Goal: Task Accomplishment & Management: Manage account settings

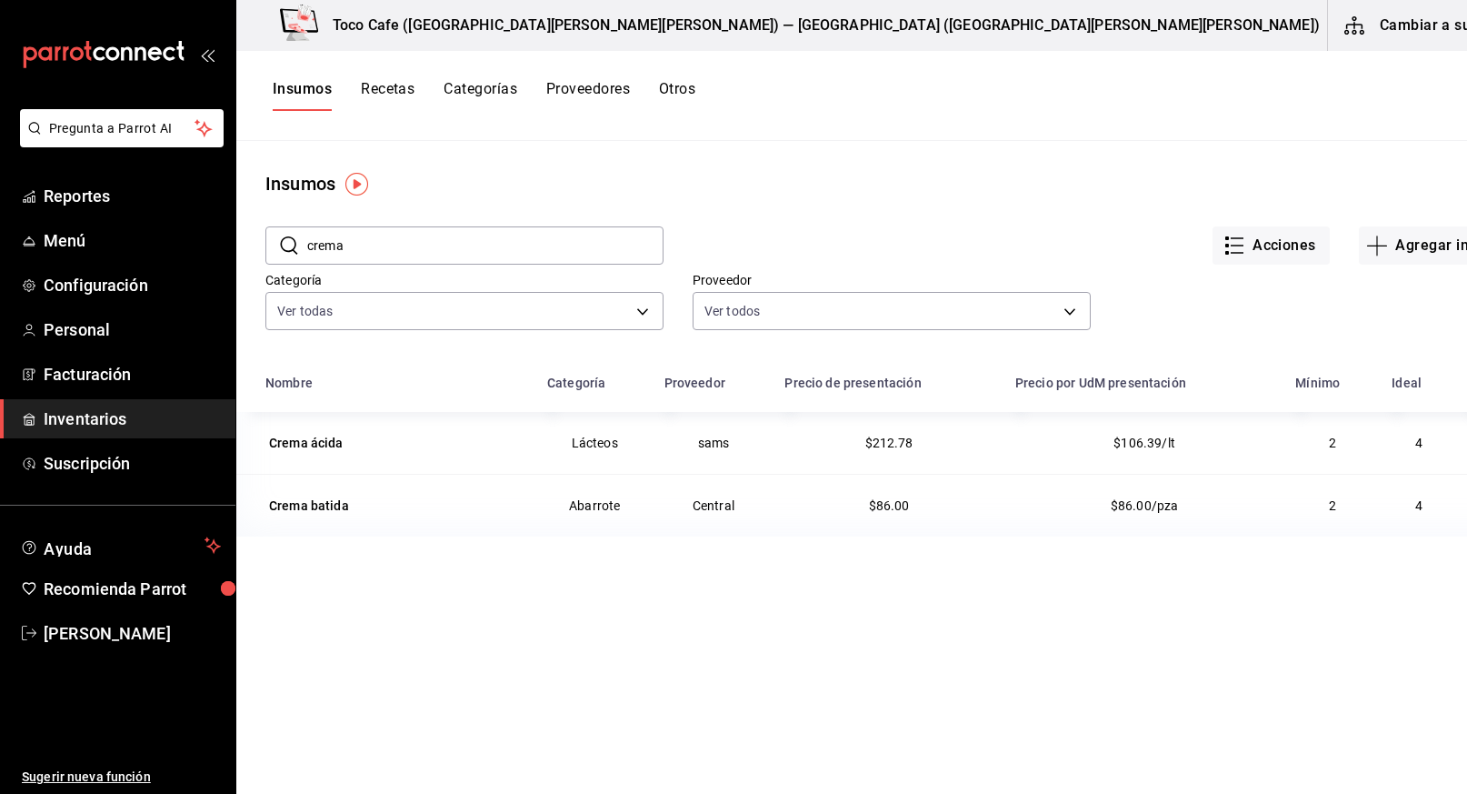
click at [429, 235] on input "crema" at bounding box center [485, 245] width 356 height 36
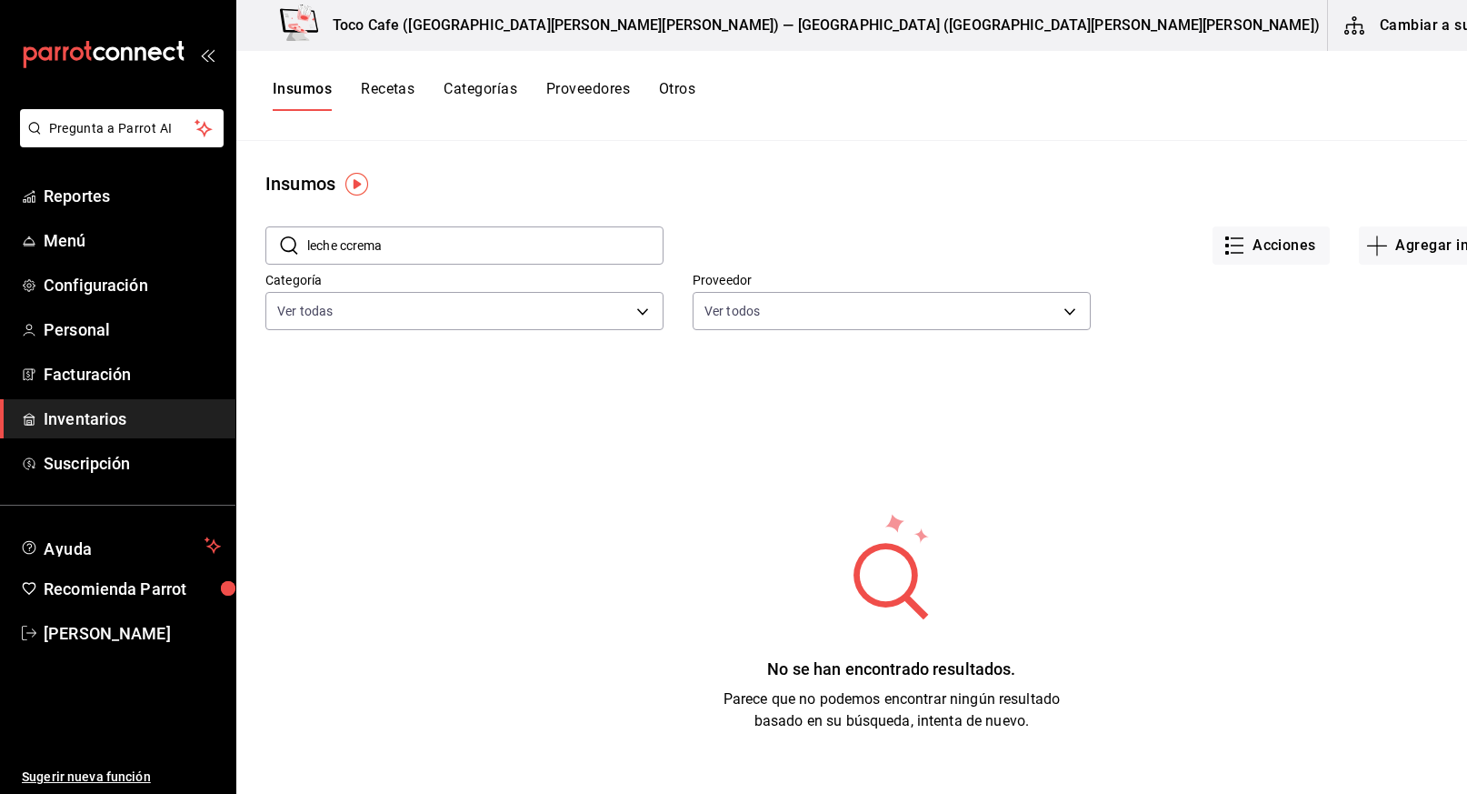
click at [434, 246] on input "leche ccrema" at bounding box center [485, 245] width 356 height 36
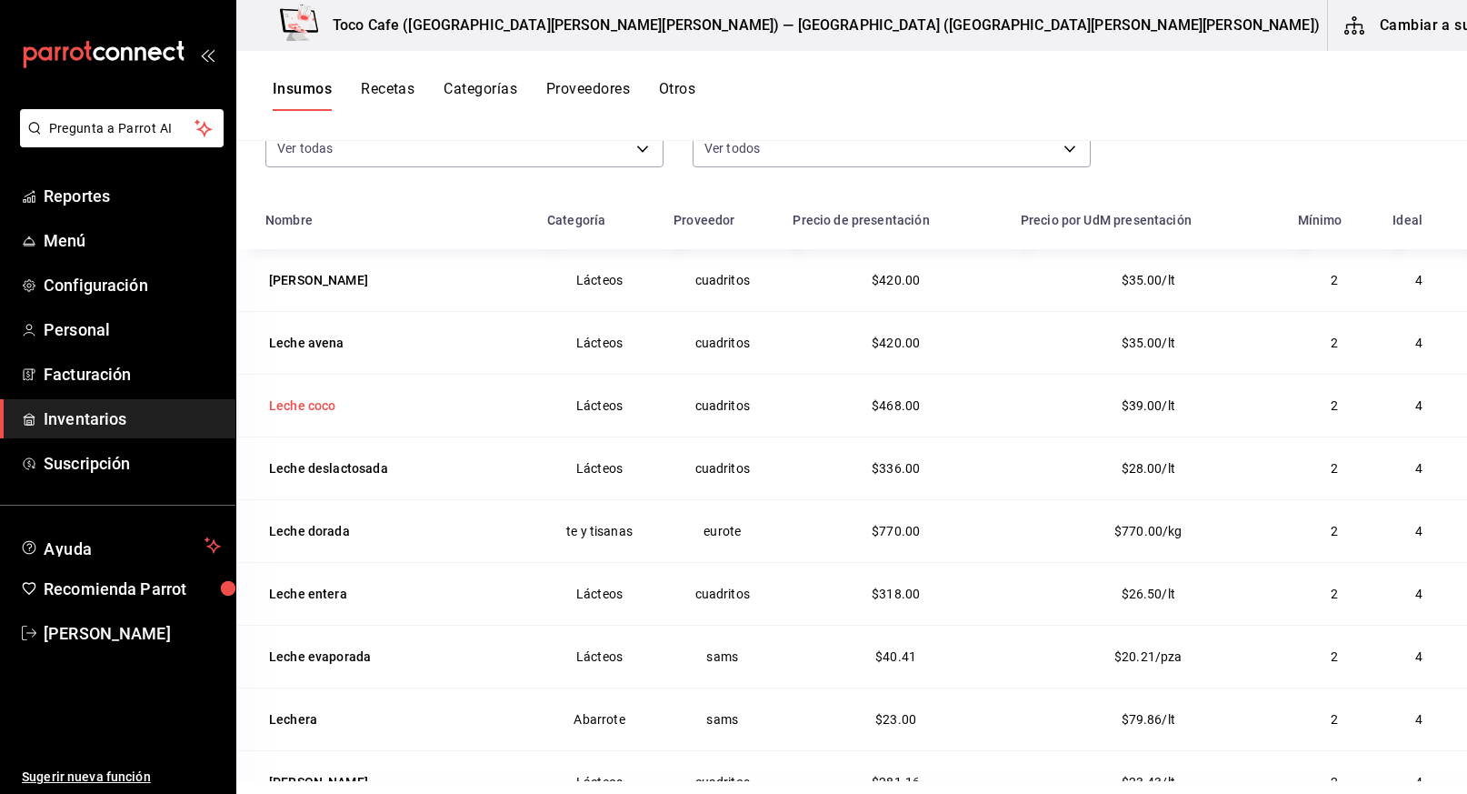
scroll to position [224, 0]
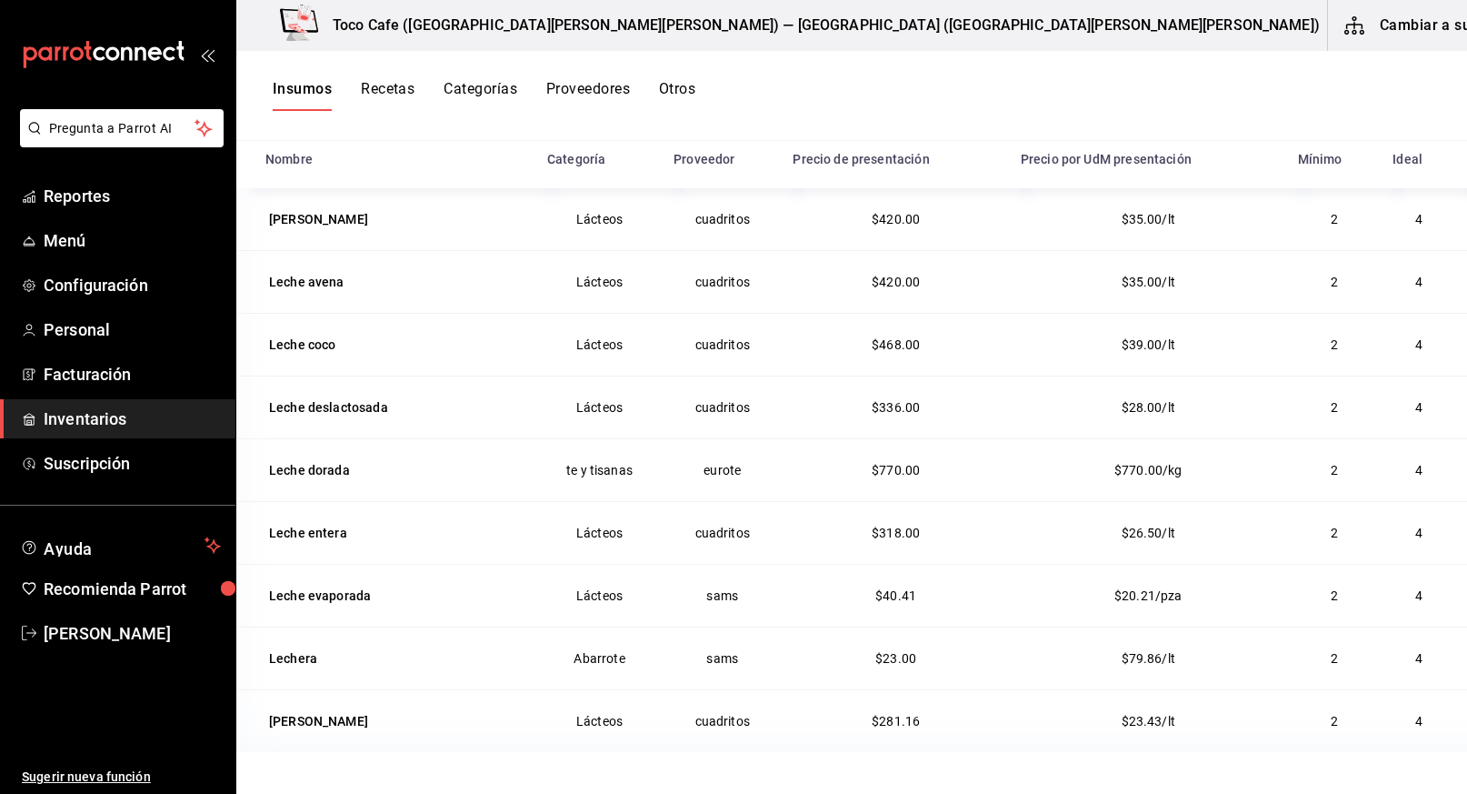
type input "leche"
click at [296, 654] on div "Lechera" at bounding box center [293, 658] width 48 height 18
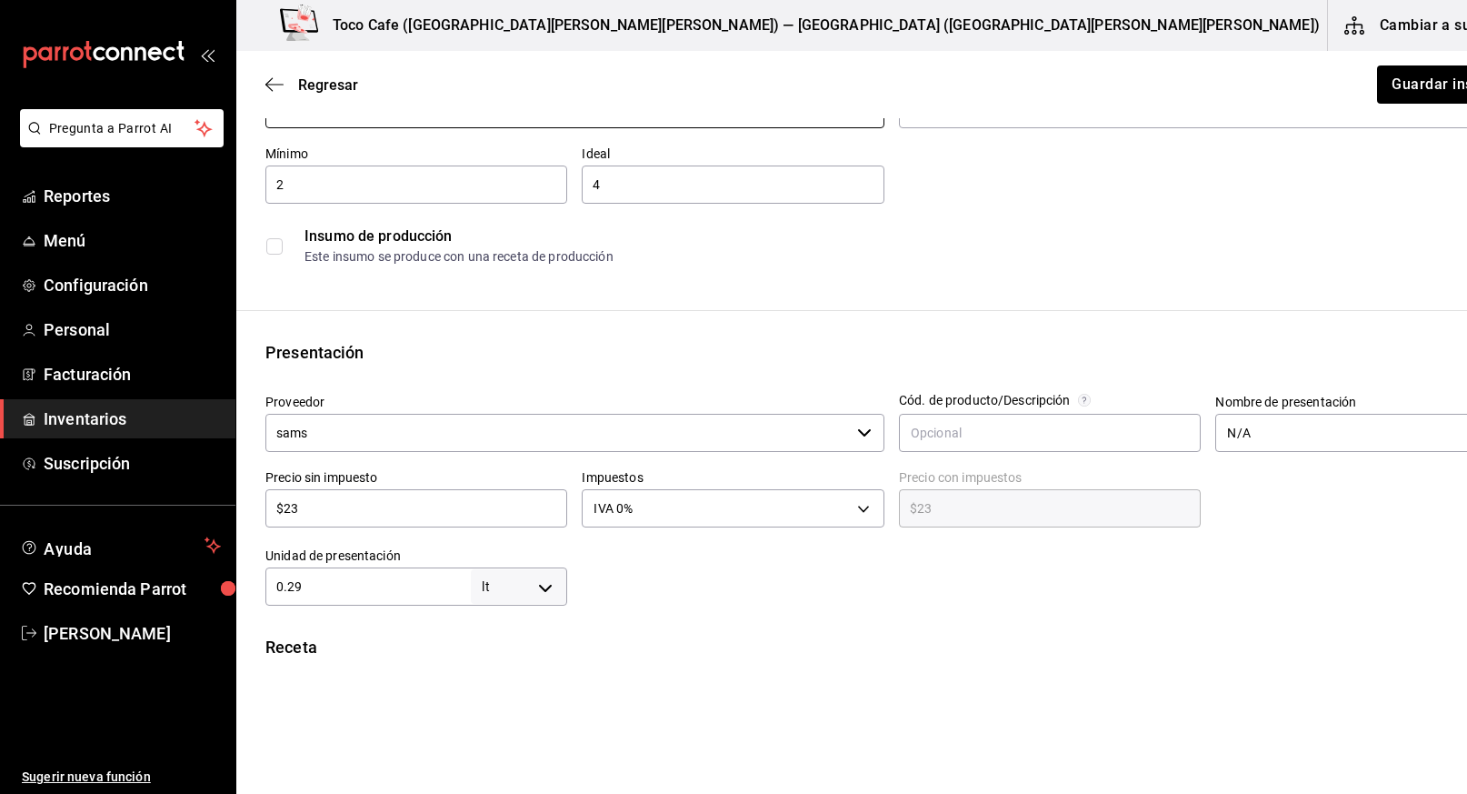
scroll to position [165, 0]
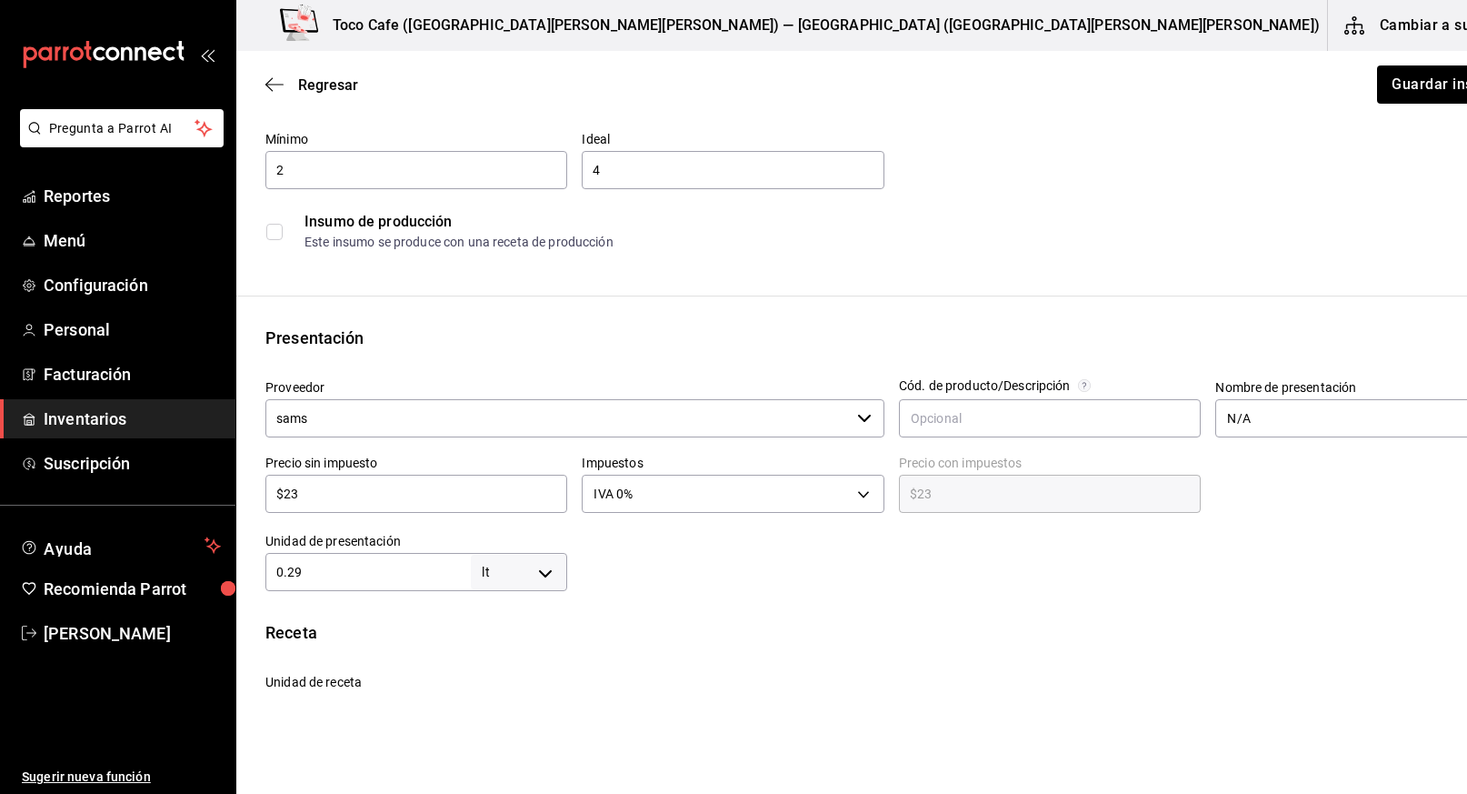
click at [384, 502] on input "$23" at bounding box center [416, 494] width 302 height 22
type input "$2"
type input "$2.00"
type input "$0.00"
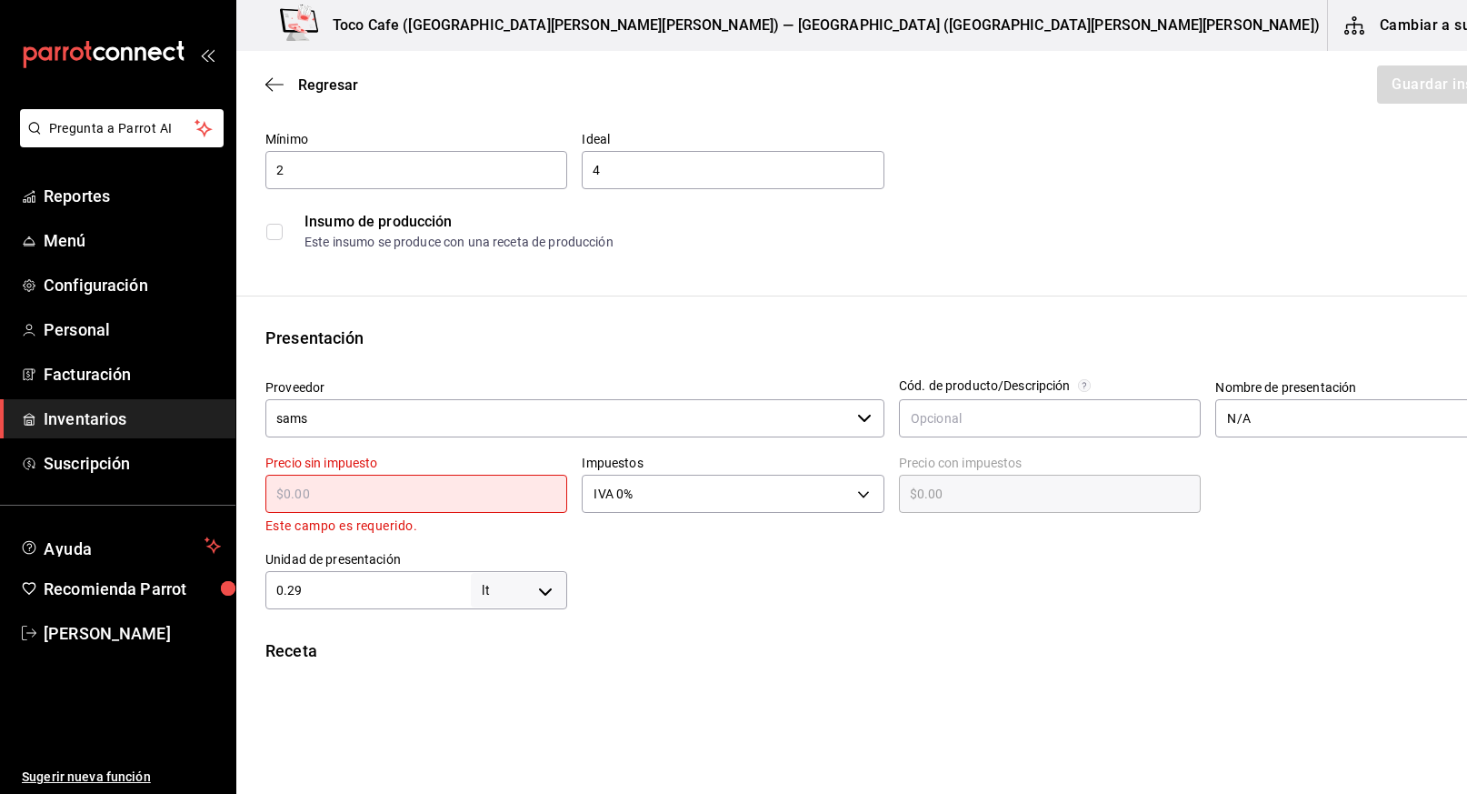
click at [380, 485] on input "text" at bounding box center [416, 494] width 302 height 22
type input "$1"
type input "$1.00"
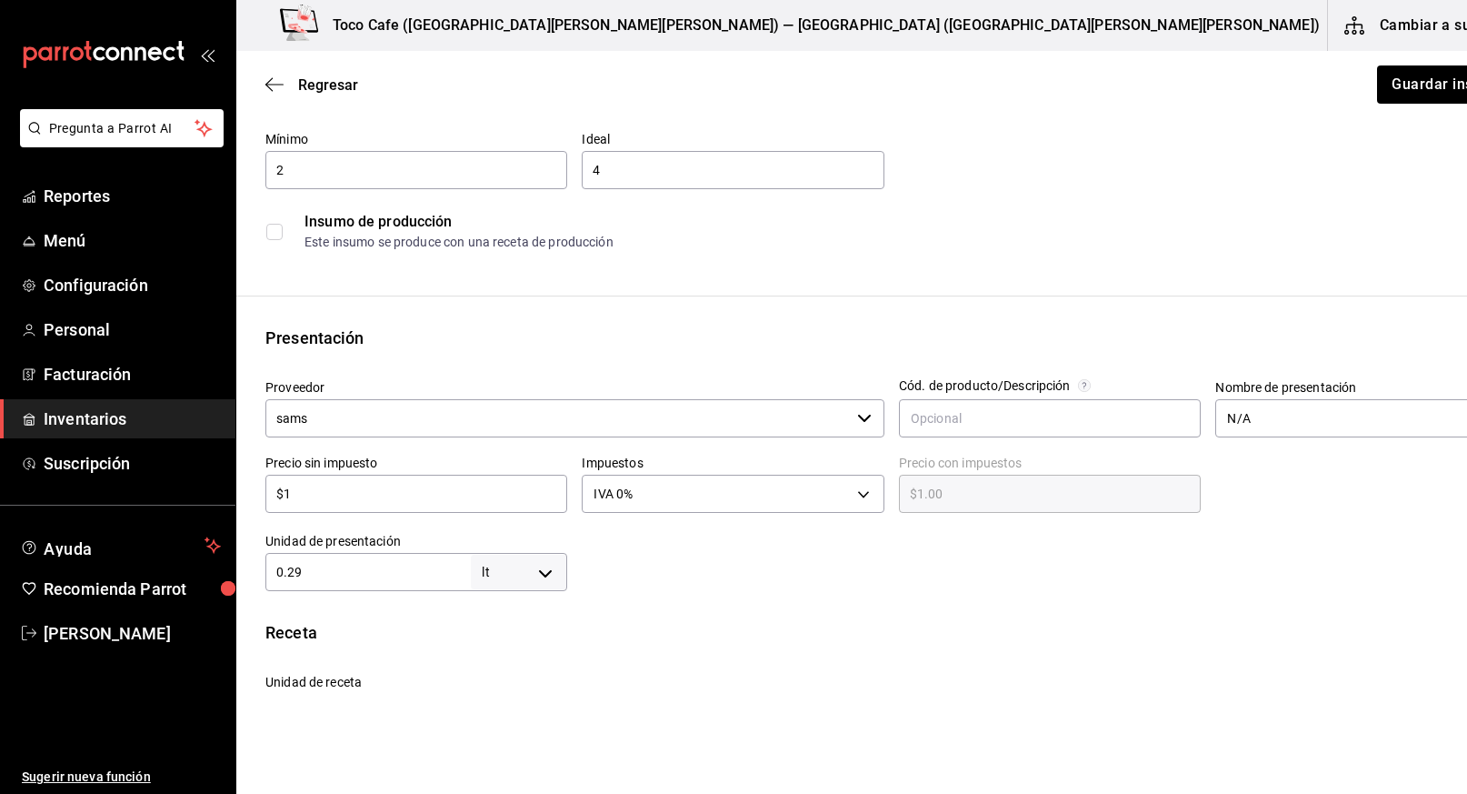
type input "$17"
type input "$17.00"
type input "$176"
type input "$176.00"
type input "$176.09"
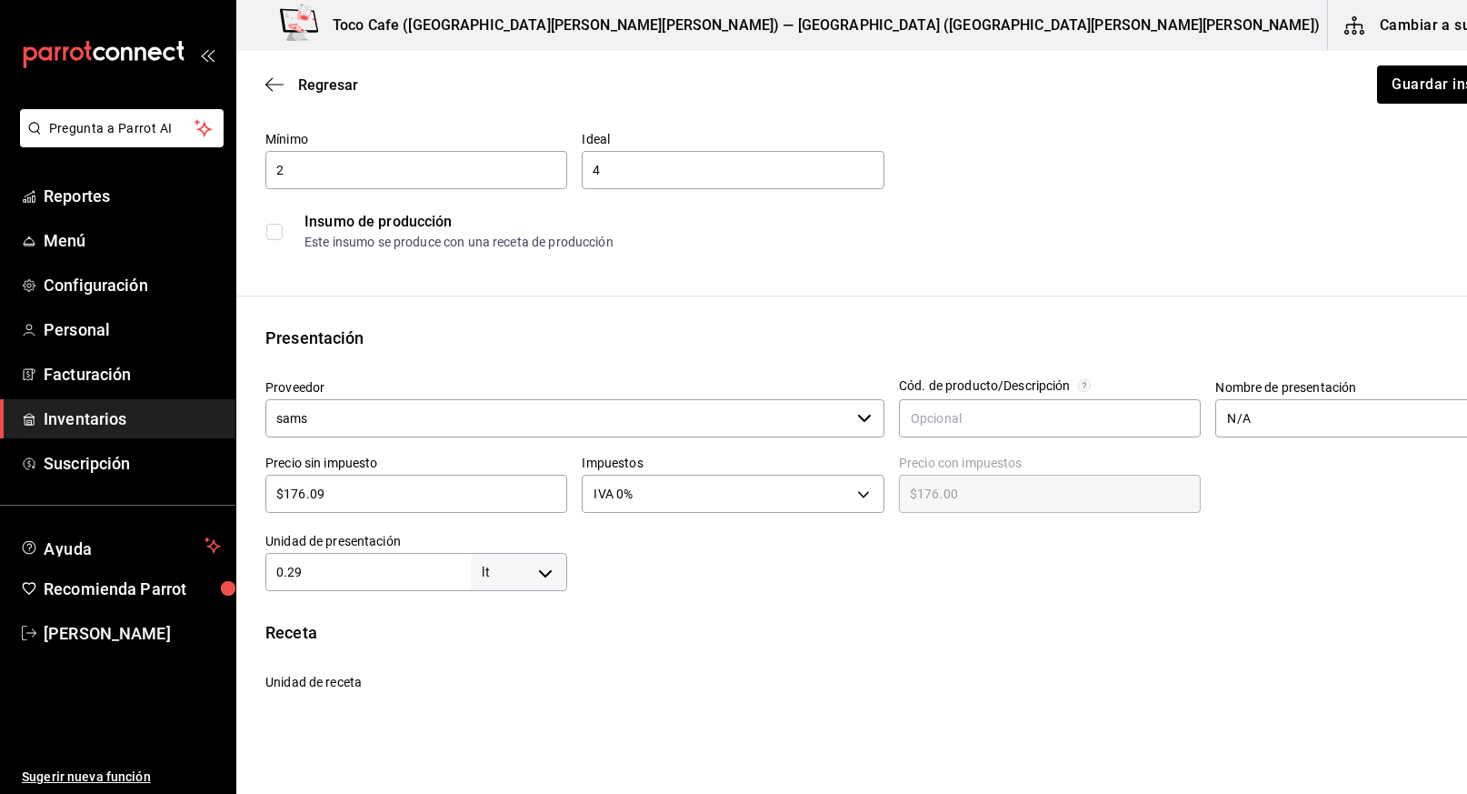
type input "$176.09"
click at [393, 571] on input "0.29" at bounding box center [367, 572] width 205 height 22
click at [519, 575] on body "Pregunta a Parrot AI Reportes Menú Configuración Personal Facturación Inventari…" at bounding box center [733, 345] width 1467 height 691
click at [488, 736] on li "pza" at bounding box center [496, 740] width 95 height 30
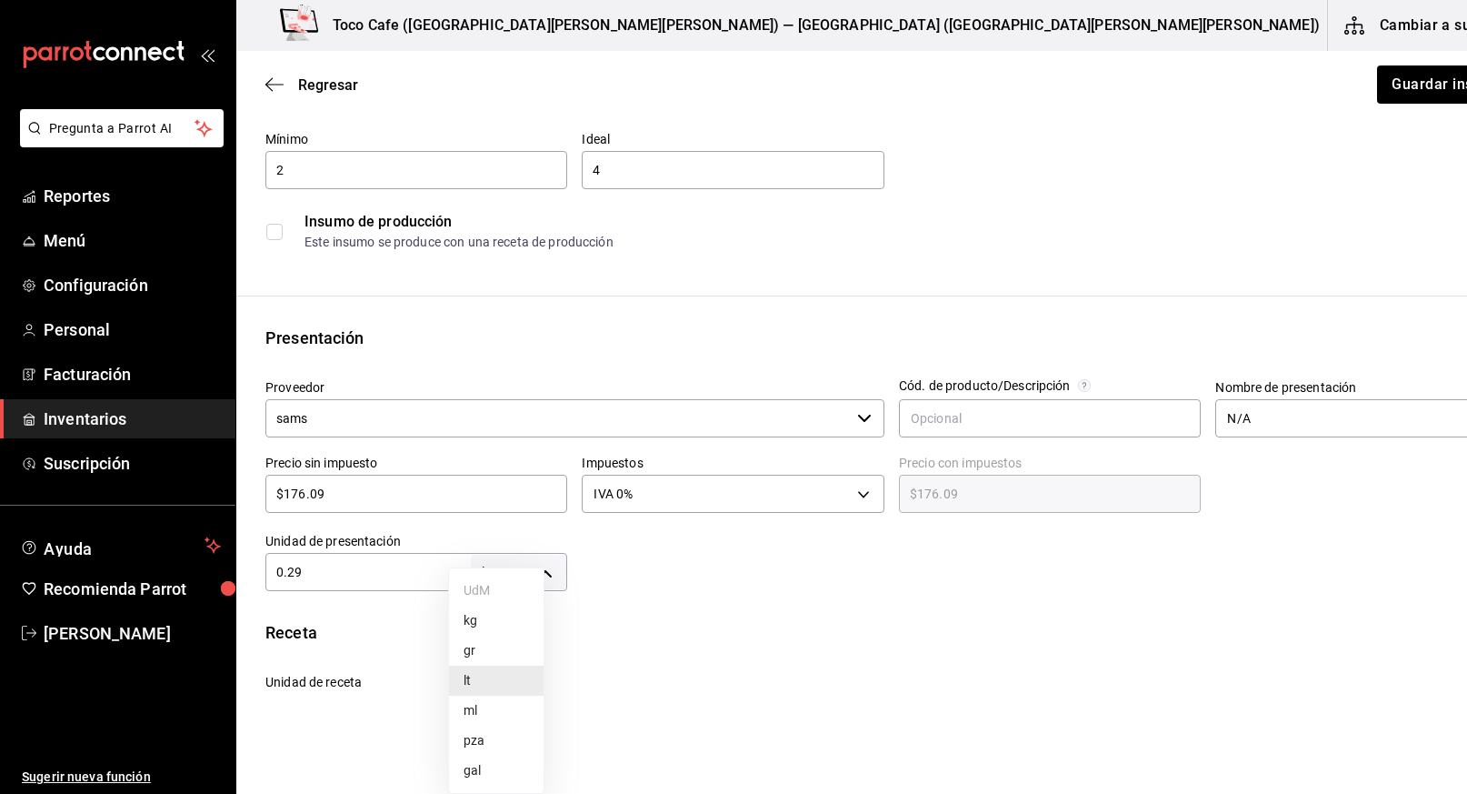
type input "UNIT"
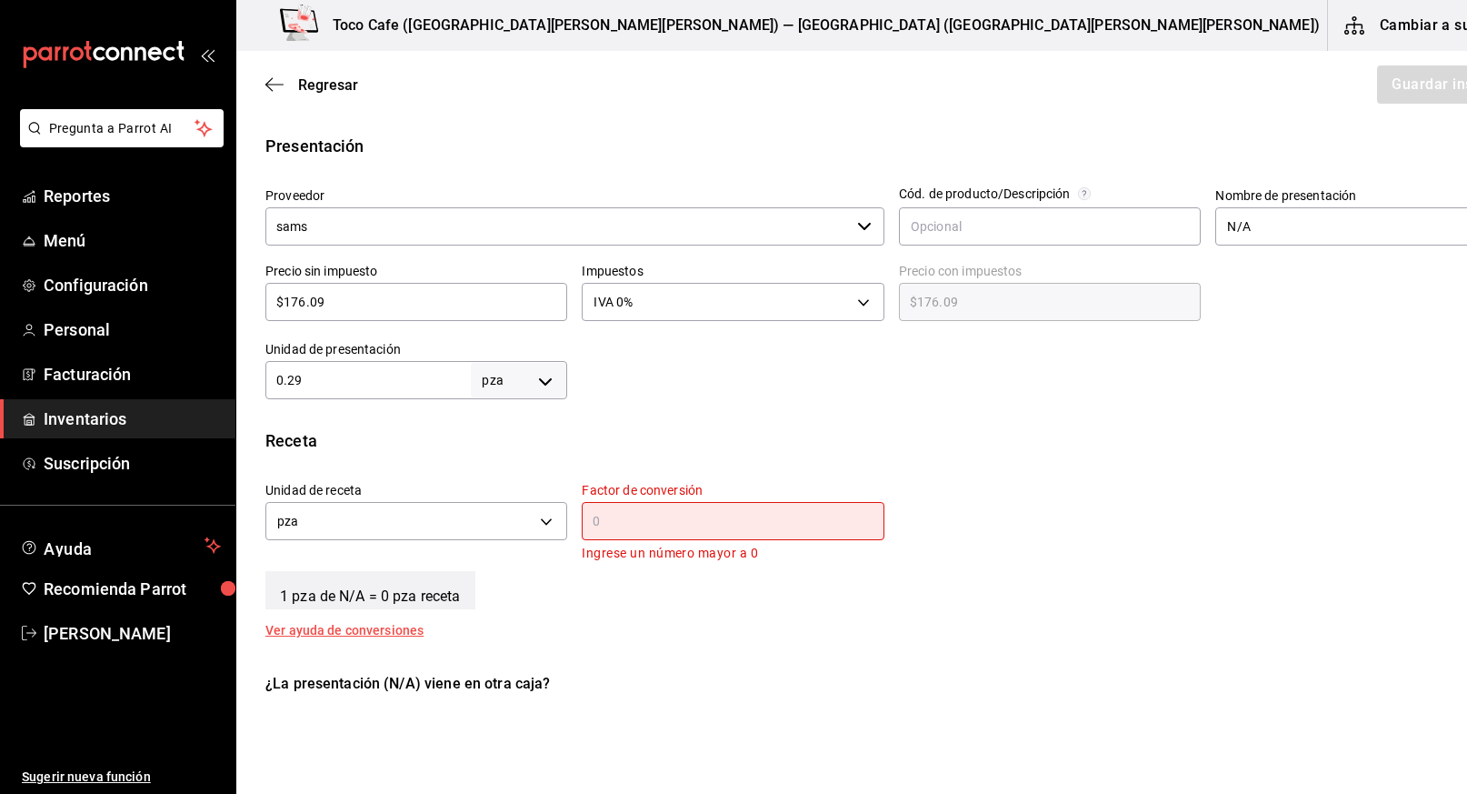
scroll to position [369, 0]
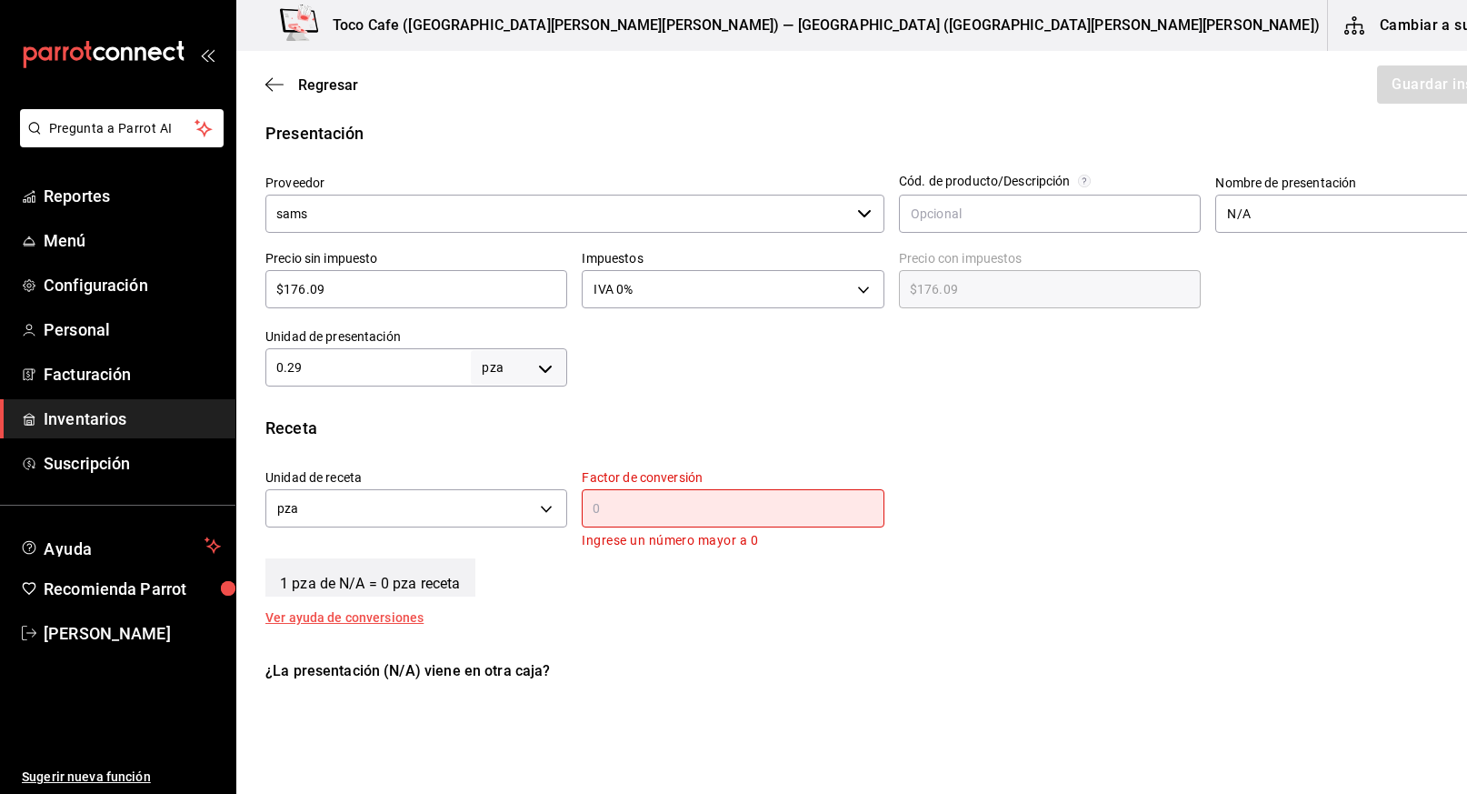
drag, startPoint x: 363, startPoint y: 358, endPoint x: 271, endPoint y: 357, distance: 91.8
click at [271, 357] on input "0.29" at bounding box center [367, 367] width 205 height 22
drag, startPoint x: 327, startPoint y: 373, endPoint x: 254, endPoint y: 368, distance: 73.8
click at [254, 368] on div "Unidad de presentación 0.29 pza UNIT ​" at bounding box center [409, 350] width 316 height 73
type input "8"
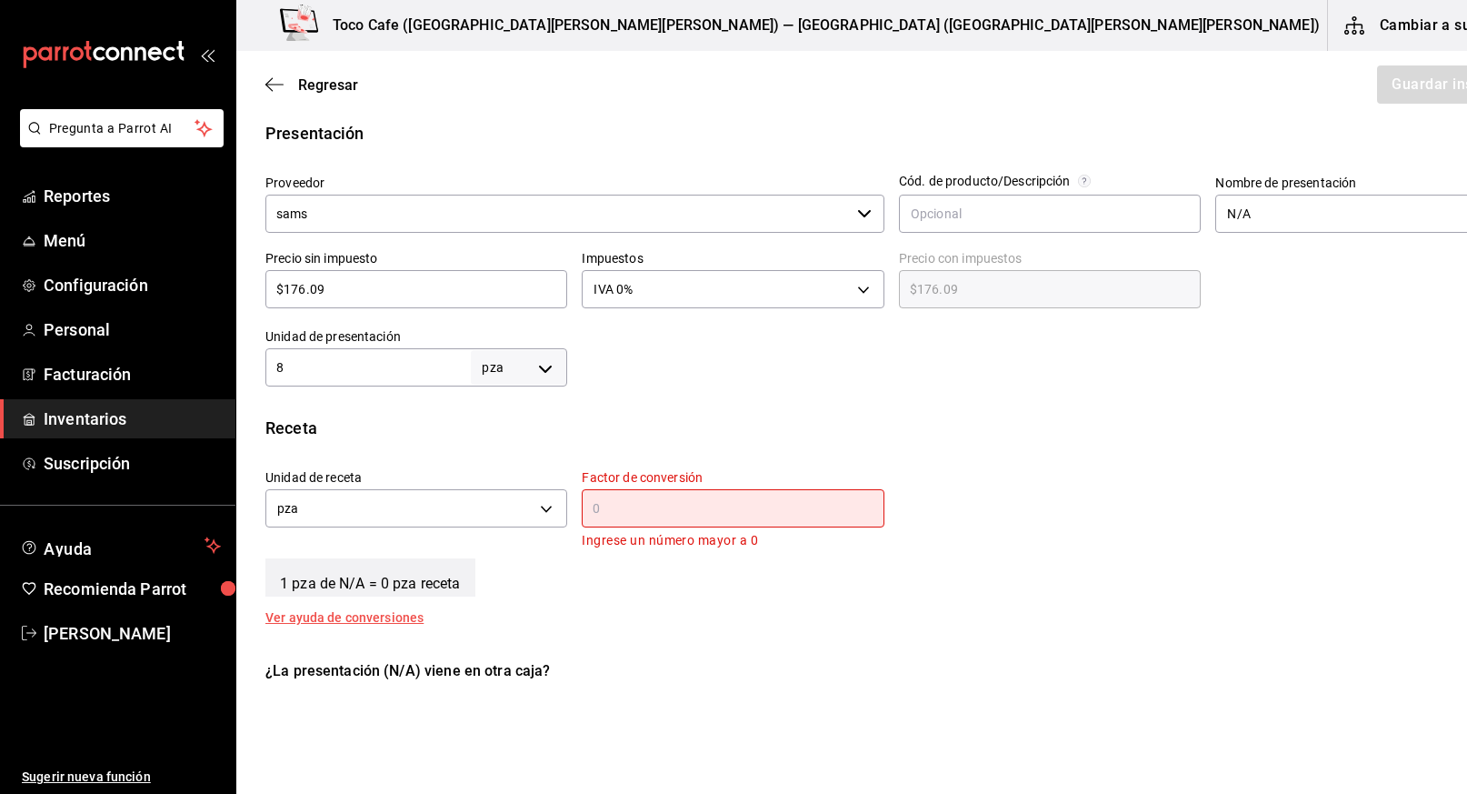
click at [582, 509] on input "text" at bounding box center [733, 508] width 302 height 22
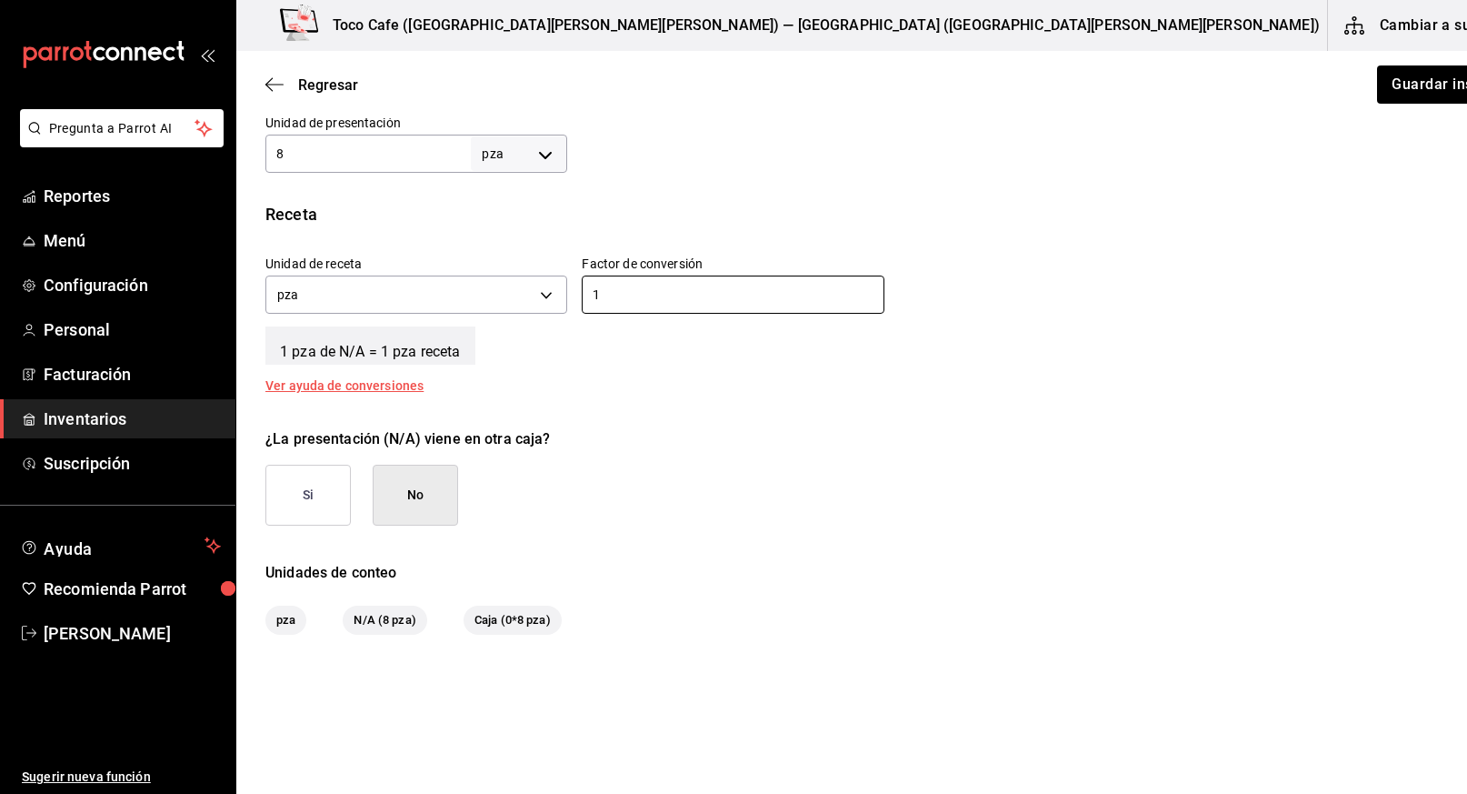
scroll to position [632, 0]
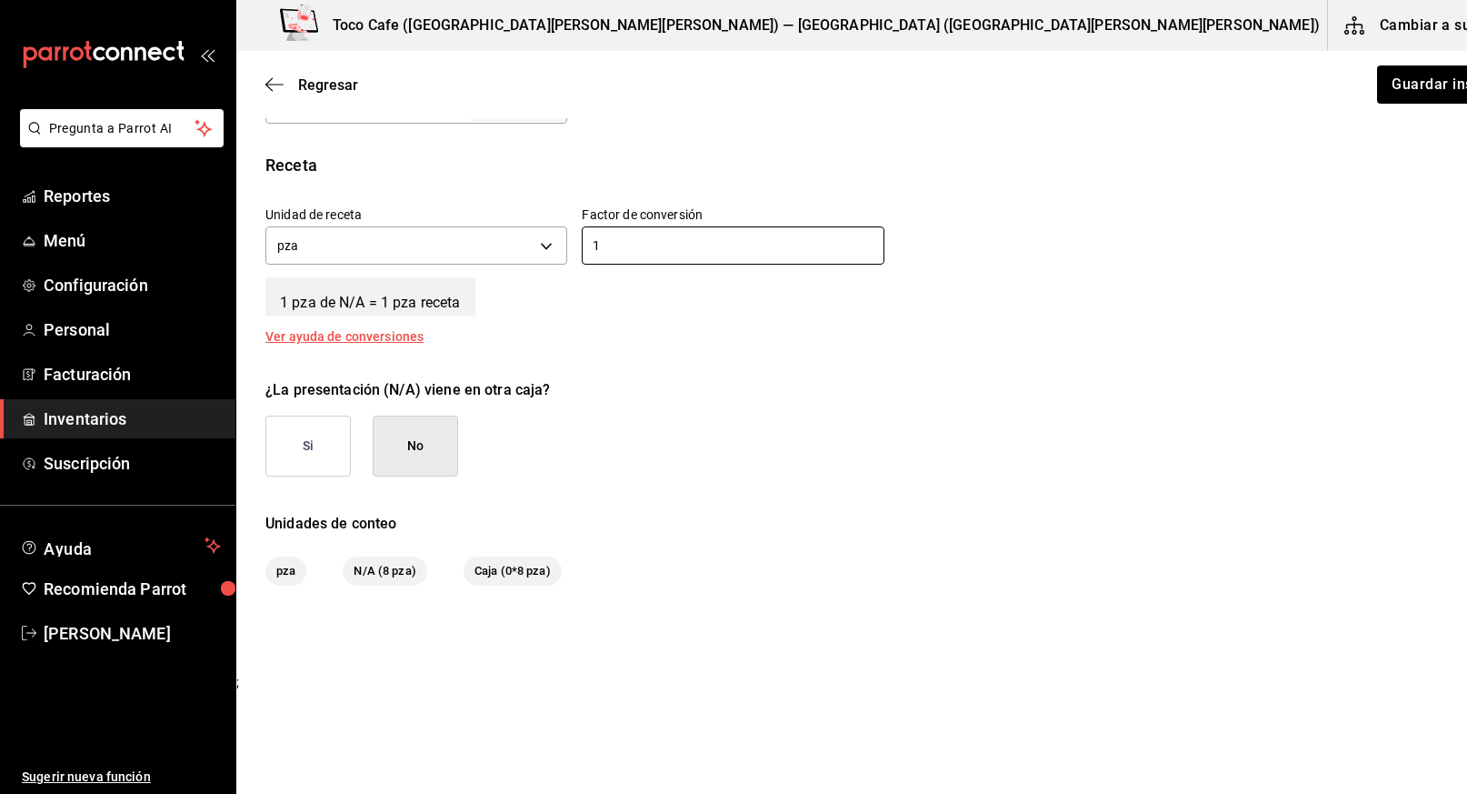
type input "1"
click at [308, 443] on button "Si" at bounding box center [307, 445] width 85 height 61
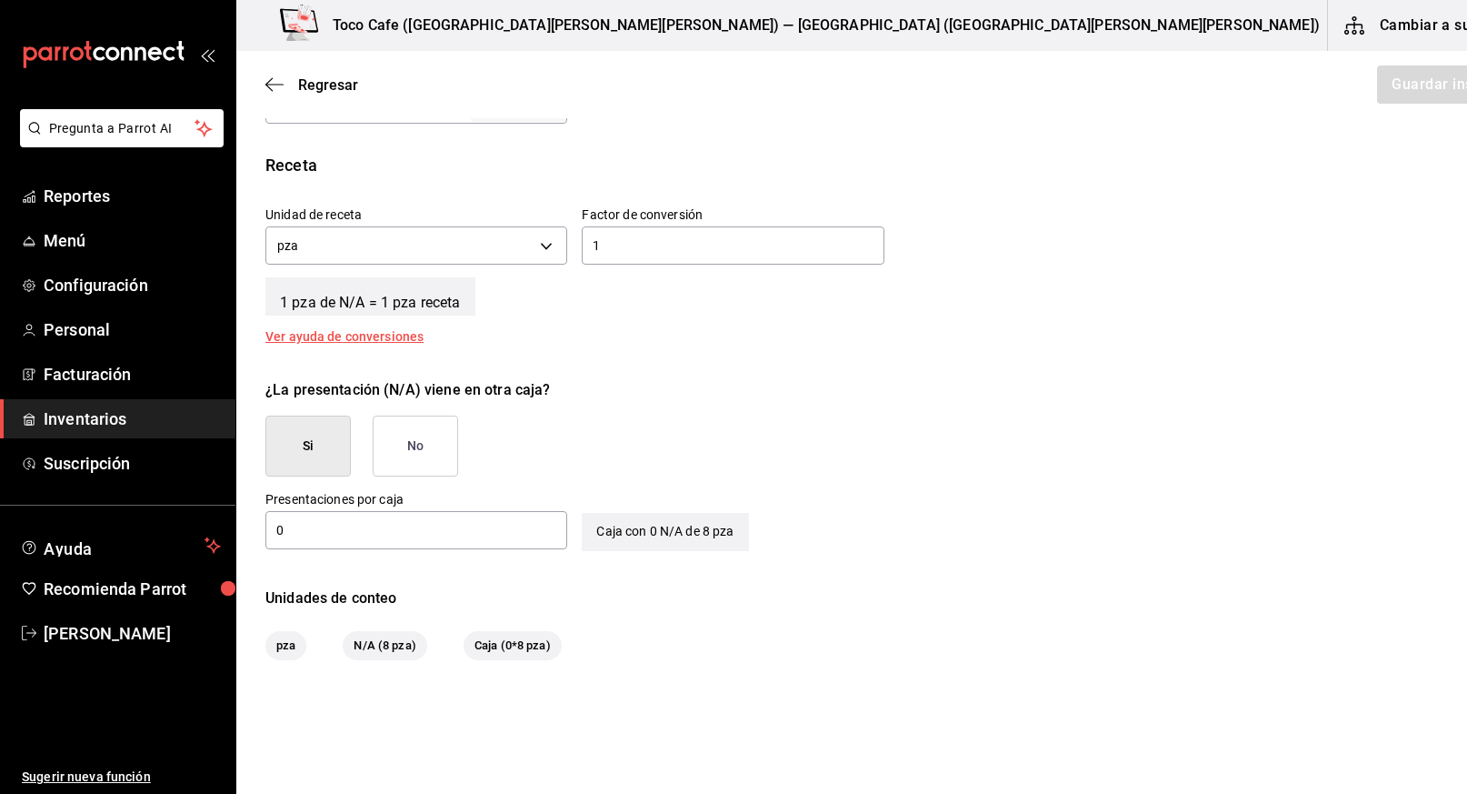
click at [464, 538] on input "0" at bounding box center [416, 530] width 302 height 22
type input "0"
type input "1"
click at [570, 594] on div "Unidades de conteo" at bounding box center [891, 598] width 1253 height 22
click at [1375, 89] on button "Guardar insumo" at bounding box center [1446, 84] width 142 height 38
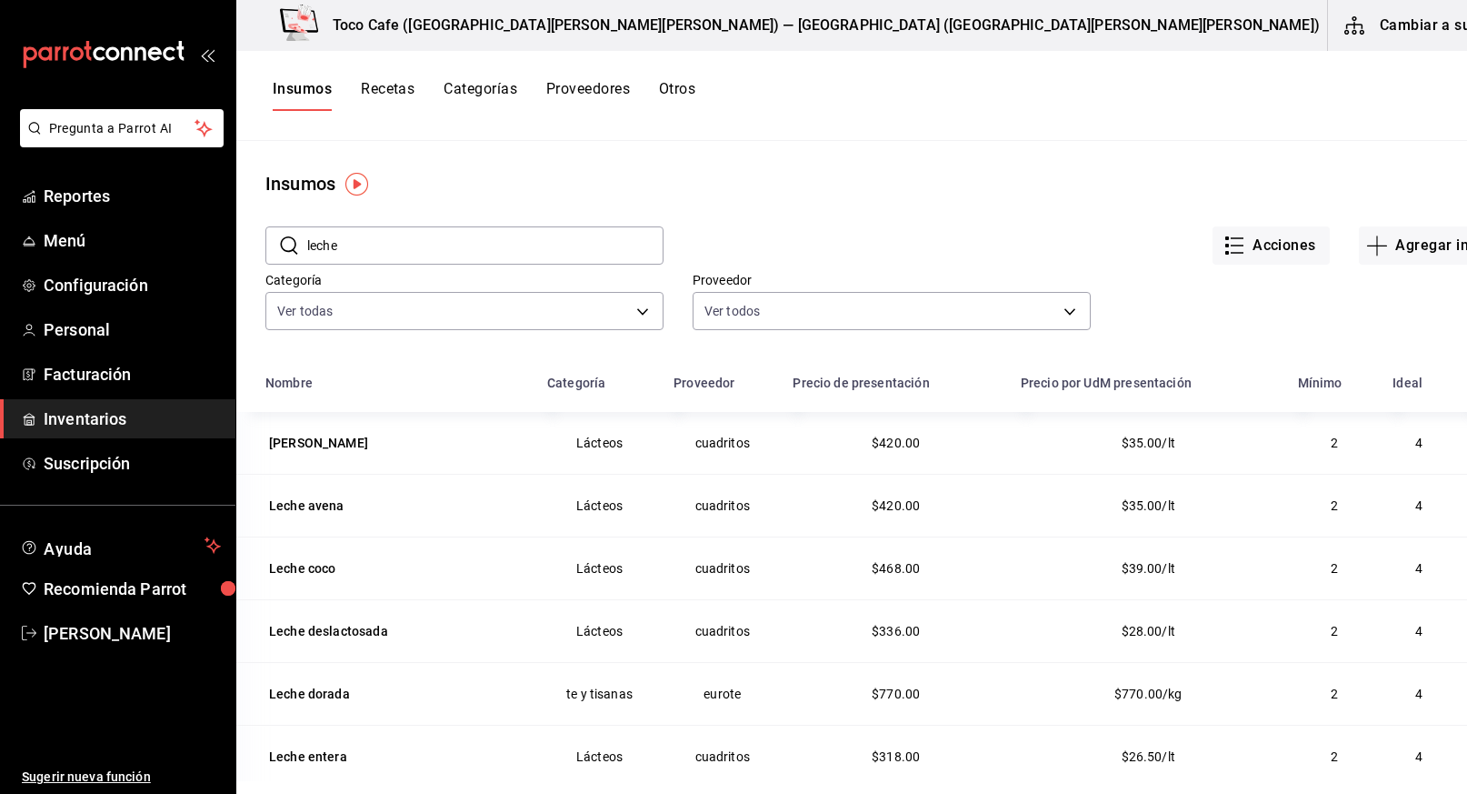
click at [372, 243] on input "leche" at bounding box center [485, 245] width 356 height 36
type input "l"
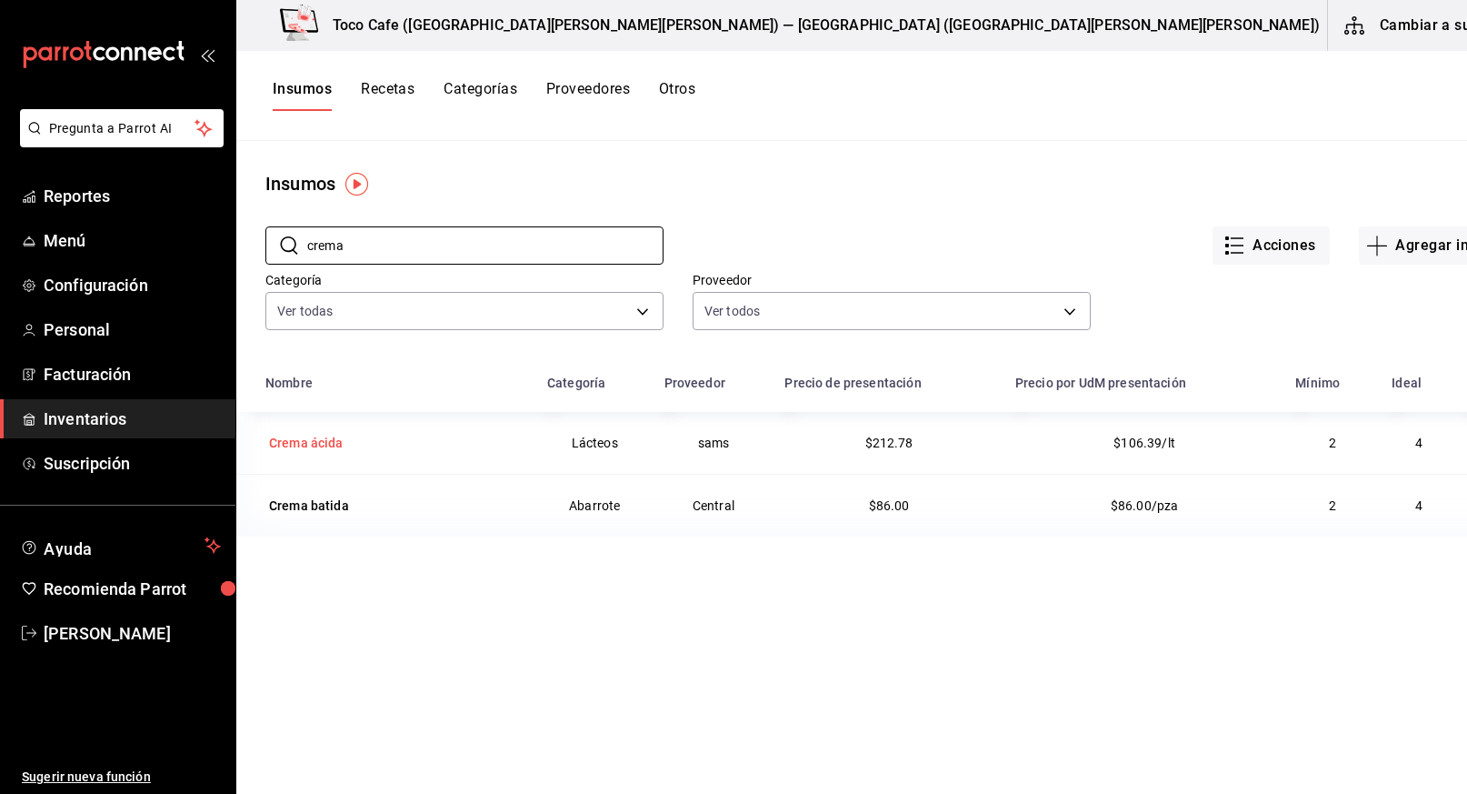
type input "crema"
click at [305, 442] on div "Crema ácida" at bounding box center [306, 443] width 75 height 18
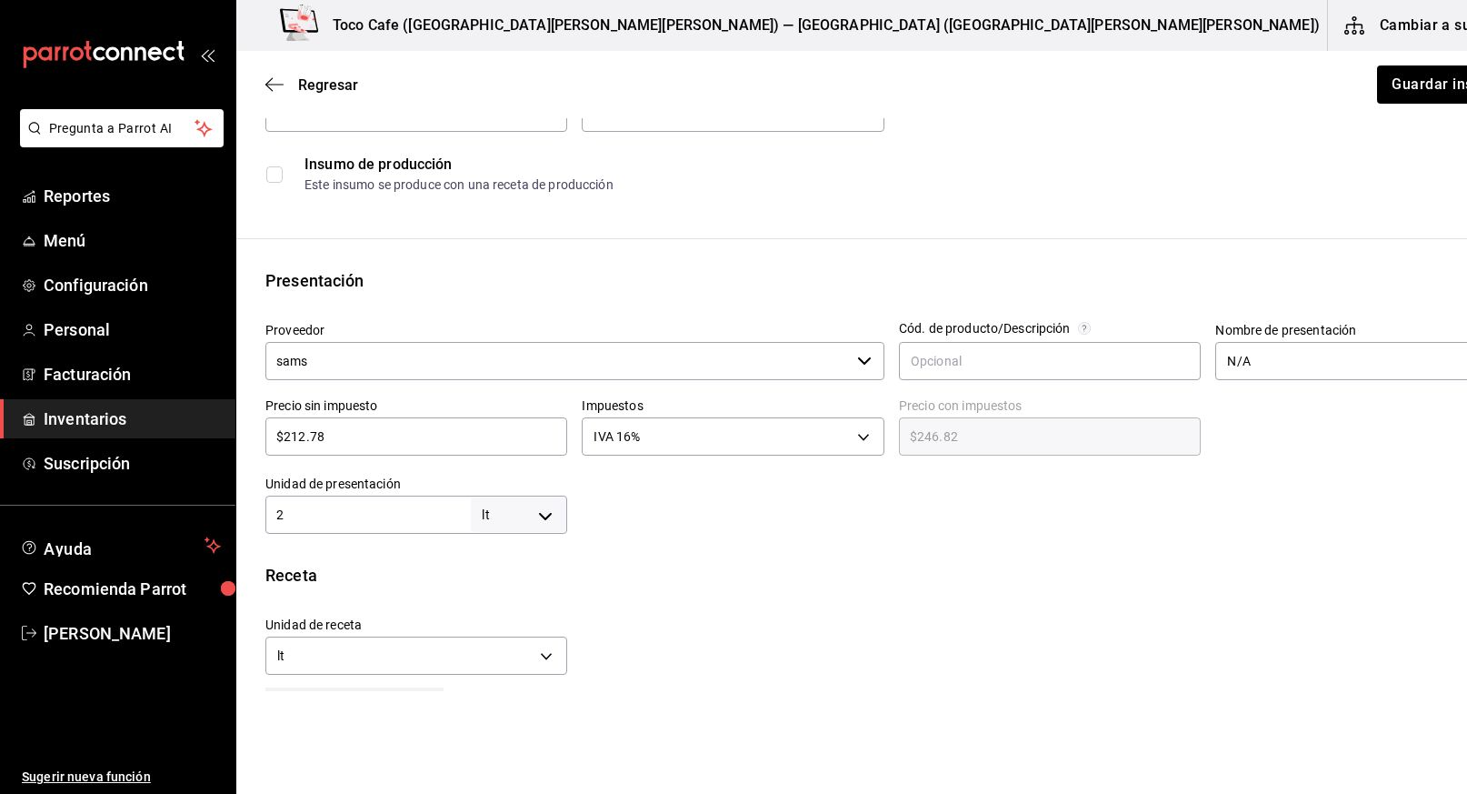
scroll to position [223, 0]
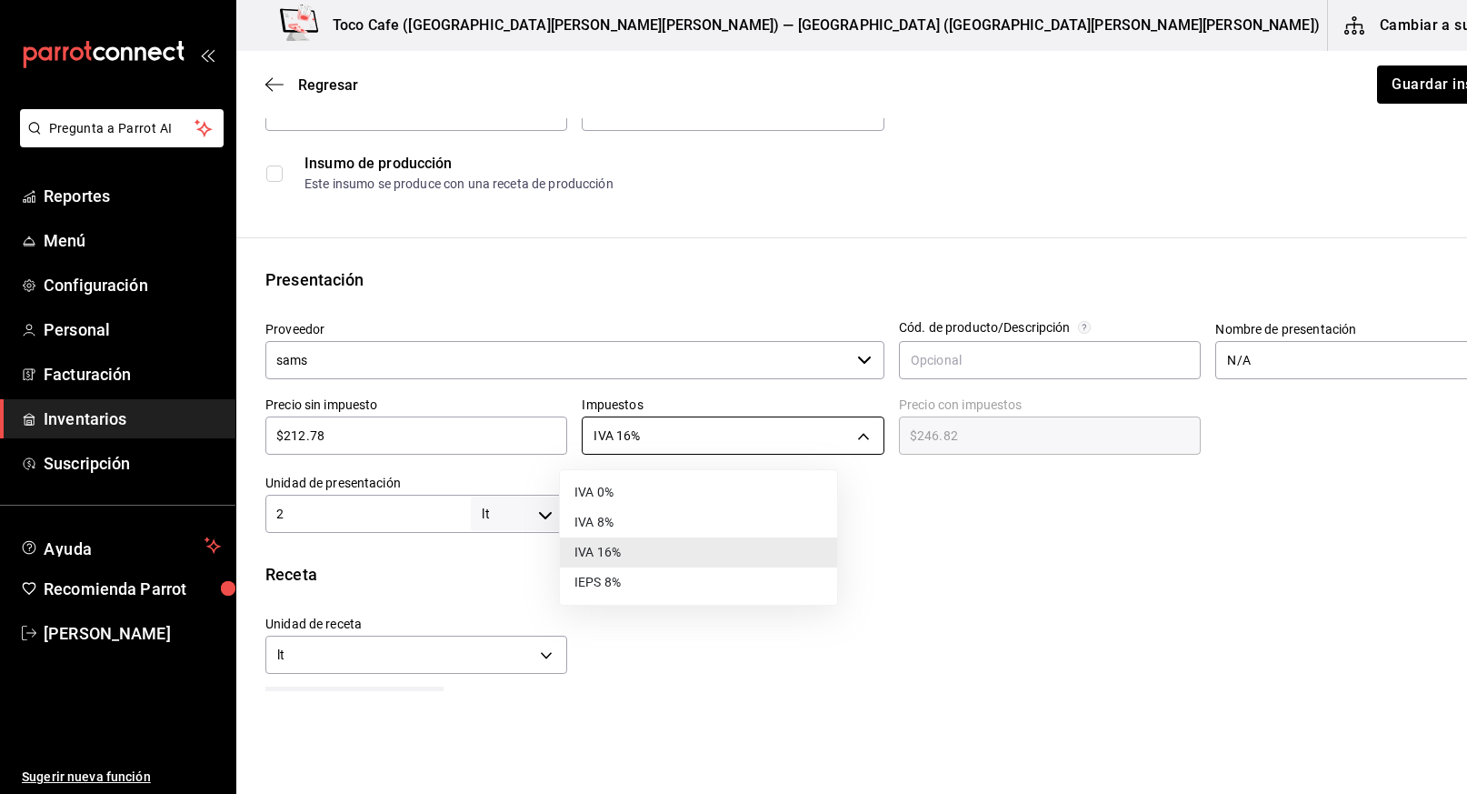
click at [822, 435] on body "Pregunta a Parrot AI Reportes Menú Configuración Personal Facturación Inventari…" at bounding box center [733, 345] width 1467 height 691
click at [723, 484] on li "IVA 0%" at bounding box center [698, 492] width 277 height 30
type input "IVA_0"
type input "$212.78"
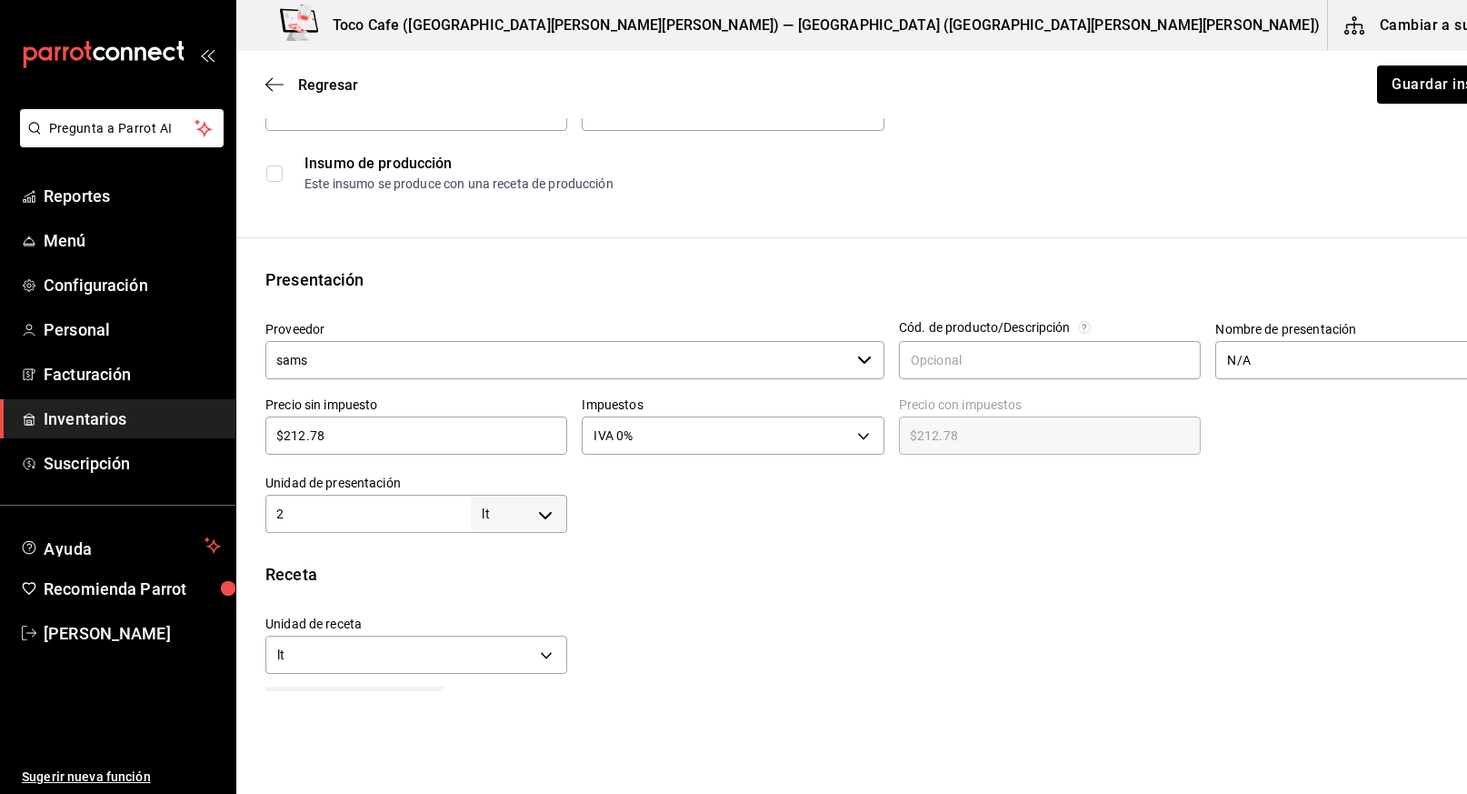
click at [427, 428] on input "$212.78" at bounding box center [416, 435] width 302 height 22
type input "$212.7"
type input "$212.70"
type input "$212."
type input "$212.00"
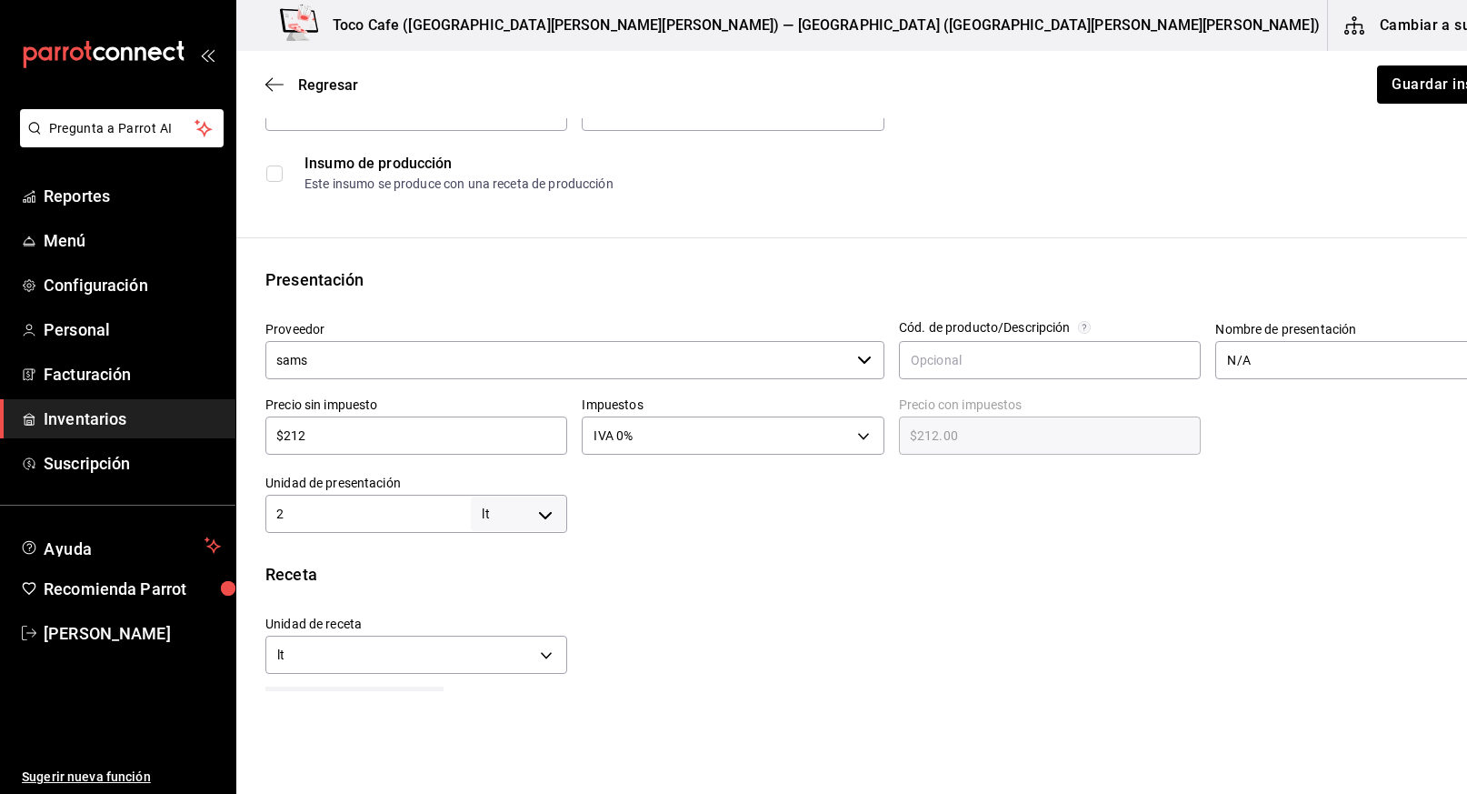
type input "$21"
type input "$21.00"
type input "$2"
type input "$2.00"
type input "$0.00"
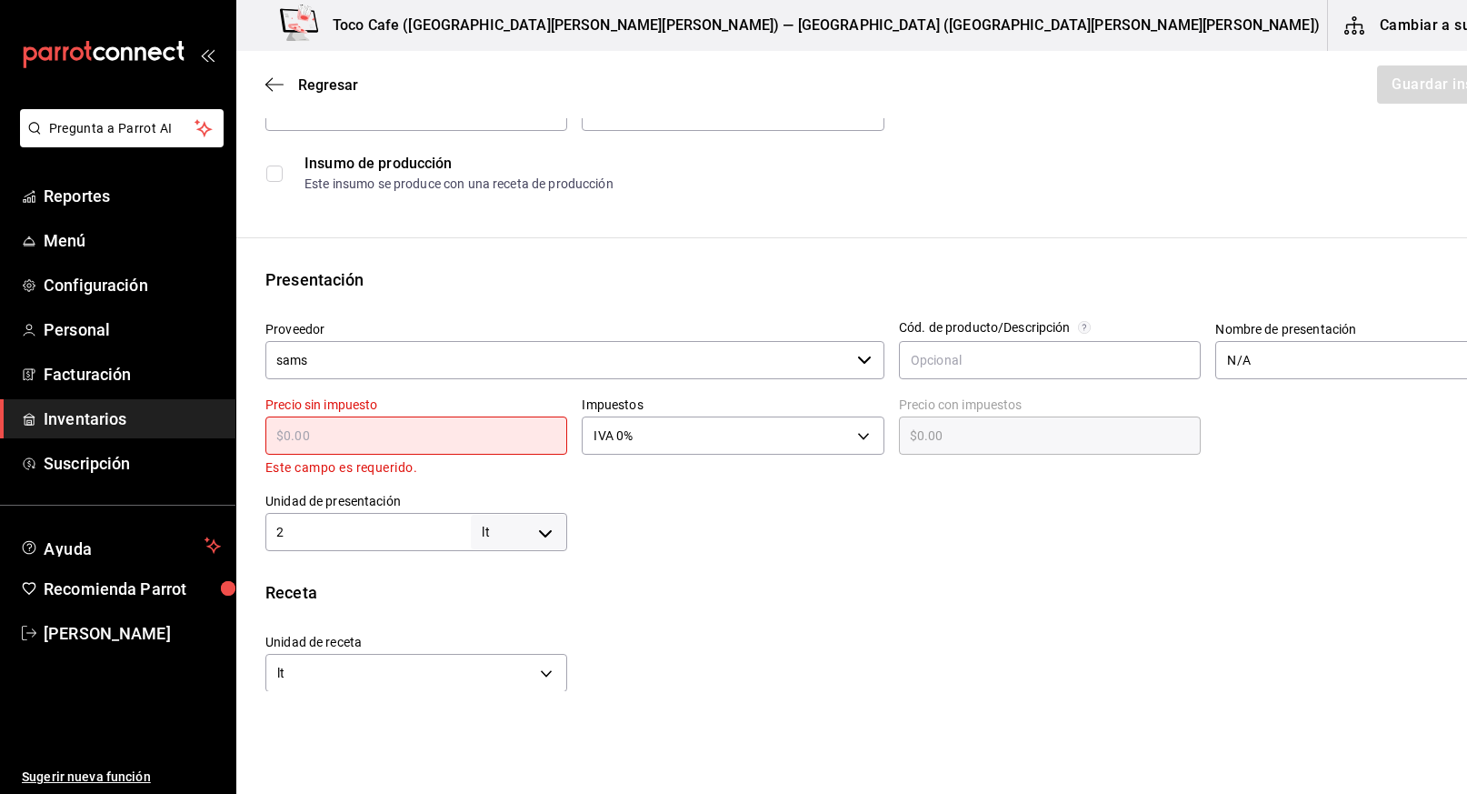
type input "$1"
type input "$1.00"
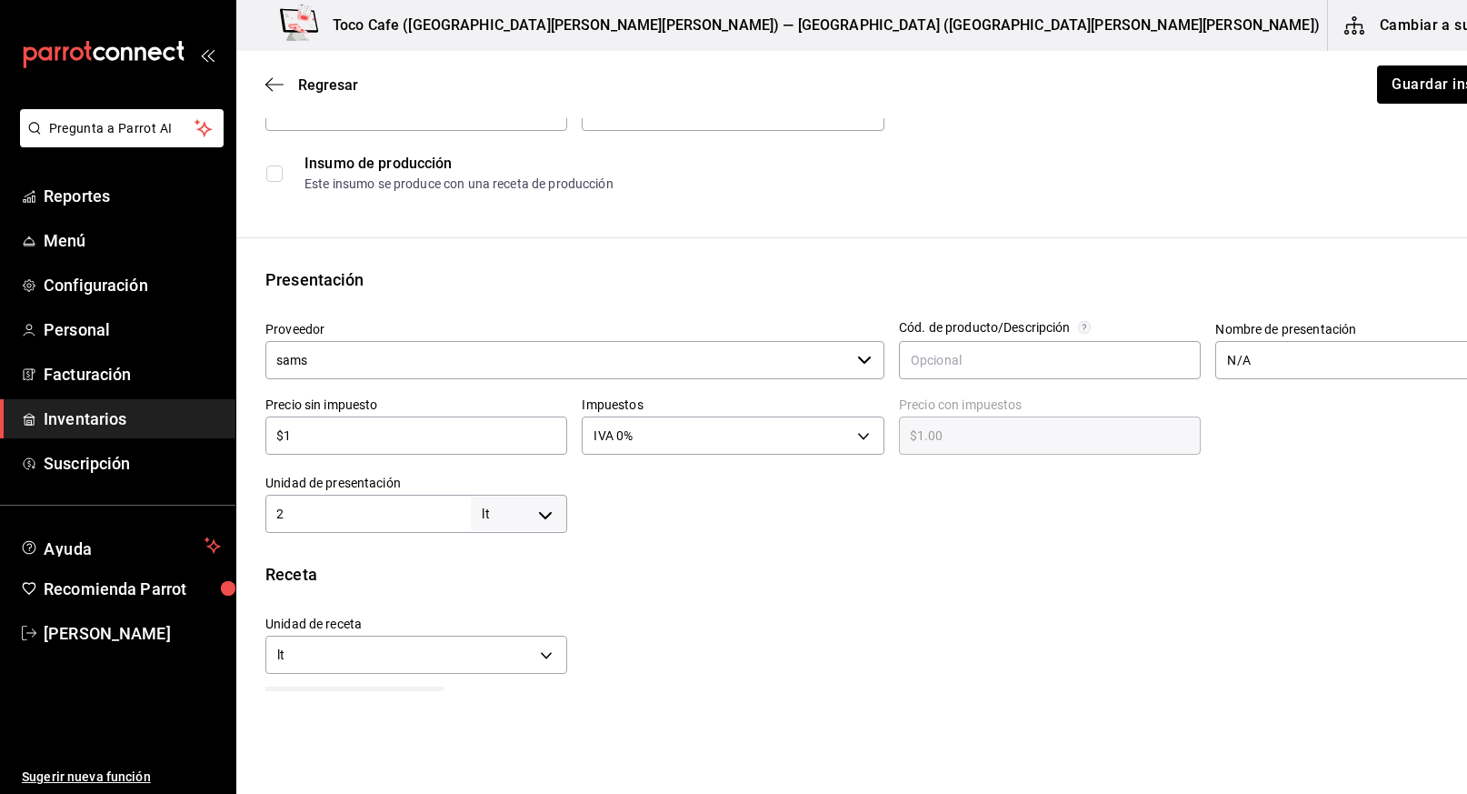
type input "$16"
type input "$16.00"
type input "$166"
type input "$166.00"
type input "$166.4"
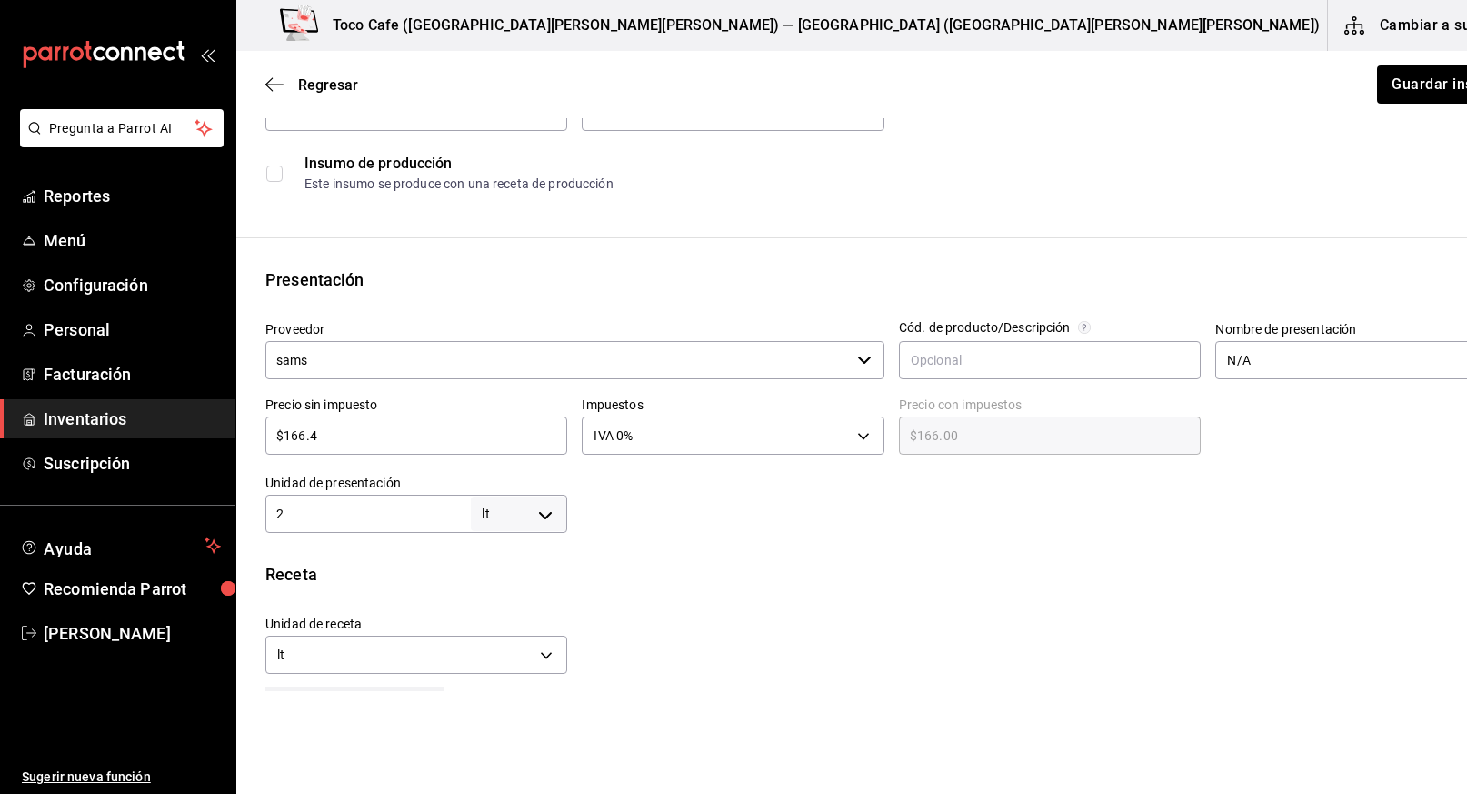
type input "$166.40"
type input "$166.48"
click at [1375, 88] on button "Guardar insumo" at bounding box center [1446, 84] width 142 height 38
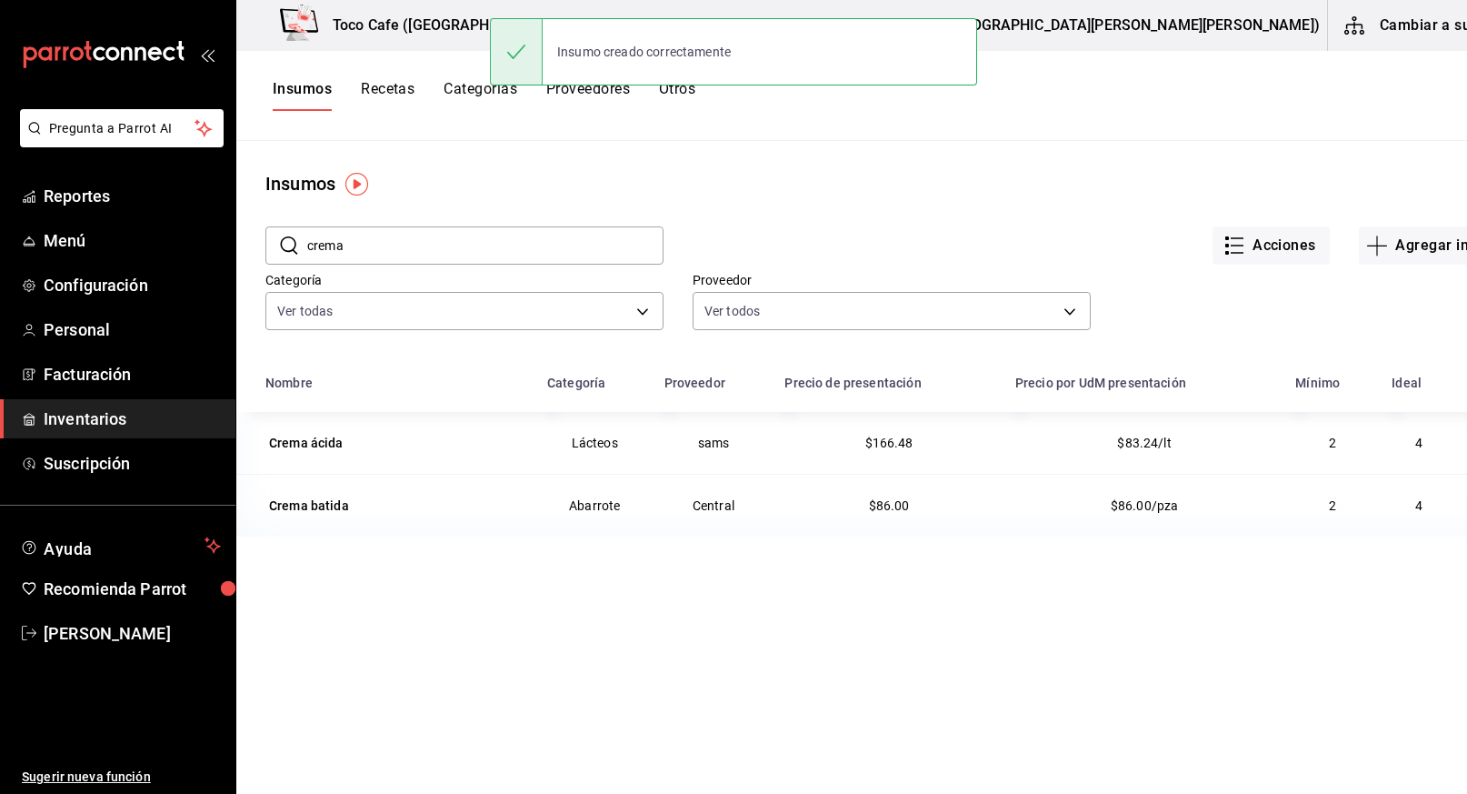
click at [442, 236] on input "crema" at bounding box center [485, 245] width 356 height 36
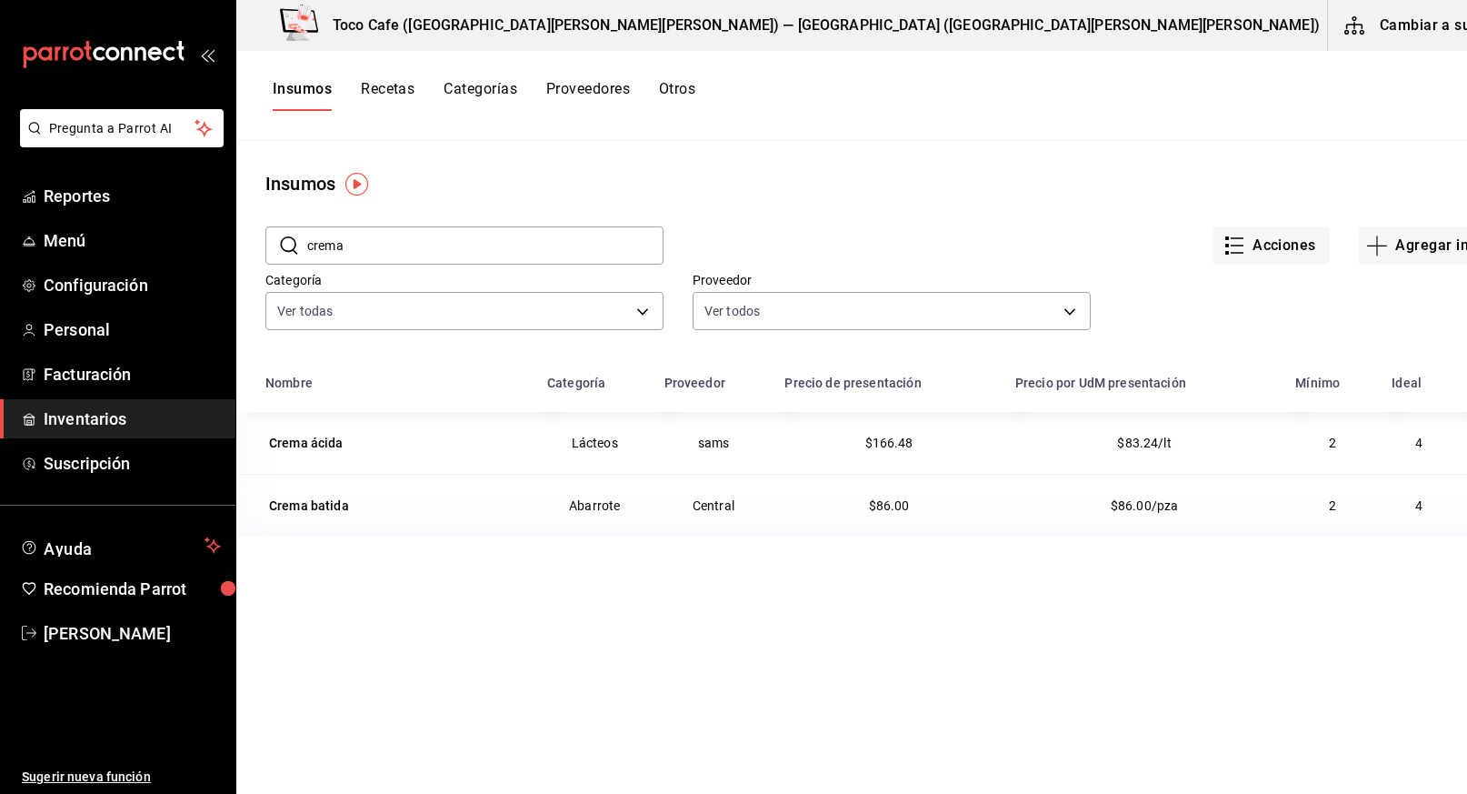
drag, startPoint x: 391, startPoint y: 239, endPoint x: 275, endPoint y: 237, distance: 115.5
click at [275, 237] on div "​ crema ​" at bounding box center [464, 245] width 398 height 38
type input "mostaza"
click at [316, 501] on div "Mostaza members" at bounding box center [323, 505] width 109 height 18
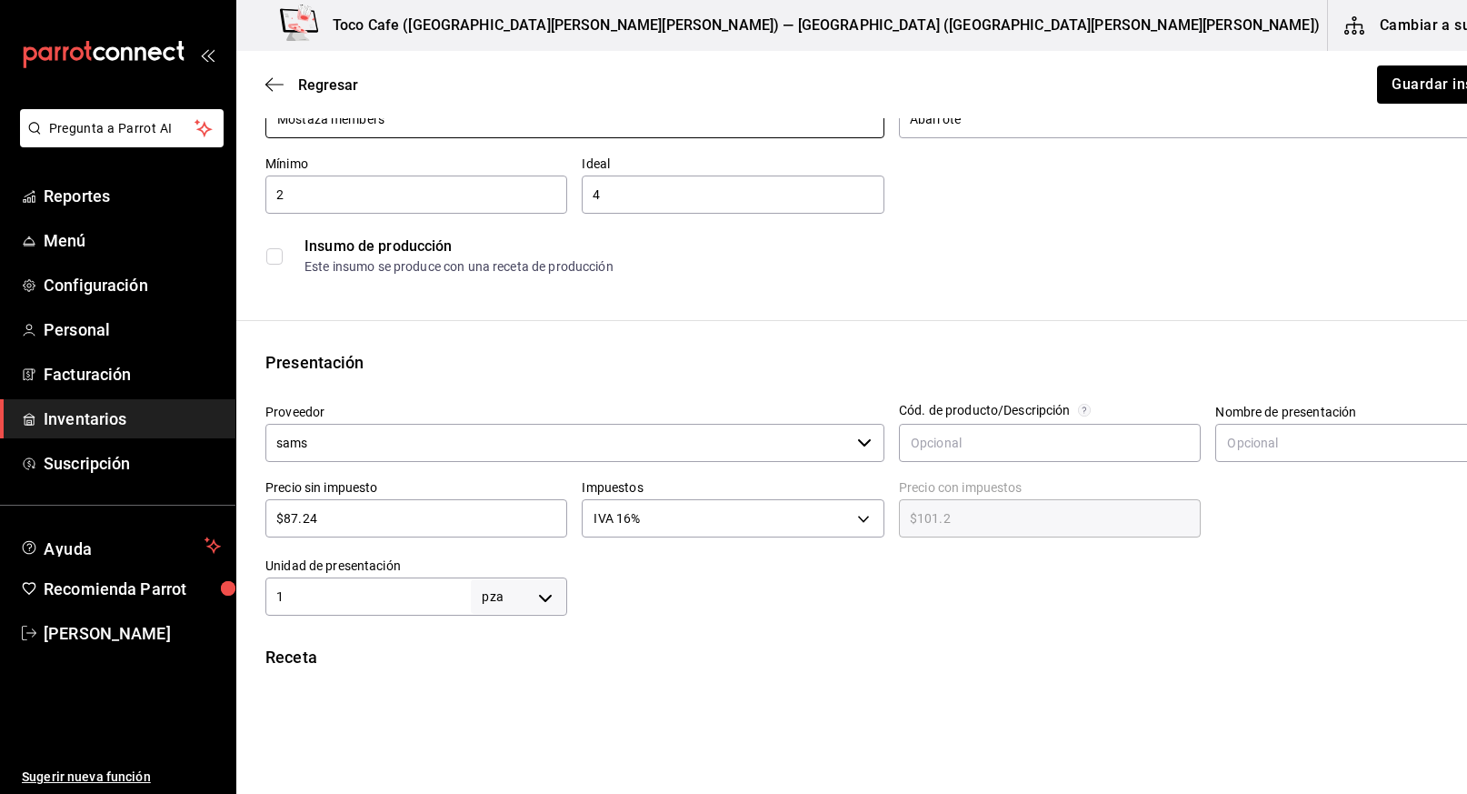
scroll to position [208, 0]
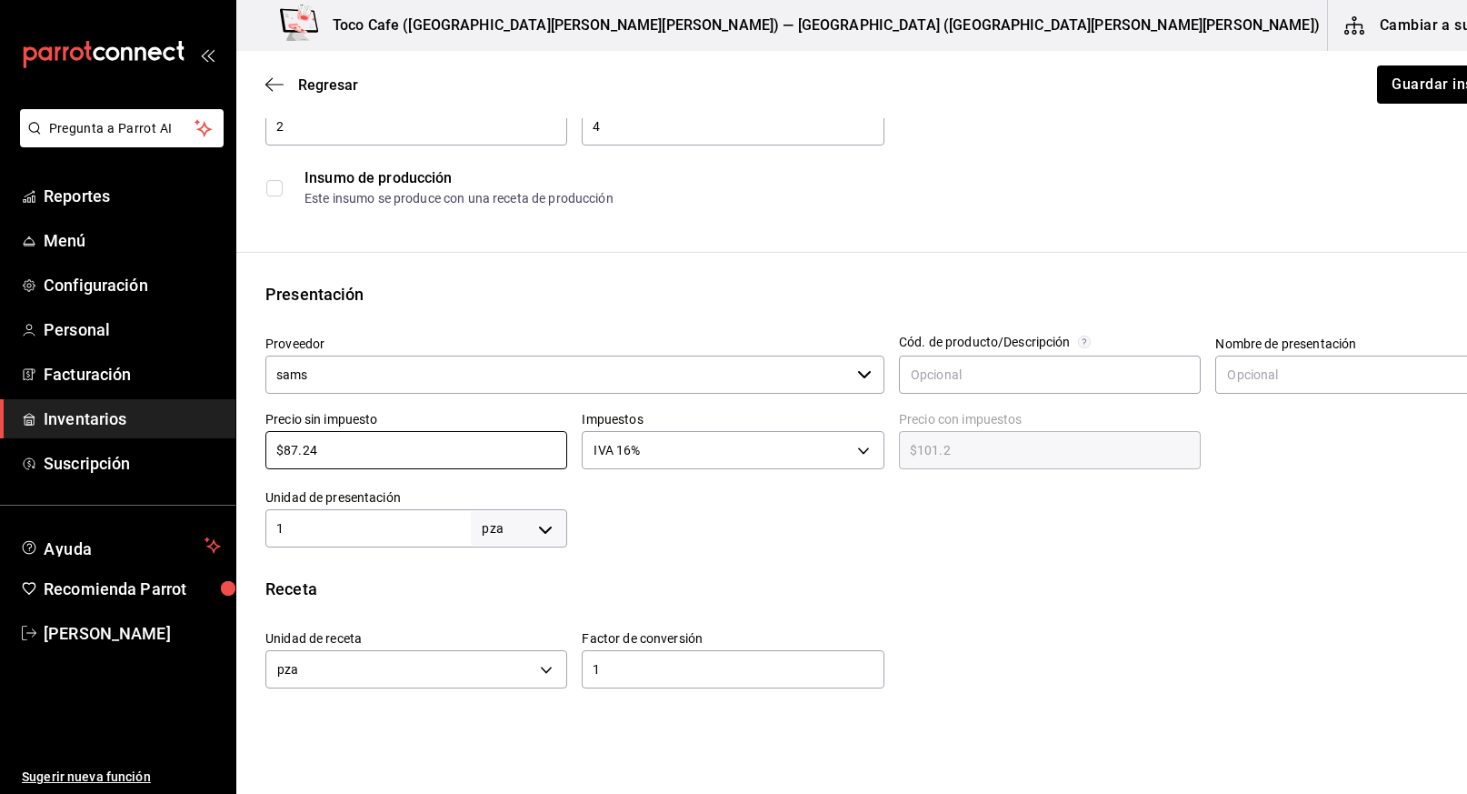
drag, startPoint x: 364, startPoint y: 459, endPoint x: 255, endPoint y: 449, distance: 108.6
click at [255, 449] on div "Precio sin impuesto $87.24 ​" at bounding box center [409, 435] width 316 height 78
type input "$6"
type input "$6.96"
type input "$60"
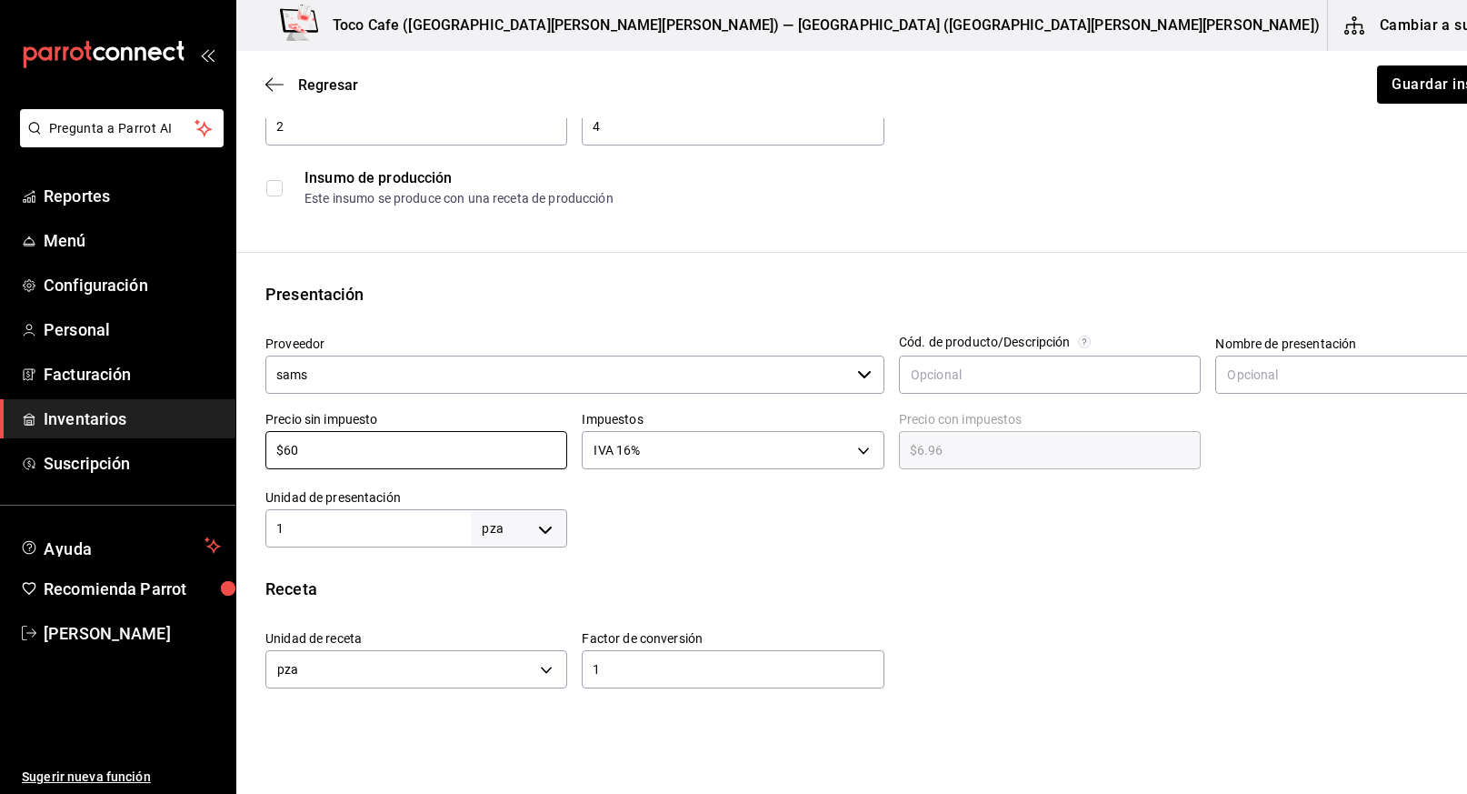
type input "$69.60"
type input "$60.03"
type input "$69.63"
type input "$60.03"
click at [804, 451] on body "Pregunta a Parrot AI Reportes Menú Configuración Personal Facturación Inventari…" at bounding box center [733, 345] width 1467 height 691
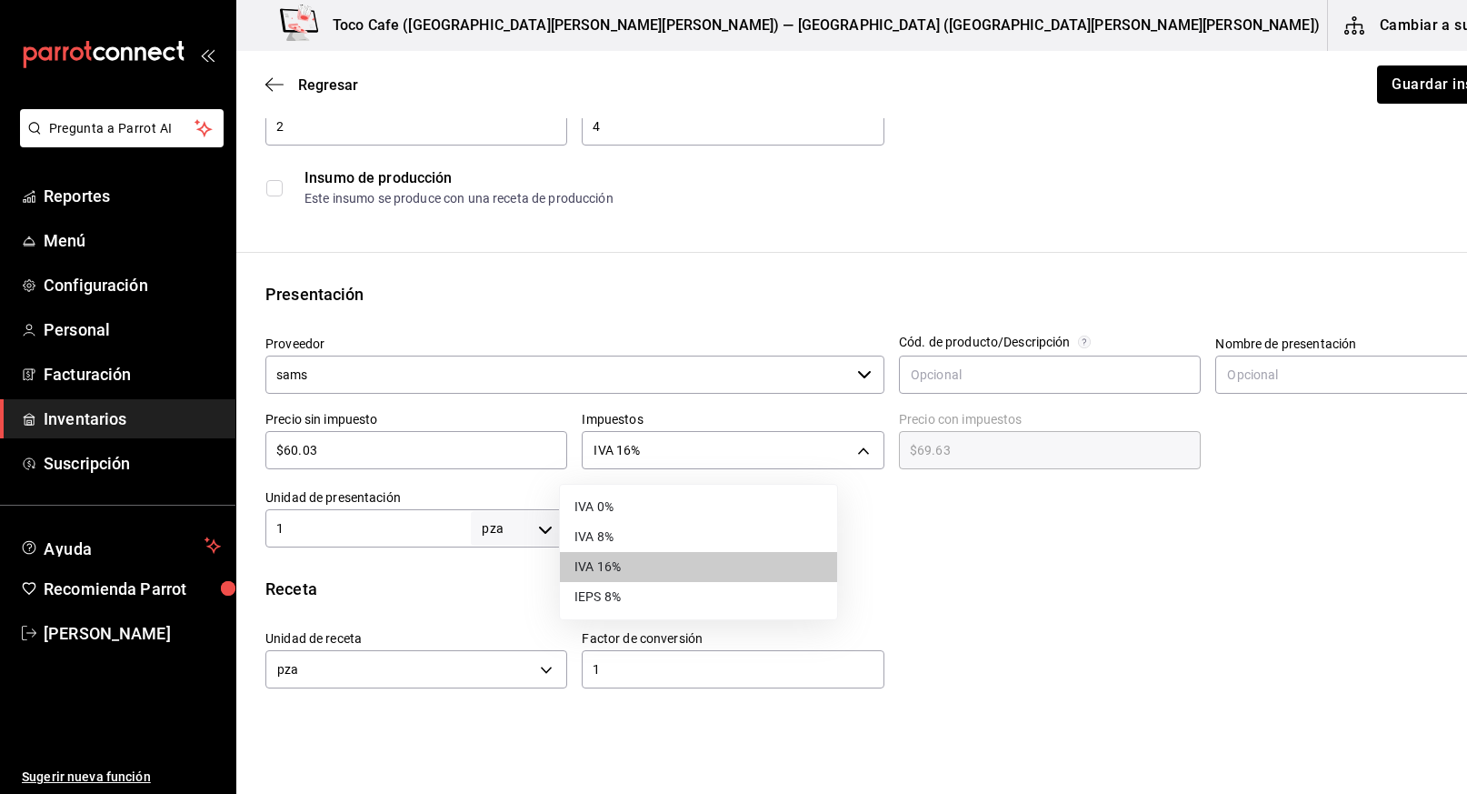
click at [703, 506] on li "IVA 0%" at bounding box center [698, 507] width 277 height 30
type input "IVA_0"
type input "$60.03"
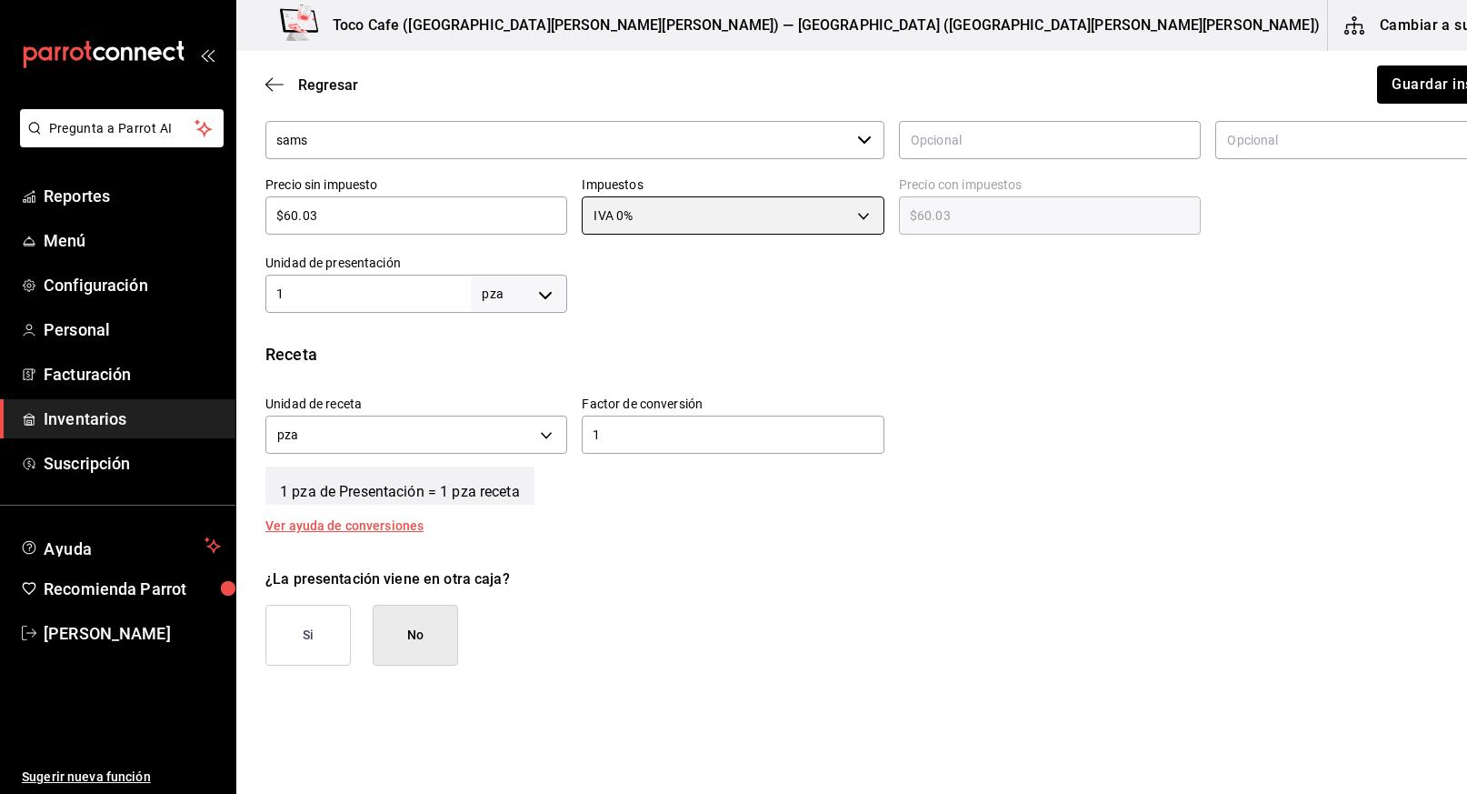
scroll to position [444, 0]
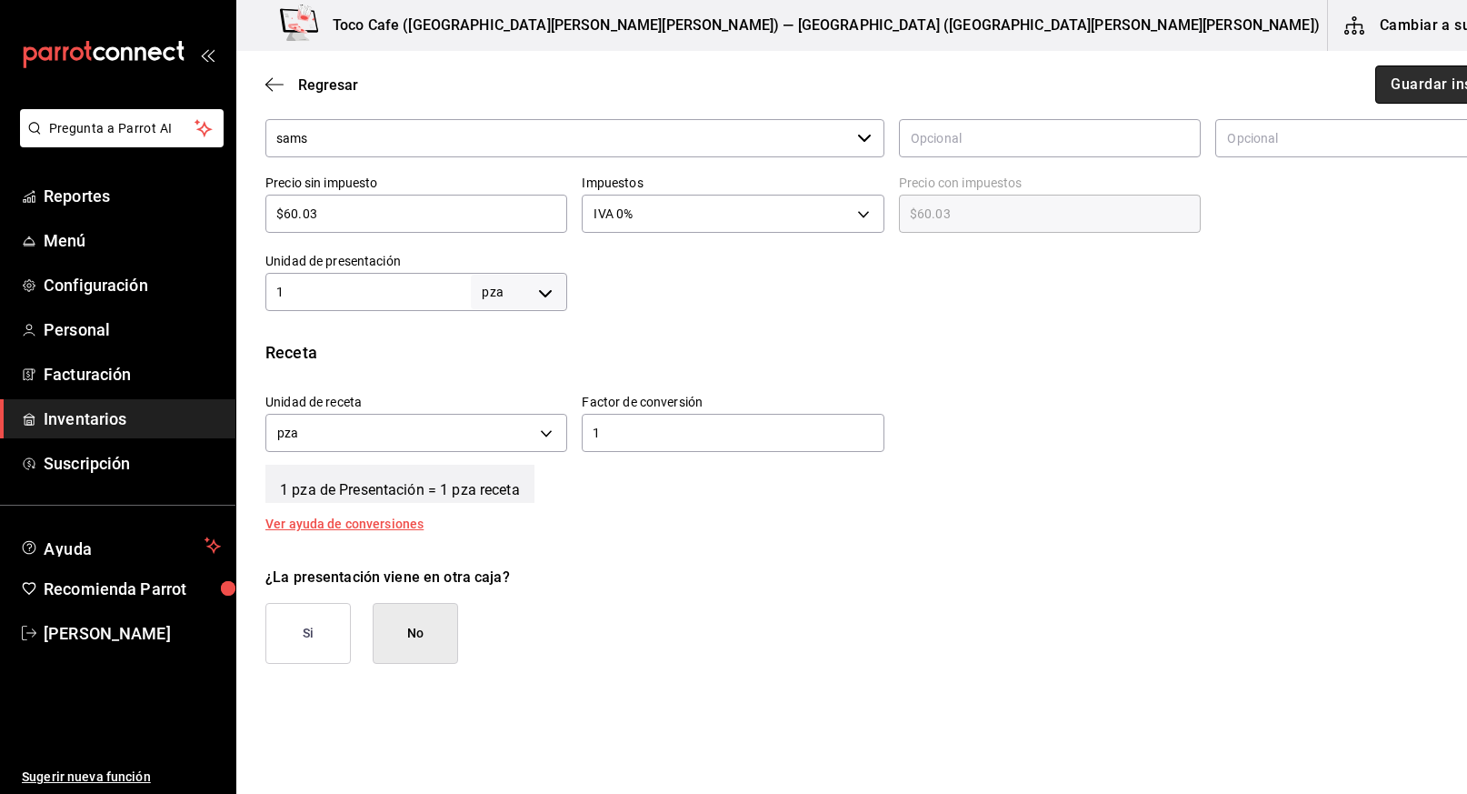
click at [1375, 93] on button "Guardar insumo" at bounding box center [1446, 84] width 142 height 38
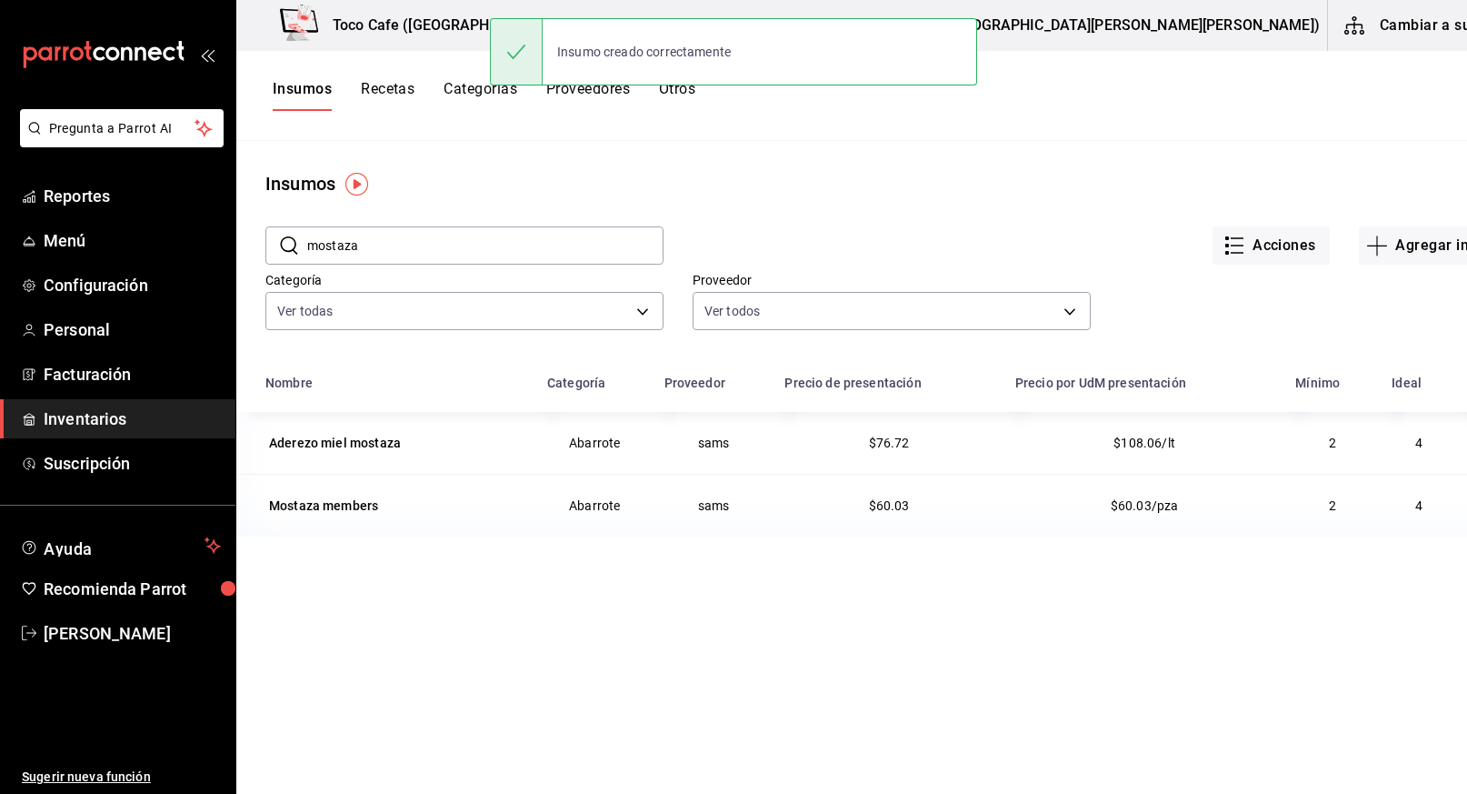
drag, startPoint x: 437, startPoint y: 246, endPoint x: 287, endPoint y: 252, distance: 150.1
click at [287, 252] on div "​ mostaza ​" at bounding box center [464, 245] width 398 height 38
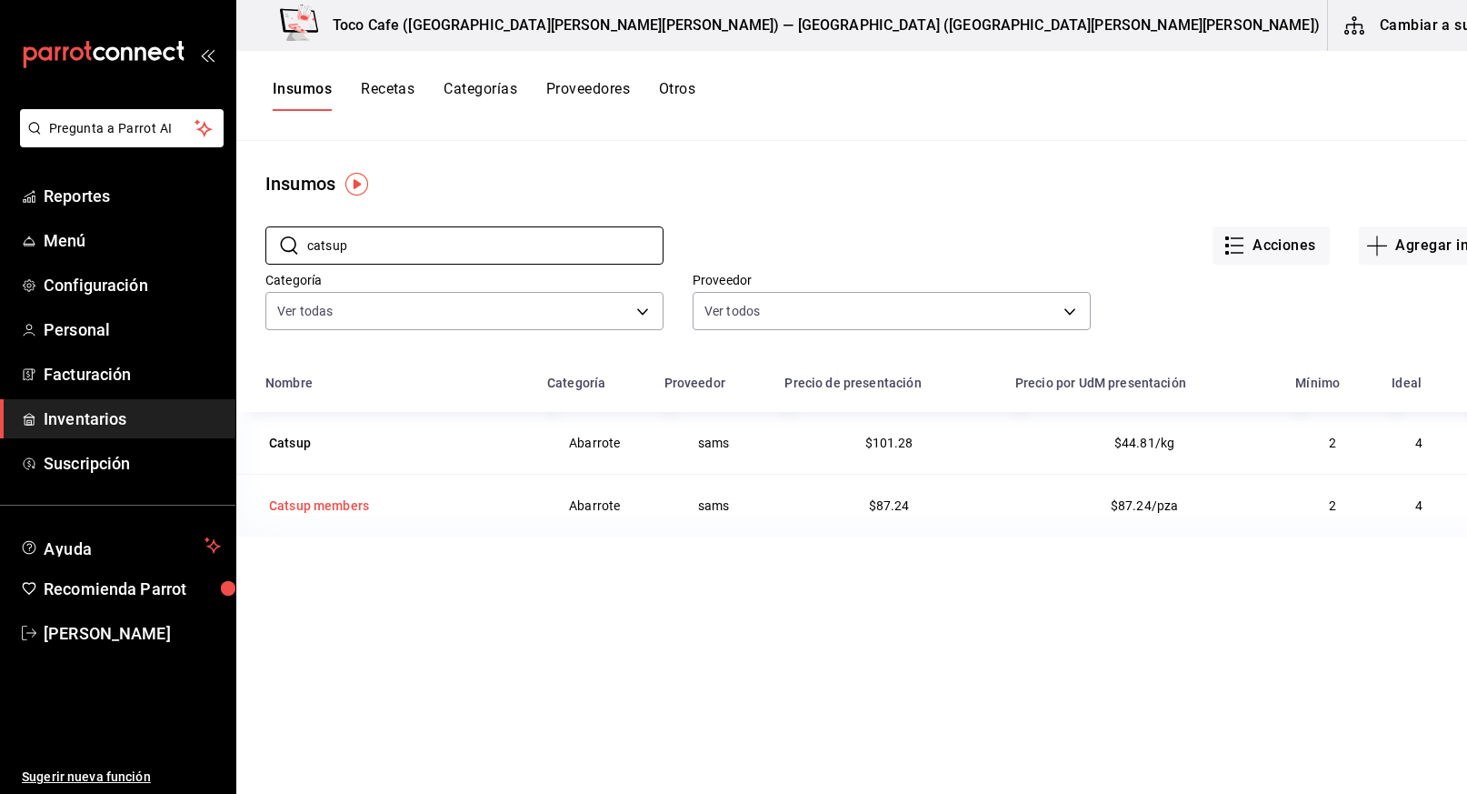
type input "catsup"
click at [313, 500] on div "Catsup members" at bounding box center [319, 505] width 100 height 18
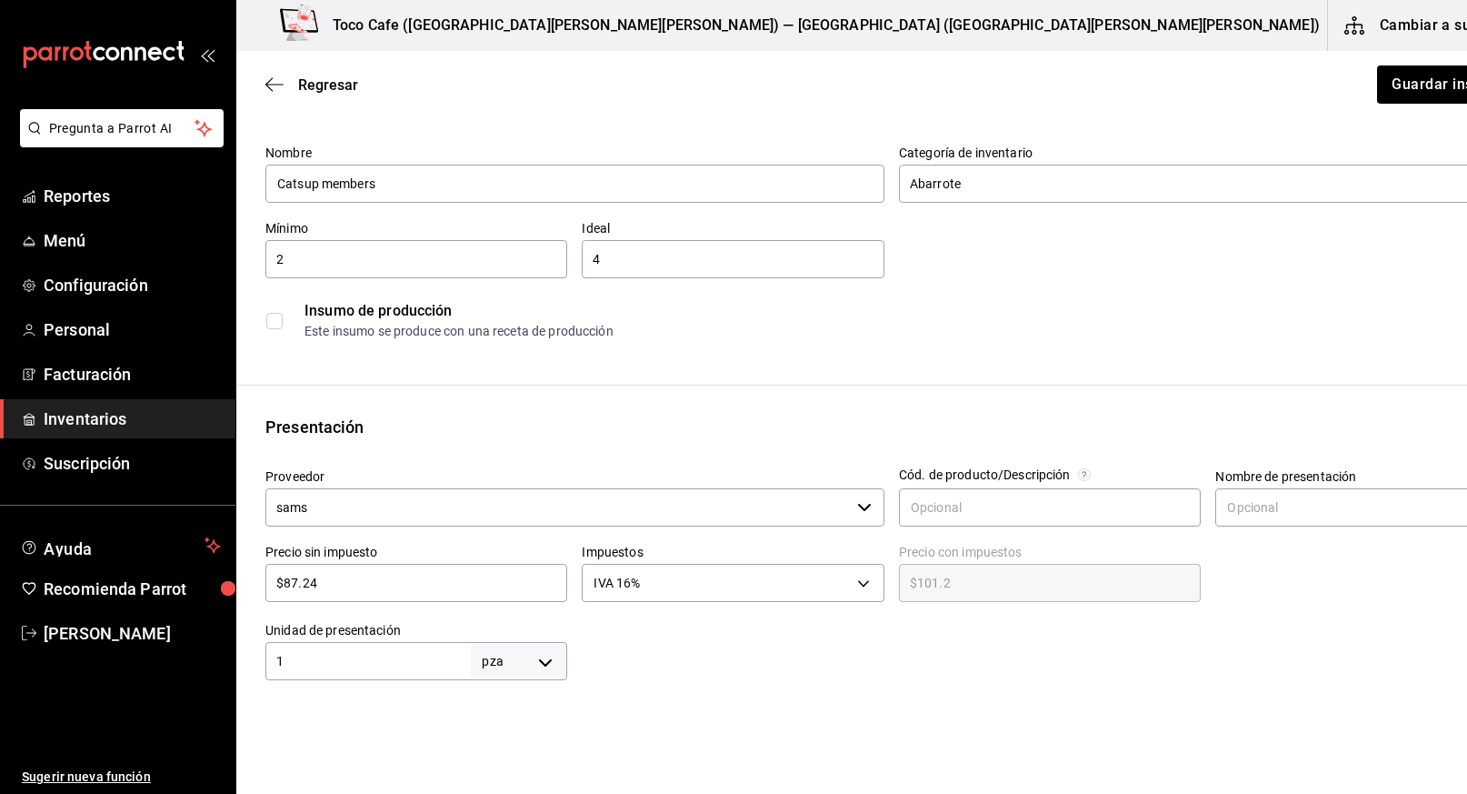
scroll to position [129, 0]
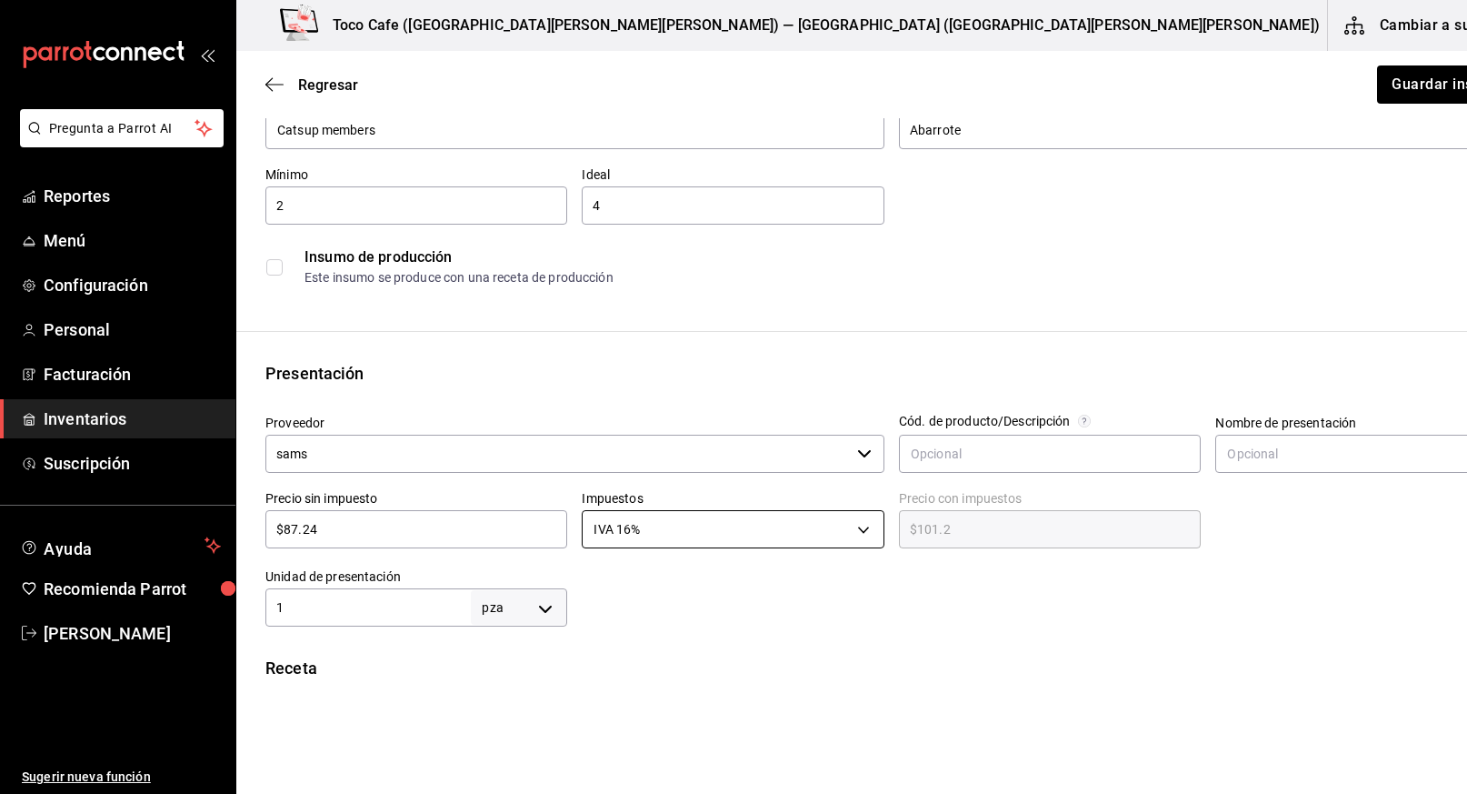
click at [811, 529] on body "Pregunta a Parrot AI Reportes Menú Configuración Personal Facturación Inventari…" at bounding box center [733, 345] width 1467 height 691
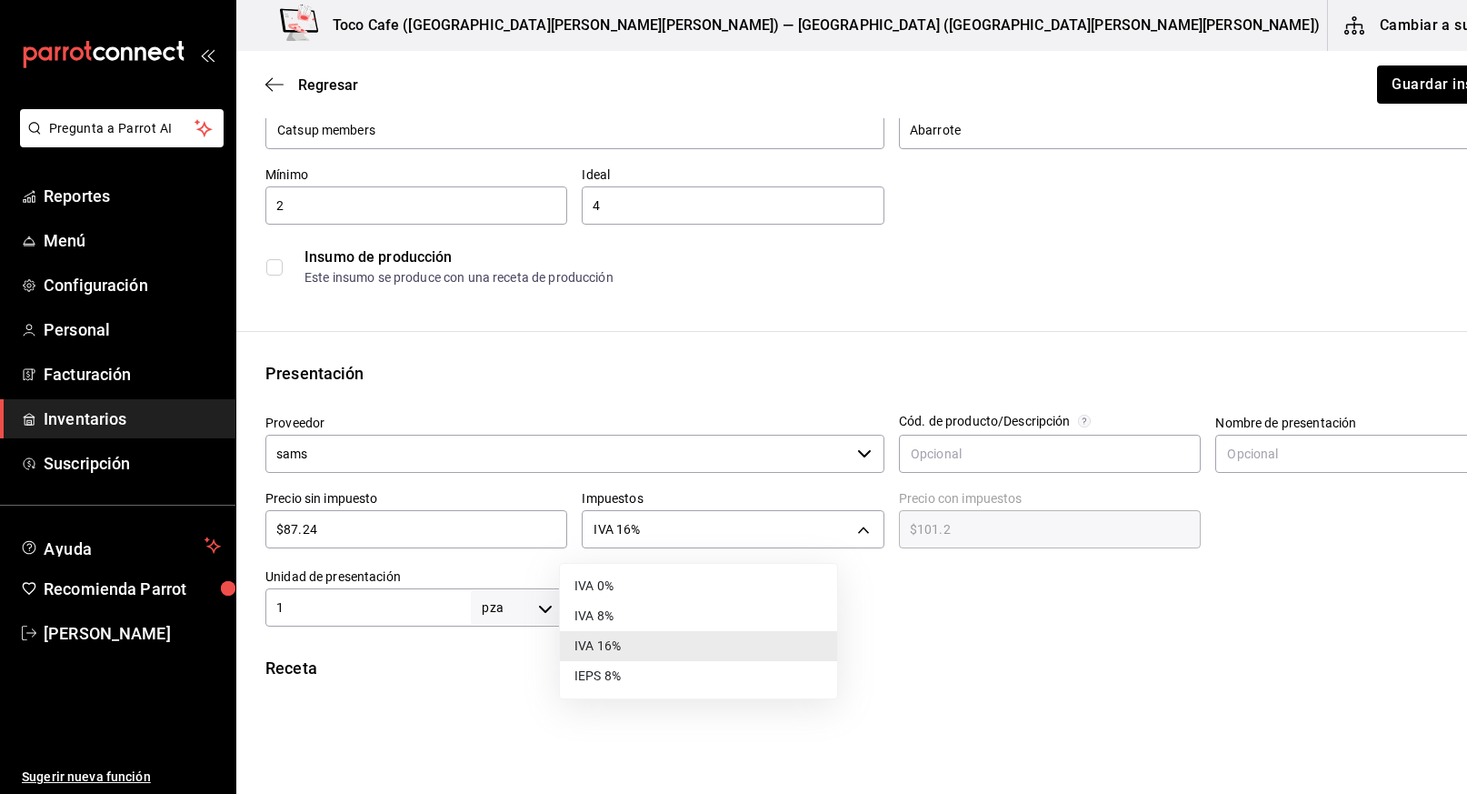
click at [731, 573] on li "IVA 0%" at bounding box center [698, 586] width 277 height 30
type input "IVA_0"
type input "$87.24"
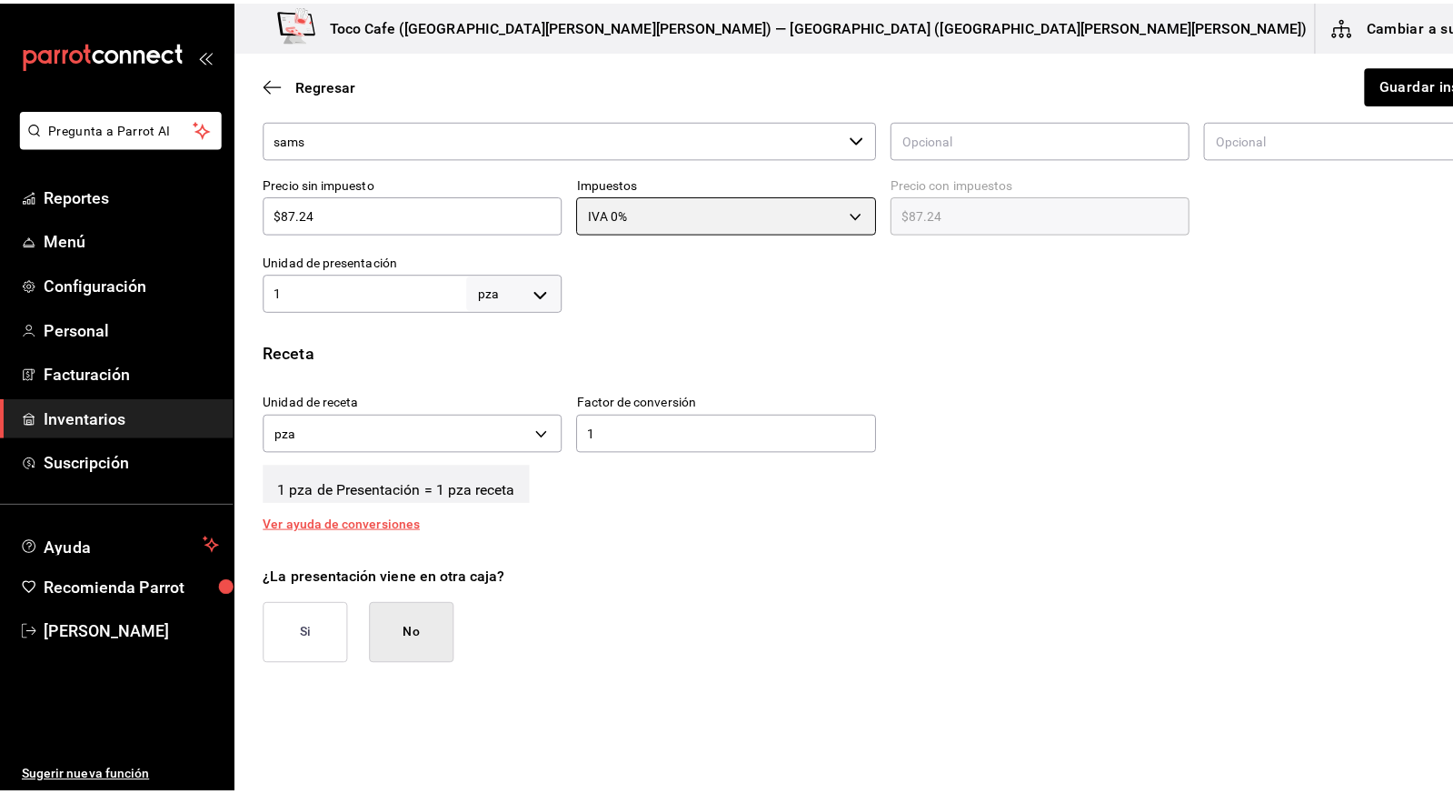
scroll to position [446, 0]
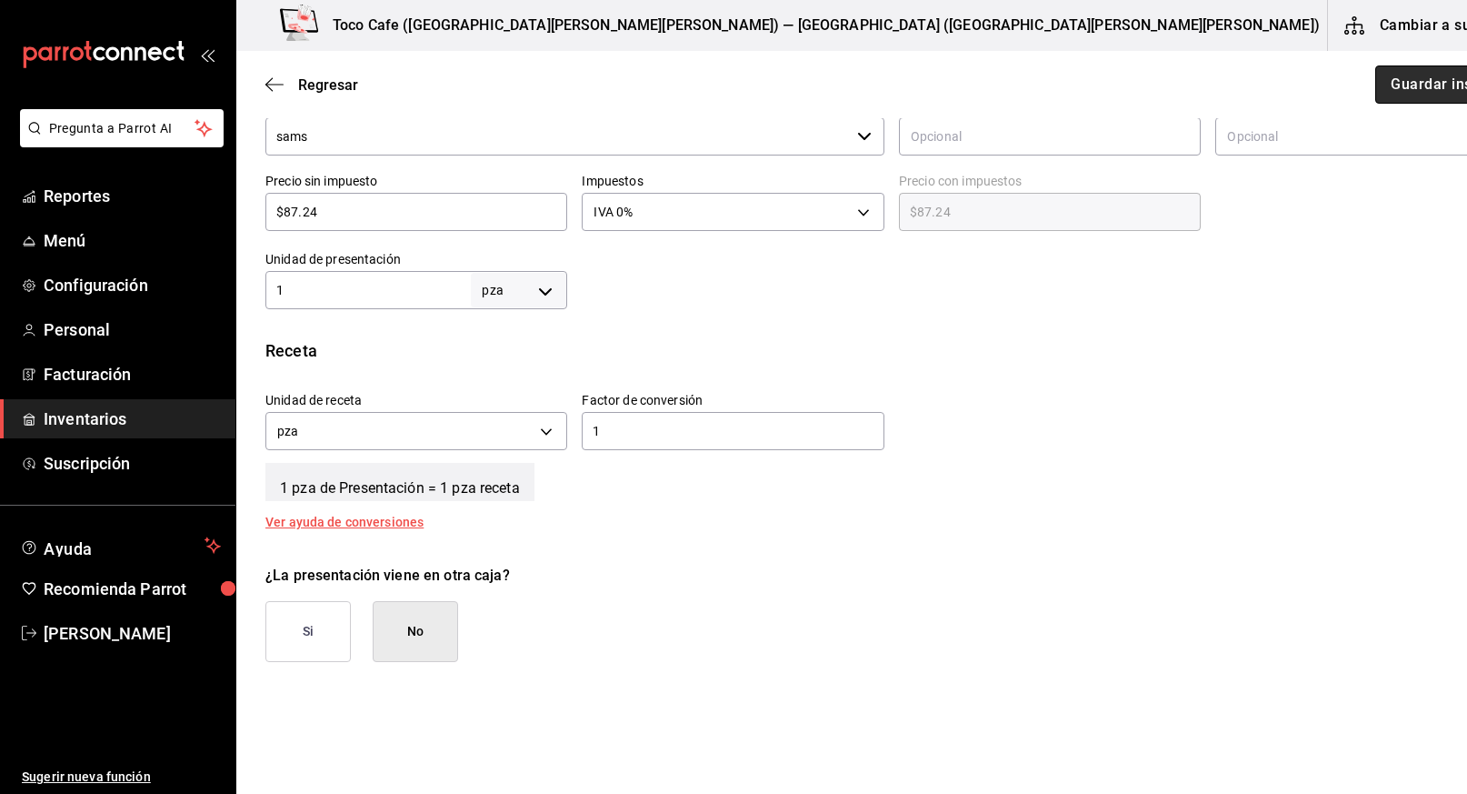
click at [1375, 86] on button "Guardar insumo" at bounding box center [1446, 84] width 142 height 38
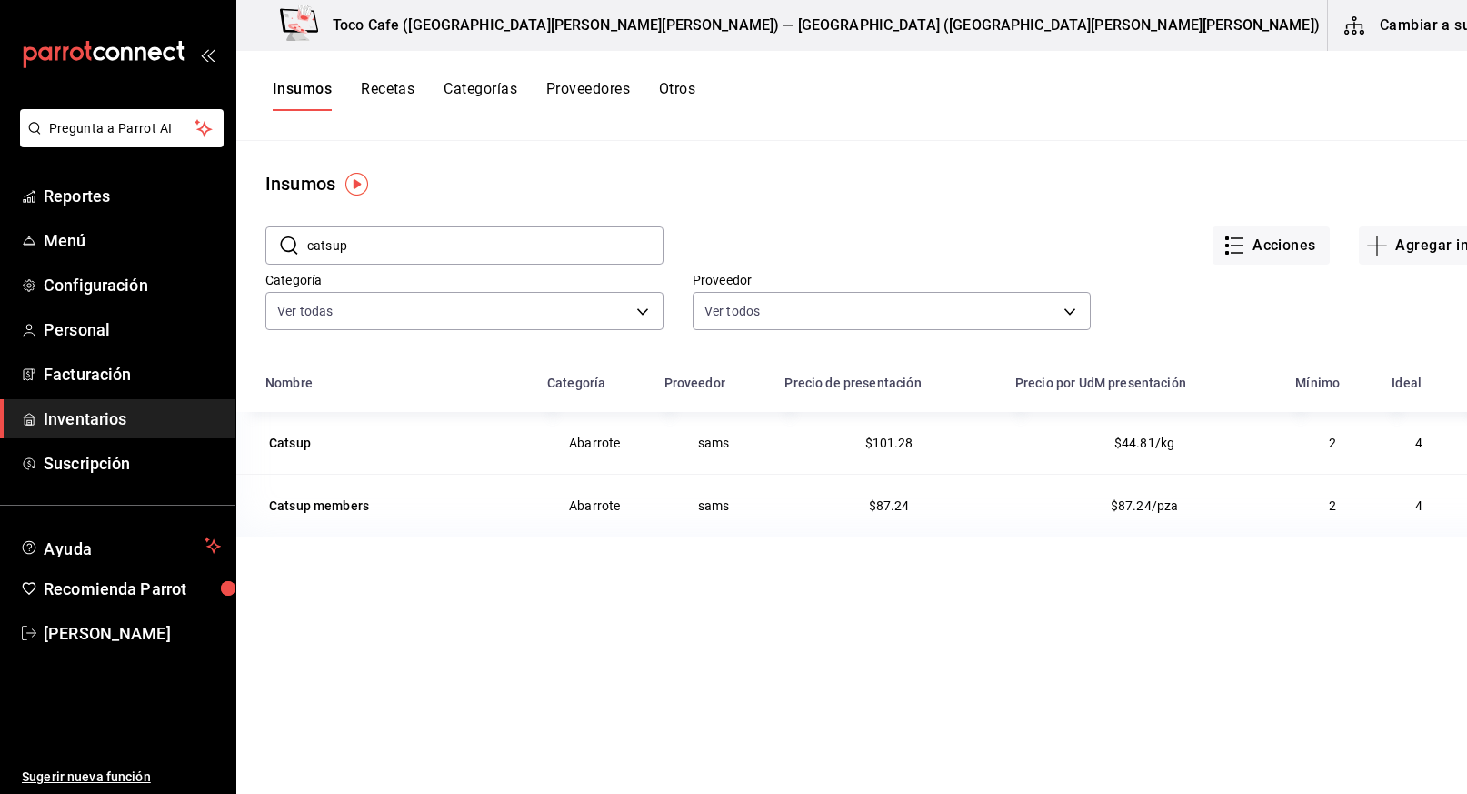
click at [1371, 21] on button "Cambiar a sucursal" at bounding box center [1430, 25] width 205 height 51
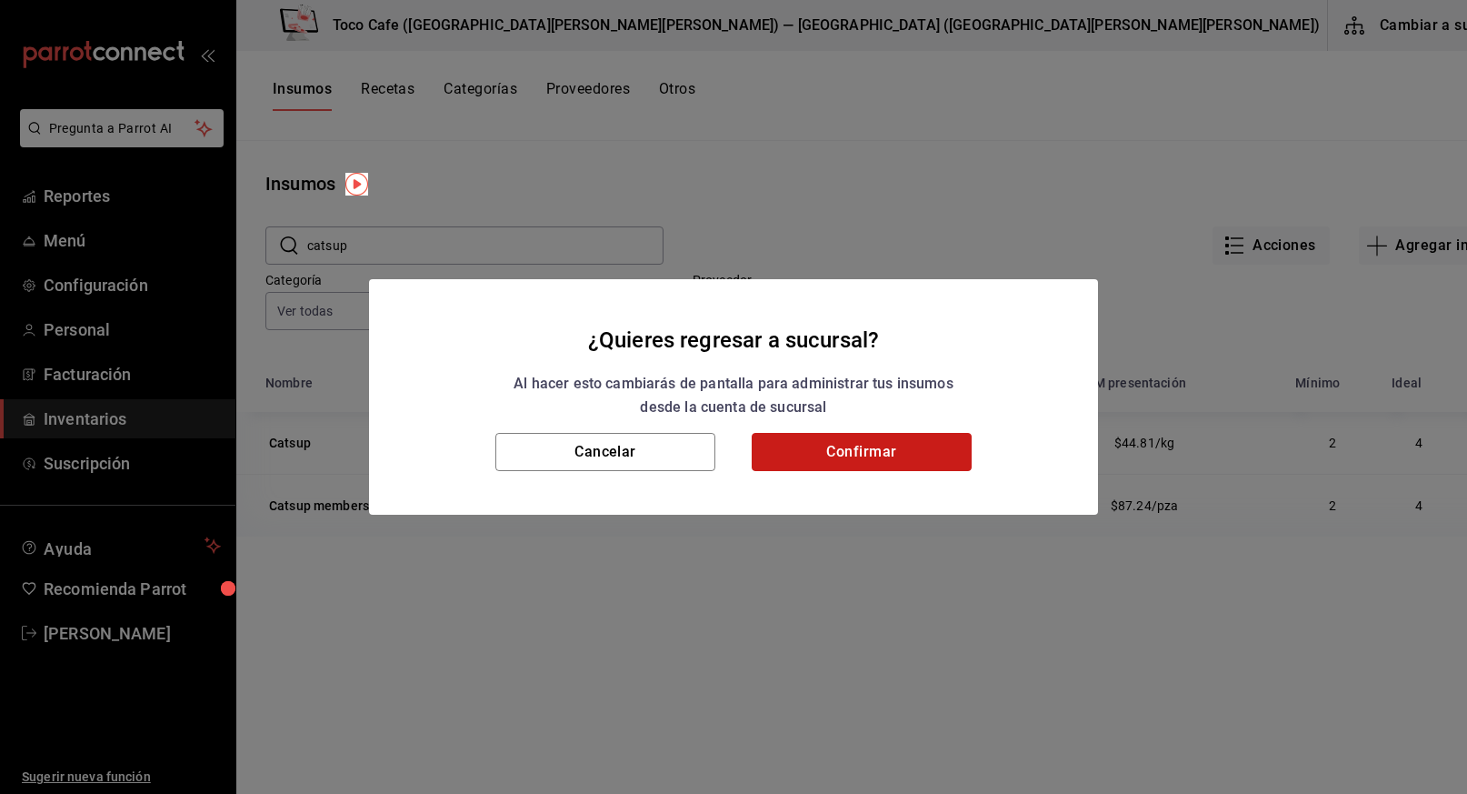
click at [865, 464] on button "Confirmar" at bounding box center [862, 452] width 220 height 38
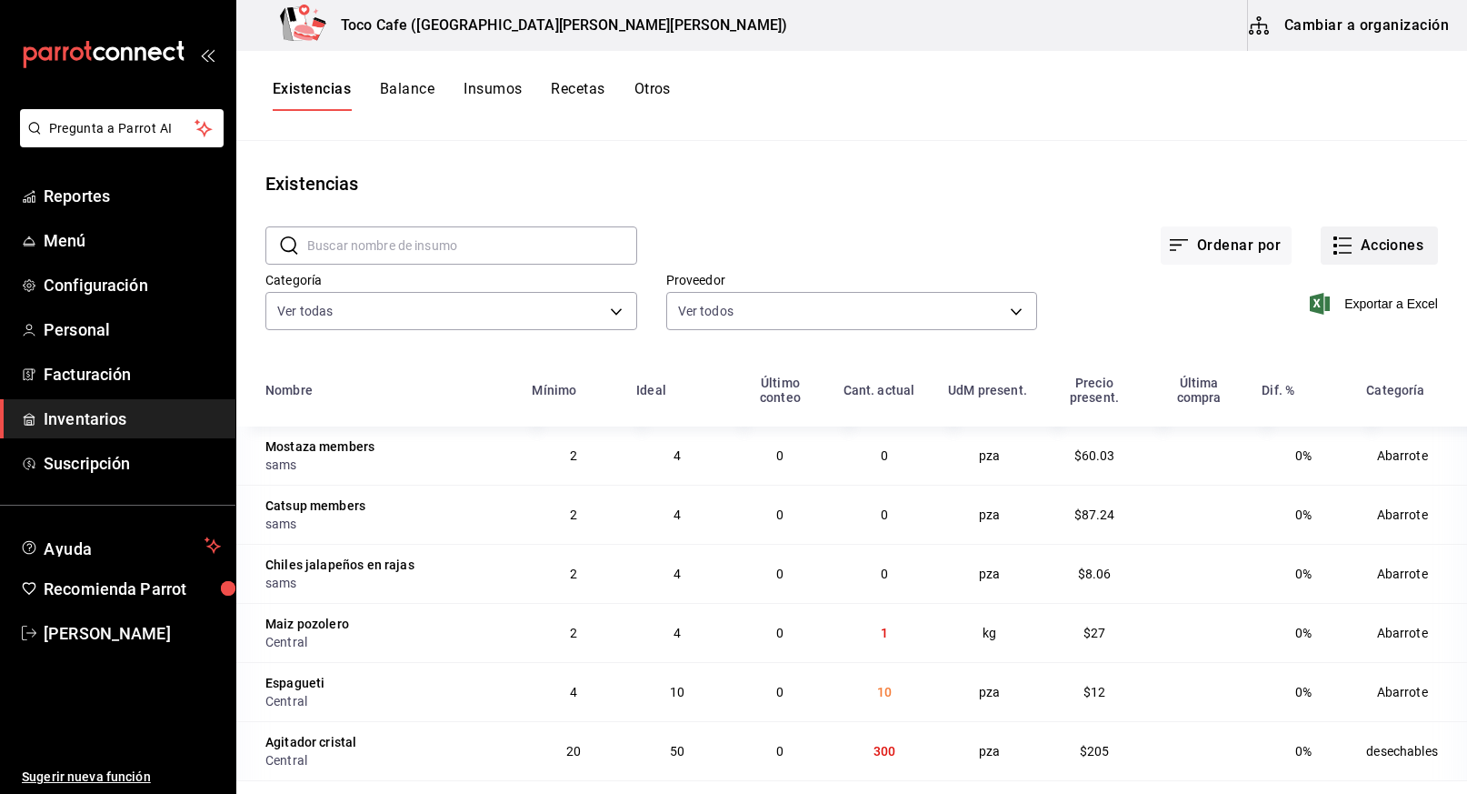
click at [1361, 250] on button "Acciones" at bounding box center [1379, 245] width 117 height 38
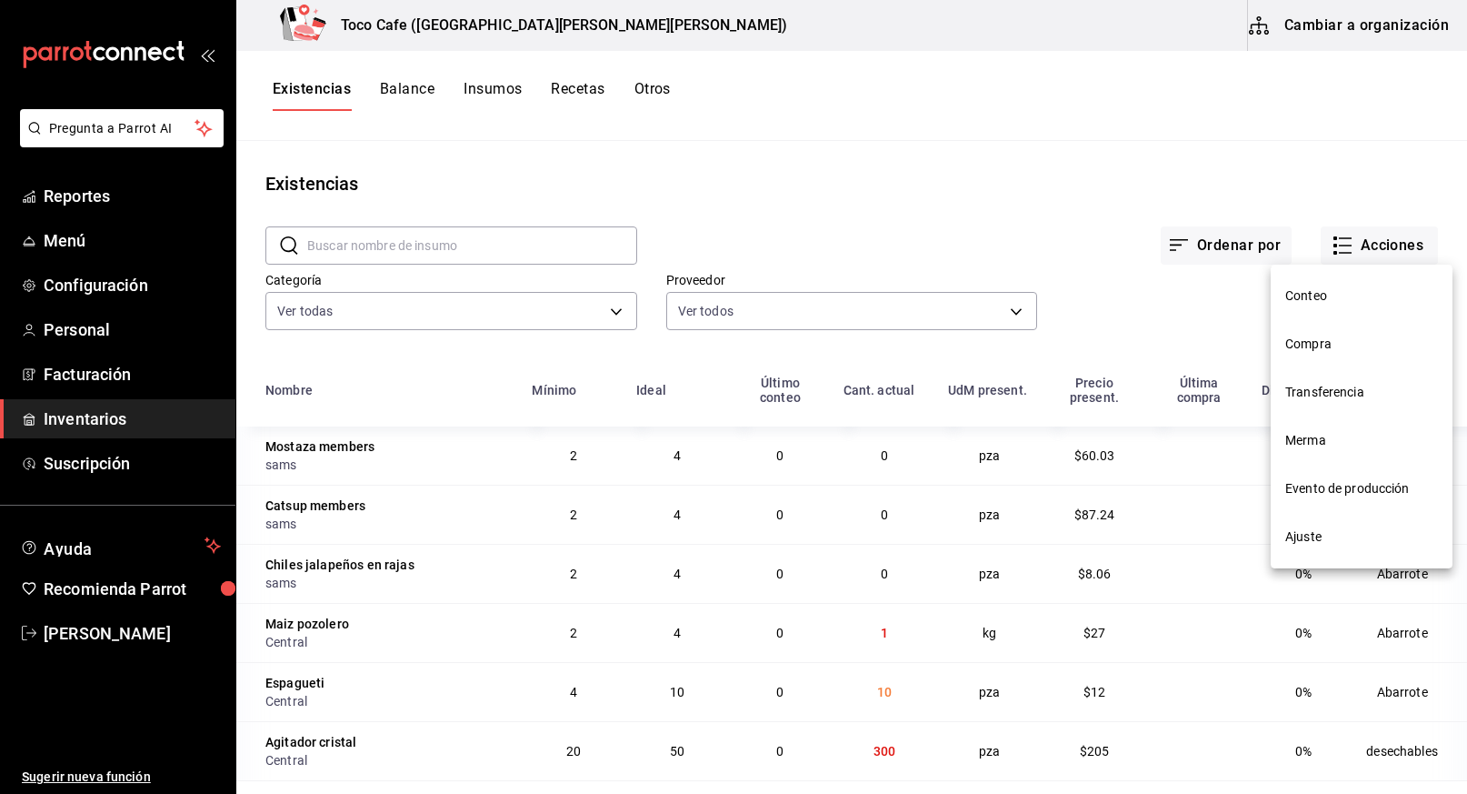
click at [1318, 335] on span "Compra" at bounding box center [1361, 344] width 153 height 19
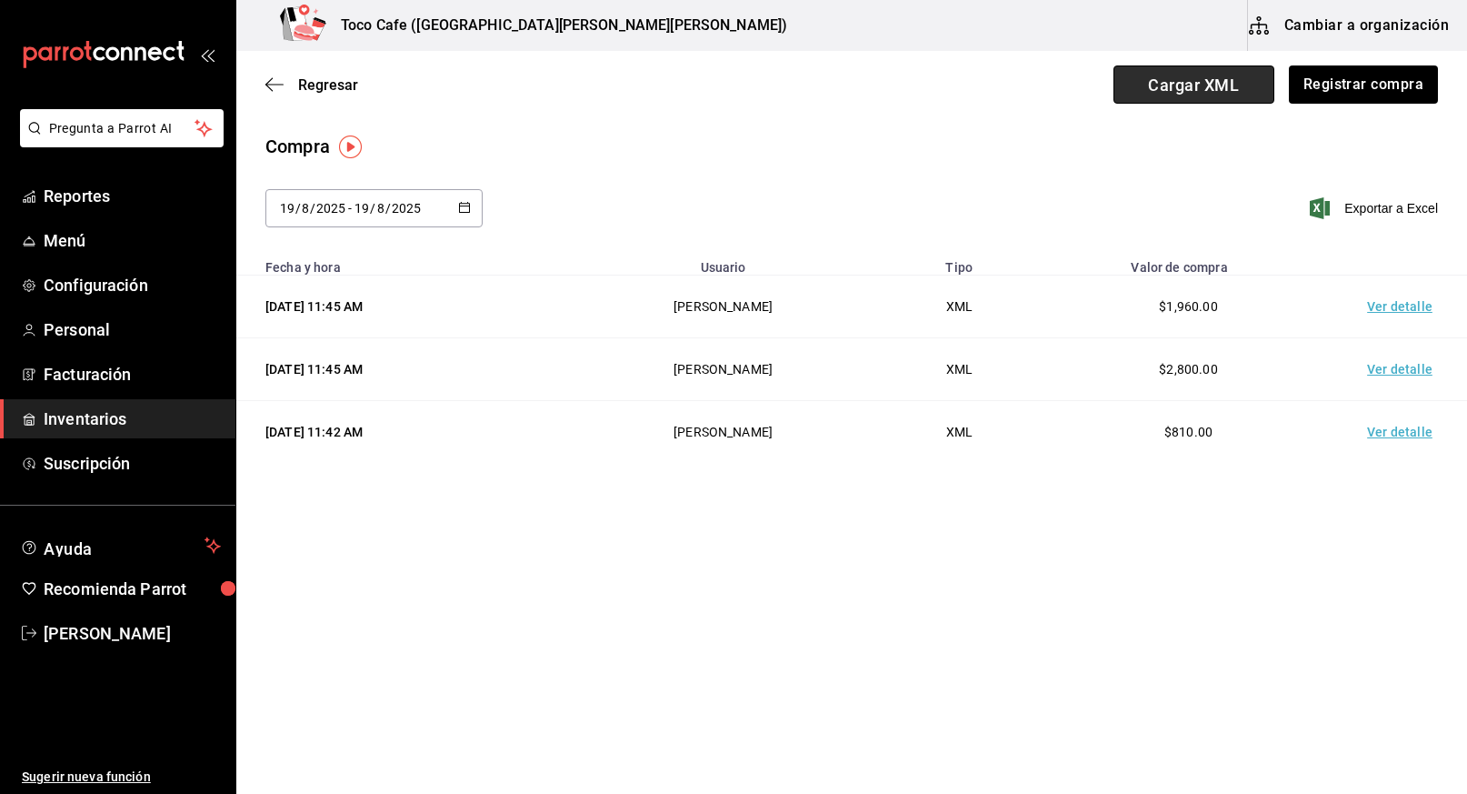
click at [1209, 87] on span "Cargar XML" at bounding box center [1194, 84] width 161 height 38
click at [0, 0] on input "Cargar XML" at bounding box center [0, 0] width 0 height 0
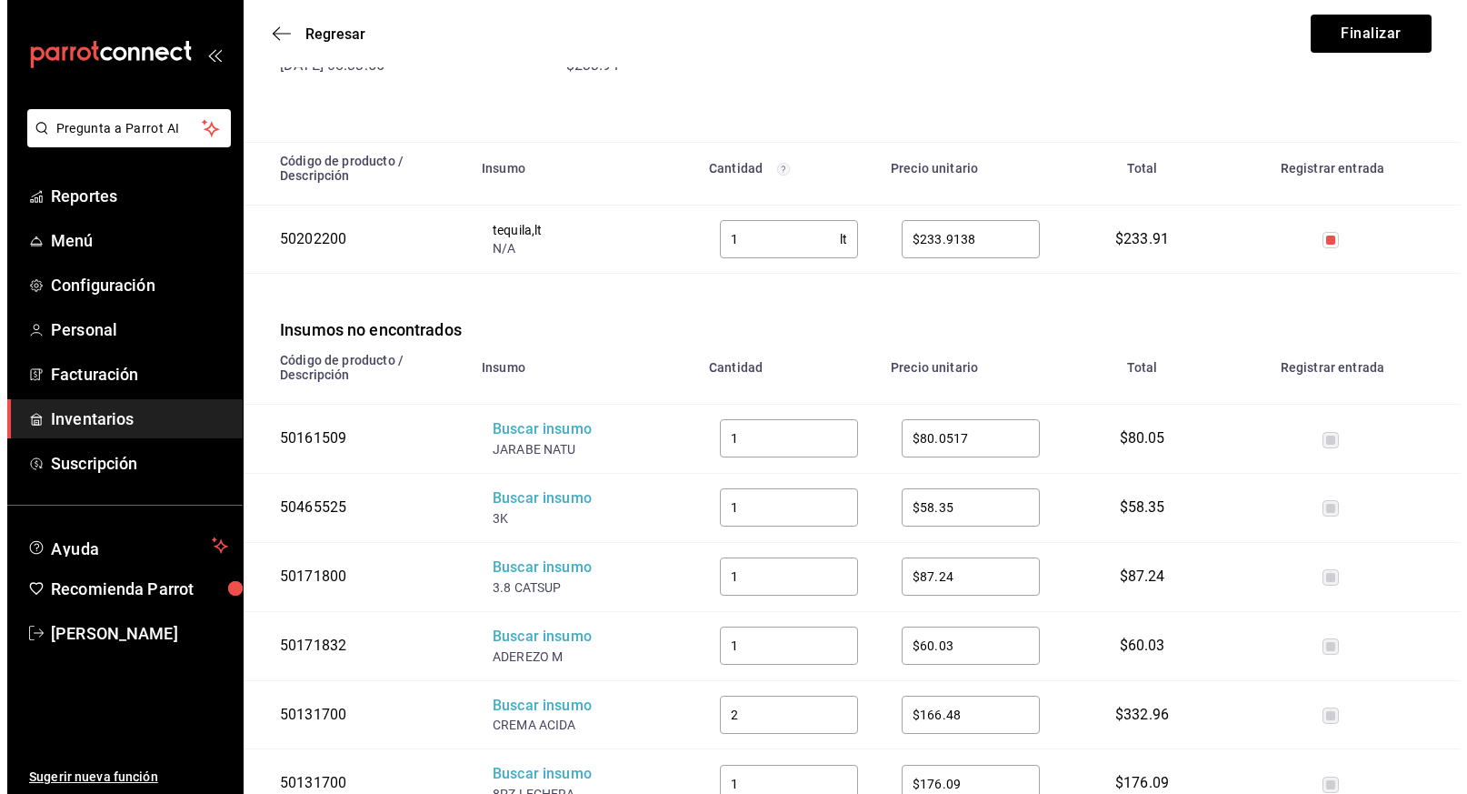
scroll to position [229, 0]
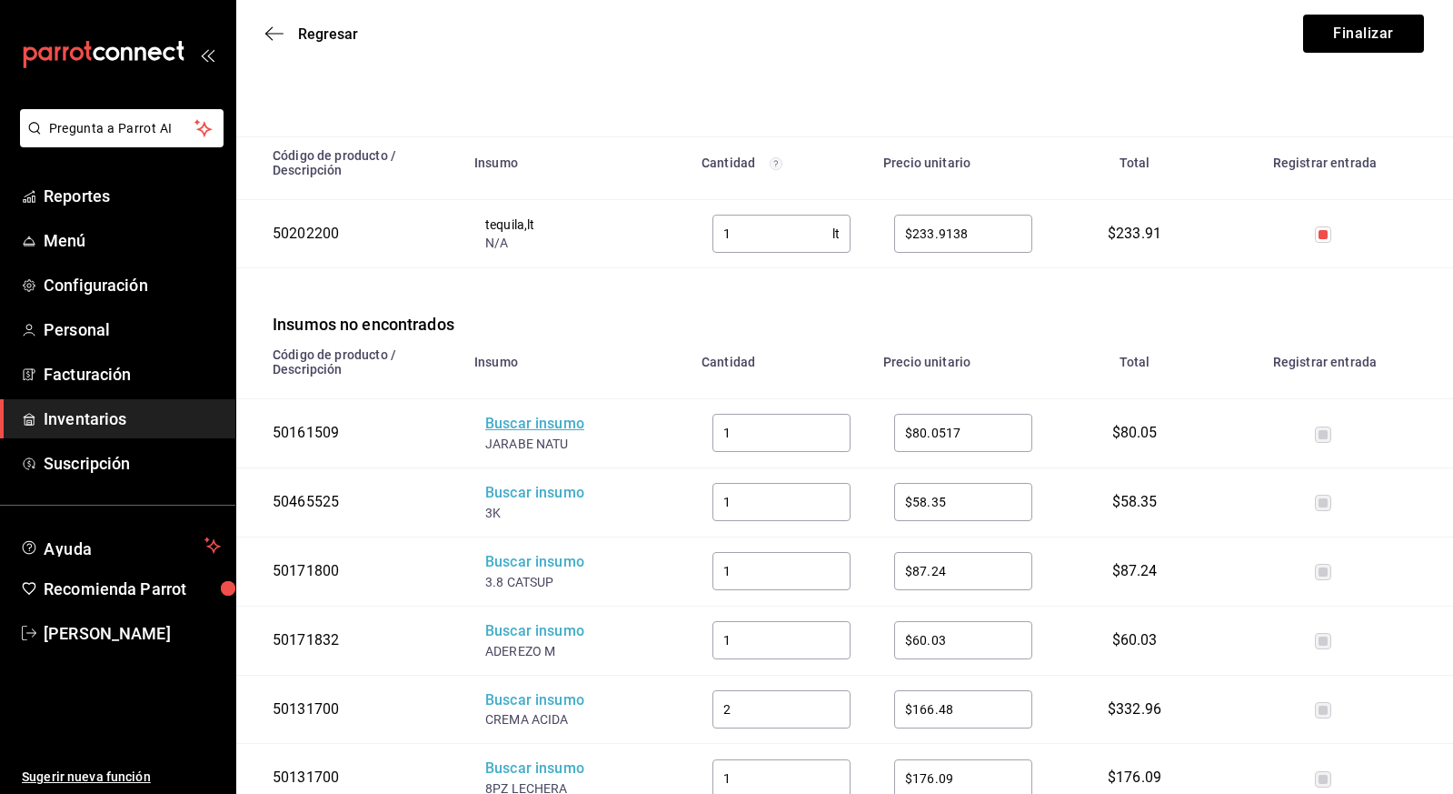
click at [541, 423] on div "Buscar insumo" at bounding box center [557, 424] width 145 height 21
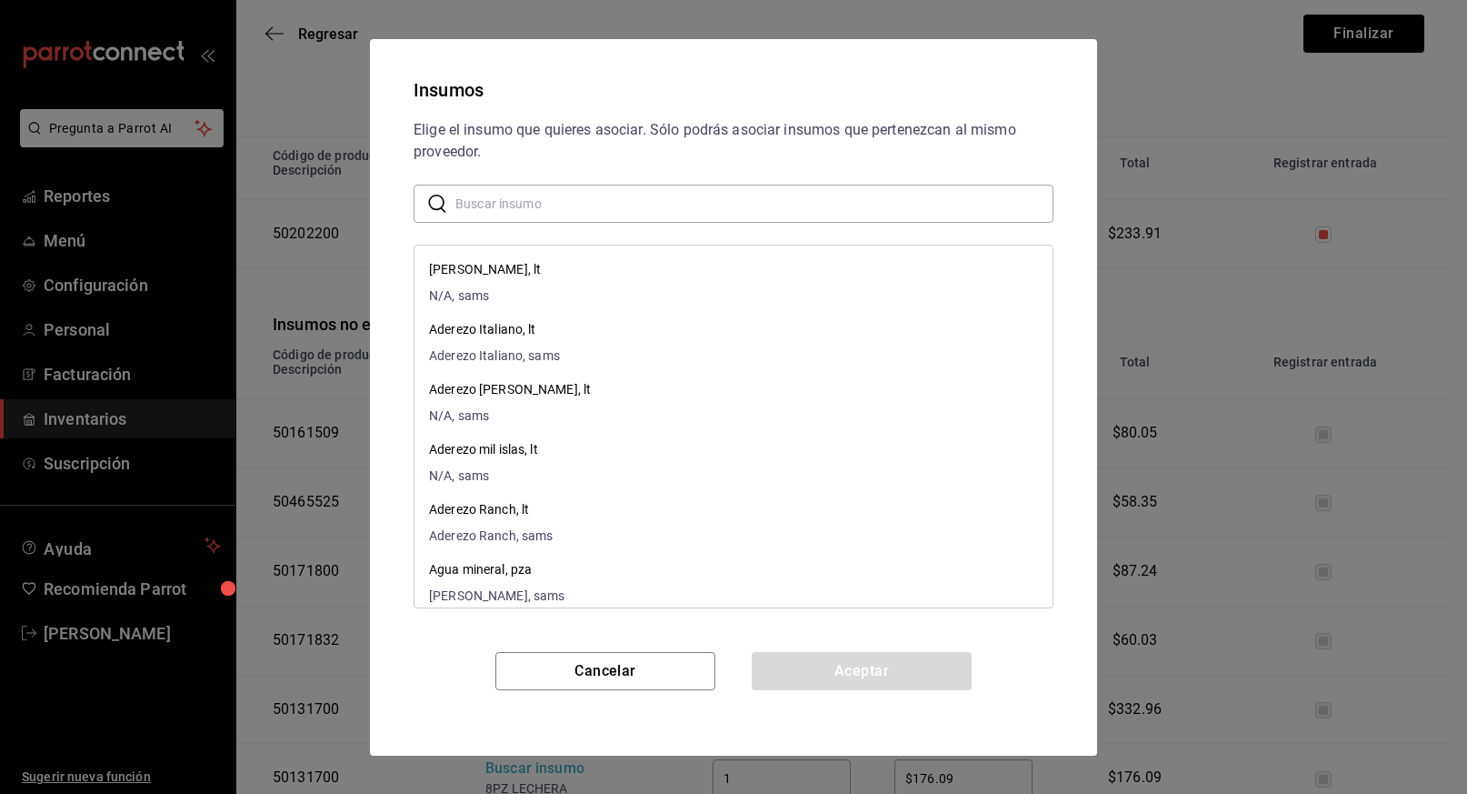
click at [570, 213] on input "text" at bounding box center [754, 203] width 598 height 36
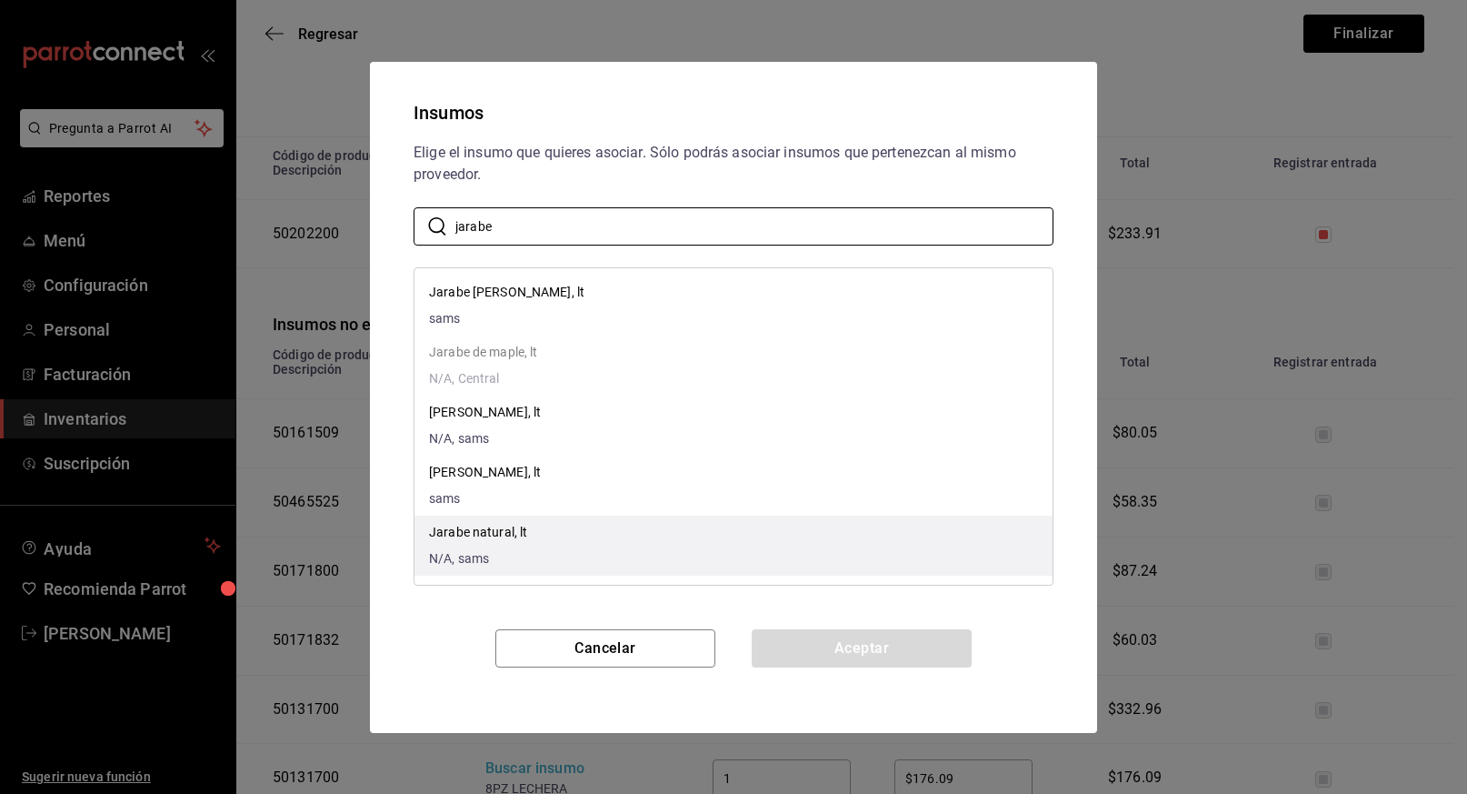
type input "jarabe"
click at [486, 529] on p "Jarabe natural, lt" at bounding box center [478, 532] width 98 height 19
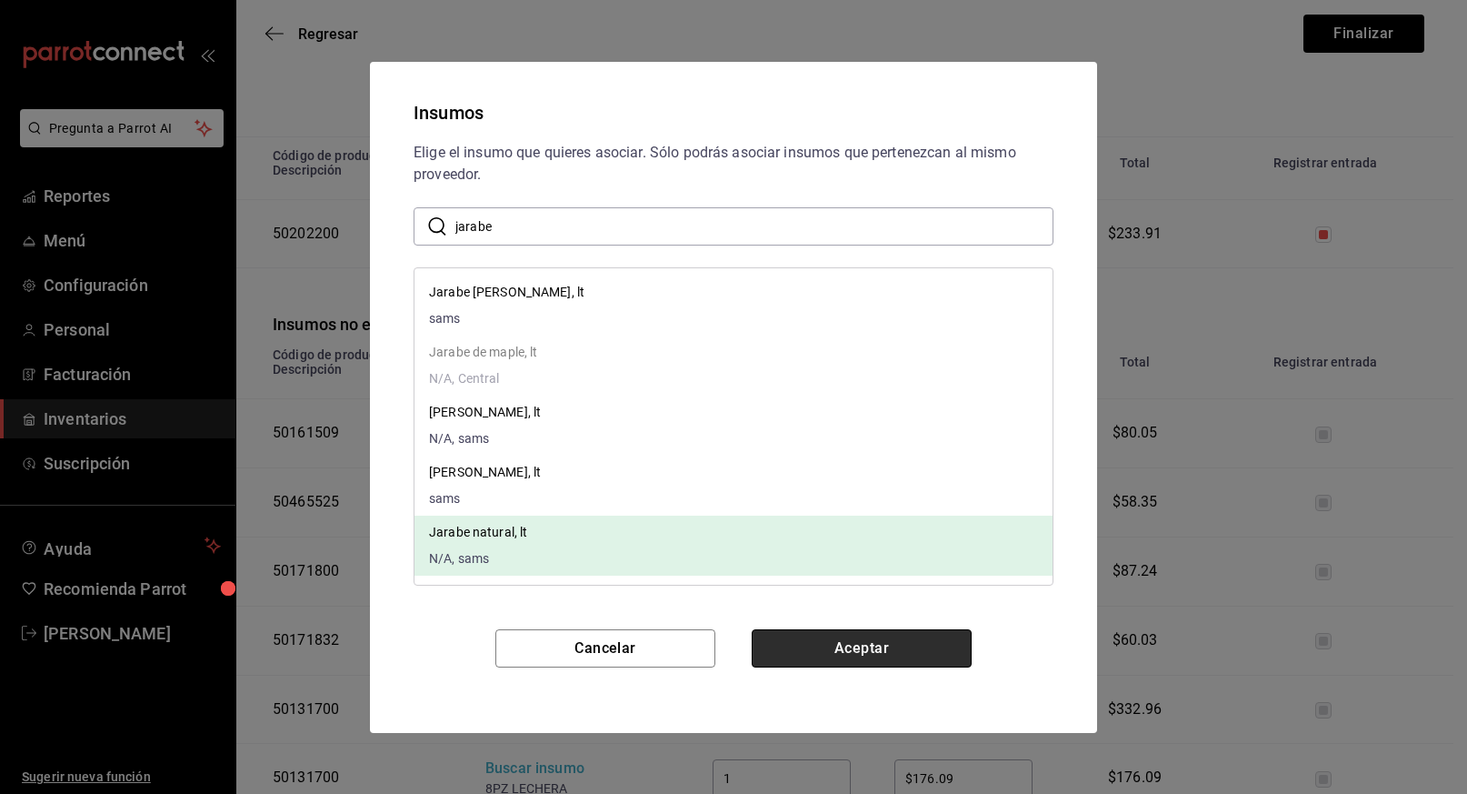
click at [866, 642] on button "Aceptar" at bounding box center [862, 648] width 220 height 38
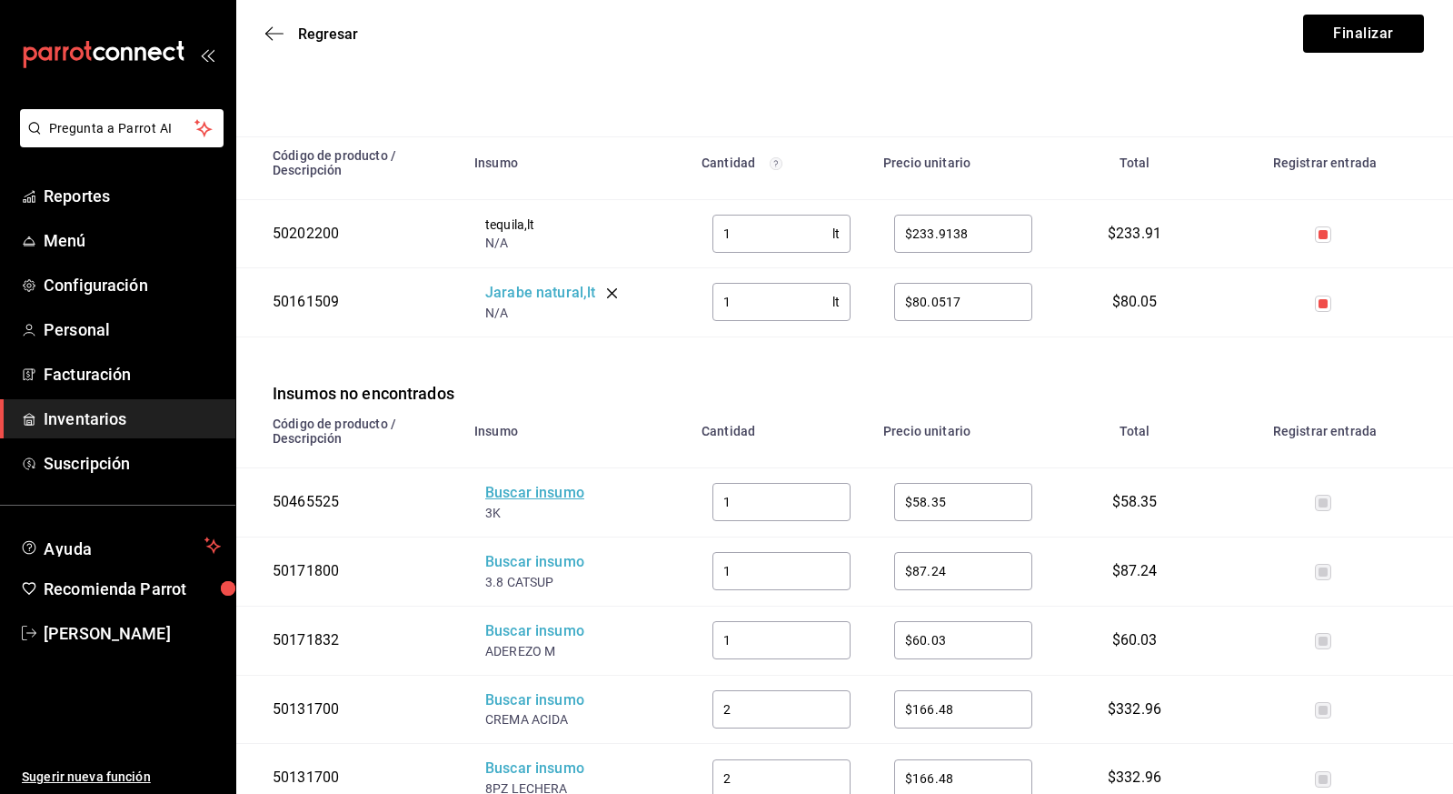
click at [538, 491] on div "Buscar insumo" at bounding box center [557, 493] width 145 height 21
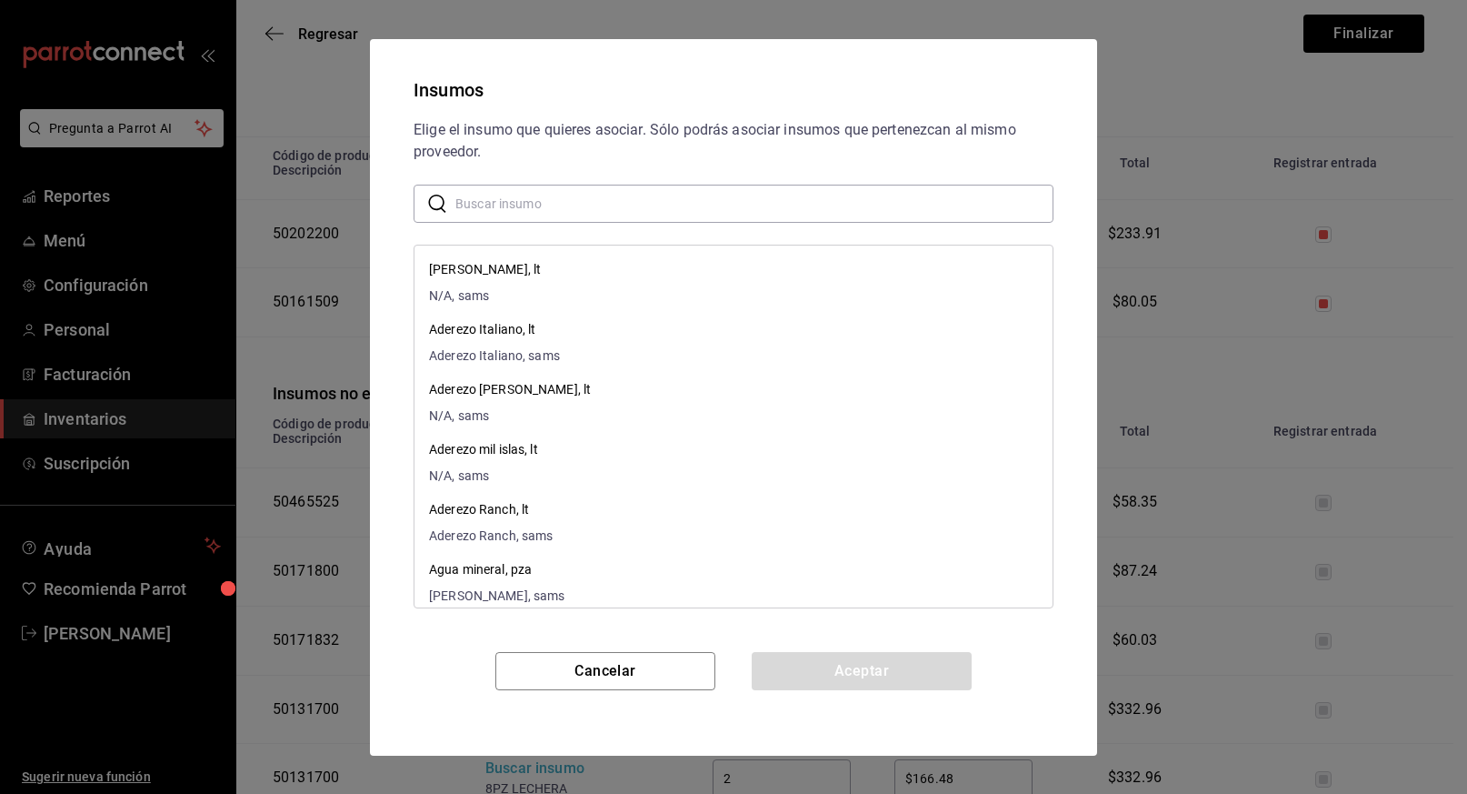
click at [619, 198] on input "text" at bounding box center [754, 203] width 598 height 36
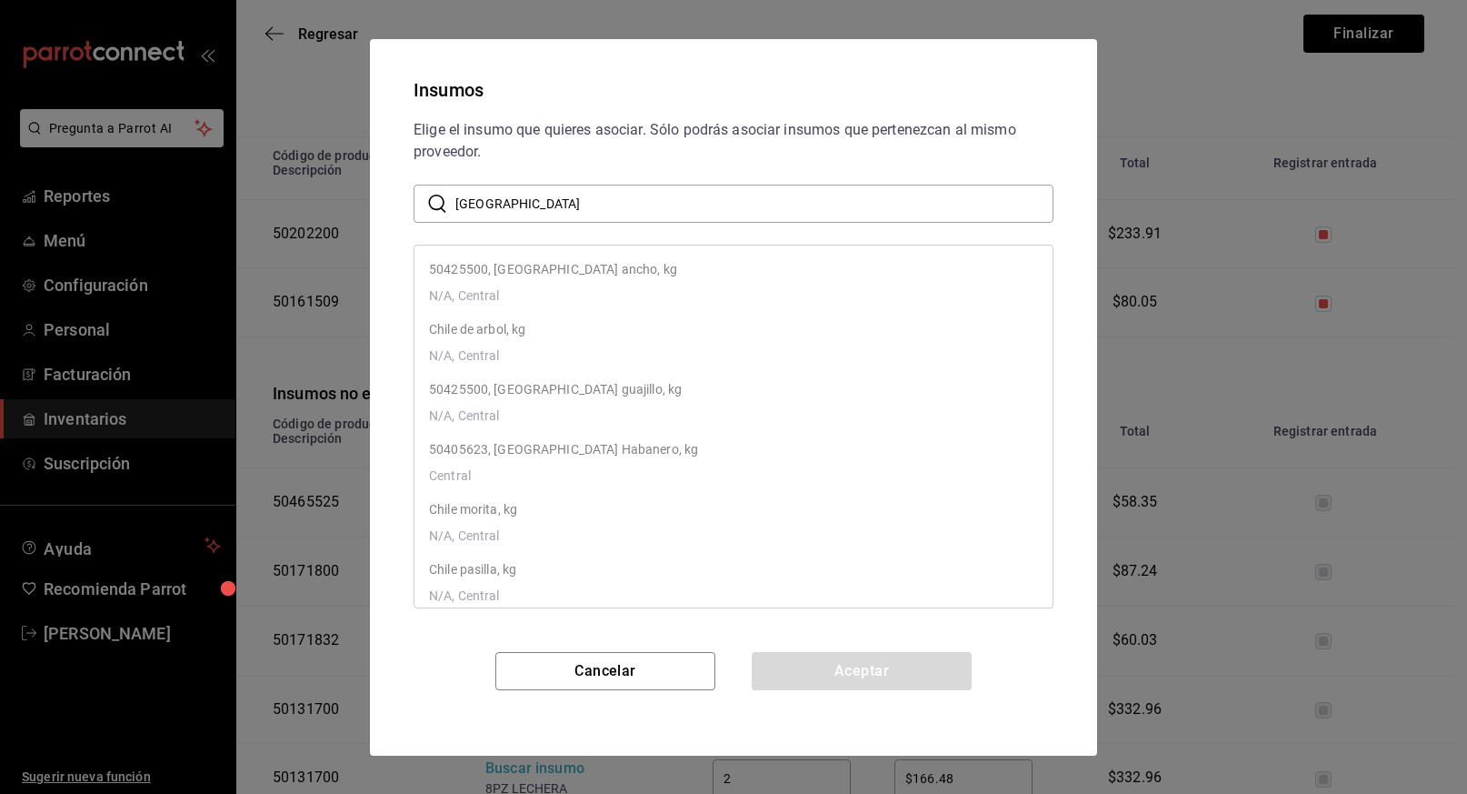
click at [619, 198] on input "chile" at bounding box center [754, 203] width 598 height 36
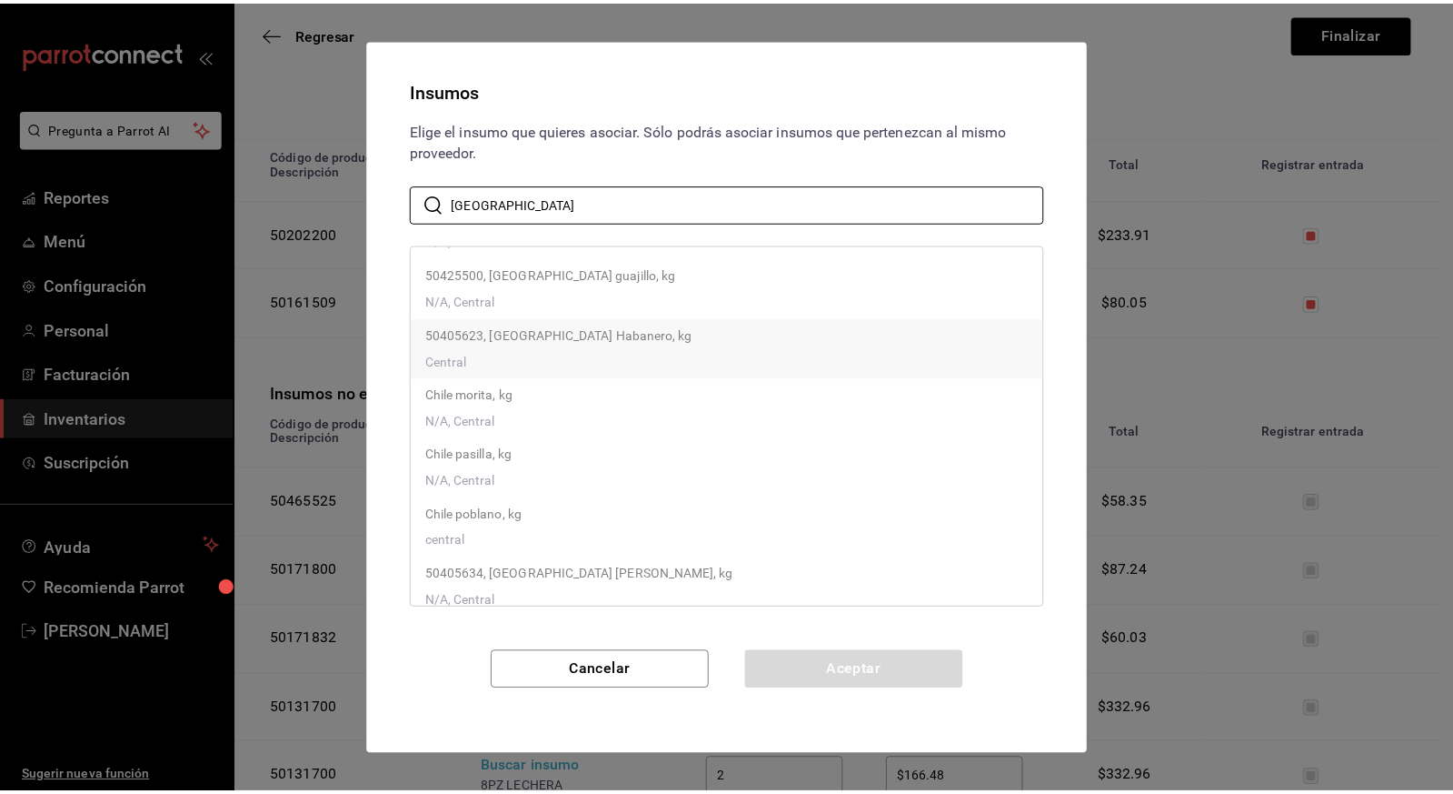
scroll to position [193, 0]
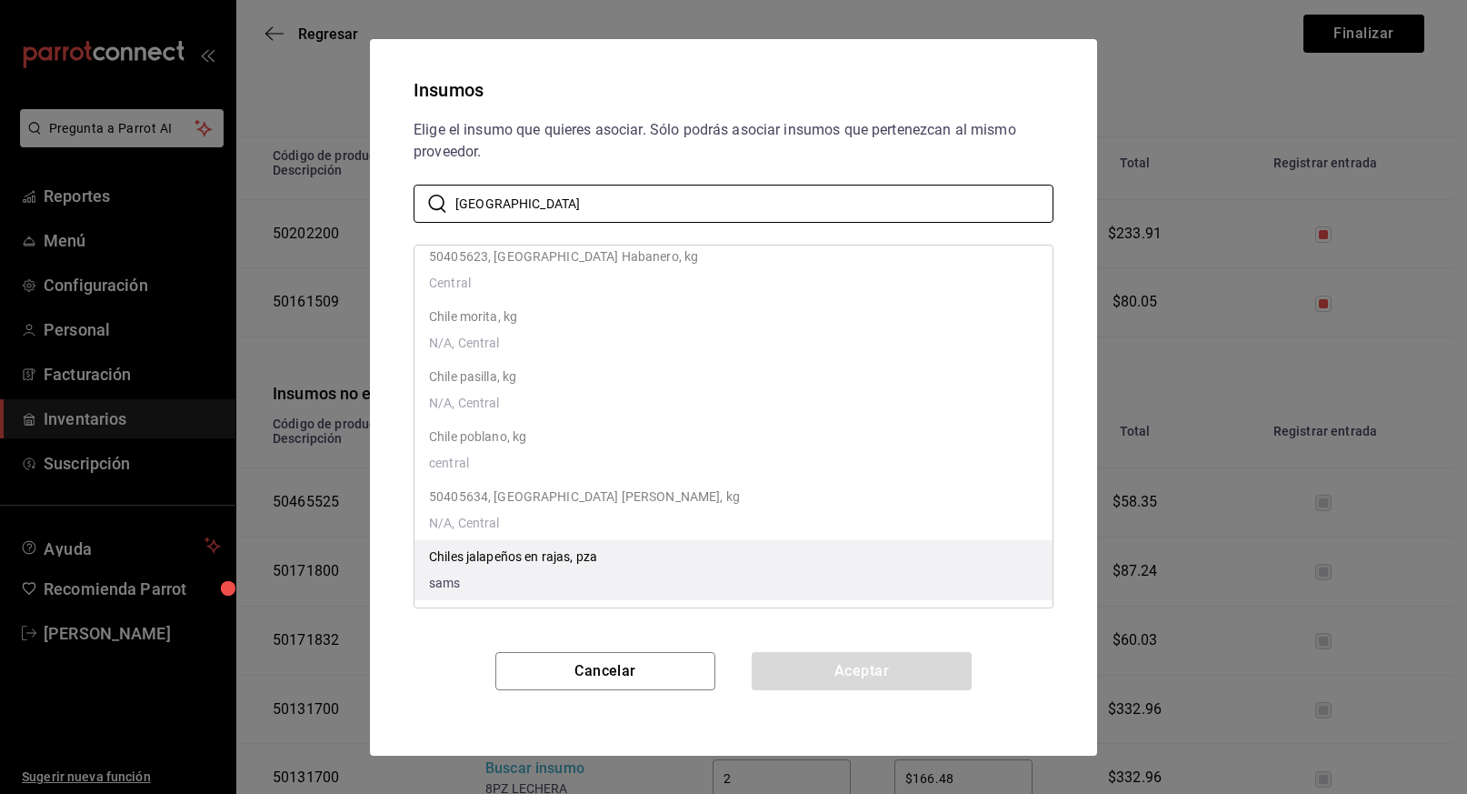
type input "chile"
click at [532, 549] on p "Chiles jalapeños en rajas, pza" at bounding box center [513, 556] width 168 height 19
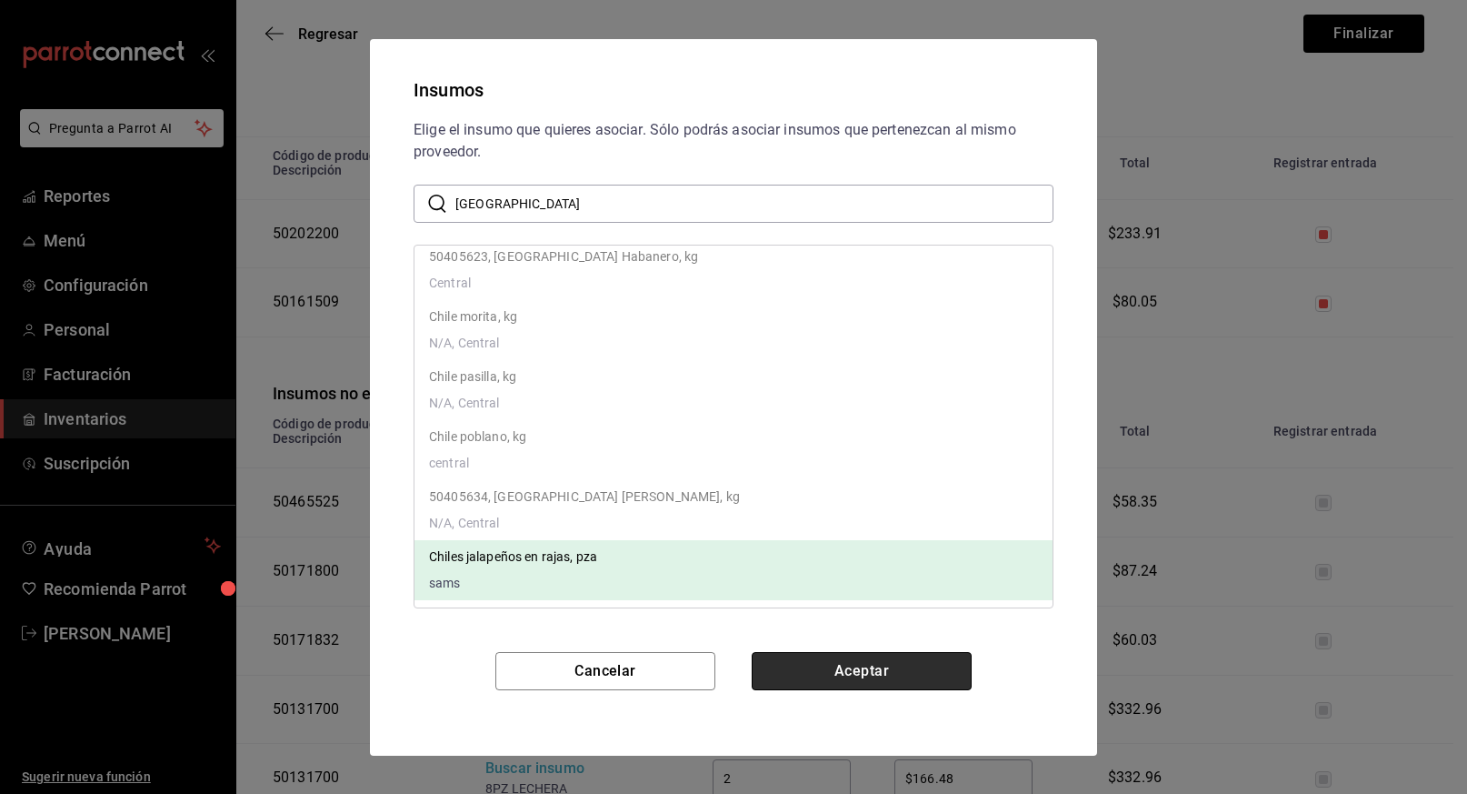
click at [897, 669] on button "Aceptar" at bounding box center [862, 671] width 220 height 38
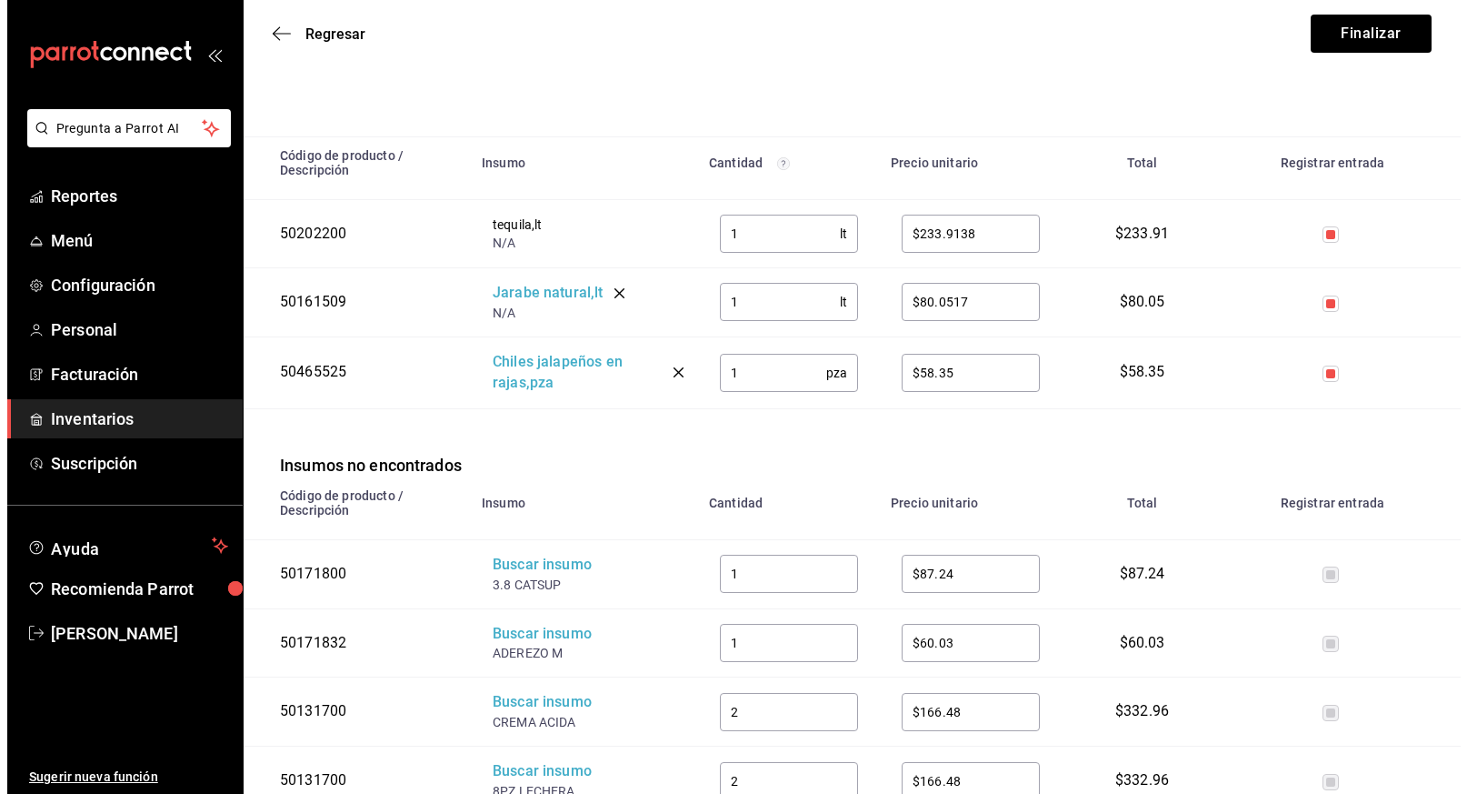
scroll to position [310, 0]
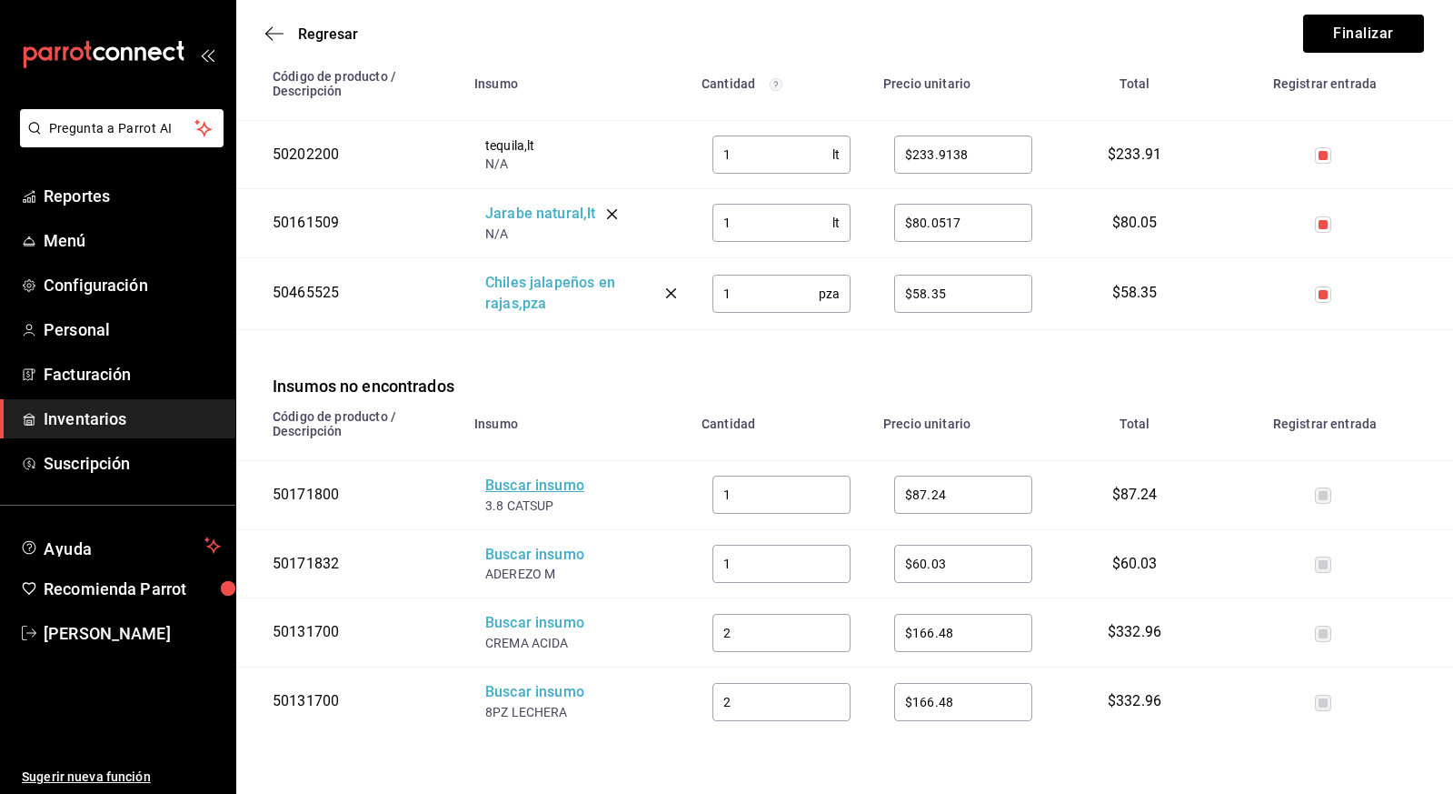
click at [534, 485] on div "Buscar insumo" at bounding box center [557, 485] width 145 height 21
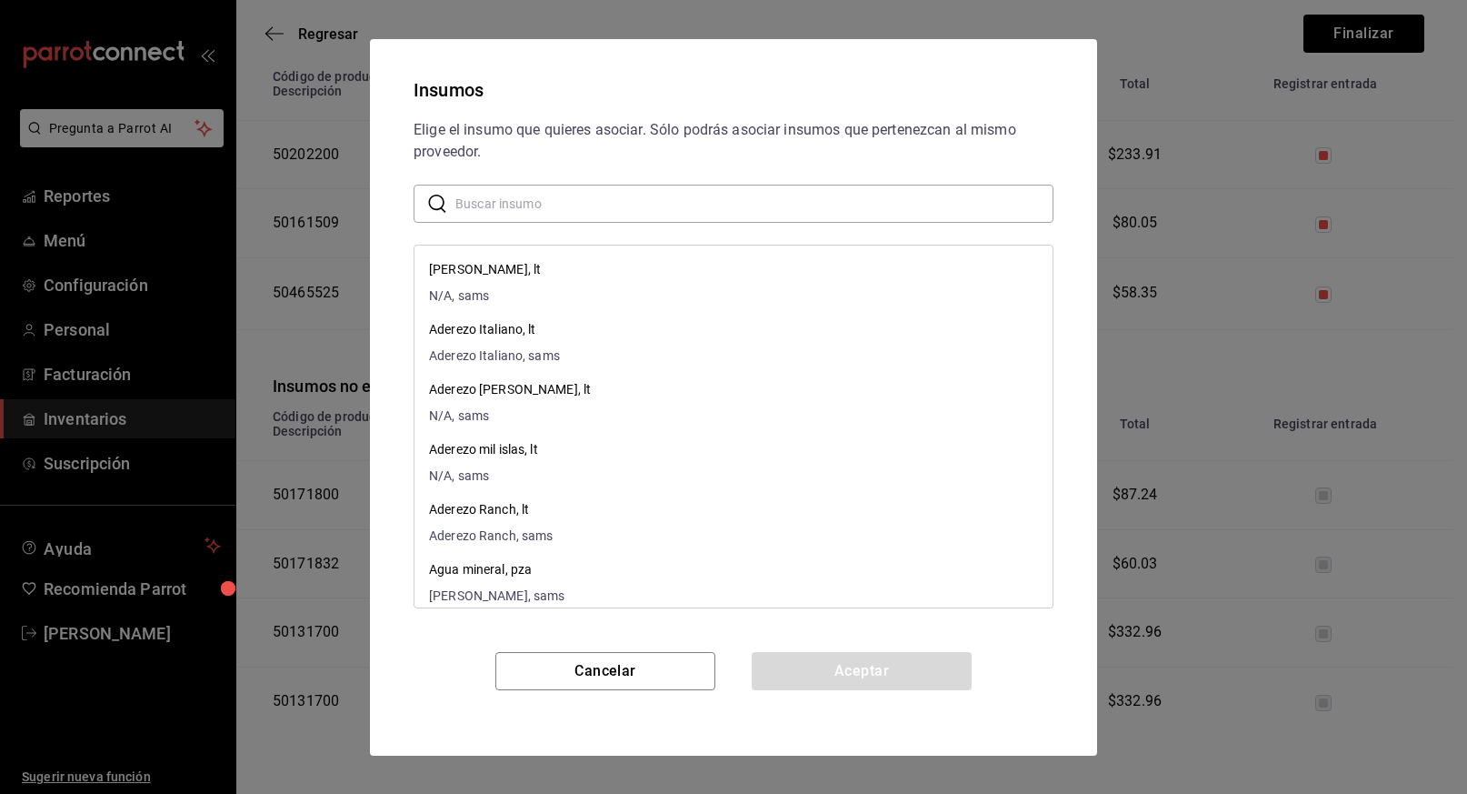
click at [573, 200] on input "text" at bounding box center [754, 203] width 598 height 36
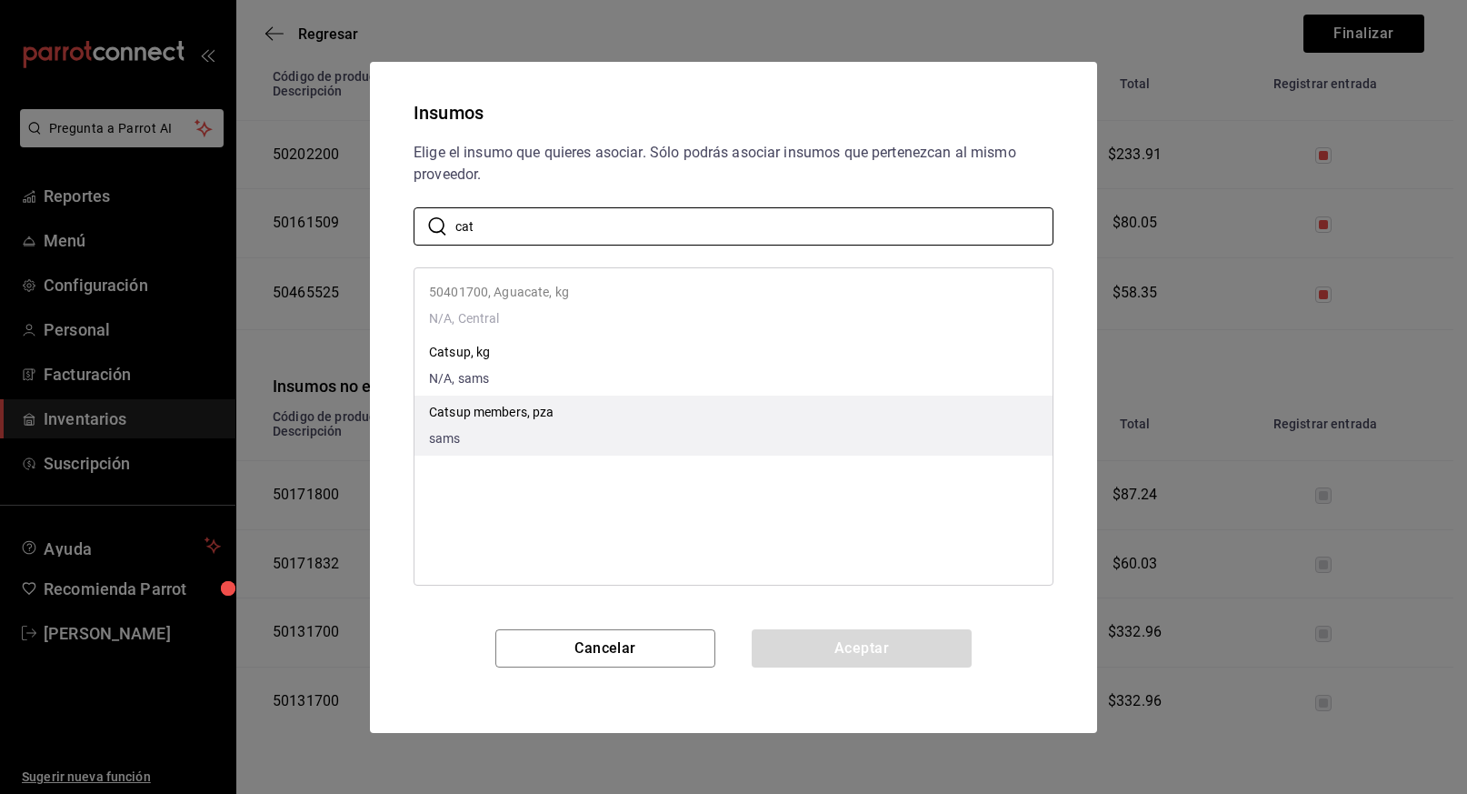
type input "cat"
click at [466, 414] on p "Catsup members, pza" at bounding box center [491, 412] width 125 height 19
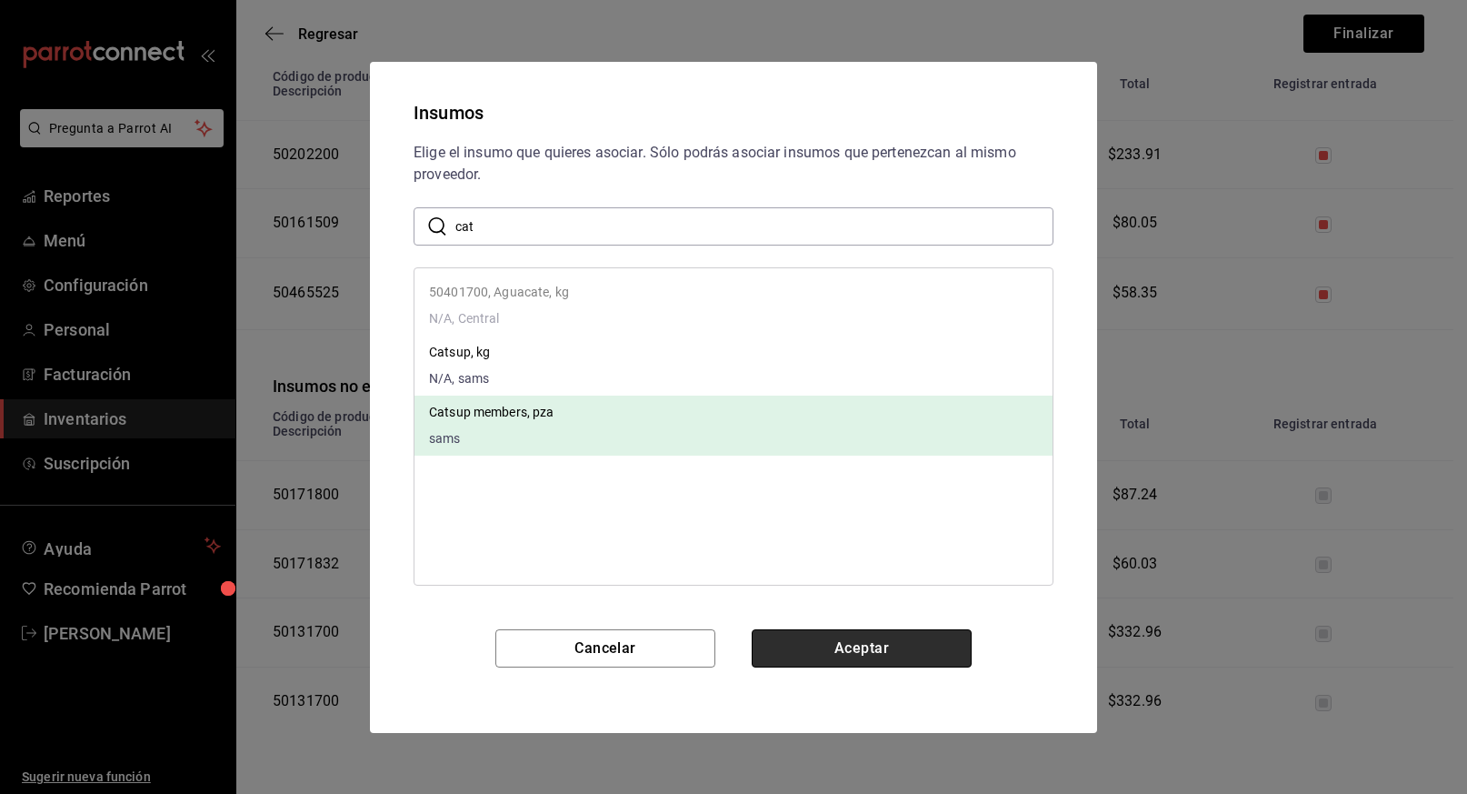
click at [872, 646] on button "Aceptar" at bounding box center [862, 648] width 220 height 38
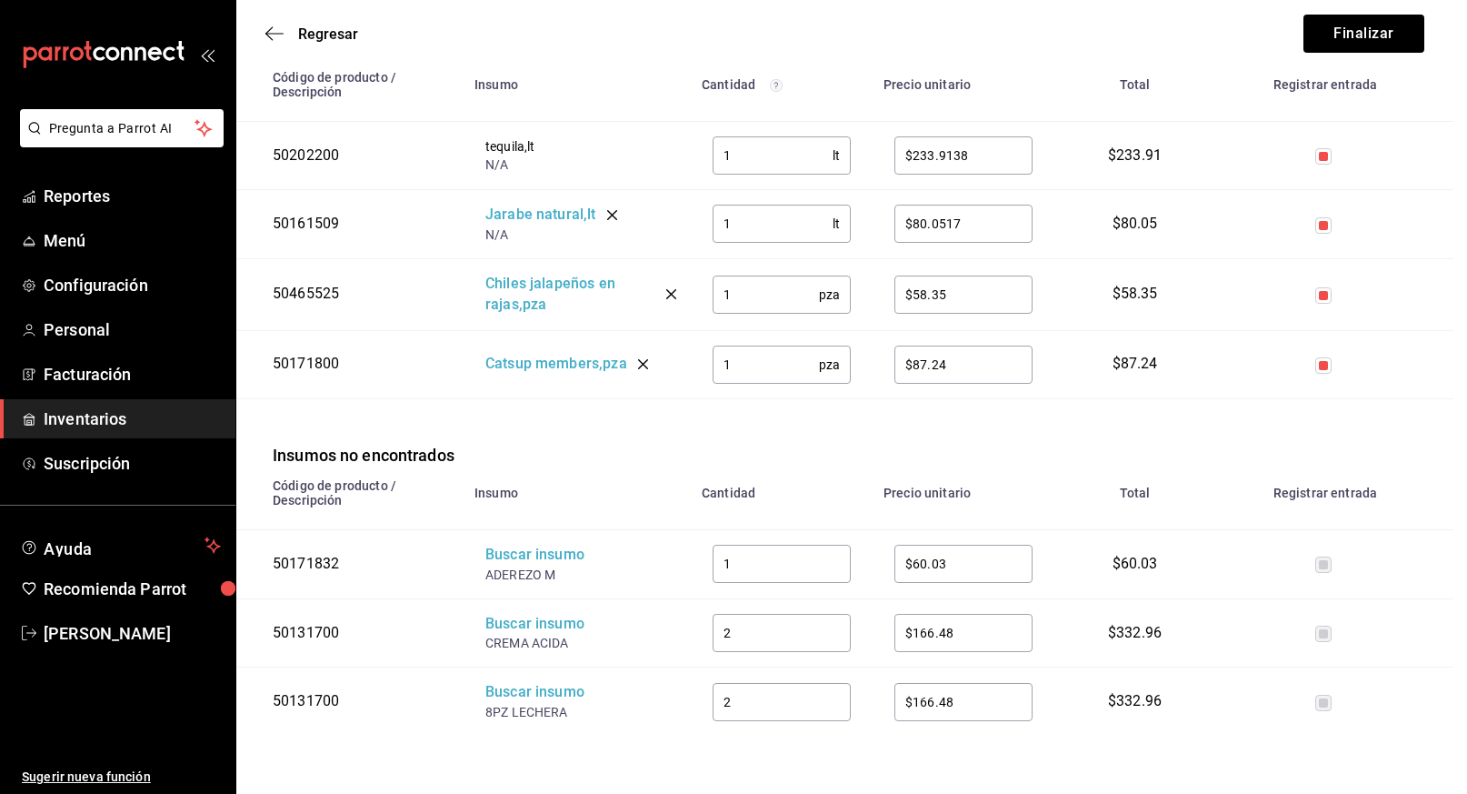
scroll to position [309, 0]
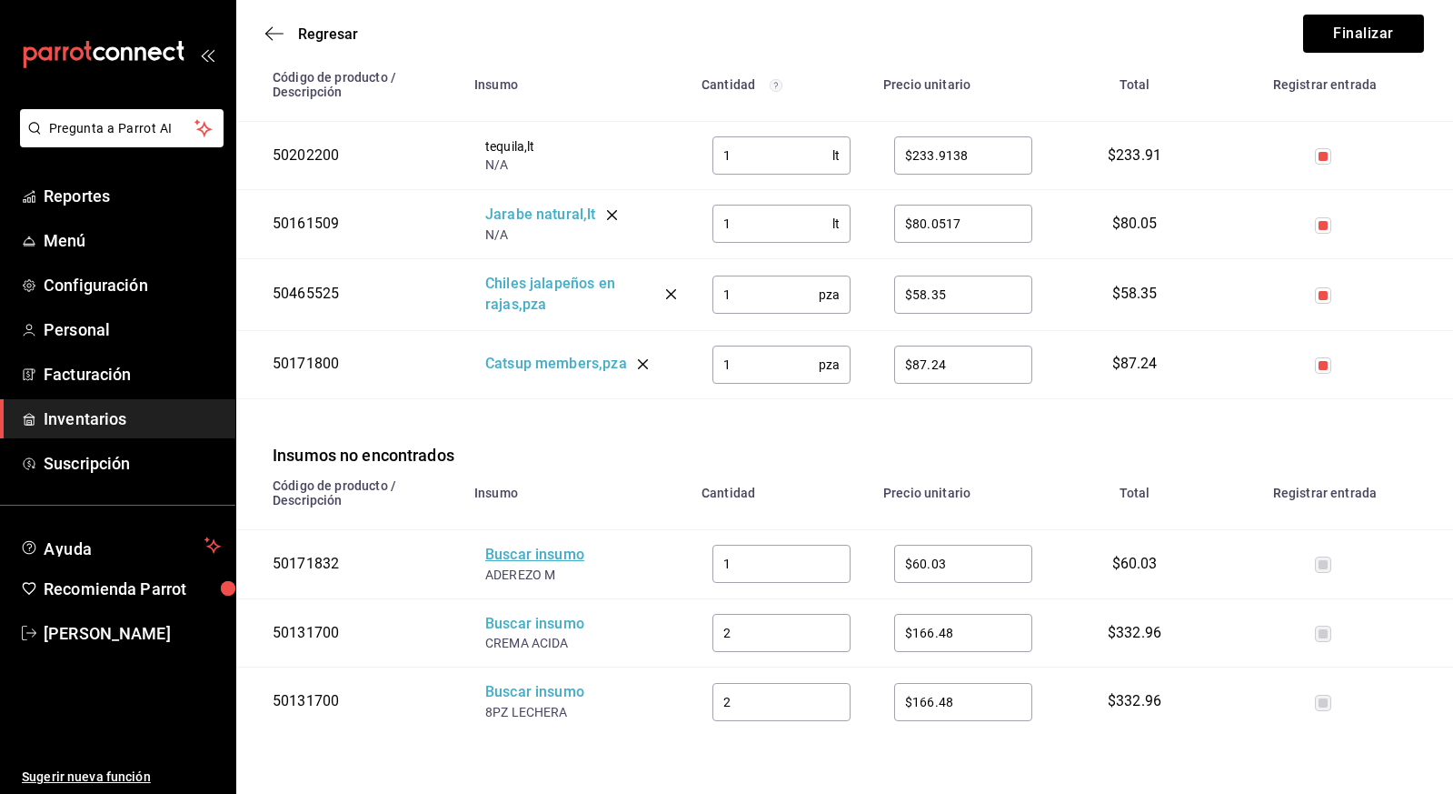
click at [538, 550] on div "Buscar insumo" at bounding box center [557, 554] width 145 height 21
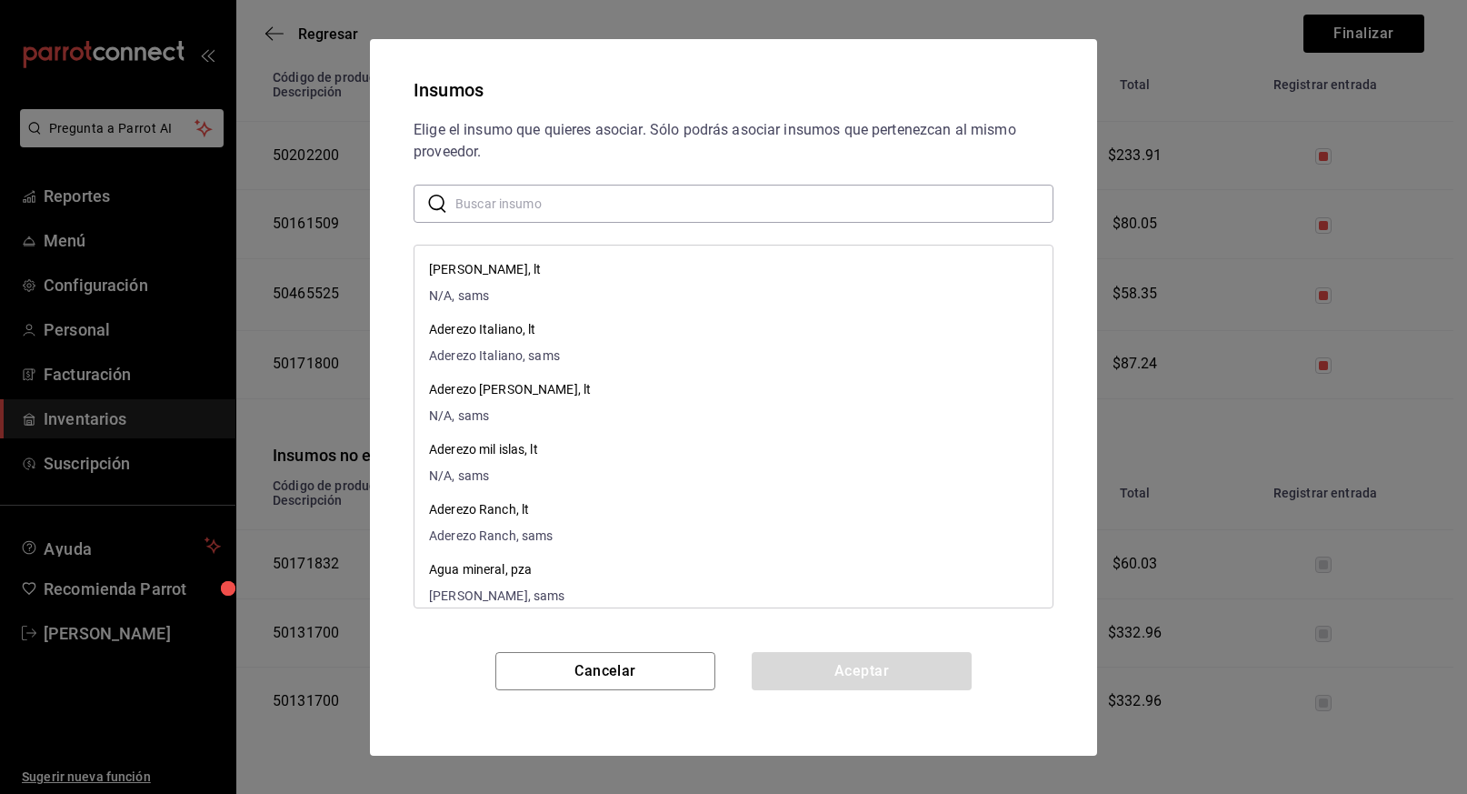
click at [616, 208] on input "text" at bounding box center [754, 203] width 598 height 36
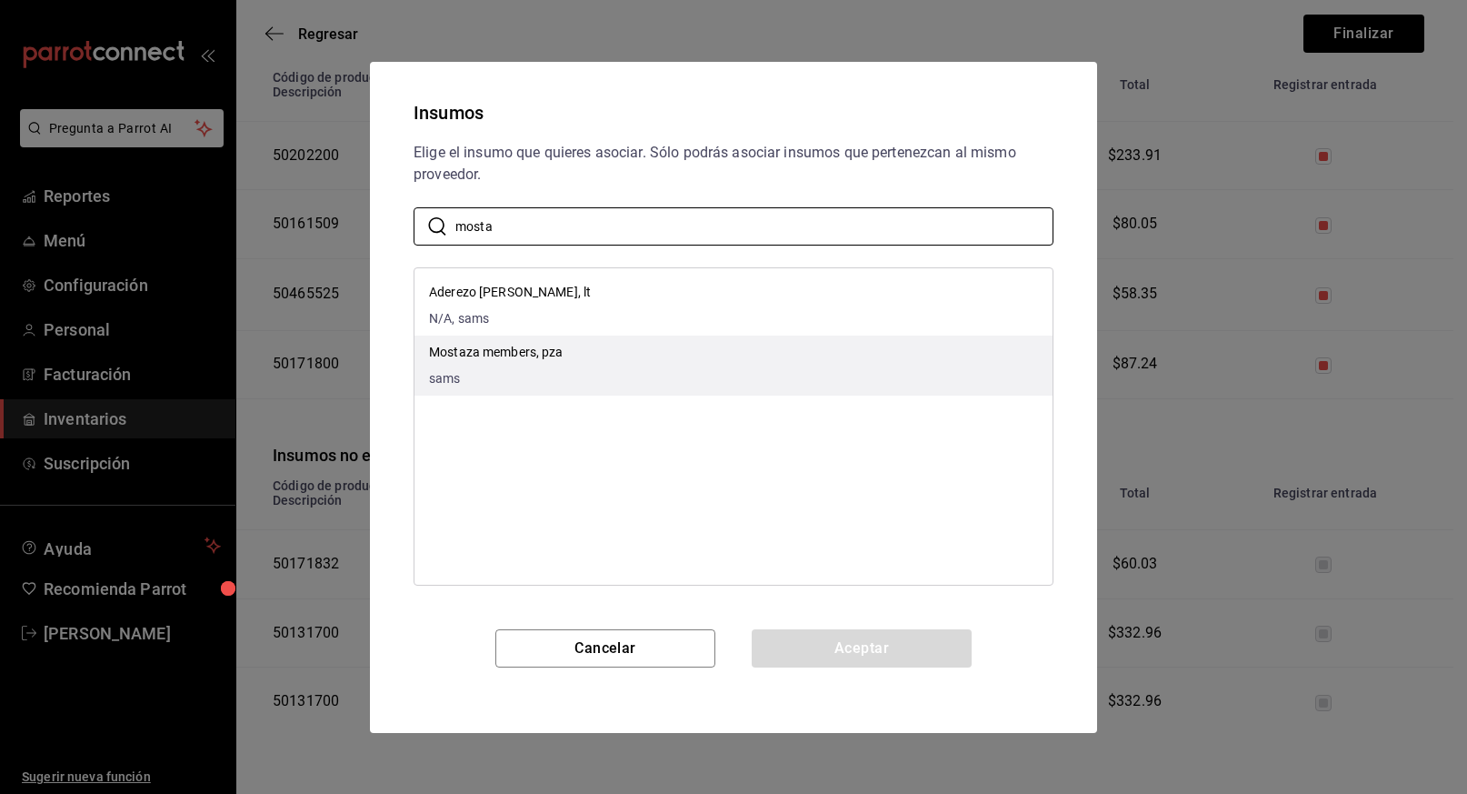
type input "mosta"
click at [537, 351] on p "Mostaza members, pza" at bounding box center [496, 352] width 135 height 19
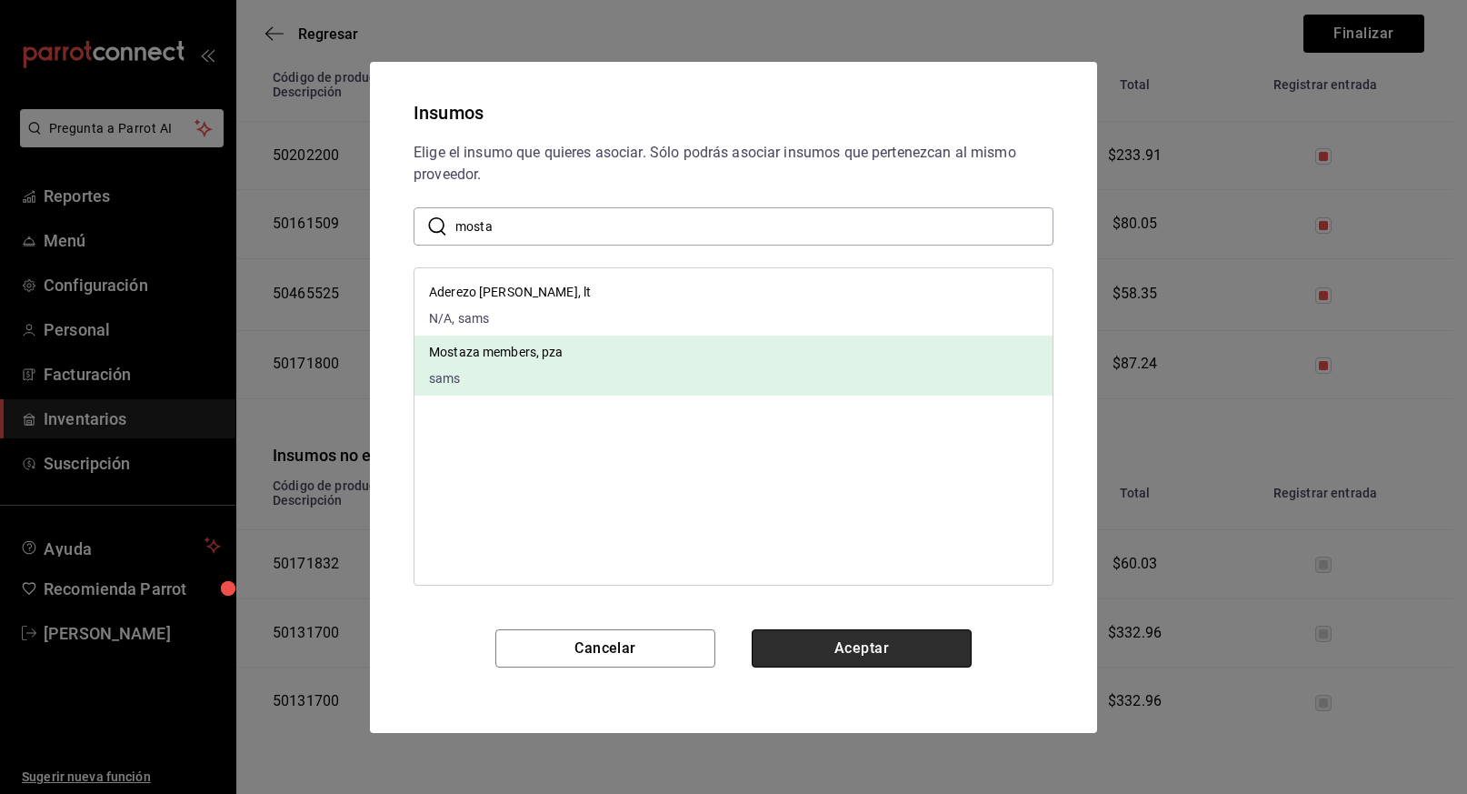
click at [887, 649] on button "Aceptar" at bounding box center [862, 648] width 220 height 38
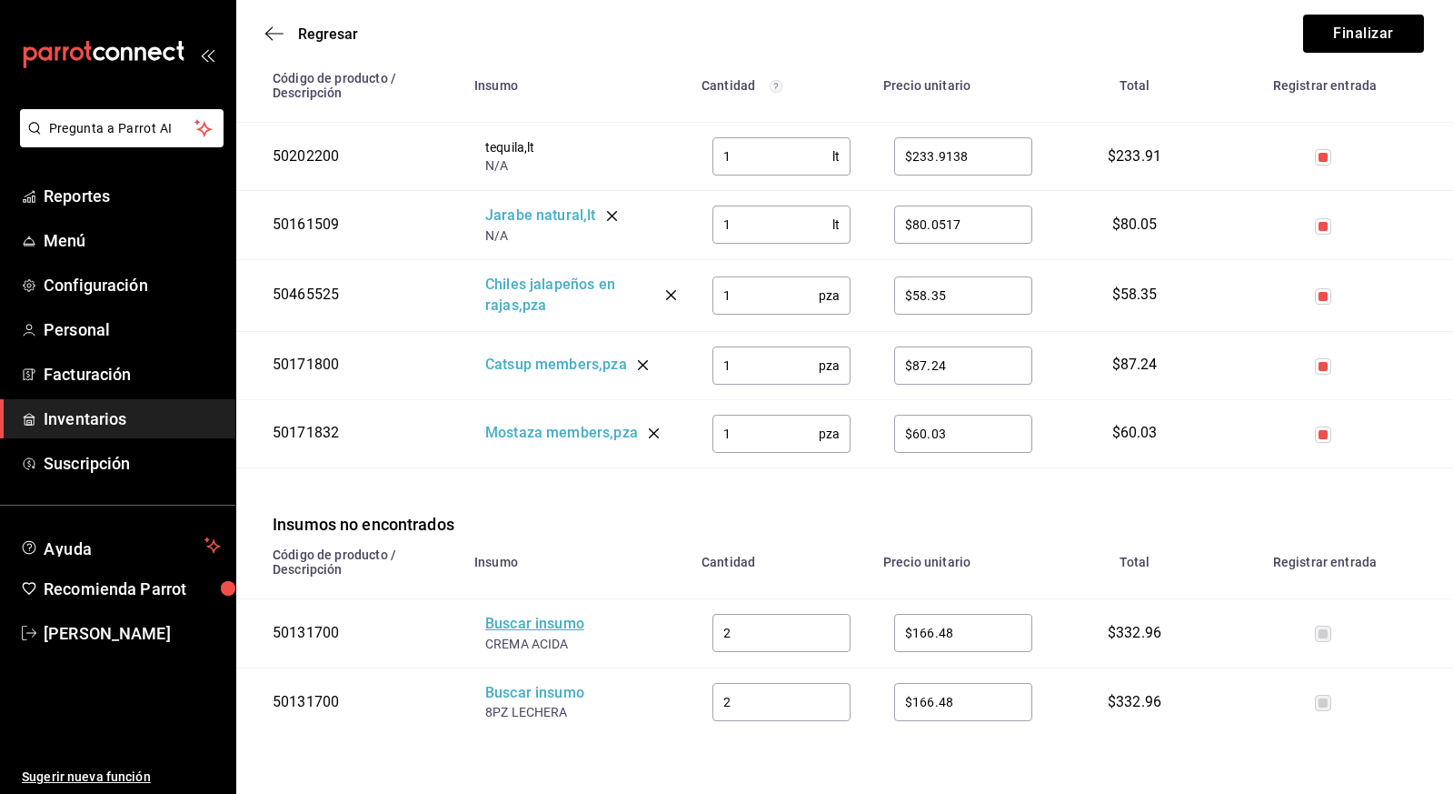
click at [534, 621] on div "Buscar insumo" at bounding box center [557, 624] width 145 height 21
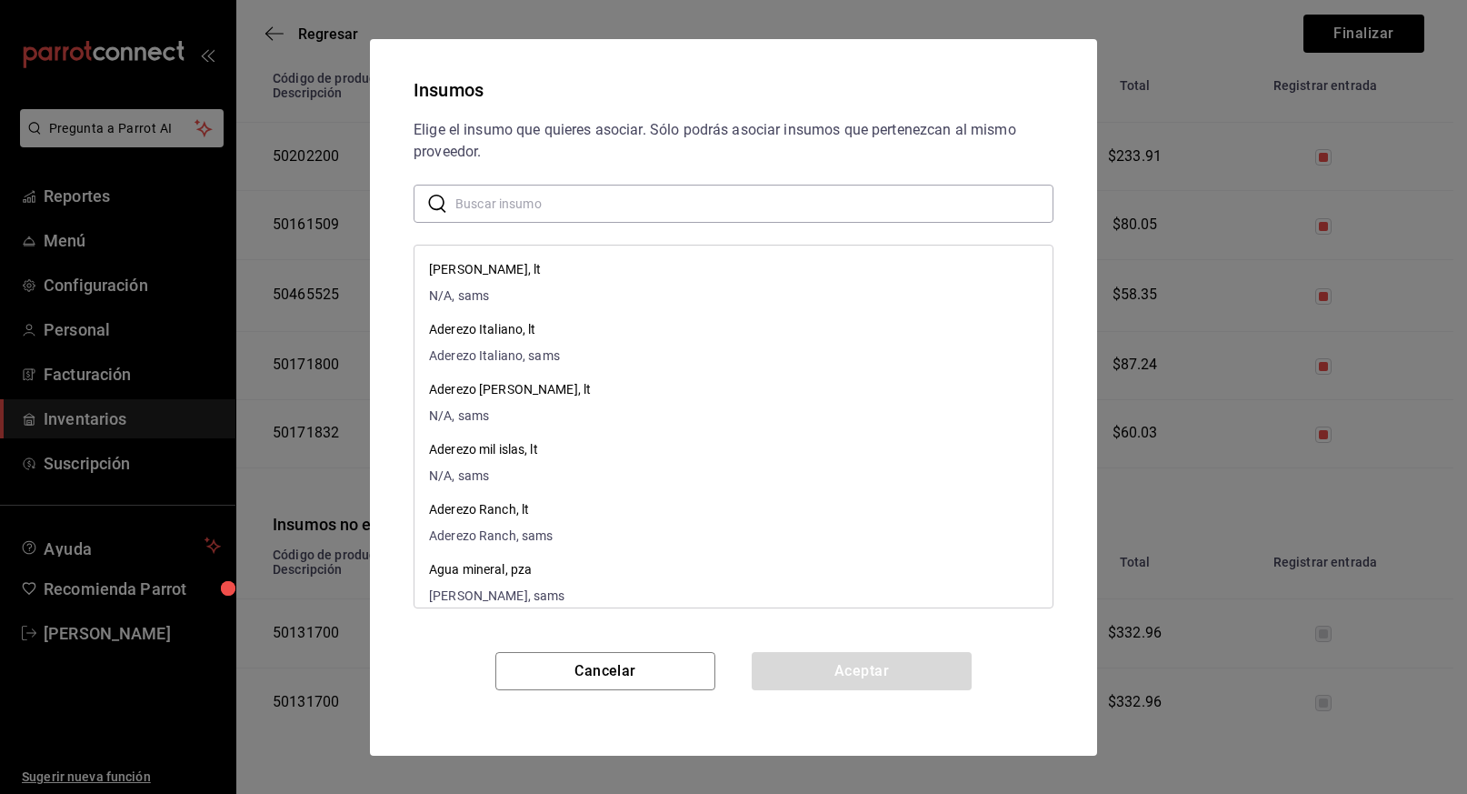
click at [613, 207] on input "text" at bounding box center [754, 203] width 598 height 36
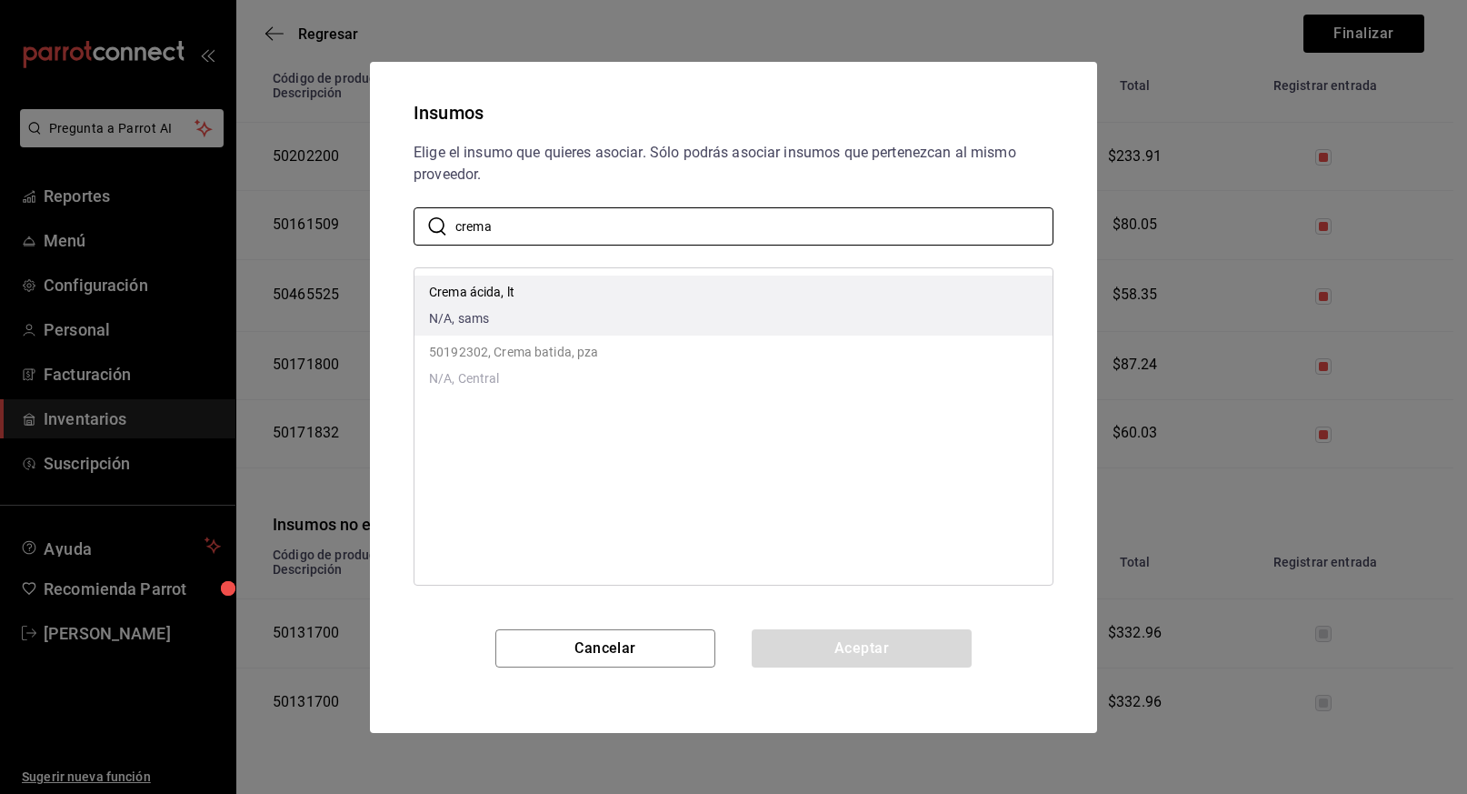
type input "crema"
click at [491, 290] on p "Crema ácida, lt" at bounding box center [471, 292] width 85 height 19
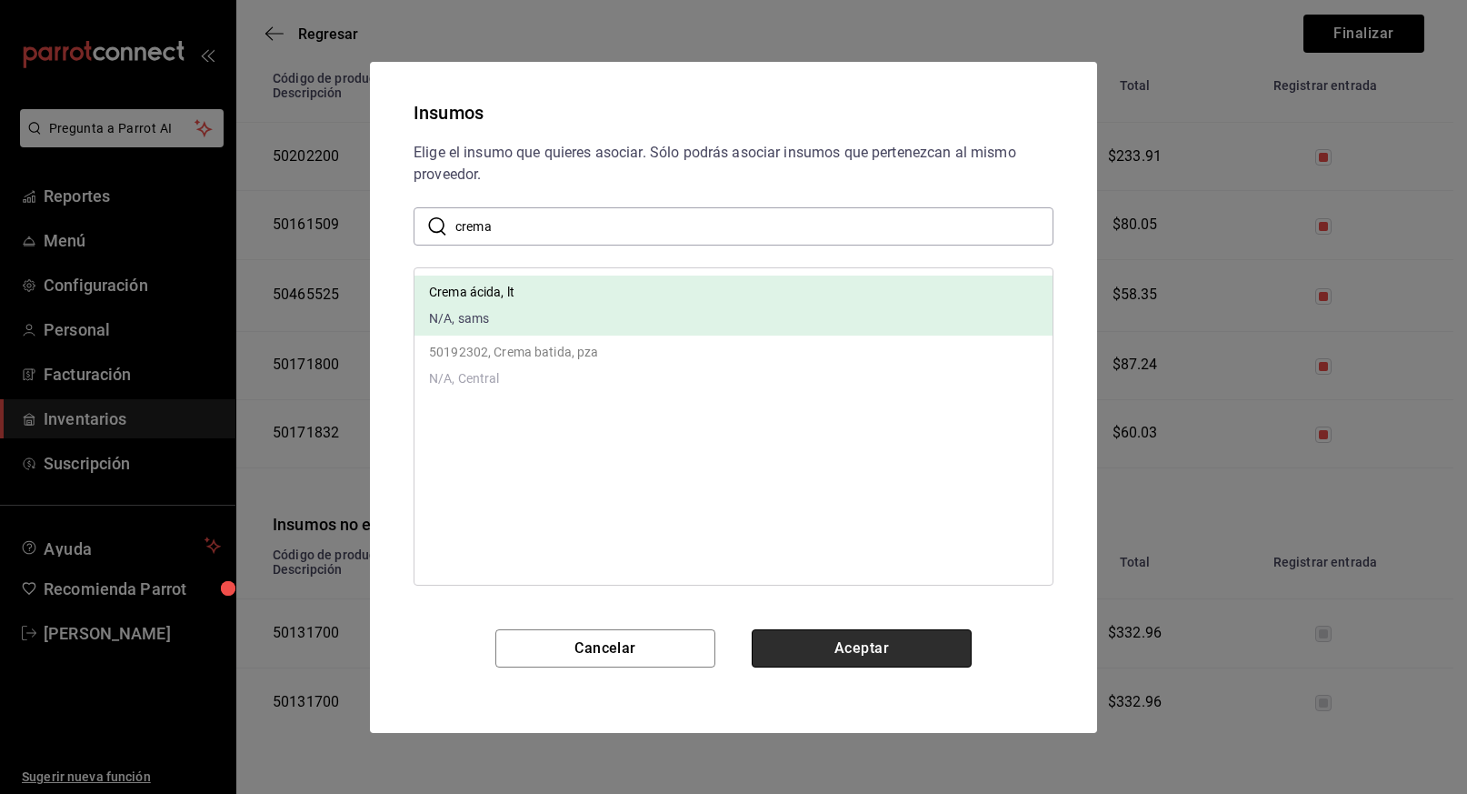
click at [874, 657] on button "Aceptar" at bounding box center [862, 648] width 220 height 38
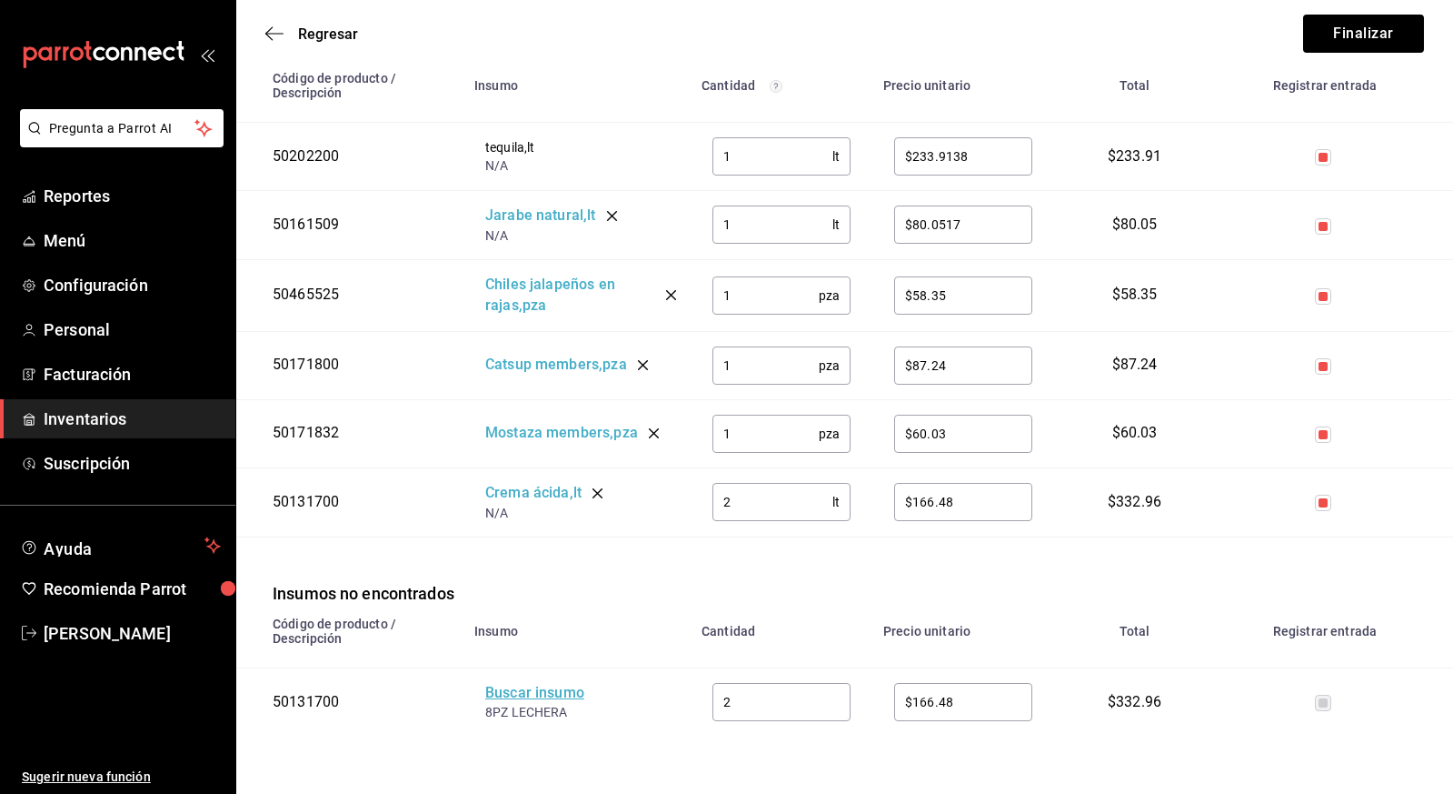
click at [538, 688] on div "Buscar insumo" at bounding box center [557, 693] width 145 height 21
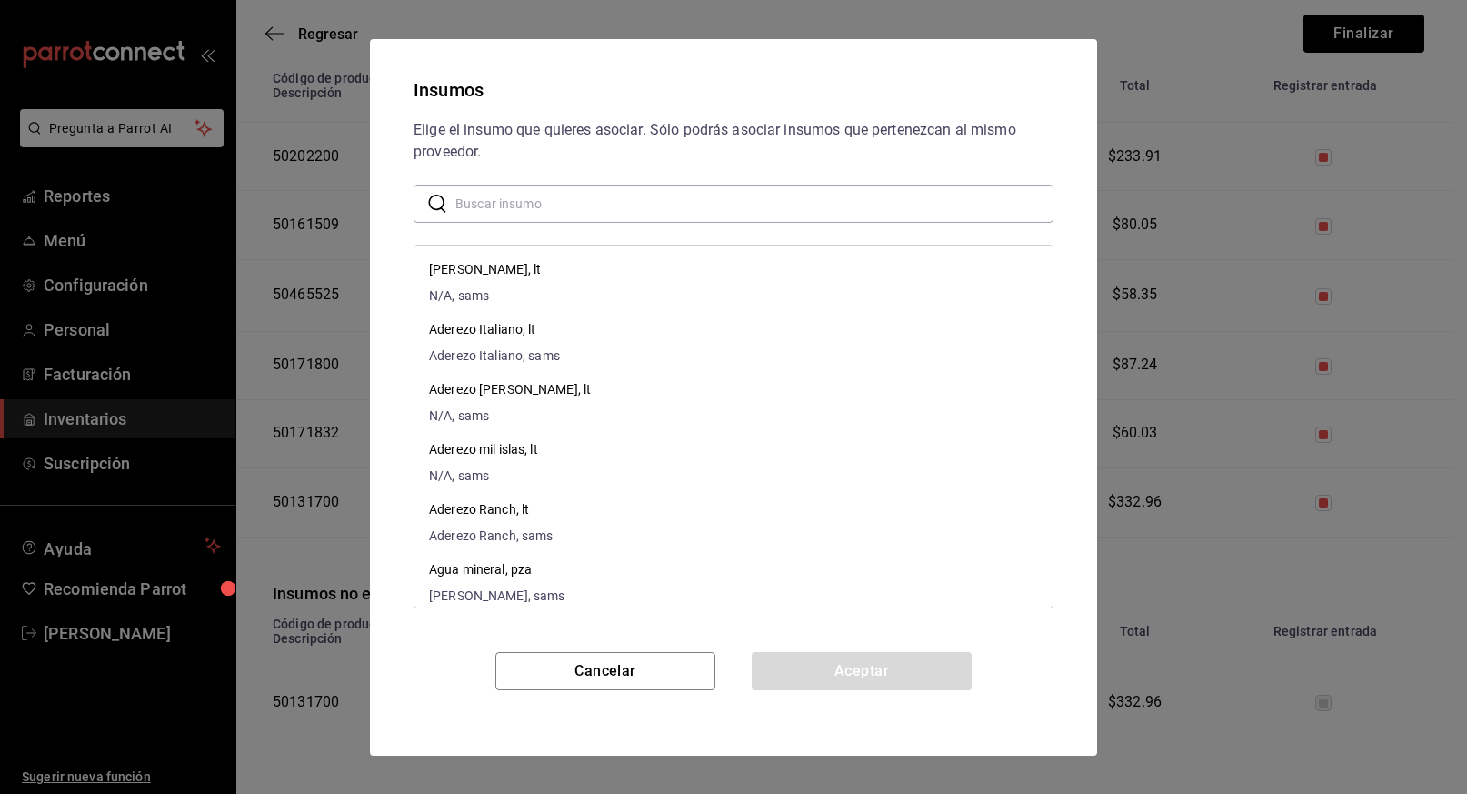
click at [612, 203] on input "text" at bounding box center [754, 203] width 598 height 36
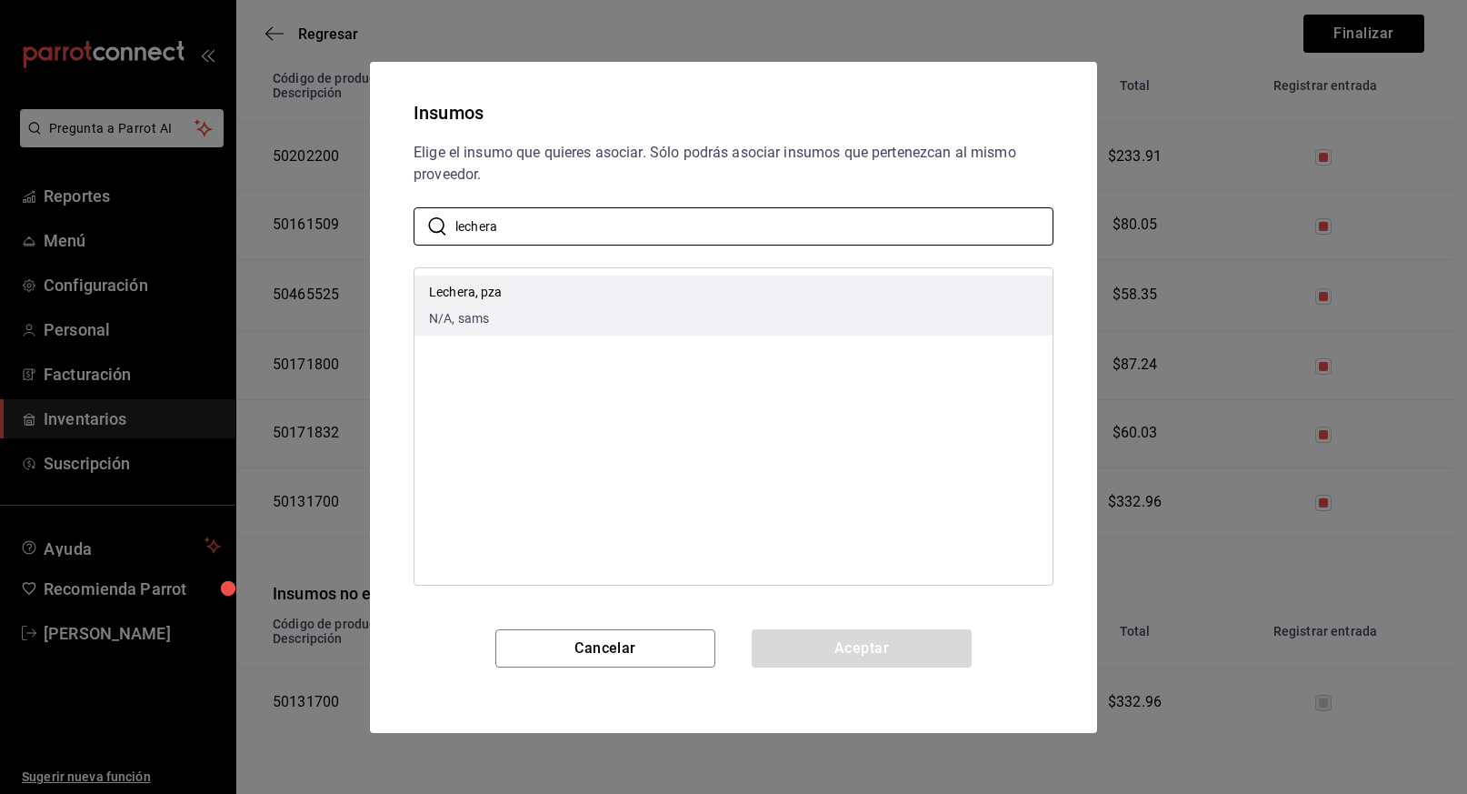
type input "lechera"
click at [513, 304] on li "Lechera, pza N/A, sams" at bounding box center [733, 305] width 638 height 60
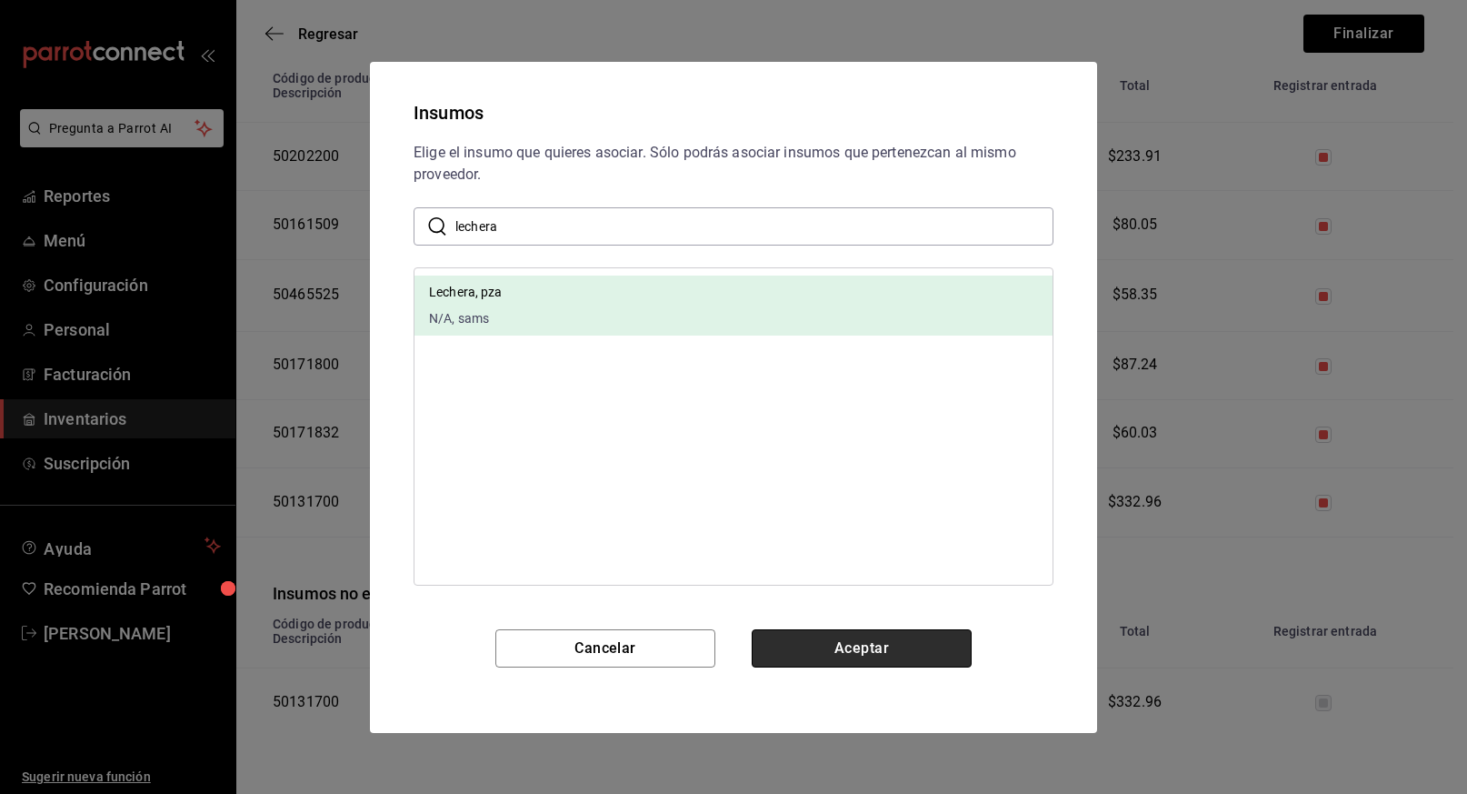
click at [837, 646] on button "Aceptar" at bounding box center [862, 648] width 220 height 38
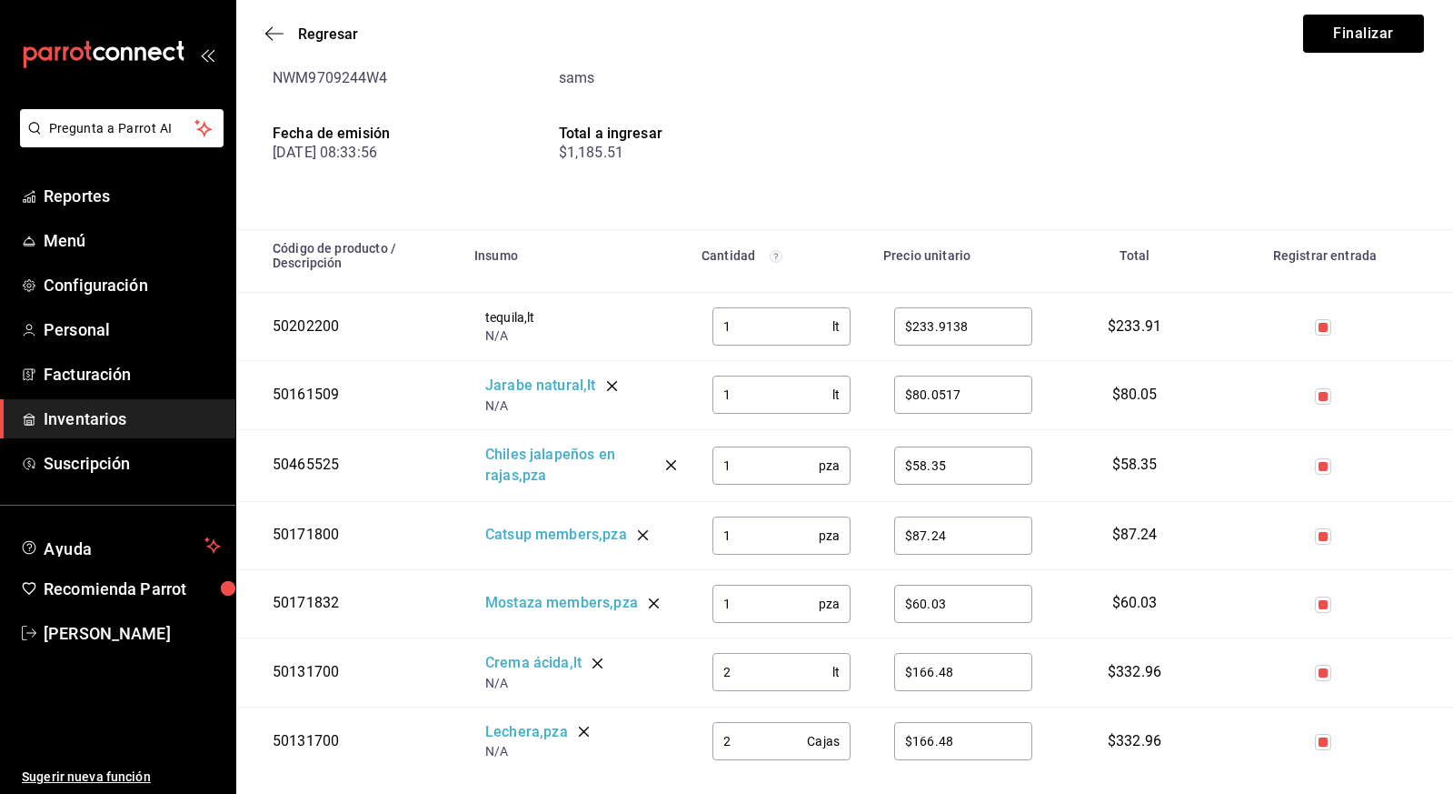
scroll to position [176, 0]
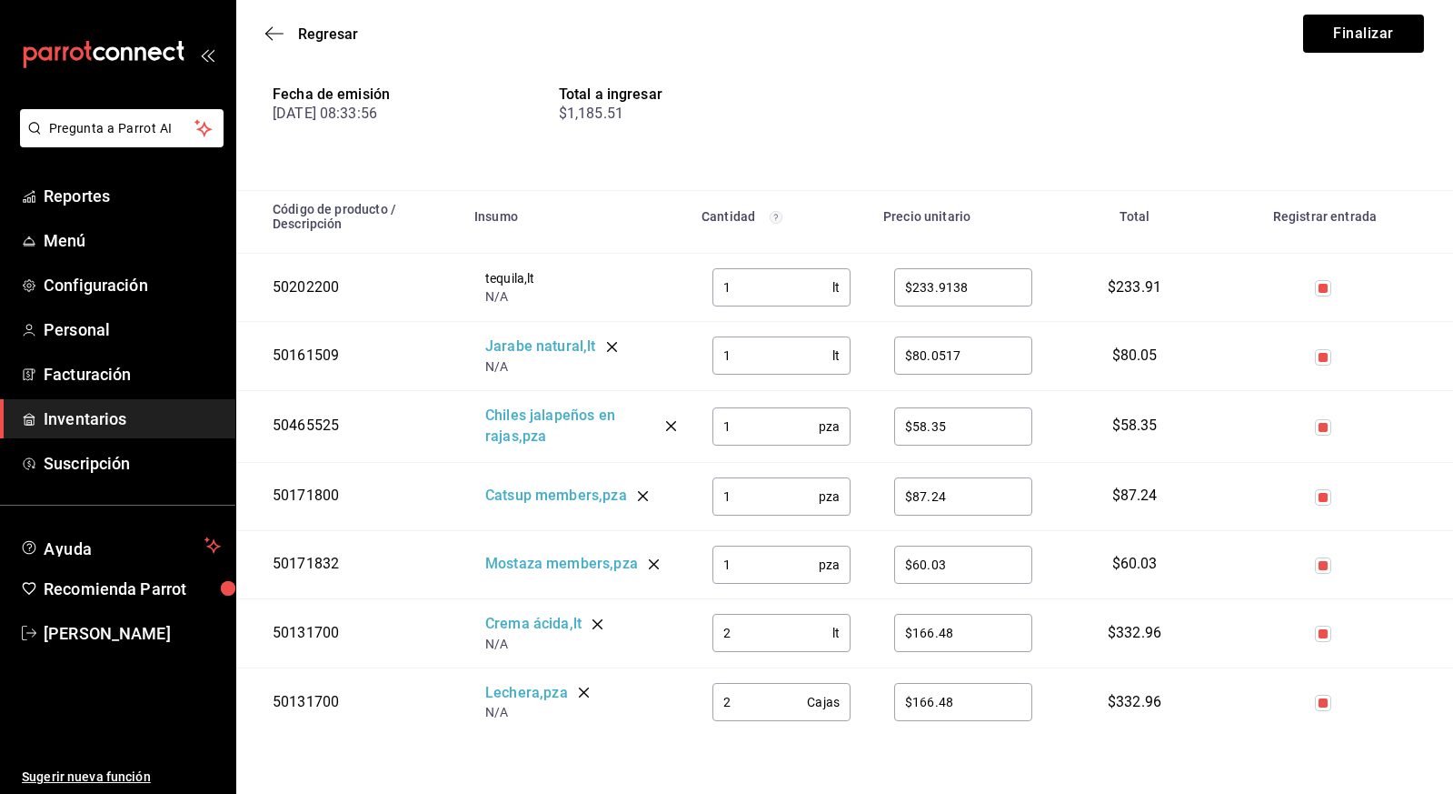
click at [762, 703] on input "2" at bounding box center [760, 702] width 95 height 36
type input "1"
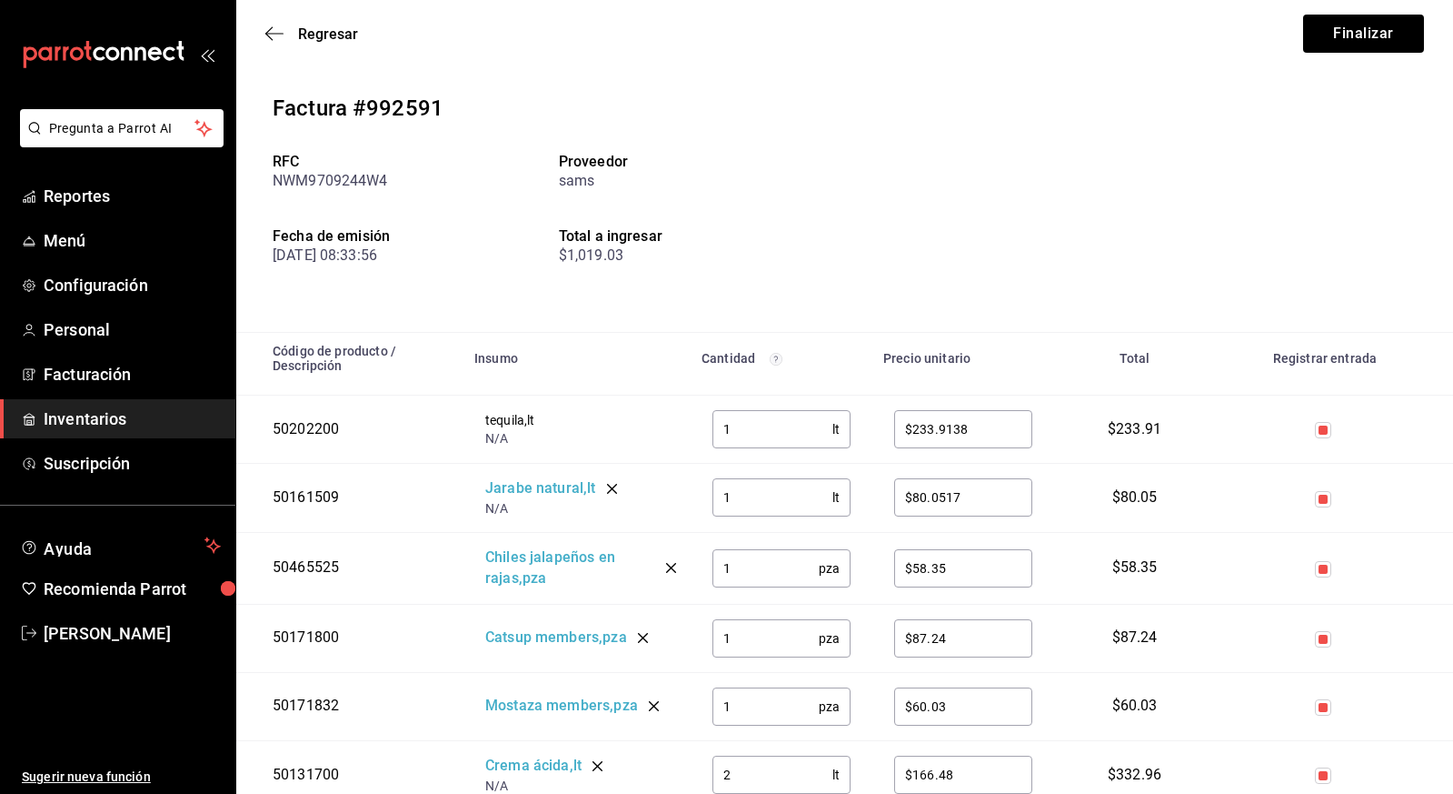
scroll to position [35, 0]
click at [308, 31] on span "Regresar" at bounding box center [328, 33] width 60 height 17
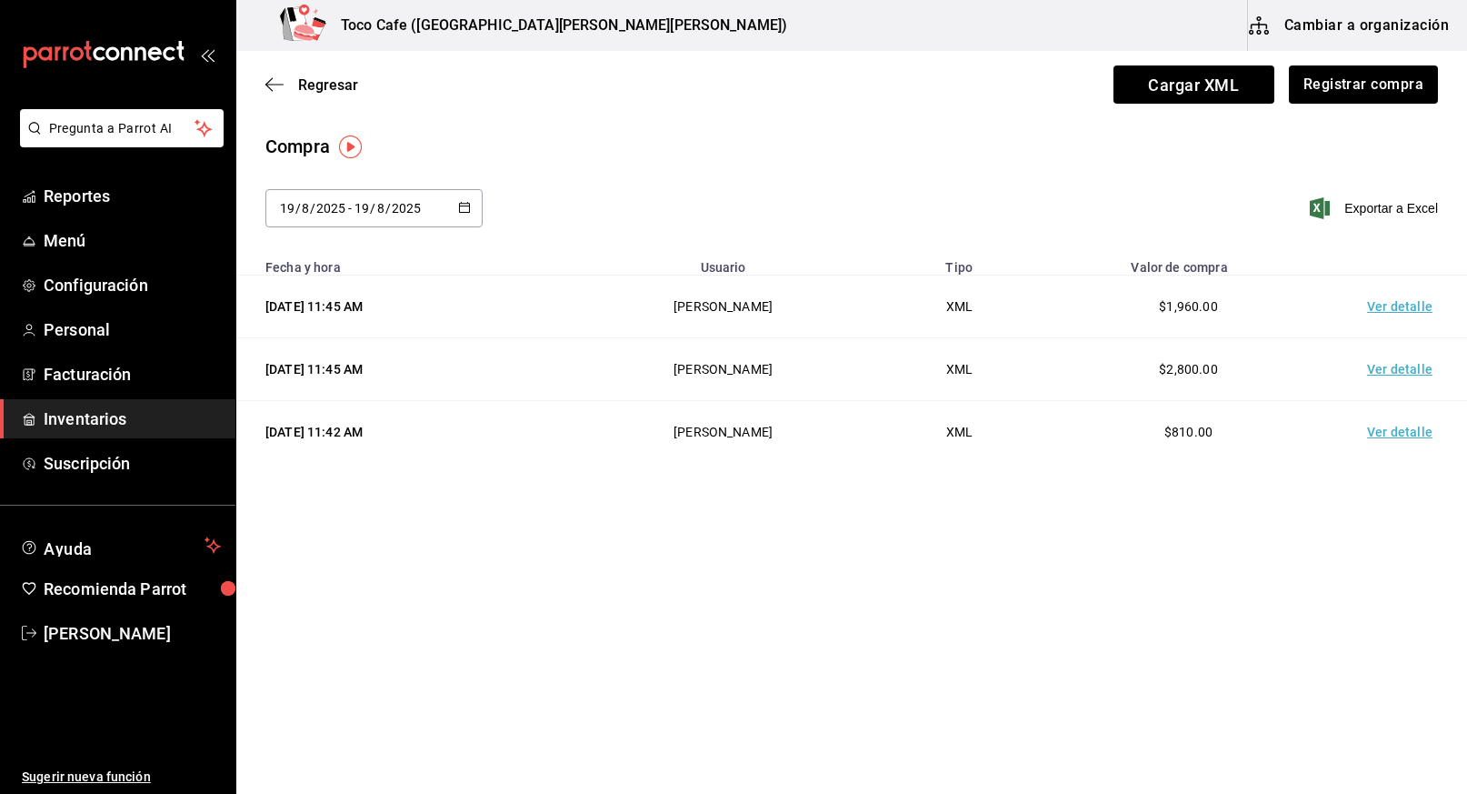
click at [1310, 22] on button "Cambiar a organización" at bounding box center [1350, 25] width 205 height 51
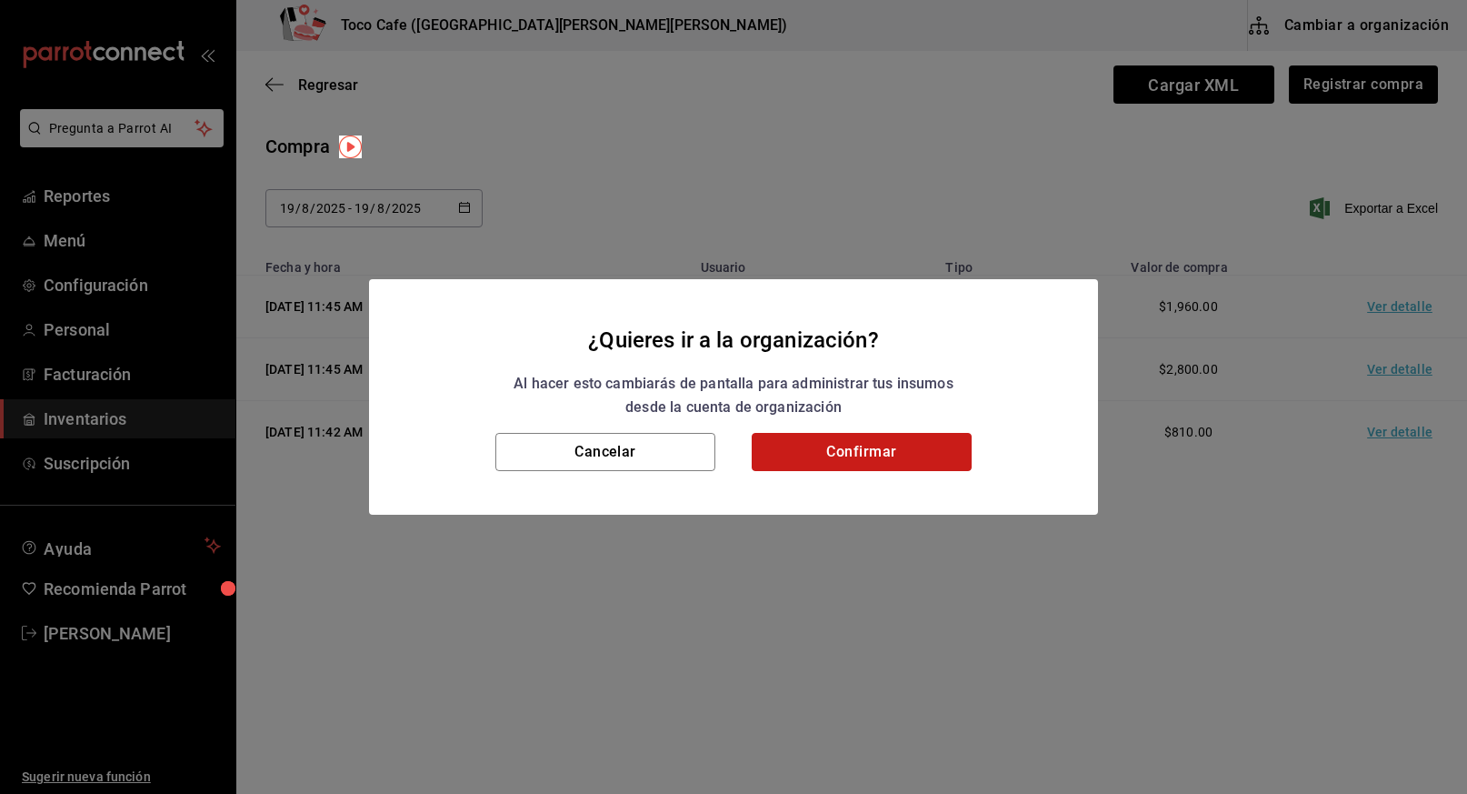
click at [889, 465] on button "Confirmar" at bounding box center [862, 452] width 220 height 38
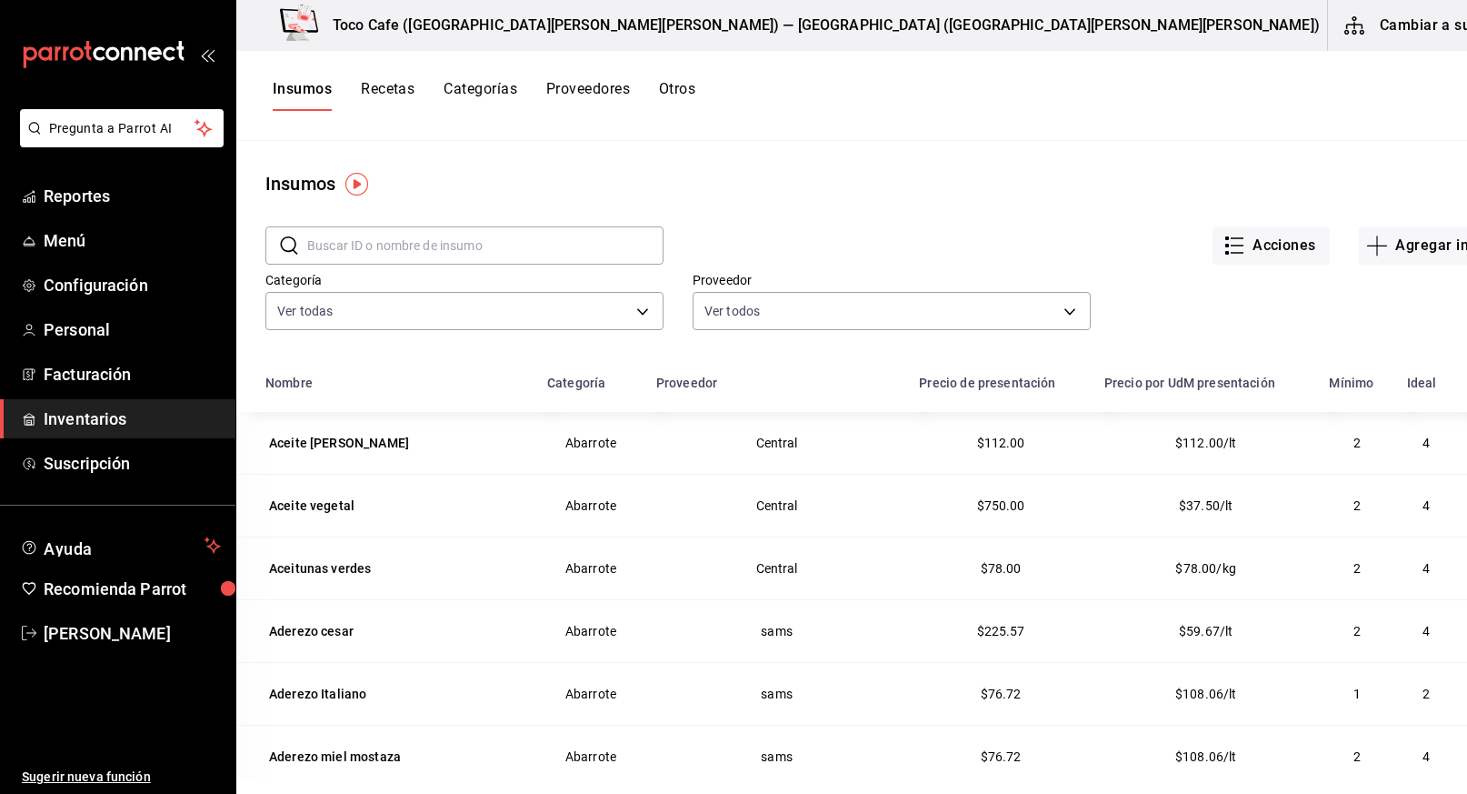
click at [416, 247] on input "text" at bounding box center [485, 245] width 356 height 36
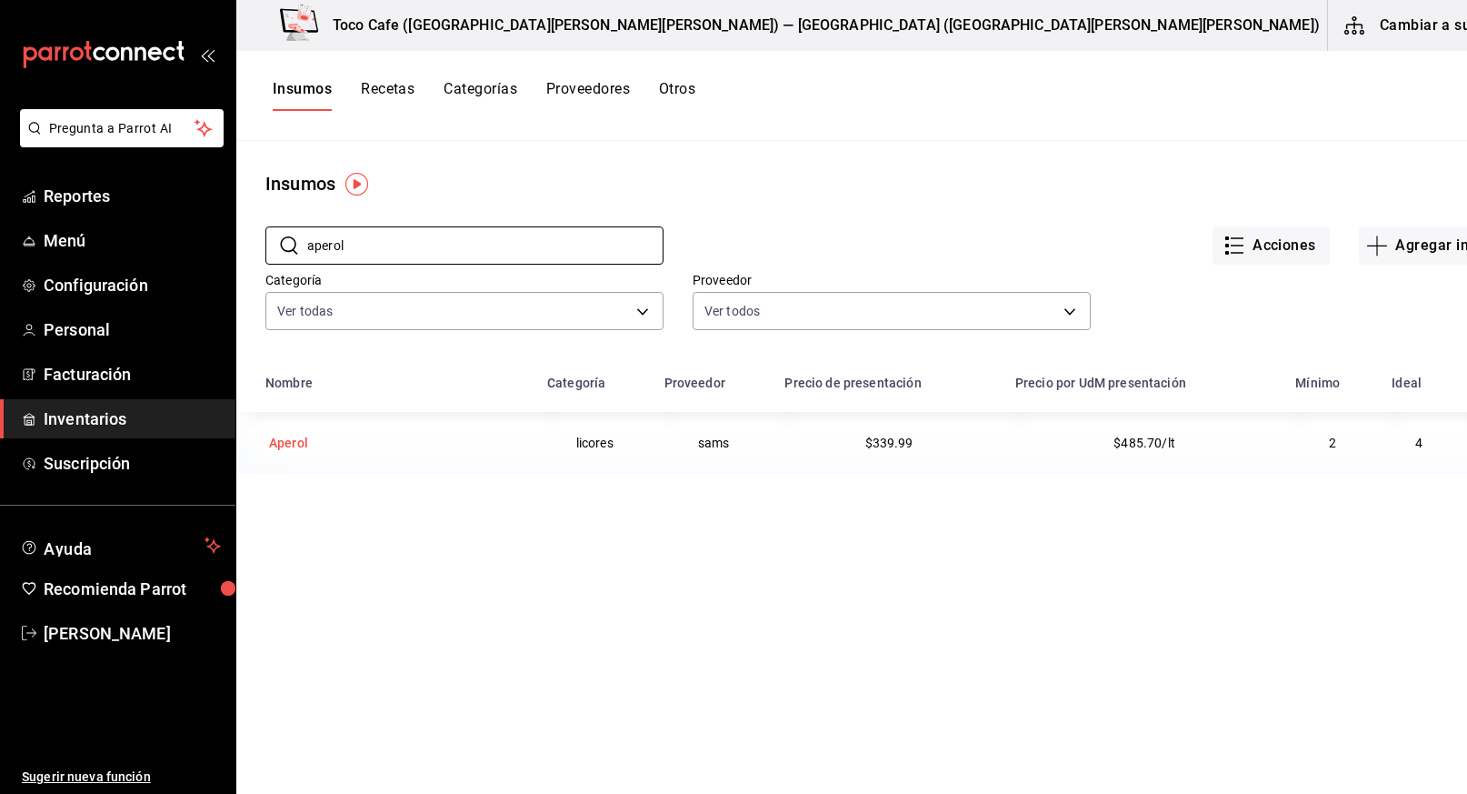
type input "aperol"
click at [303, 433] on div "Aperol" at bounding box center [288, 442] width 46 height 25
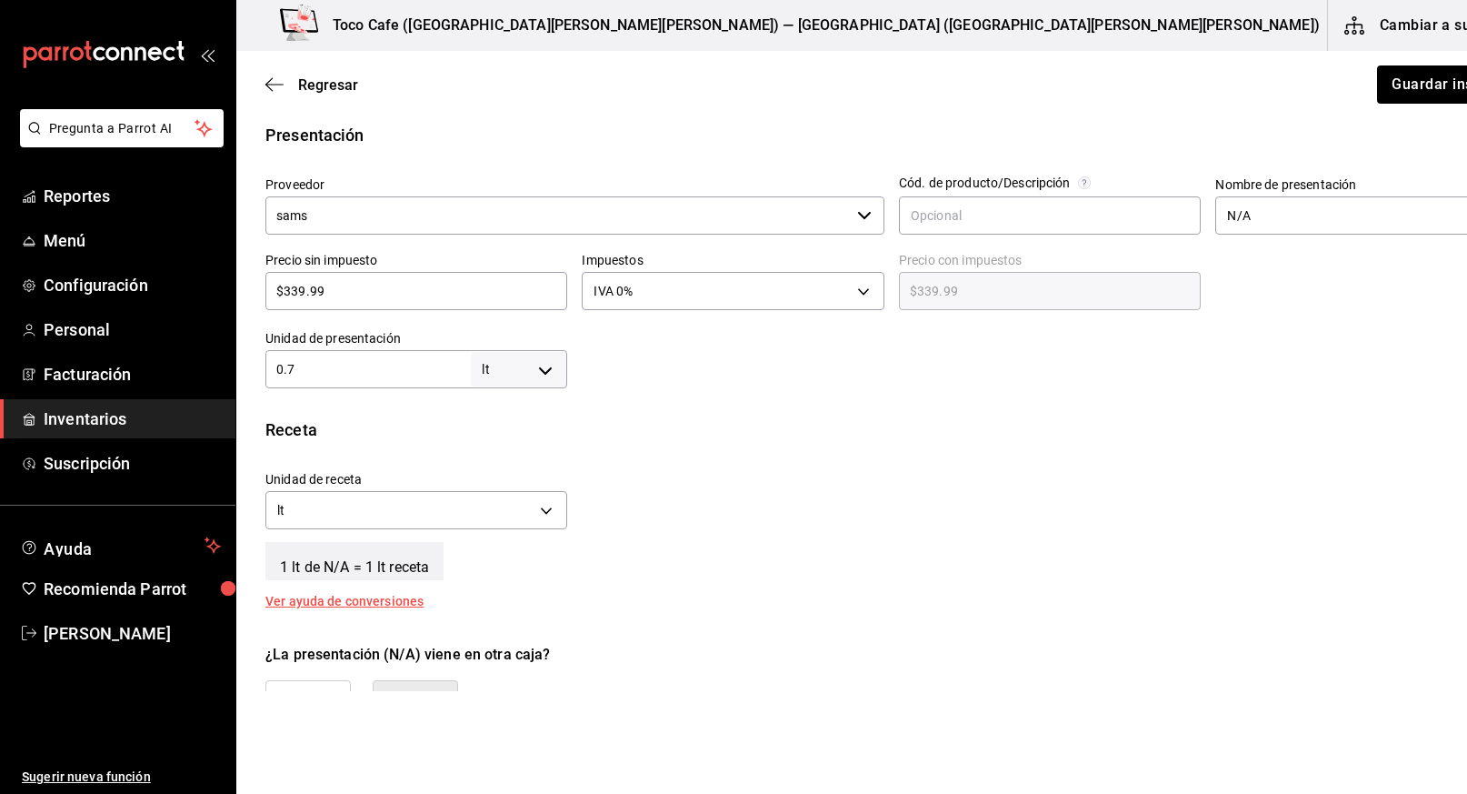
scroll to position [378, 0]
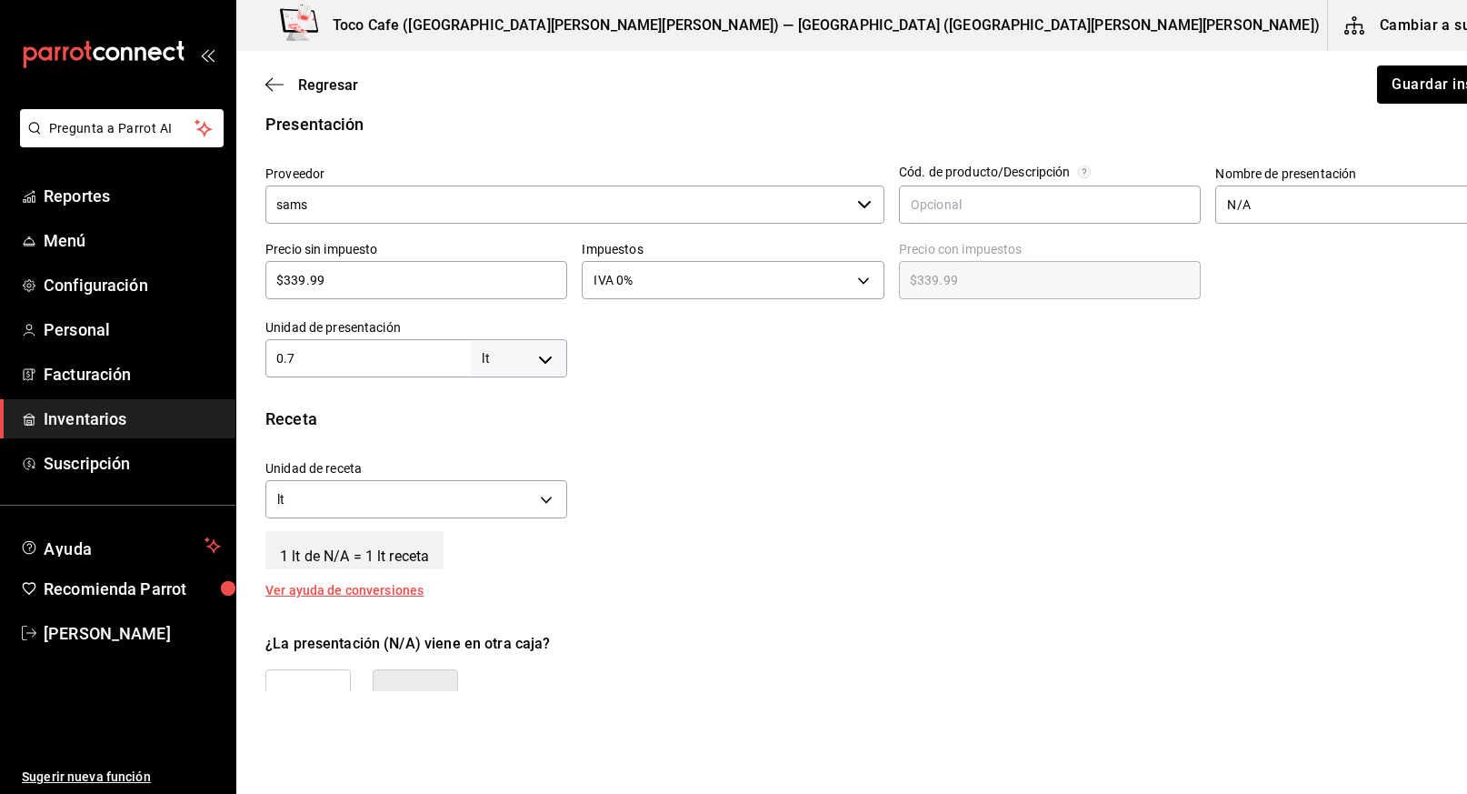
click at [358, 283] on input "$339.99" at bounding box center [416, 280] width 302 height 22
type input "$339.9"
type input "$339.90"
type input "$339."
type input "$339.00"
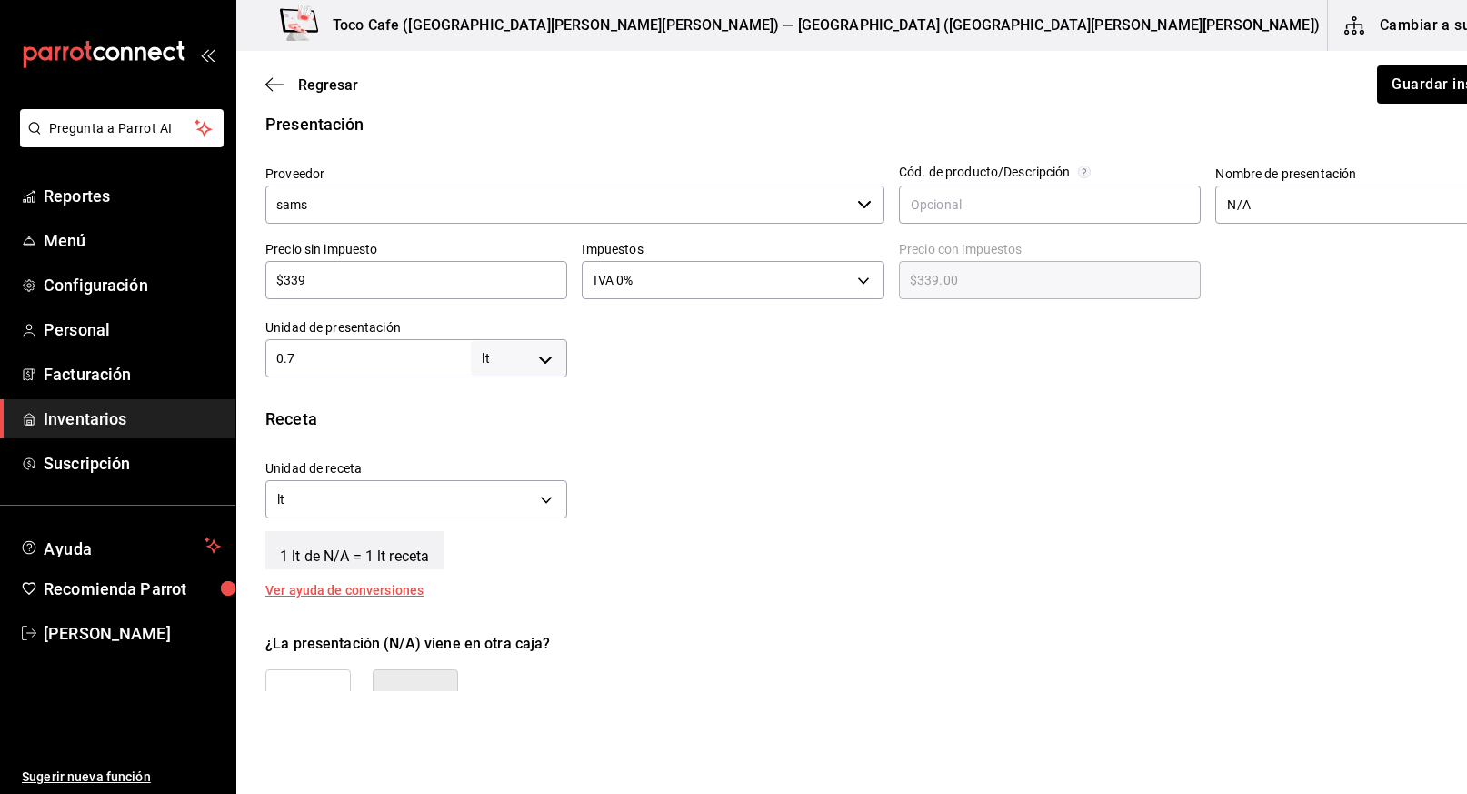
type input "$33"
type input "$33.00"
type input "$3"
type input "$3.00"
type input "$0.00"
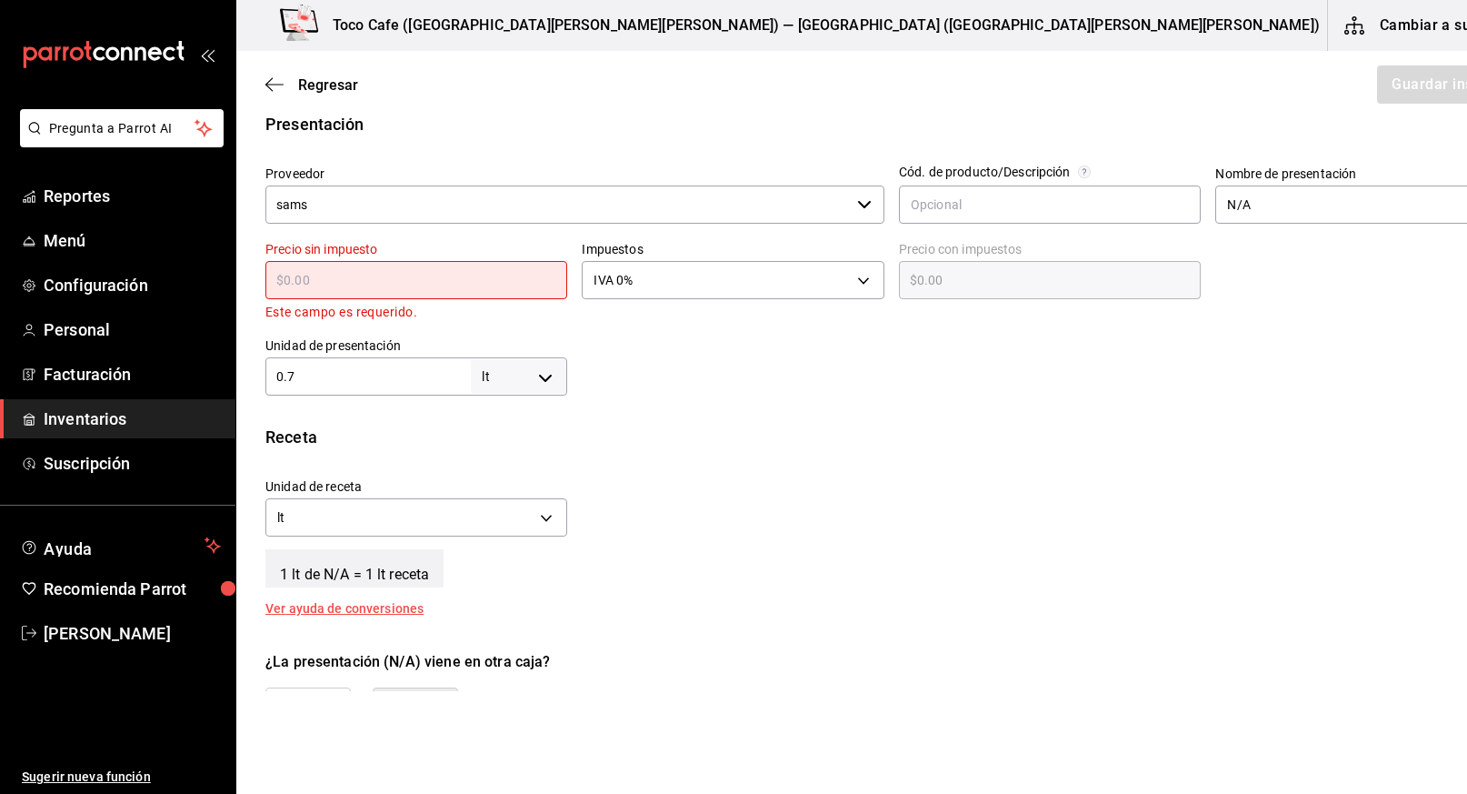
type input "$2"
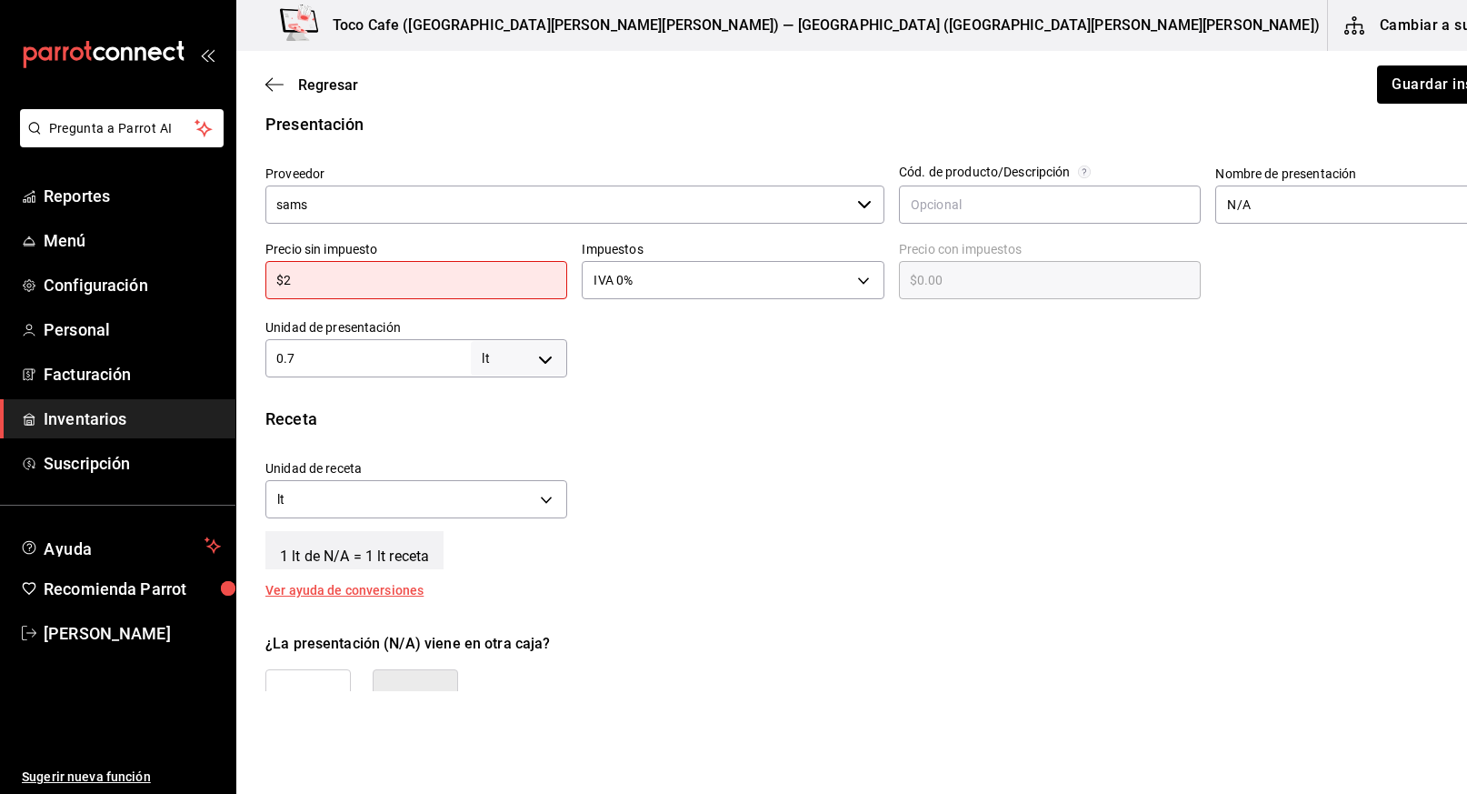
type input "$2.00"
type input "$23"
type input "$23.00"
type input "$233"
type input "$233.00"
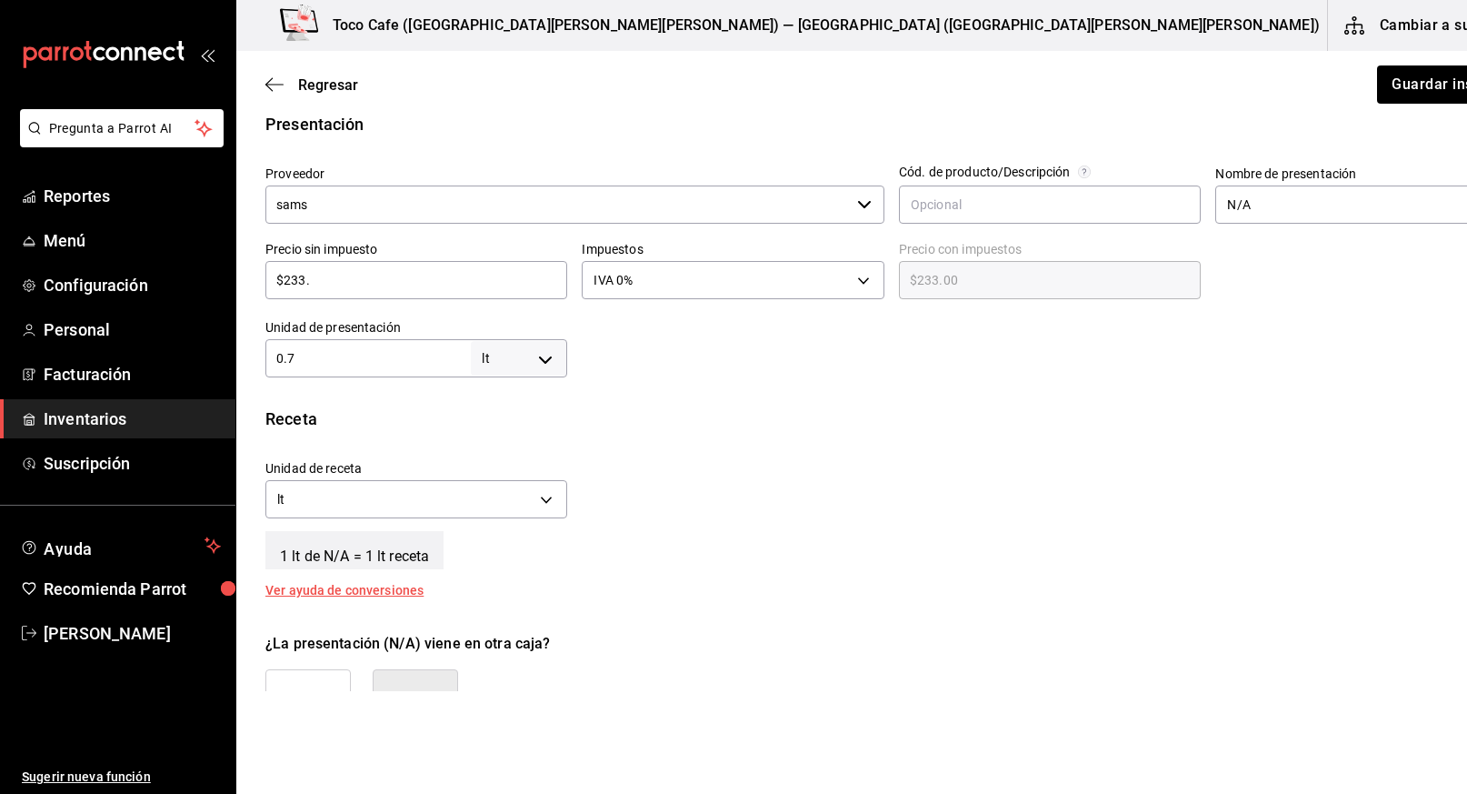
type input "$233.9"
type input "$233.90"
type input "$233.91"
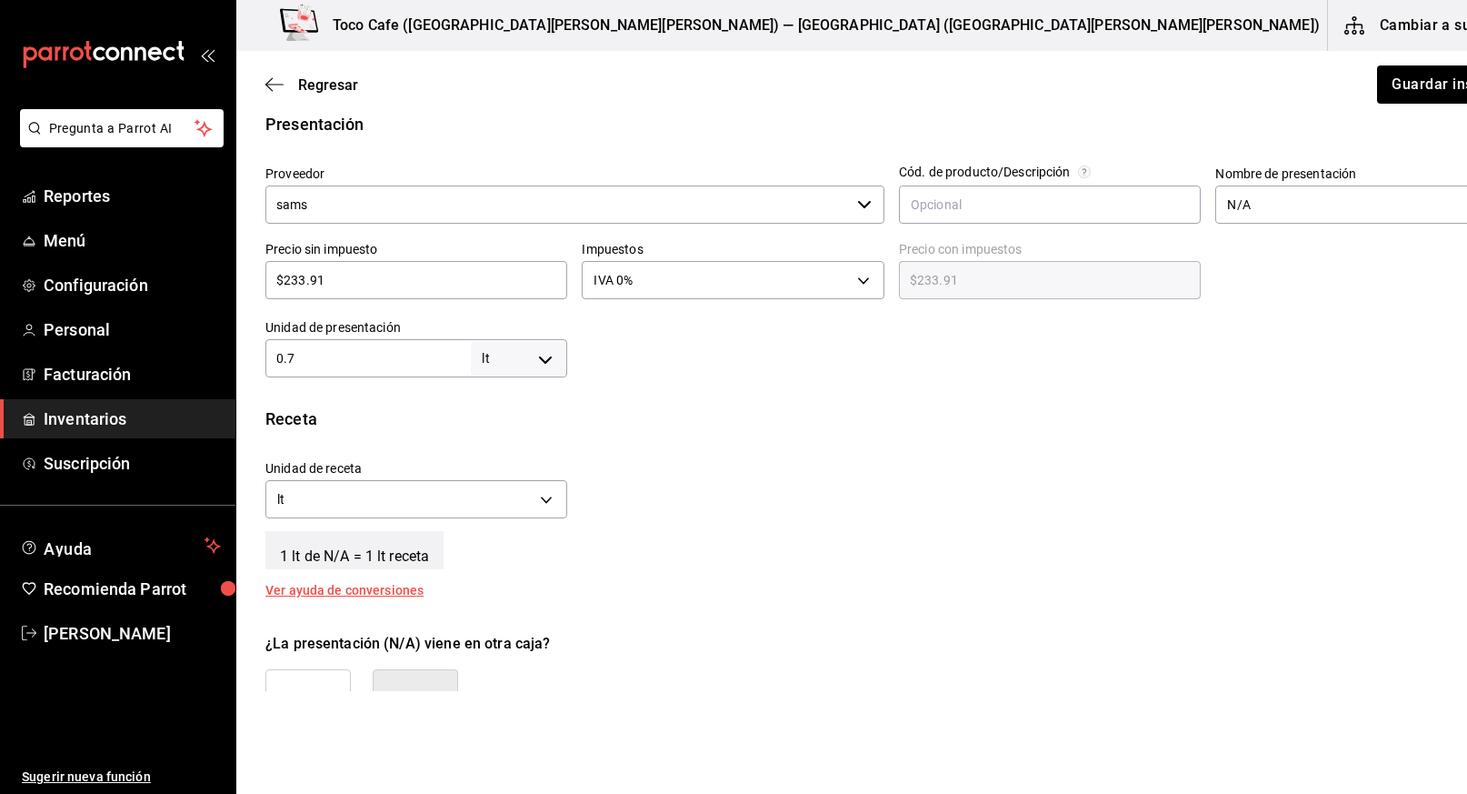
click at [407, 356] on input "0.7" at bounding box center [367, 358] width 205 height 22
click at [529, 358] on body "Pregunta a Parrot AI Reportes Menú Configuración Personal Facturación Inventari…" at bounding box center [733, 345] width 1467 height 691
click at [495, 554] on li "pza" at bounding box center [496, 563] width 95 height 30
type input "UNIT"
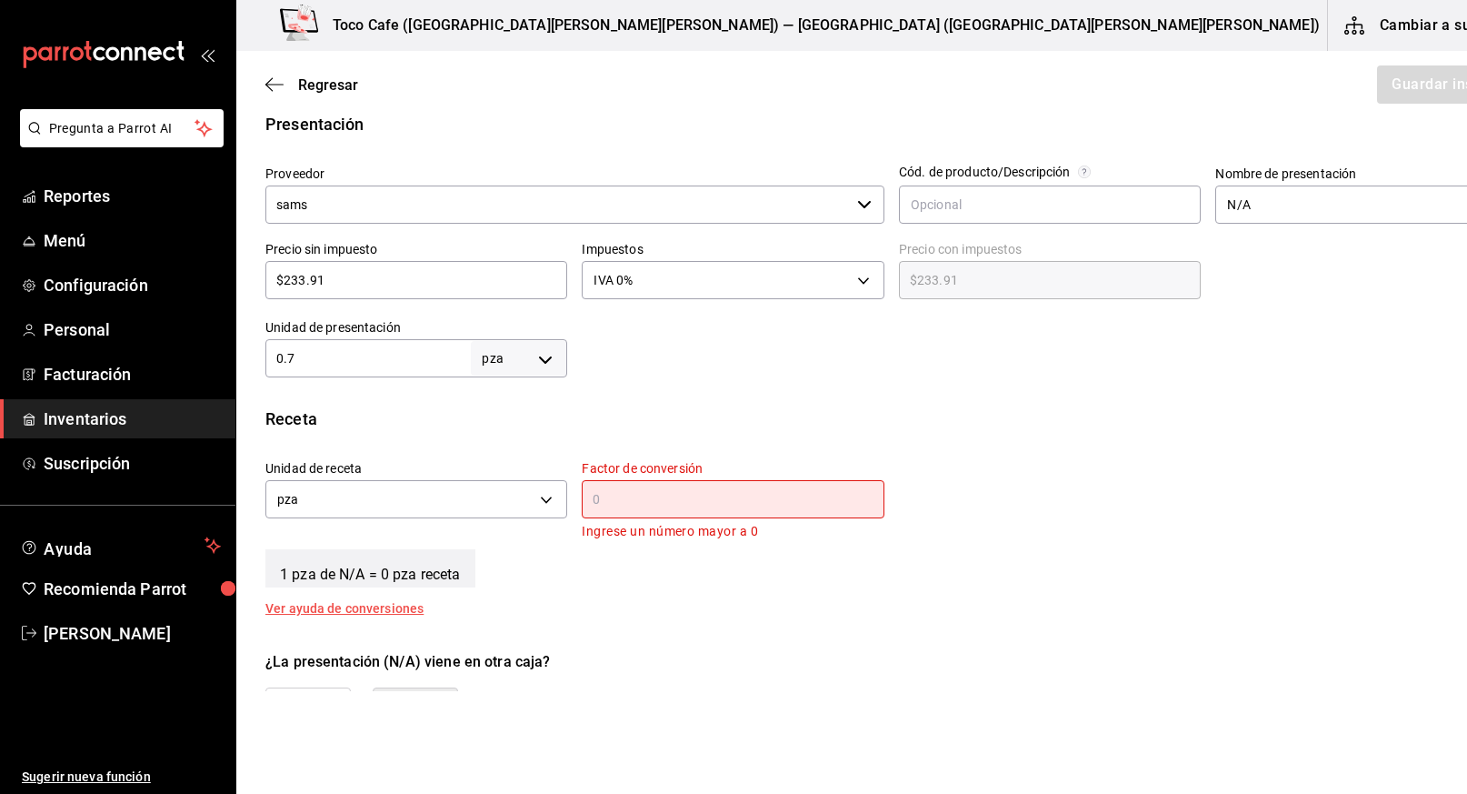
click at [598, 494] on input "text" at bounding box center [733, 499] width 302 height 22
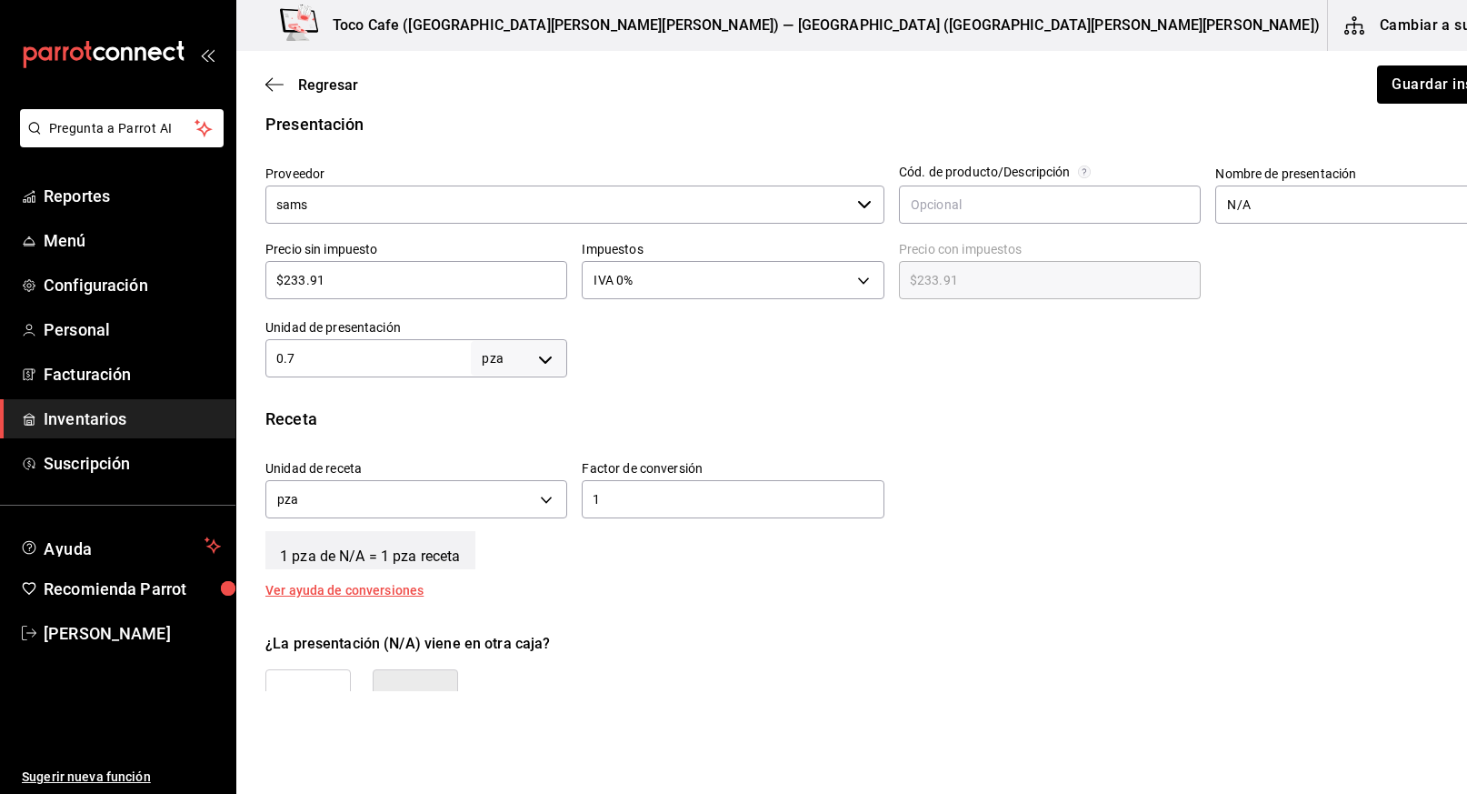
scroll to position [385, 0]
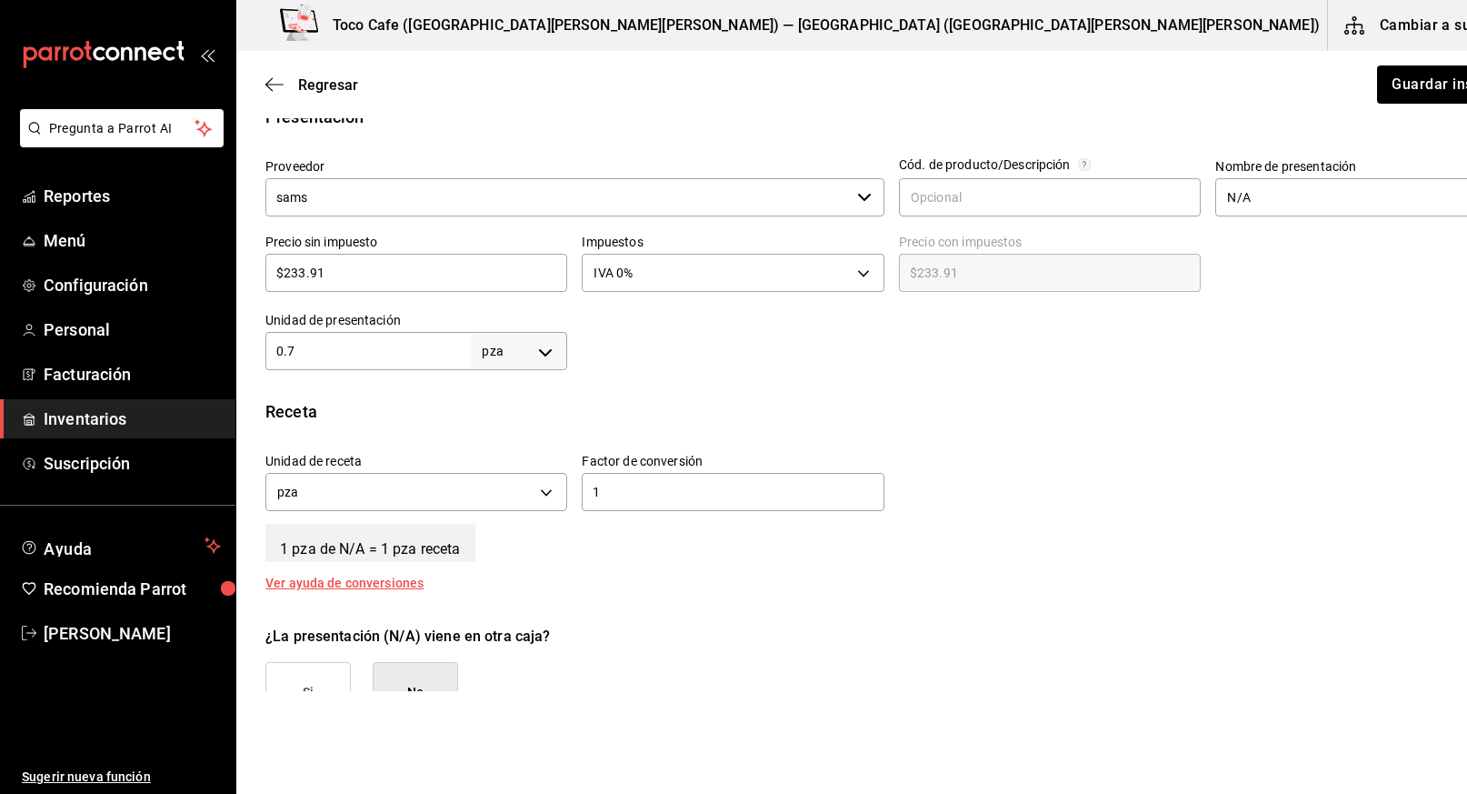
type input "1"
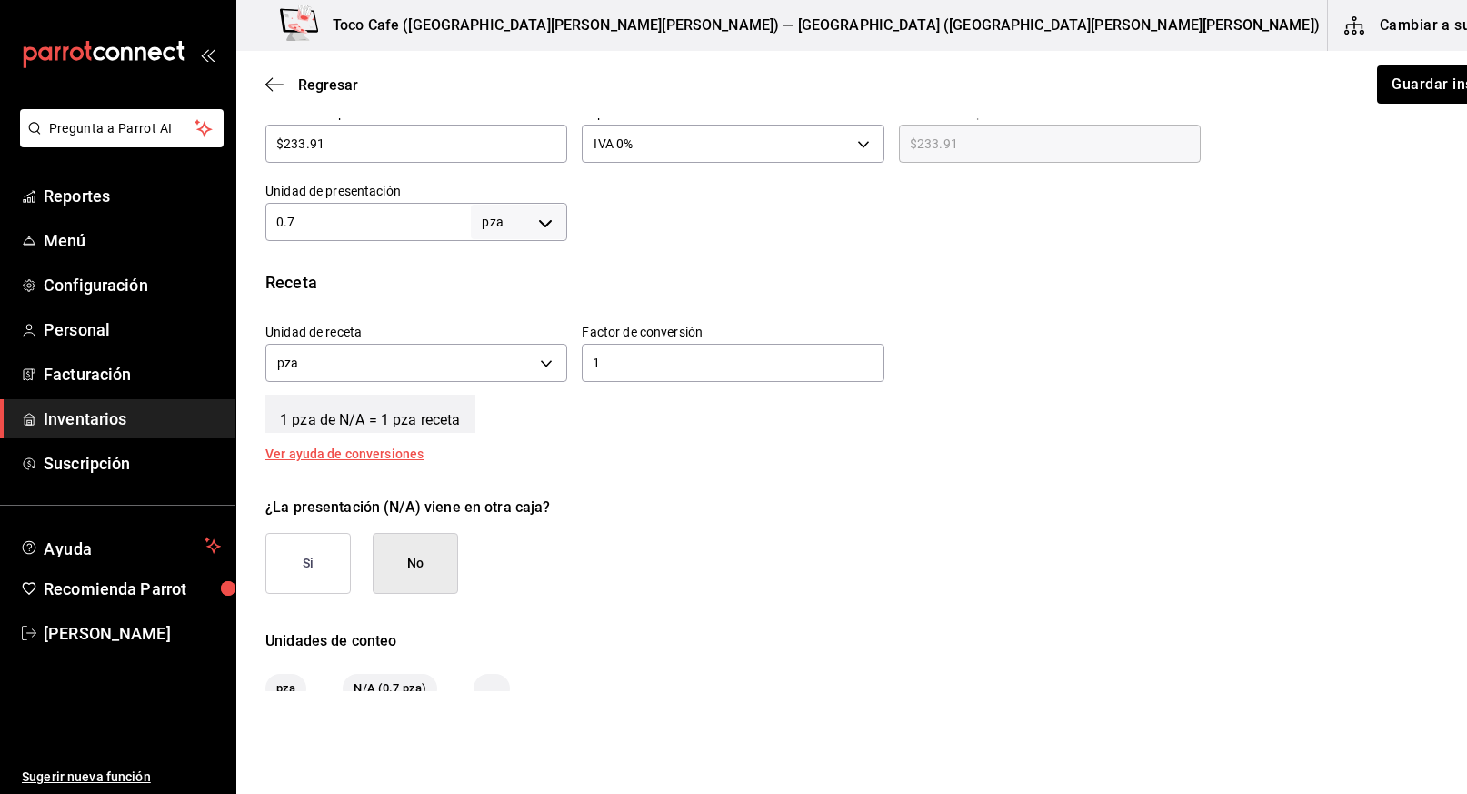
scroll to position [519, 0]
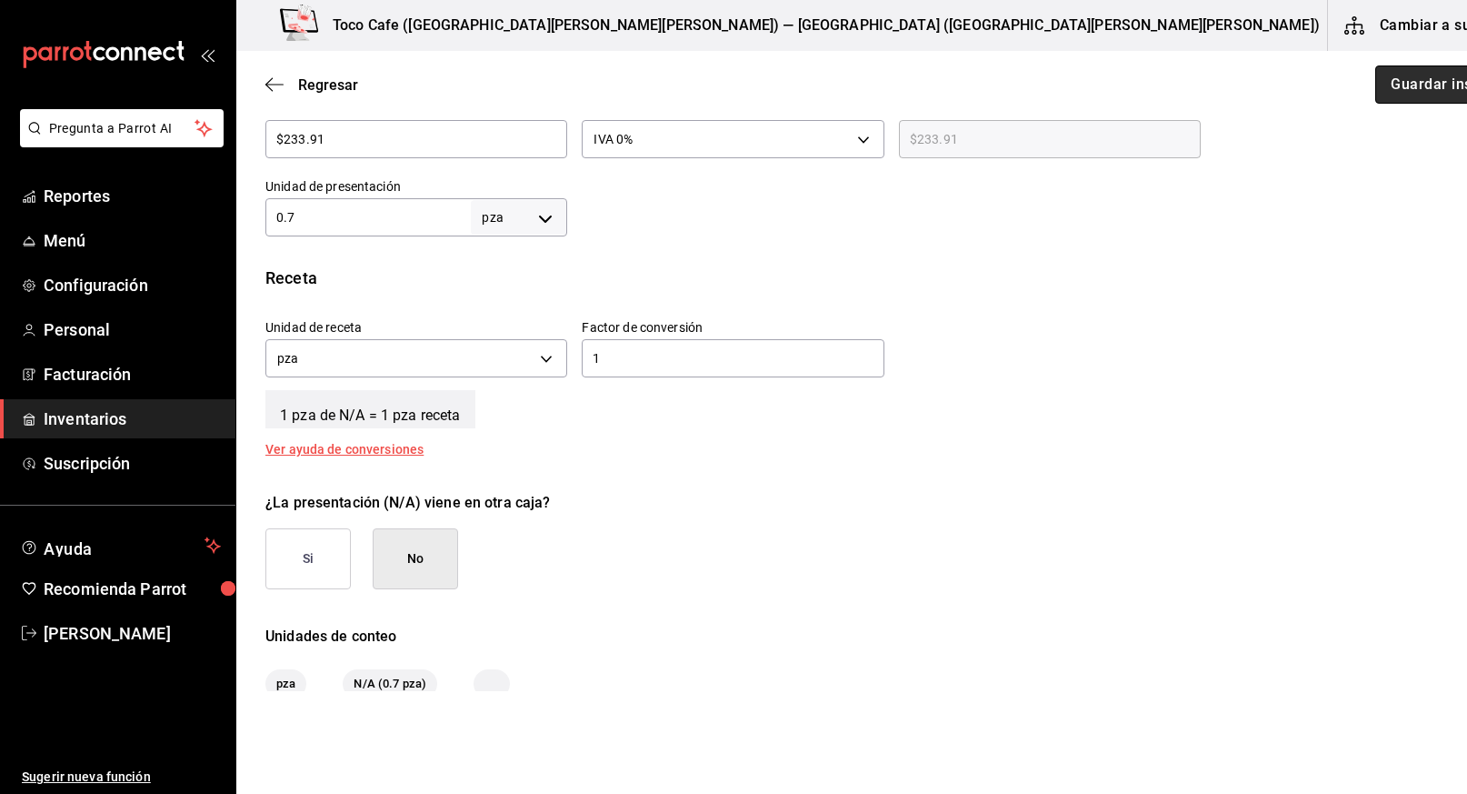
click at [1375, 87] on button "Guardar insumo" at bounding box center [1446, 84] width 142 height 38
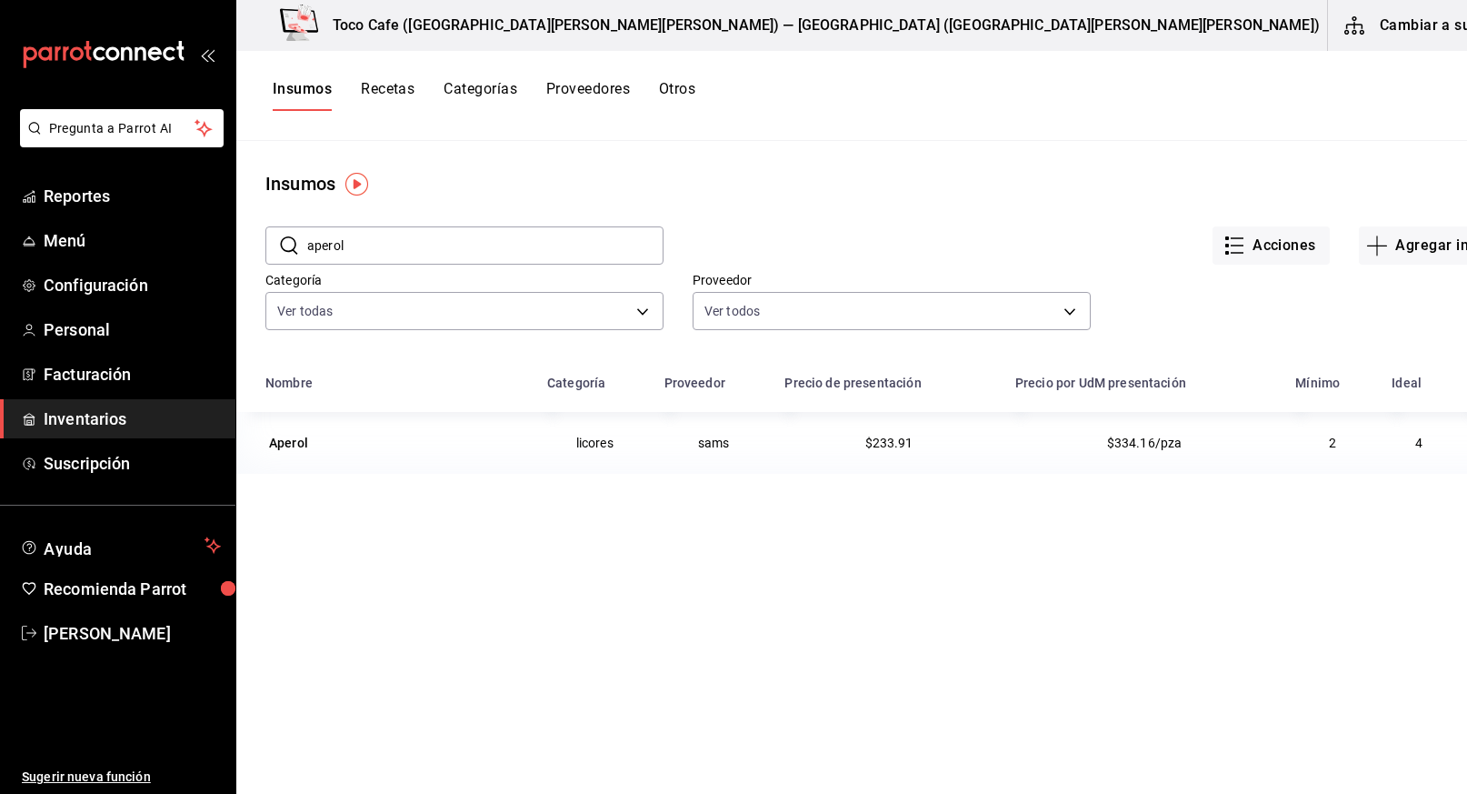
click at [417, 249] on input "aperol" at bounding box center [485, 245] width 356 height 36
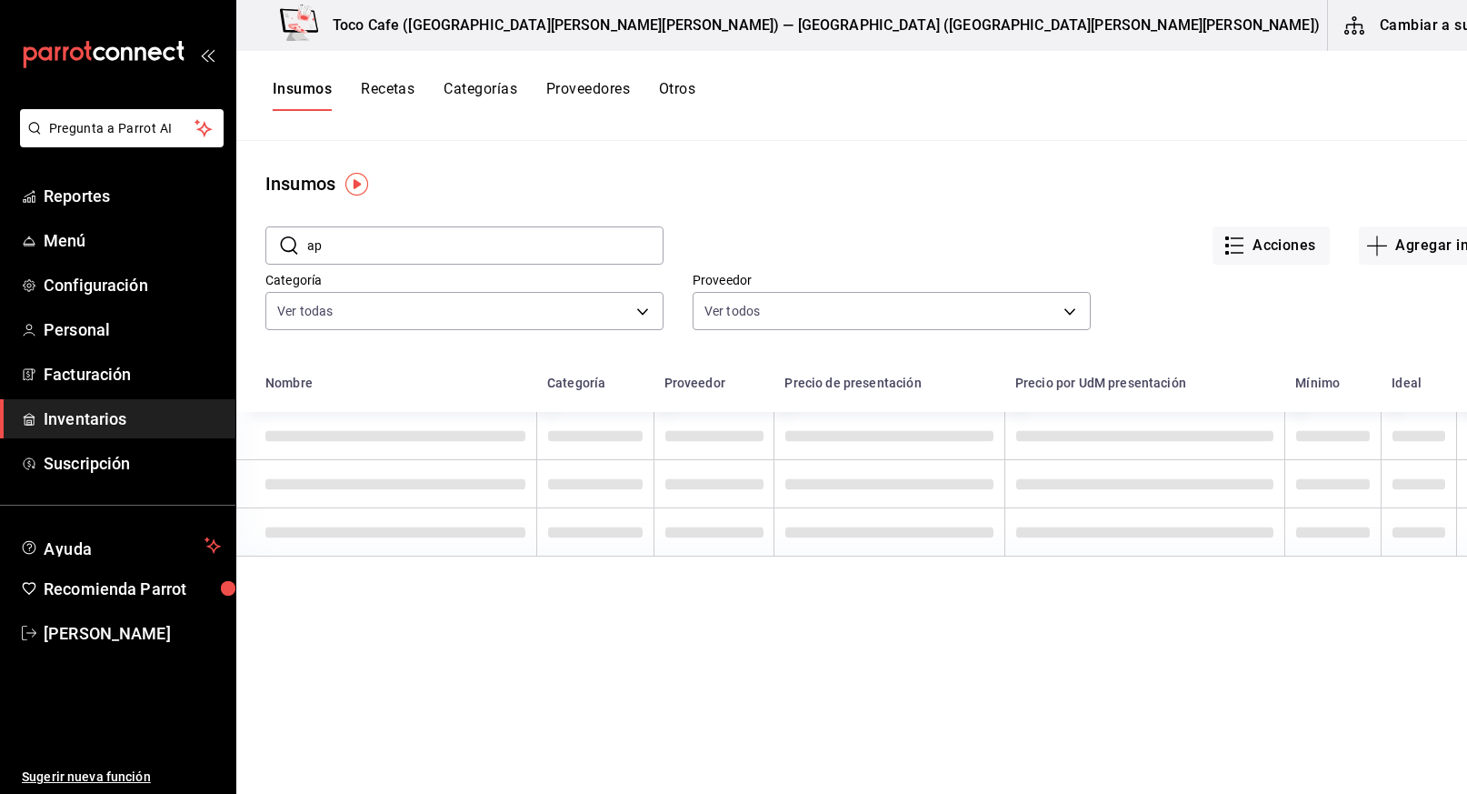
type input "a"
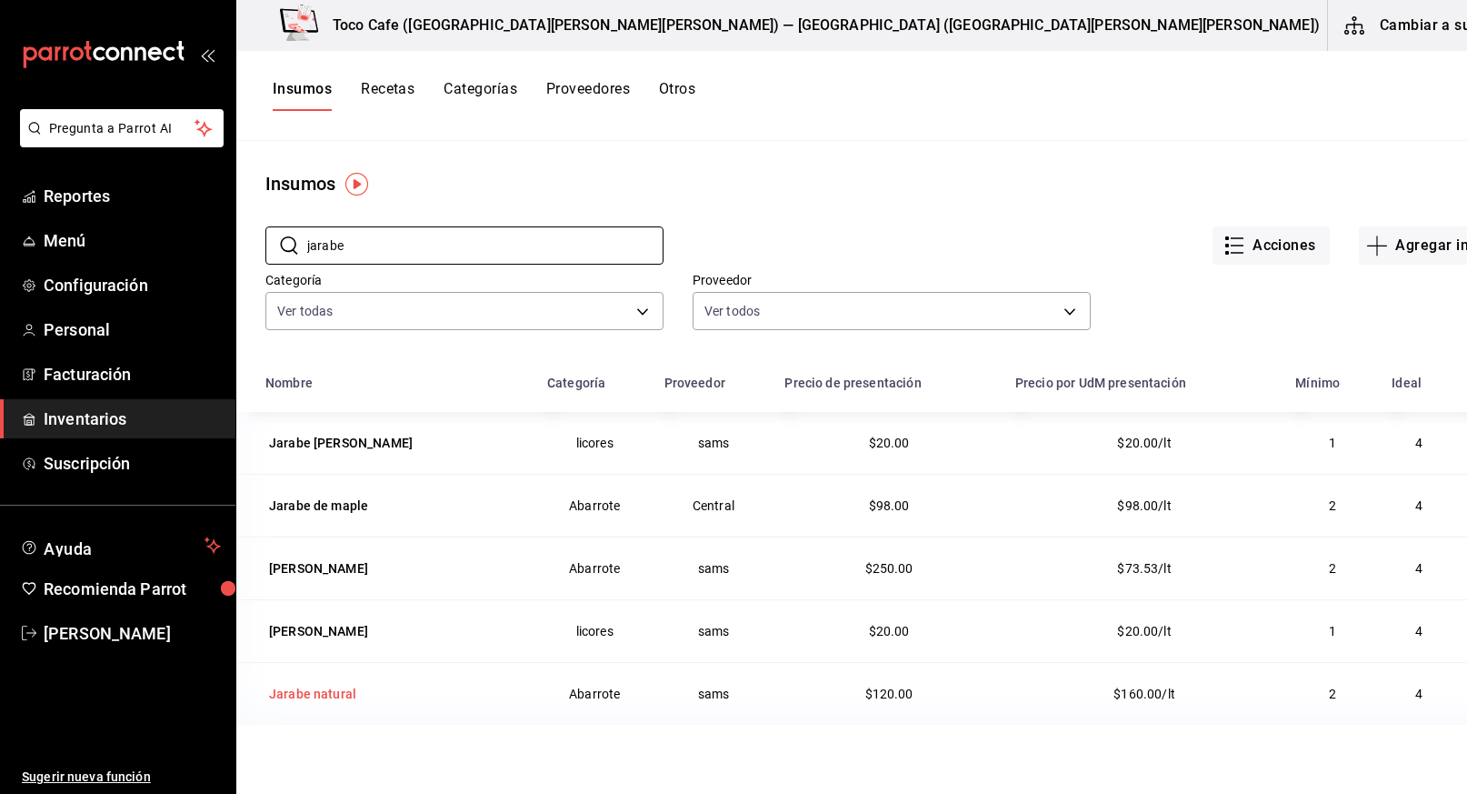
type input "jarabe"
click at [311, 689] on div "Jarabe natural" at bounding box center [312, 693] width 87 height 18
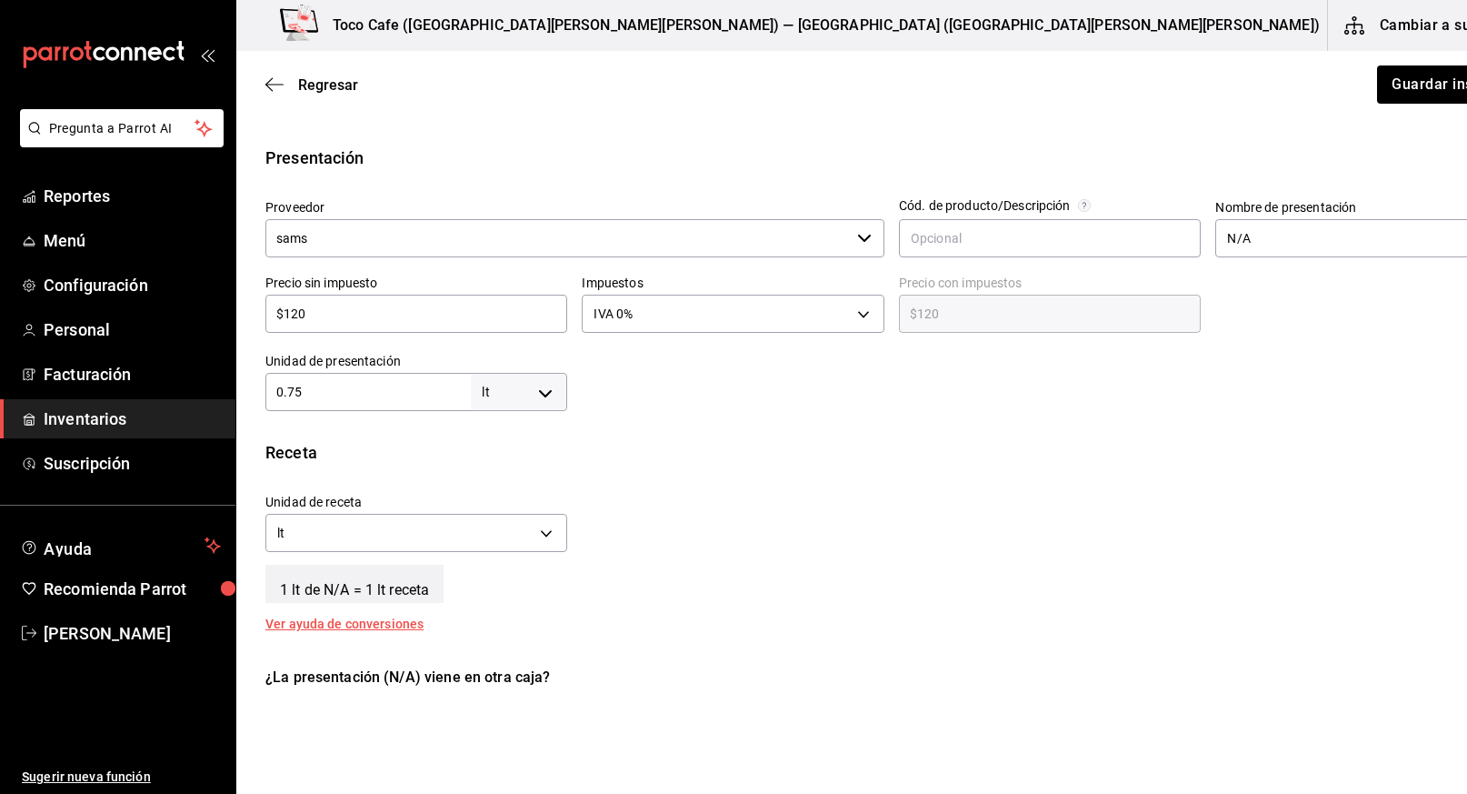
scroll to position [360, 0]
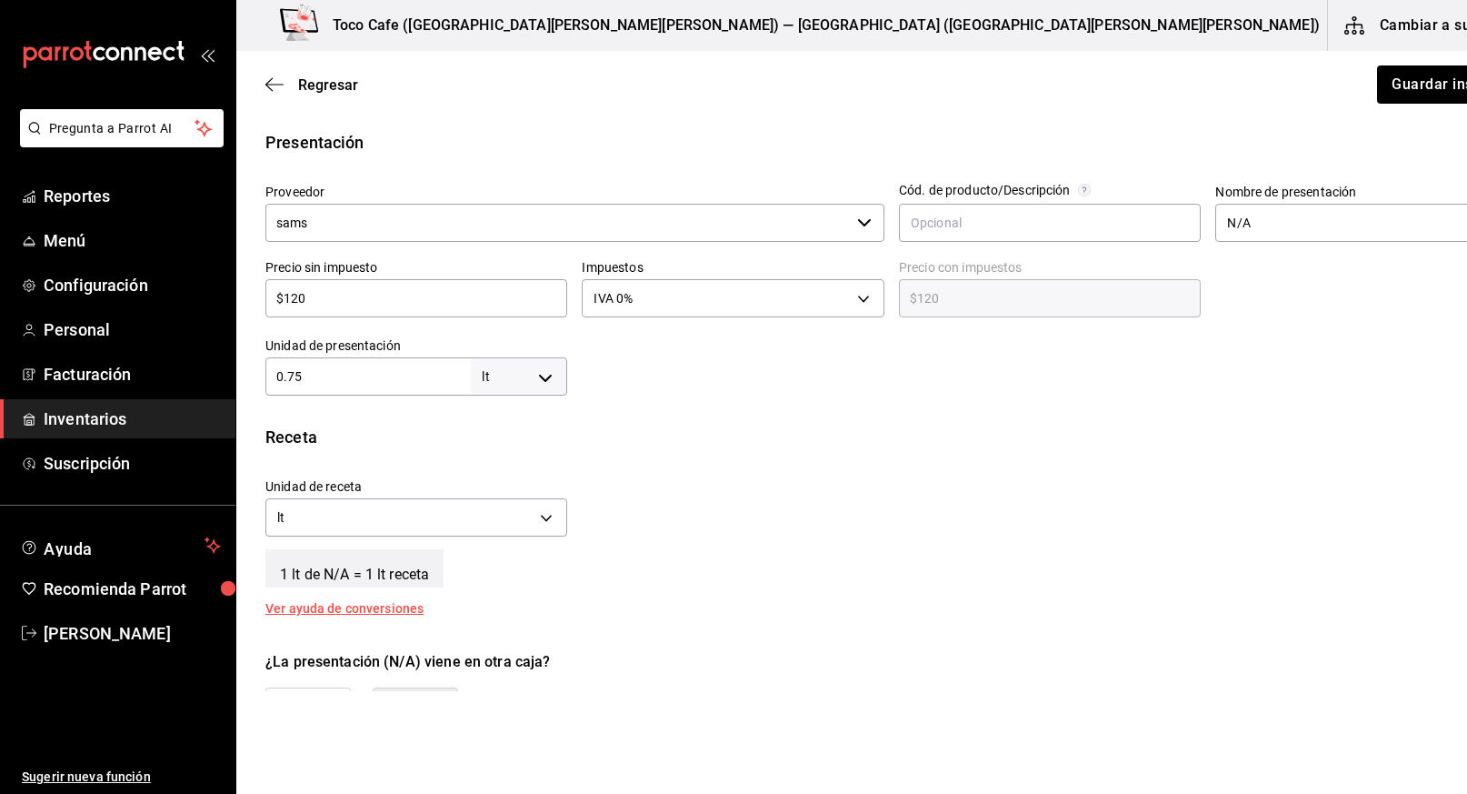
click at [463, 295] on input "$120" at bounding box center [416, 298] width 302 height 22
type input "$12"
type input "$12.00"
type input "$1"
type input "$1.00"
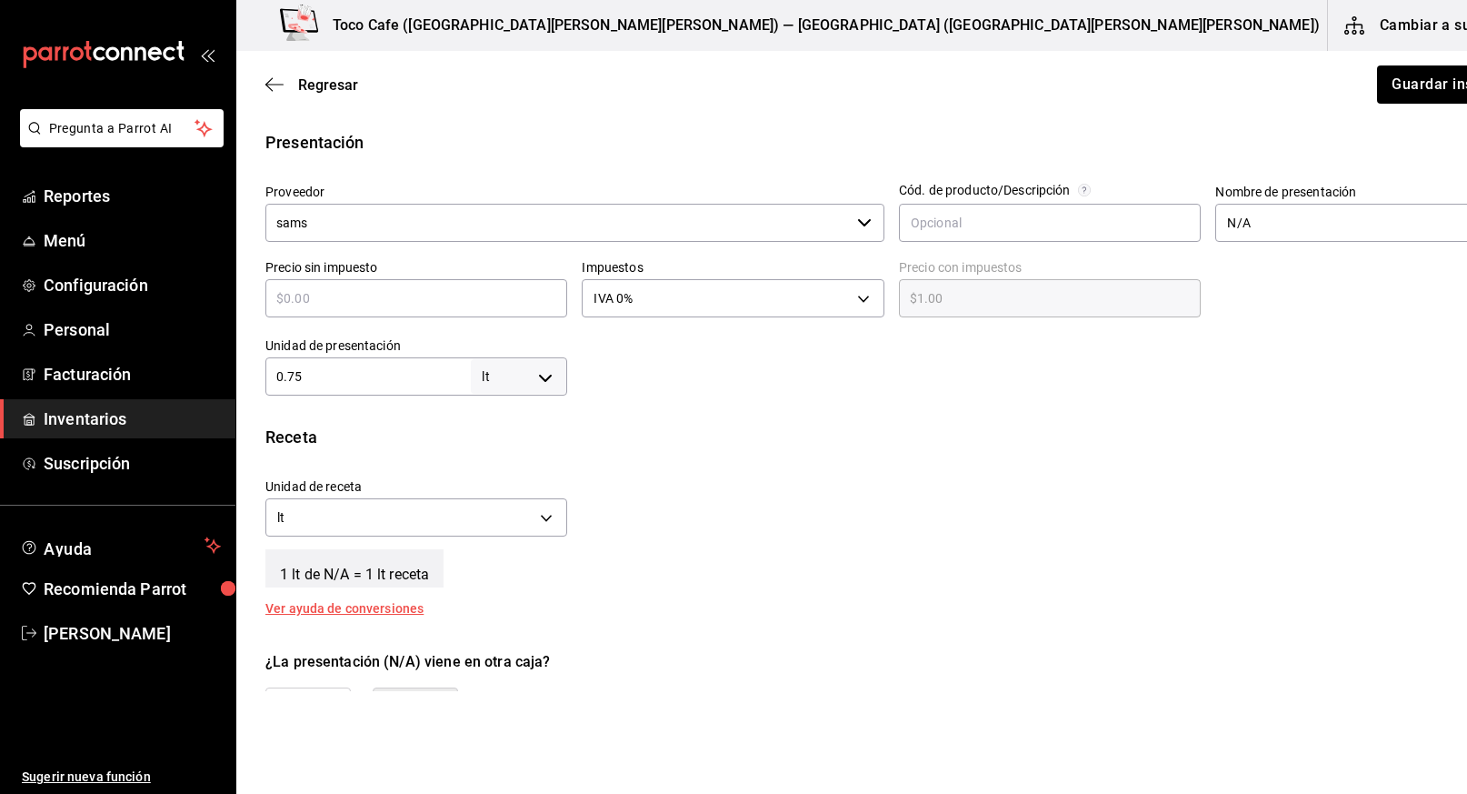
type input "$0.00"
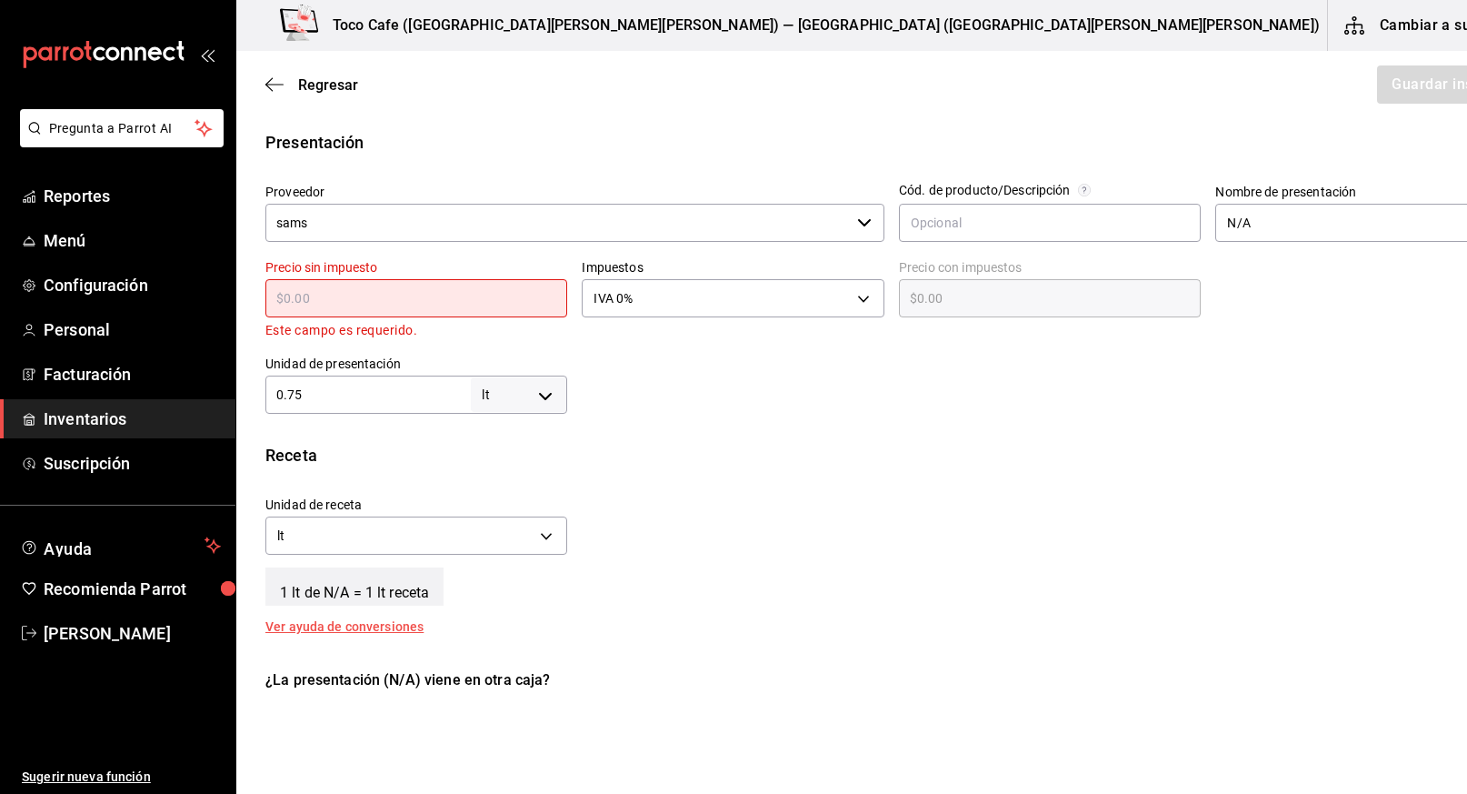
type input "$8"
type input "$8.00"
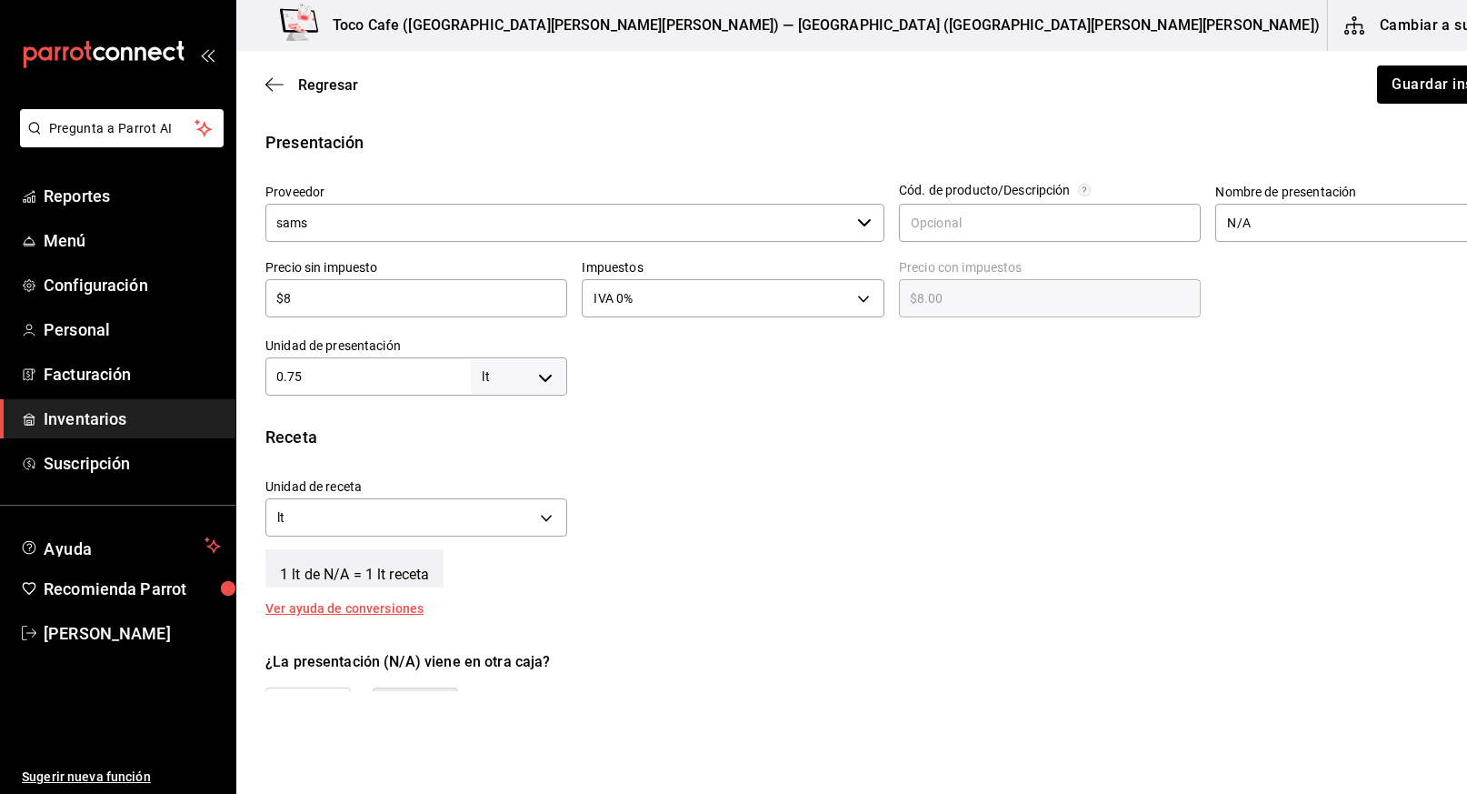
type input "$80"
type input "$80.00"
type input "$80.06"
type input "$80.0"
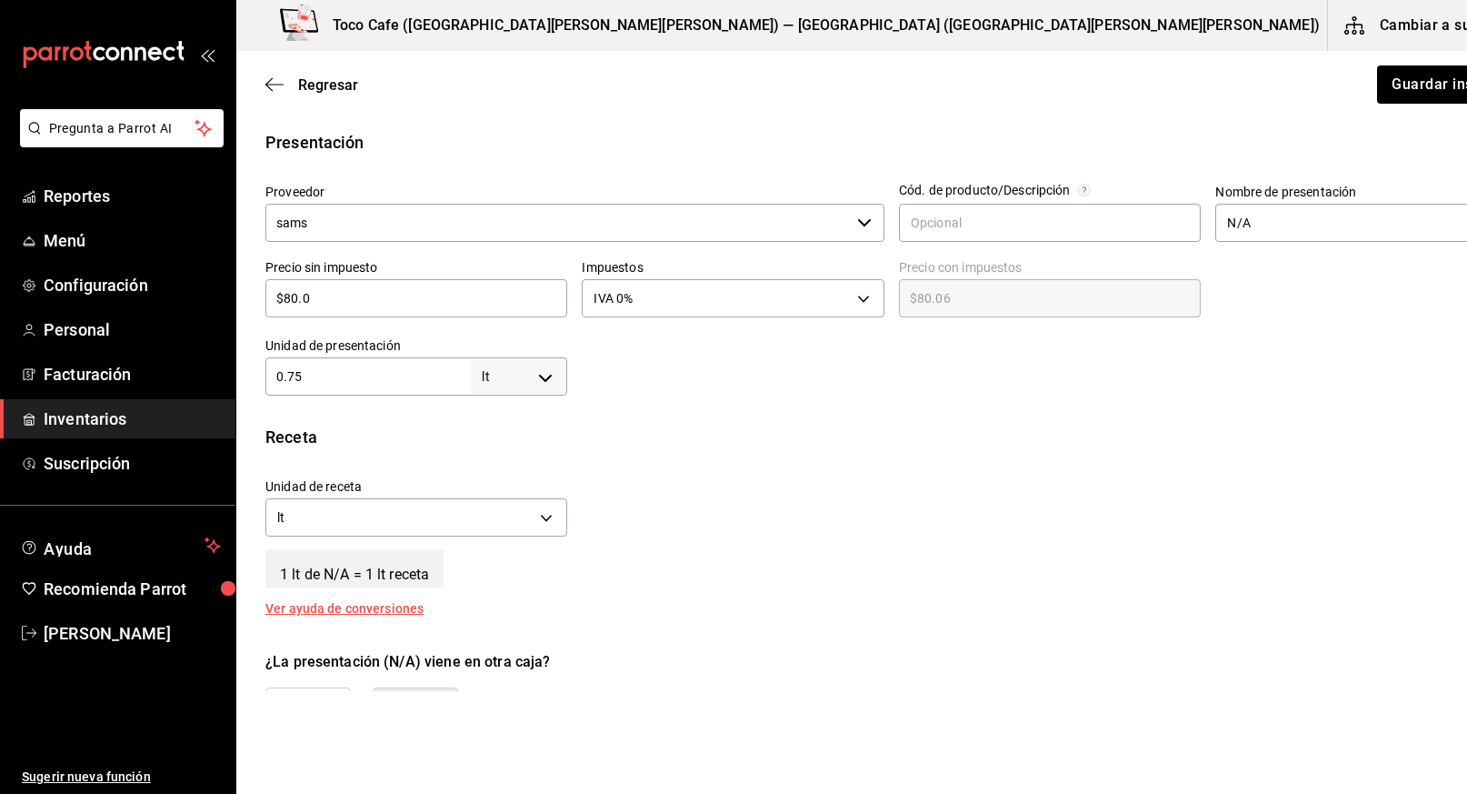
type input "$80.00"
type input "$80.05"
click at [818, 299] on body "Pregunta a Parrot AI Reportes Menú Configuración Personal Facturación Inventari…" at bounding box center [733, 345] width 1467 height 691
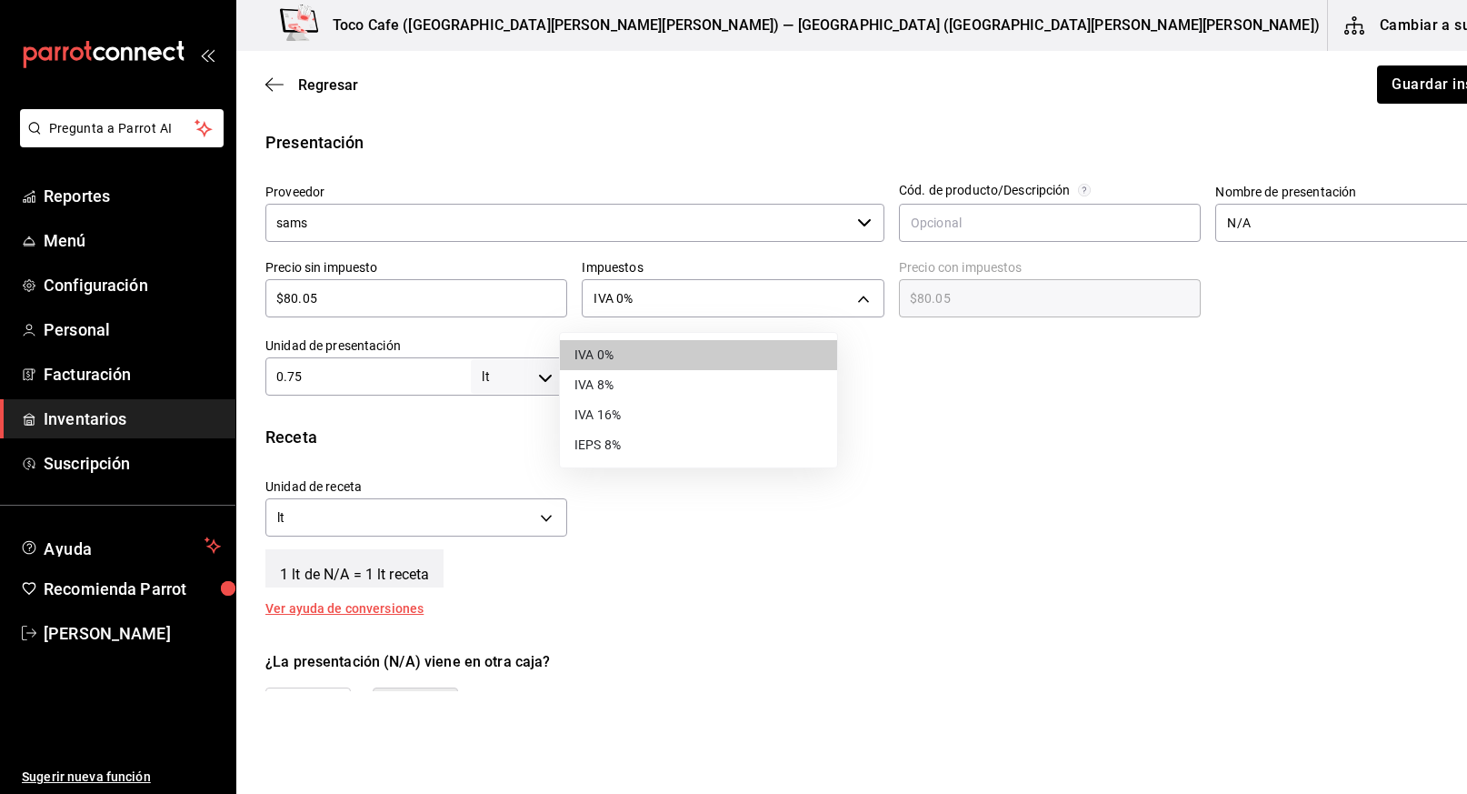
click at [701, 418] on li "IVA 16%" at bounding box center [698, 415] width 277 height 30
type input "IVA_16"
type input "$92.86"
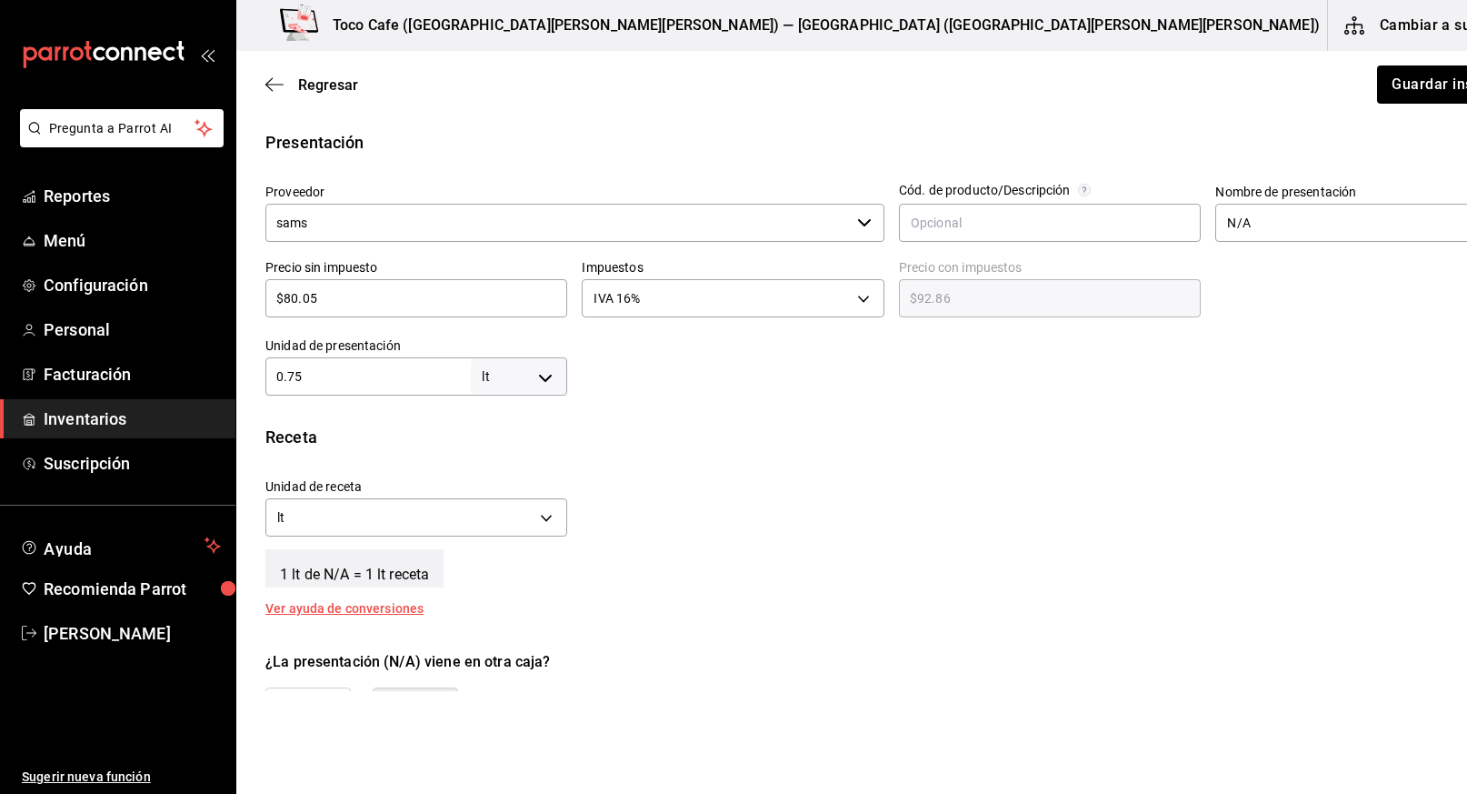
click at [518, 375] on body "Pregunta a Parrot AI Reportes Menú Configuración Personal Facturación Inventari…" at bounding box center [733, 345] width 1467 height 691
click at [496, 576] on li "pza" at bounding box center [496, 581] width 95 height 30
type input "UNIT"
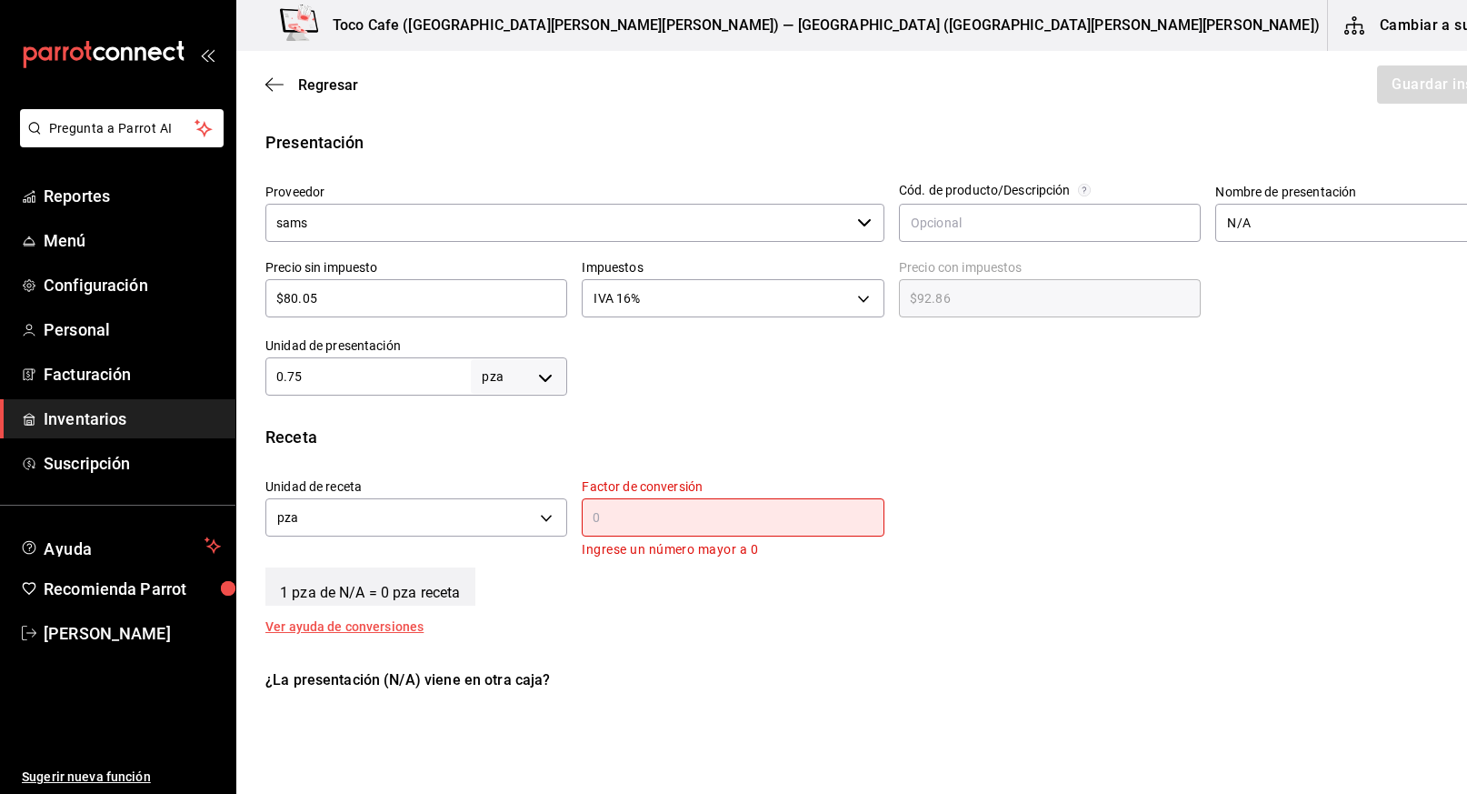
click at [582, 522] on input "text" at bounding box center [733, 517] width 302 height 22
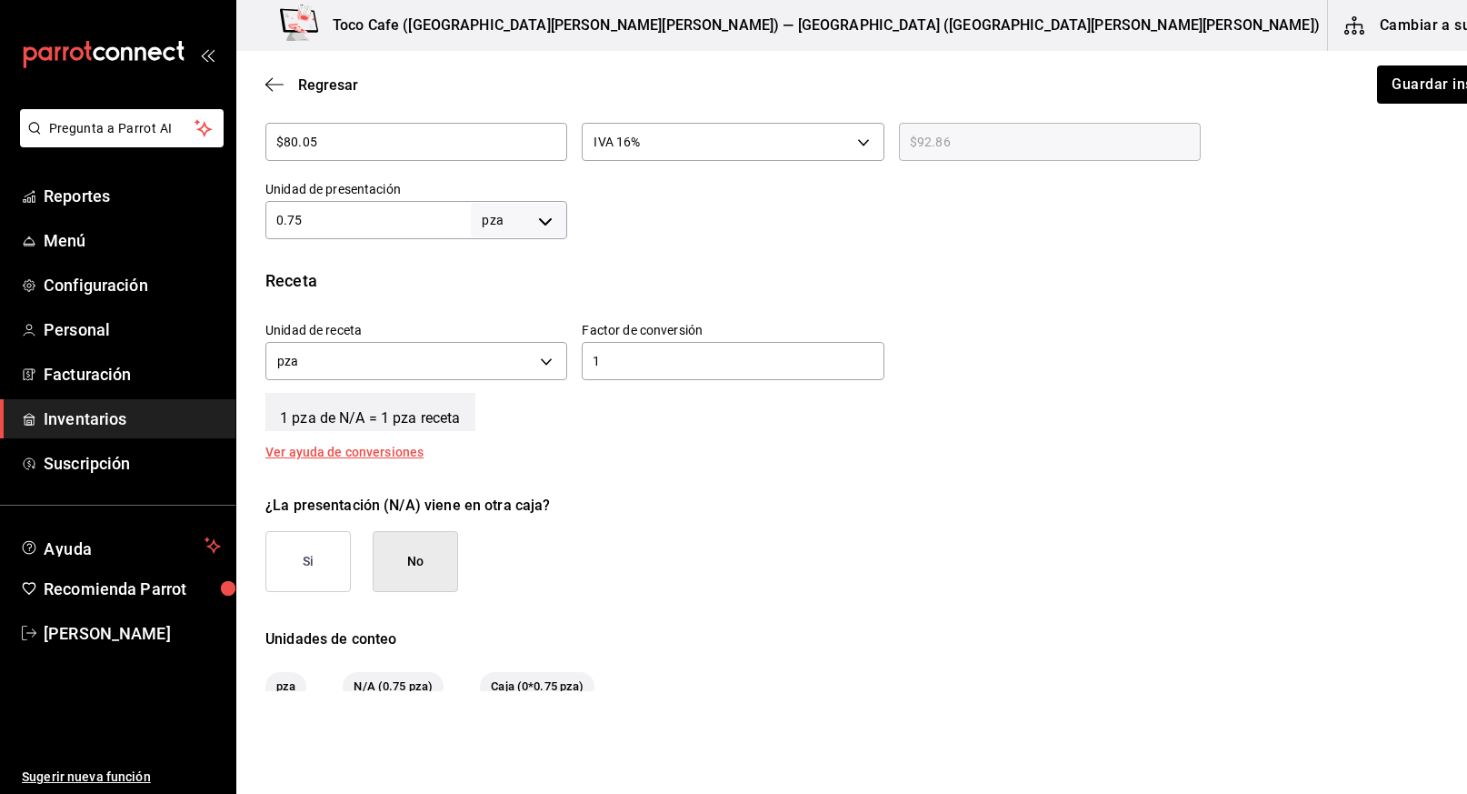
scroll to position [594, 0]
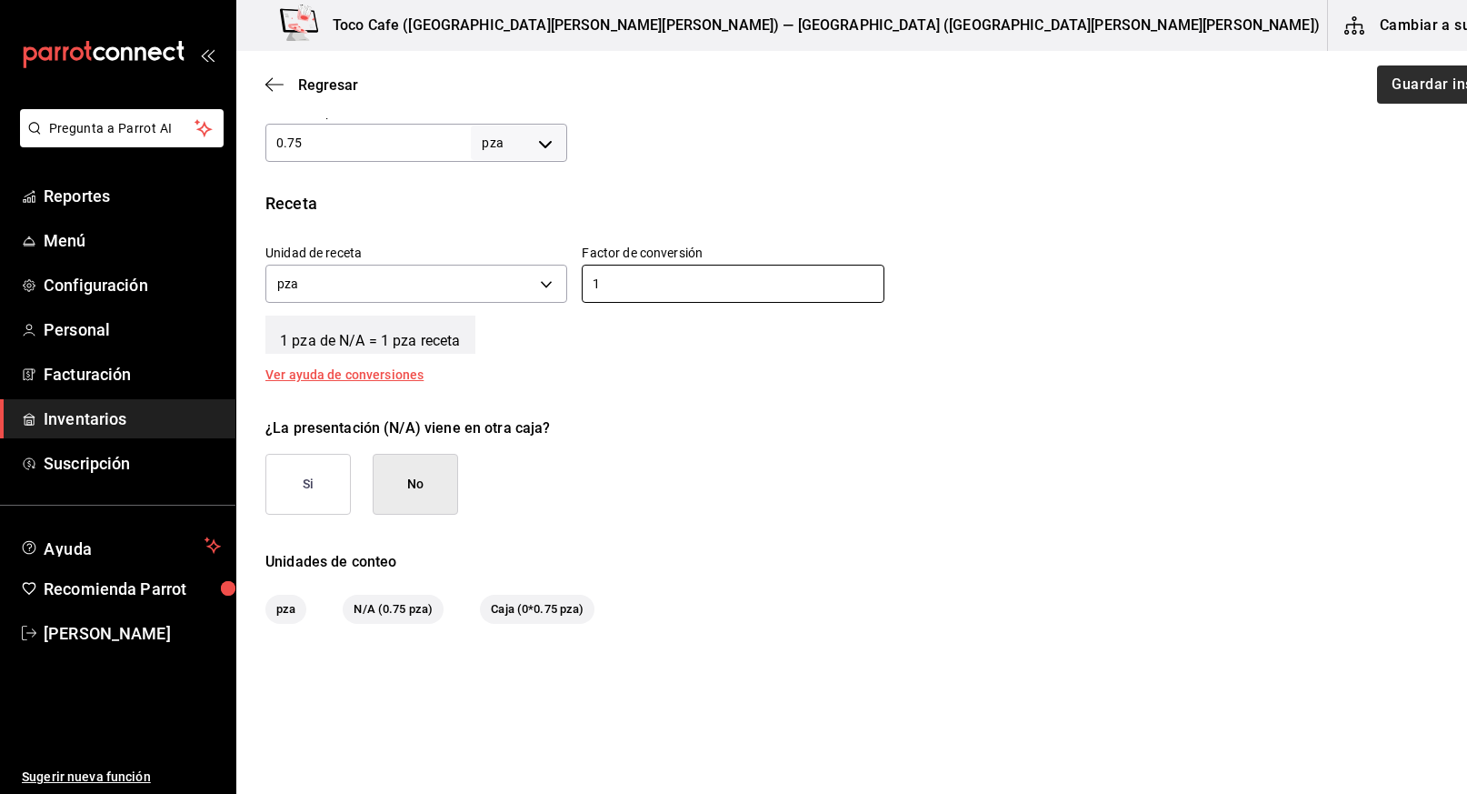
type input "1"
click at [1378, 92] on button "Guardar insumo" at bounding box center [1446, 84] width 142 height 38
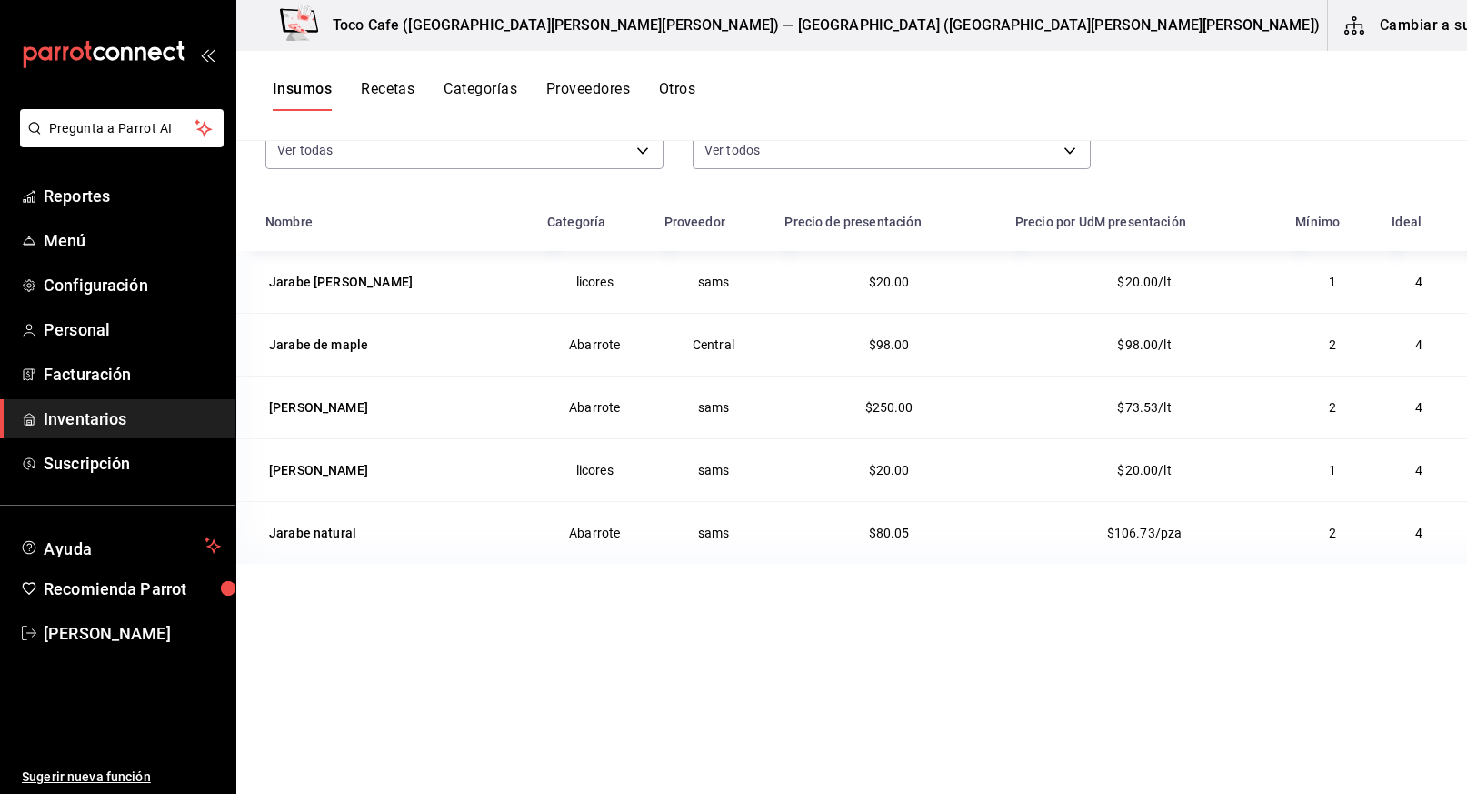
scroll to position [224, 0]
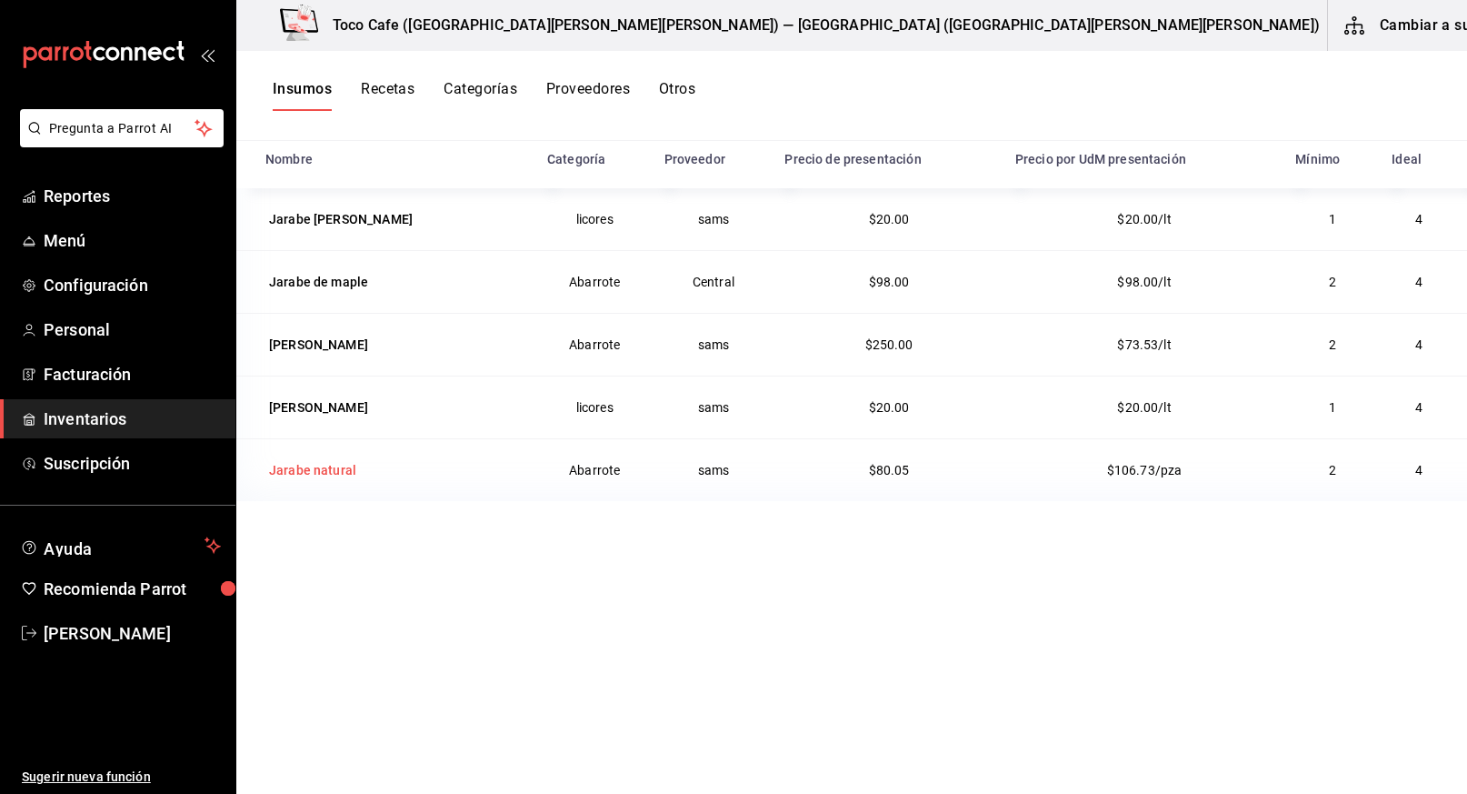
click at [338, 464] on div "Jarabe natural" at bounding box center [312, 470] width 87 height 18
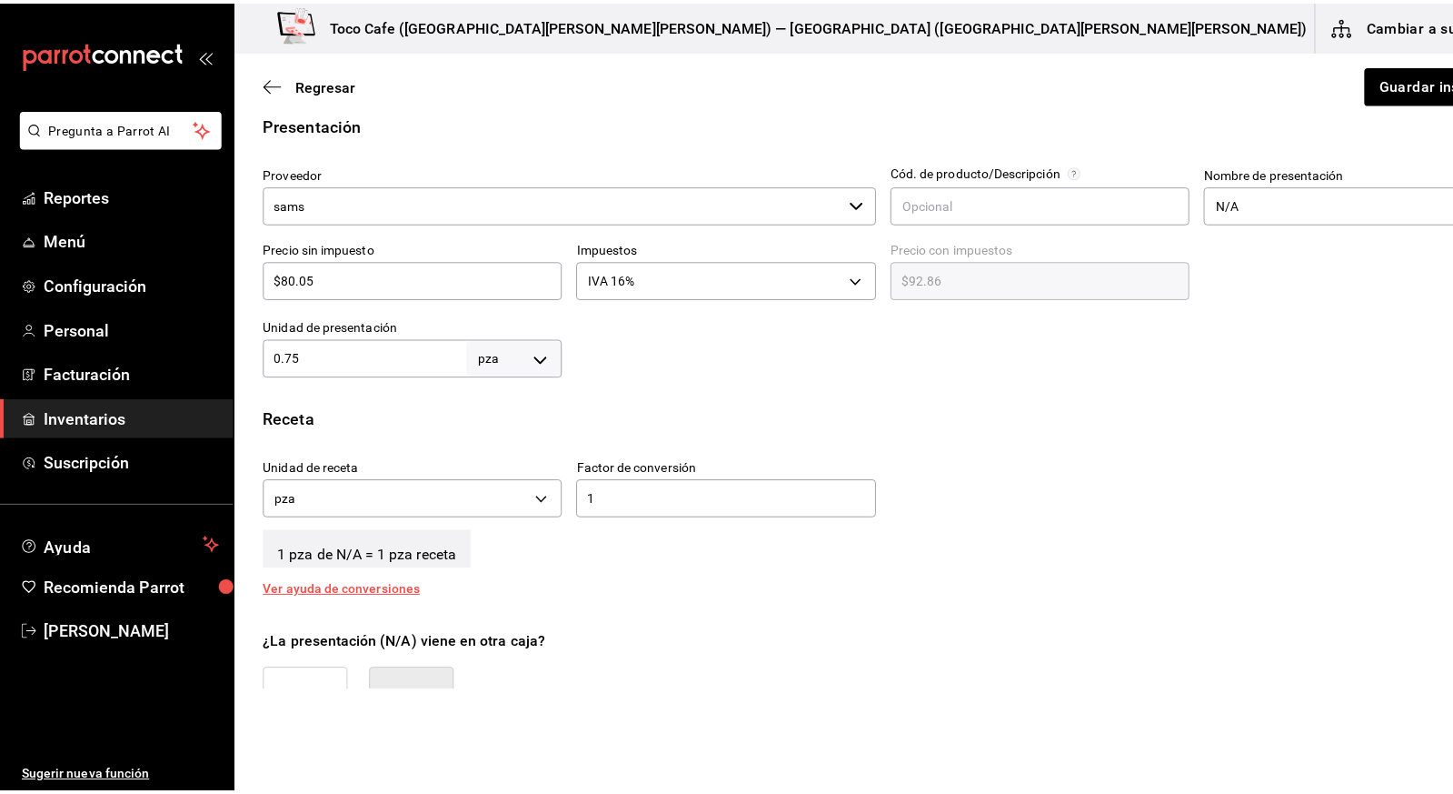
scroll to position [564, 0]
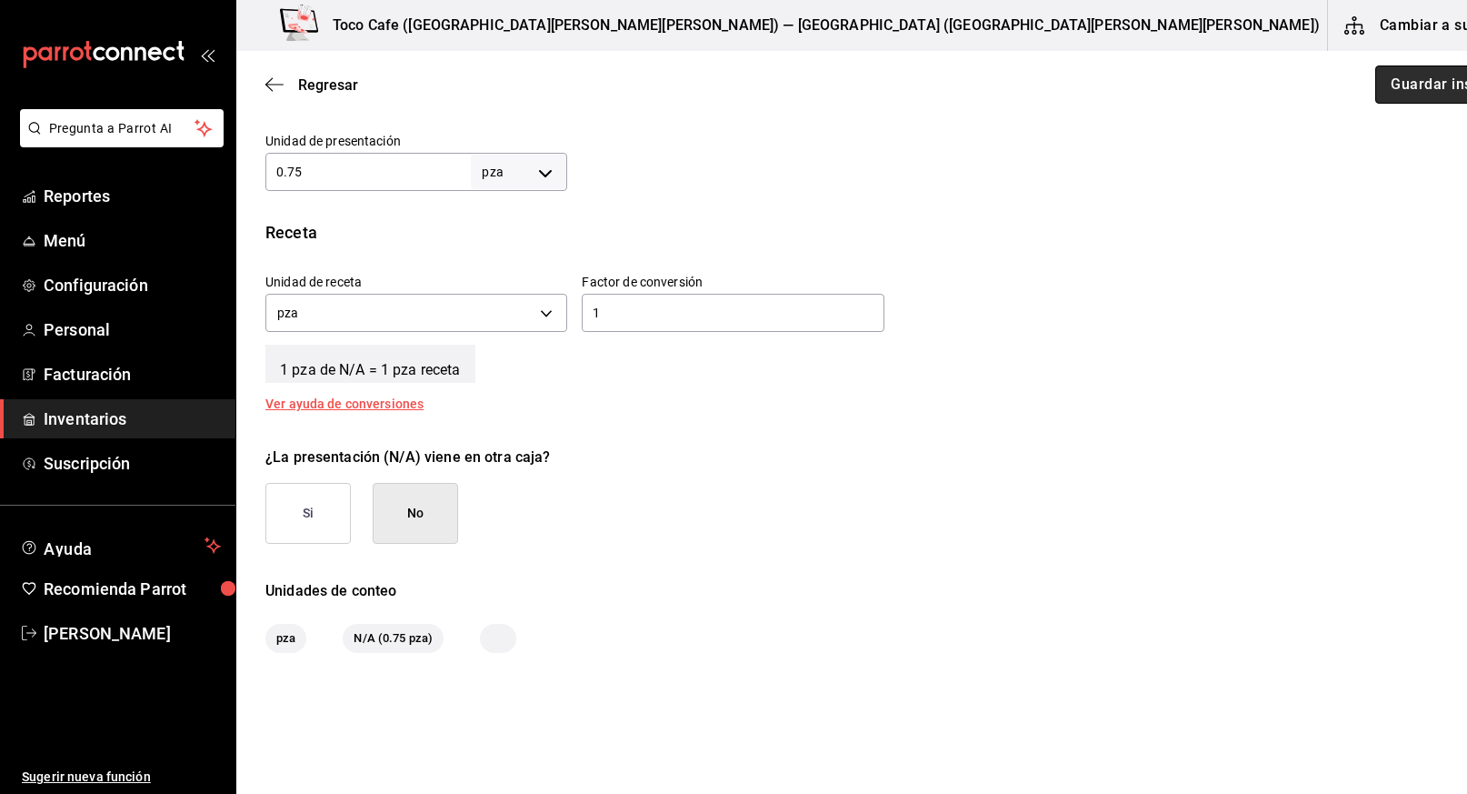
click at [1375, 93] on button "Guardar insumo" at bounding box center [1446, 84] width 142 height 38
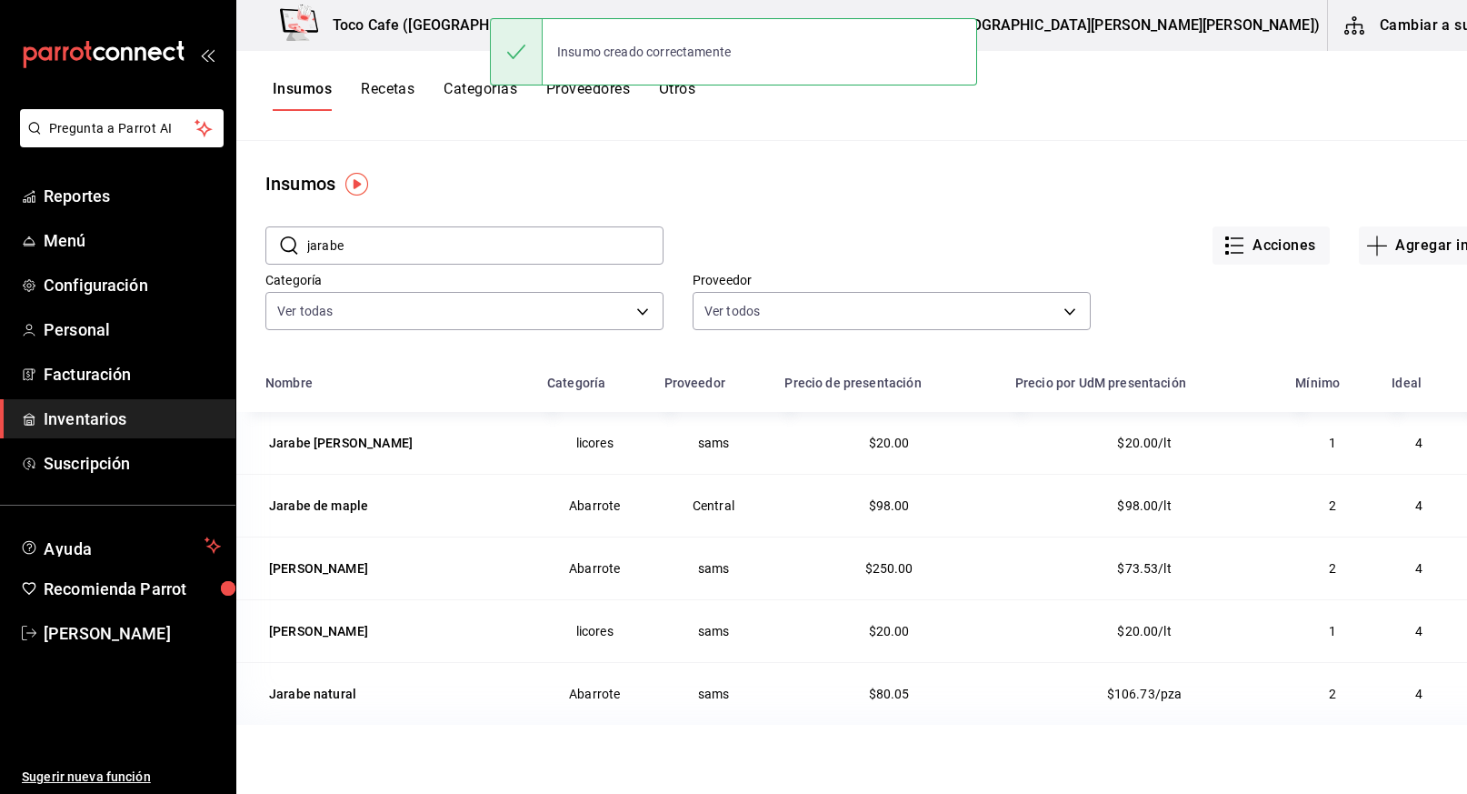
click at [1342, 35] on button "Cambiar a sucursal" at bounding box center [1430, 25] width 205 height 51
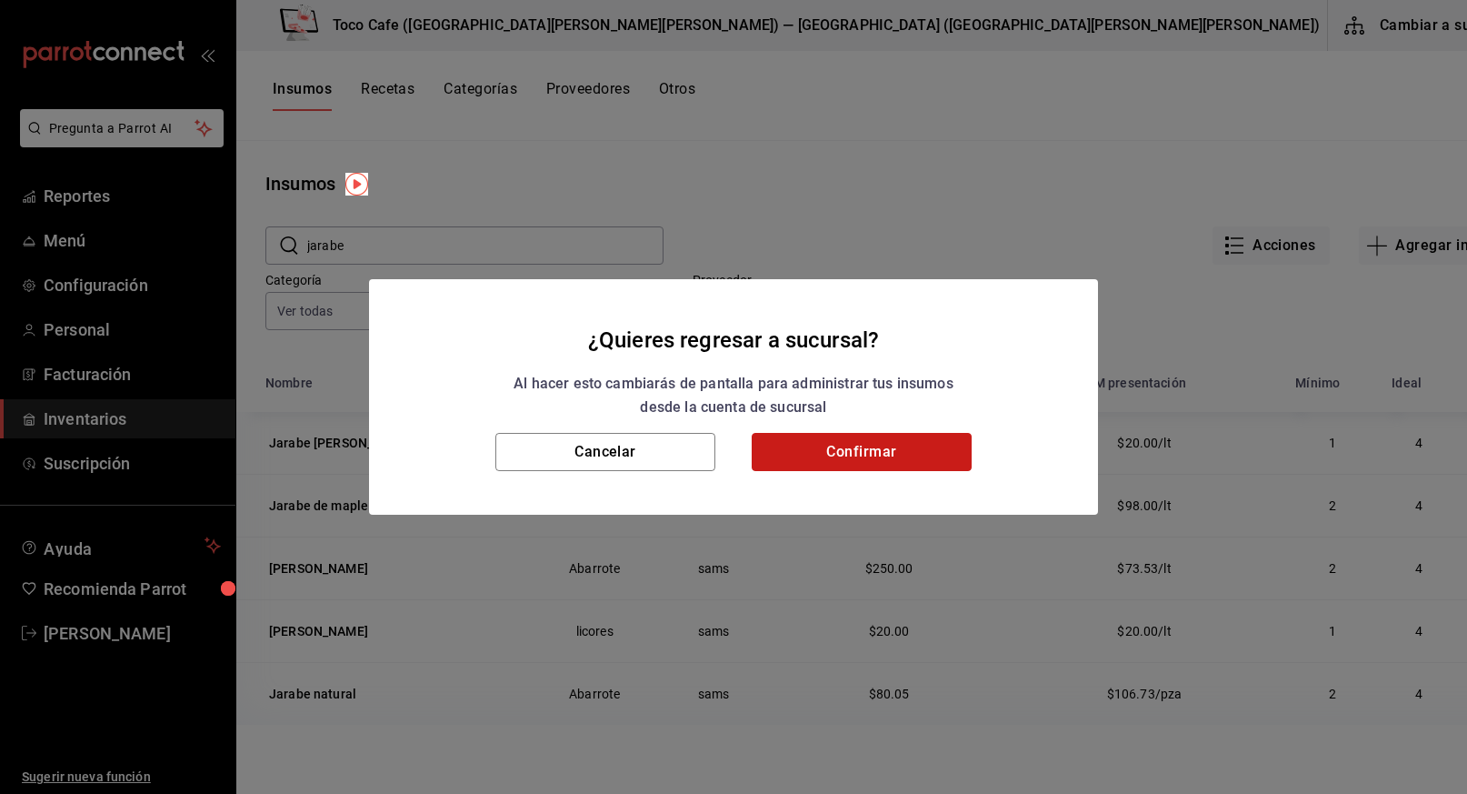
click at [877, 454] on button "Confirmar" at bounding box center [862, 452] width 220 height 38
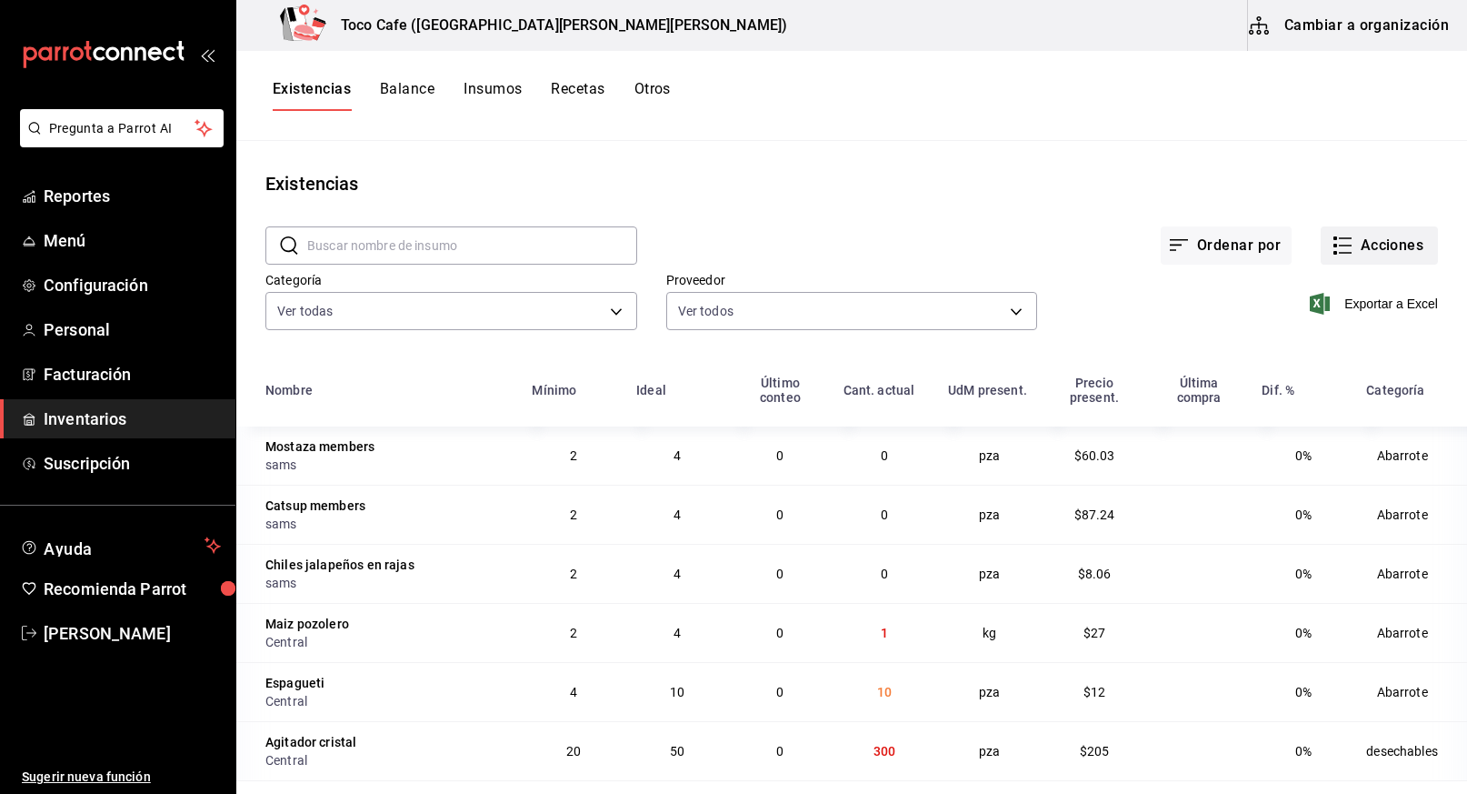
click at [1360, 246] on button "Acciones" at bounding box center [1379, 245] width 117 height 38
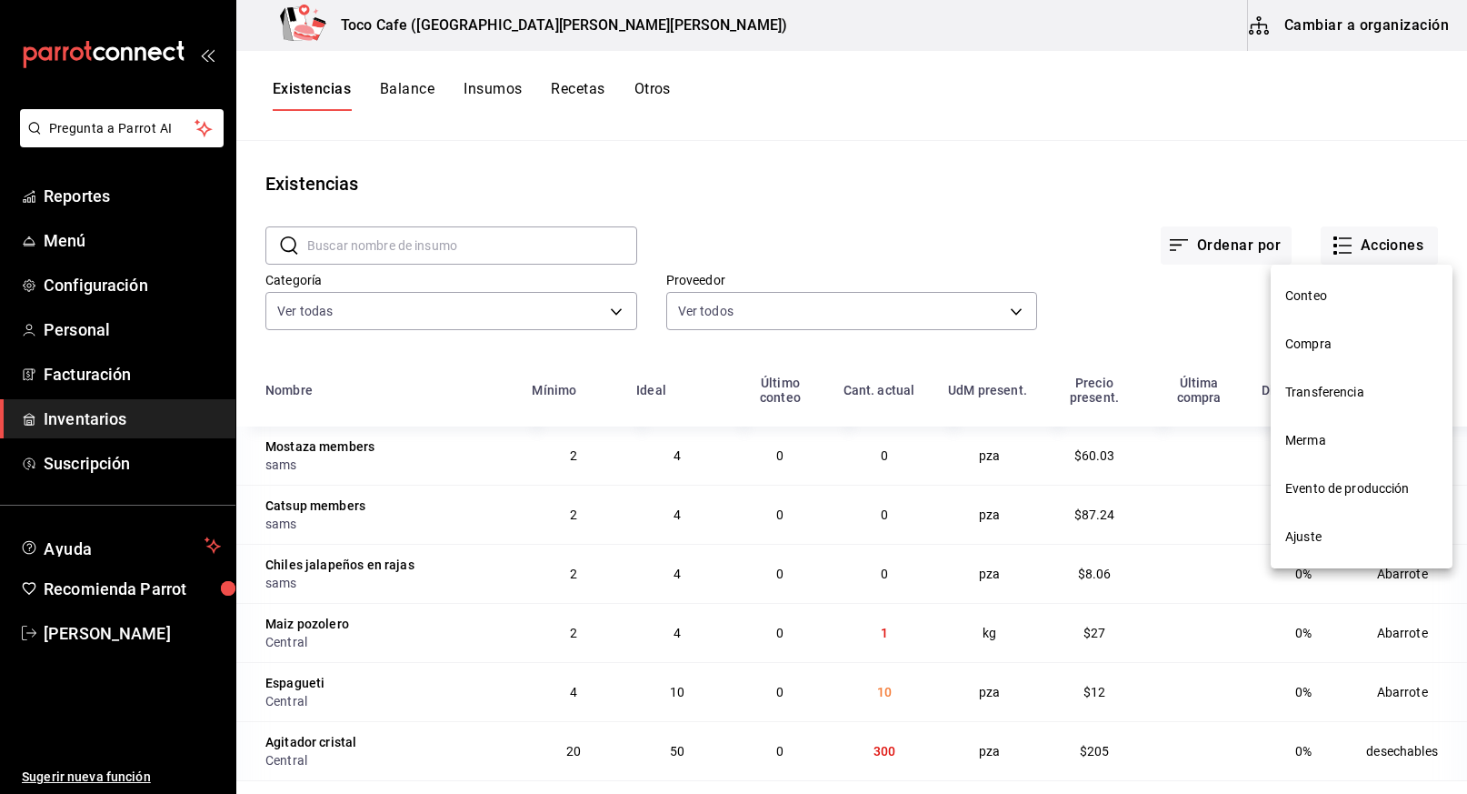
click at [1333, 352] on span "Compra" at bounding box center [1361, 344] width 153 height 19
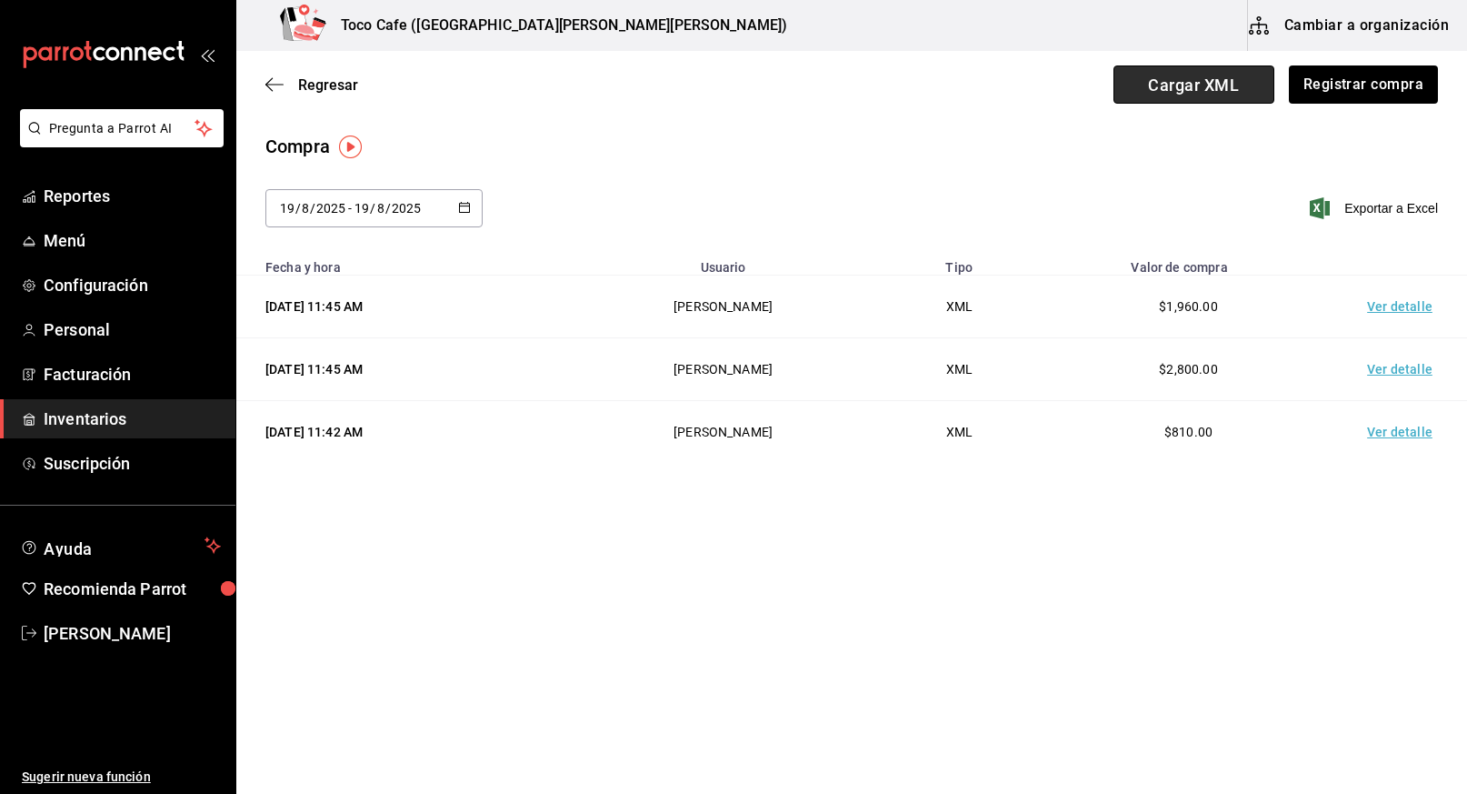
click at [1197, 86] on span "Cargar XML" at bounding box center [1194, 84] width 161 height 38
click at [0, 0] on input "Cargar XML" at bounding box center [0, 0] width 0 height 0
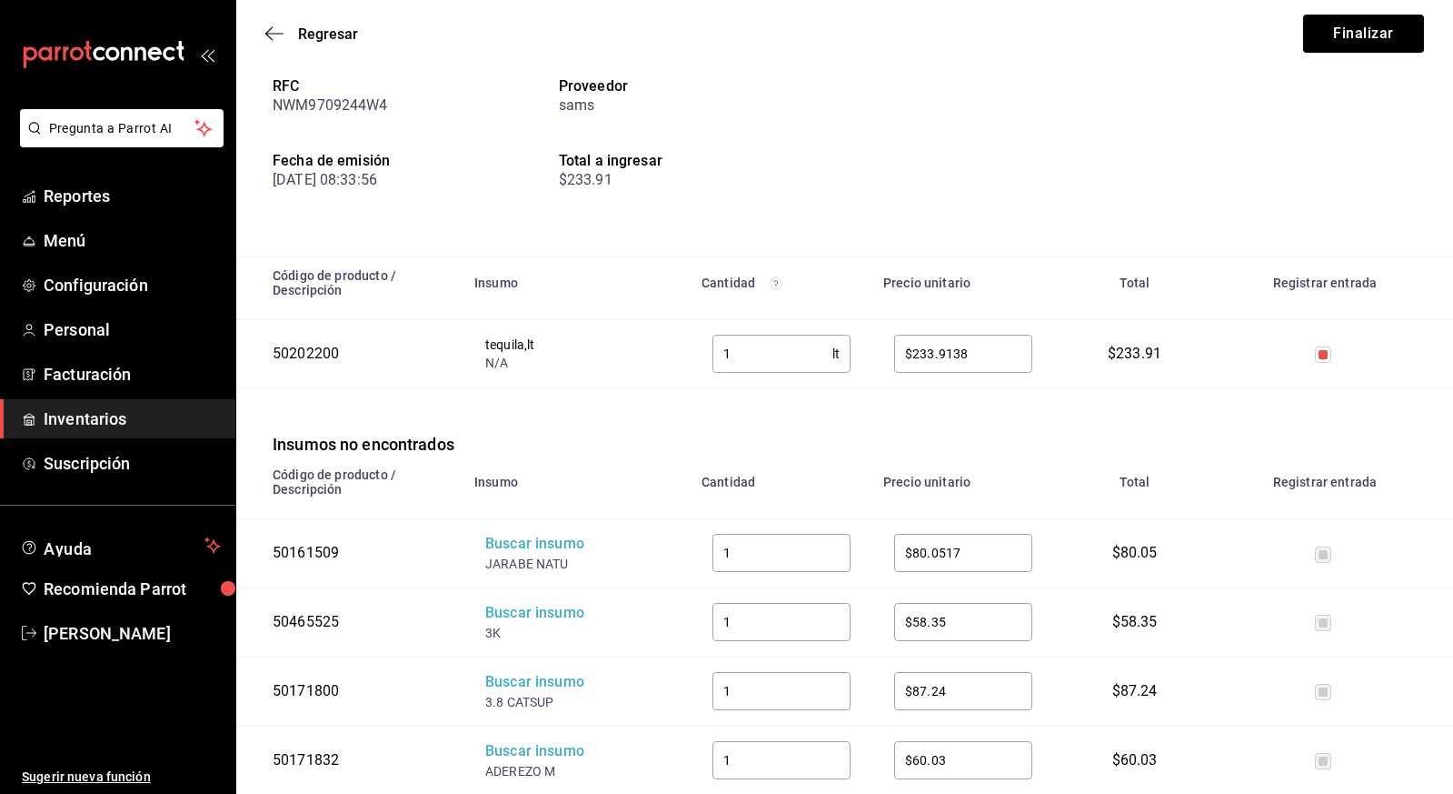
scroll to position [116, 0]
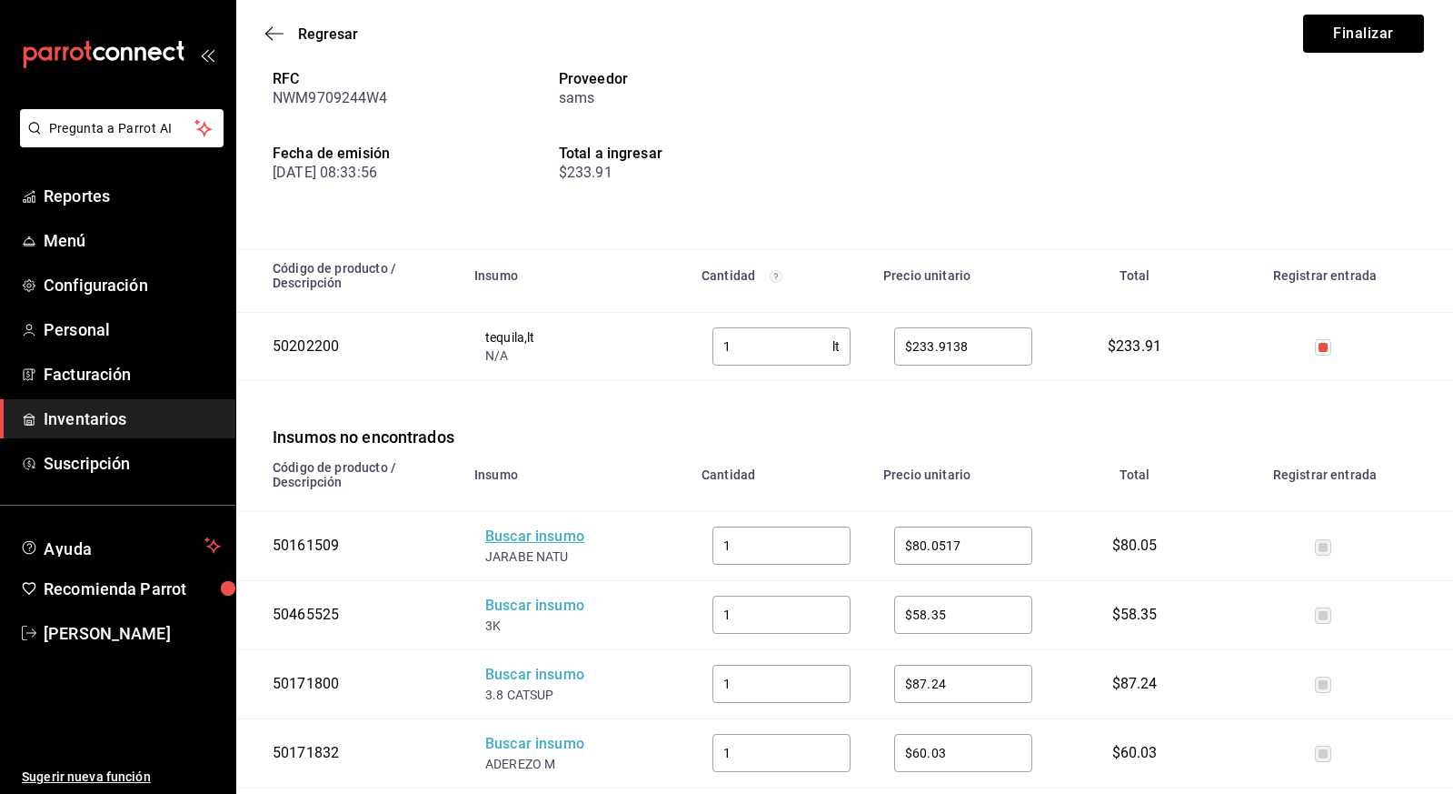
click at [548, 540] on div "Buscar insumo" at bounding box center [557, 536] width 145 height 21
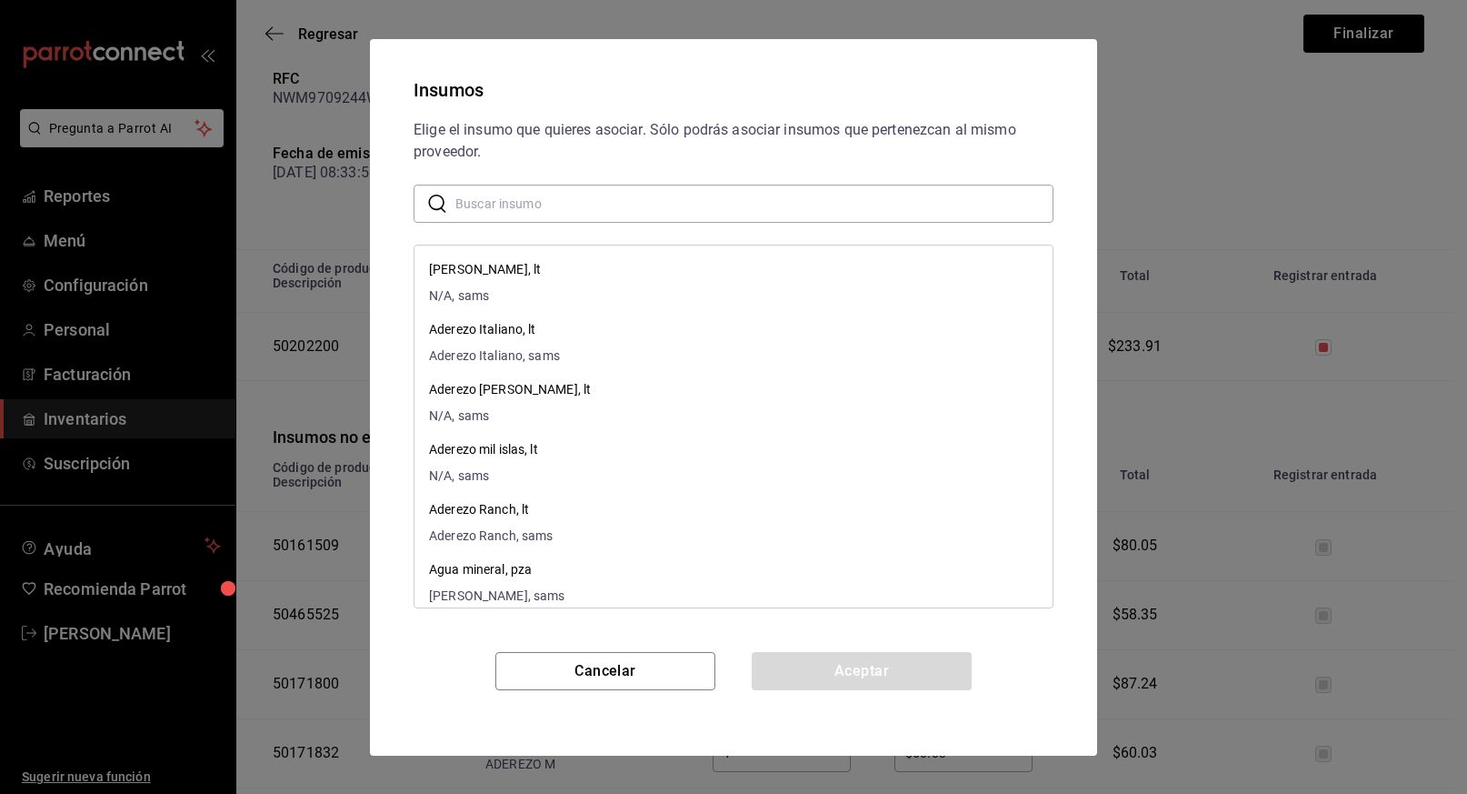
click at [561, 216] on input "text" at bounding box center [754, 203] width 598 height 36
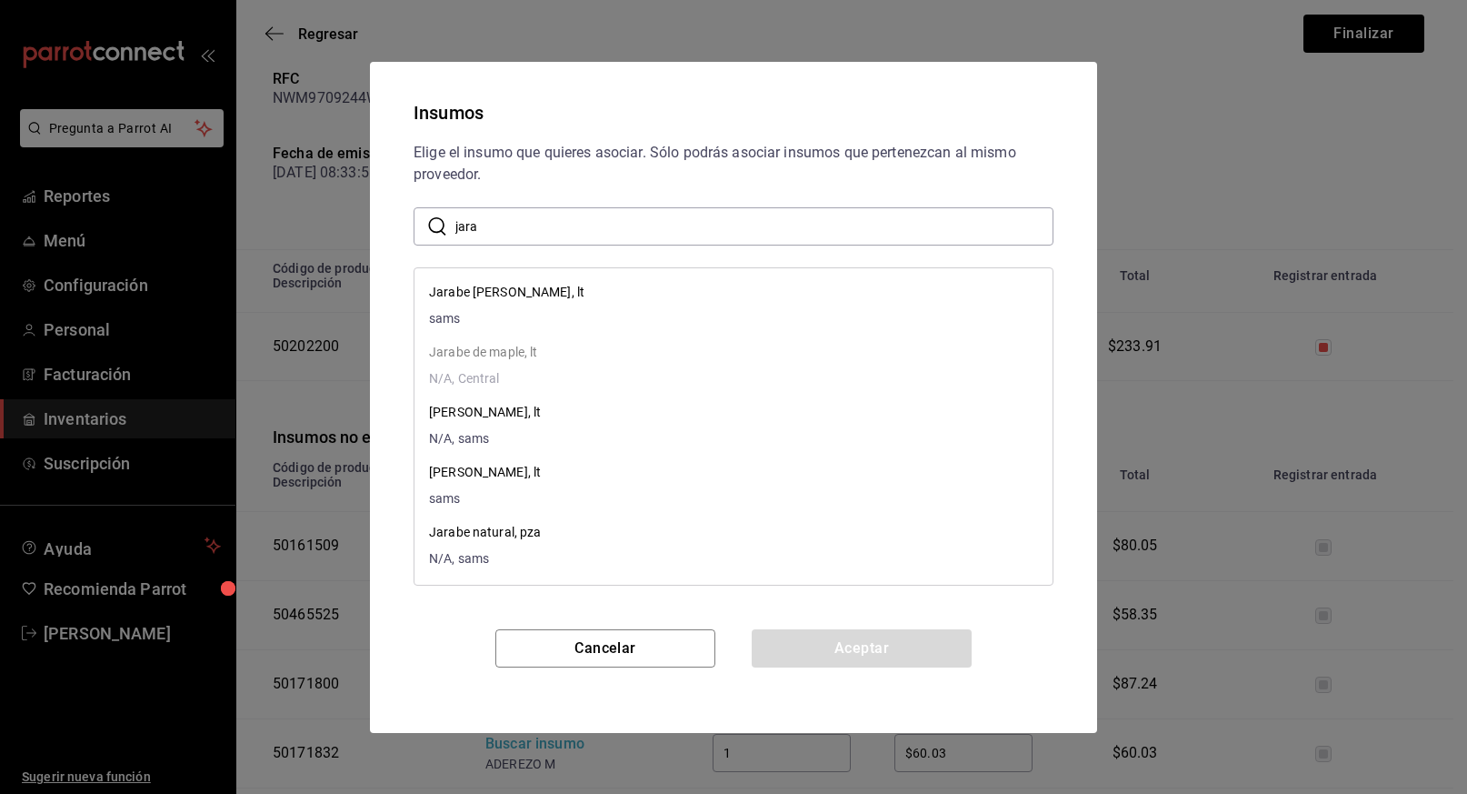
type input "jarabe"
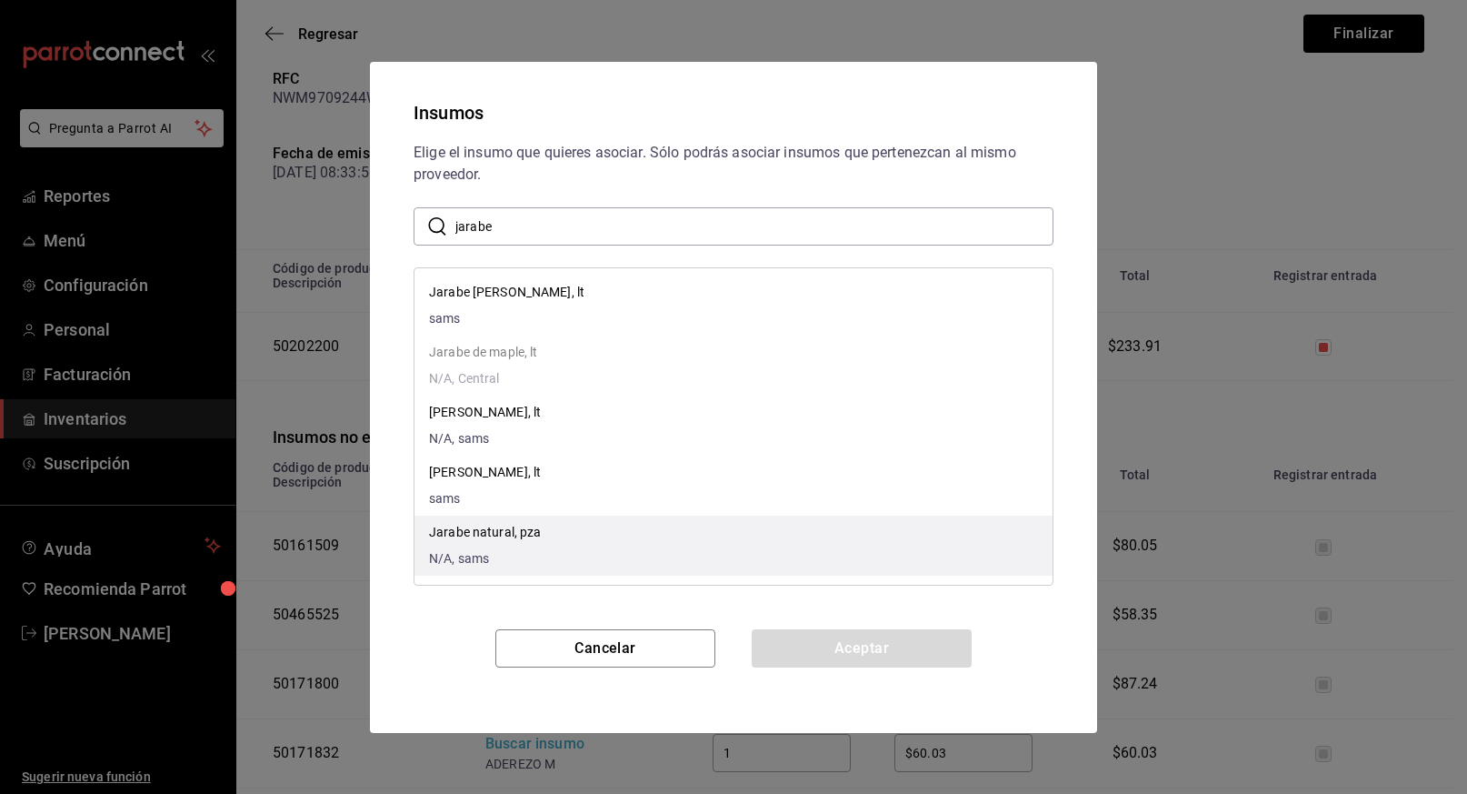
click at [480, 534] on p "Jarabe natural, pza" at bounding box center [485, 532] width 113 height 19
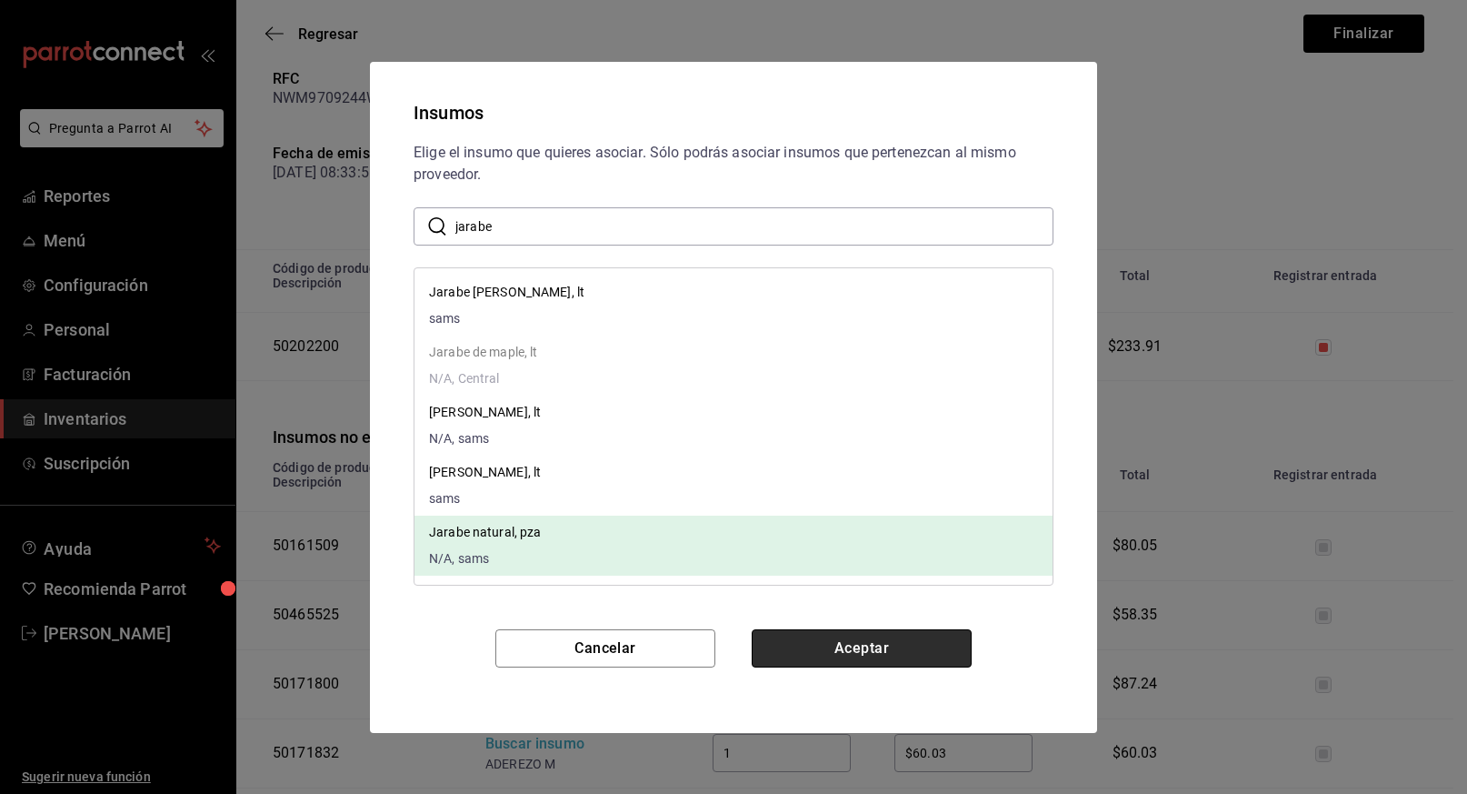
click at [879, 645] on button "Aceptar" at bounding box center [862, 648] width 220 height 38
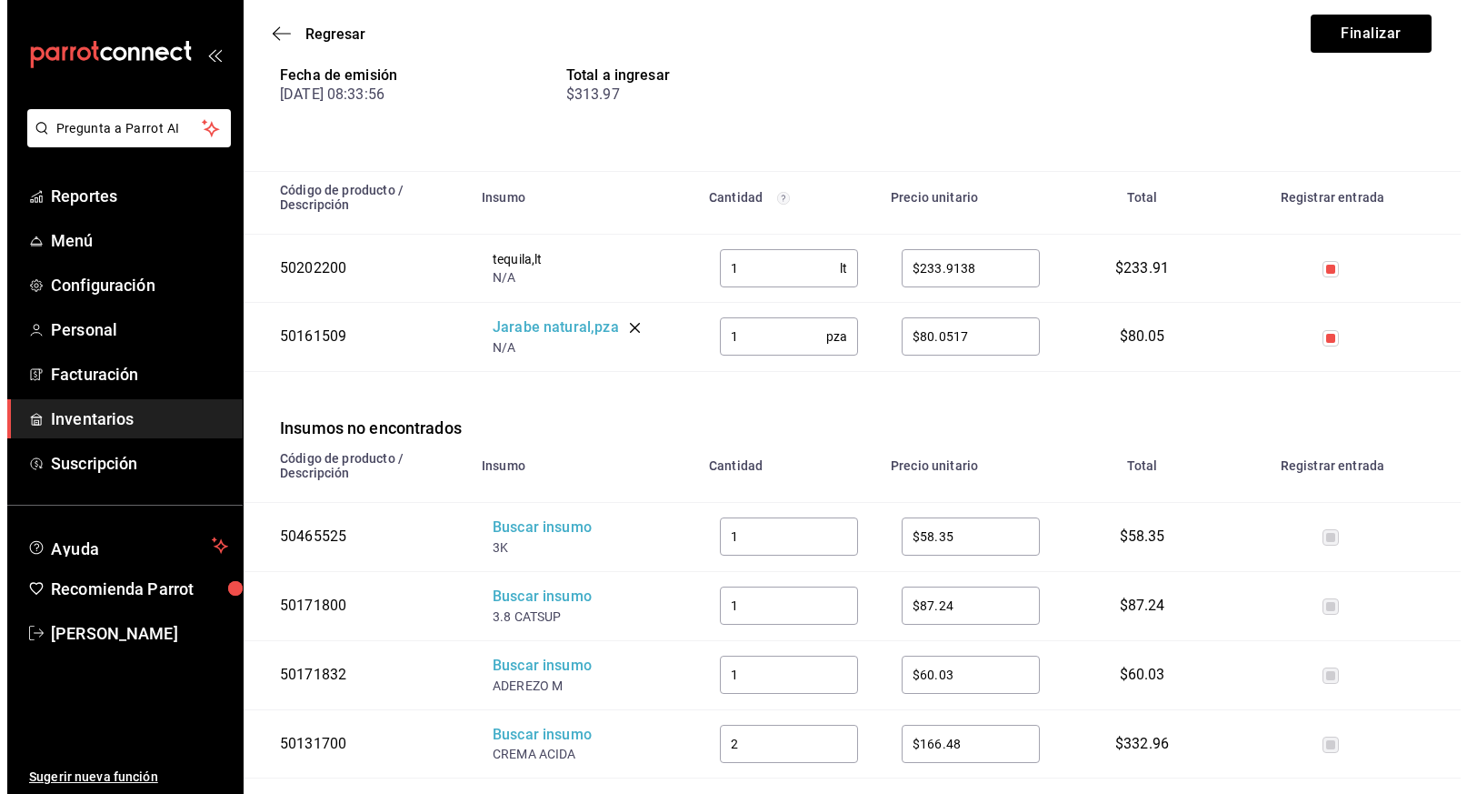
scroll to position [196, 0]
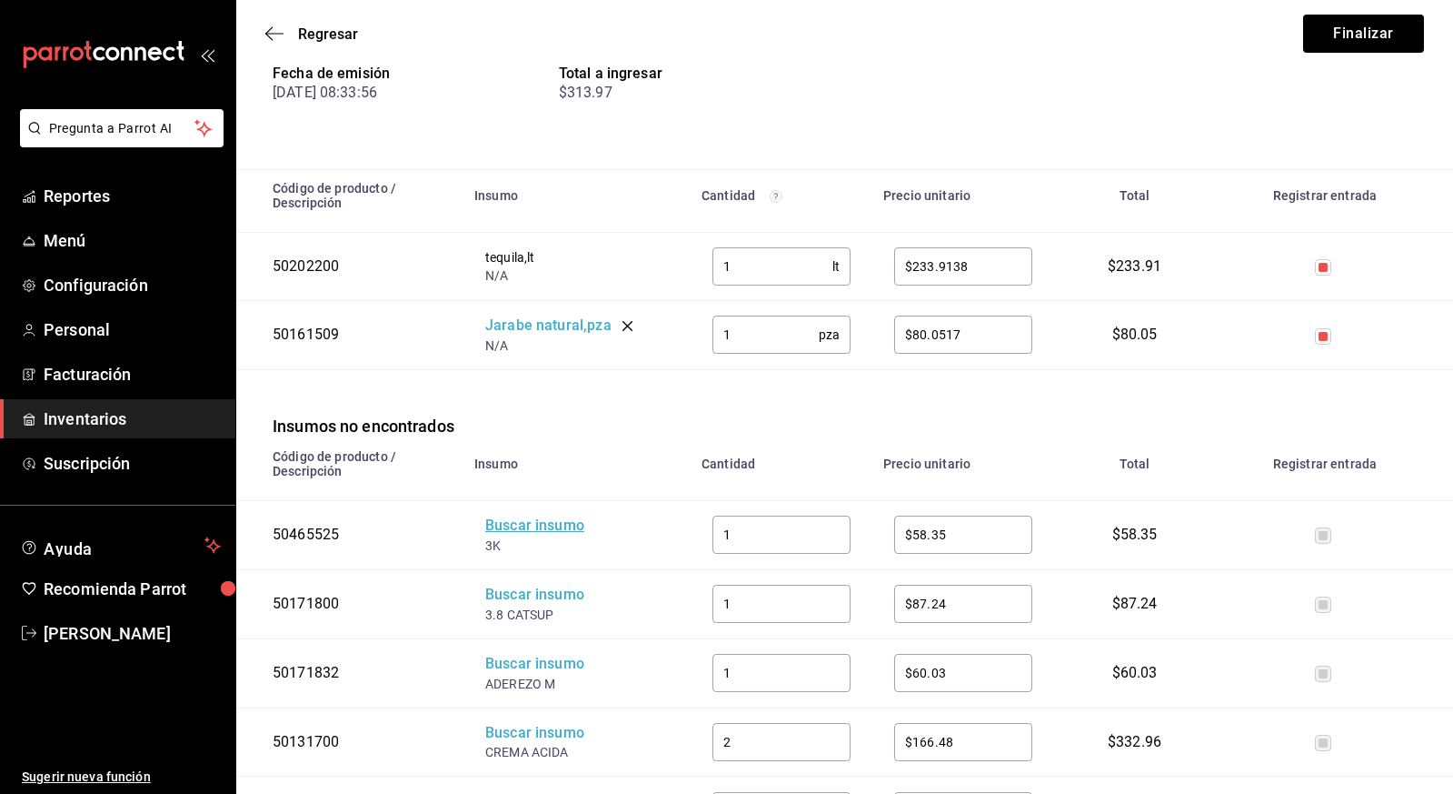
click at [549, 524] on div "Buscar insumo" at bounding box center [557, 525] width 145 height 21
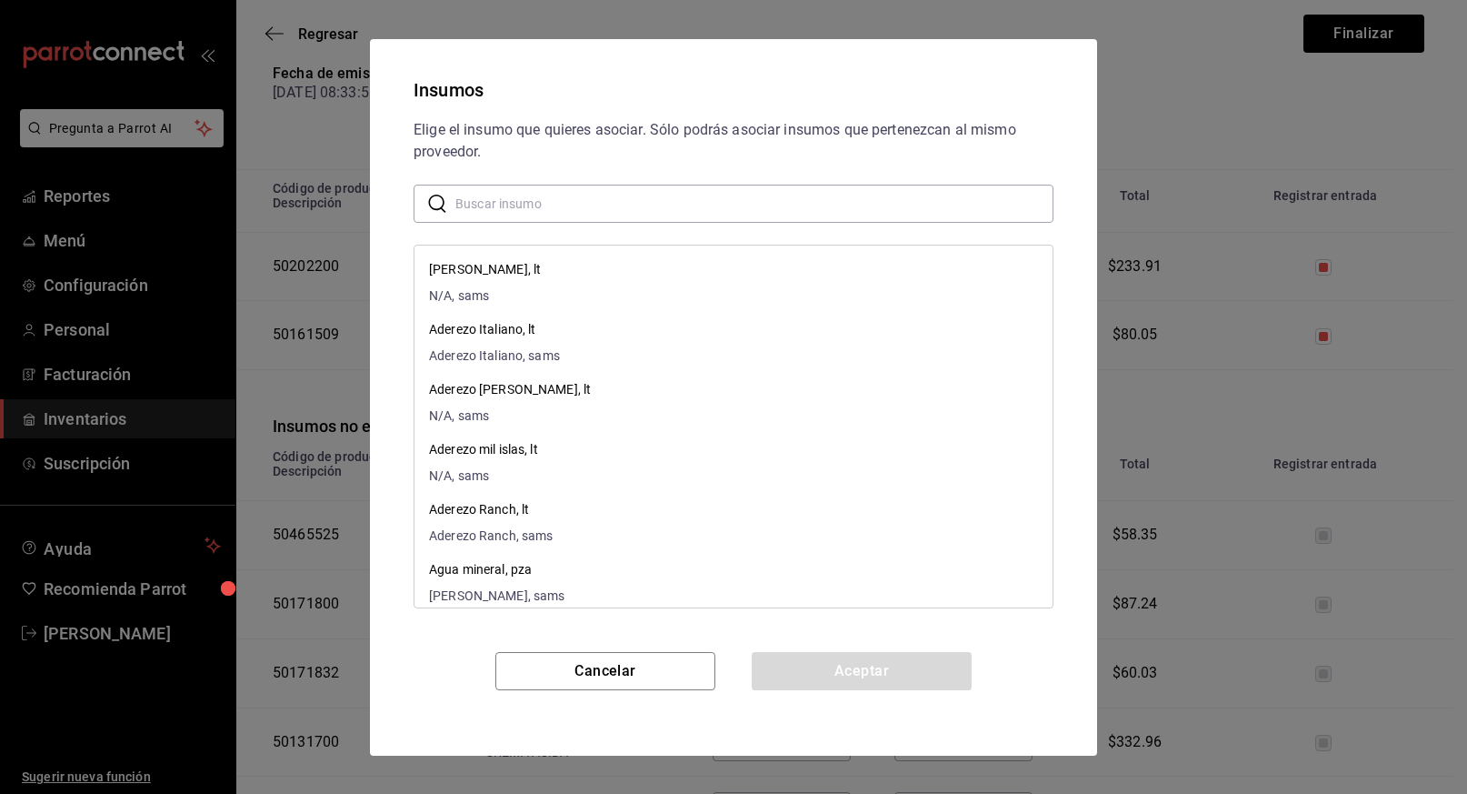
click at [552, 198] on input "text" at bounding box center [754, 203] width 598 height 36
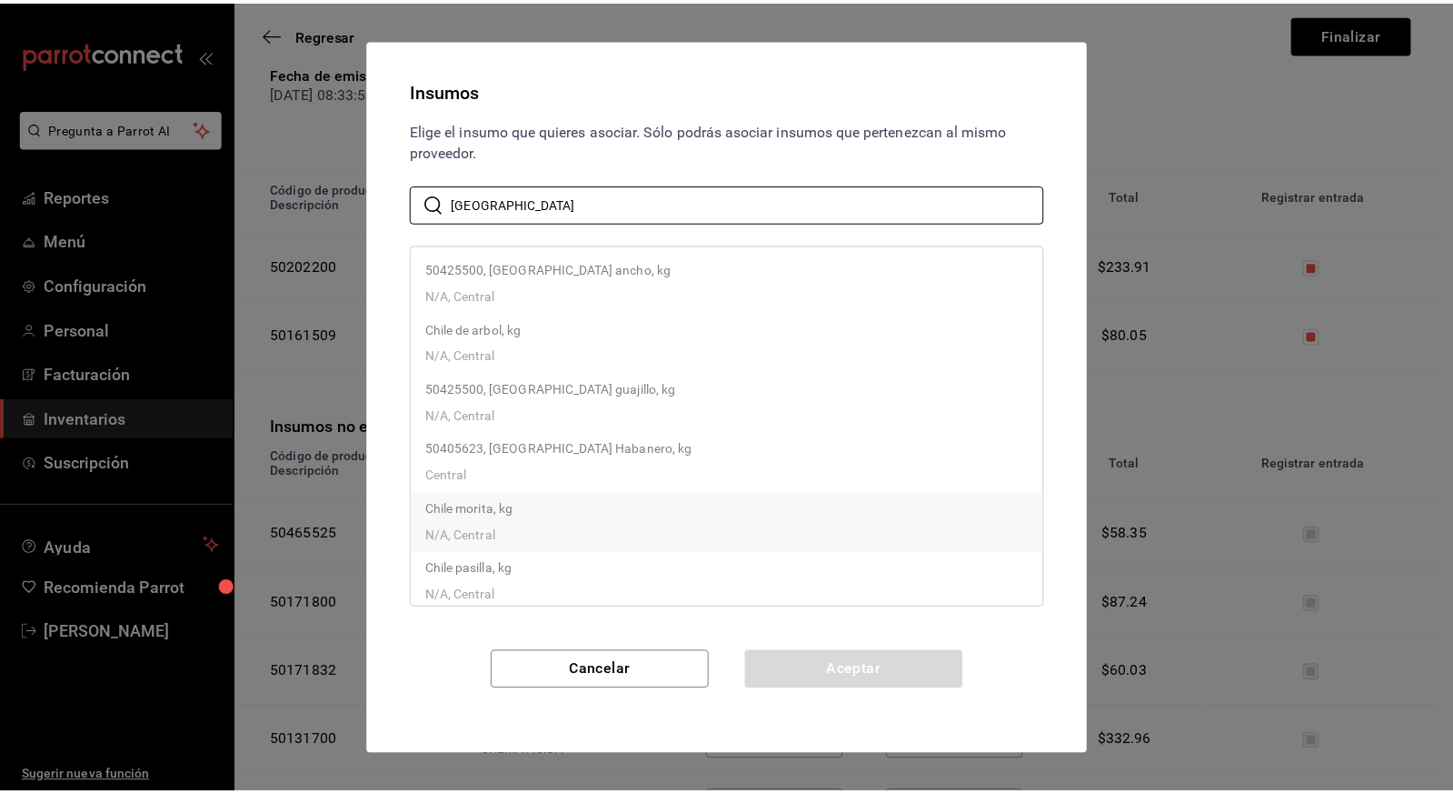
scroll to position [193, 0]
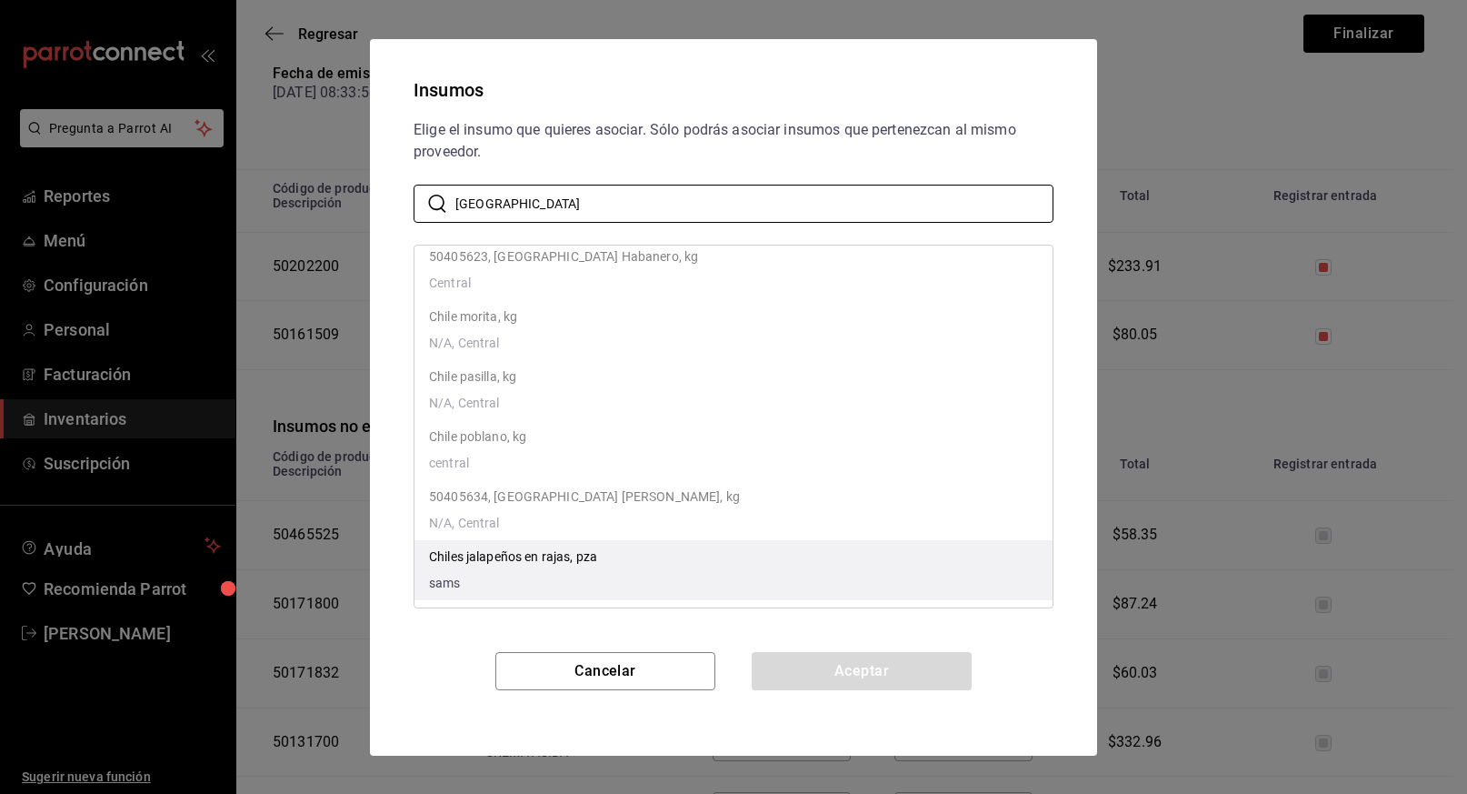
type input "chile"
click at [521, 564] on p "Chiles jalapeños en rajas, pza" at bounding box center [513, 556] width 168 height 19
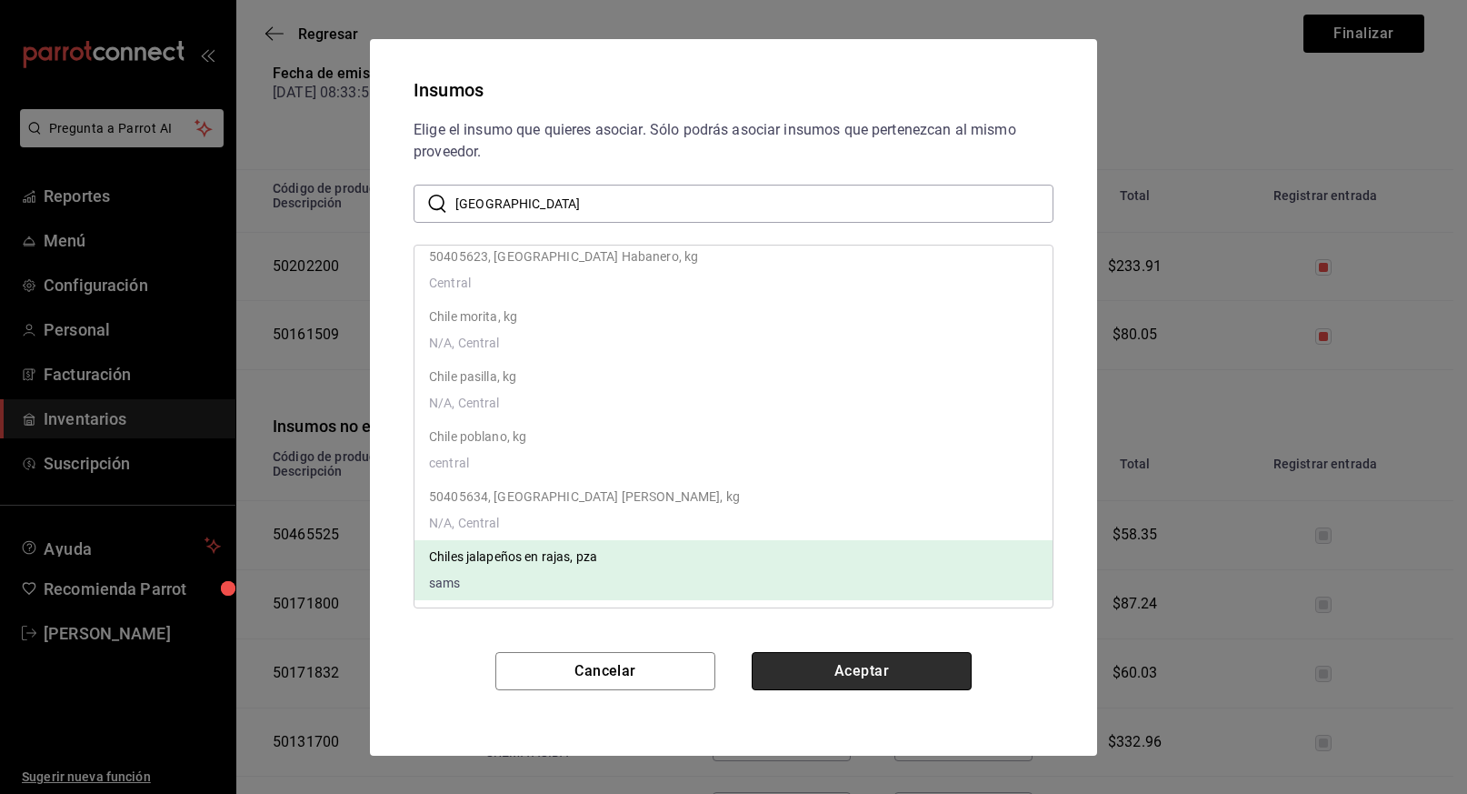
click at [901, 671] on button "Aceptar" at bounding box center [862, 671] width 220 height 38
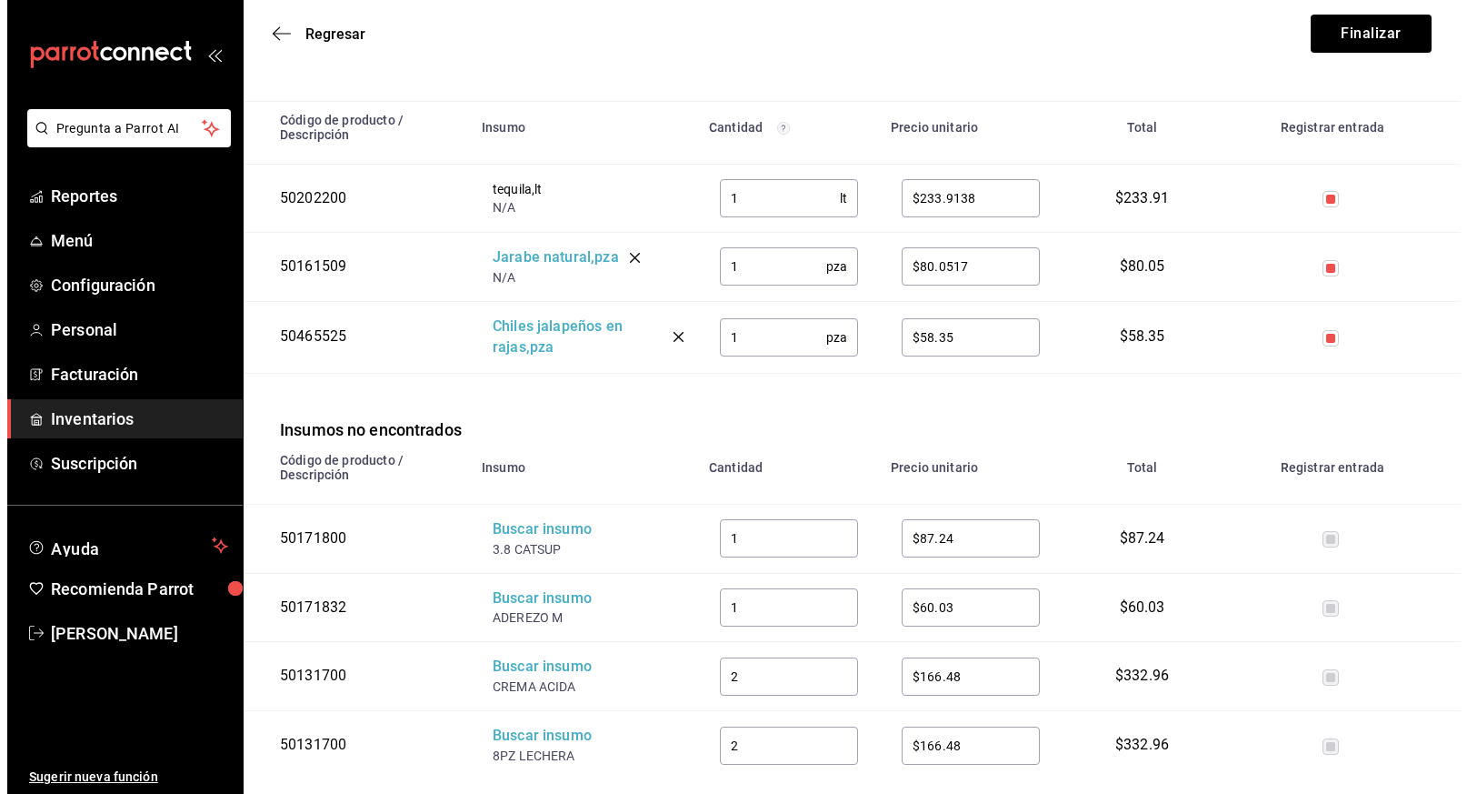
scroll to position [310, 0]
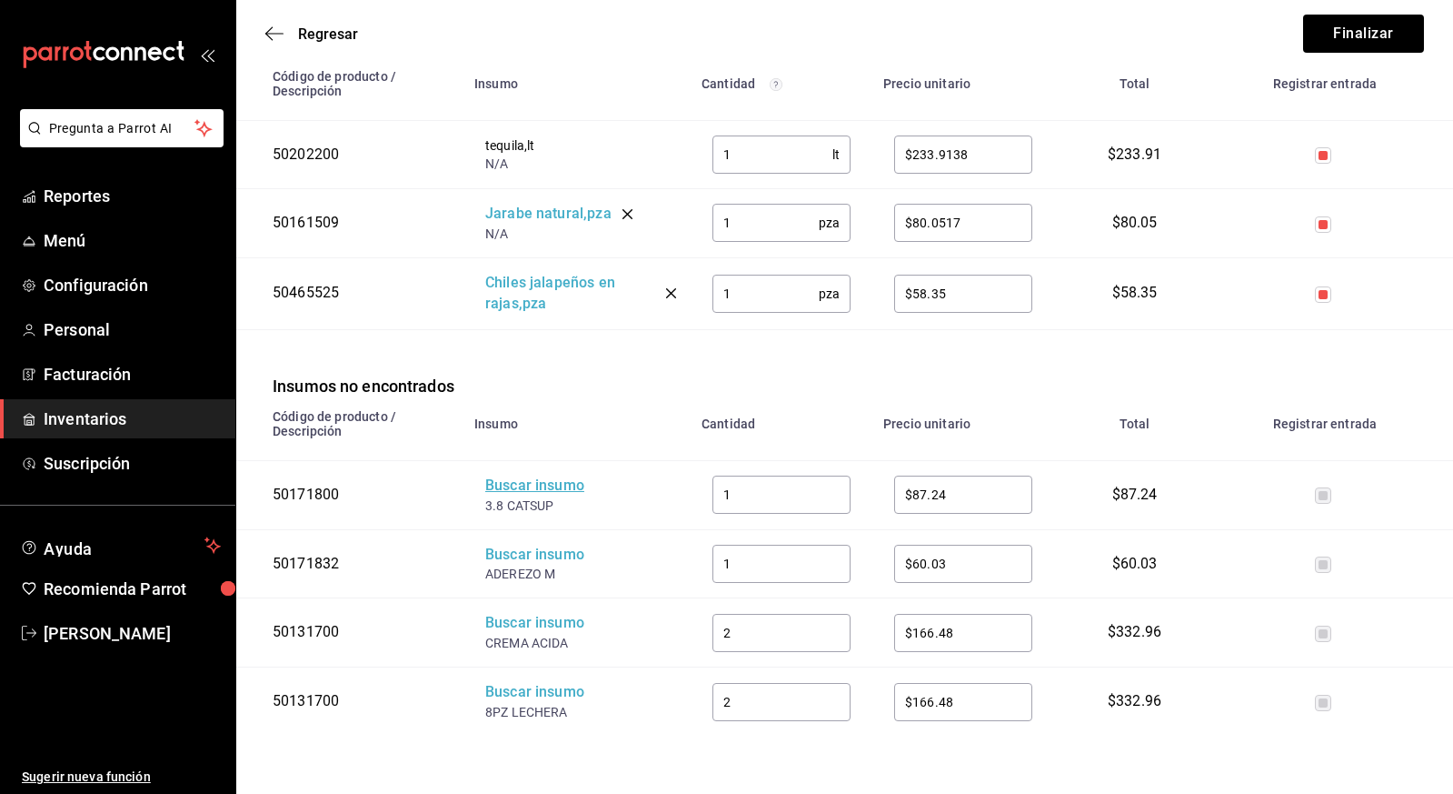
click at [518, 483] on div "Buscar insumo" at bounding box center [557, 485] width 145 height 21
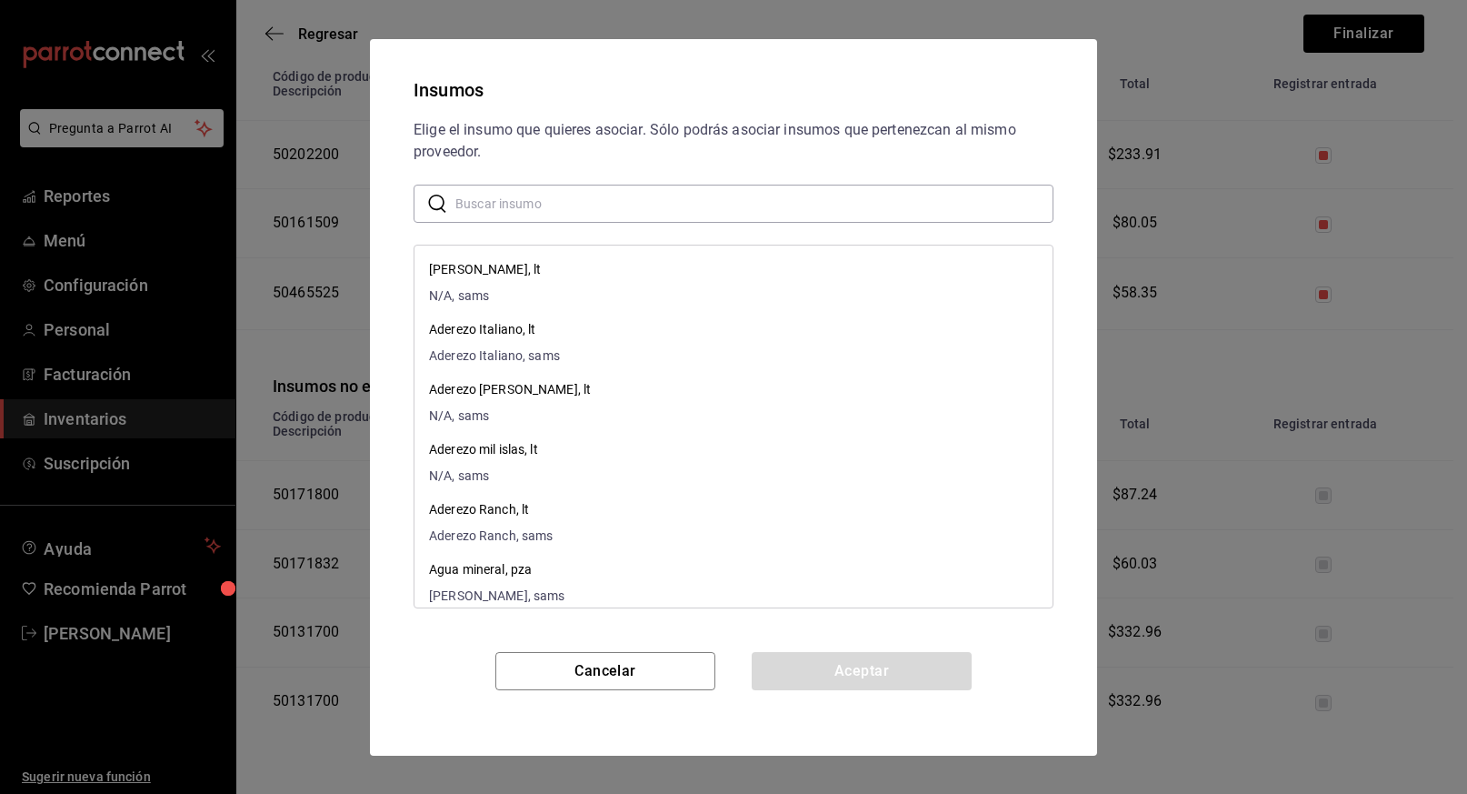
click at [563, 214] on input "text" at bounding box center [754, 203] width 598 height 36
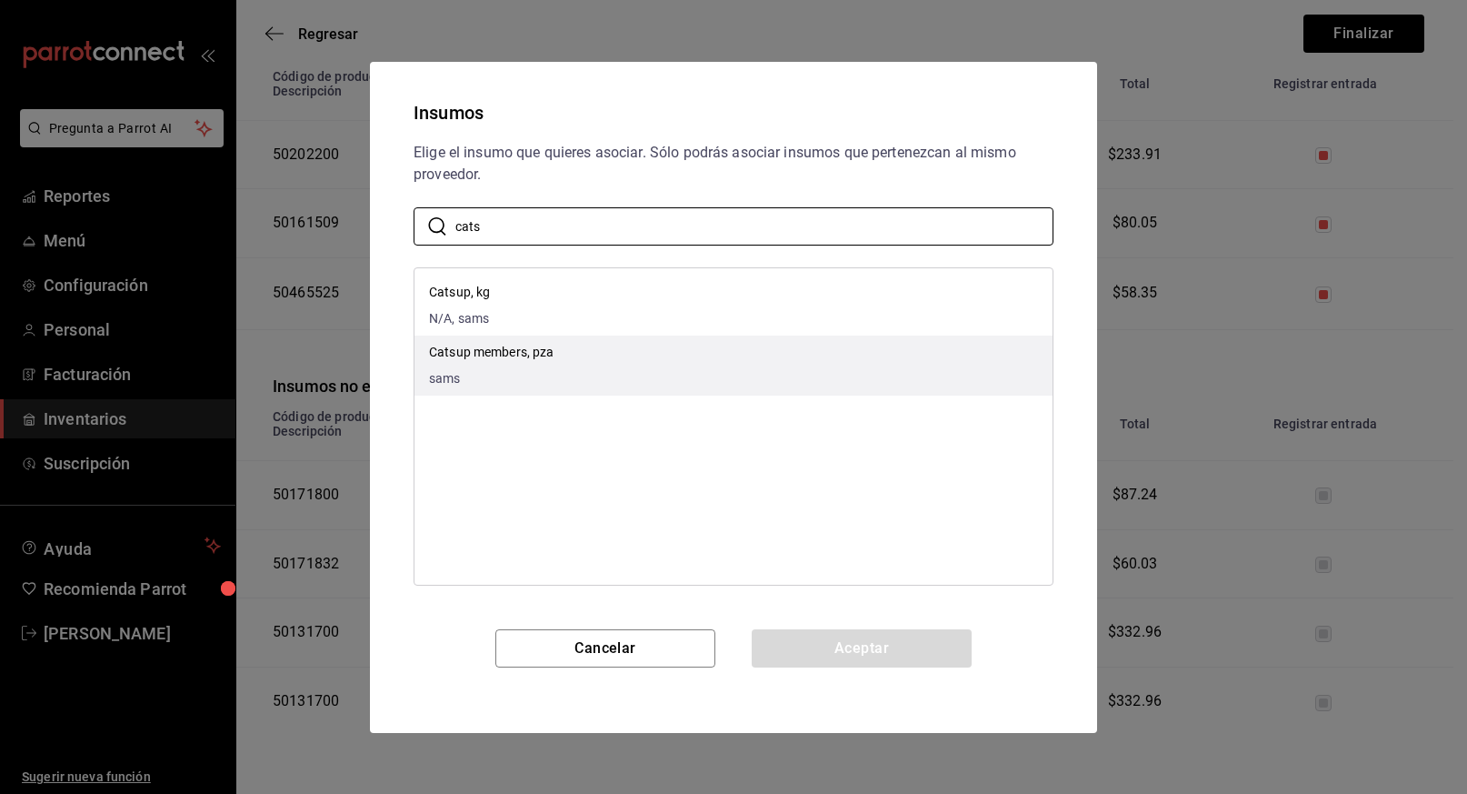
type input "cats"
click at [510, 347] on p "Catsup members, pza" at bounding box center [491, 352] width 125 height 19
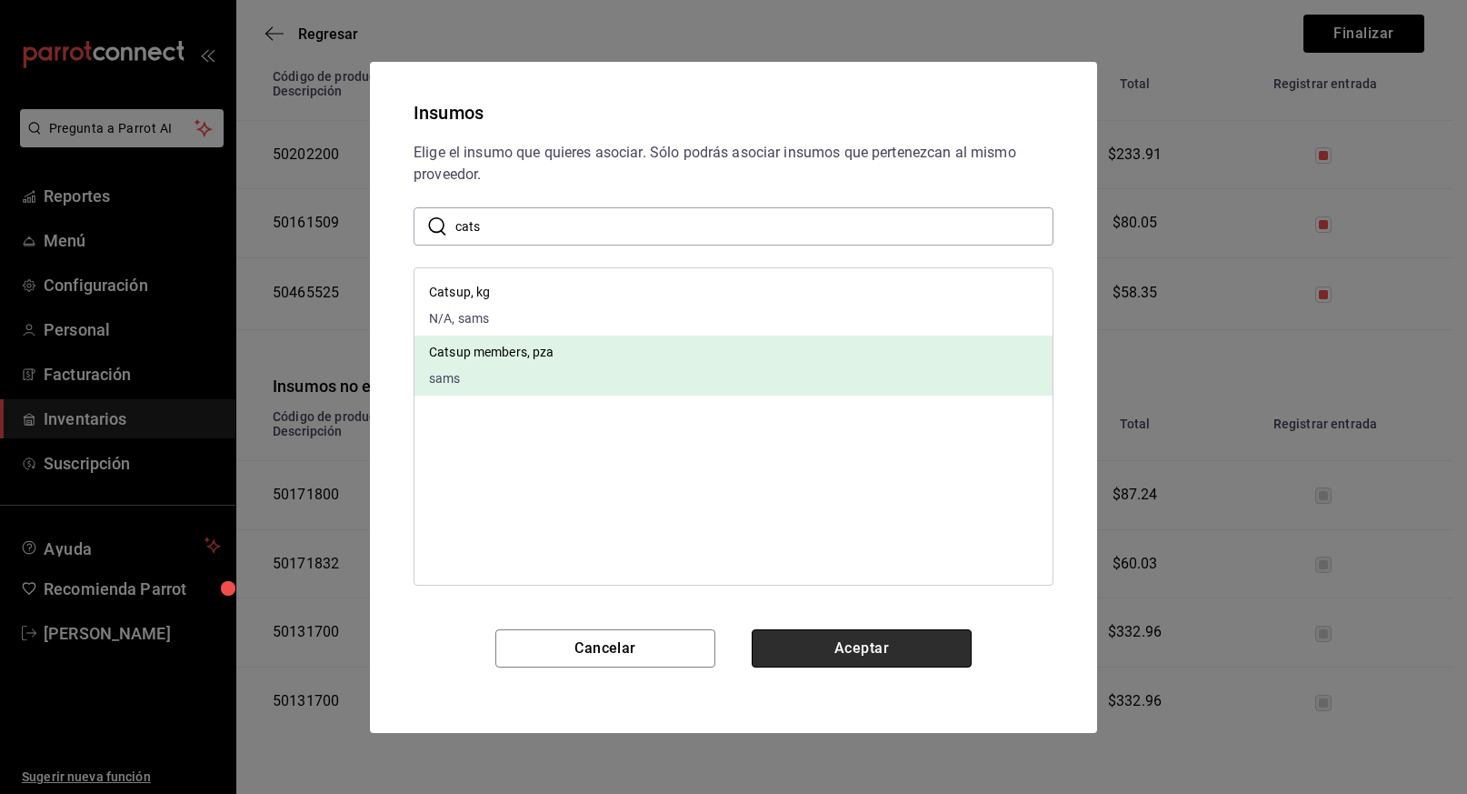
click at [872, 634] on button "Aceptar" at bounding box center [862, 648] width 220 height 38
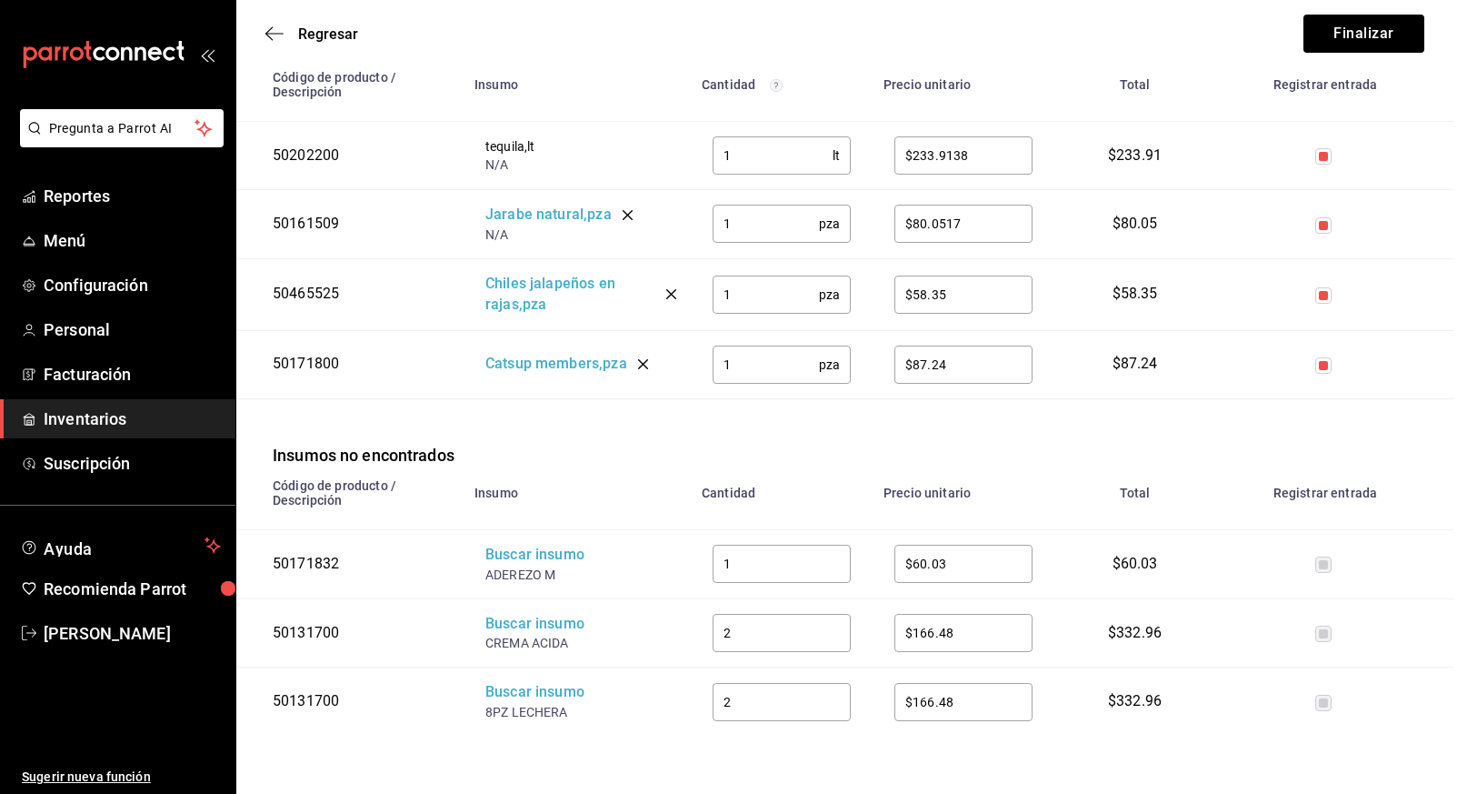
scroll to position [309, 0]
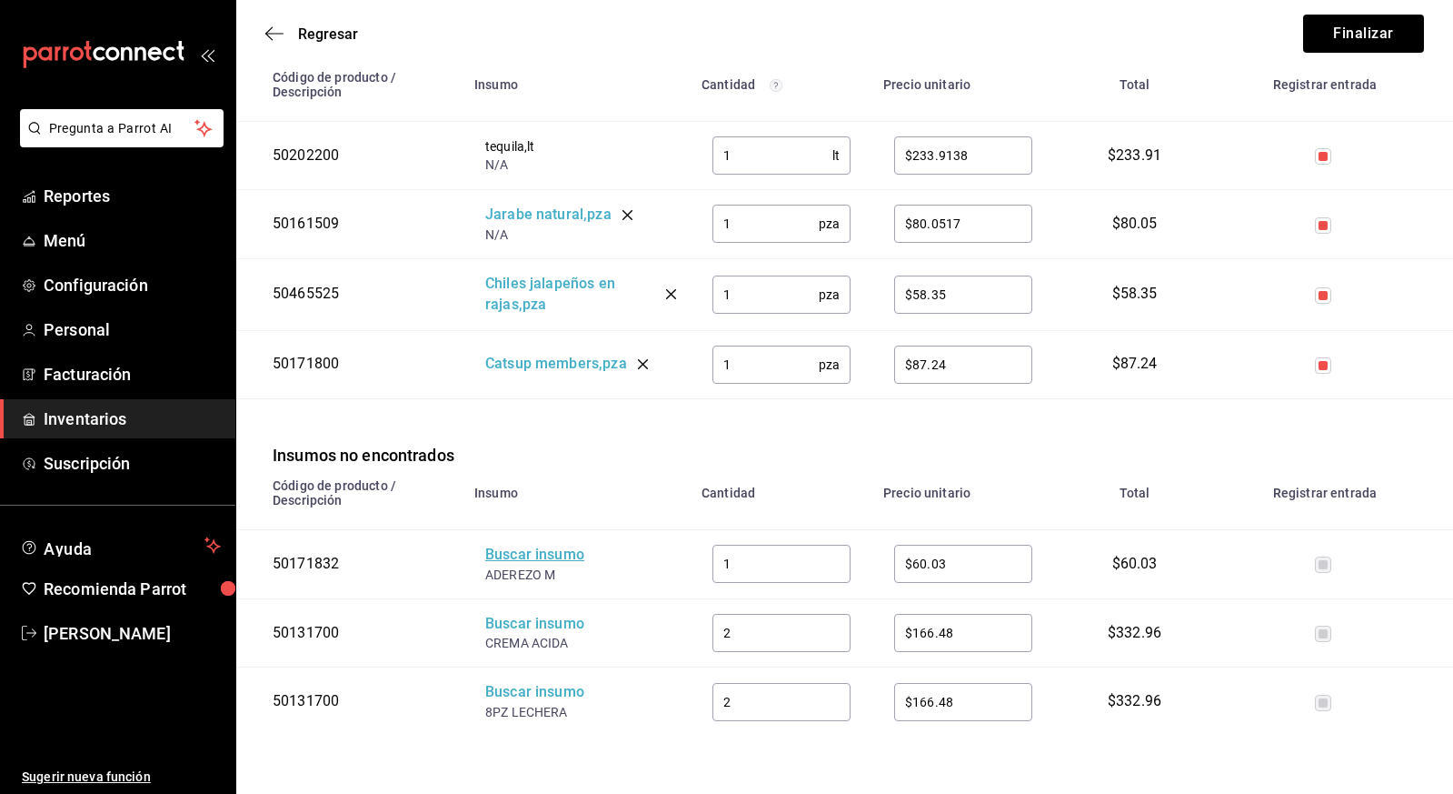
click at [533, 554] on div "Buscar insumo" at bounding box center [557, 554] width 145 height 21
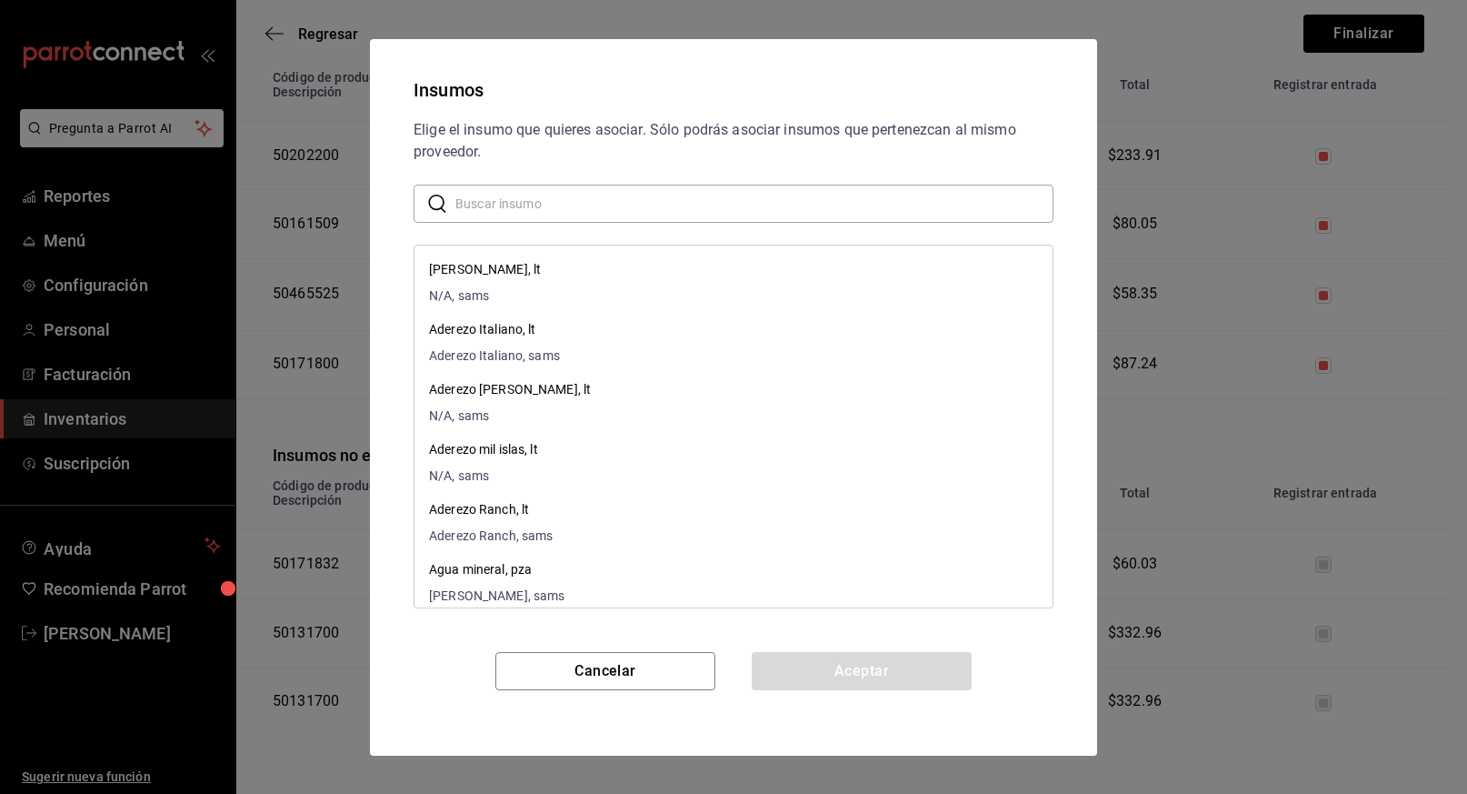
click at [710, 206] on input "text" at bounding box center [754, 203] width 598 height 36
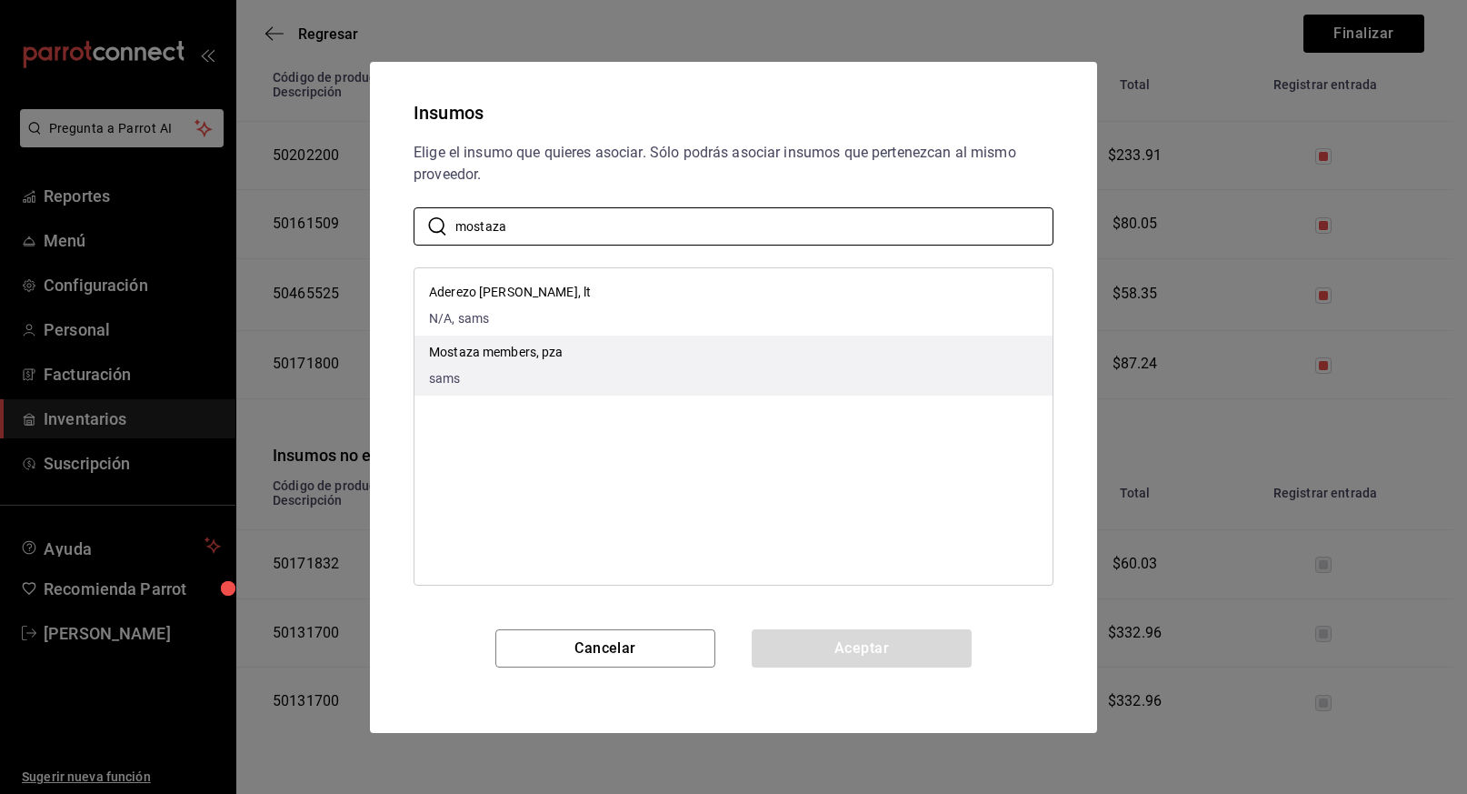
type input "mostaza"
click at [580, 348] on li "Mostaza members, pza sams" at bounding box center [733, 365] width 638 height 60
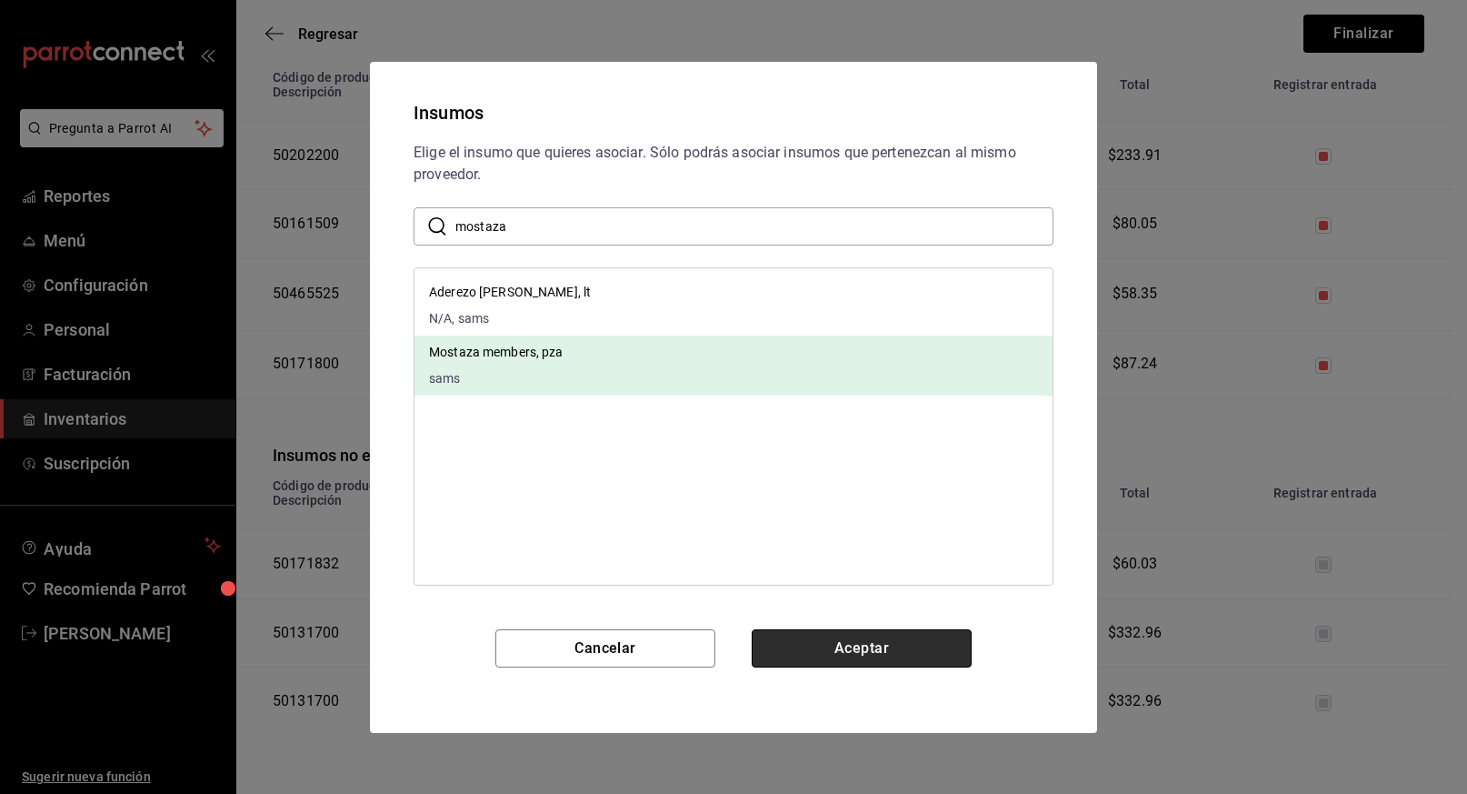
click at [880, 654] on button "Aceptar" at bounding box center [862, 648] width 220 height 38
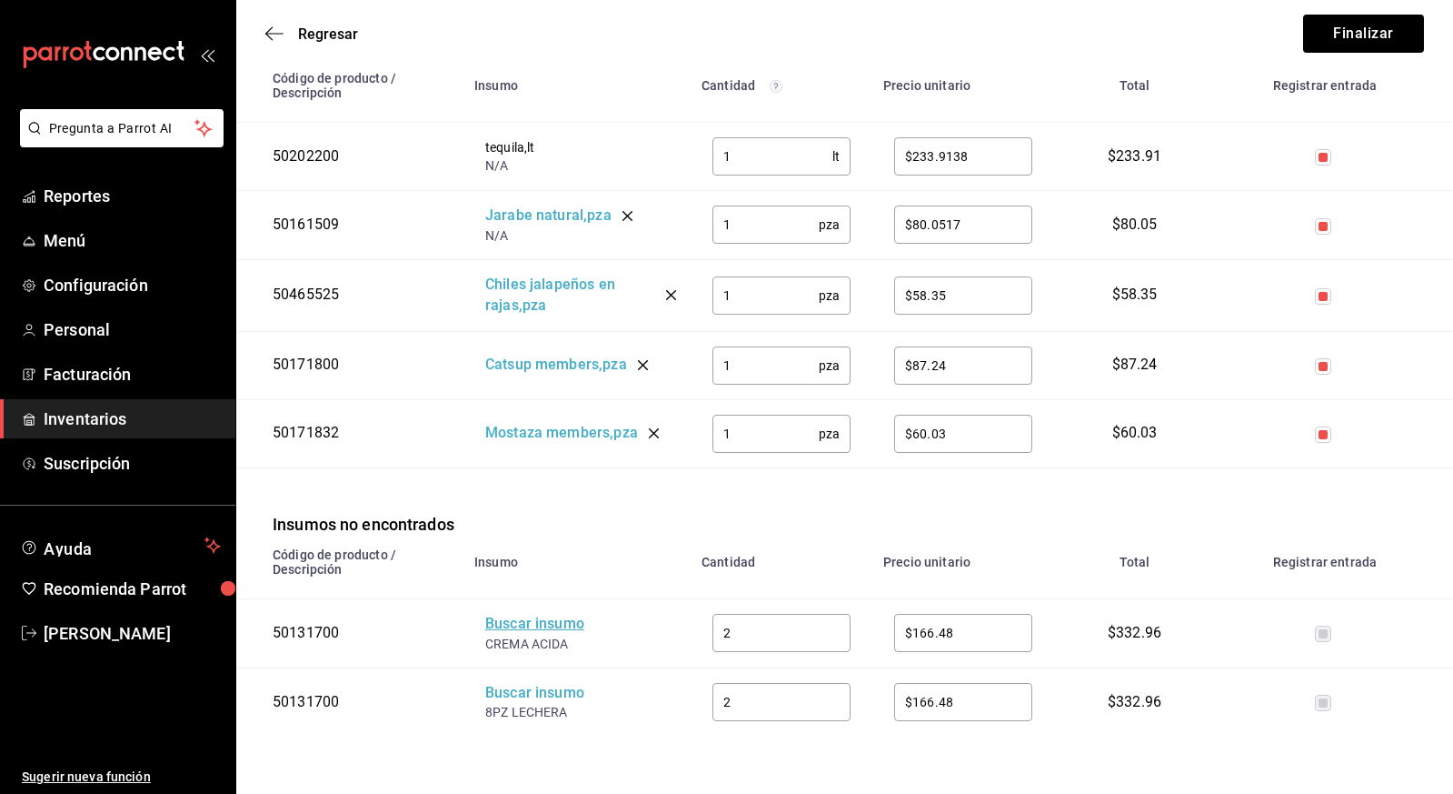
click at [532, 622] on div "Buscar insumo" at bounding box center [557, 624] width 145 height 21
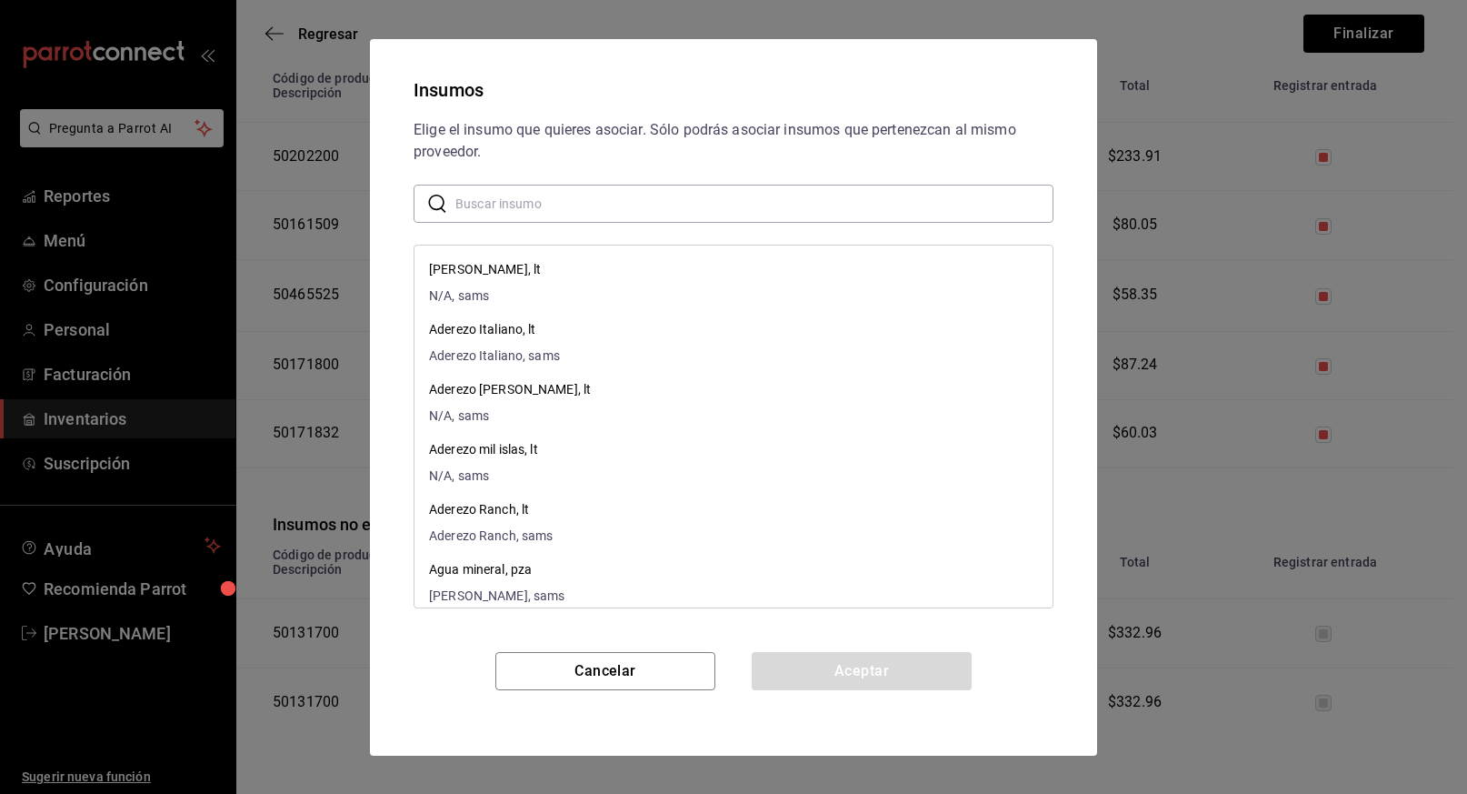
click at [562, 202] on input "text" at bounding box center [754, 203] width 598 height 36
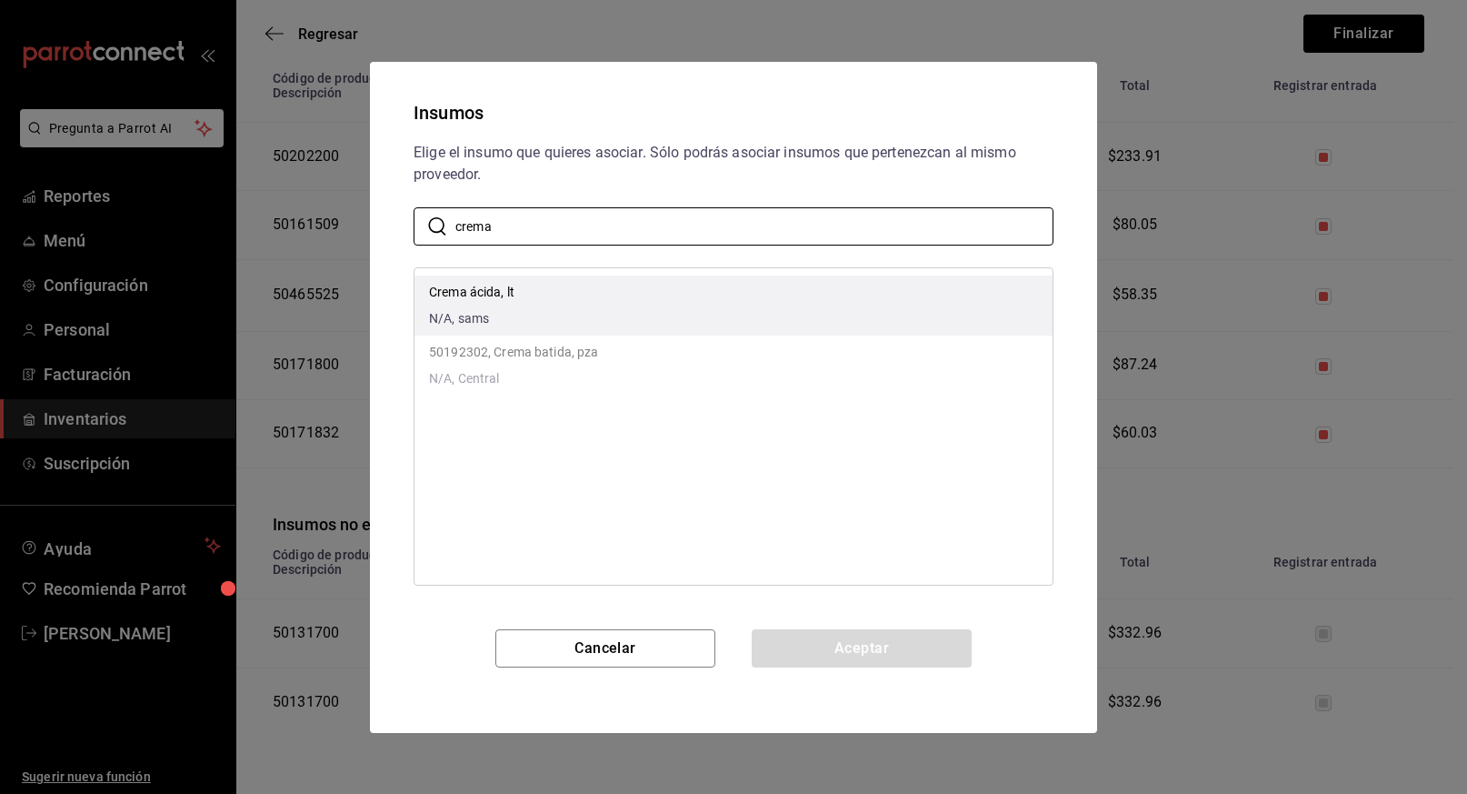
type input "crema"
click at [476, 304] on div "Crema ácida, lt N/A, sams" at bounding box center [471, 305] width 85 height 45
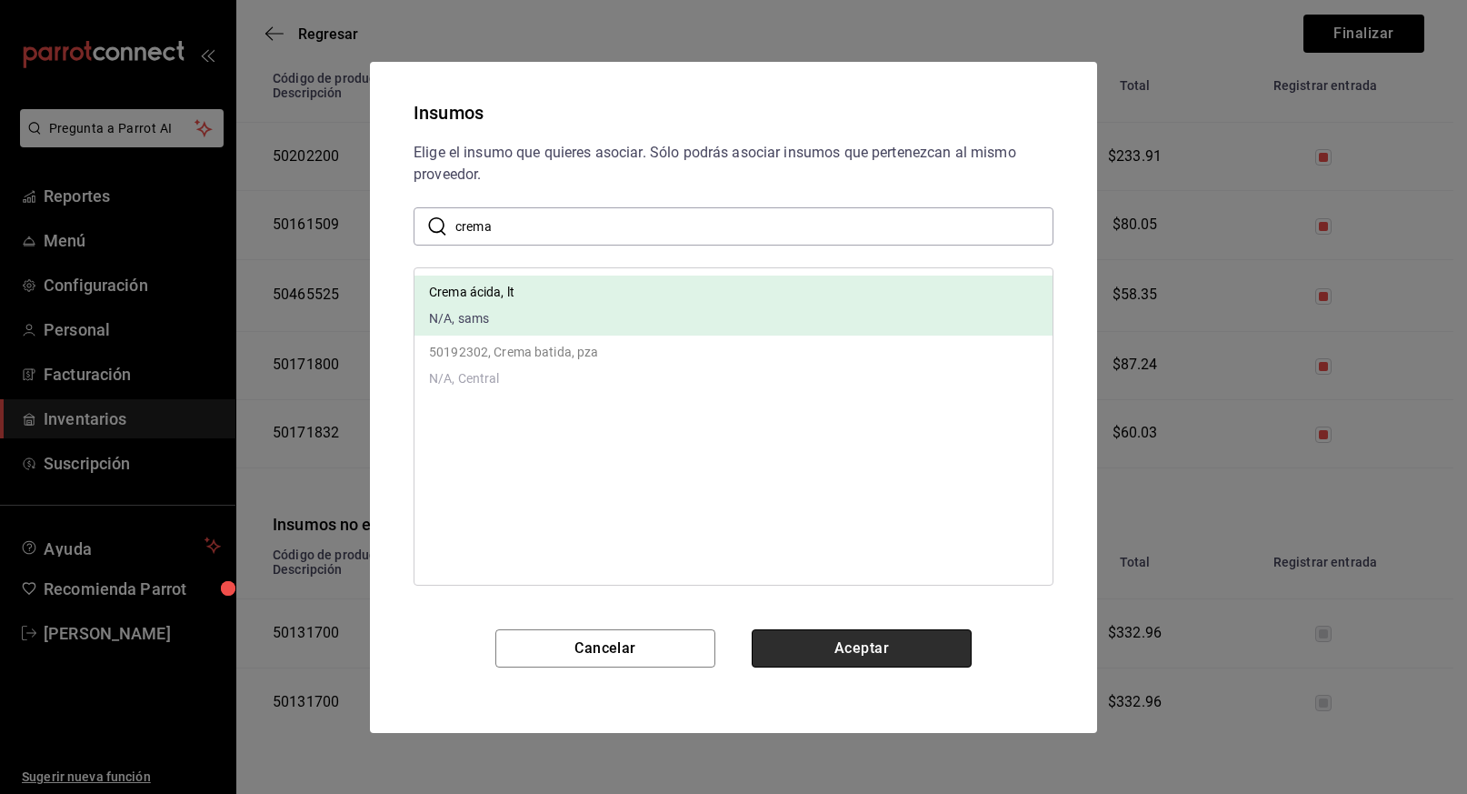
click at [841, 643] on button "Aceptar" at bounding box center [862, 648] width 220 height 38
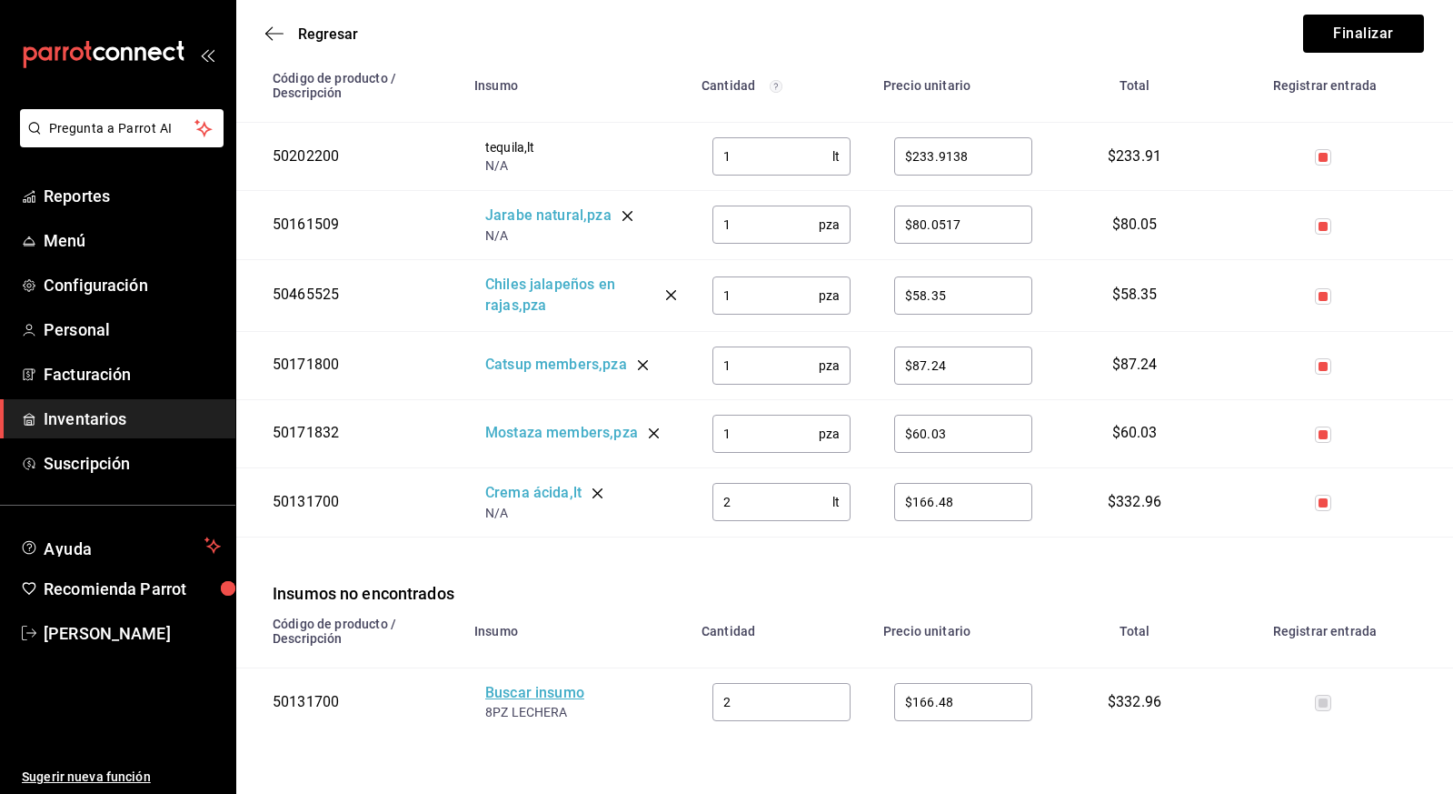
click at [531, 693] on div "Buscar insumo" at bounding box center [557, 693] width 145 height 21
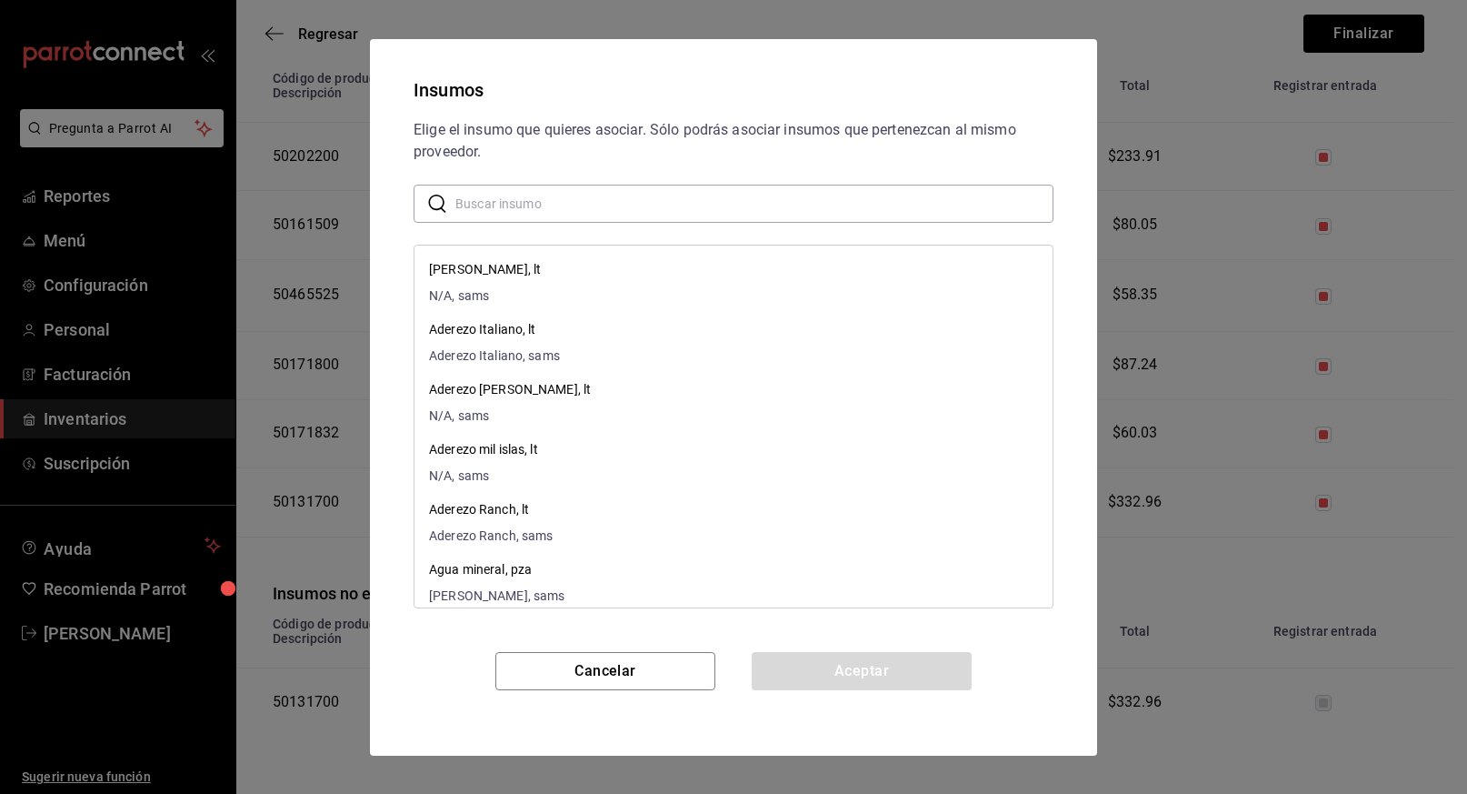
click at [604, 203] on input "text" at bounding box center [754, 203] width 598 height 36
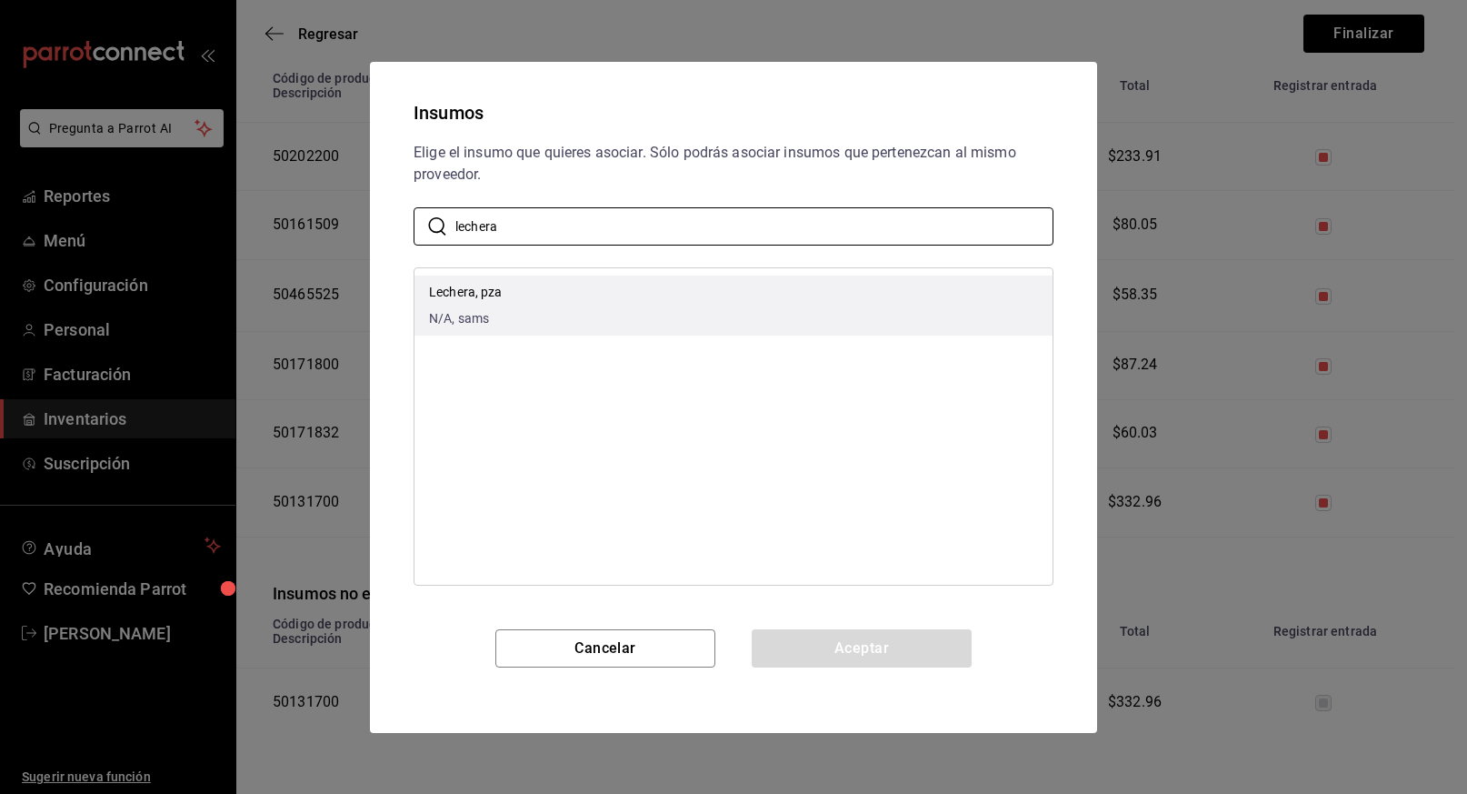
type input "lechera"
click at [497, 301] on p "Lechera, pza" at bounding box center [466, 292] width 74 height 19
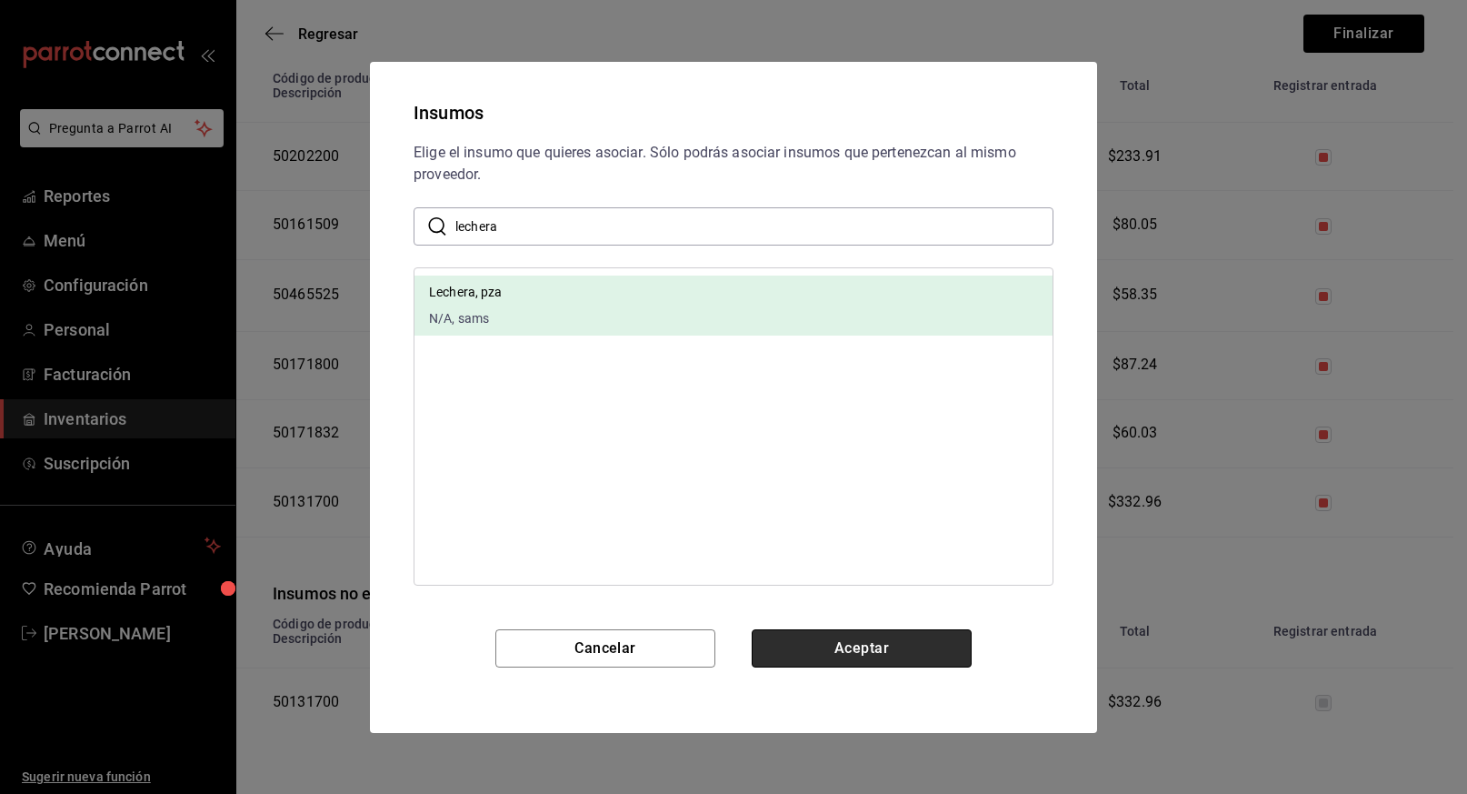
click at [846, 657] on button "Aceptar" at bounding box center [862, 648] width 220 height 38
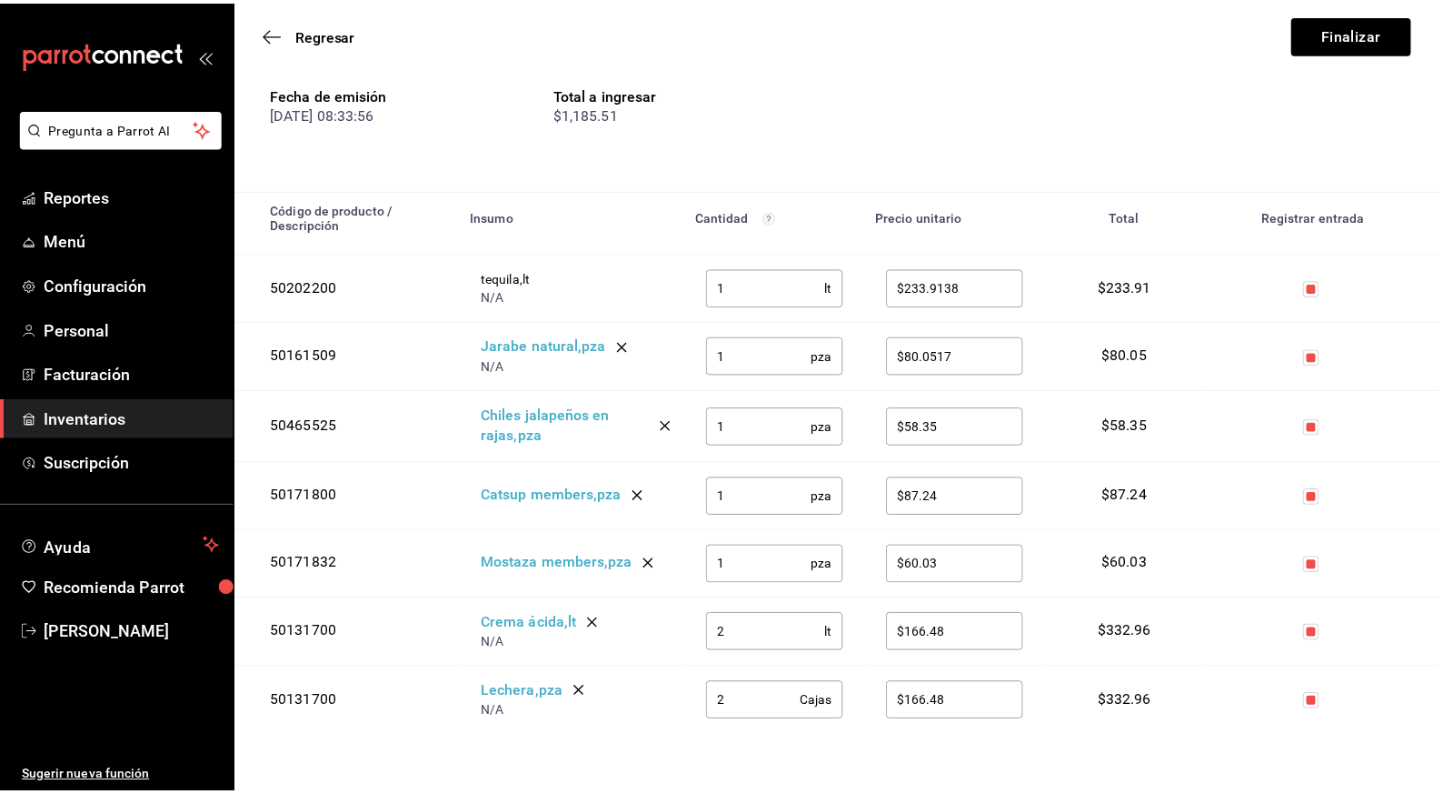
scroll to position [176, 0]
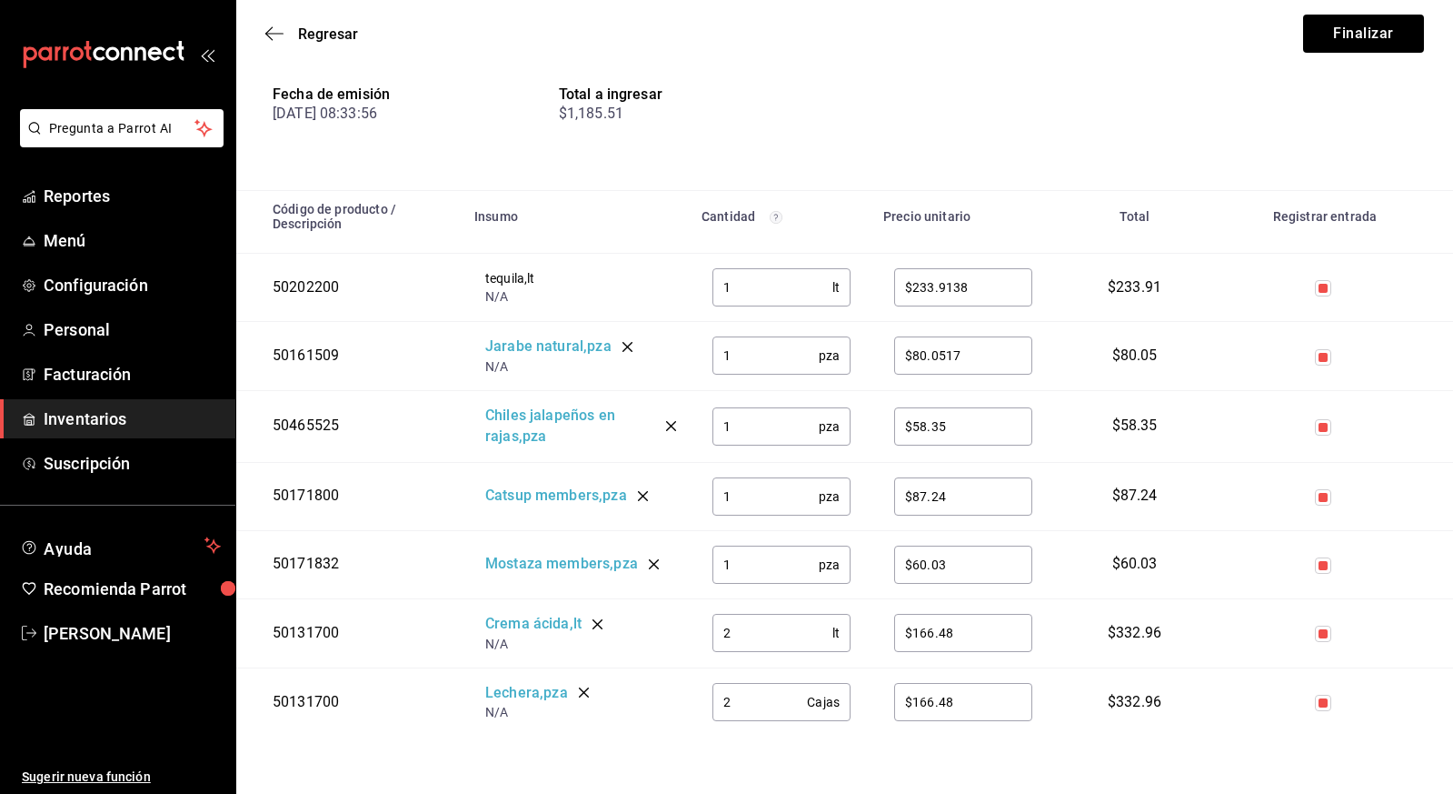
click at [737, 702] on input "2" at bounding box center [760, 702] width 95 height 36
type input "1"
click at [755, 705] on input "1" at bounding box center [763, 702] width 101 height 36
type input "2"
click at [765, 704] on input "2" at bounding box center [760, 702] width 95 height 36
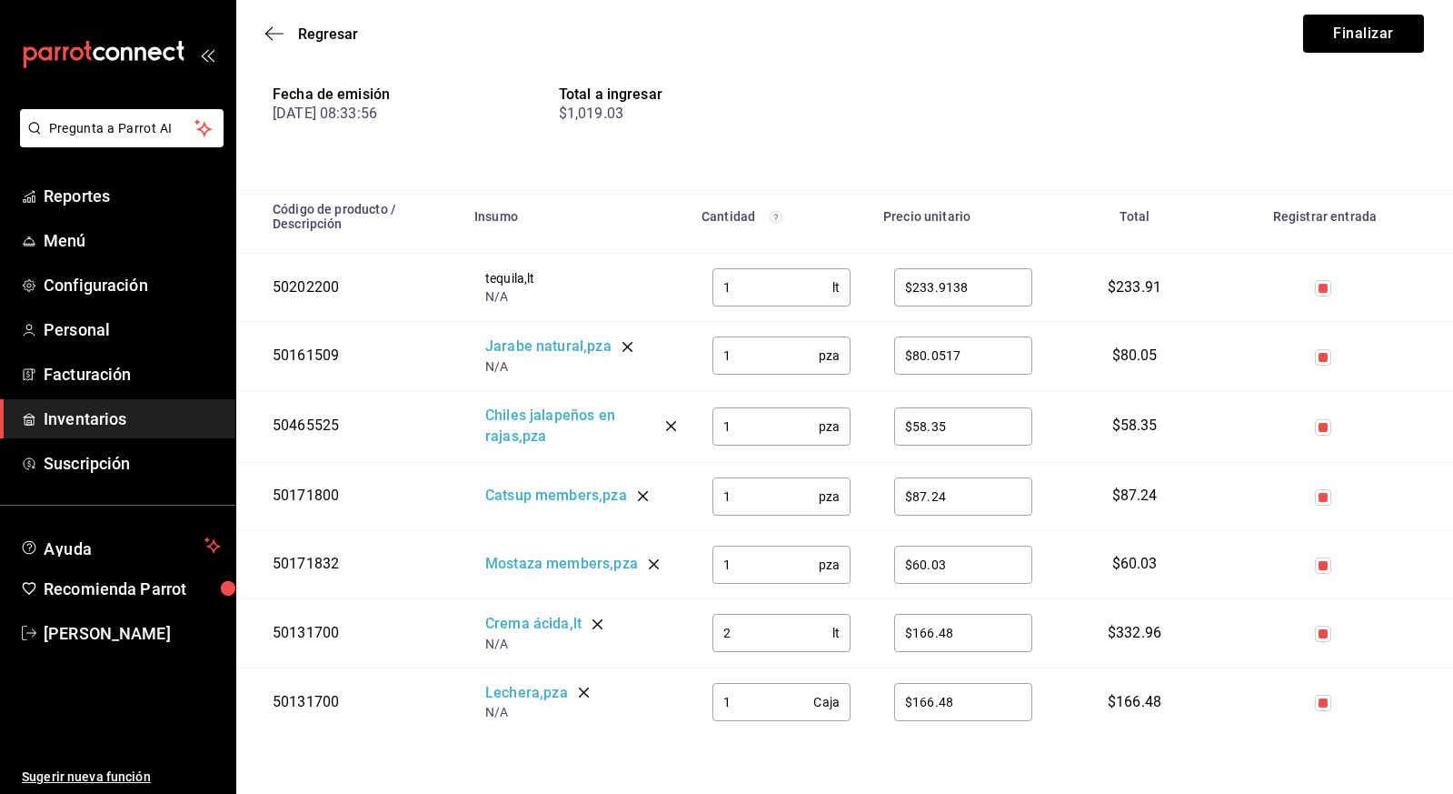
type input "1"
click at [328, 30] on span "Regresar" at bounding box center [328, 33] width 60 height 17
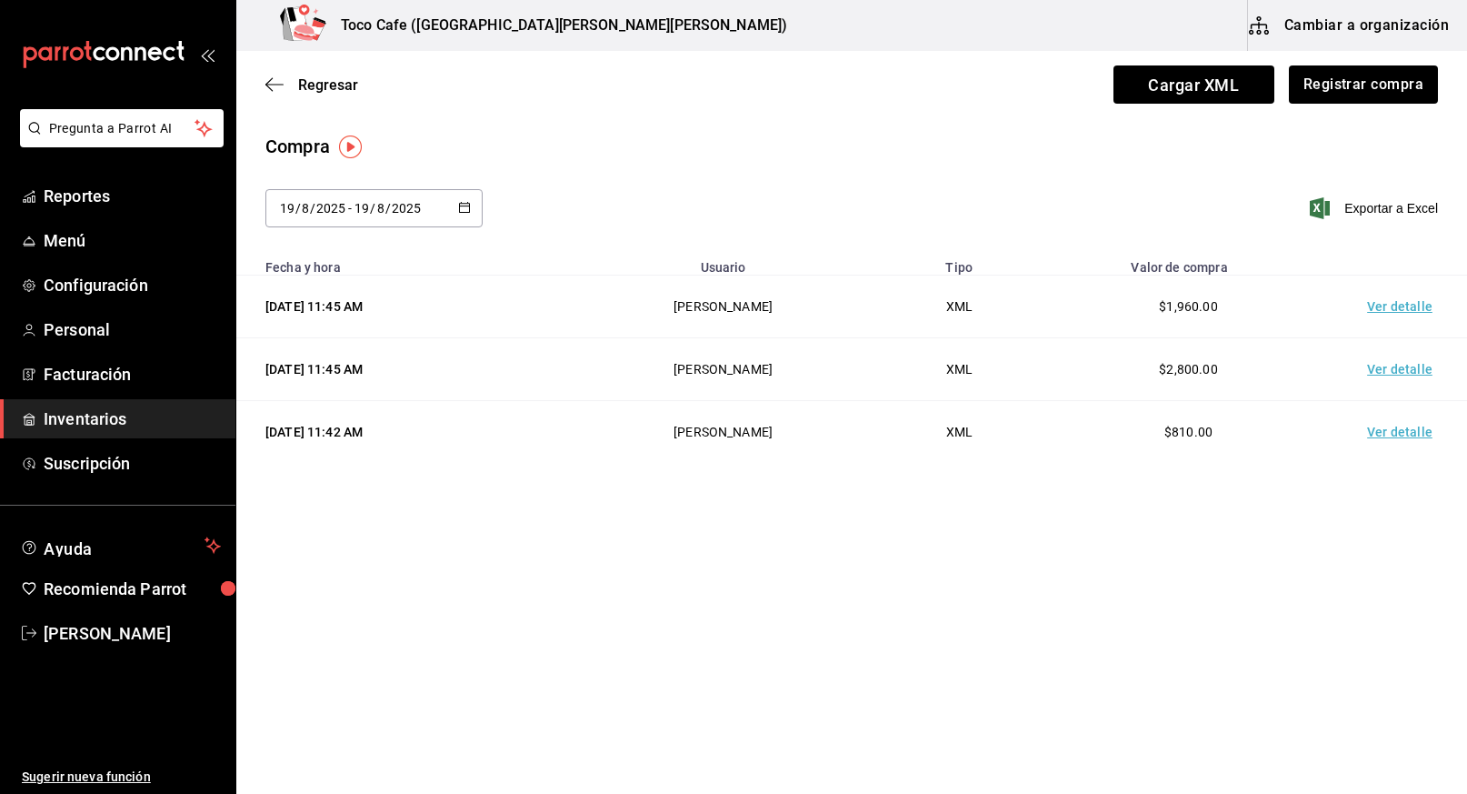
click at [1324, 17] on button "Cambiar a organización" at bounding box center [1350, 25] width 205 height 51
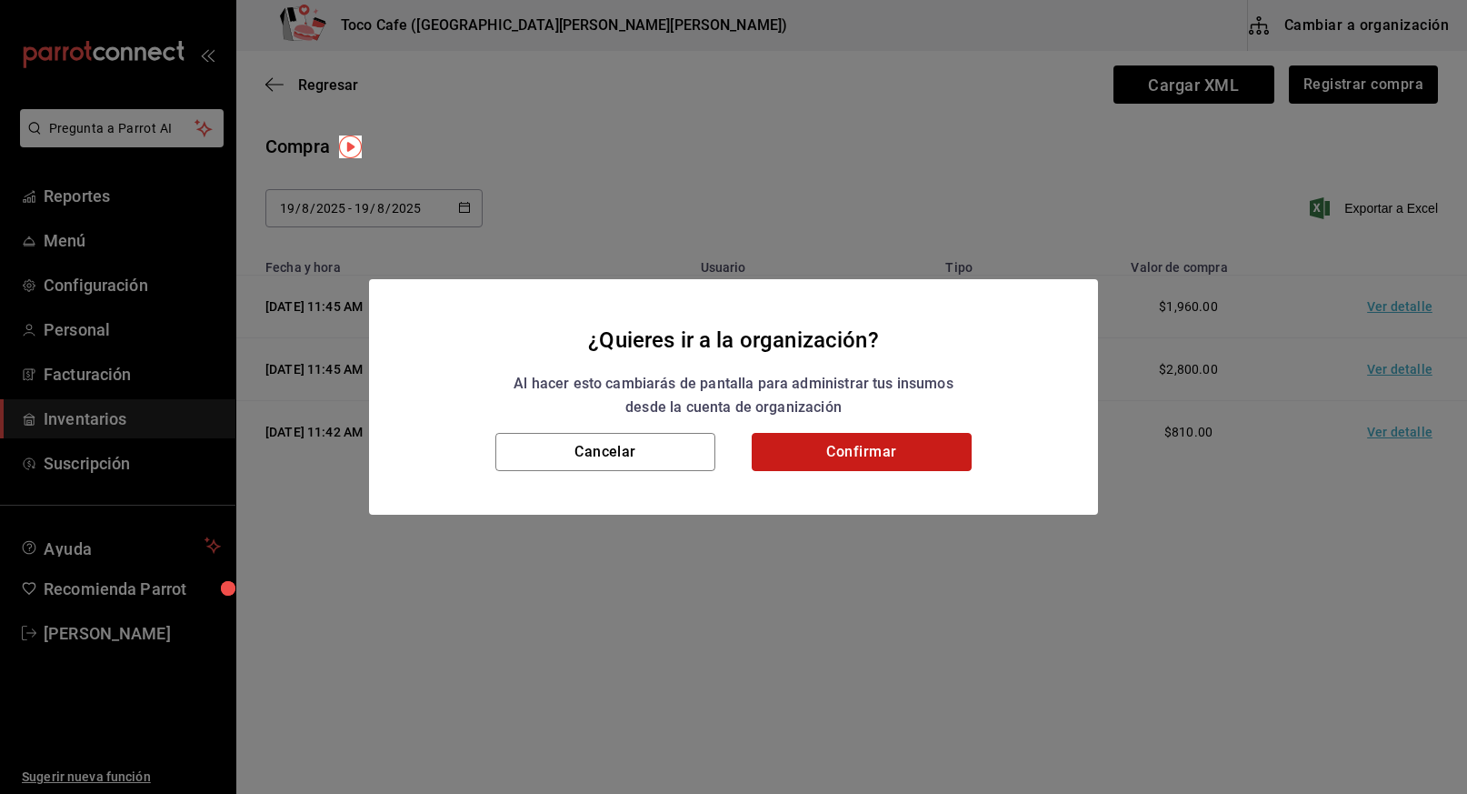
click at [885, 467] on button "Confirmar" at bounding box center [862, 452] width 220 height 38
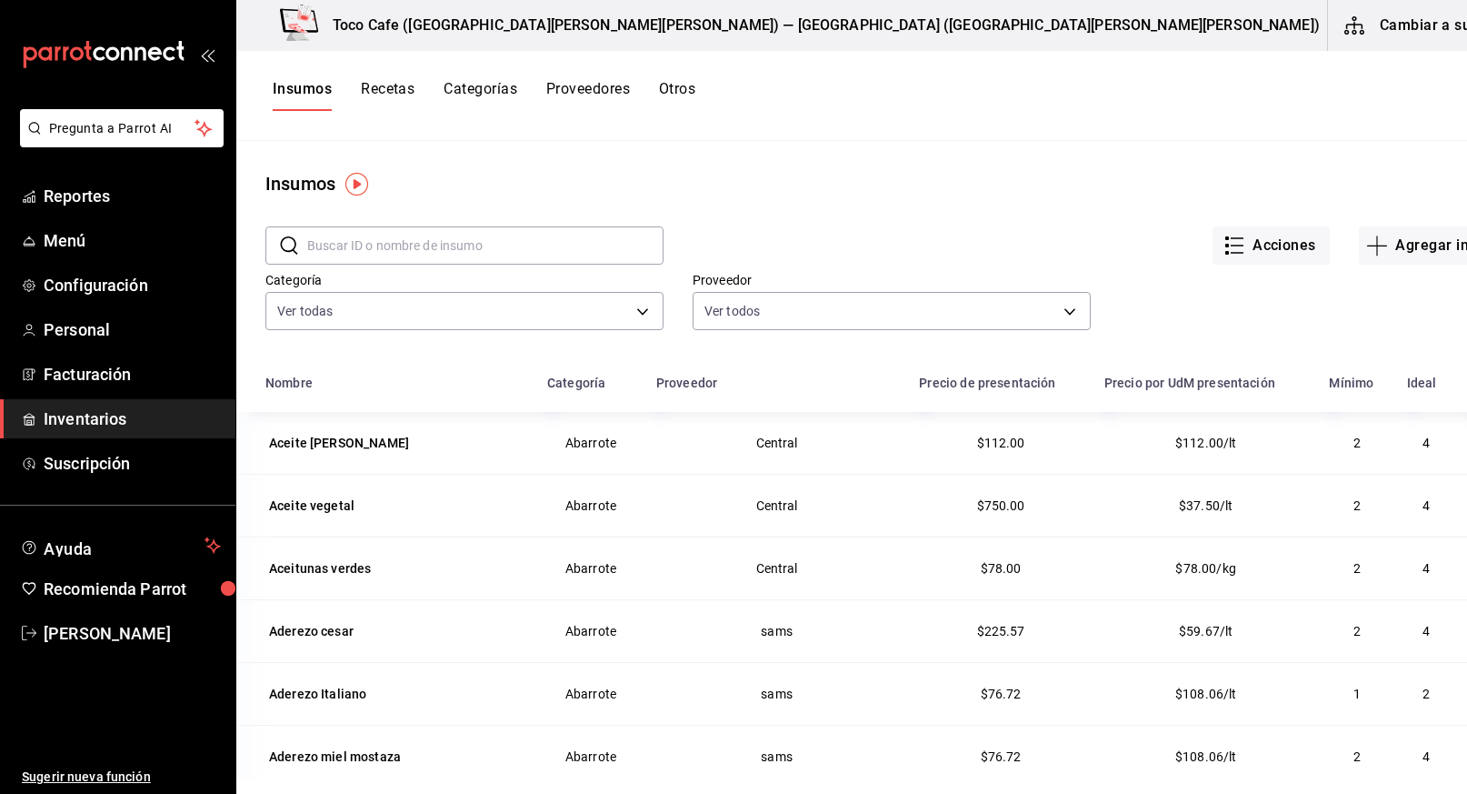
click at [462, 245] on input "text" at bounding box center [485, 245] width 356 height 36
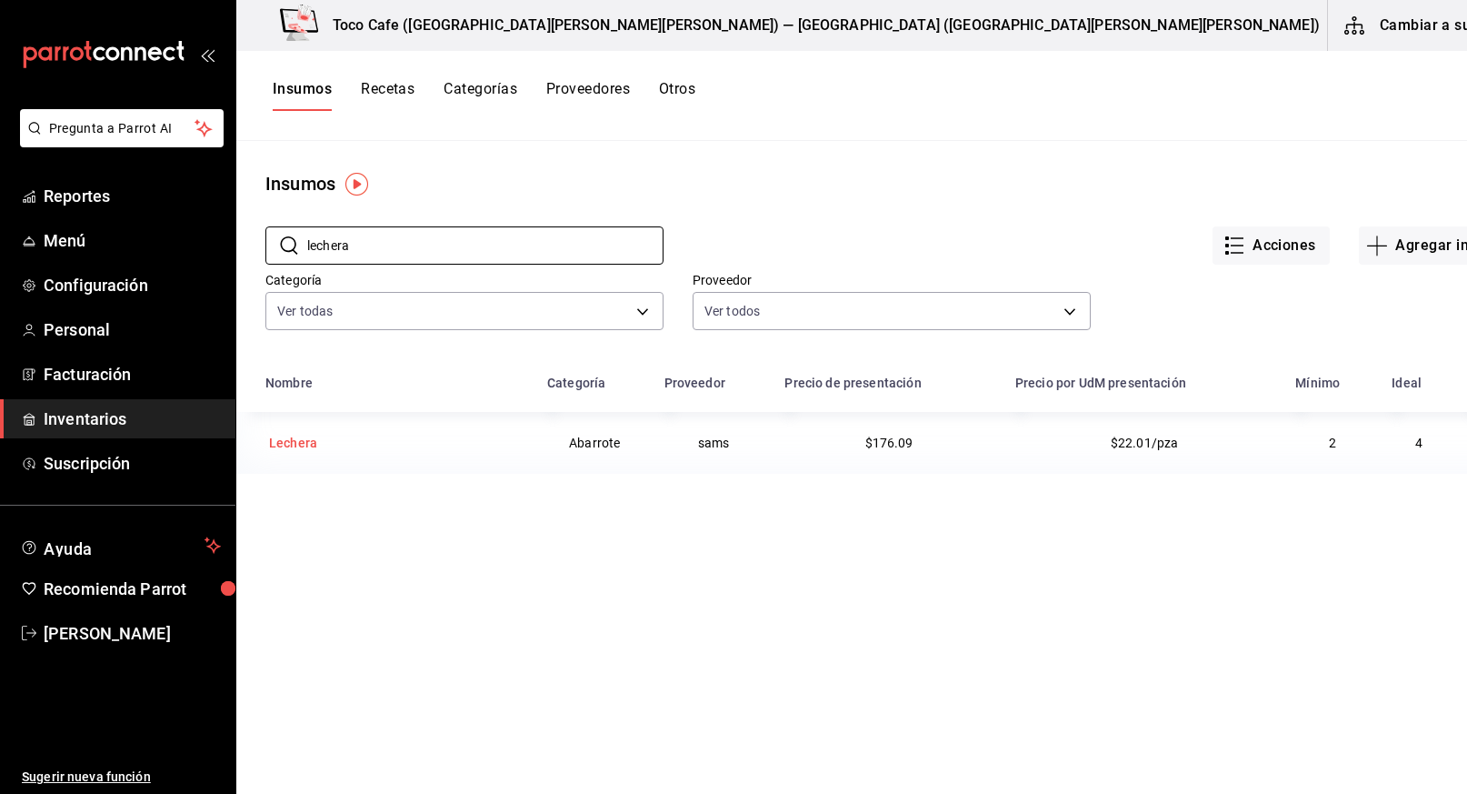
type input "lechera"
click at [311, 435] on div "Lechera" at bounding box center [293, 443] width 48 height 18
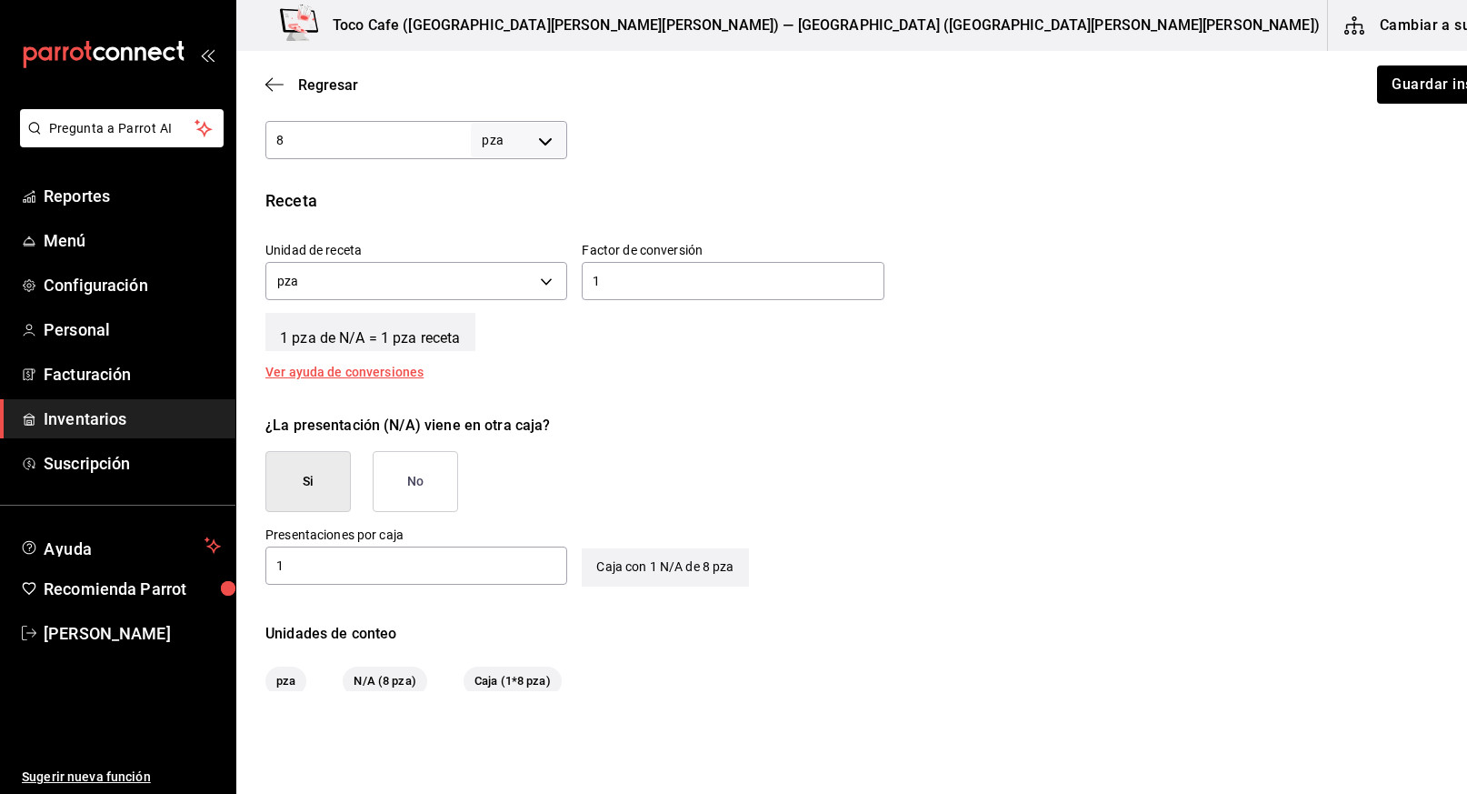
scroll to position [651, 0]
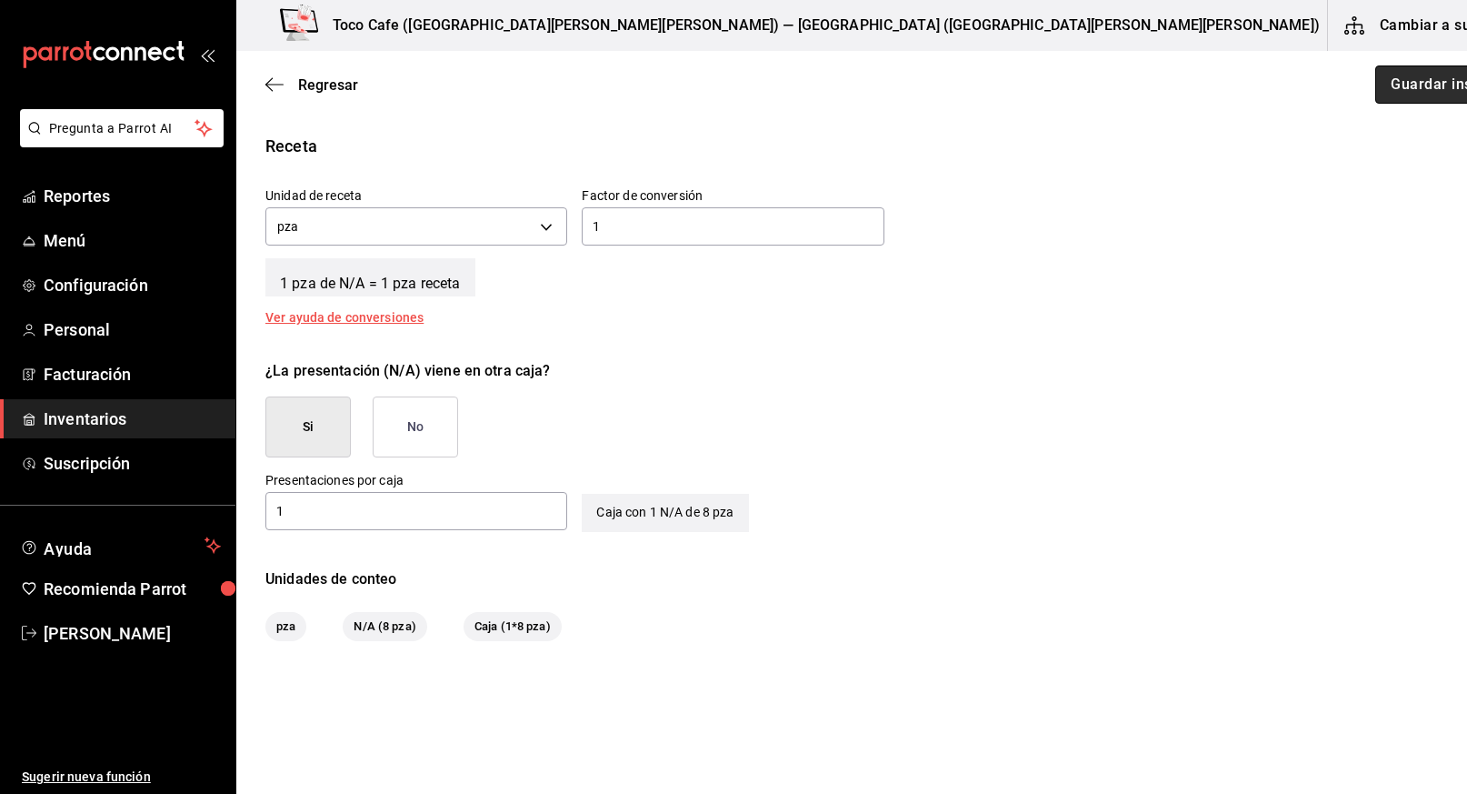
click at [1375, 86] on button "Guardar insumo" at bounding box center [1446, 84] width 142 height 38
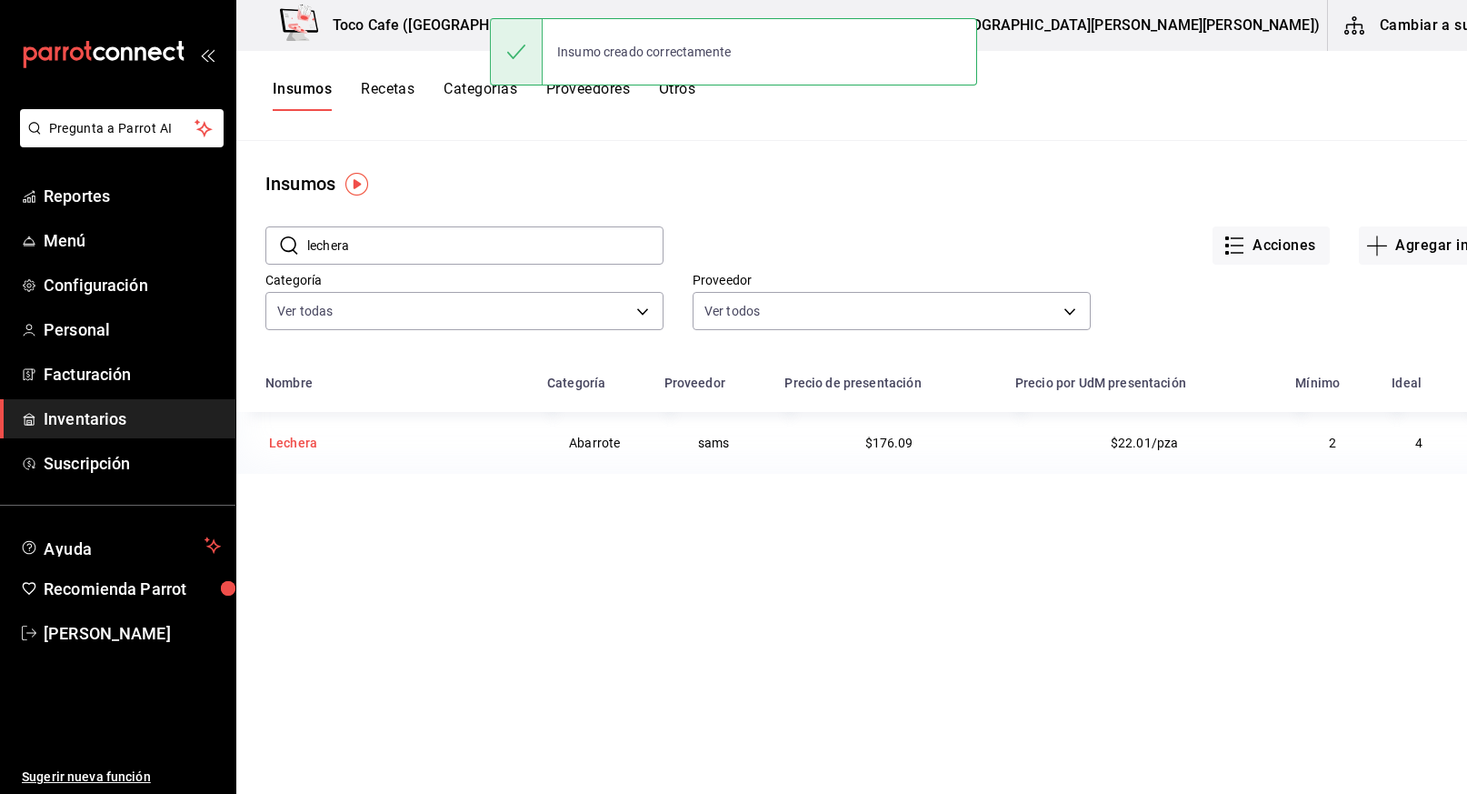
click at [287, 441] on div "Lechera" at bounding box center [293, 443] width 48 height 18
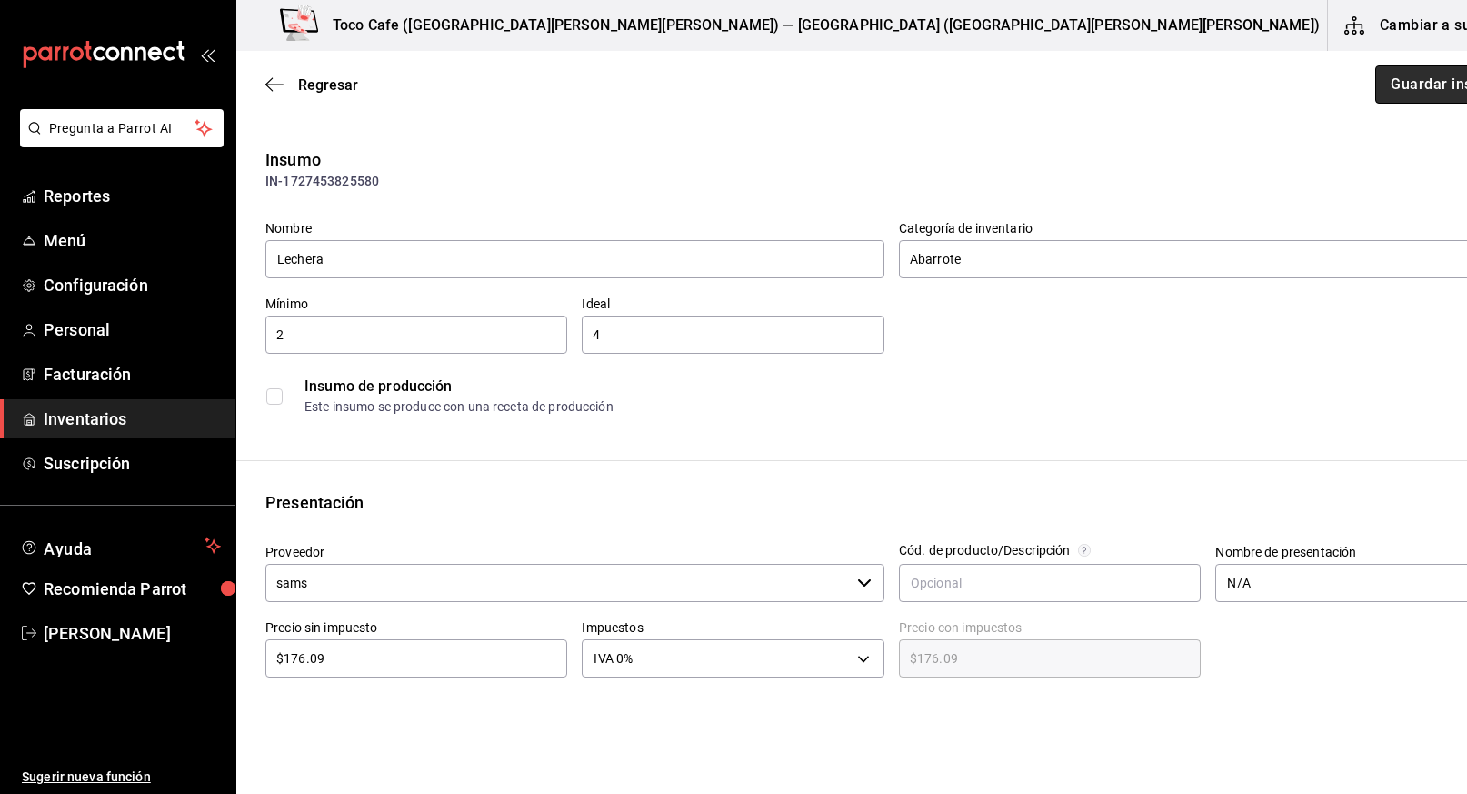
click at [1375, 89] on button "Guardar insumo" at bounding box center [1446, 84] width 142 height 38
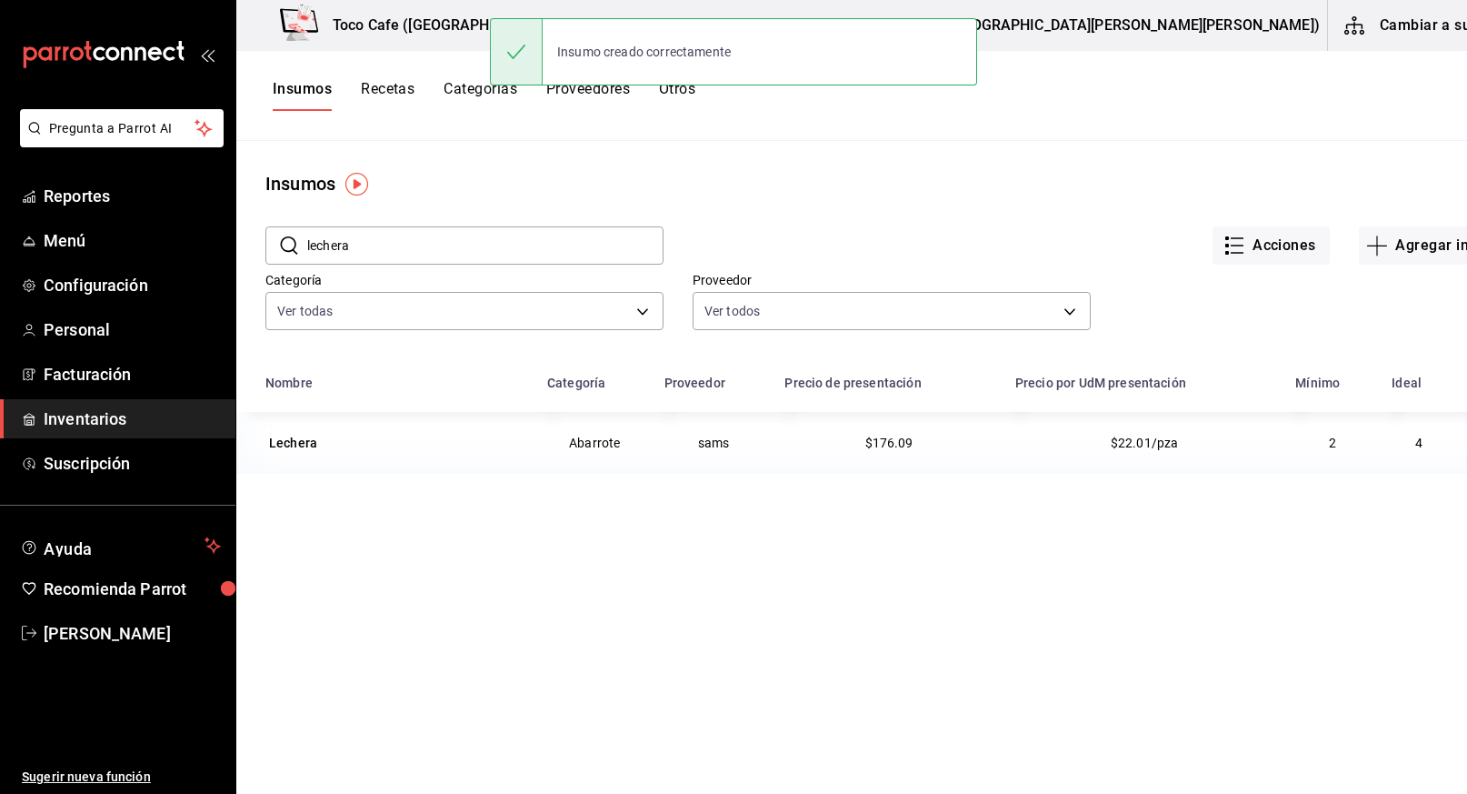
click at [1368, 29] on button "Cambiar a sucursal" at bounding box center [1430, 25] width 205 height 51
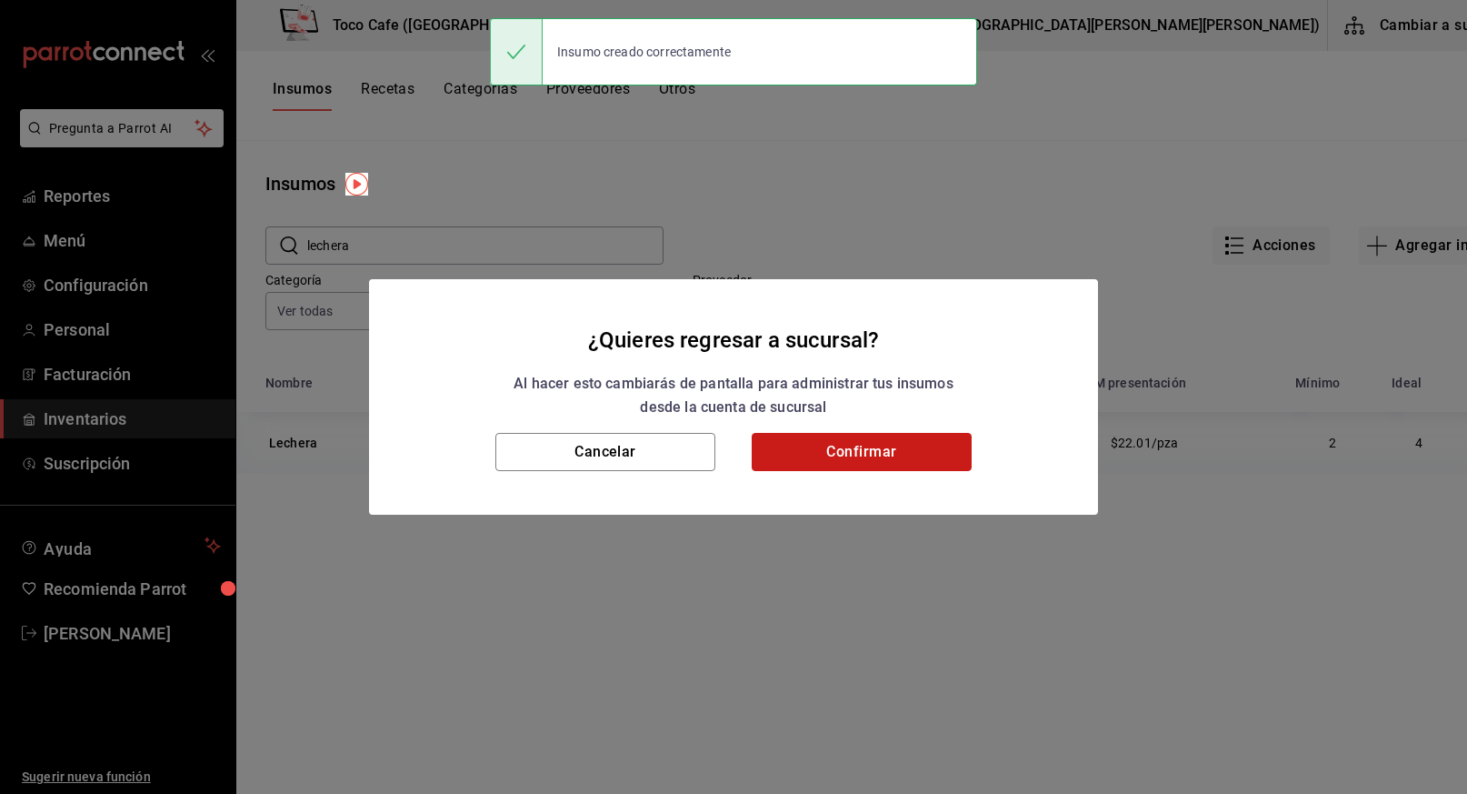
click at [875, 459] on button "Confirmar" at bounding box center [862, 452] width 220 height 38
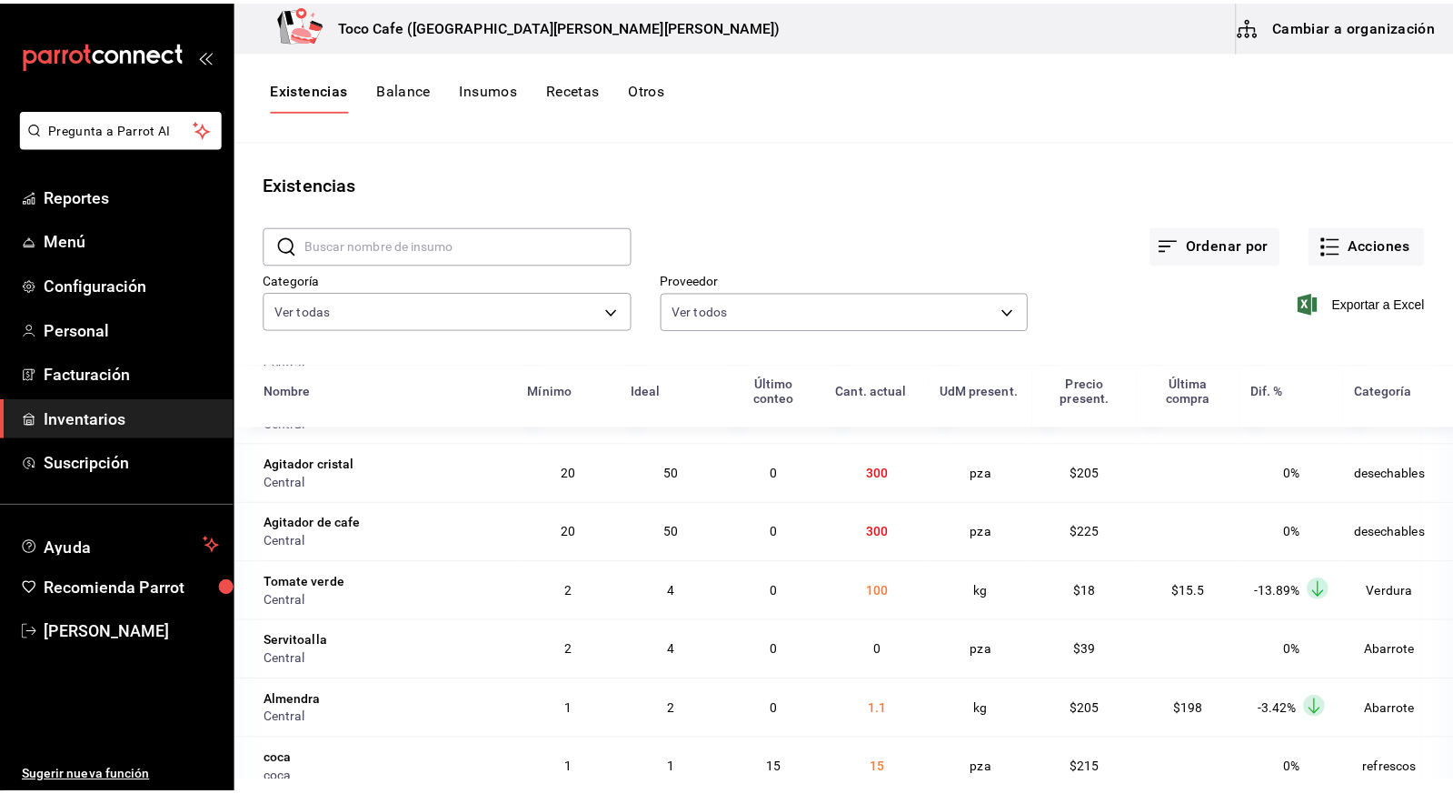
scroll to position [286, 0]
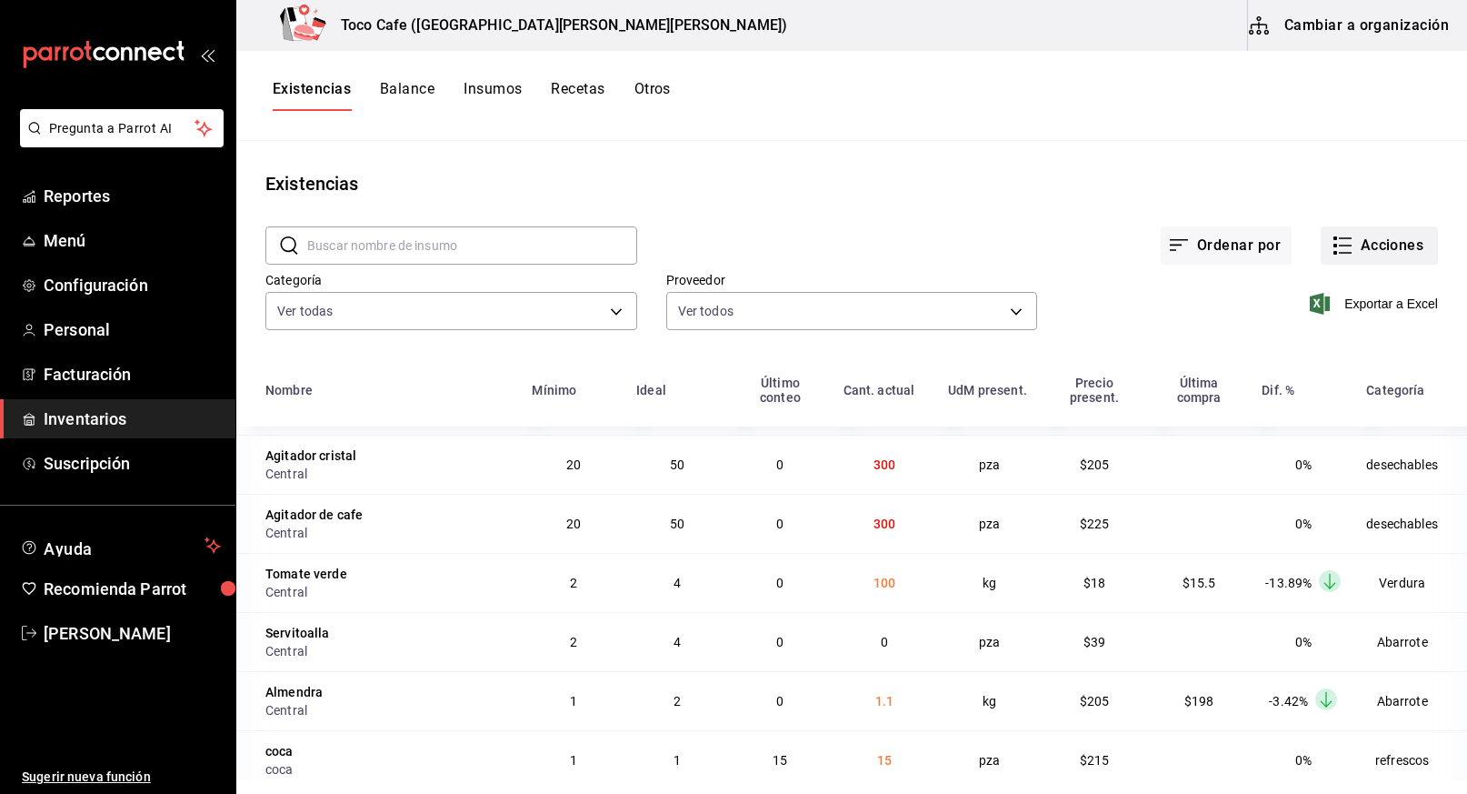
click at [1372, 246] on button "Acciones" at bounding box center [1379, 245] width 117 height 38
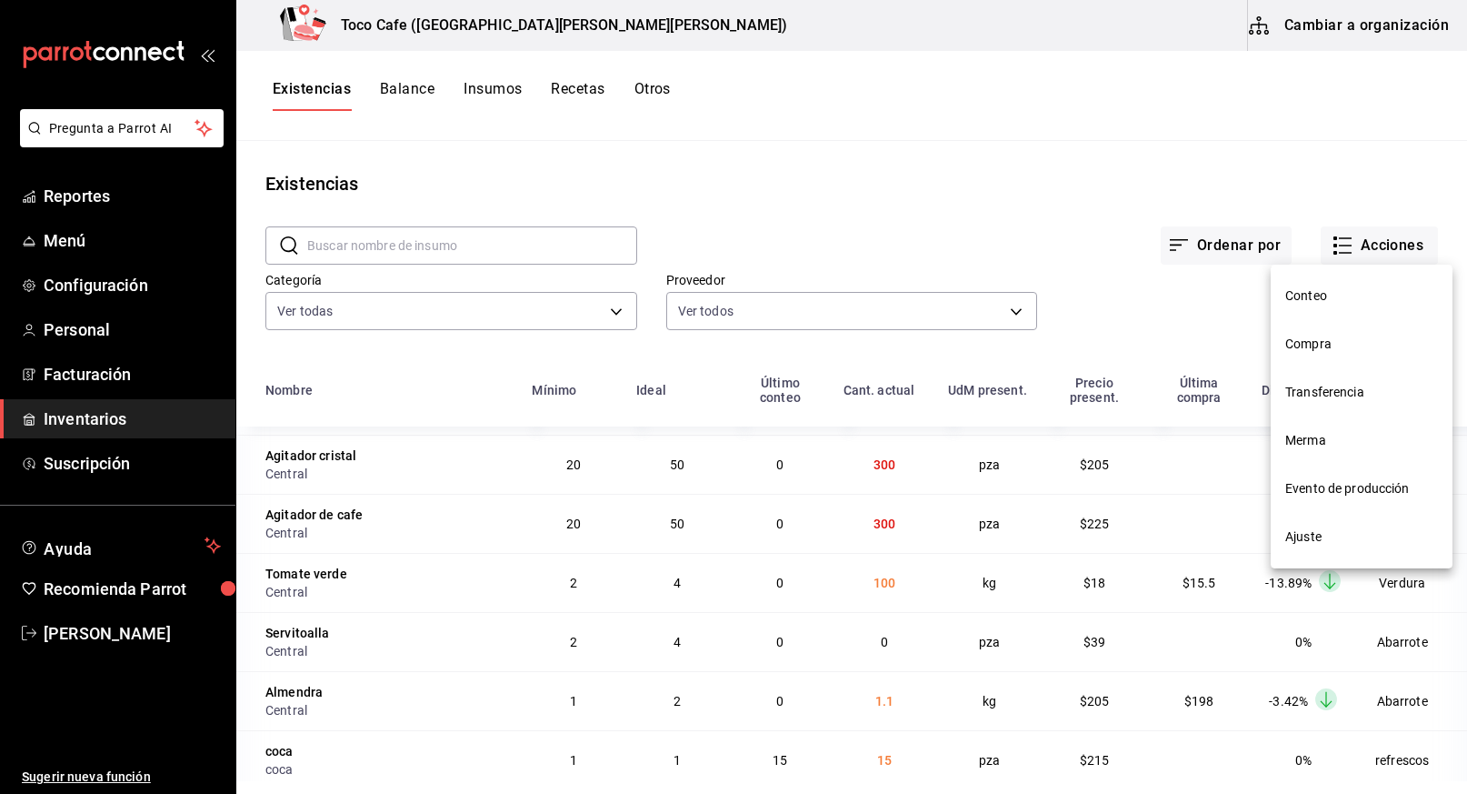
click at [1325, 345] on span "Compra" at bounding box center [1361, 344] width 153 height 19
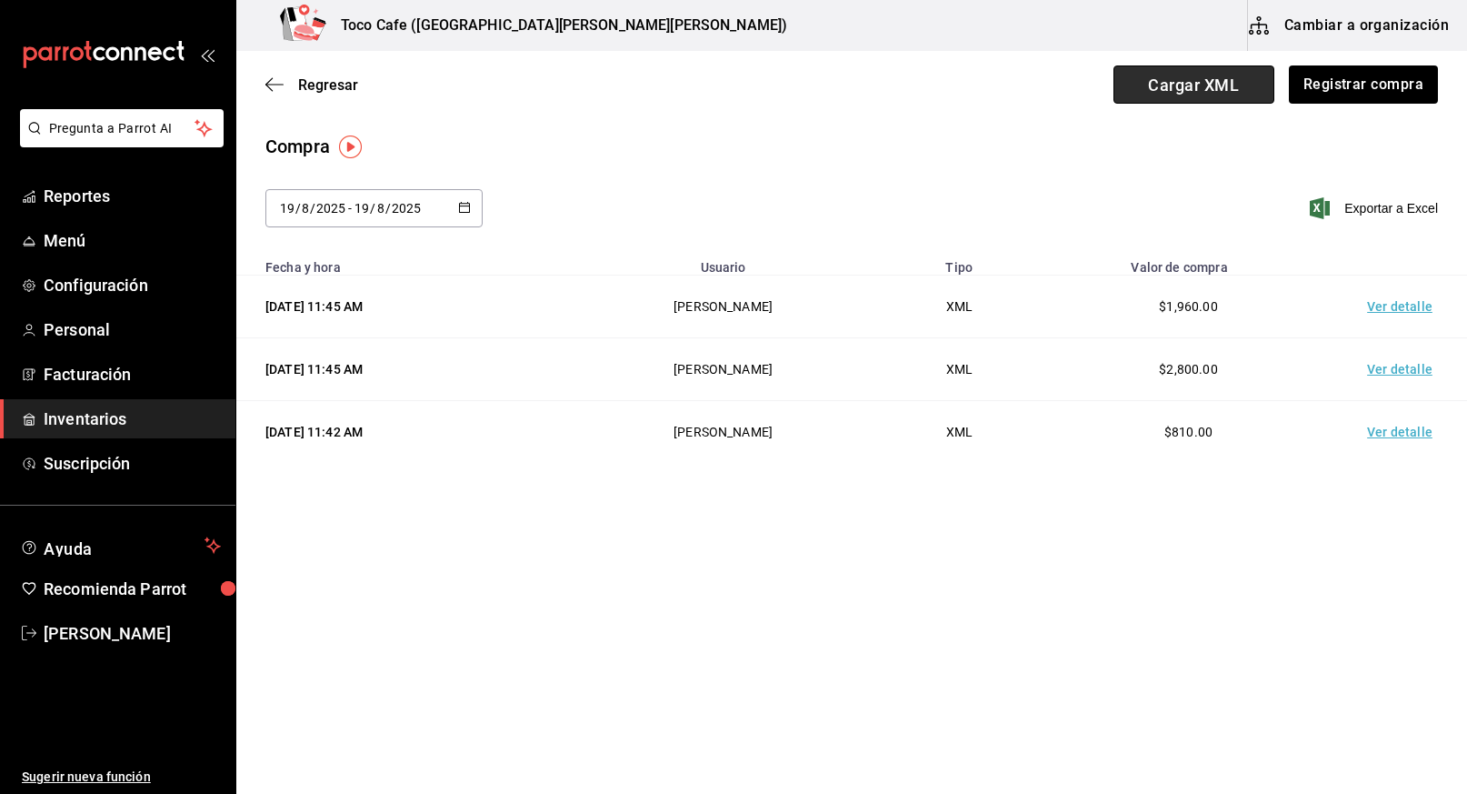
click at [1164, 92] on span "Cargar XML" at bounding box center [1194, 84] width 161 height 38
click at [0, 0] on input "Cargar XML" at bounding box center [0, 0] width 0 height 0
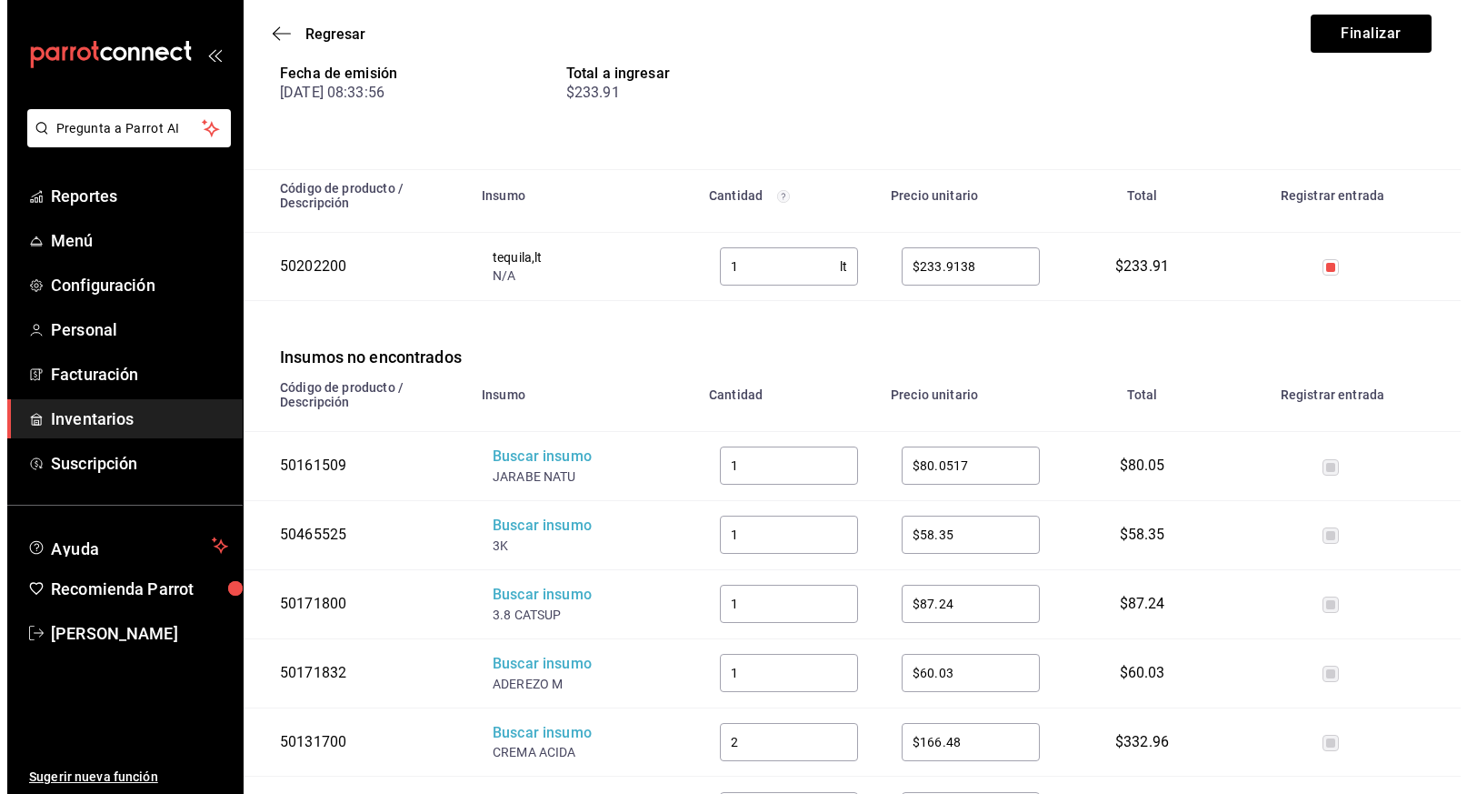
scroll to position [255, 0]
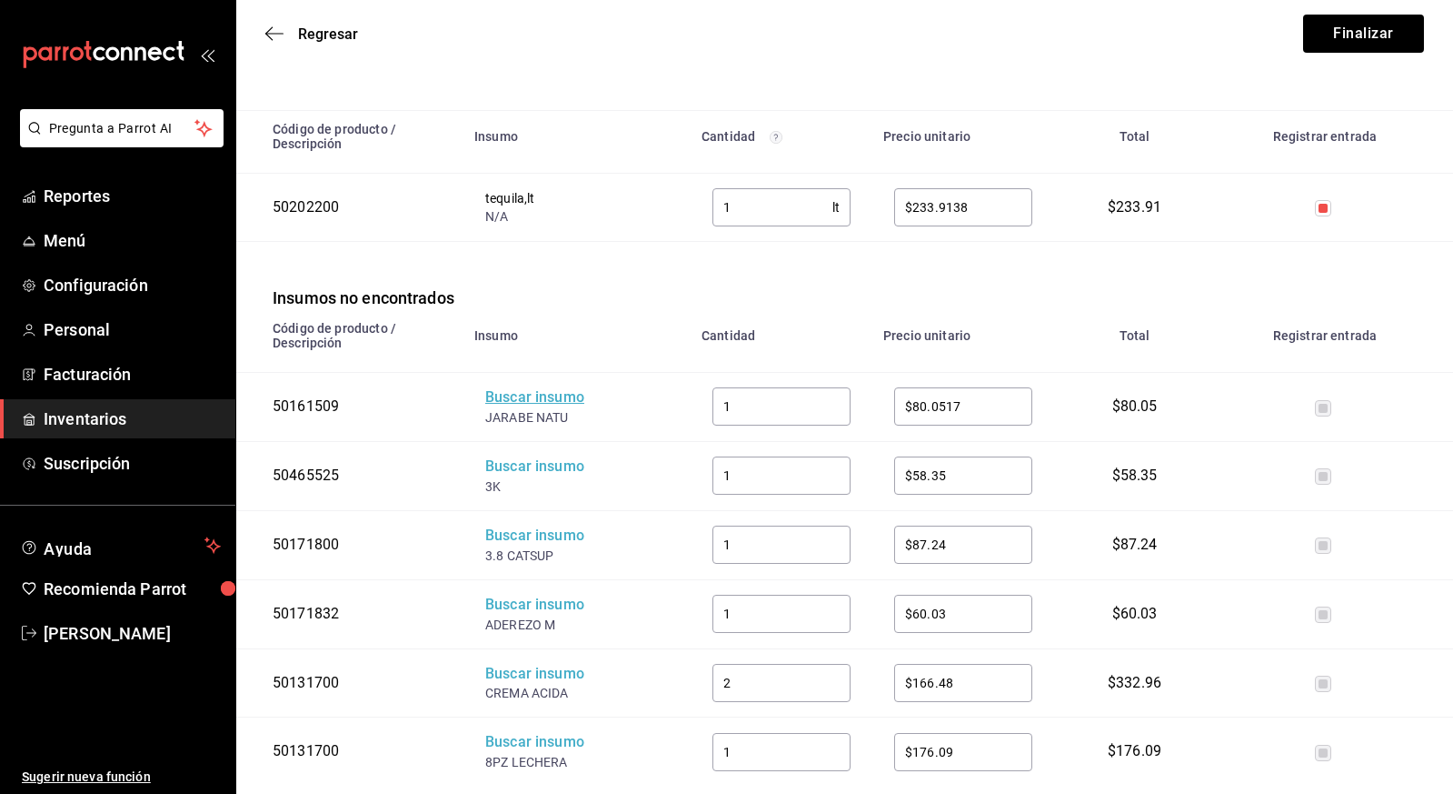
click at [532, 395] on div "Buscar insumo" at bounding box center [557, 397] width 145 height 21
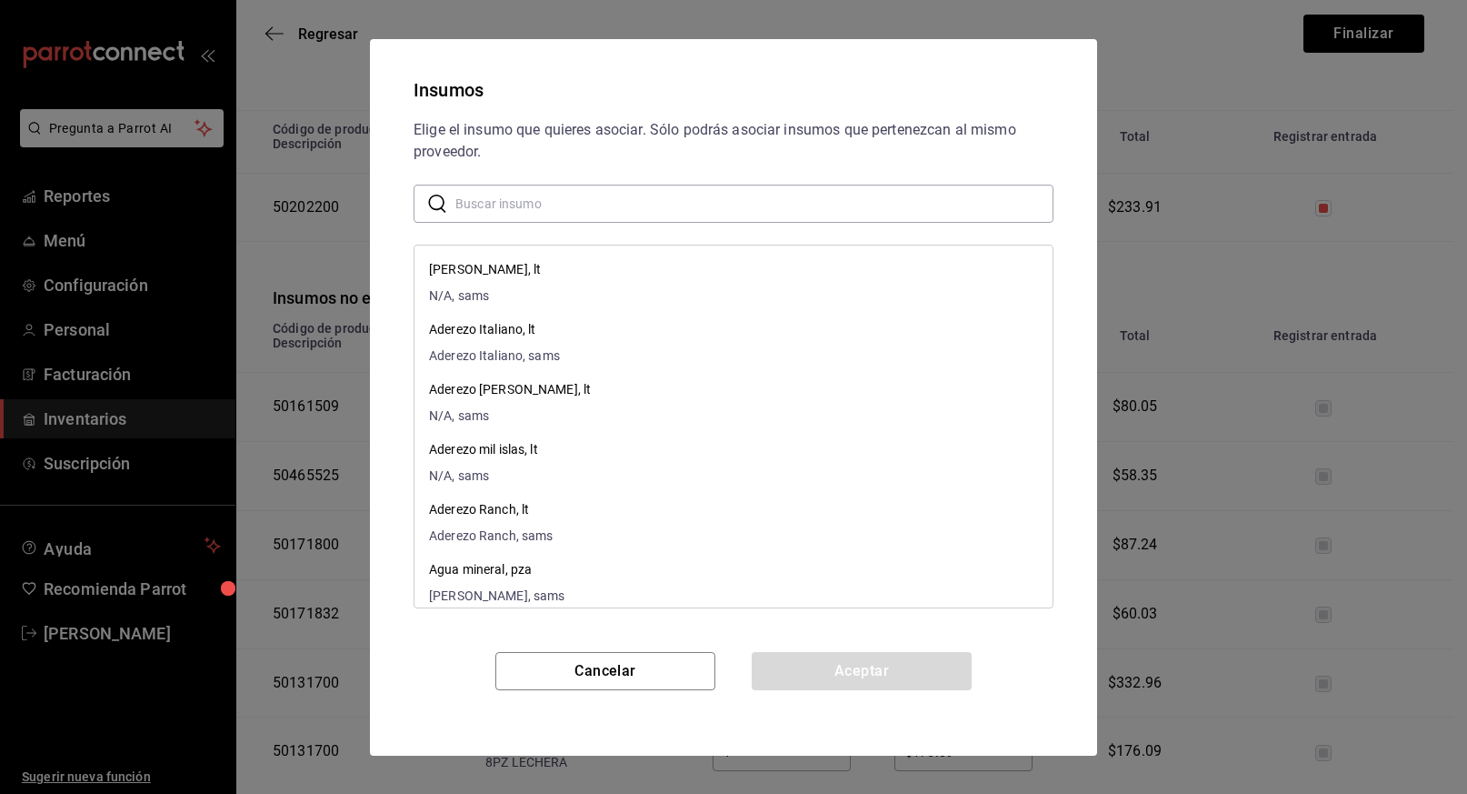
click at [558, 208] on input "text" at bounding box center [754, 203] width 598 height 36
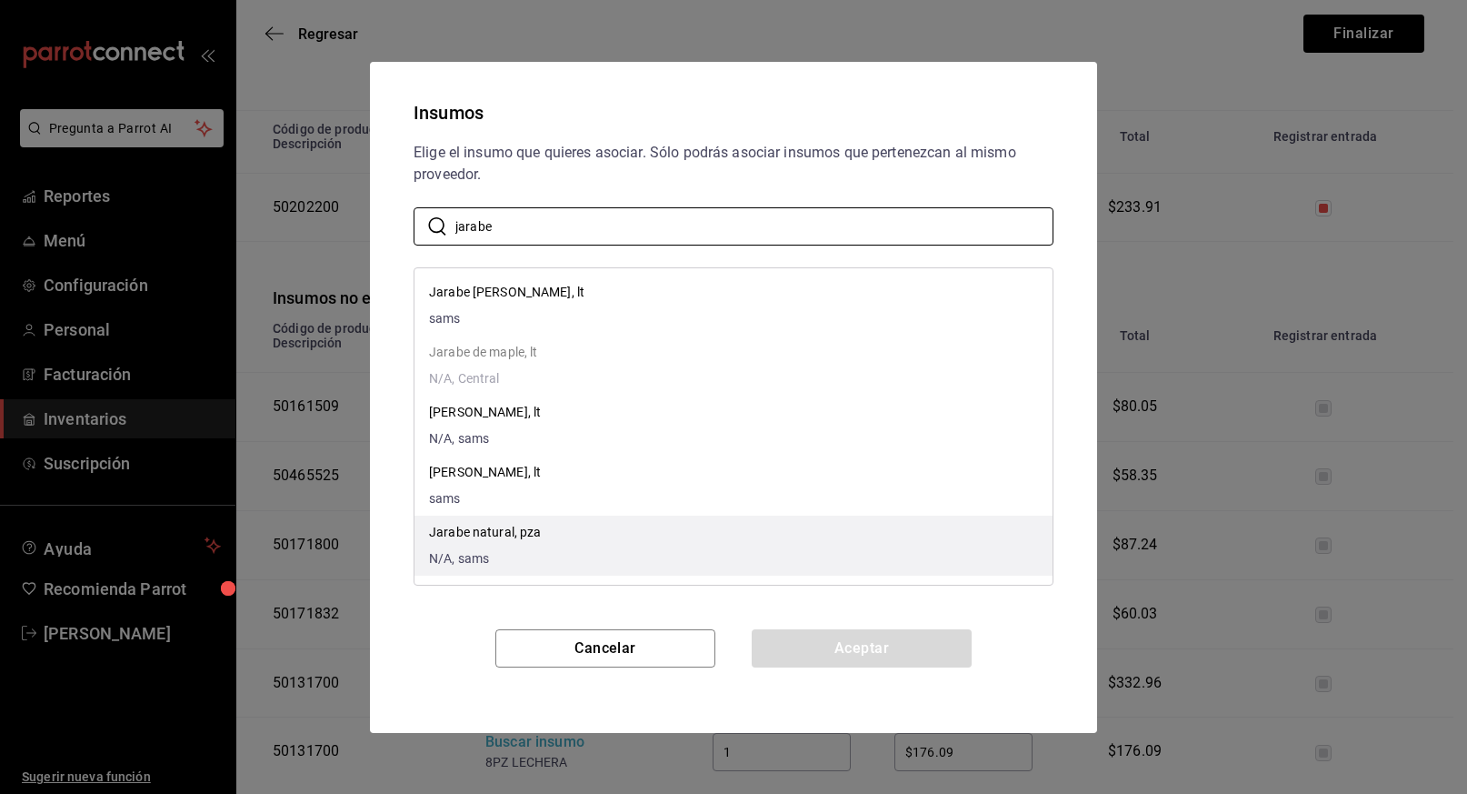
type input "jarabe"
click at [509, 531] on p "Jarabe natural, pza" at bounding box center [485, 532] width 113 height 19
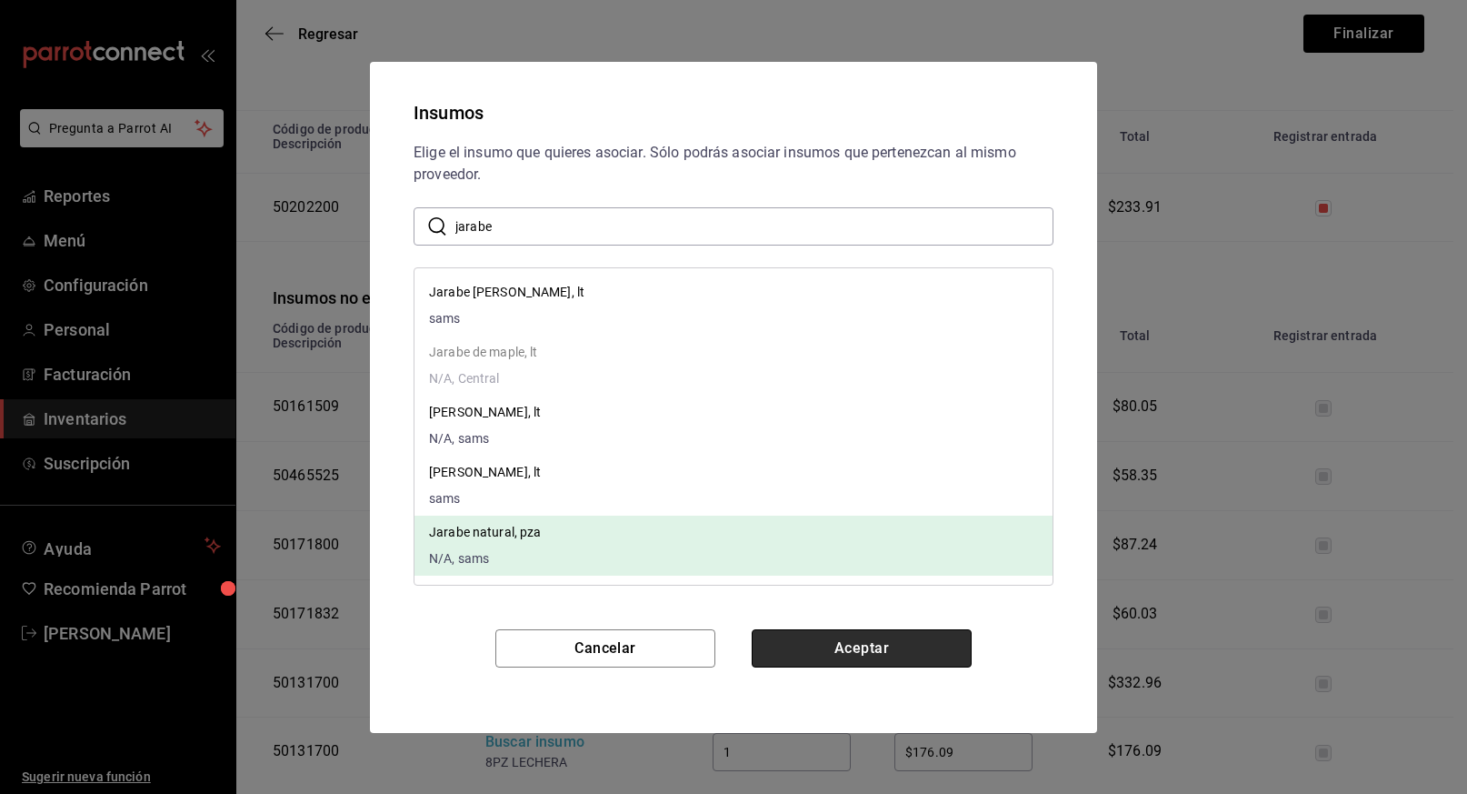
click at [846, 654] on button "Aceptar" at bounding box center [862, 648] width 220 height 38
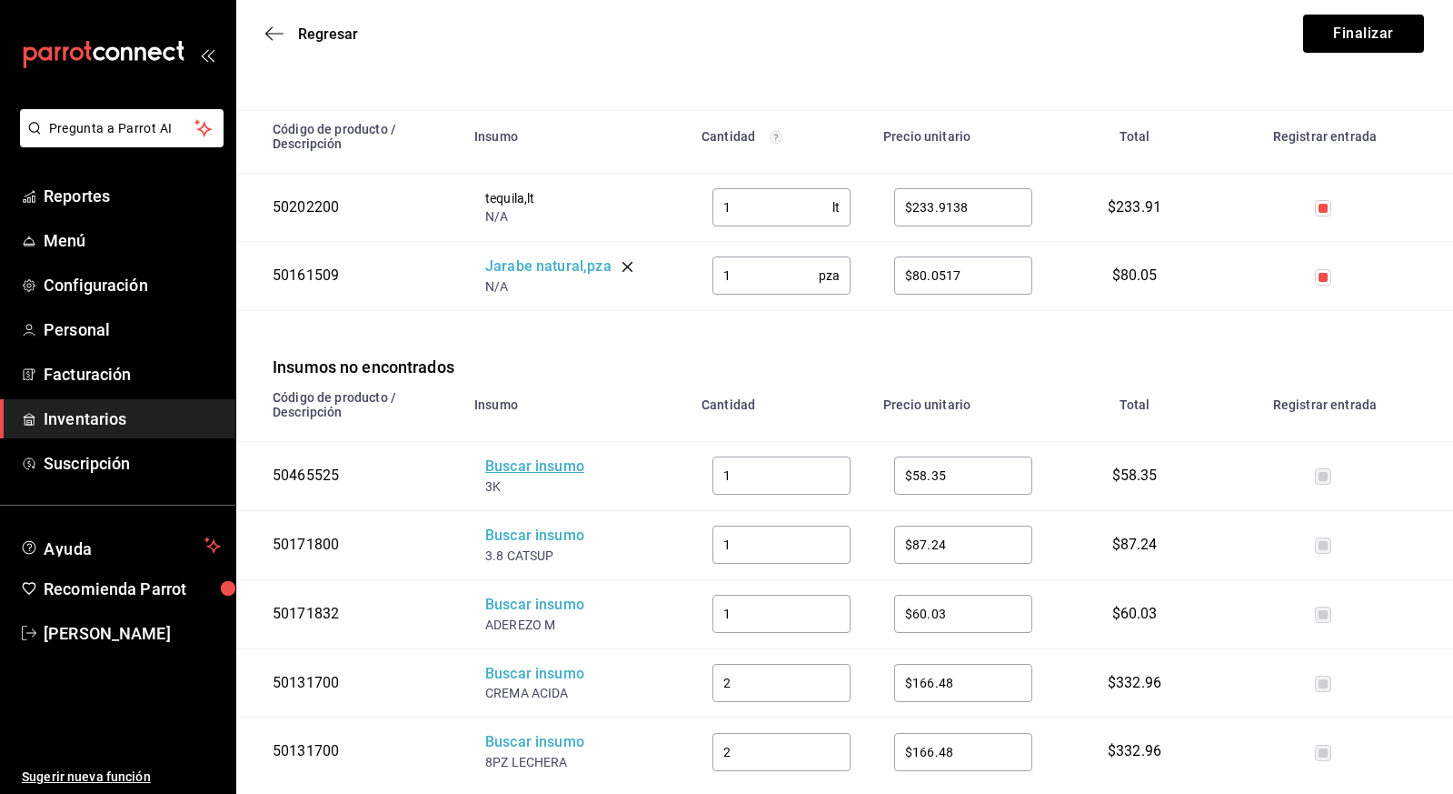
click at [533, 469] on div "Buscar insumo" at bounding box center [557, 466] width 145 height 21
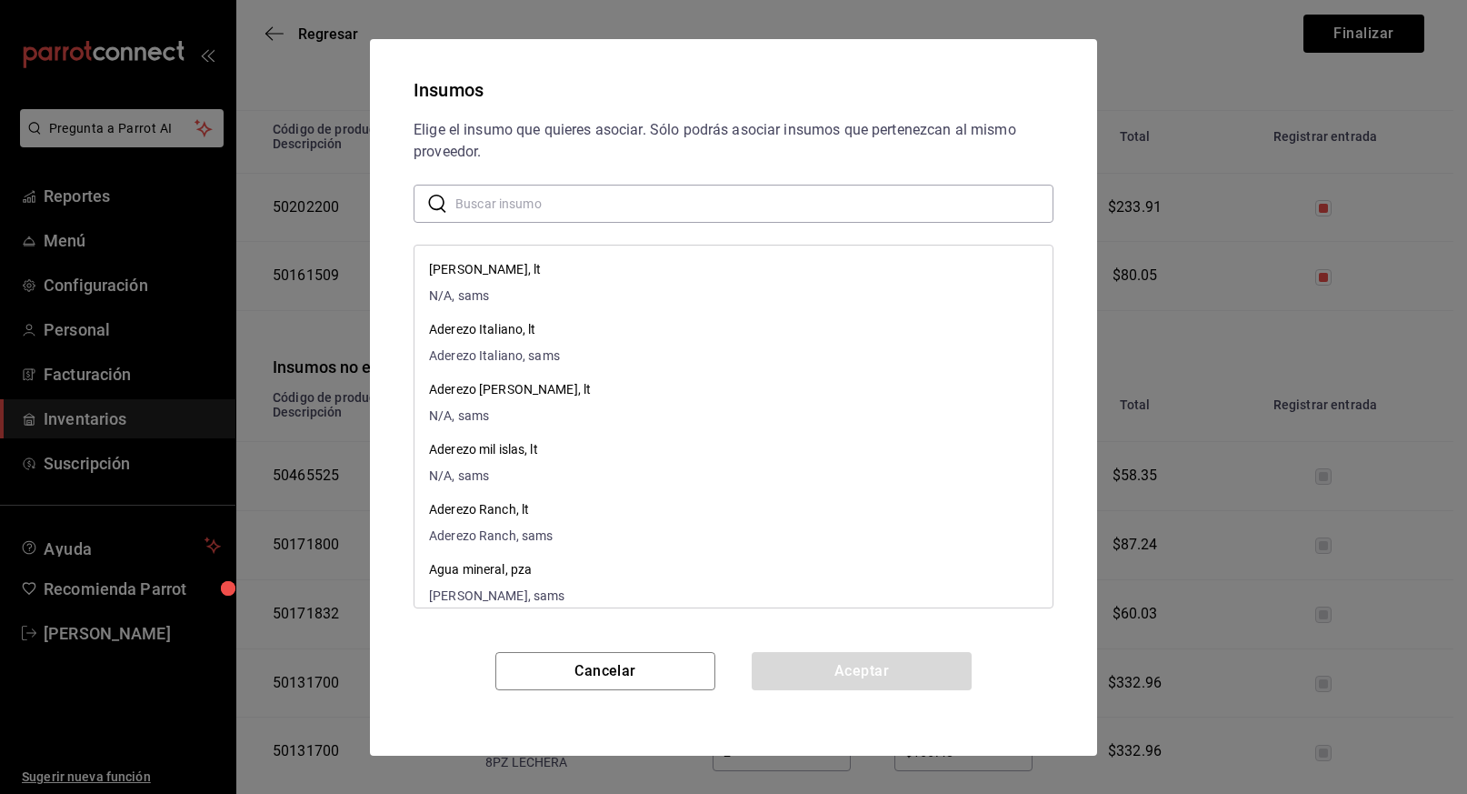
click at [534, 208] on input "text" at bounding box center [754, 203] width 598 height 36
type input "chile"
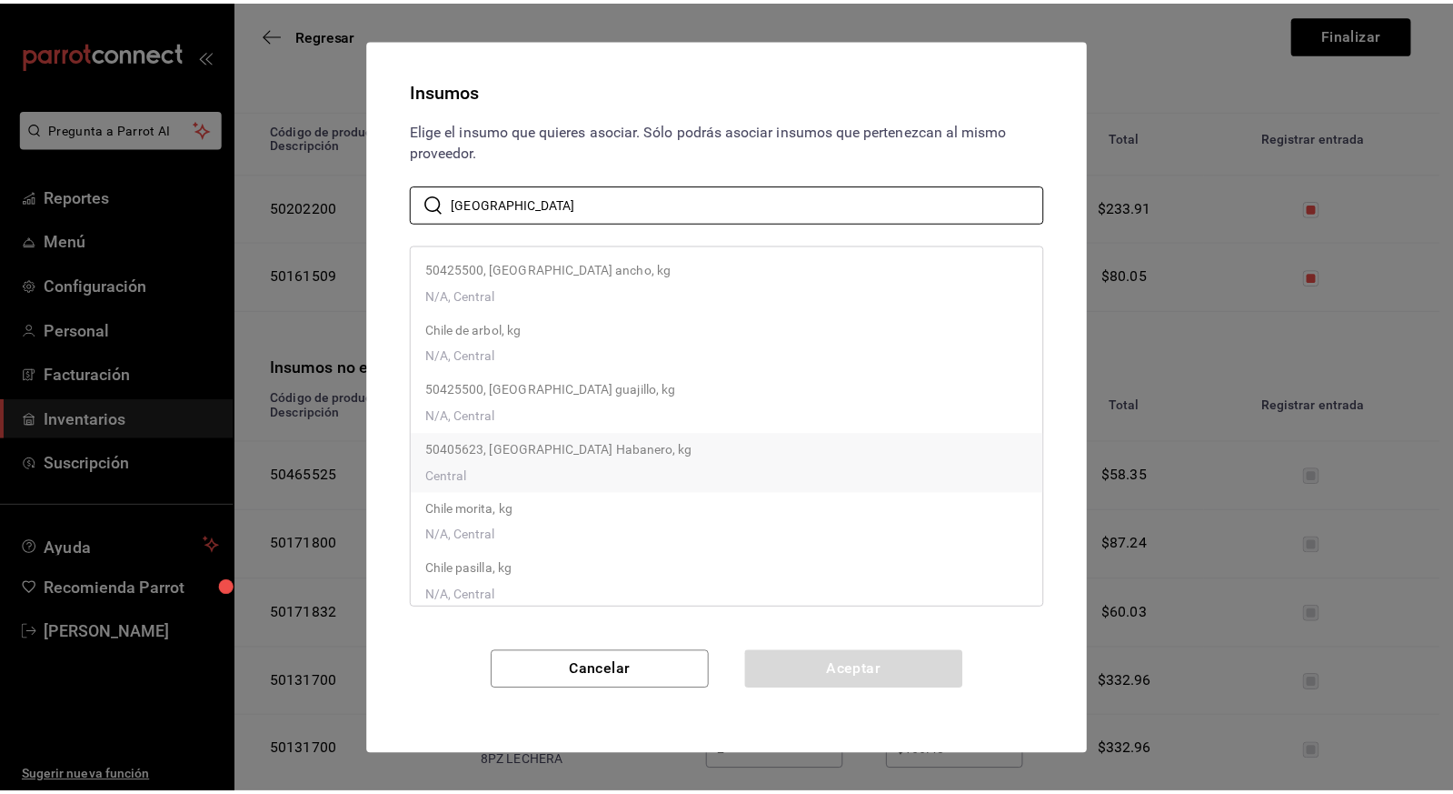
scroll to position [193, 0]
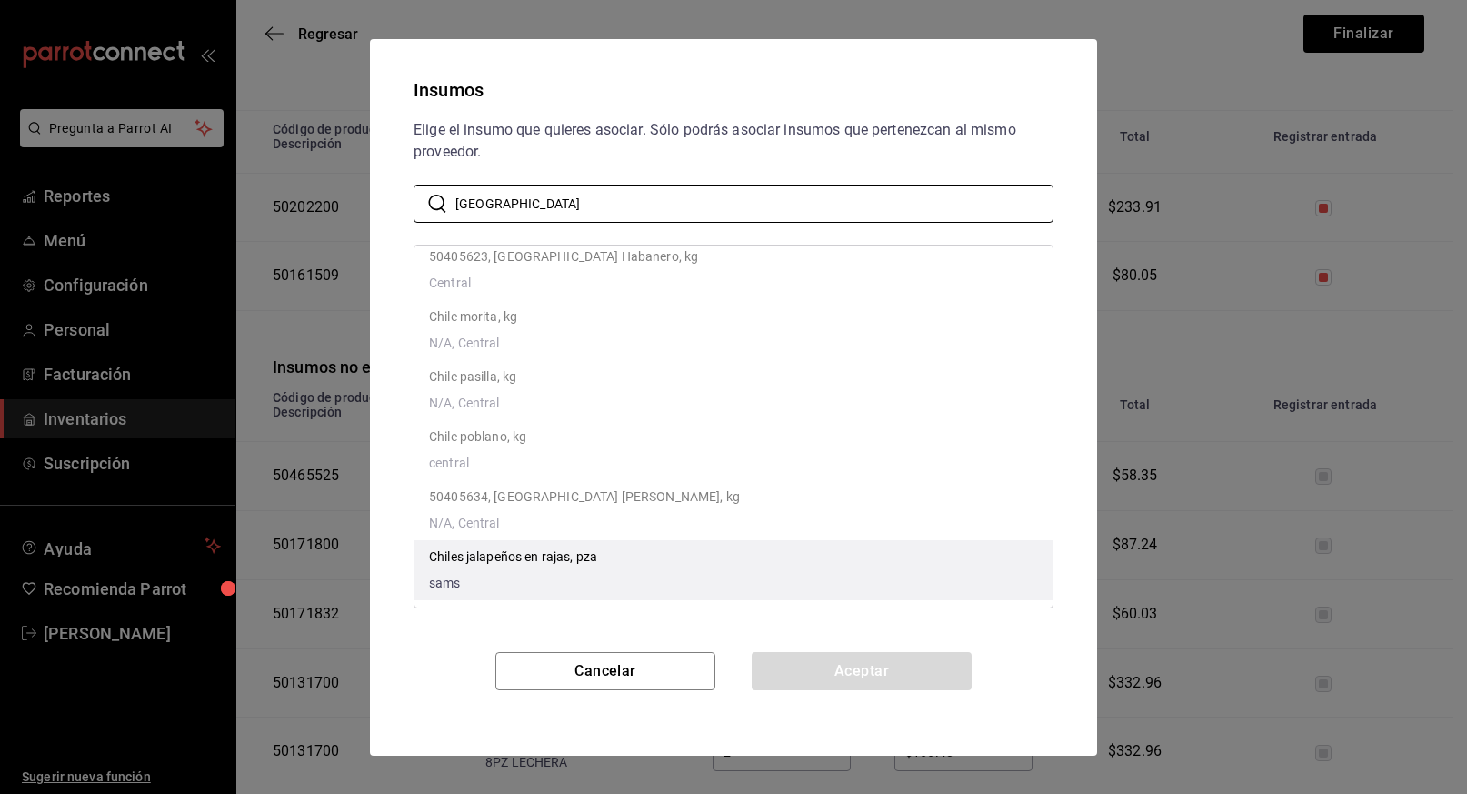
click at [530, 560] on p "Chiles jalapeños en rajas, pza" at bounding box center [513, 556] width 168 height 19
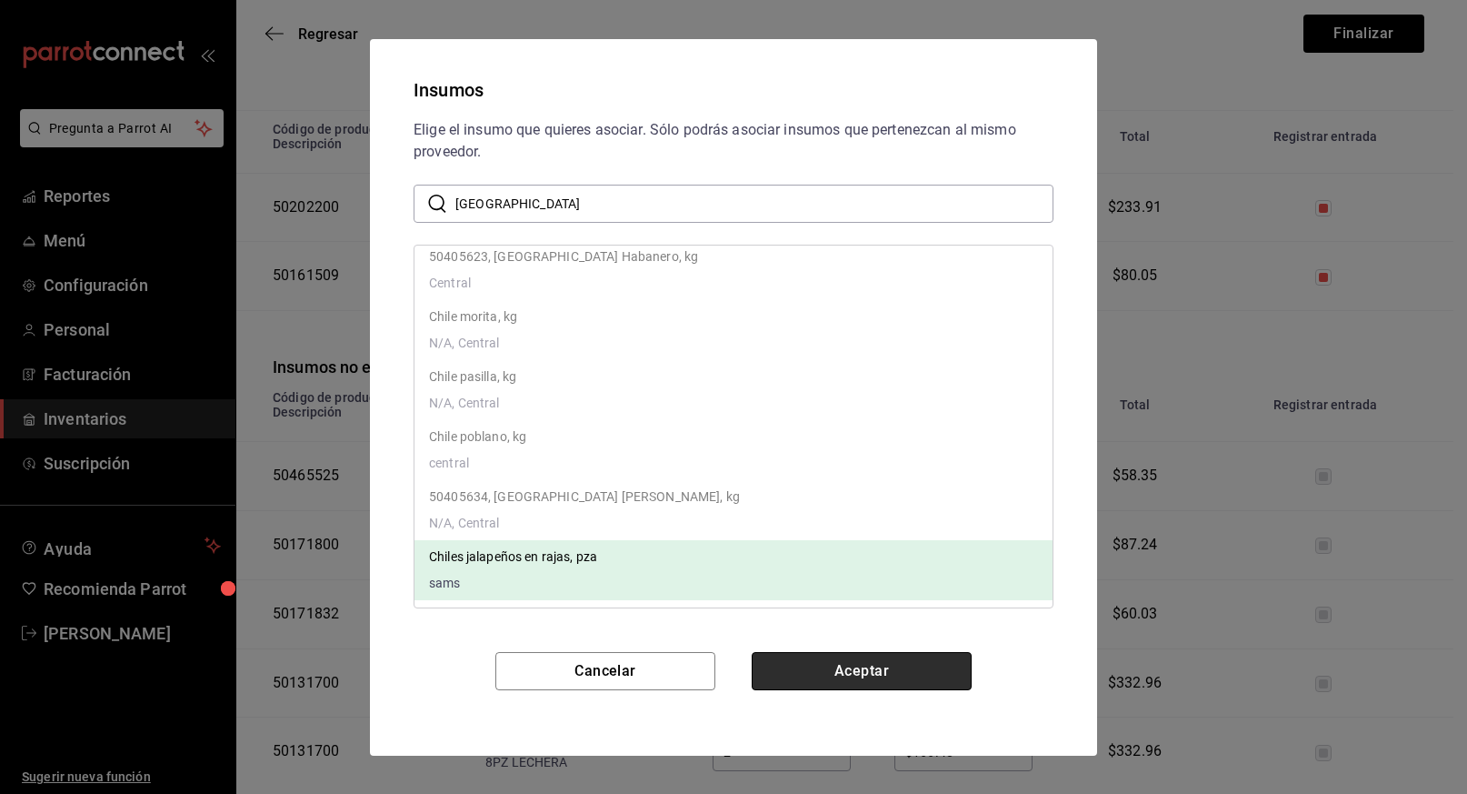
click at [873, 674] on button "Aceptar" at bounding box center [862, 671] width 220 height 38
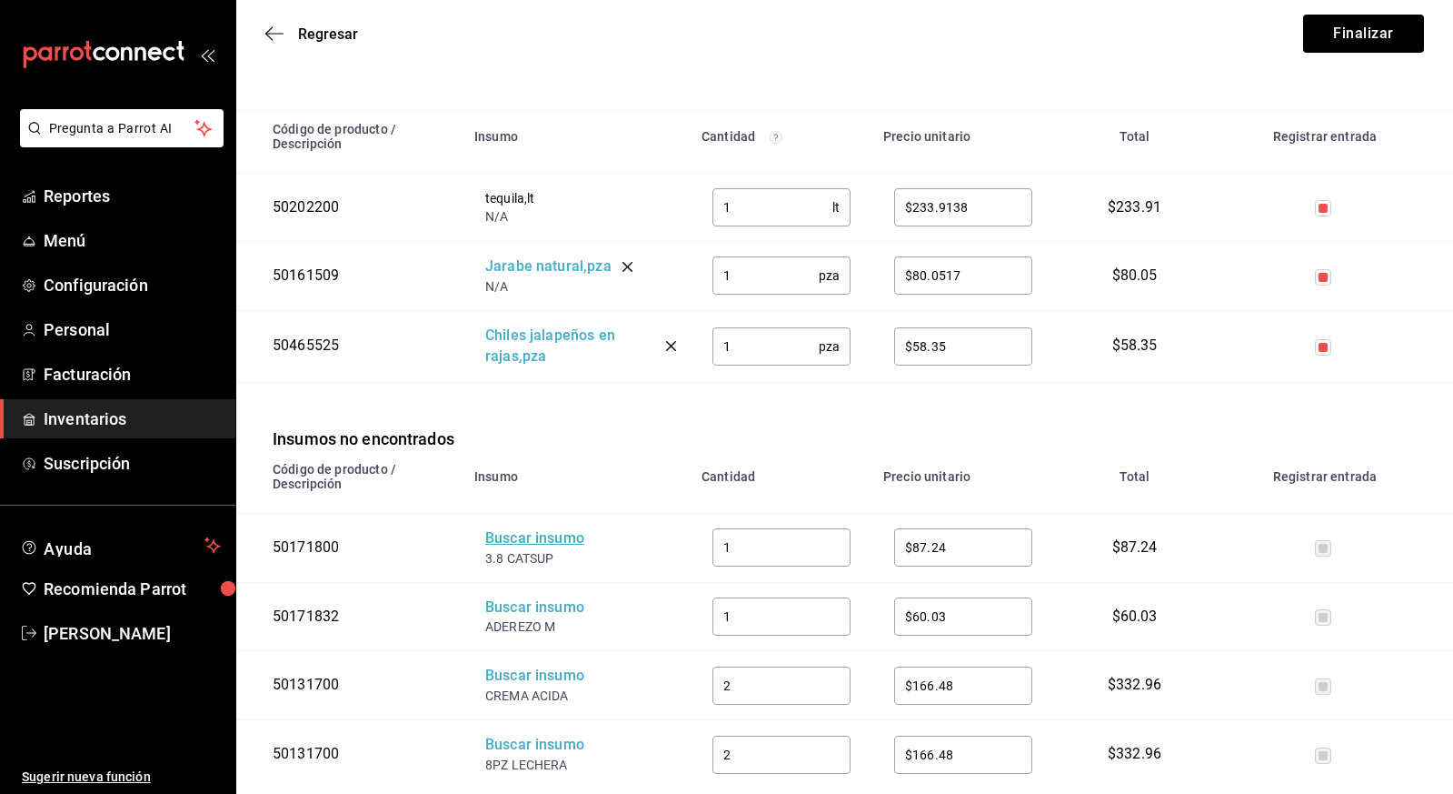
click at [547, 533] on div "Buscar insumo" at bounding box center [557, 538] width 145 height 21
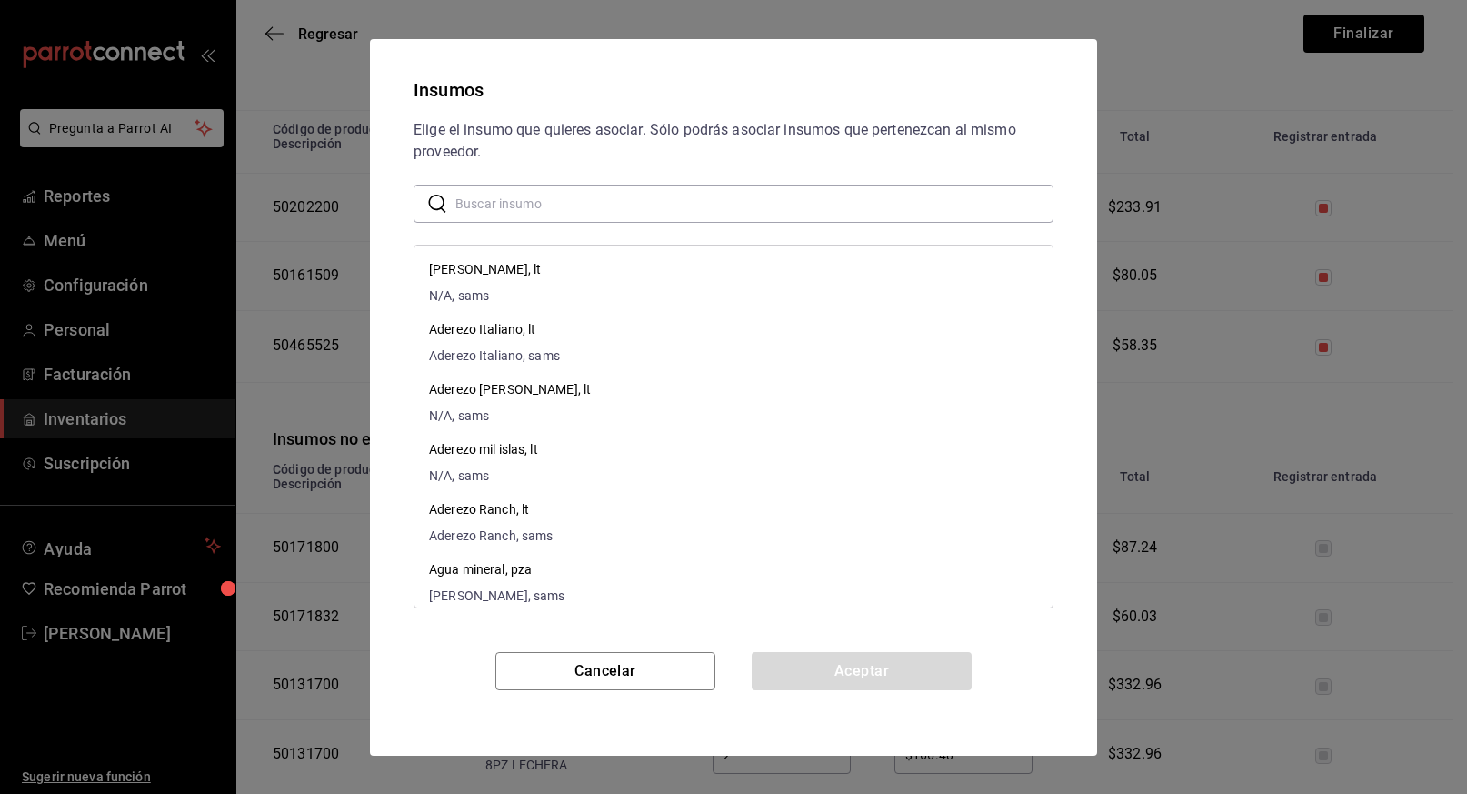
click at [615, 206] on input "text" at bounding box center [754, 203] width 598 height 36
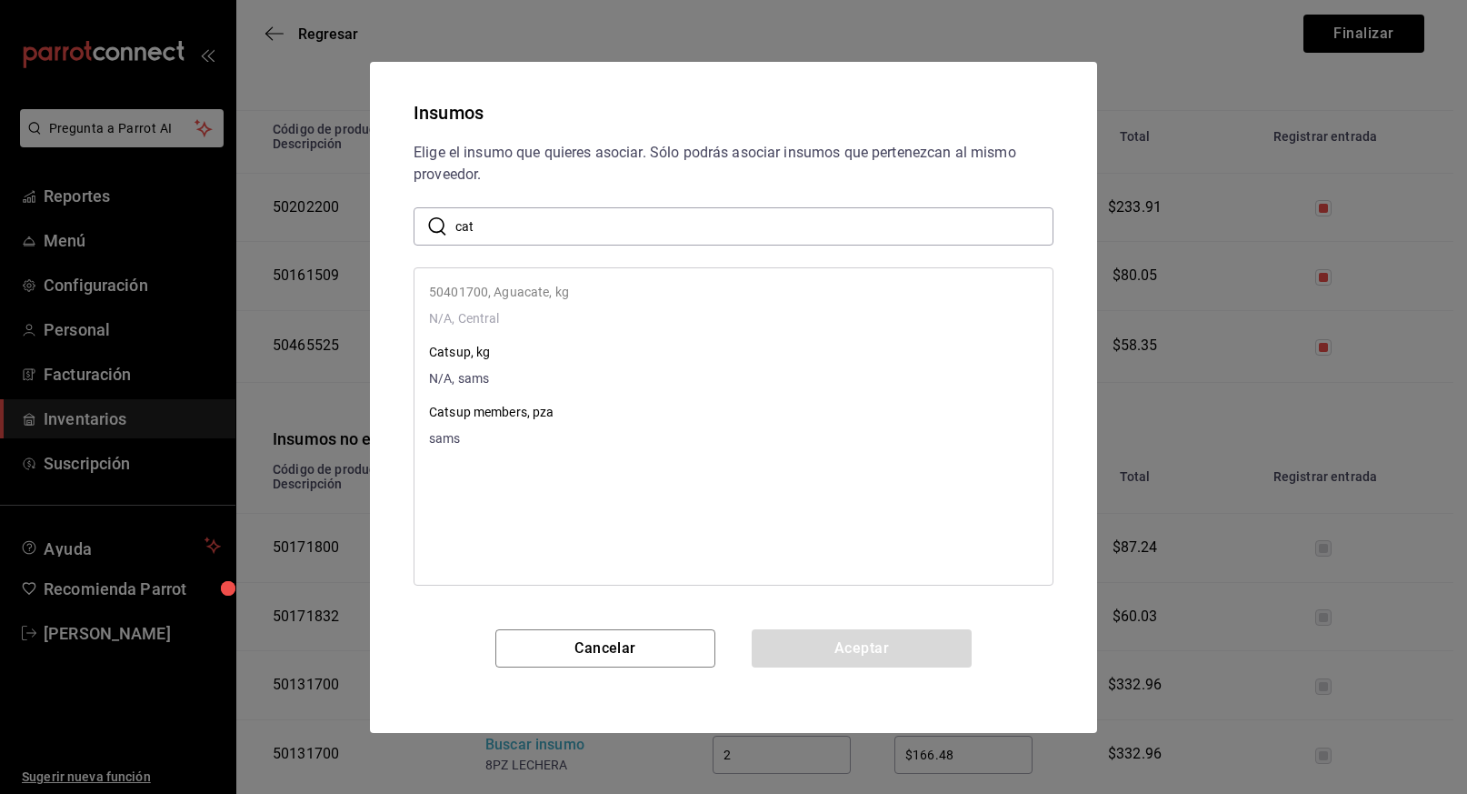
type input "catsup"
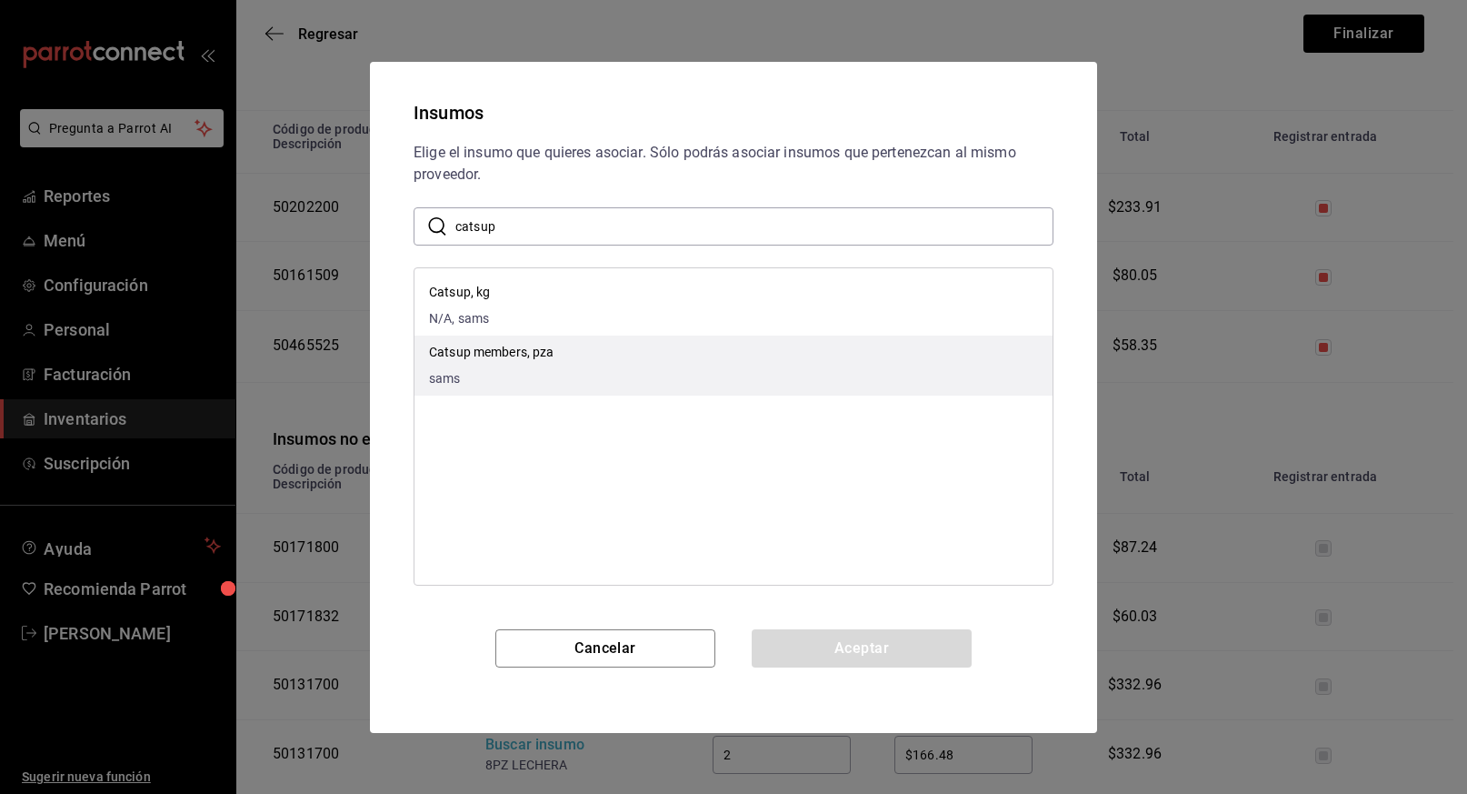
click at [491, 355] on p "Catsup members, pza" at bounding box center [491, 352] width 125 height 19
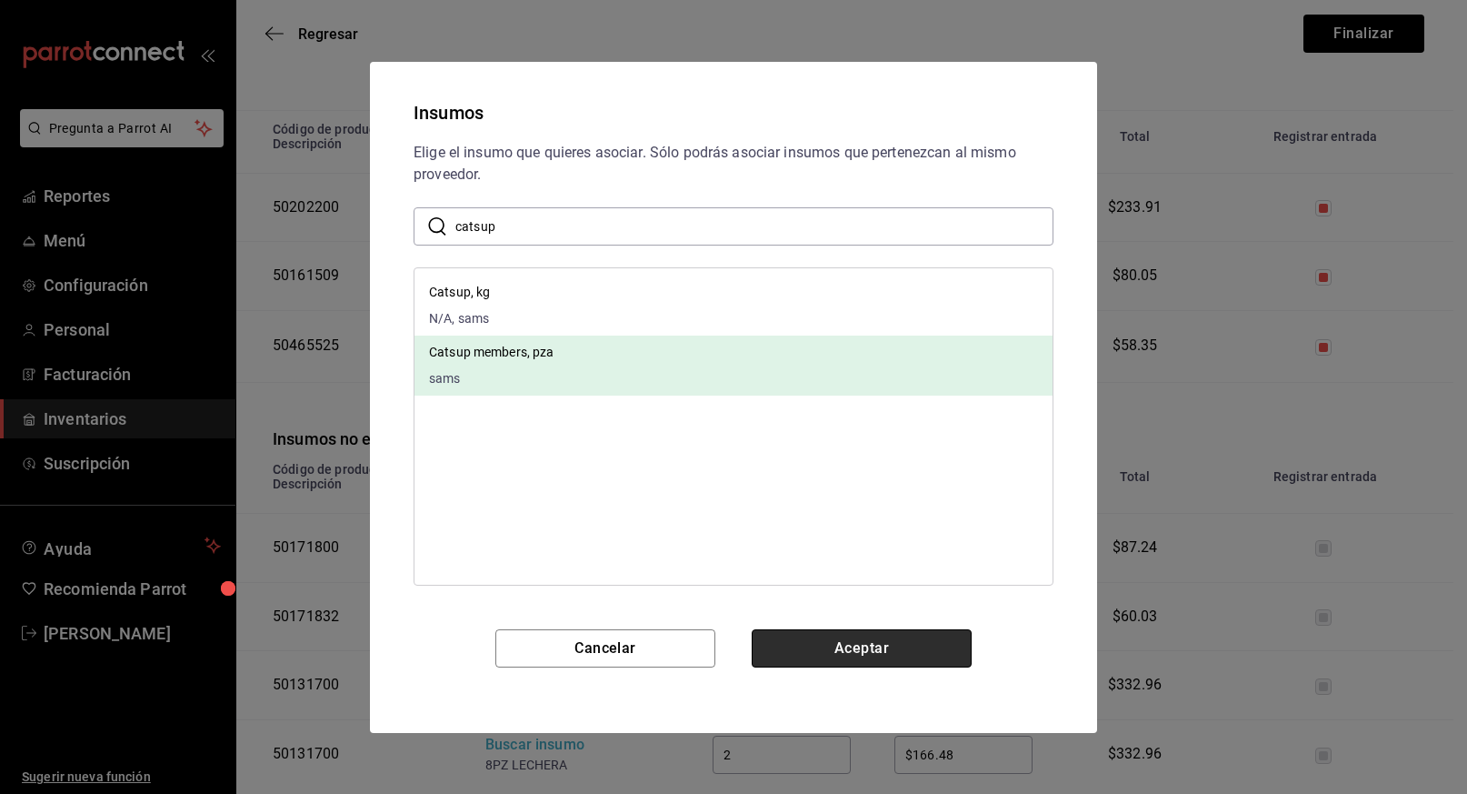
click at [836, 650] on button "Aceptar" at bounding box center [862, 648] width 220 height 38
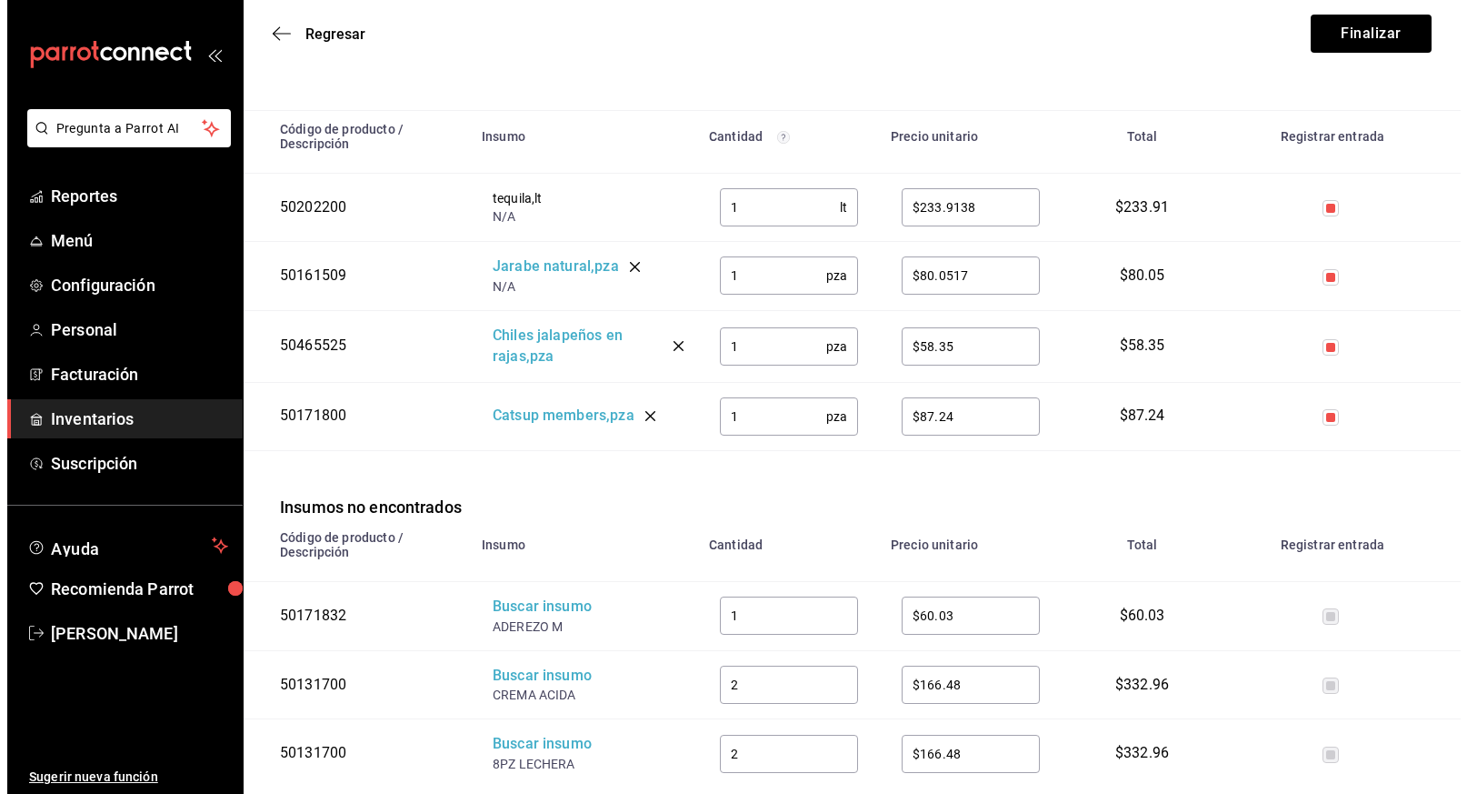
scroll to position [309, 0]
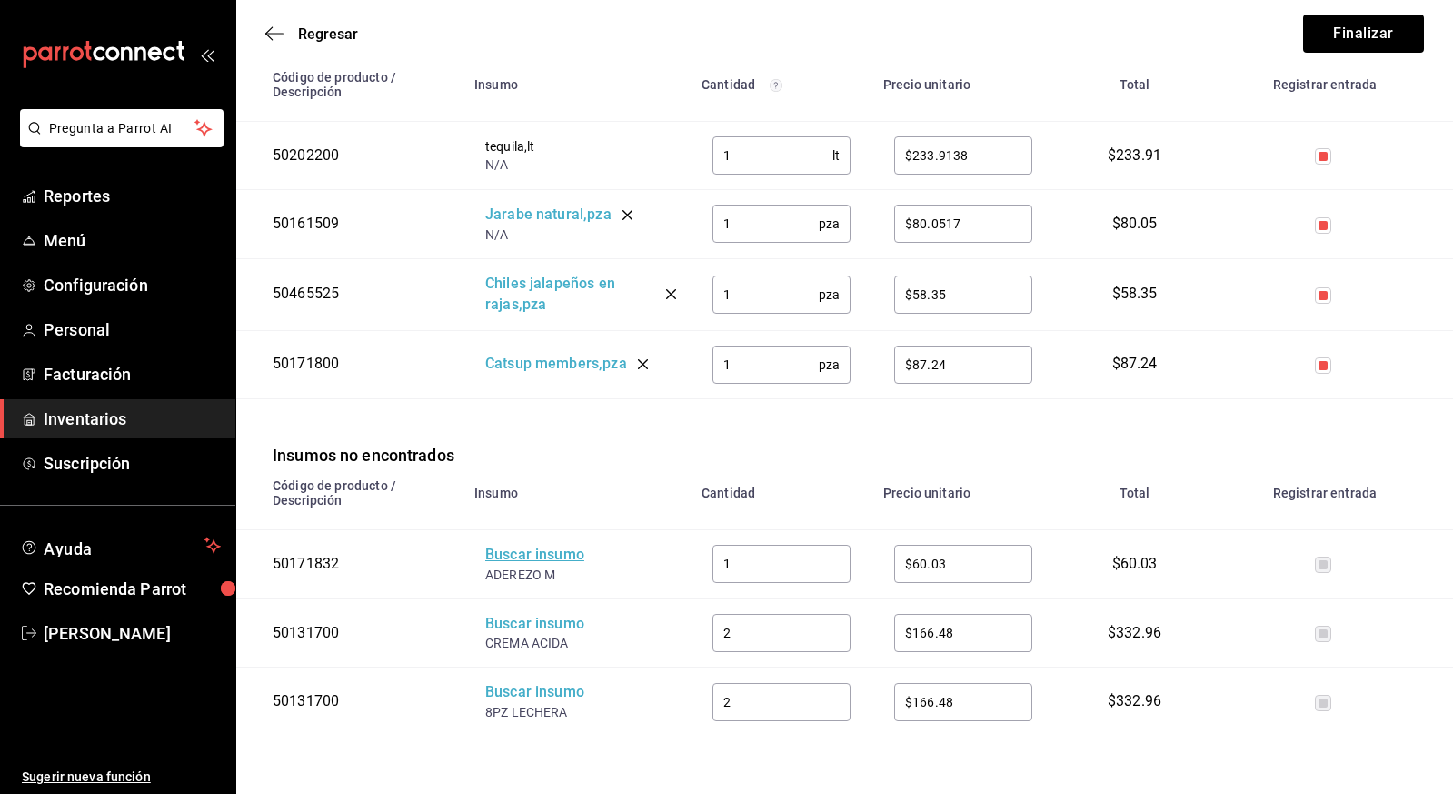
click at [531, 551] on div "Buscar insumo" at bounding box center [557, 554] width 145 height 21
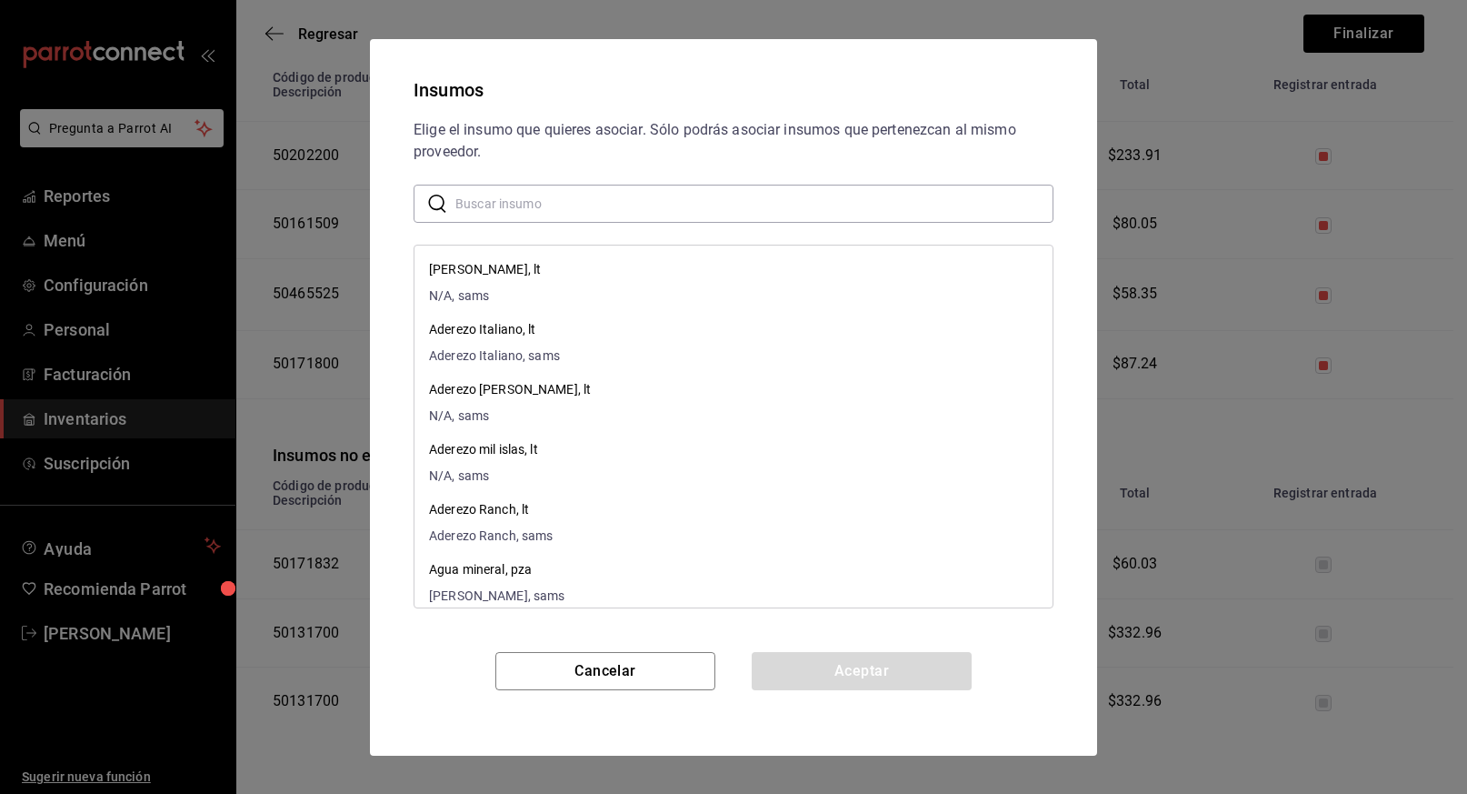
click at [634, 209] on input "text" at bounding box center [754, 203] width 598 height 36
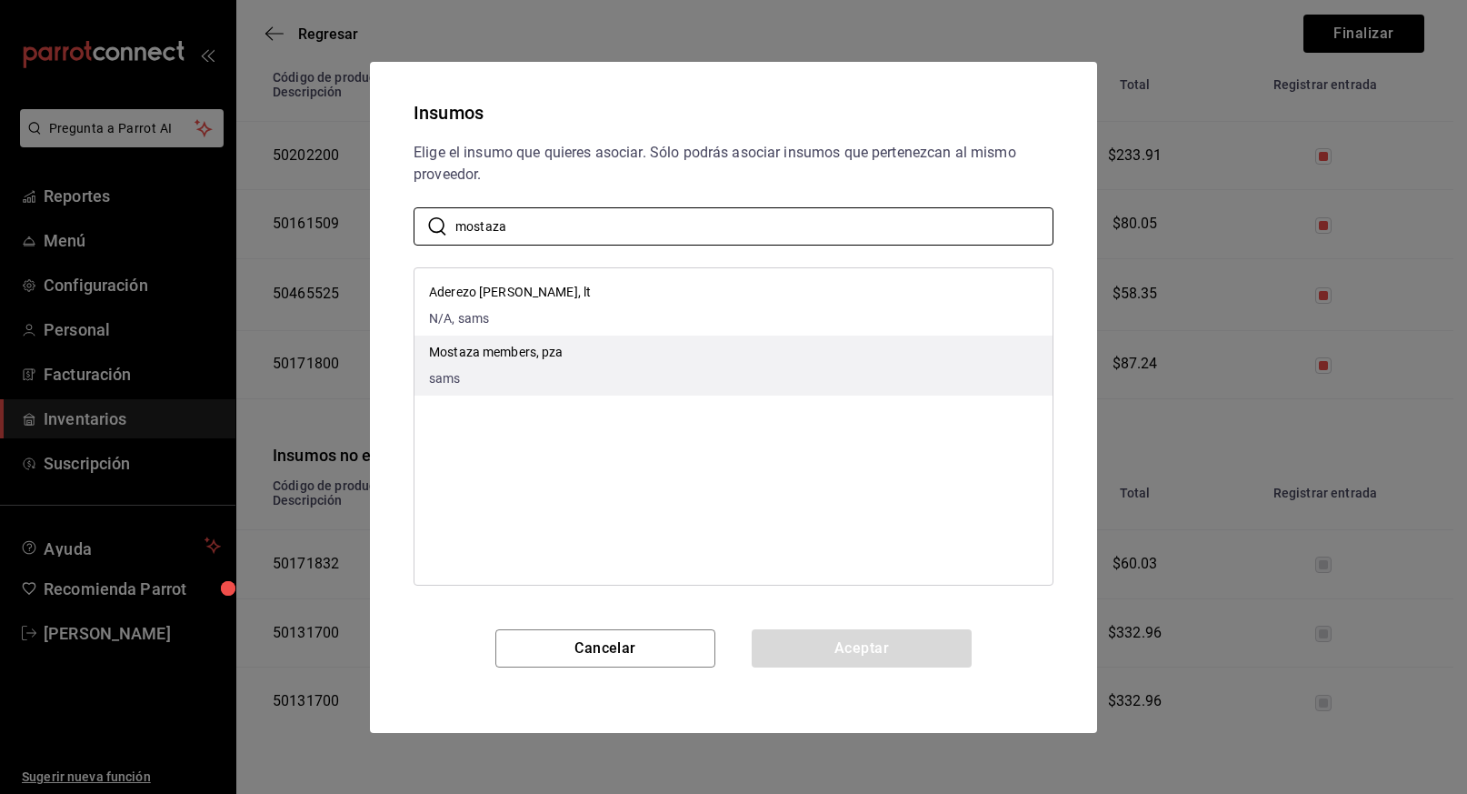
type input "mostaza"
click at [483, 363] on div "Mostaza members, pza sams" at bounding box center [496, 365] width 135 height 45
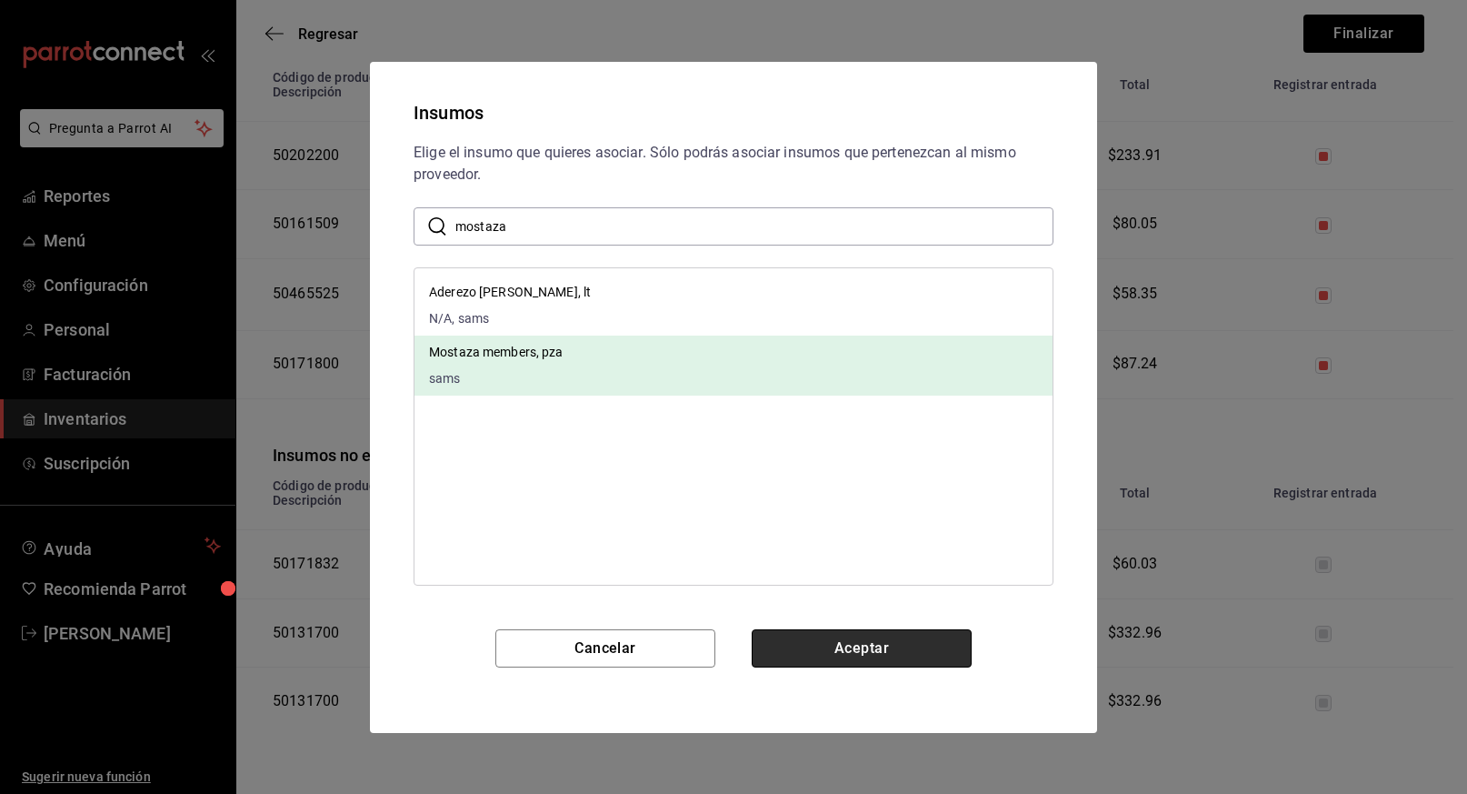
click at [849, 648] on button "Aceptar" at bounding box center [862, 648] width 220 height 38
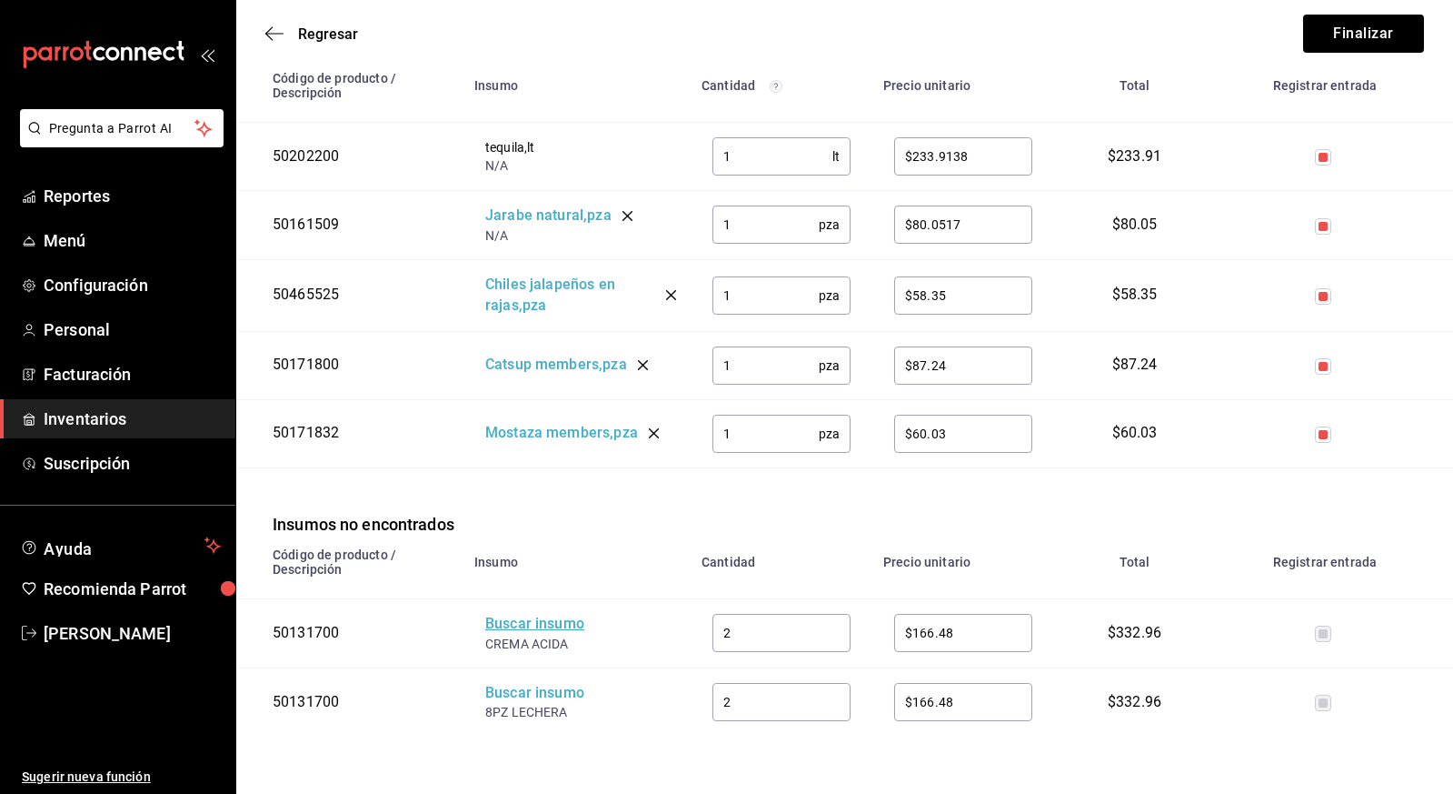
click at [561, 622] on div "Buscar insumo" at bounding box center [557, 624] width 145 height 21
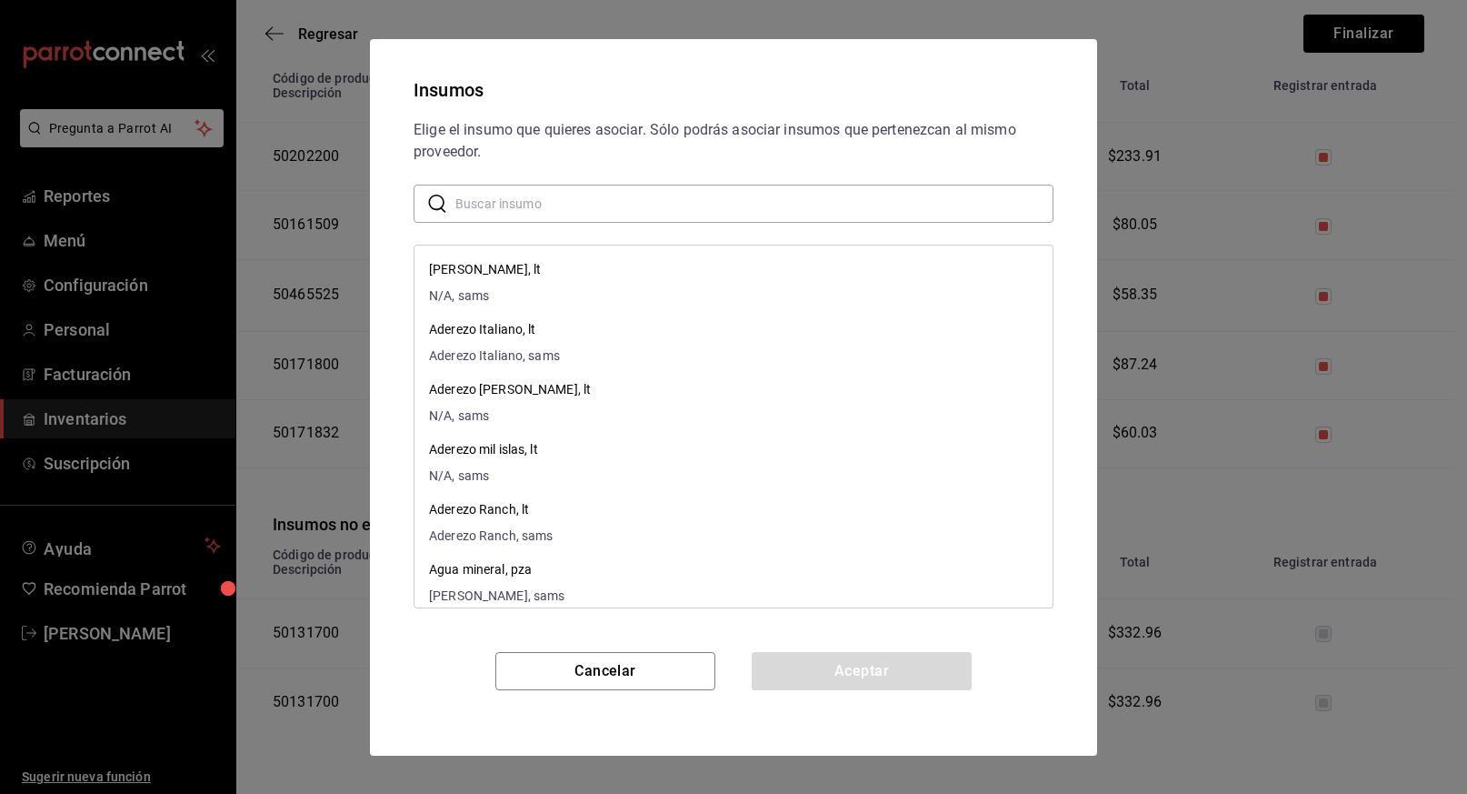
click at [545, 205] on input "text" at bounding box center [754, 203] width 598 height 36
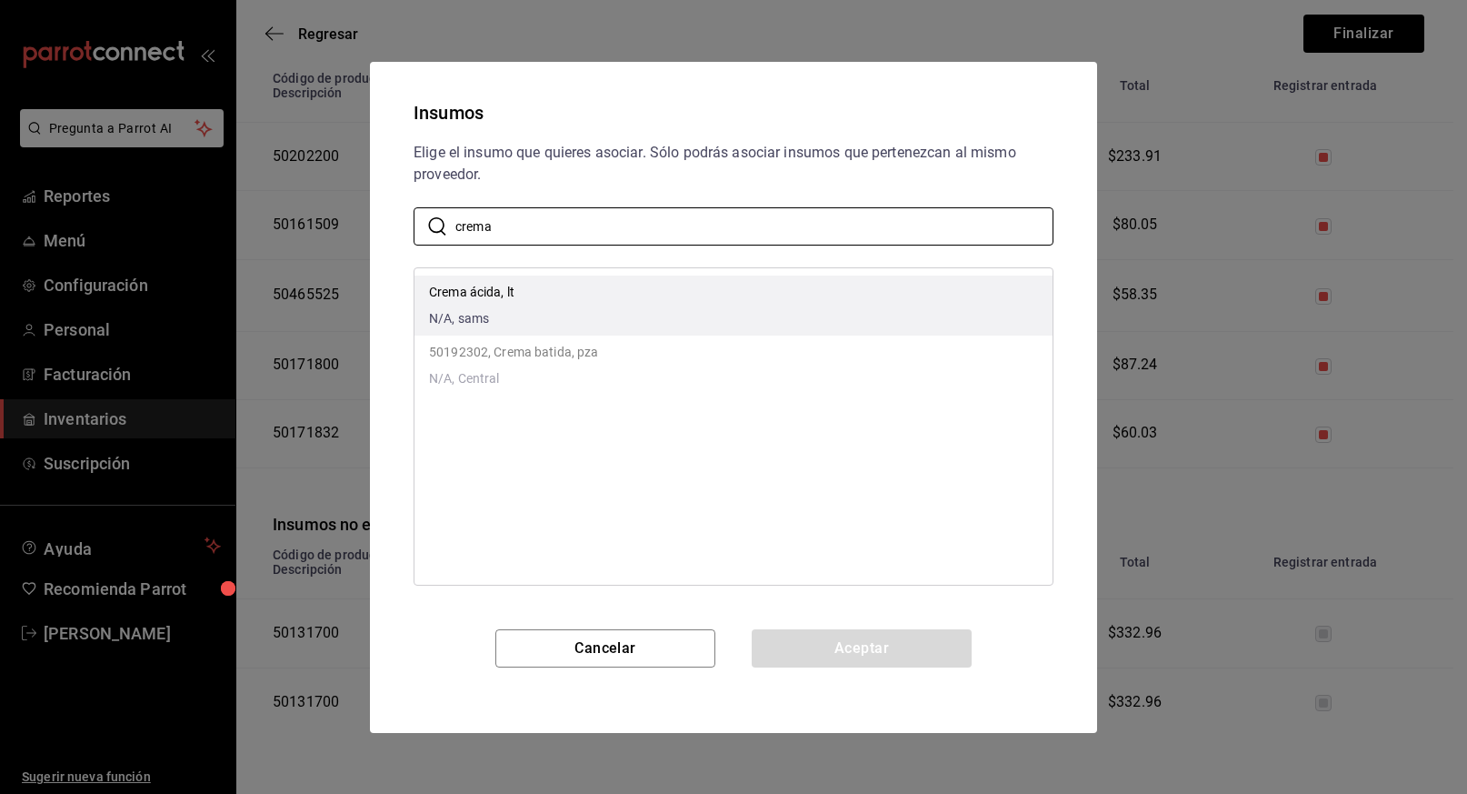
type input "crema"
click at [553, 295] on li "Crema ácida, lt N/A, sams" at bounding box center [733, 305] width 638 height 60
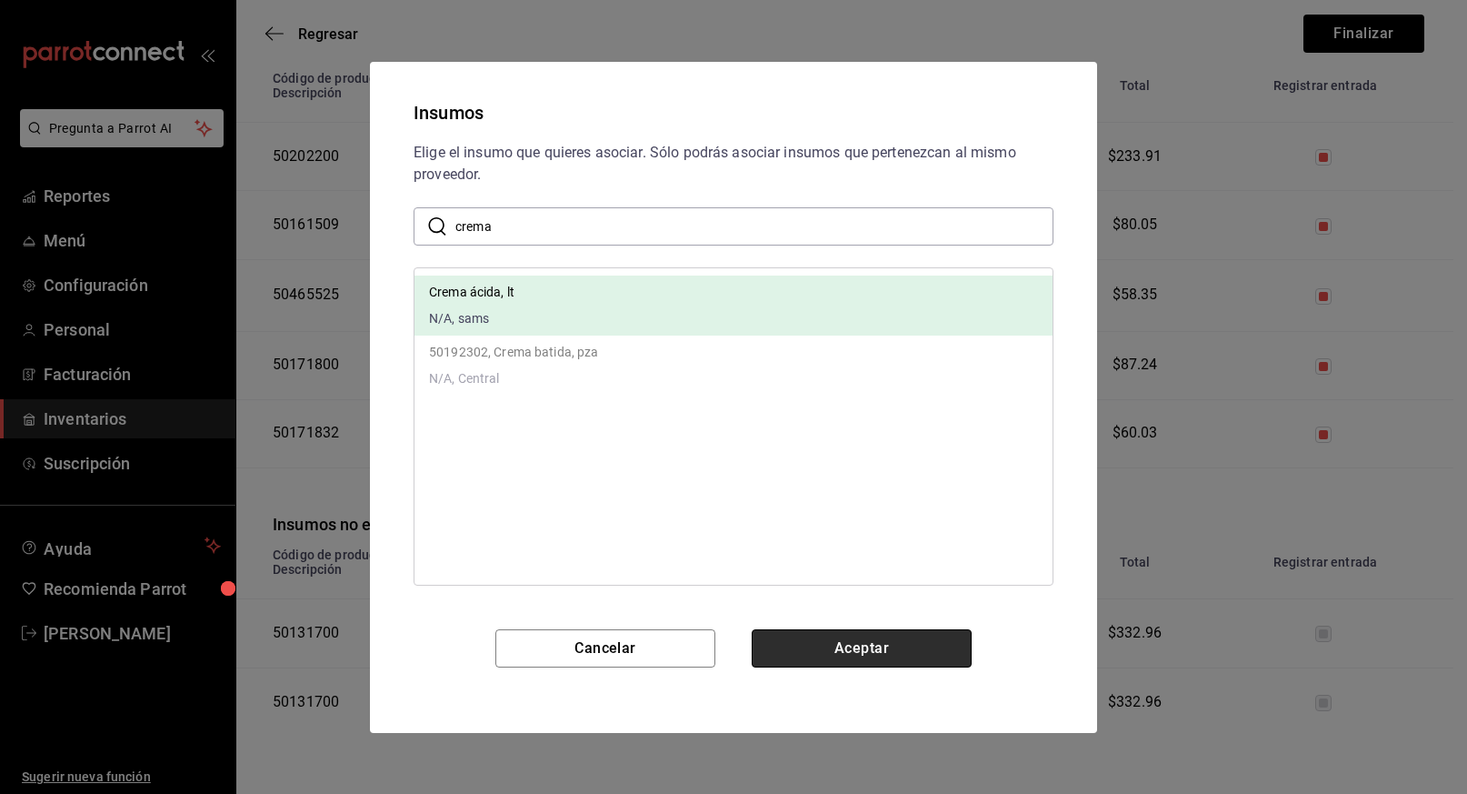
click at [886, 645] on button "Aceptar" at bounding box center [862, 648] width 220 height 38
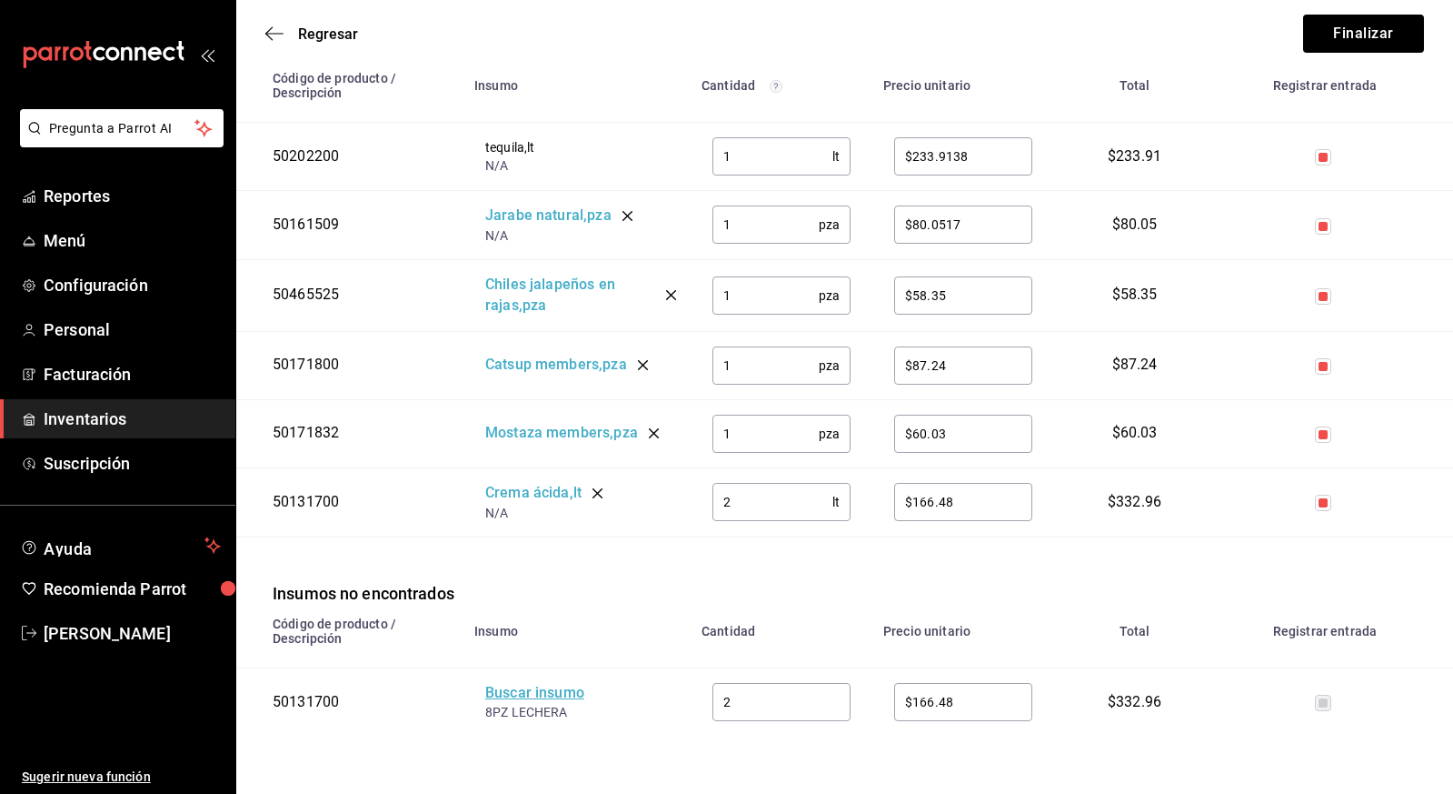
click at [532, 691] on div "Buscar insumo" at bounding box center [557, 693] width 145 height 21
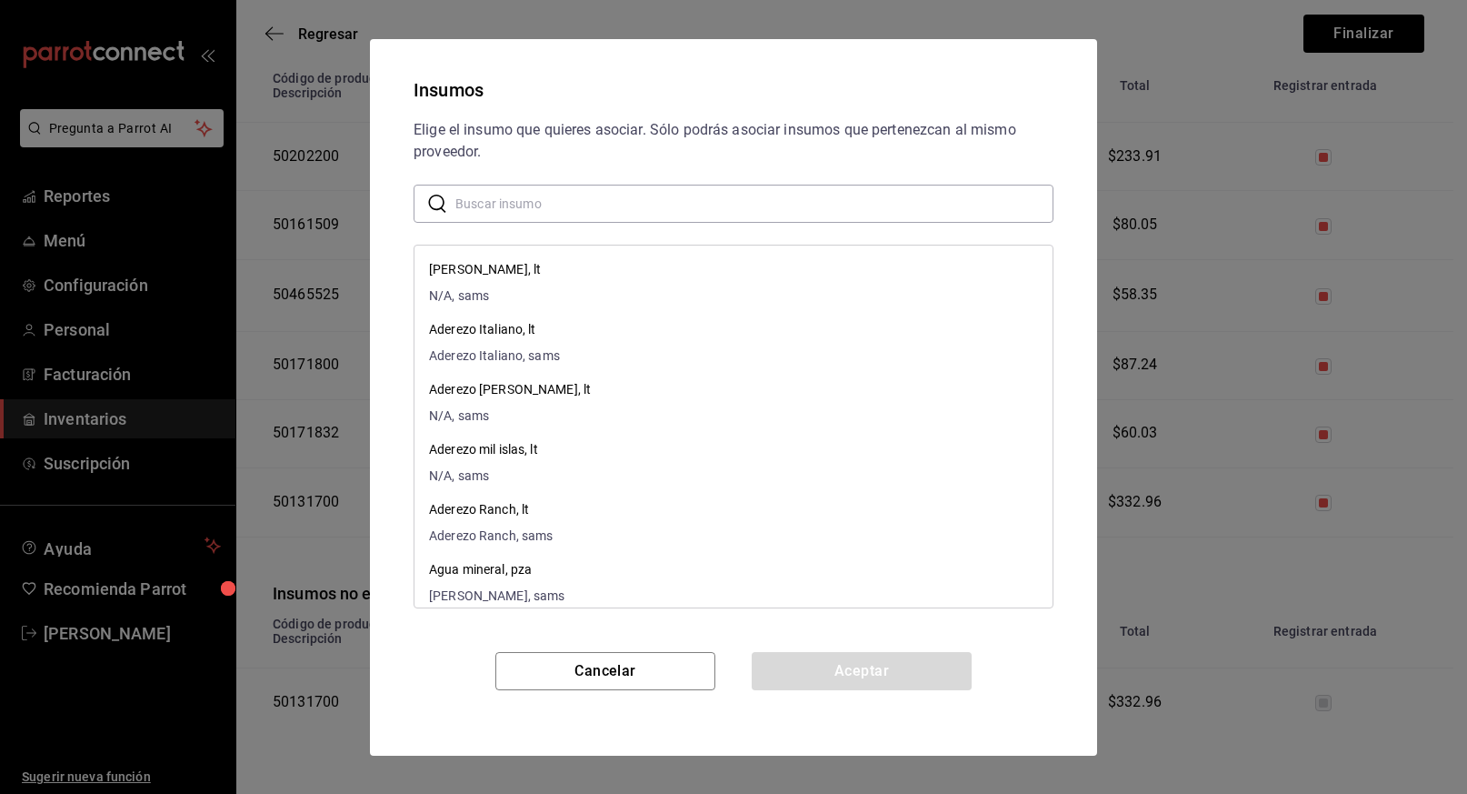
click at [614, 197] on input "text" at bounding box center [754, 203] width 598 height 36
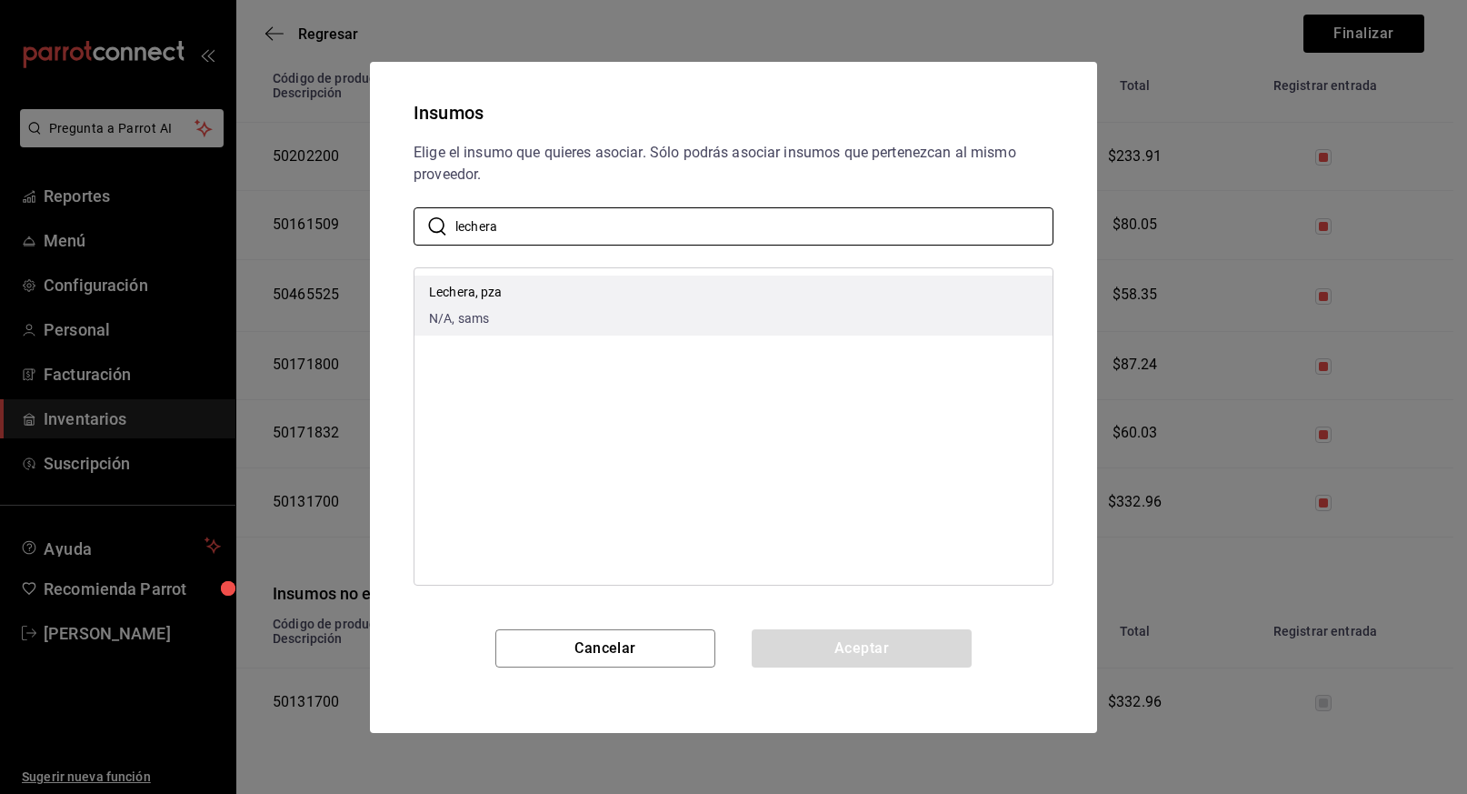
type input "lechera"
click at [507, 297] on li "Lechera, pza N/A, sams" at bounding box center [733, 305] width 638 height 60
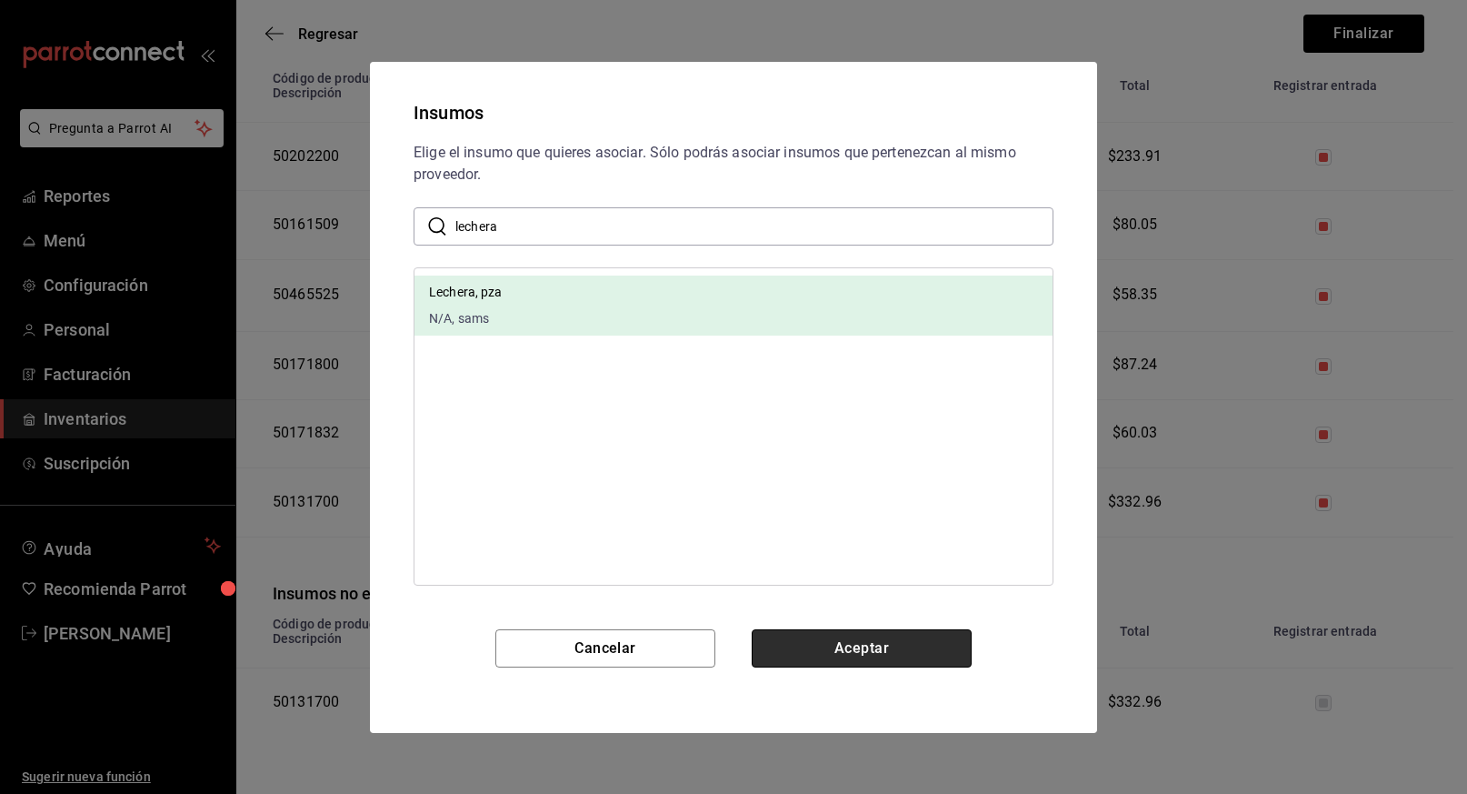
click at [867, 654] on button "Aceptar" at bounding box center [862, 648] width 220 height 38
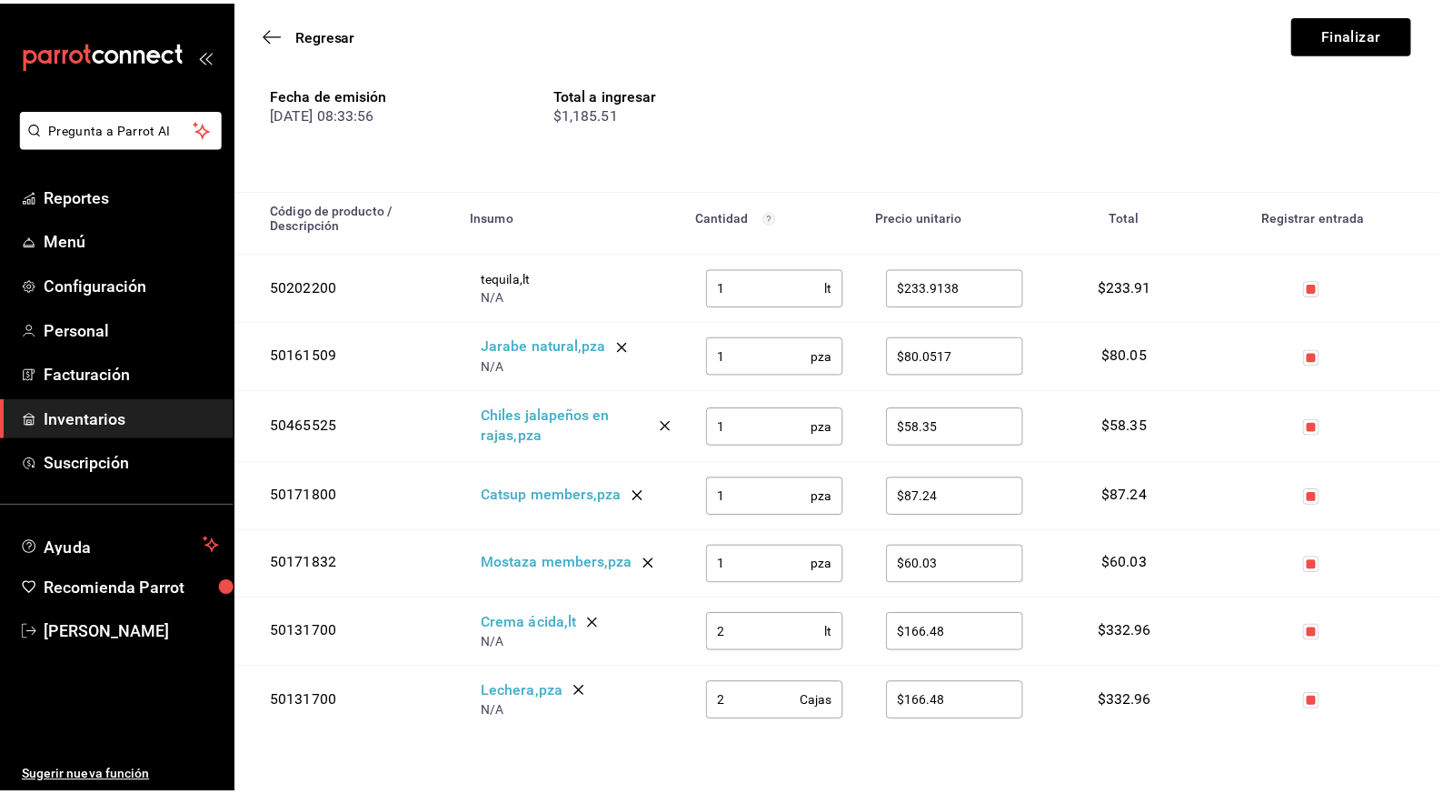
scroll to position [176, 0]
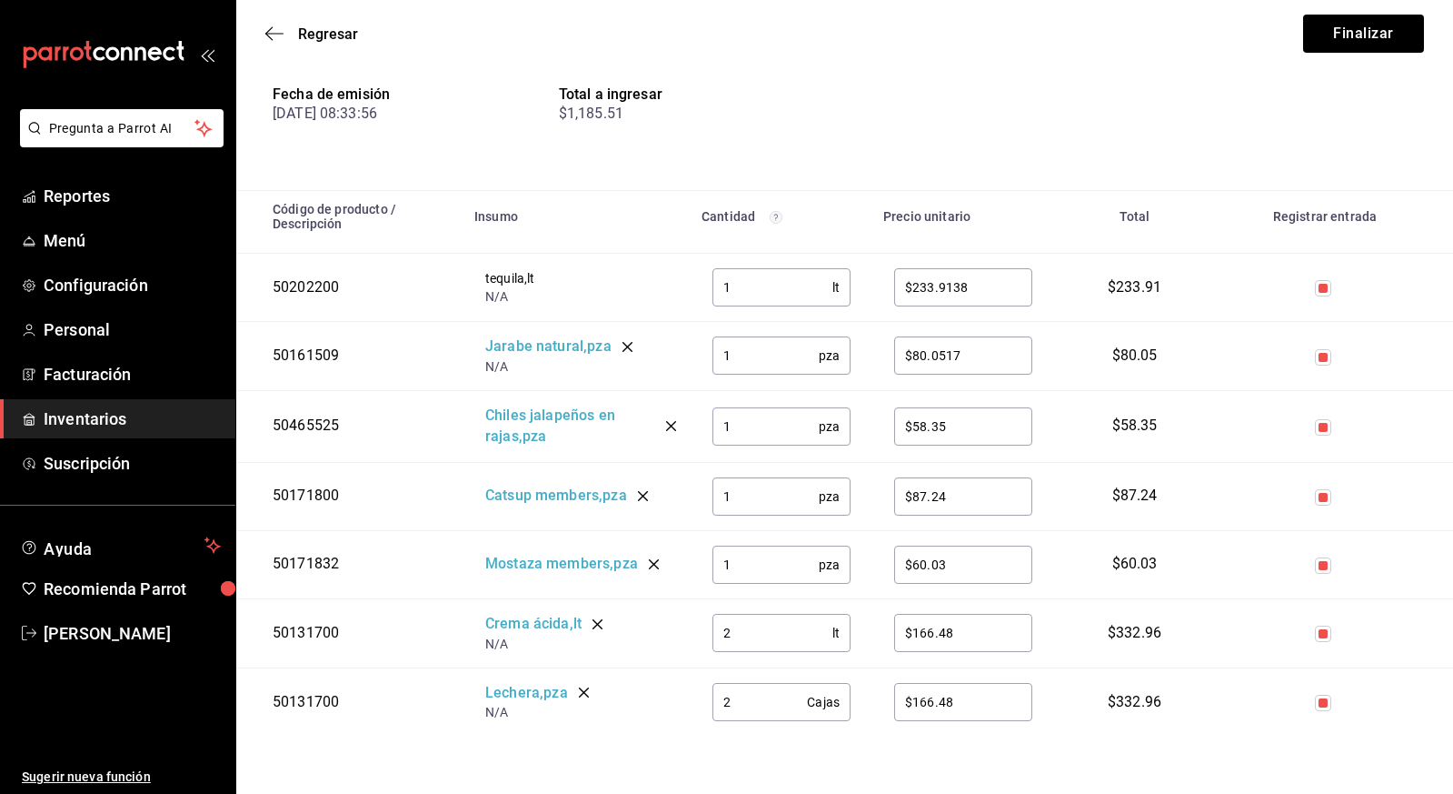
click at [736, 704] on input "2" at bounding box center [760, 702] width 95 height 36
type input "1"
click at [972, 703] on input "$166.48" at bounding box center [963, 702] width 138 height 36
type input "$176.09"
click at [1364, 36] on button "Finalizar" at bounding box center [1363, 34] width 121 height 38
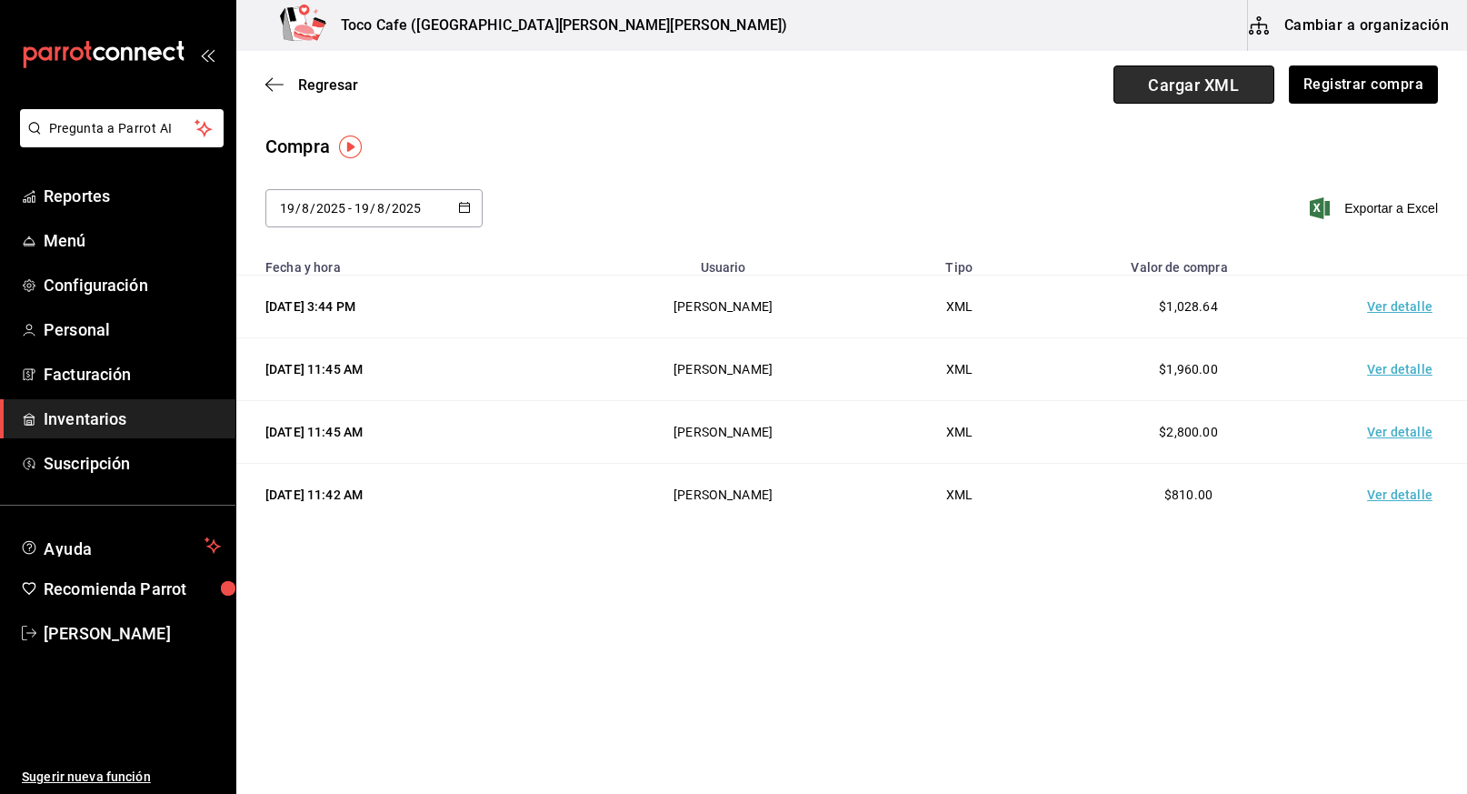
click at [1219, 91] on span "Cargar XML" at bounding box center [1194, 84] width 161 height 38
click at [0, 0] on input "Cargar XML" at bounding box center [0, 0] width 0 height 0
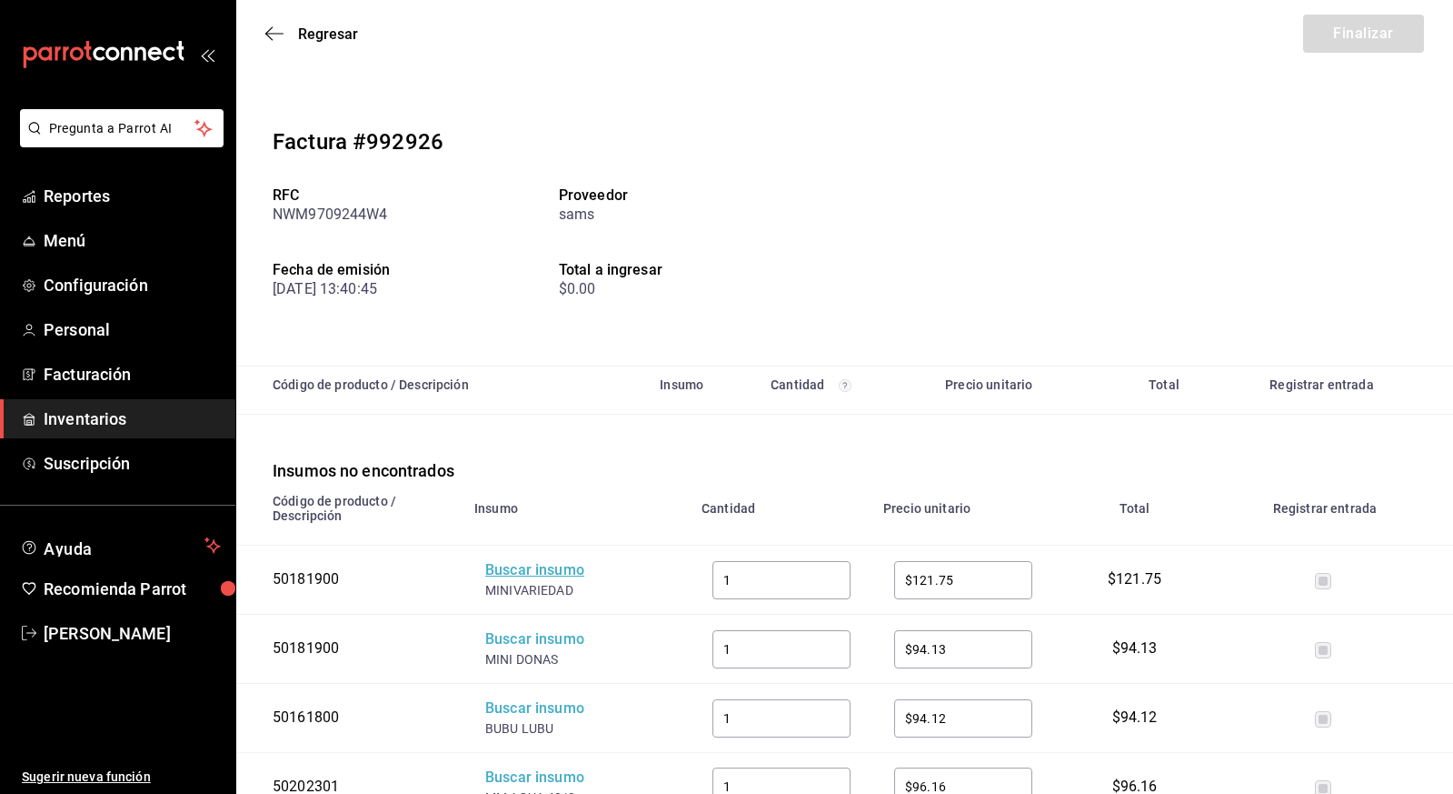
click at [540, 568] on div "Buscar insumo" at bounding box center [557, 570] width 145 height 21
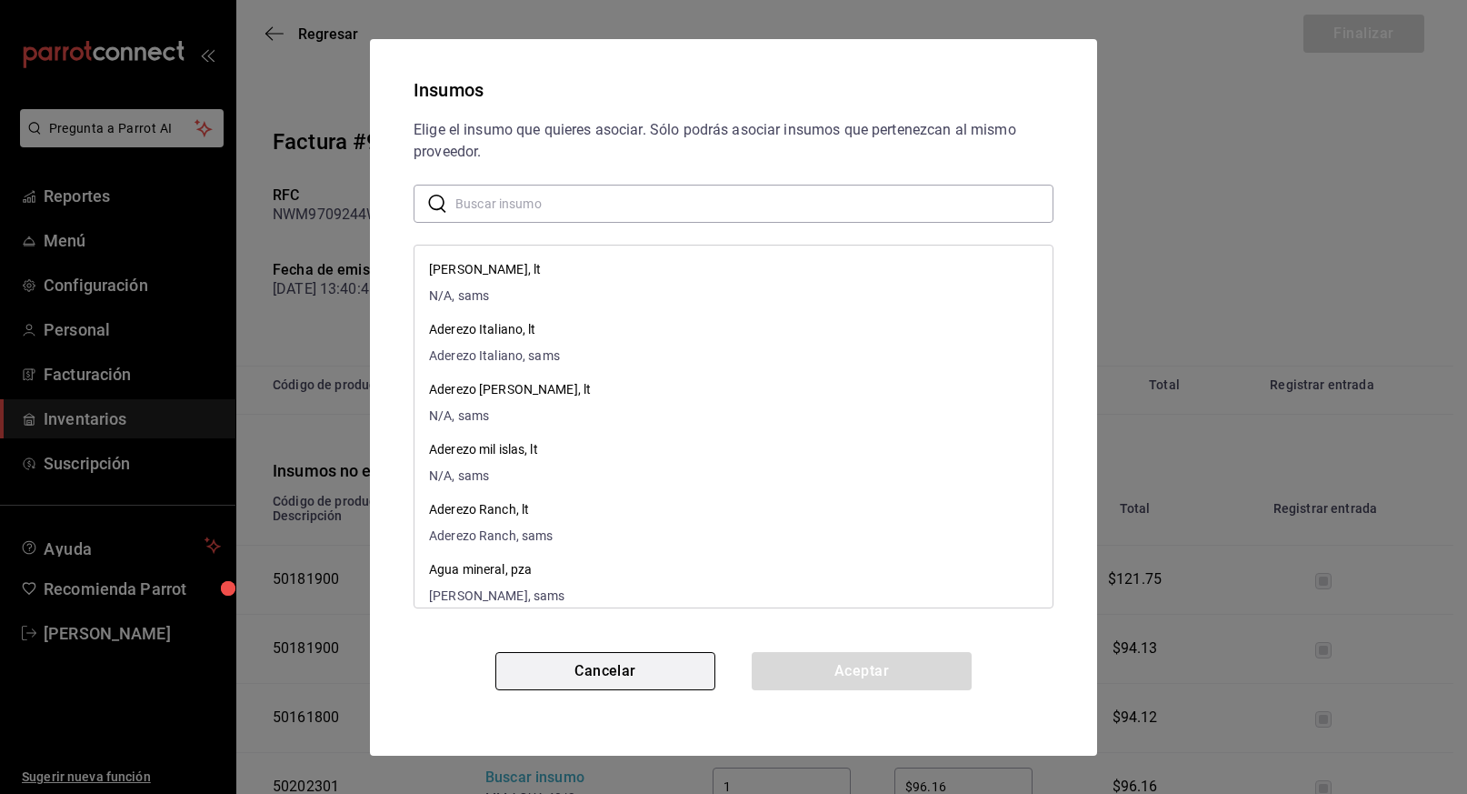
click at [597, 684] on button "Cancelar" at bounding box center [605, 671] width 220 height 38
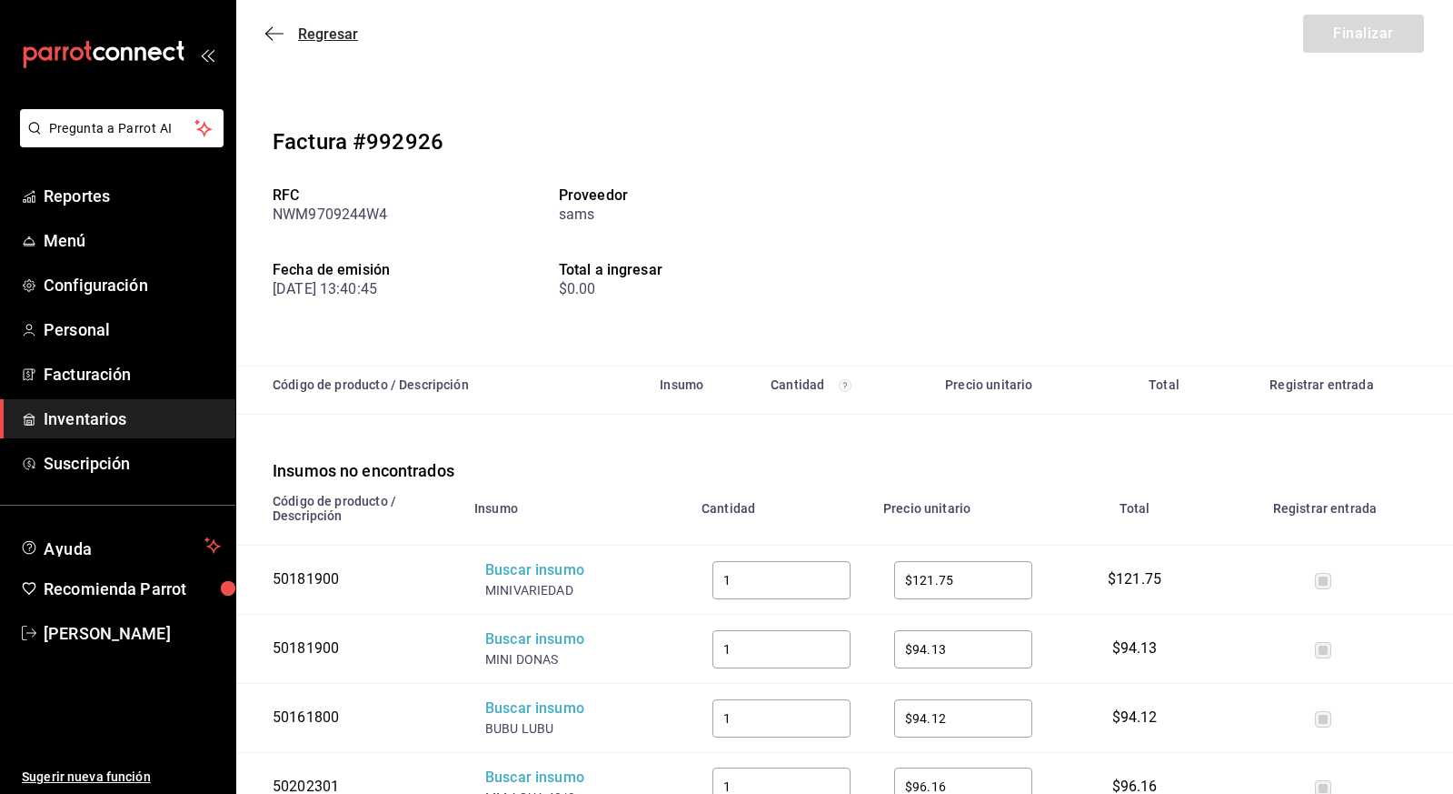
click at [275, 28] on icon "button" at bounding box center [274, 33] width 18 height 16
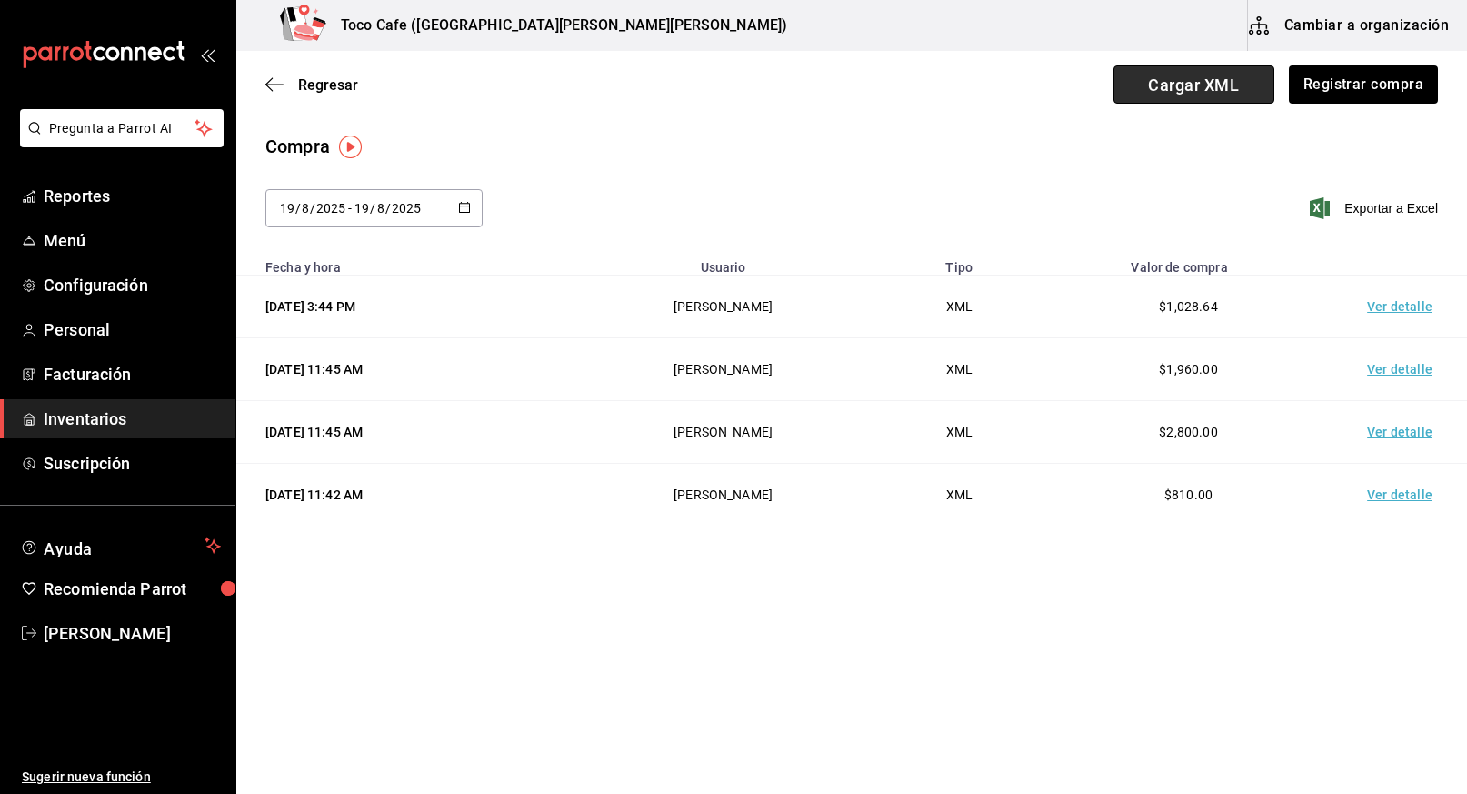
click at [1214, 73] on span "Cargar XML" at bounding box center [1194, 84] width 161 height 38
click at [0, 0] on input "Cargar XML" at bounding box center [0, 0] width 0 height 0
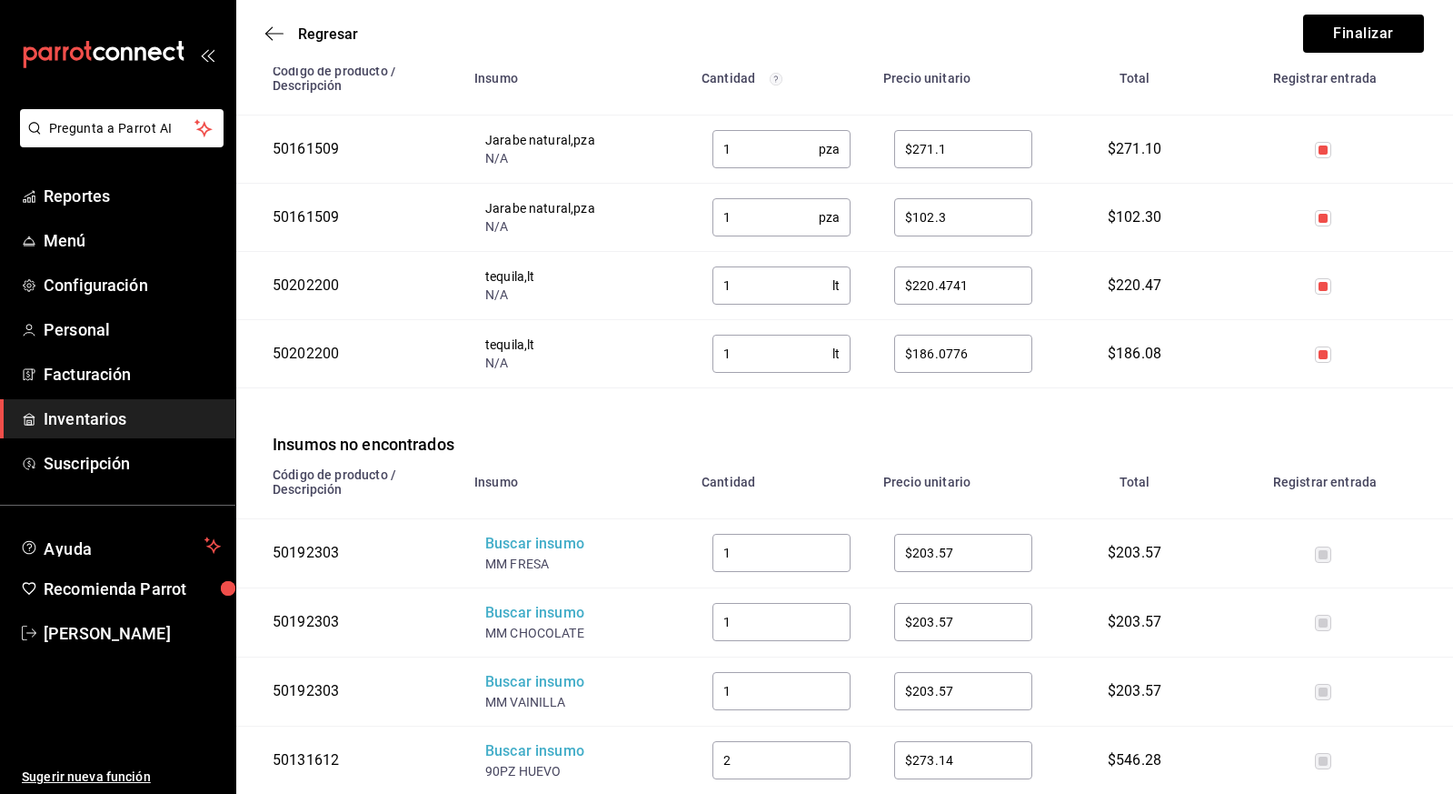
scroll to position [315, 0]
click at [526, 542] on div "Buscar insumo" at bounding box center [557, 543] width 145 height 21
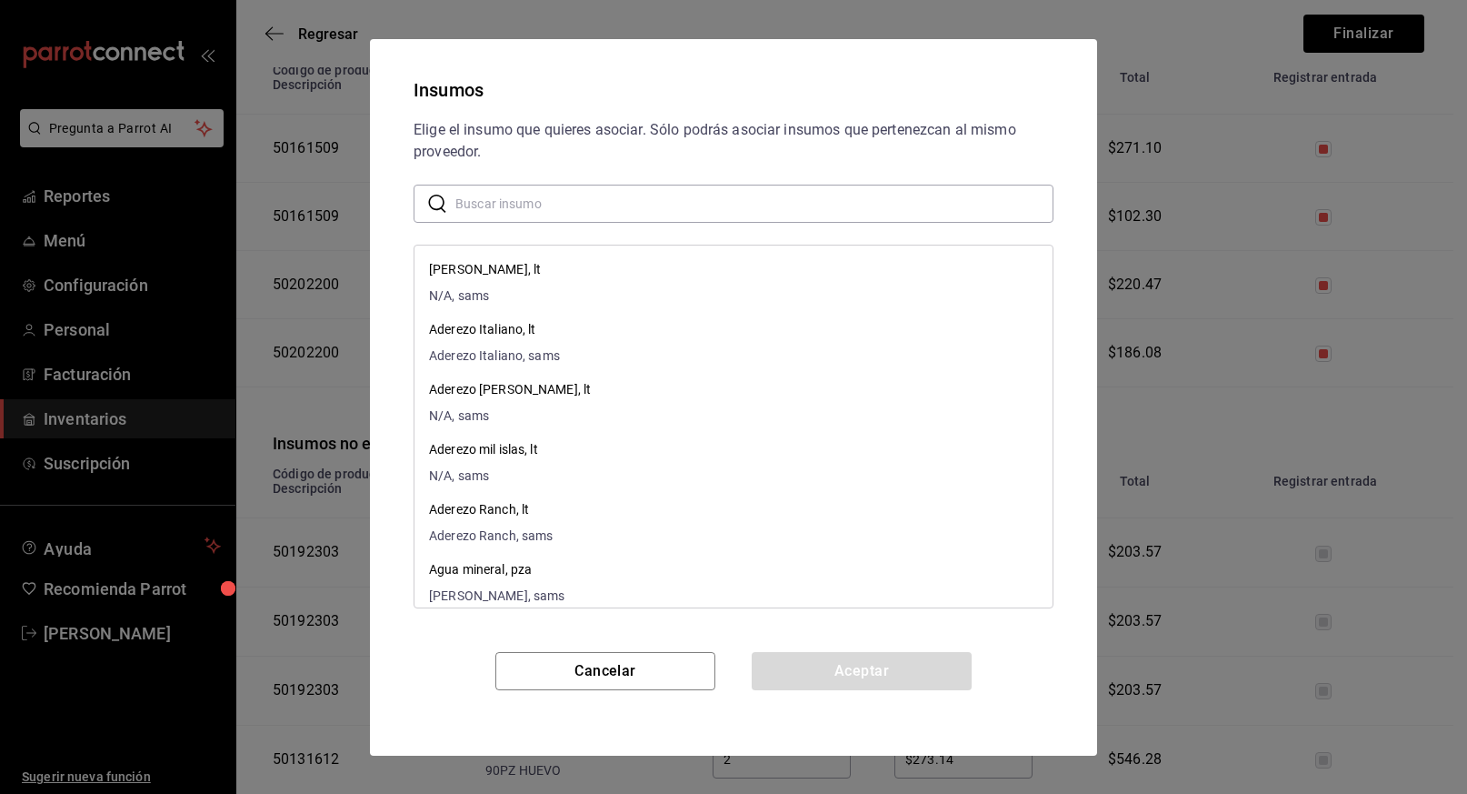
click at [578, 205] on input "text" at bounding box center [754, 203] width 598 height 36
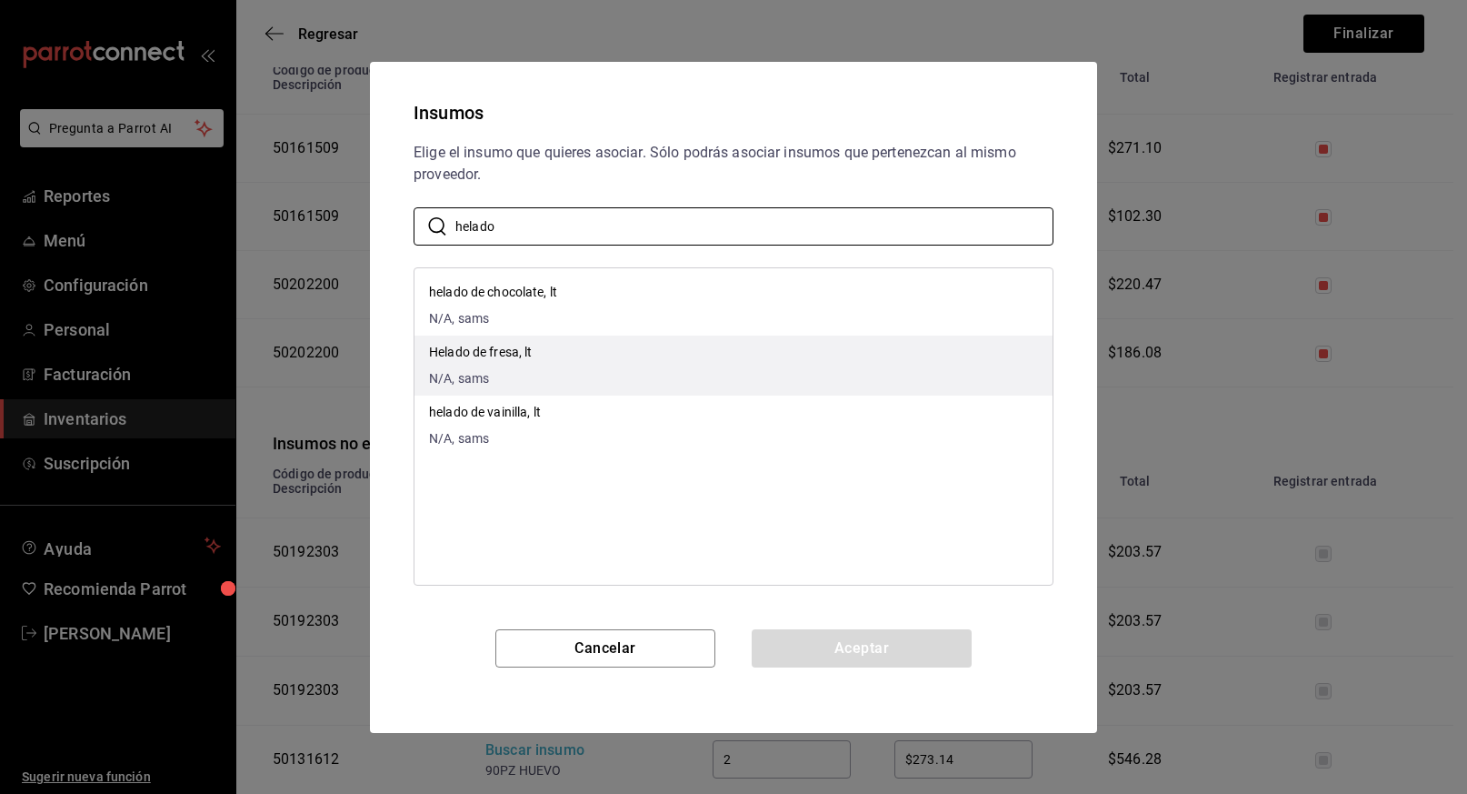
type input "helado"
click at [502, 350] on p "Helado de fresa, lt" at bounding box center [481, 352] width 104 height 19
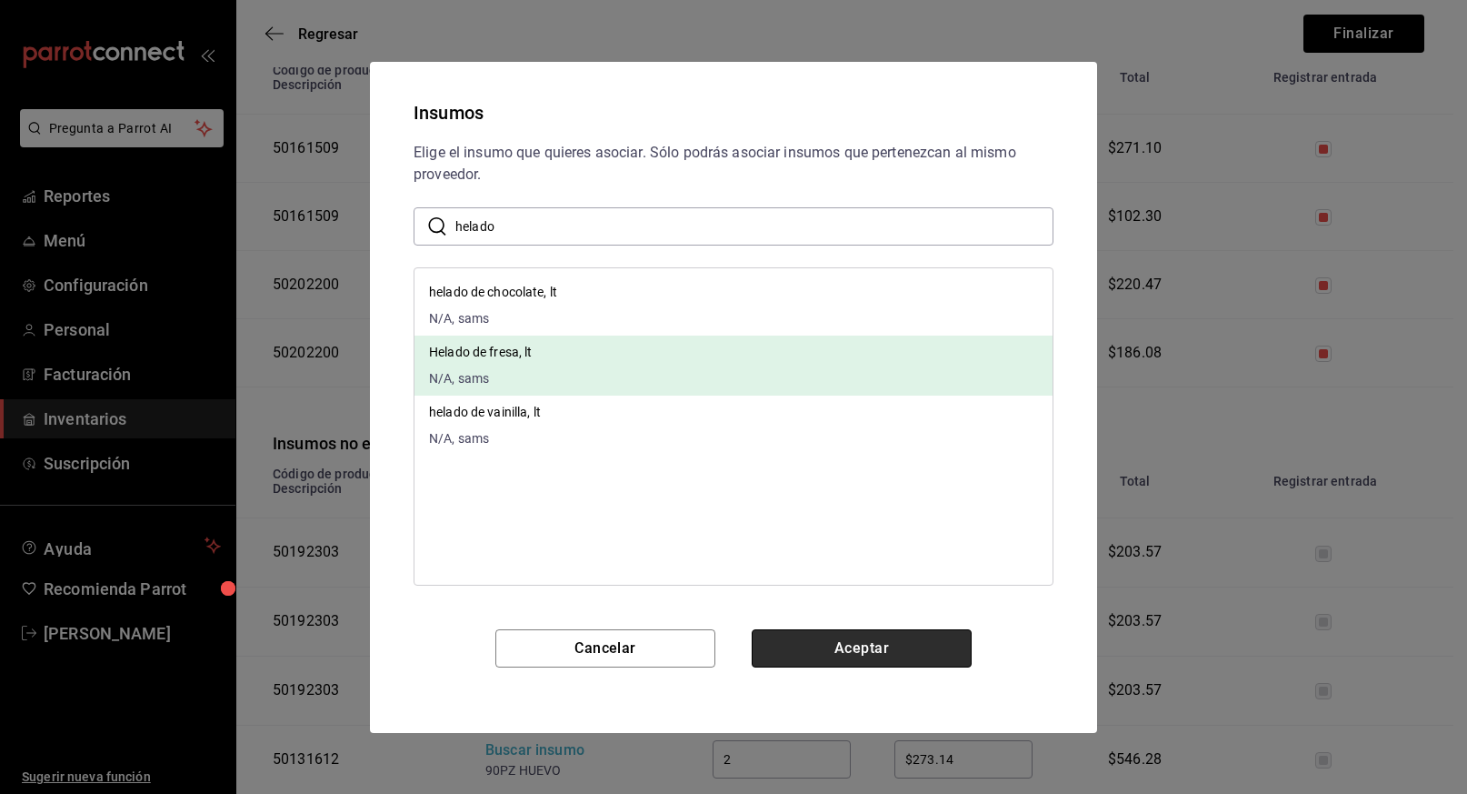
click at [887, 657] on button "Aceptar" at bounding box center [862, 648] width 220 height 38
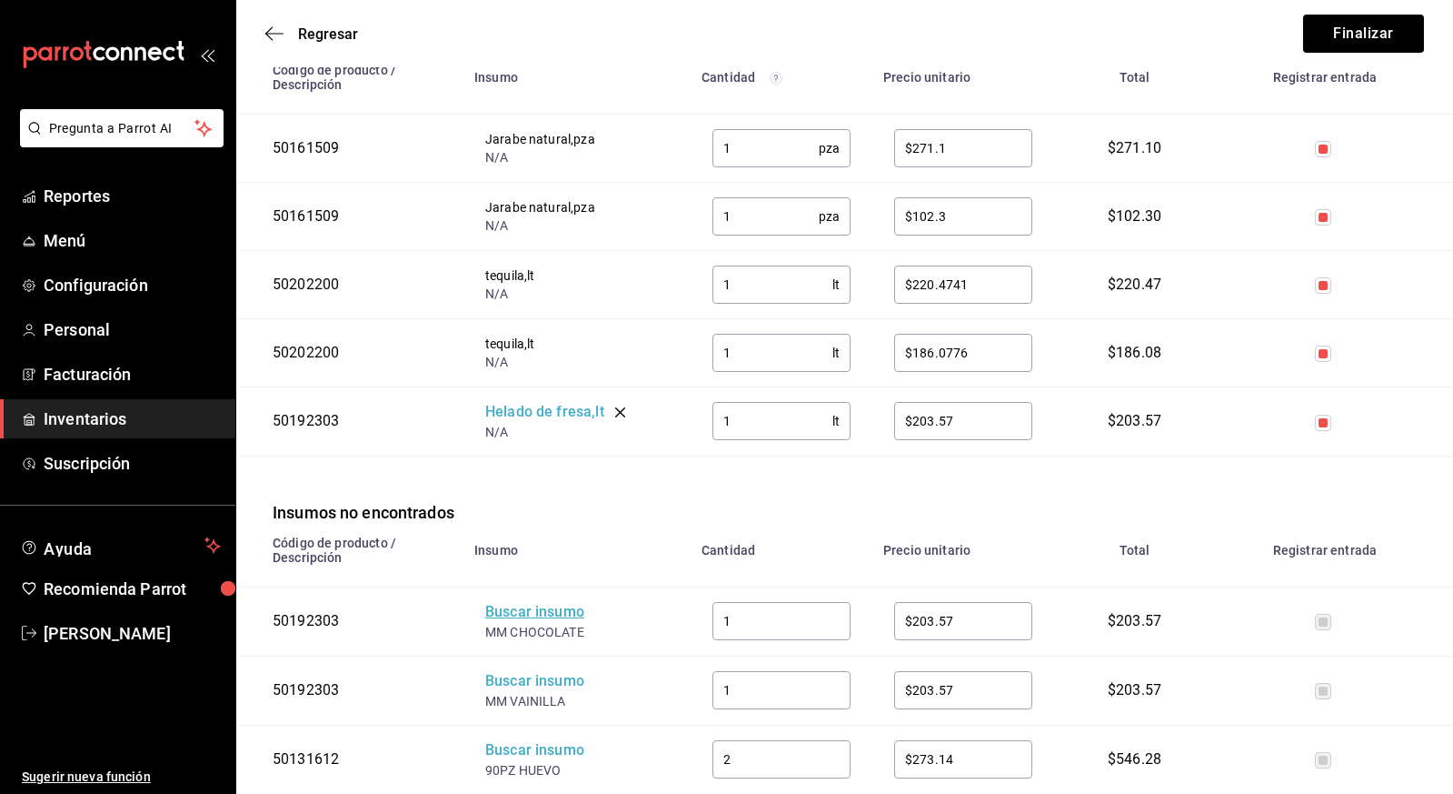
click at [529, 614] on div "Buscar insumo" at bounding box center [557, 612] width 145 height 21
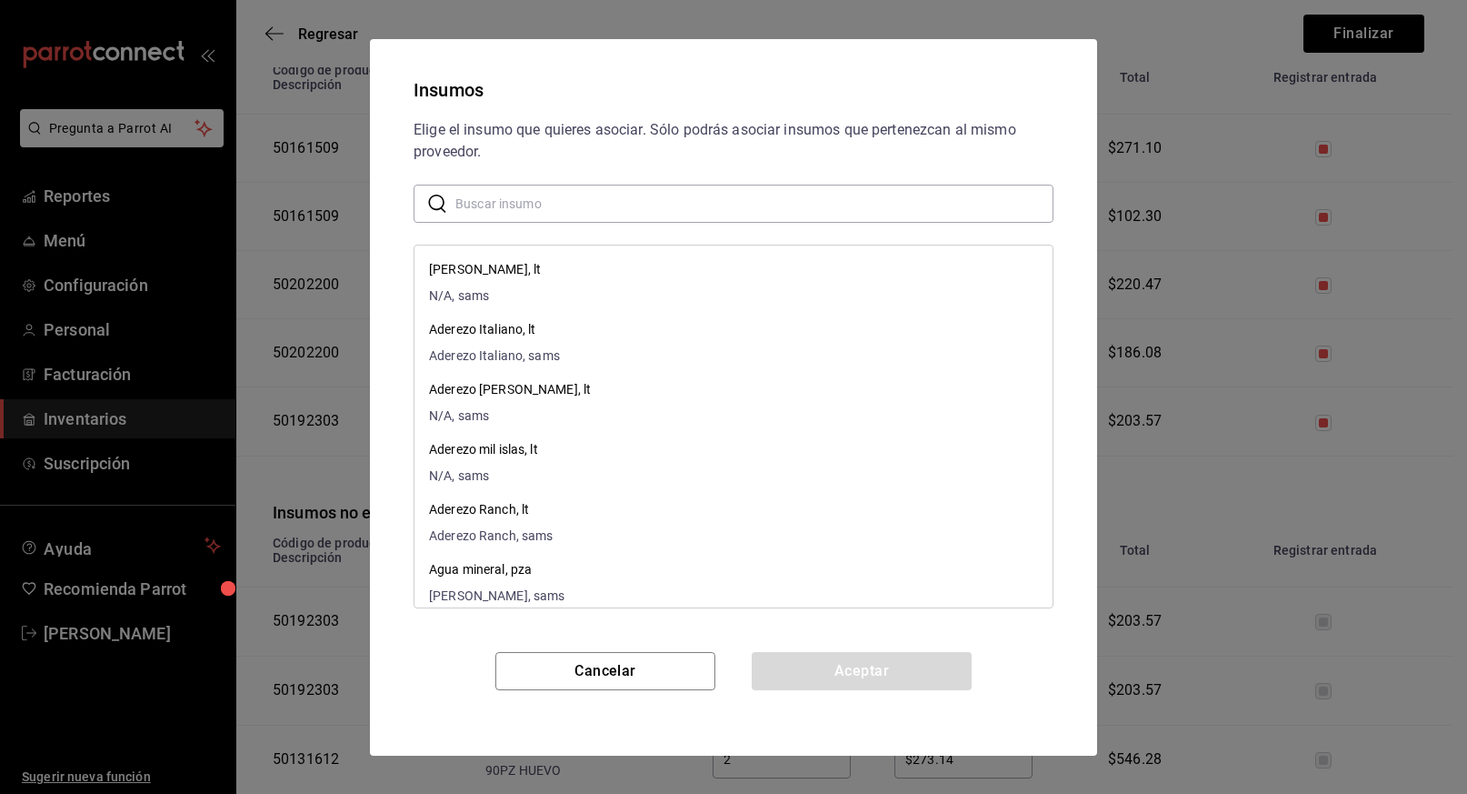
click at [661, 203] on input "text" at bounding box center [754, 203] width 598 height 36
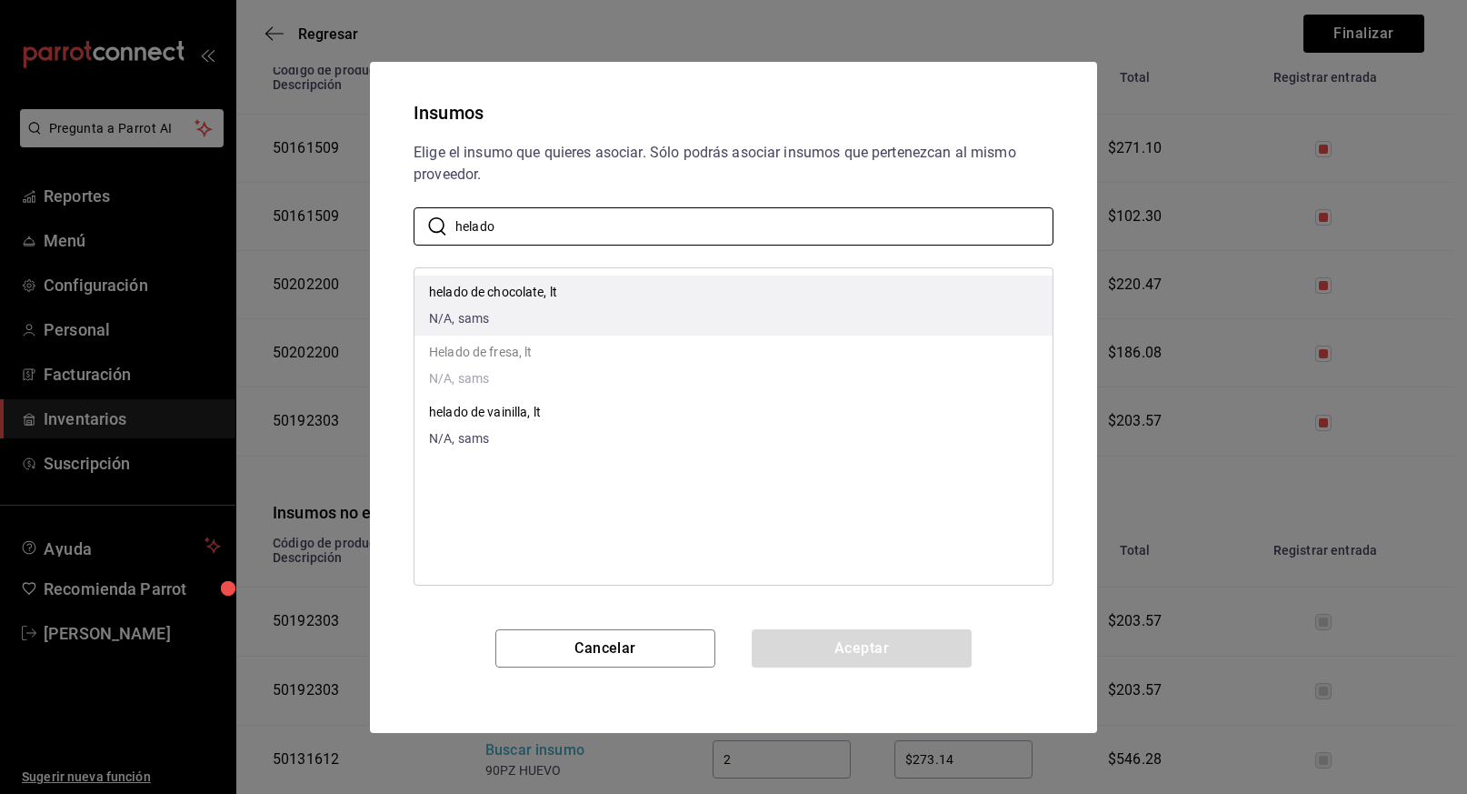
type input "helado"
click at [524, 298] on p "helado de chocolate, lt" at bounding box center [493, 292] width 128 height 19
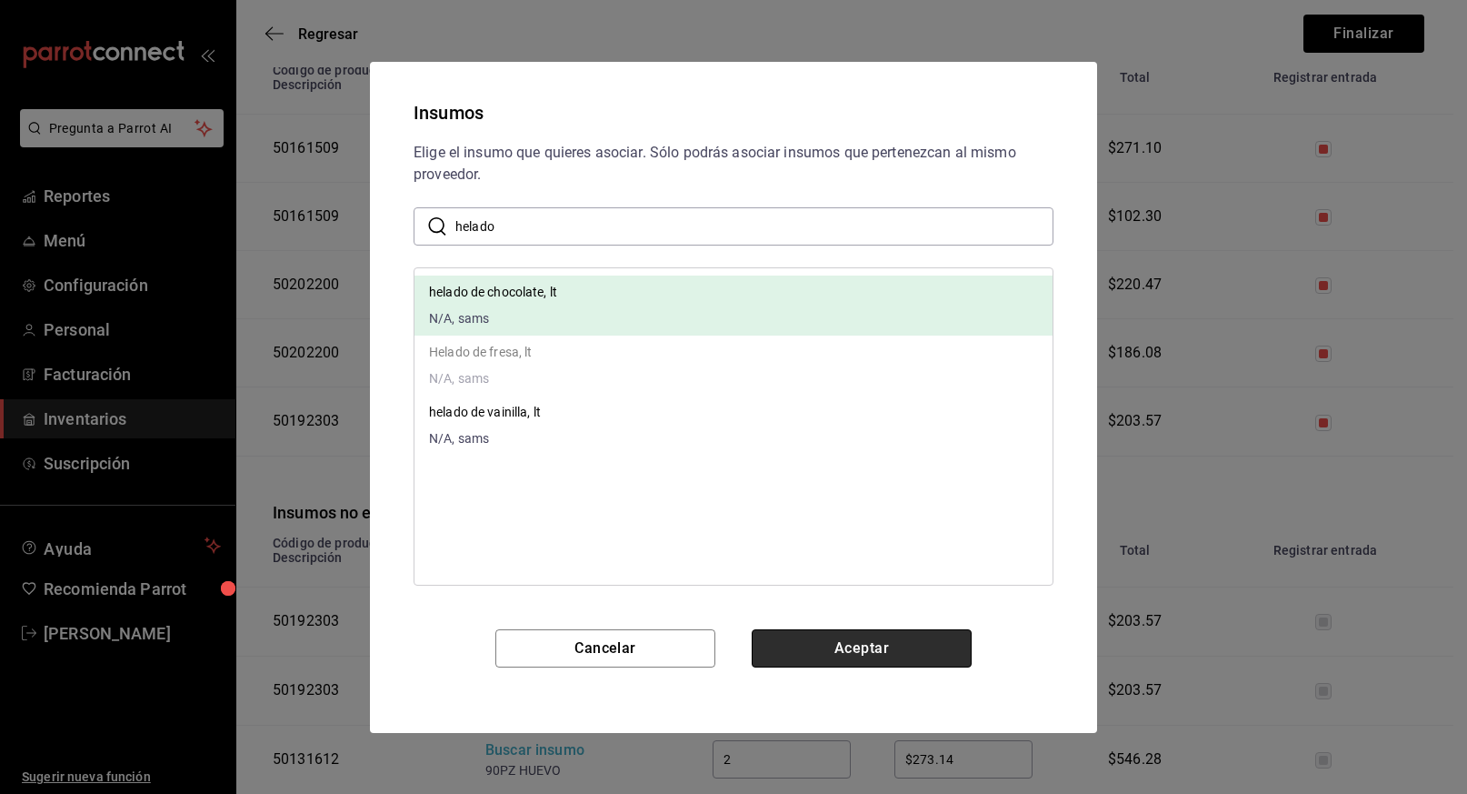
click at [866, 646] on button "Aceptar" at bounding box center [862, 648] width 220 height 38
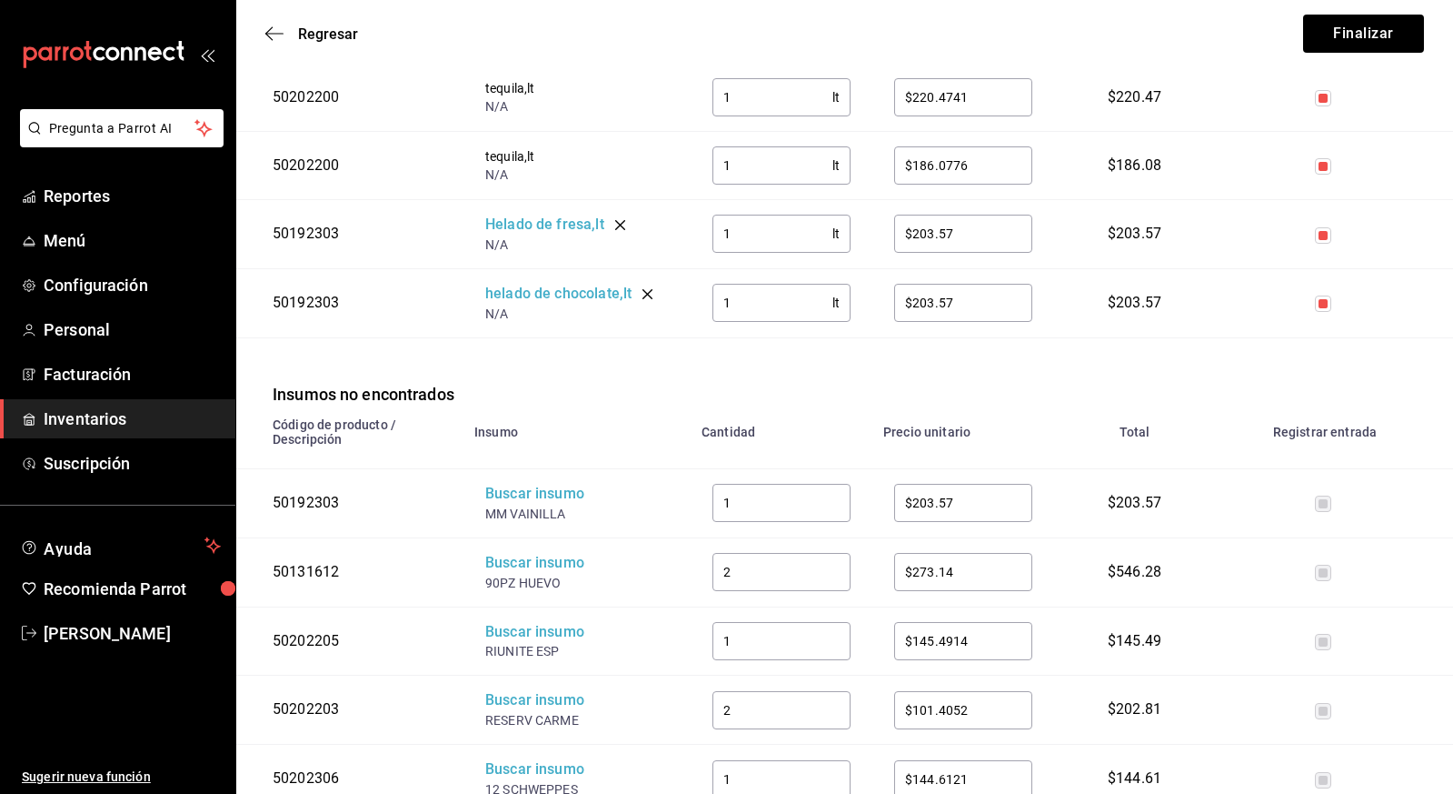
scroll to position [598, 0]
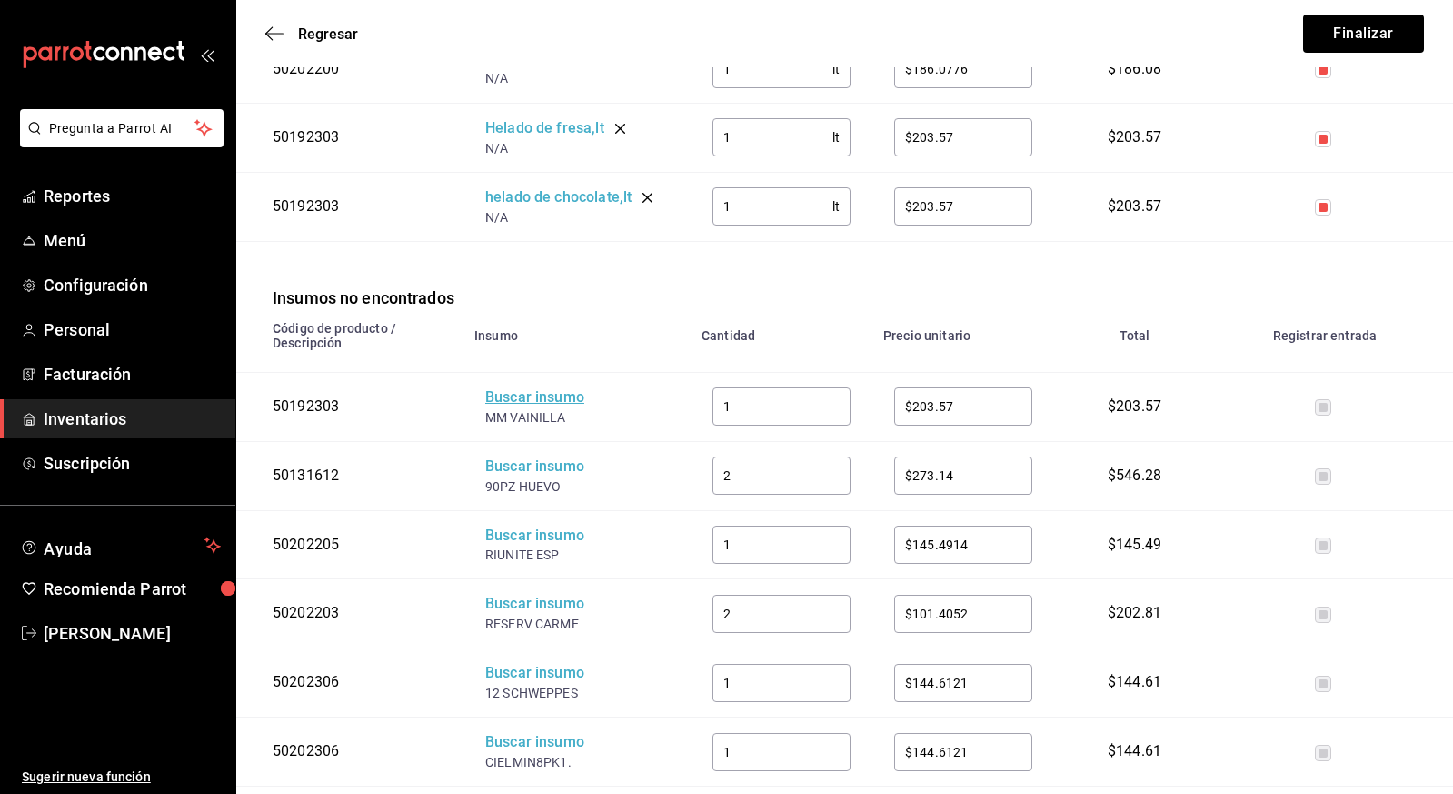
click at [521, 401] on div "Buscar insumo" at bounding box center [557, 397] width 145 height 21
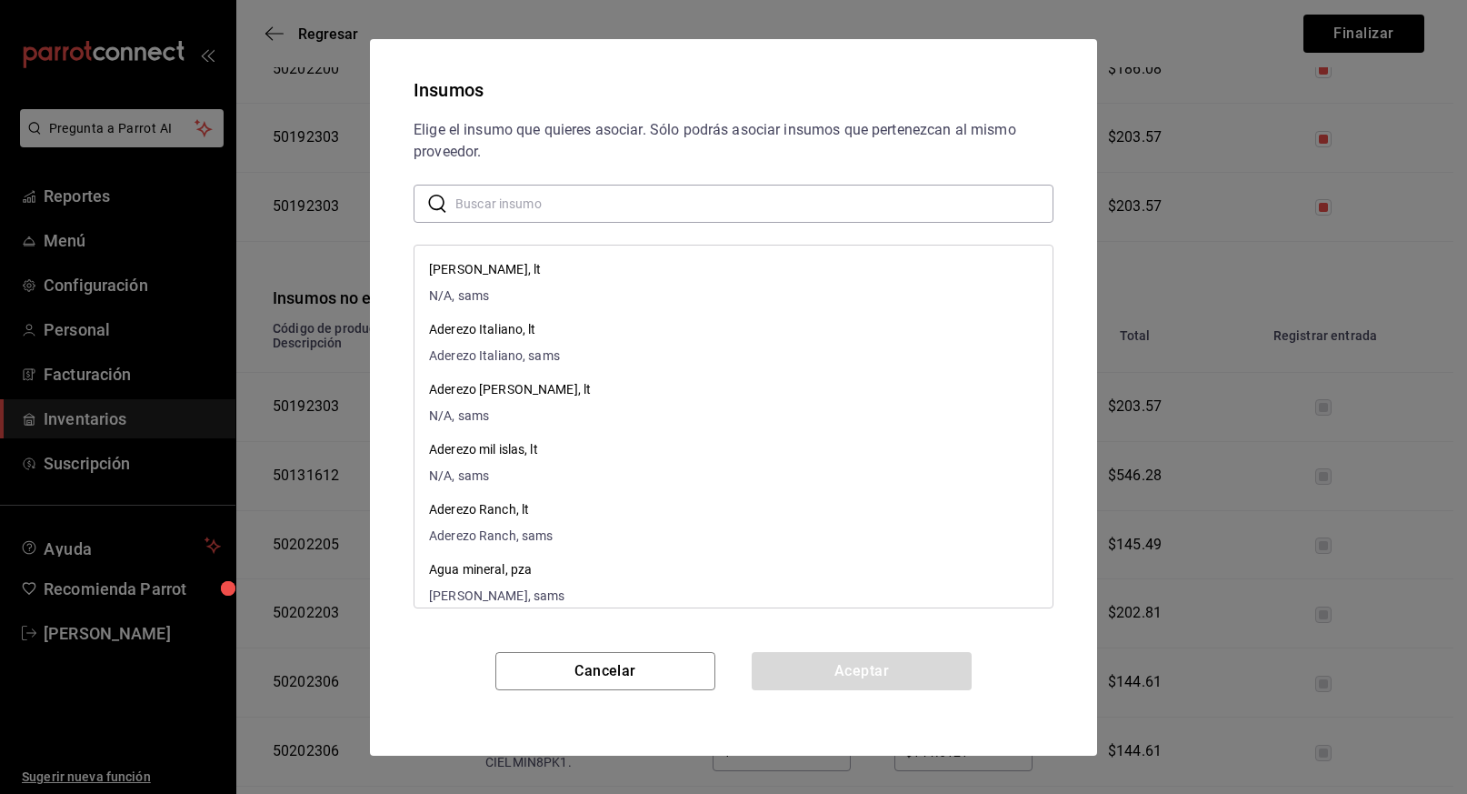
click at [514, 210] on input "text" at bounding box center [754, 203] width 598 height 36
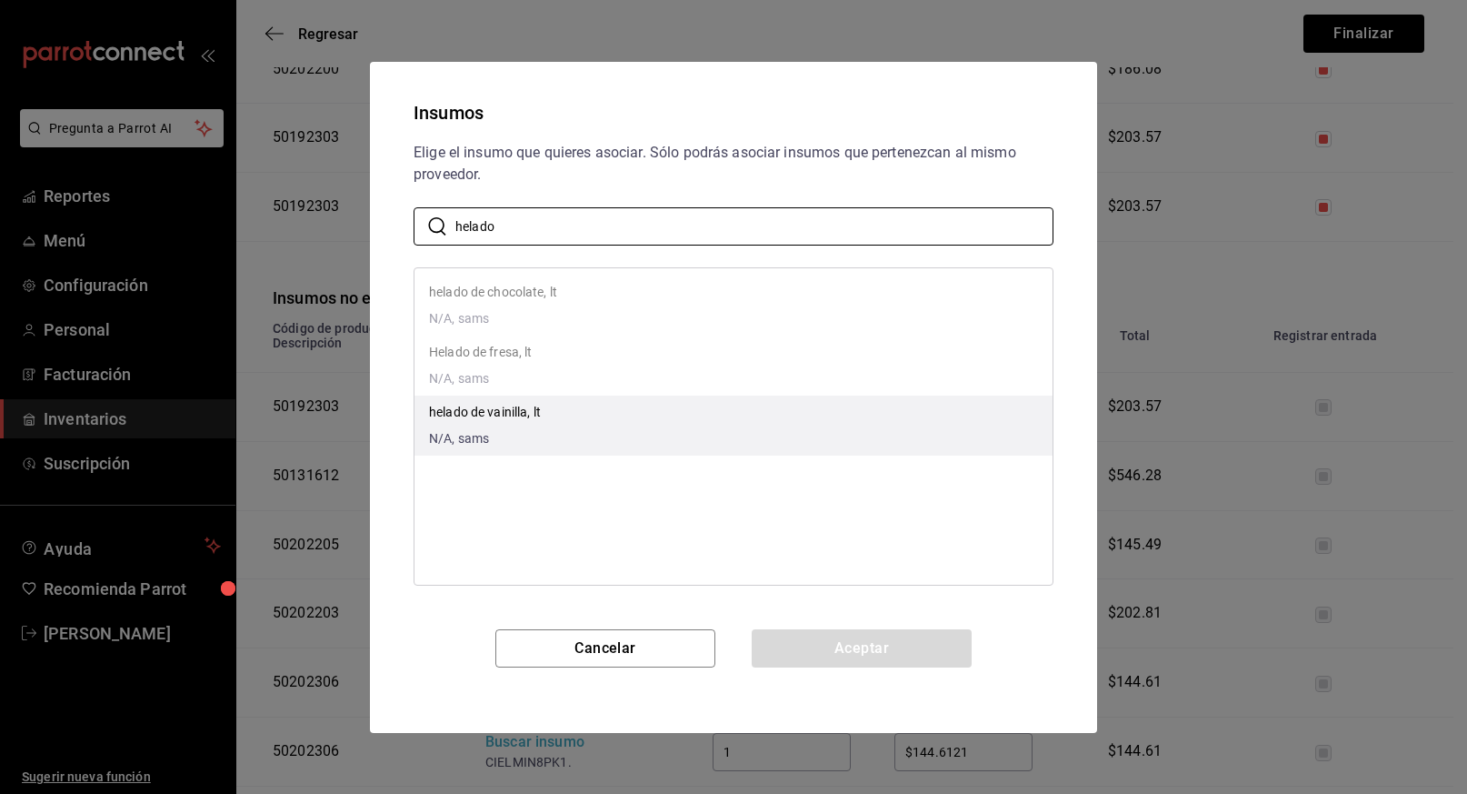
type input "helado"
click at [494, 424] on div "helado de vainilla, lt N/A, sams" at bounding box center [485, 425] width 112 height 45
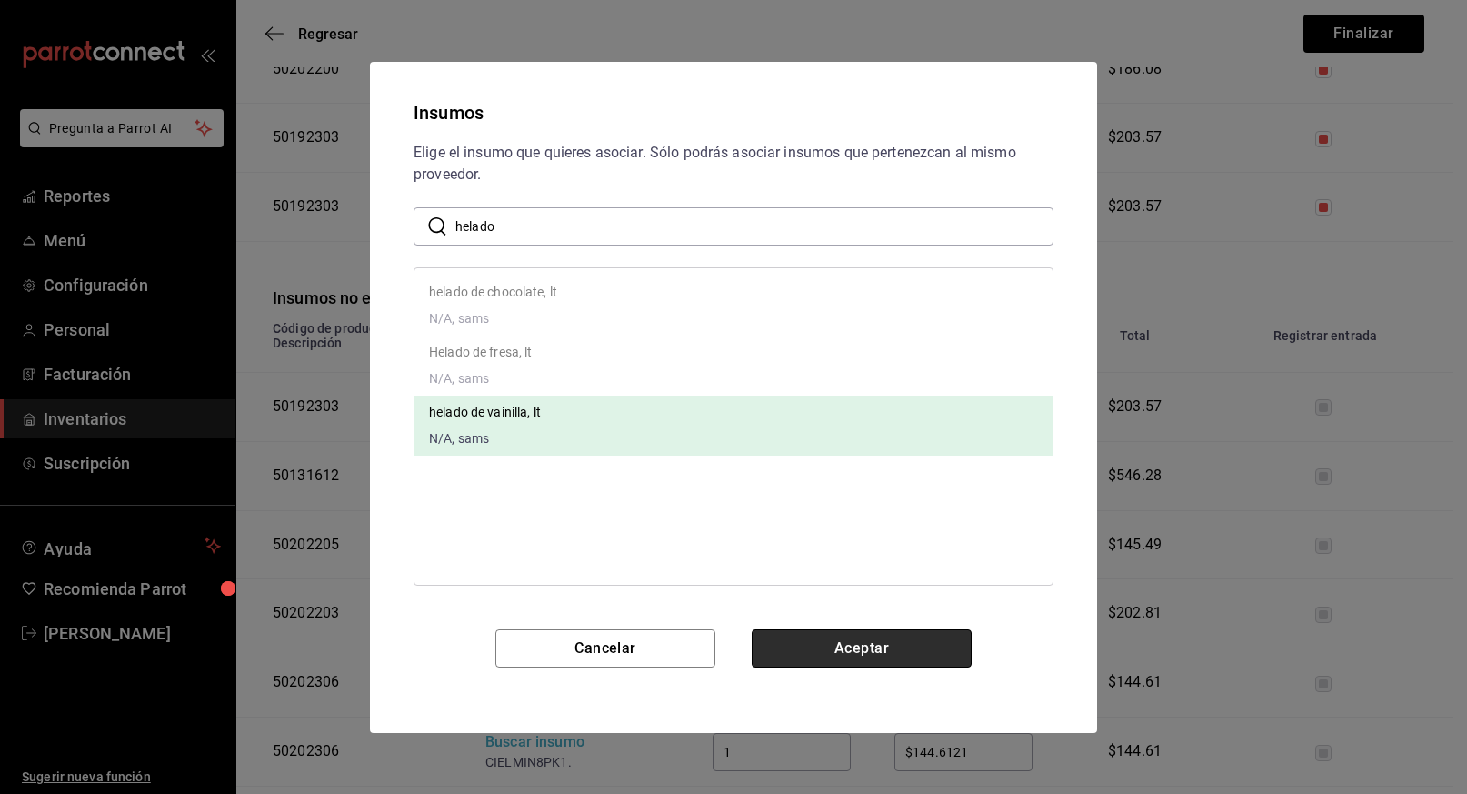
click at [852, 641] on button "Aceptar" at bounding box center [862, 648] width 220 height 38
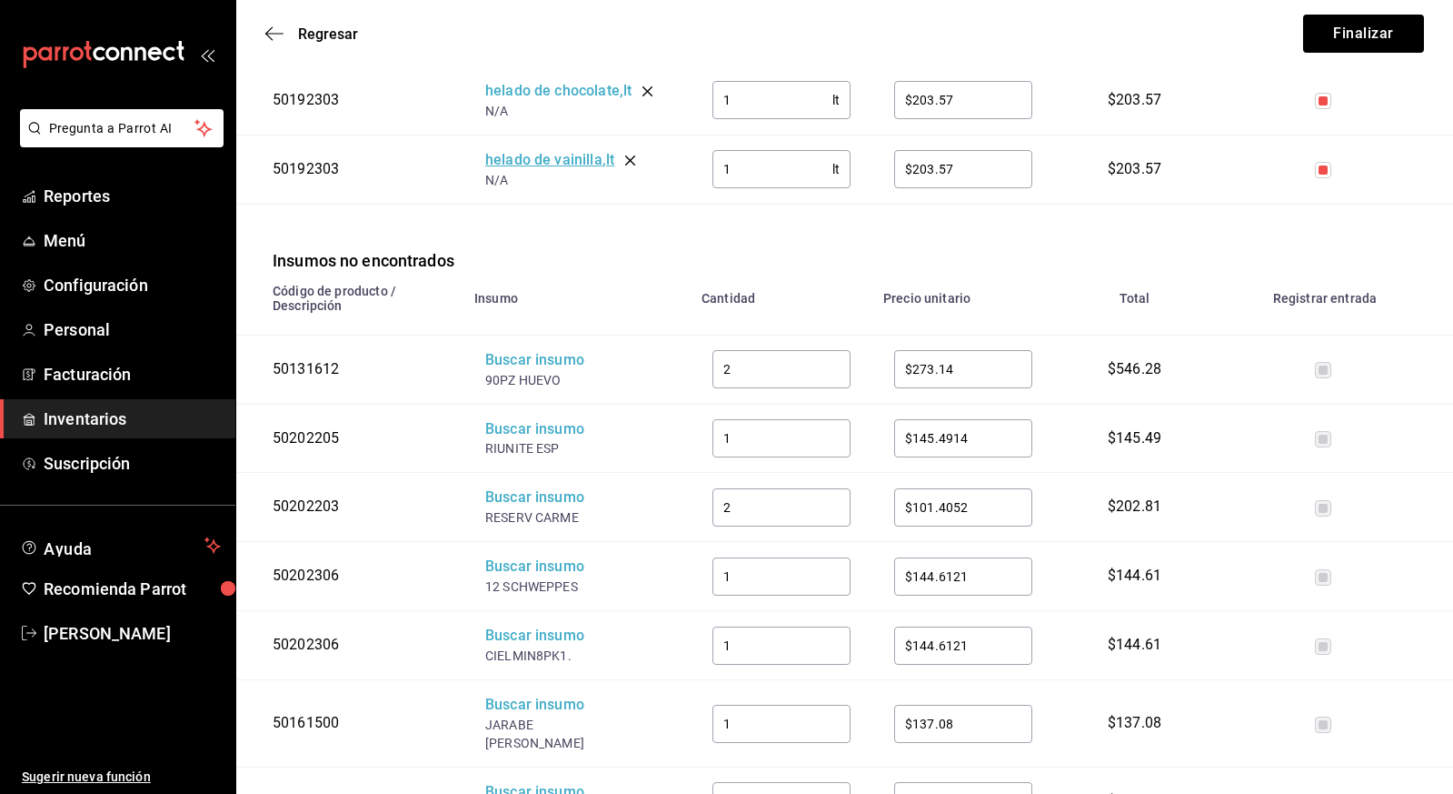
scroll to position [720, 0]
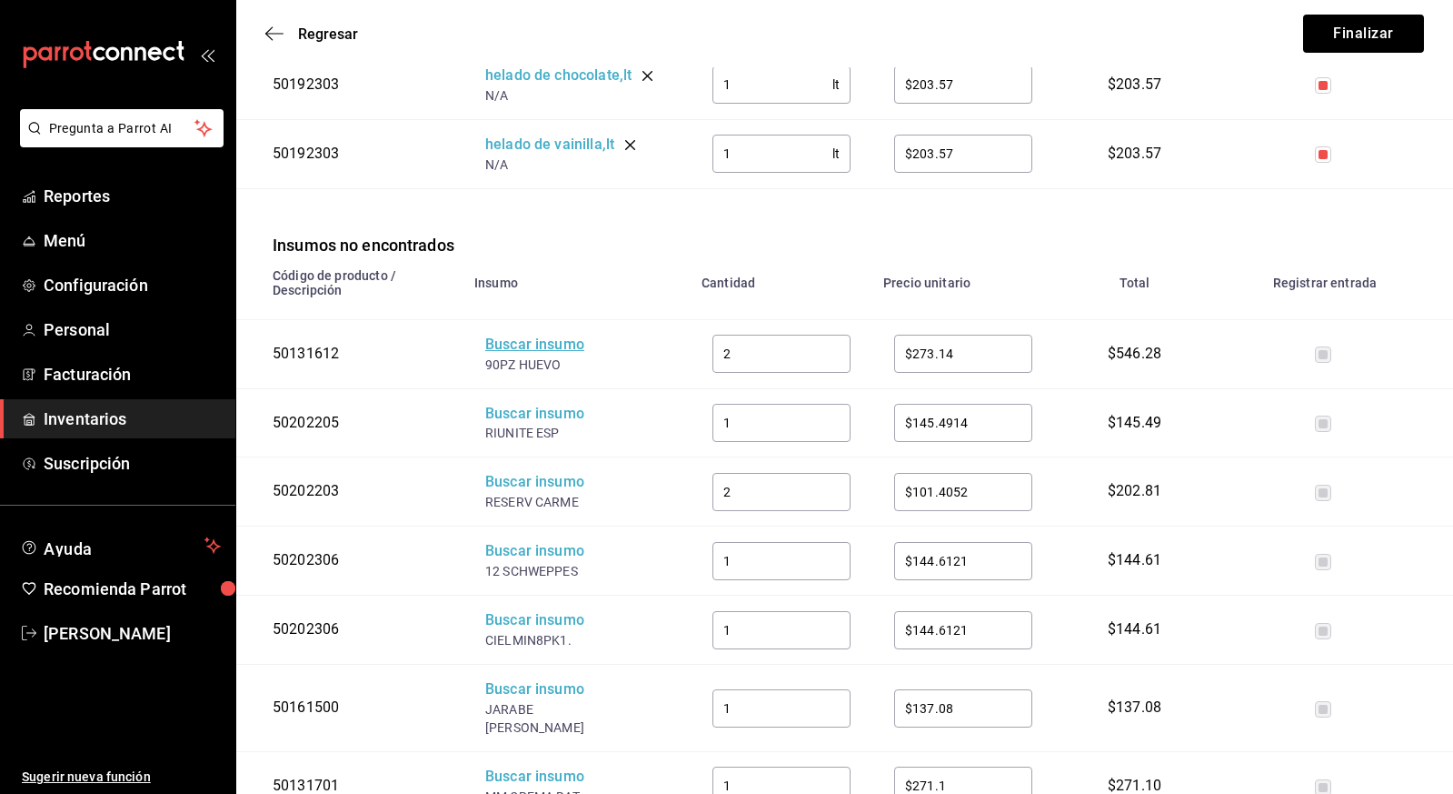
click at [539, 347] on div "Buscar insumo" at bounding box center [557, 345] width 145 height 21
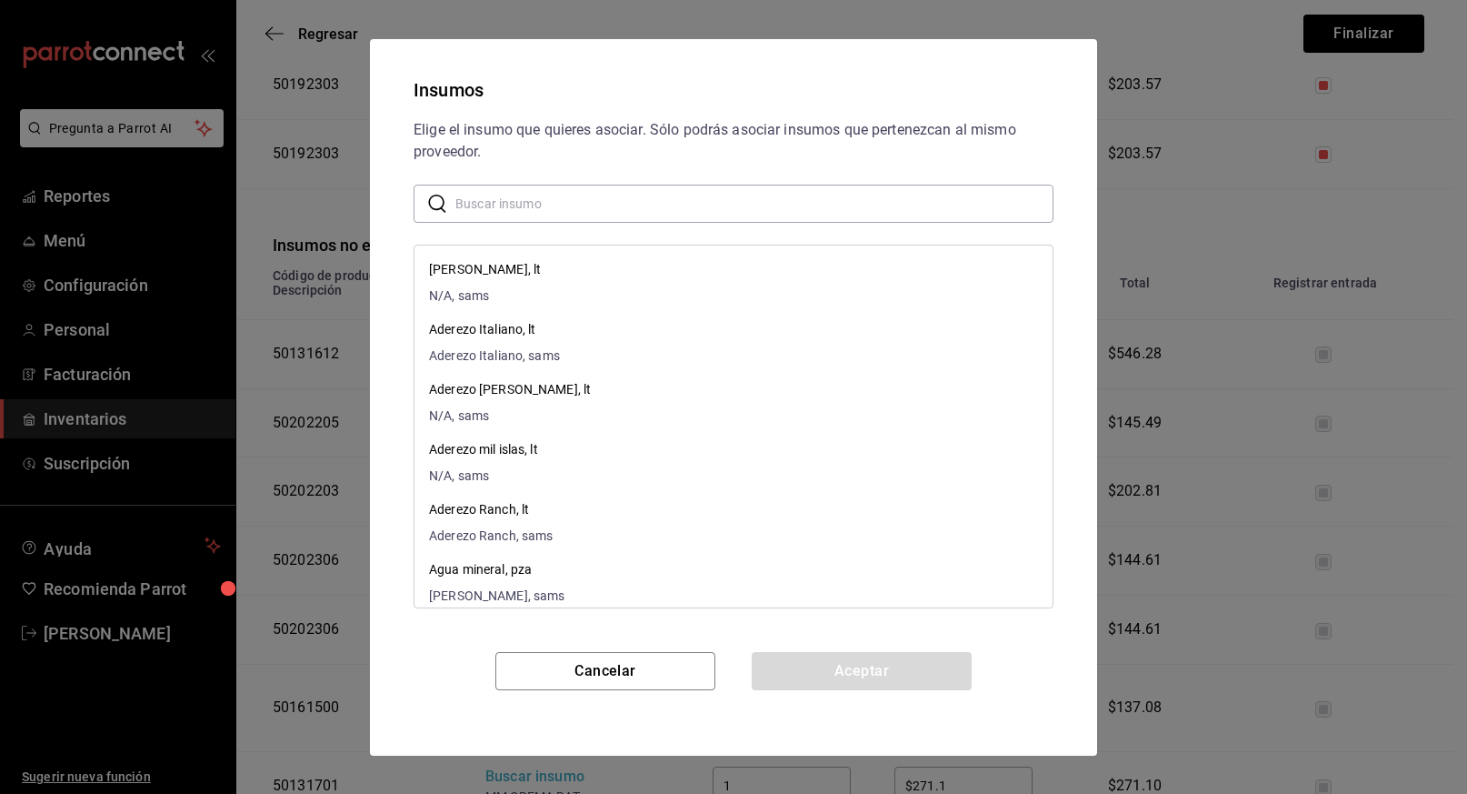
click at [591, 211] on input "text" at bounding box center [754, 203] width 598 height 36
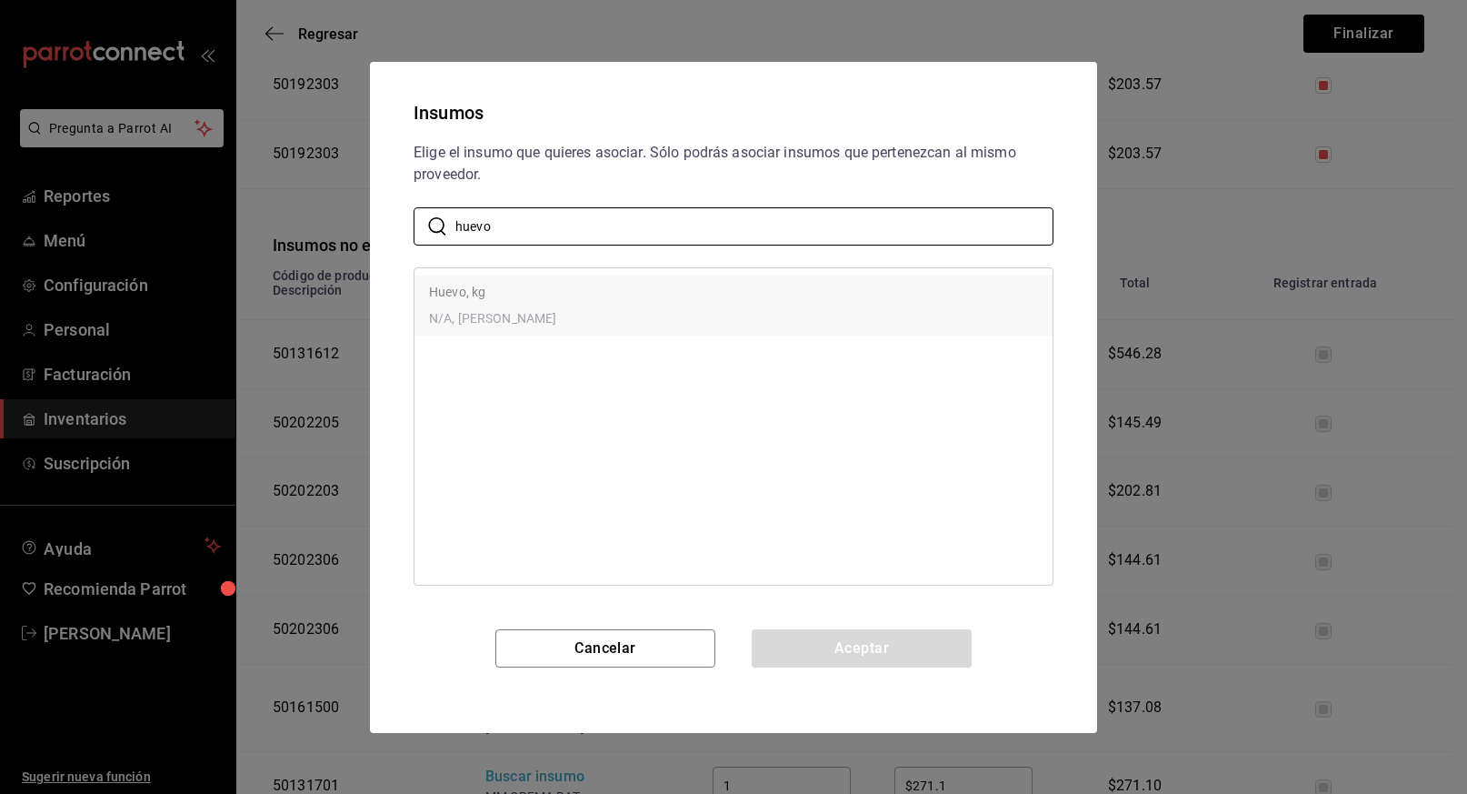
type input "huevo"
click at [484, 285] on p "Huevo, kg" at bounding box center [492, 292] width 127 height 19
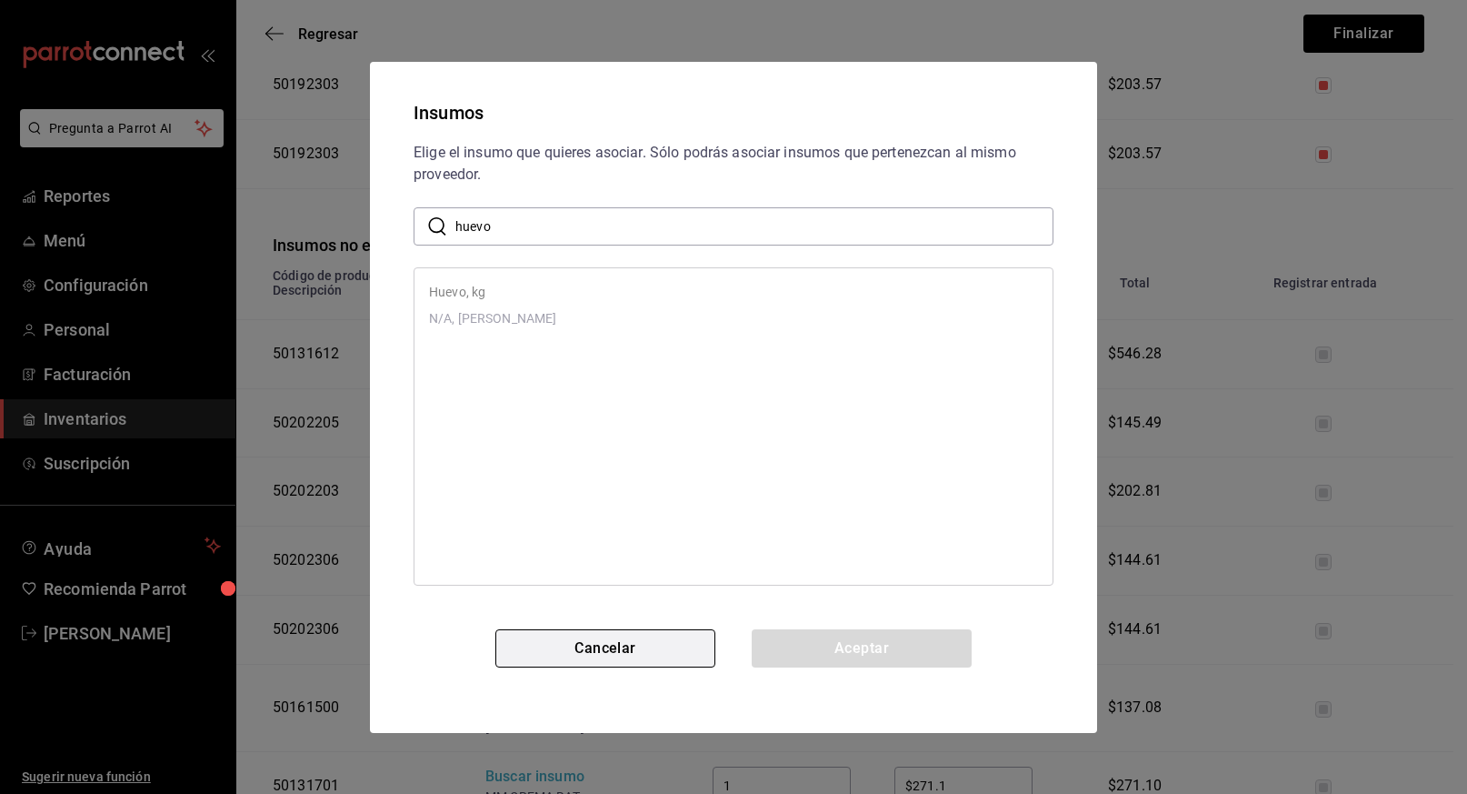
click at [614, 646] on button "Cancelar" at bounding box center [605, 648] width 220 height 38
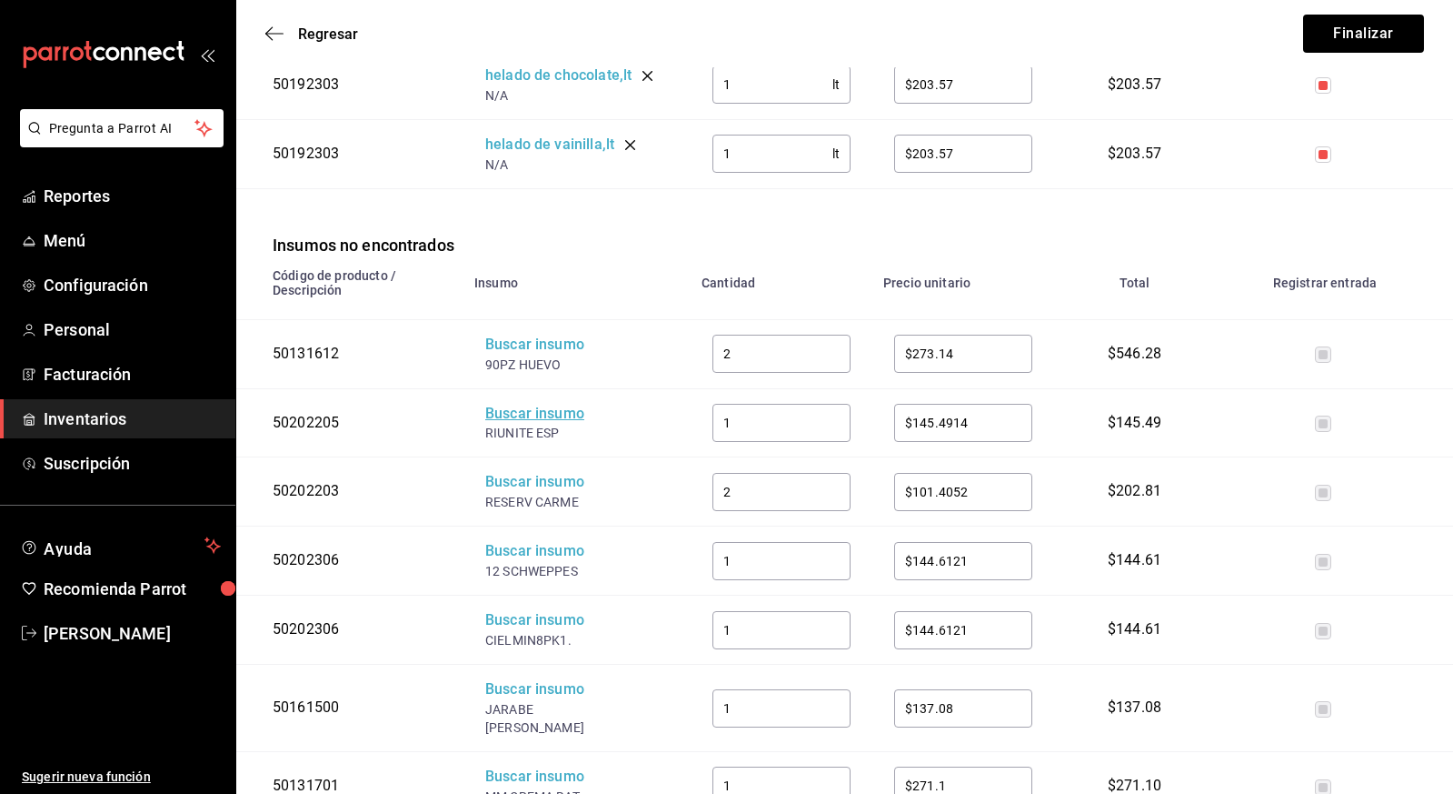
click at [533, 416] on div "Buscar insumo" at bounding box center [557, 414] width 145 height 21
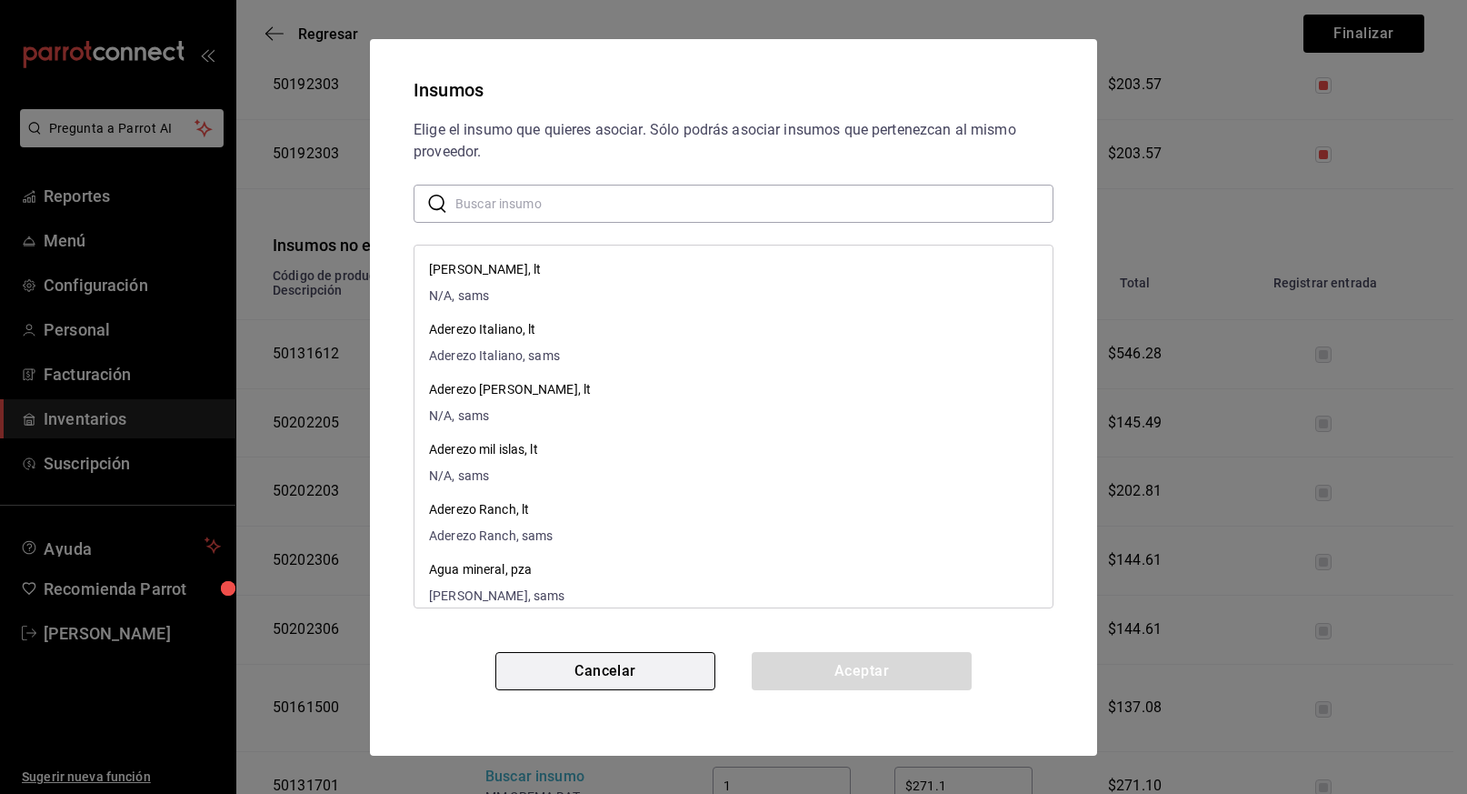
click at [592, 664] on button "Cancelar" at bounding box center [605, 671] width 220 height 38
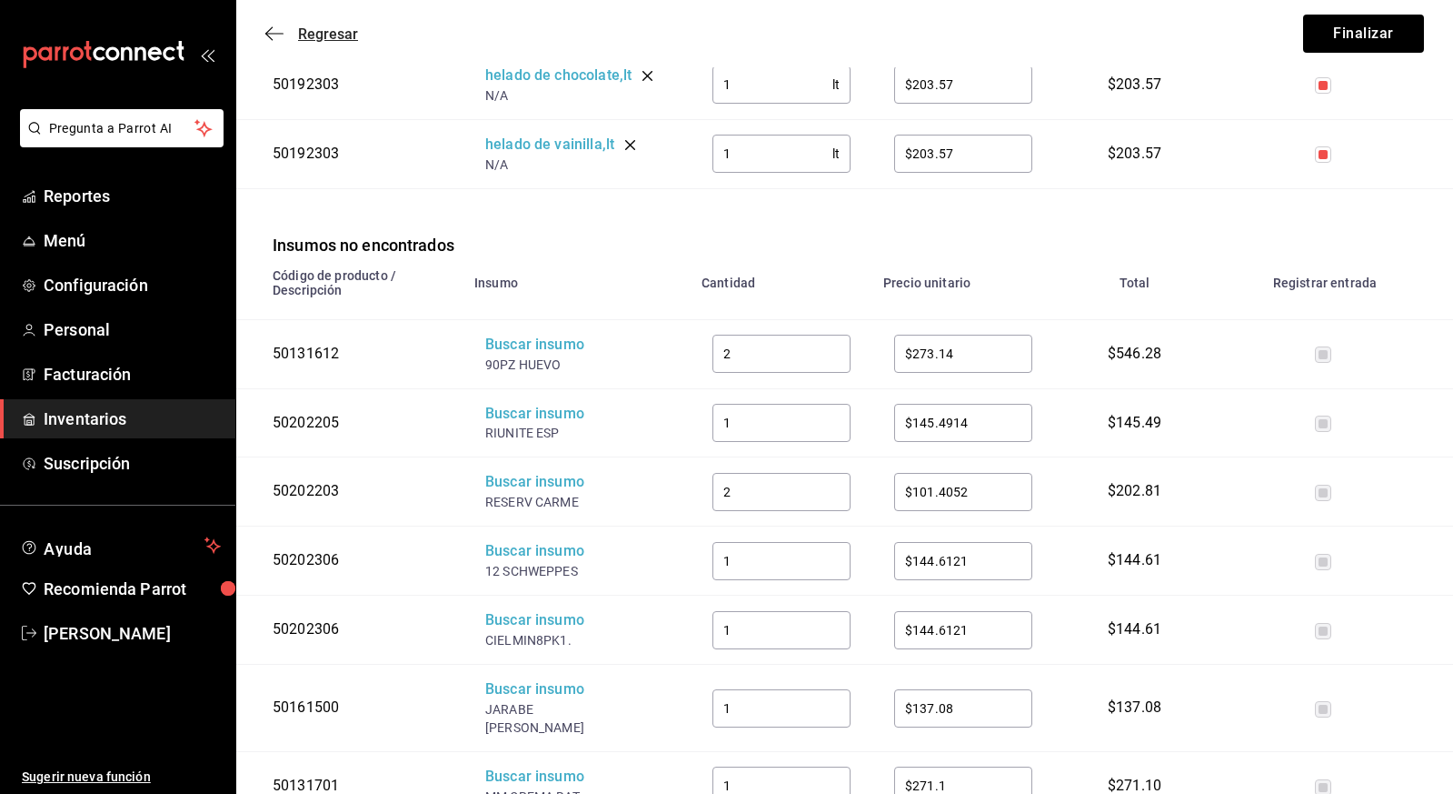
click at [330, 34] on span "Regresar" at bounding box center [328, 33] width 60 height 17
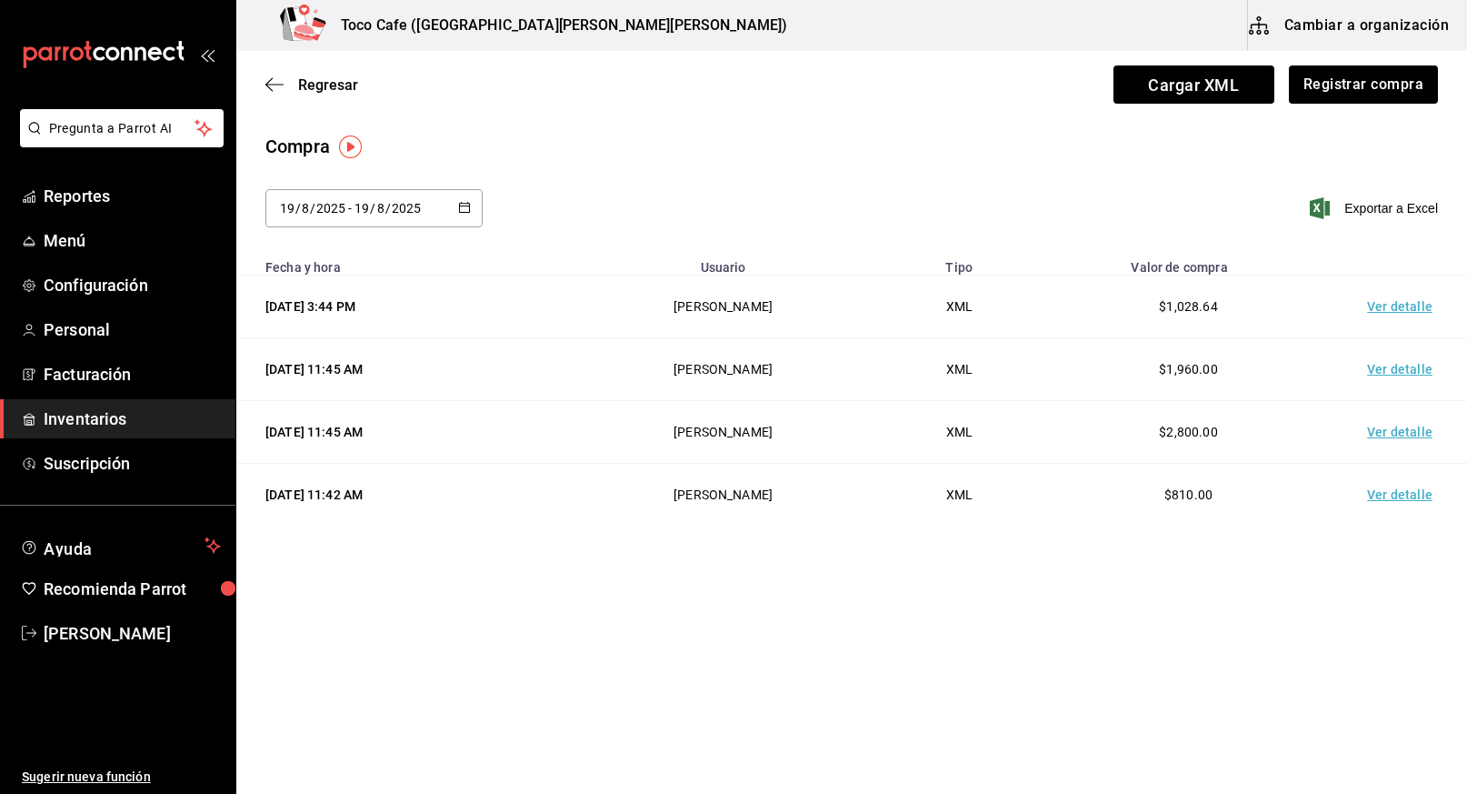
click at [1363, 26] on button "Cambiar a organización" at bounding box center [1350, 25] width 205 height 51
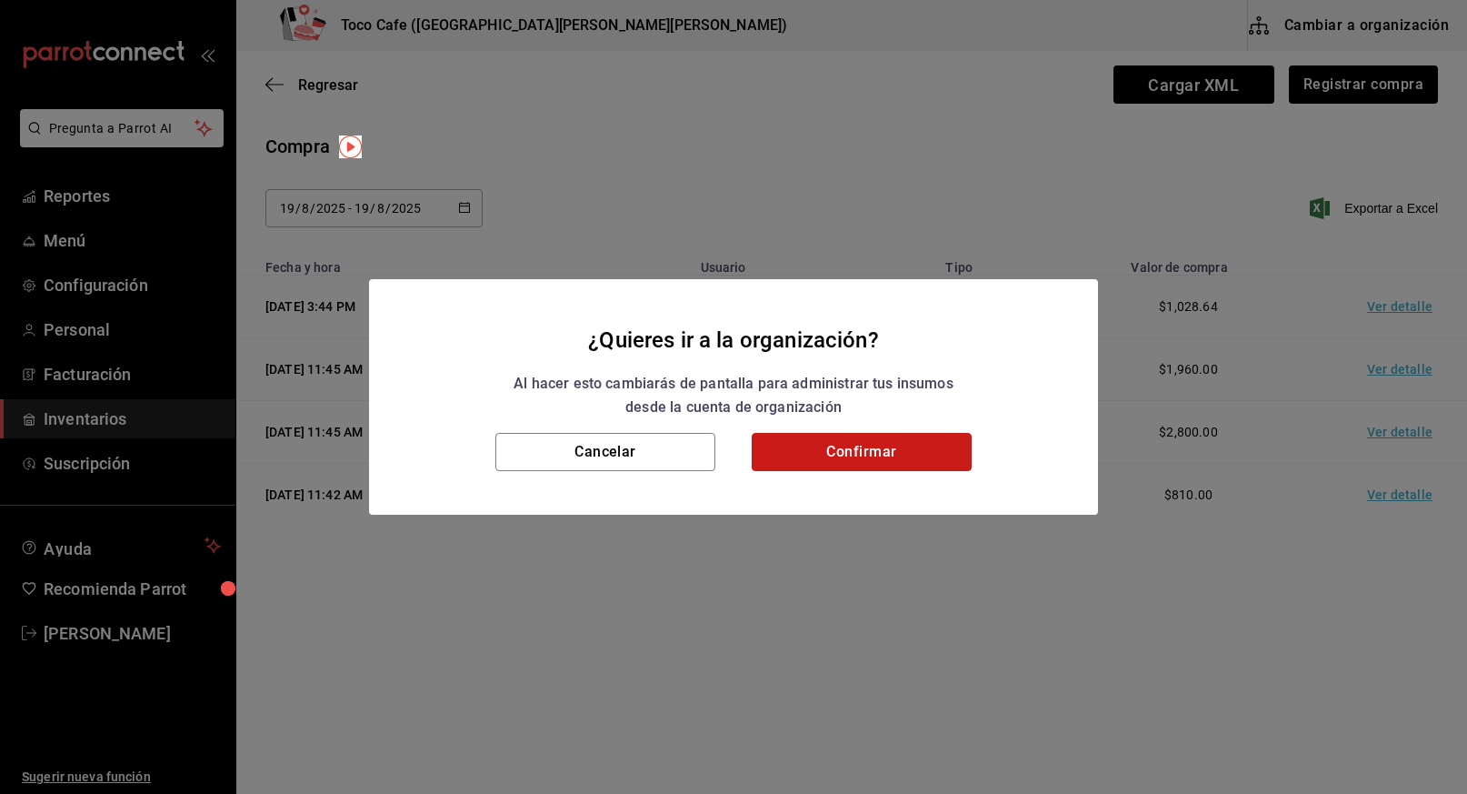
click at [835, 454] on button "Confirmar" at bounding box center [862, 452] width 220 height 38
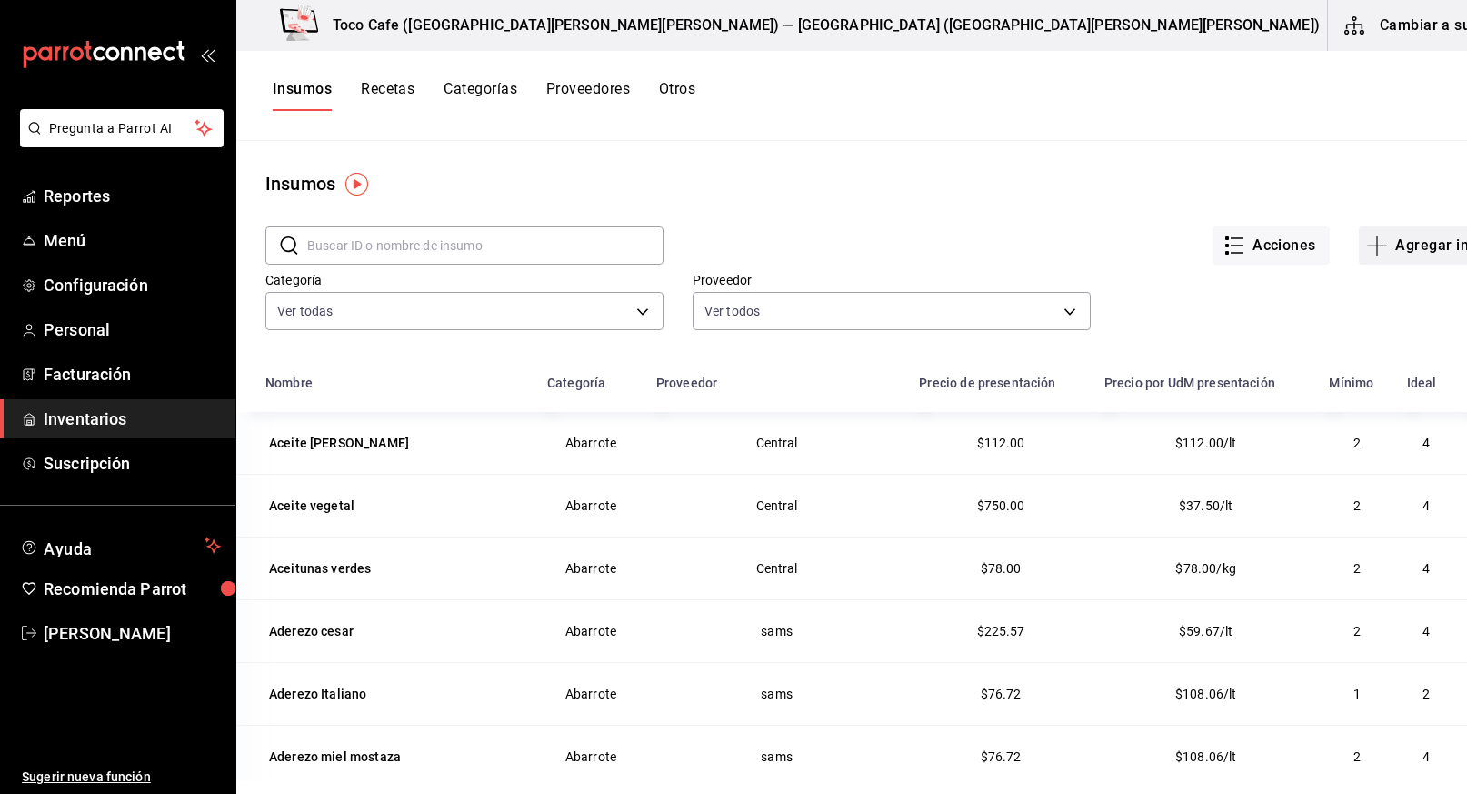
click at [1372, 250] on button "Agregar insumo" at bounding box center [1438, 245] width 158 height 38
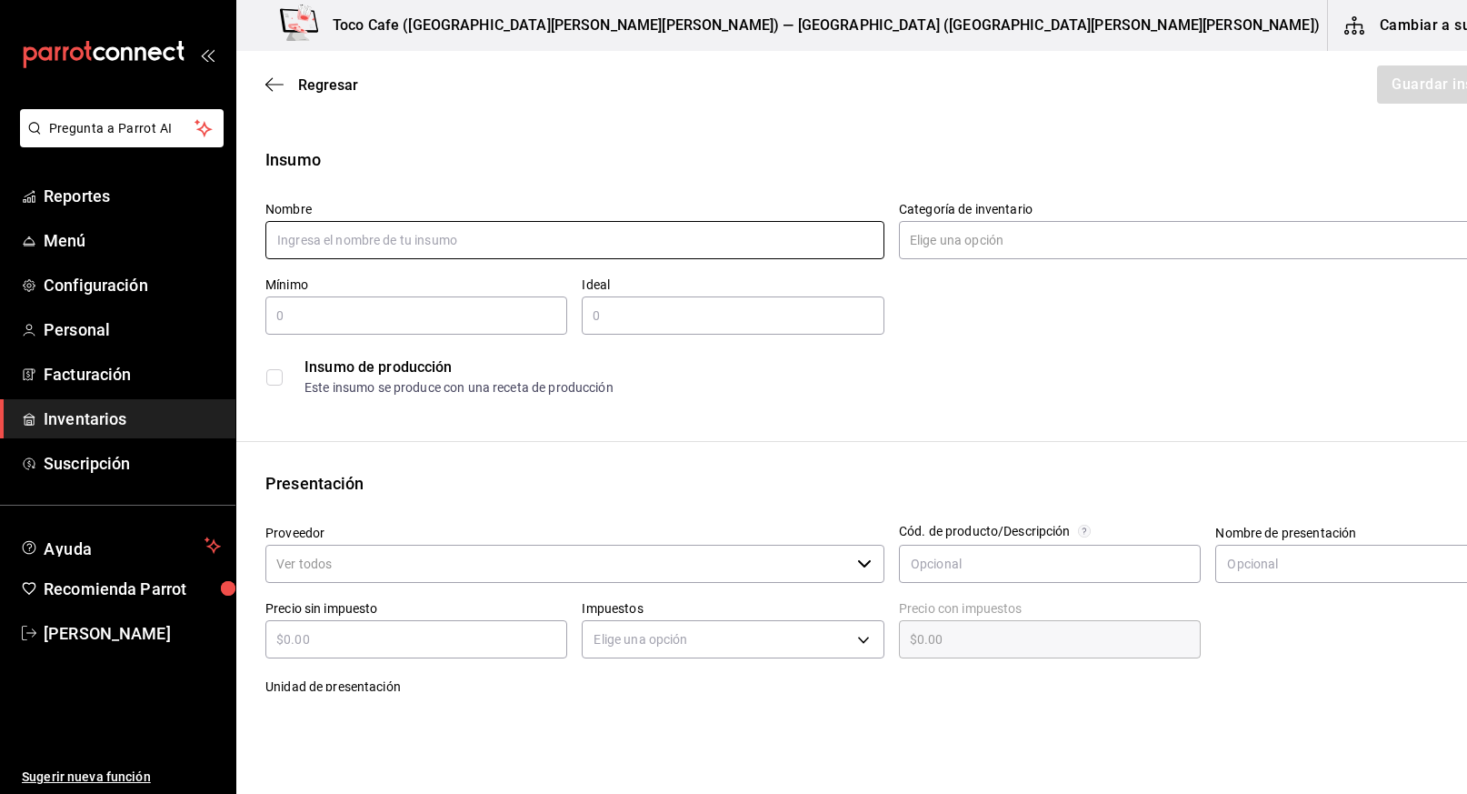
click at [642, 229] on input "text" at bounding box center [574, 240] width 619 height 38
type input "Huevo San [PERSON_NAME]"
click at [1044, 254] on input "Categoría de inventario" at bounding box center [1191, 240] width 584 height 38
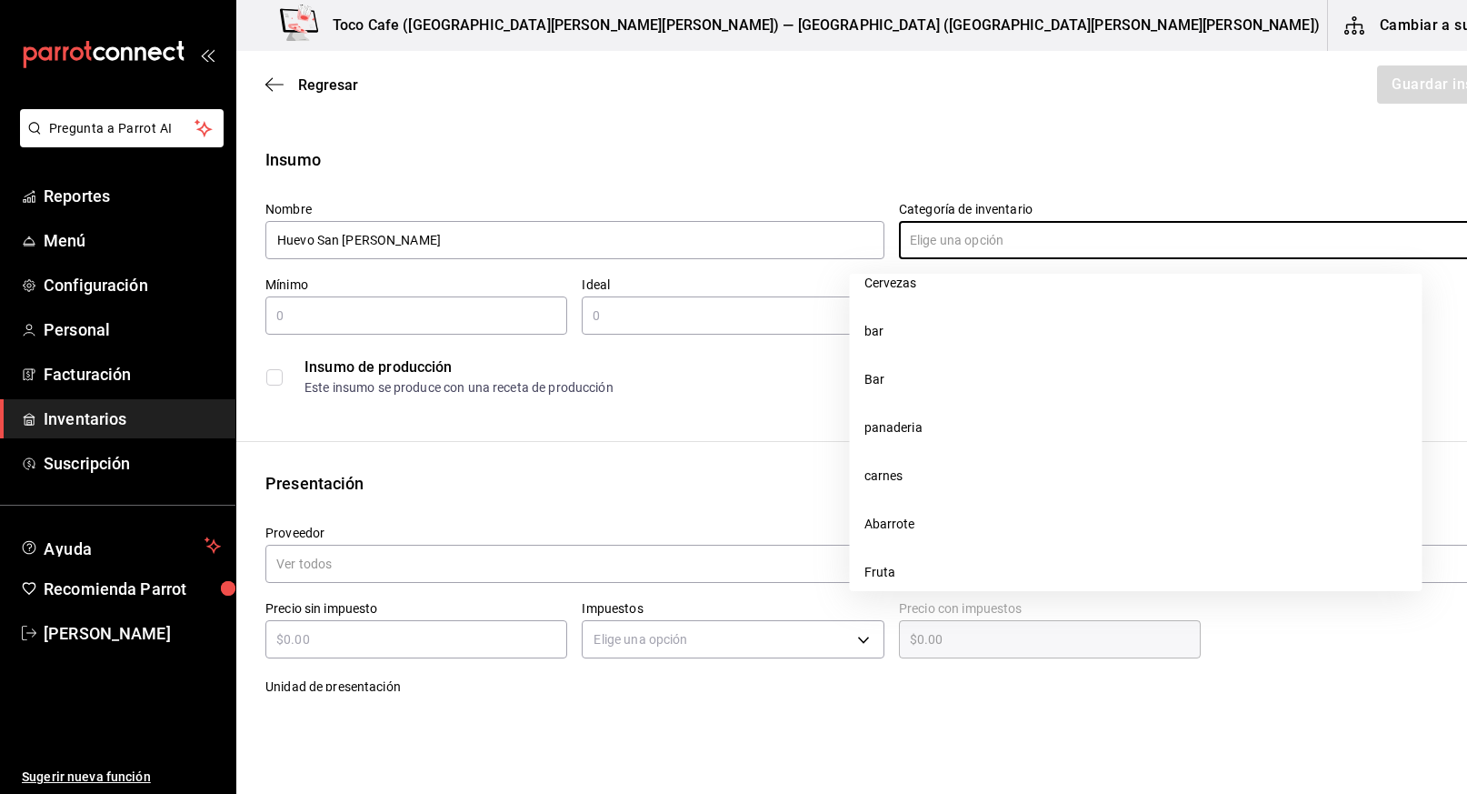
scroll to position [964, 0]
click at [1030, 448] on li "Abarrote" at bounding box center [1136, 456] width 573 height 48
type input "Abarrote"
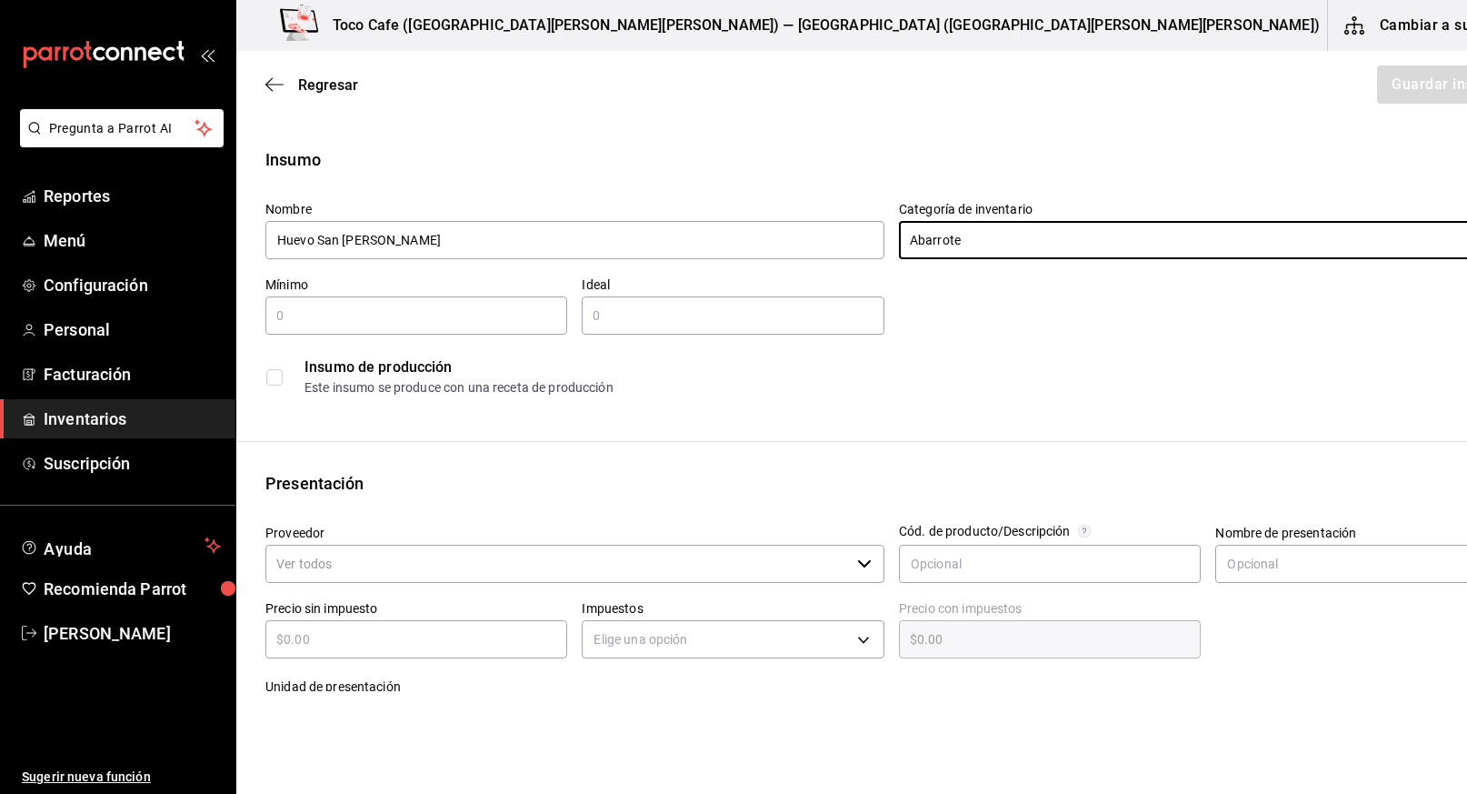
click at [451, 305] on input "text" at bounding box center [416, 316] width 302 height 22
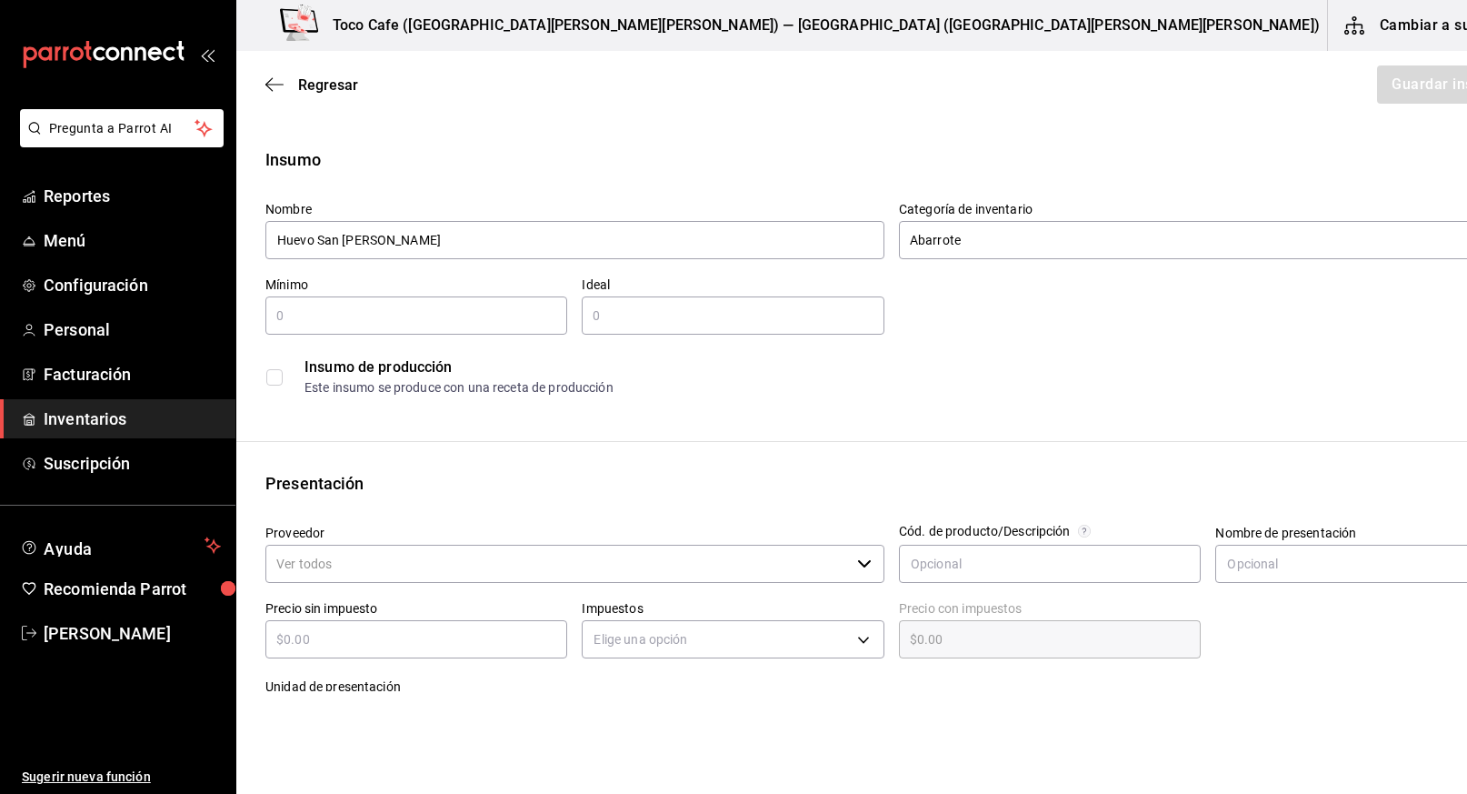
type input "2"
click at [595, 329] on div "​" at bounding box center [733, 315] width 302 height 38
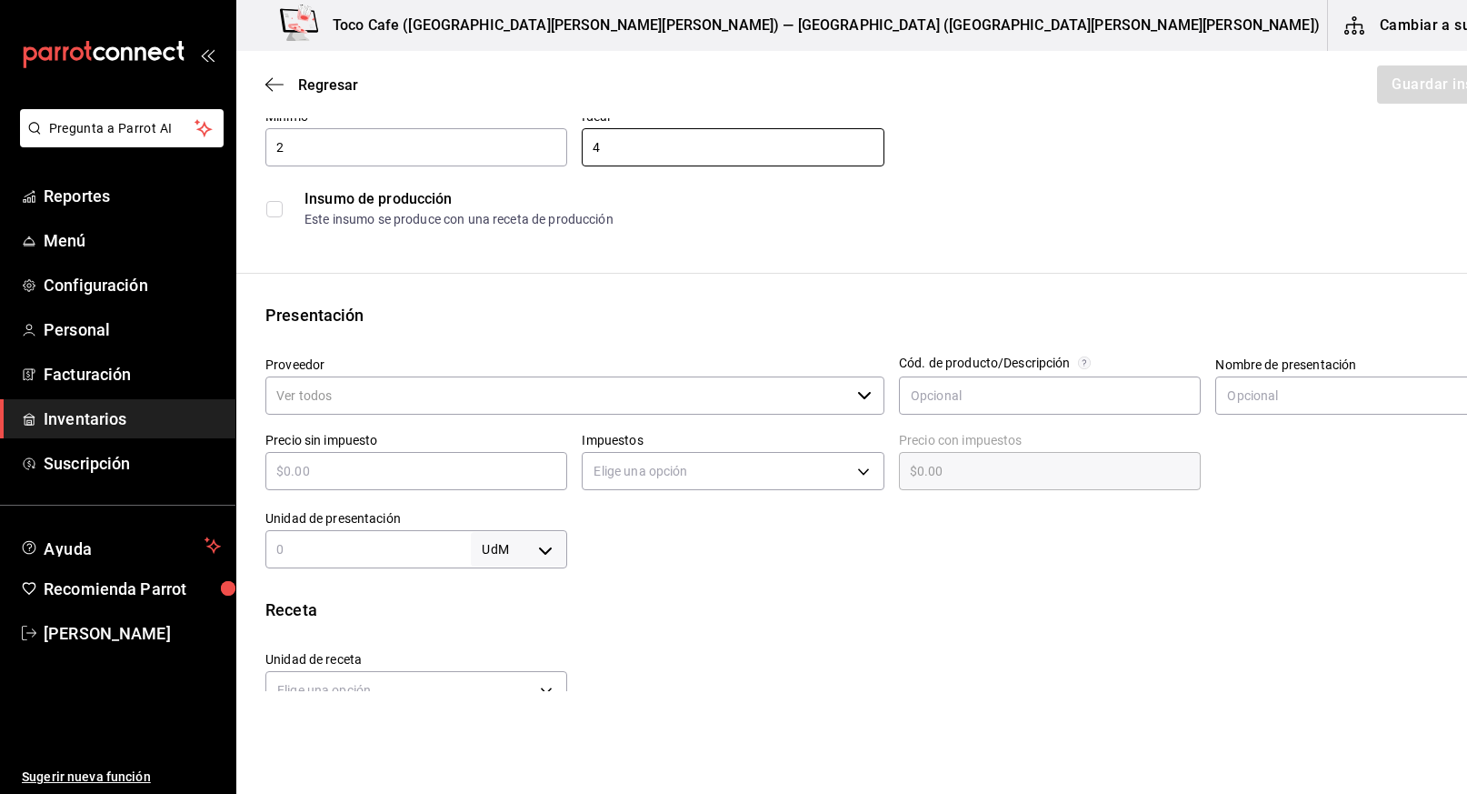
scroll to position [210, 0]
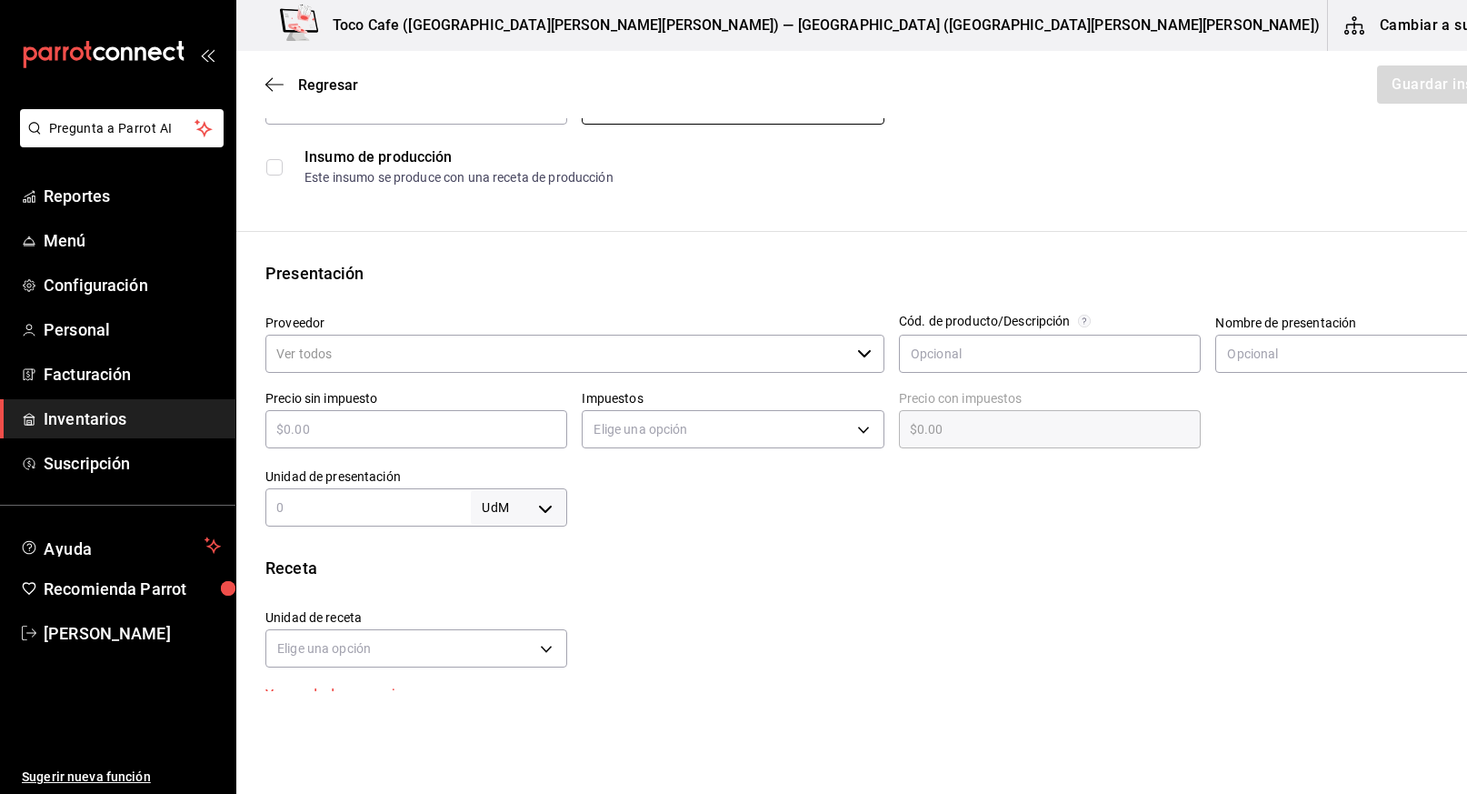
type input "4"
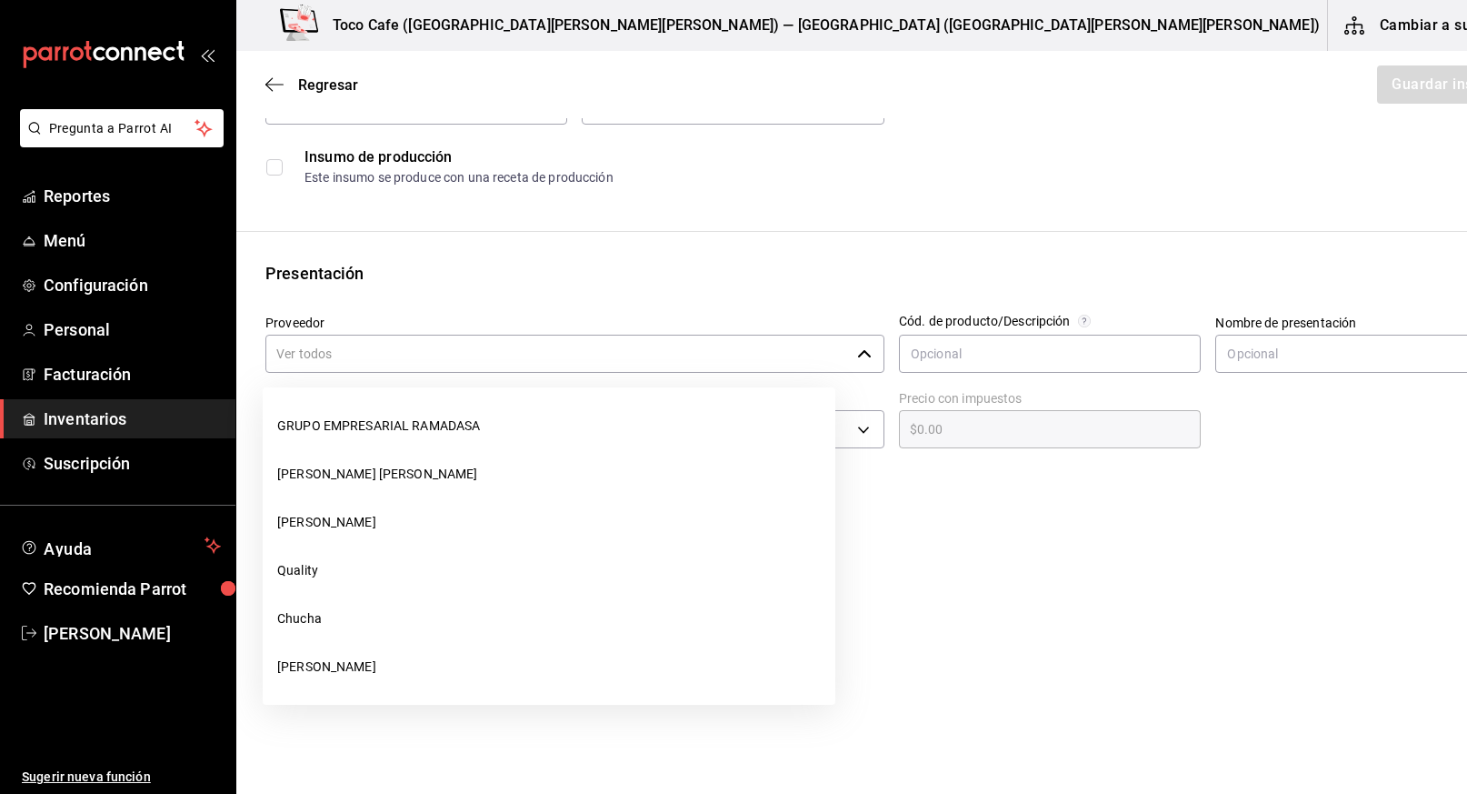
click at [591, 348] on input "Proveedor" at bounding box center [557, 354] width 584 height 38
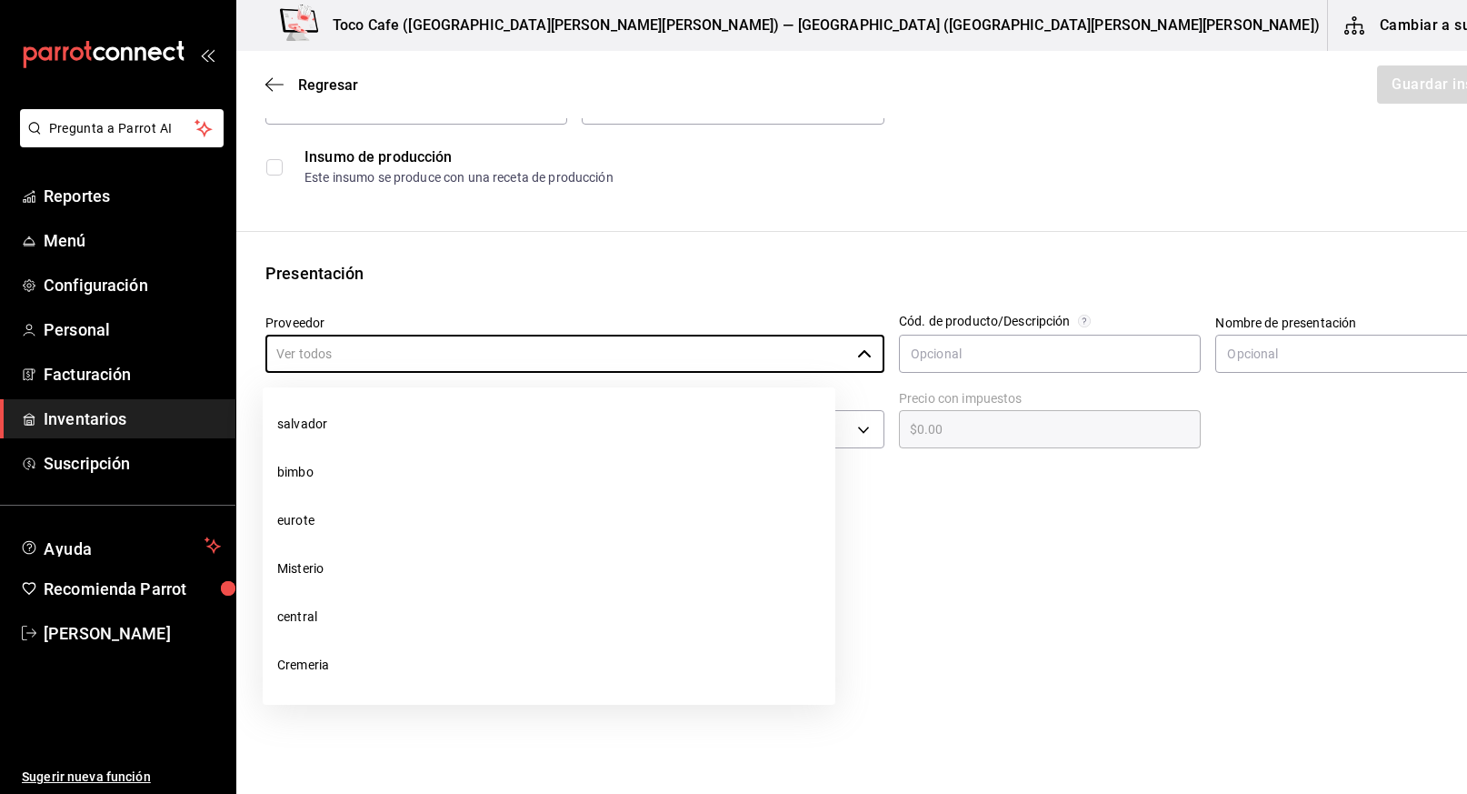
scroll to position [1157, 0]
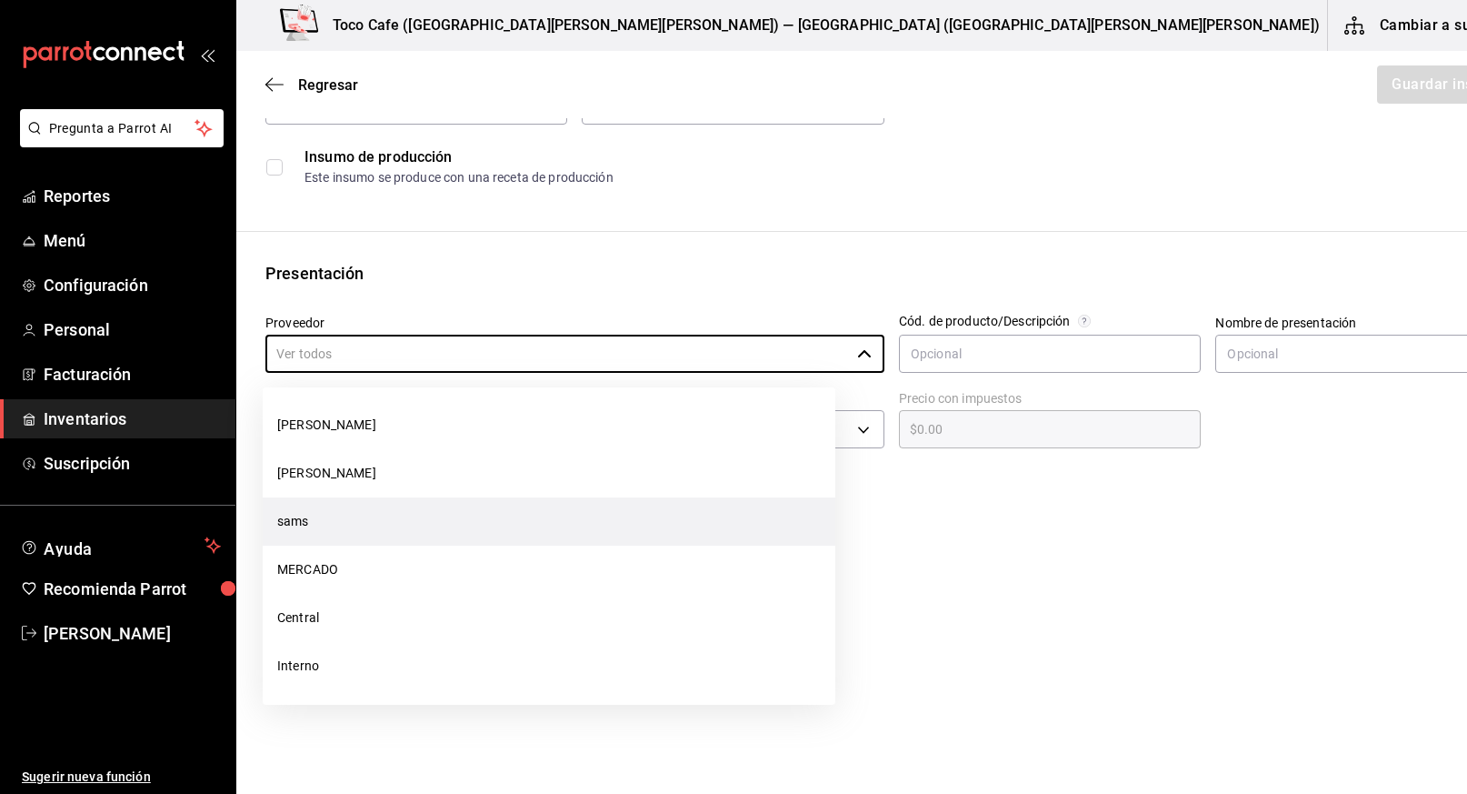
click at [444, 534] on li "sams" at bounding box center [549, 521] width 573 height 48
type input "sams"
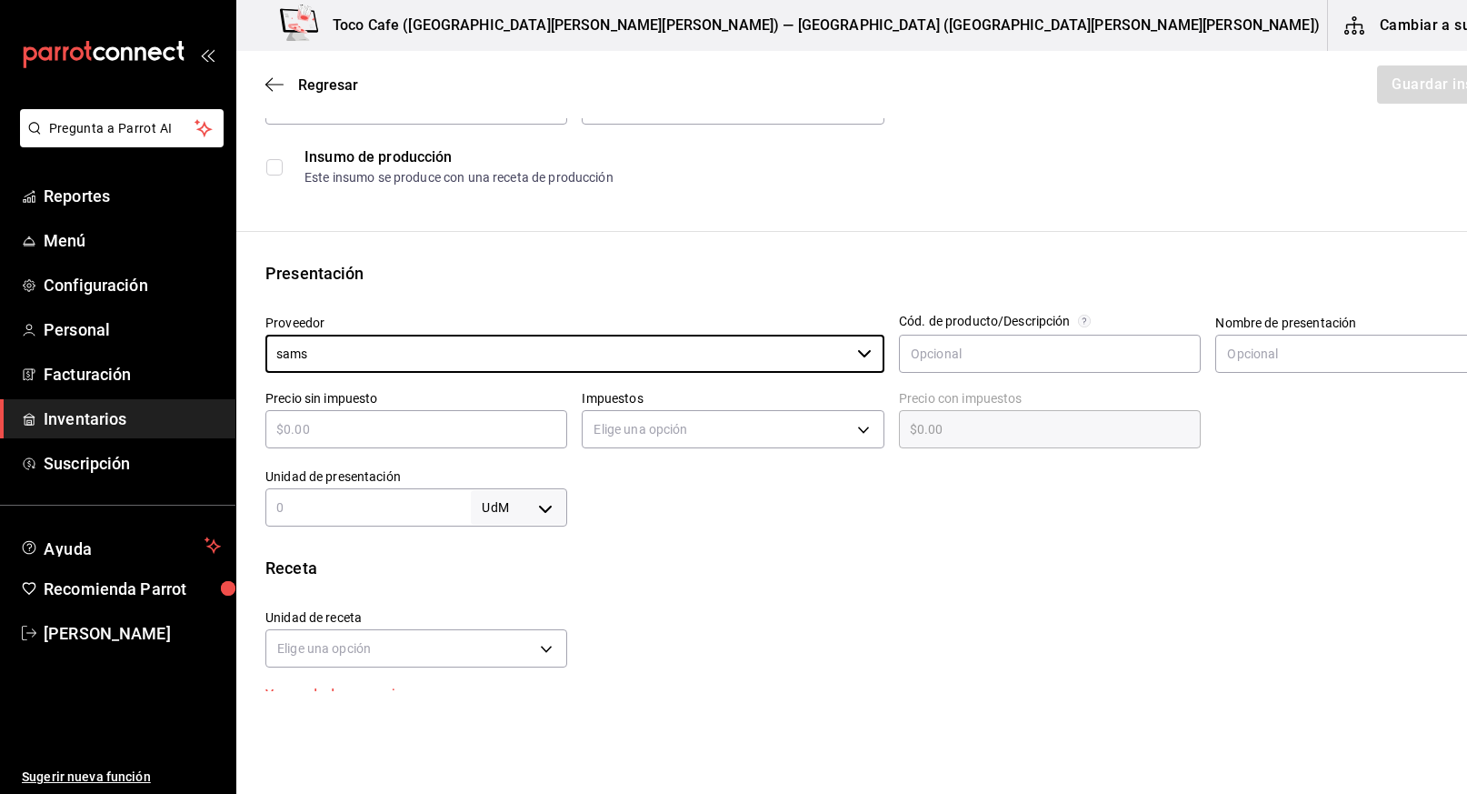
click at [529, 424] on input "text" at bounding box center [416, 429] width 302 height 22
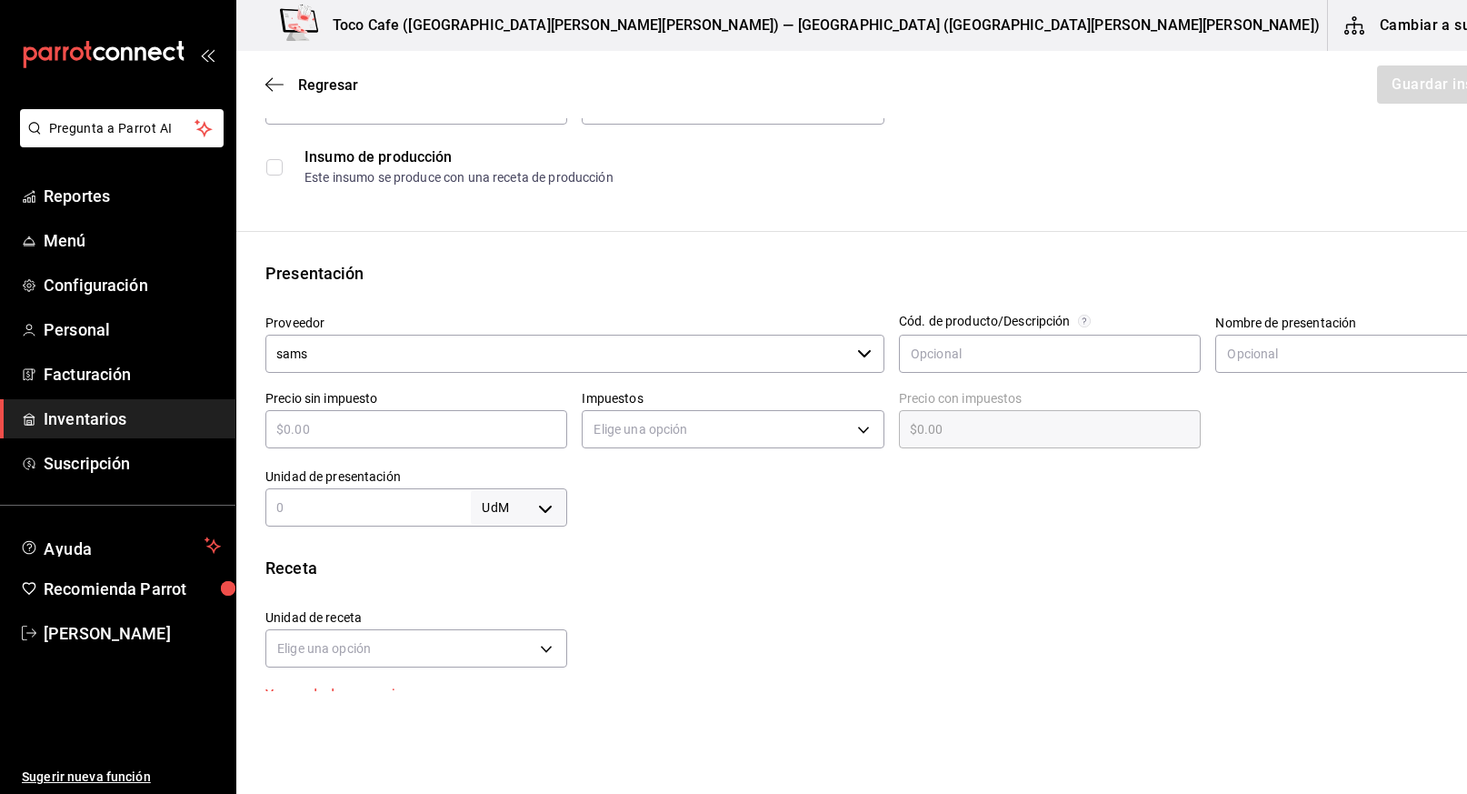
click at [510, 423] on input "text" at bounding box center [416, 429] width 302 height 22
click at [356, 499] on input "text" at bounding box center [367, 507] width 205 height 22
click at [348, 431] on input "text" at bounding box center [416, 429] width 302 height 22
type input "$2"
type input "$2.00"
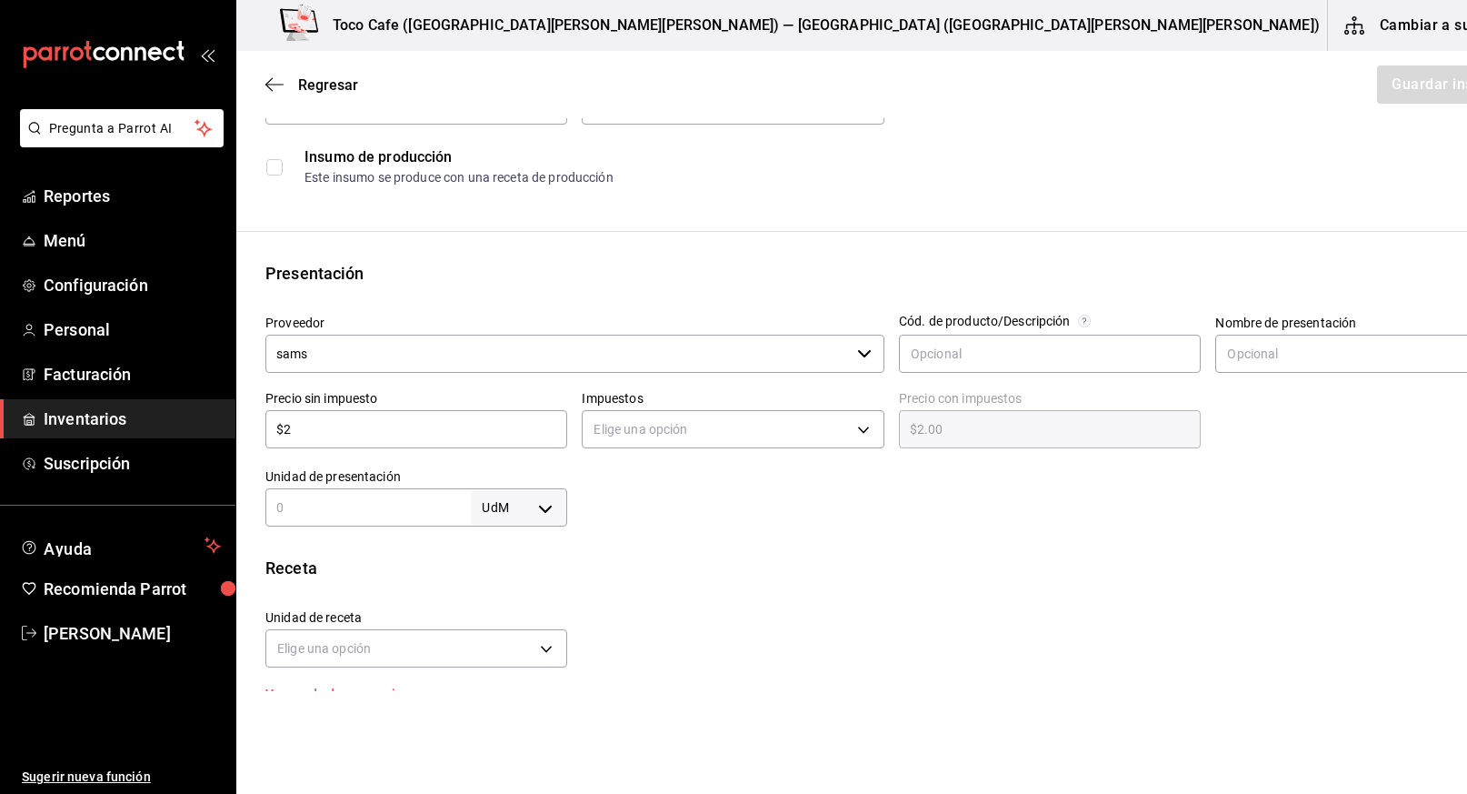
type input "$27"
type input "$27.00"
type input "$273"
type input "$273.00"
type input "$273.1"
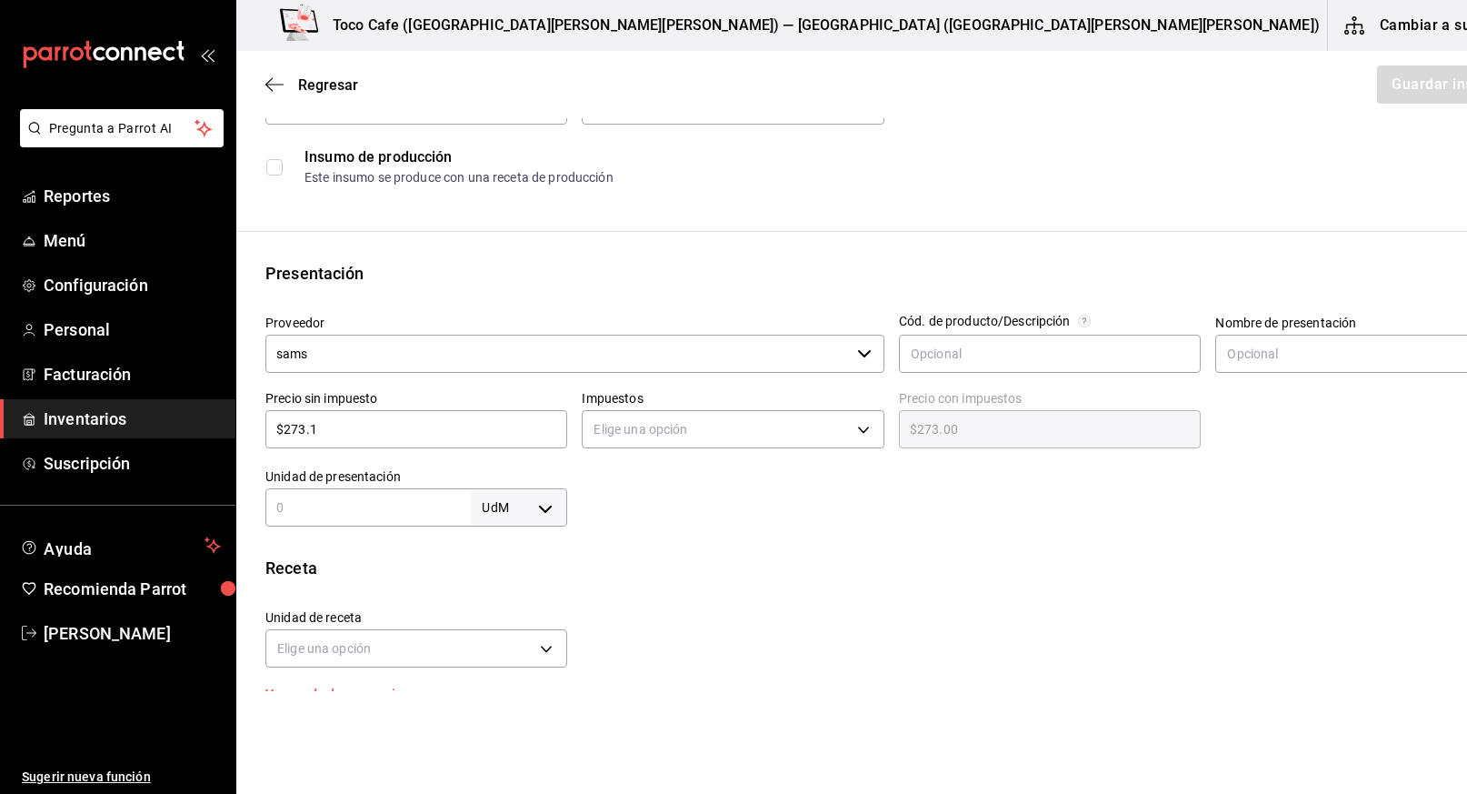
type input "$273.10"
type input "$273.14"
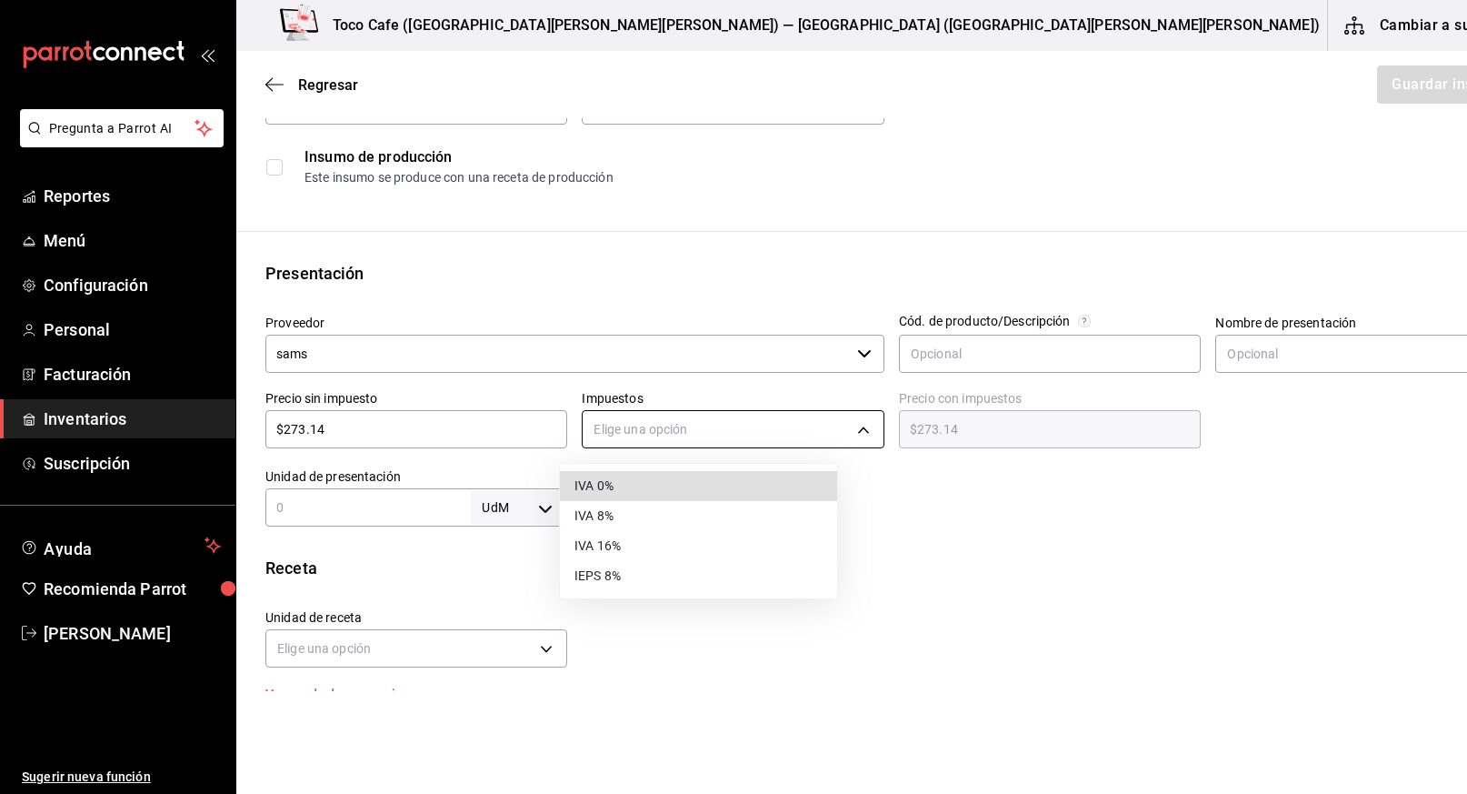
click at [824, 425] on body "Pregunta a Parrot AI Reportes Menú Configuración Personal Facturación Inventari…" at bounding box center [733, 345] width 1467 height 691
click at [690, 480] on li "IVA 0%" at bounding box center [698, 486] width 277 height 30
type input "IVA_0"
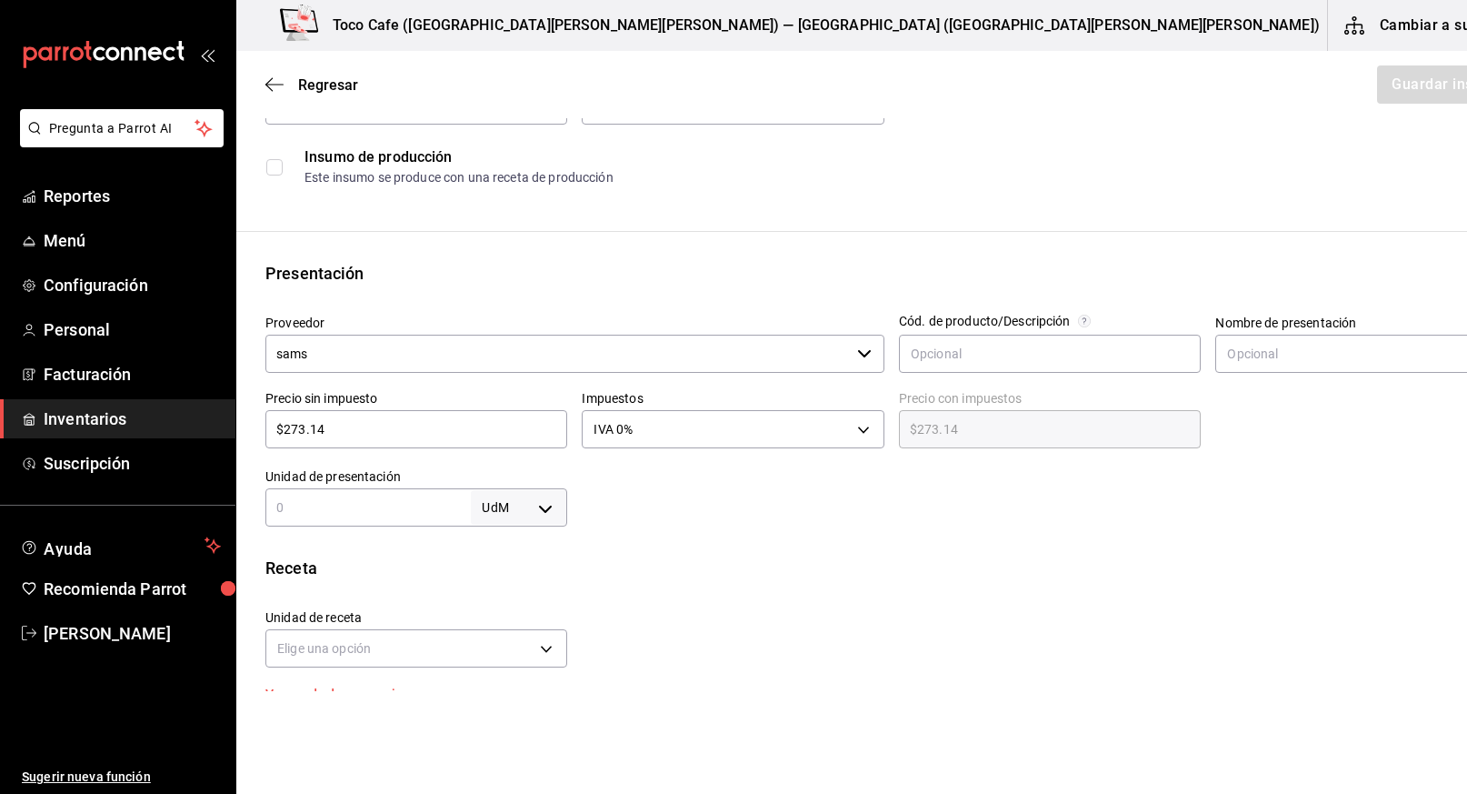
click at [430, 509] on input "text" at bounding box center [367, 507] width 205 height 22
click at [524, 504] on body "Pregunta a Parrot AI Reportes Menú Configuración Personal Facturación Inventari…" at bounding box center [733, 345] width 1467 height 691
click at [494, 711] on li "pza" at bounding box center [496, 712] width 95 height 30
type input "UNIT"
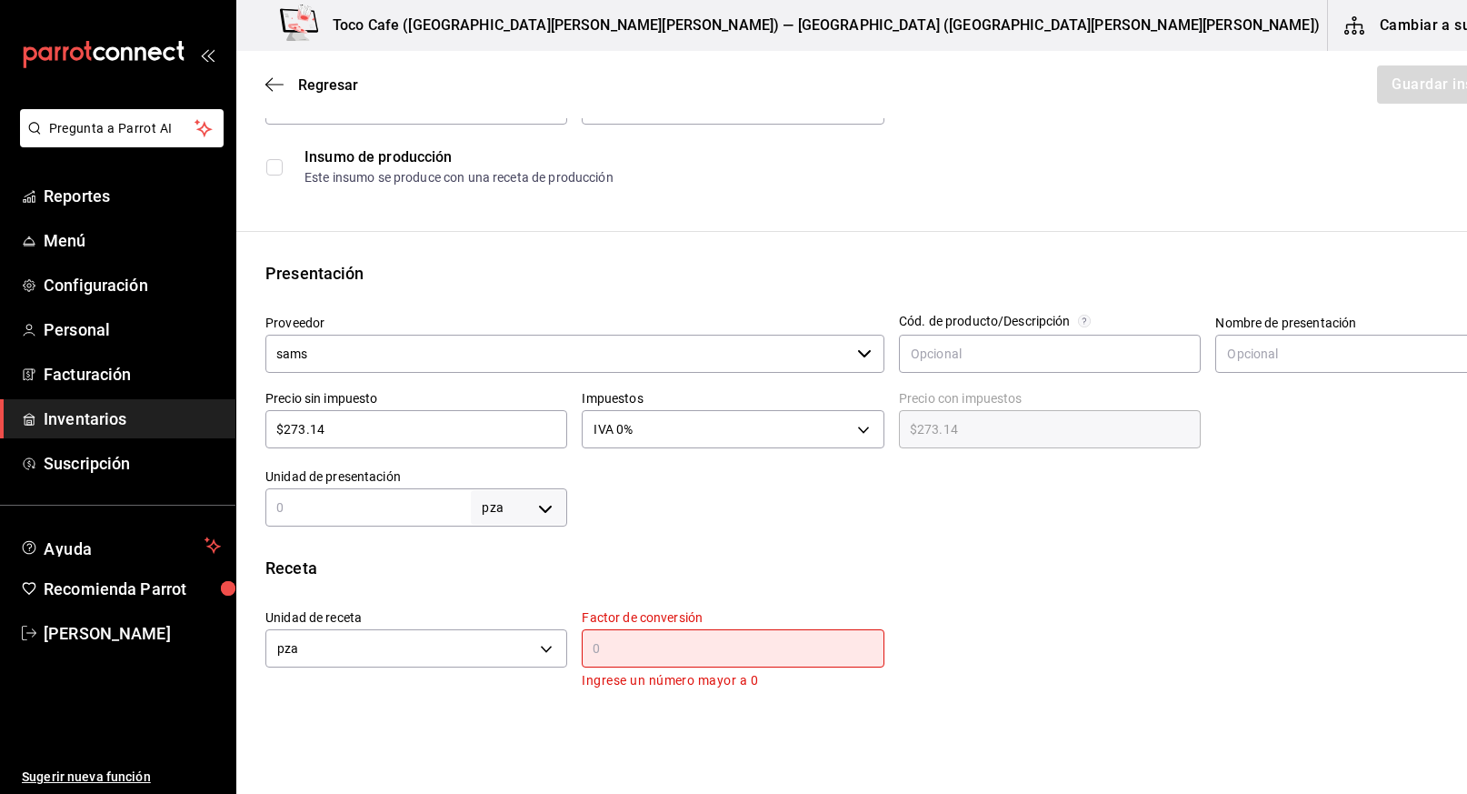
click at [365, 512] on input "text" at bounding box center [367, 507] width 205 height 22
type input "1"
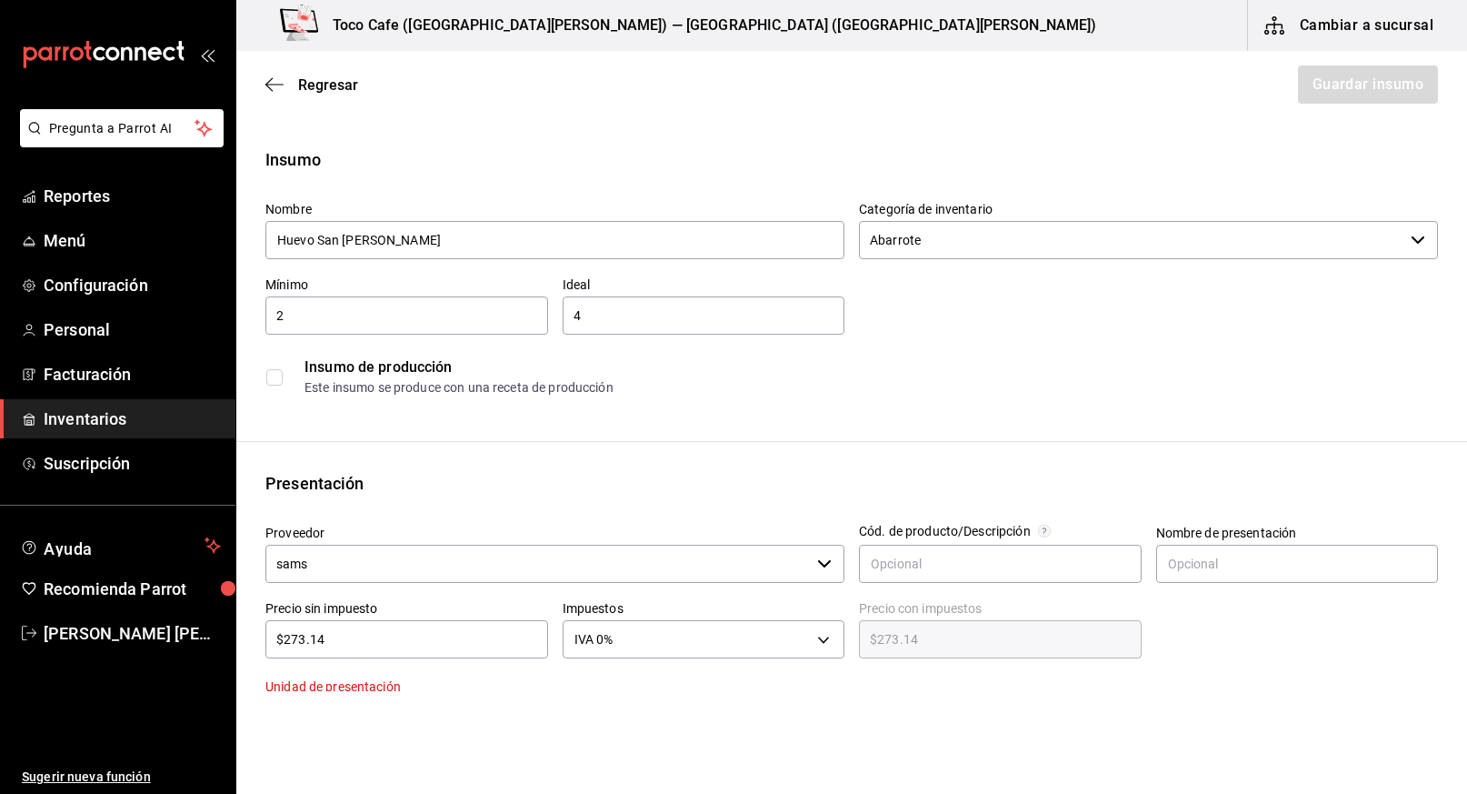
scroll to position [210, 0]
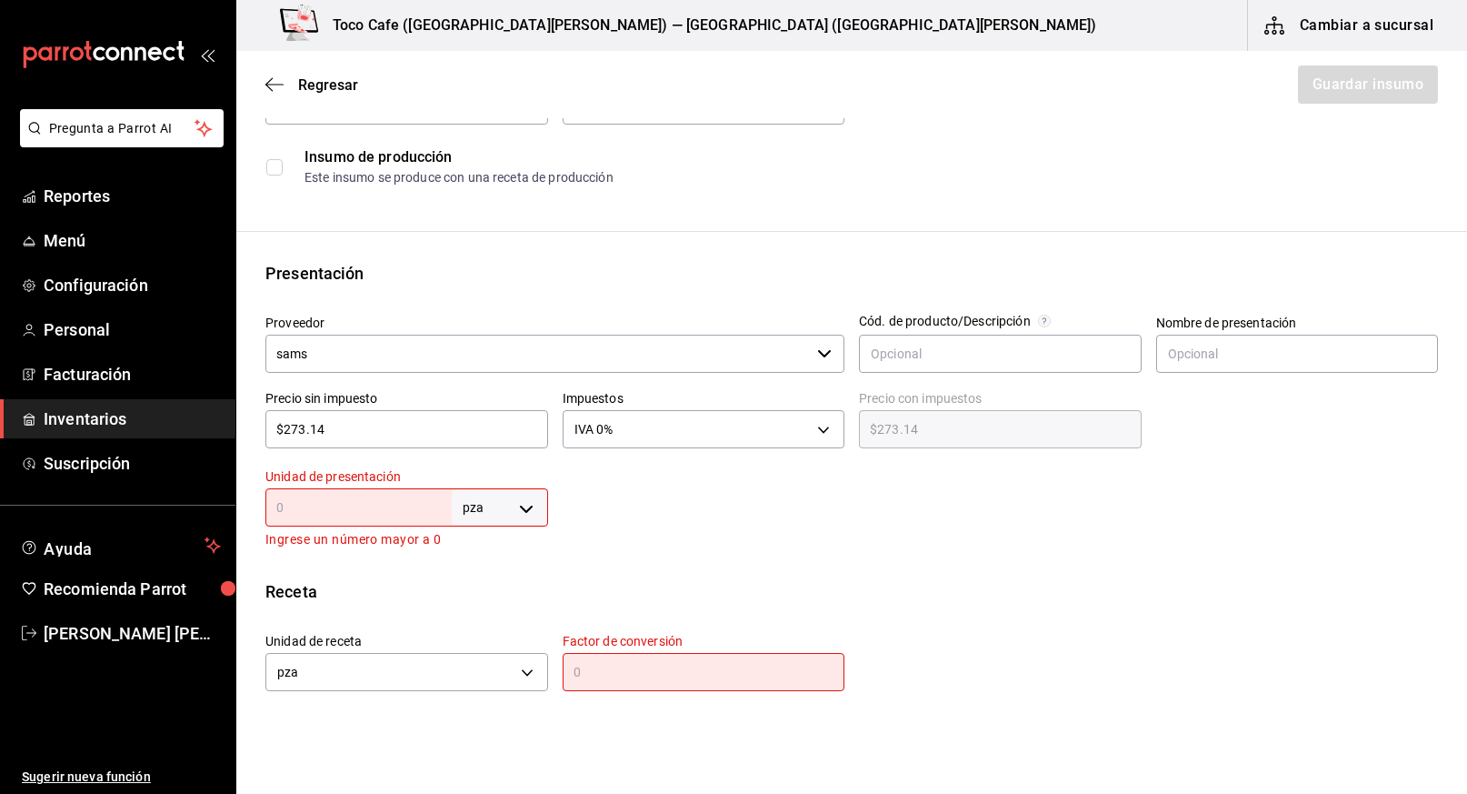
click at [383, 504] on input "text" at bounding box center [358, 507] width 186 height 22
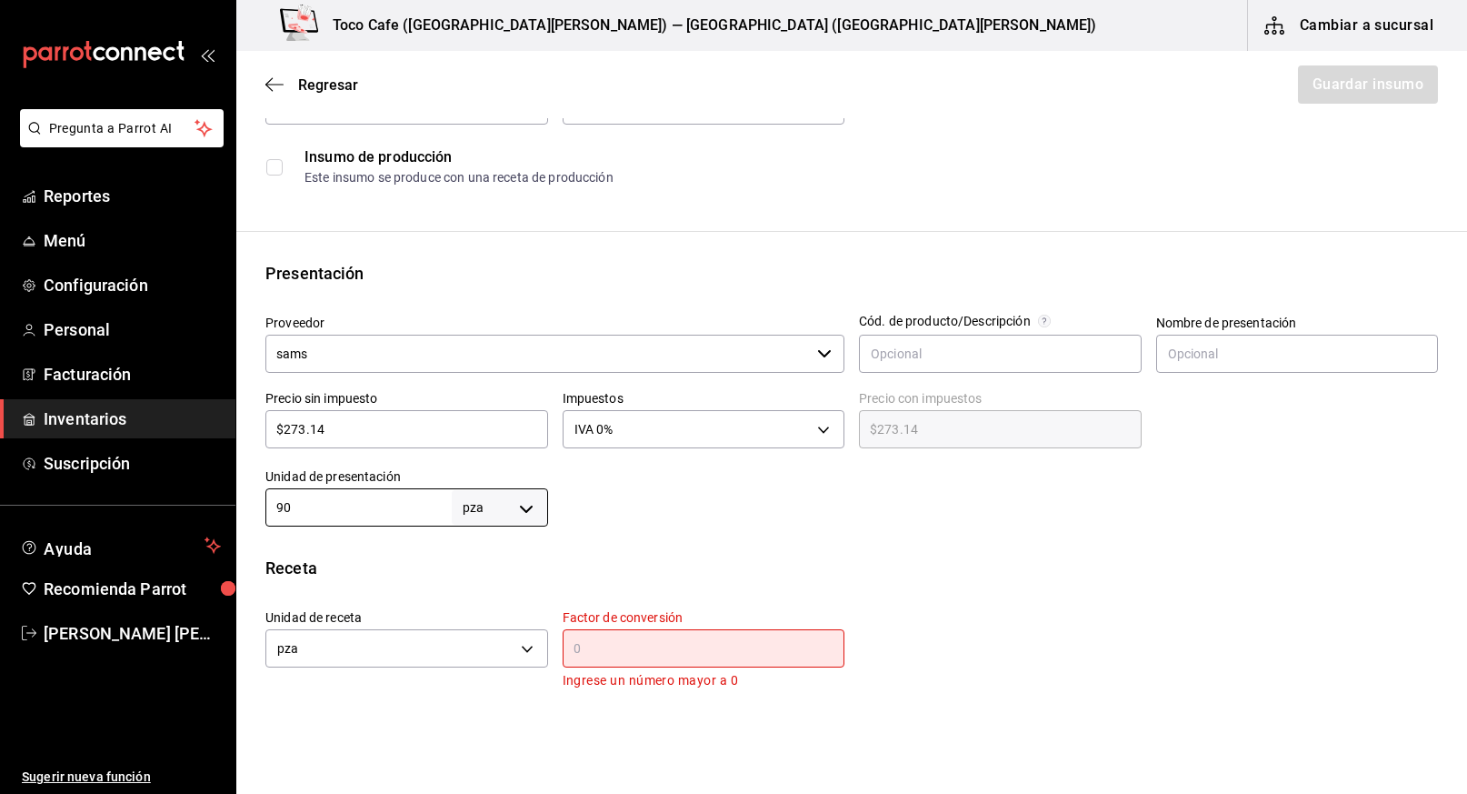
type input "90"
click at [579, 644] on input "text" at bounding box center [704, 648] width 283 height 22
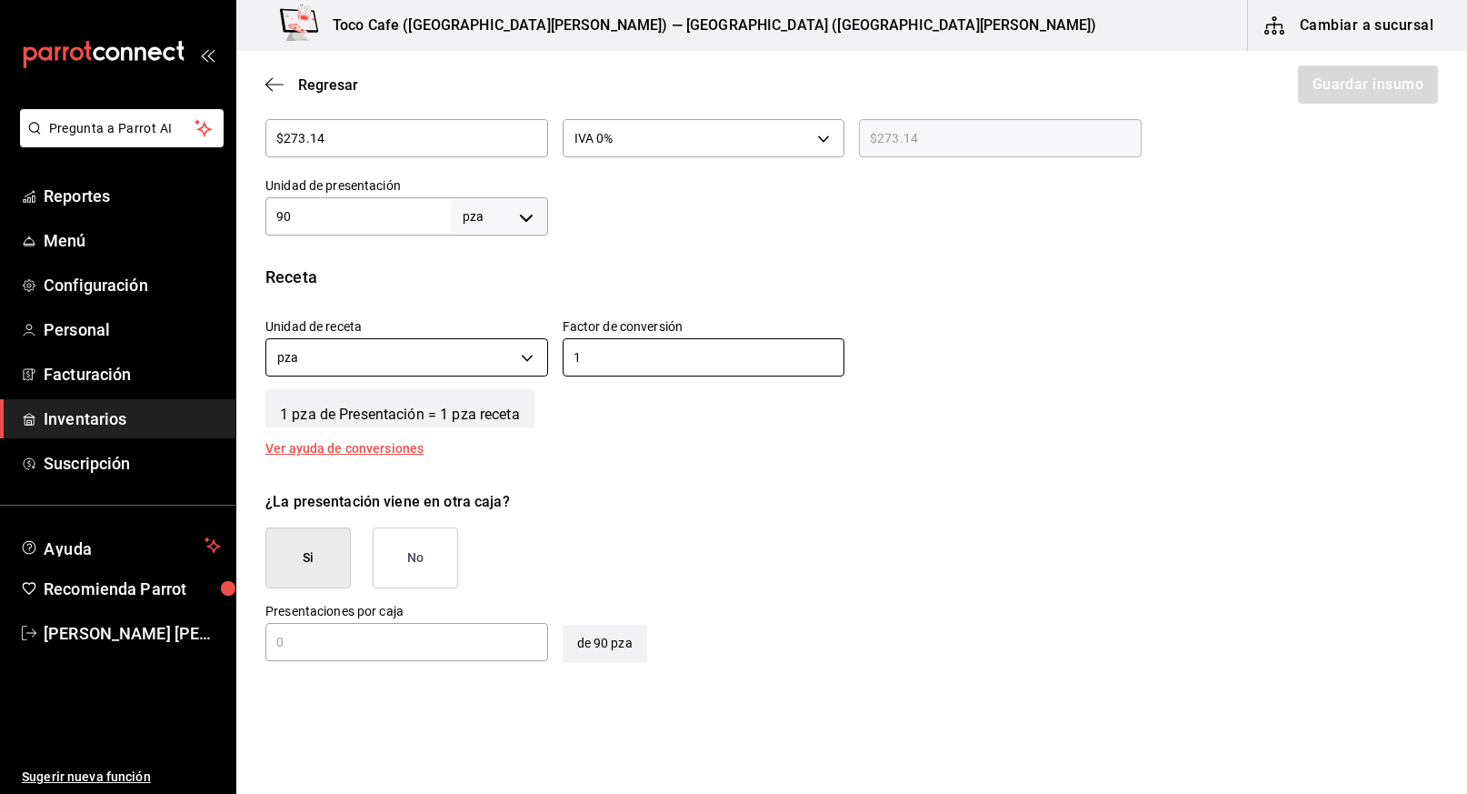
scroll to position [642, 0]
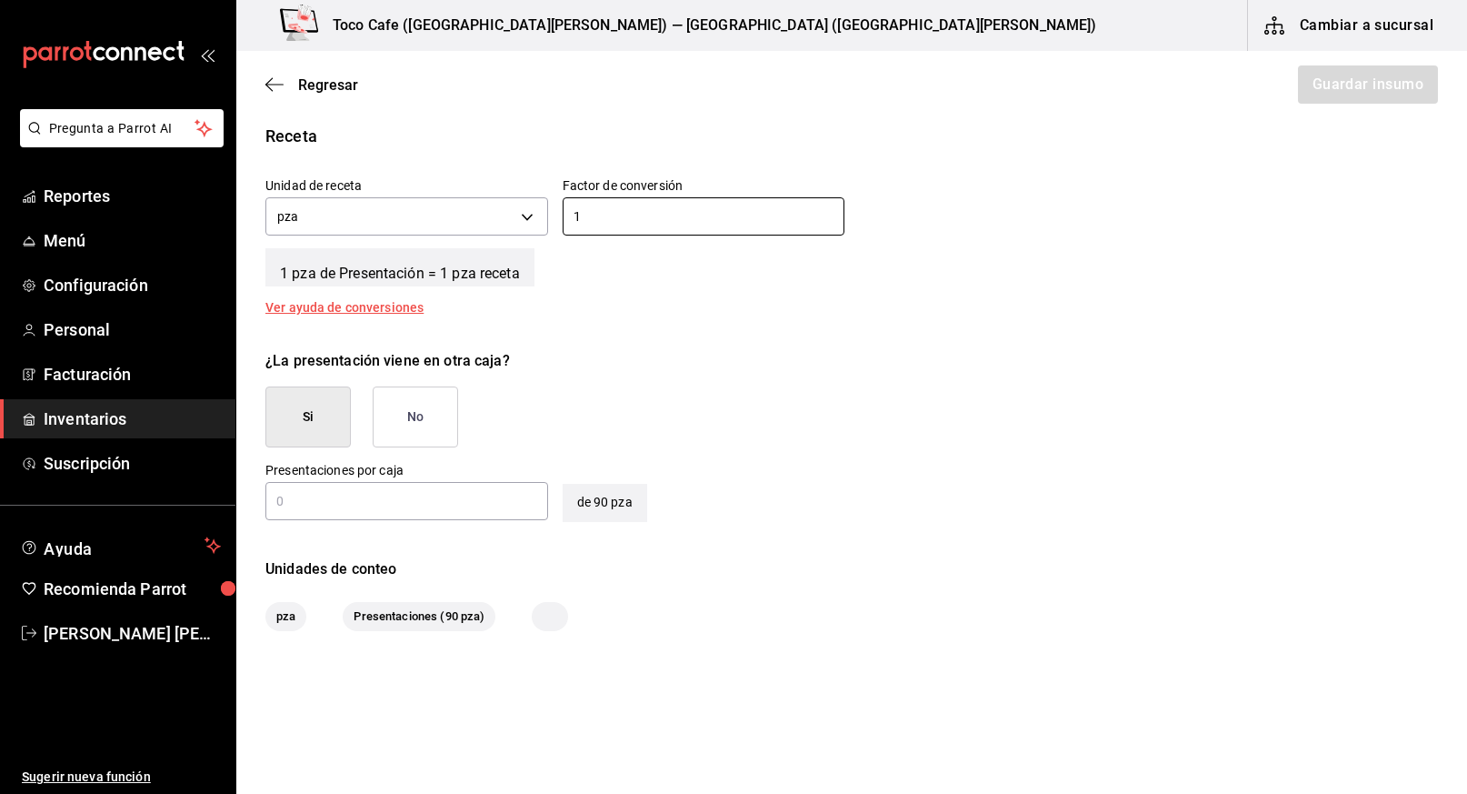
type input "1"
click at [315, 422] on button "Si" at bounding box center [307, 416] width 85 height 61
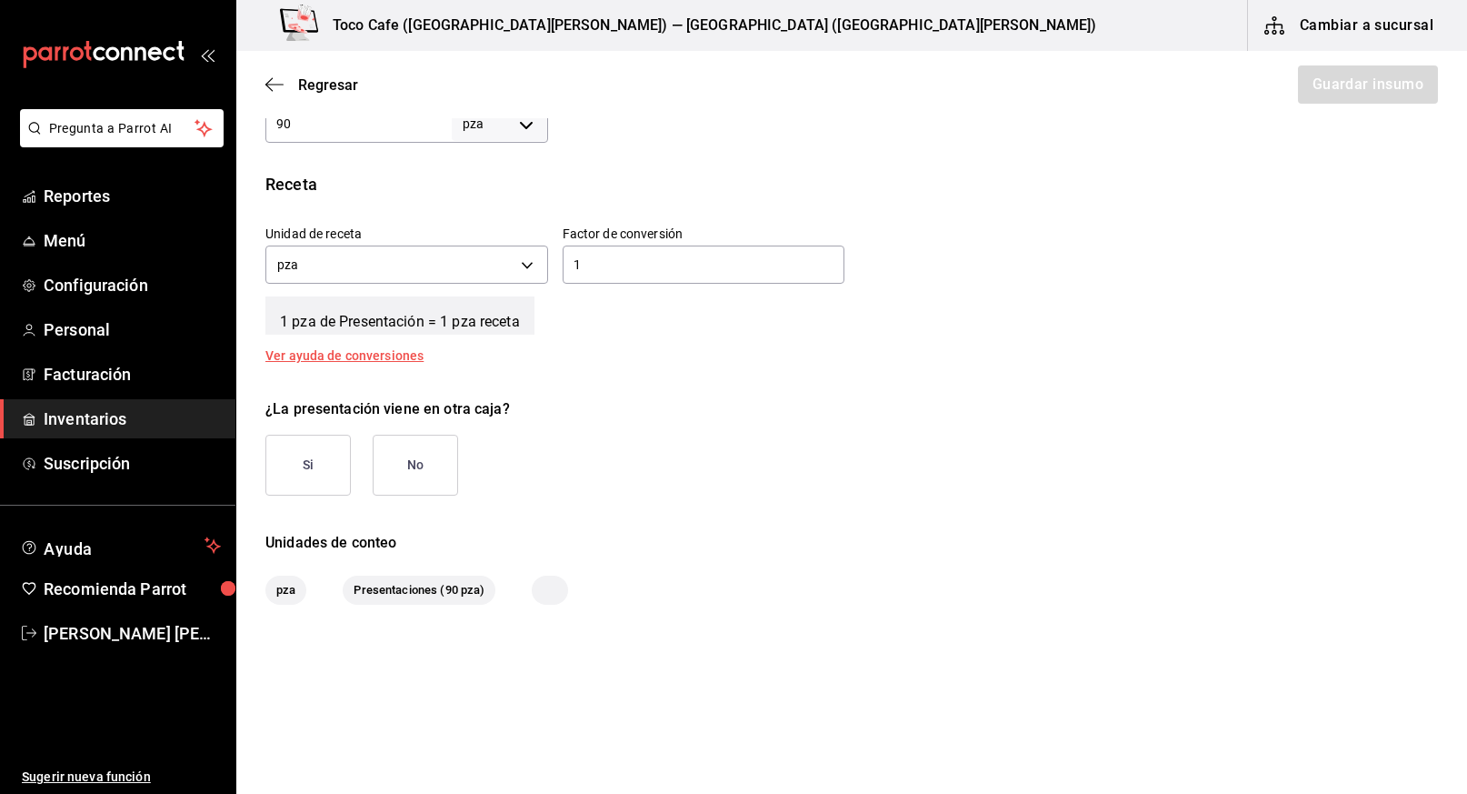
click at [327, 468] on button "Si" at bounding box center [307, 464] width 85 height 61
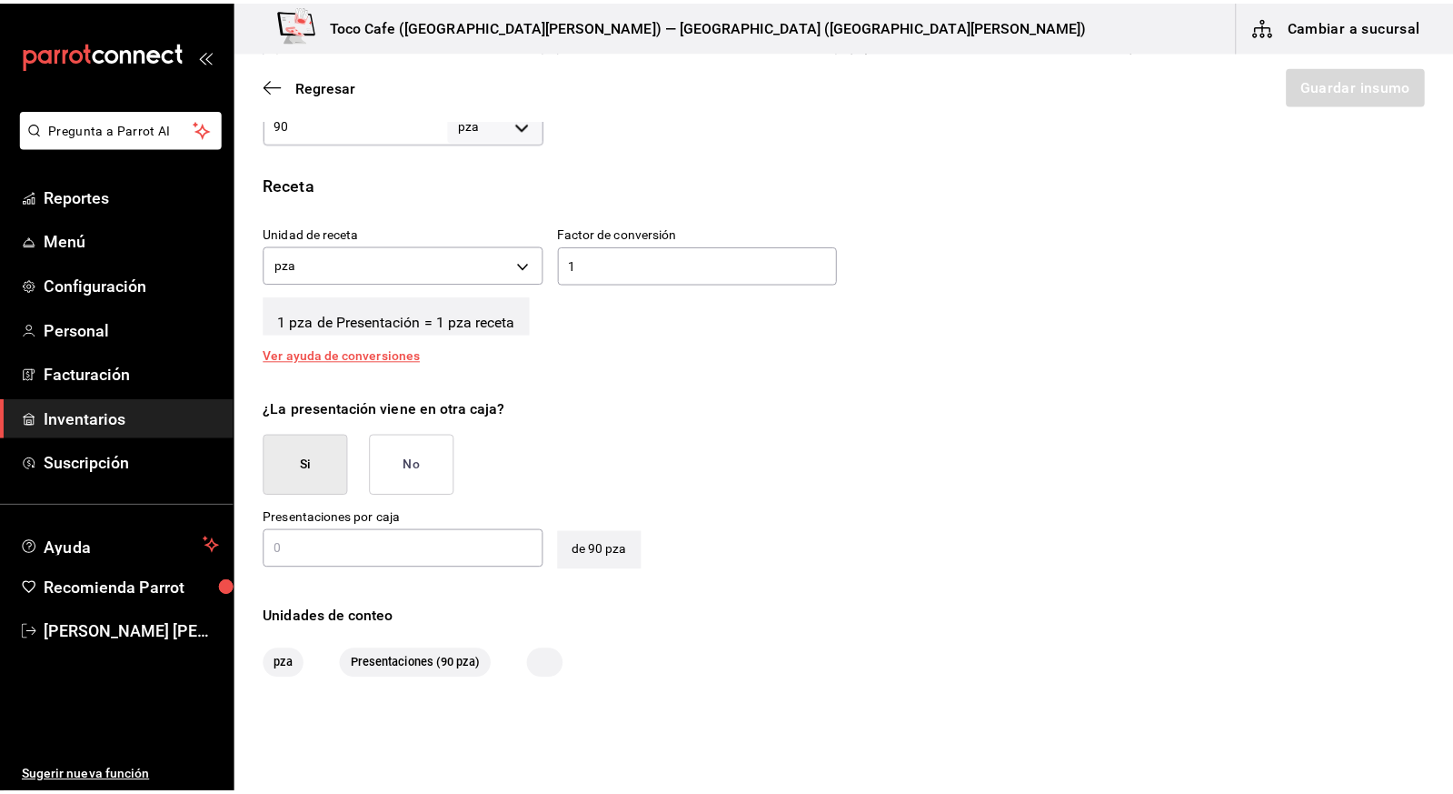
scroll to position [642, 0]
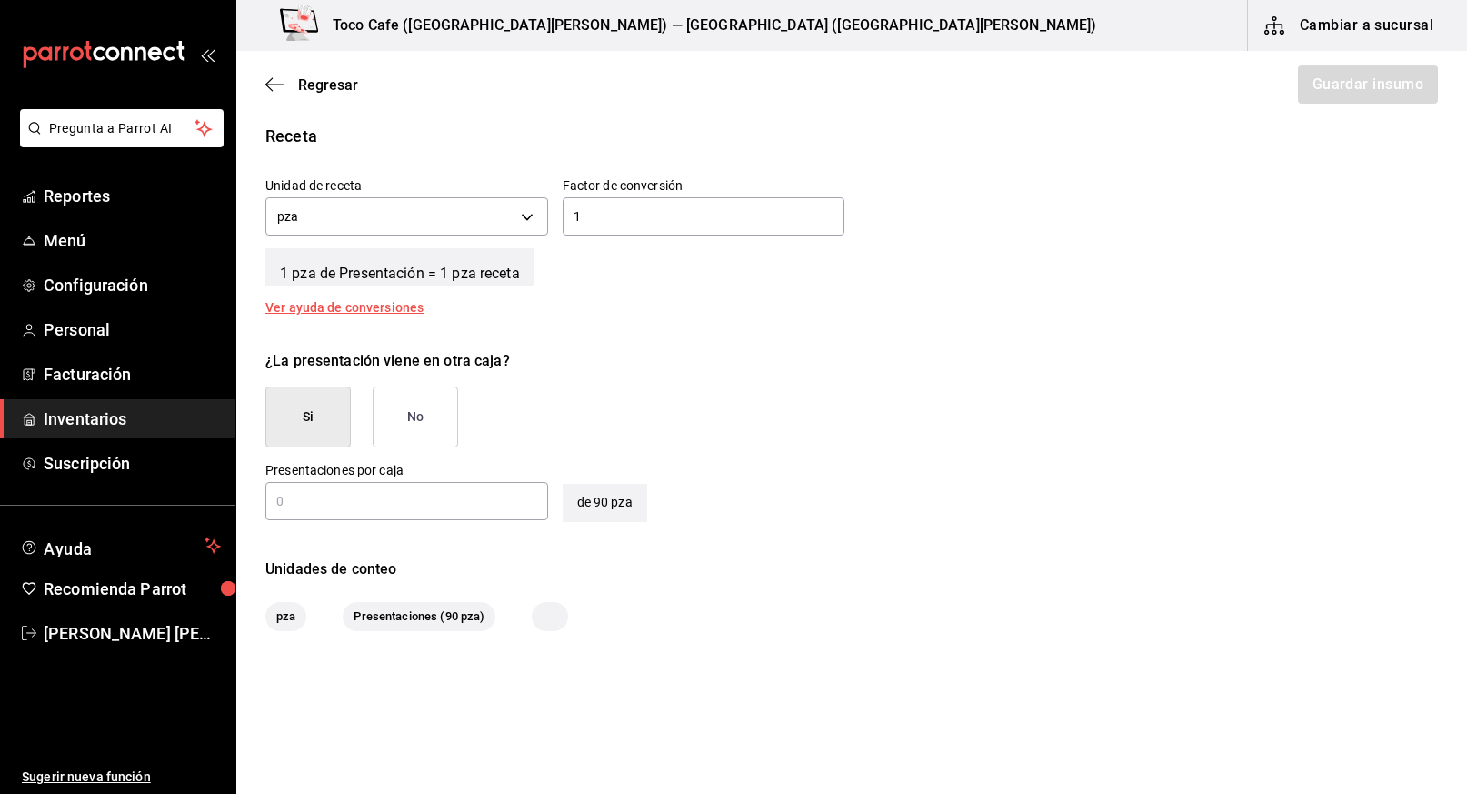
click at [465, 504] on input "text" at bounding box center [406, 501] width 283 height 22
type input "1"
click at [1339, 95] on button "Guardar insumo" at bounding box center [1367, 84] width 142 height 38
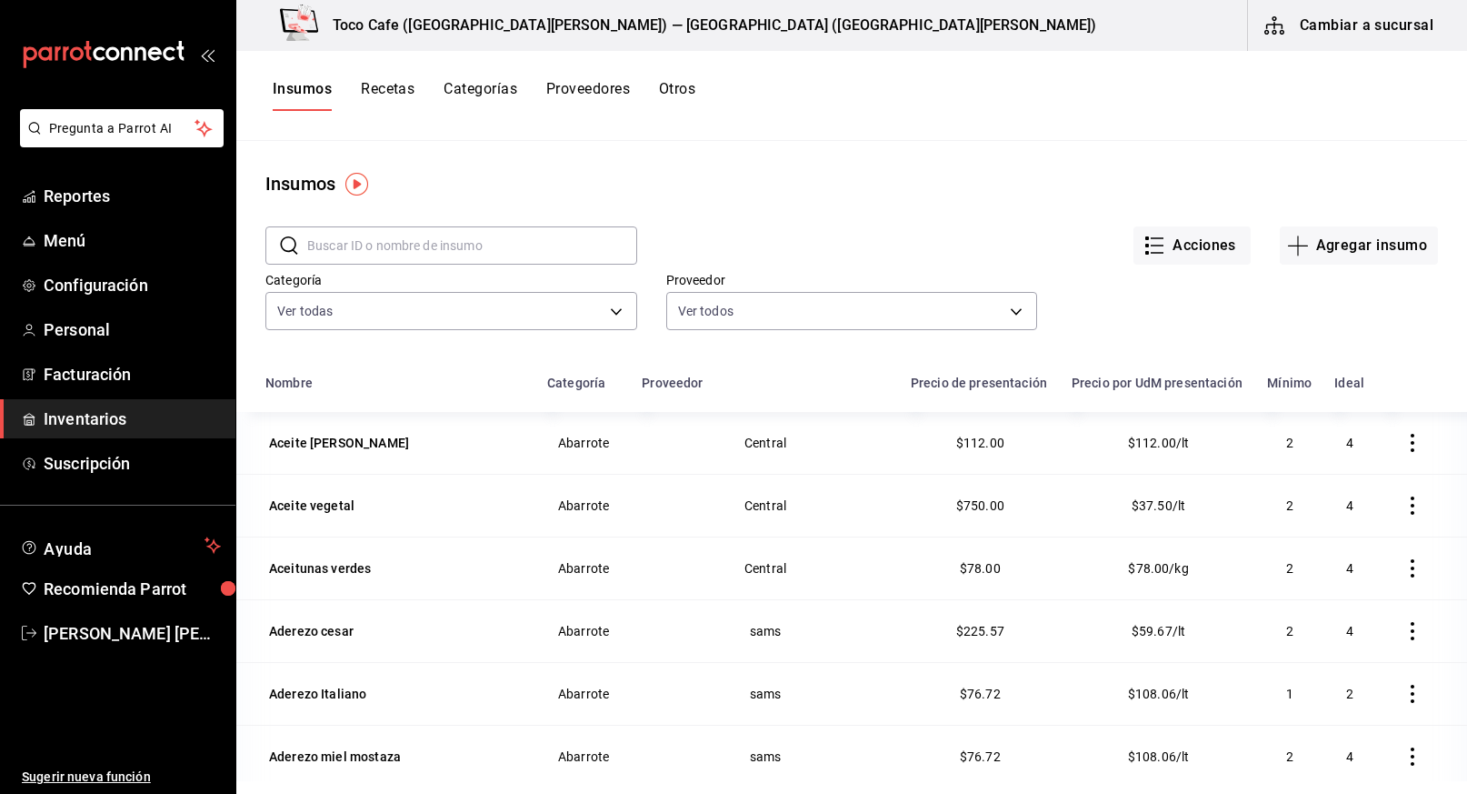
click at [511, 249] on input "text" at bounding box center [472, 245] width 330 height 36
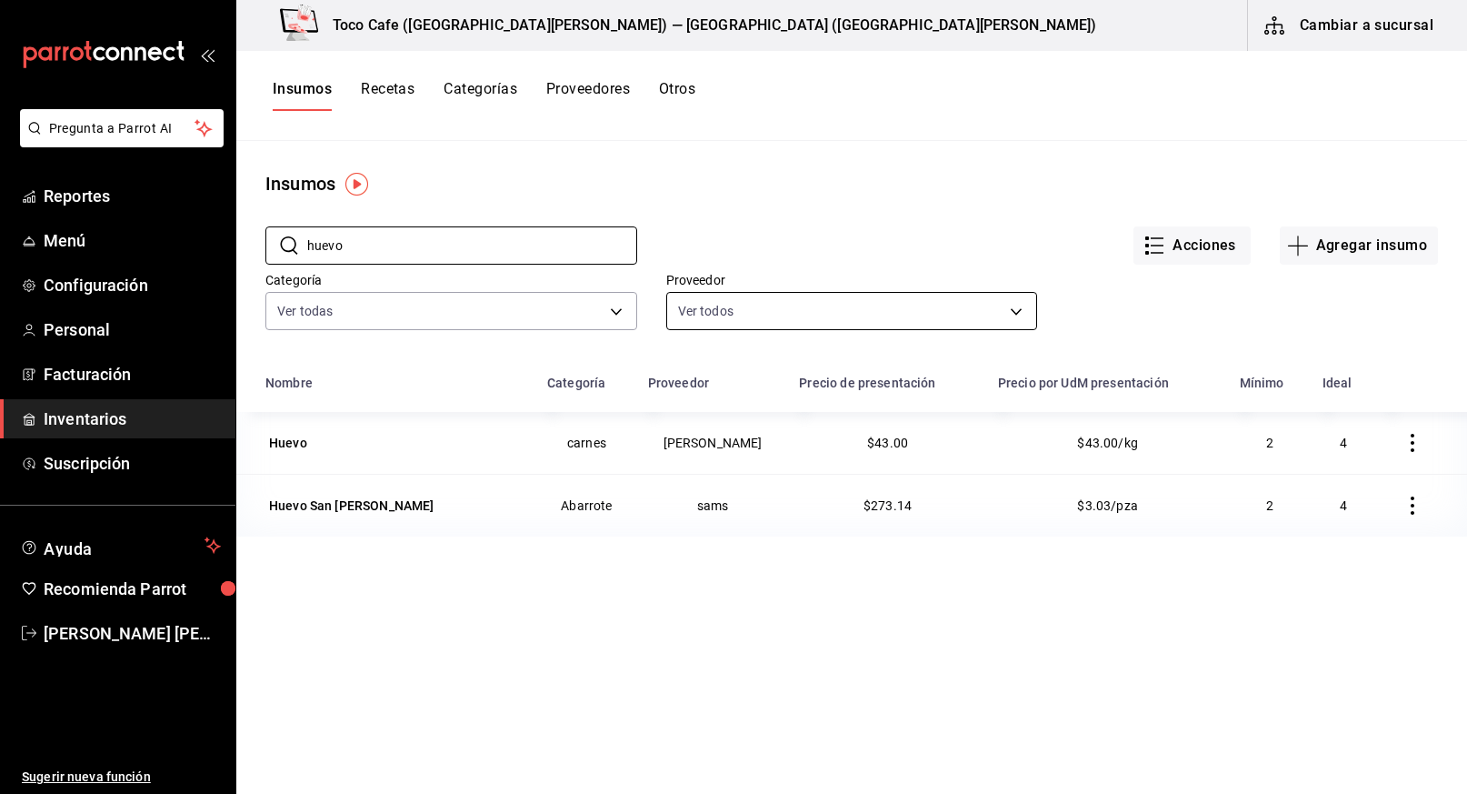
type input "huevo"
click at [844, 295] on body "Pregunta a Parrot AI Reportes Menú Configuración Personal Facturación Inventari…" at bounding box center [733, 390] width 1467 height 781
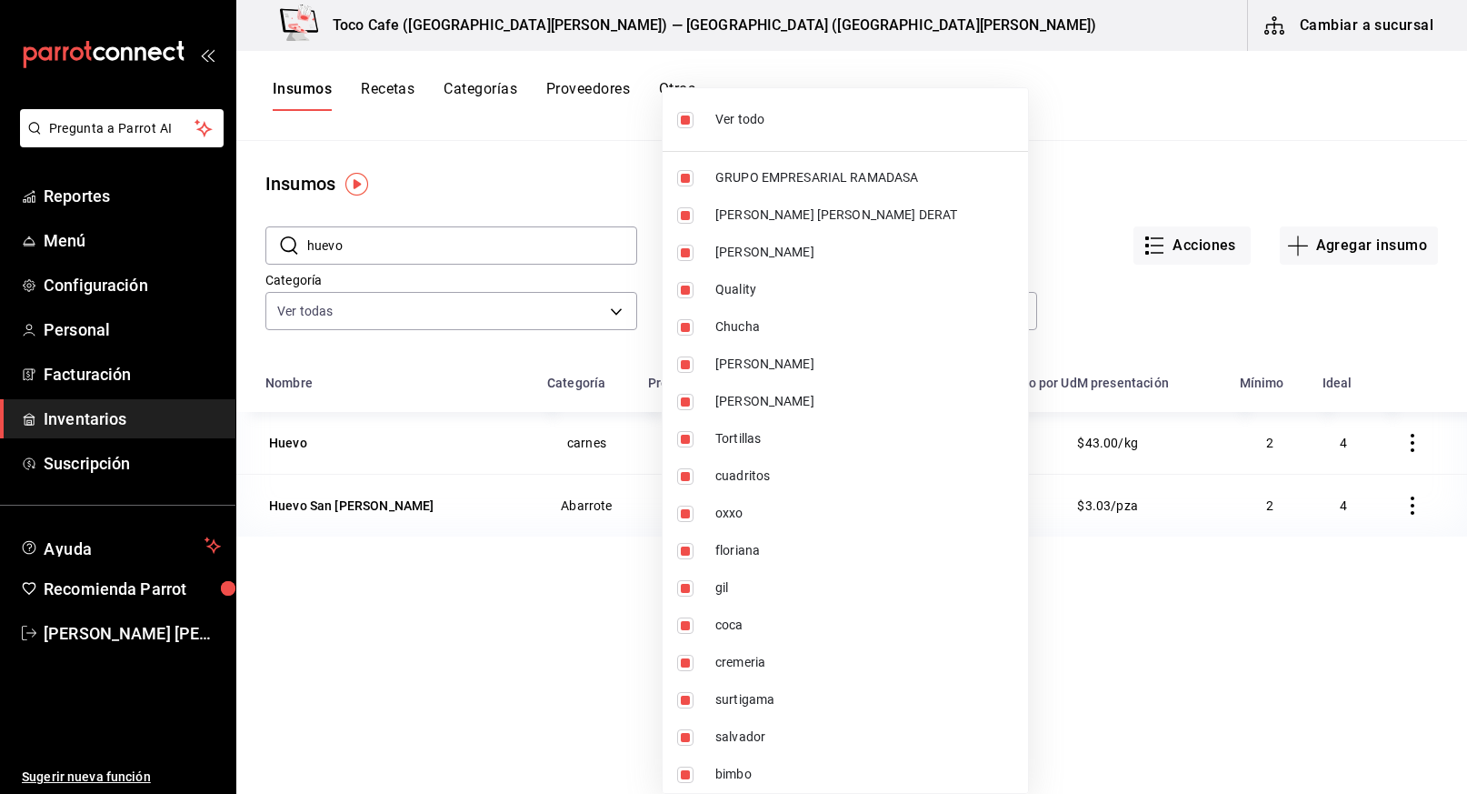
click at [1114, 186] on div at bounding box center [733, 397] width 1467 height 794
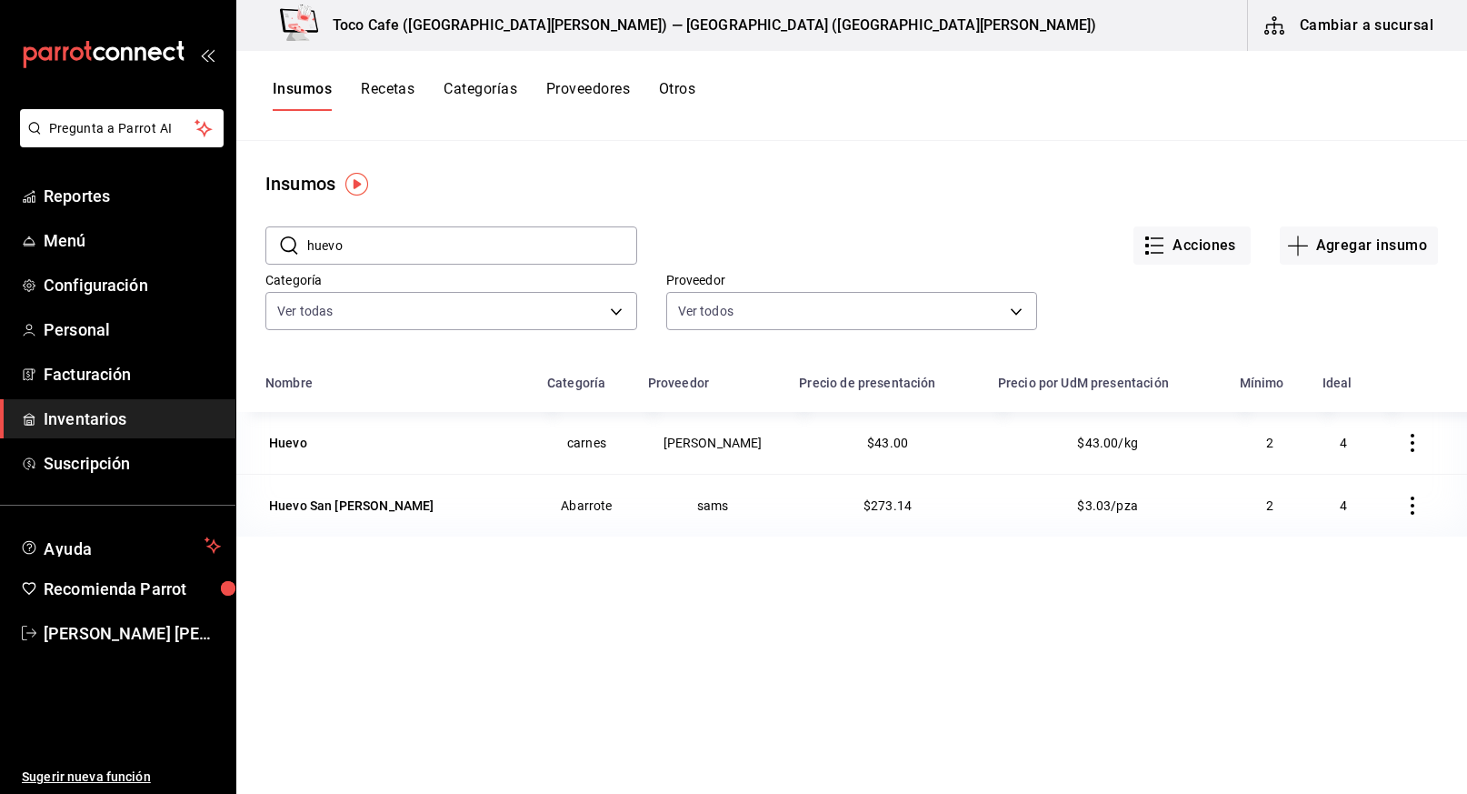
click at [471, 238] on input "huevo" at bounding box center [472, 245] width 330 height 36
click at [1358, 25] on button "Cambiar a sucursal" at bounding box center [1350, 25] width 205 height 51
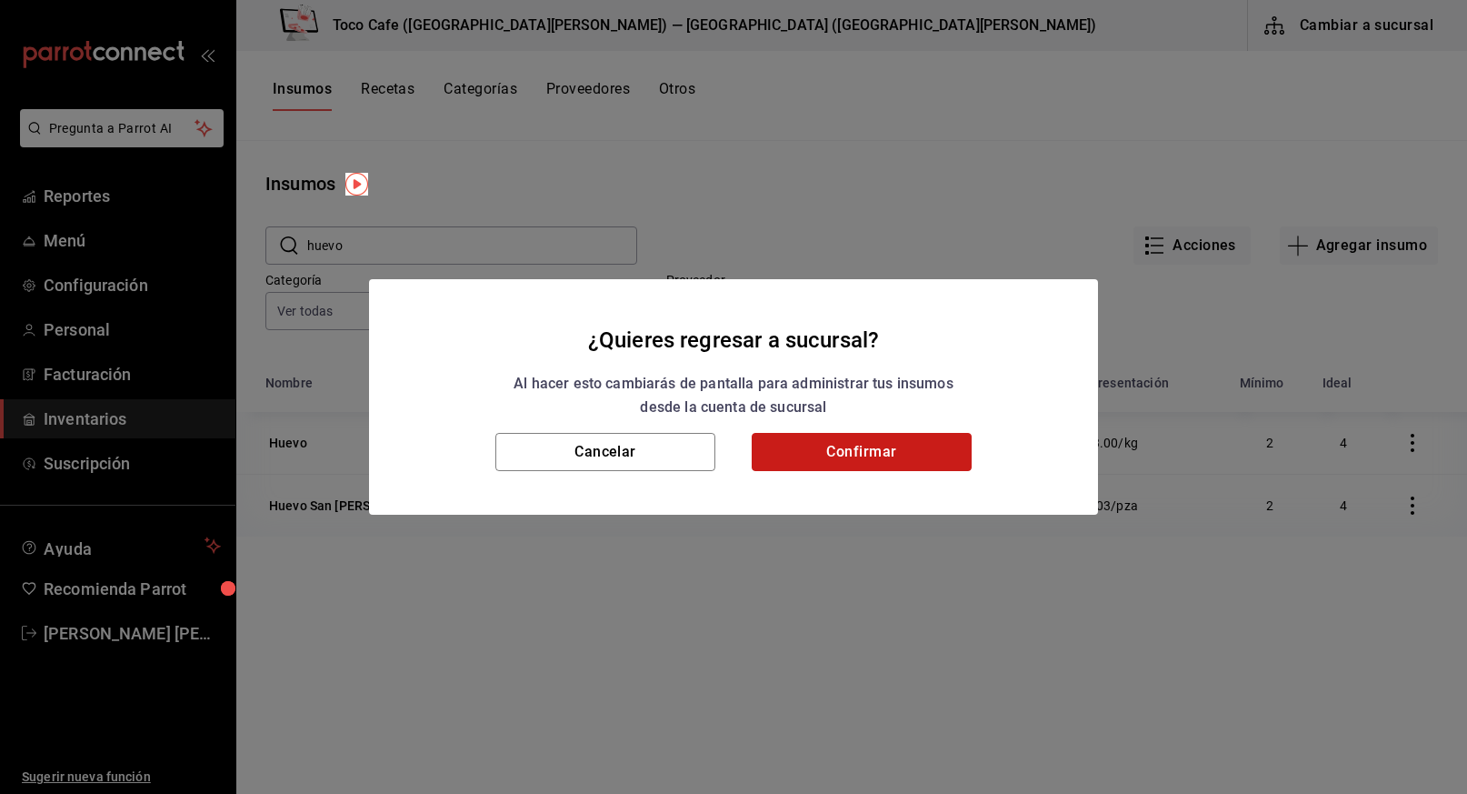
click at [848, 455] on button "Confirmar" at bounding box center [862, 452] width 220 height 38
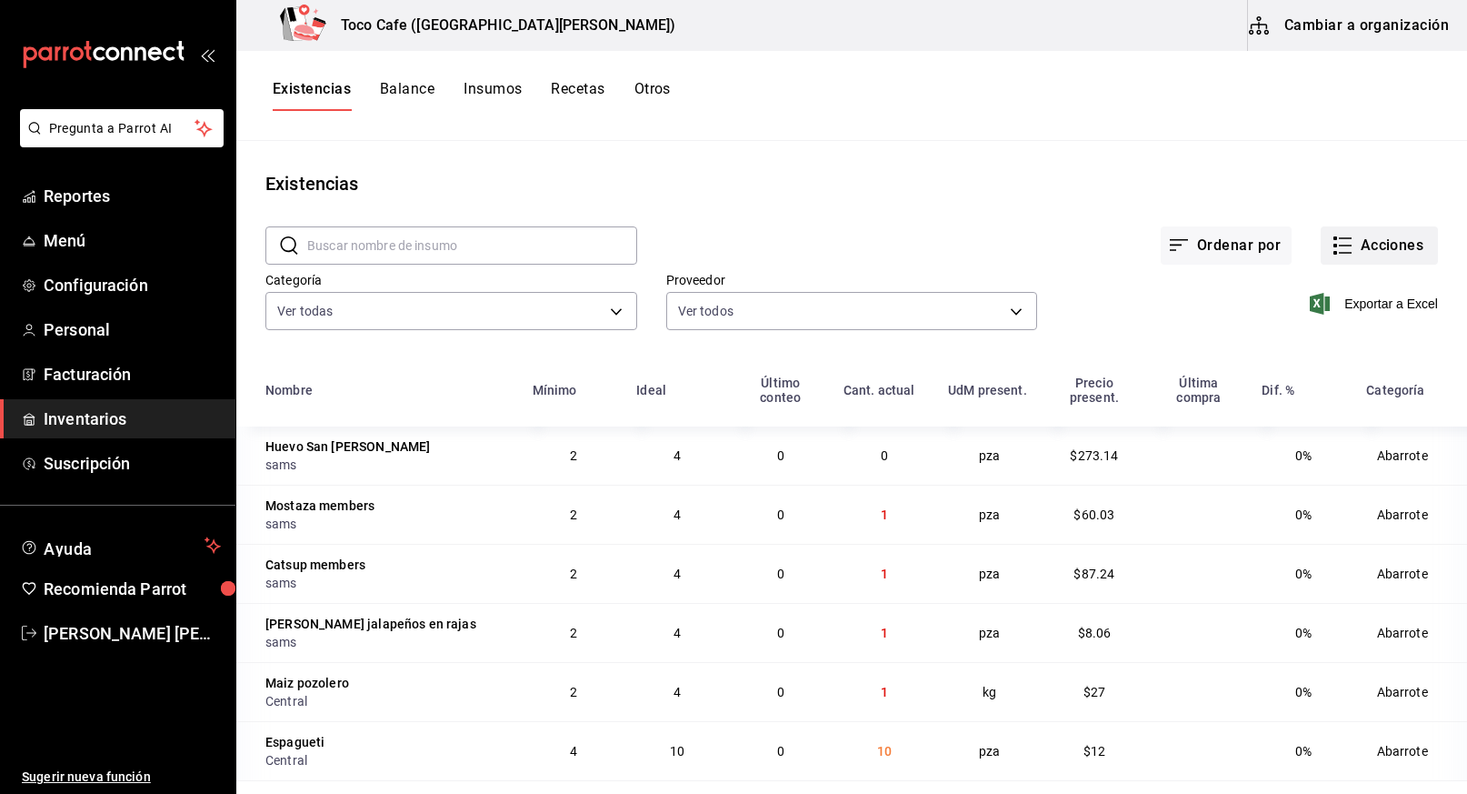
click at [1383, 244] on button "Acciones" at bounding box center [1379, 245] width 117 height 38
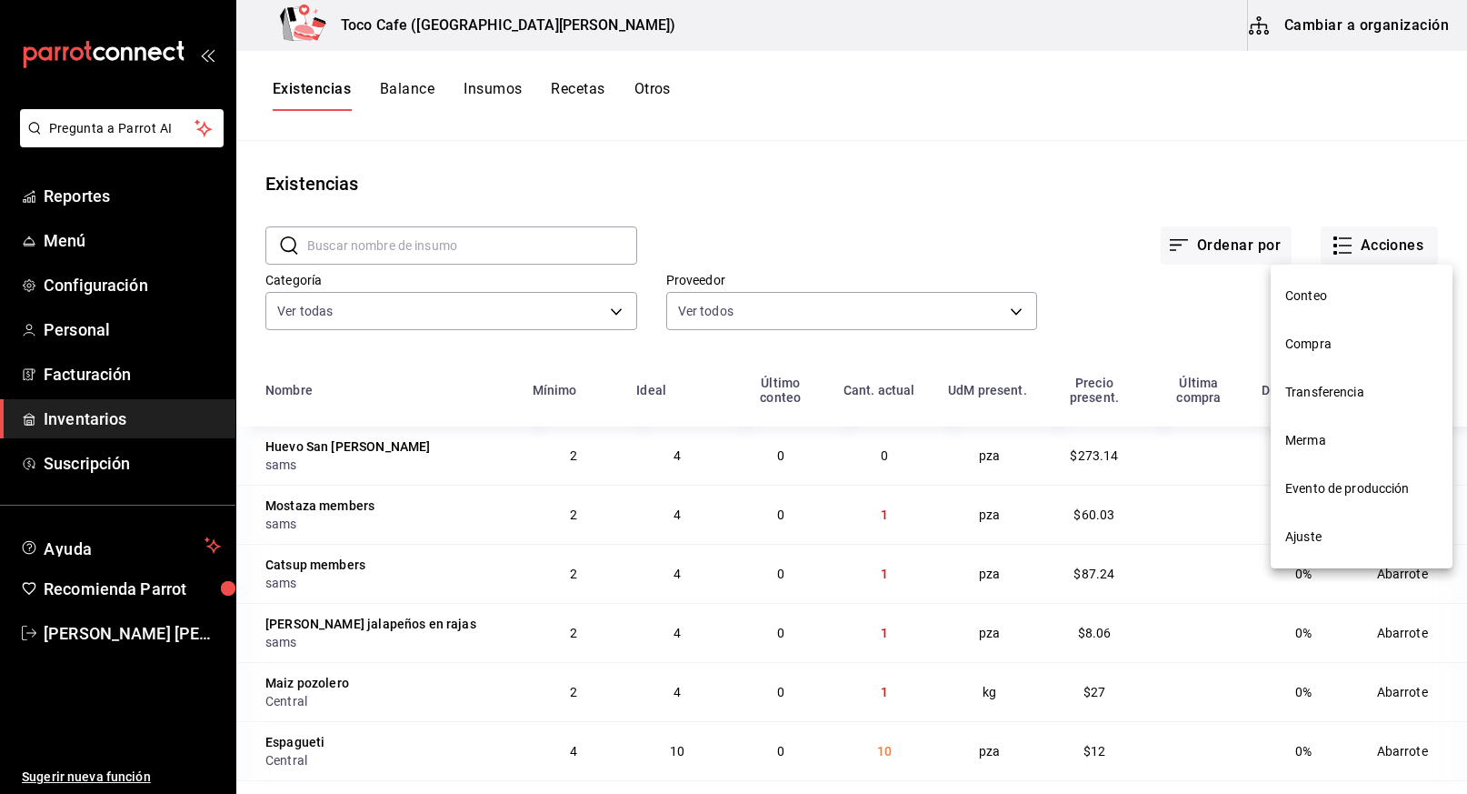
click at [1325, 349] on span "Compra" at bounding box center [1361, 344] width 153 height 19
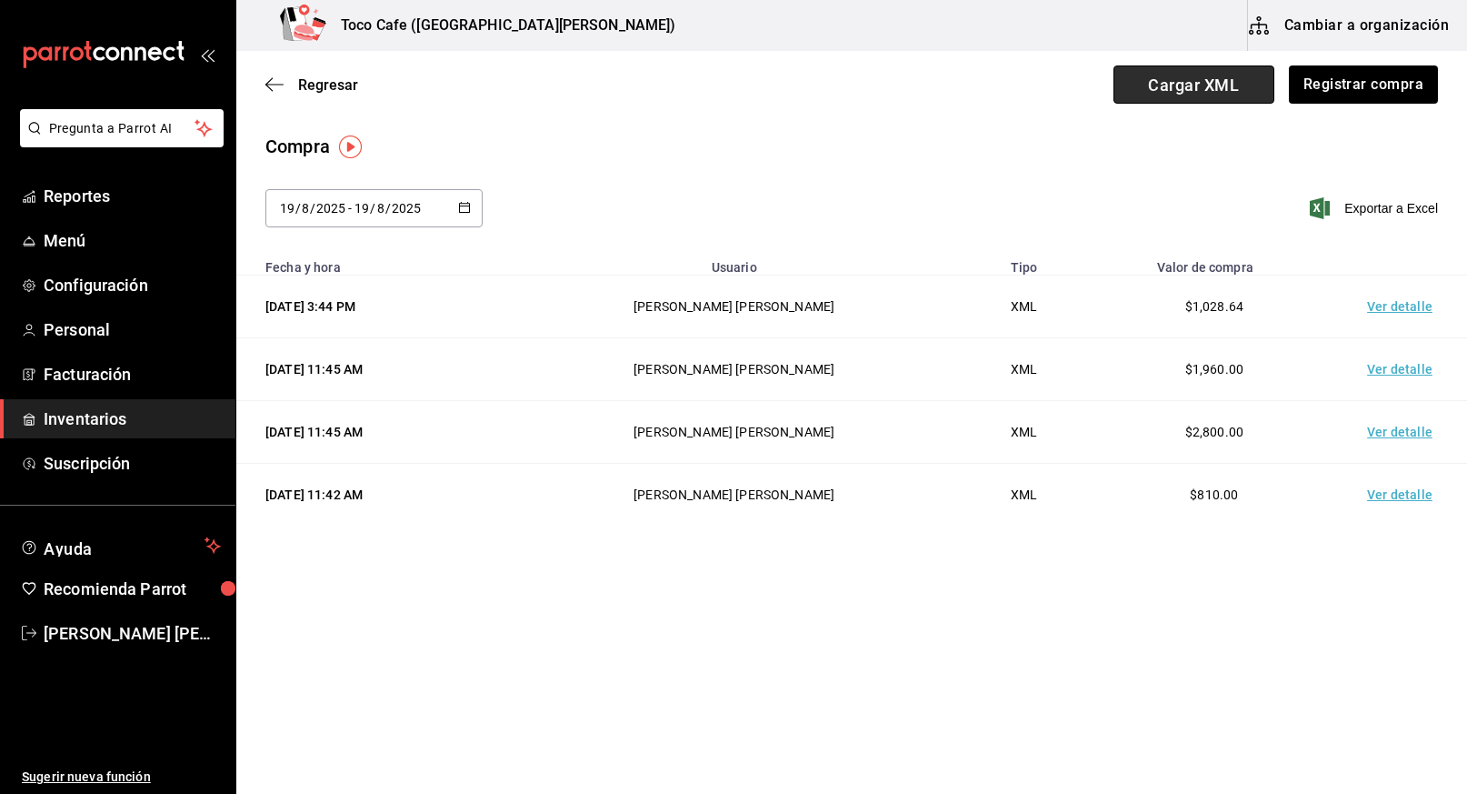
click at [1211, 85] on span "Cargar XML" at bounding box center [1194, 84] width 161 height 38
click at [0, 0] on input "Cargar XML" at bounding box center [0, 0] width 0 height 0
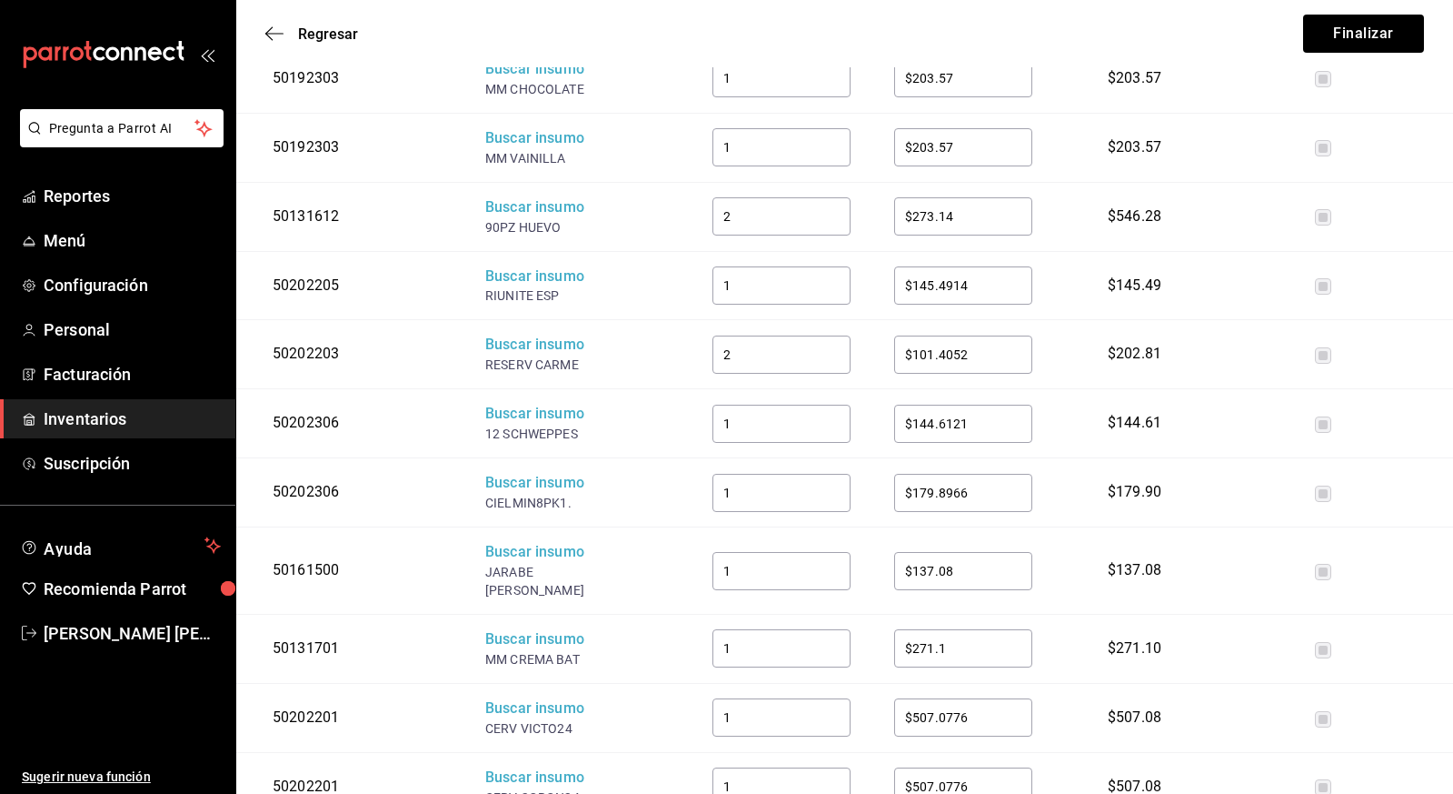
scroll to position [994, 0]
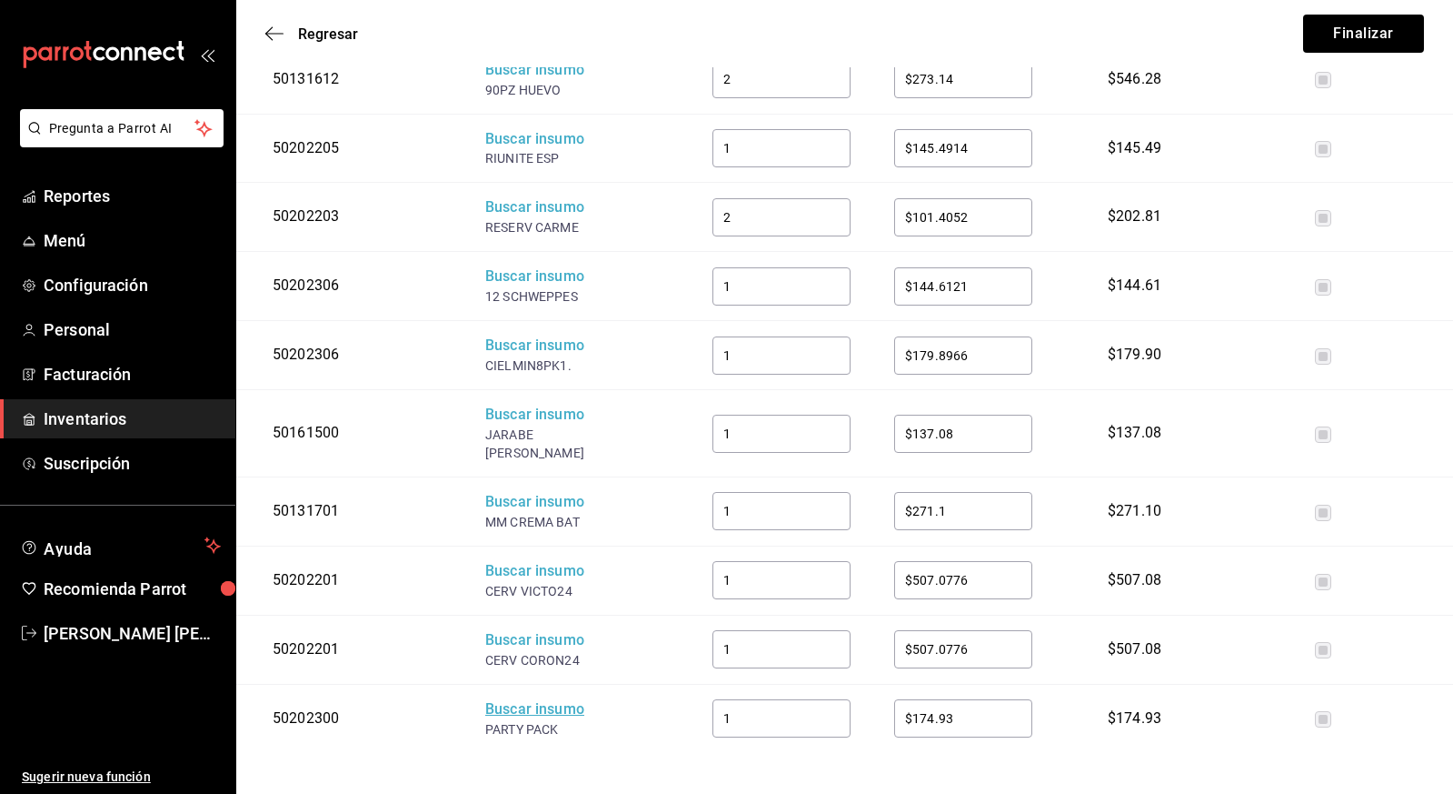
click at [554, 699] on div "Buscar insumo" at bounding box center [557, 709] width 145 height 21
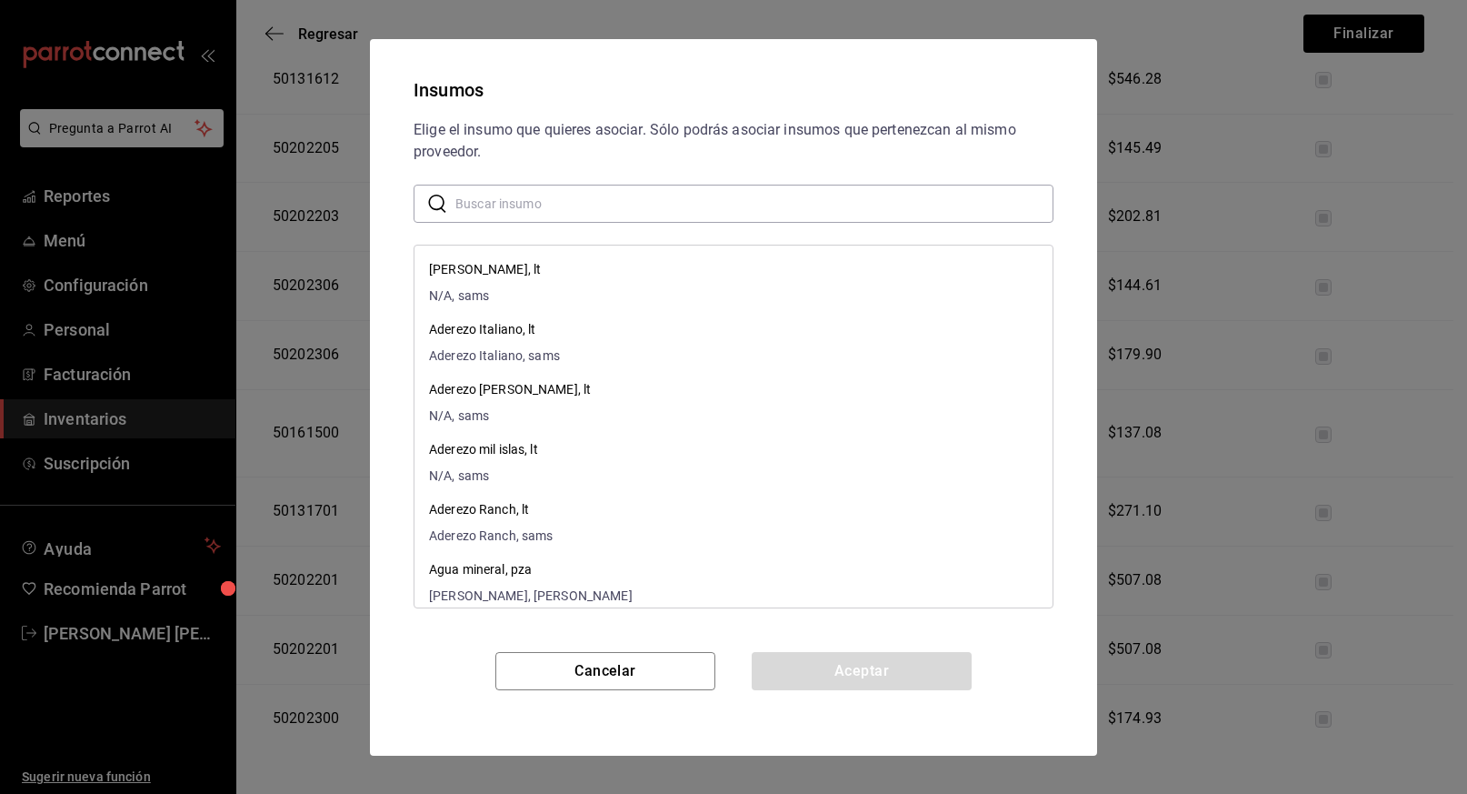
click at [562, 196] on input "text" at bounding box center [754, 203] width 598 height 36
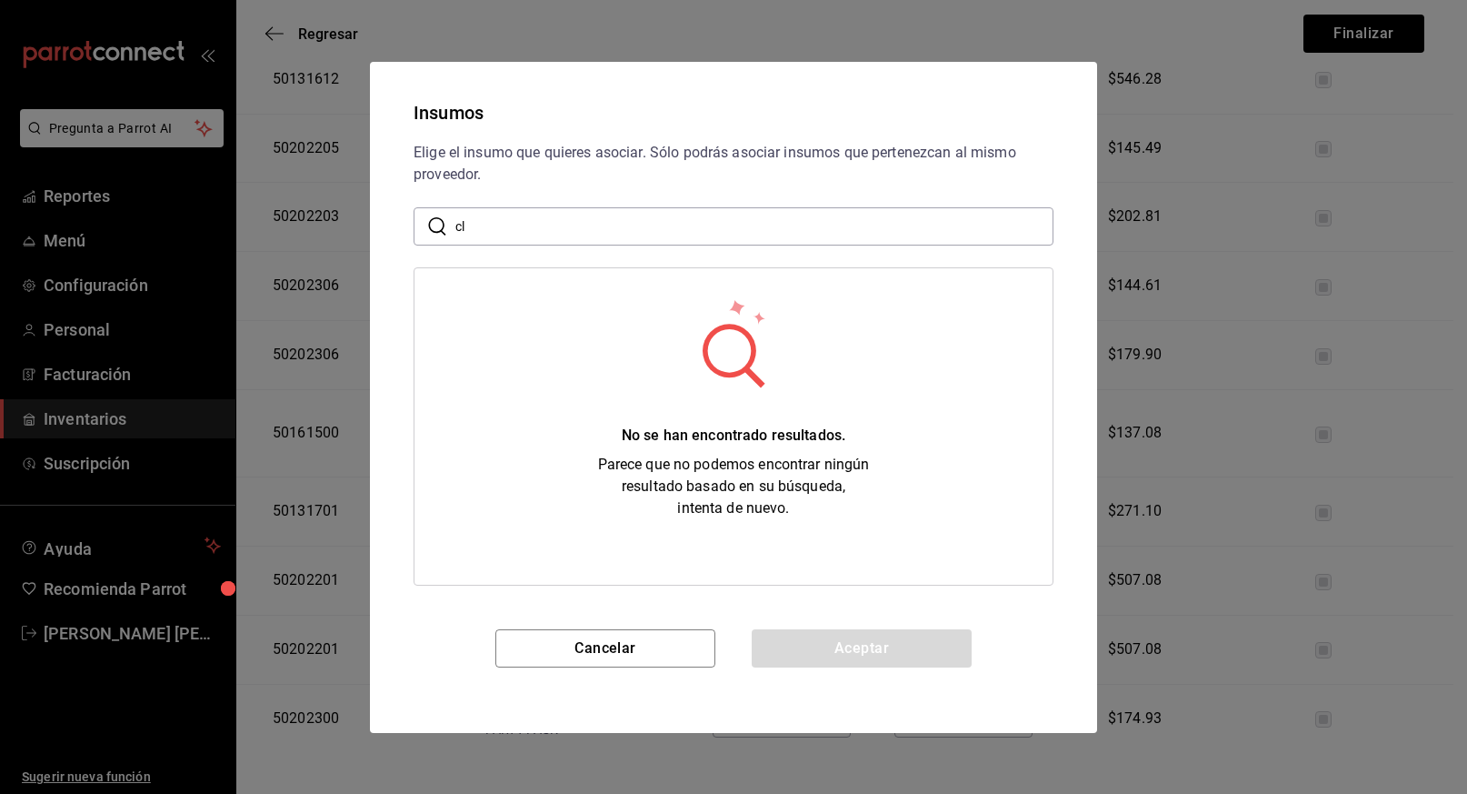
type input "c"
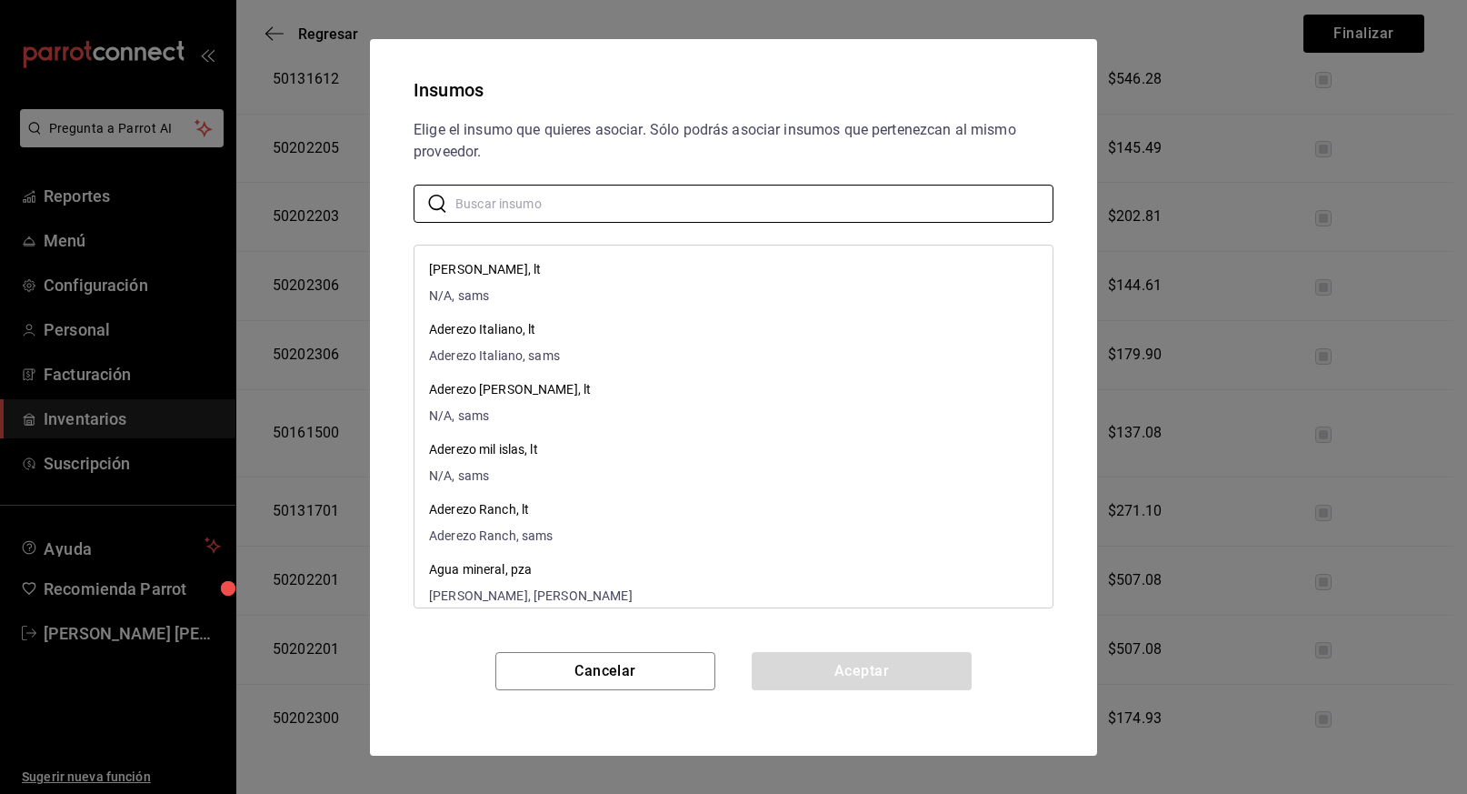
click at [1196, 764] on div "Insumos Elige el insumo que quieres asociar. Sólo podrás asociar insumos que pe…" at bounding box center [733, 397] width 1467 height 794
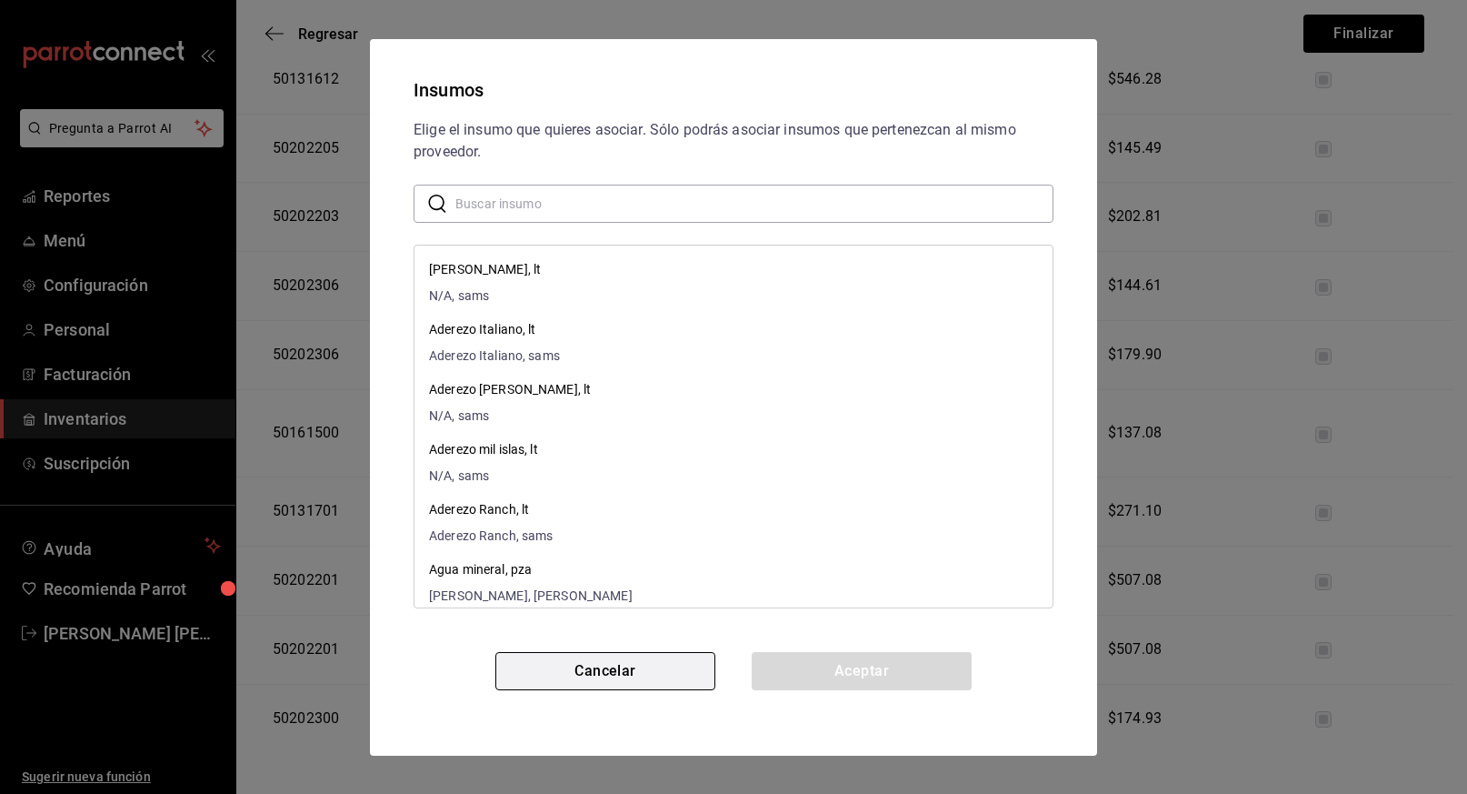
click at [609, 664] on button "Cancelar" at bounding box center [605, 671] width 220 height 38
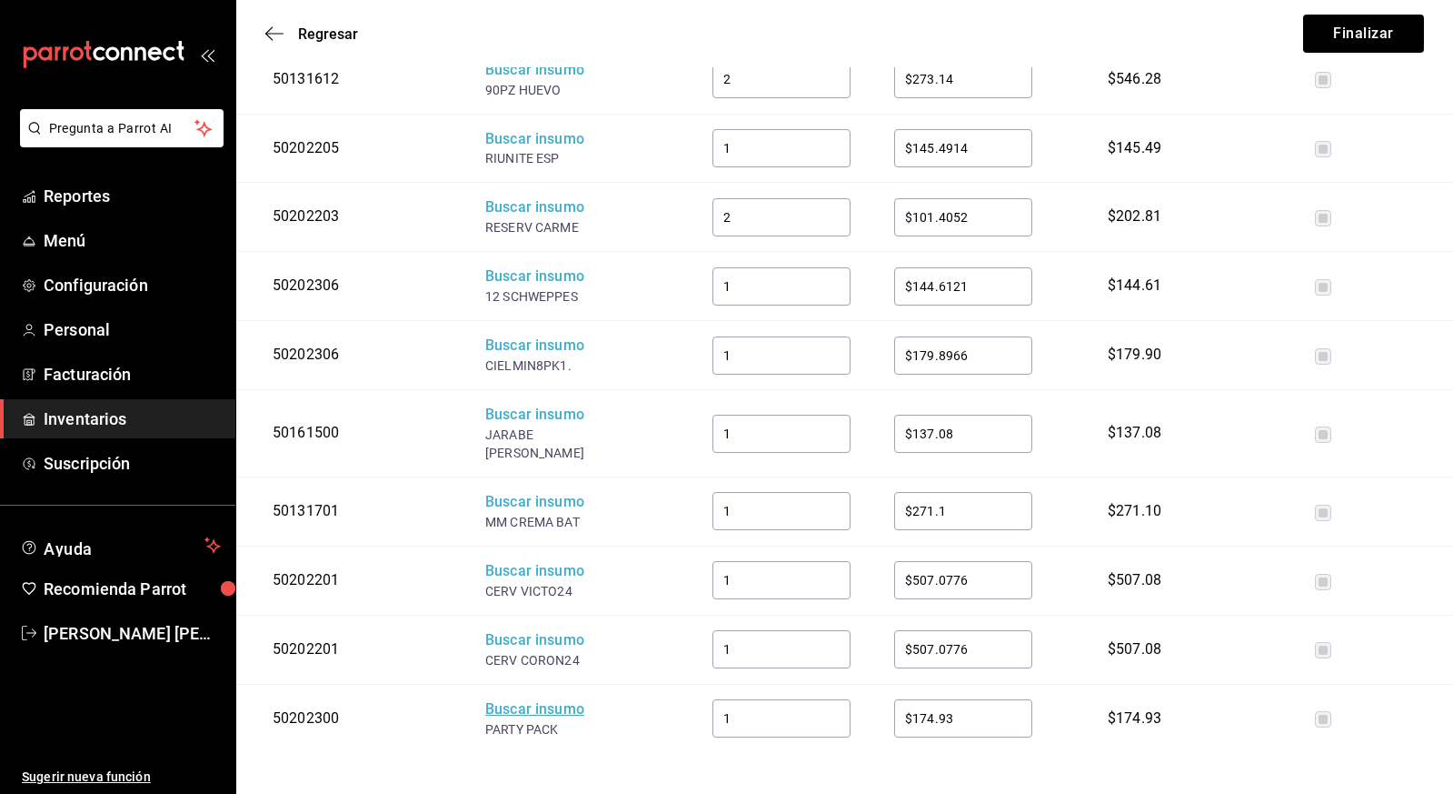
click at [530, 699] on div "Buscar insumo" at bounding box center [557, 709] width 145 height 21
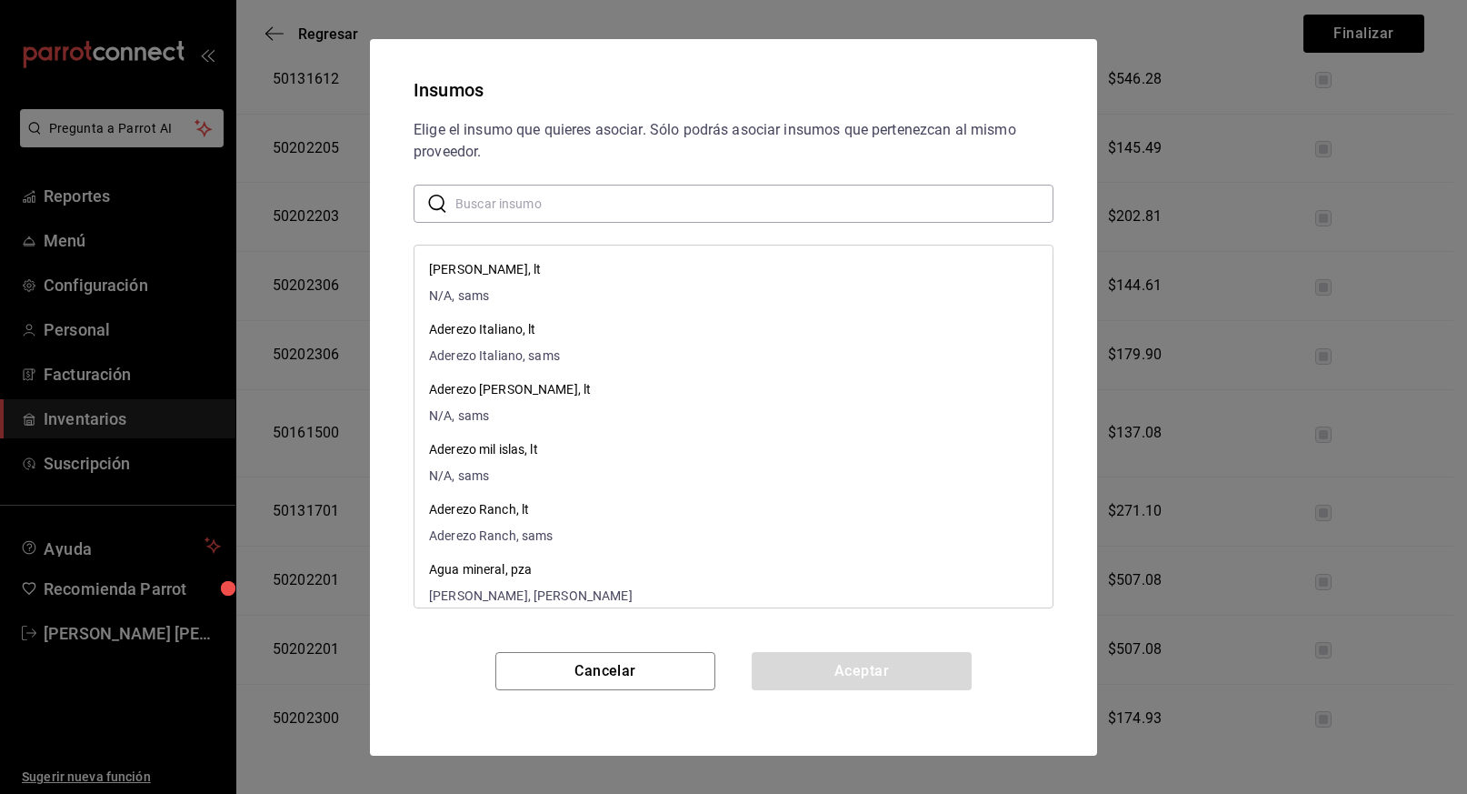
click at [606, 197] on input "text" at bounding box center [754, 203] width 598 height 36
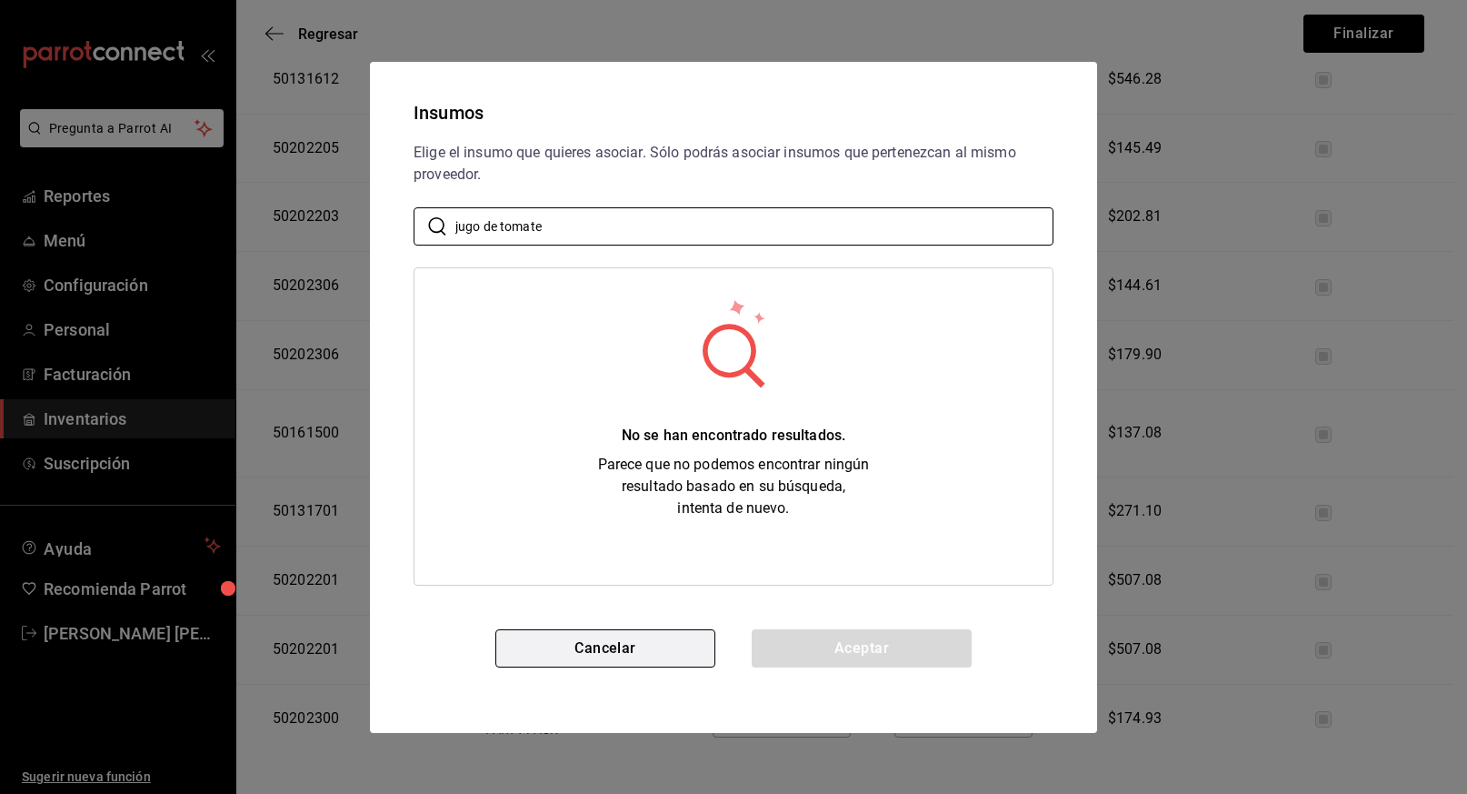
type input "jugo de tomate"
click at [611, 645] on button "Cancelar" at bounding box center [605, 648] width 220 height 38
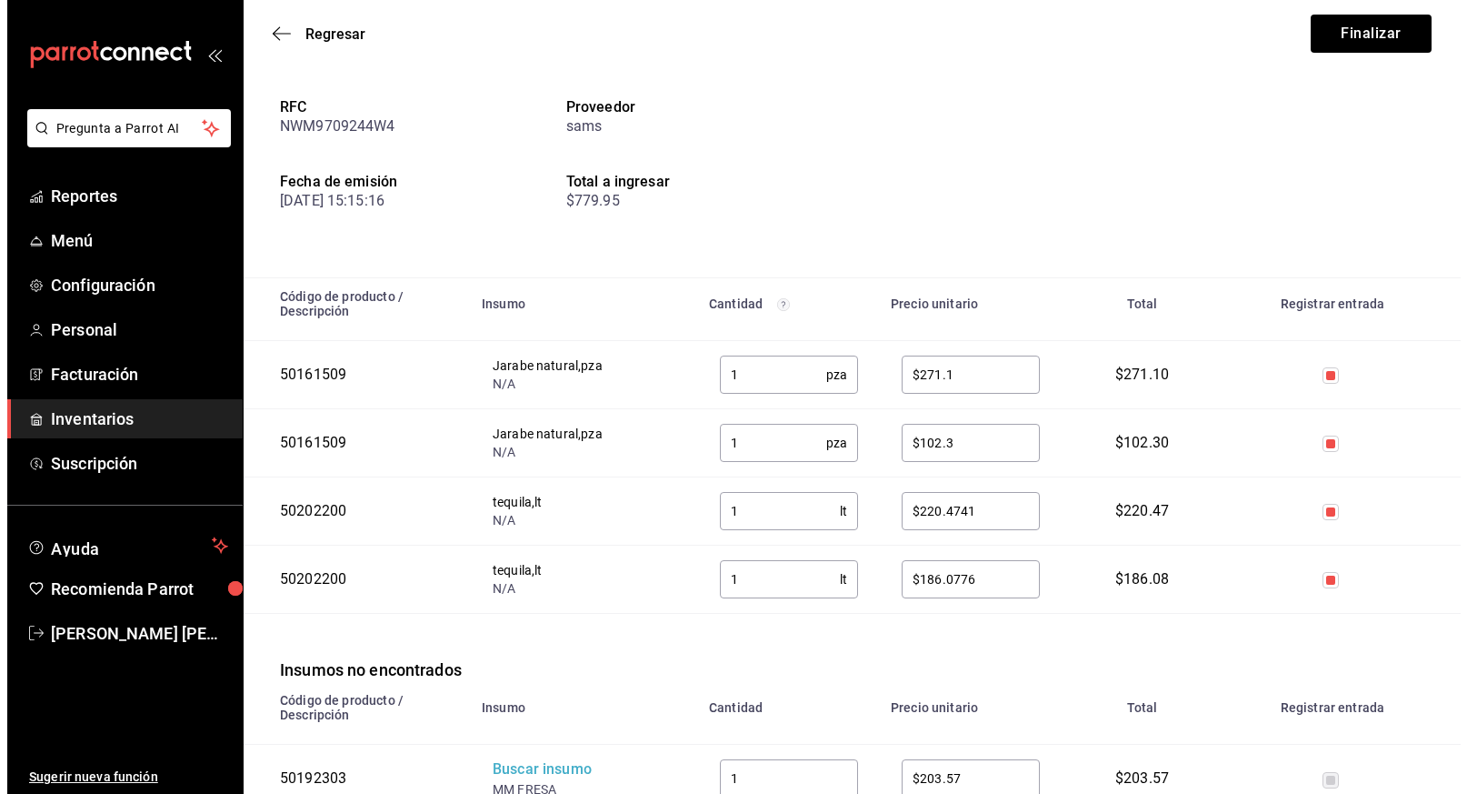
scroll to position [0, 0]
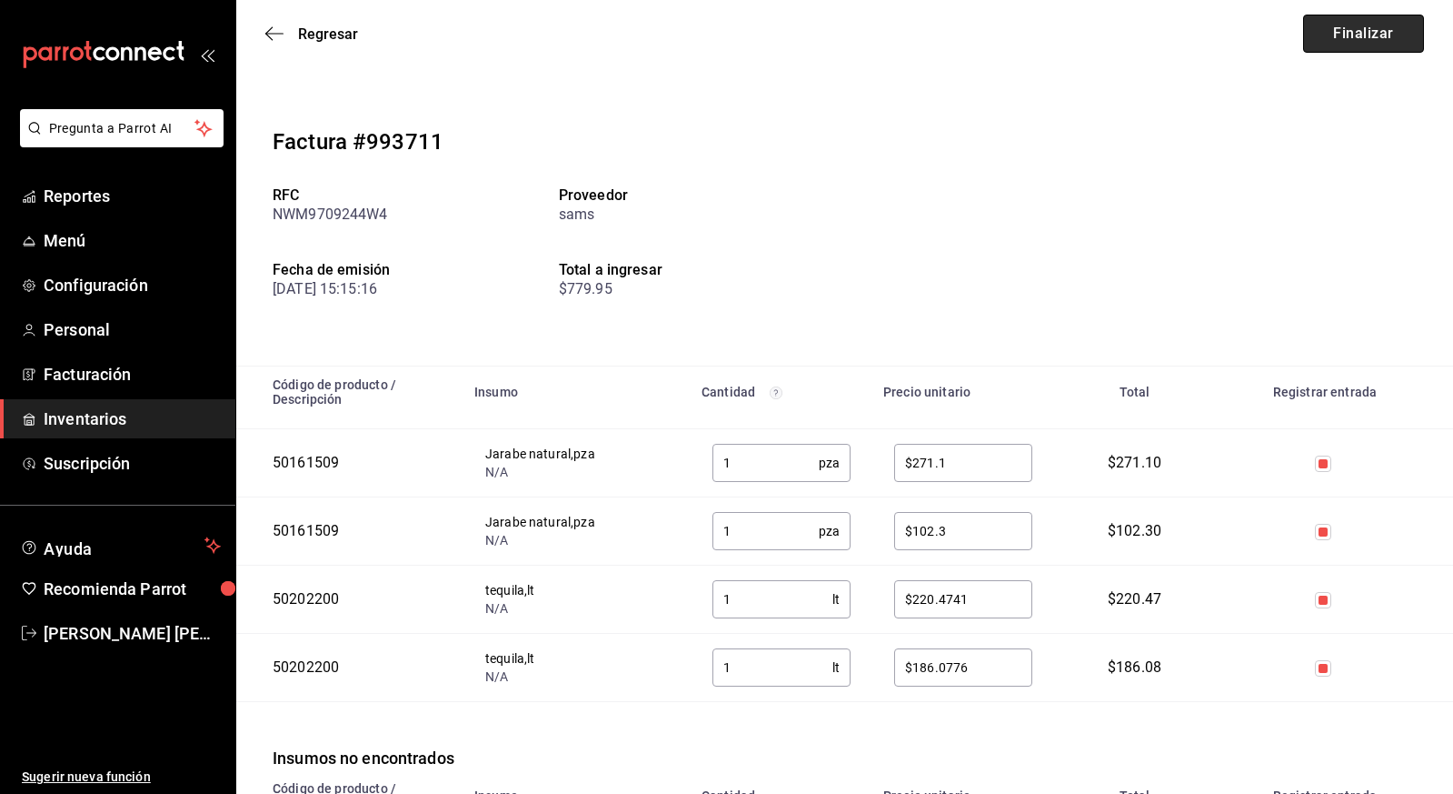
click at [1373, 35] on button "Finalizar" at bounding box center [1363, 34] width 121 height 38
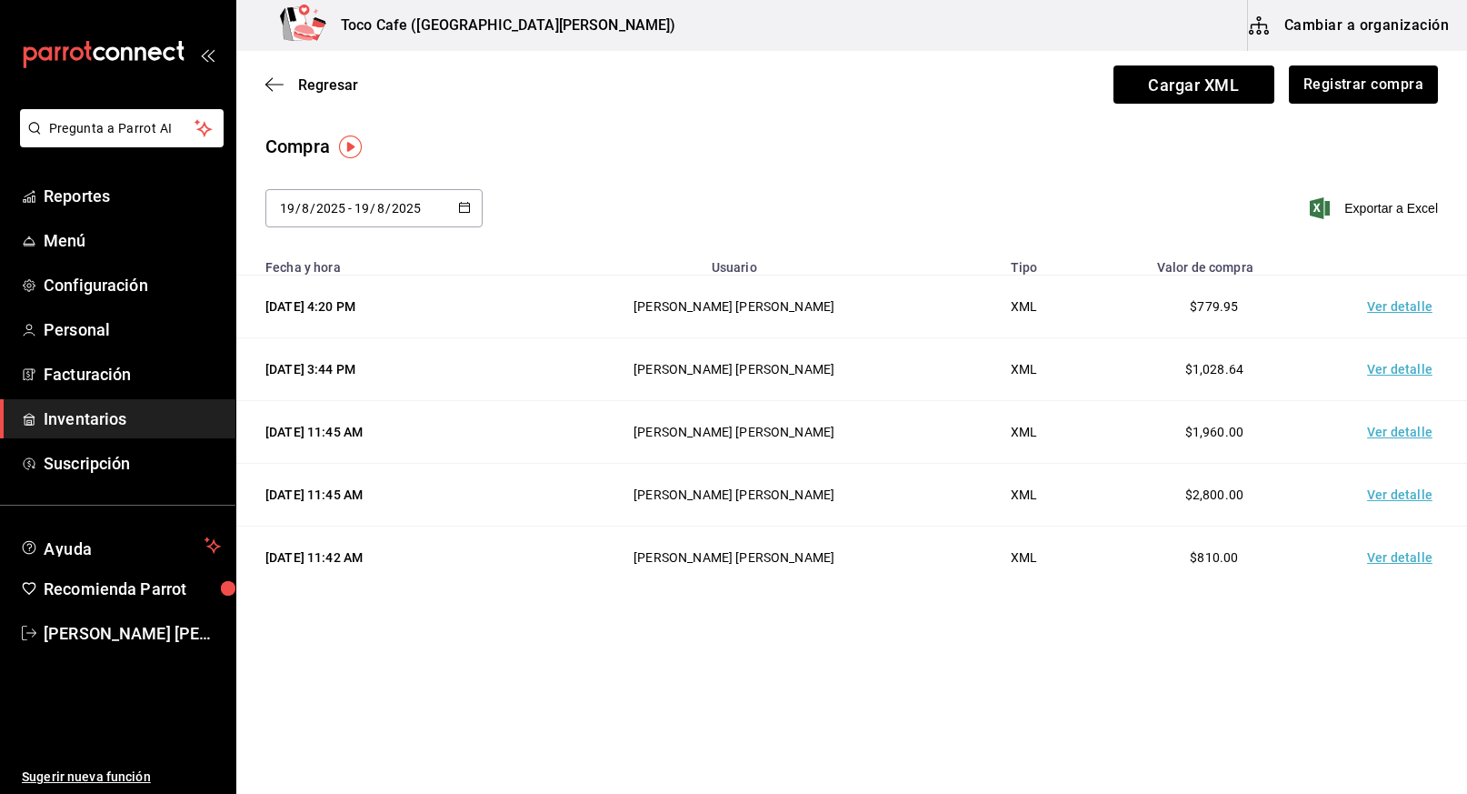
click at [315, 96] on div "Regresar Cargar XML Registrar compra" at bounding box center [851, 84] width 1231 height 67
click at [315, 81] on span "Regresar" at bounding box center [328, 84] width 60 height 17
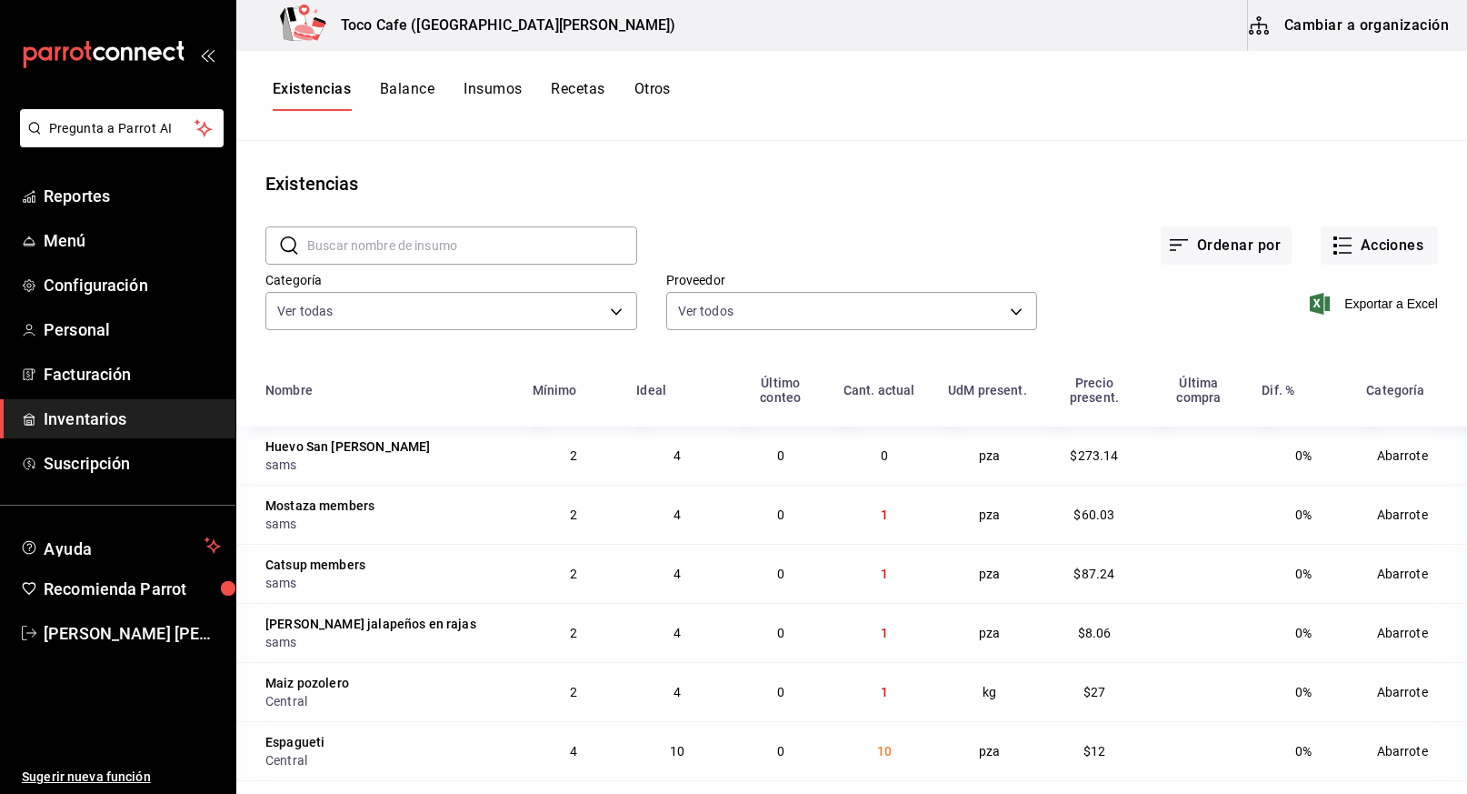
click at [533, 217] on div "​ ​" at bounding box center [436, 230] width 401 height 67
click at [490, 248] on input "text" at bounding box center [472, 245] width 330 height 36
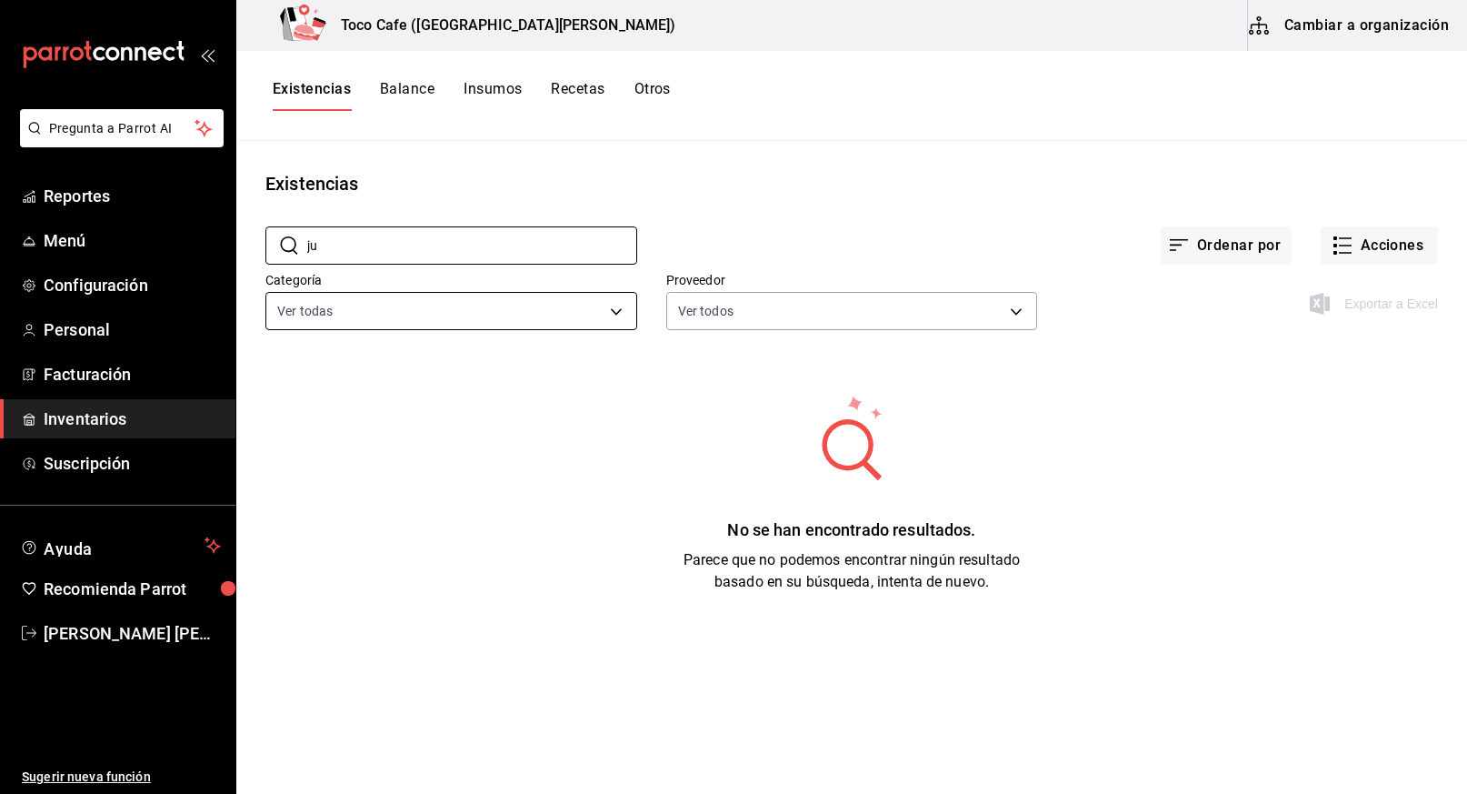
type input "j"
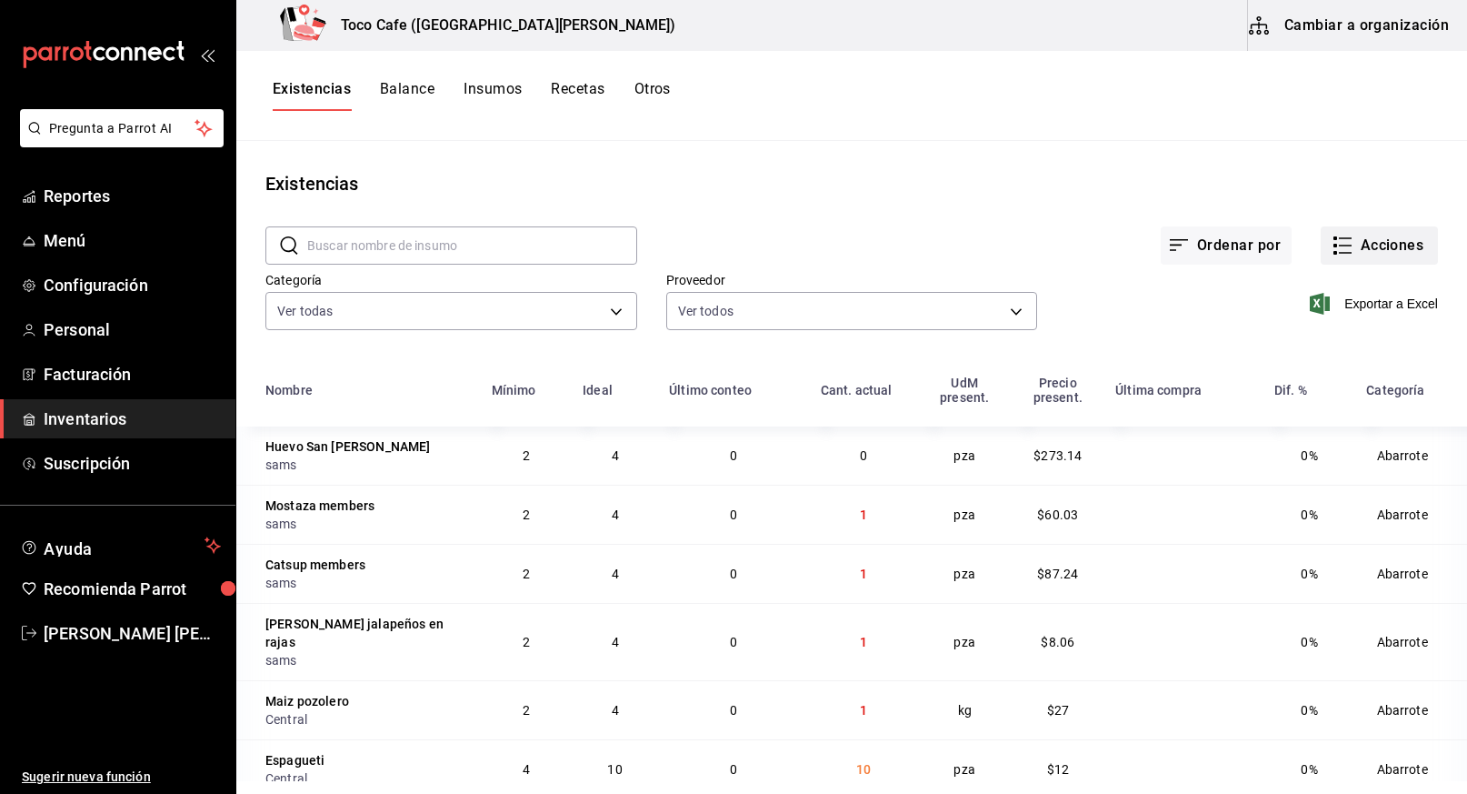
click at [1362, 249] on button "Acciones" at bounding box center [1379, 245] width 117 height 38
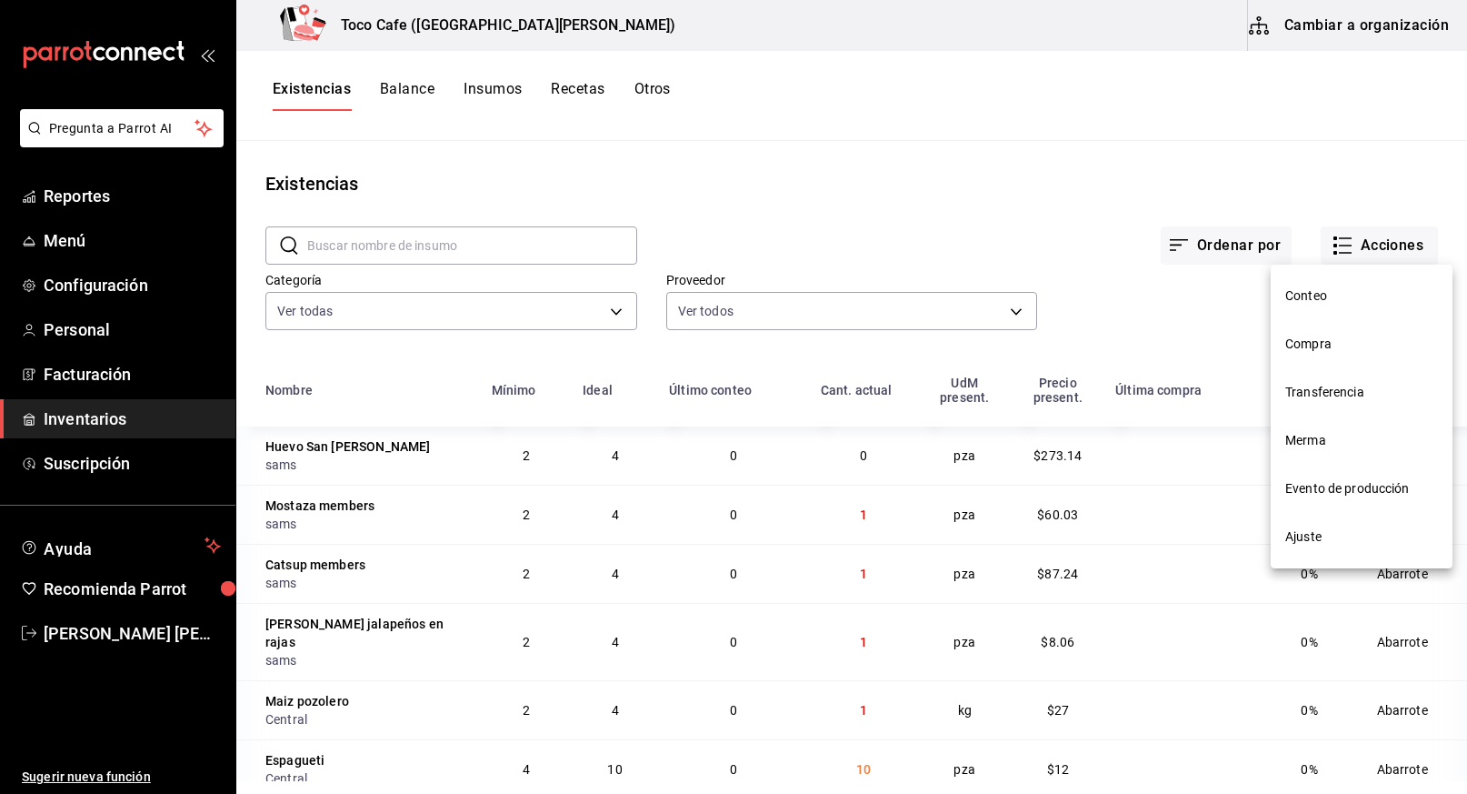
click at [1316, 196] on div at bounding box center [733, 397] width 1467 height 794
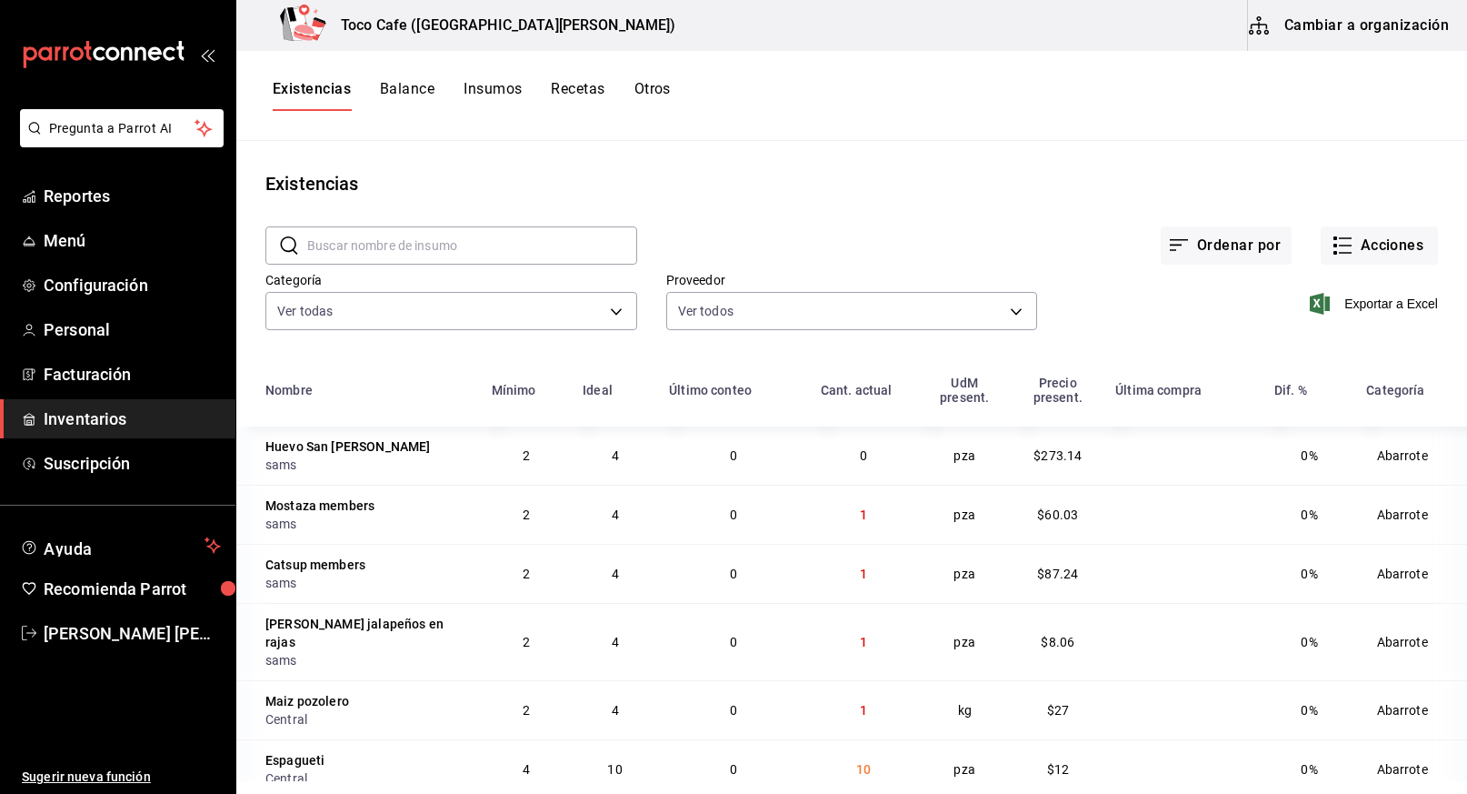
click at [1373, 26] on button "Cambiar a organización" at bounding box center [1350, 25] width 205 height 51
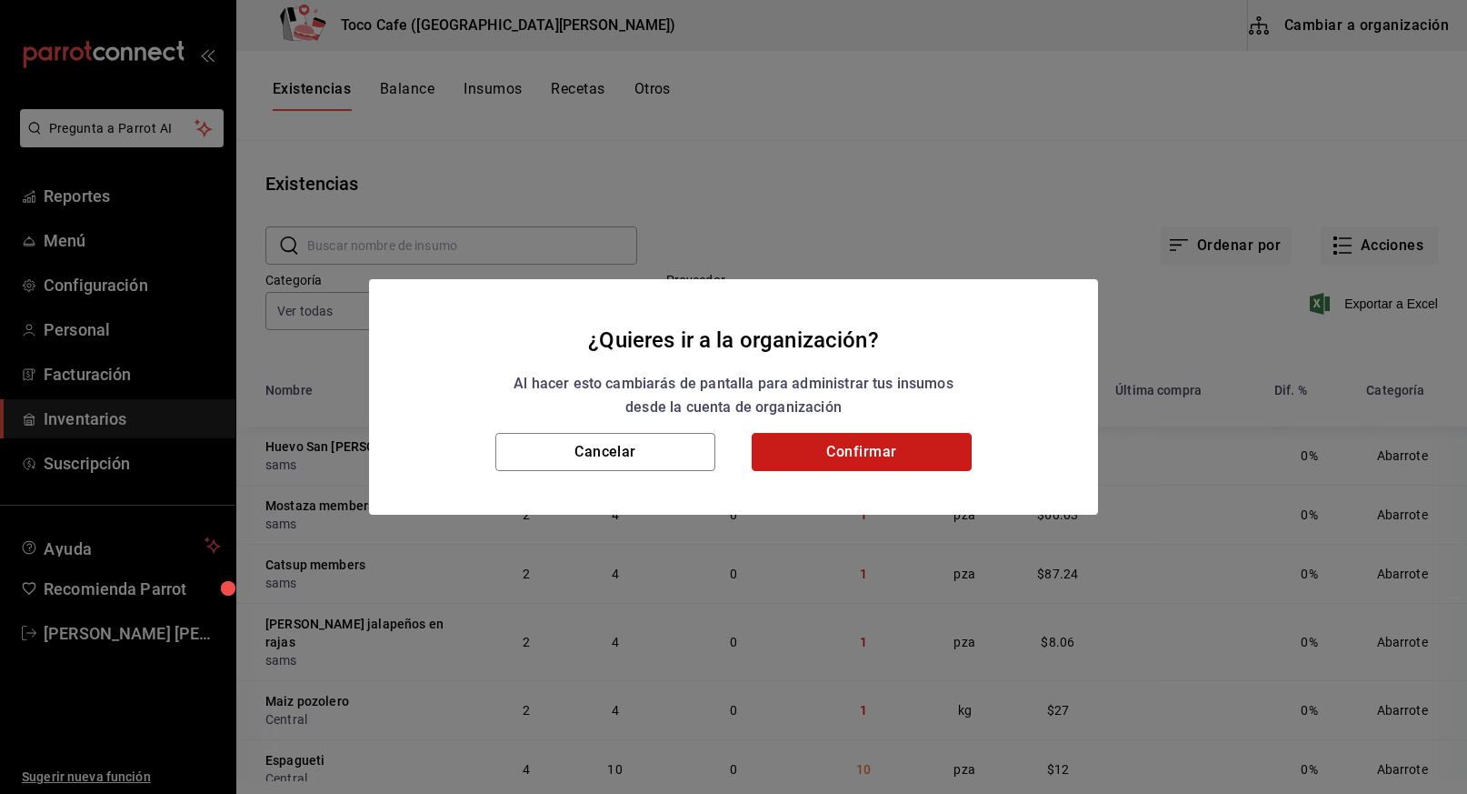
click at [882, 441] on button "Confirmar" at bounding box center [862, 452] width 220 height 38
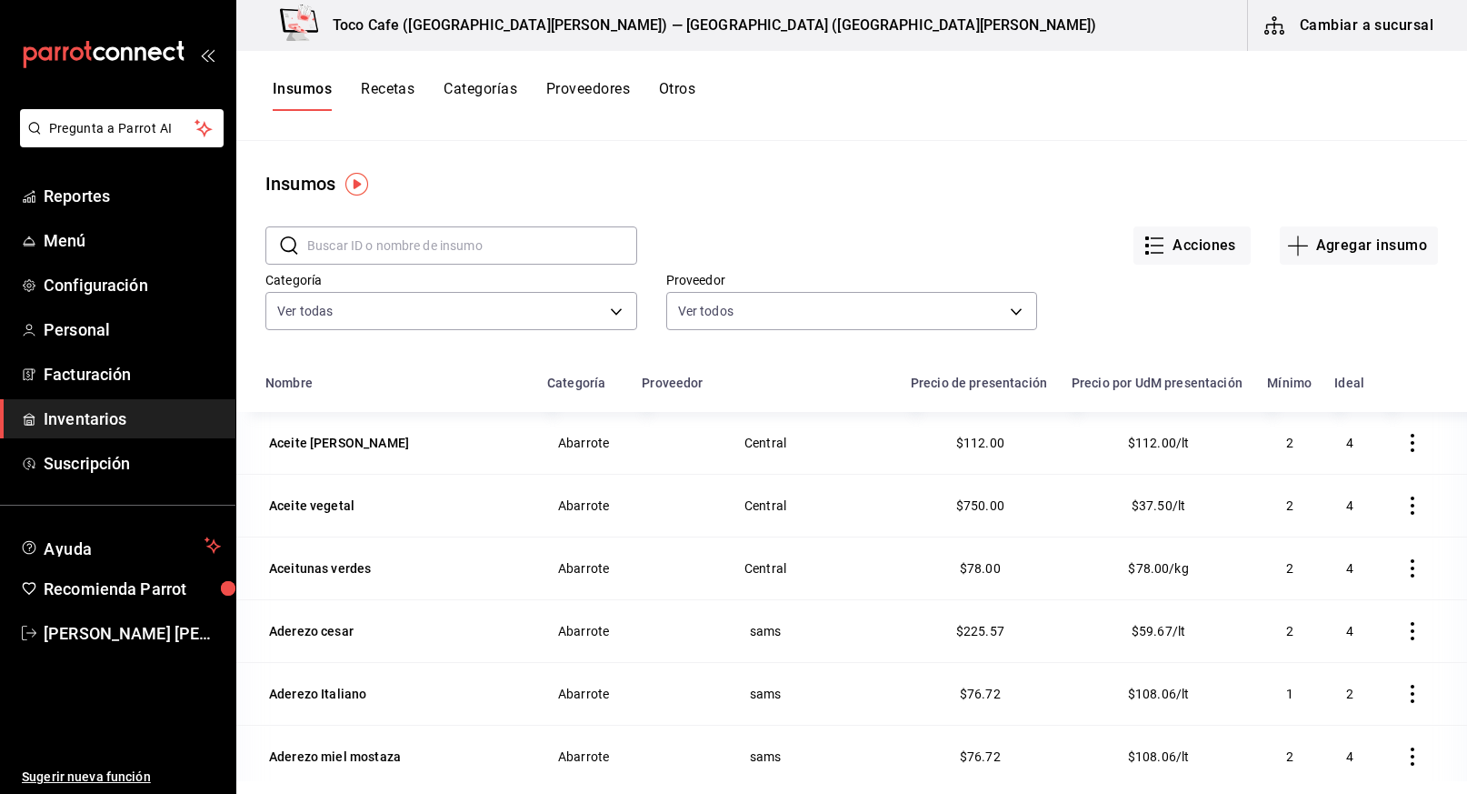
click at [541, 253] on input "text" at bounding box center [472, 245] width 330 height 36
click at [1365, 254] on button "Agregar insumo" at bounding box center [1359, 245] width 158 height 38
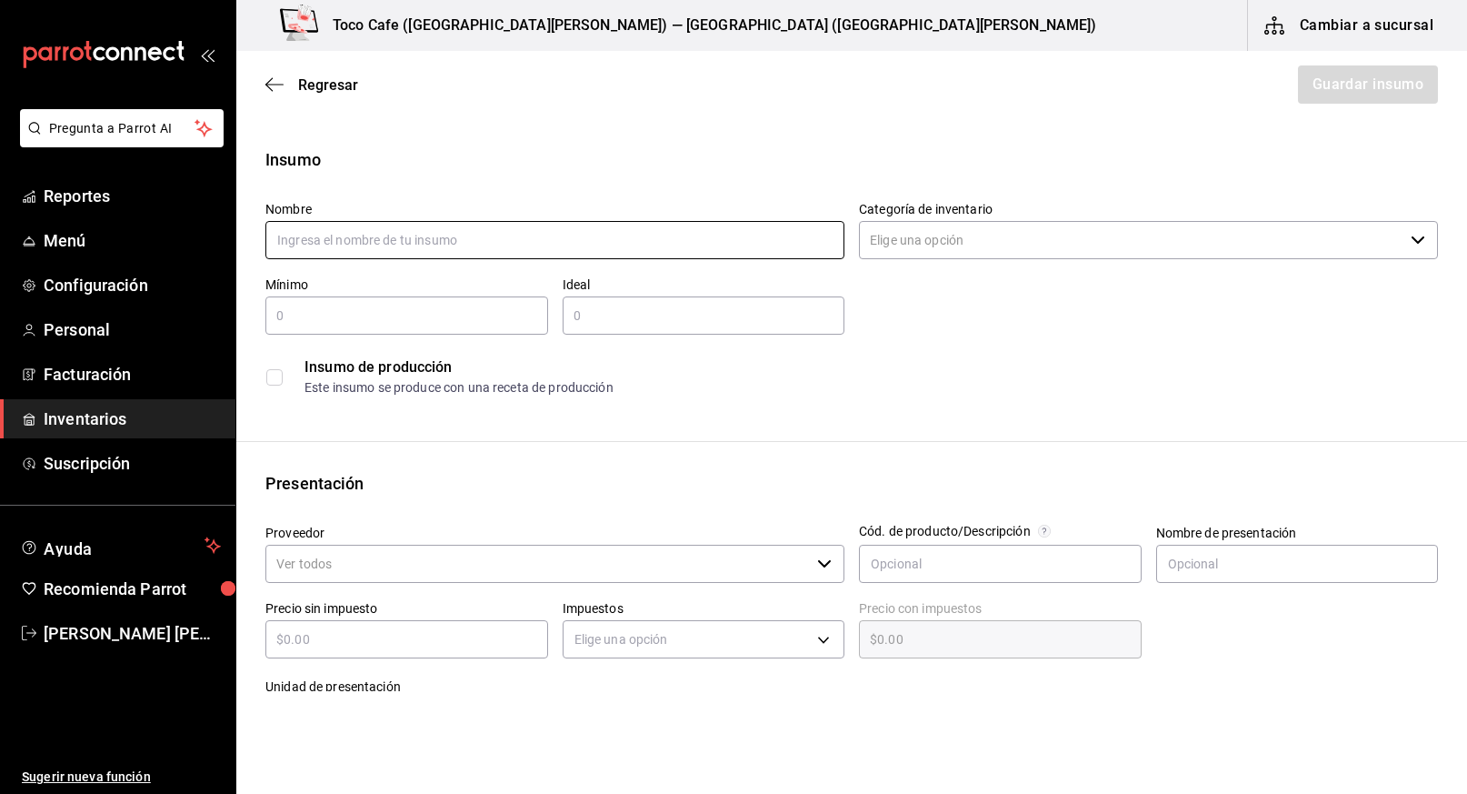
click at [628, 257] on input "text" at bounding box center [554, 240] width 579 height 38
type input "Clamato"
click at [1004, 243] on input "Categoría de inventario" at bounding box center [1131, 240] width 544 height 38
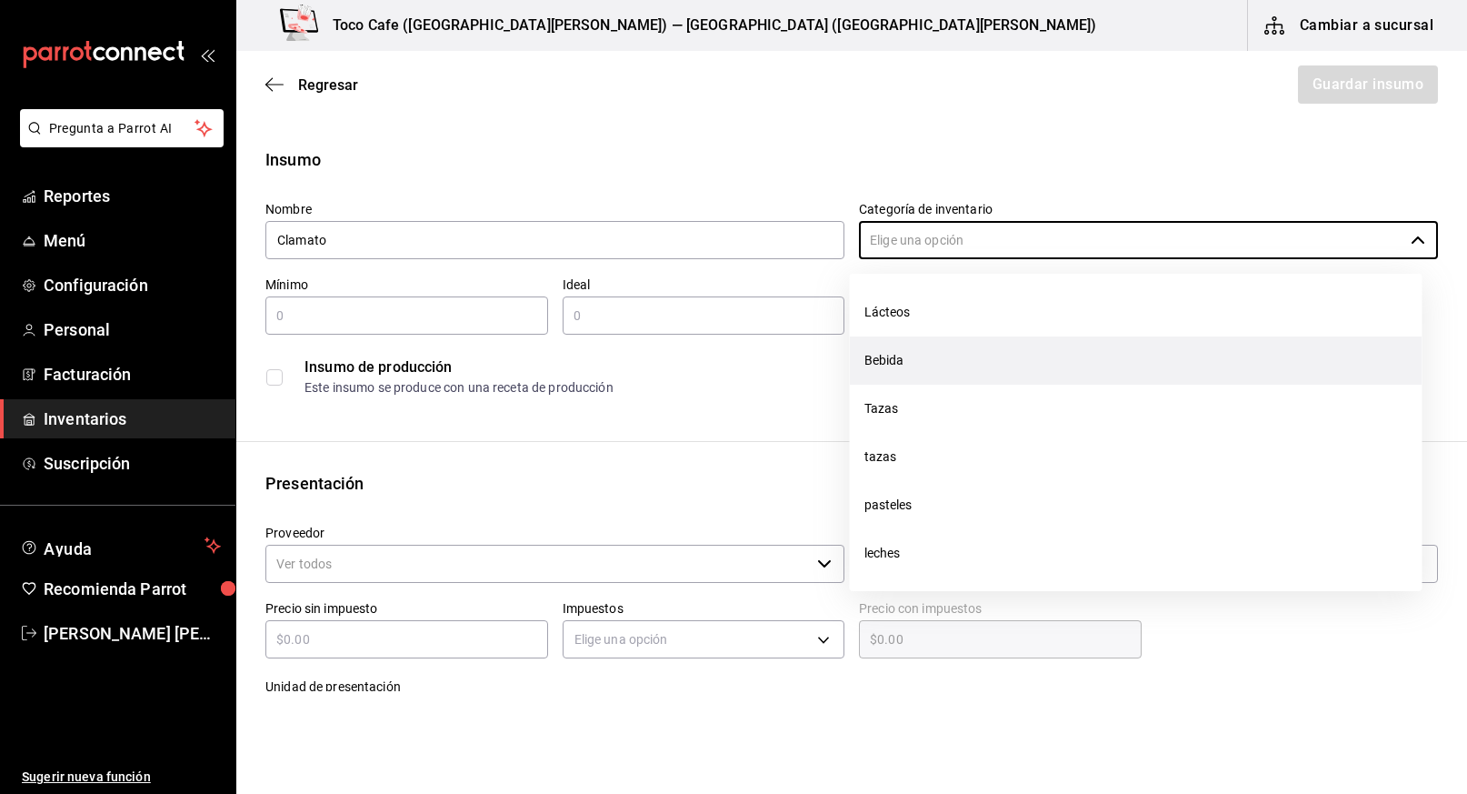
click at [956, 380] on li "Bebida" at bounding box center [1136, 360] width 573 height 48
type input "Bebida"
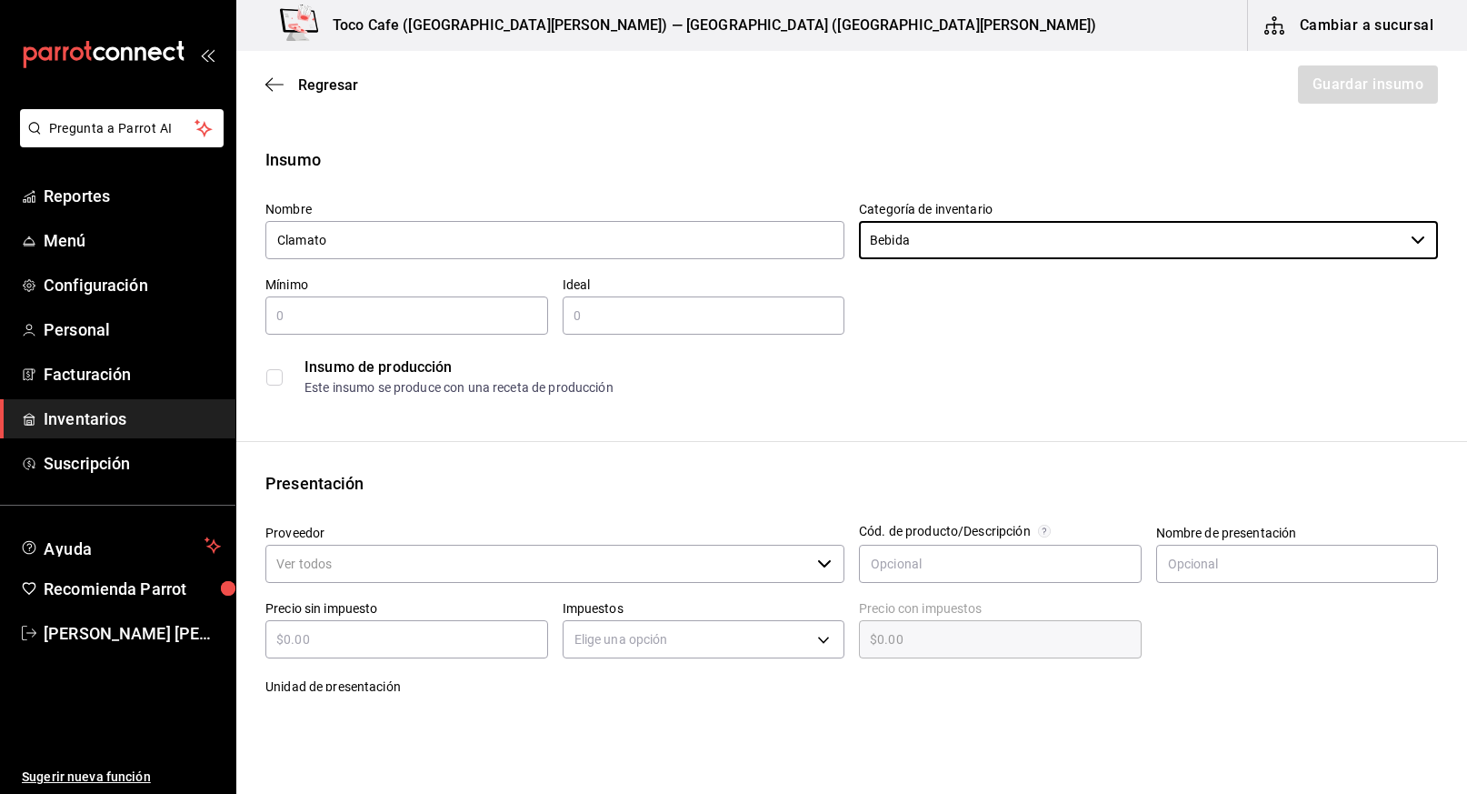
click at [437, 316] on input "text" at bounding box center [406, 316] width 283 height 22
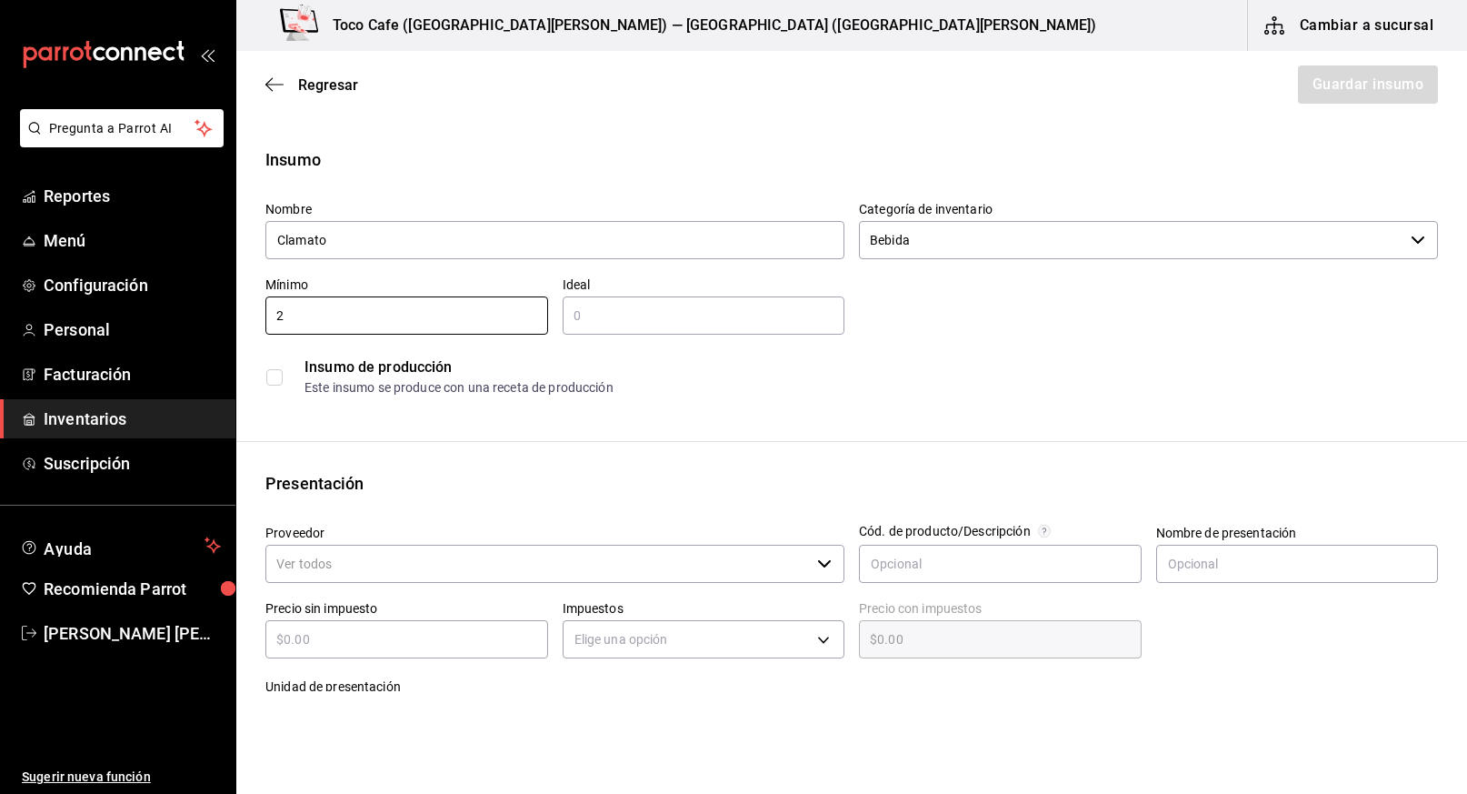
type input "2"
click at [607, 316] on input "text" at bounding box center [704, 316] width 283 height 22
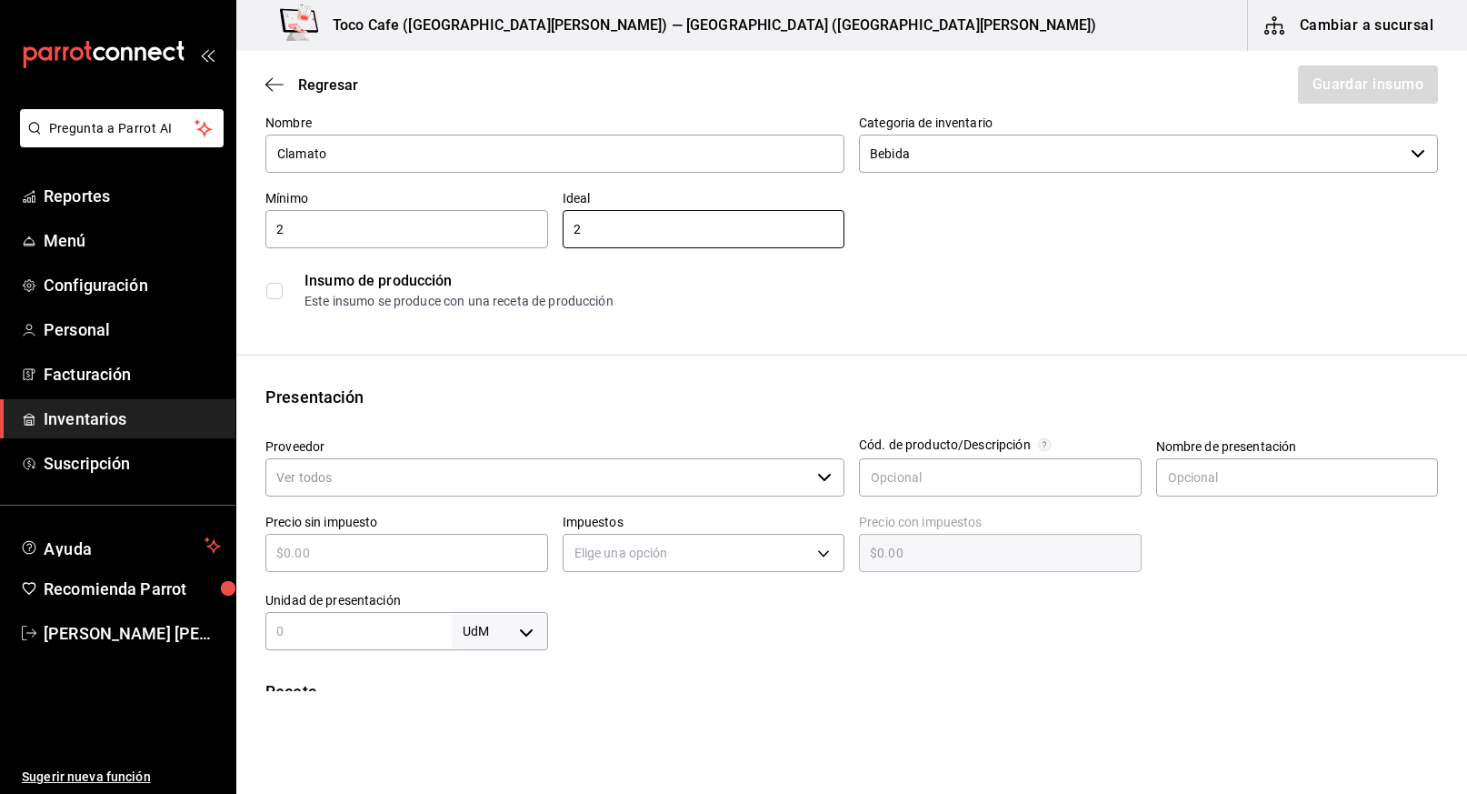
scroll to position [113, 0]
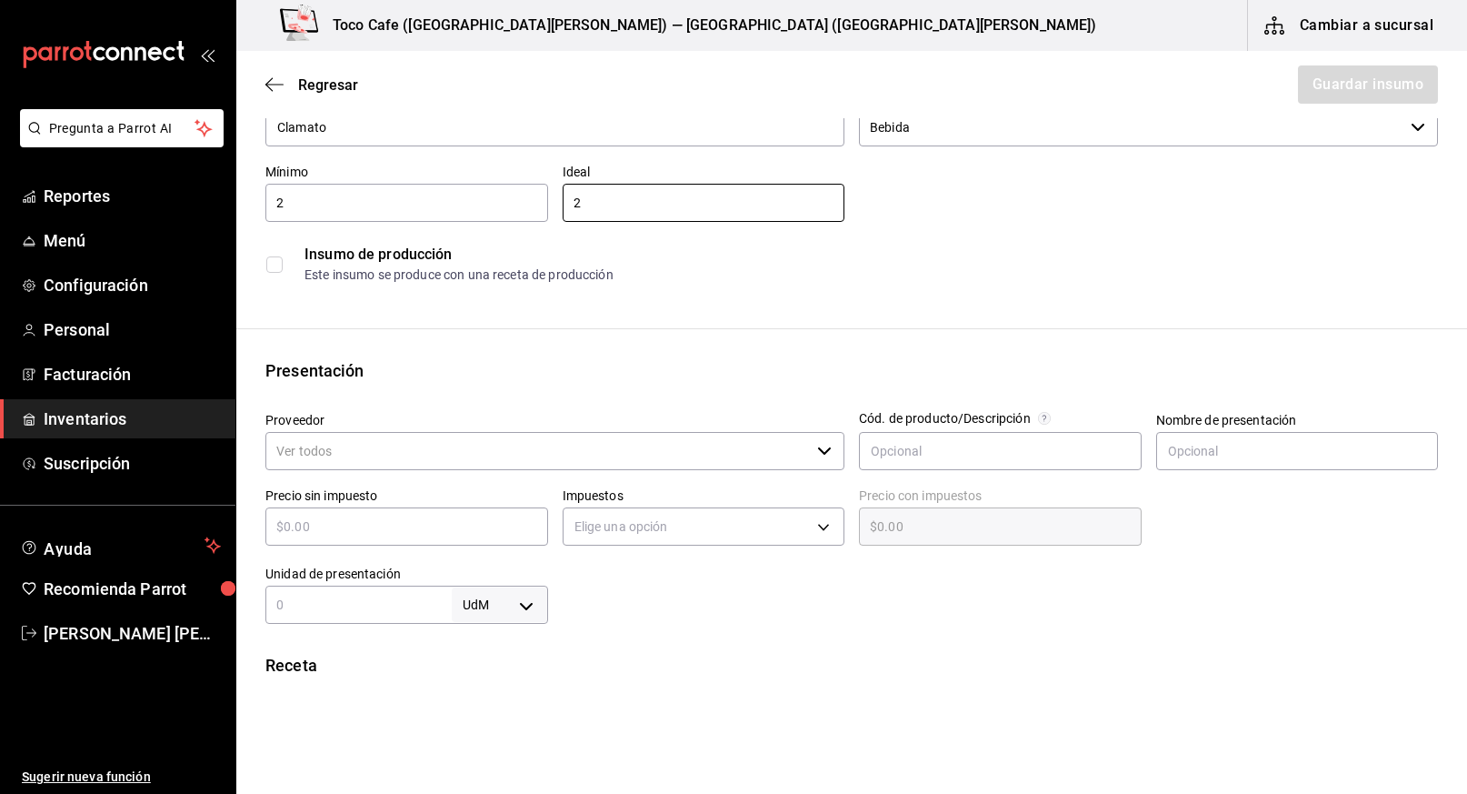
type input "2"
click at [541, 439] on input "Proveedor" at bounding box center [537, 451] width 544 height 38
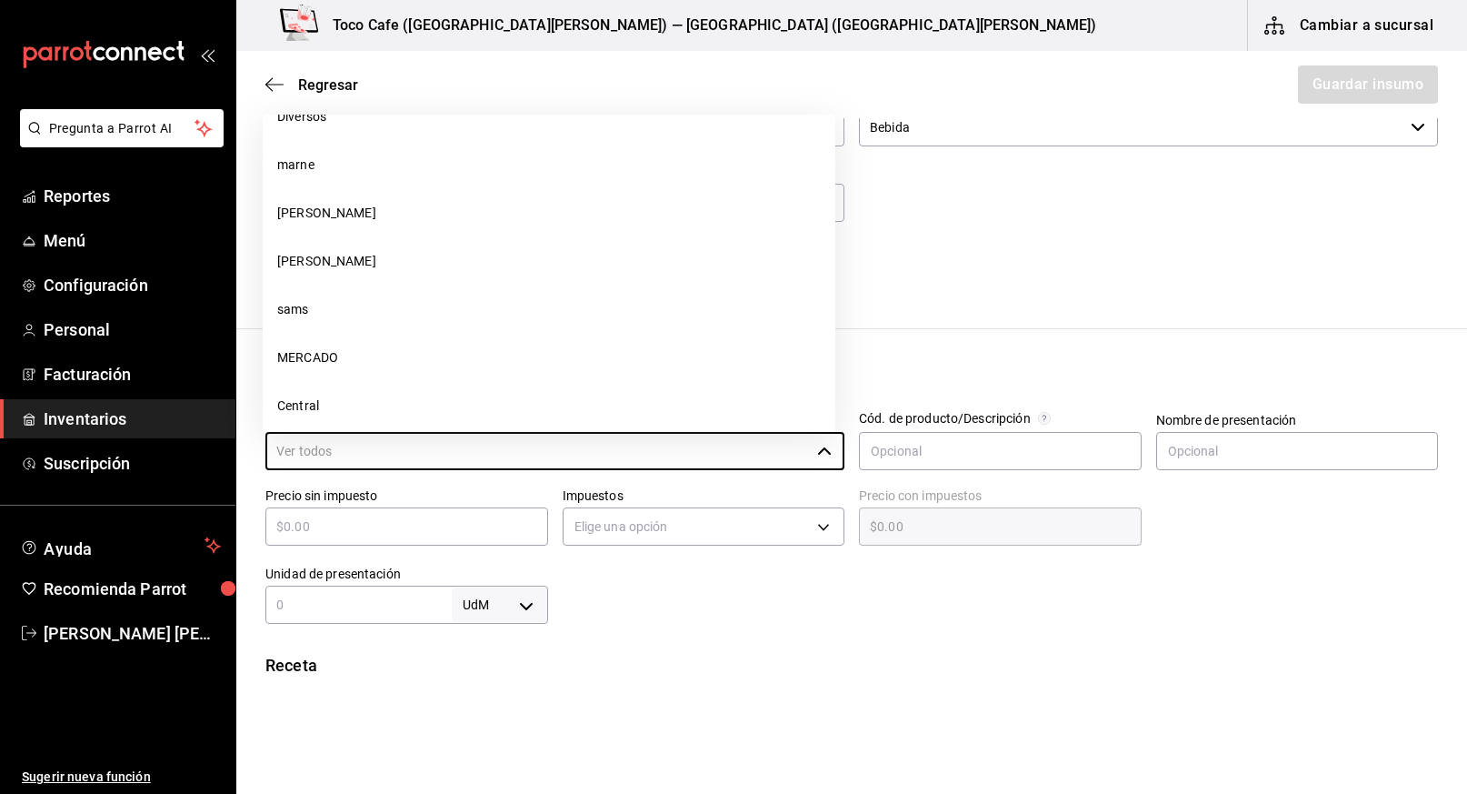
scroll to position [1157, 0]
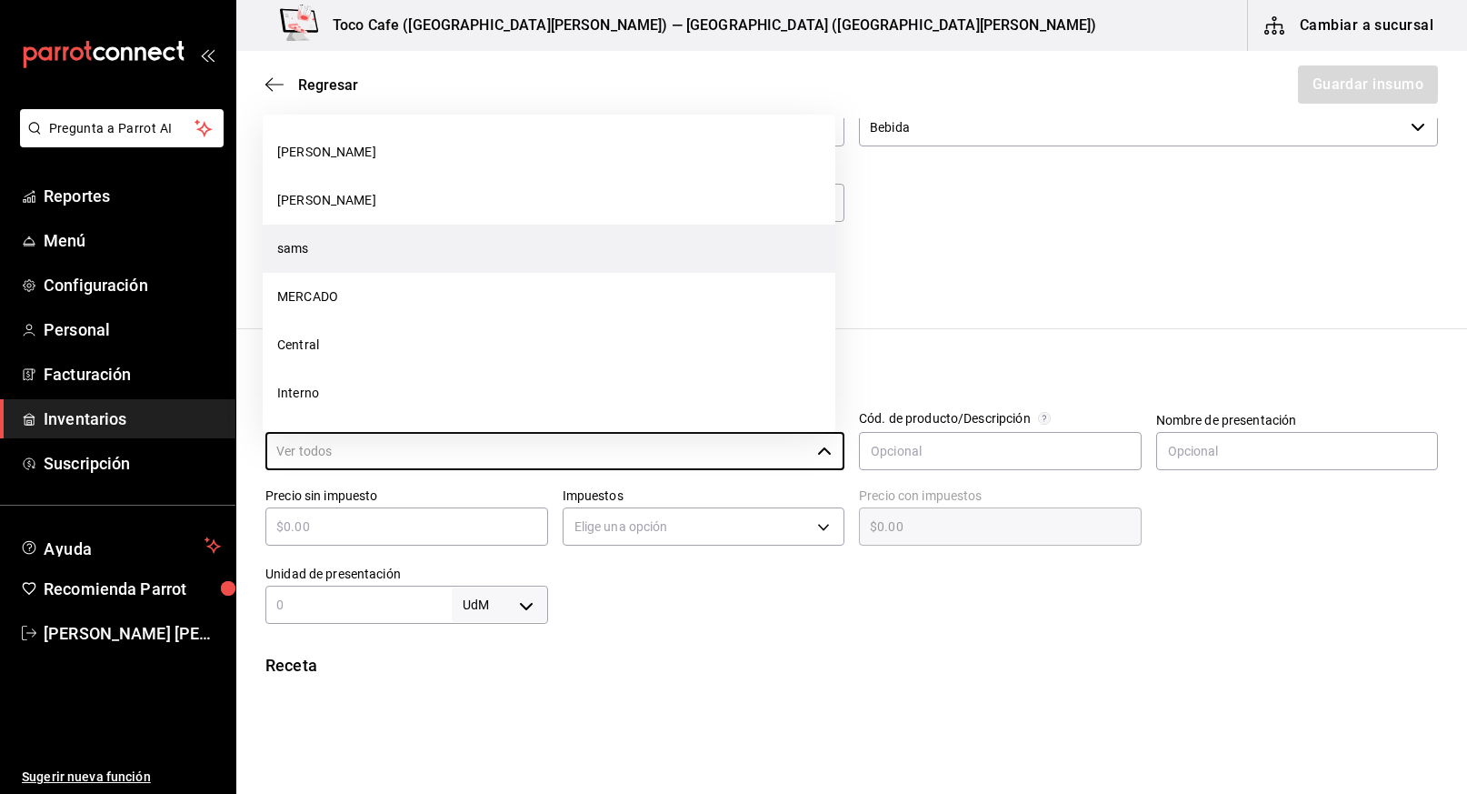
click at [514, 244] on li "sams" at bounding box center [549, 249] width 573 height 48
type input "sams"
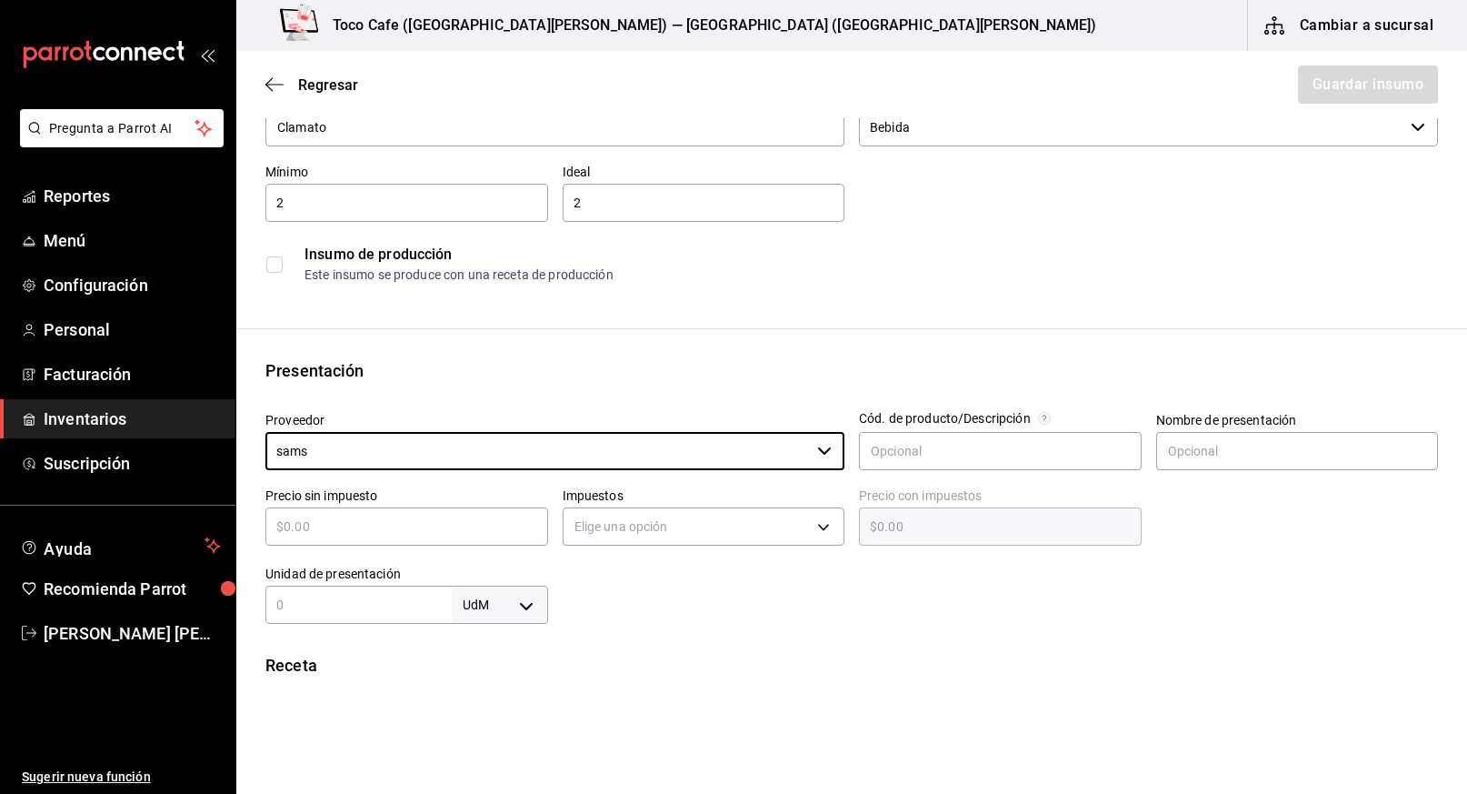
click at [416, 536] on input "text" at bounding box center [406, 526] width 283 height 22
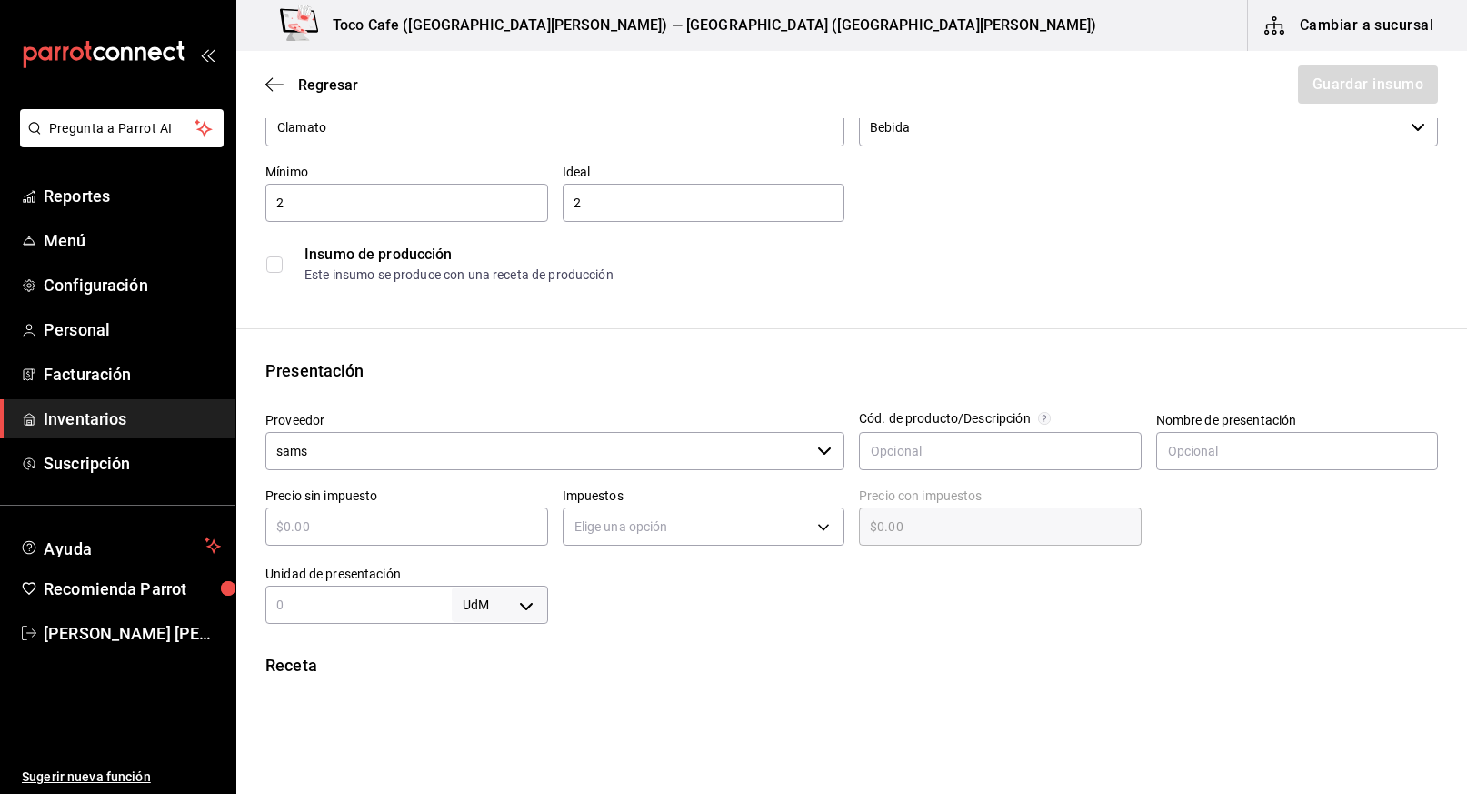
type input "$1"
type input "$1.00"
type input "$17"
type input "$17.00"
type input "$174"
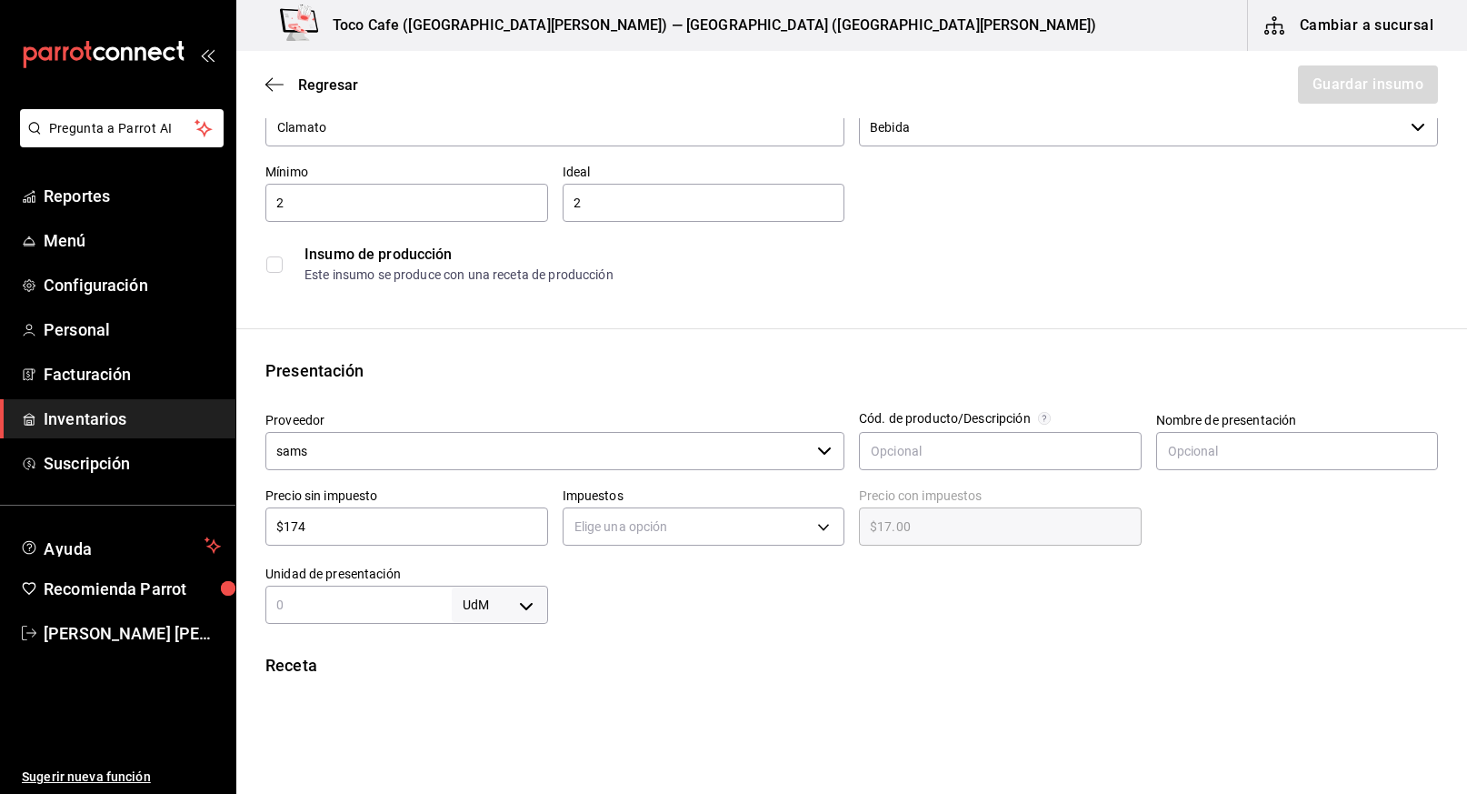
type input "$174.00"
type input "$174.9"
type input "$174.90"
type input "$174.93"
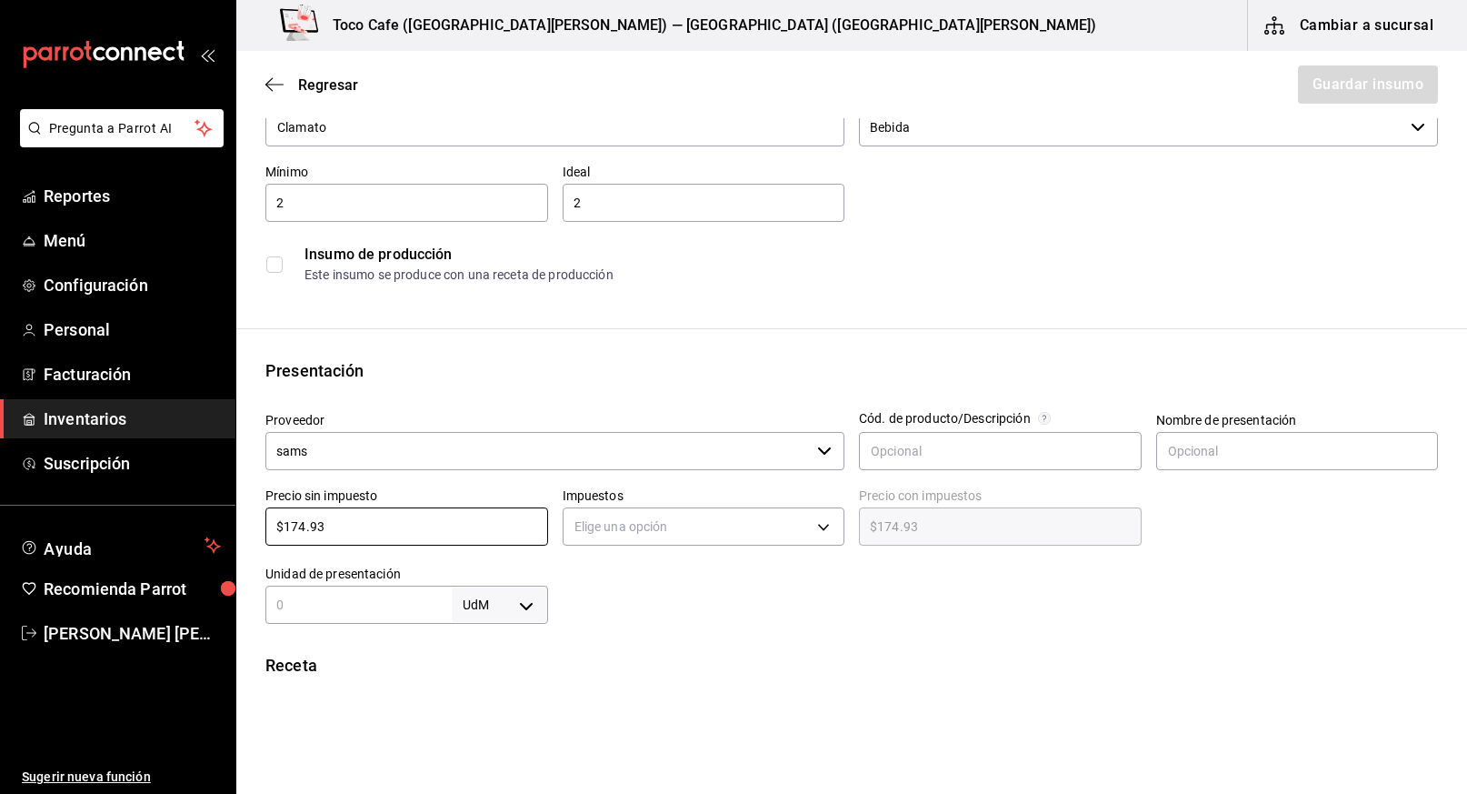
type input "$174.93"
click at [520, 605] on body "Pregunta a Parrot AI Reportes Menú Configuración Personal Facturación Inventari…" at bounding box center [733, 345] width 1467 height 691
click at [495, 742] on li "pza" at bounding box center [496, 740] width 95 height 30
type input "UNIT"
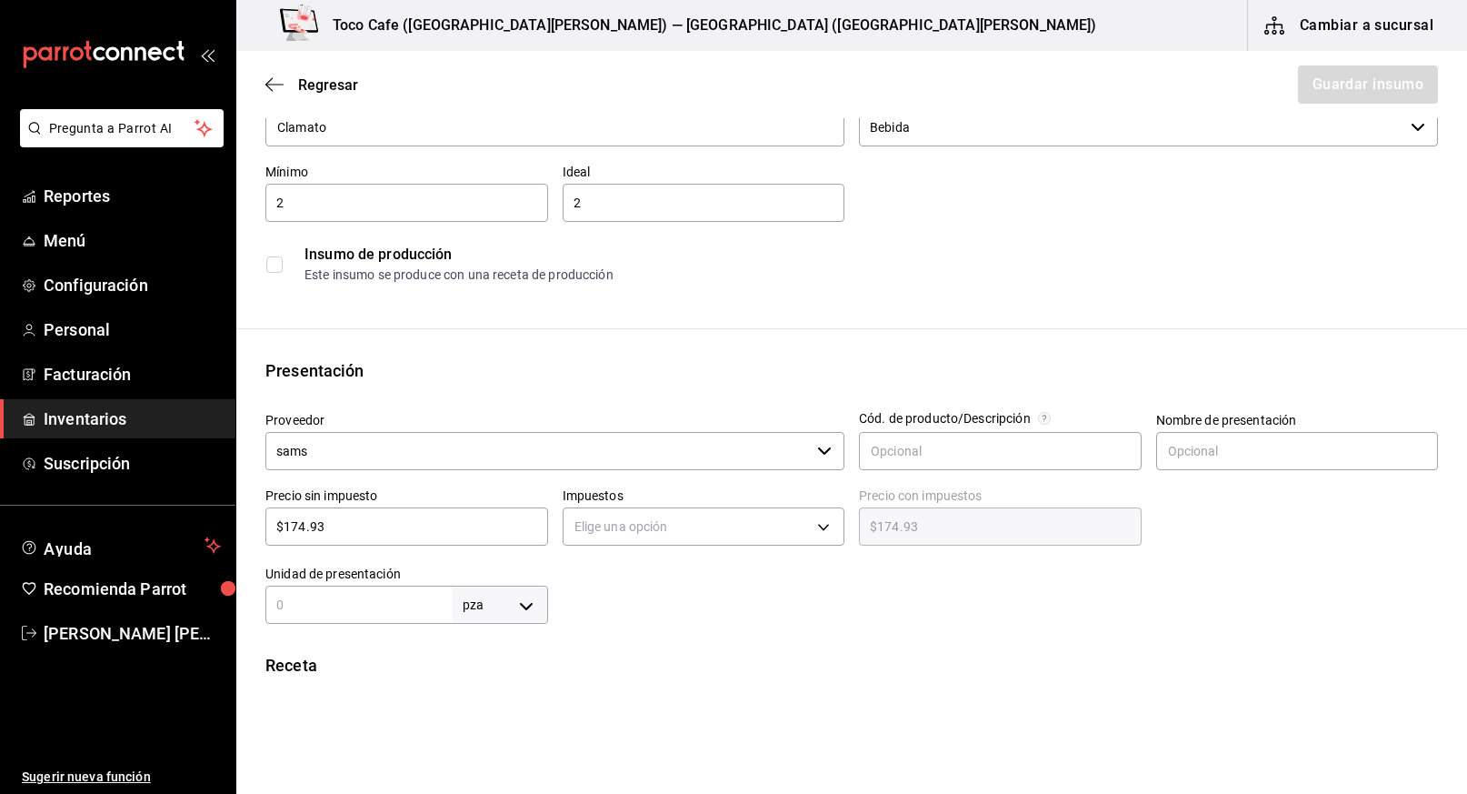
click at [406, 620] on div "pza UNIT ​" at bounding box center [406, 604] width 283 height 38
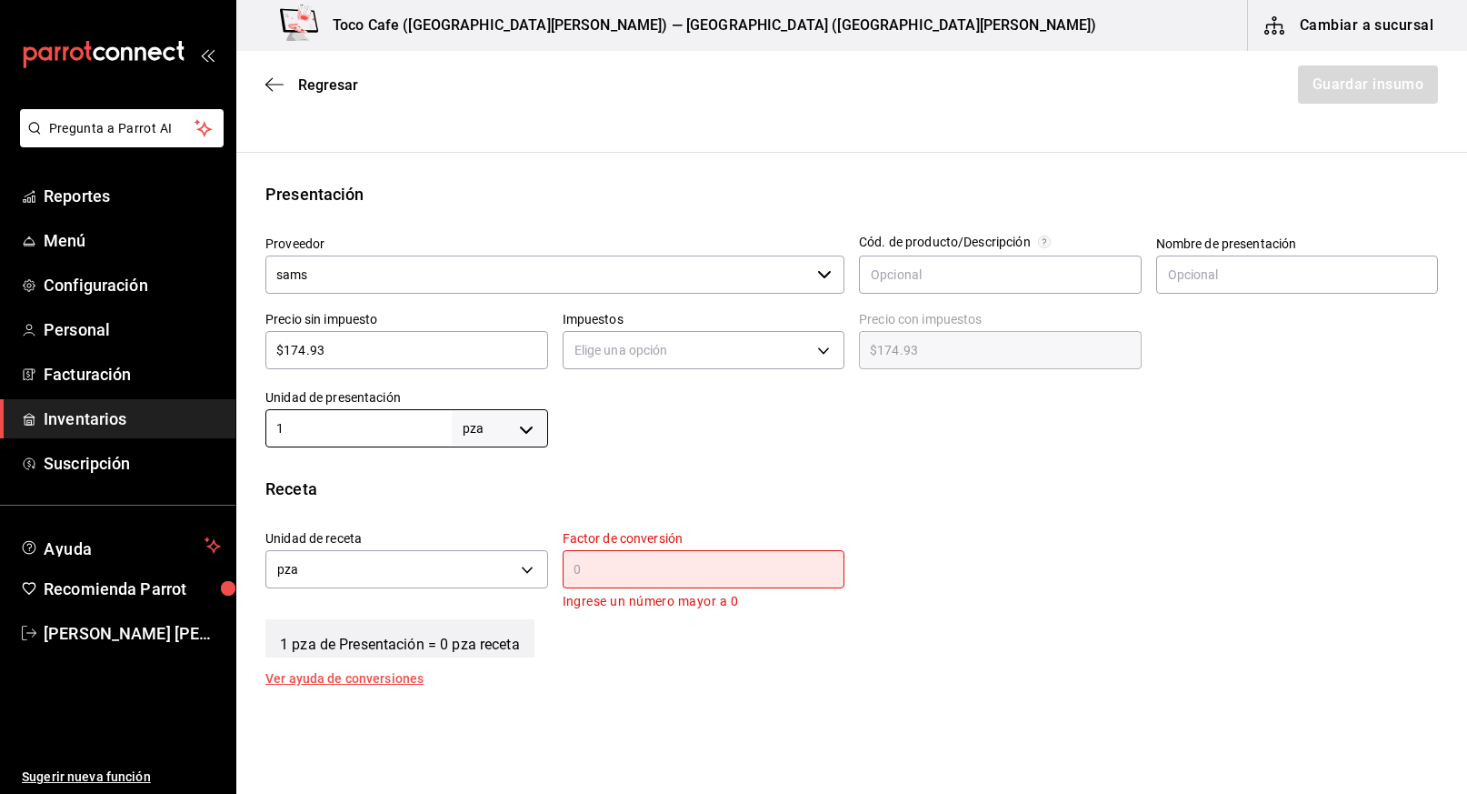
scroll to position [356, 0]
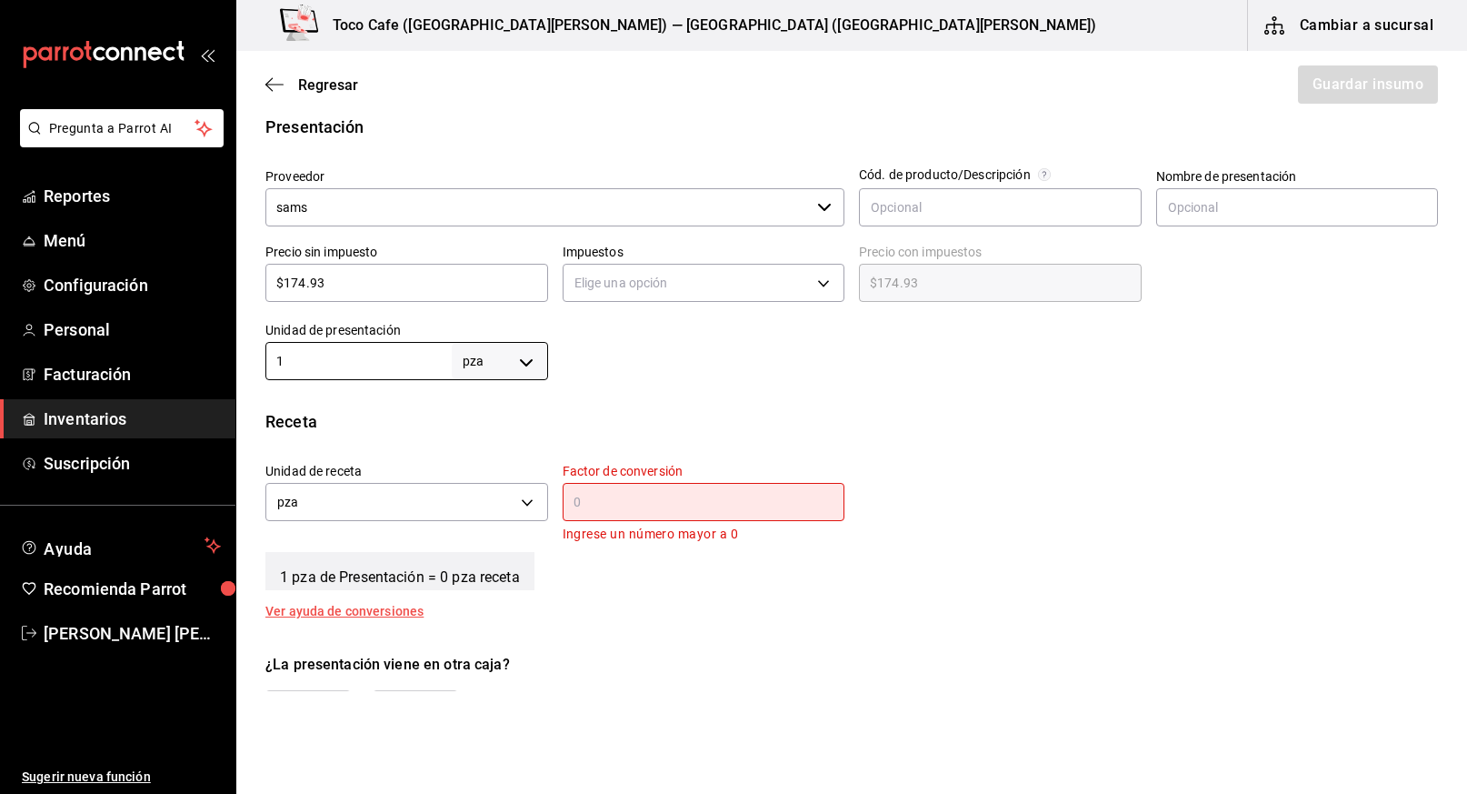
type input "1"
type input "2"
click at [589, 506] on input "text" at bounding box center [704, 502] width 283 height 22
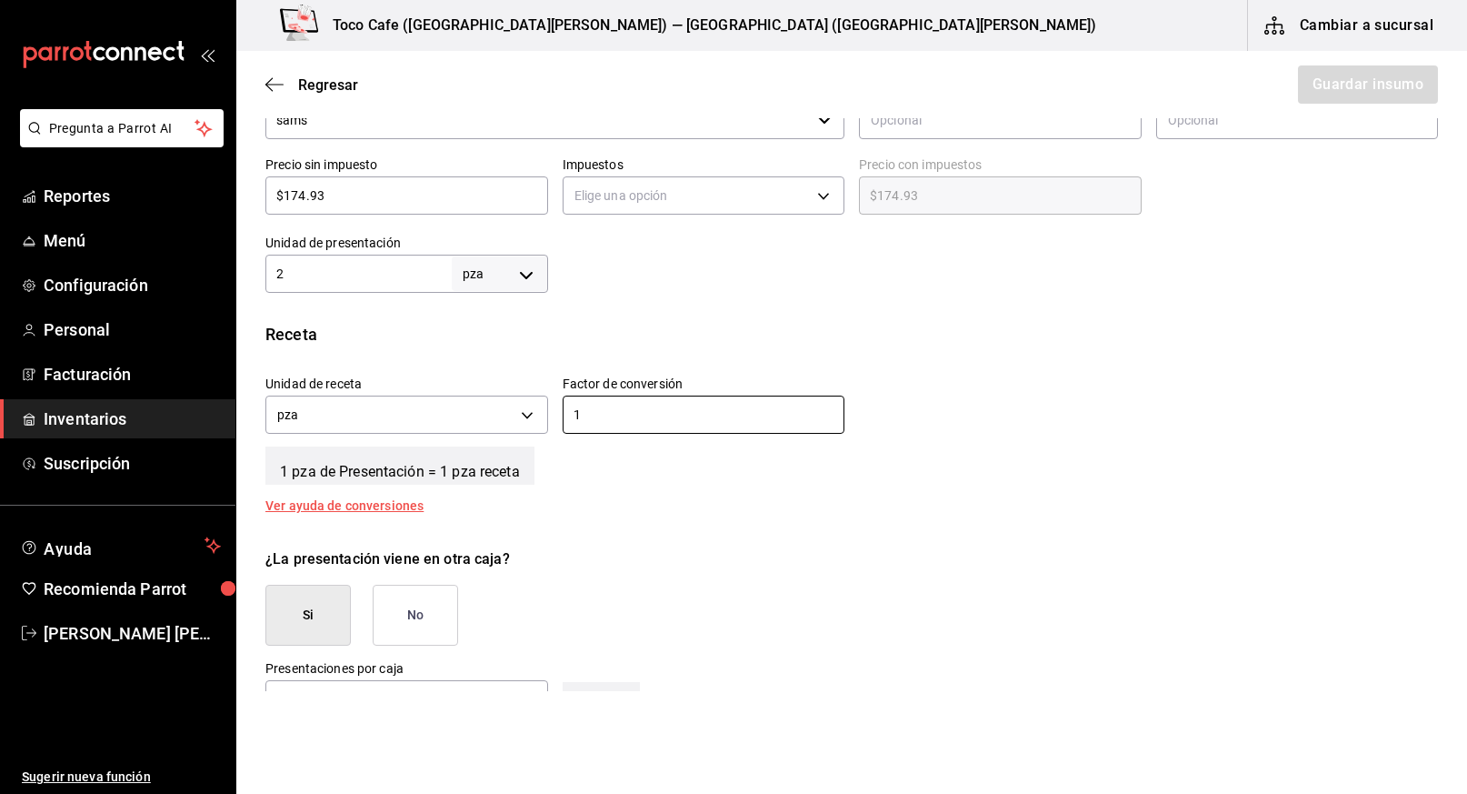
scroll to position [557, 0]
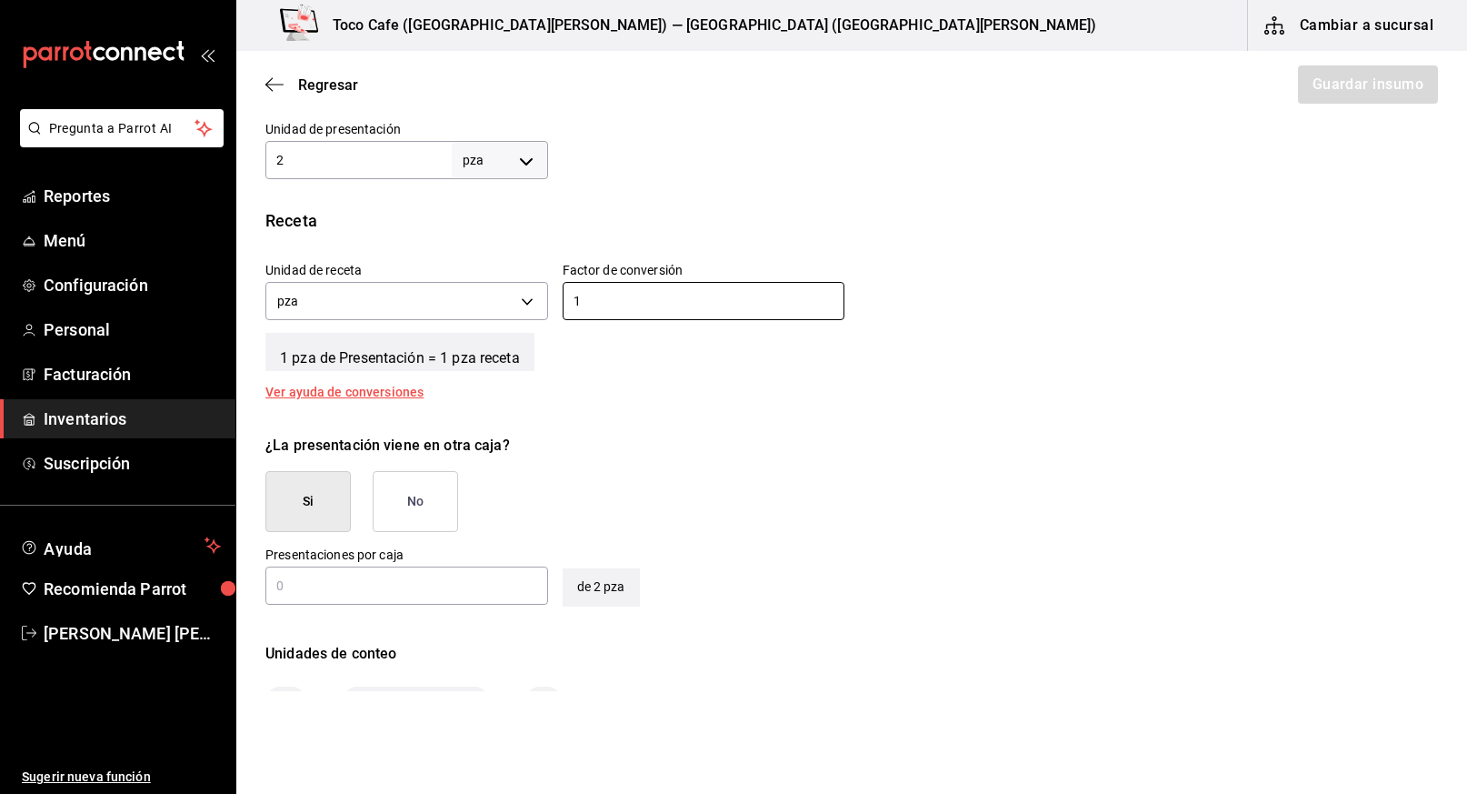
type input "1"
click at [327, 497] on button "Si" at bounding box center [307, 501] width 85 height 61
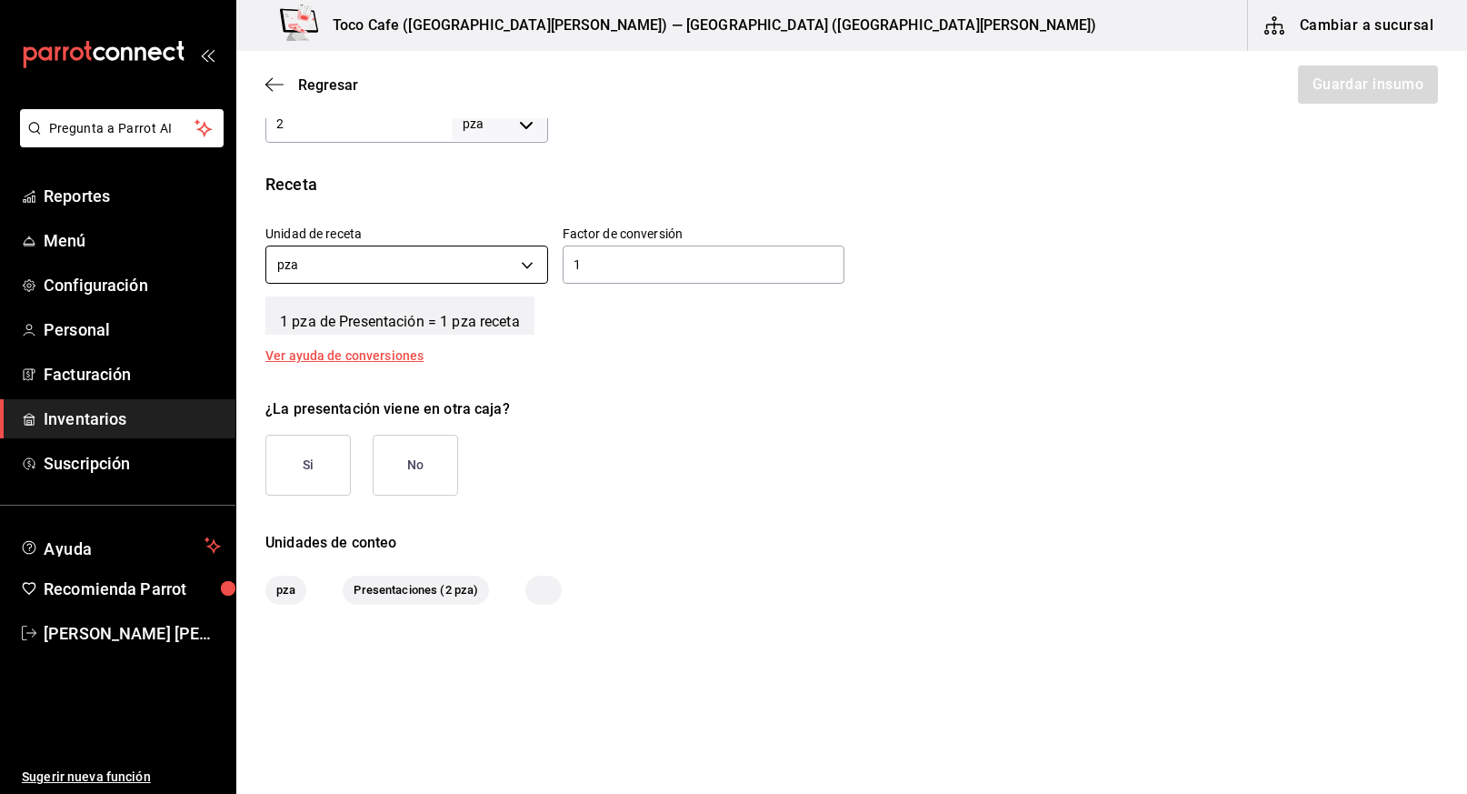
scroll to position [558, 0]
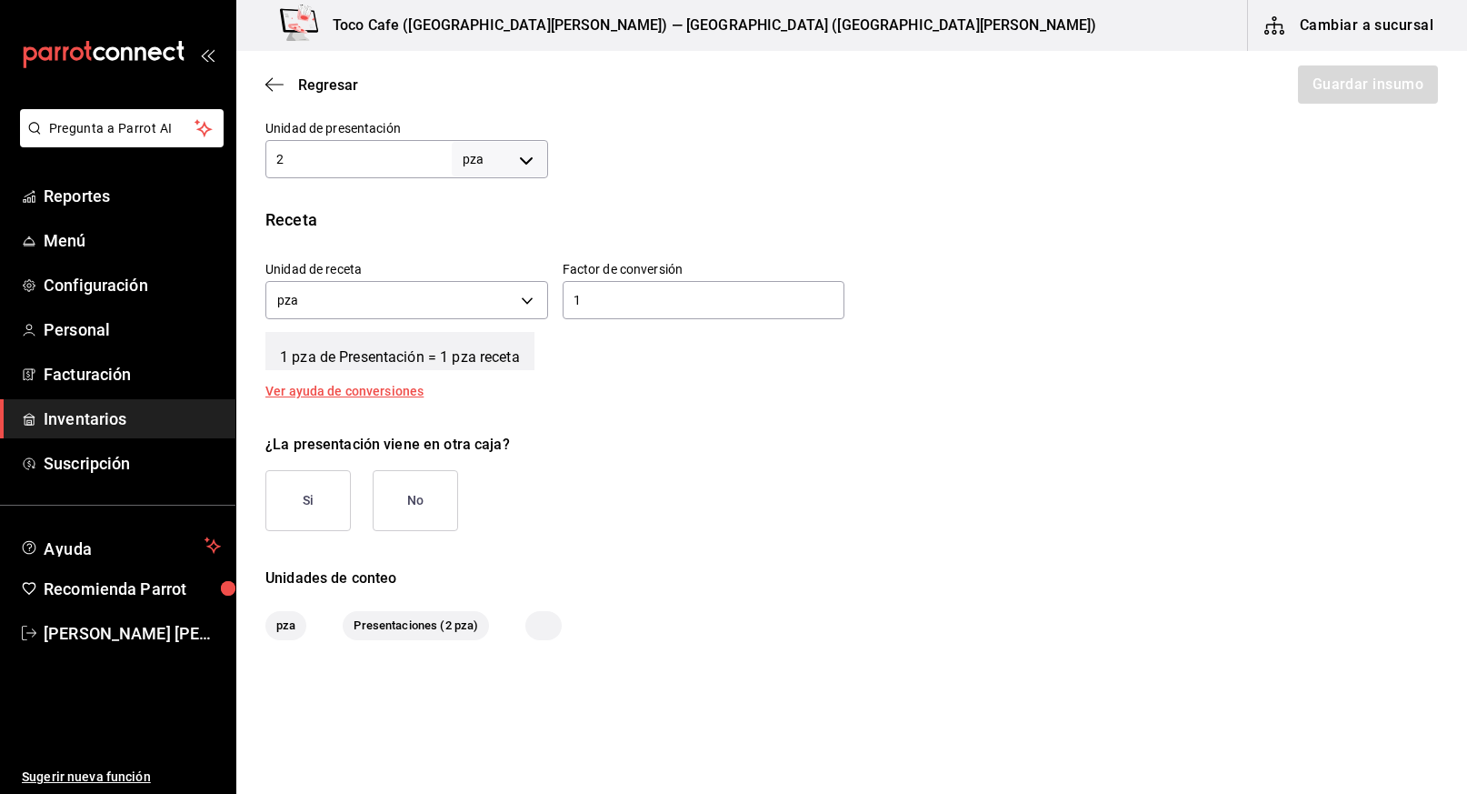
click at [312, 484] on button "Si" at bounding box center [307, 500] width 85 height 61
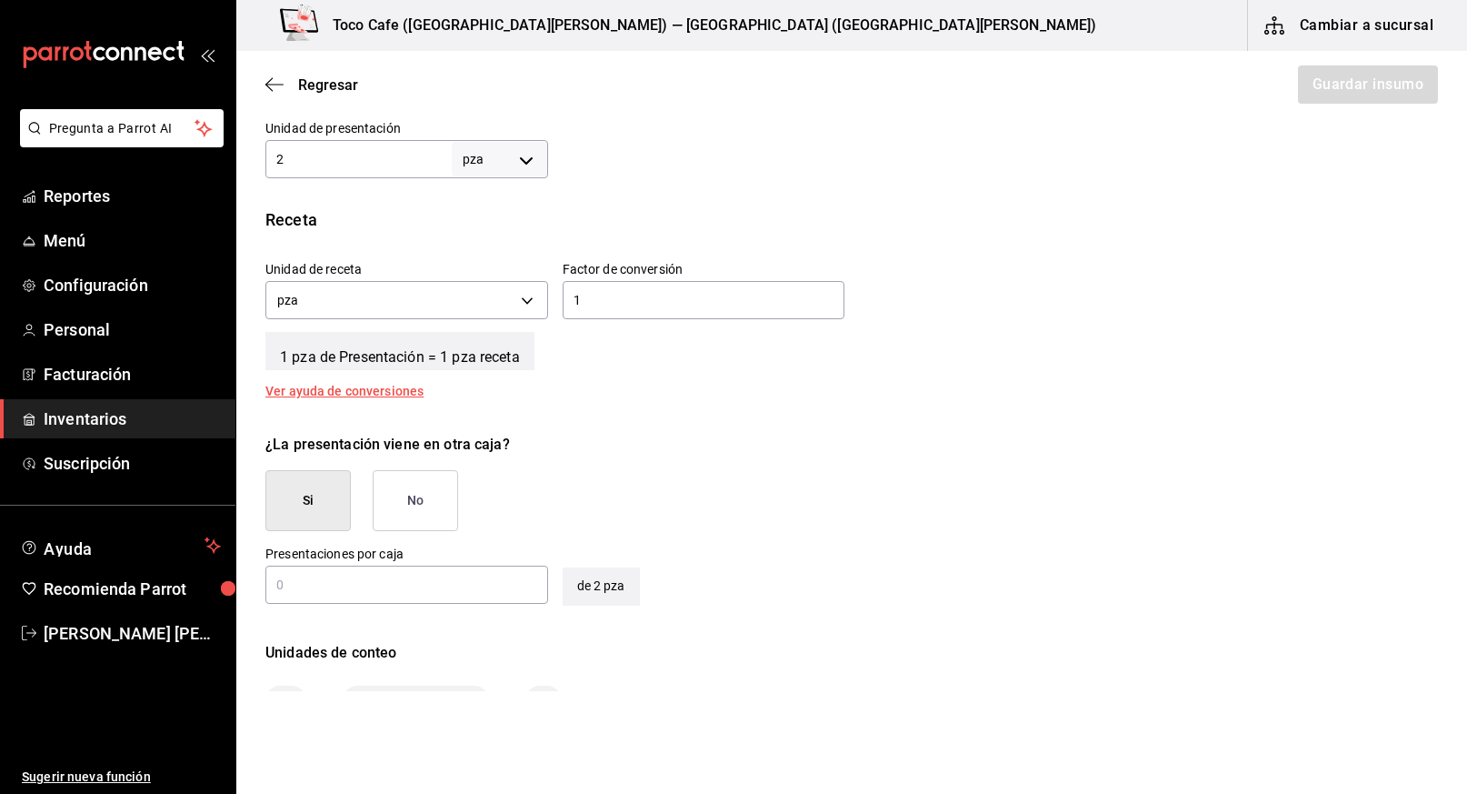
click at [402, 571] on div "​" at bounding box center [406, 584] width 283 height 38
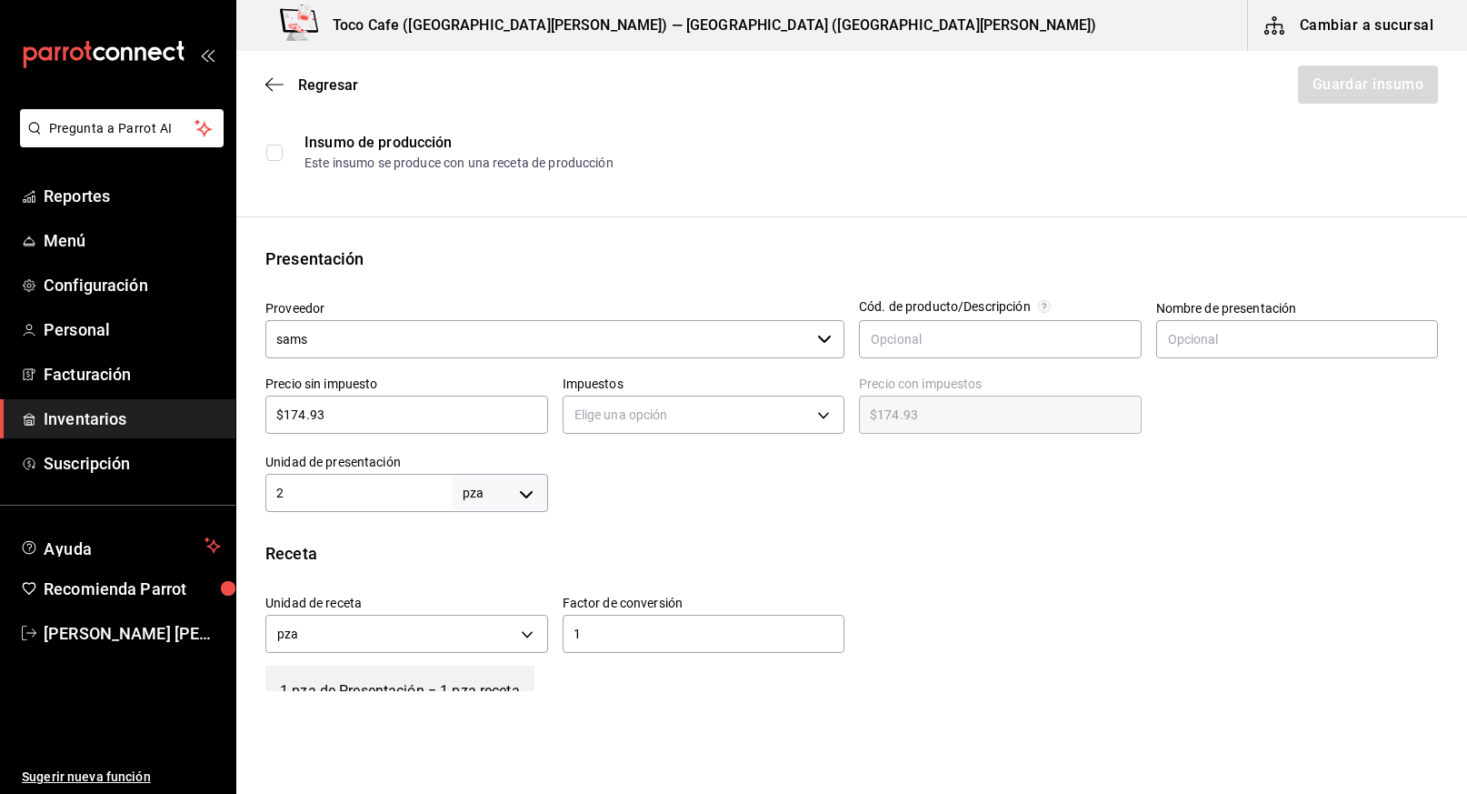
scroll to position [169, 0]
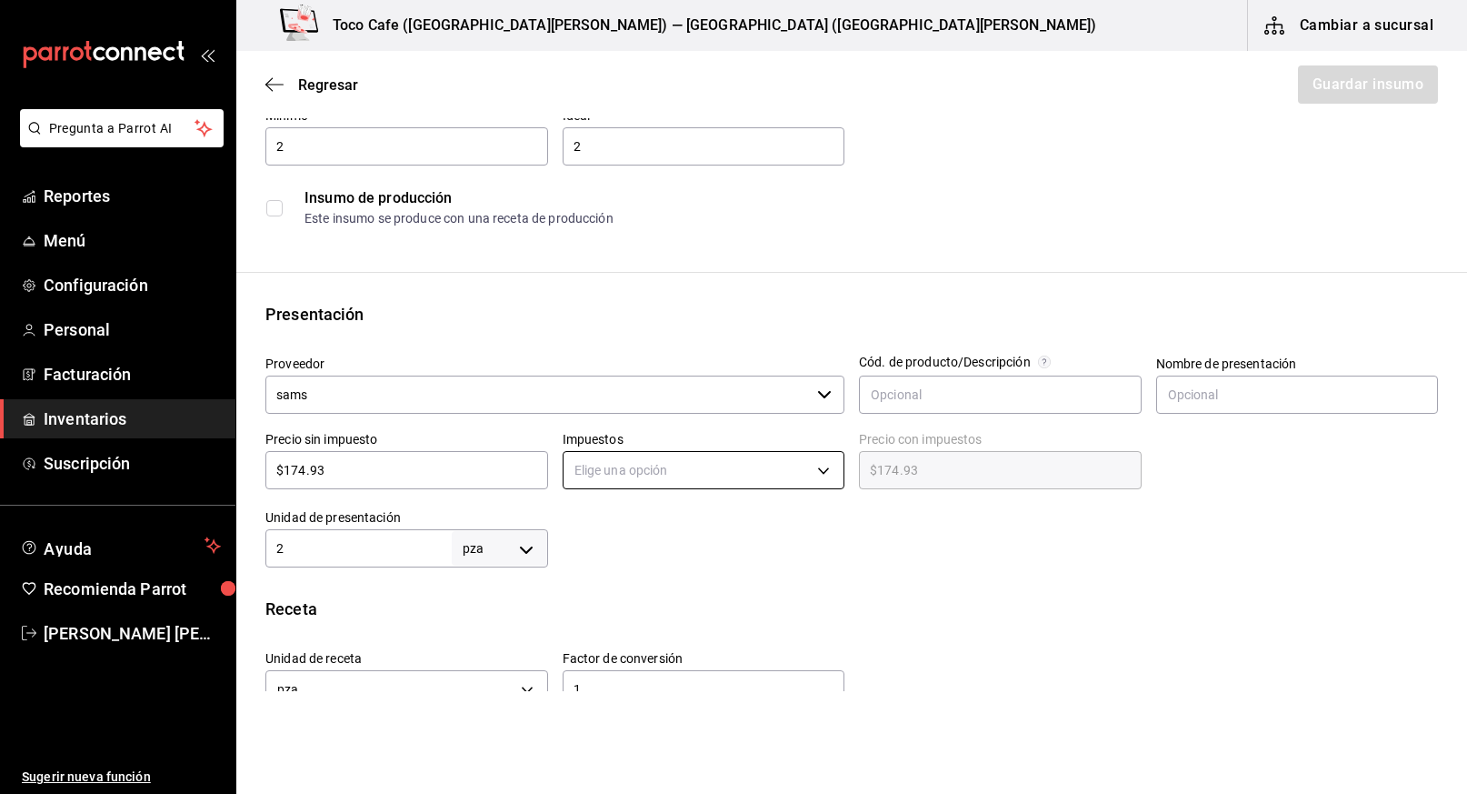
type input "1"
click at [812, 466] on body "Pregunta a Parrot AI Reportes Menú Configuración Personal Facturación Inventari…" at bounding box center [733, 345] width 1467 height 691
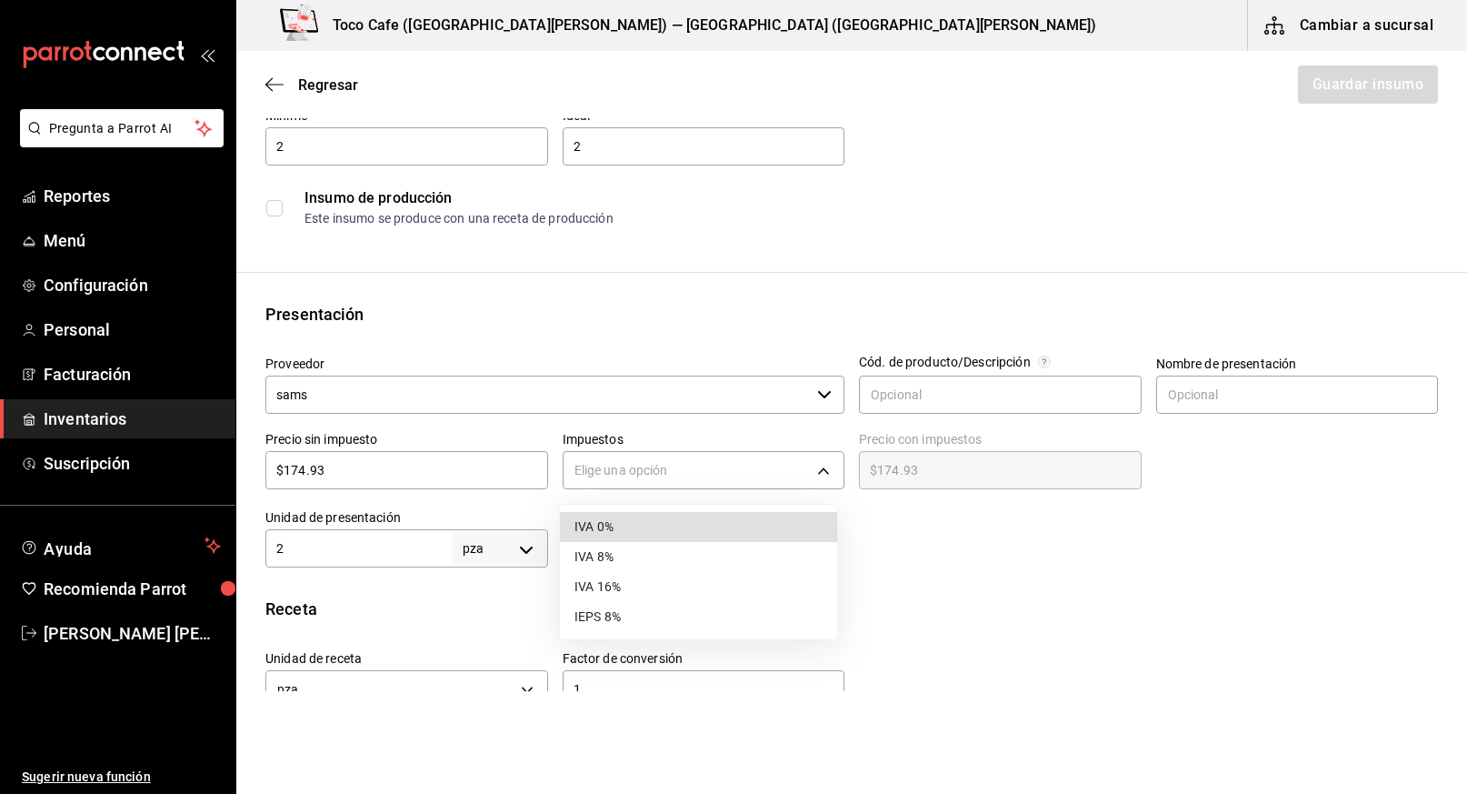
click at [761, 528] on li "IVA 0%" at bounding box center [698, 527] width 277 height 30
type input "IVA_0"
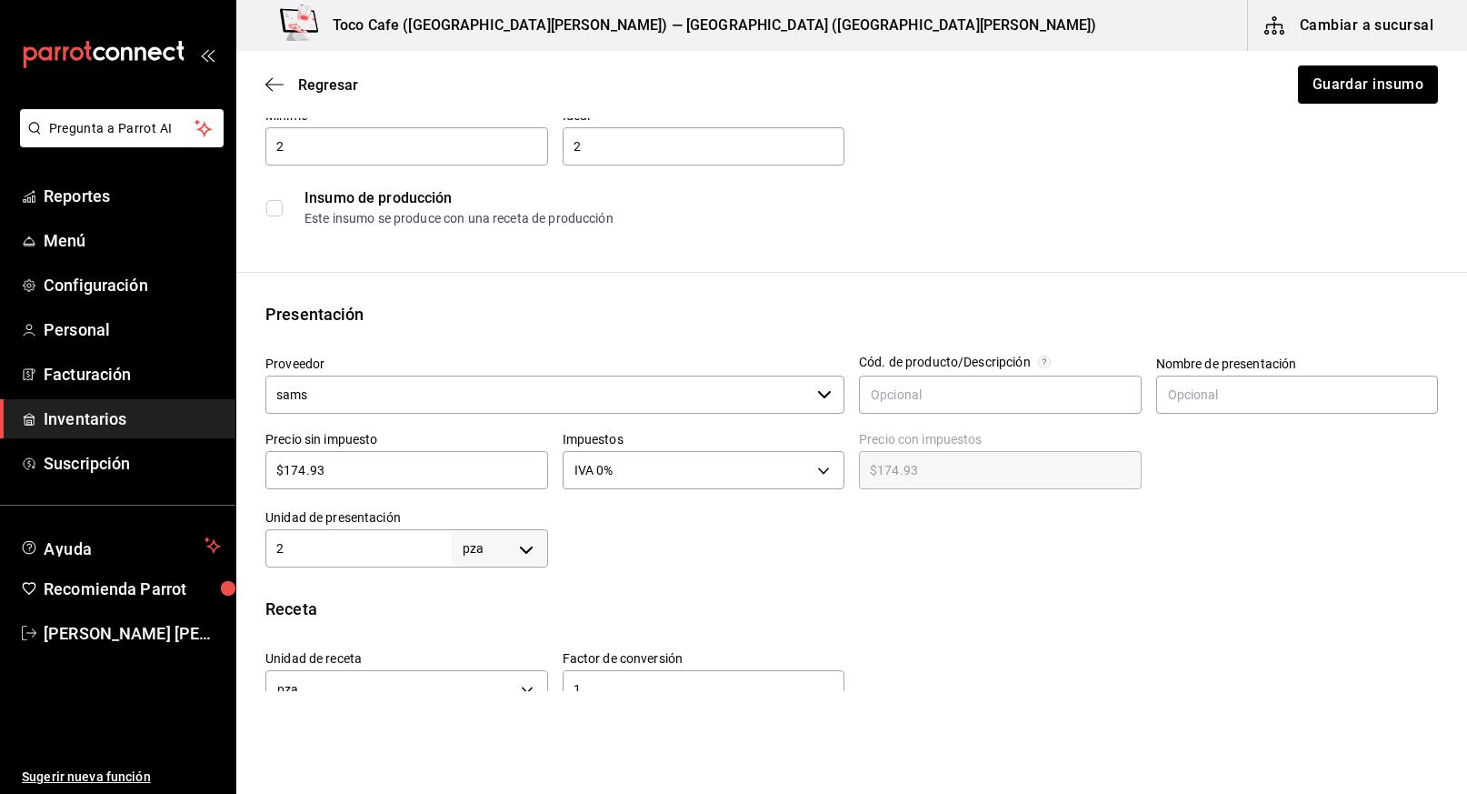
click at [1336, 90] on div at bounding box center [1121, 97] width 573 height 15
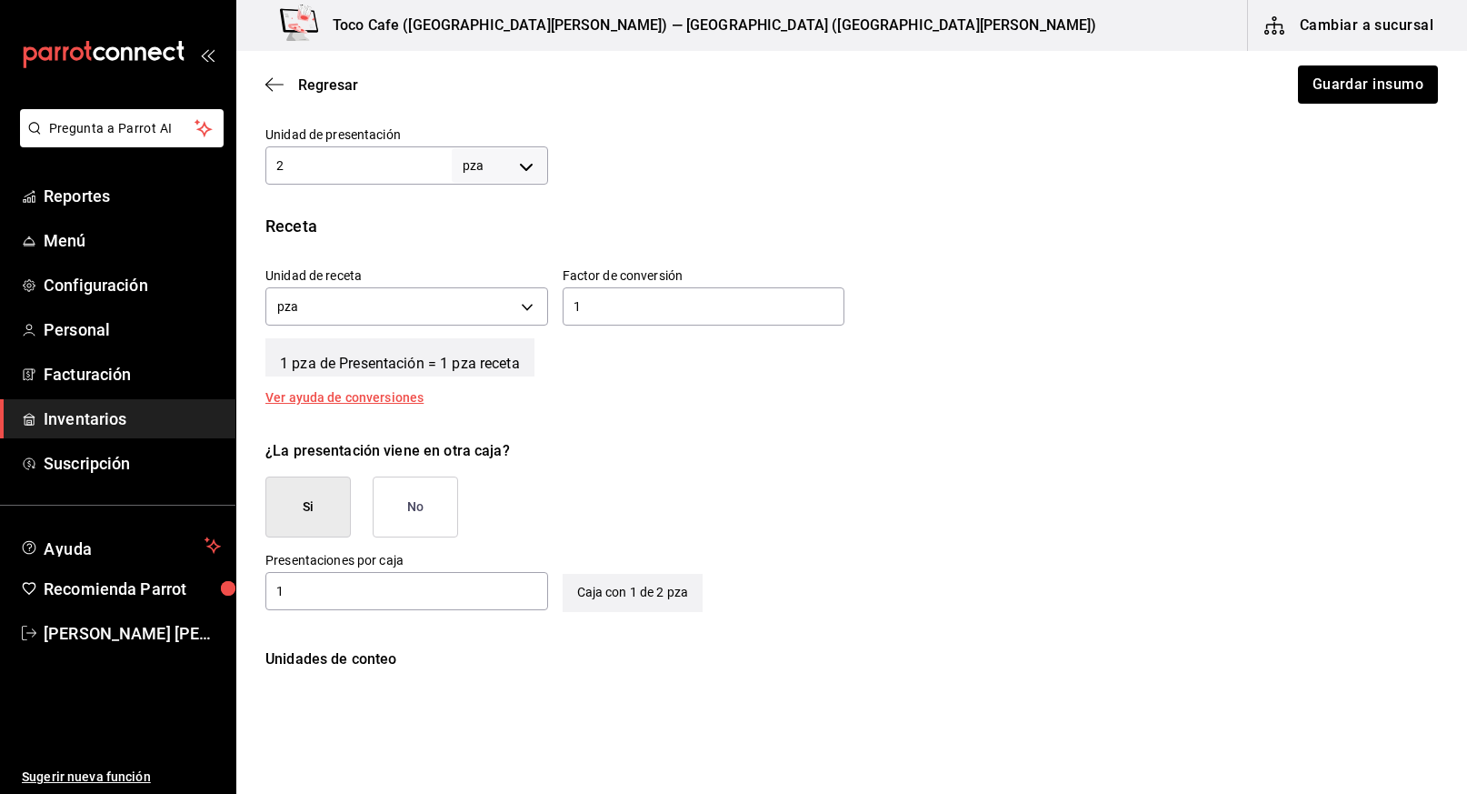
scroll to position [589, 0]
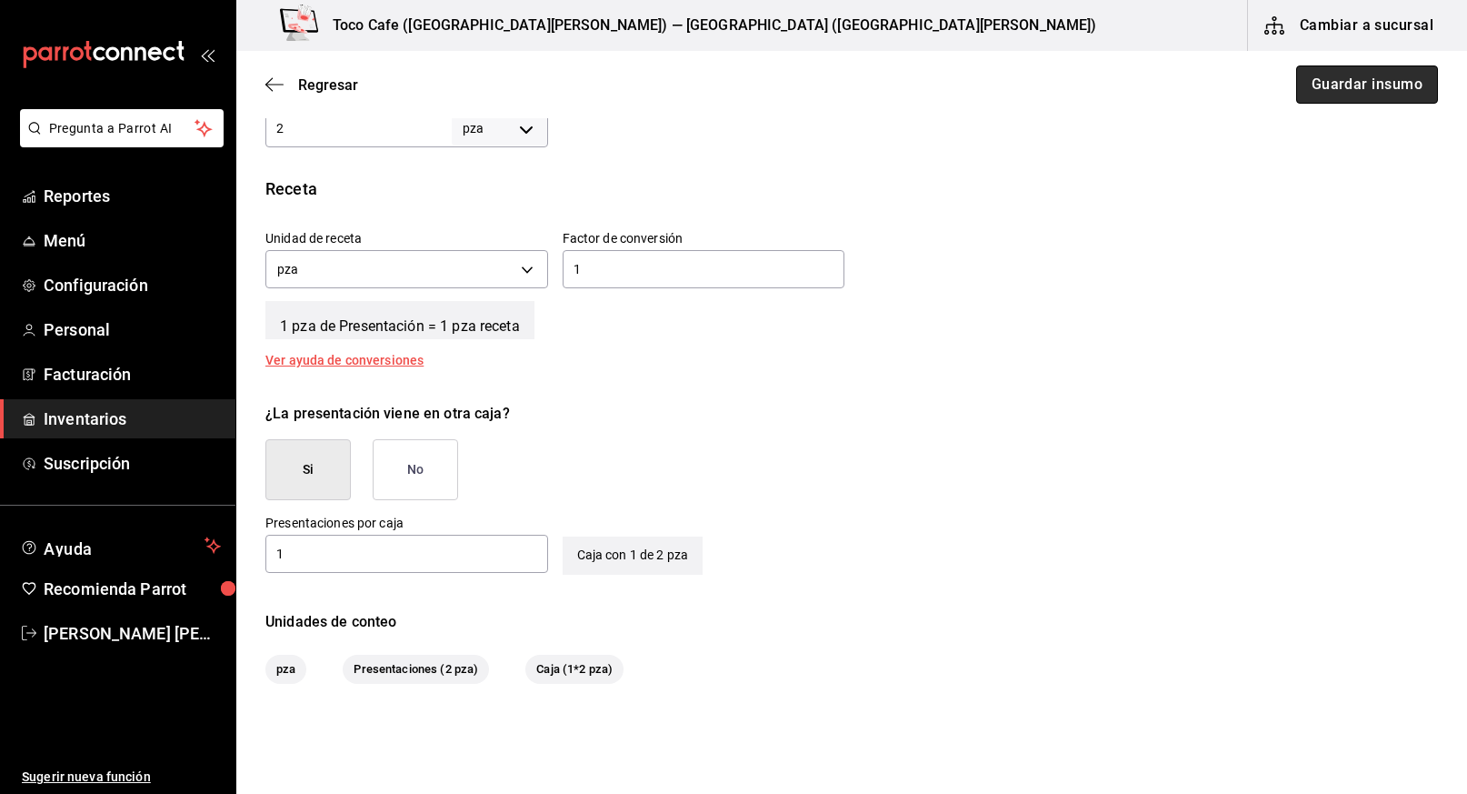
click at [1346, 83] on button "Guardar insumo" at bounding box center [1367, 84] width 142 height 38
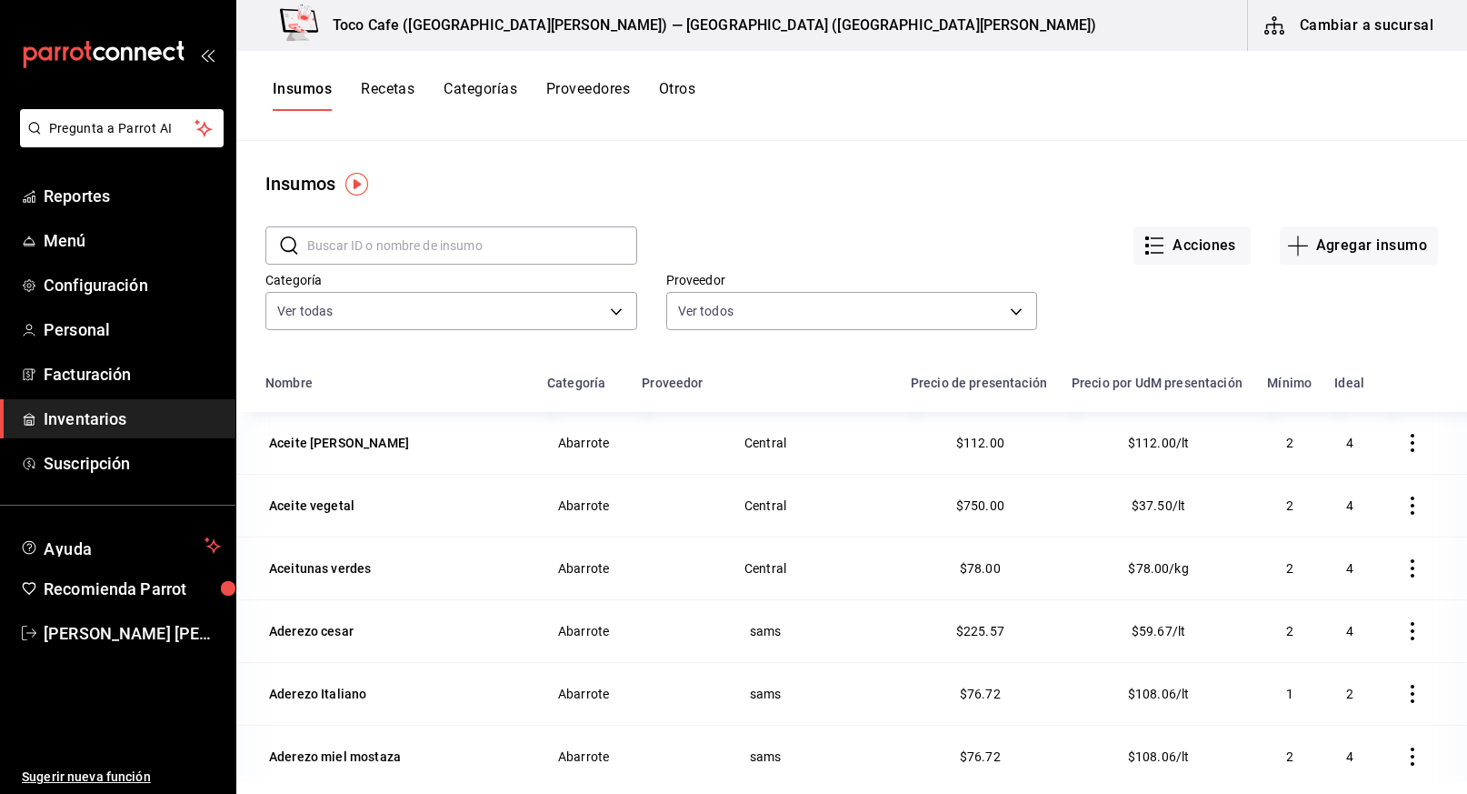
click at [546, 249] on input "text" at bounding box center [472, 245] width 330 height 36
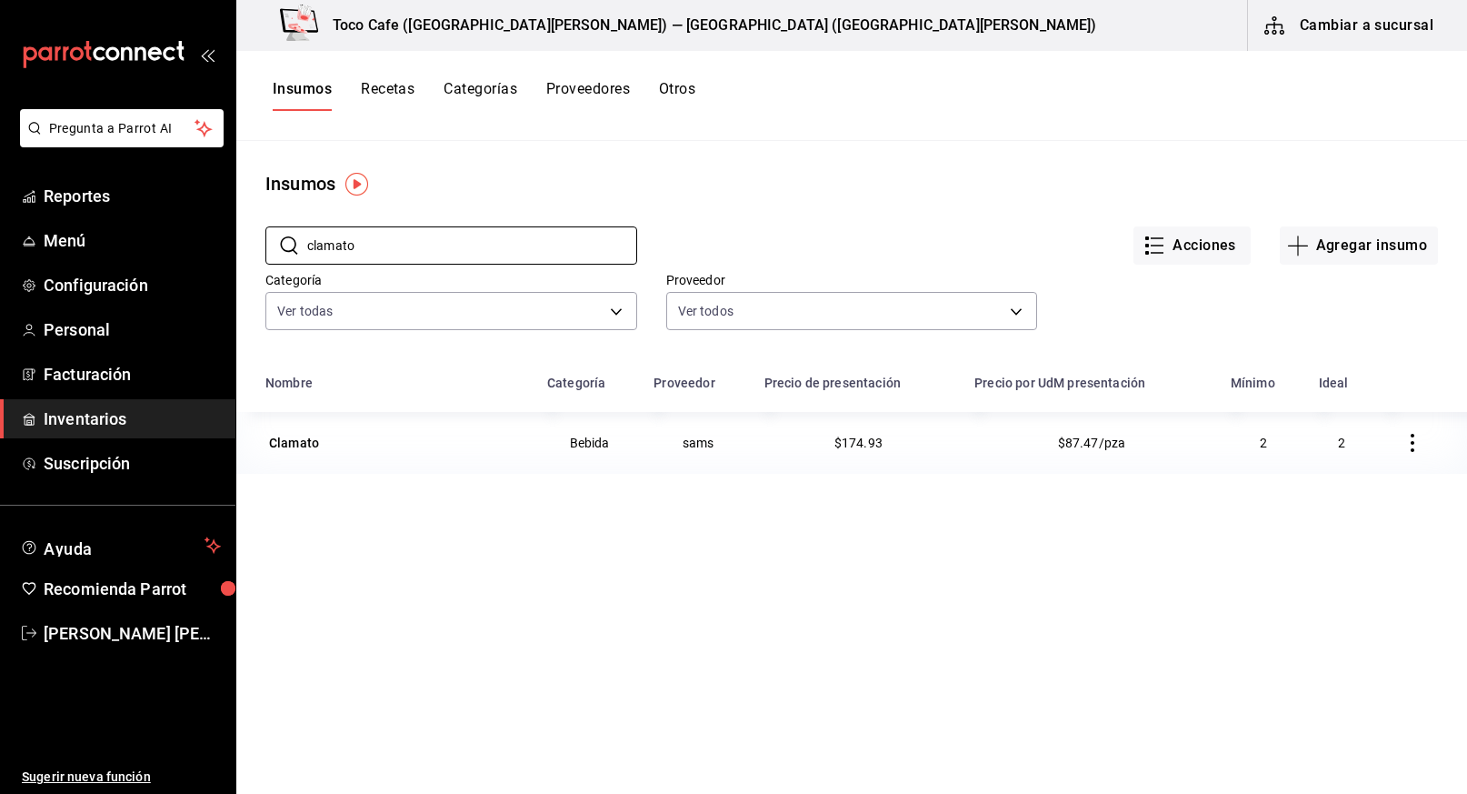
type input "clamato"
click at [997, 205] on div "Acciones Agregar insumo" at bounding box center [1037, 230] width 801 height 67
click at [82, 193] on span "Reportes" at bounding box center [132, 196] width 177 height 25
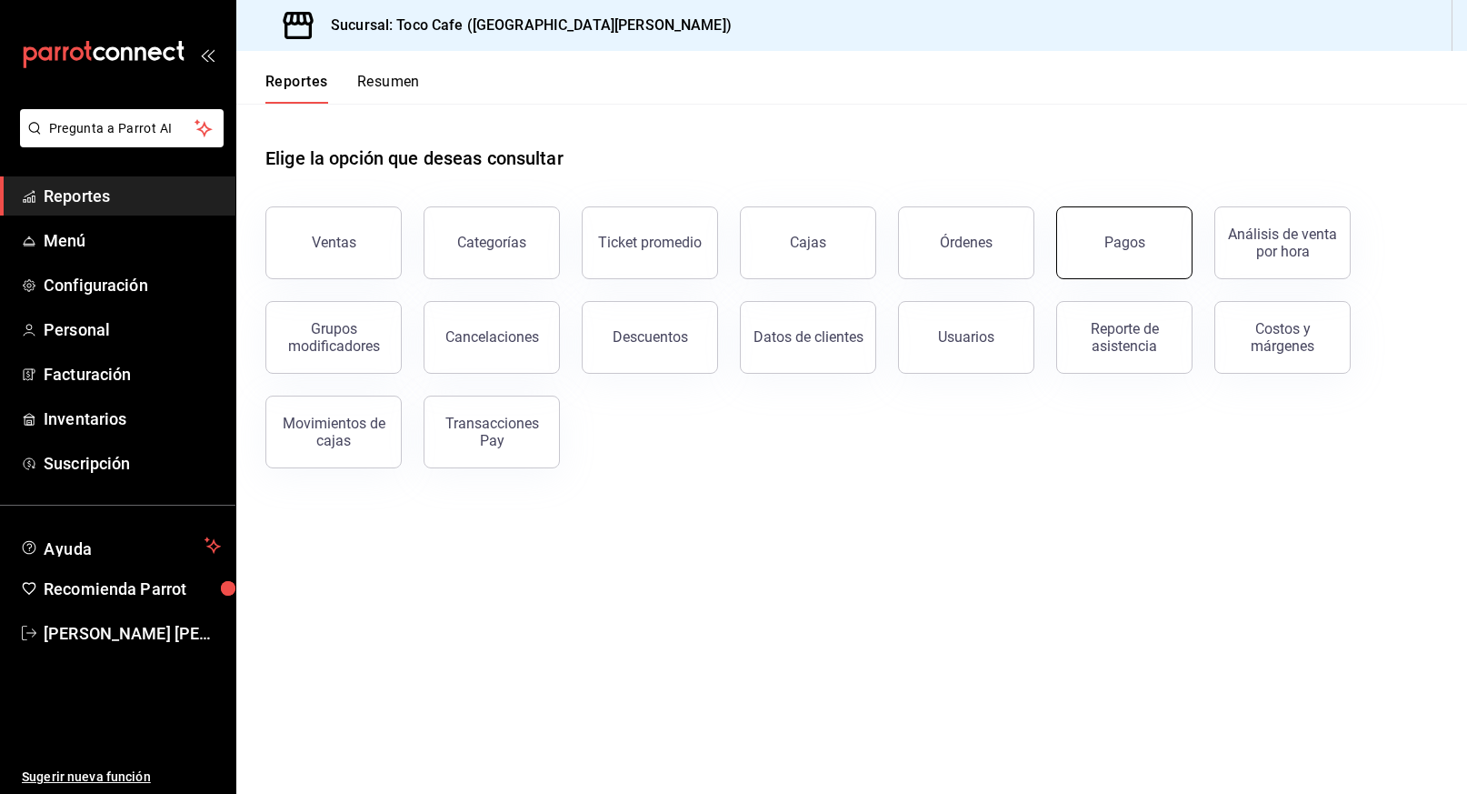
click at [1131, 253] on button "Pagos" at bounding box center [1124, 242] width 136 height 73
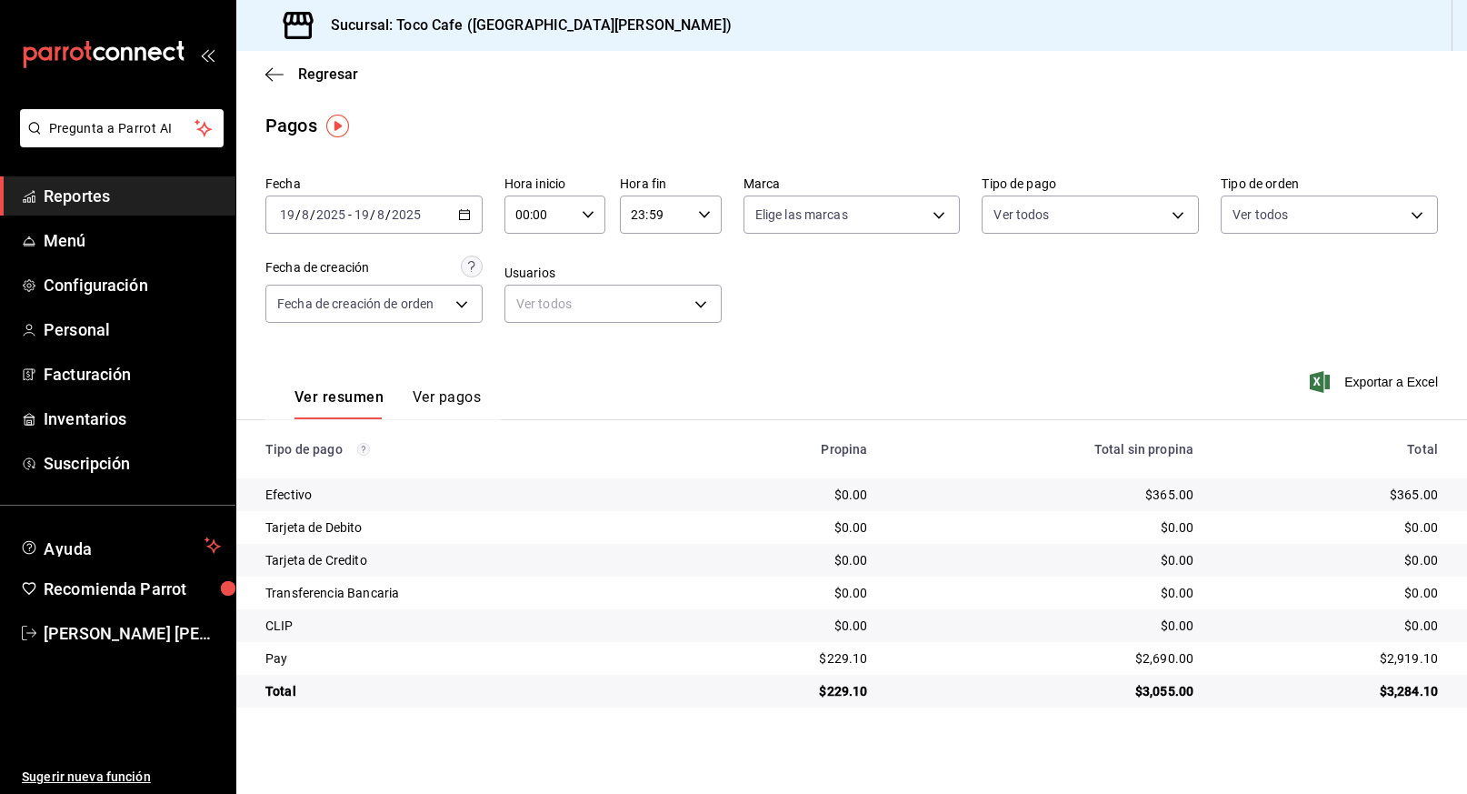
click at [465, 214] on icon "button" at bounding box center [464, 214] width 13 height 13
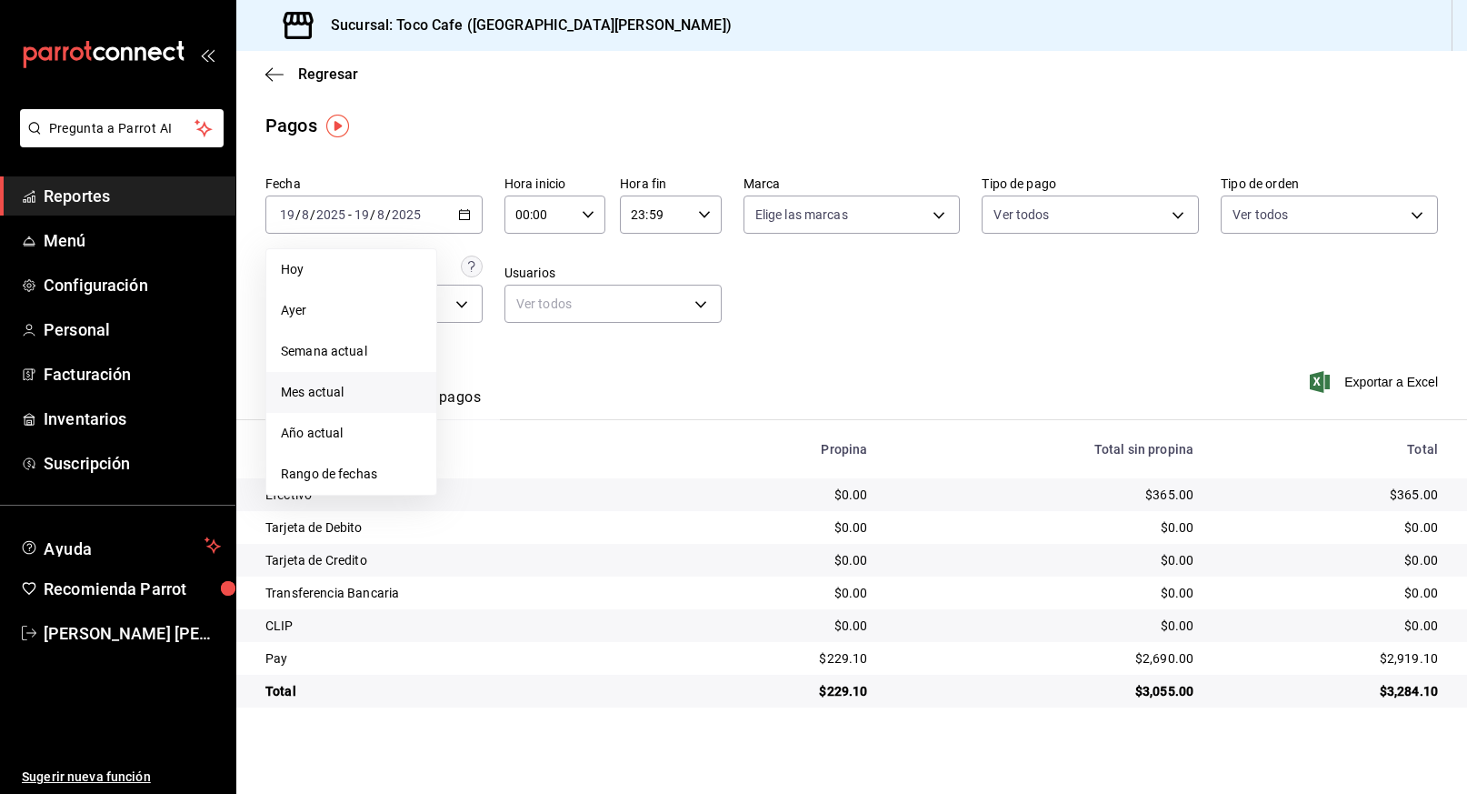
click at [346, 394] on span "Mes actual" at bounding box center [351, 392] width 141 height 19
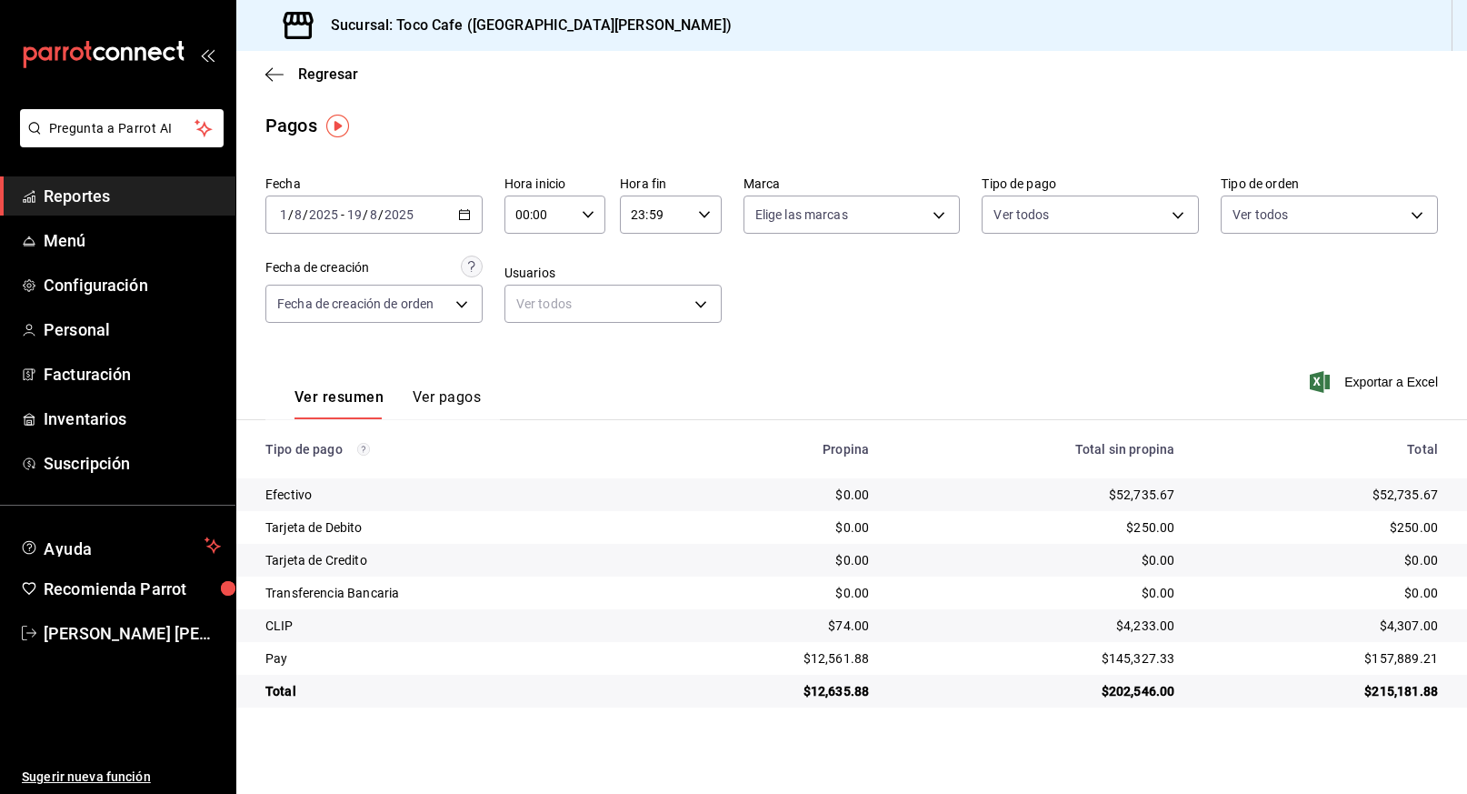
click at [466, 216] on icon "button" at bounding box center [464, 214] width 13 height 13
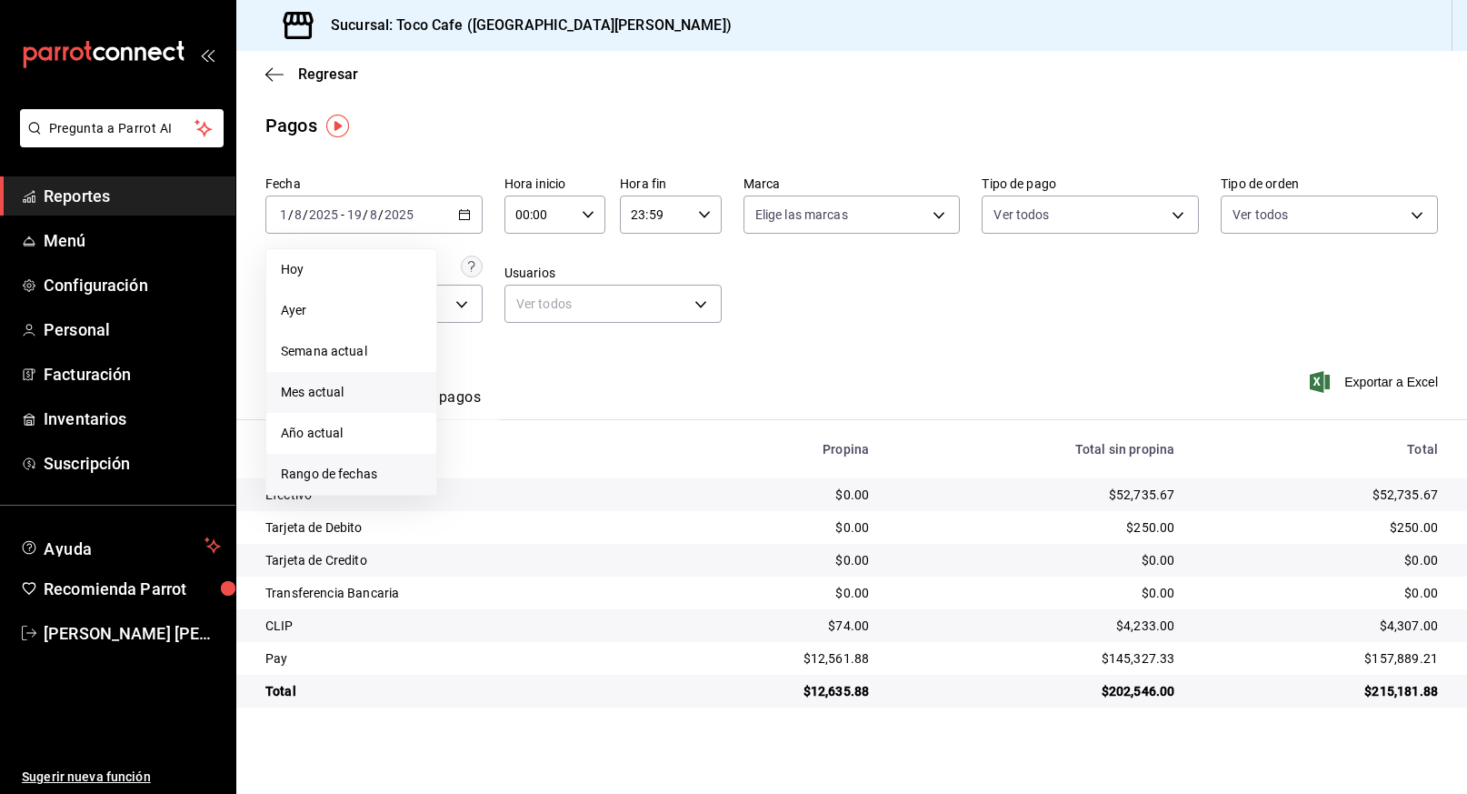
click at [363, 467] on span "Rango de fechas" at bounding box center [351, 473] width 141 height 19
click at [668, 379] on abbr "10" at bounding box center [669, 375] width 12 height 13
click at [478, 413] on abbr "11" at bounding box center [475, 415] width 12 height 13
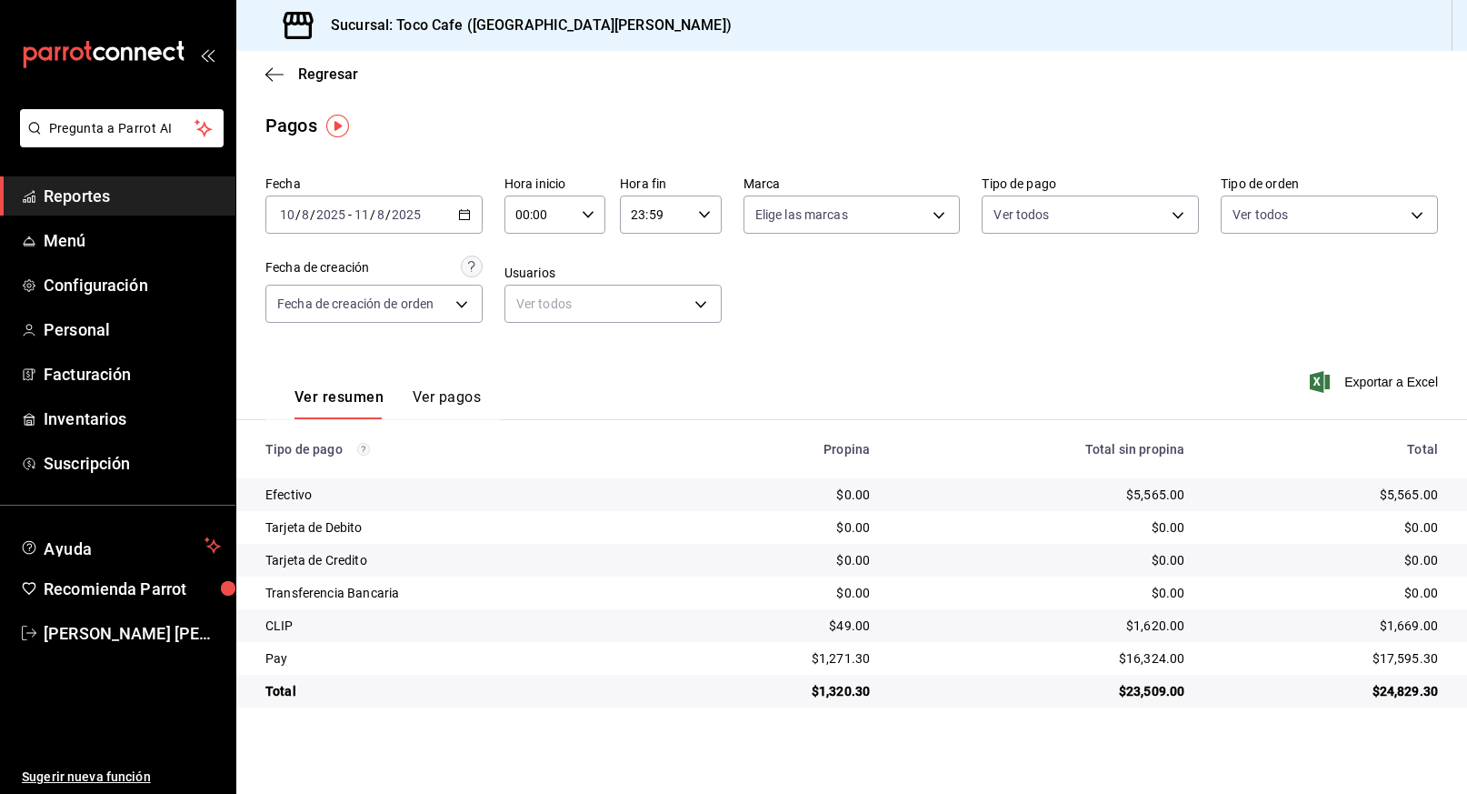
click at [462, 212] on icon "button" at bounding box center [464, 214] width 13 height 13
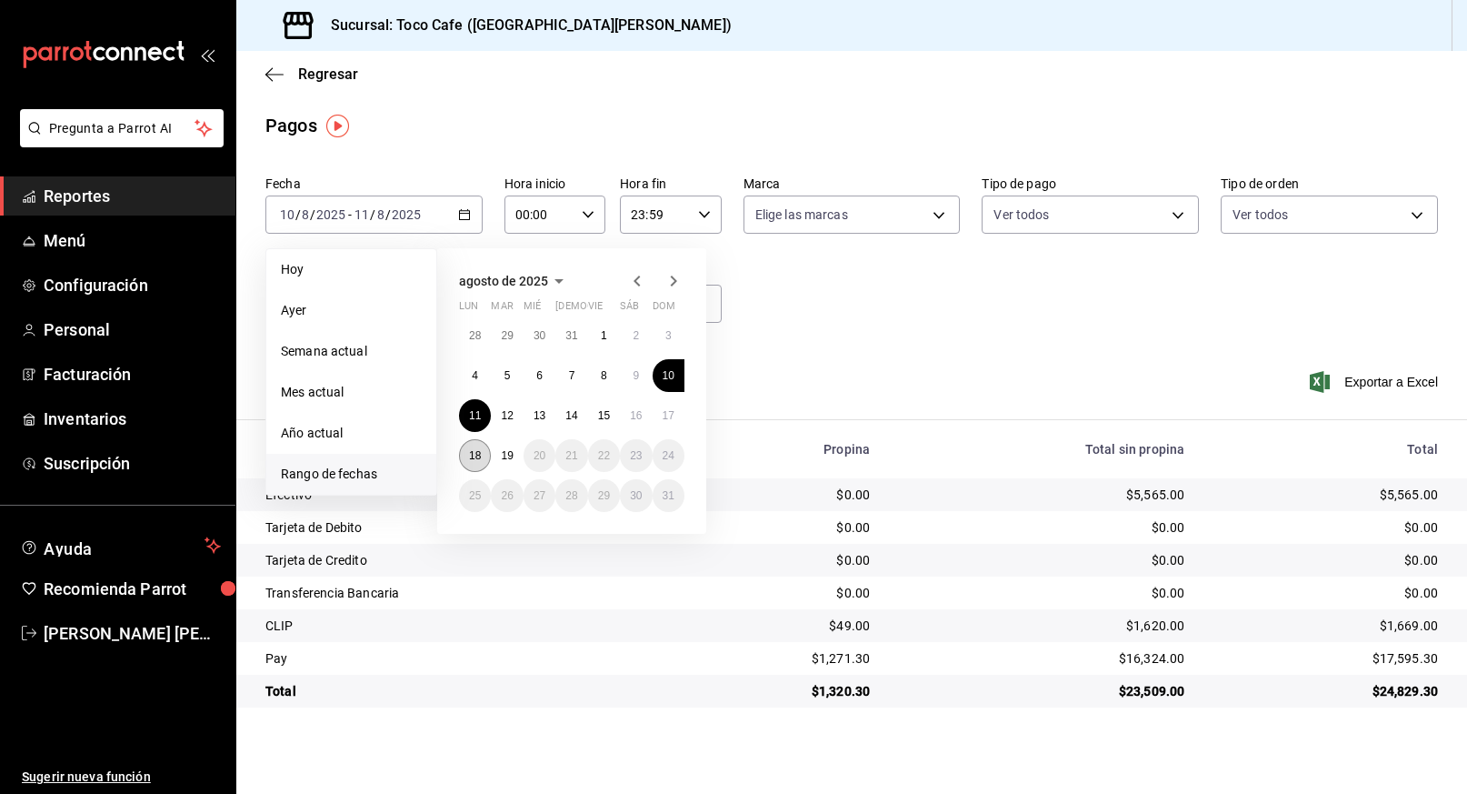
click at [473, 455] on abbr "18" at bounding box center [475, 455] width 12 height 13
click at [665, 373] on abbr "10" at bounding box center [669, 375] width 12 height 13
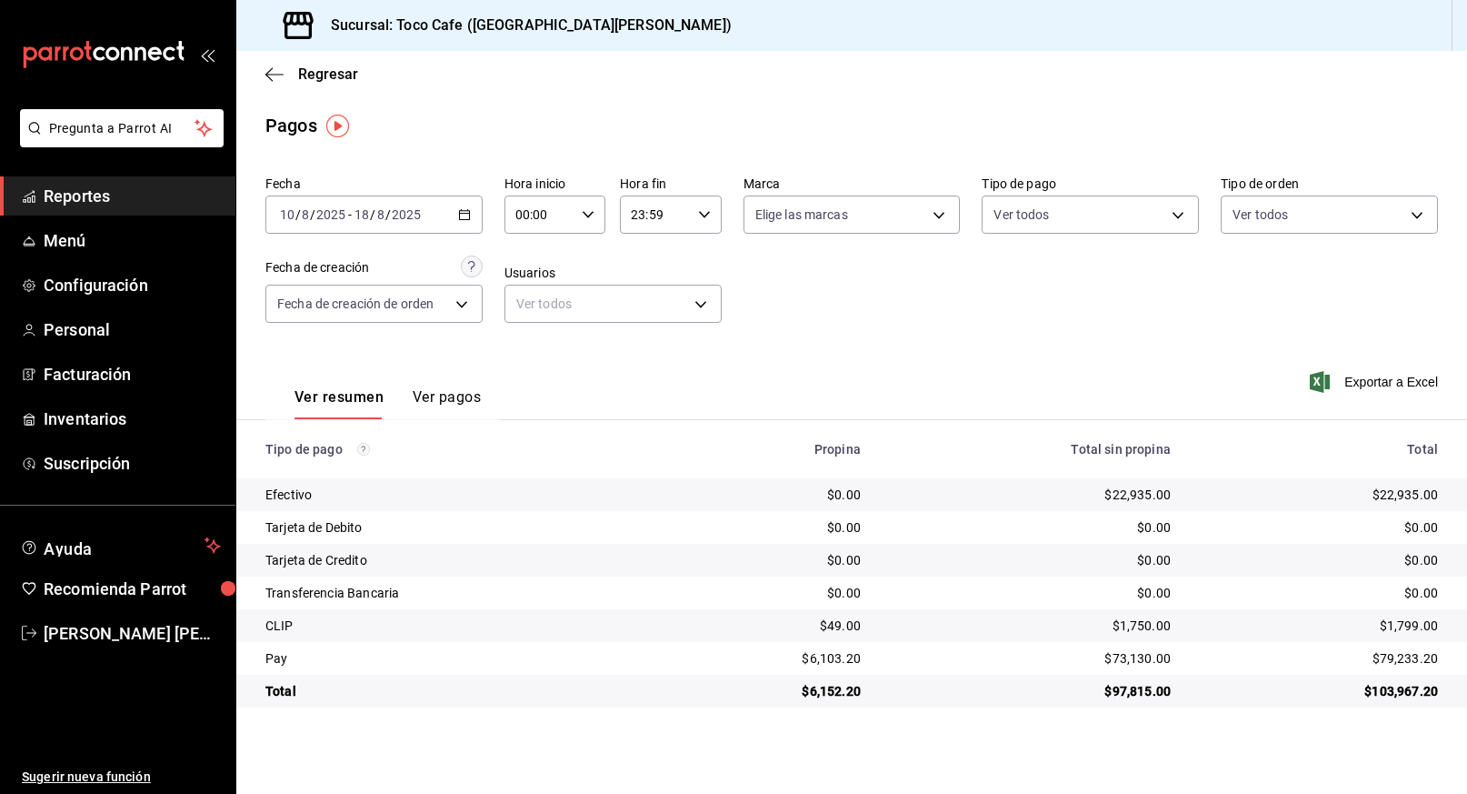
click at [584, 478] on td "Efectivo" at bounding box center [450, 494] width 428 height 33
click at [448, 399] on button "Ver pagos" at bounding box center [447, 403] width 68 height 31
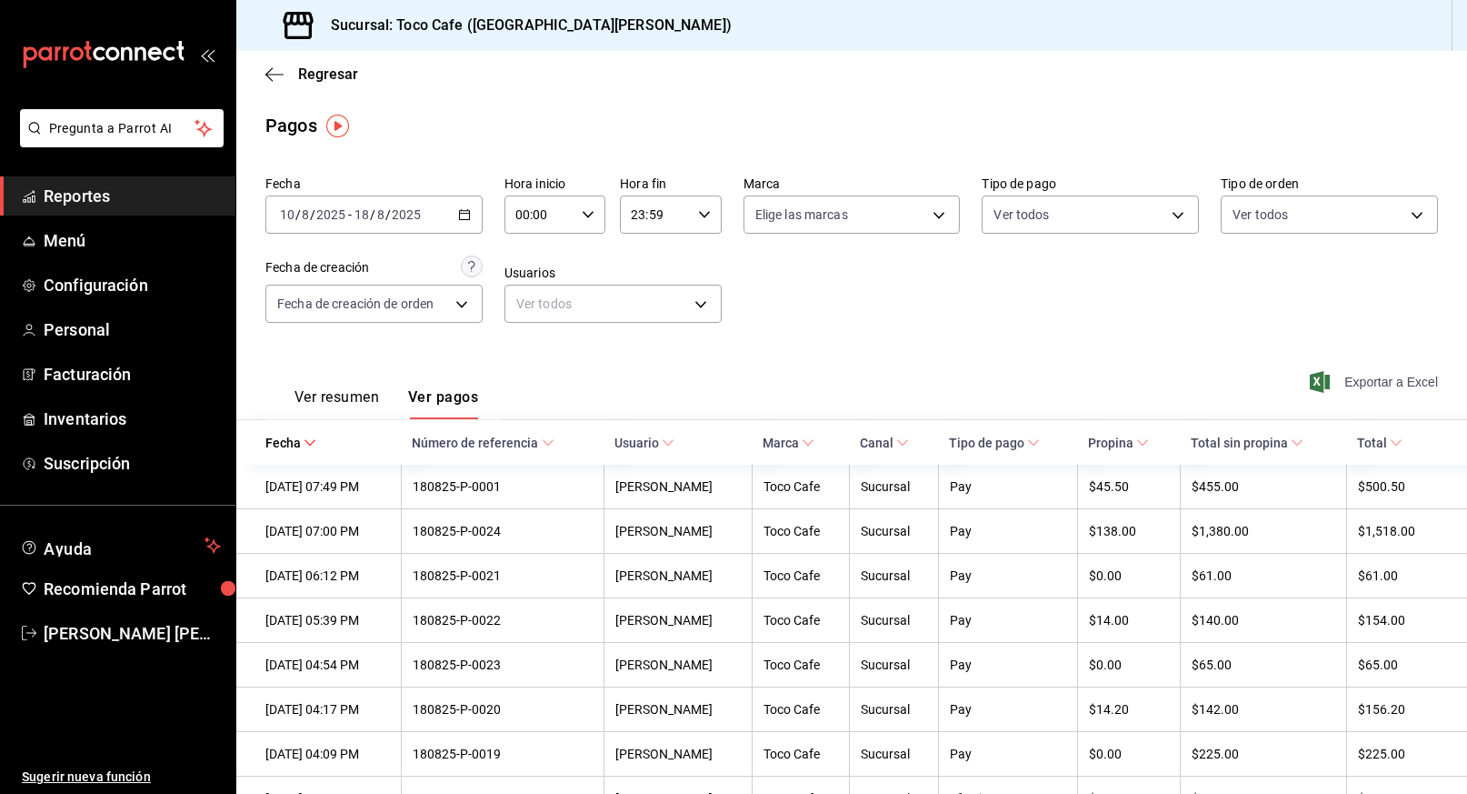
click at [1381, 384] on span "Exportar a Excel" at bounding box center [1375, 382] width 125 height 22
click at [988, 337] on div "Fecha 2025-08-10 10 / 8 / 2025 - 2025-08-18 18 / 8 / 2025 Hora inicio 00:00 Hor…" at bounding box center [851, 256] width 1173 height 176
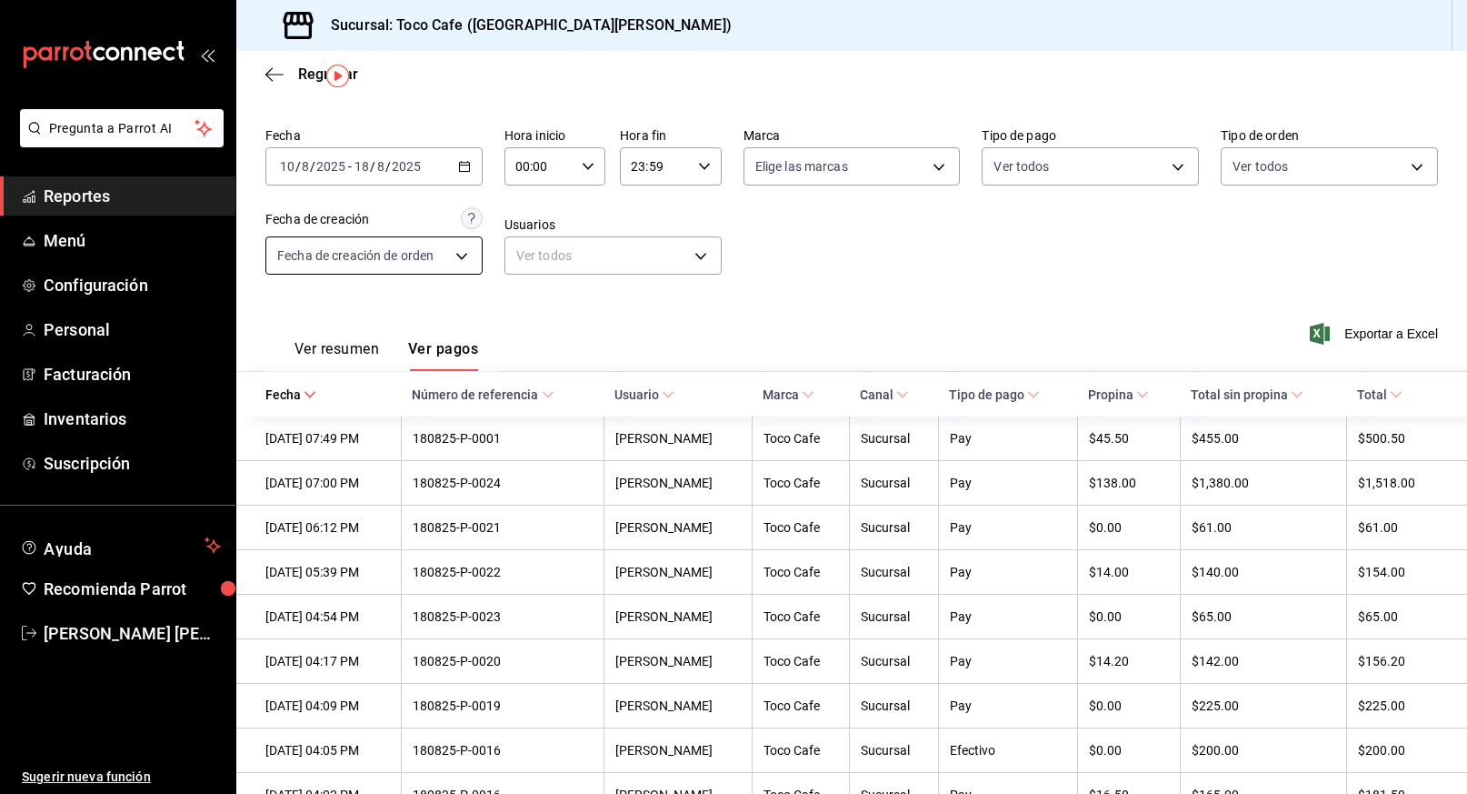
scroll to position [51, 0]
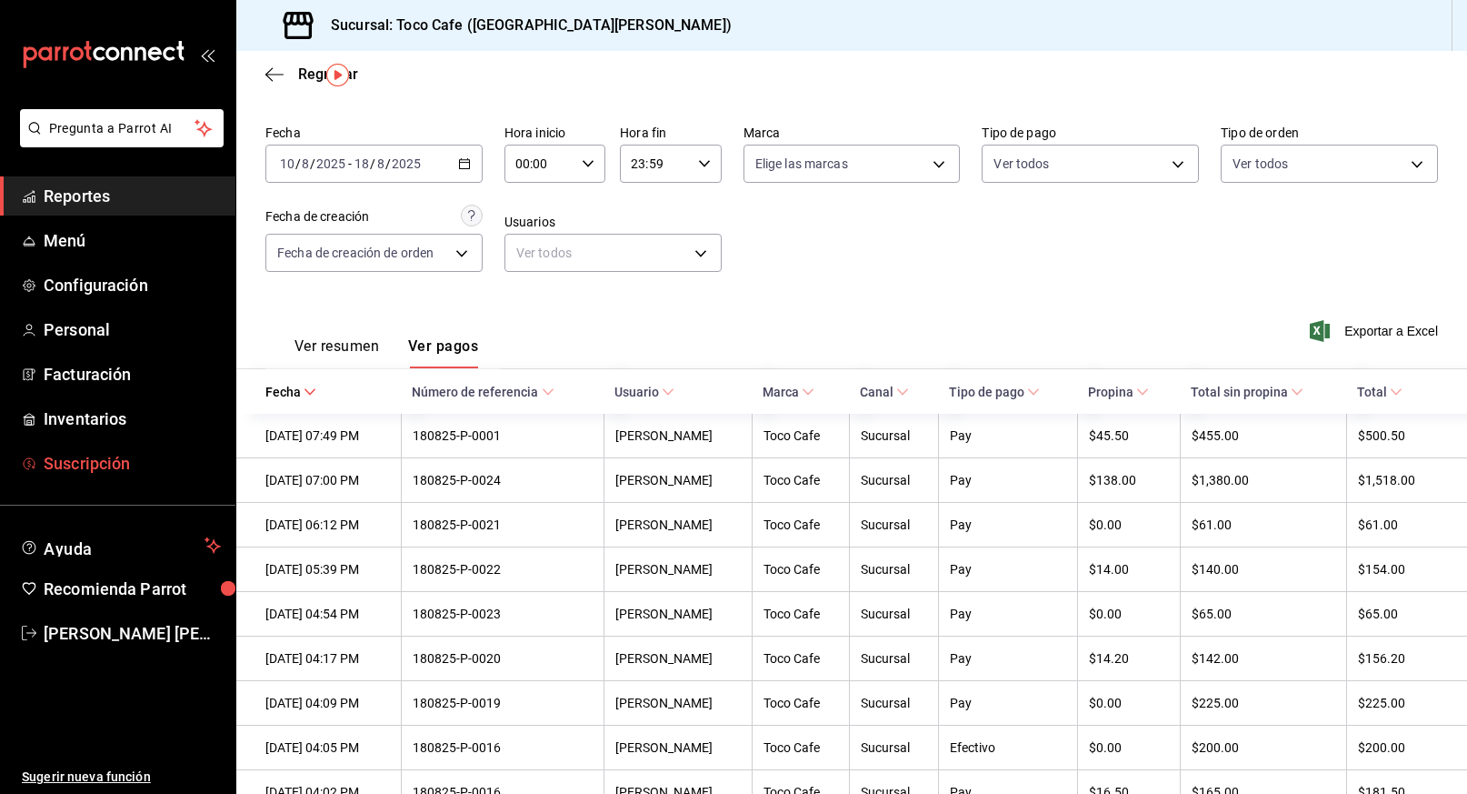
click at [105, 466] on span "Suscripción" at bounding box center [132, 463] width 177 height 25
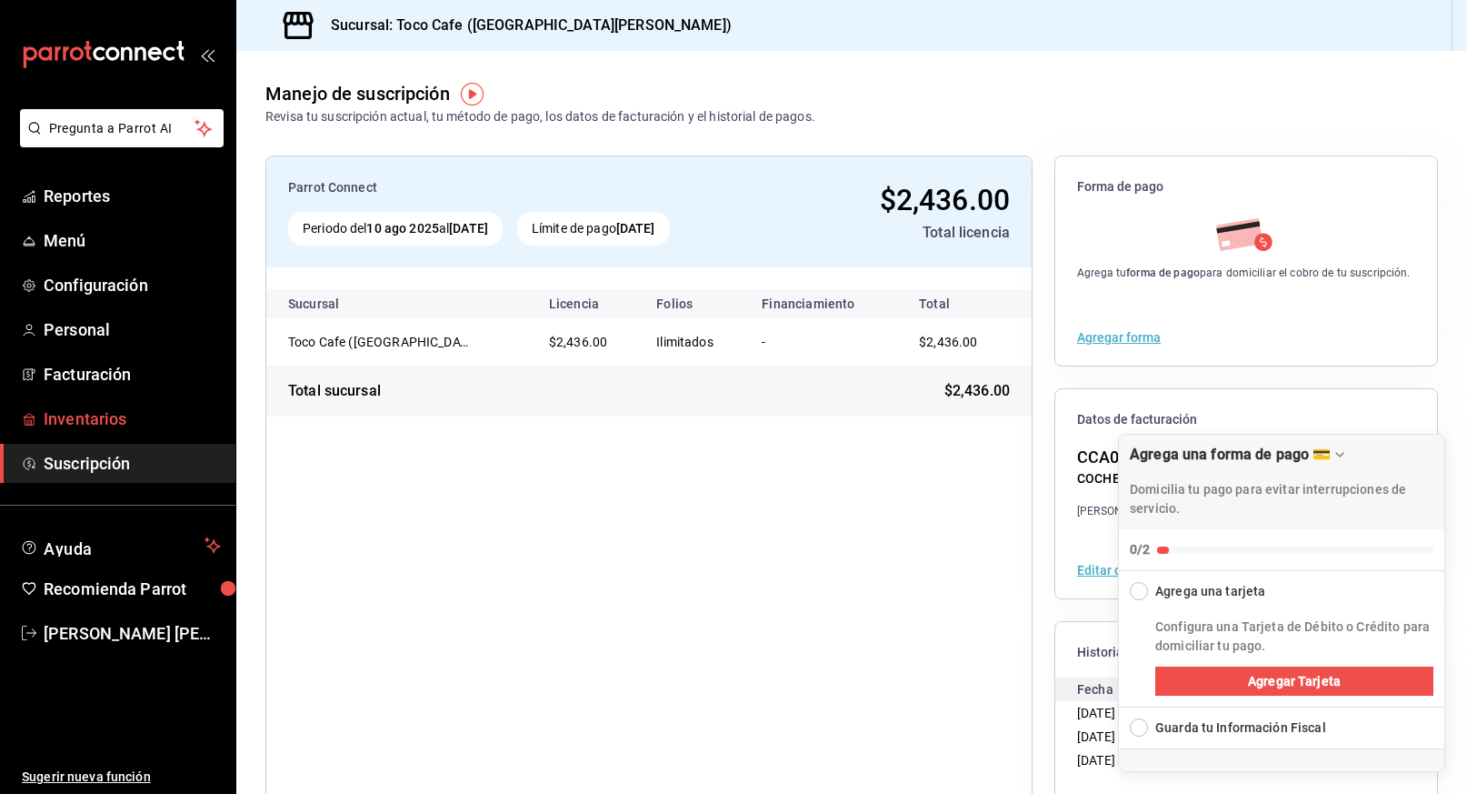
click at [119, 415] on span "Inventarios" at bounding box center [132, 418] width 177 height 25
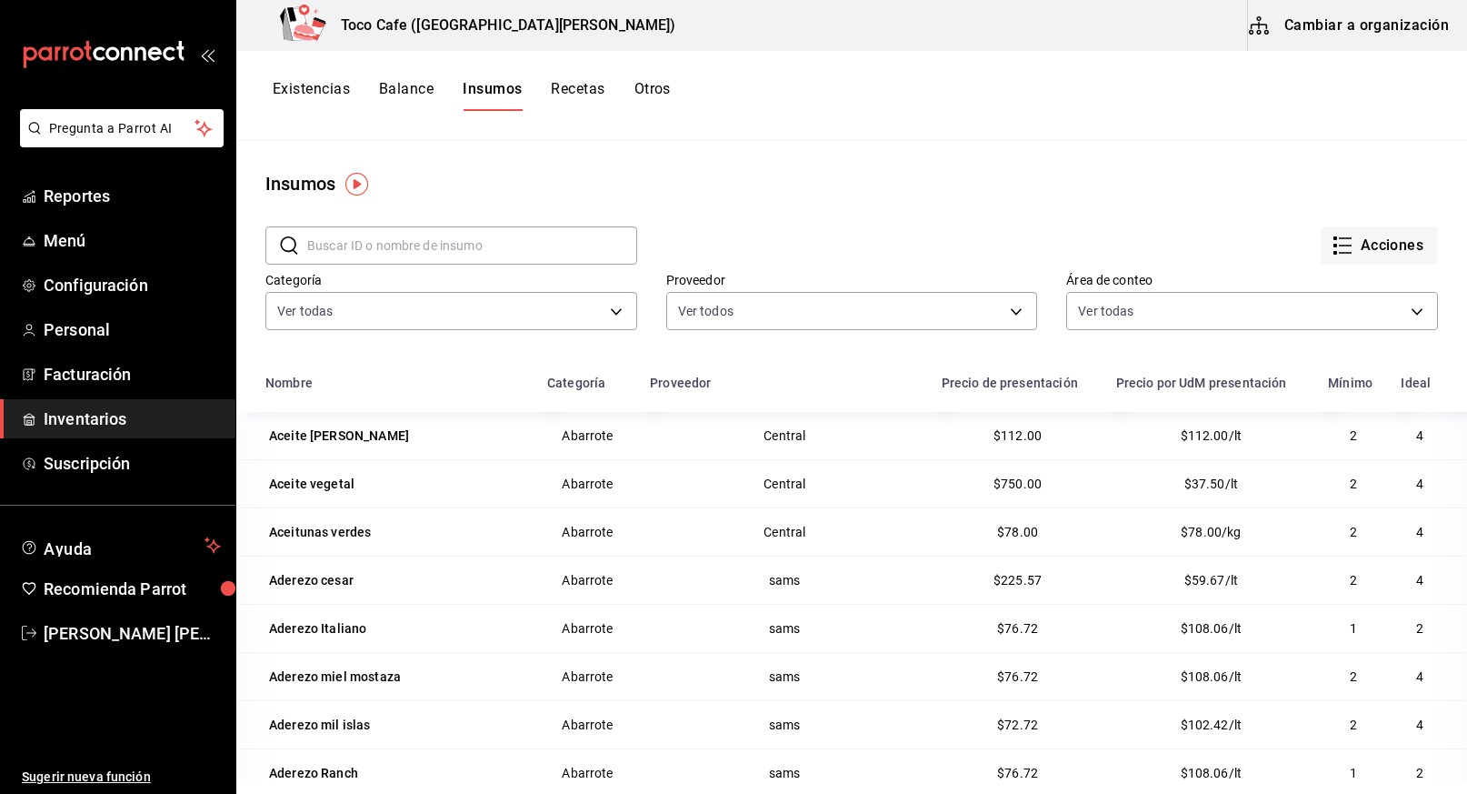
click at [426, 253] on input "text" at bounding box center [472, 245] width 330 height 36
click at [1366, 26] on button "Cambiar a organización" at bounding box center [1350, 25] width 205 height 51
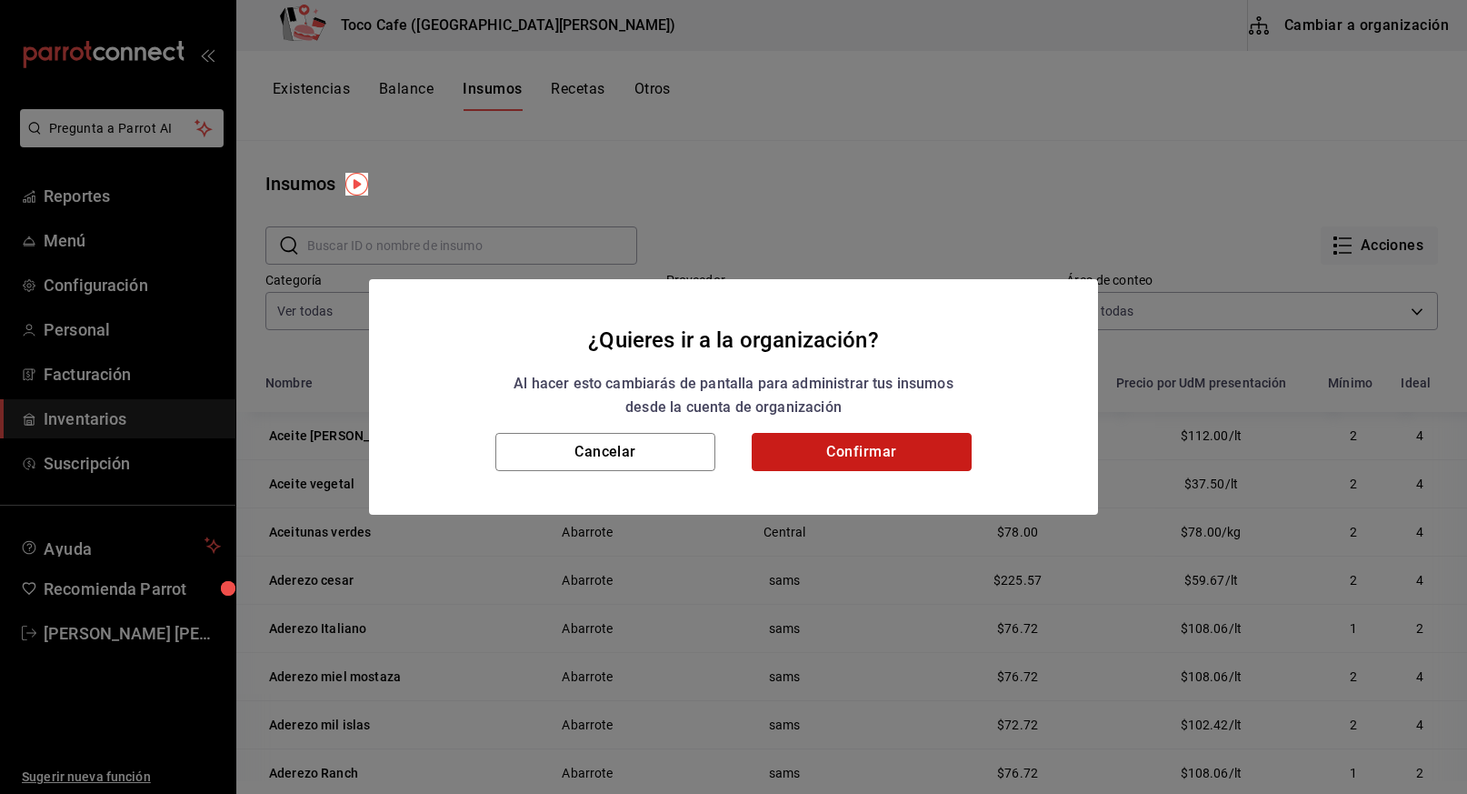
click at [886, 439] on button "Confirmar" at bounding box center [862, 452] width 220 height 38
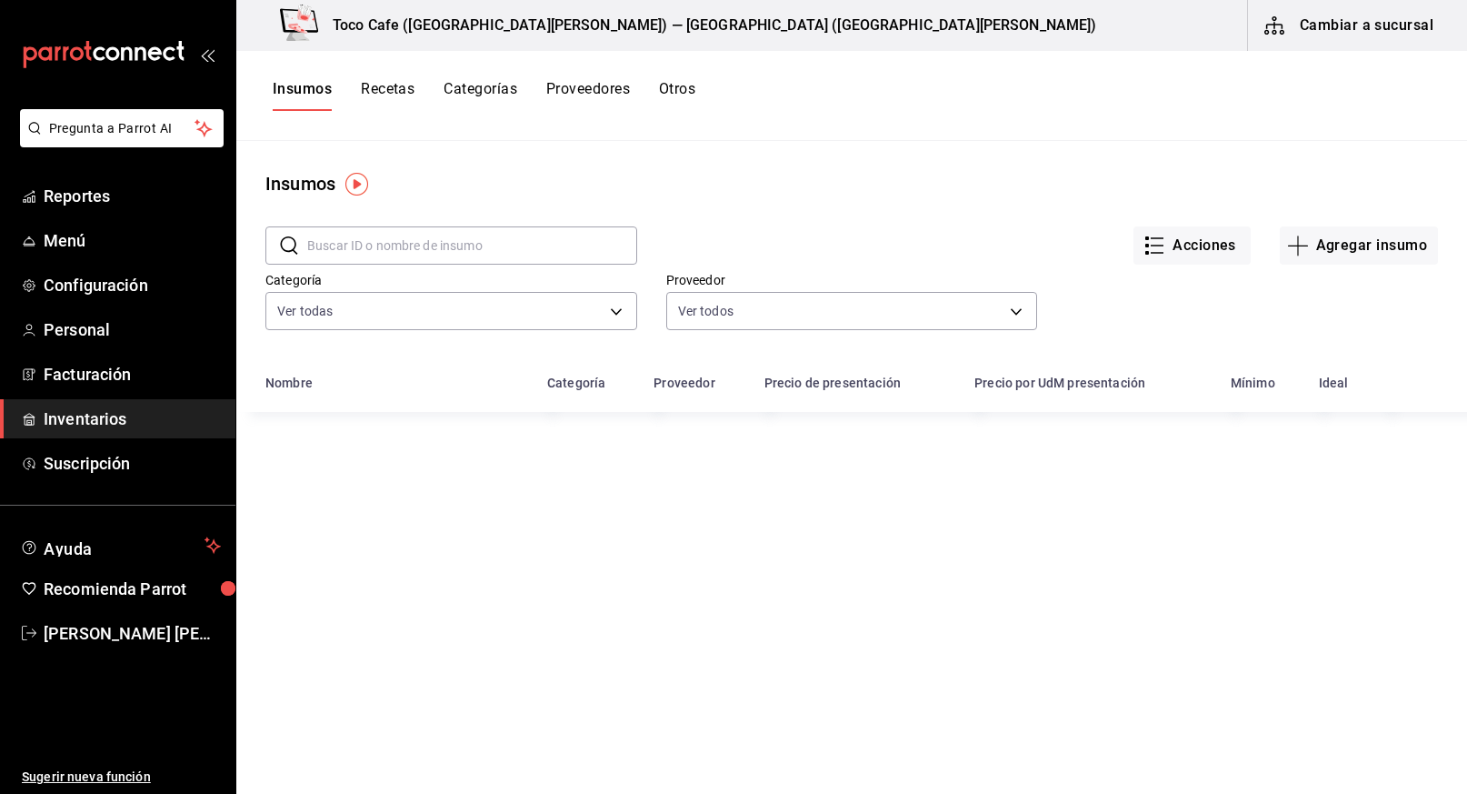
click at [463, 238] on input "text" at bounding box center [472, 245] width 330 height 36
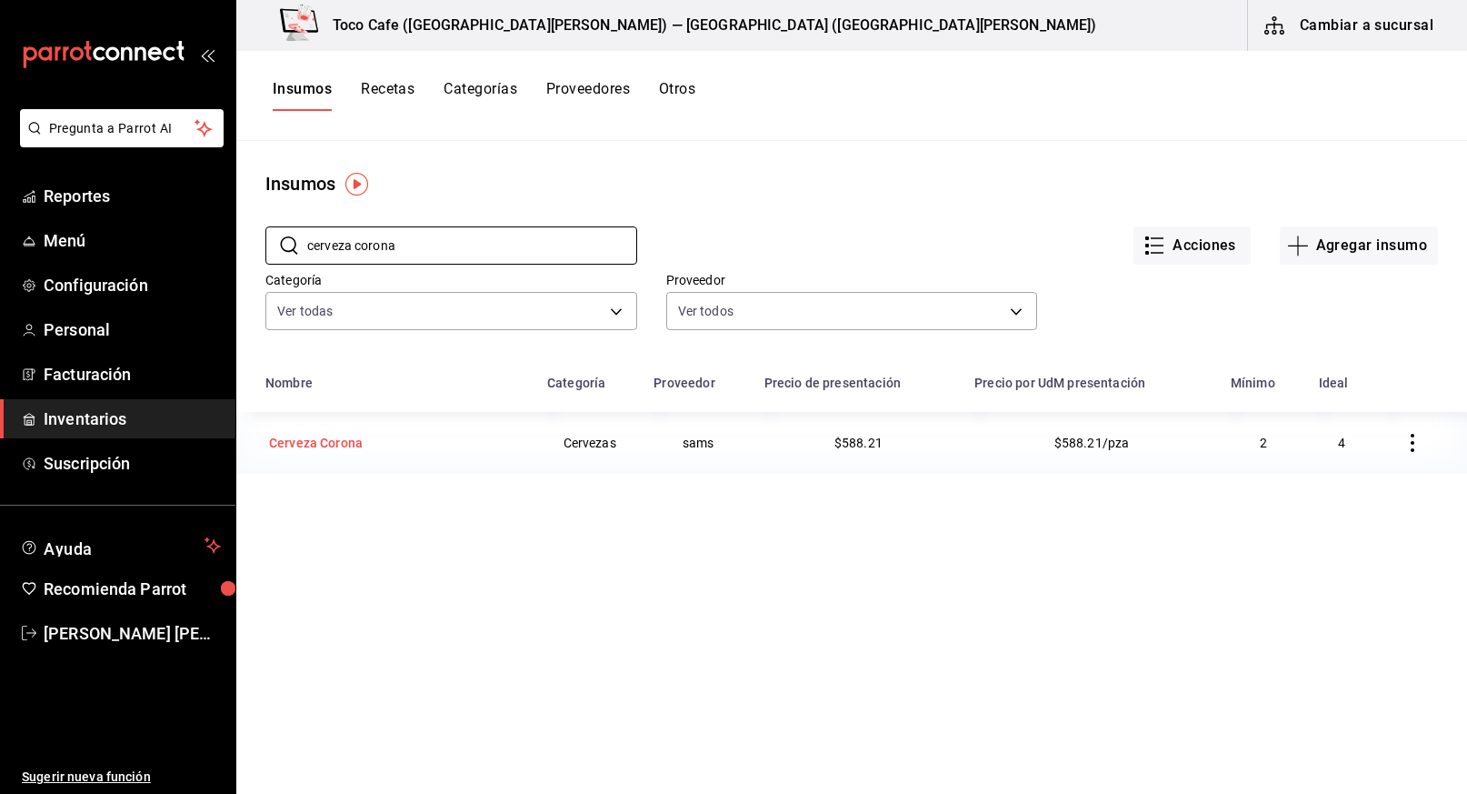
type input "cerveza corona"
click at [311, 438] on div "Cerveza Corona" at bounding box center [316, 443] width 94 height 18
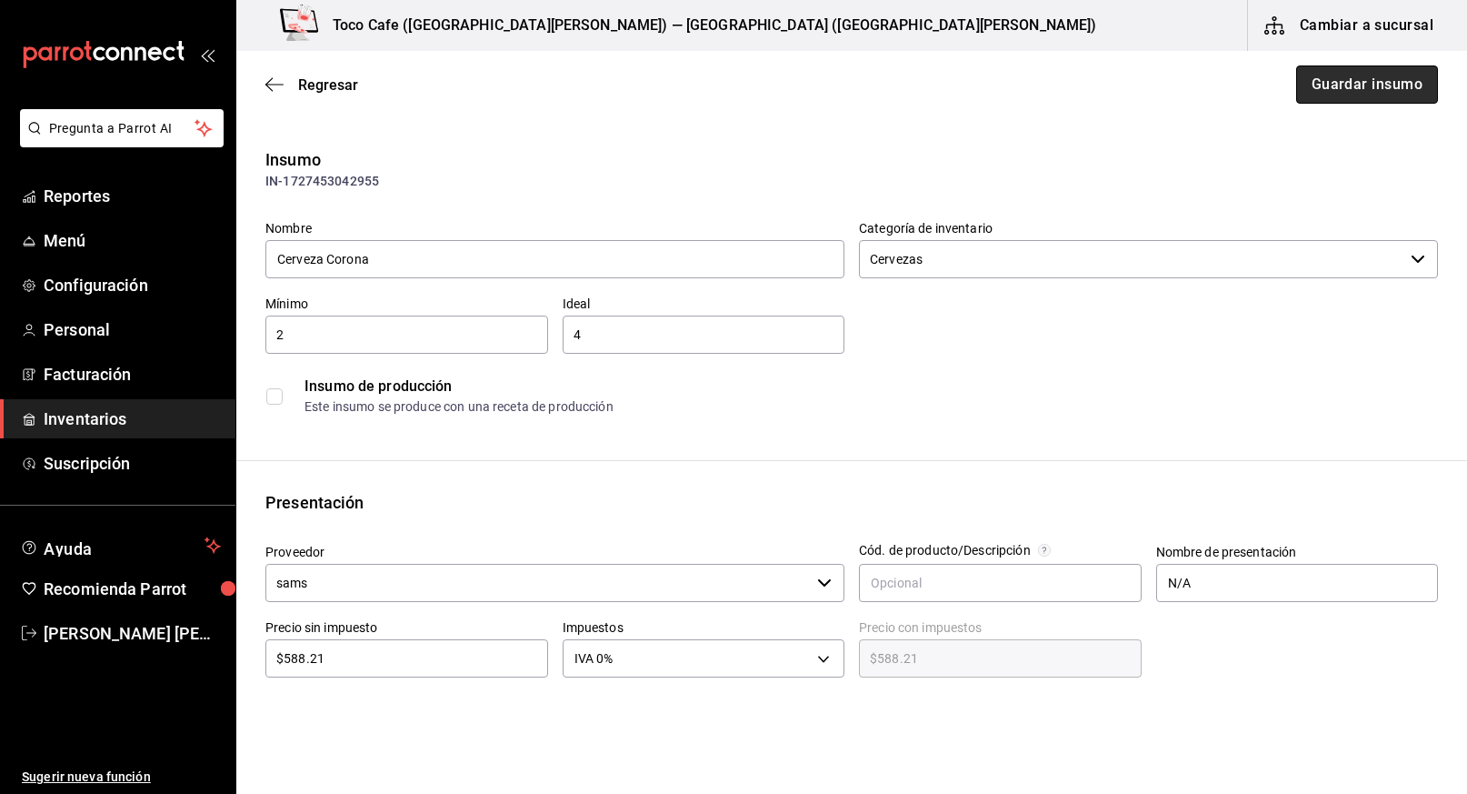
click at [1341, 83] on button "Guardar insumo" at bounding box center [1367, 84] width 142 height 38
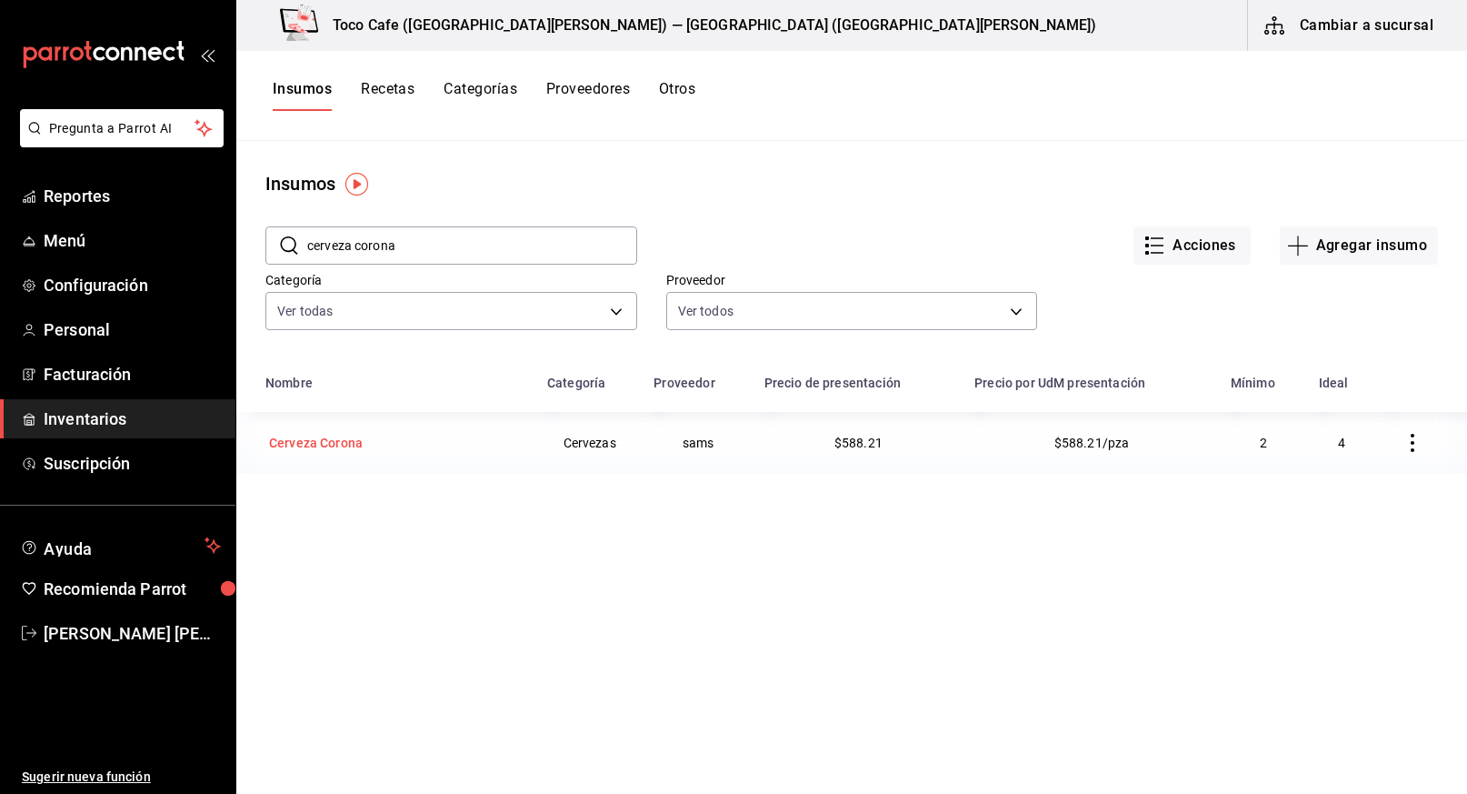
click at [305, 437] on div "Cerveza Corona" at bounding box center [316, 443] width 94 height 18
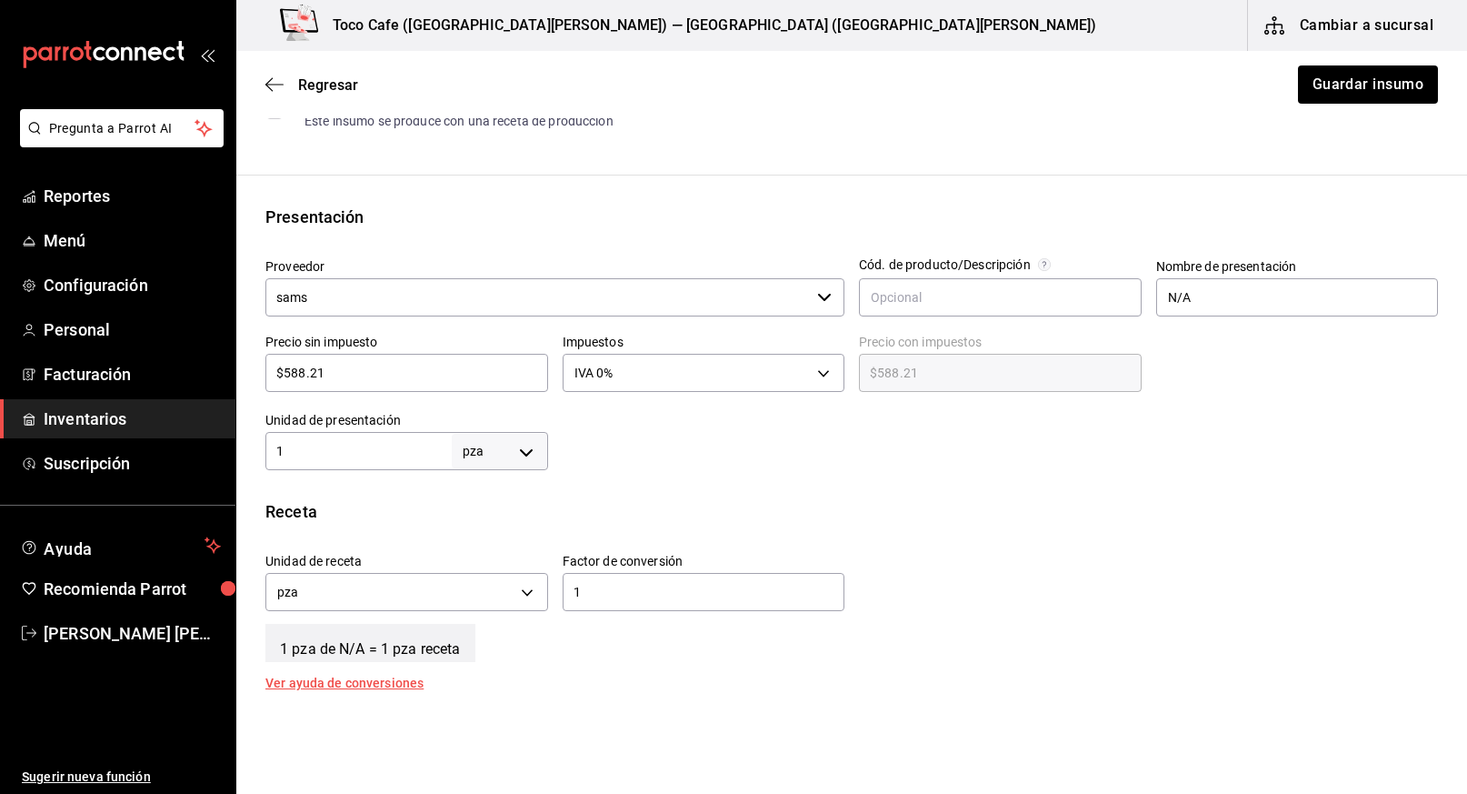
scroll to position [287, 0]
click at [378, 460] on div "1 pza UNIT ​" at bounding box center [406, 449] width 283 height 38
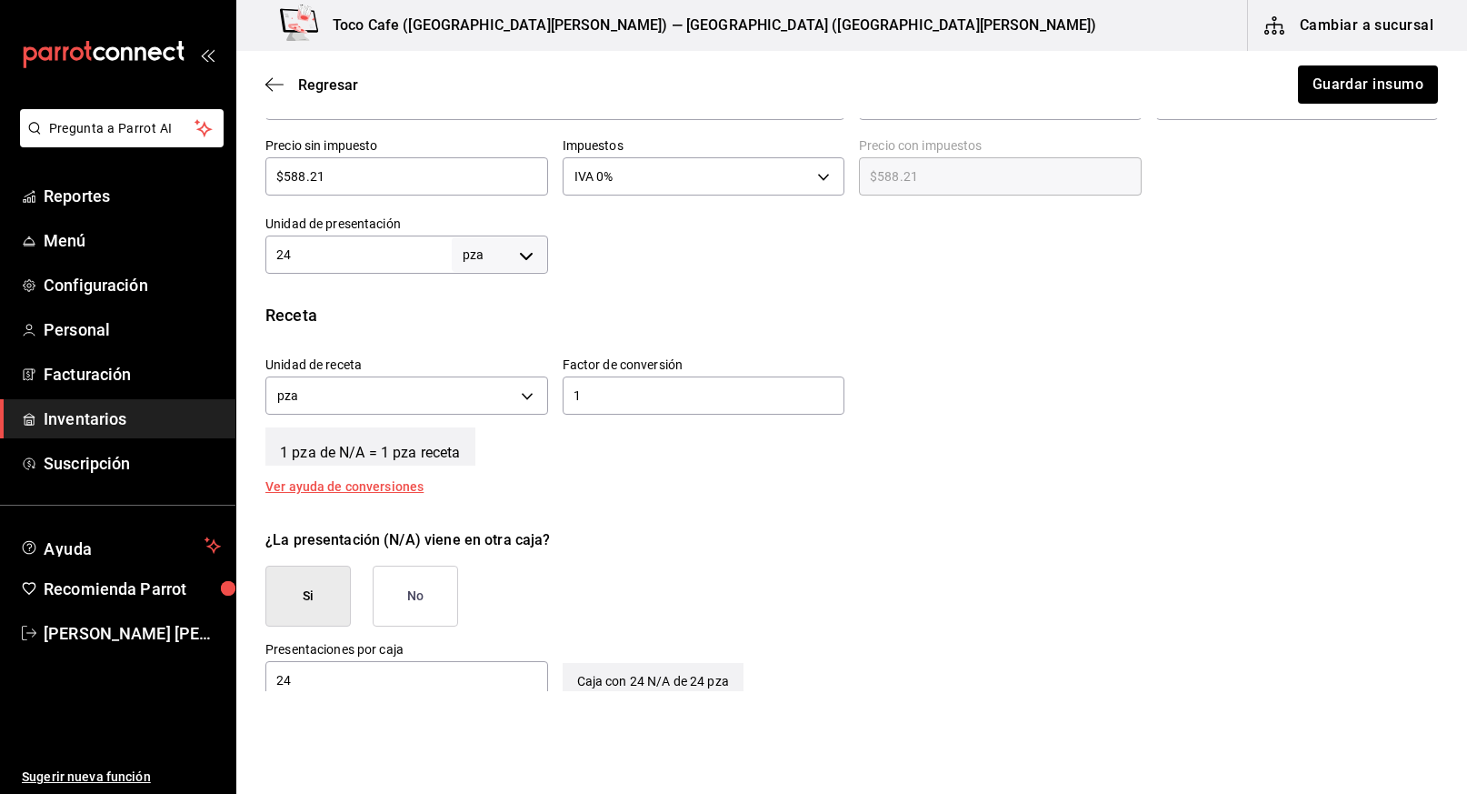
scroll to position [645, 0]
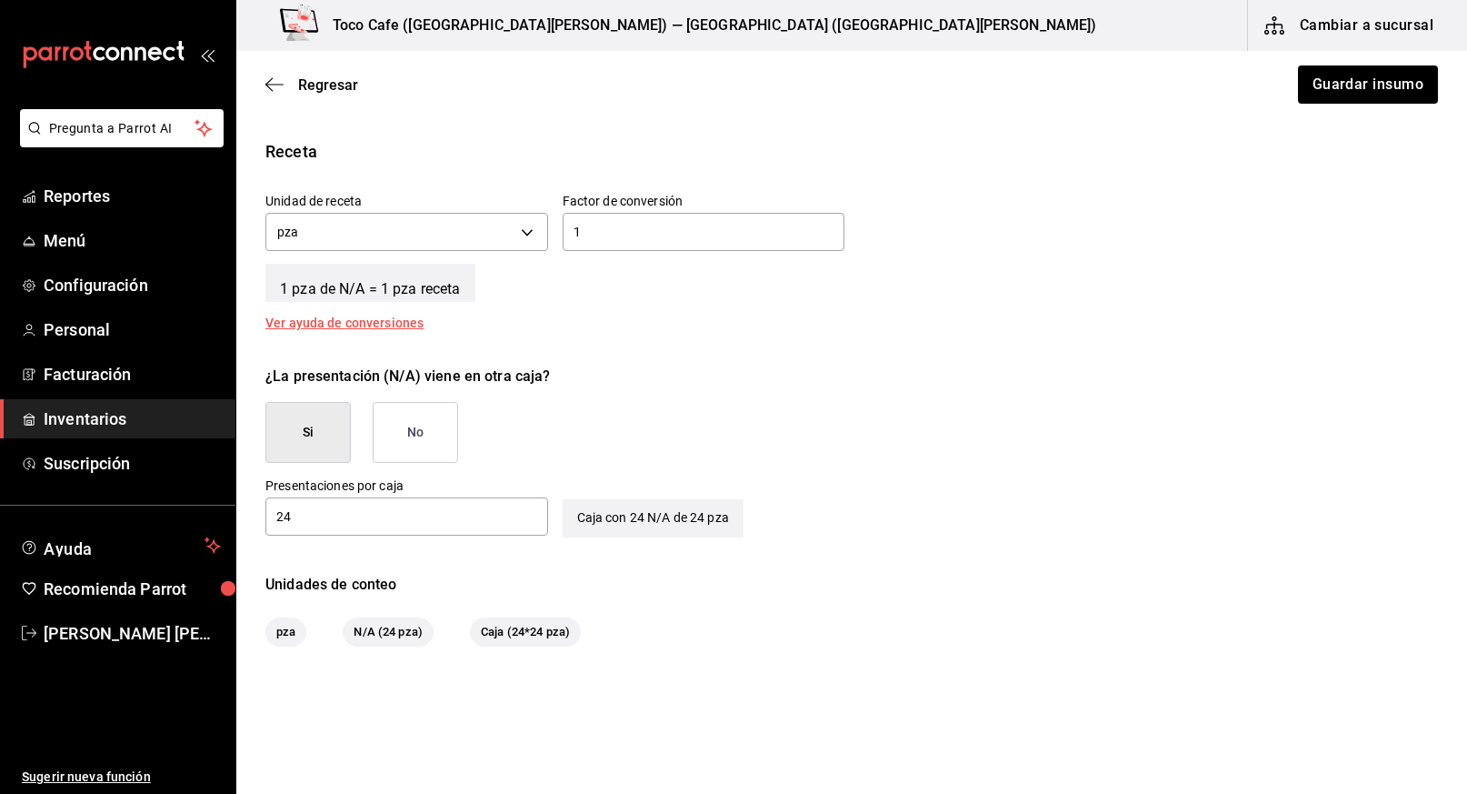
type input "24"
click at [329, 432] on button "Si" at bounding box center [307, 432] width 85 height 61
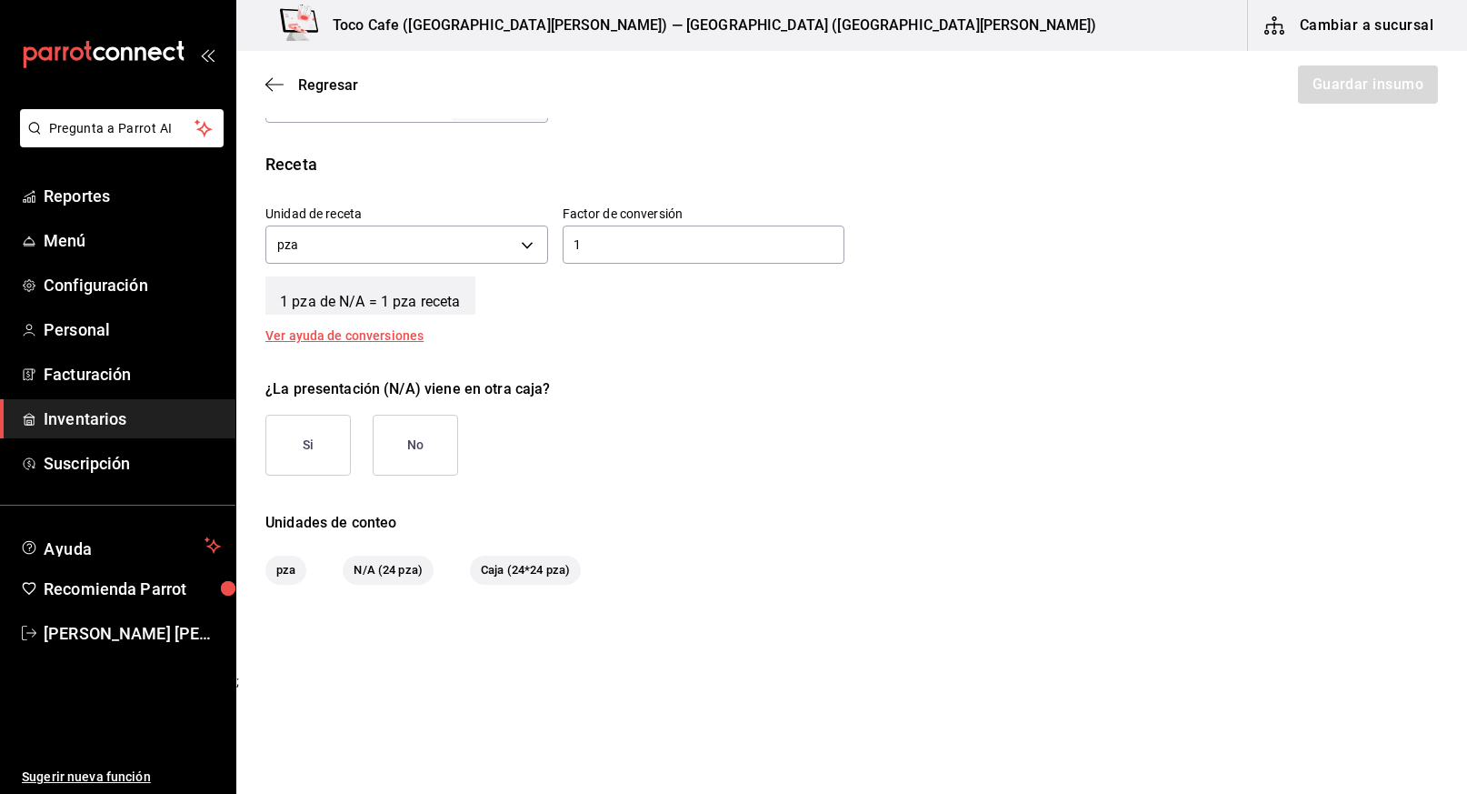
scroll to position [632, 0]
click at [327, 446] on button "Si" at bounding box center [307, 445] width 85 height 61
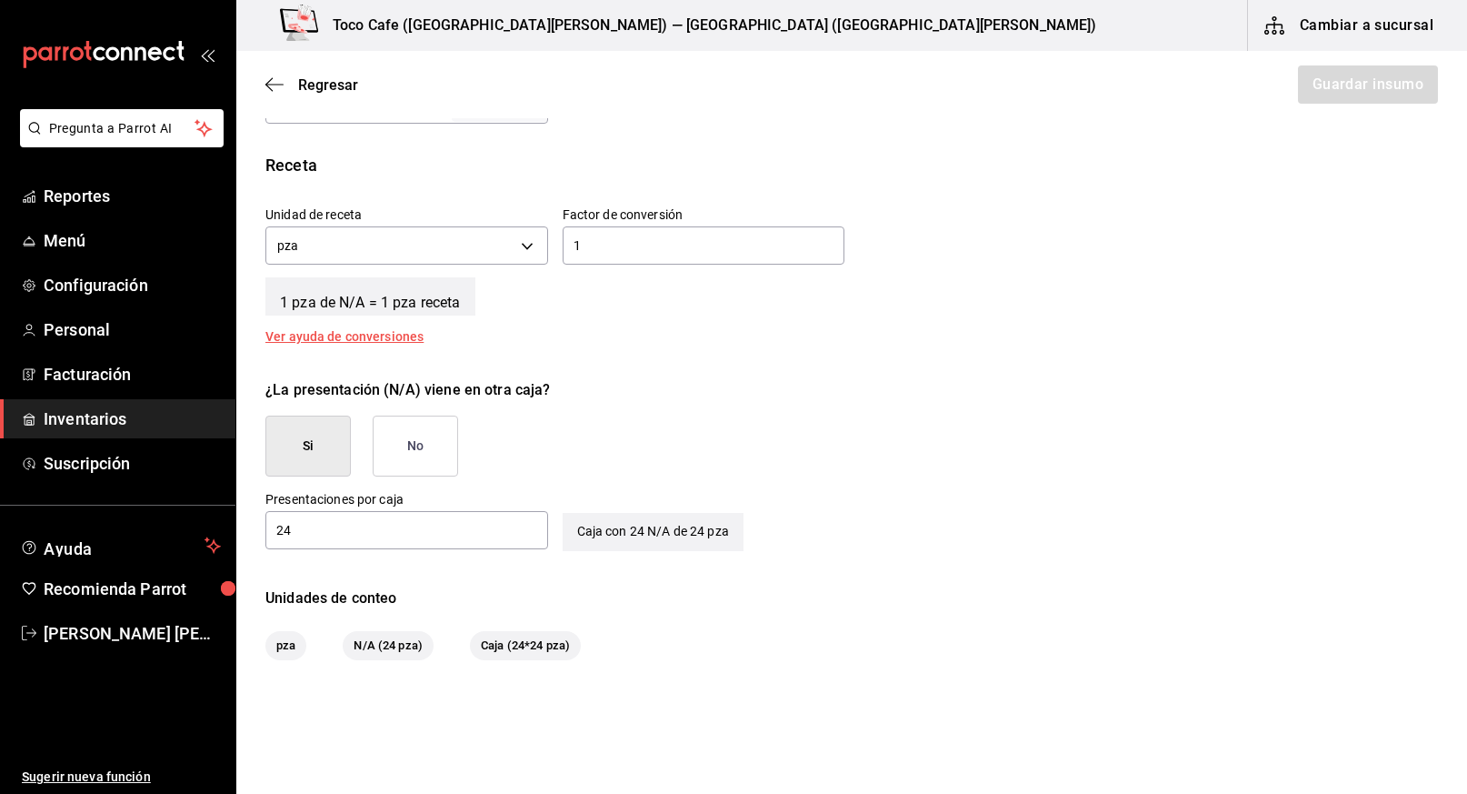
scroll to position [645, 0]
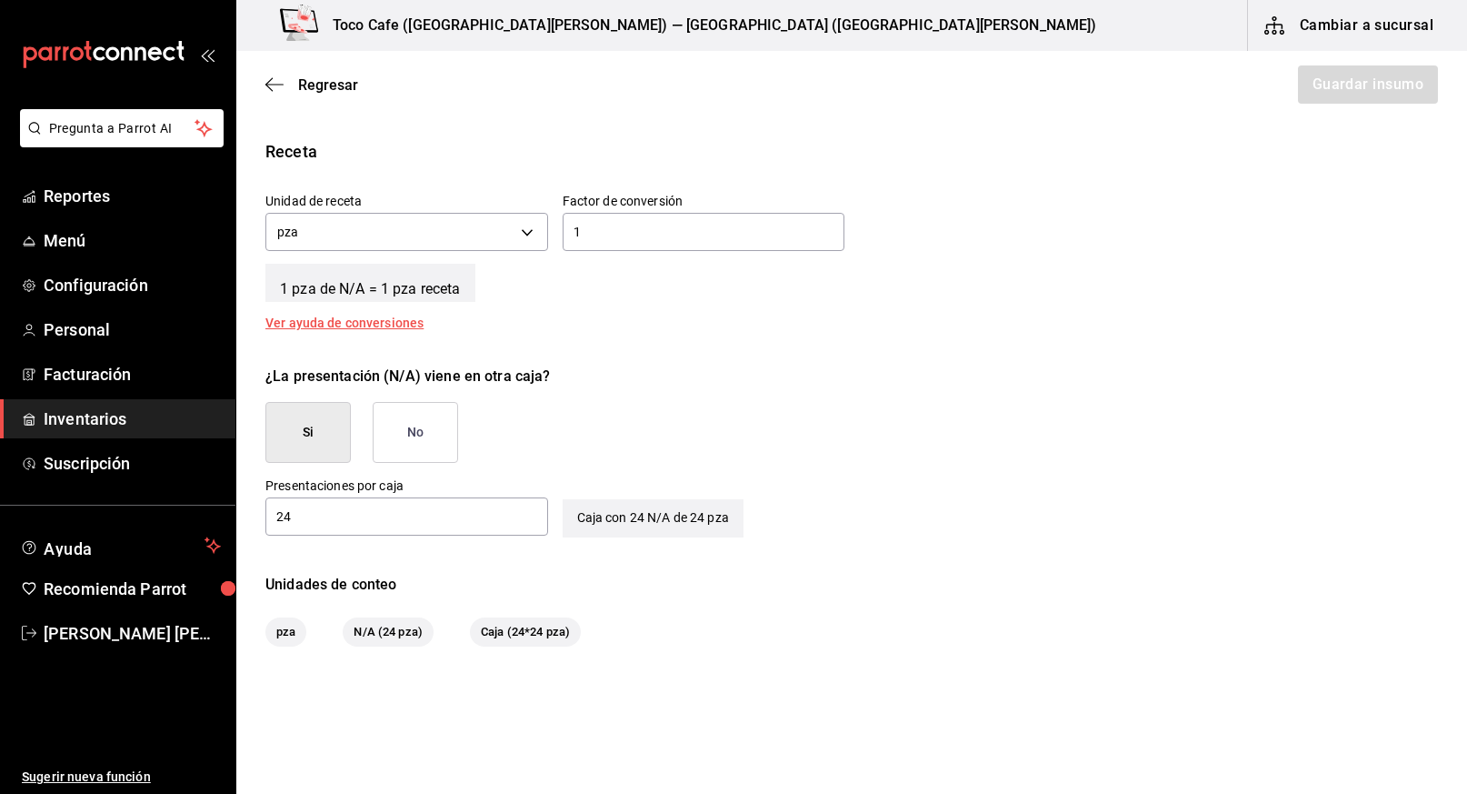
click at [313, 511] on input "24" at bounding box center [406, 516] width 283 height 22
type input "2"
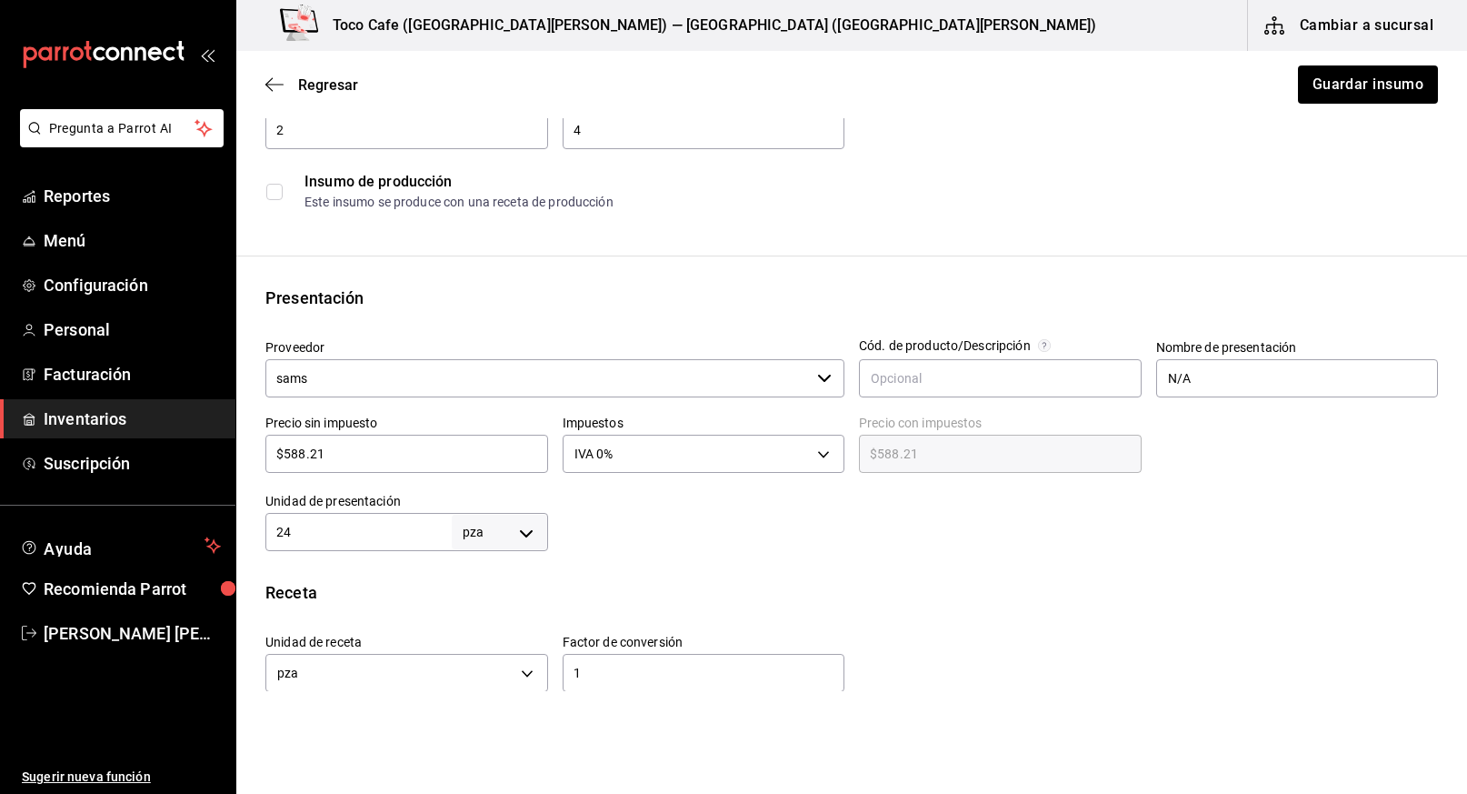
scroll to position [202, 0]
type input "1"
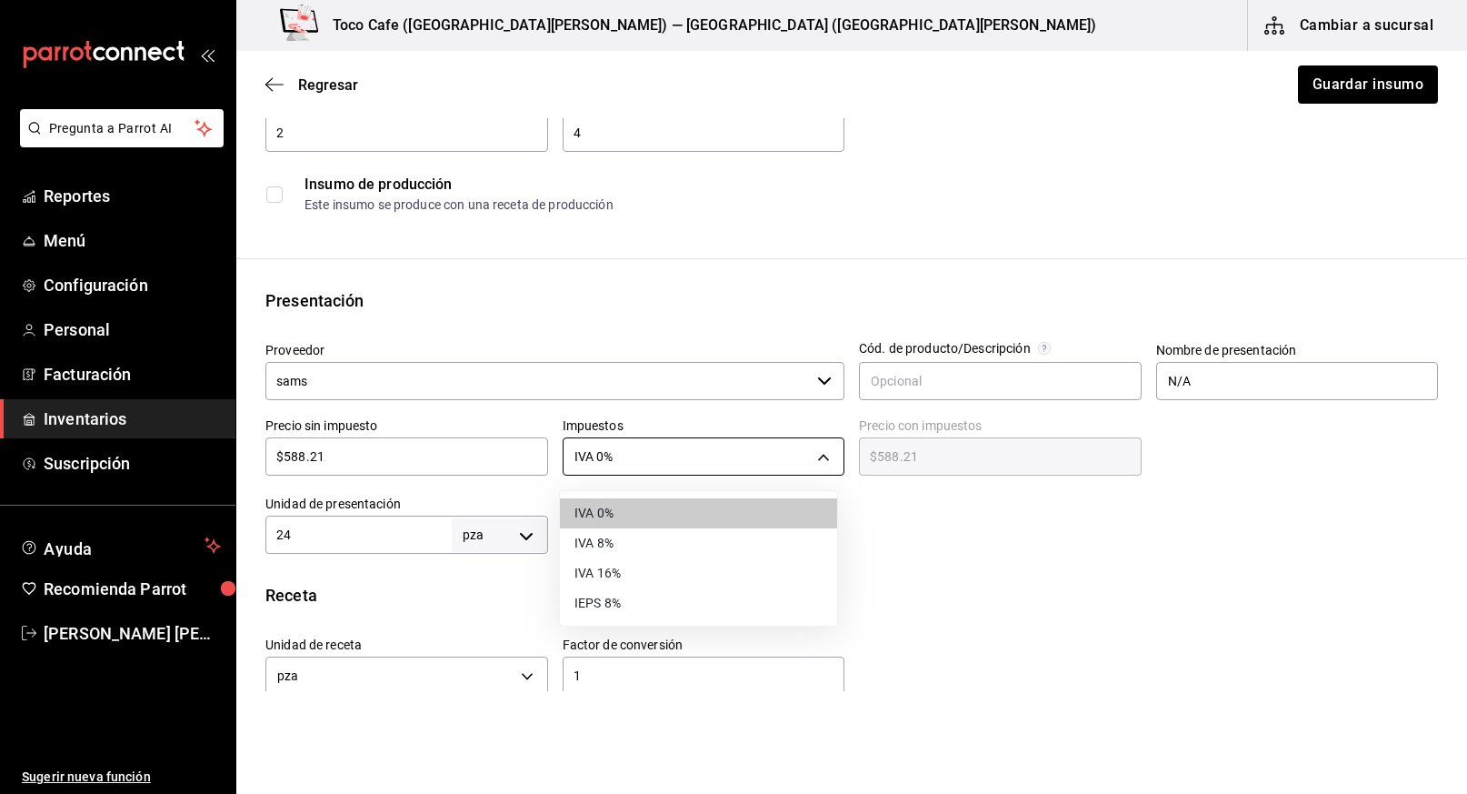
click at [812, 456] on body "Pregunta a Parrot AI Reportes Menú Configuración Personal Facturación Inventari…" at bounding box center [733, 345] width 1467 height 691
click at [709, 576] on li "IVA 16%" at bounding box center [698, 573] width 277 height 30
type input "IVA_16"
type input "$682.32"
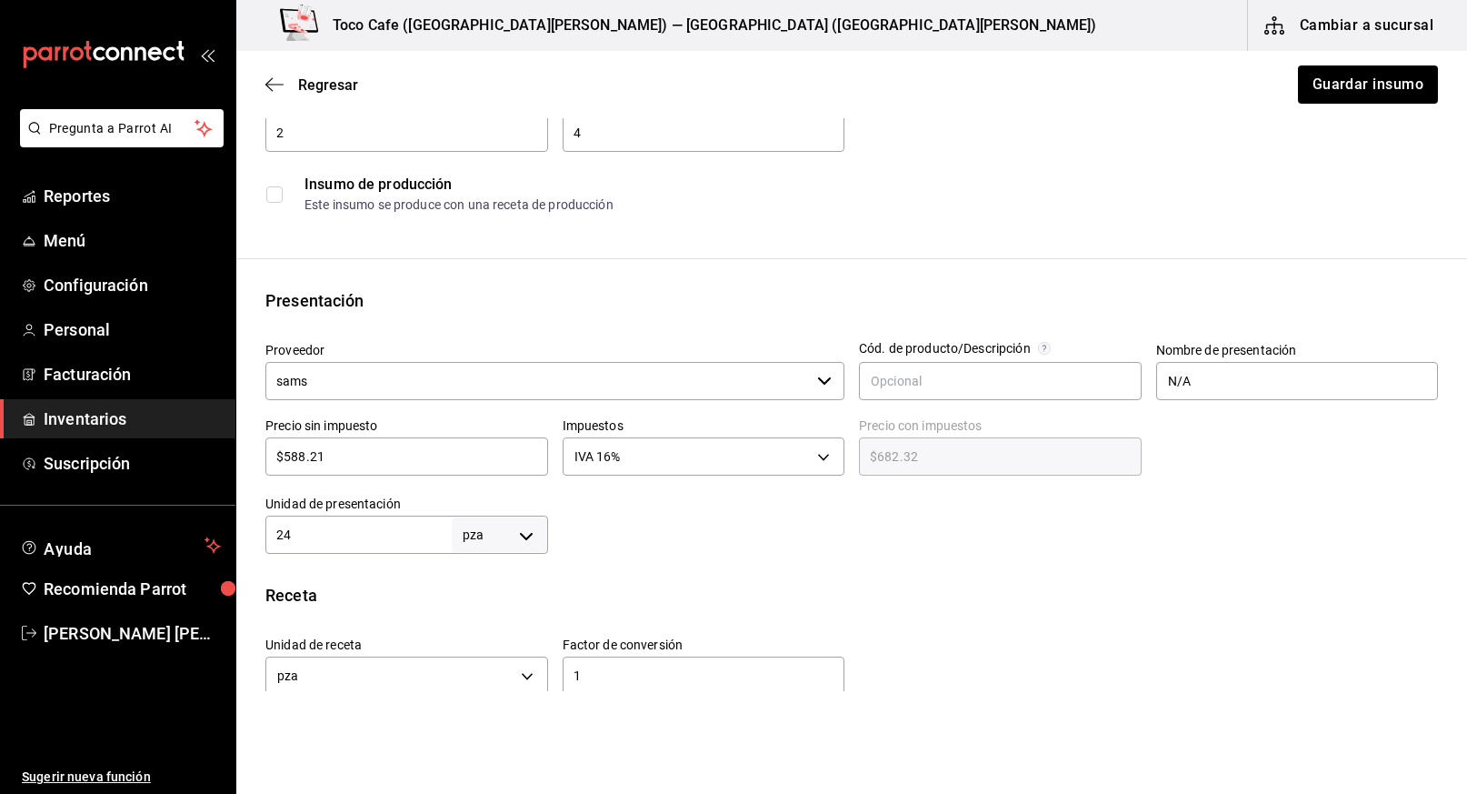
click at [454, 467] on div "$588.21 ​" at bounding box center [406, 456] width 283 height 38
type input "$588.2"
type input "$682.31"
type input "$588."
type input "$682.08"
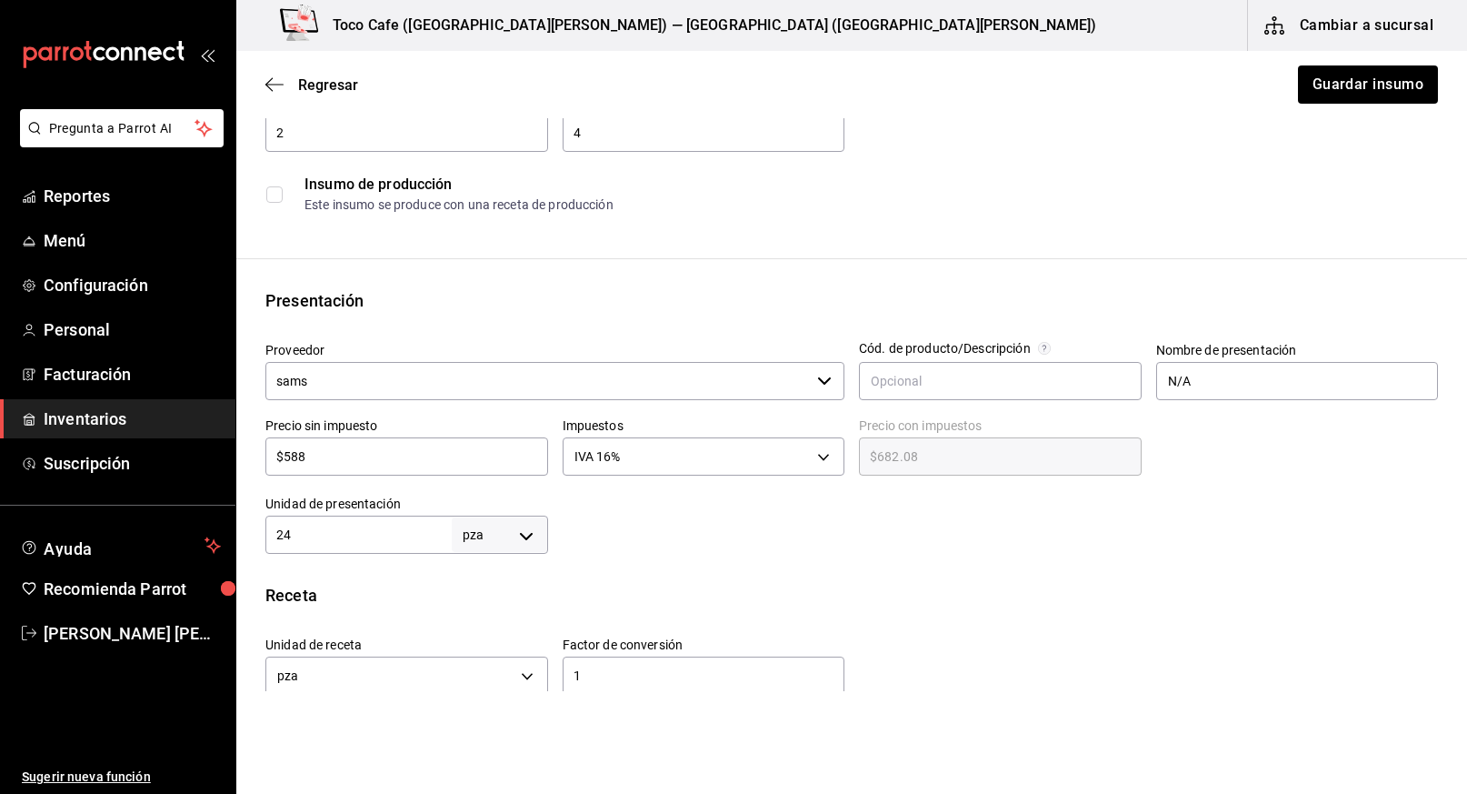
type input "$58"
type input "$67.28"
type input "$5"
type input "$5.80"
type input "$0.00"
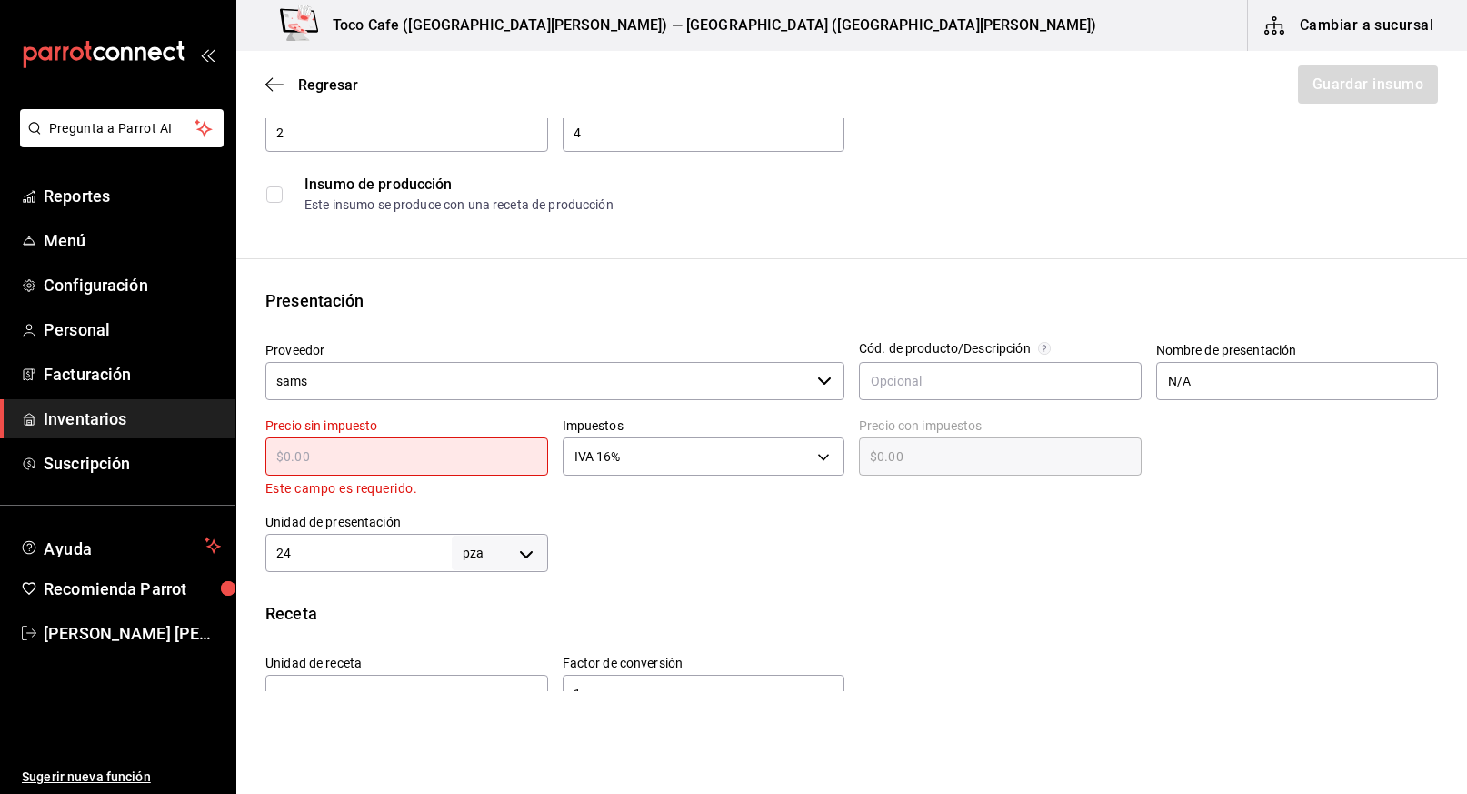
type input "$4"
type input "$4.64"
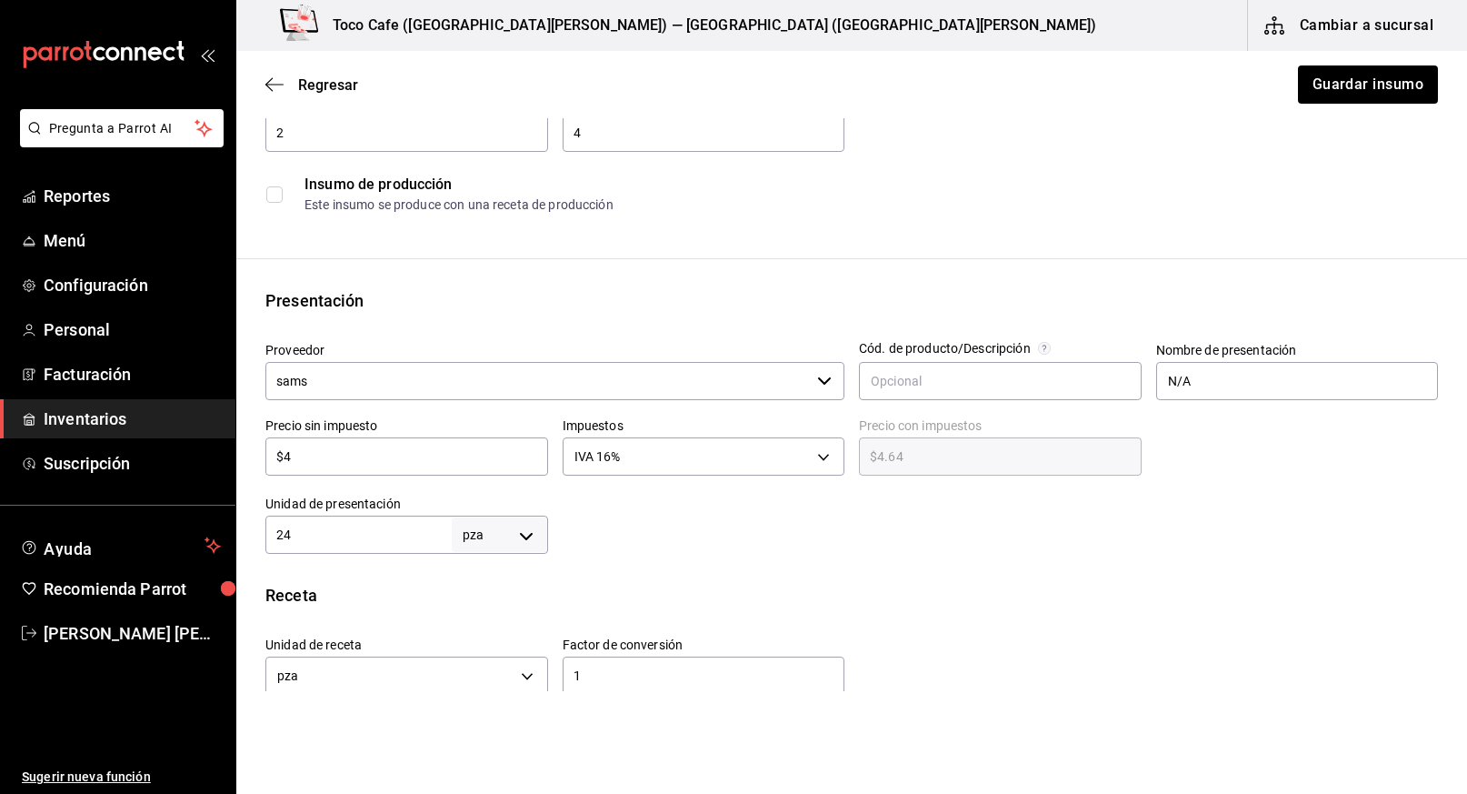
type input "$49"
type input "$56.84"
type input "$495"
type input "$574.20"
type input "$495.6"
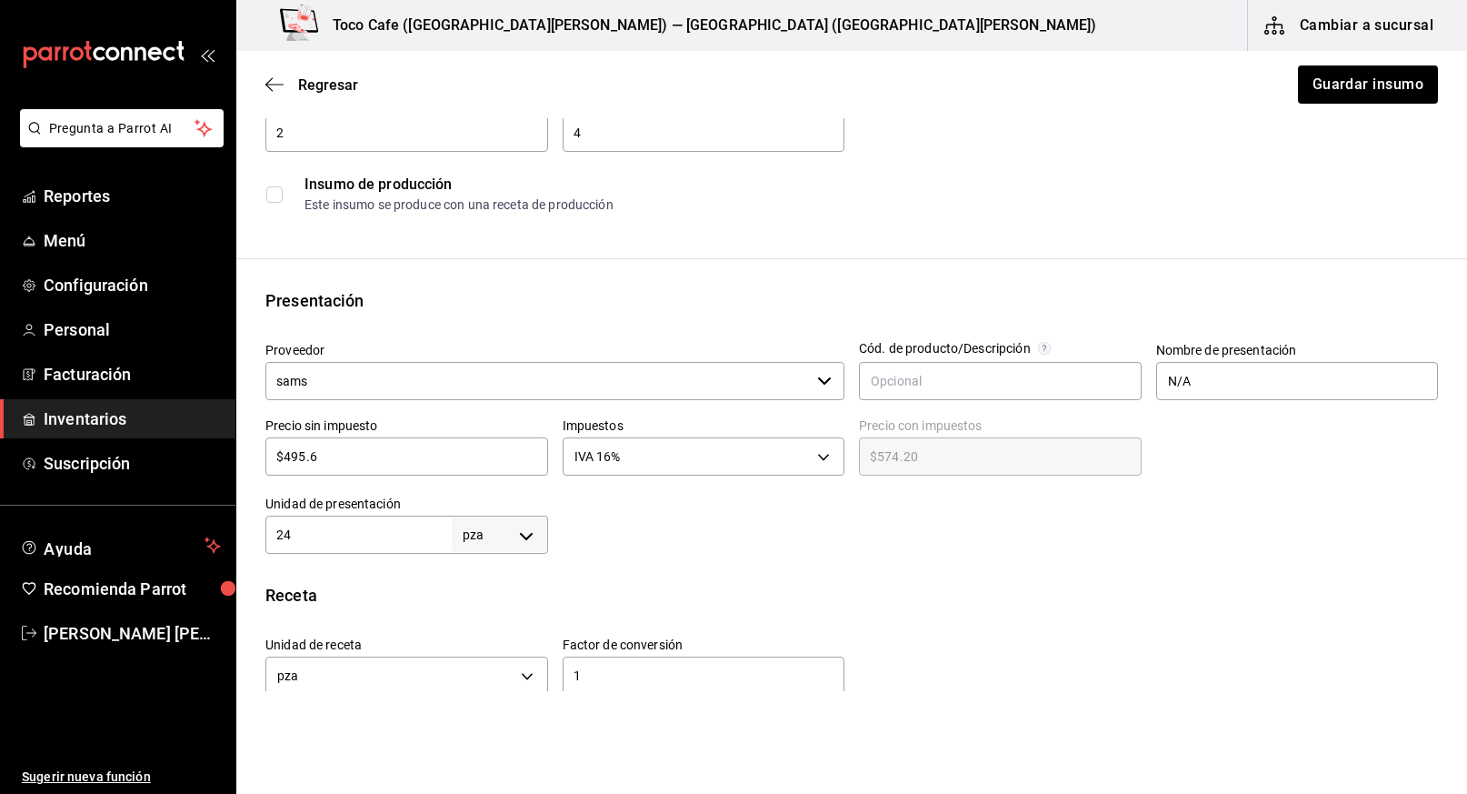
type input "$574.90"
type input "$495.68"
type input "$574.99"
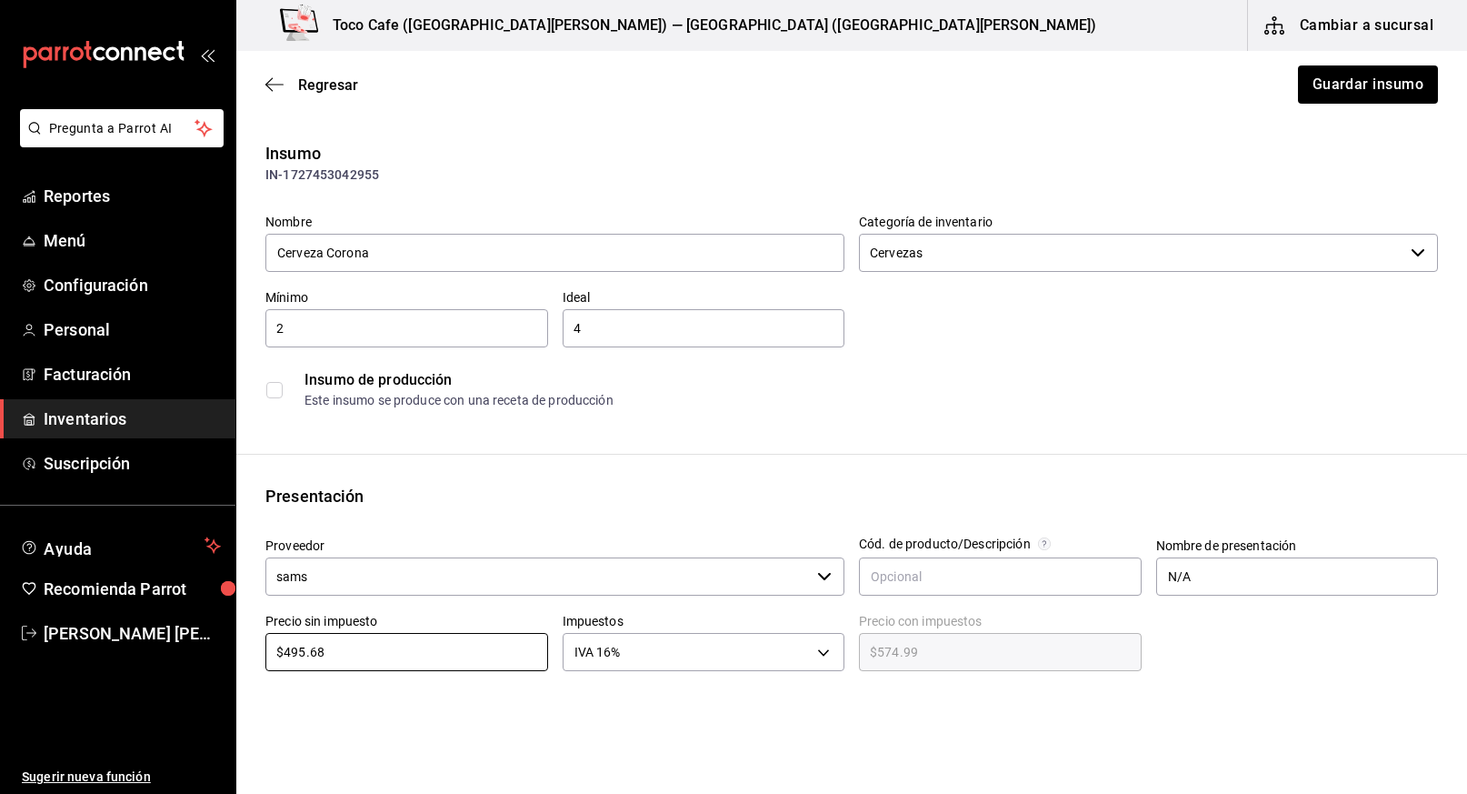
scroll to position [5, 0]
type input "$495.68"
click at [1351, 85] on button "Guardar insumo" at bounding box center [1367, 84] width 142 height 38
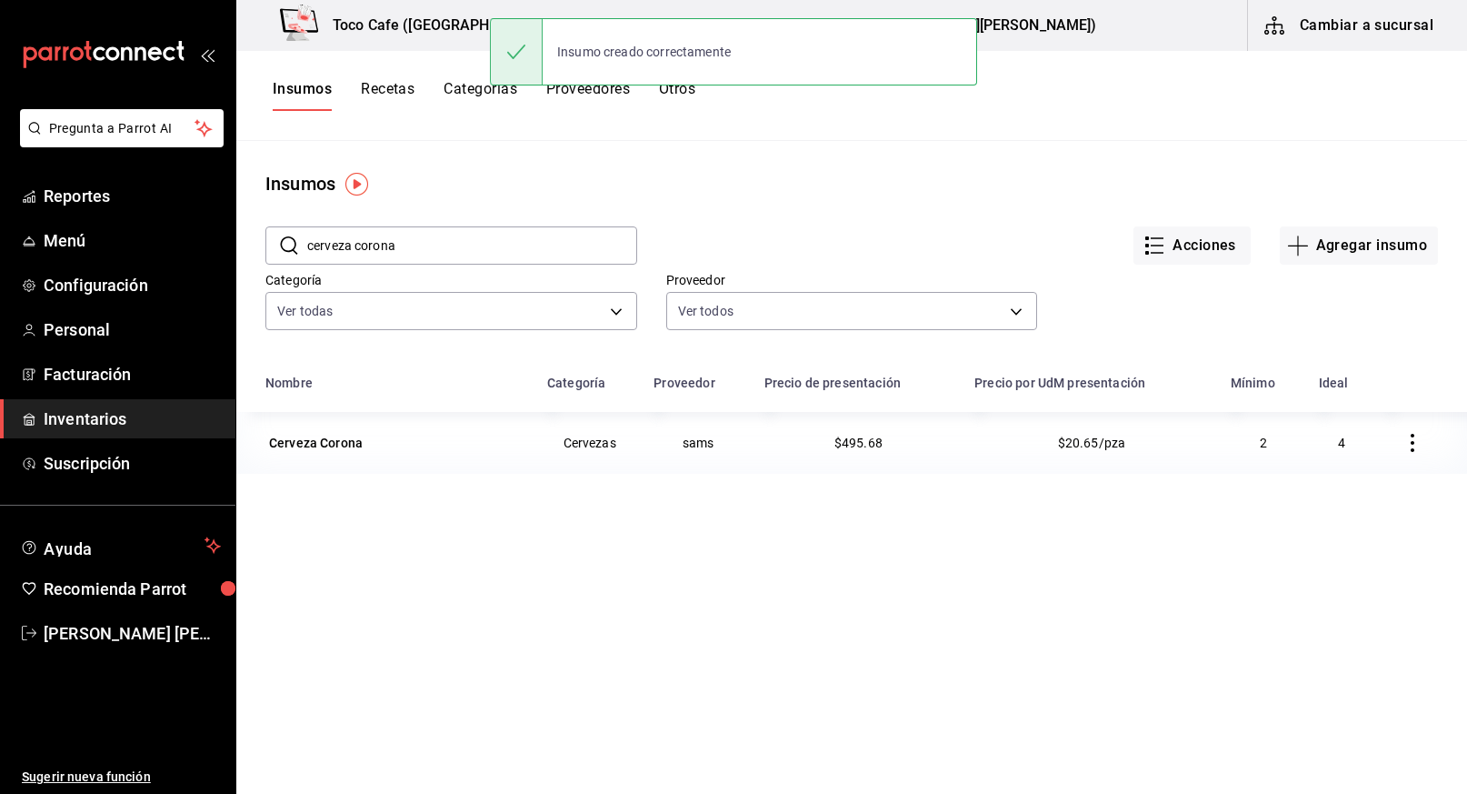
click at [491, 245] on input "cerveza corona" at bounding box center [472, 245] width 330 height 36
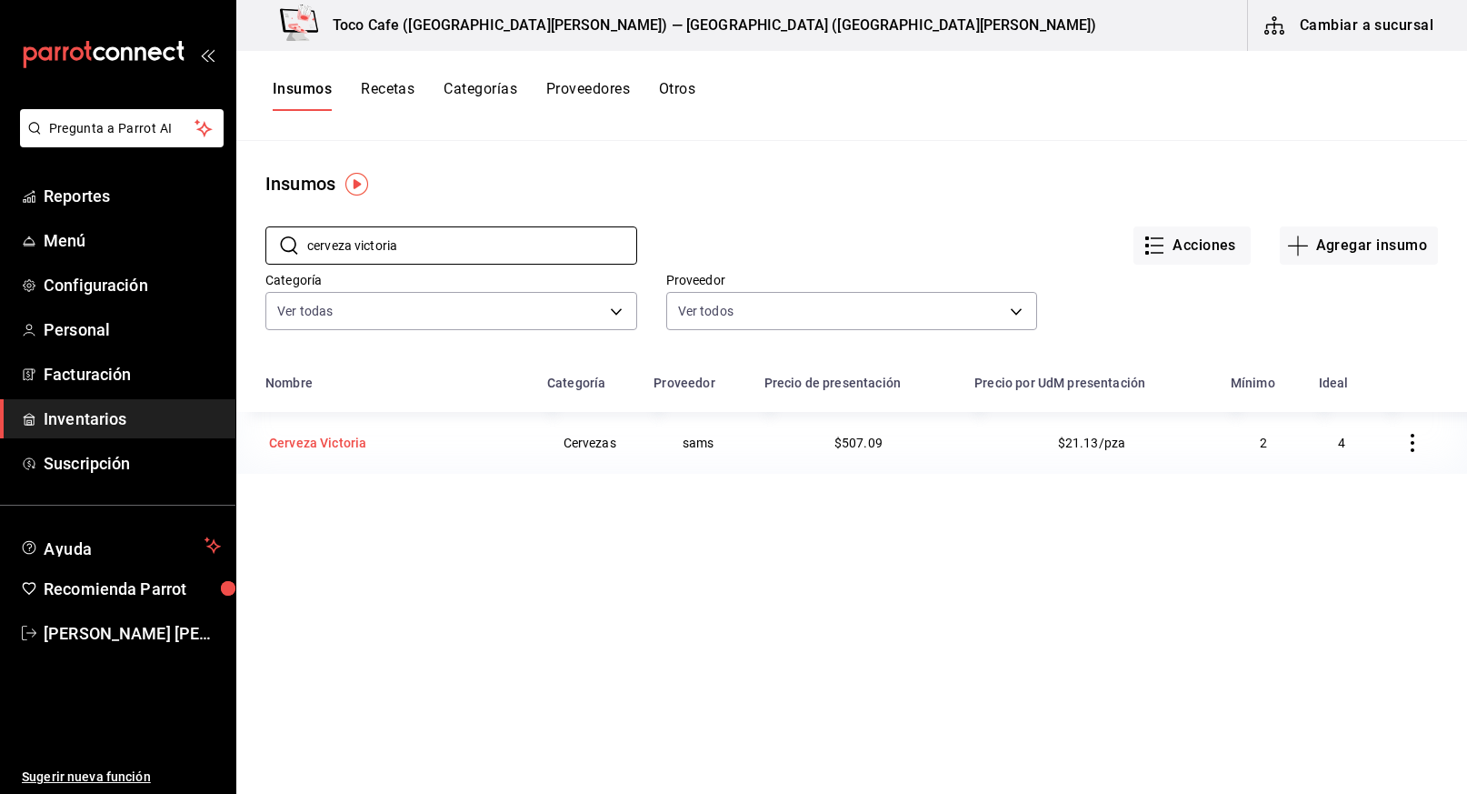
type input "cerveza victoria"
click at [321, 442] on div "Cerveza Victoria" at bounding box center [317, 443] width 97 height 18
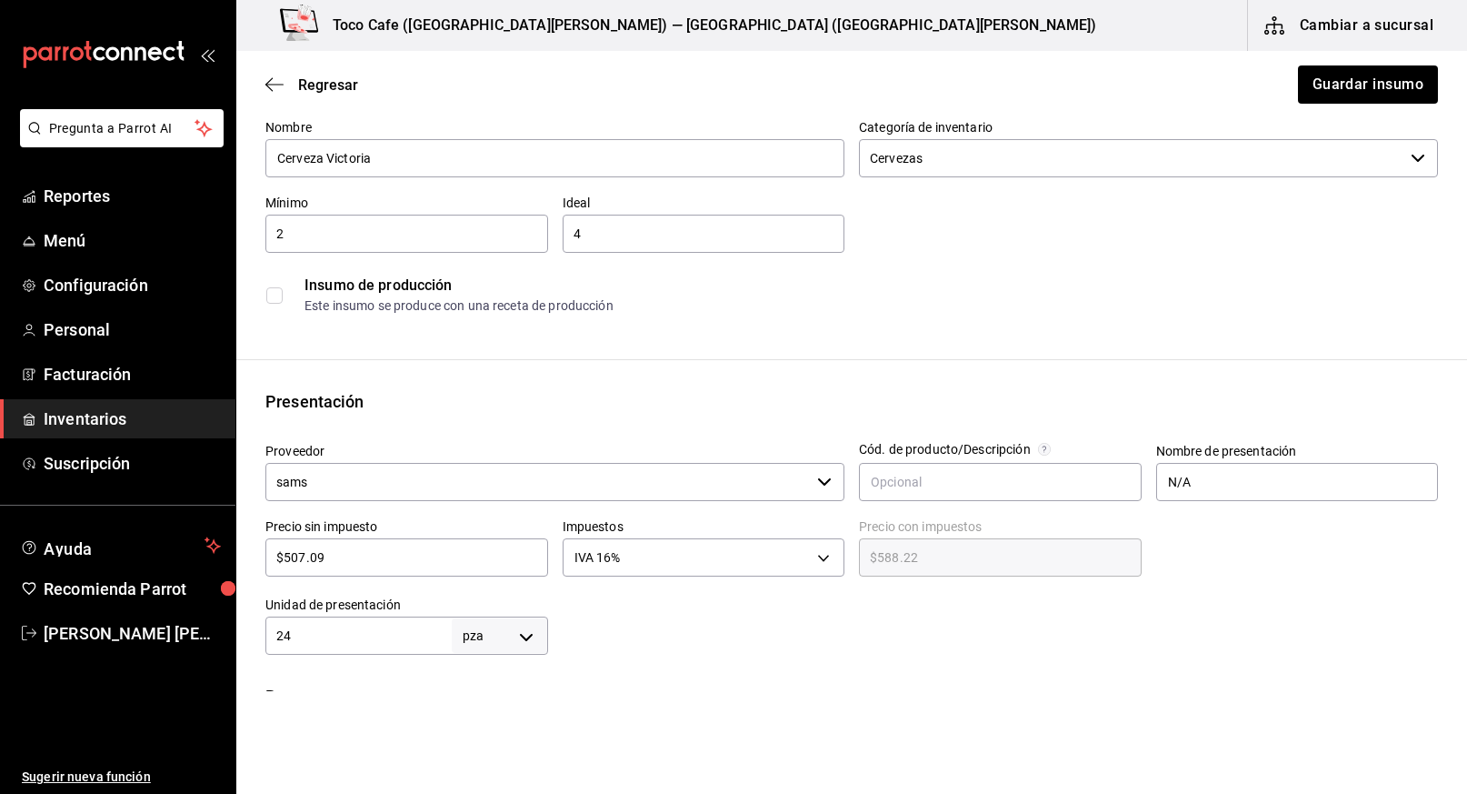
scroll to position [105, 0]
click at [426, 559] on input "$507.09" at bounding box center [406, 554] width 283 height 22
type input "$507.0"
type input "$588.12"
type input "$50"
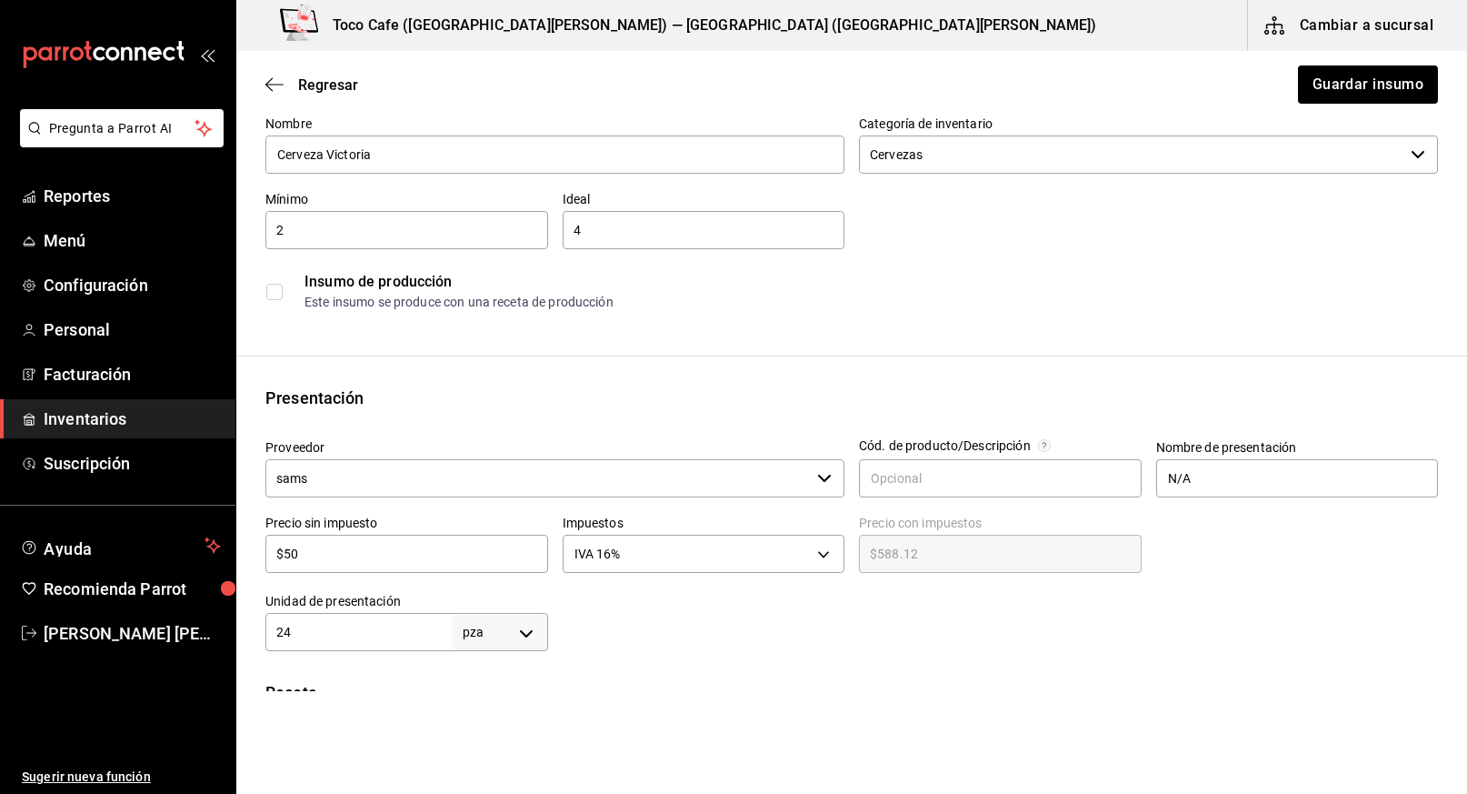
type input "$58.00"
type input "$5"
type input "$5.80"
type input "$0.00"
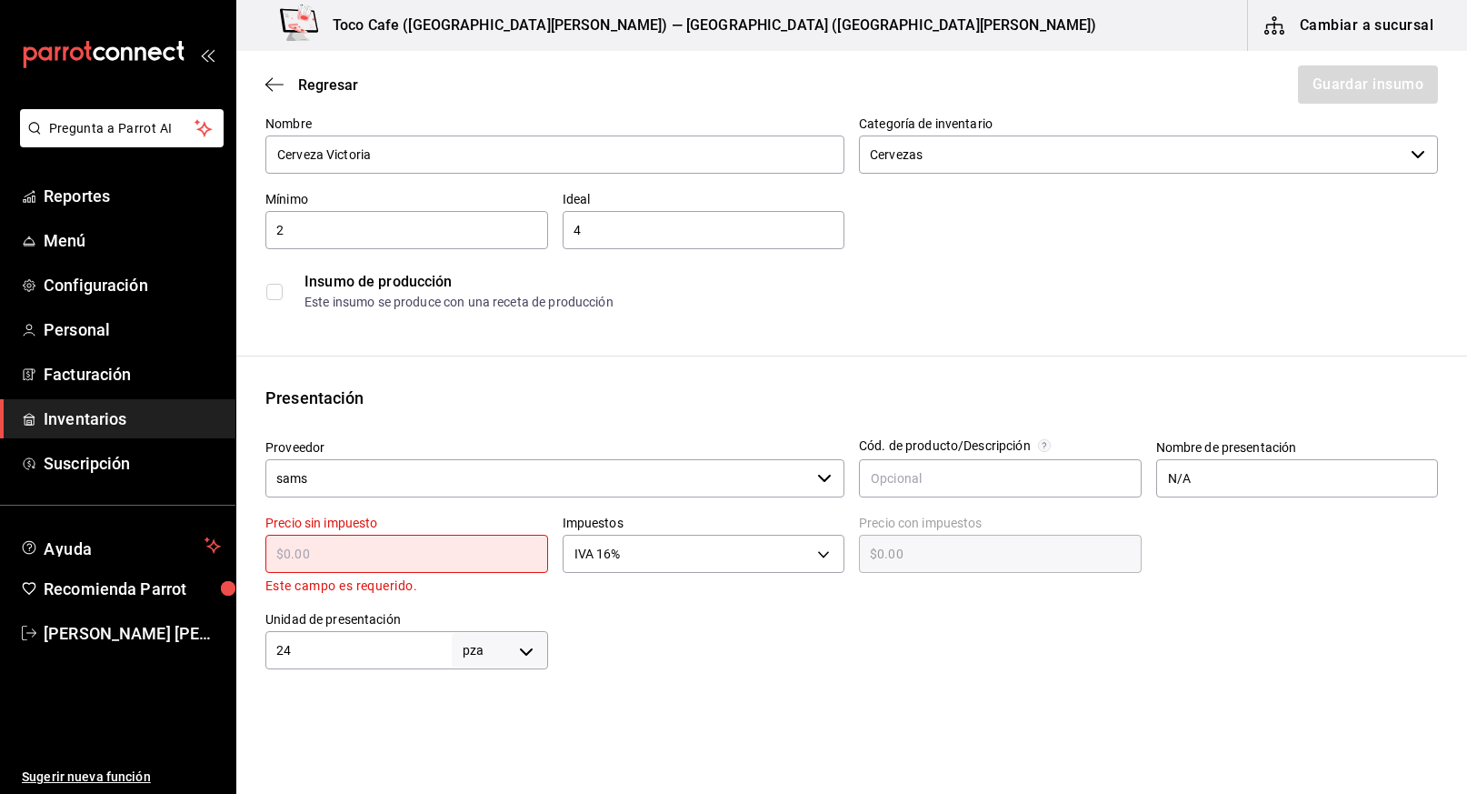
type input "$4"
type input "$4.64"
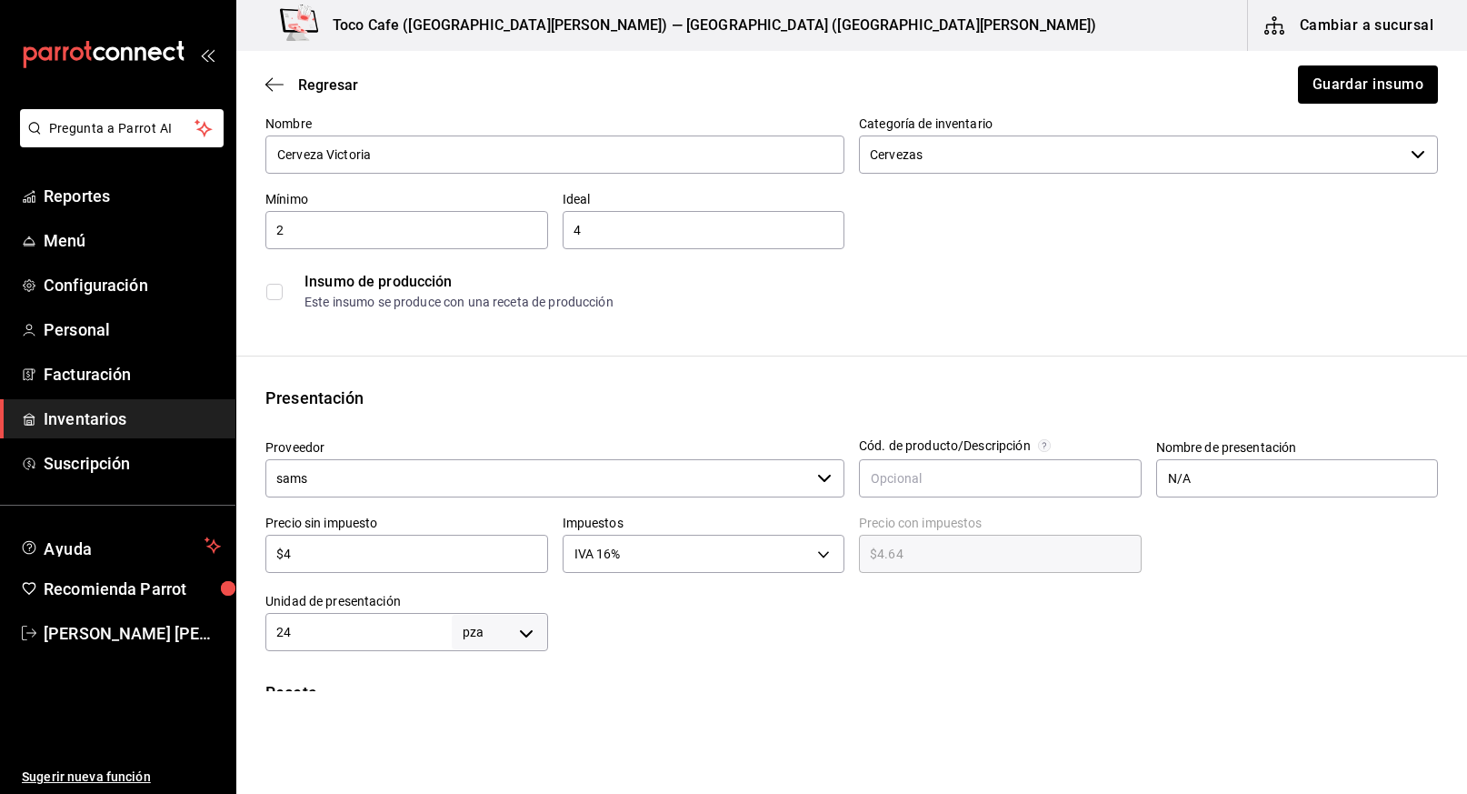
type input "$49"
type input "$56.84"
type input "$496"
type input "$575.36"
type input "$496.6"
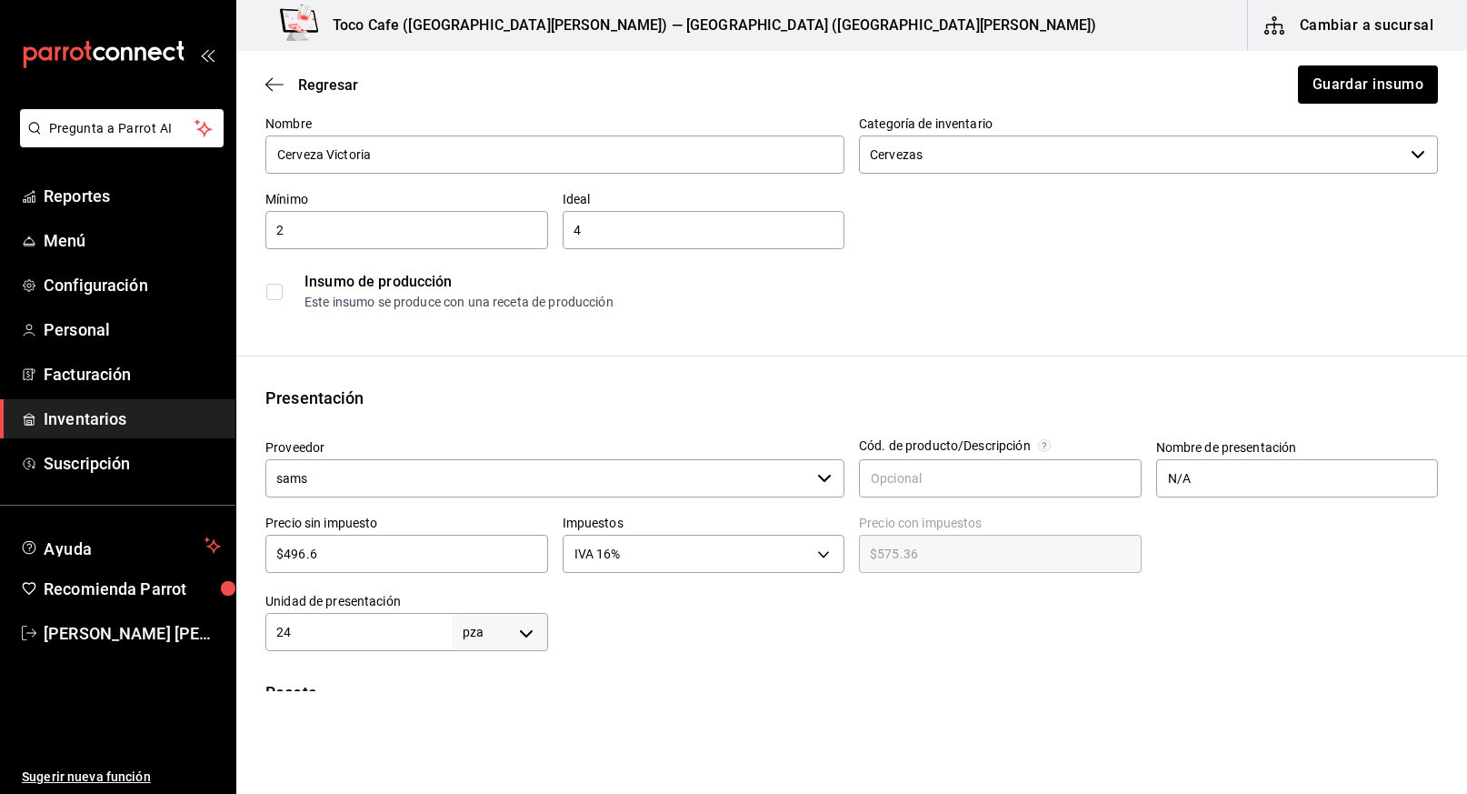
type input "$576.06"
type input "$496.68"
type input "$576.15"
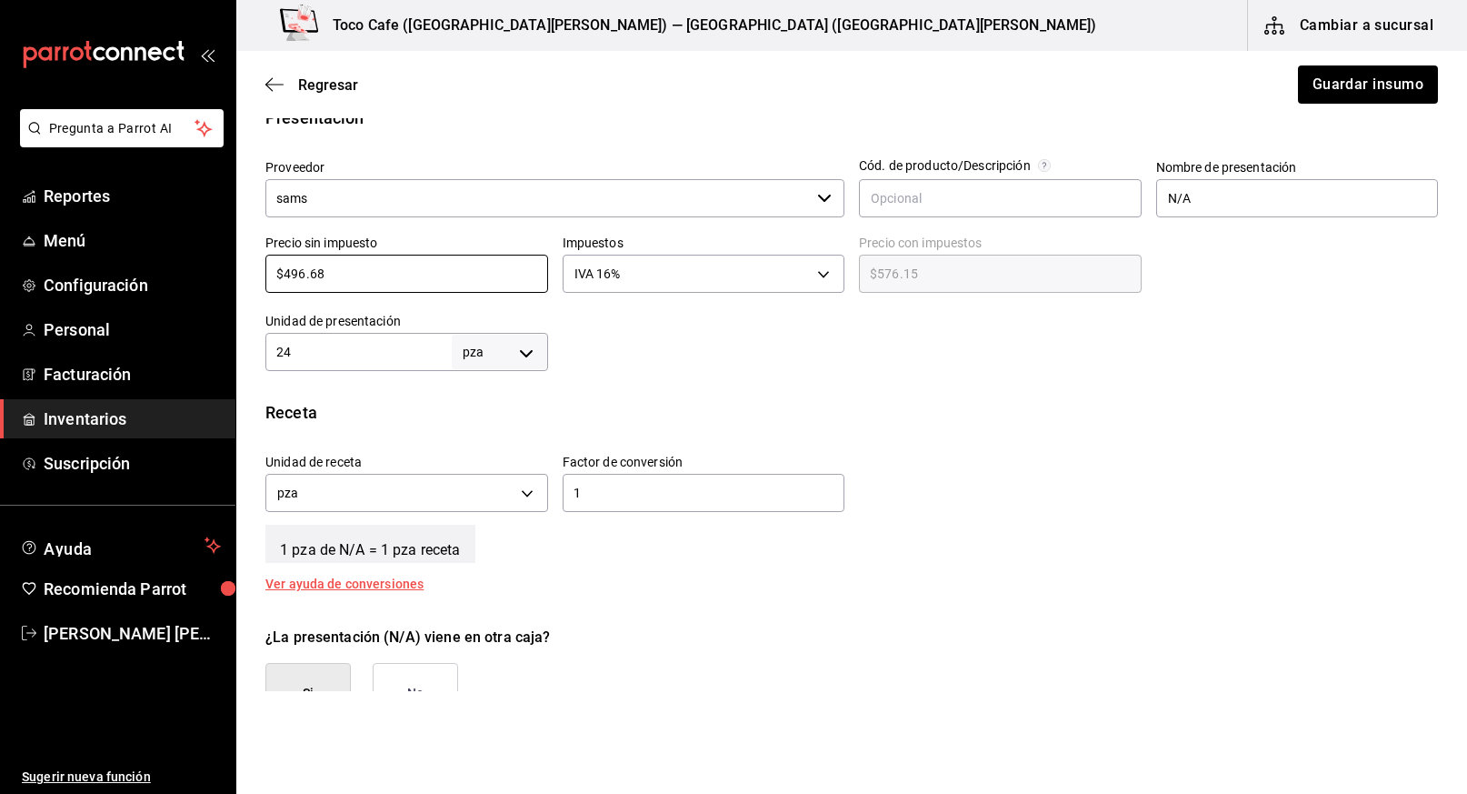
scroll to position [447, 0]
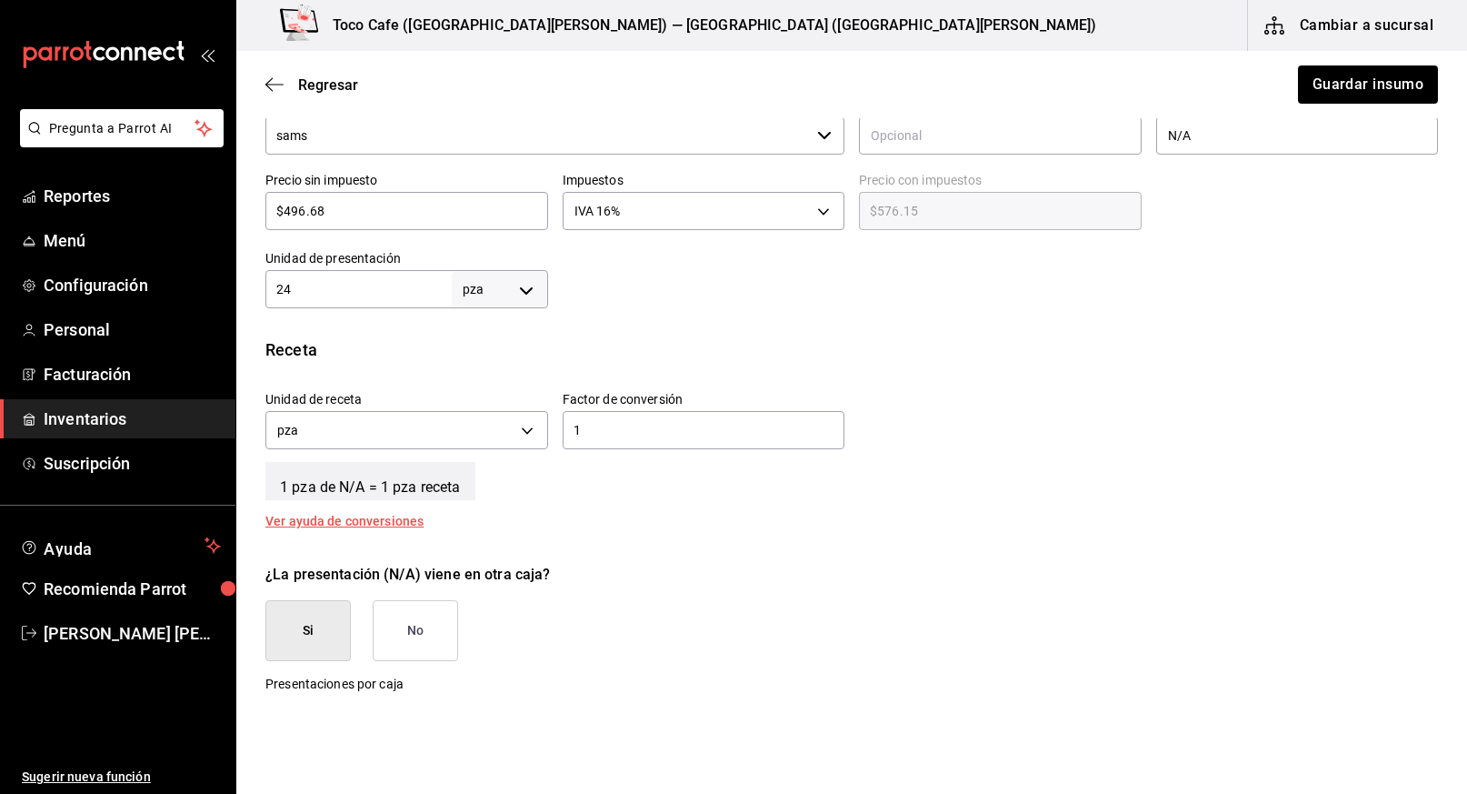
click at [322, 623] on button "Si" at bounding box center [307, 630] width 85 height 61
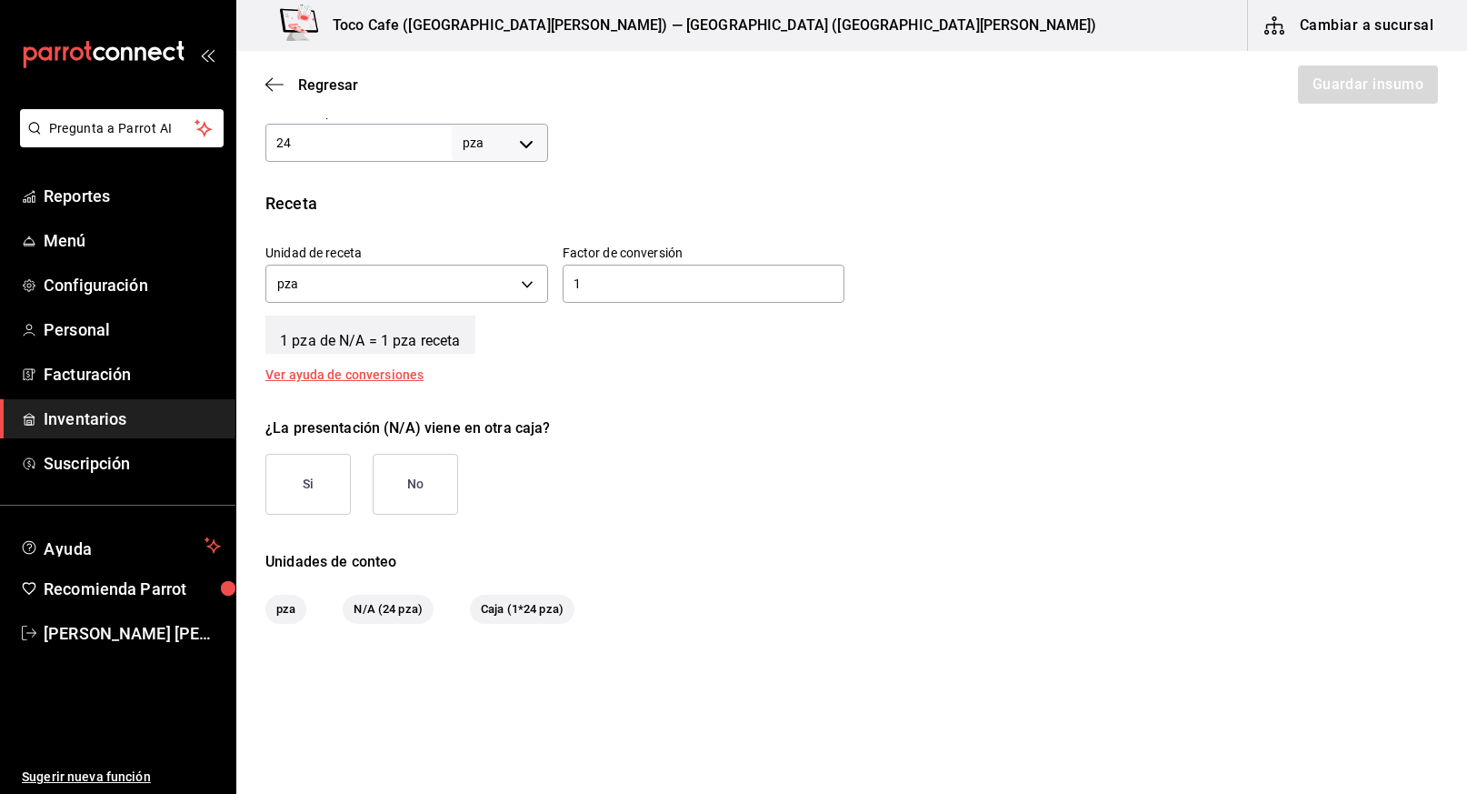
scroll to position [632, 0]
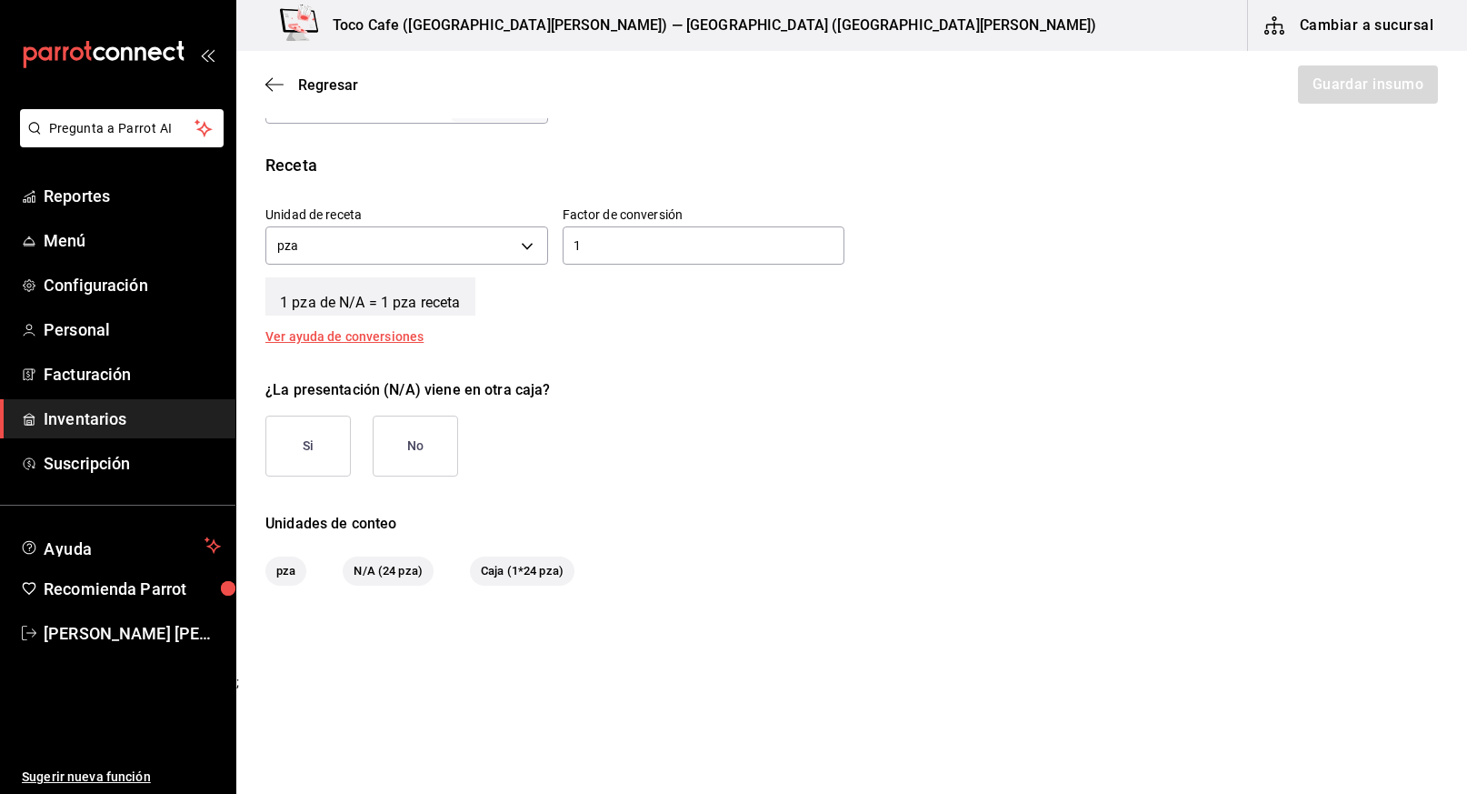
click at [322, 444] on button "Si" at bounding box center [307, 445] width 85 height 61
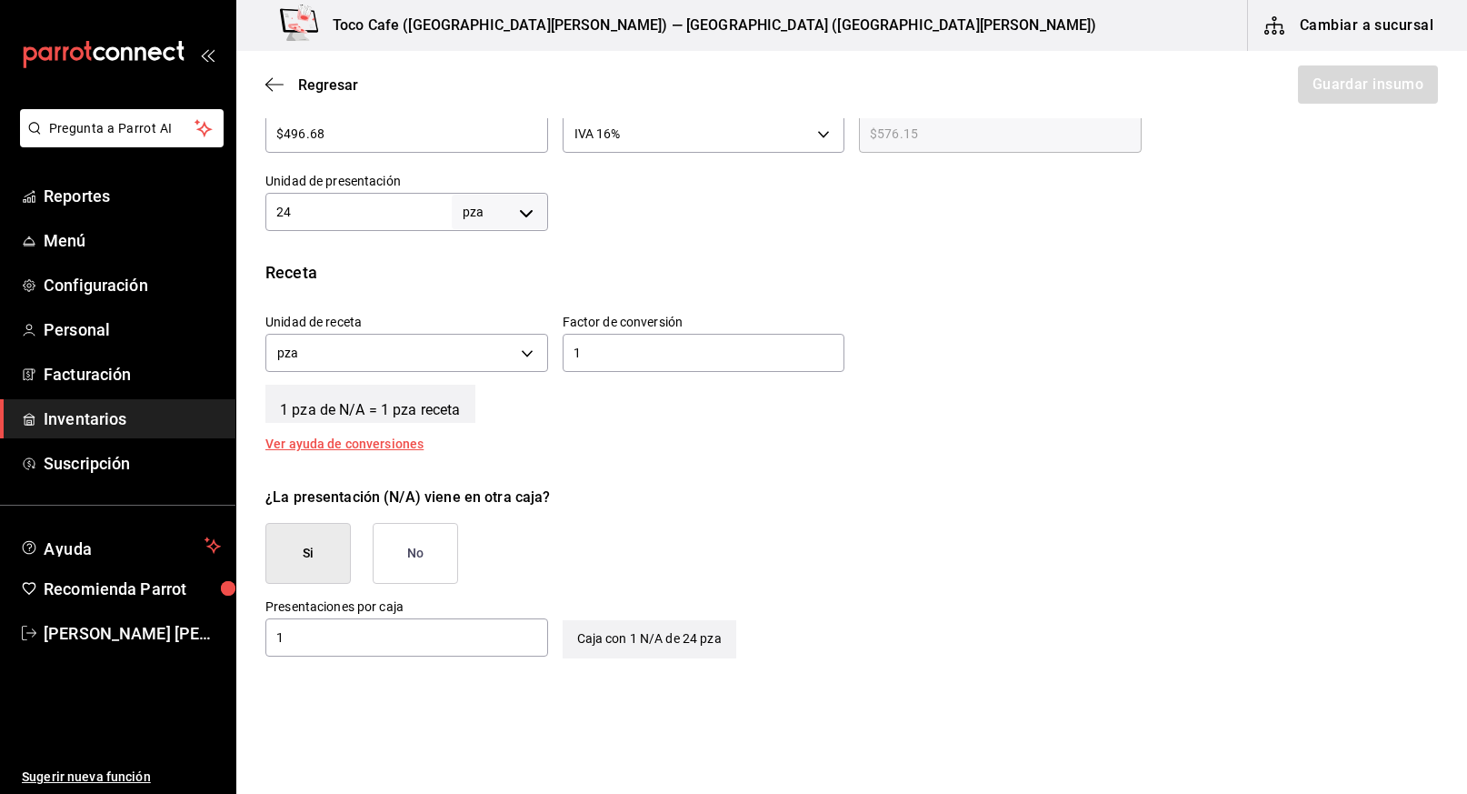
scroll to position [533, 0]
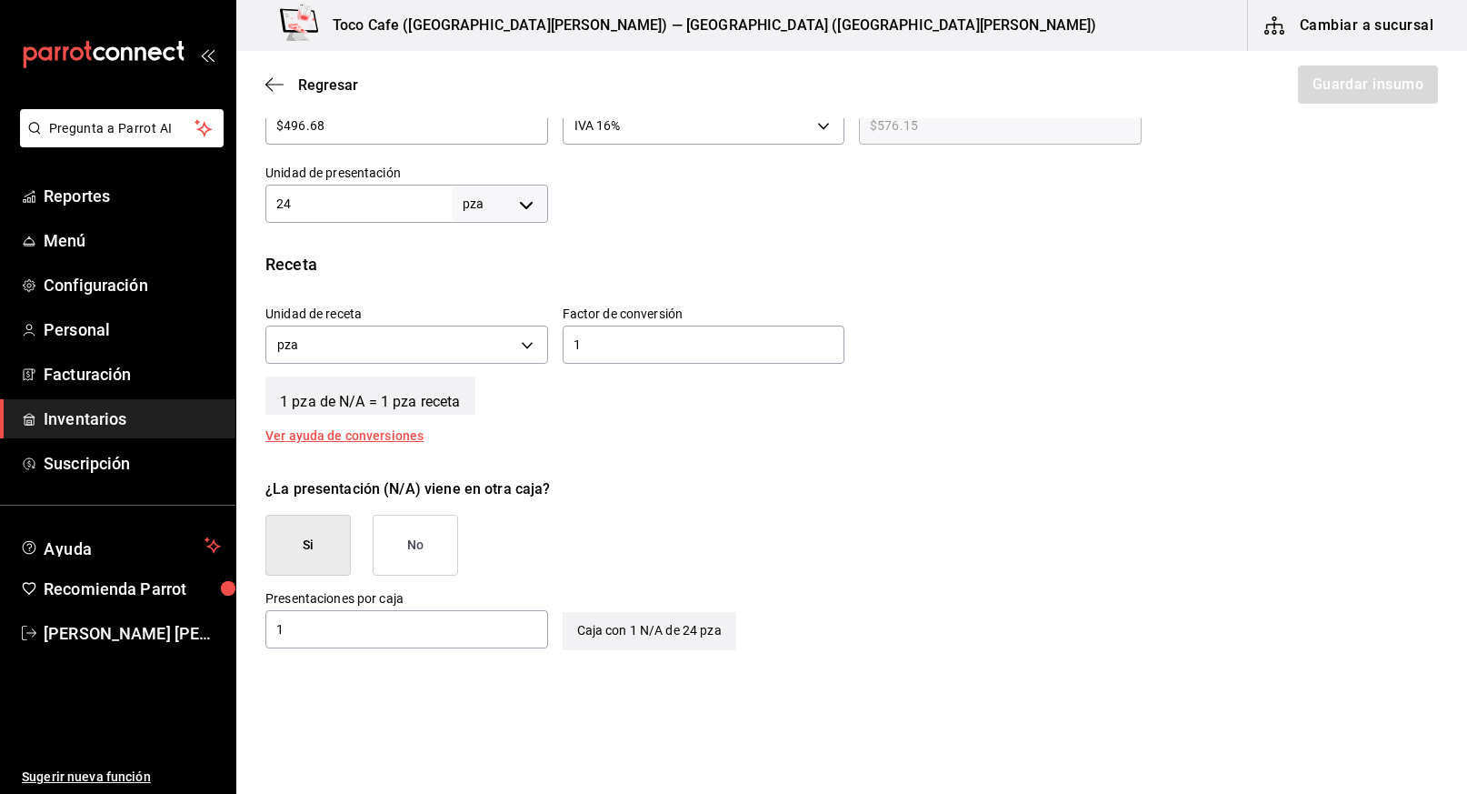
click at [333, 535] on button "Si" at bounding box center [307, 544] width 85 height 61
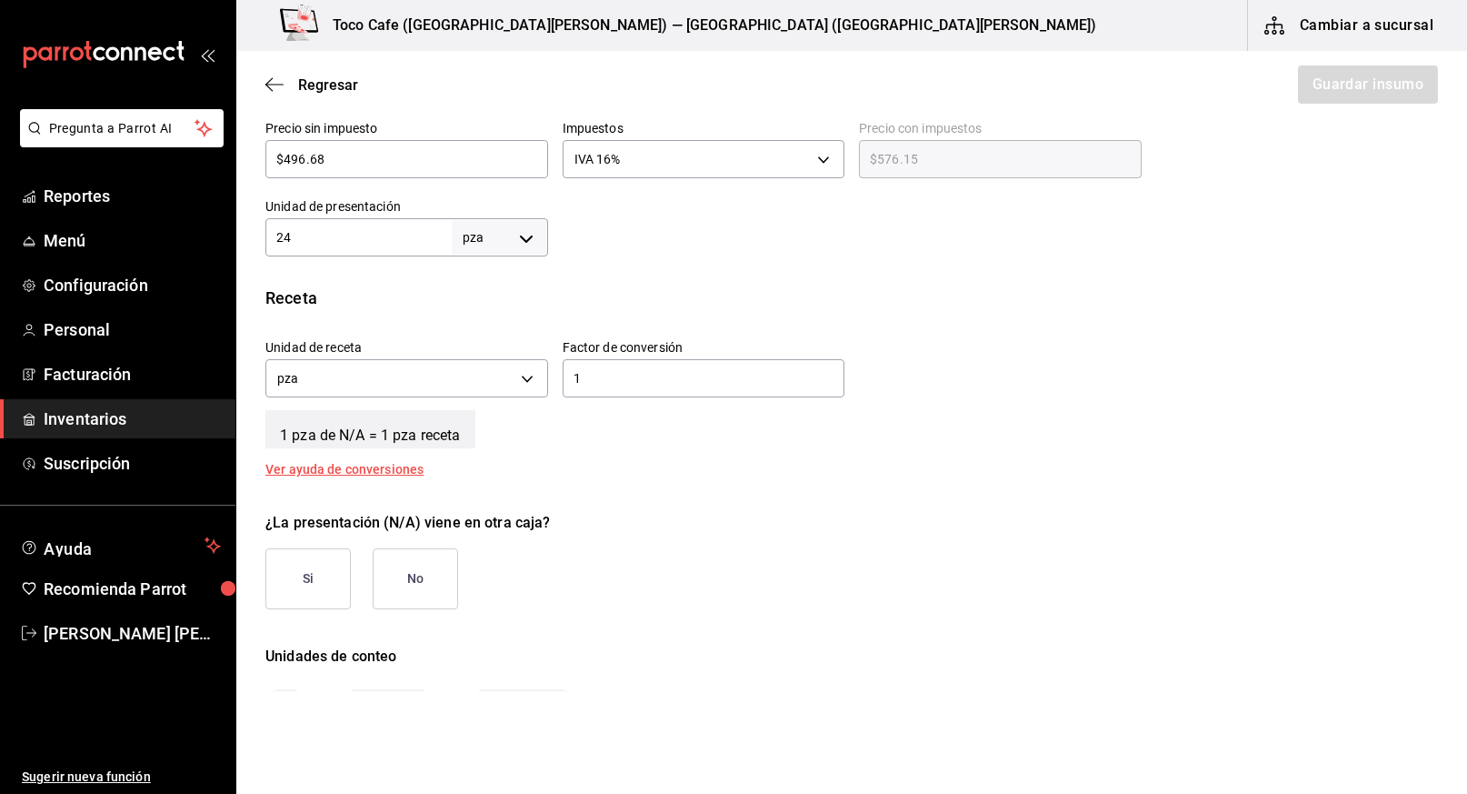
scroll to position [498, 0]
click at [294, 583] on button "Si" at bounding box center [307, 579] width 85 height 61
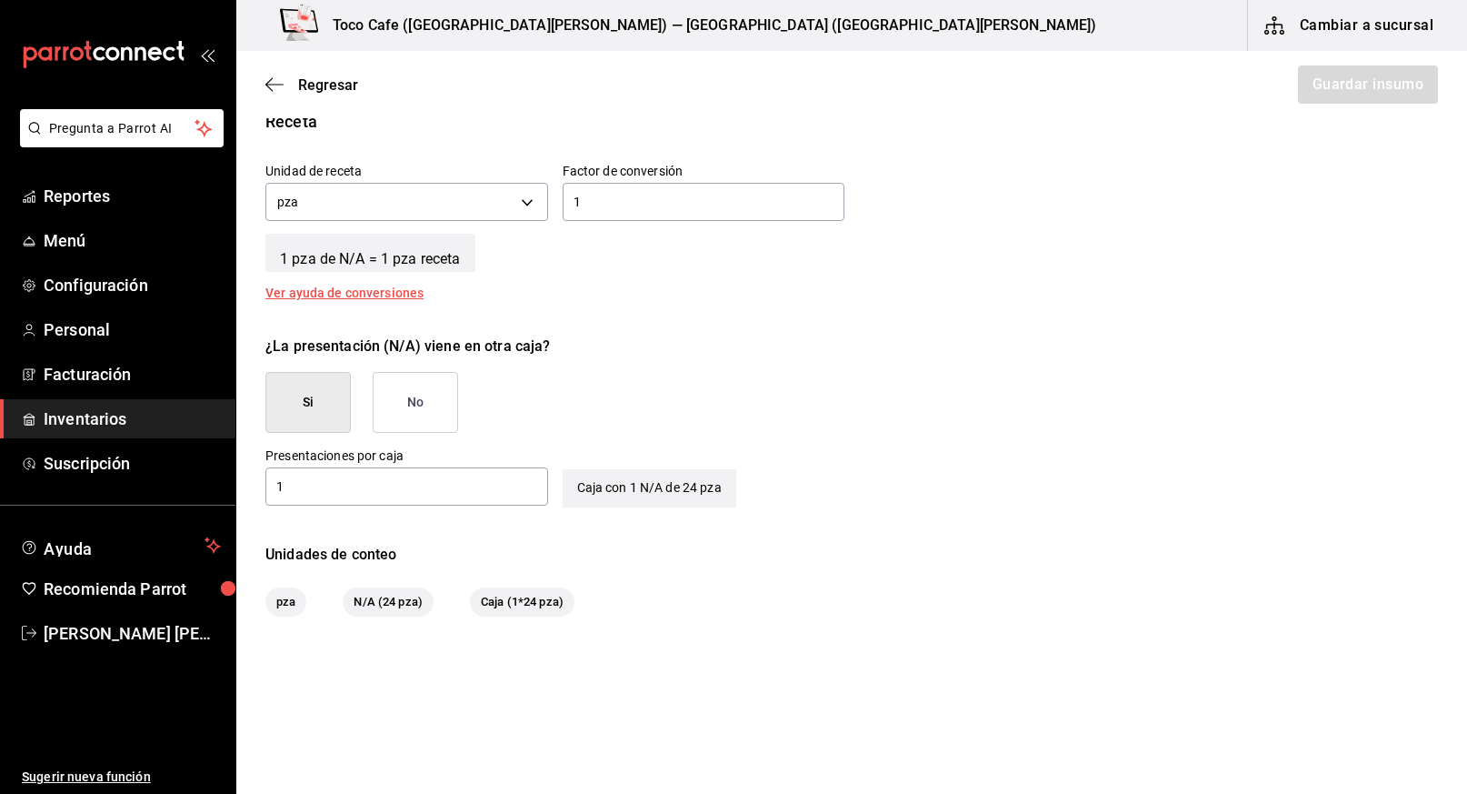
scroll to position [706, 0]
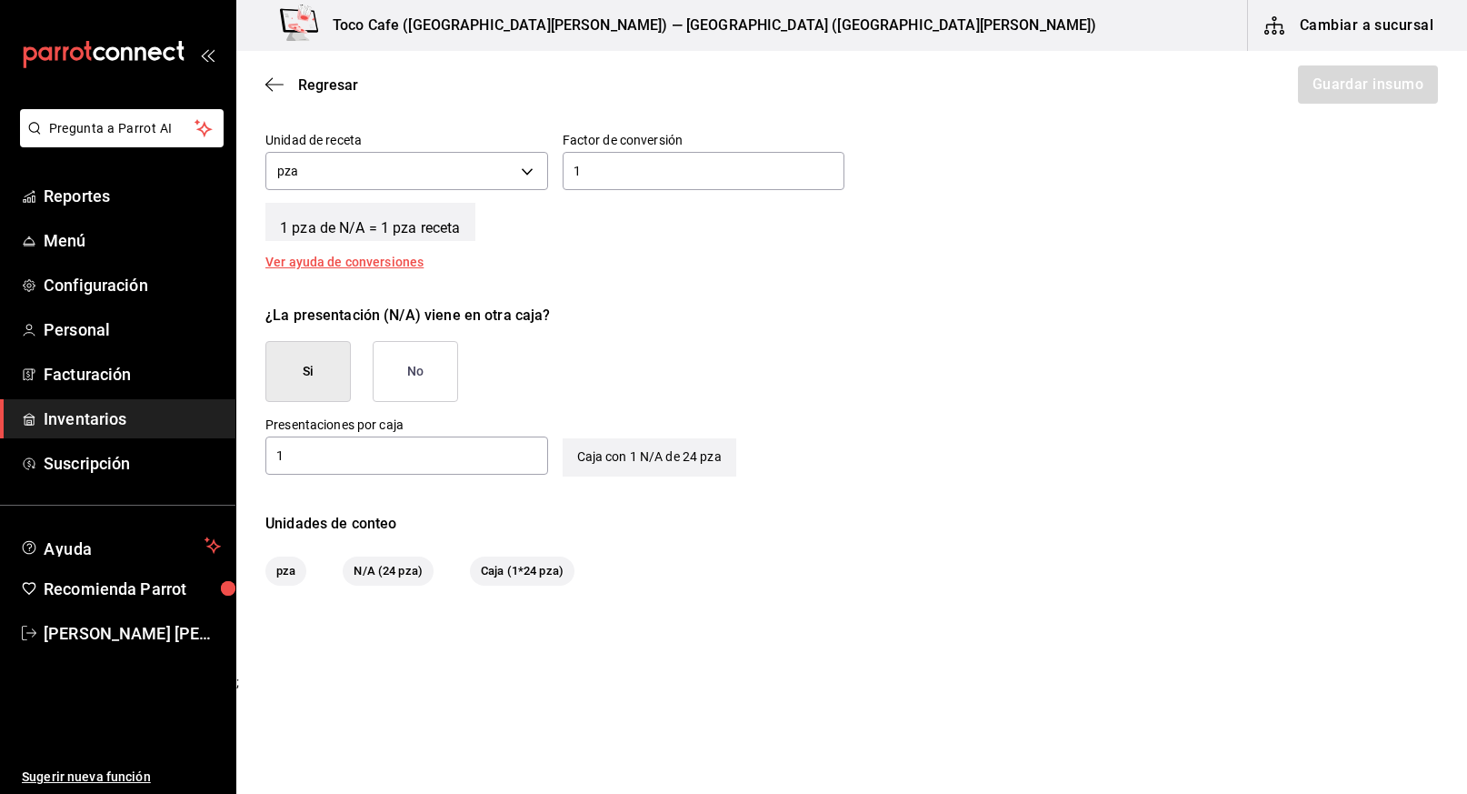
click at [466, 455] on input "1" at bounding box center [406, 455] width 283 height 22
click at [490, 454] on input "1" at bounding box center [406, 455] width 283 height 22
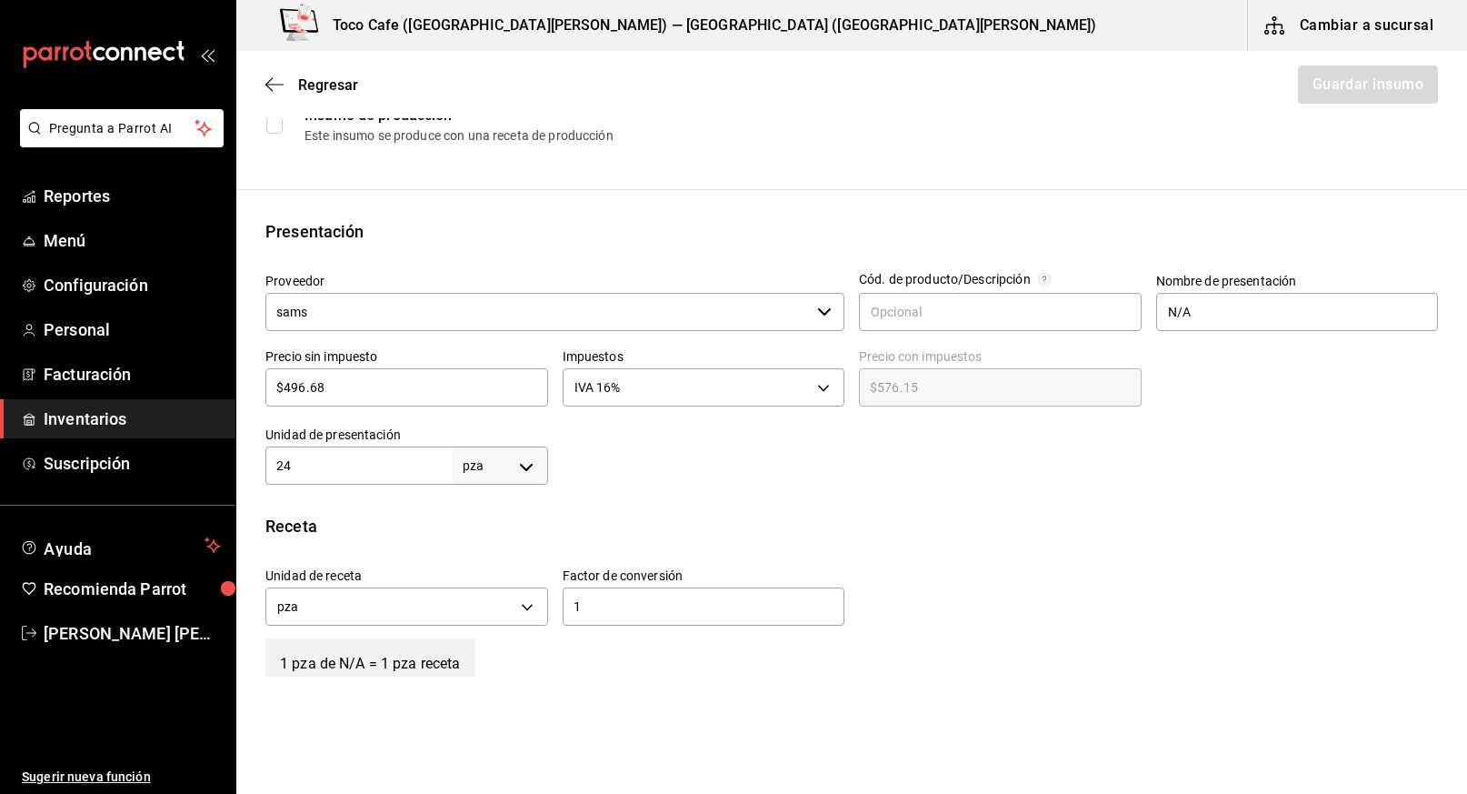
scroll to position [281, 0]
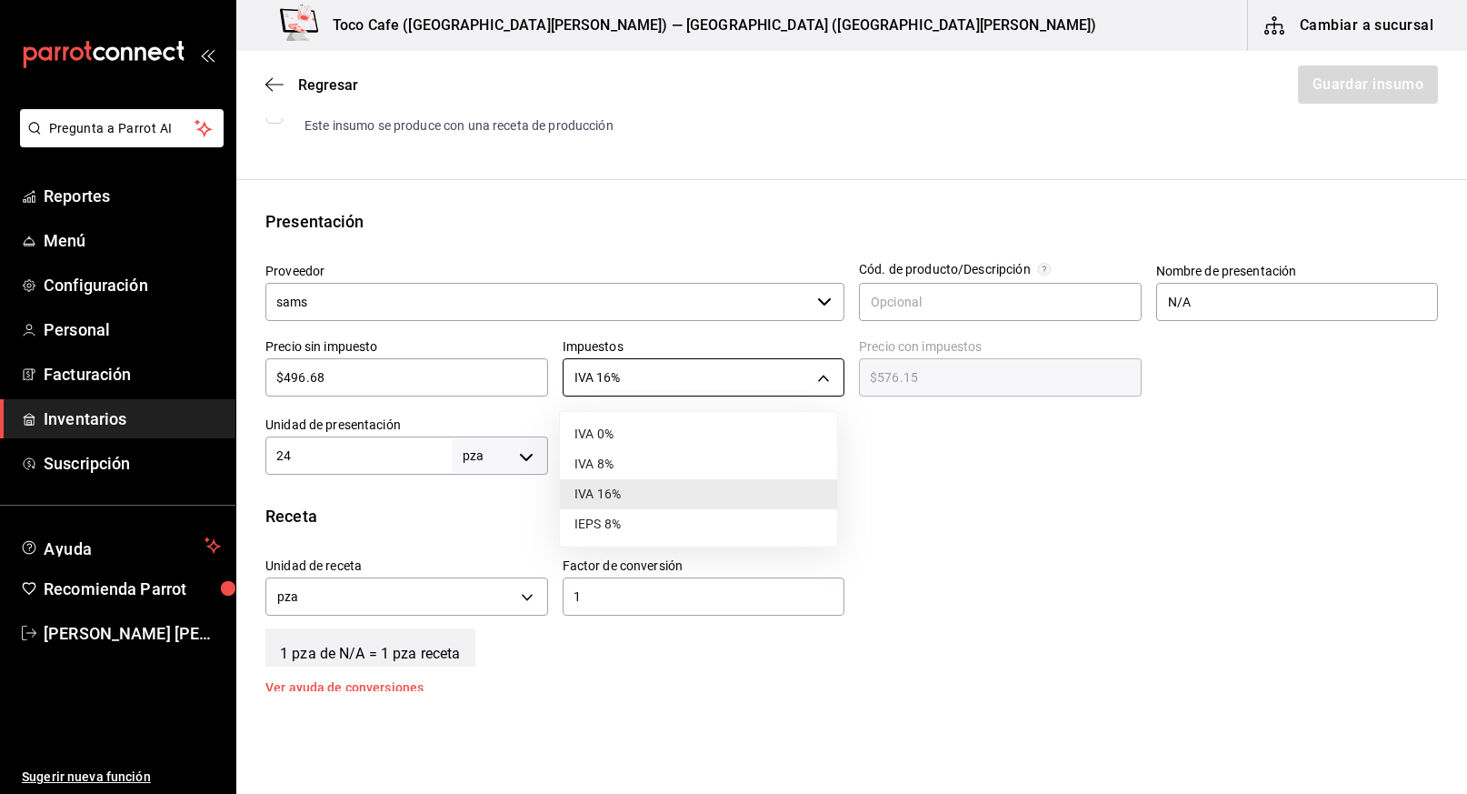
click at [817, 366] on body "Pregunta a Parrot AI Reportes Menú Configuración Personal Facturación Inventari…" at bounding box center [733, 345] width 1467 height 691
click at [684, 497] on li "IVA 16%" at bounding box center [698, 494] width 277 height 30
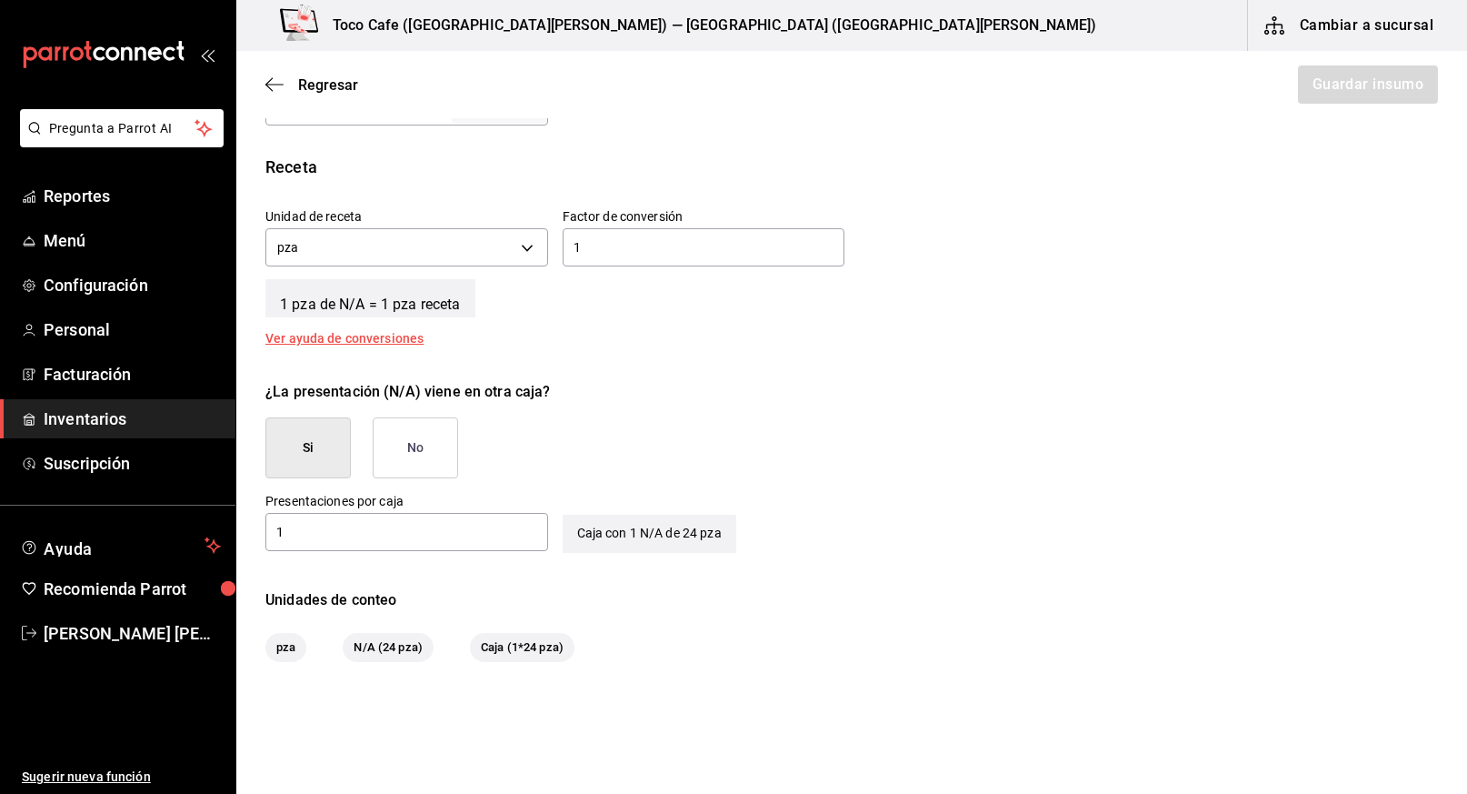
scroll to position [695, 0]
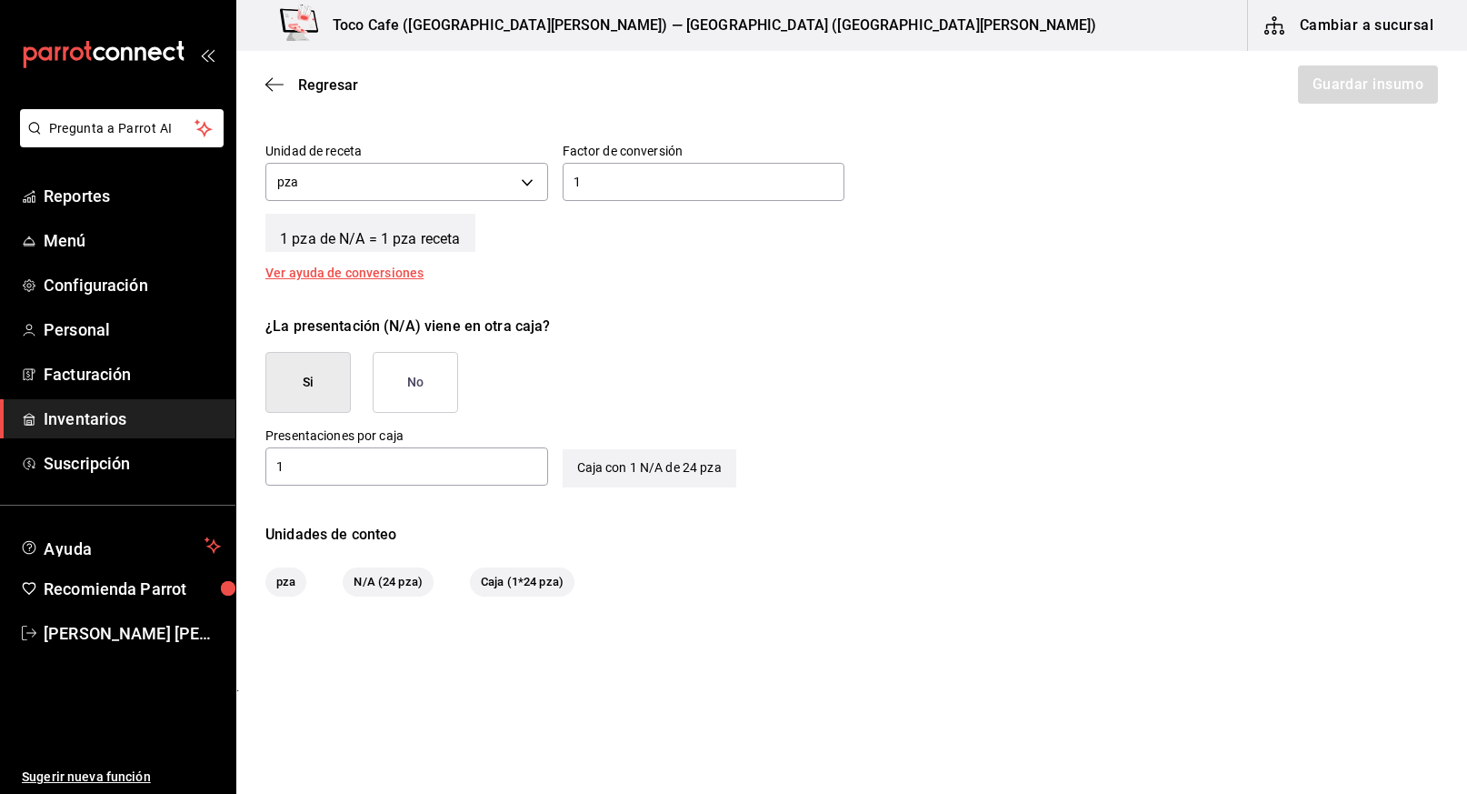
click at [327, 392] on button "Si" at bounding box center [307, 382] width 85 height 61
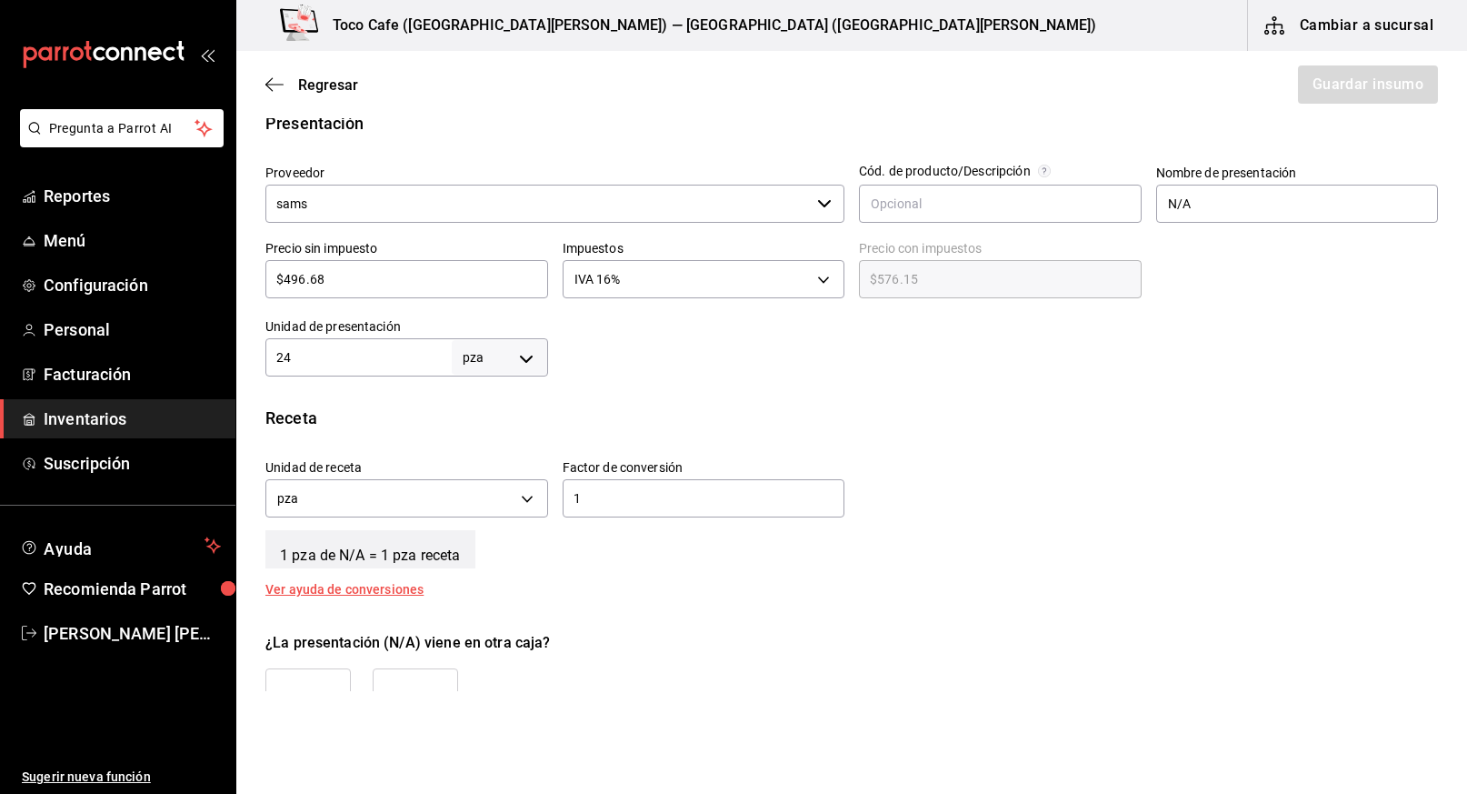
scroll to position [277, 0]
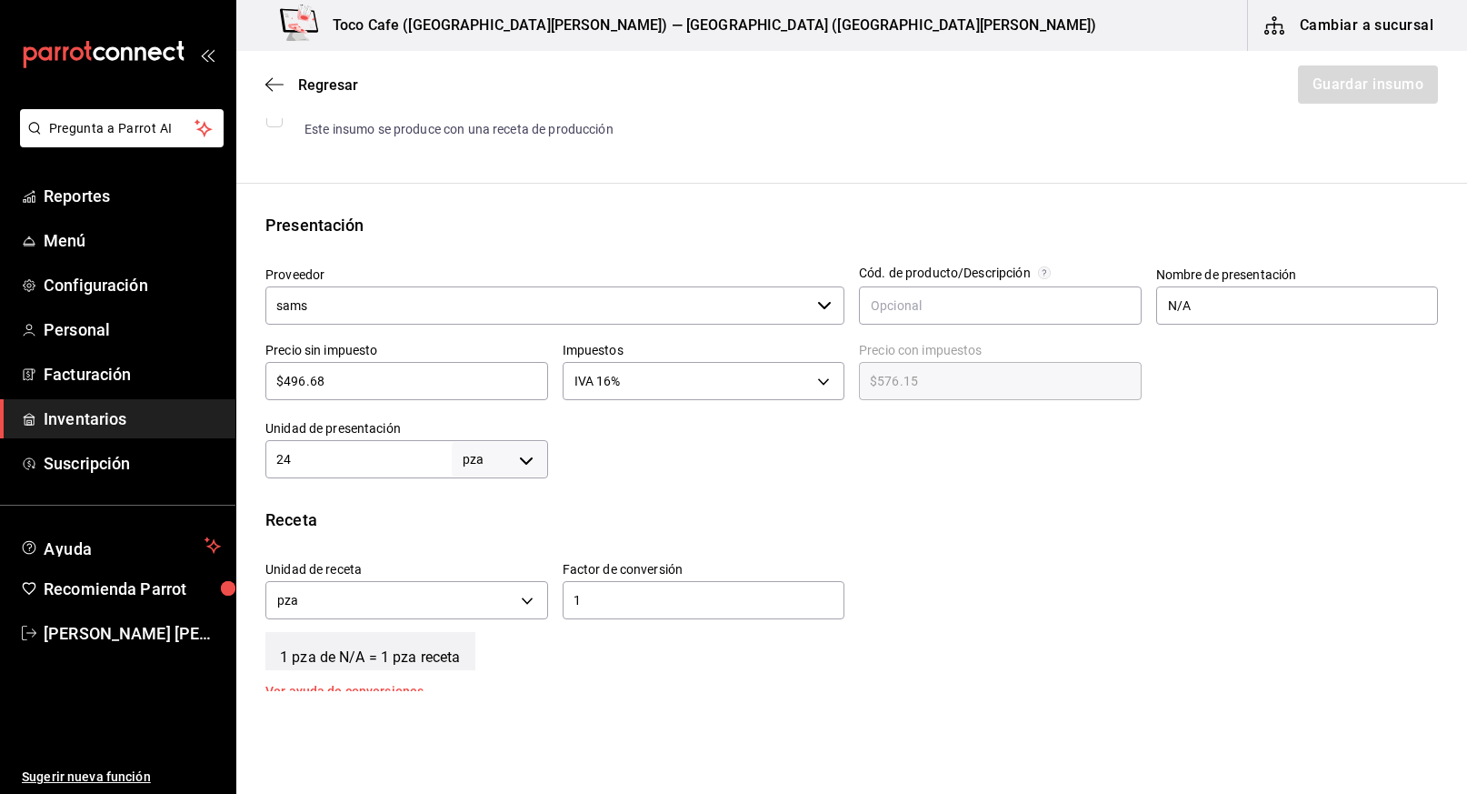
click at [342, 458] on input "24" at bounding box center [358, 459] width 186 height 22
click at [517, 466] on body "Pregunta a Parrot AI Reportes Menú Configuración Personal Facturación Inventari…" at bounding box center [733, 345] width 1467 height 691
click at [488, 650] on li "pza" at bounding box center [496, 664] width 95 height 30
click at [384, 461] on input "24" at bounding box center [358, 459] width 186 height 22
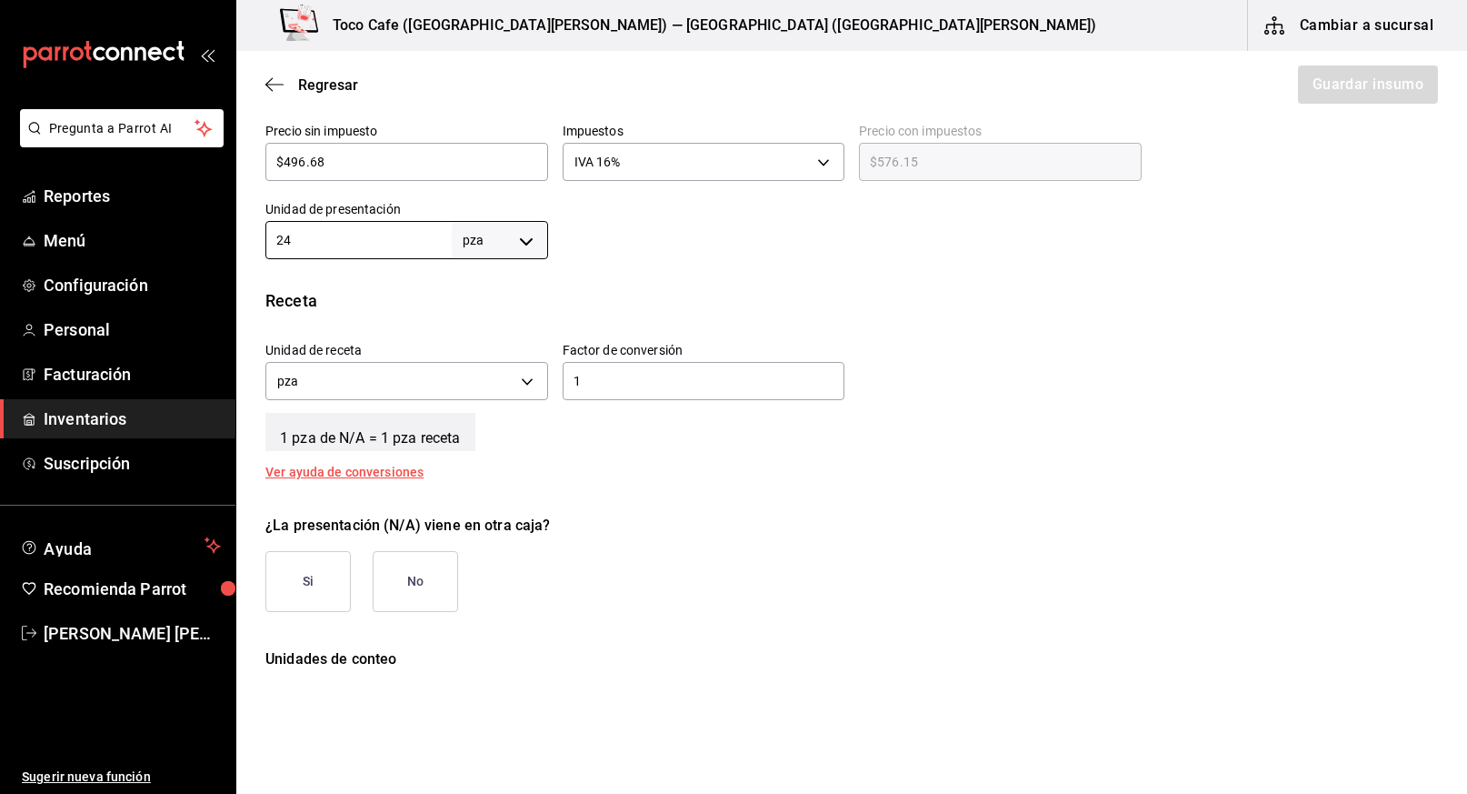
scroll to position [538, 0]
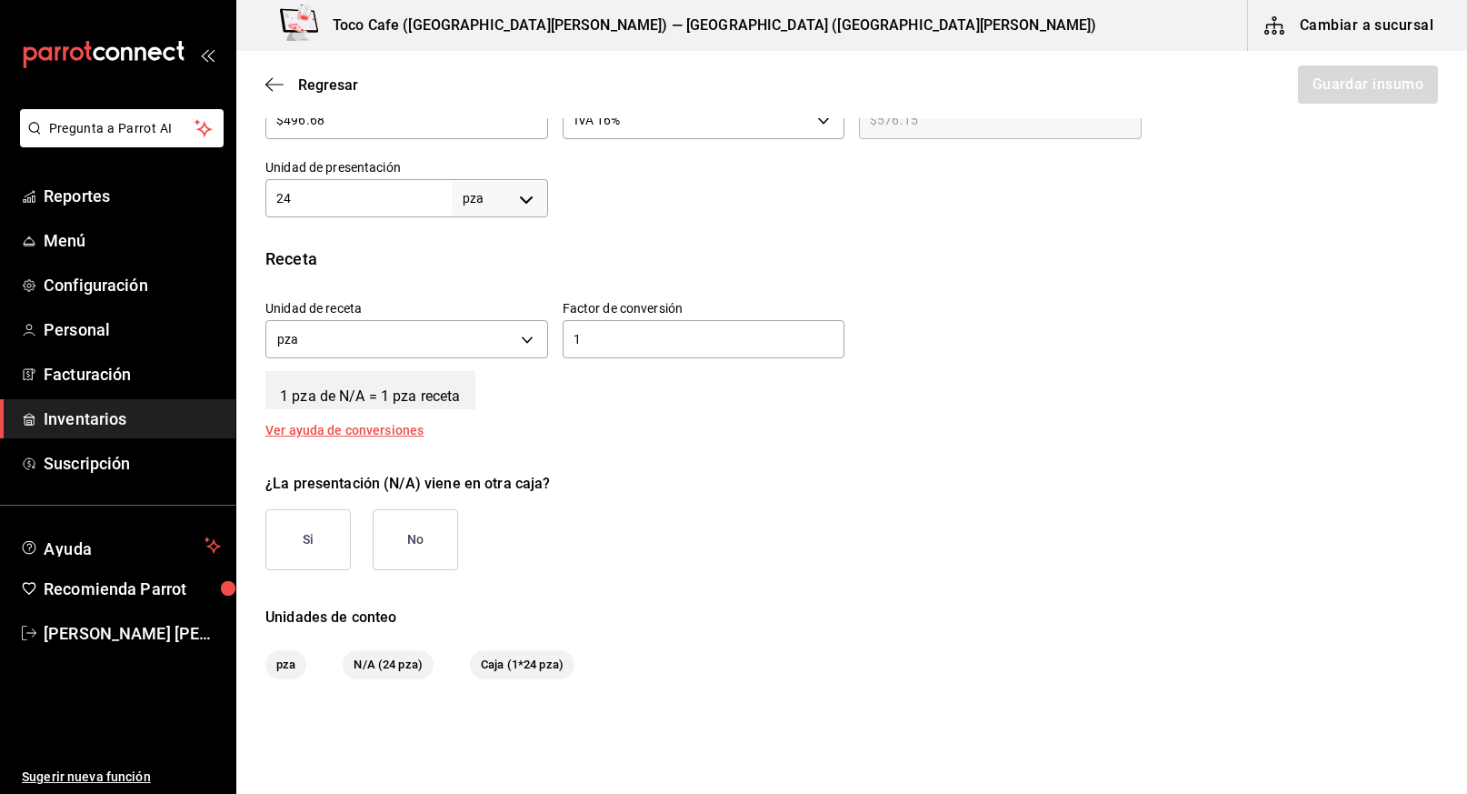
click at [600, 337] on input "1" at bounding box center [704, 339] width 283 height 22
click at [323, 534] on button "Si" at bounding box center [307, 539] width 85 height 61
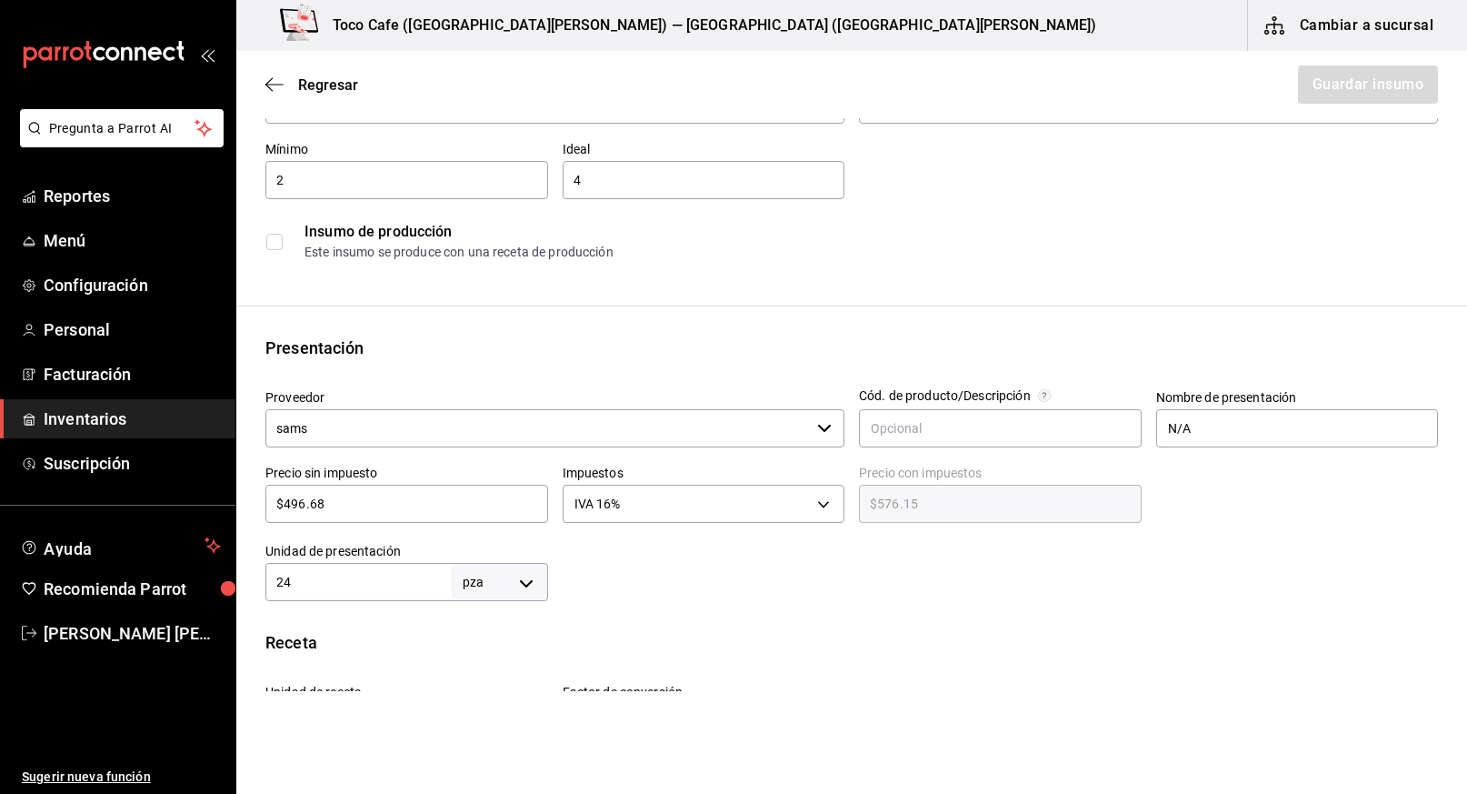
scroll to position [0, 0]
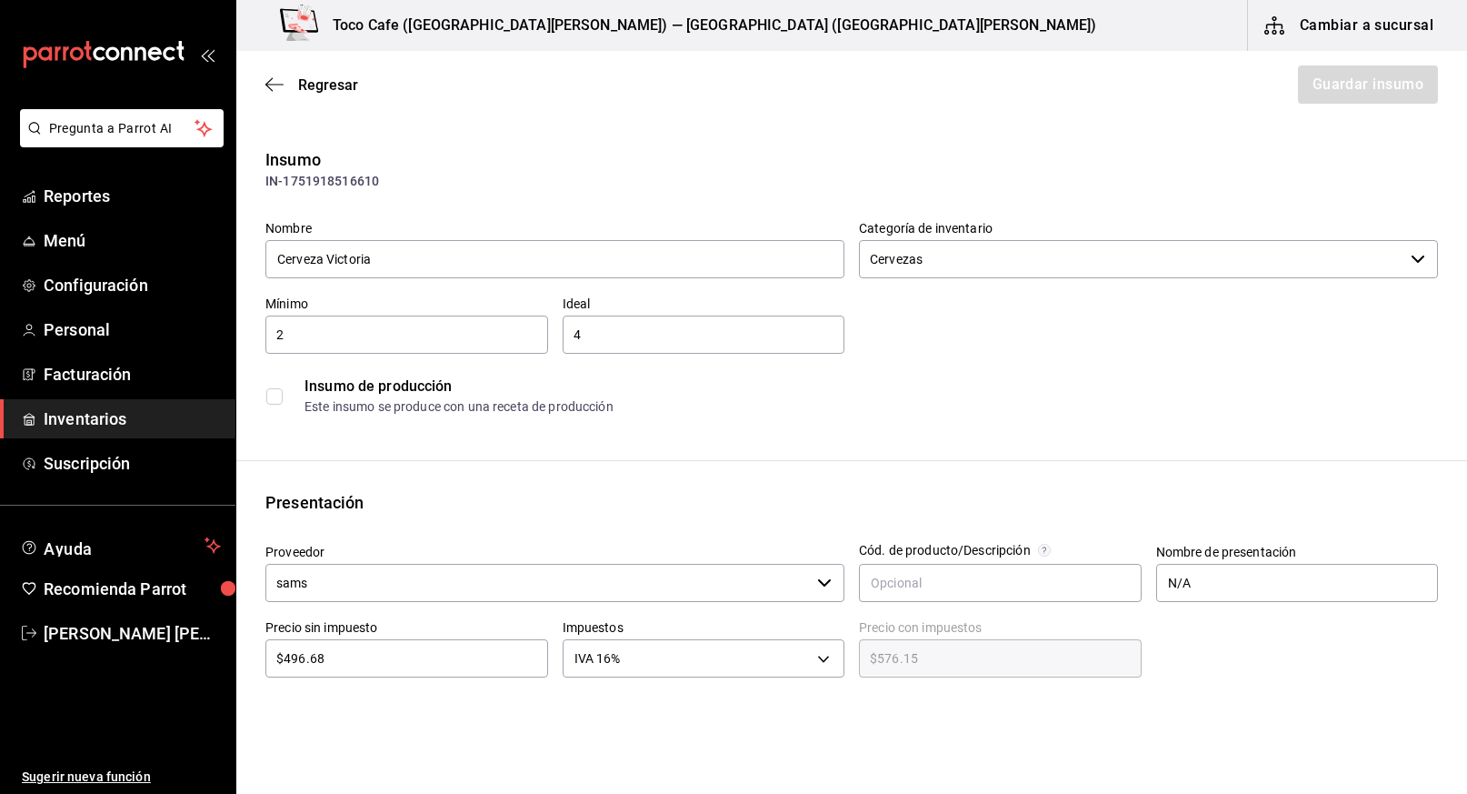
click at [306, 658] on input "$496.68" at bounding box center [406, 658] width 283 height 22
type input "$49.68"
type input "$57.63"
type input "$495.68"
type input "$574.99"
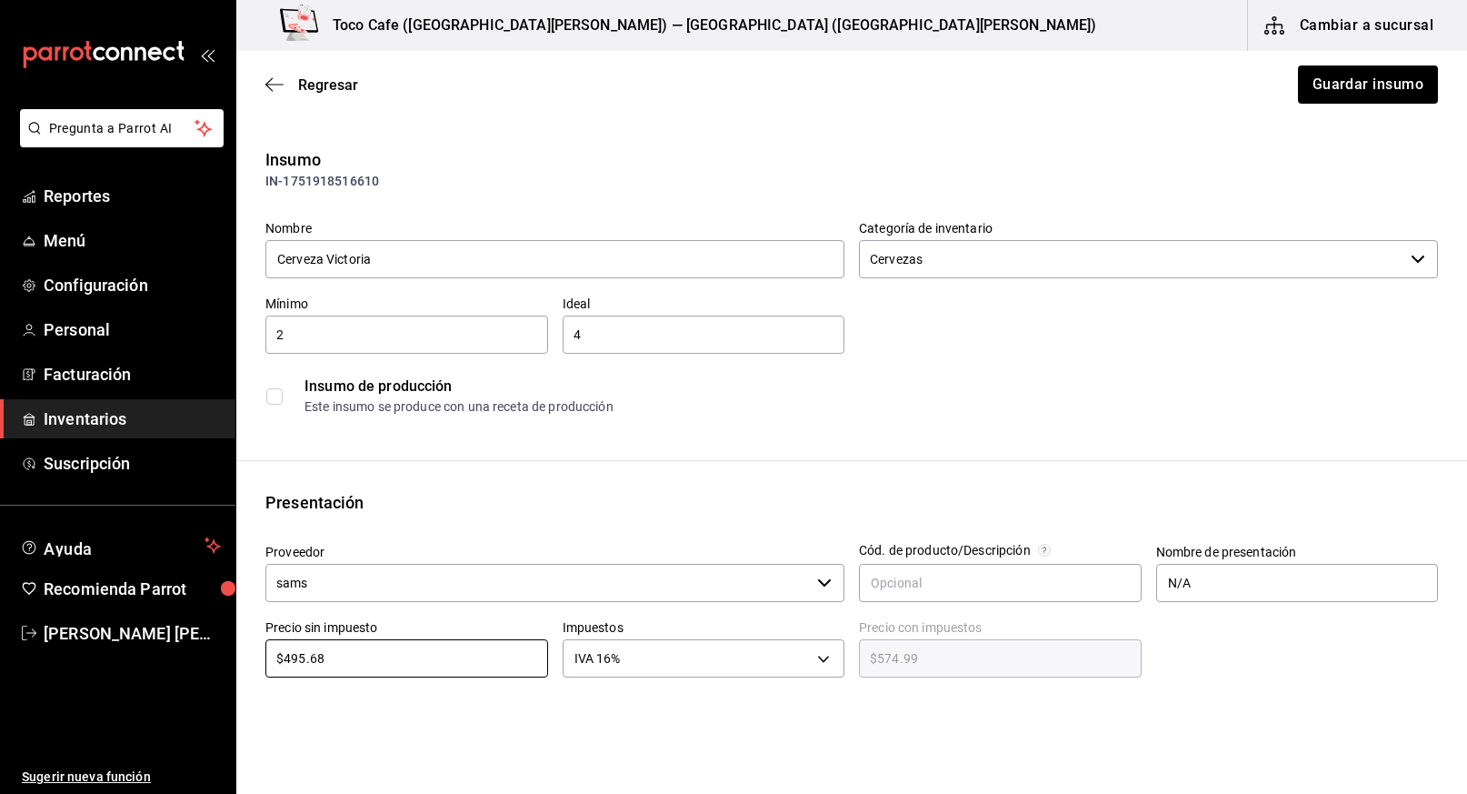
type input "$495.68"
click at [1339, 85] on button "Guardar insumo" at bounding box center [1367, 84] width 142 height 38
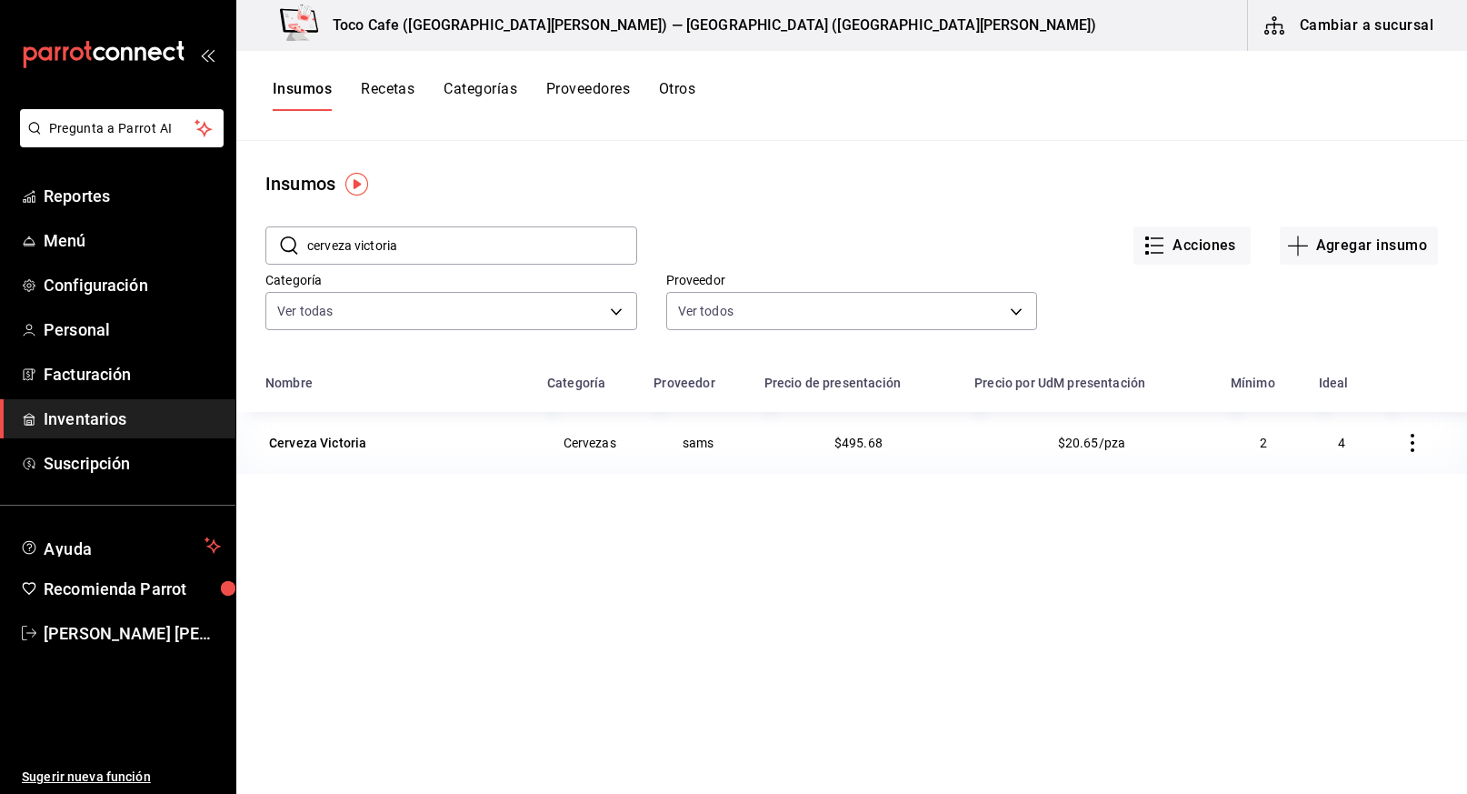
click at [1334, 16] on button "Cambiar a sucursal" at bounding box center [1350, 25] width 205 height 51
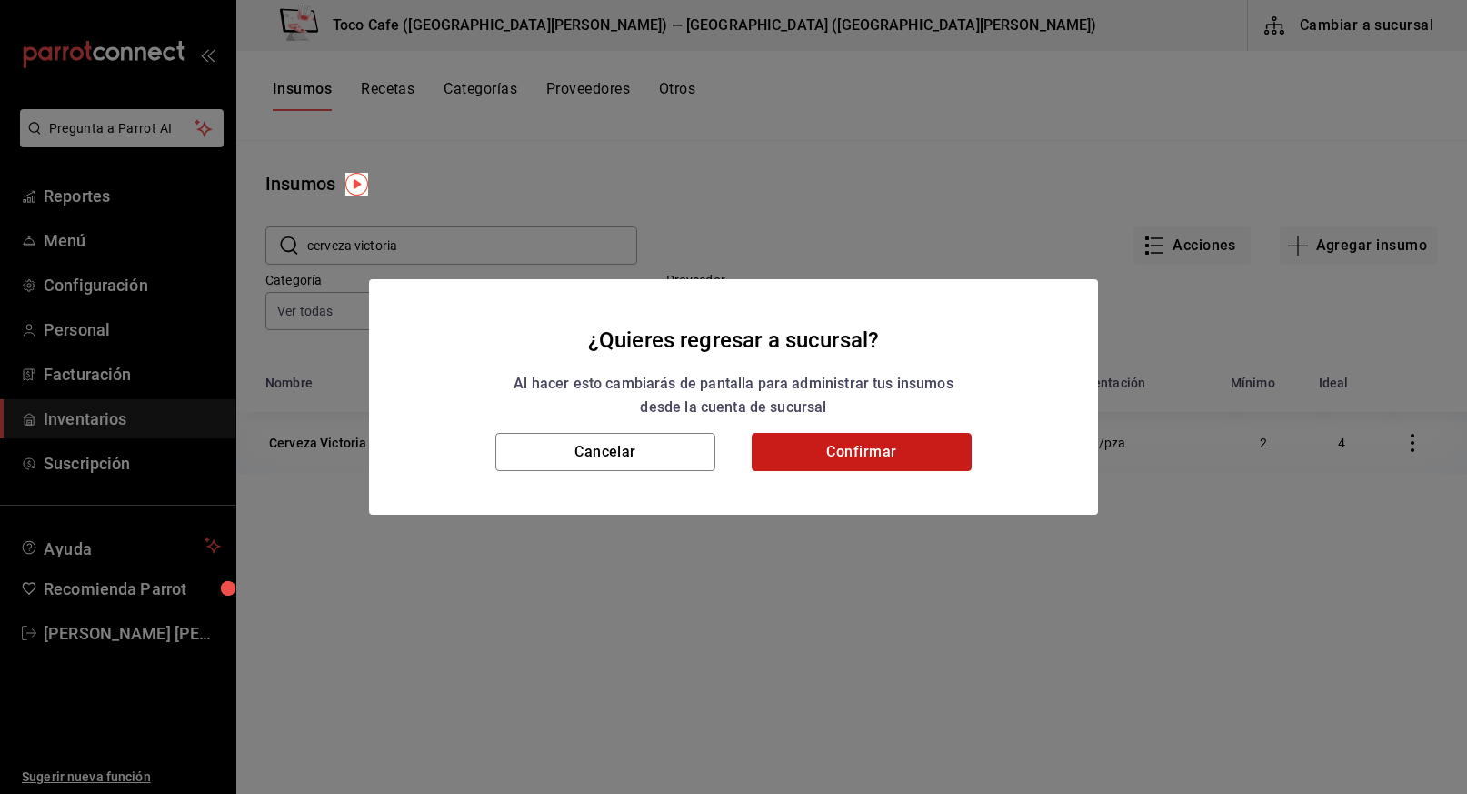
click at [865, 453] on button "Confirmar" at bounding box center [862, 452] width 220 height 38
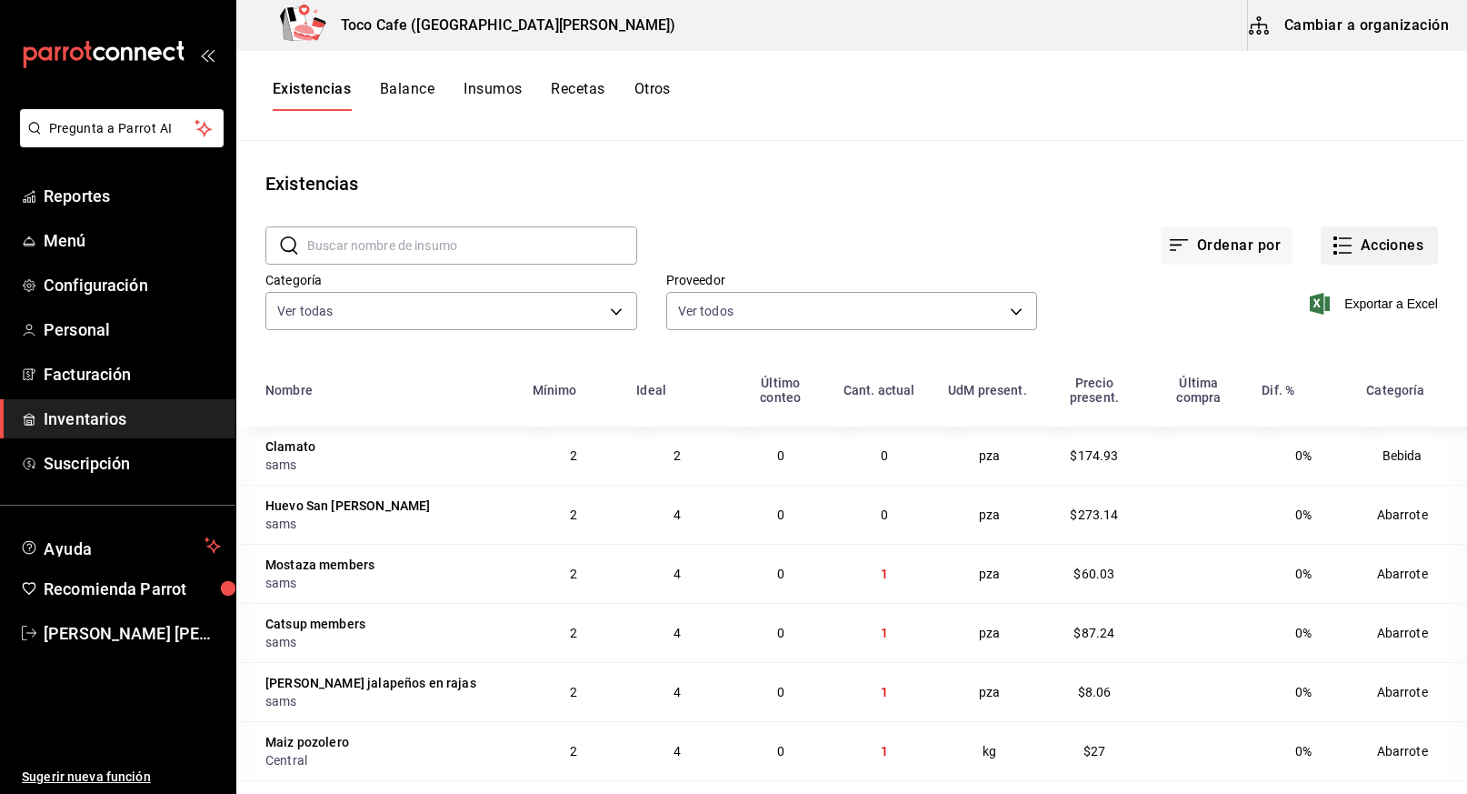
click at [1349, 245] on button "Acciones" at bounding box center [1379, 245] width 117 height 38
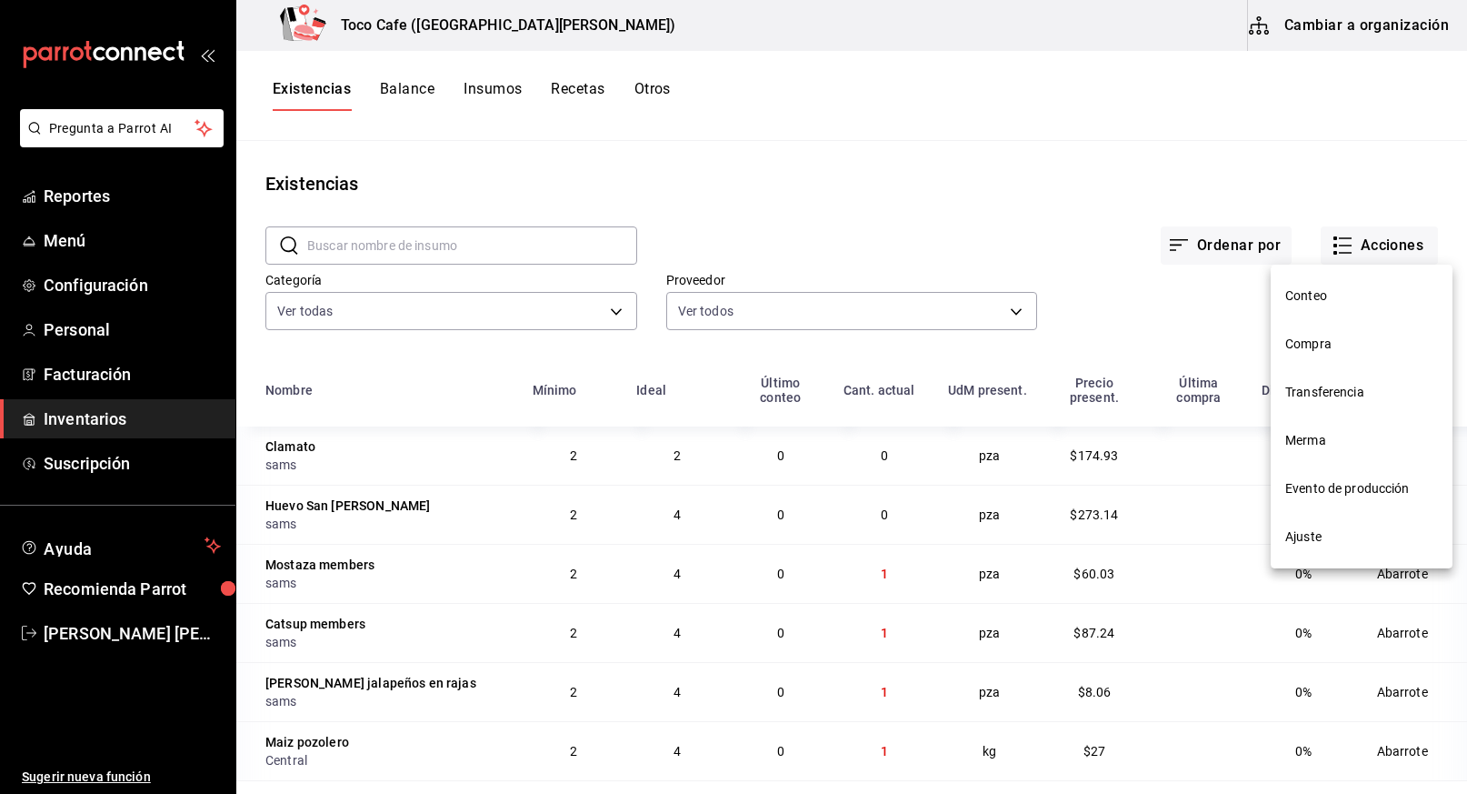
click at [1313, 346] on span "Compra" at bounding box center [1361, 344] width 153 height 19
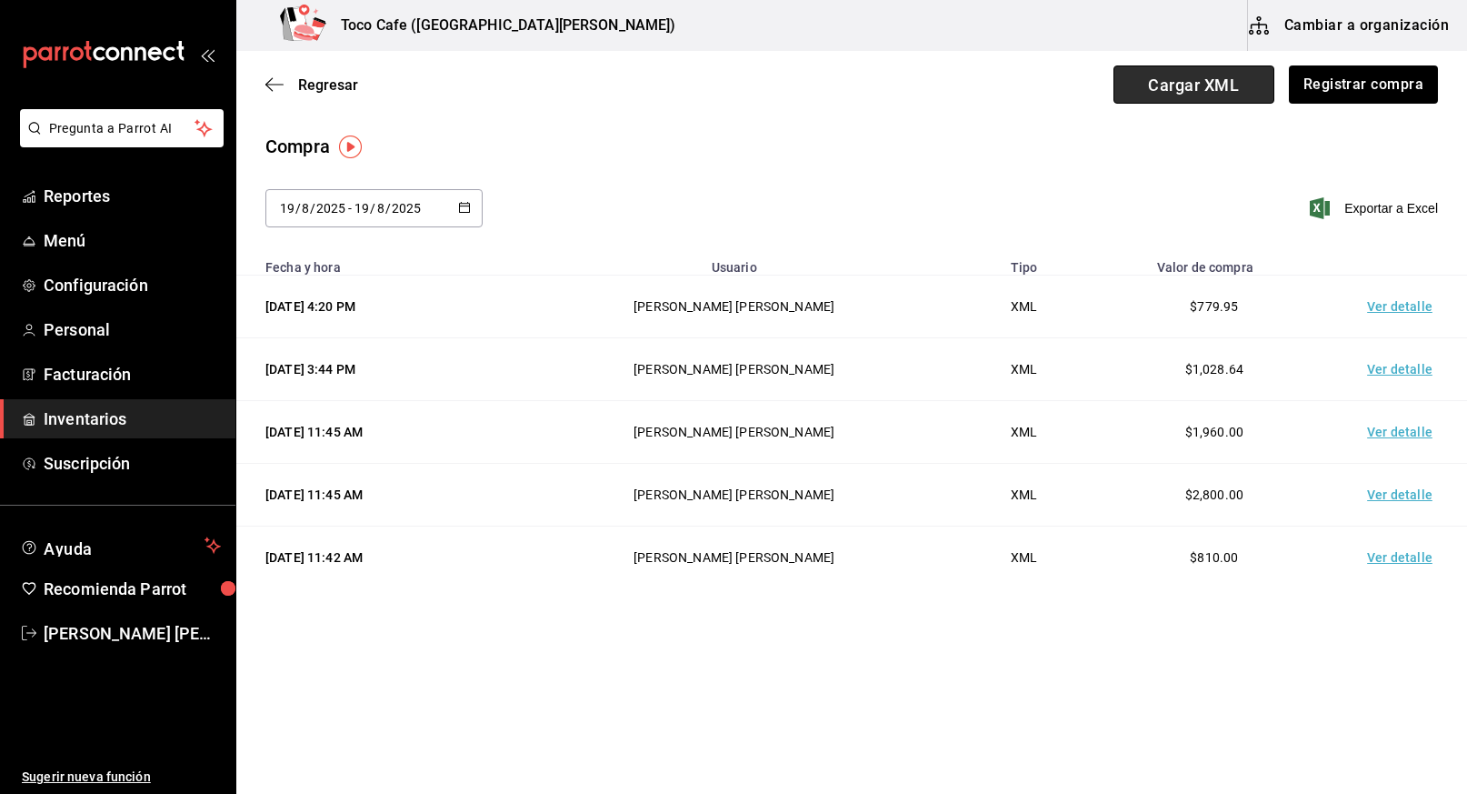
click at [1214, 95] on span "Cargar XML" at bounding box center [1194, 84] width 161 height 38
click at [0, 0] on input "Cargar XML" at bounding box center [0, 0] width 0 height 0
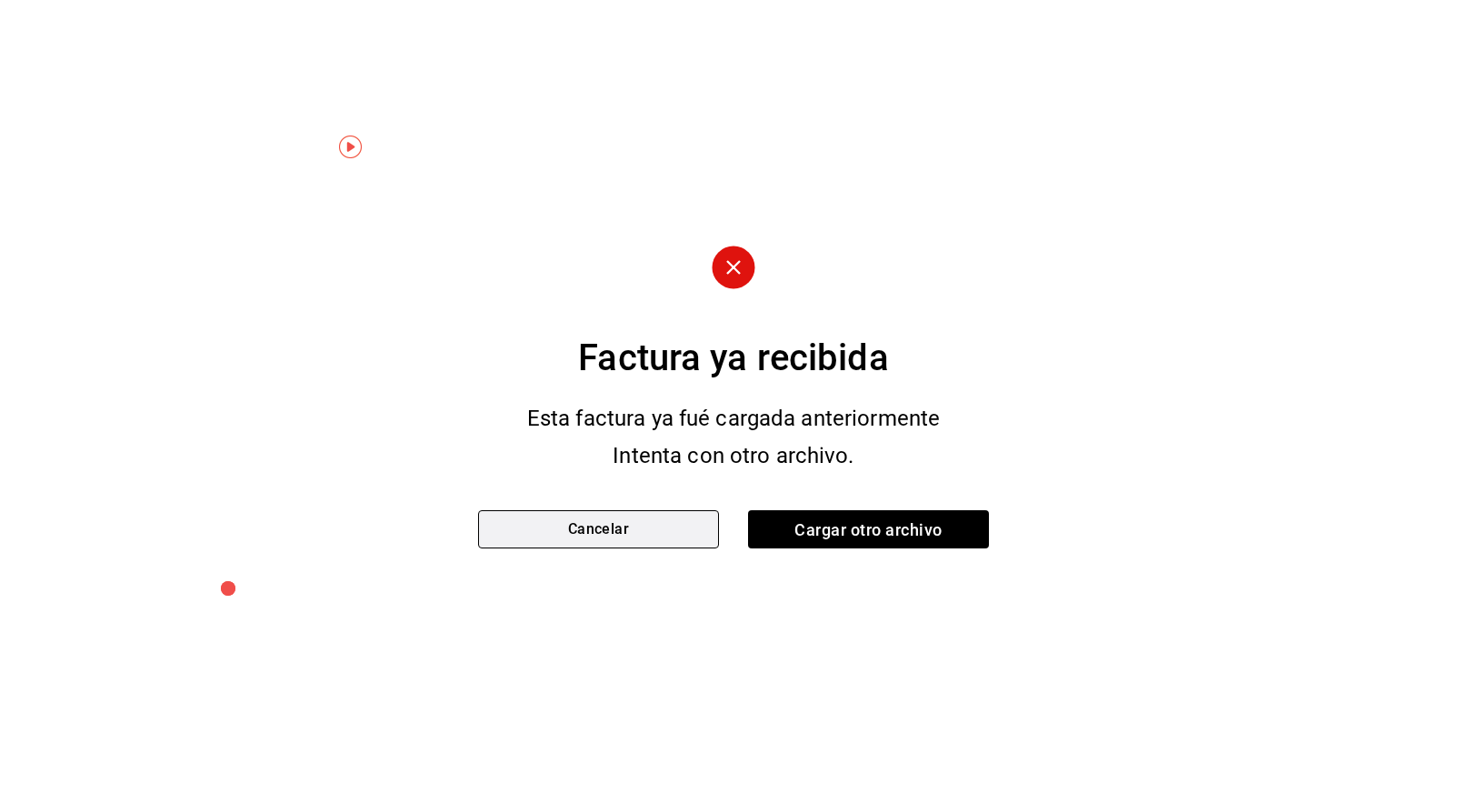
click at [674, 528] on button "Cancelar" at bounding box center [598, 529] width 241 height 38
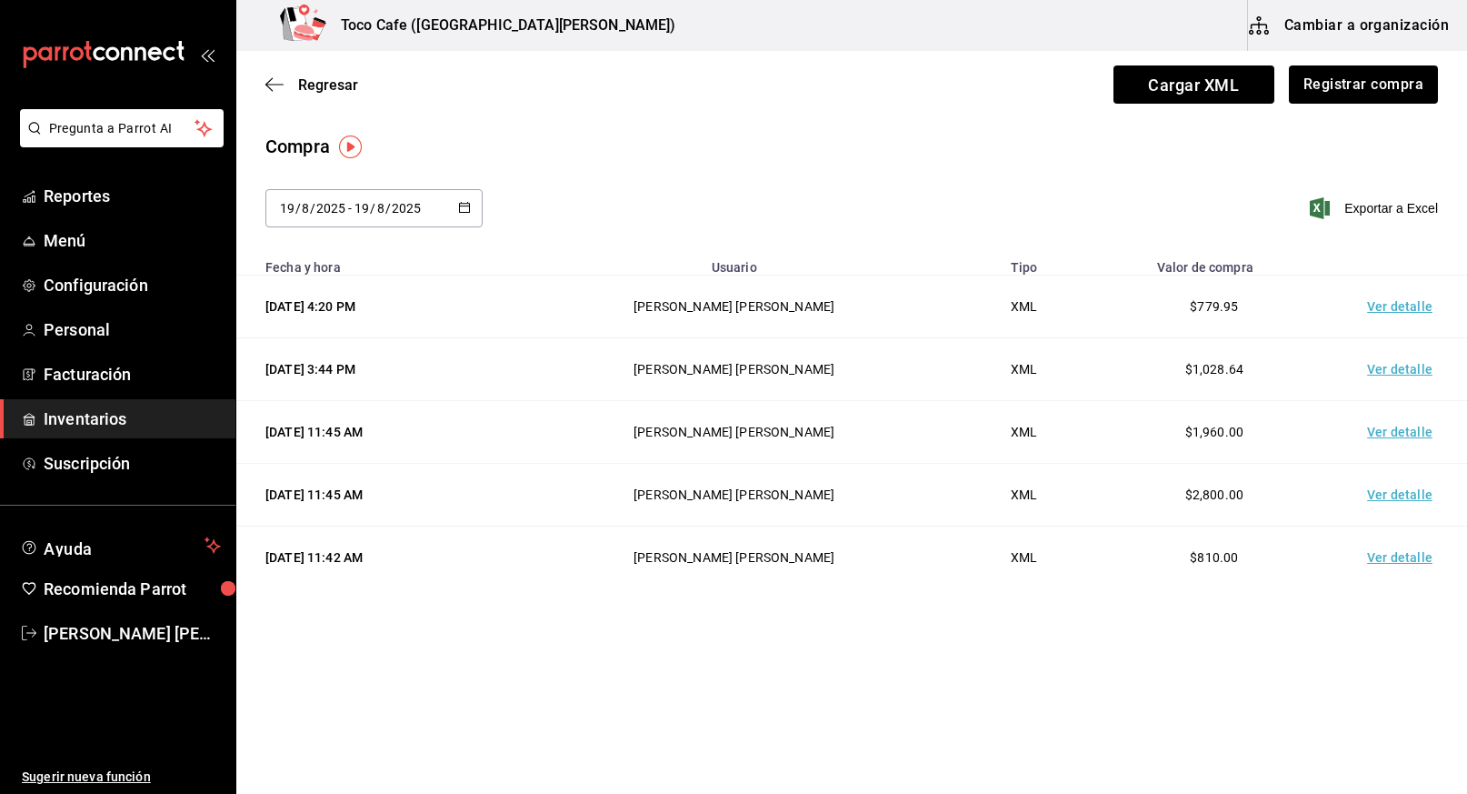
click at [1396, 554] on td "Ver detalle" at bounding box center [1403, 557] width 127 height 63
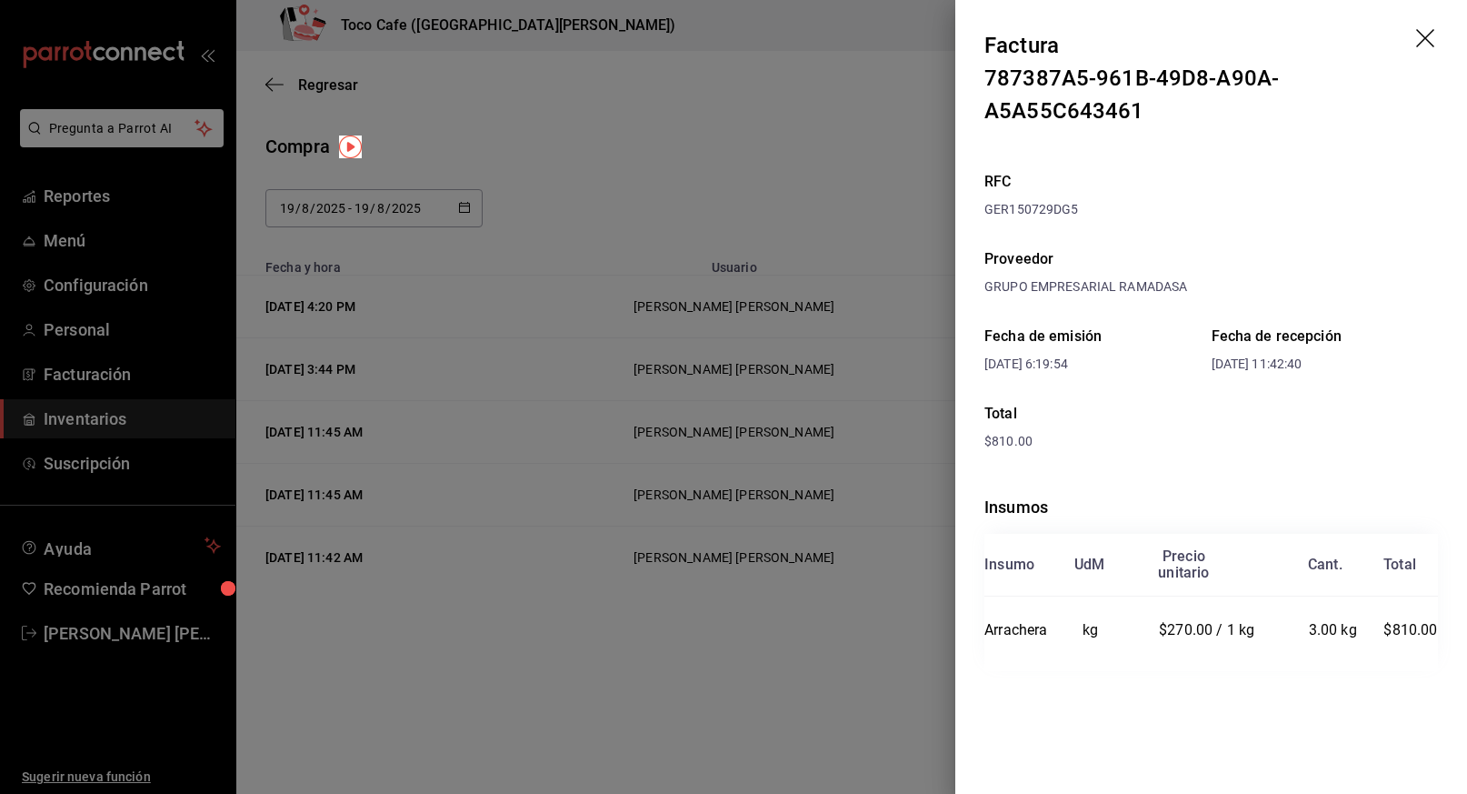
click at [796, 654] on div at bounding box center [733, 397] width 1467 height 794
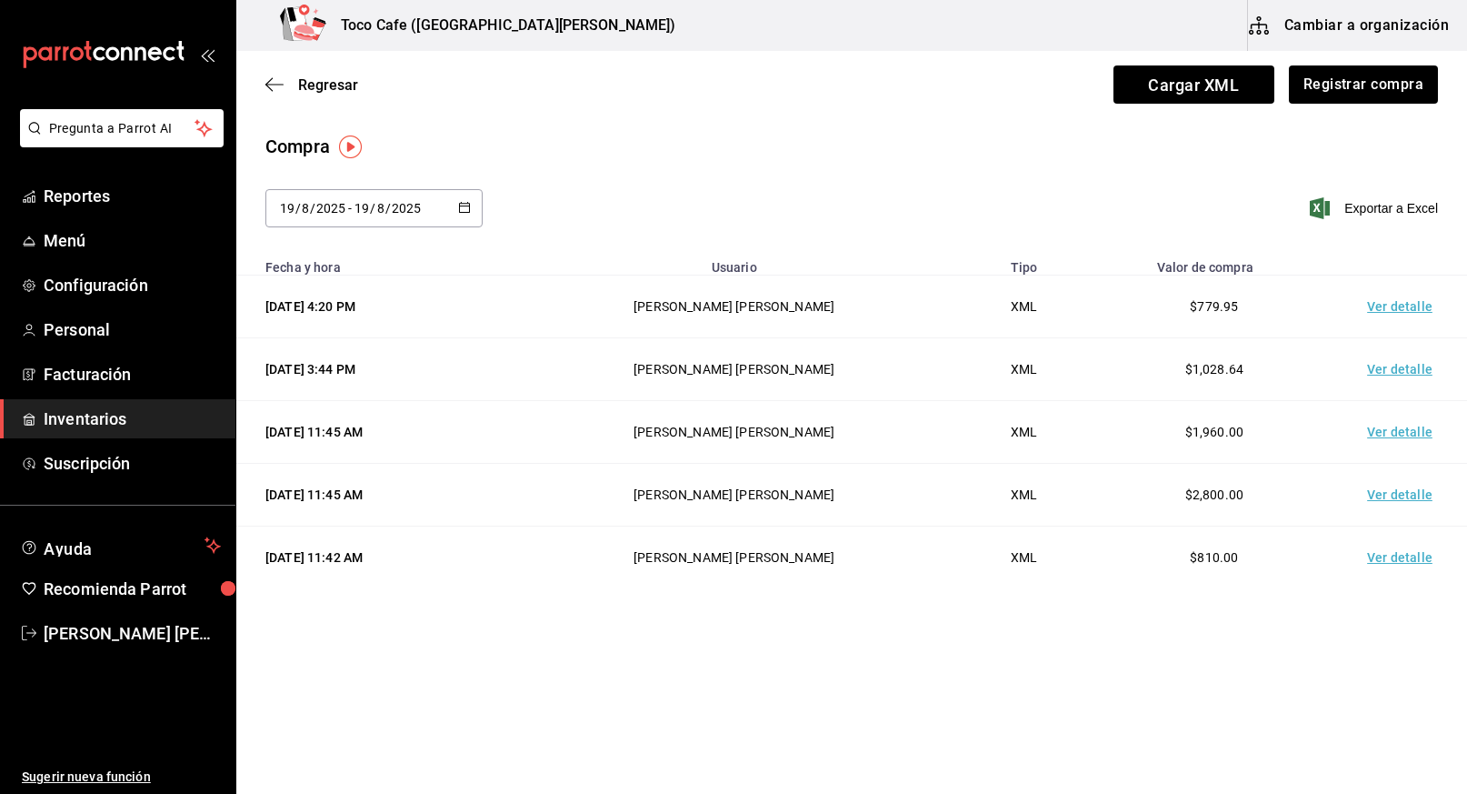
click at [1410, 305] on td "Ver detalle" at bounding box center [1403, 306] width 127 height 63
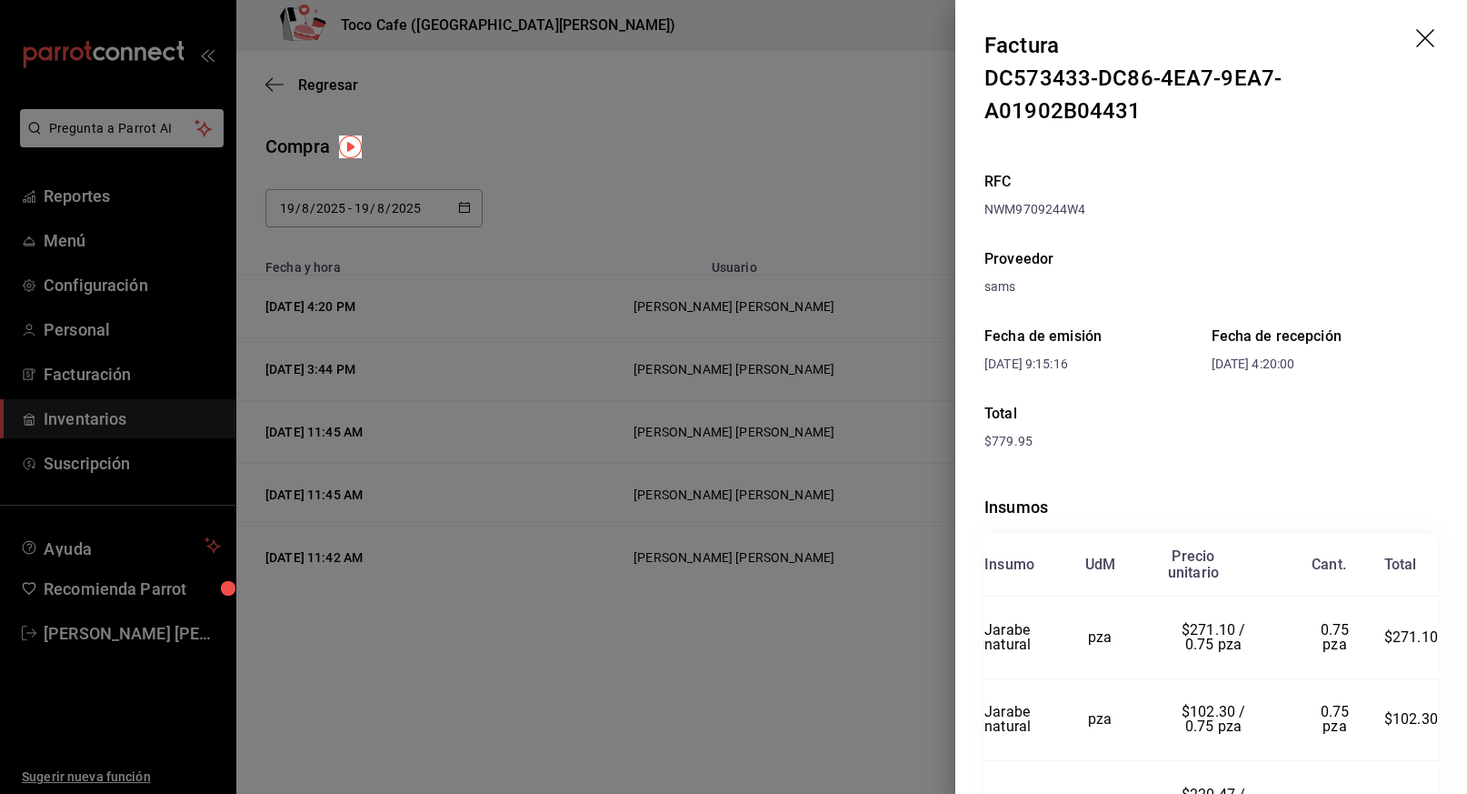
scroll to position [196, 0]
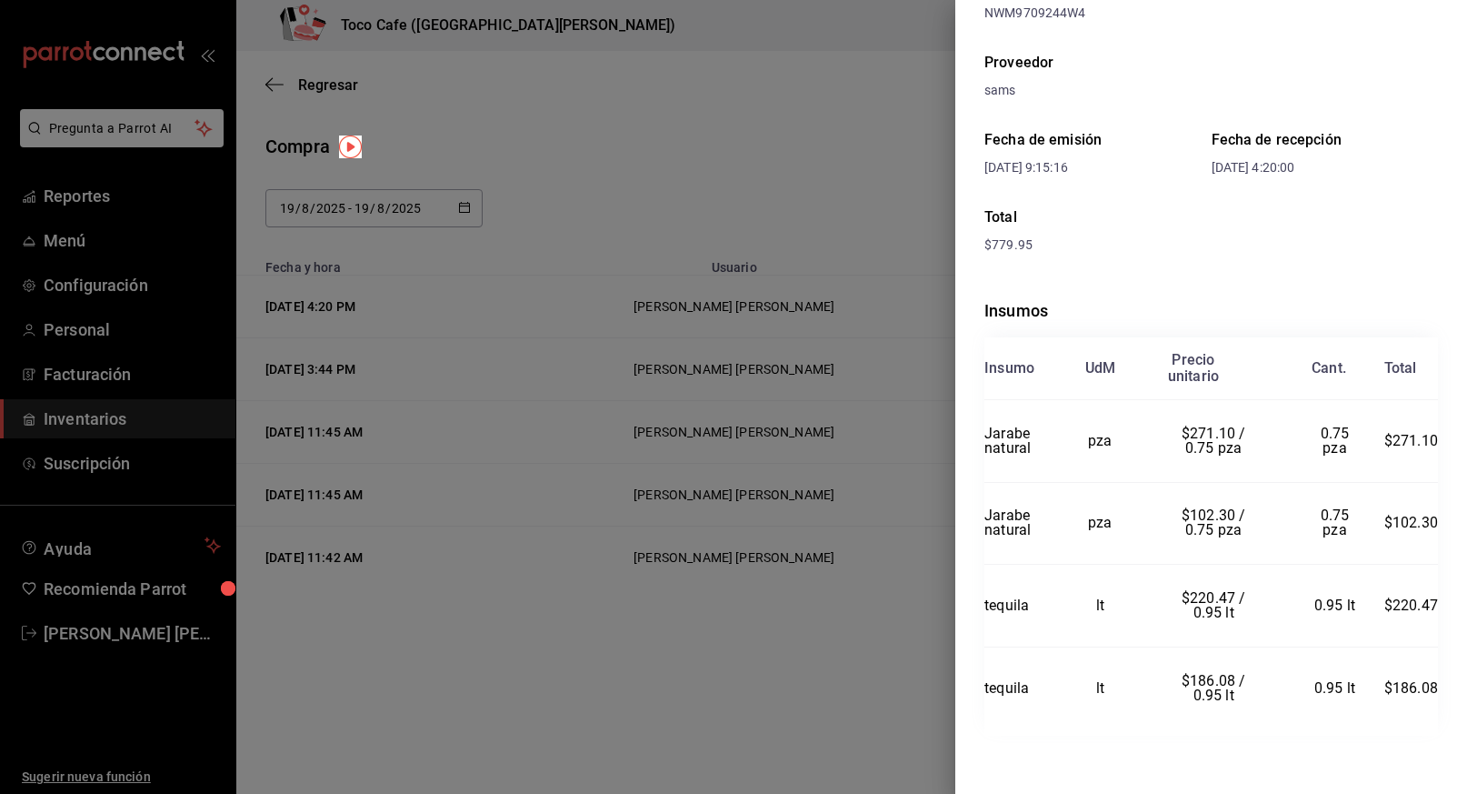
click at [889, 135] on div at bounding box center [733, 397] width 1467 height 794
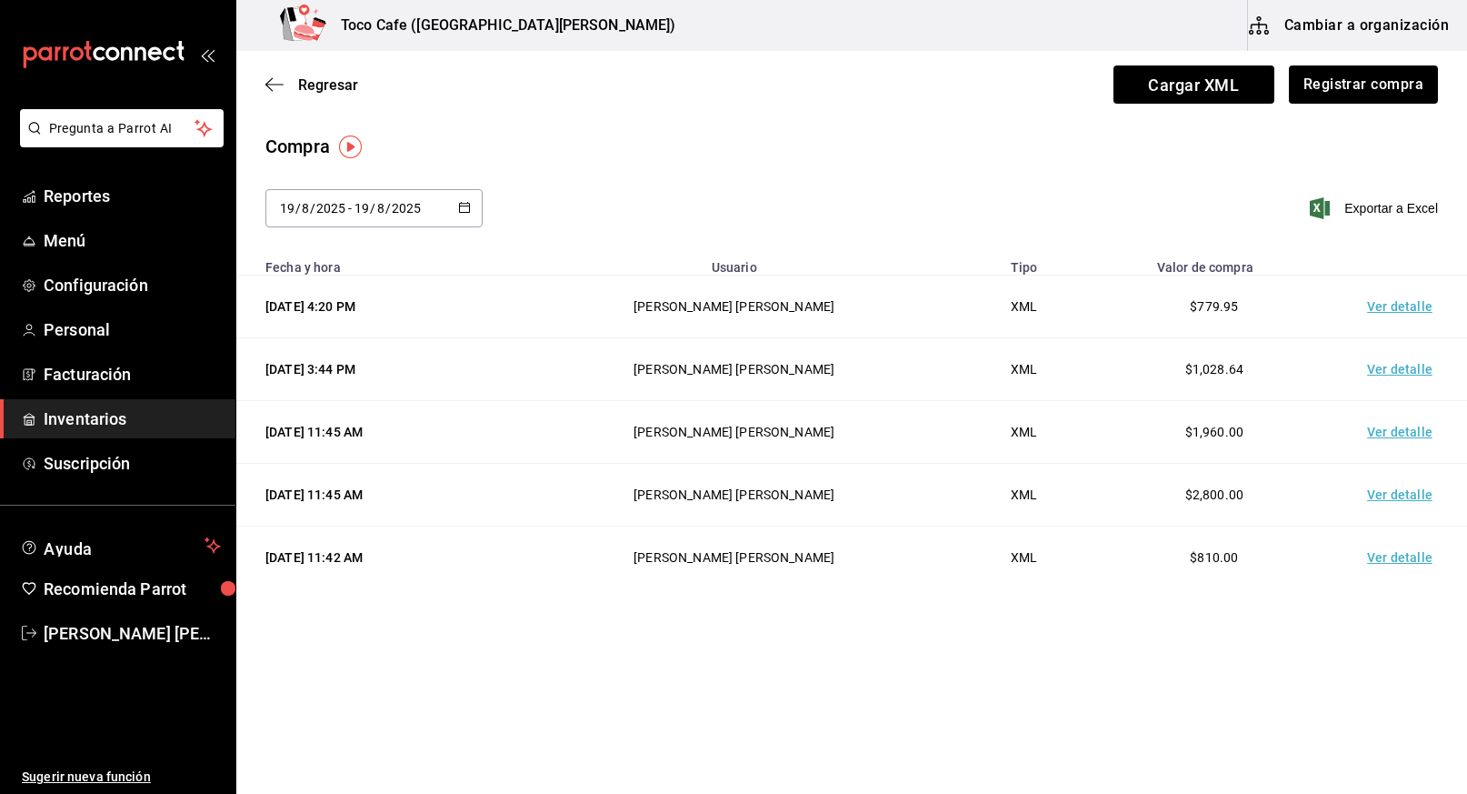
click at [1399, 306] on td "Ver detalle" at bounding box center [1403, 306] width 127 height 63
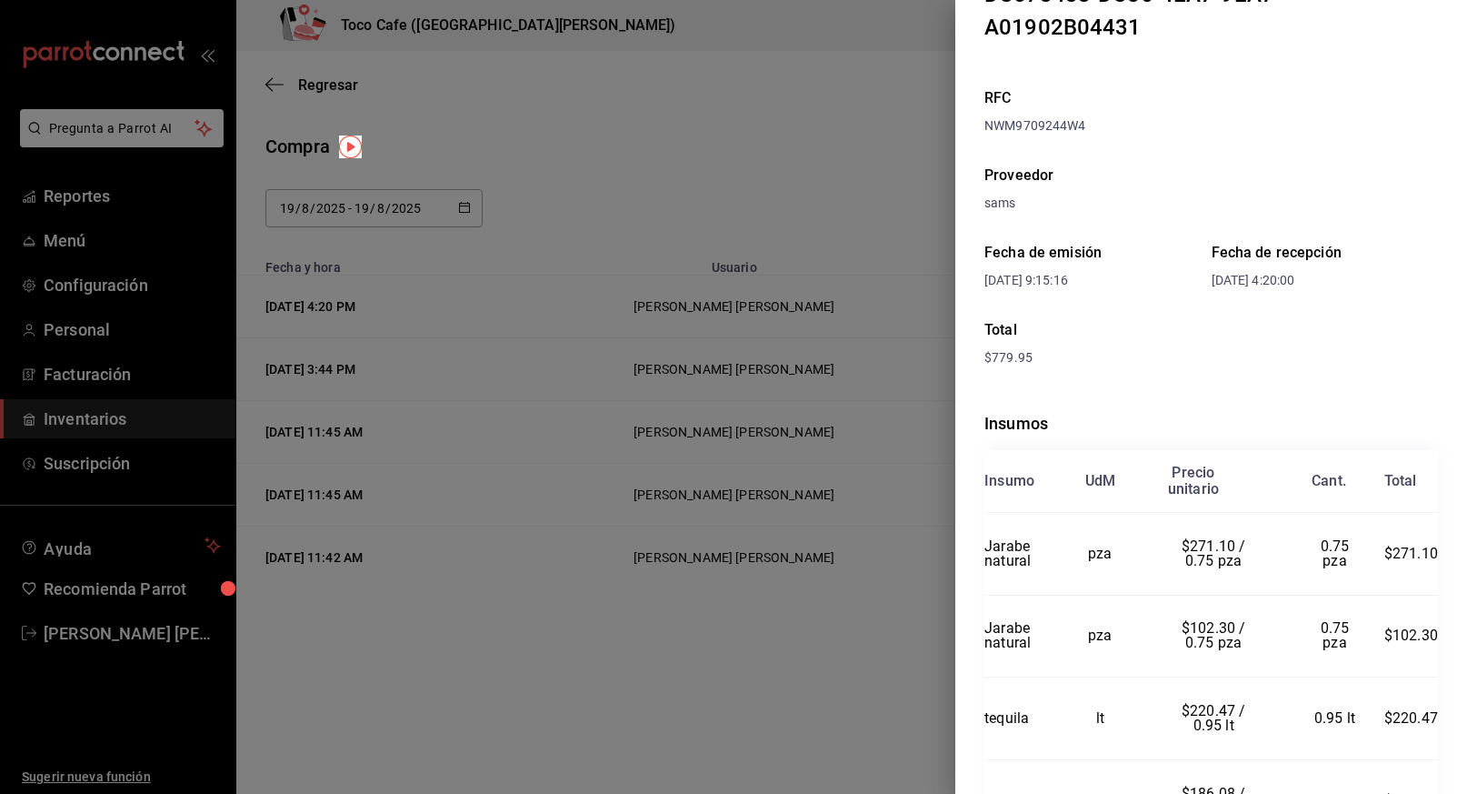
scroll to position [0, 0]
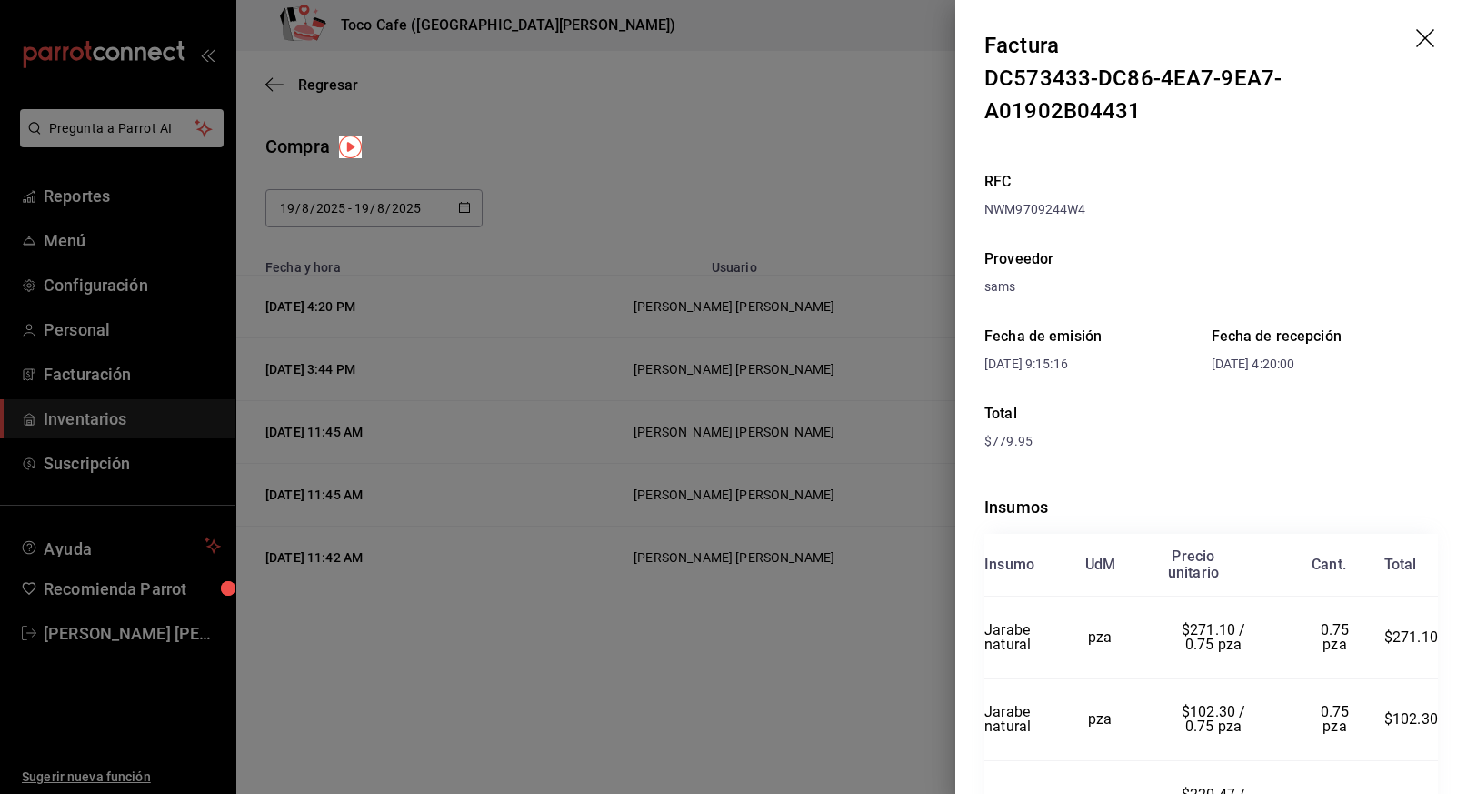
click at [1416, 38] on icon "drag" at bounding box center [1427, 40] width 22 height 22
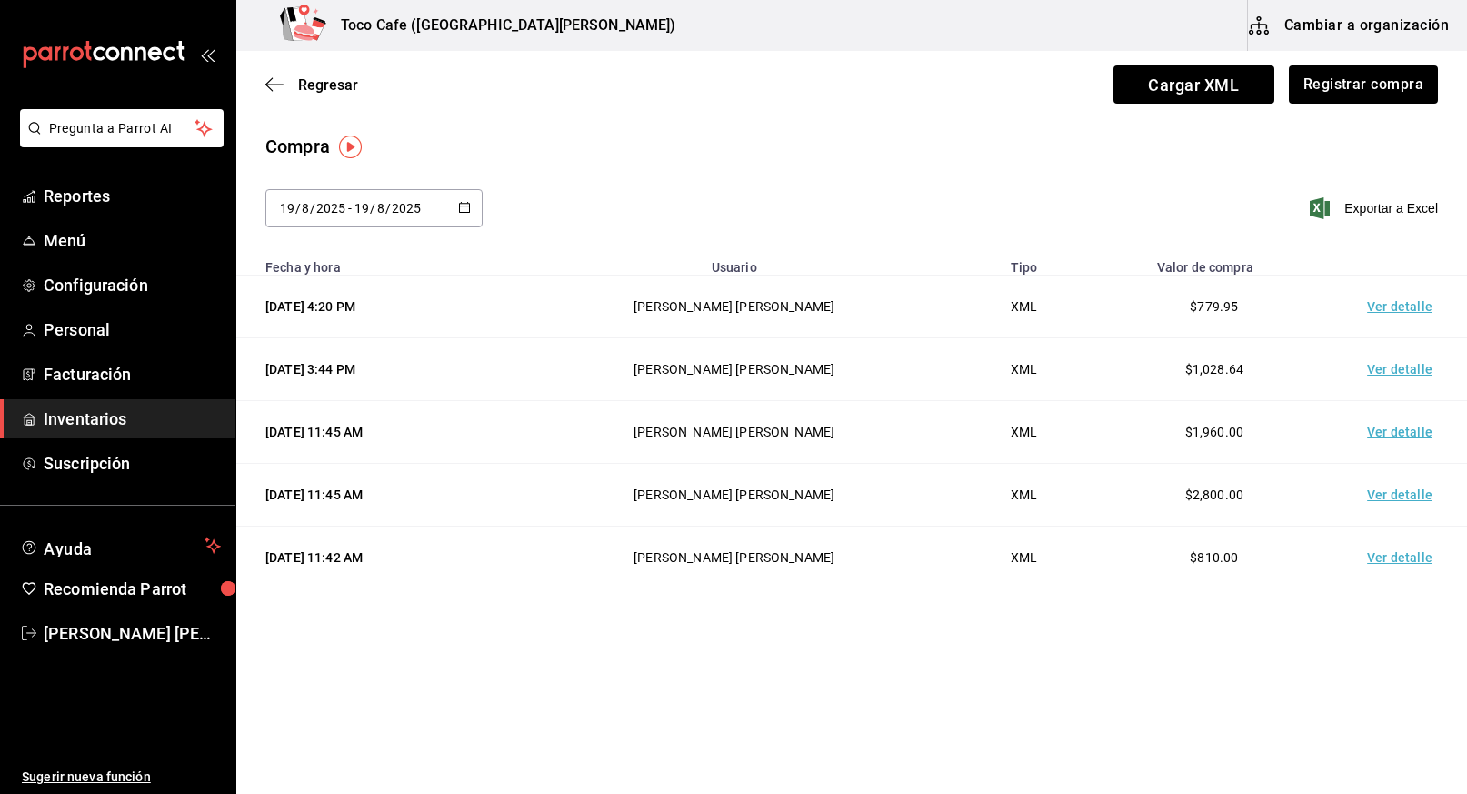
click at [1401, 303] on td "Ver detalle" at bounding box center [1403, 306] width 127 height 63
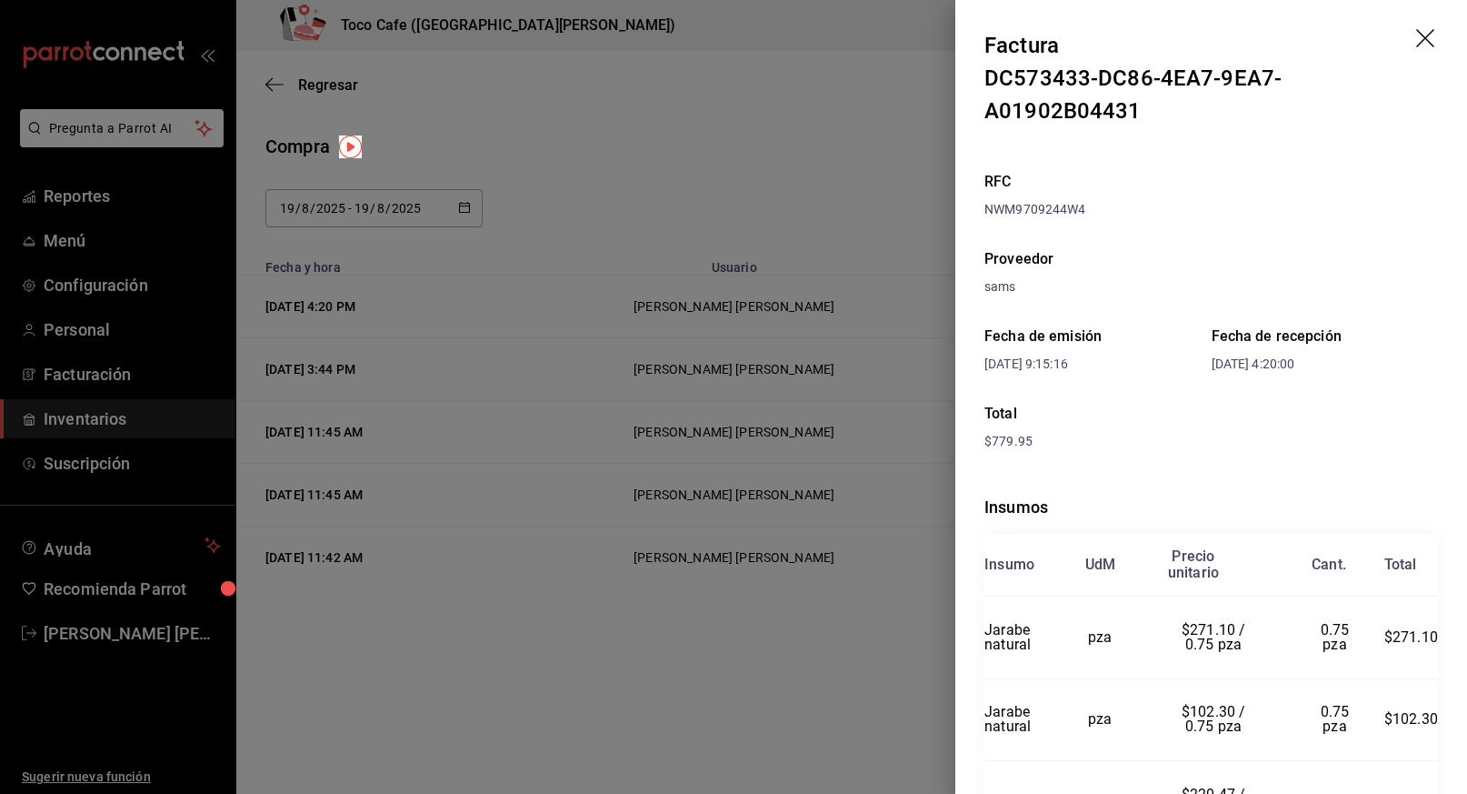
click at [1416, 32] on icon "drag" at bounding box center [1427, 40] width 22 height 22
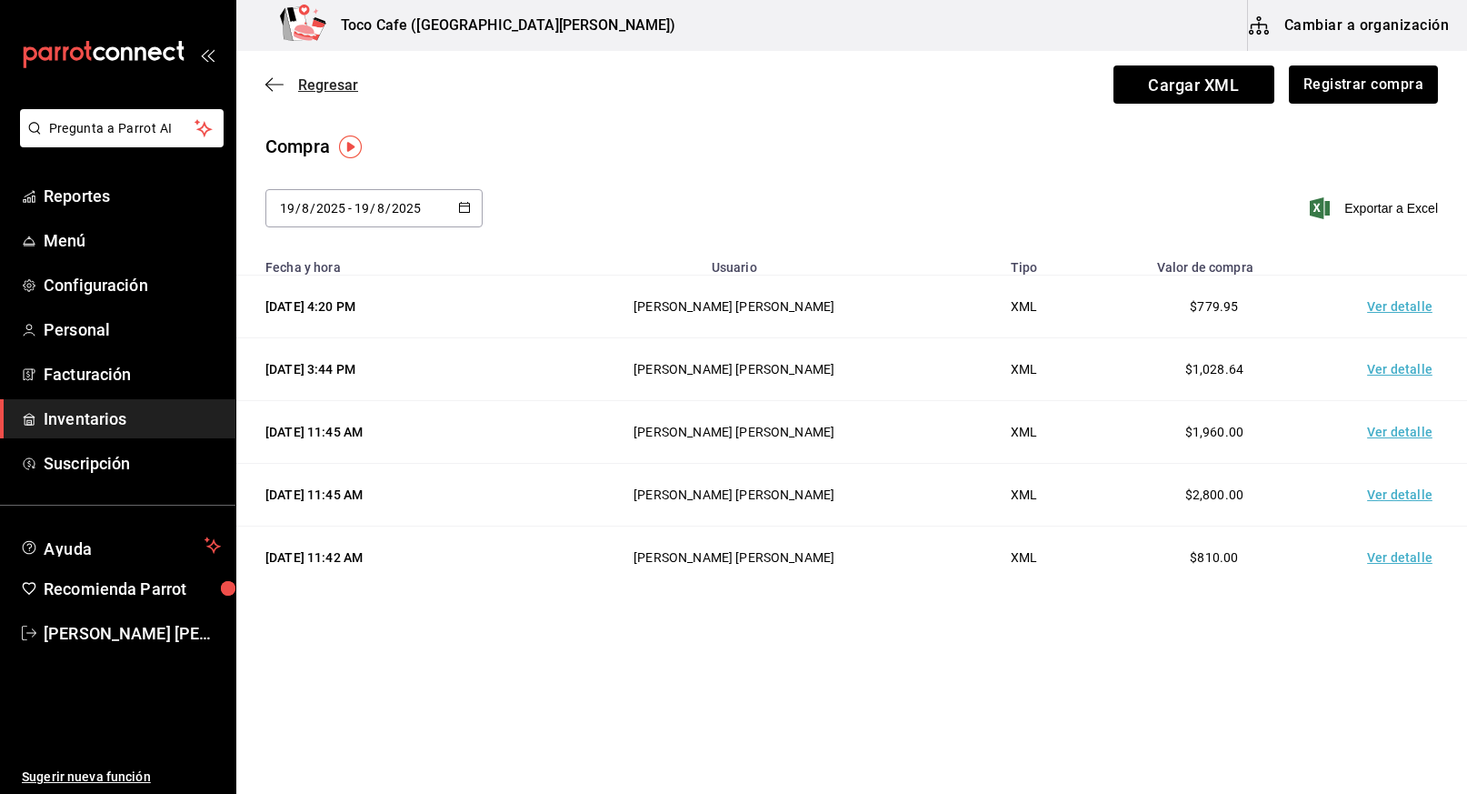
click at [311, 86] on span "Regresar" at bounding box center [328, 84] width 60 height 17
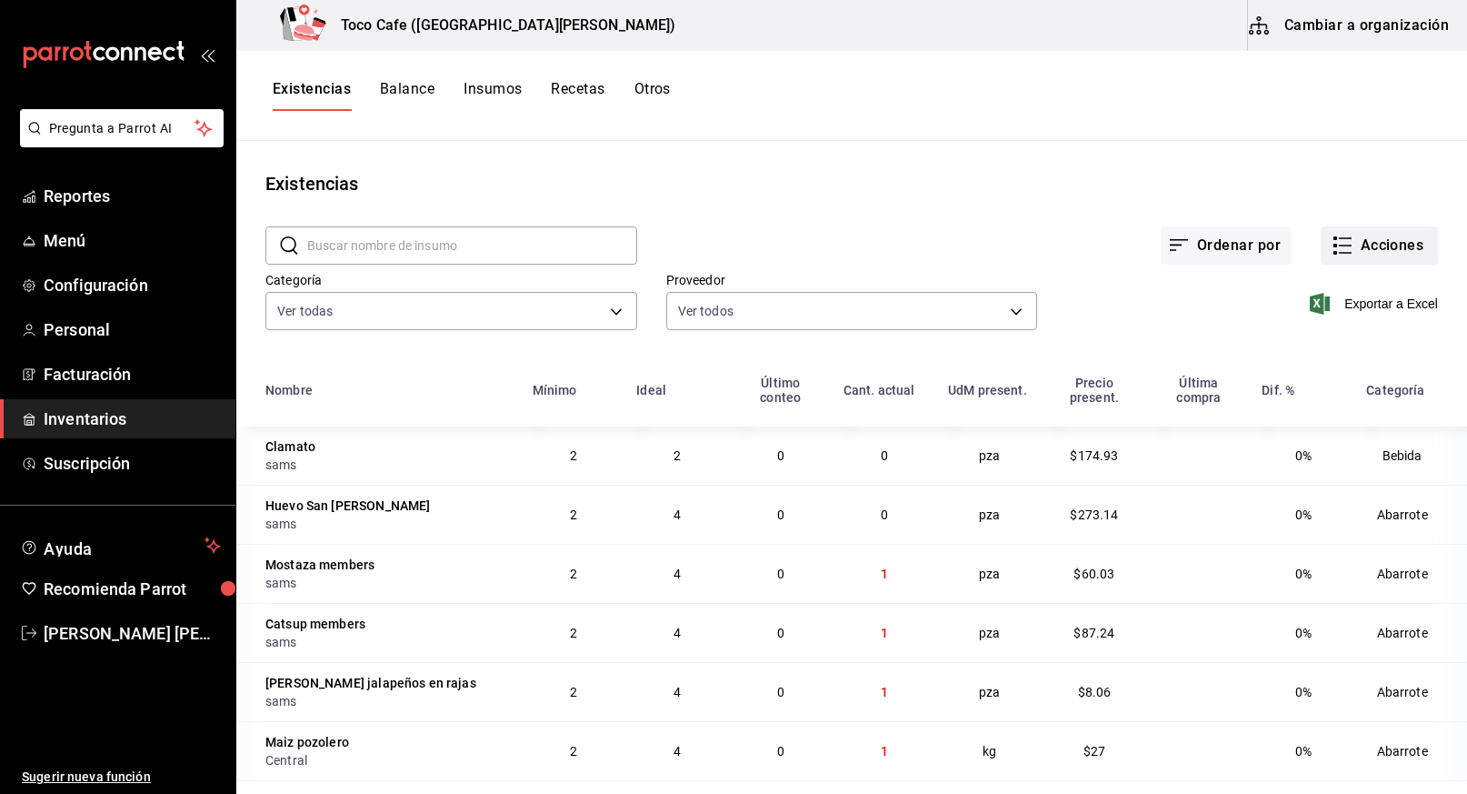
click at [1373, 244] on button "Acciones" at bounding box center [1379, 245] width 117 height 38
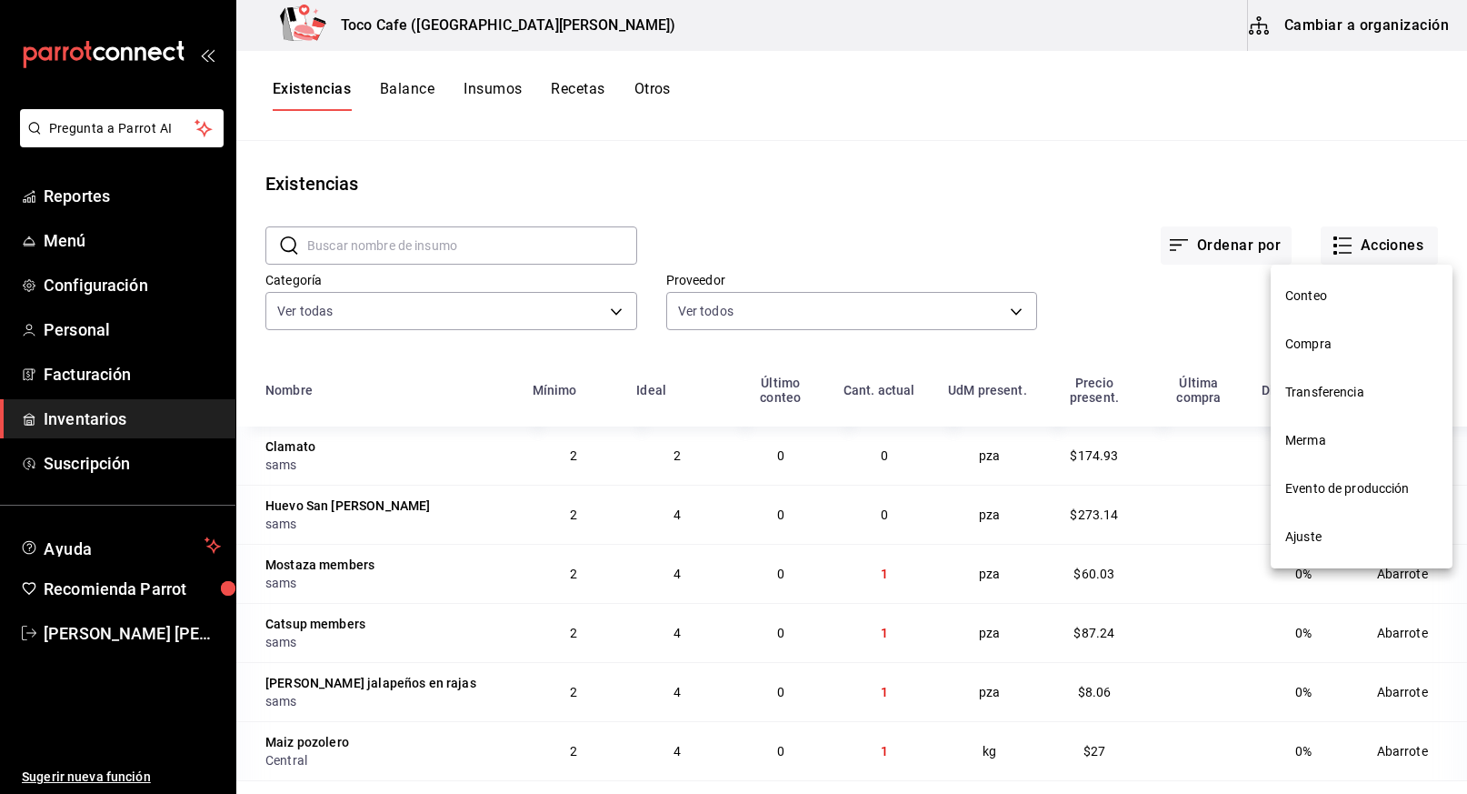
click at [1312, 536] on span "Ajuste" at bounding box center [1361, 536] width 153 height 19
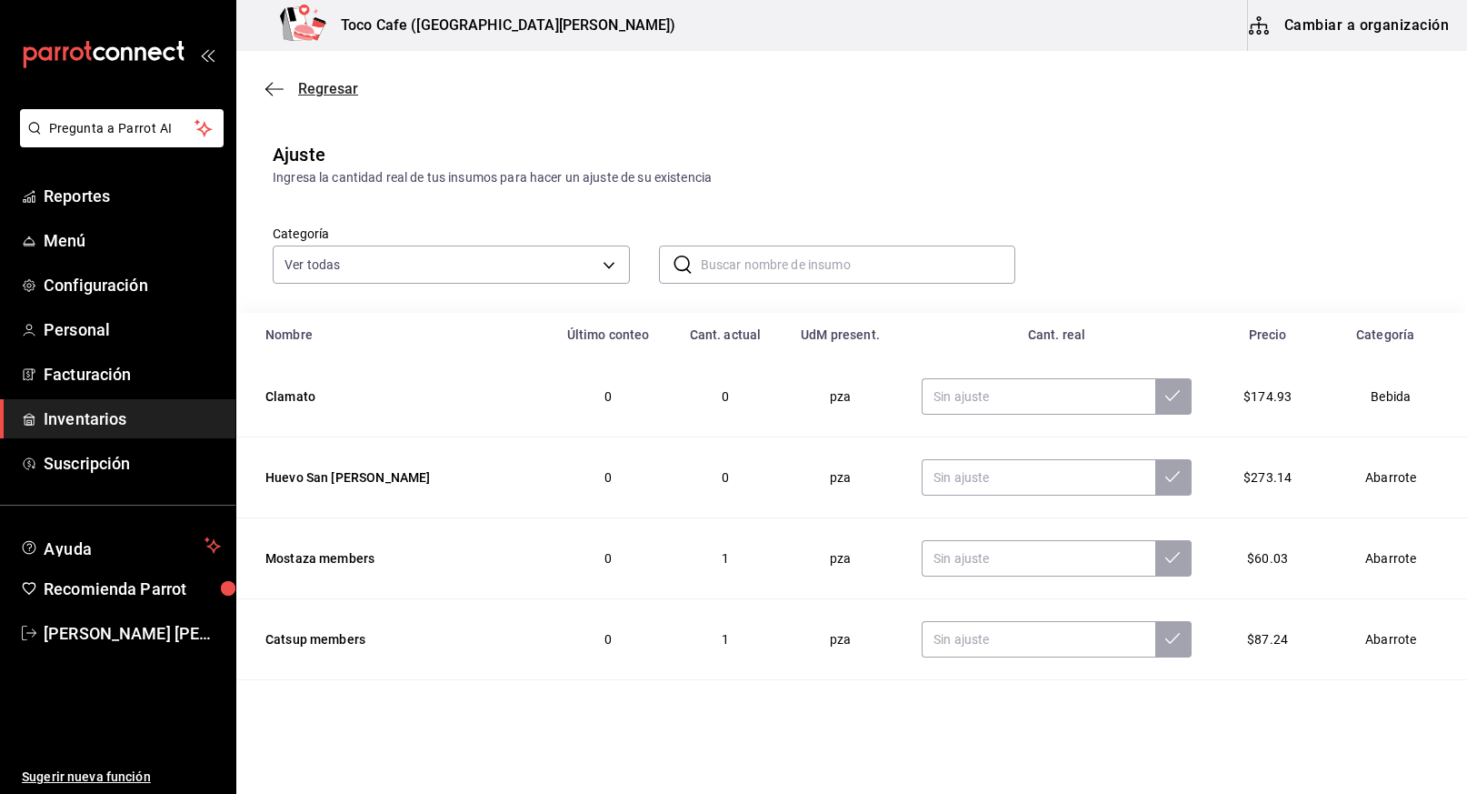
click at [324, 82] on span "Regresar" at bounding box center [328, 88] width 60 height 17
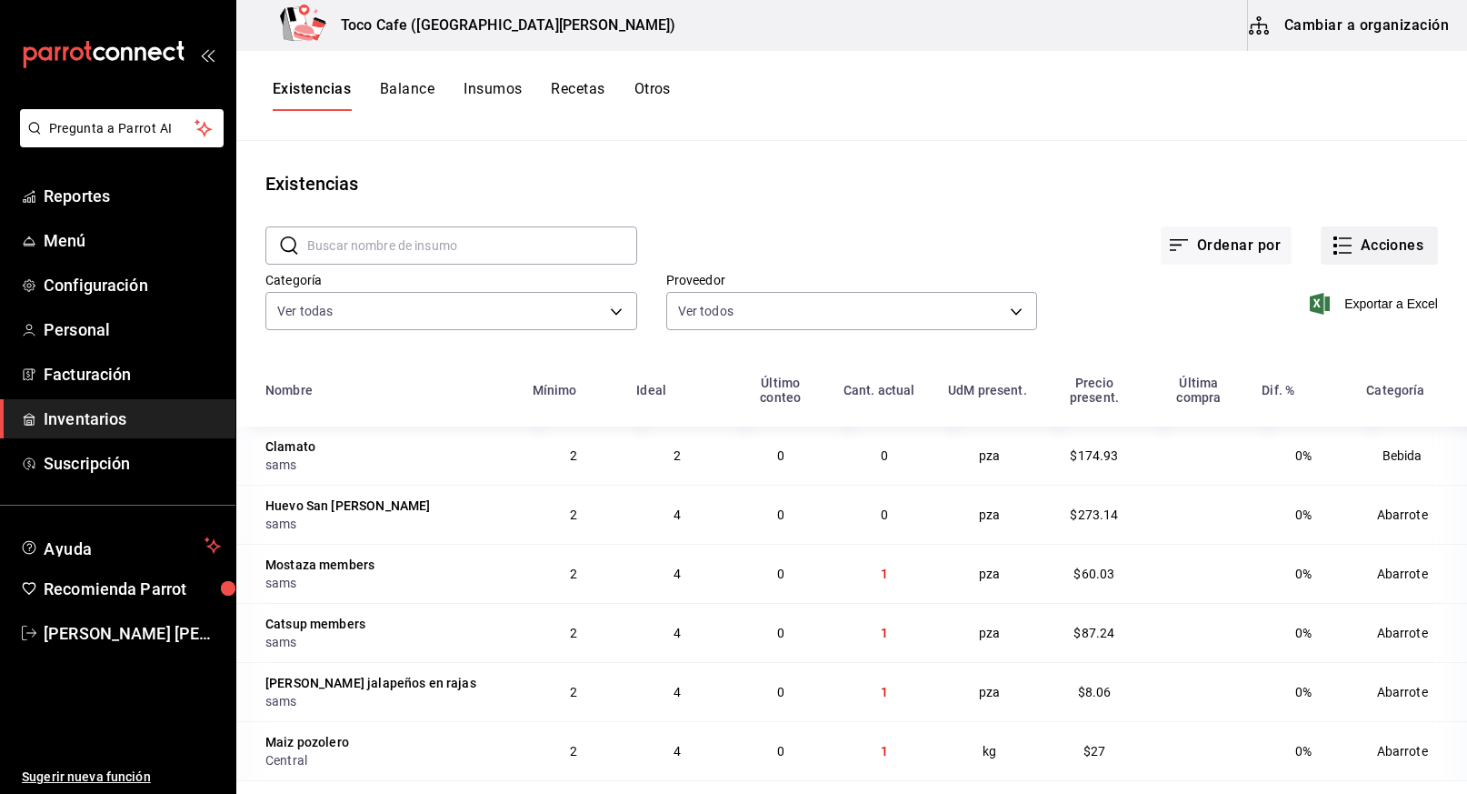
click at [1363, 248] on button "Acciones" at bounding box center [1379, 245] width 117 height 38
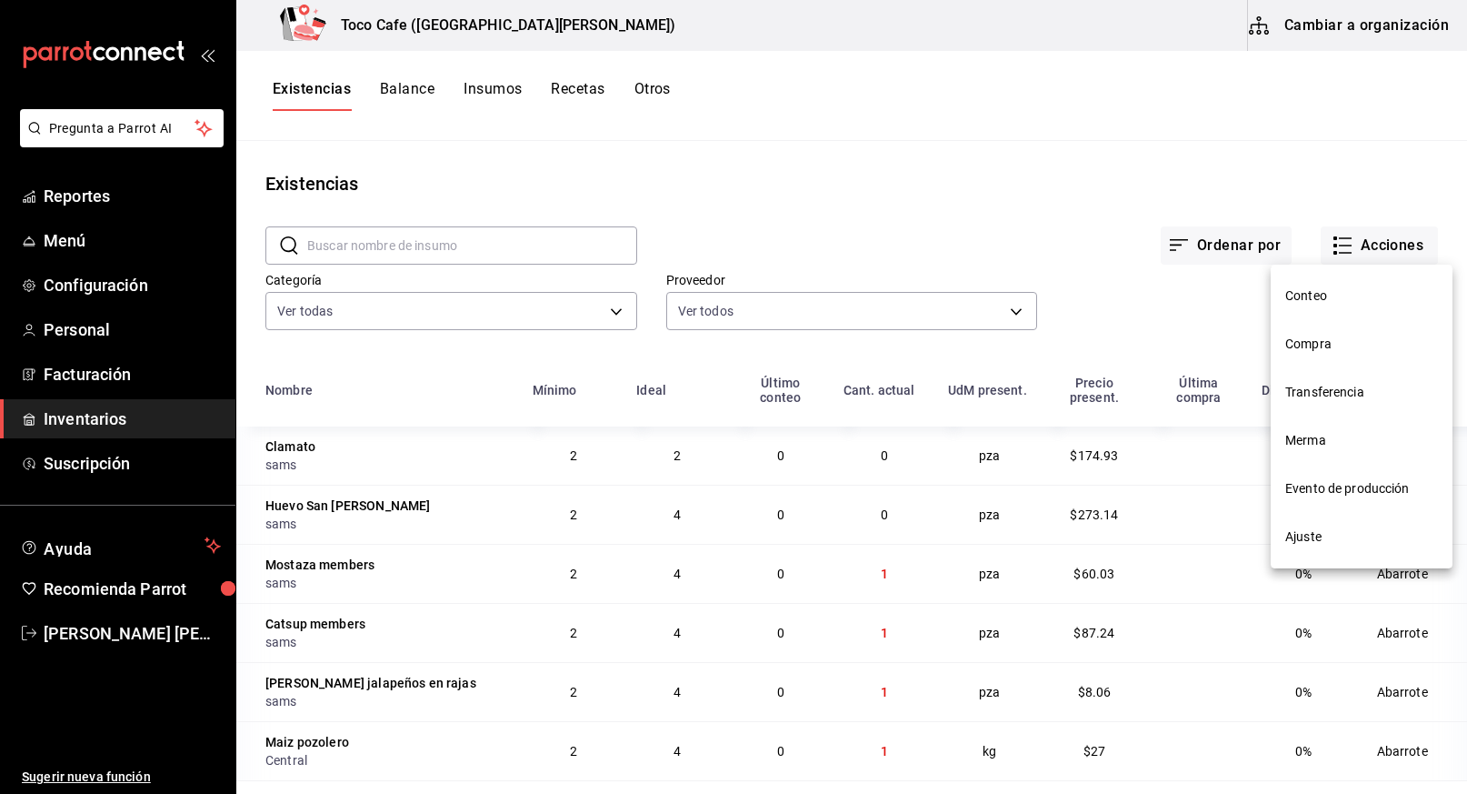
click at [1323, 349] on span "Compra" at bounding box center [1361, 344] width 153 height 19
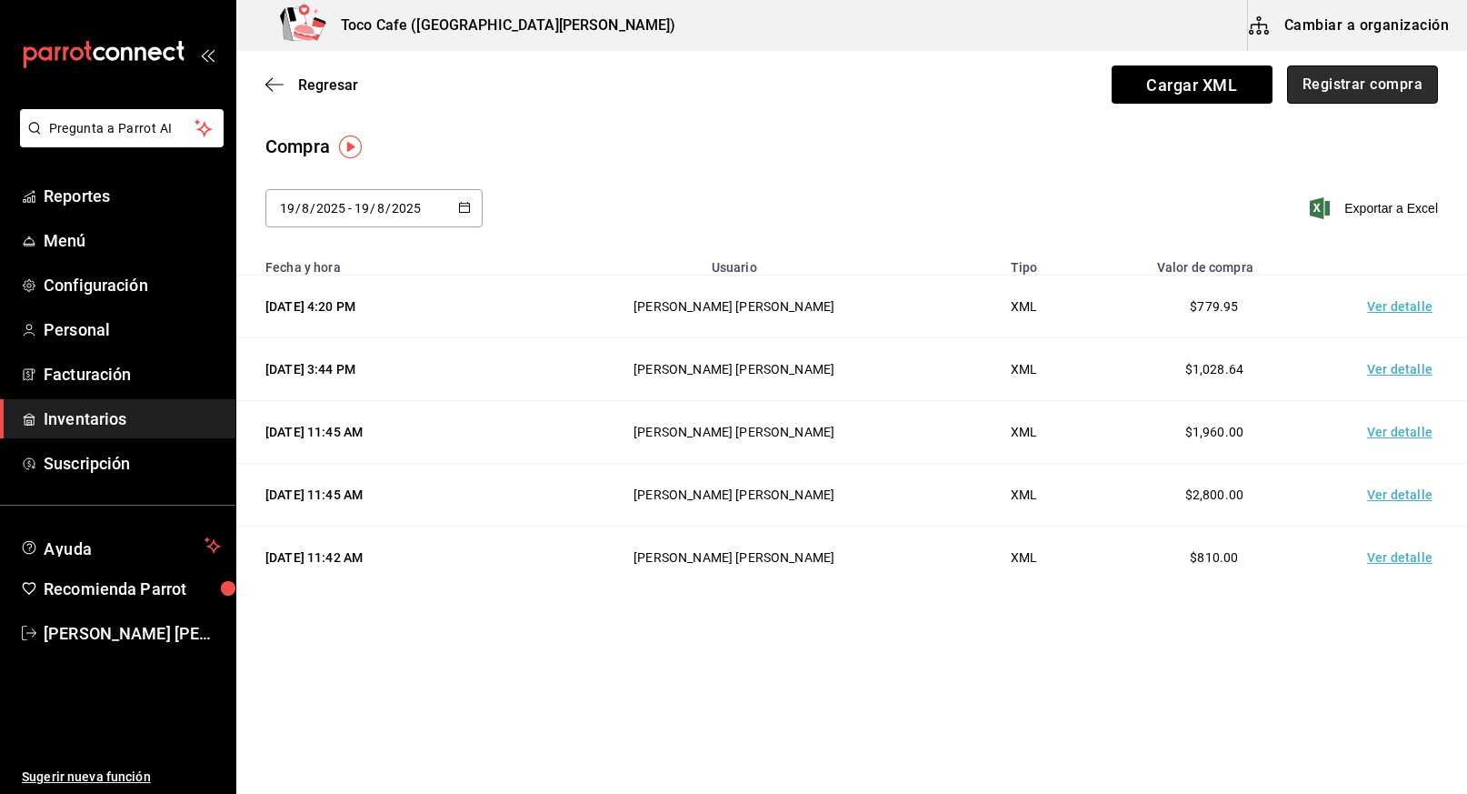
click at [1373, 91] on button "Registrar compra" at bounding box center [1362, 84] width 151 height 38
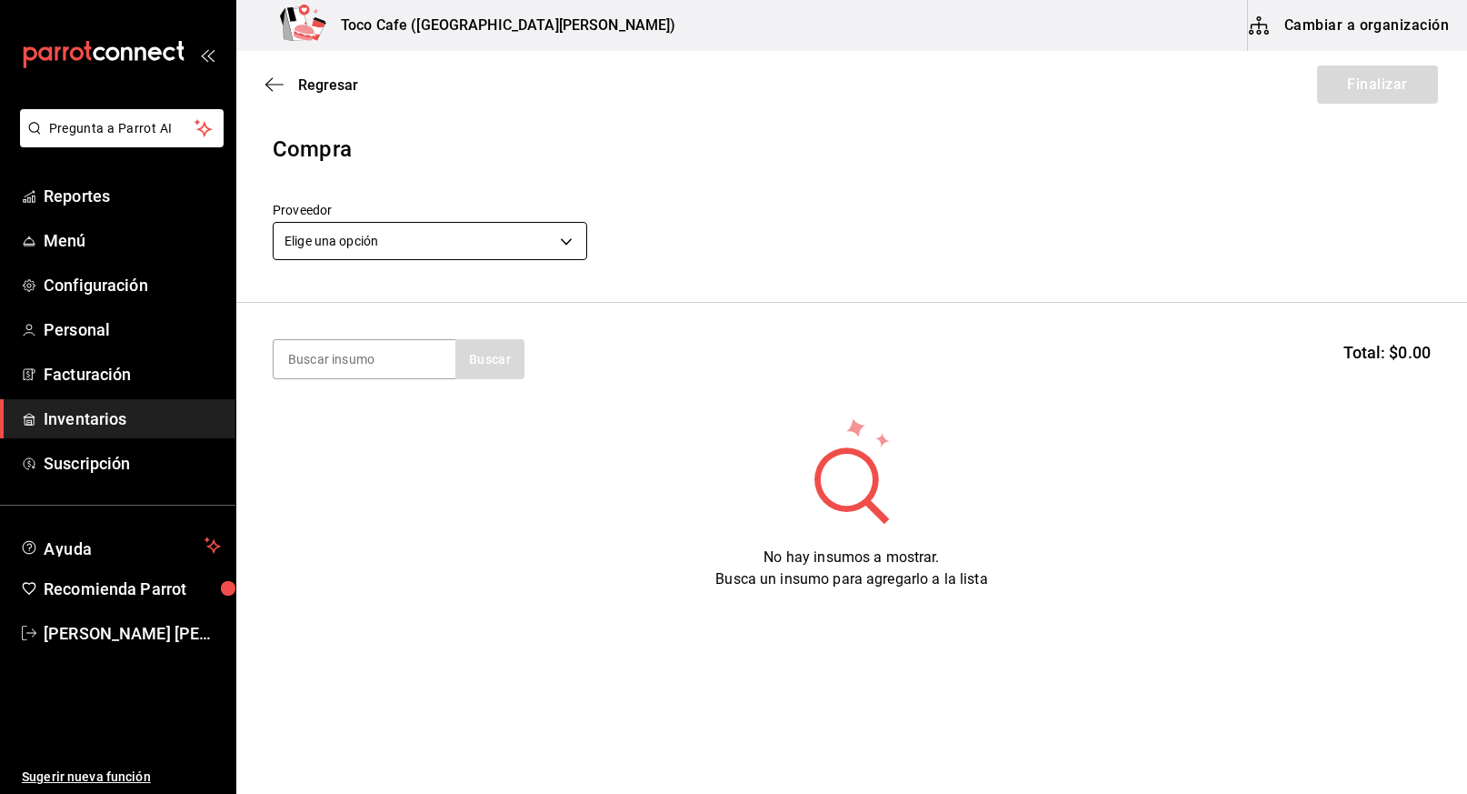
click at [568, 240] on body "Pregunta a Parrot AI Reportes Menú Configuración Personal Facturación Inventari…" at bounding box center [733, 345] width 1467 height 691
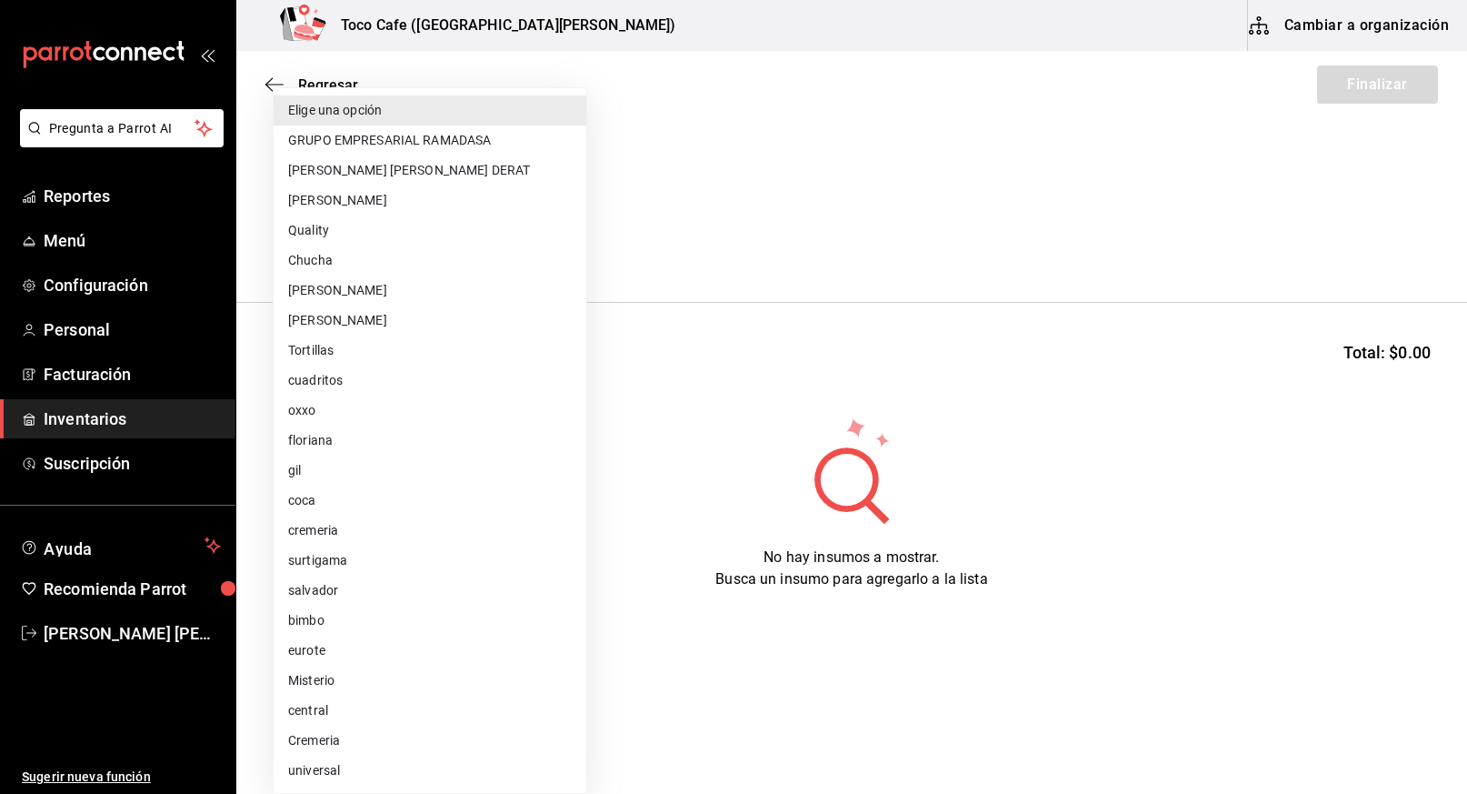
scroll to position [240, 0]
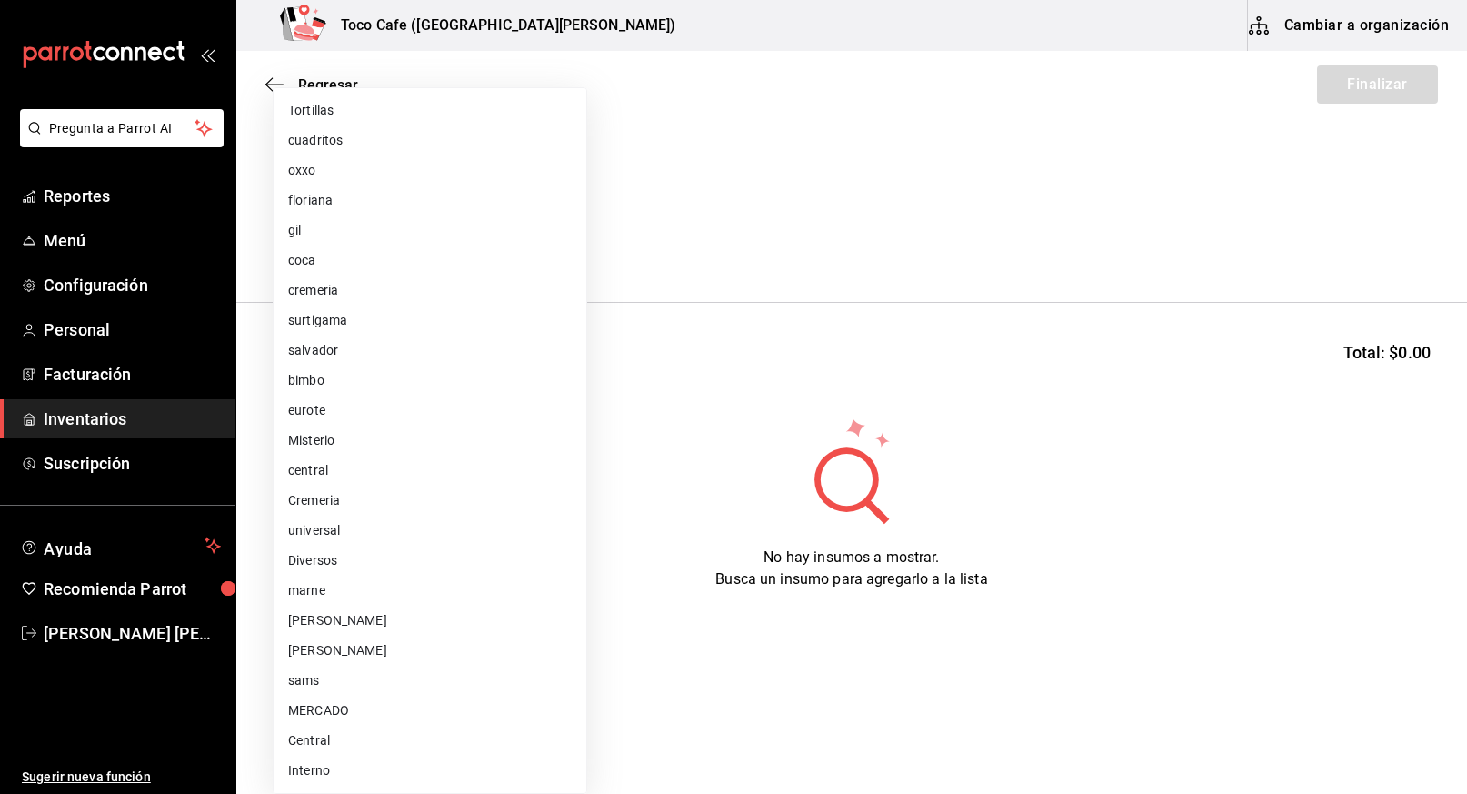
click at [389, 684] on li "sams" at bounding box center [430, 680] width 313 height 30
type input "f78d80a6-4387-4d04-be98-b23abc33e133"
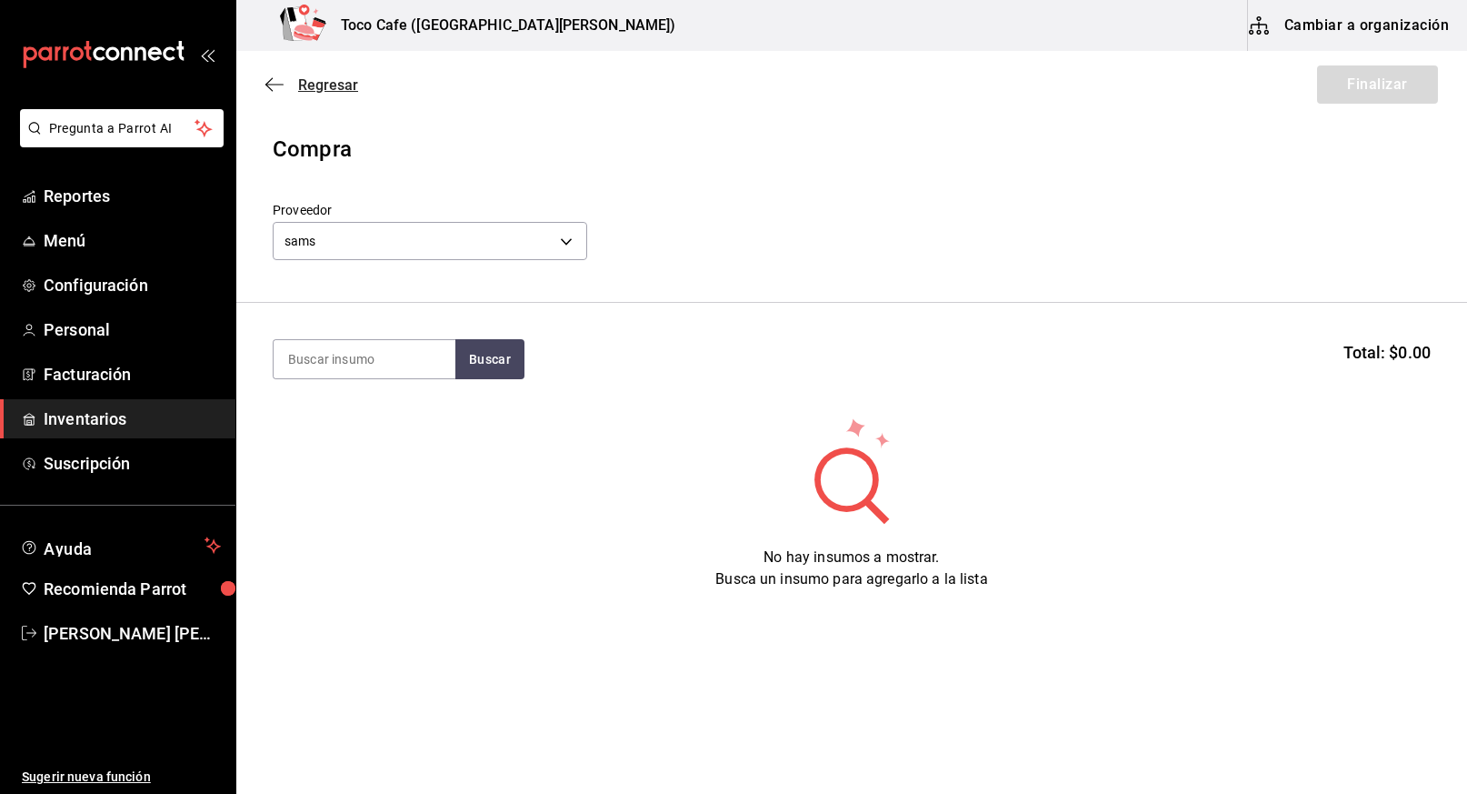
click at [312, 87] on span "Regresar" at bounding box center [328, 84] width 60 height 17
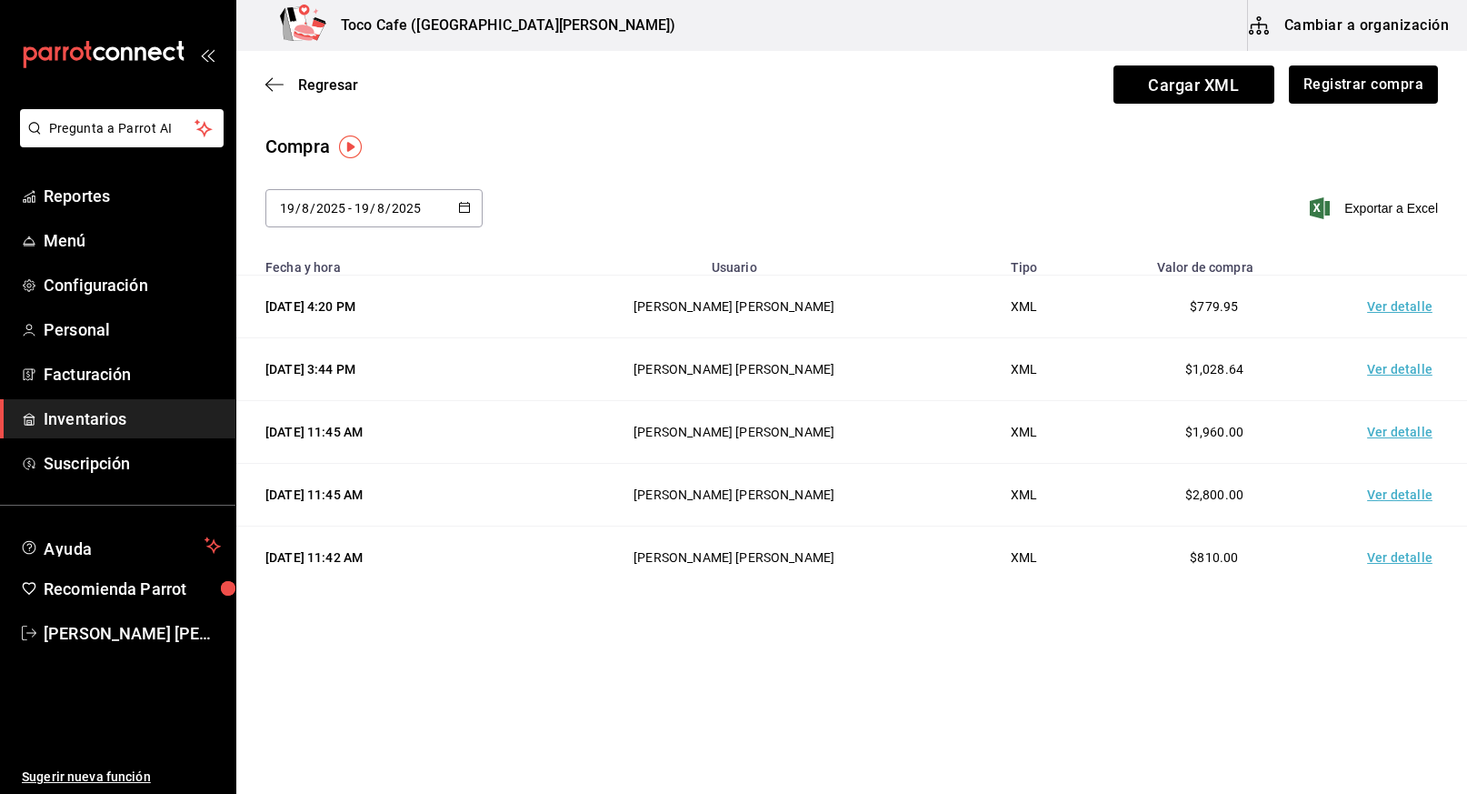
click at [1404, 303] on td "Ver detalle" at bounding box center [1403, 306] width 127 height 63
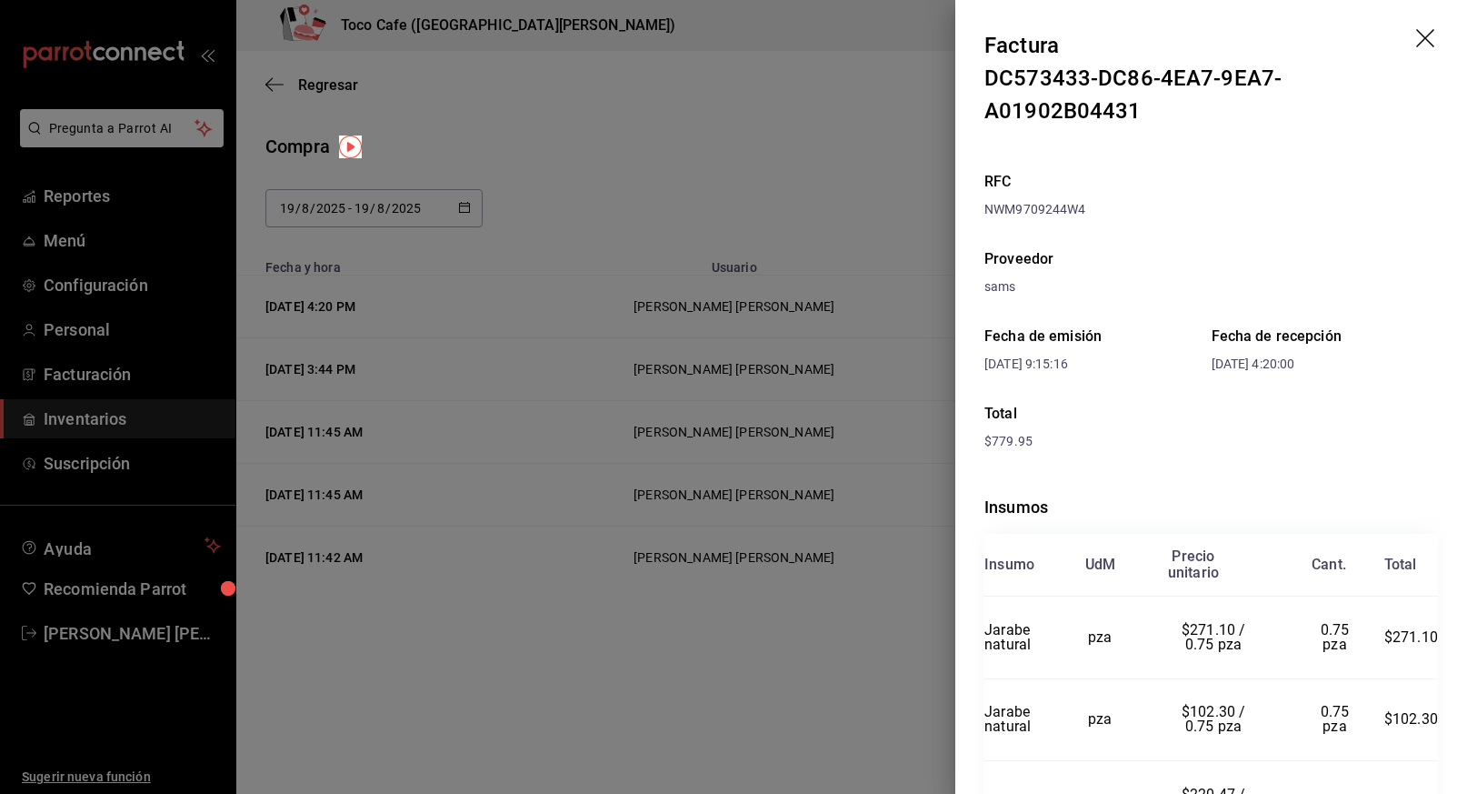
click at [1416, 36] on icon "drag" at bounding box center [1425, 38] width 18 height 18
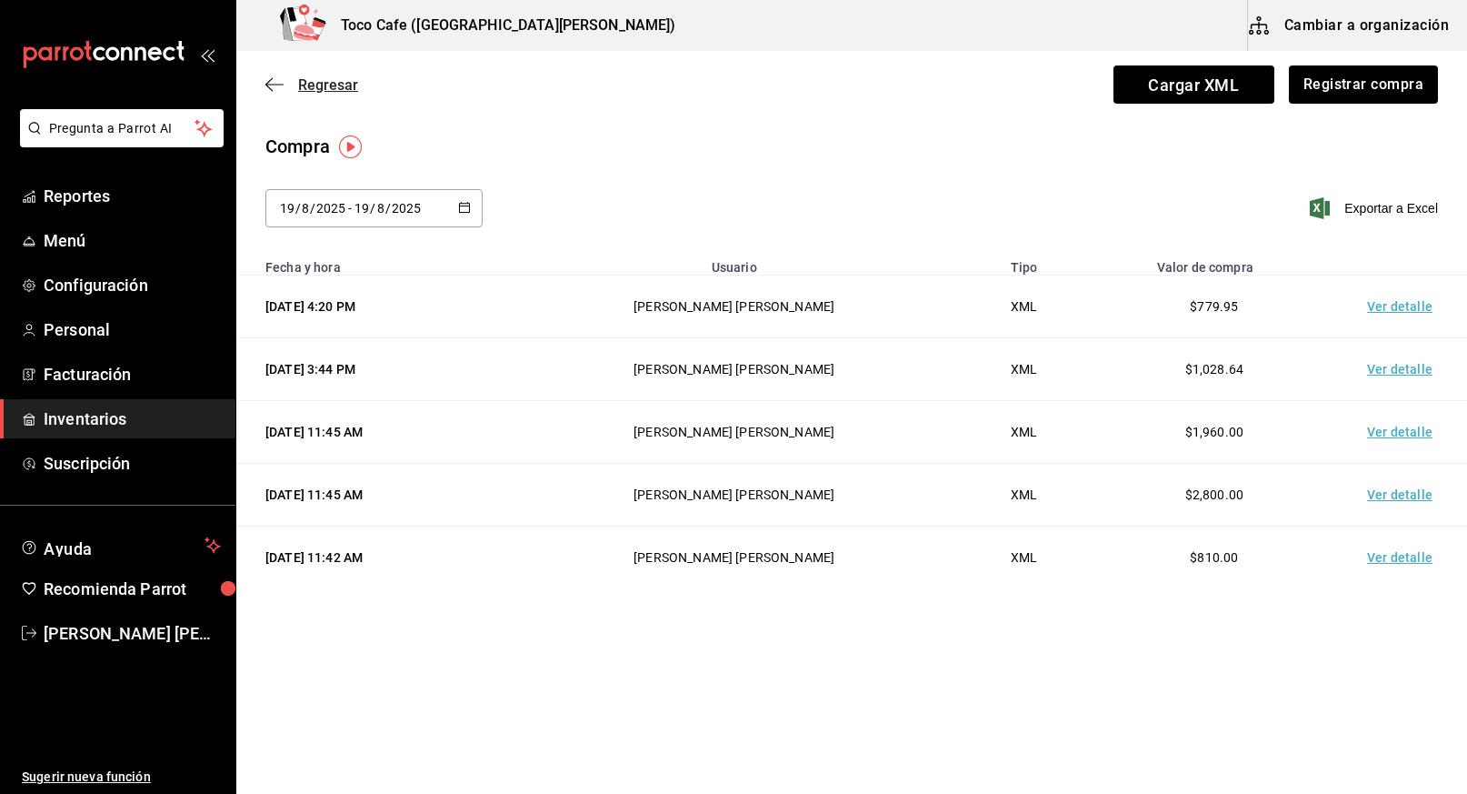
click at [325, 85] on span "Regresar" at bounding box center [328, 84] width 60 height 17
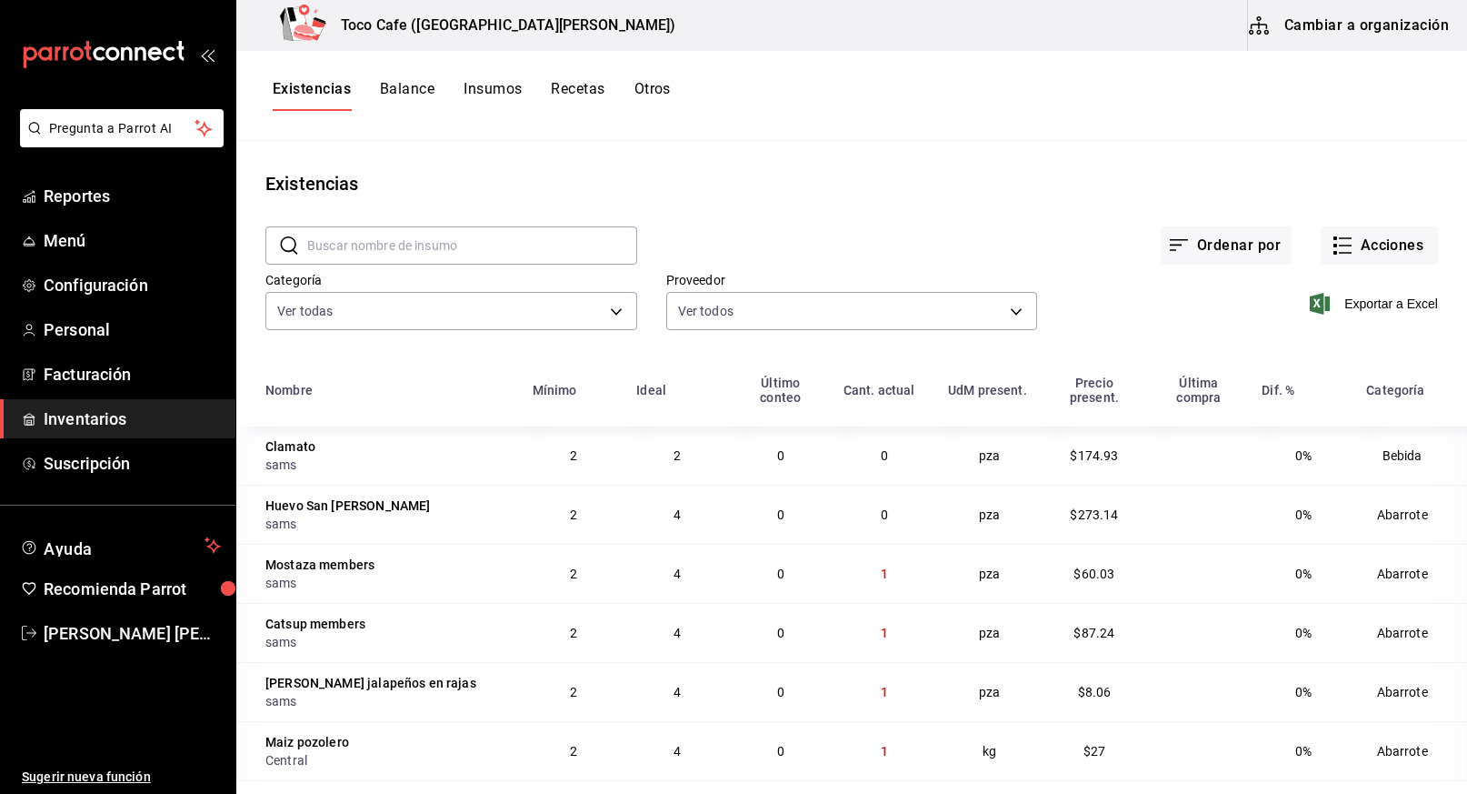
click at [413, 91] on button "Balance" at bounding box center [407, 95] width 55 height 31
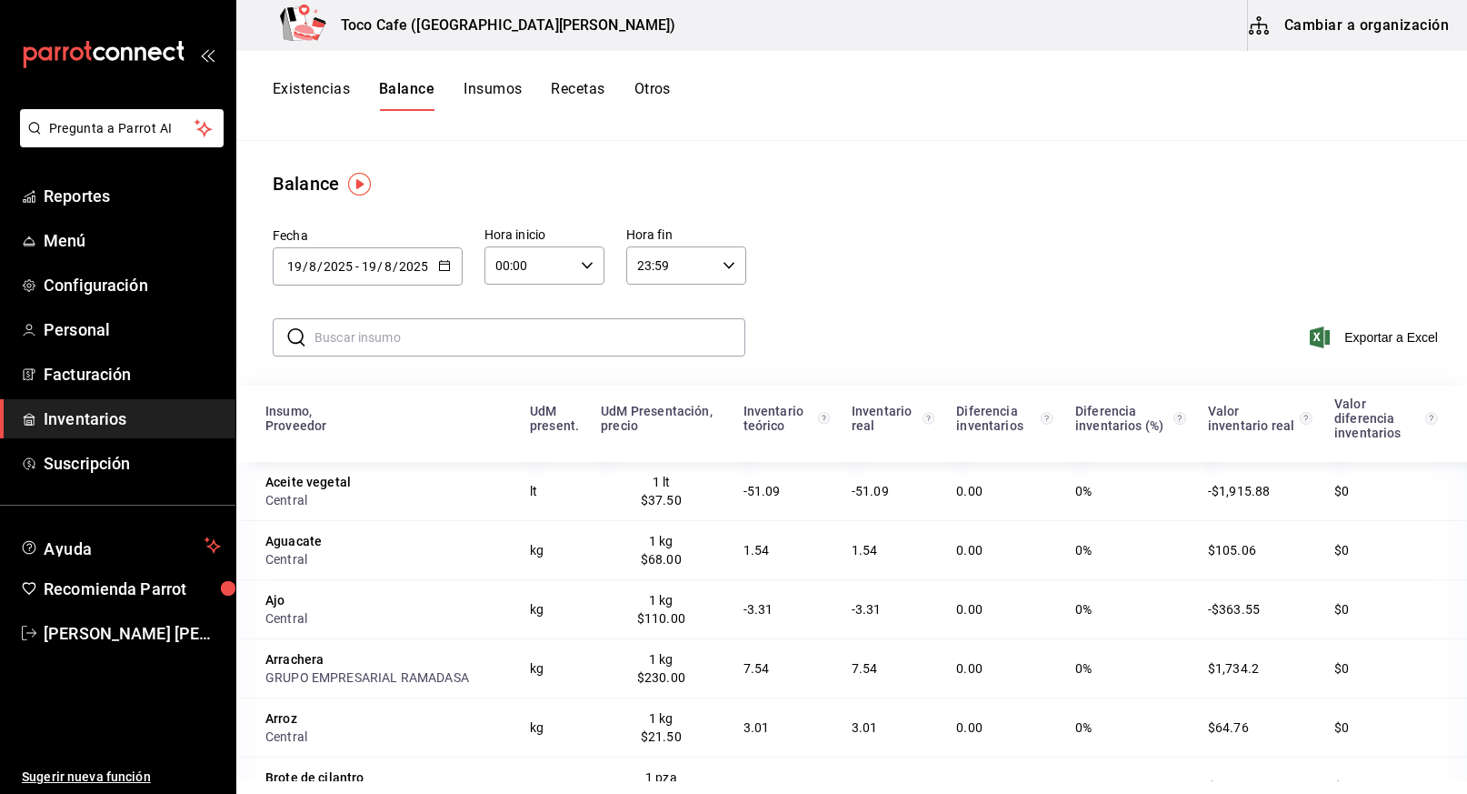
click at [497, 94] on button "Insumos" at bounding box center [493, 95] width 58 height 31
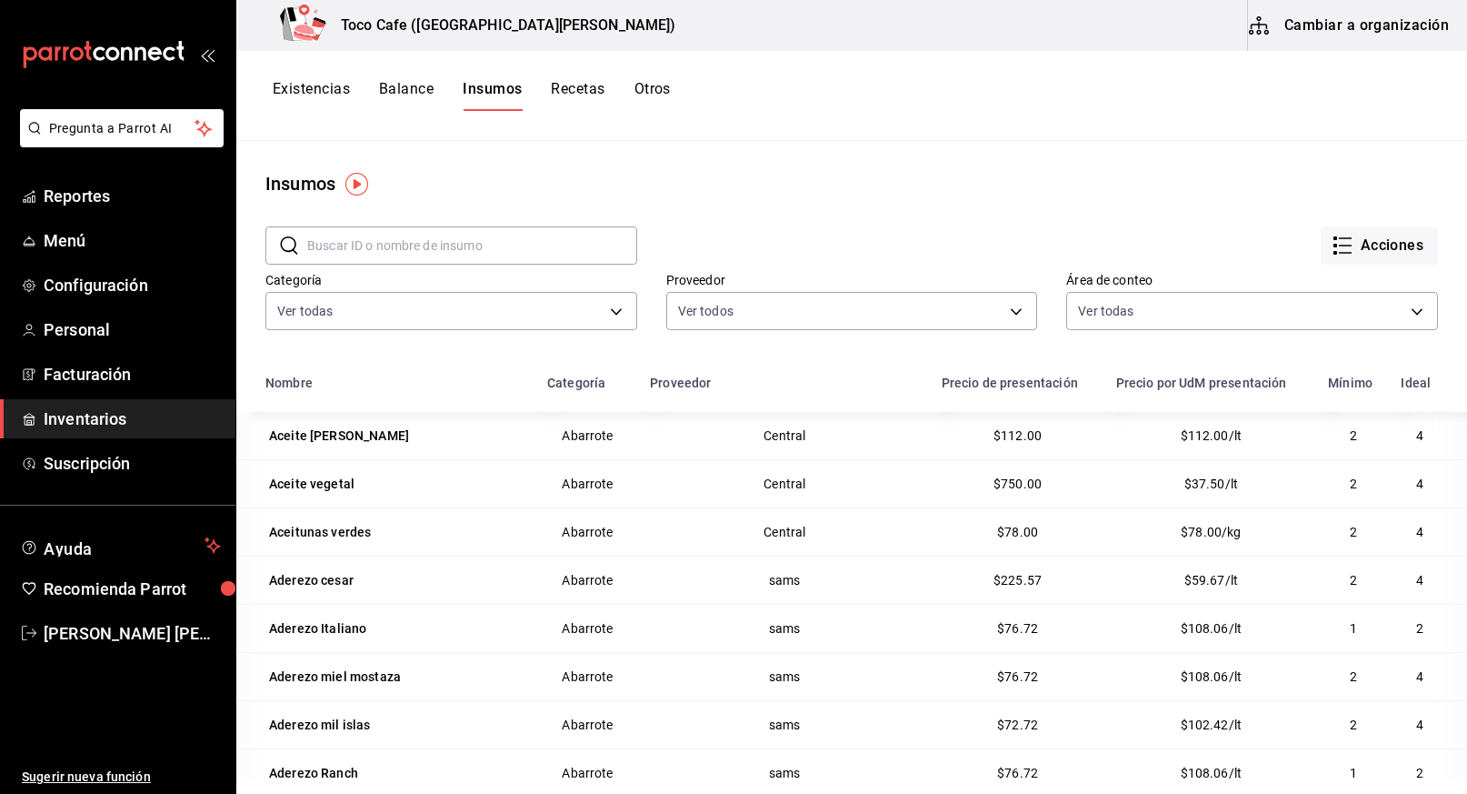
click at [583, 89] on button "Recetas" at bounding box center [578, 95] width 54 height 31
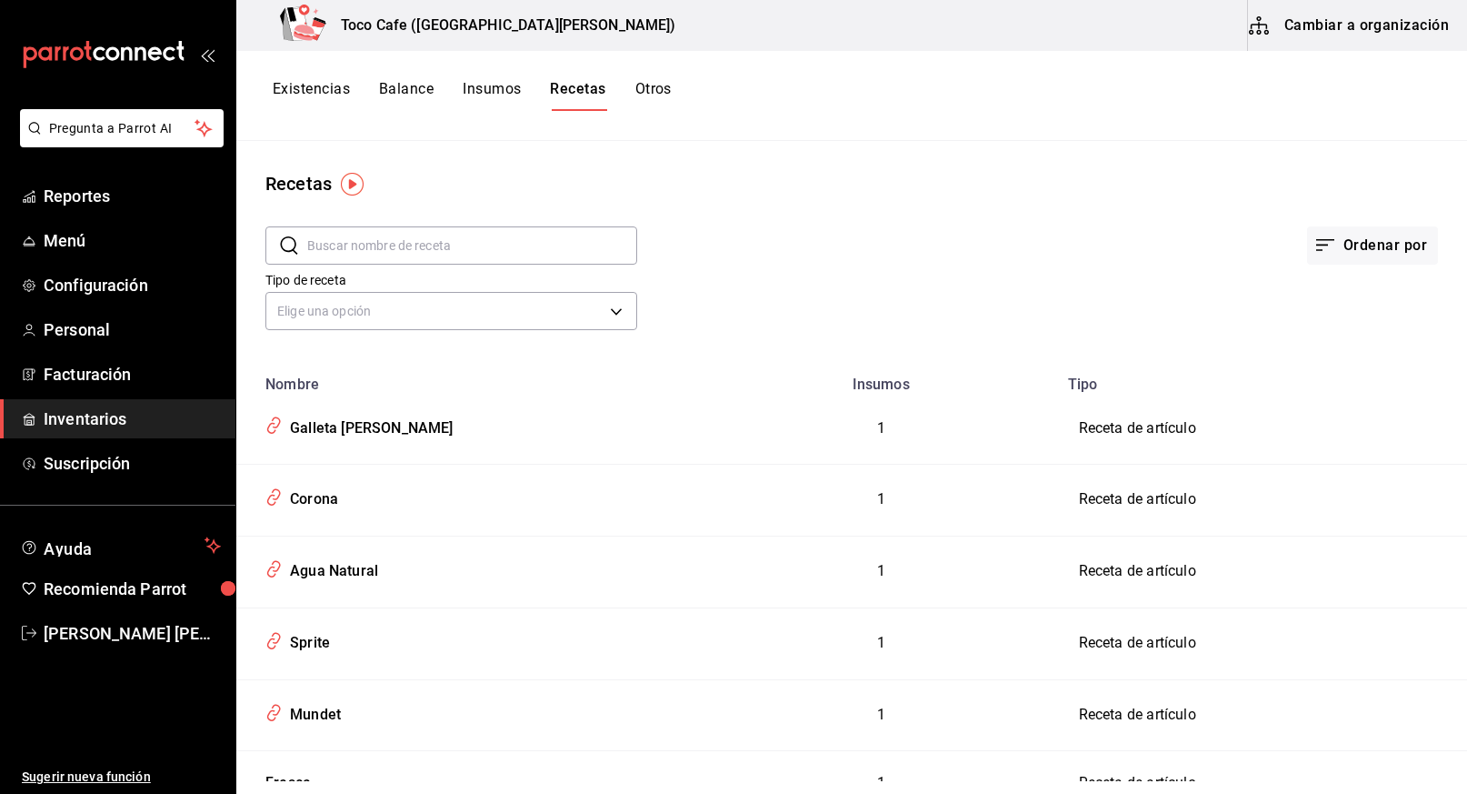
click at [655, 93] on button "Otros" at bounding box center [653, 95] width 36 height 31
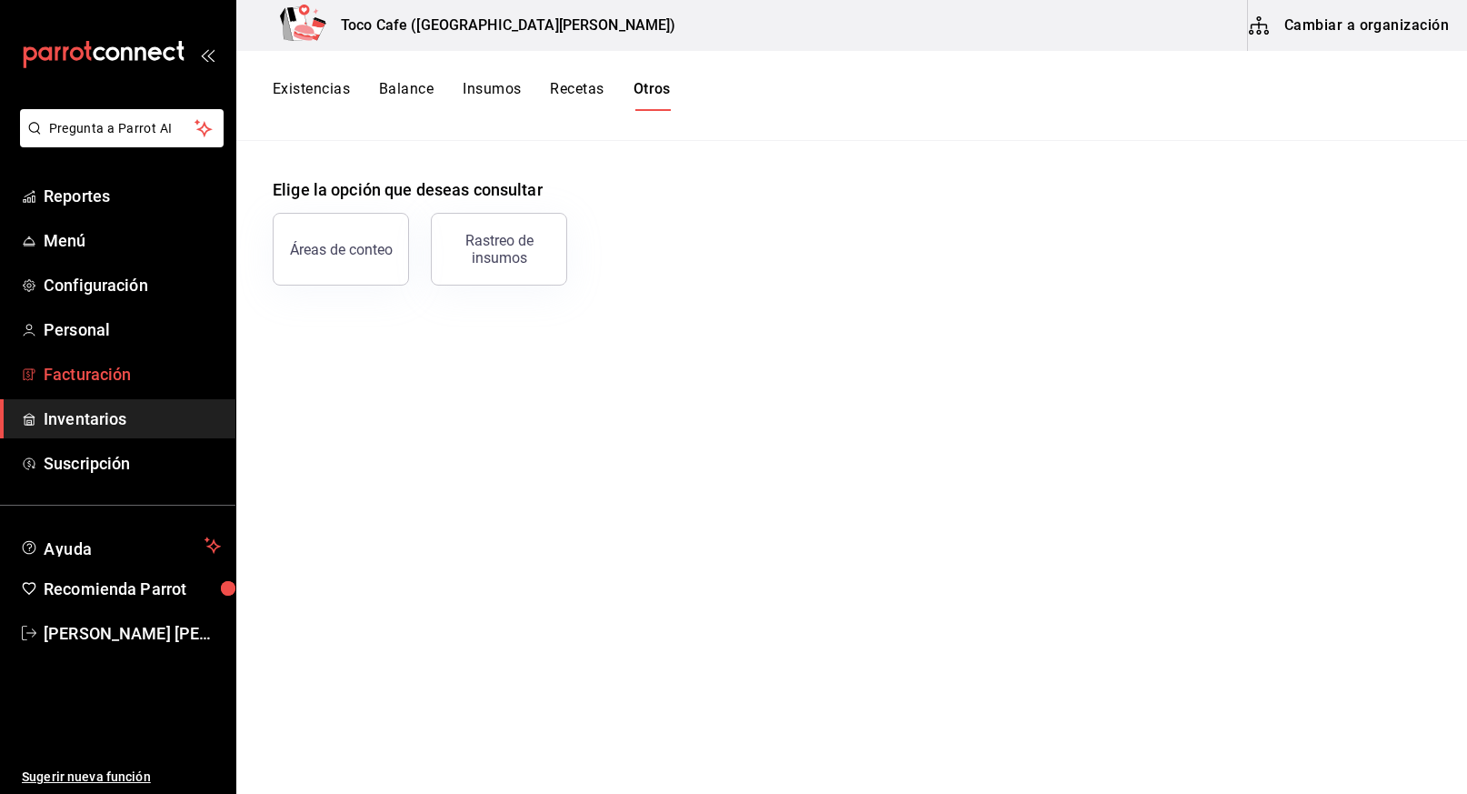
click at [117, 372] on span "Facturación" at bounding box center [132, 374] width 177 height 25
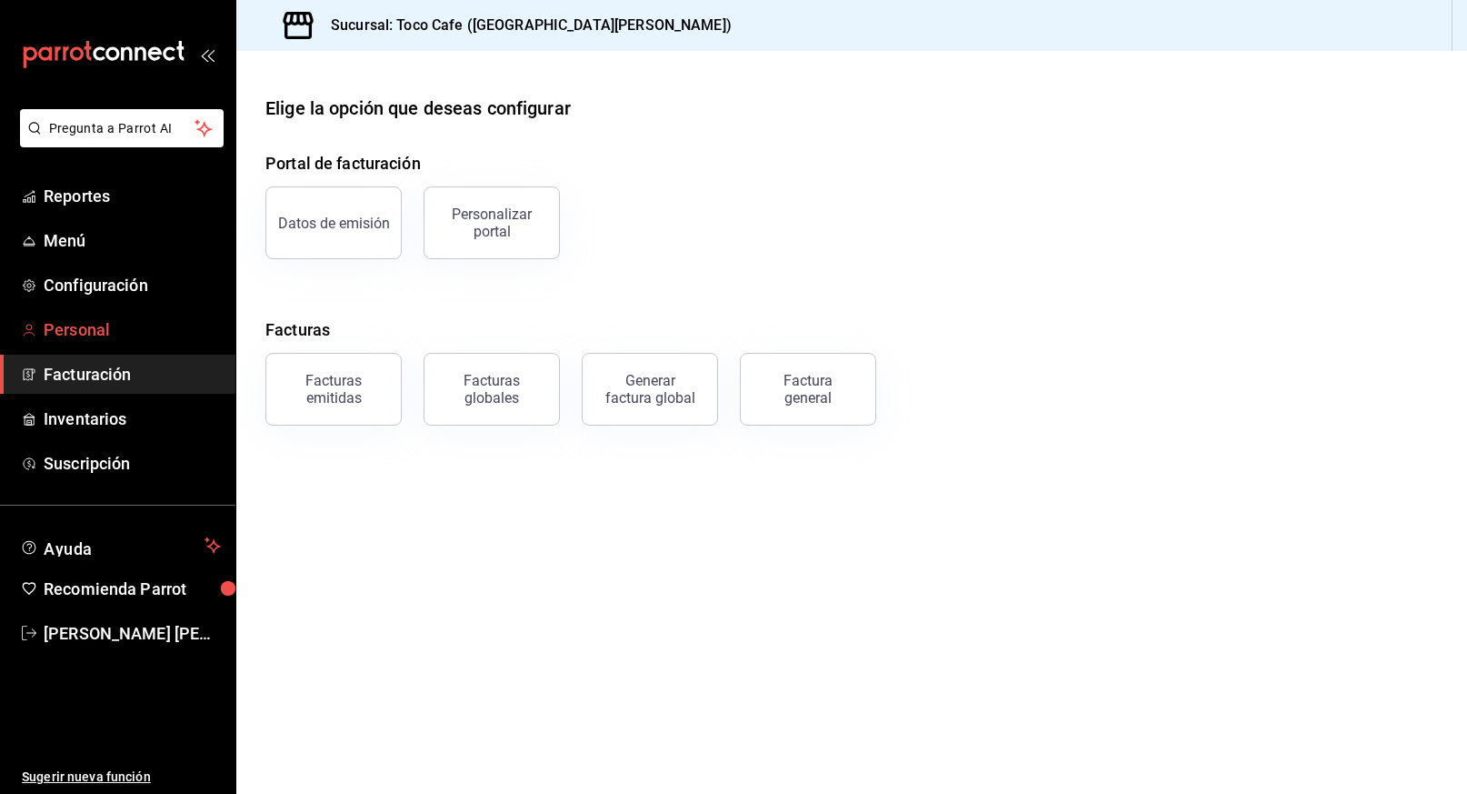
click at [97, 325] on span "Personal" at bounding box center [132, 329] width 177 height 25
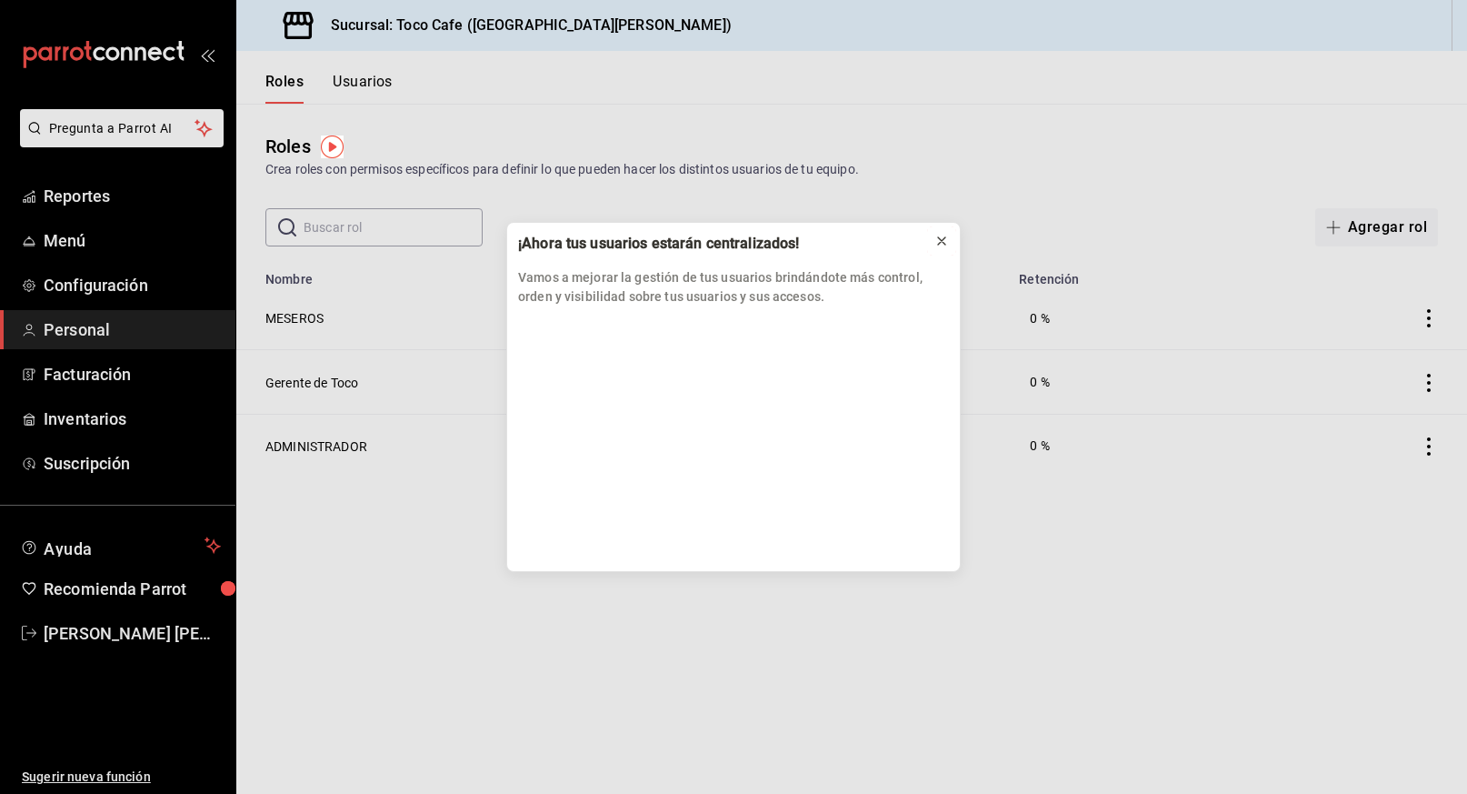
click at [946, 235] on icon at bounding box center [941, 241] width 15 height 15
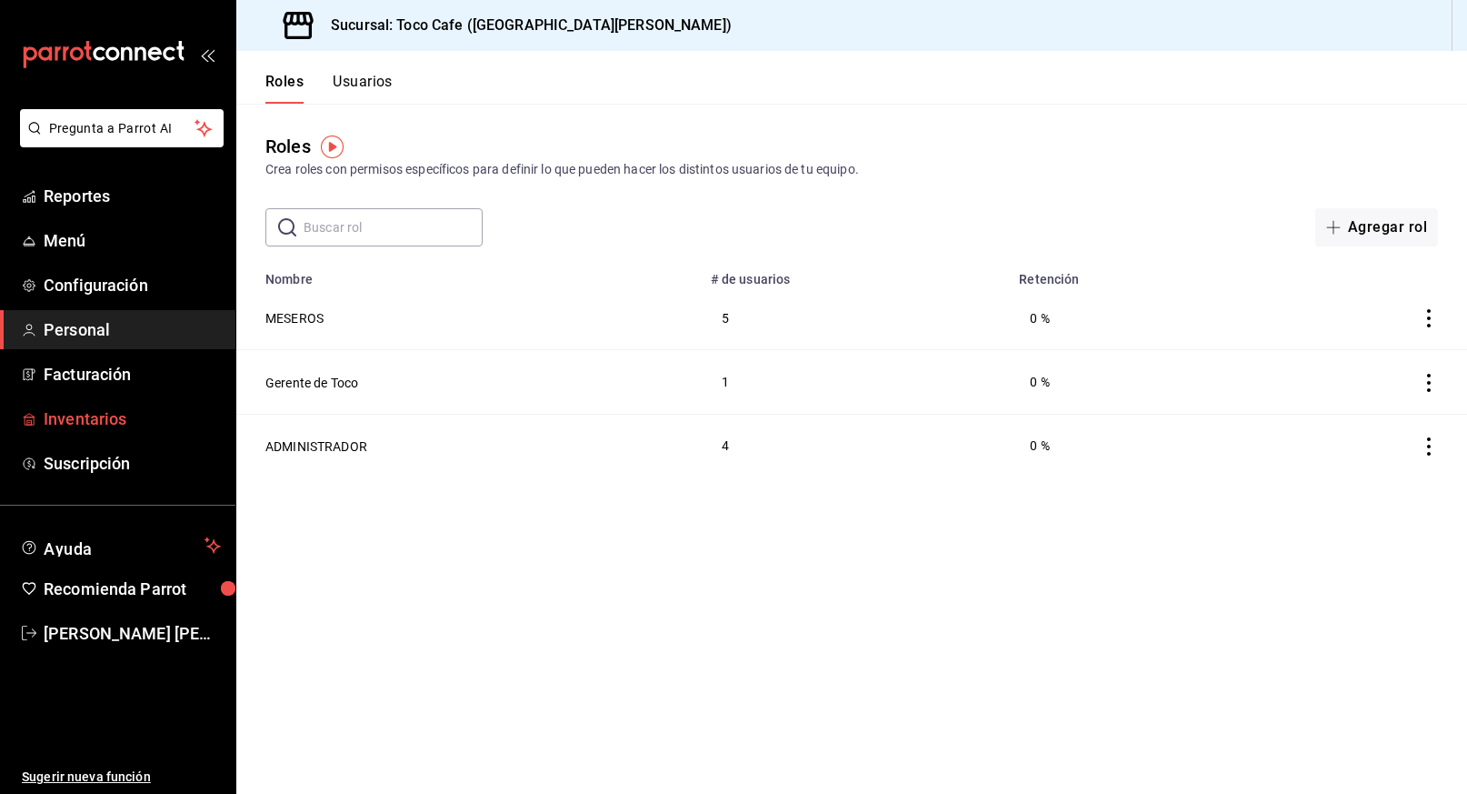
click at [101, 411] on span "Inventarios" at bounding box center [132, 418] width 177 height 25
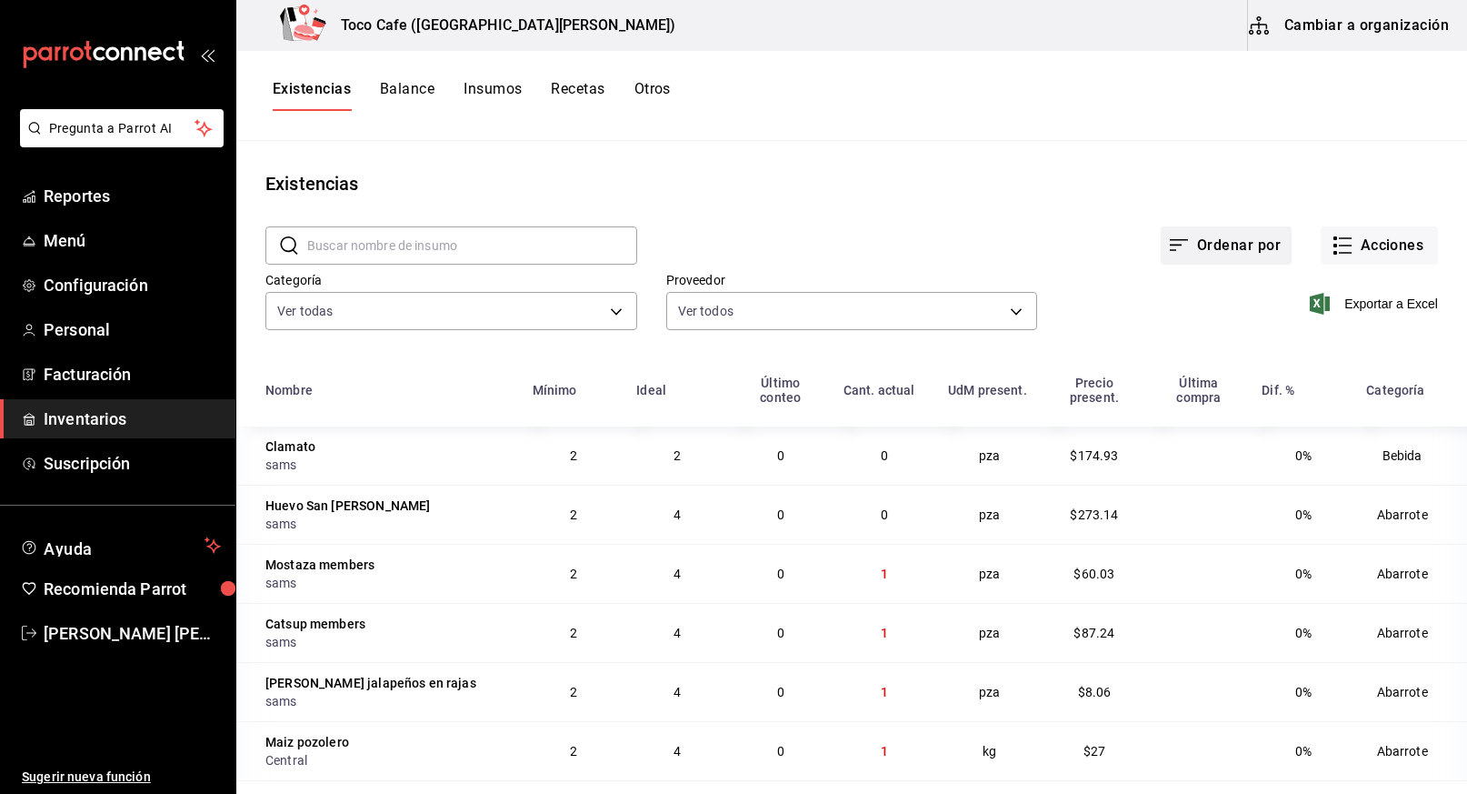
click at [1233, 250] on button "Ordenar por" at bounding box center [1226, 245] width 131 height 38
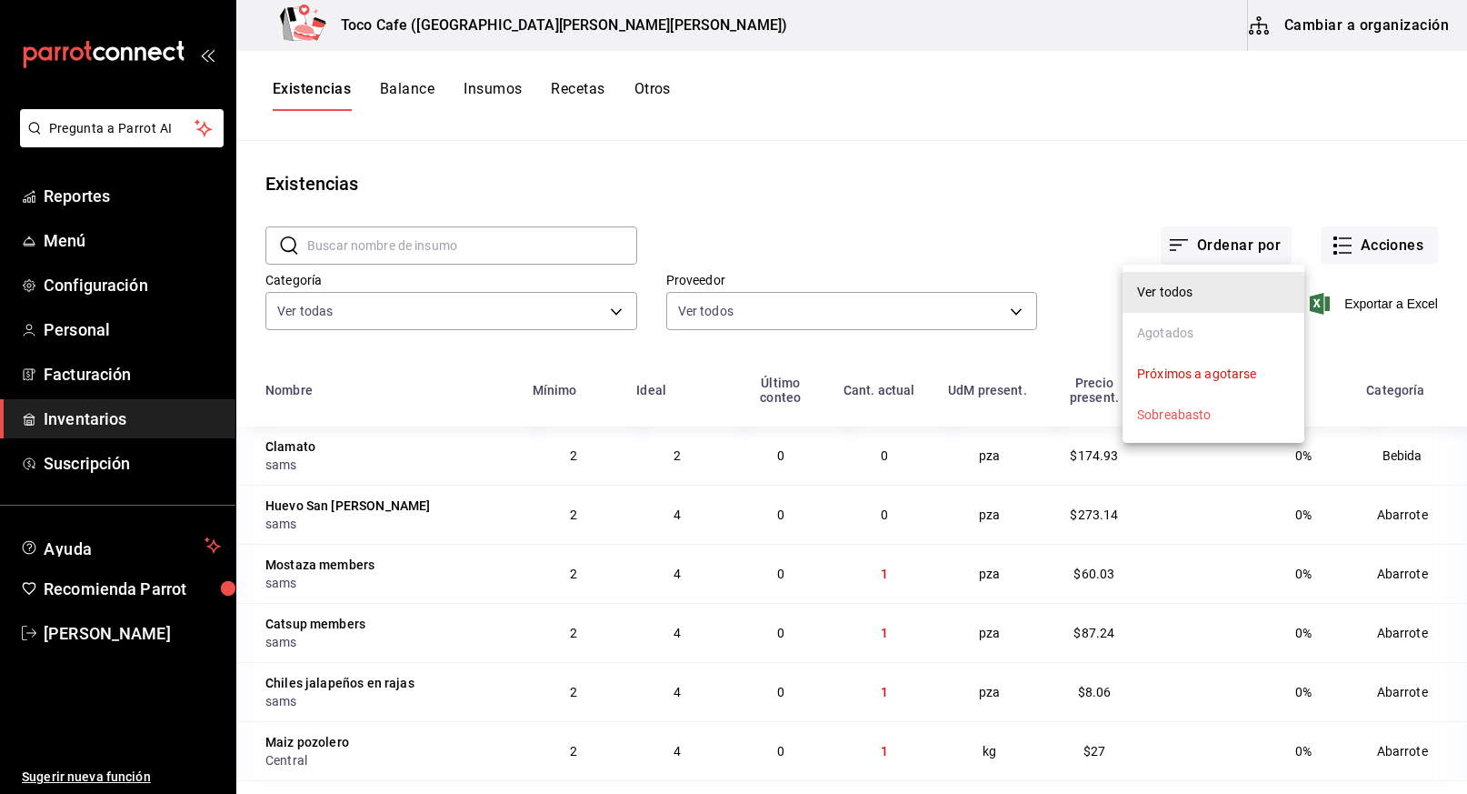
click at [1229, 370] on div "Próximos a agotarse" at bounding box center [1197, 374] width 120 height 19
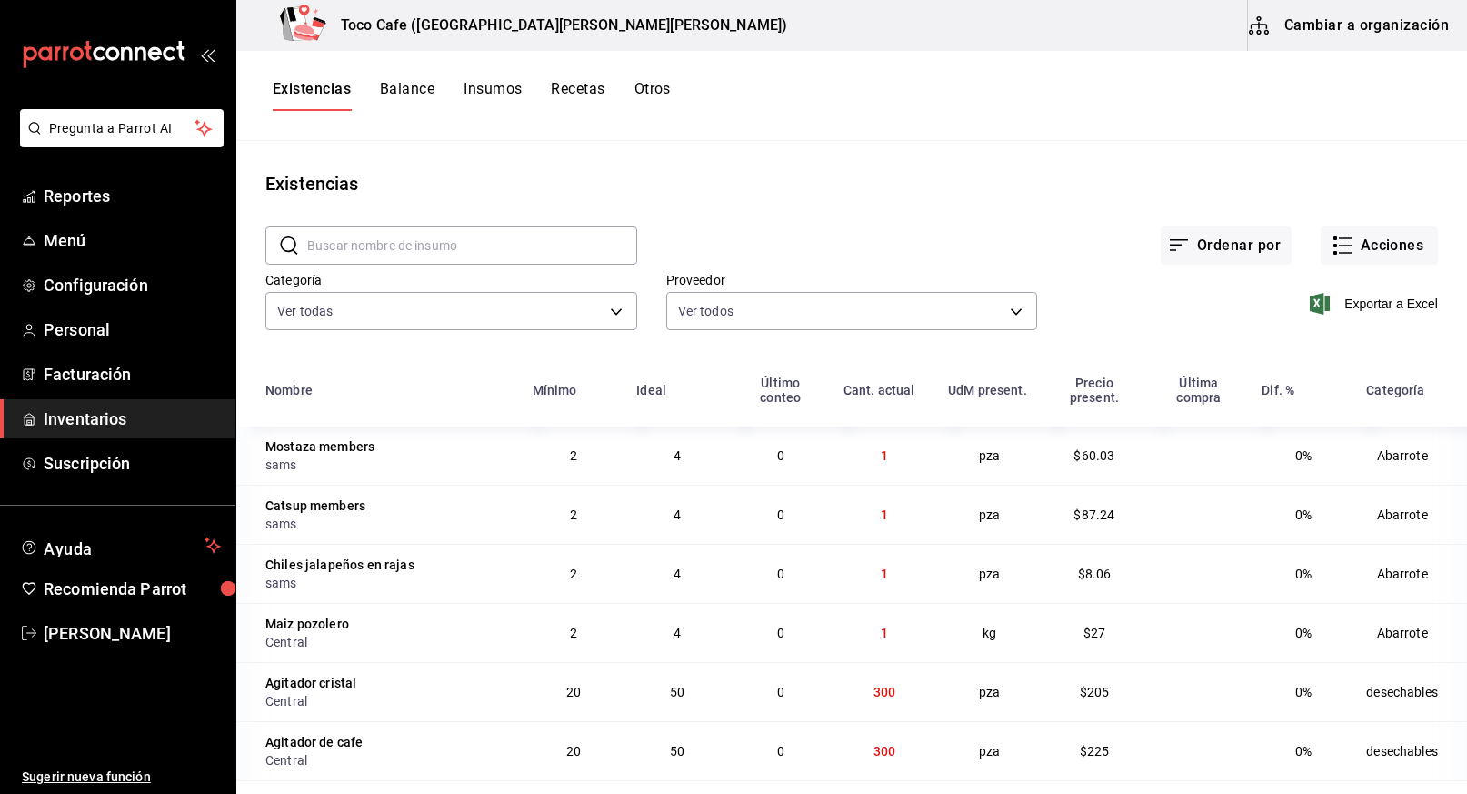
click at [408, 89] on button "Balance" at bounding box center [407, 95] width 55 height 31
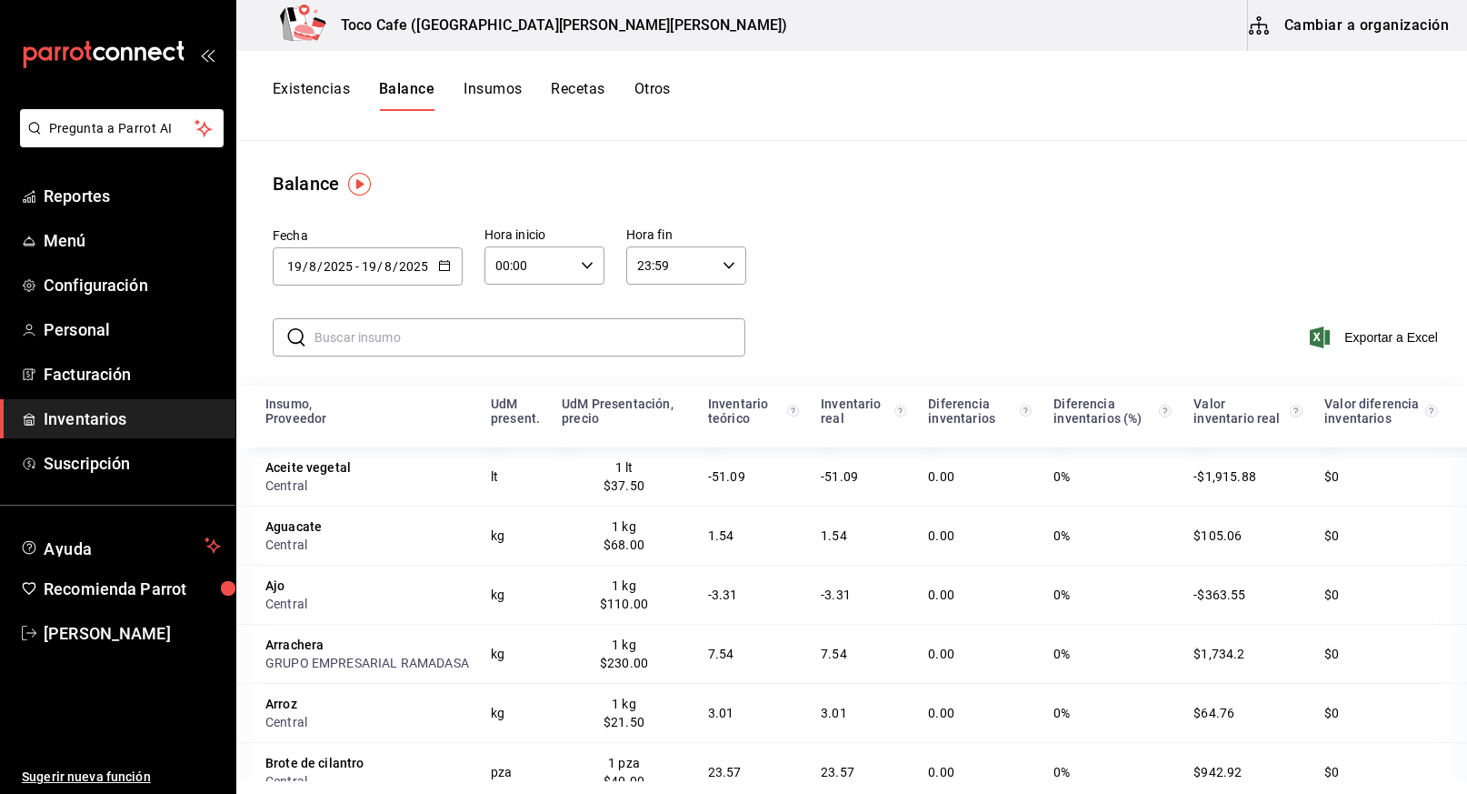
click at [489, 95] on button "Insumos" at bounding box center [493, 95] width 58 height 31
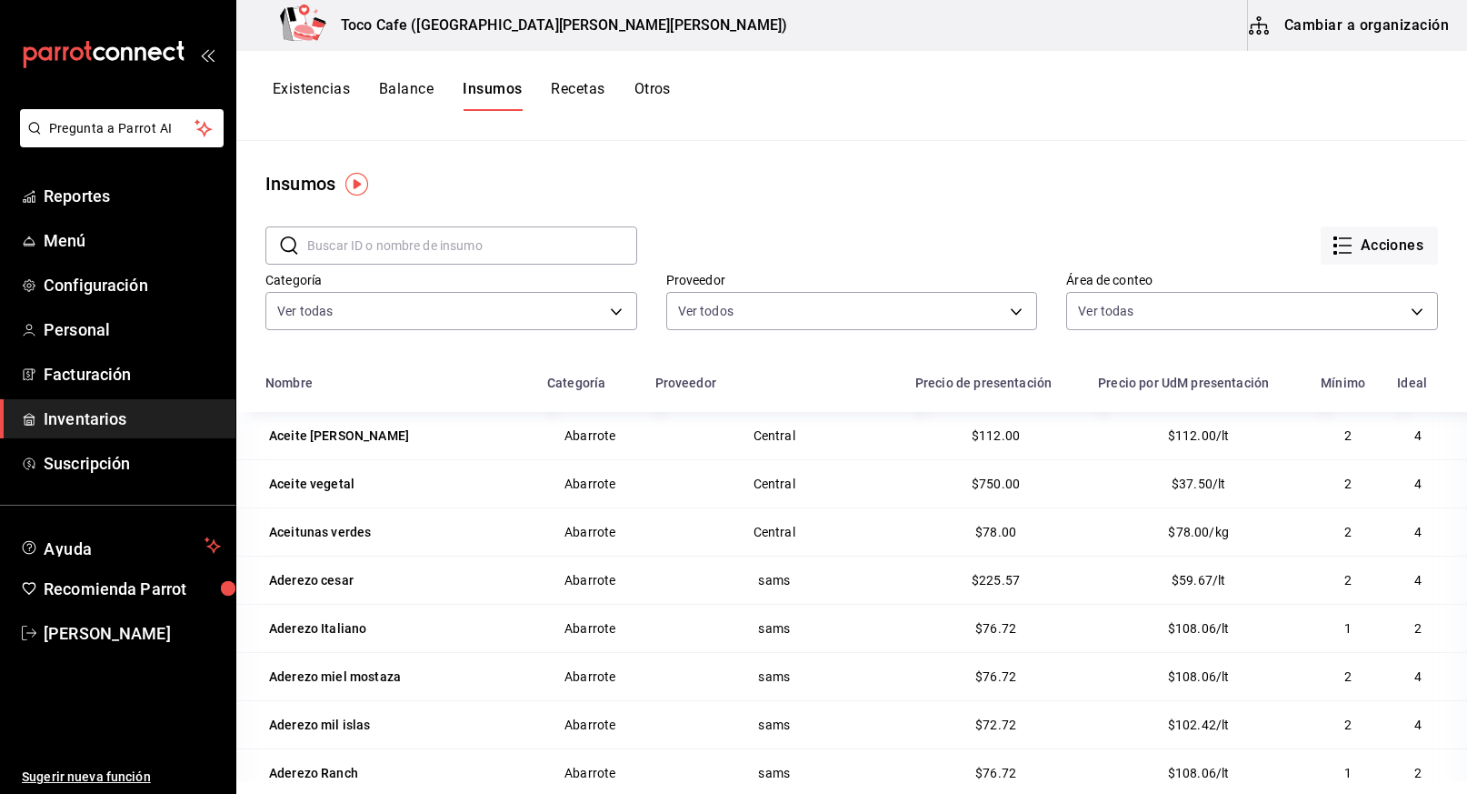
click at [586, 90] on button "Recetas" at bounding box center [578, 95] width 54 height 31
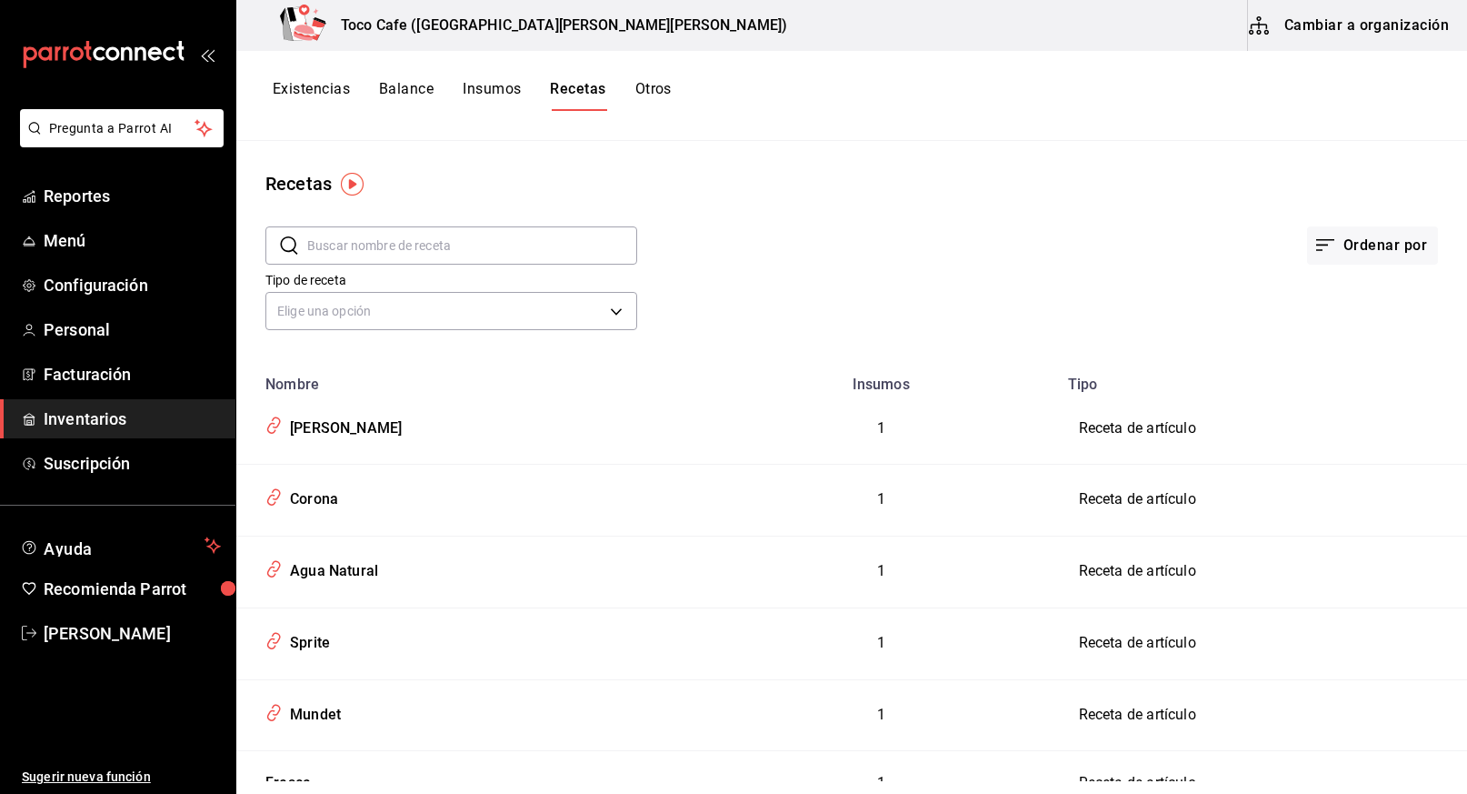
click at [664, 93] on button "Otros" at bounding box center [653, 95] width 36 height 31
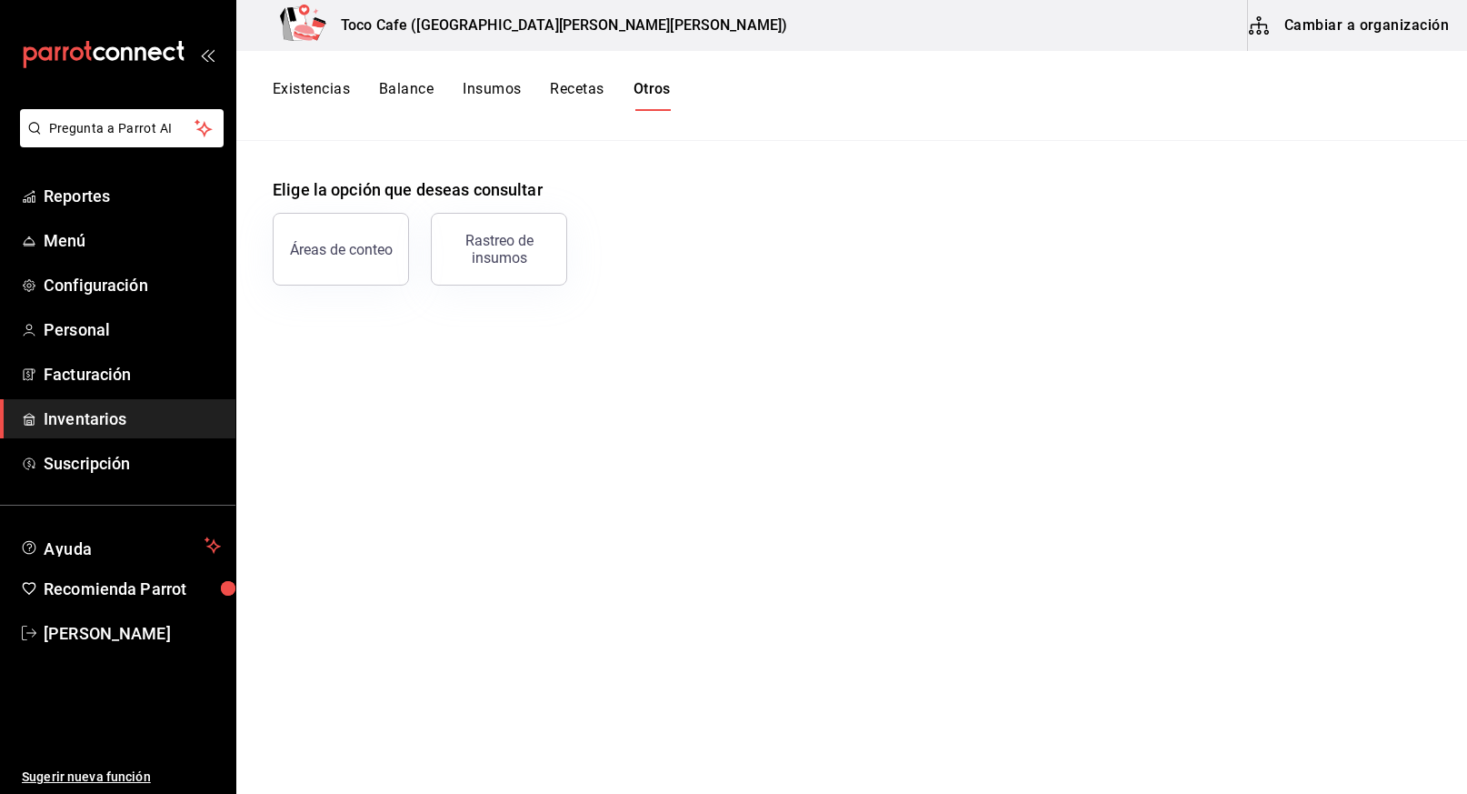
click at [331, 94] on button "Existencias" at bounding box center [311, 95] width 77 height 31
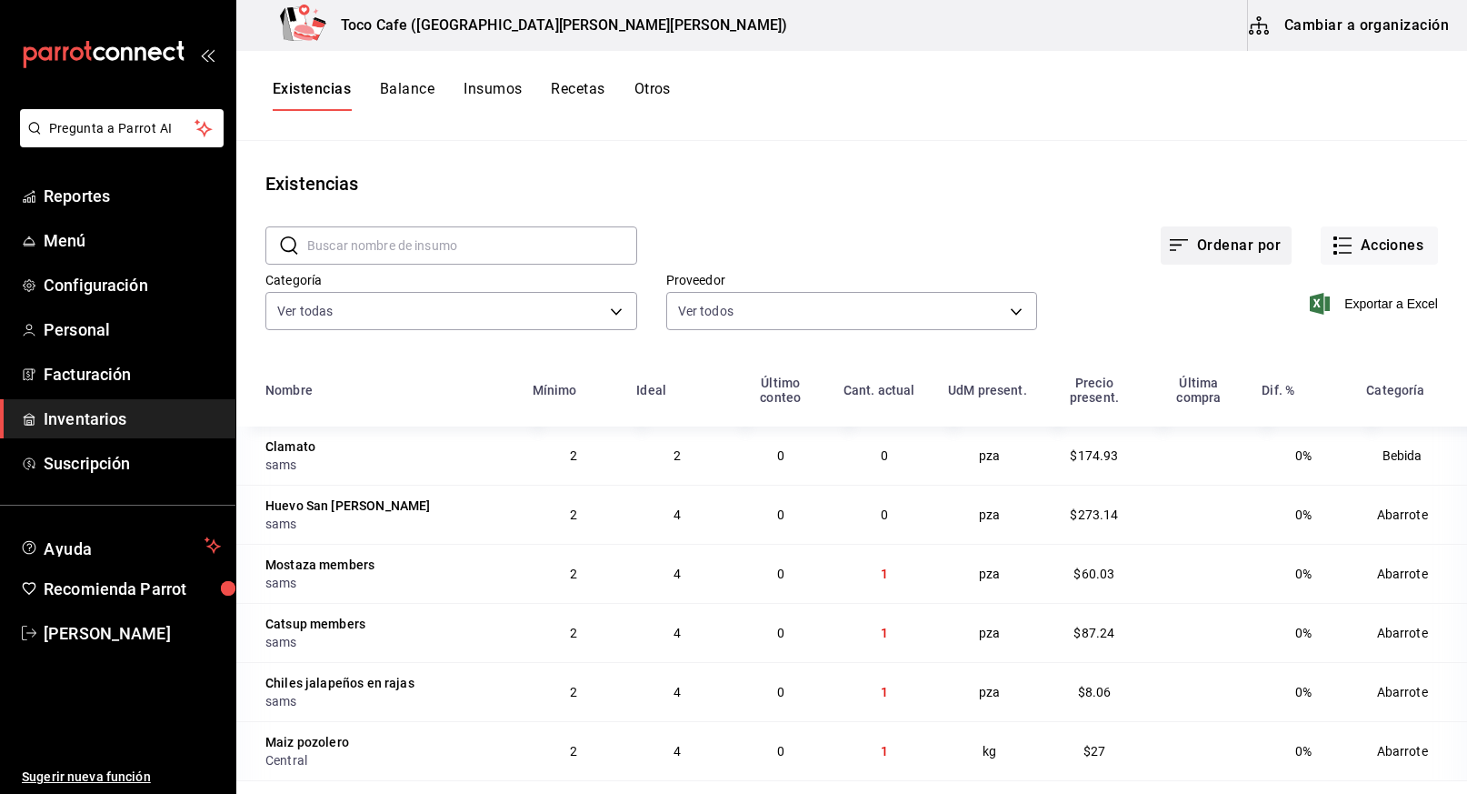
click at [1246, 248] on button "Ordenar por" at bounding box center [1226, 245] width 131 height 38
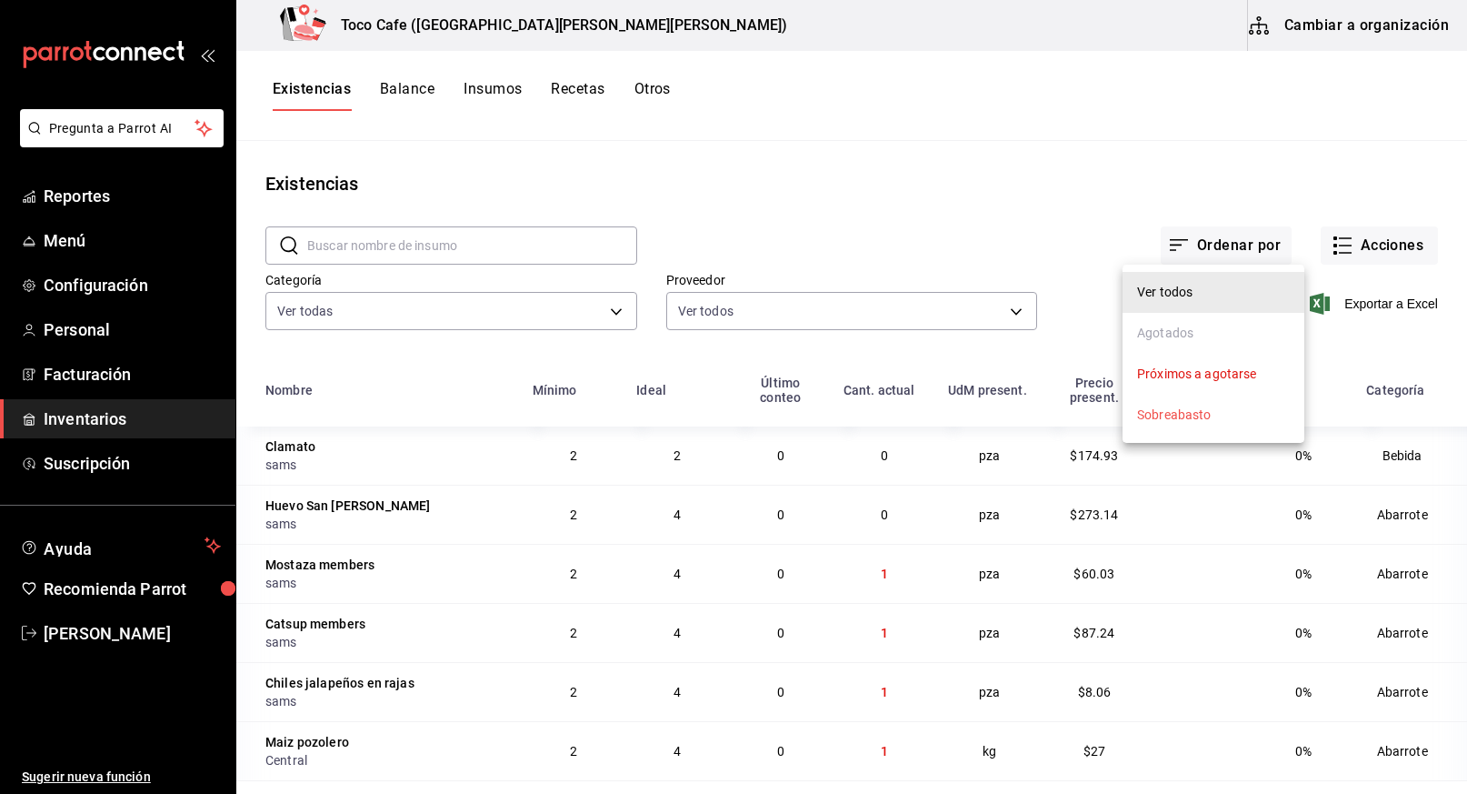
click at [1073, 239] on div at bounding box center [733, 397] width 1467 height 794
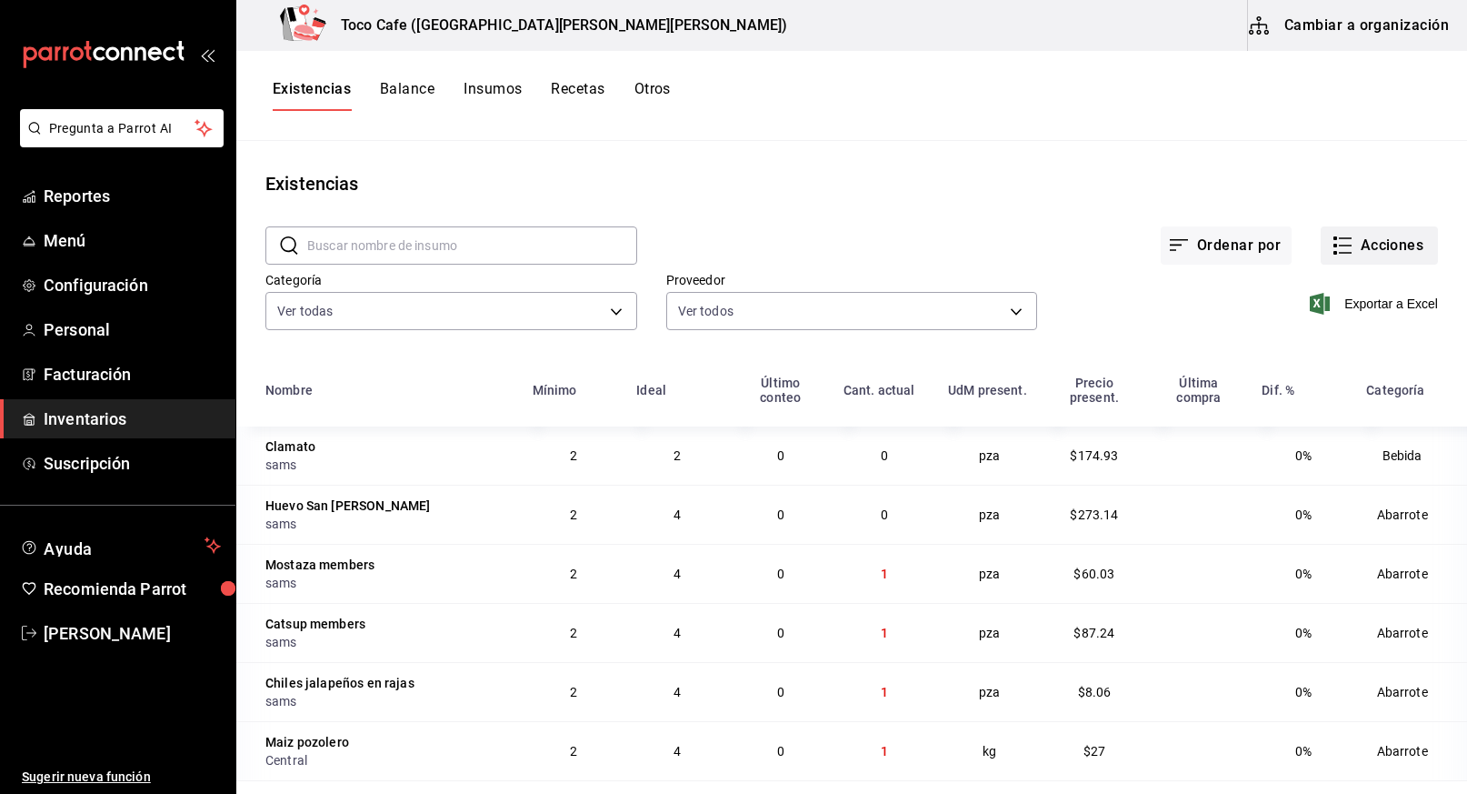
click at [1348, 238] on button "Acciones" at bounding box center [1379, 245] width 117 height 38
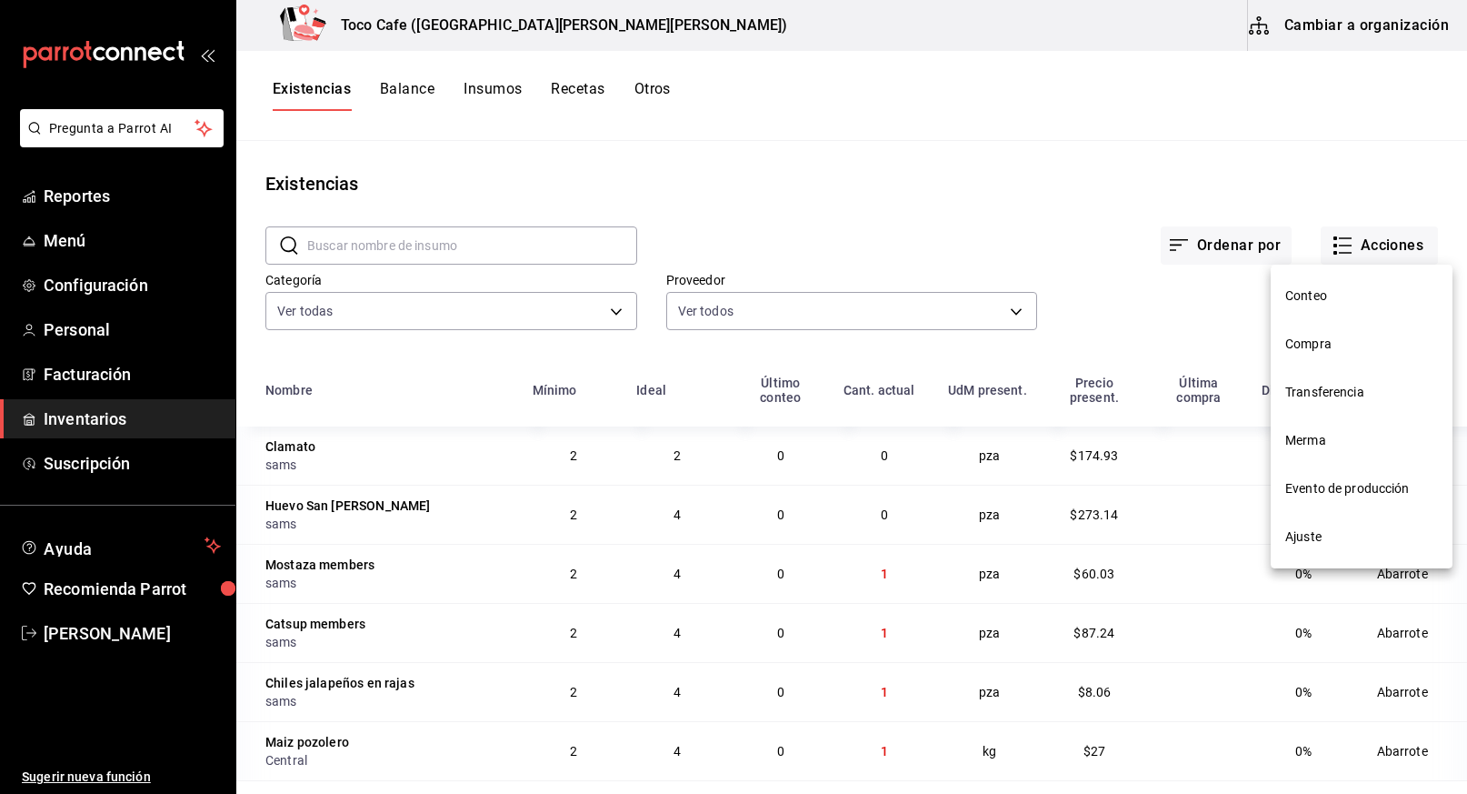
click at [1320, 294] on span "Conteo" at bounding box center [1361, 295] width 153 height 19
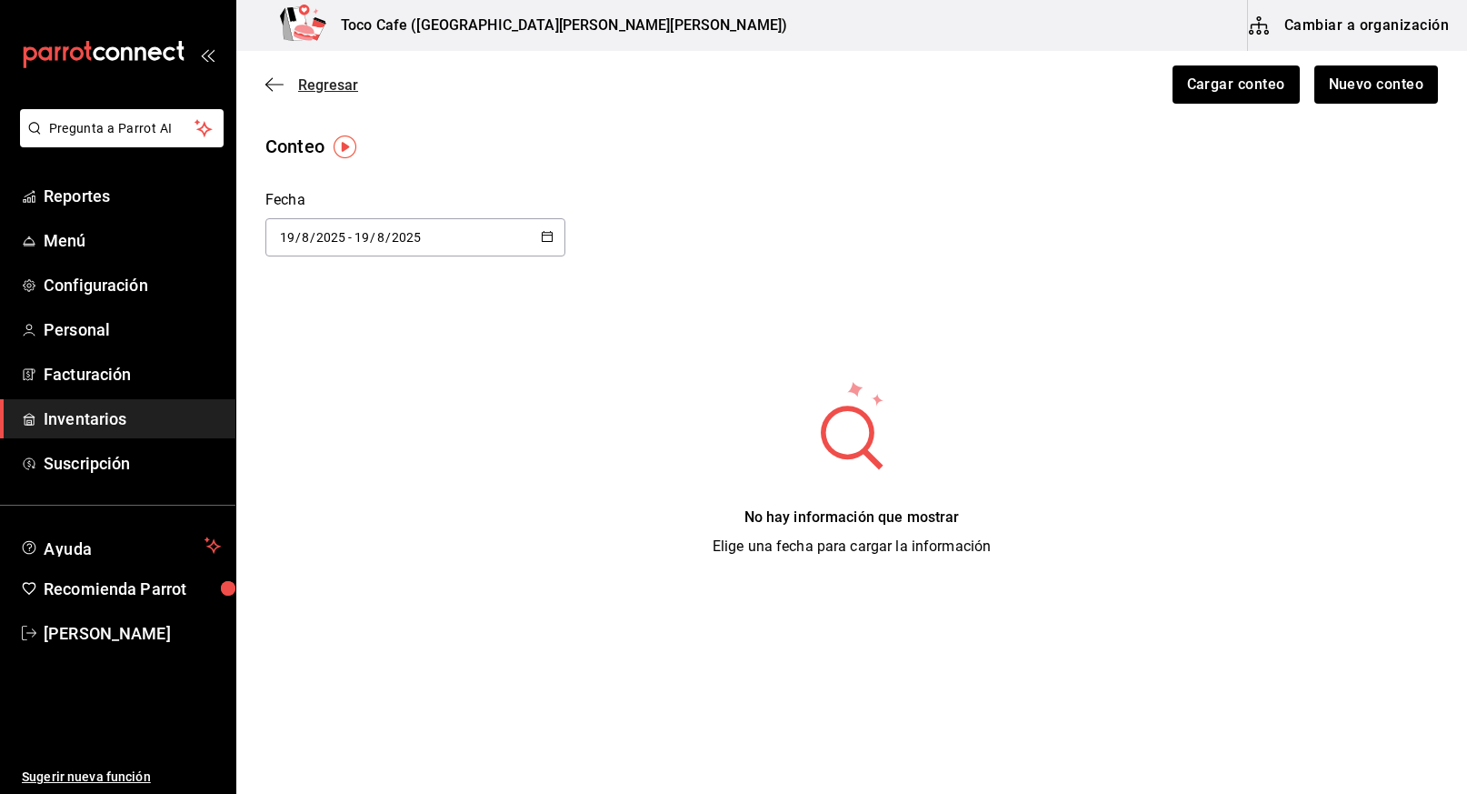
click at [306, 82] on span "Regresar" at bounding box center [328, 84] width 60 height 17
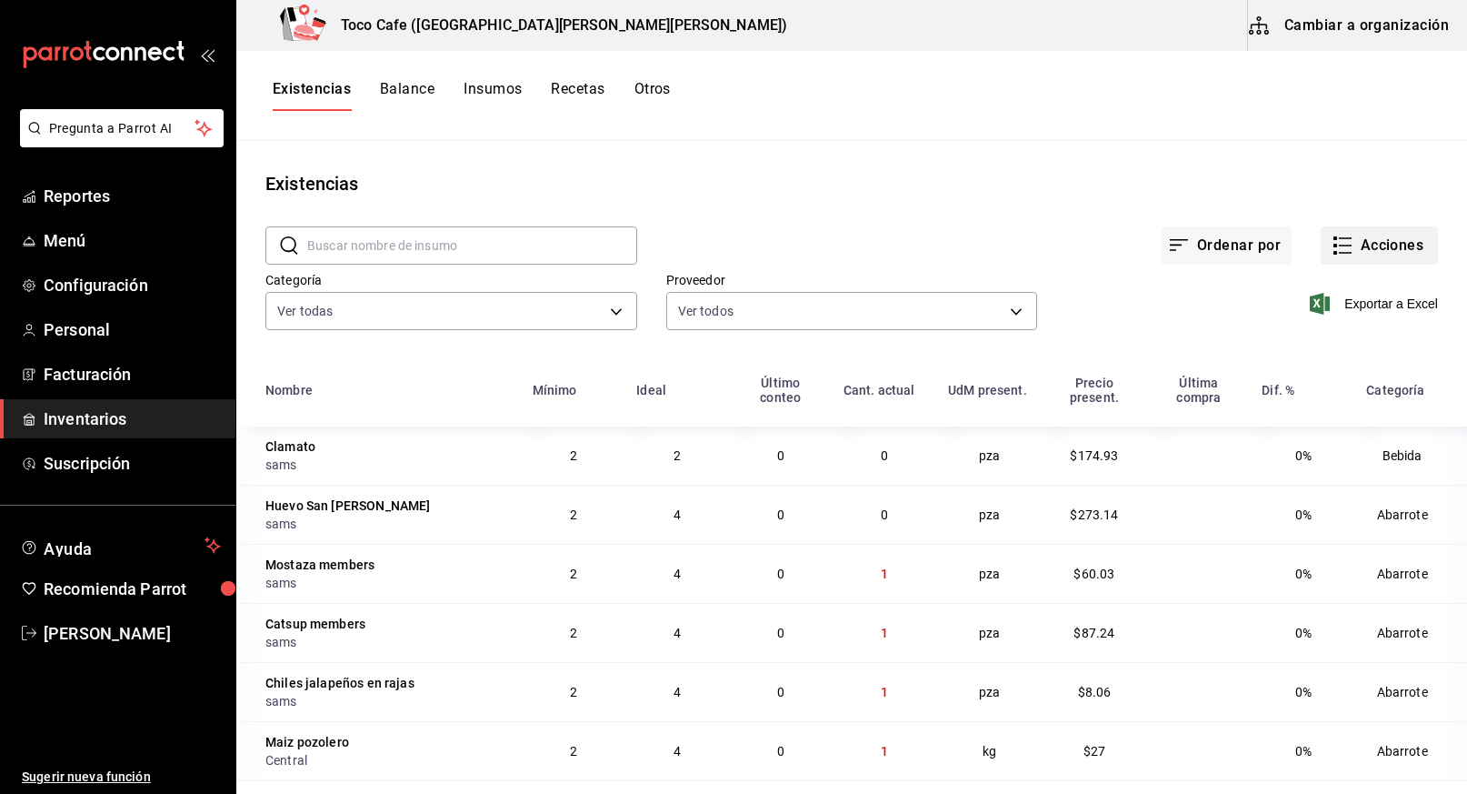
click at [1376, 242] on button "Acciones" at bounding box center [1379, 245] width 117 height 38
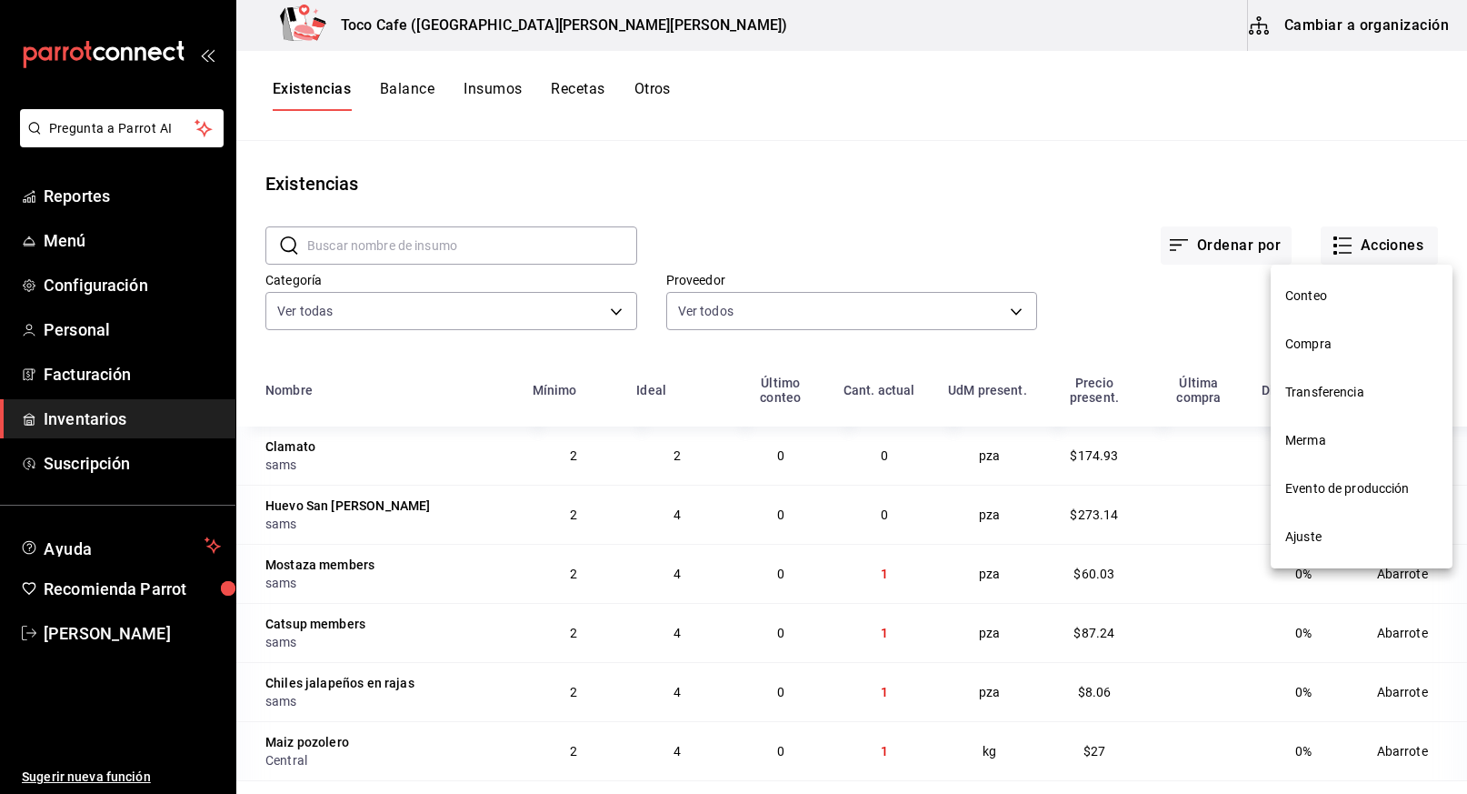
click at [1346, 345] on span "Compra" at bounding box center [1361, 344] width 153 height 19
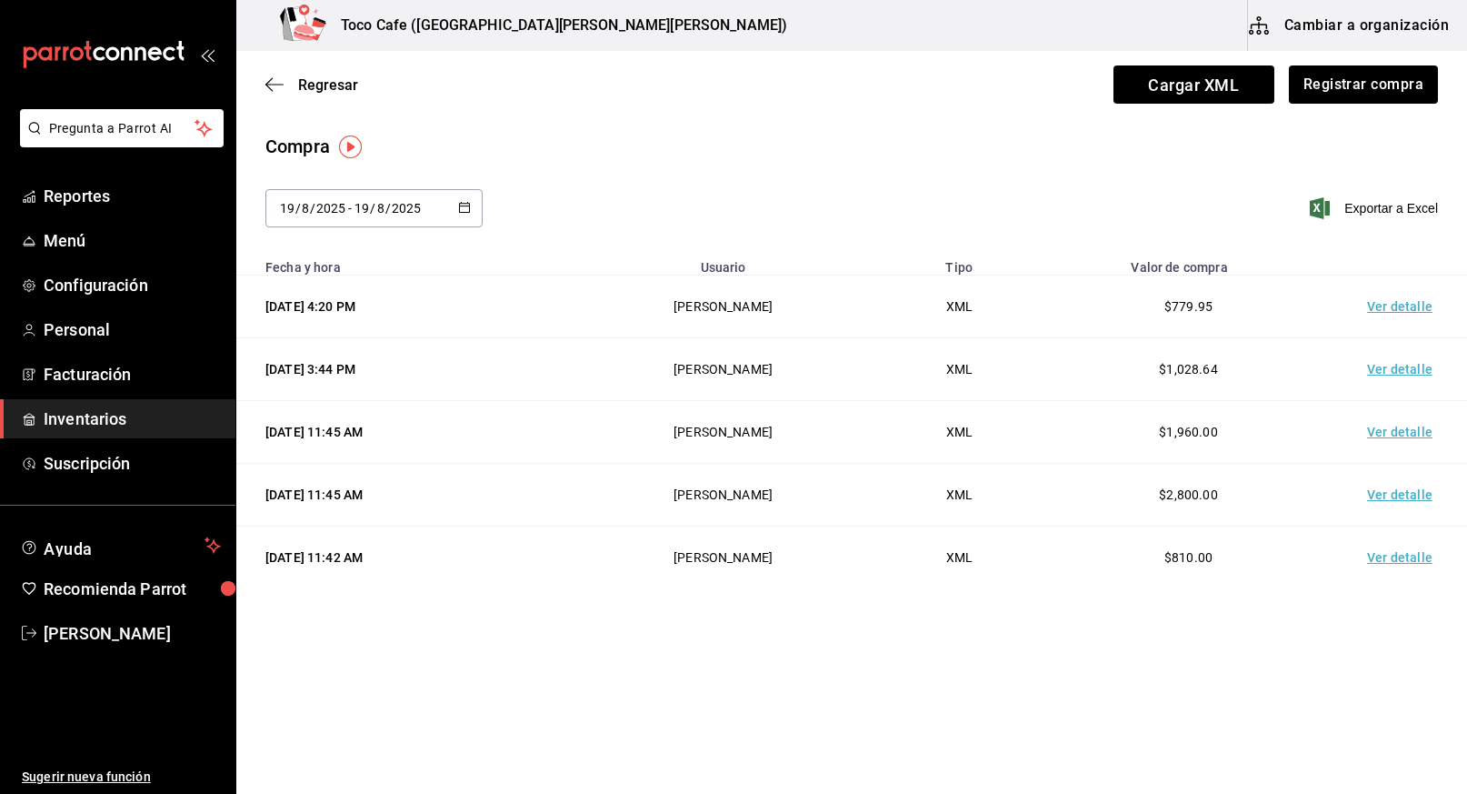
click at [1402, 309] on td "Ver detalle" at bounding box center [1403, 306] width 127 height 63
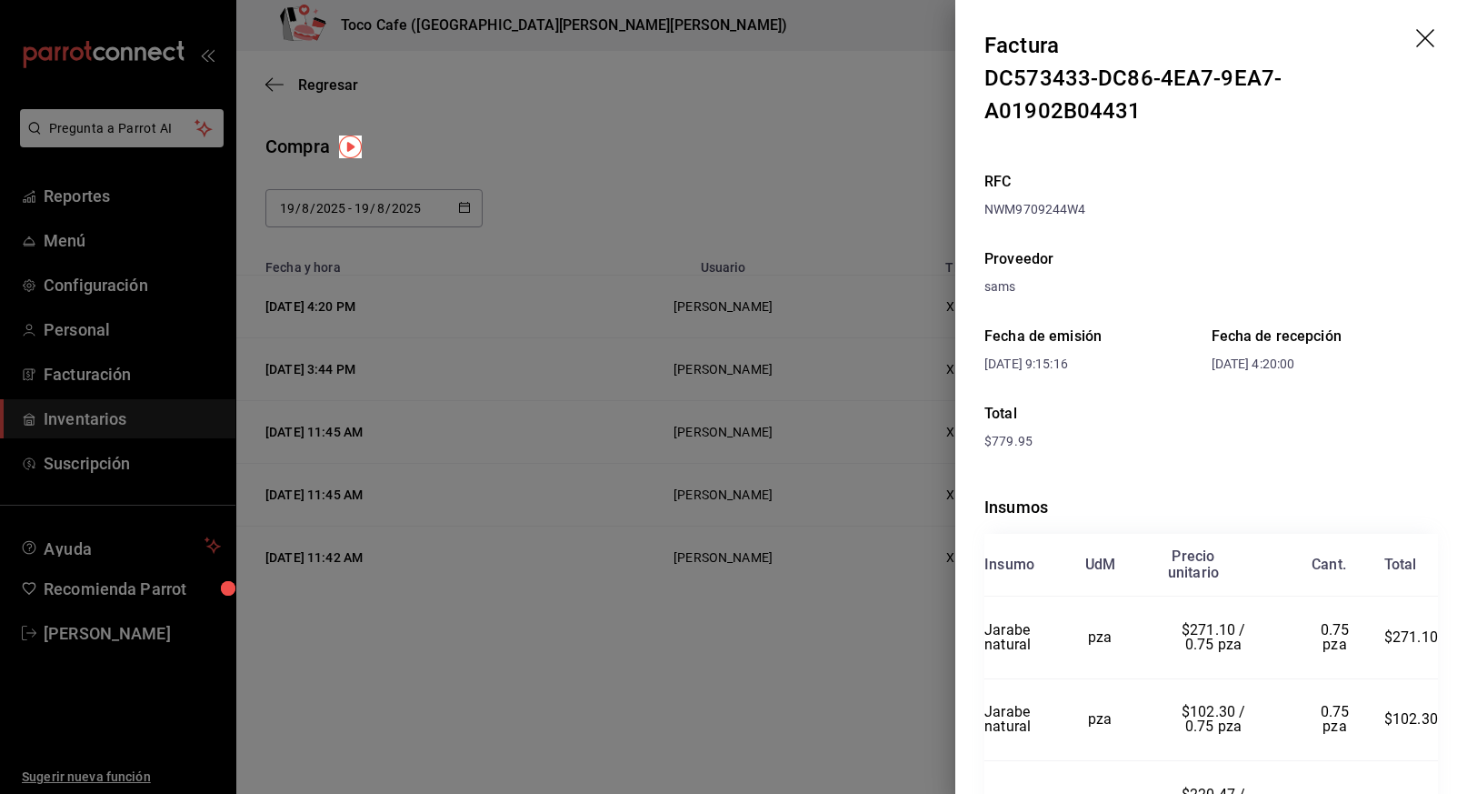
scroll to position [196, 0]
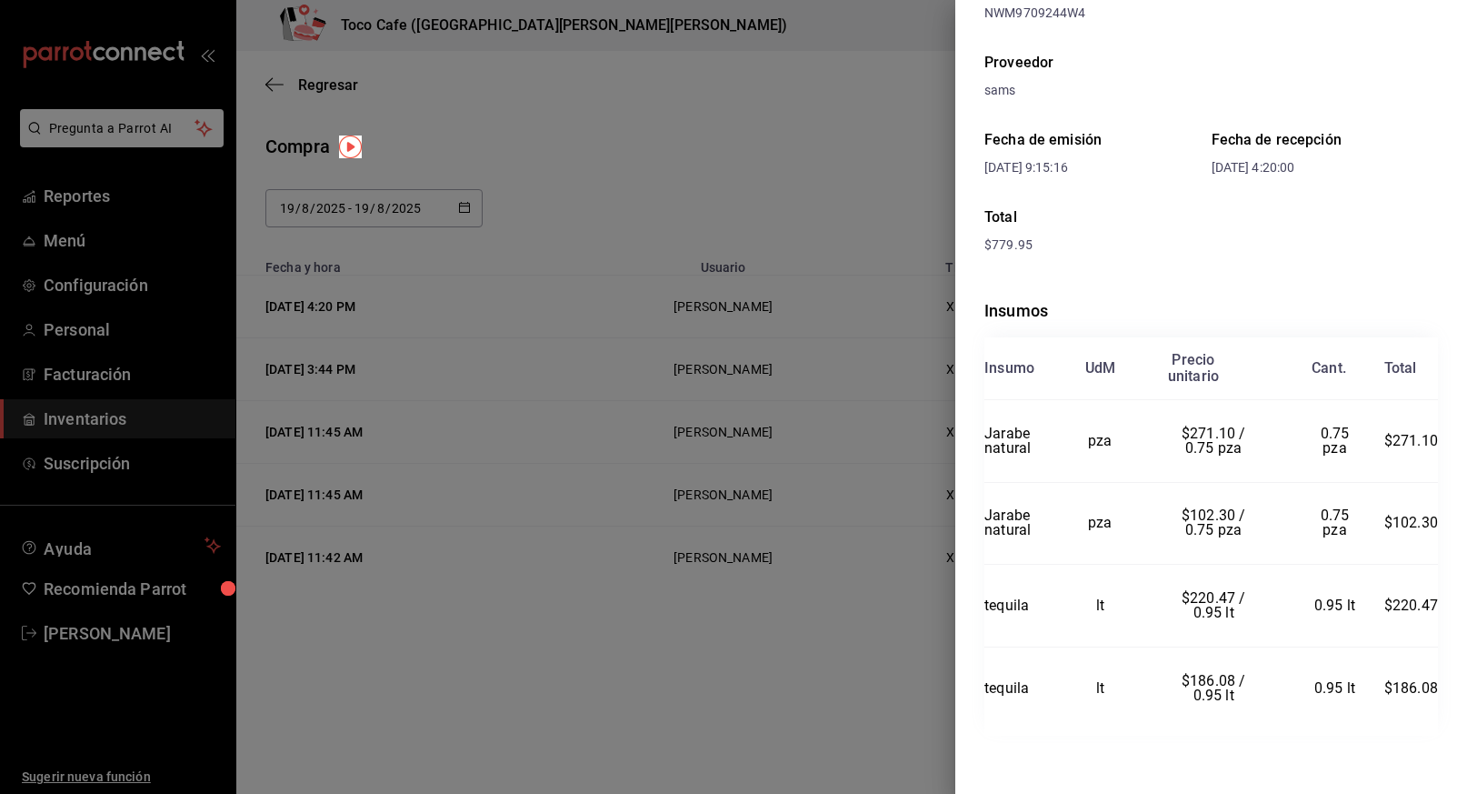
click at [1088, 276] on div "Insumos Insumo UdM Precio unitario Cant. Total Jarabe natural pza $271.10 / 0.7…" at bounding box center [1211, 516] width 454 height 495
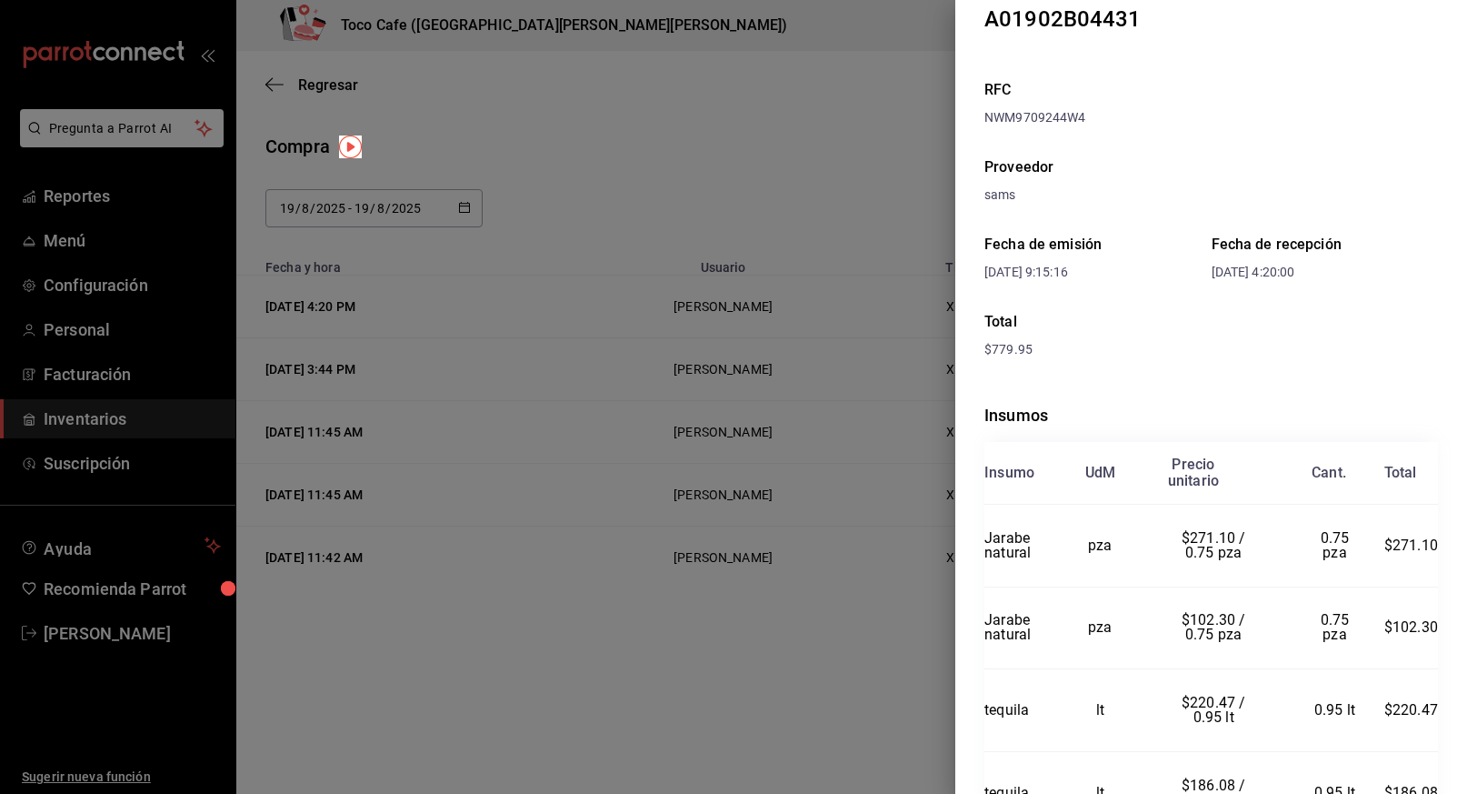
scroll to position [0, 0]
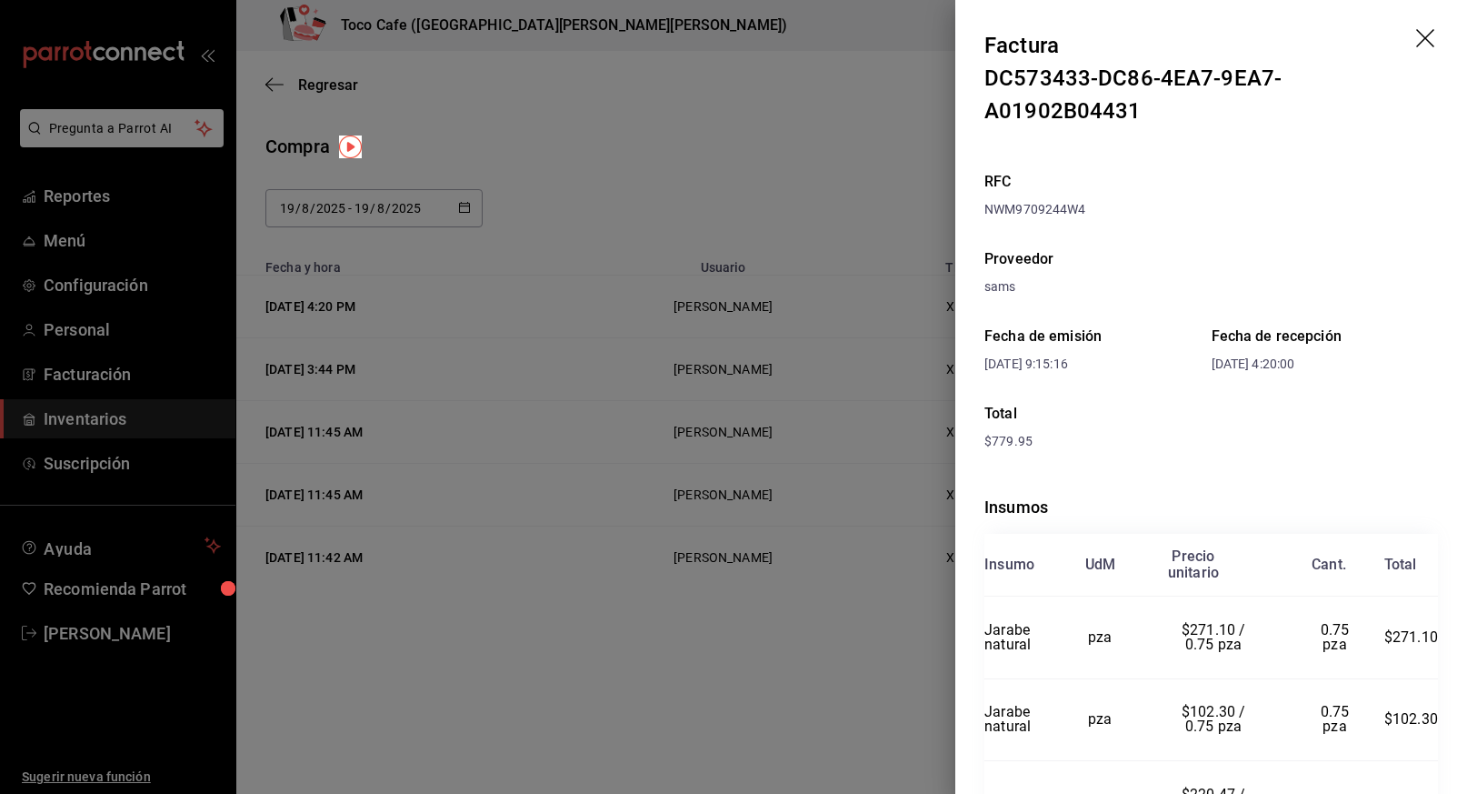
click at [1416, 34] on icon "drag" at bounding box center [1427, 40] width 22 height 22
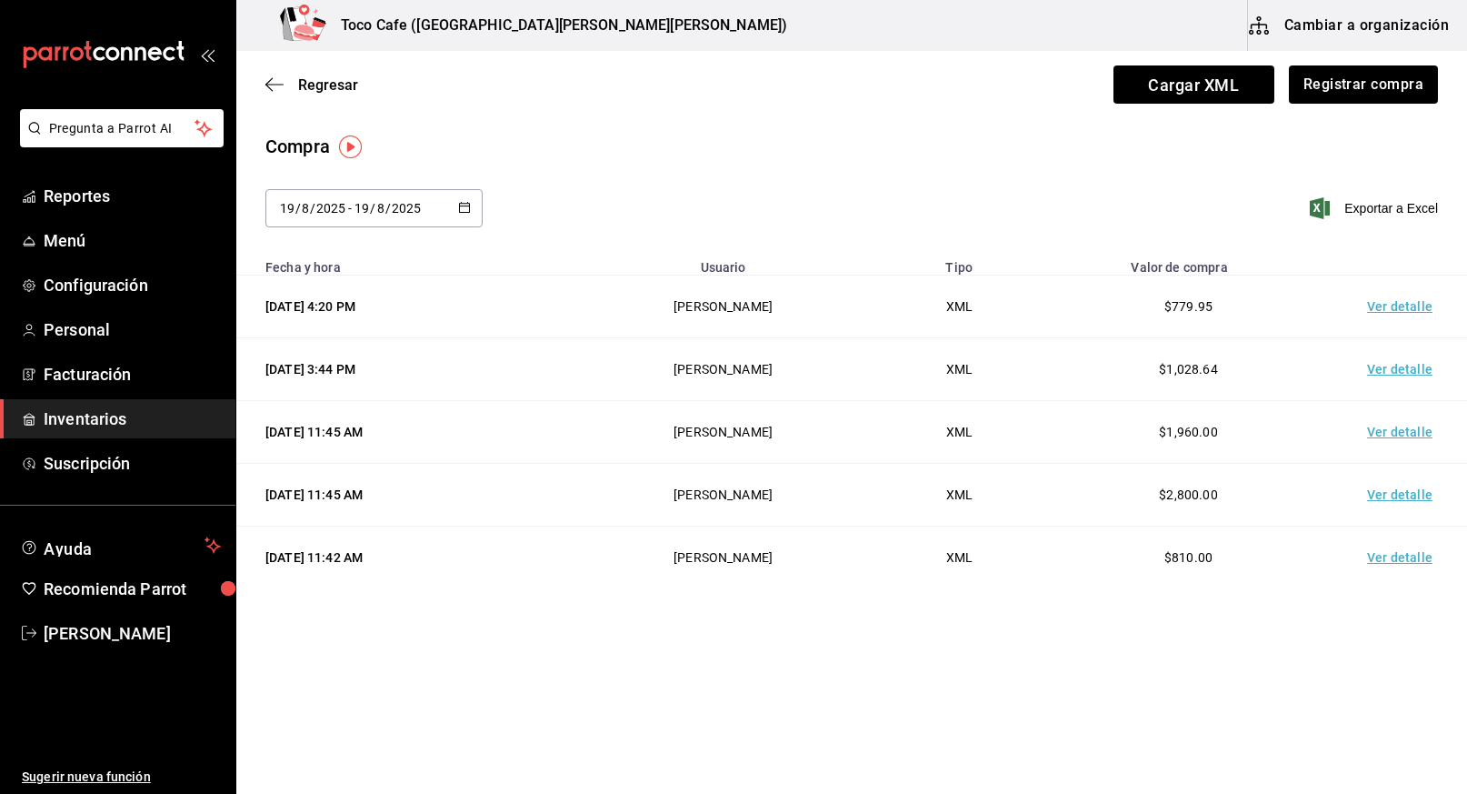
click at [1403, 305] on td "Ver detalle" at bounding box center [1403, 306] width 127 height 63
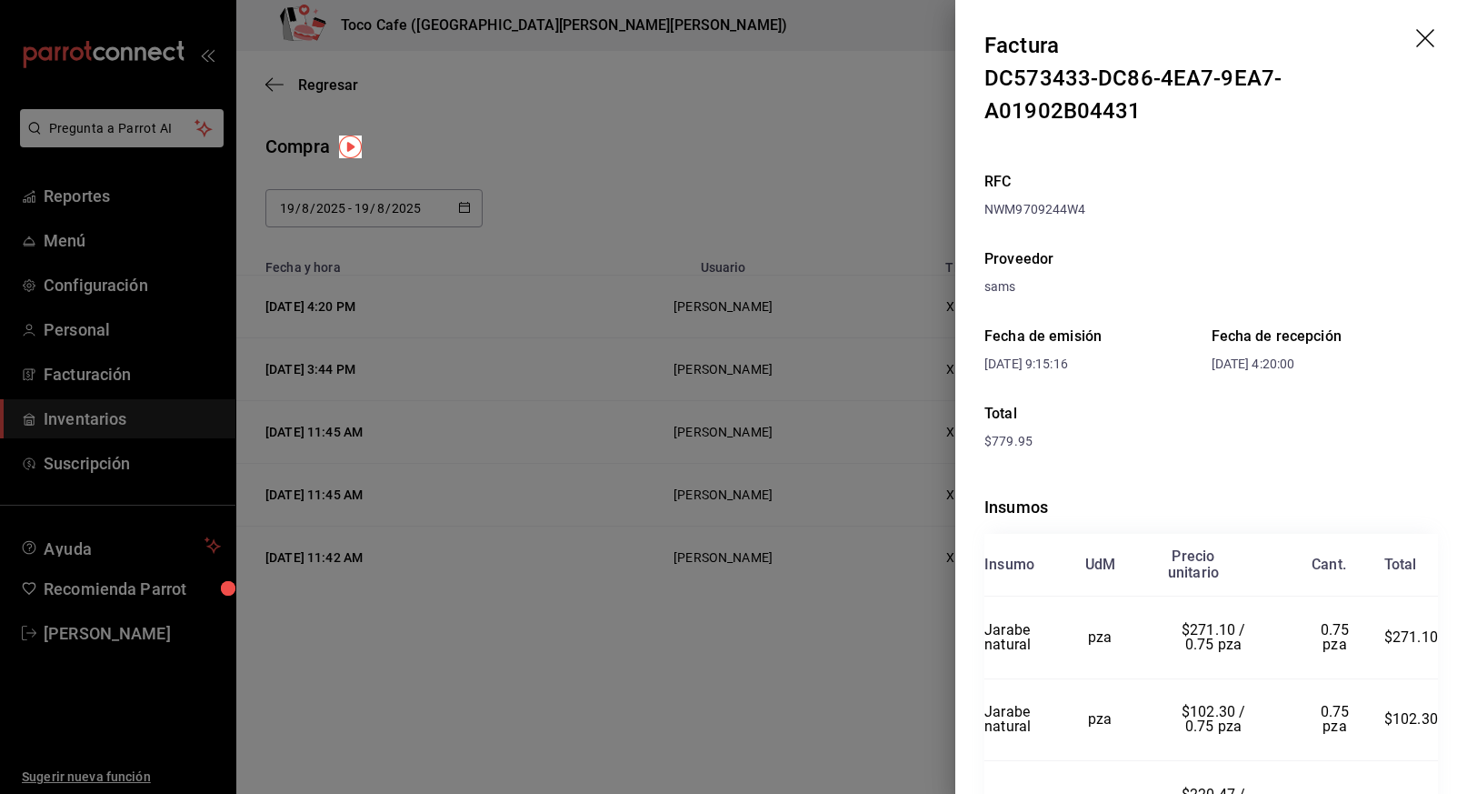
click at [1416, 38] on icon "drag" at bounding box center [1425, 38] width 18 height 18
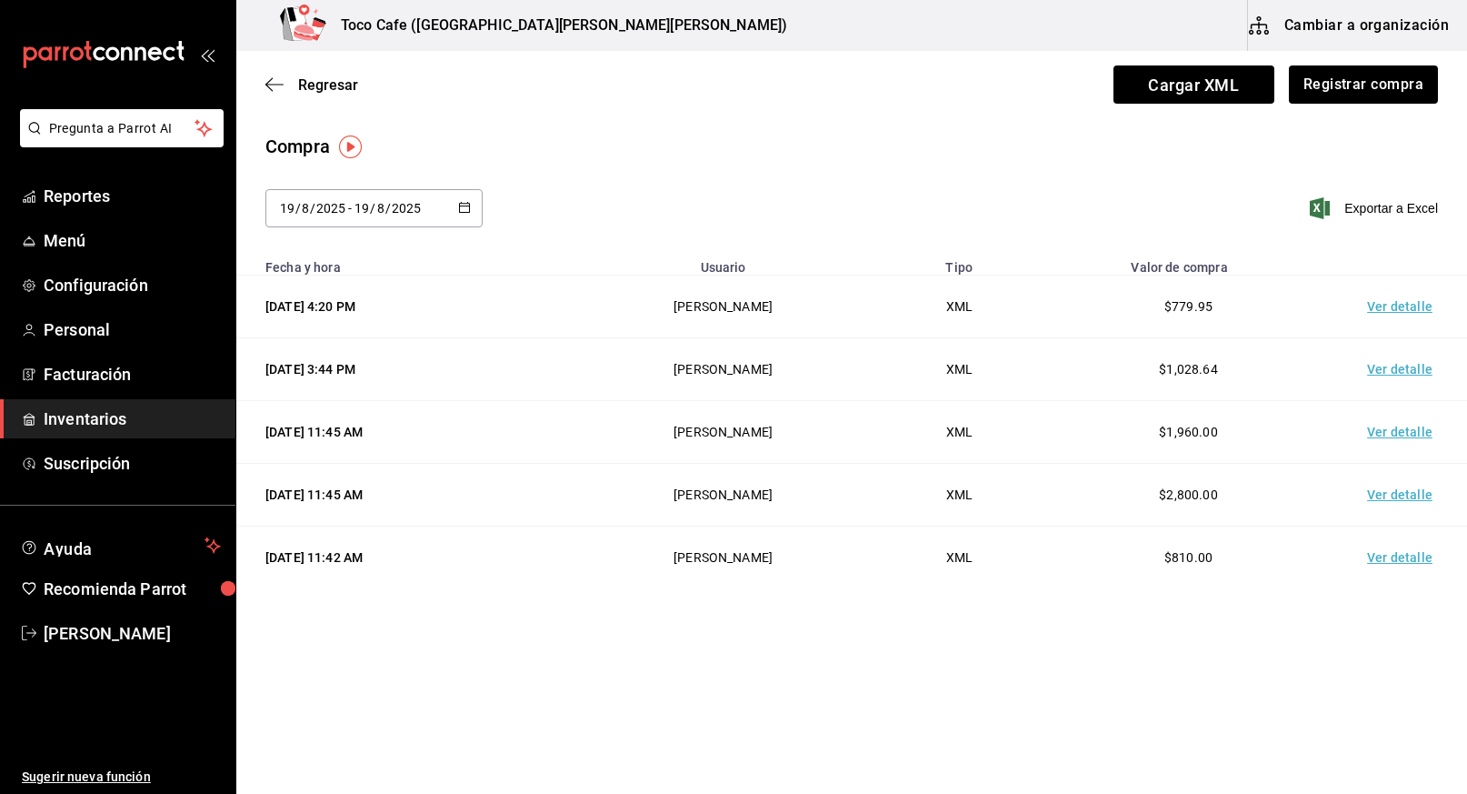
click at [383, 311] on div "[DATE] 4:20 PM" at bounding box center [404, 306] width 278 height 18
click at [701, 313] on td "[PERSON_NAME] [PERSON_NAME]" at bounding box center [723, 306] width 316 height 63
click at [741, 305] on td "[PERSON_NAME] [PERSON_NAME]" at bounding box center [723, 306] width 316 height 63
click at [1397, 305] on td "Ver detalle" at bounding box center [1403, 306] width 127 height 63
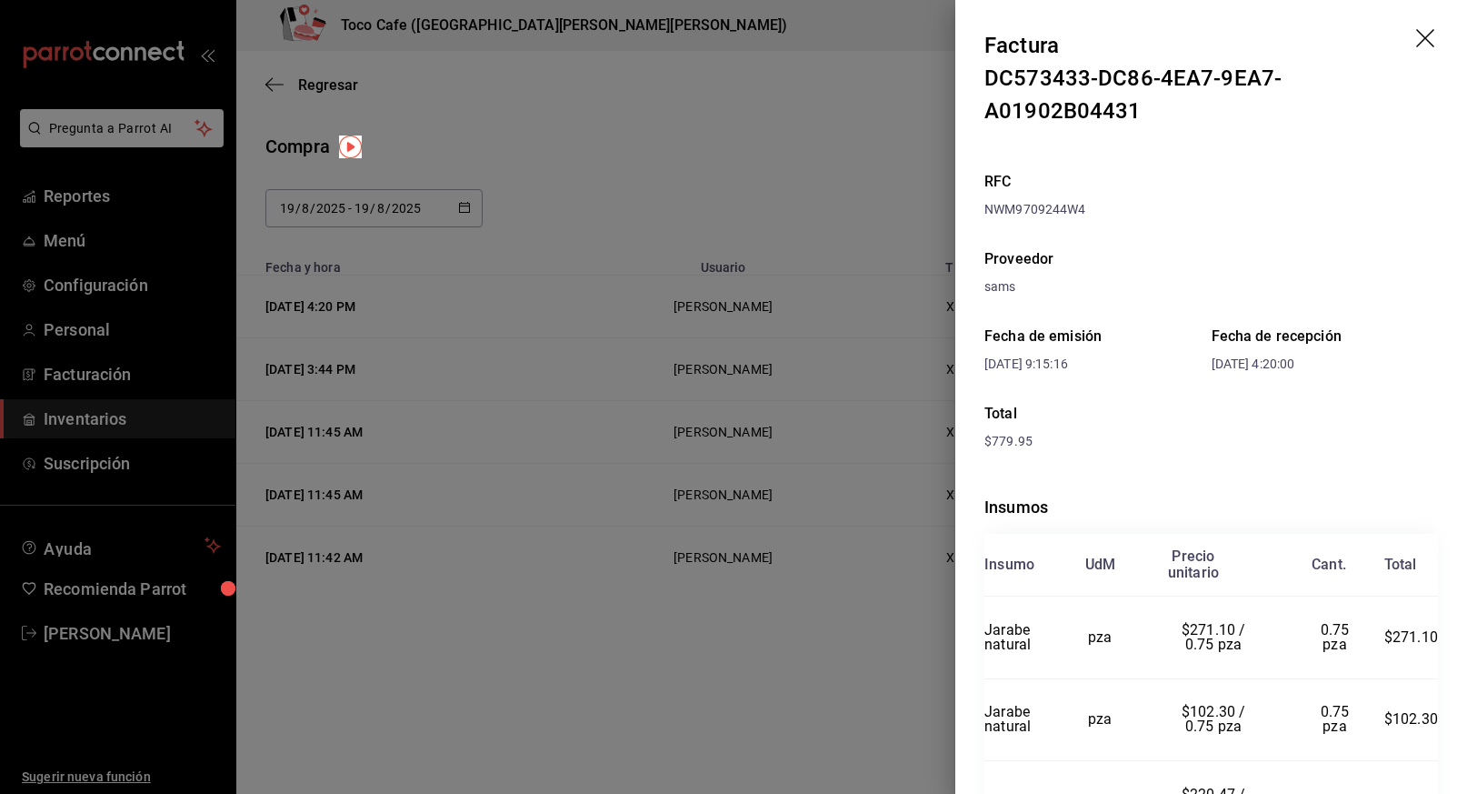
click at [1416, 40] on icon "drag" at bounding box center [1425, 38] width 18 height 18
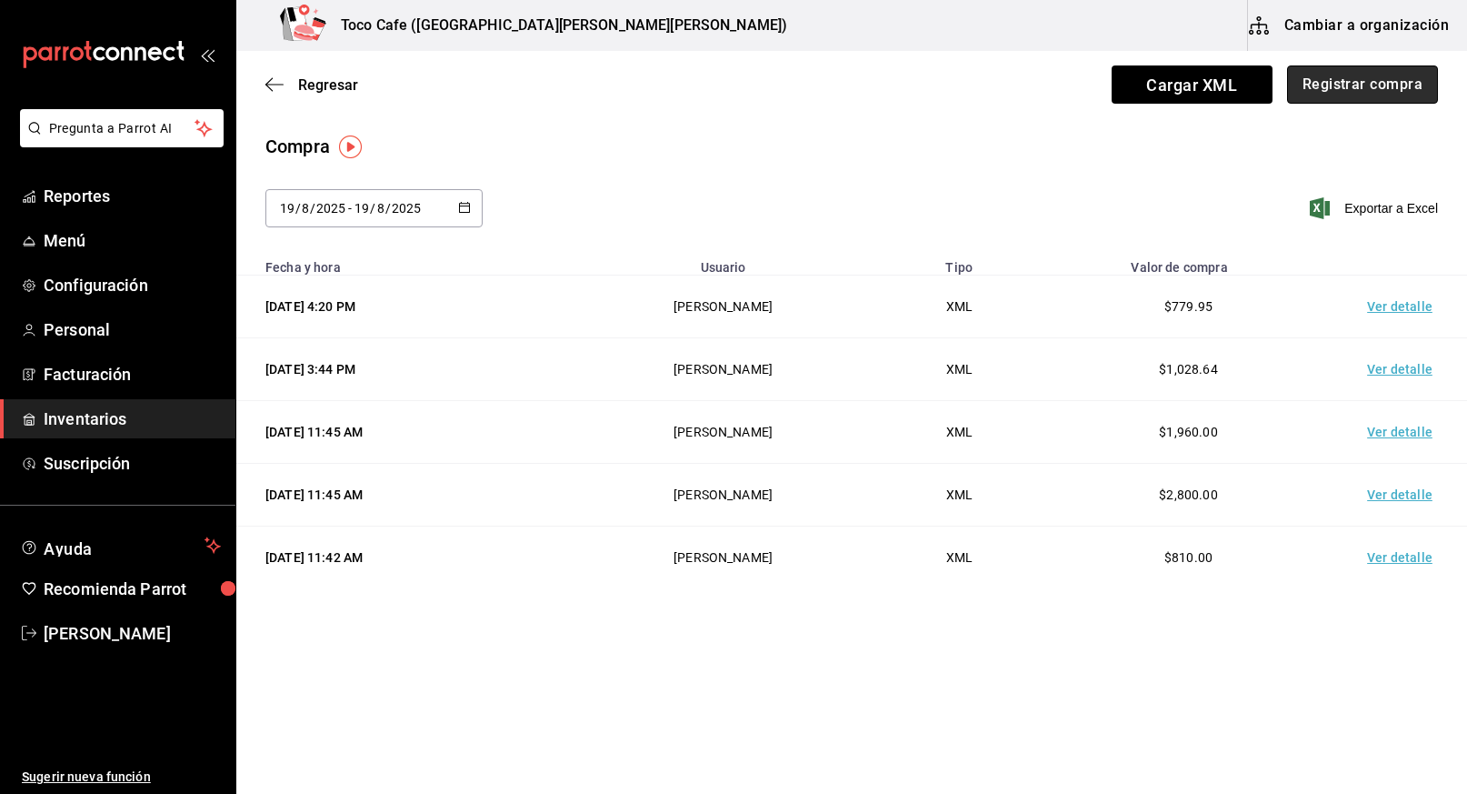
click at [1351, 88] on button "Registrar compra" at bounding box center [1362, 84] width 151 height 38
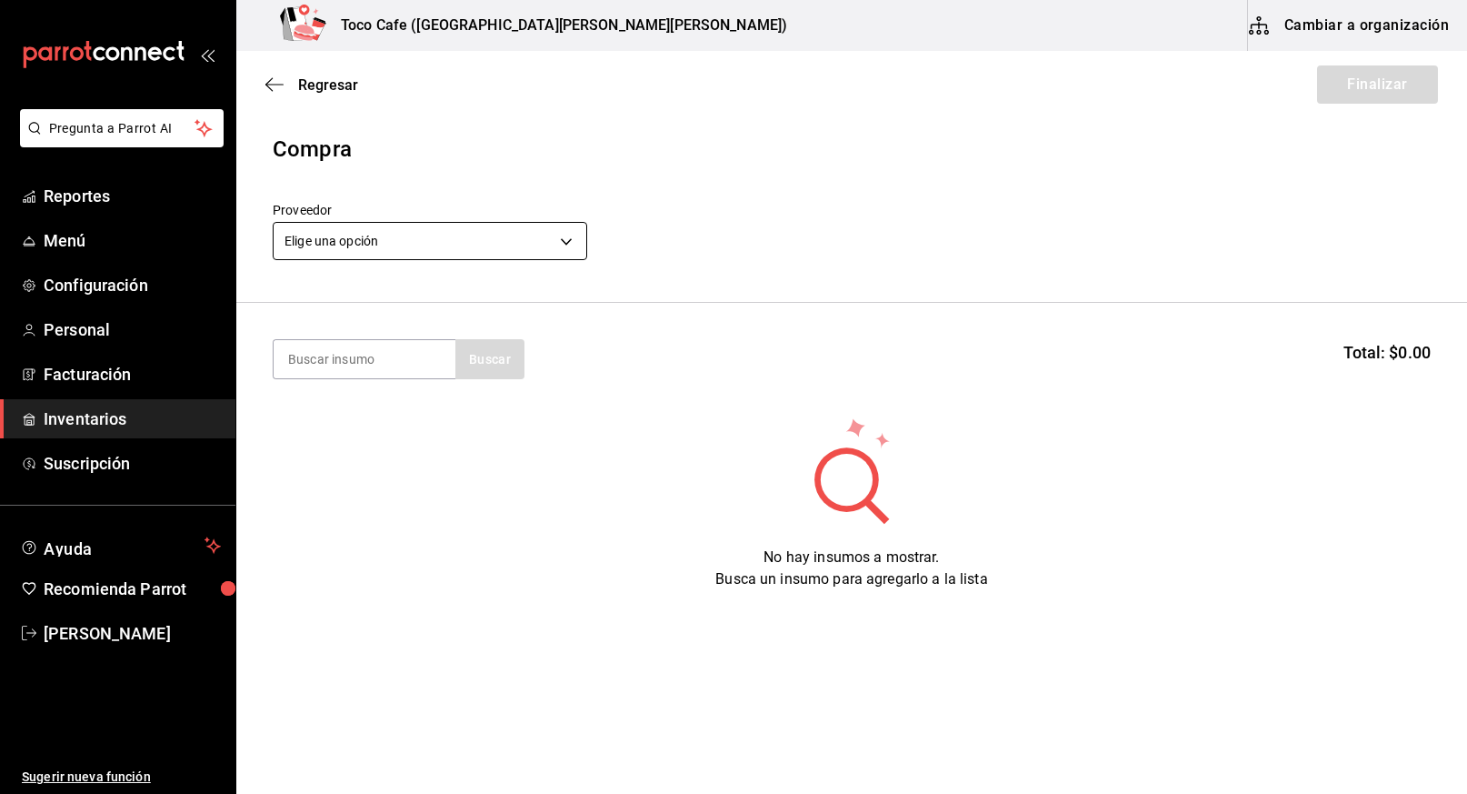
click at [435, 243] on body "Pregunta a Parrot AI Reportes Menú Configuración Personal Facturación Inventari…" at bounding box center [733, 345] width 1467 height 691
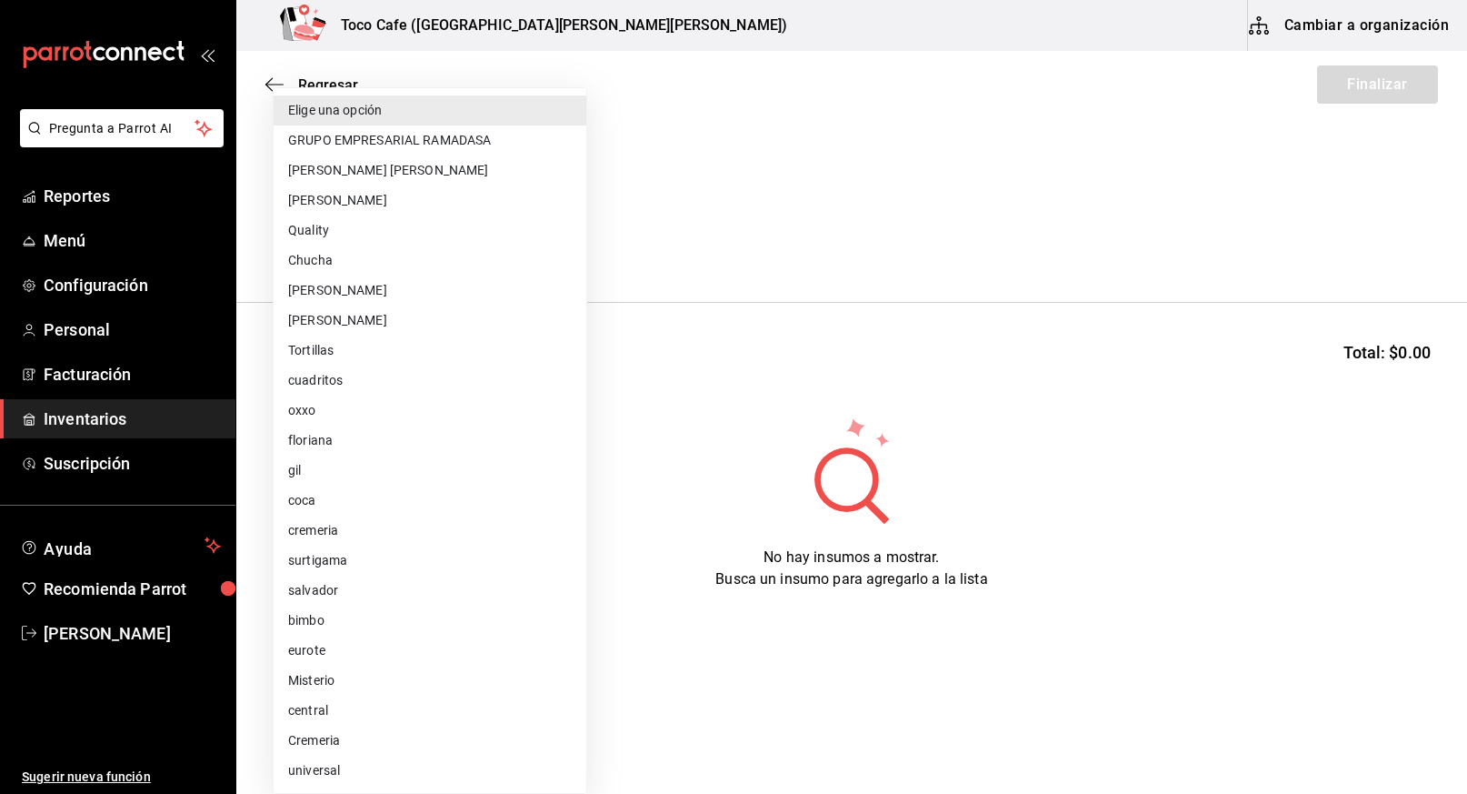
scroll to position [240, 0]
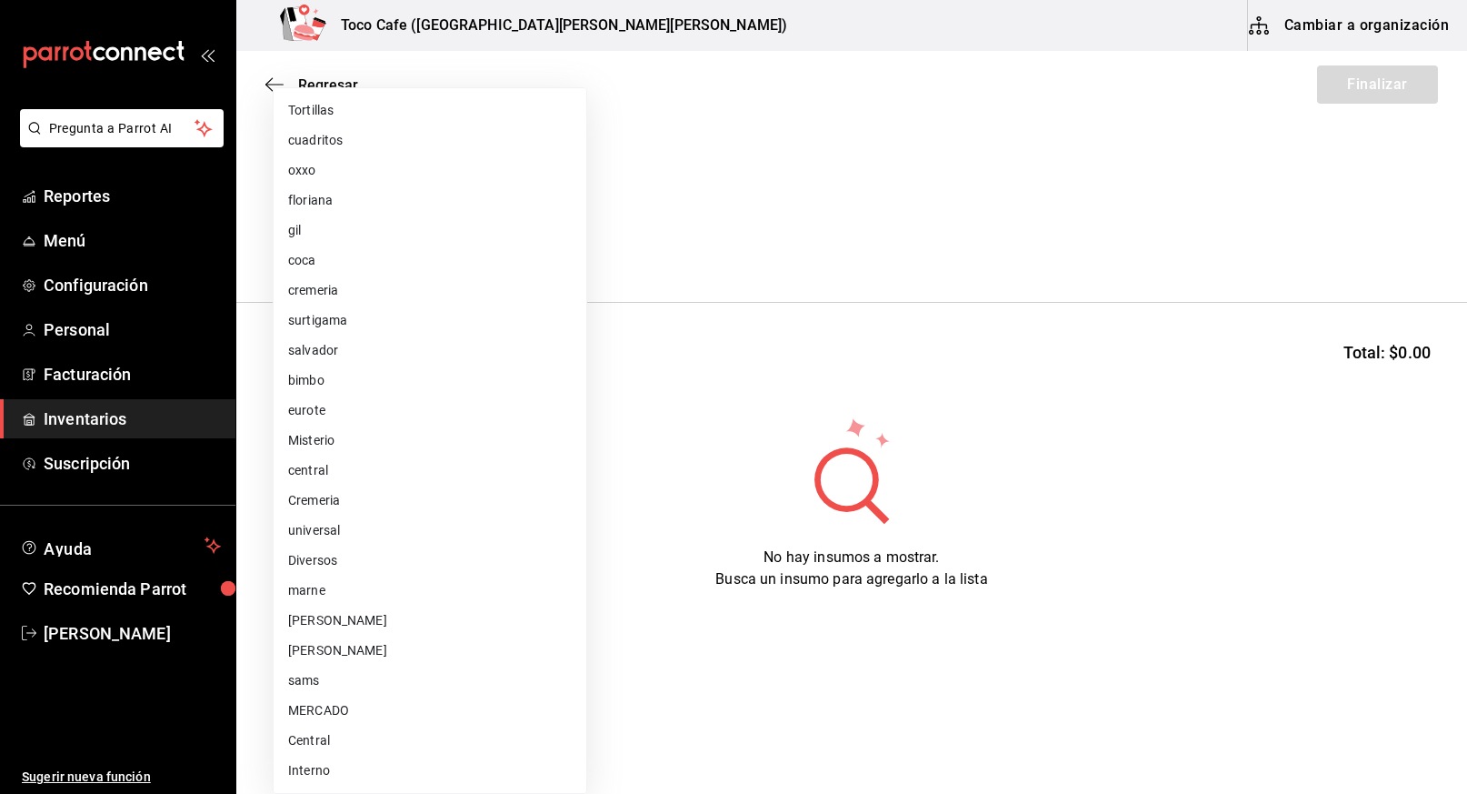
click at [405, 682] on li "sams" at bounding box center [430, 680] width 313 height 30
type input "f78d80a6-4387-4d04-be98-b23abc33e133"
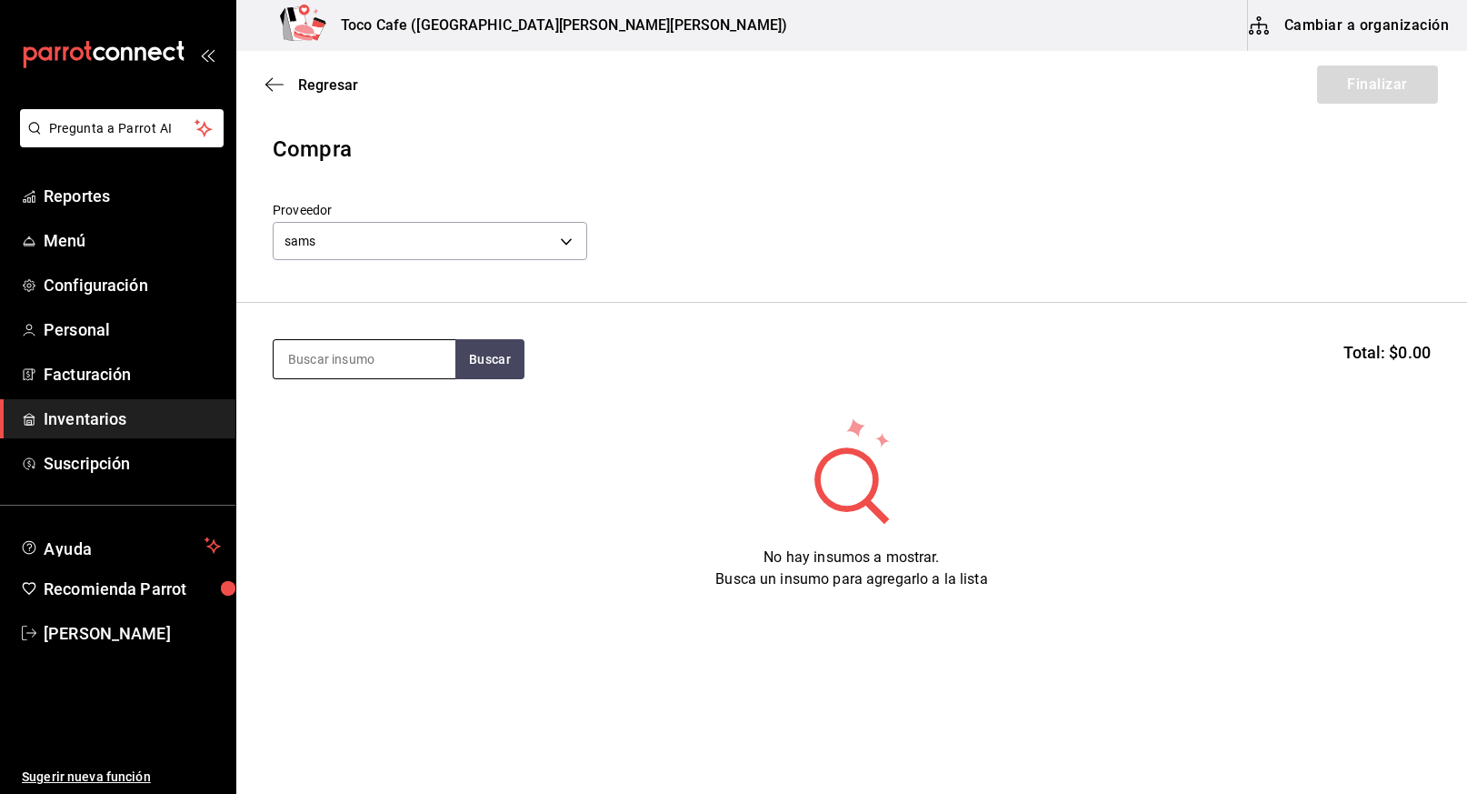
click at [377, 356] on input at bounding box center [365, 359] width 182 height 38
click at [323, 85] on span "Regresar" at bounding box center [328, 84] width 60 height 17
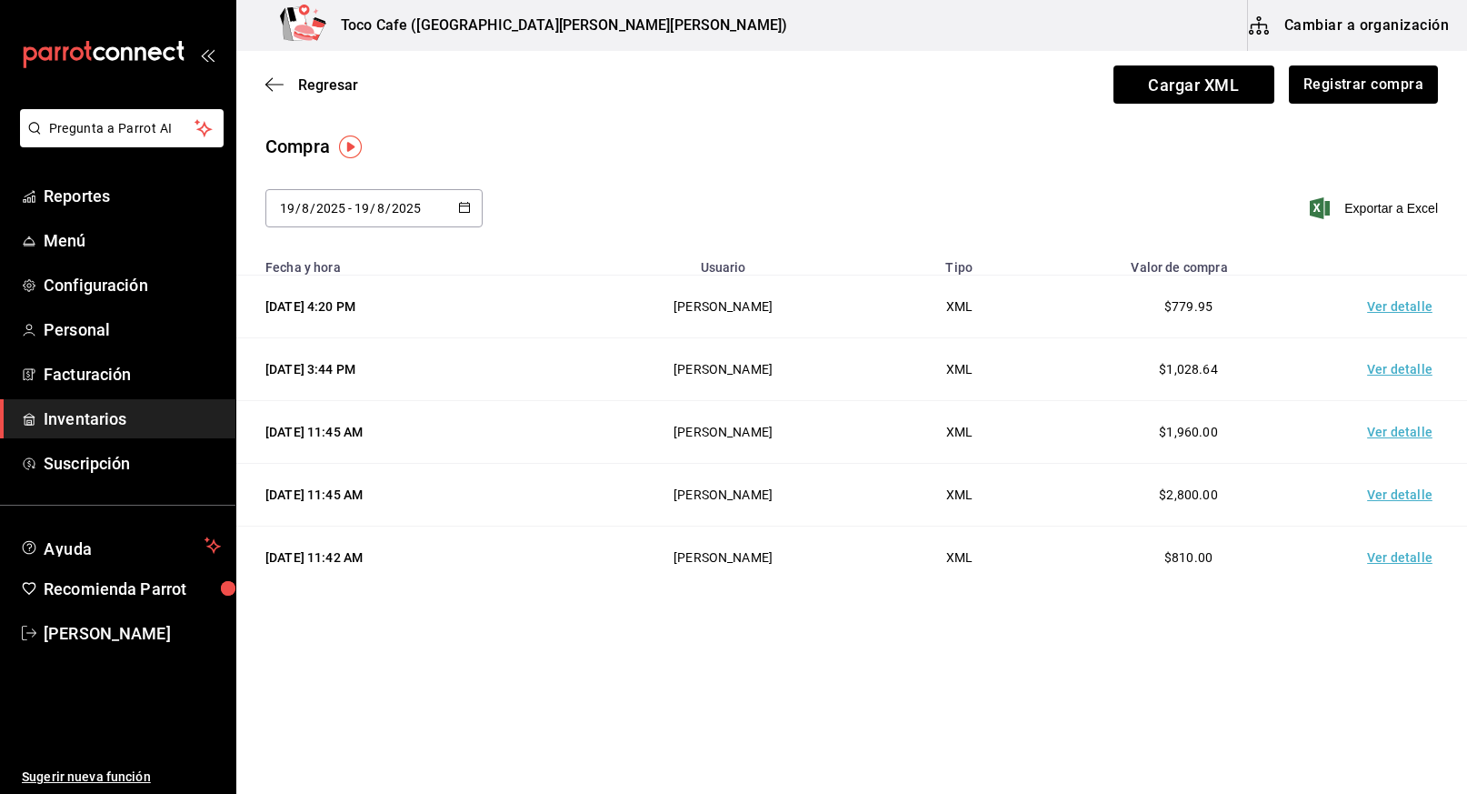
click at [326, 306] on div "[DATE] 4:20 PM" at bounding box center [404, 306] width 278 height 18
click at [1408, 306] on td "Ver detalle" at bounding box center [1403, 306] width 127 height 63
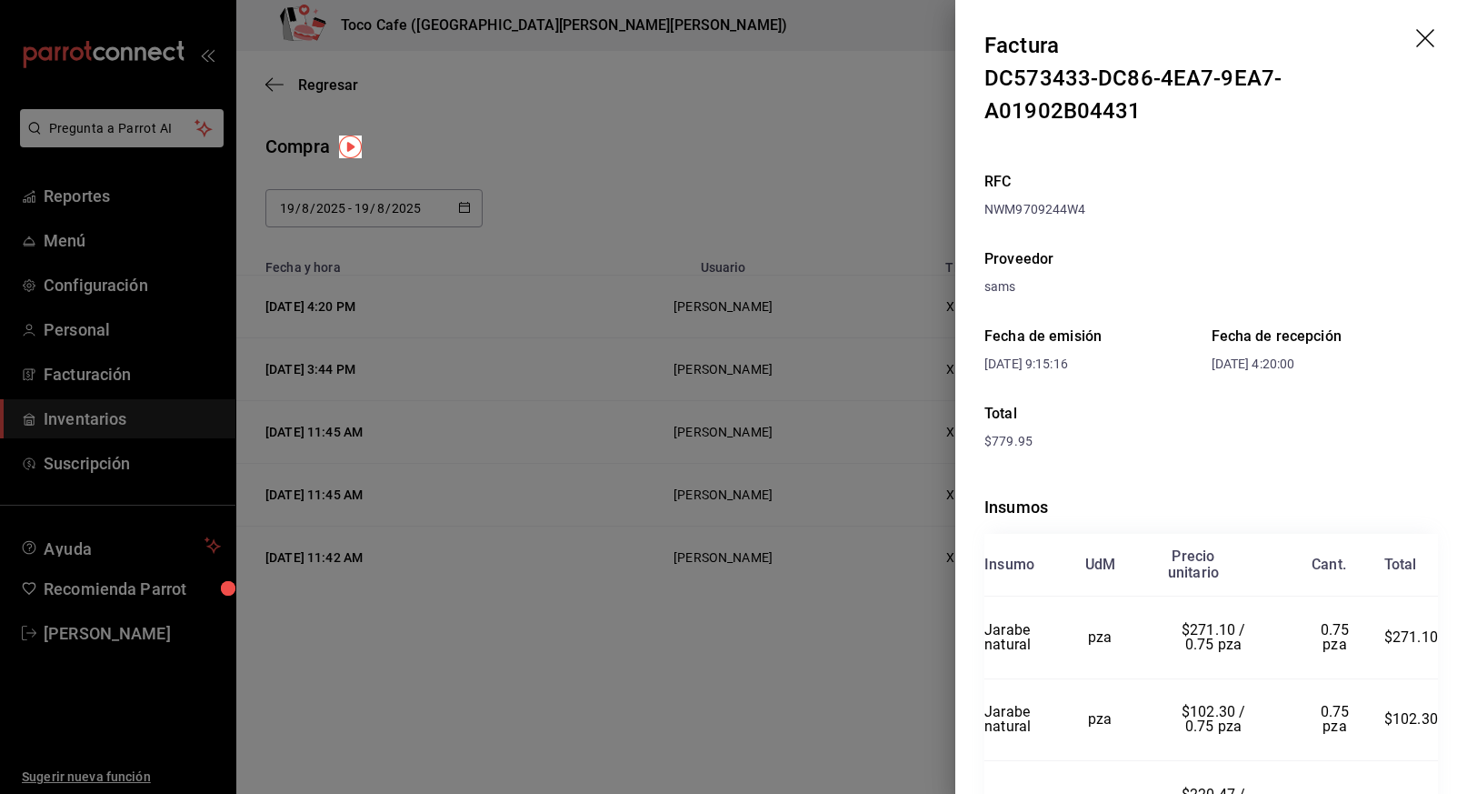
click at [1416, 36] on icon "drag" at bounding box center [1425, 38] width 18 height 18
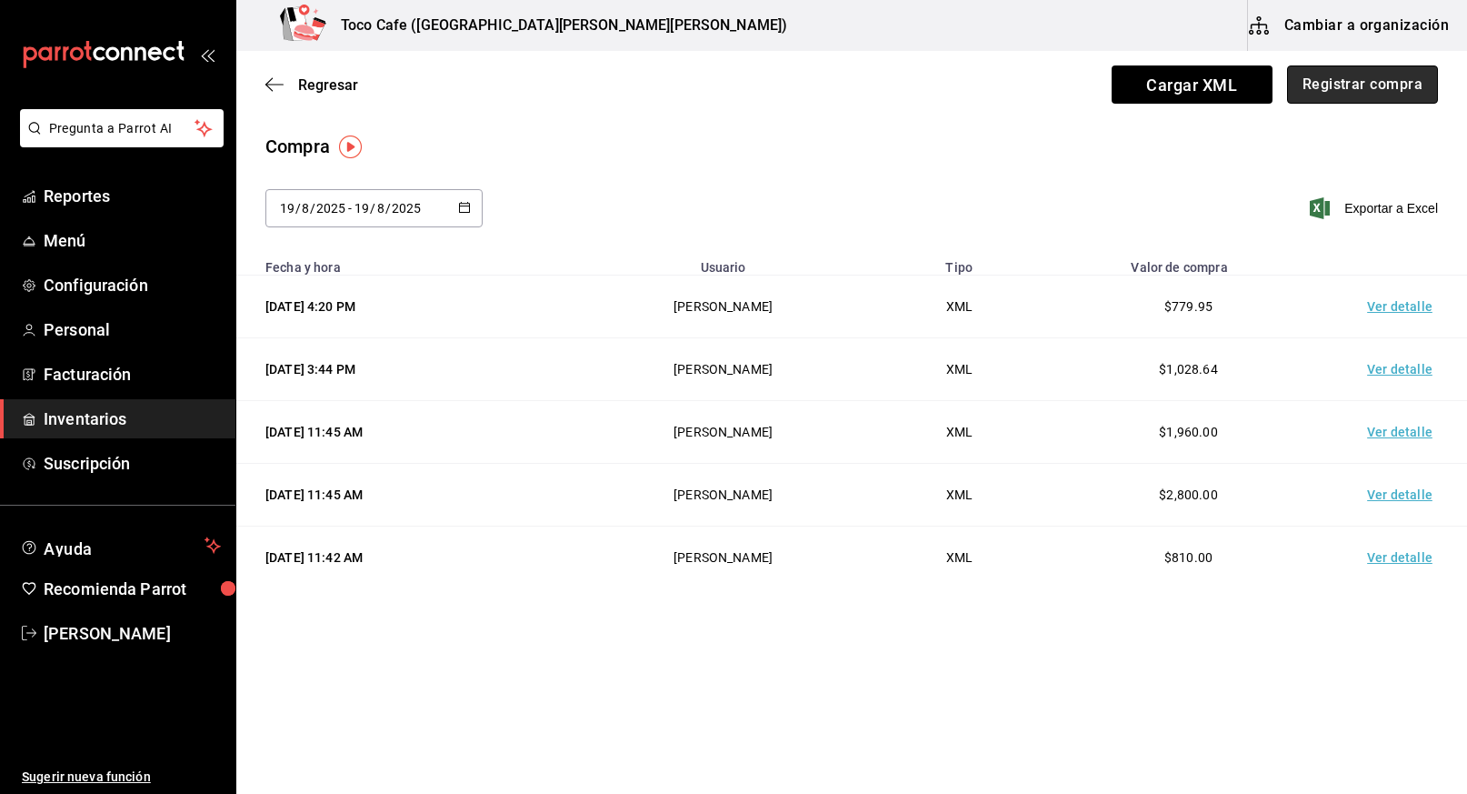
click at [1342, 93] on button "Registrar compra" at bounding box center [1362, 84] width 151 height 38
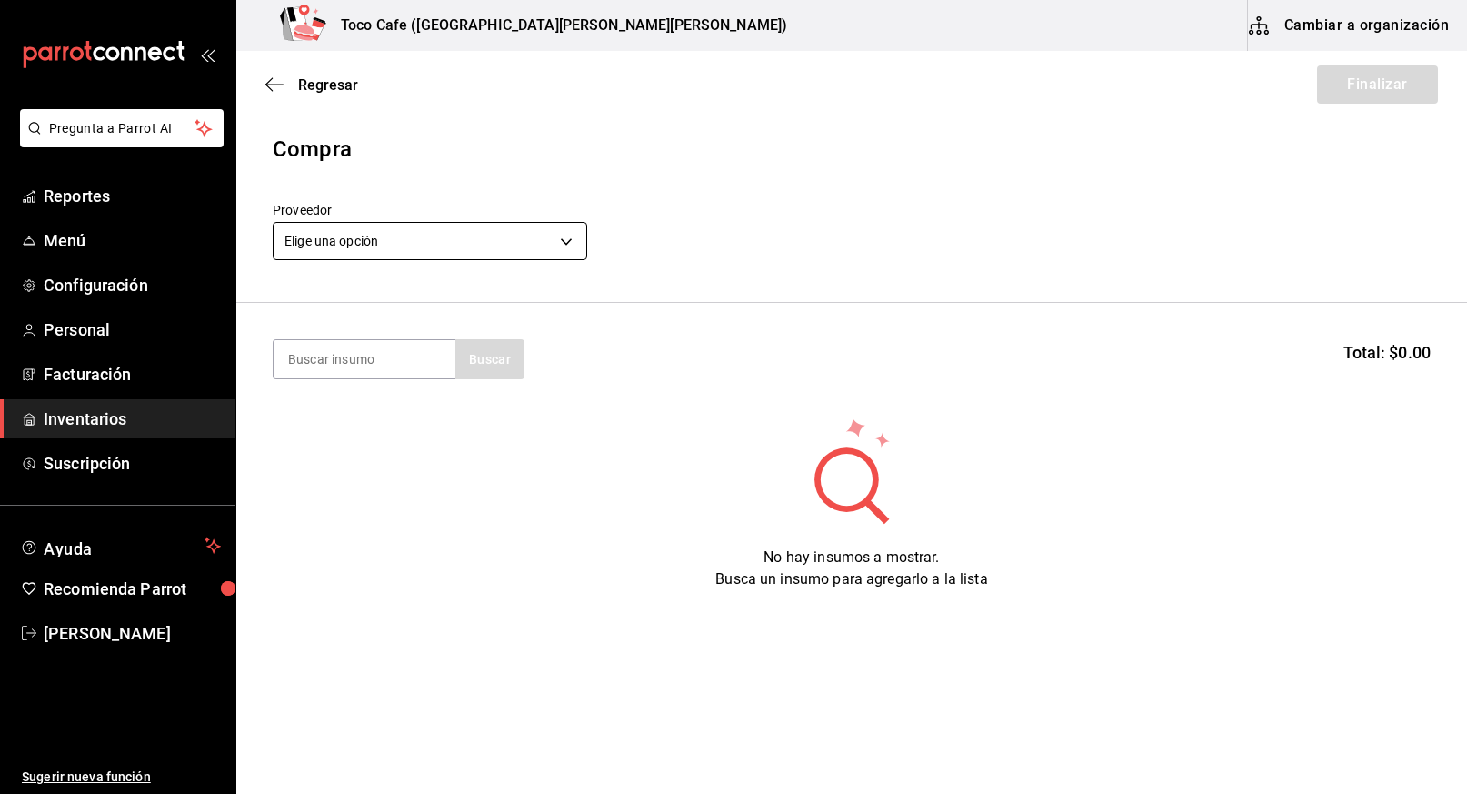
click at [571, 241] on body "Pregunta a Parrot AI Reportes Menú Configuración Personal Facturación Inventari…" at bounding box center [733, 345] width 1467 height 691
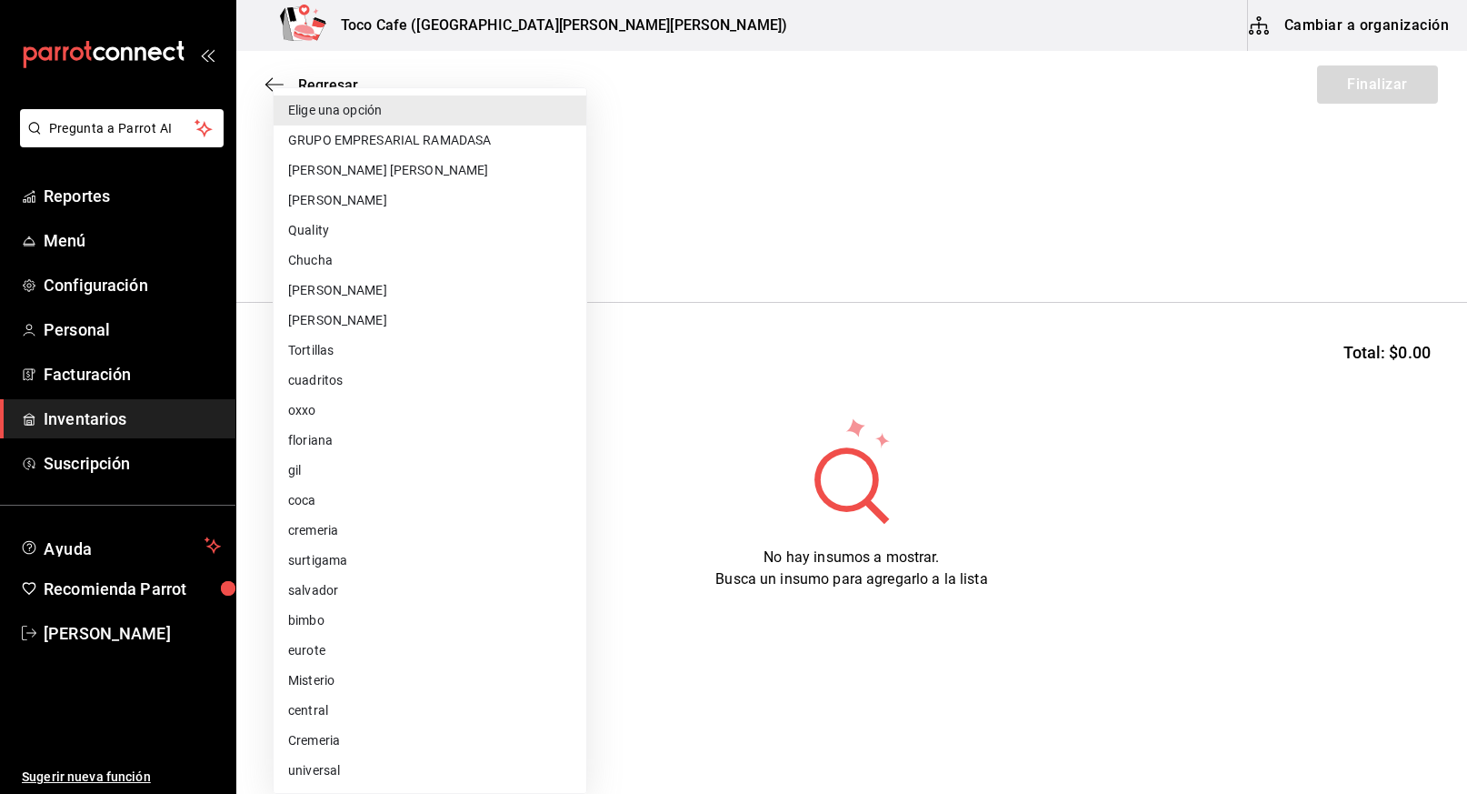
scroll to position [240, 0]
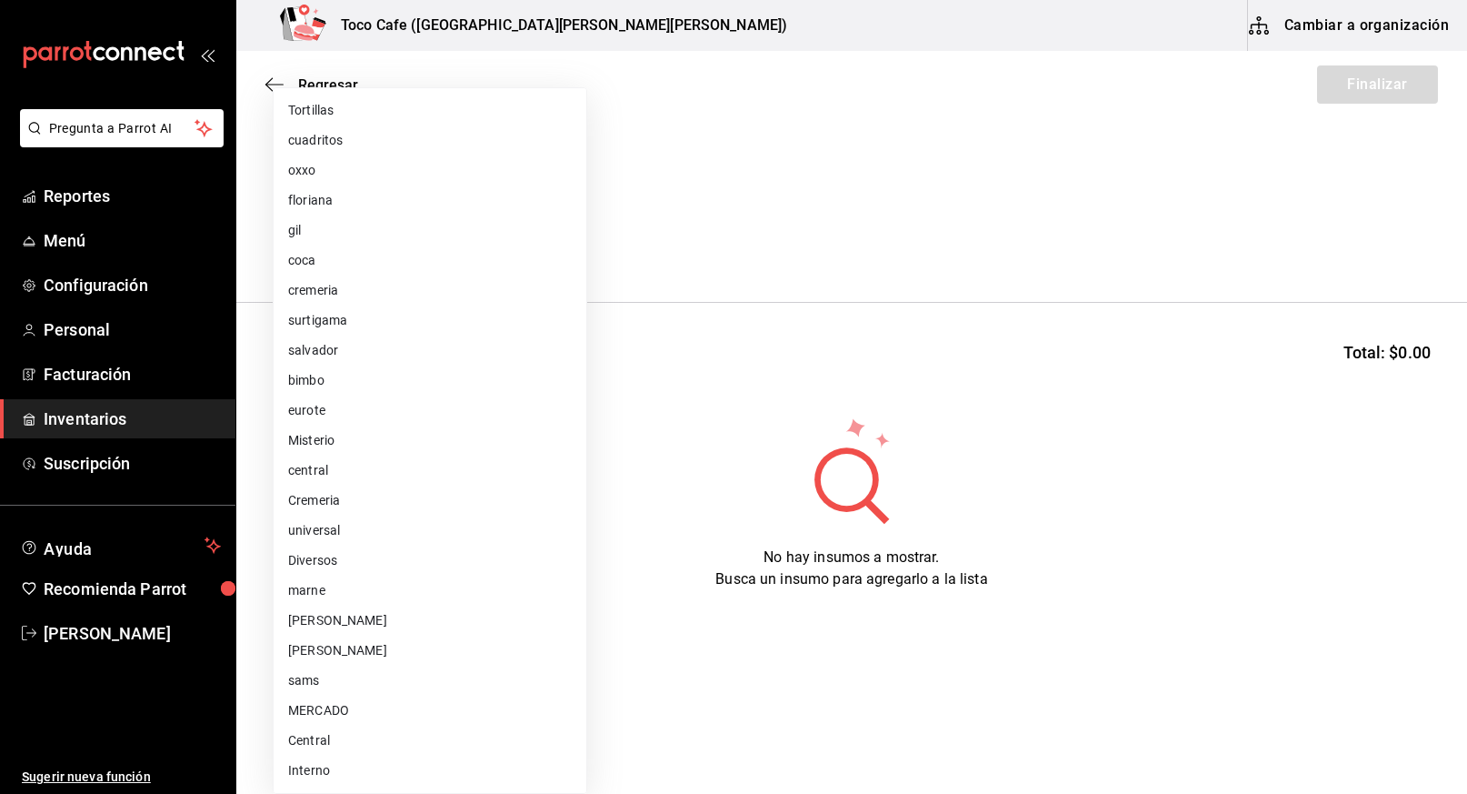
click at [336, 681] on li "sams" at bounding box center [430, 680] width 313 height 30
type input "f78d80a6-4387-4d04-be98-b23abc33e133"
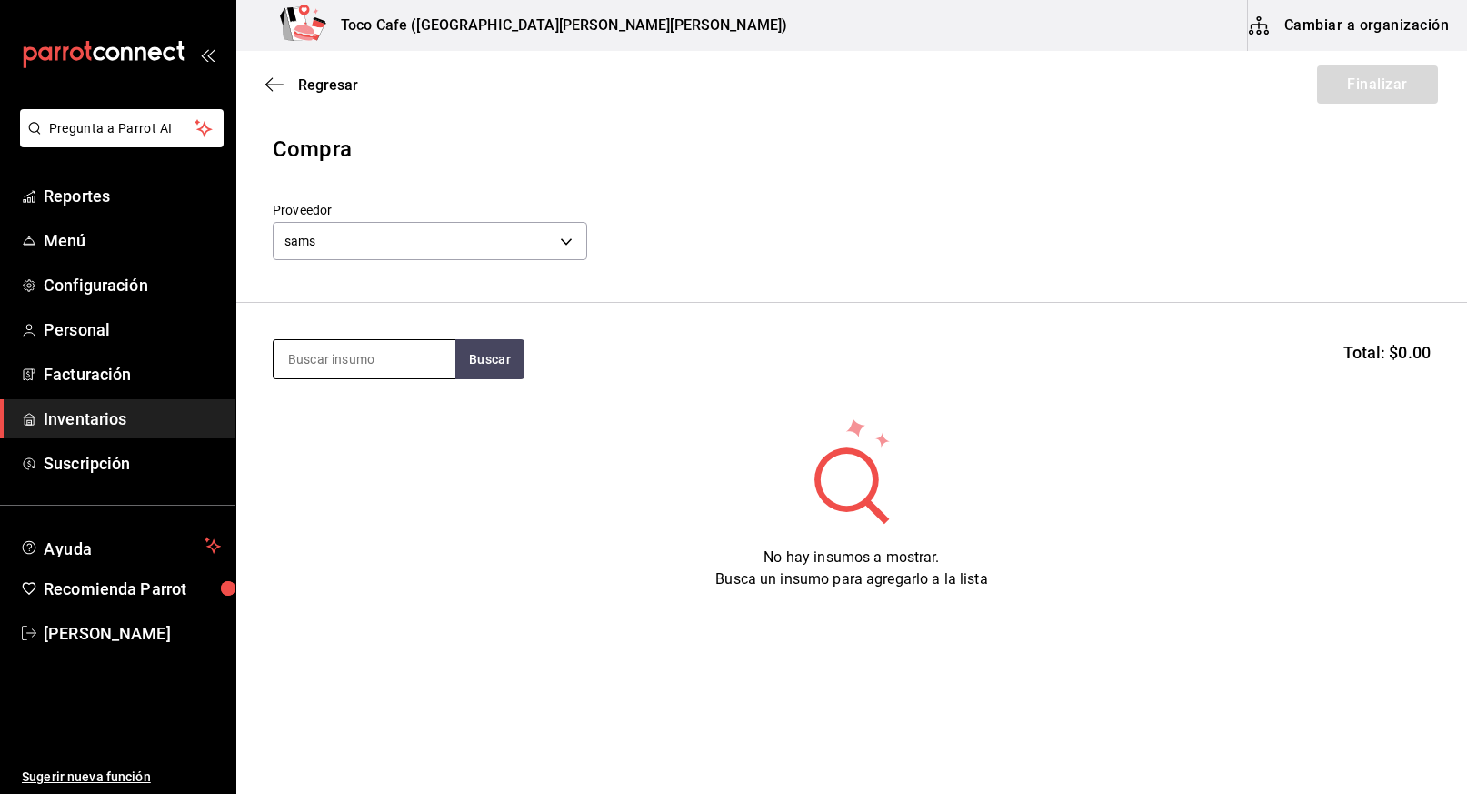
click at [412, 367] on input at bounding box center [365, 359] width 182 height 38
type input "helado"
click at [518, 362] on button "Buscar" at bounding box center [489, 359] width 69 height 40
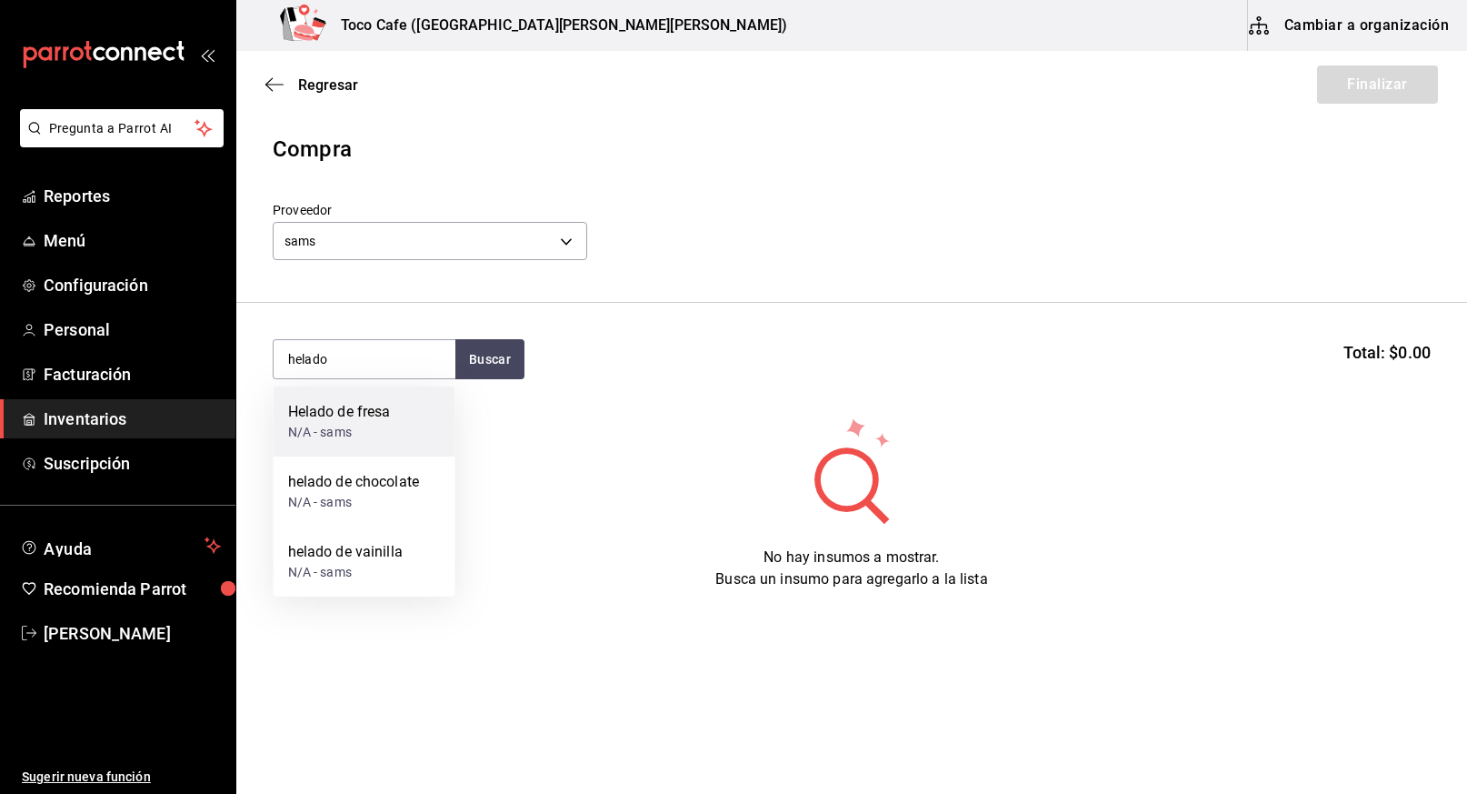
click at [389, 424] on div "N/A - [PERSON_NAME]" at bounding box center [339, 432] width 103 height 19
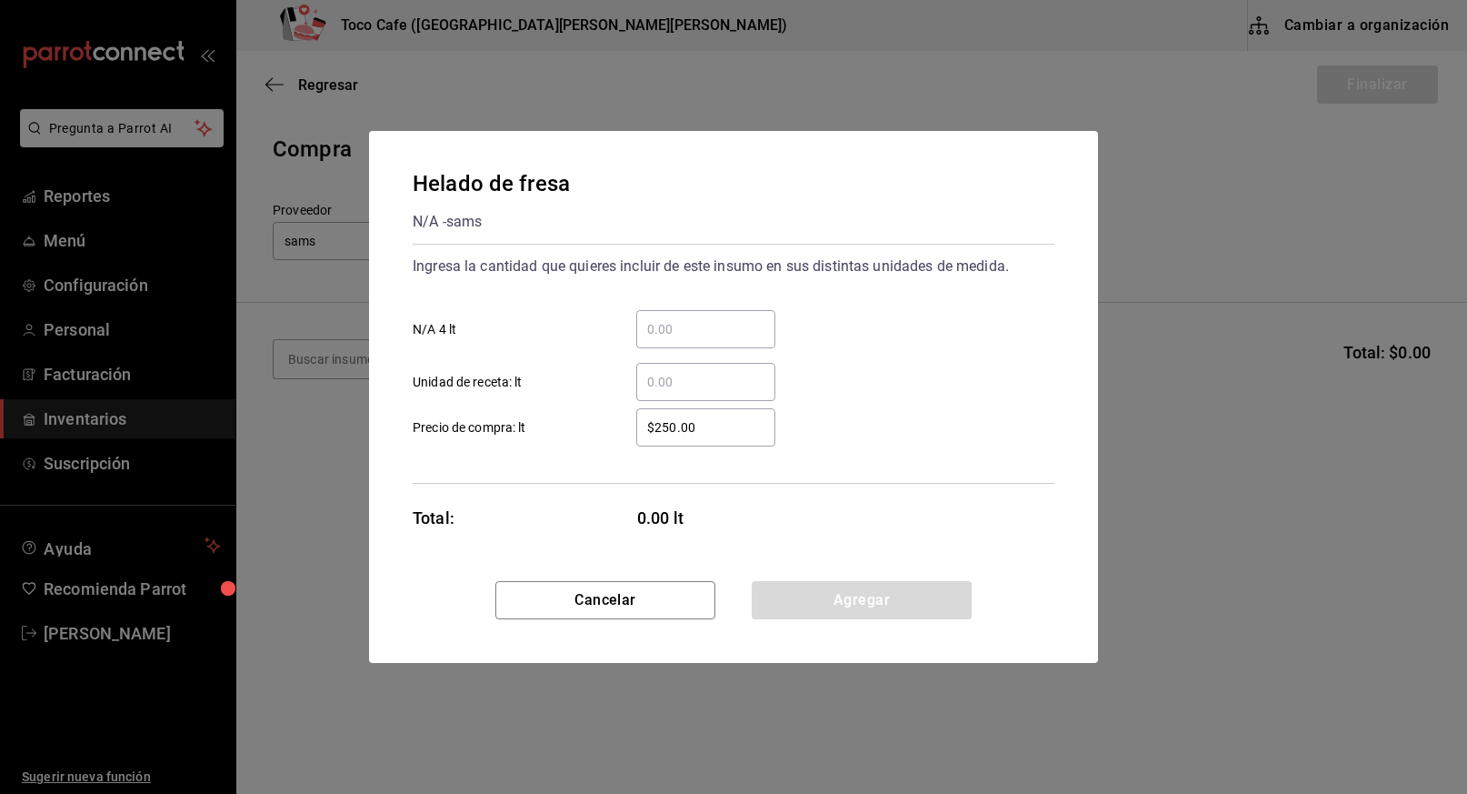
click at [681, 333] on input "​ N/A 4 lt" at bounding box center [705, 329] width 139 height 22
click at [714, 432] on input "$250.00" at bounding box center [705, 427] width 139 height 22
type input "$203.57"
click at [684, 335] on input "​ N/A 4 lt" at bounding box center [705, 329] width 139 height 22
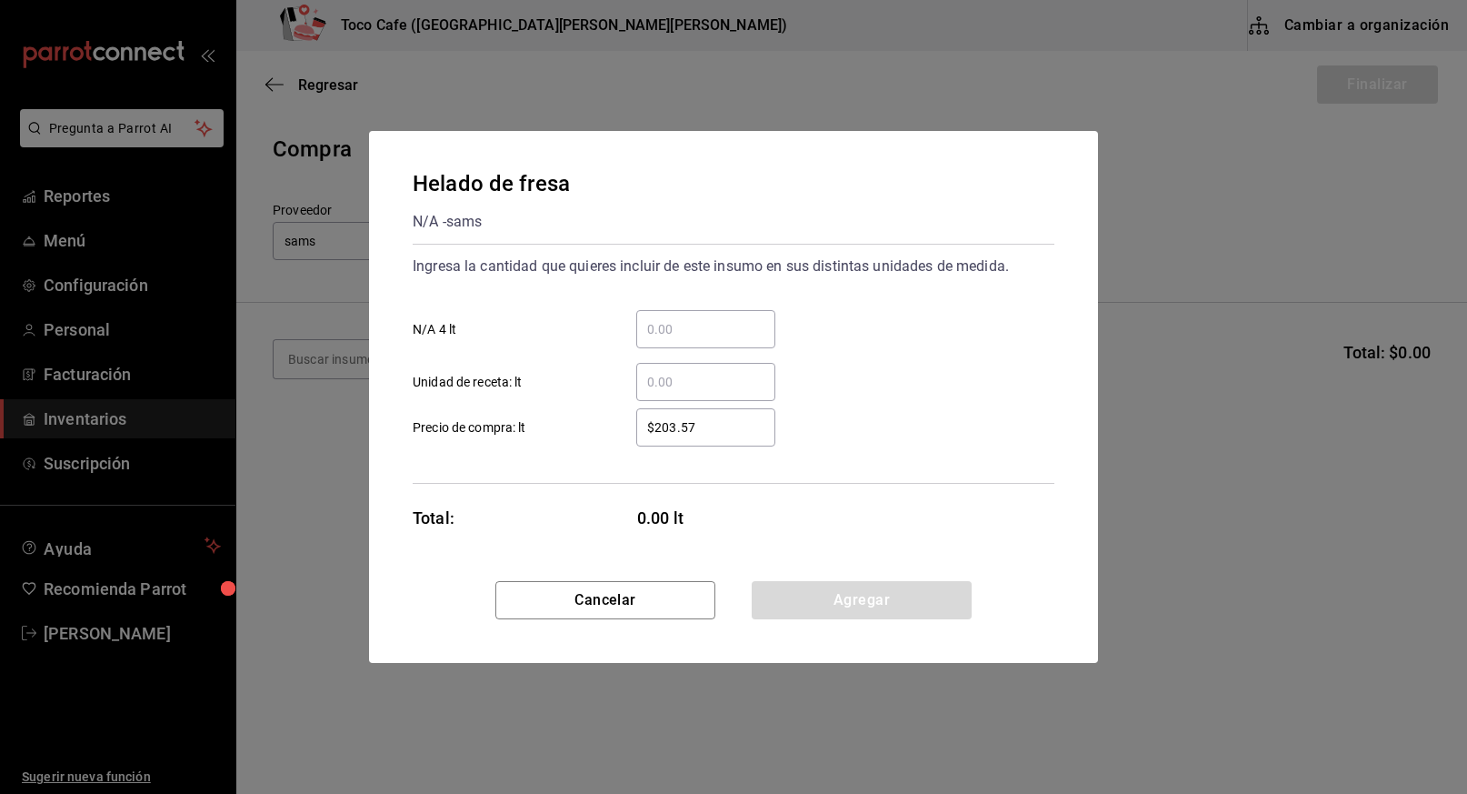
type input "4"
click at [674, 325] on input "4" at bounding box center [705, 329] width 139 height 22
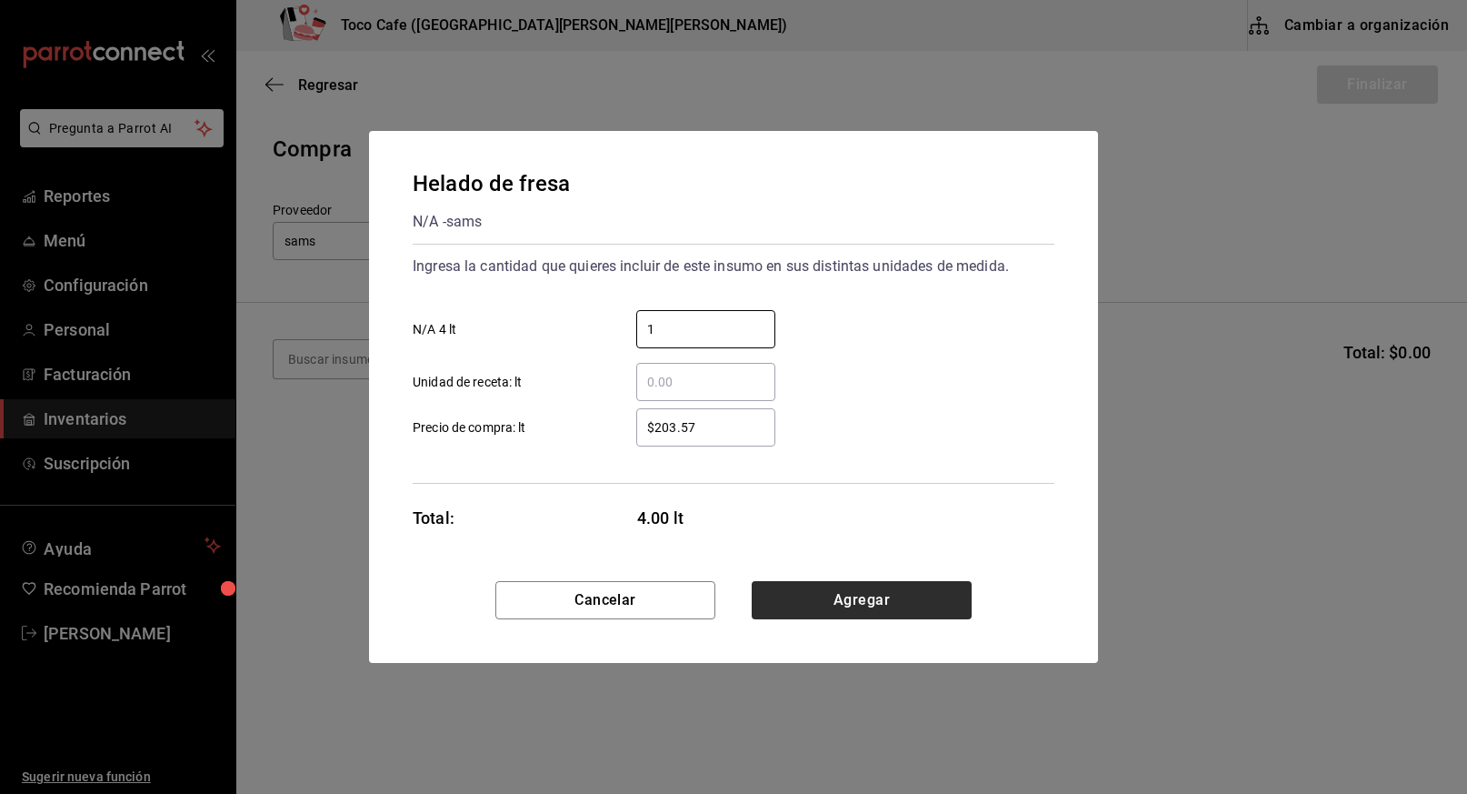
type input "1"
click at [874, 601] on button "Agregar" at bounding box center [862, 600] width 220 height 38
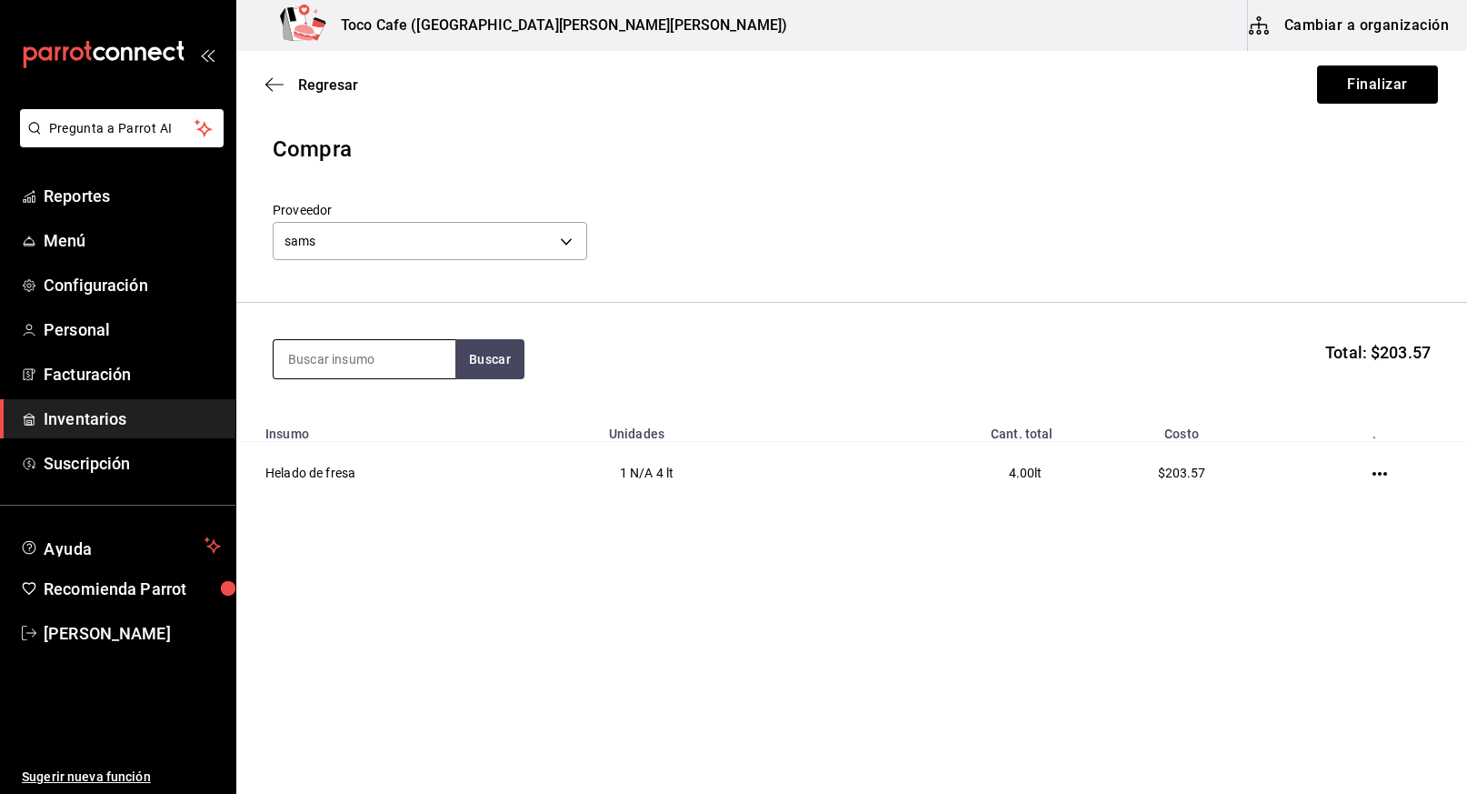
click at [397, 360] on input at bounding box center [365, 359] width 182 height 38
click at [507, 363] on button "Buscar" at bounding box center [489, 359] width 69 height 40
click at [502, 362] on button "Buscar" at bounding box center [489, 359] width 69 height 40
type input "helado"
click at [399, 414] on div "helado de chocolate" at bounding box center [354, 412] width 132 height 22
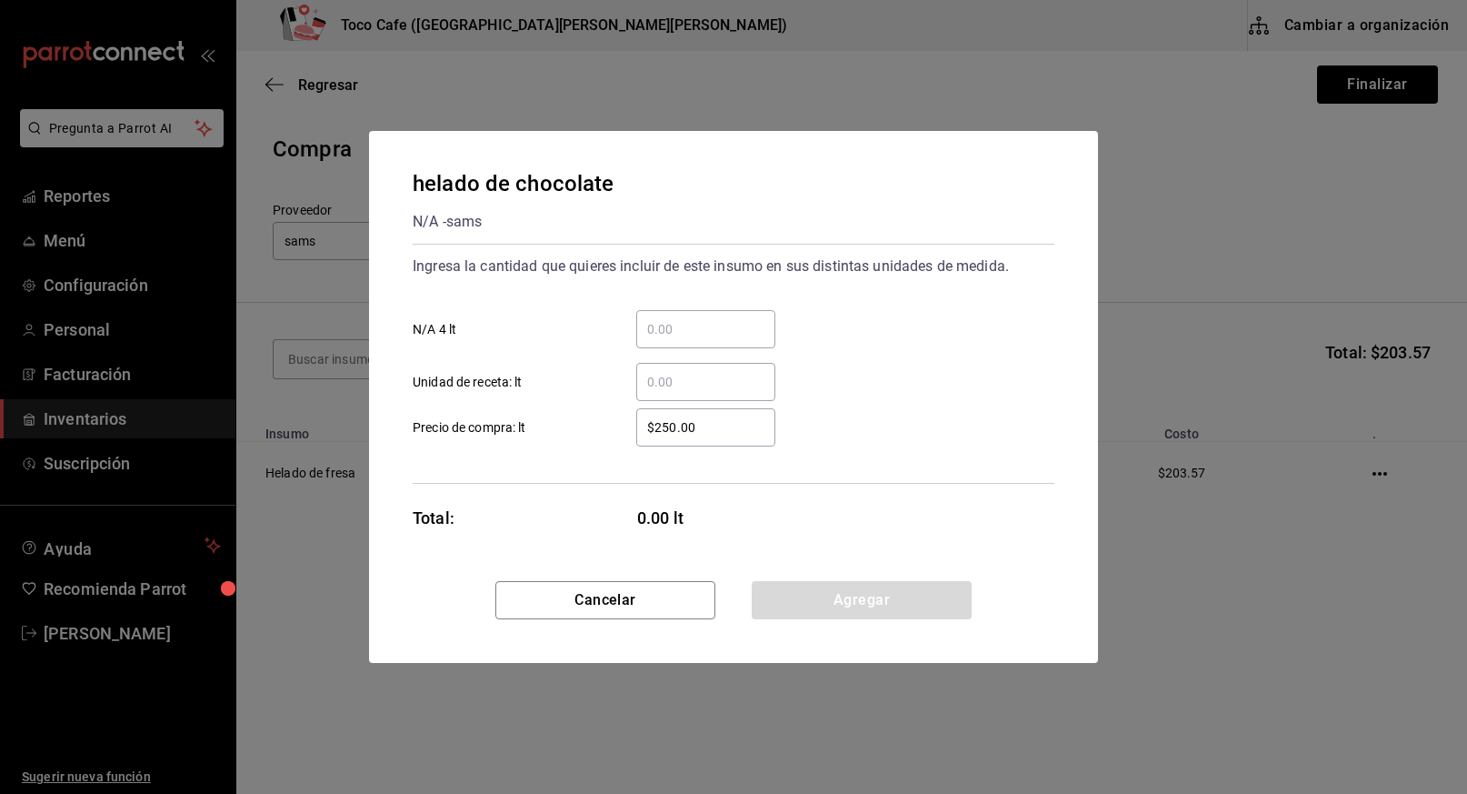
click at [696, 422] on input "$250.00" at bounding box center [705, 427] width 139 height 22
type input "$203.57"
click at [659, 336] on input "​ N/A 4 lt" at bounding box center [705, 329] width 139 height 22
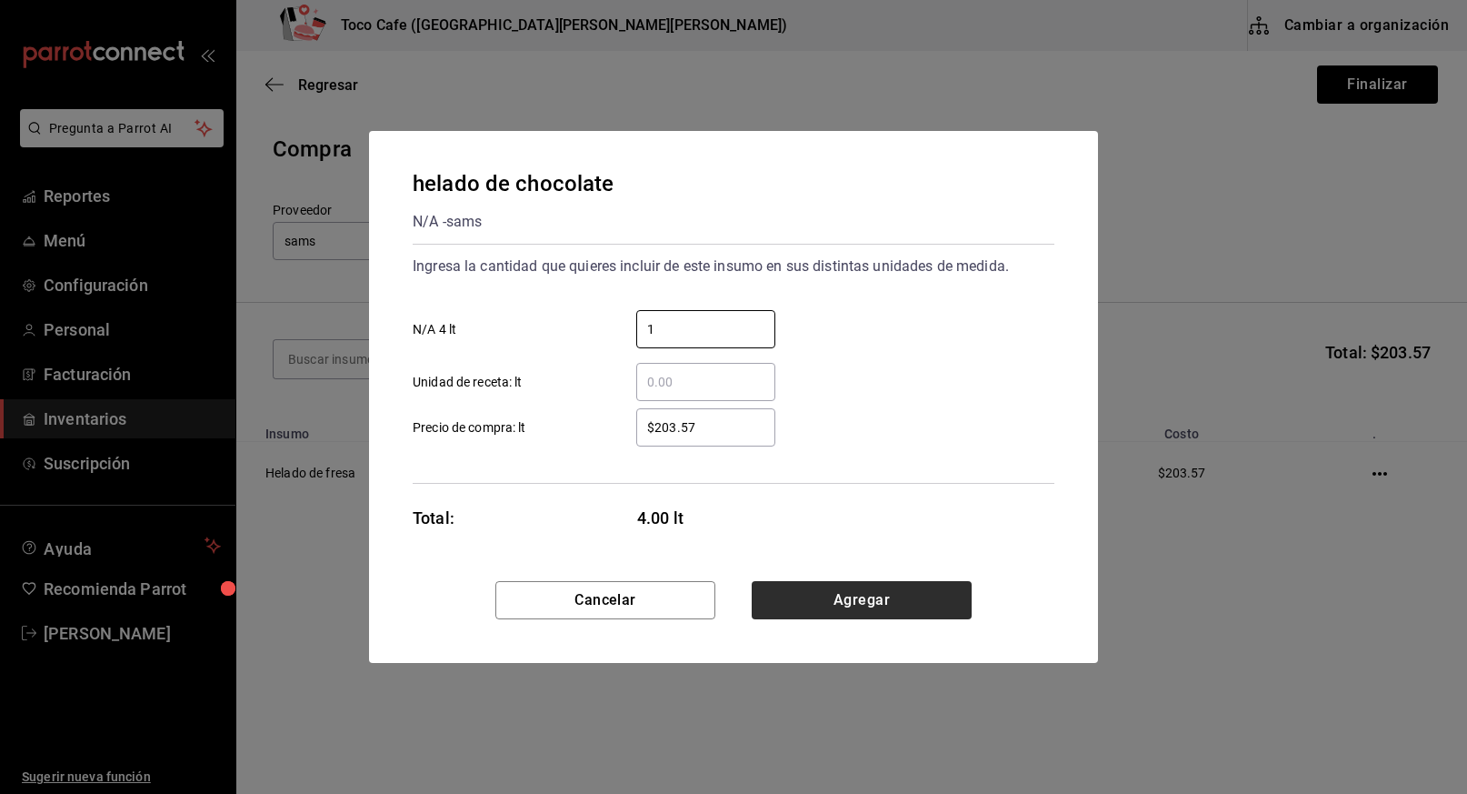
type input "1"
click at [865, 594] on button "Agregar" at bounding box center [862, 600] width 220 height 38
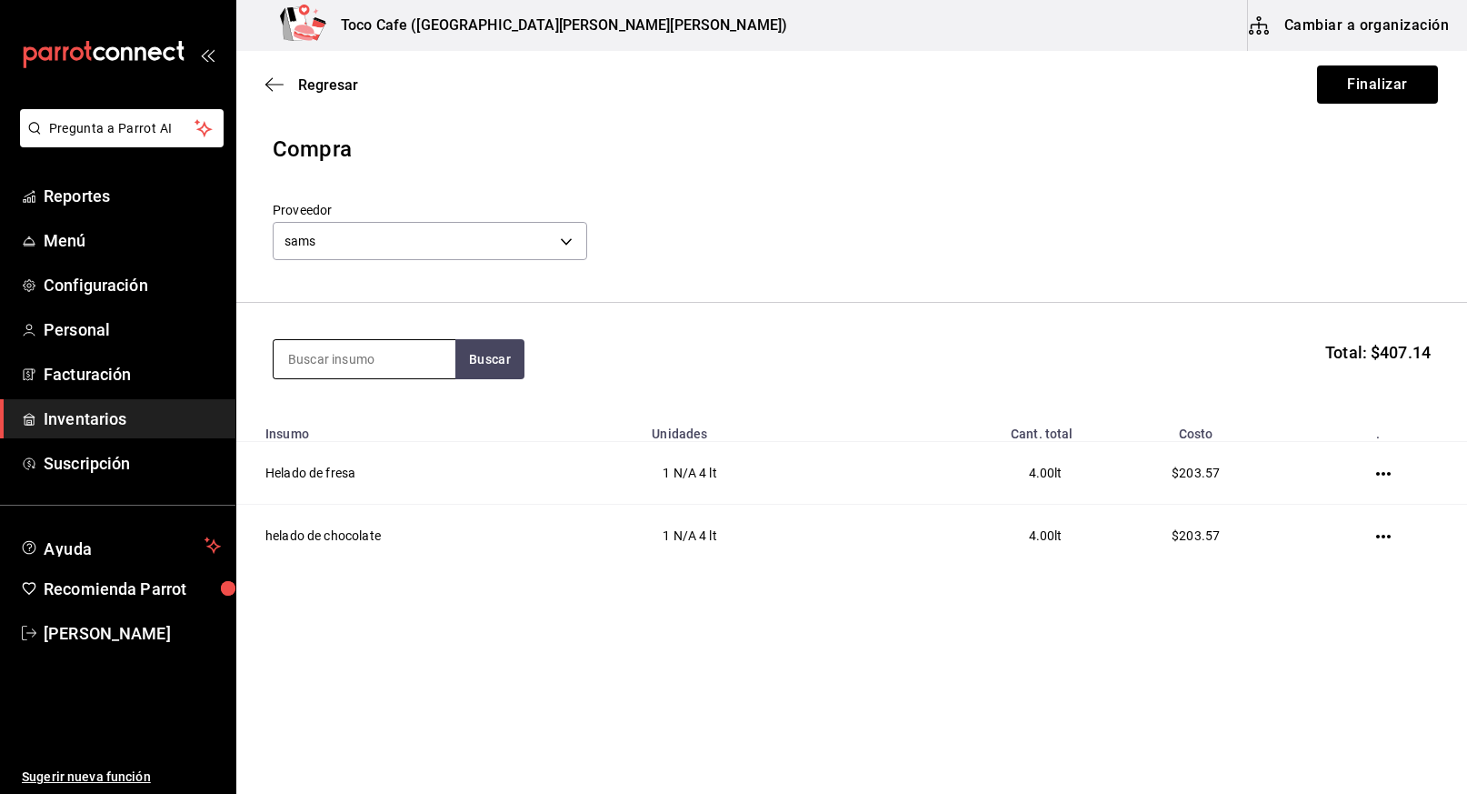
click at [409, 360] on input at bounding box center [365, 359] width 182 height 38
type input "helado"
click at [409, 414] on div "helado de vainilla N/A - sams" at bounding box center [365, 421] width 182 height 70
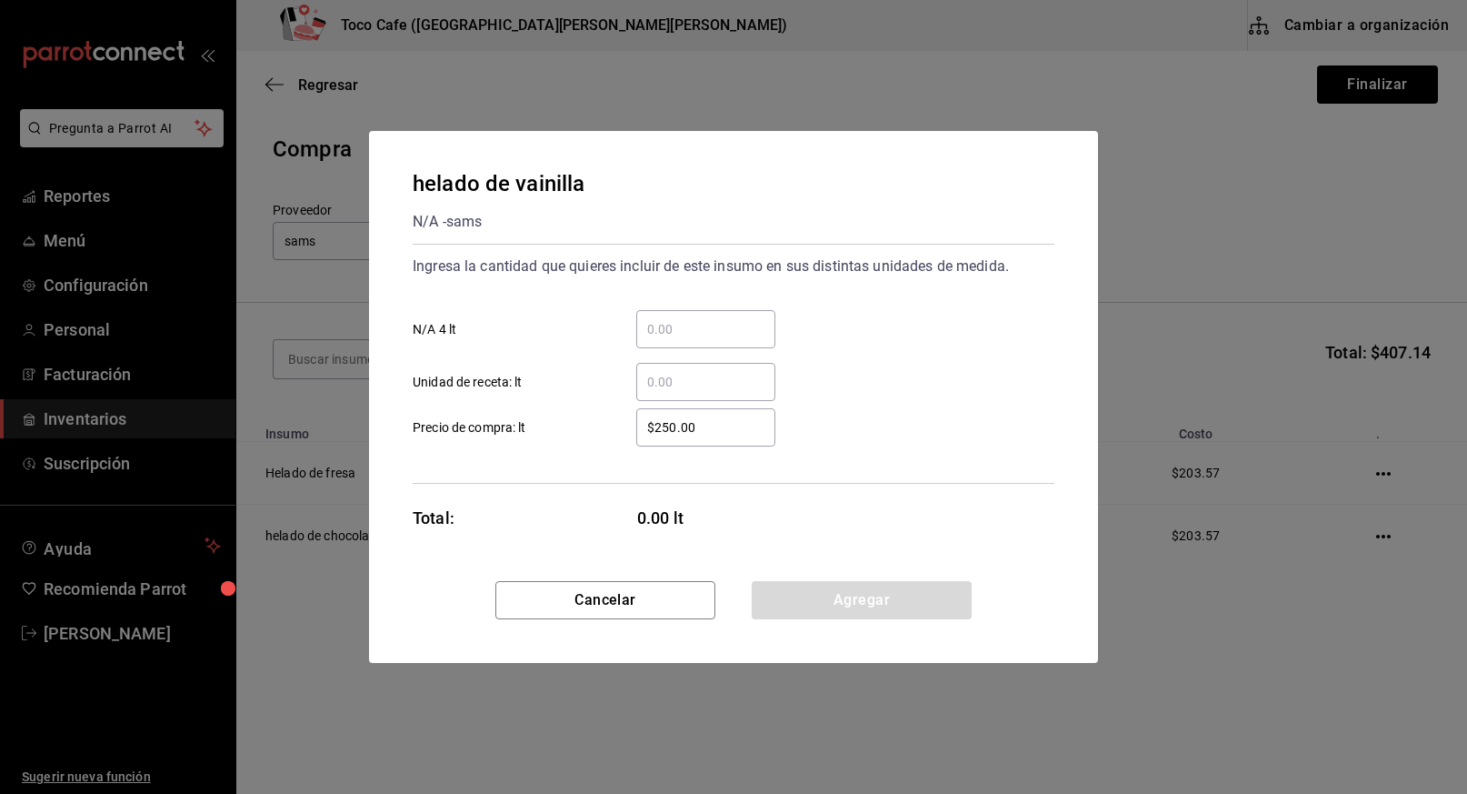
click at [664, 336] on input "​ N/A 4 lt" at bounding box center [705, 329] width 139 height 22
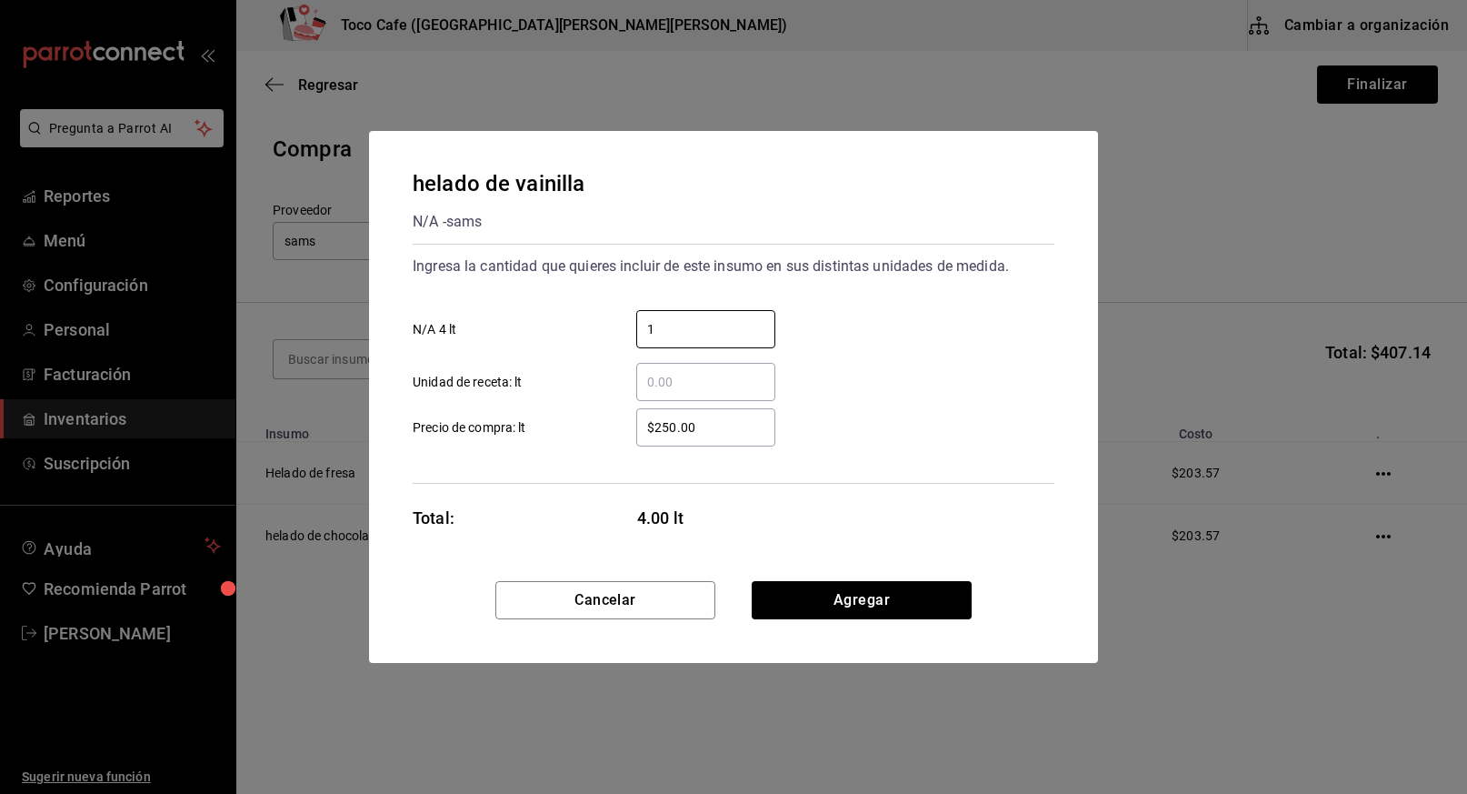
type input "1"
click at [715, 428] on input "$250.00" at bounding box center [705, 427] width 139 height 22
type input "$203.57"
click at [852, 595] on button "Agregar" at bounding box center [862, 600] width 220 height 38
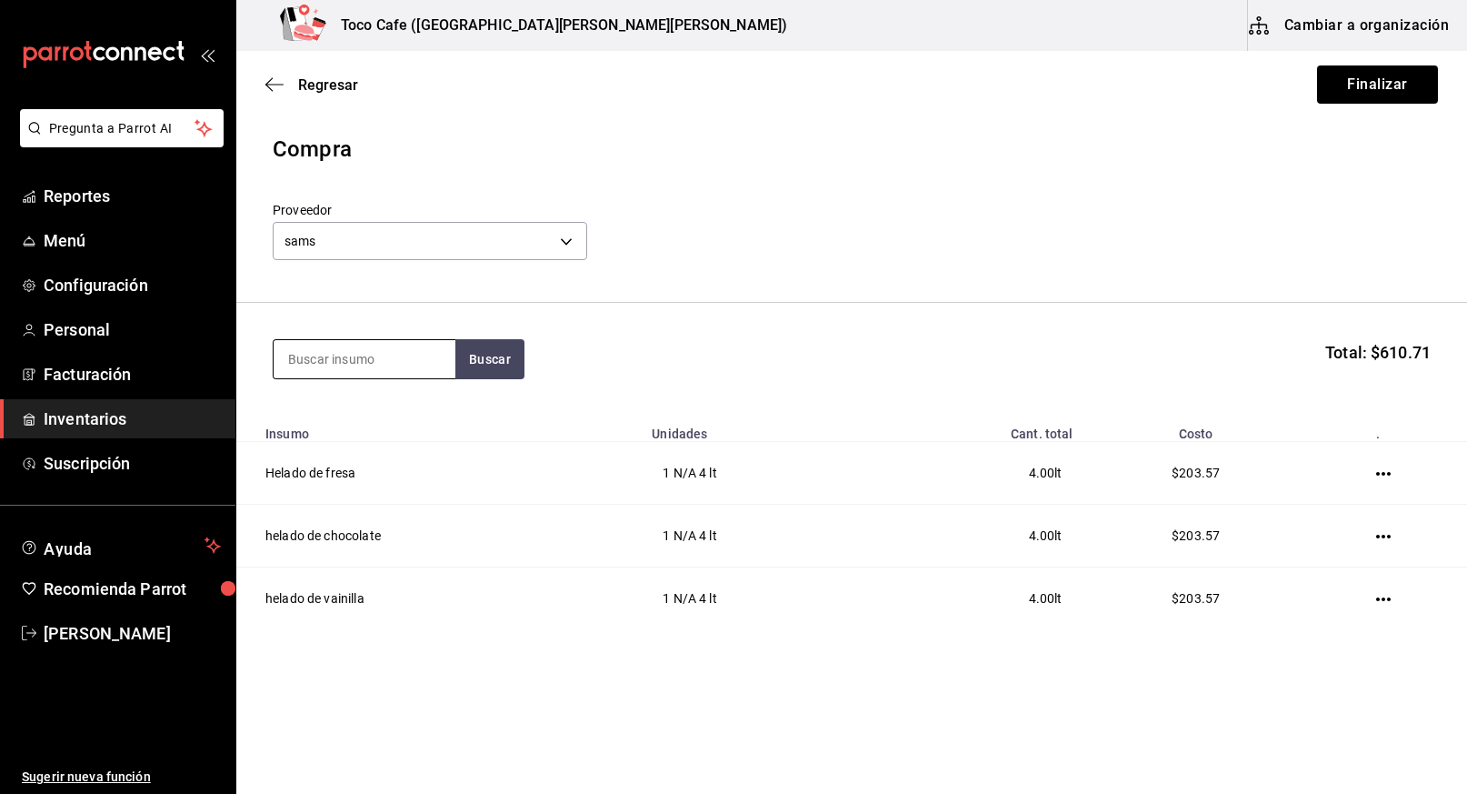
click at [395, 355] on input at bounding box center [365, 359] width 182 height 38
click at [392, 373] on input at bounding box center [365, 359] width 182 height 38
type input "huevo"
click at [492, 361] on button "Buscar" at bounding box center [489, 359] width 69 height 40
click at [391, 415] on div "Huevo San [PERSON_NAME]" at bounding box center [364, 423] width 153 height 44
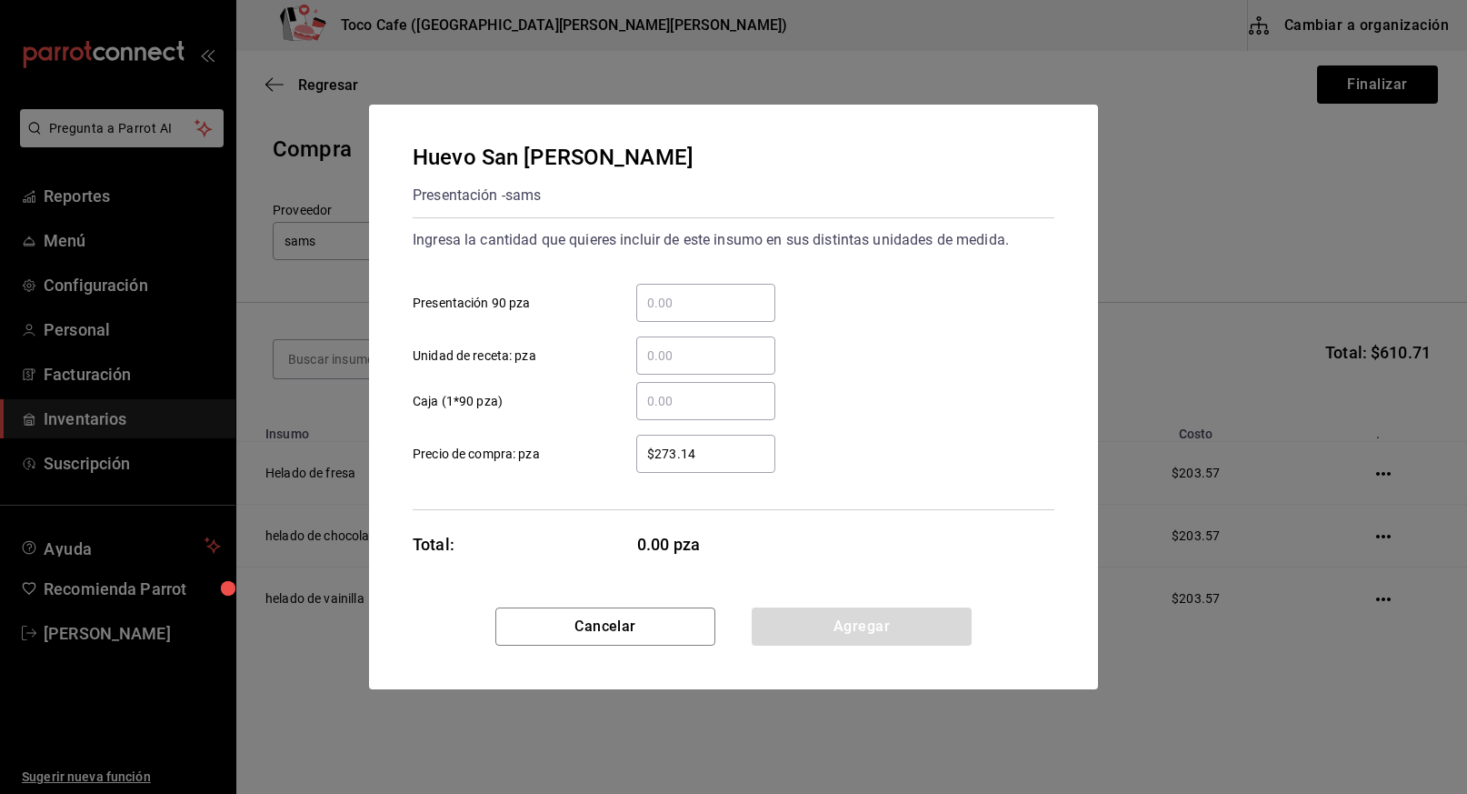
click at [664, 305] on input "​ Presentación 90 pza" at bounding box center [705, 303] width 139 height 22
type input "1"
type input "2"
type input "3"
type input "1"
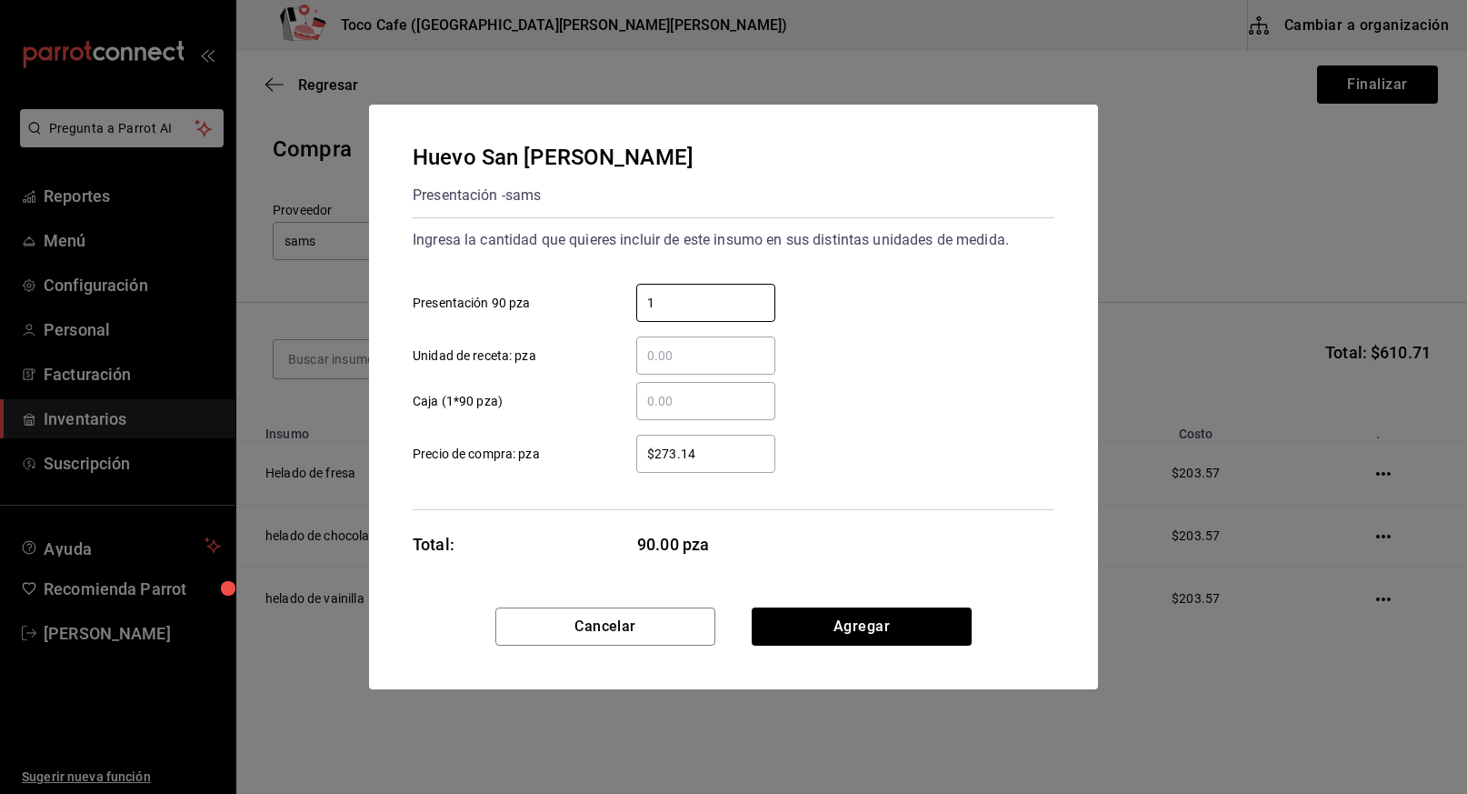
click at [655, 405] on input "​ Caja (1*90 pza)" at bounding box center [705, 401] width 139 height 22
type input "2"
click at [672, 309] on input "1" at bounding box center [705, 303] width 139 height 22
type input "2"
click at [689, 412] on div "2 ​" at bounding box center [705, 401] width 139 height 38
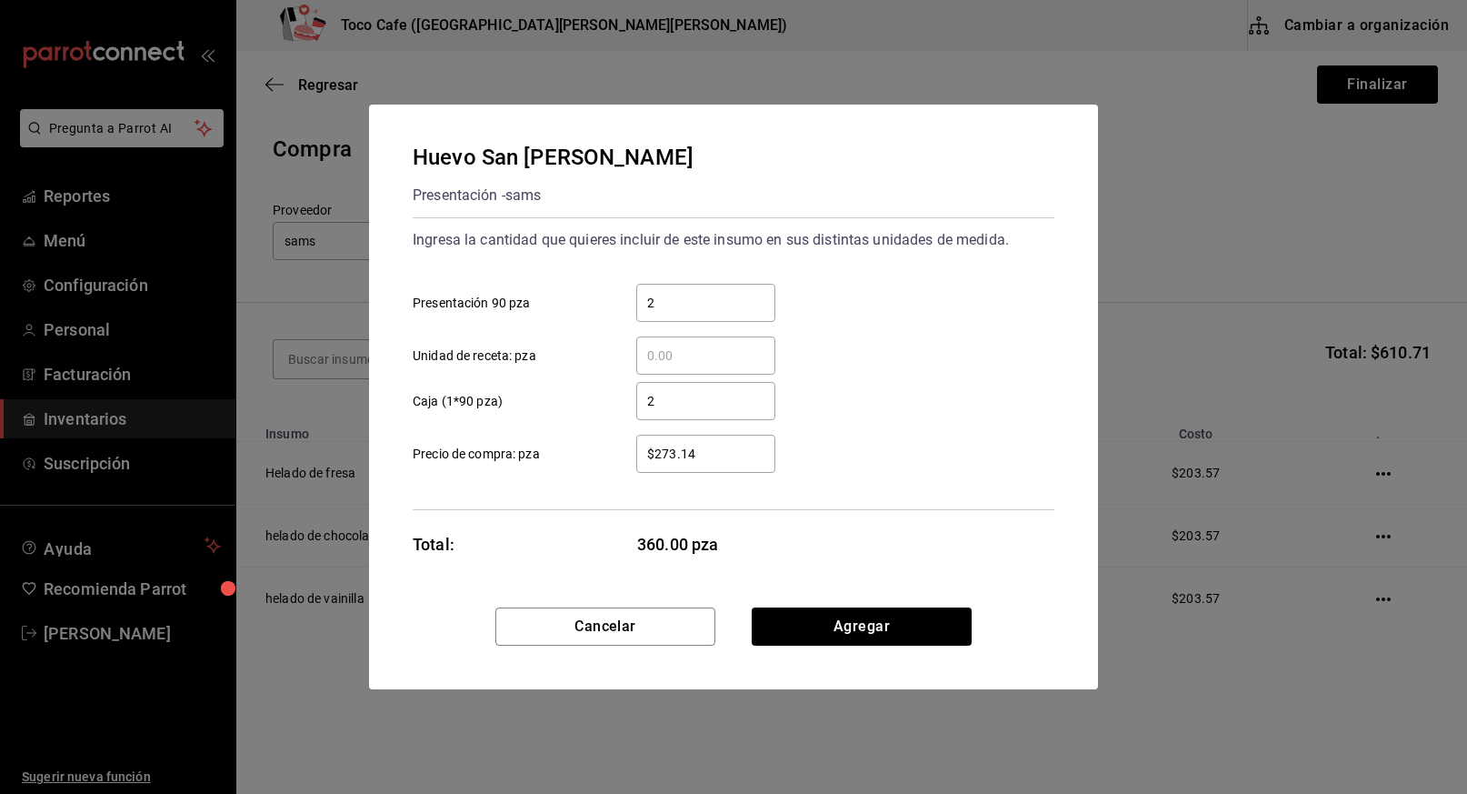
click at [689, 412] on input "2" at bounding box center [705, 401] width 139 height 22
type input "1"
click at [661, 302] on input "2" at bounding box center [705, 303] width 139 height 22
type input "1"
drag, startPoint x: 659, startPoint y: 401, endPoint x: 644, endPoint y: 401, distance: 14.5
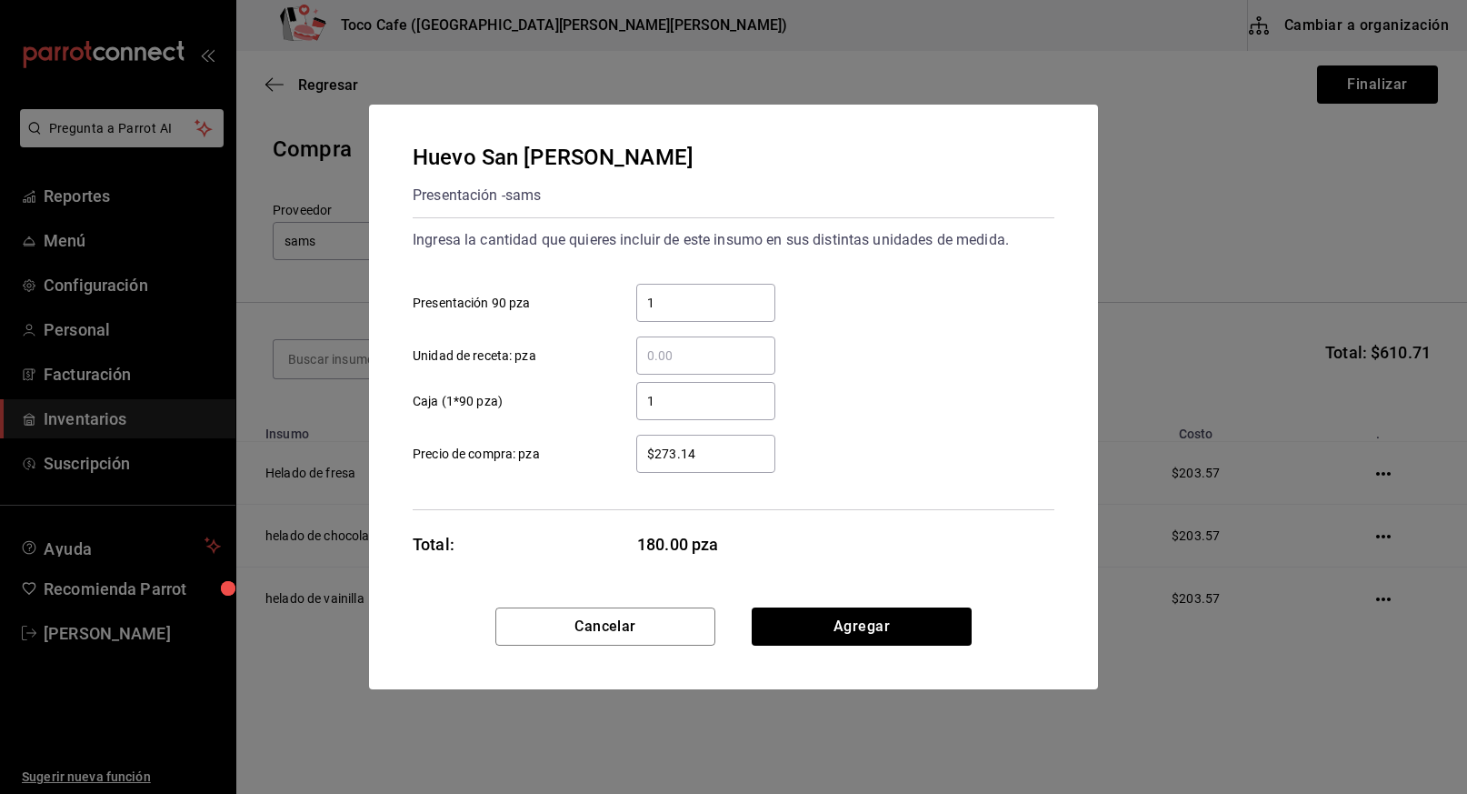
click at [645, 401] on input "1" at bounding box center [705, 401] width 139 height 22
type input "2"
click at [659, 305] on input "1" at bounding box center [705, 303] width 139 height 22
type input "1"
click at [670, 407] on input "2" at bounding box center [705, 401] width 139 height 22
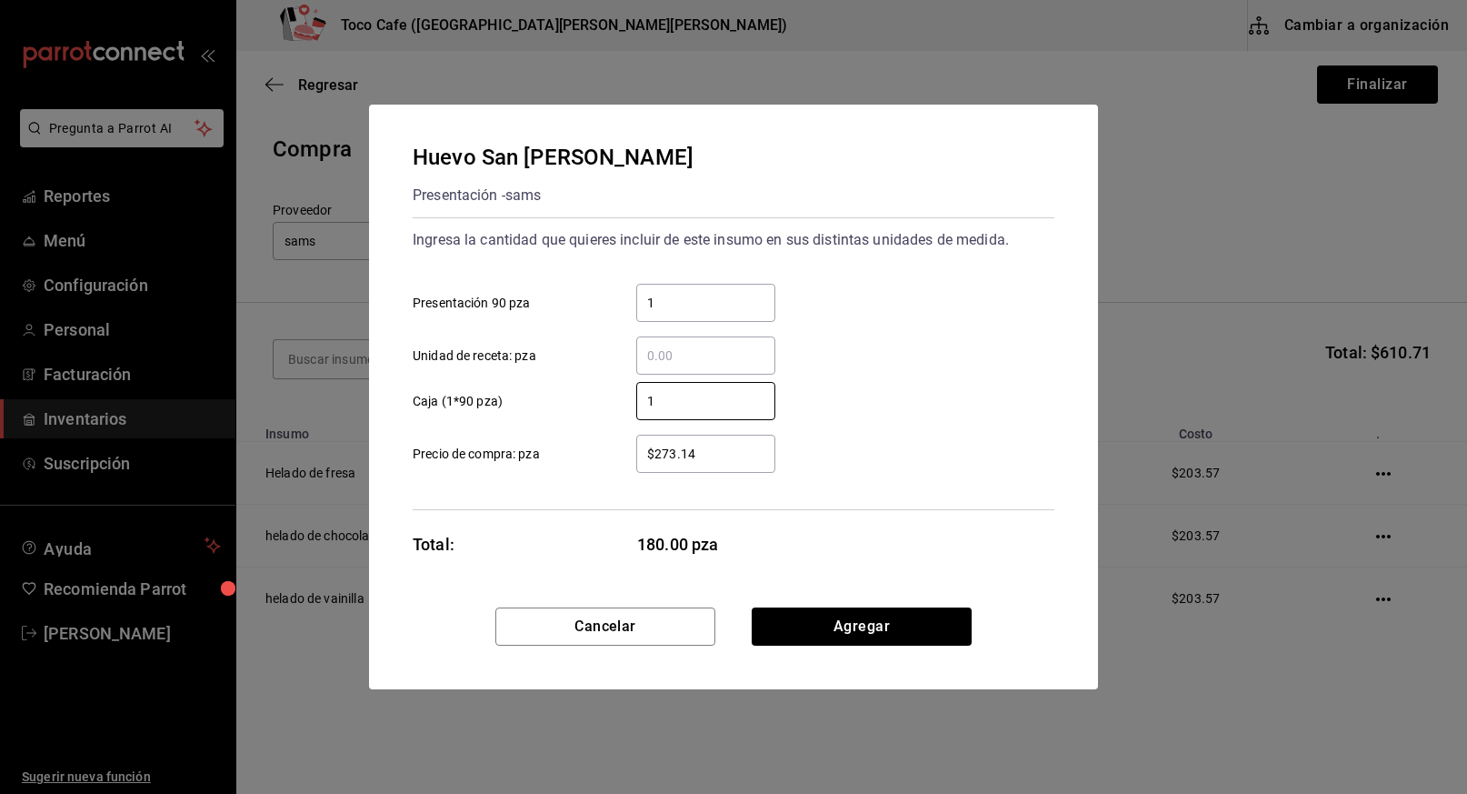
type input "1"
click at [864, 631] on button "Agregar" at bounding box center [862, 626] width 220 height 38
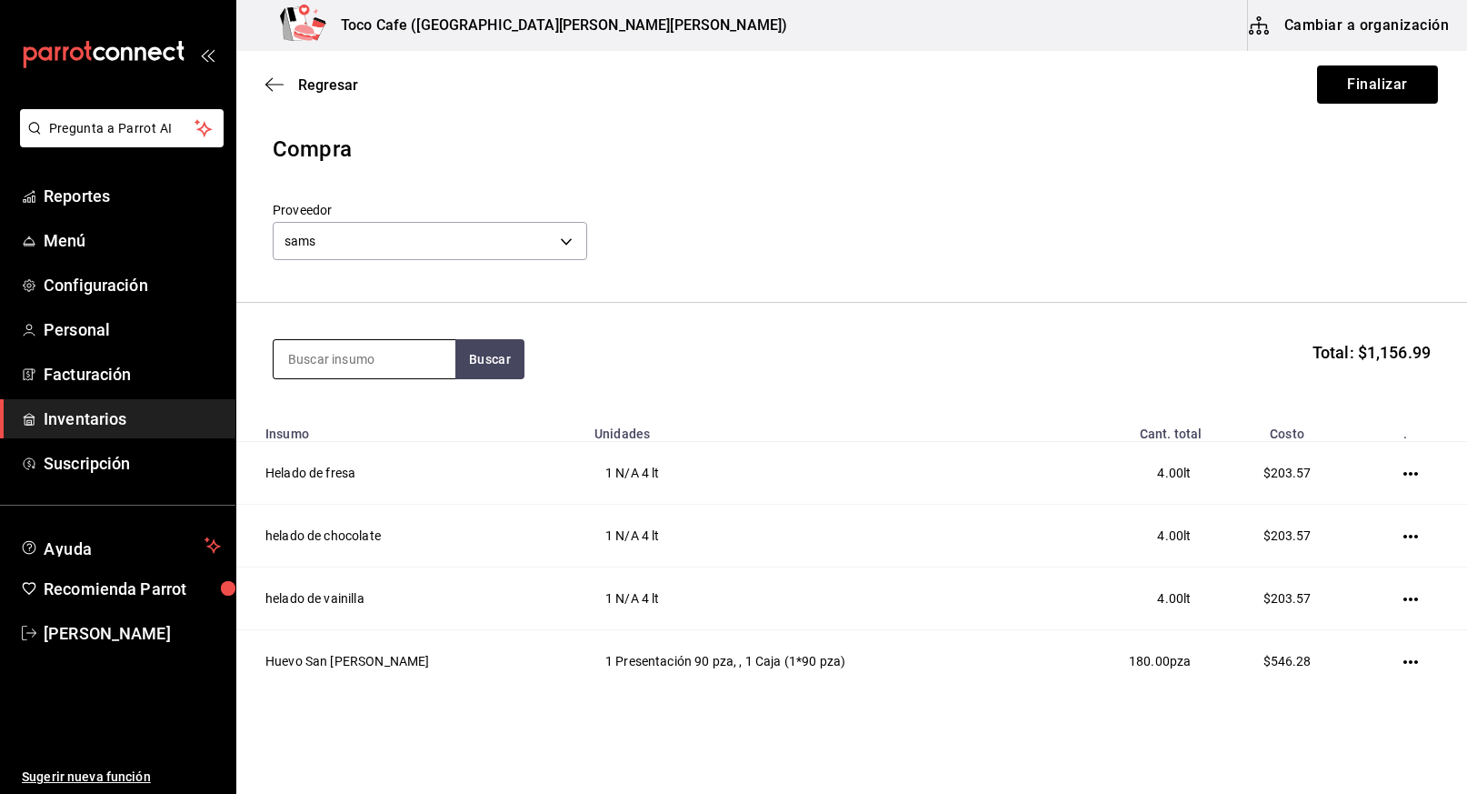
click at [382, 360] on input at bounding box center [365, 359] width 182 height 38
type input "splenda"
click at [500, 355] on button "Buscar" at bounding box center [489, 359] width 69 height 40
click at [364, 414] on div "Splenda" at bounding box center [346, 412] width 117 height 22
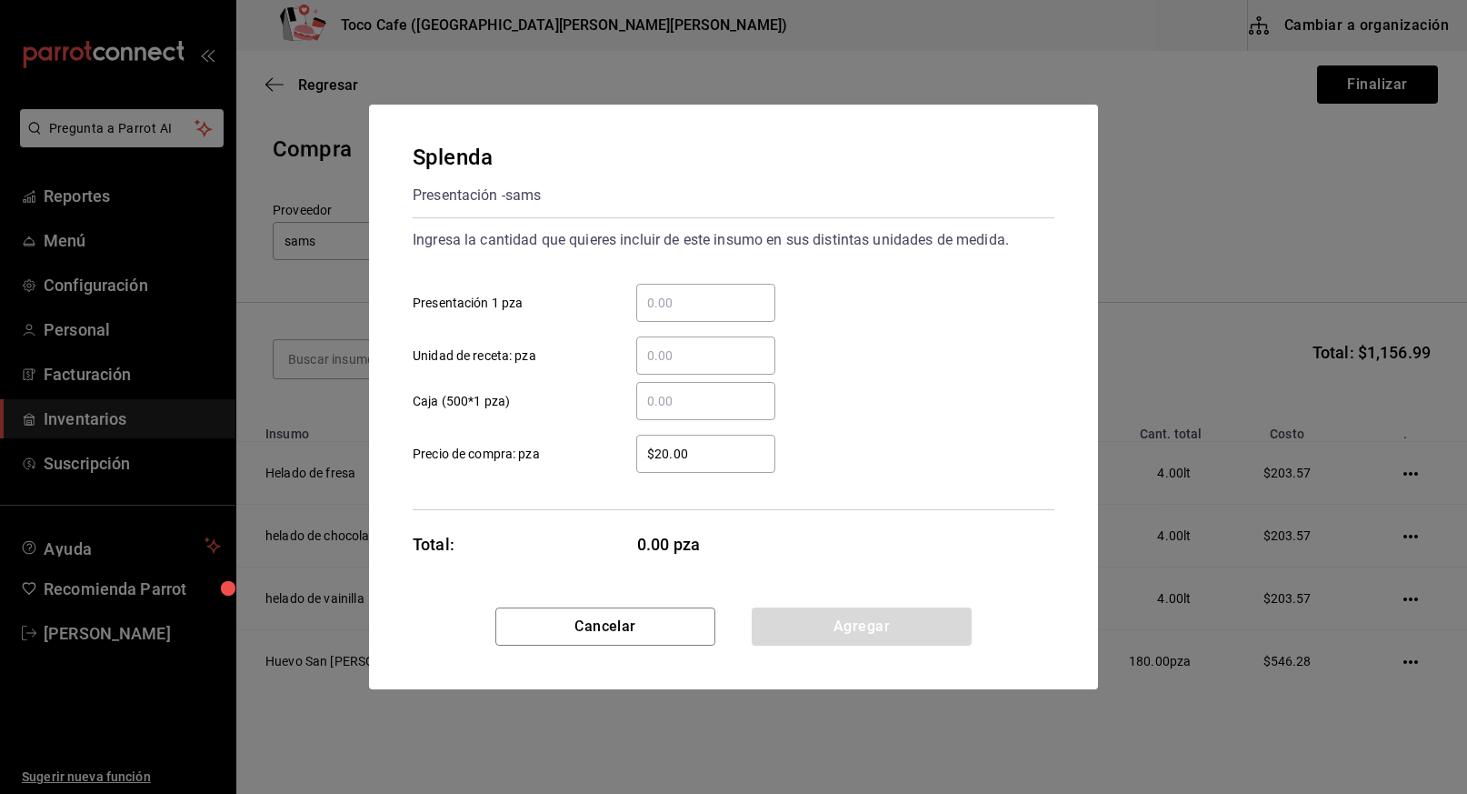
click at [655, 292] on input "​ Presentación 1 pza" at bounding box center [705, 303] width 139 height 22
type input "1"
click at [645, 404] on input "​ Caja (500*1 pza)" at bounding box center [705, 401] width 139 height 22
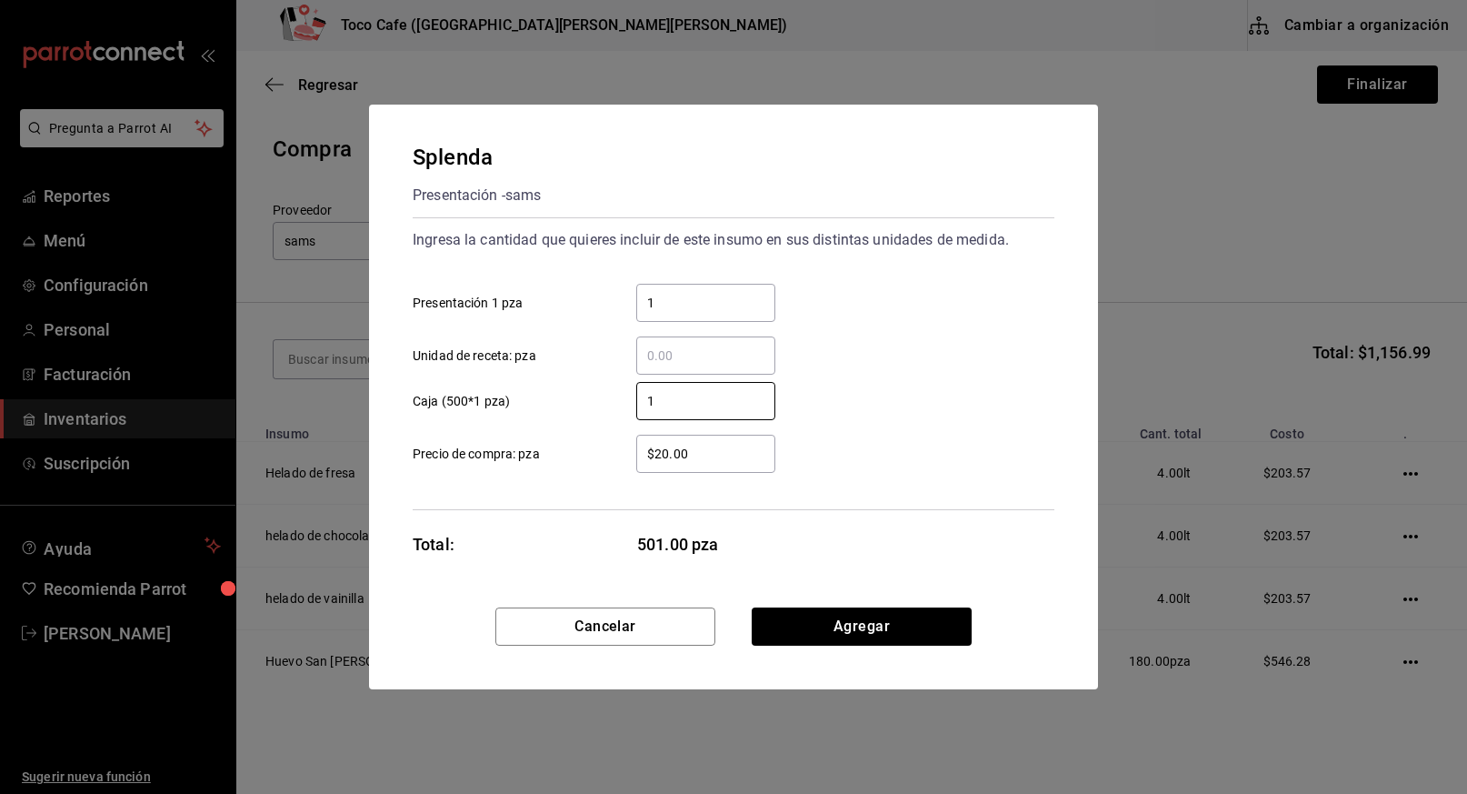
type input "1"
click at [667, 313] on input "1" at bounding box center [705, 303] width 139 height 22
type input "1"
click at [664, 393] on input "1" at bounding box center [705, 401] width 139 height 22
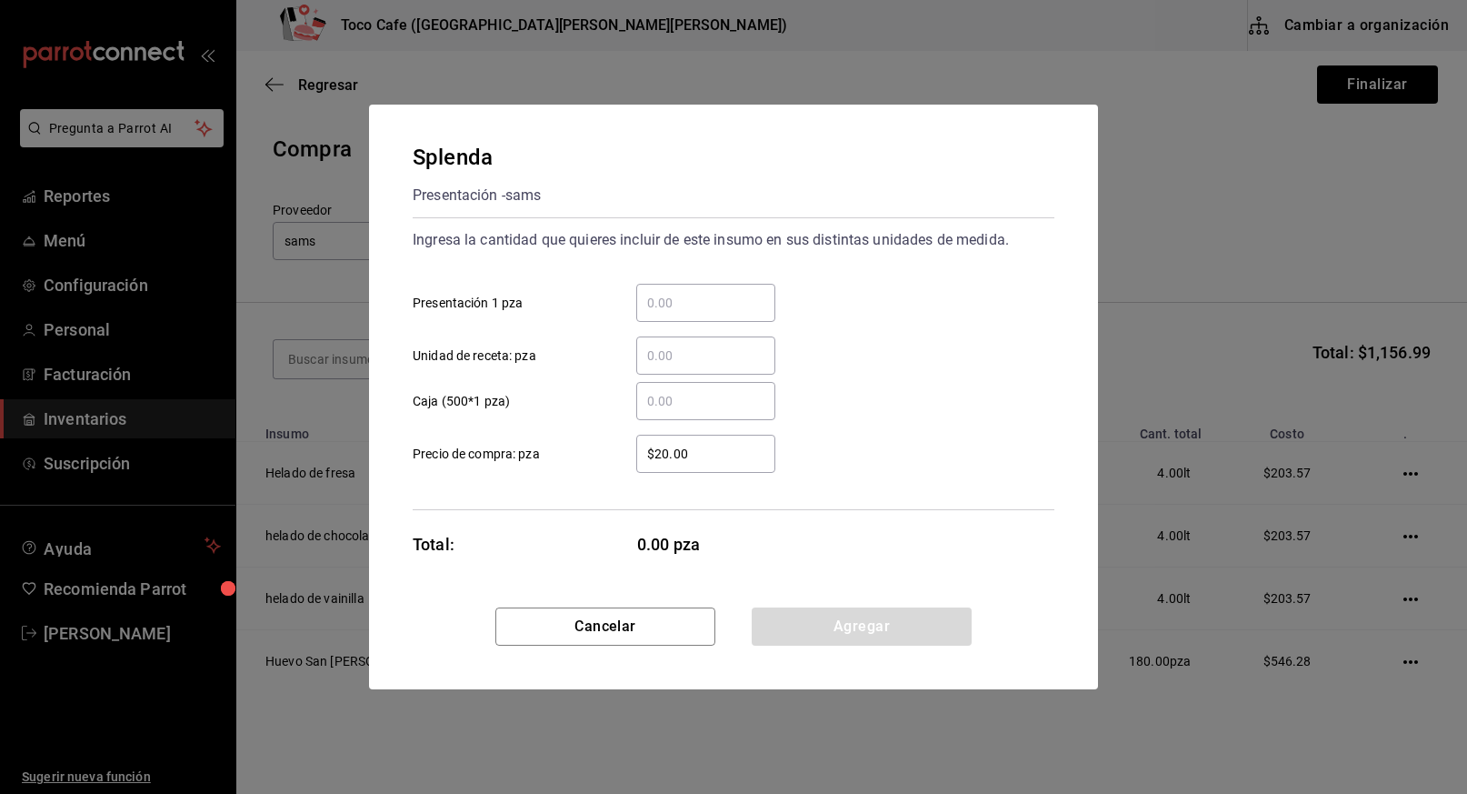
click at [660, 304] on input "​ Presentación 1 pza" at bounding box center [705, 303] width 139 height 22
click at [720, 408] on input "​ Caja (500*1 pza)" at bounding box center [705, 401] width 139 height 22
drag, startPoint x: 667, startPoint y: 297, endPoint x: 638, endPoint y: 297, distance: 29.1
click at [638, 298] on input "1" at bounding box center [705, 303] width 139 height 22
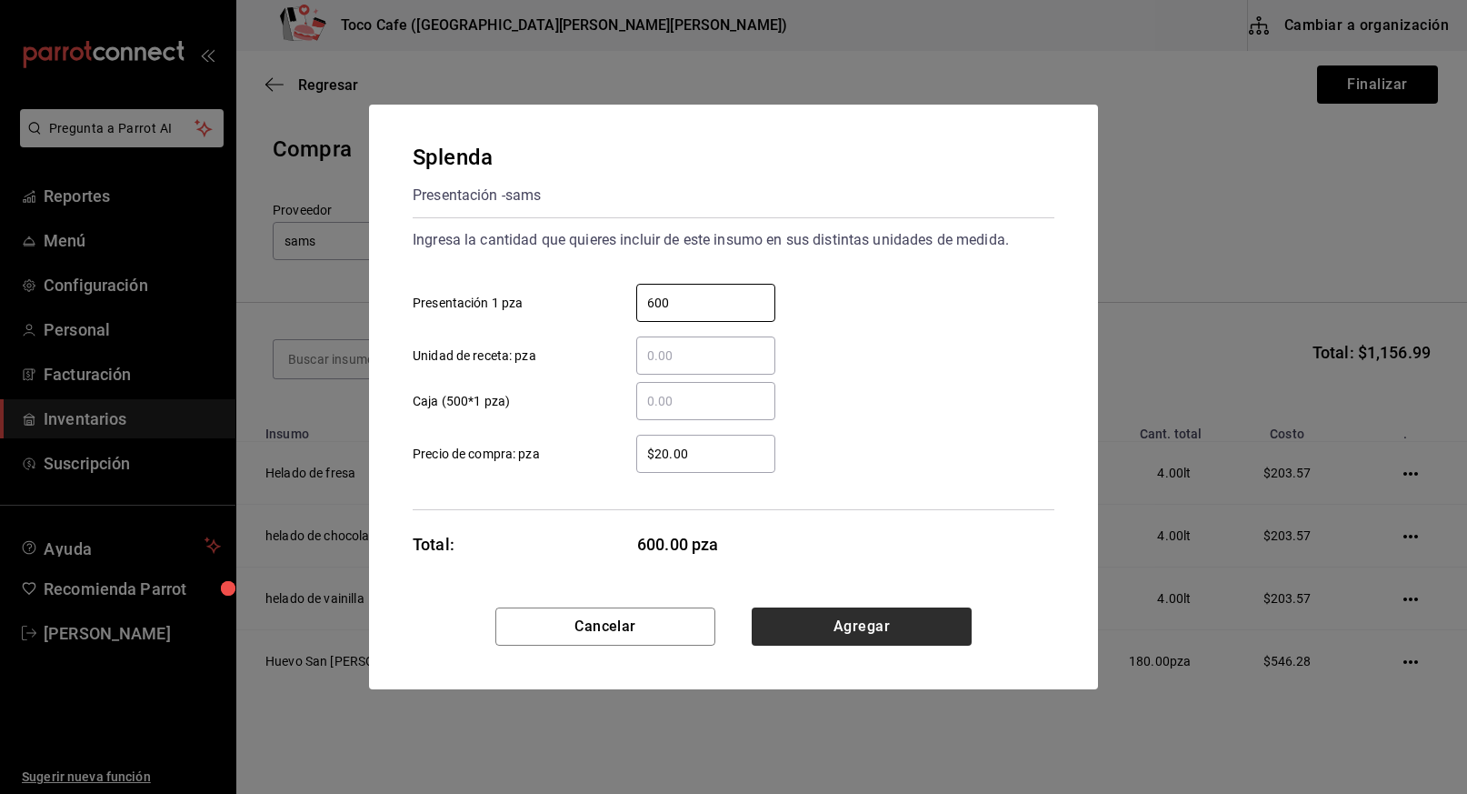
type input "600"
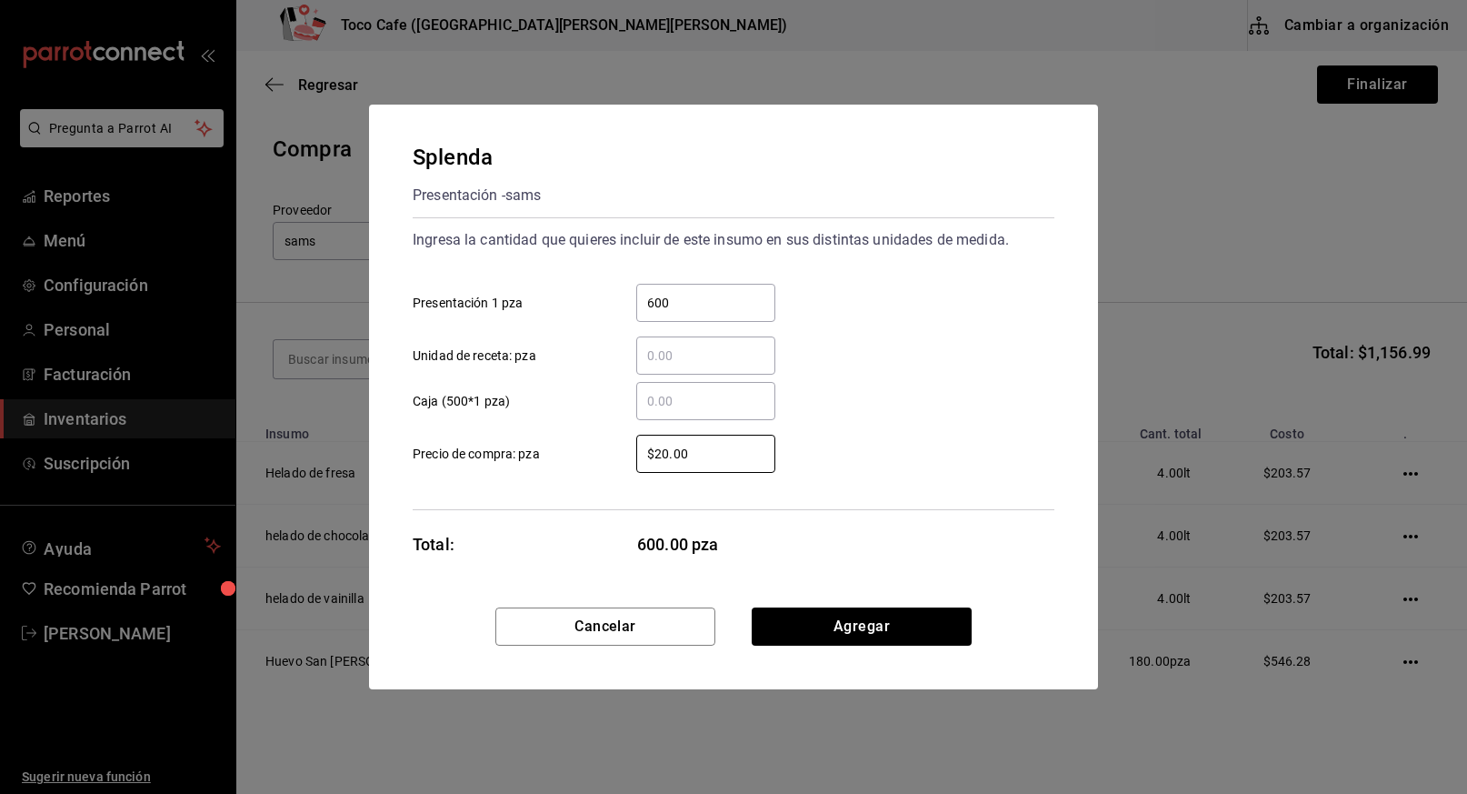
drag, startPoint x: 715, startPoint y: 463, endPoint x: 624, endPoint y: 464, distance: 90.9
click at [624, 464] on div "$20.00 ​" at bounding box center [691, 453] width 168 height 38
click at [636, 464] on input "$20.00" at bounding box center [705, 454] width 139 height 22
type input "$2"
type input "$0.45"
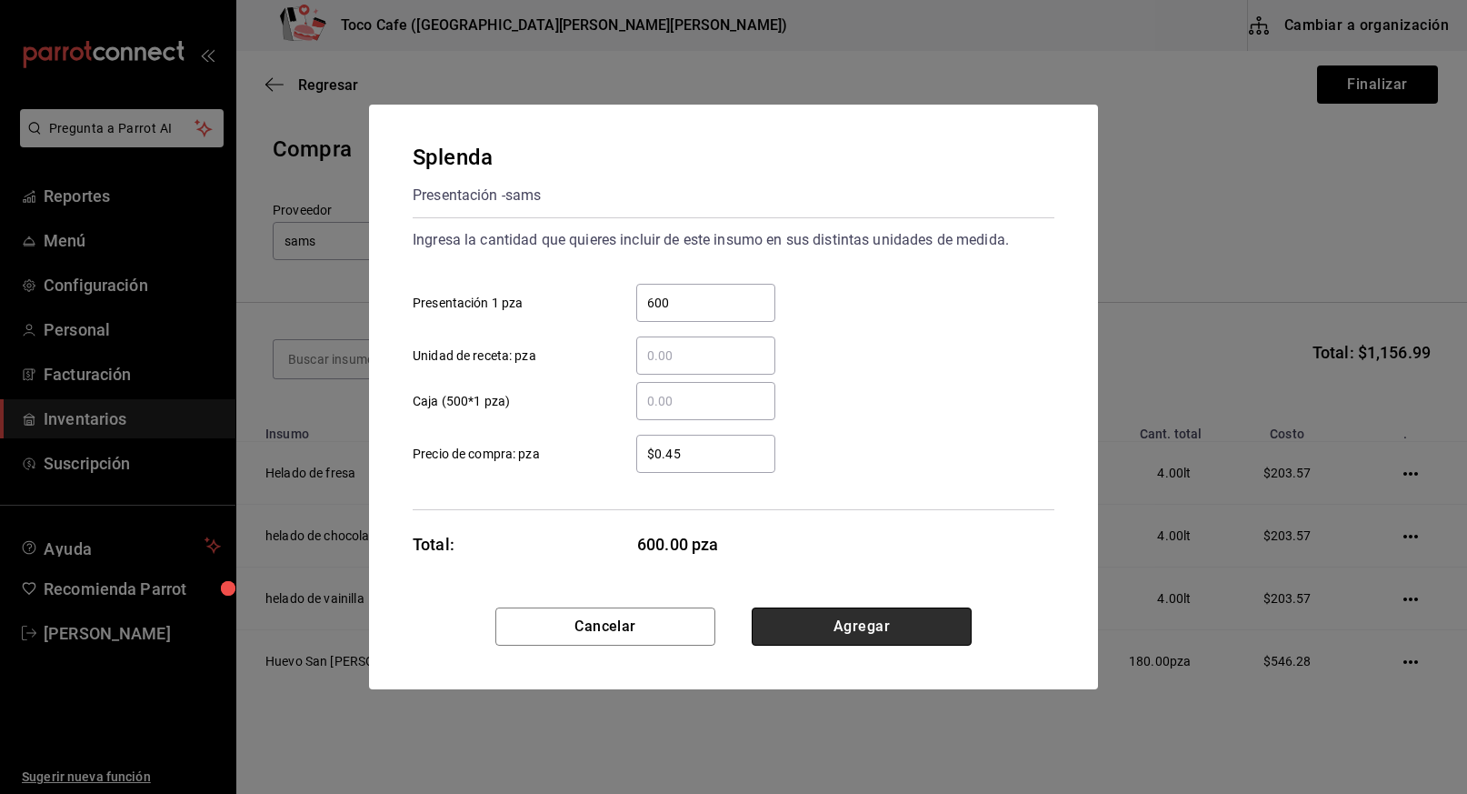
click at [855, 624] on button "Agregar" at bounding box center [862, 626] width 220 height 38
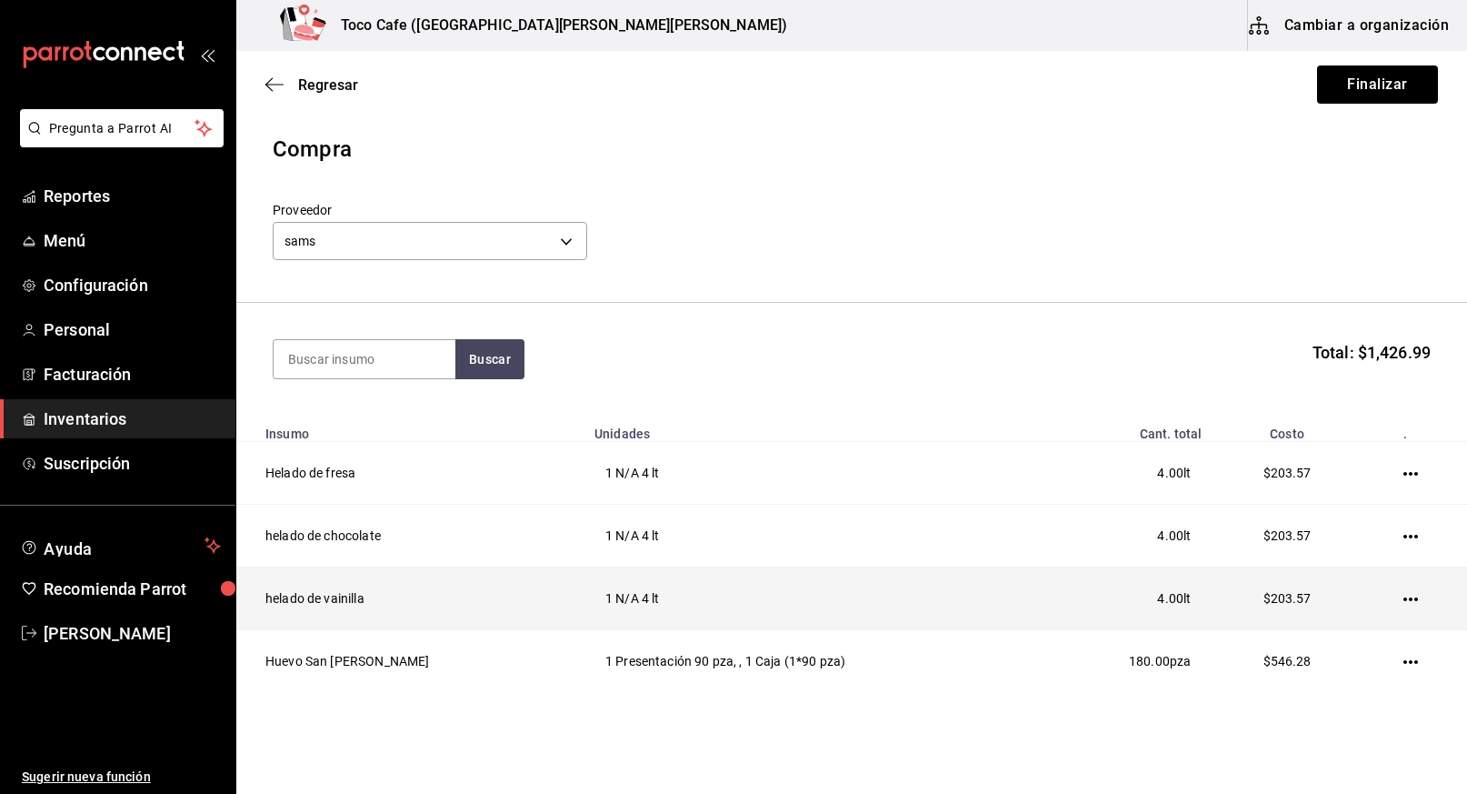
scroll to position [122, 0]
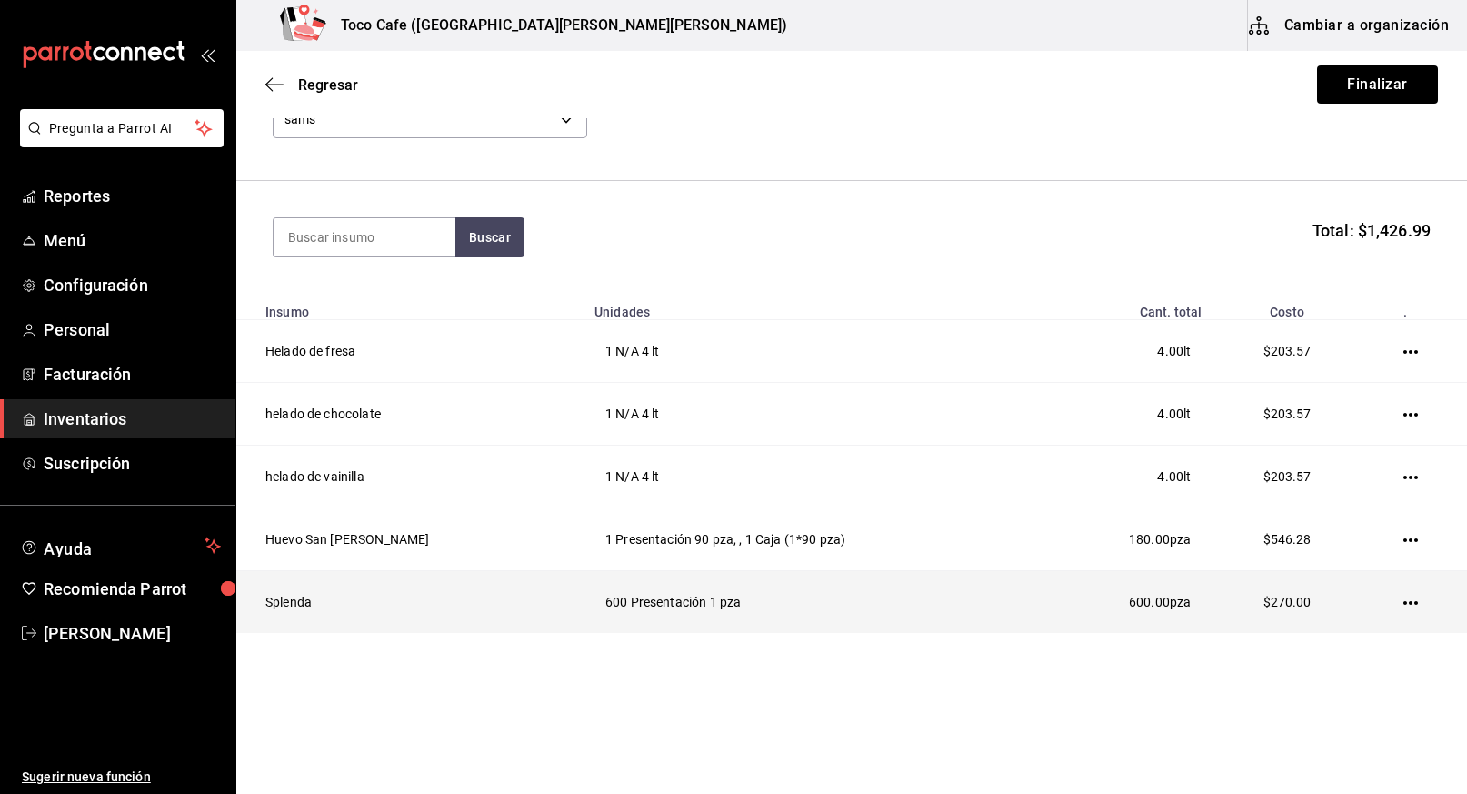
click at [1403, 601] on icon "button" at bounding box center [1410, 602] width 15 height 15
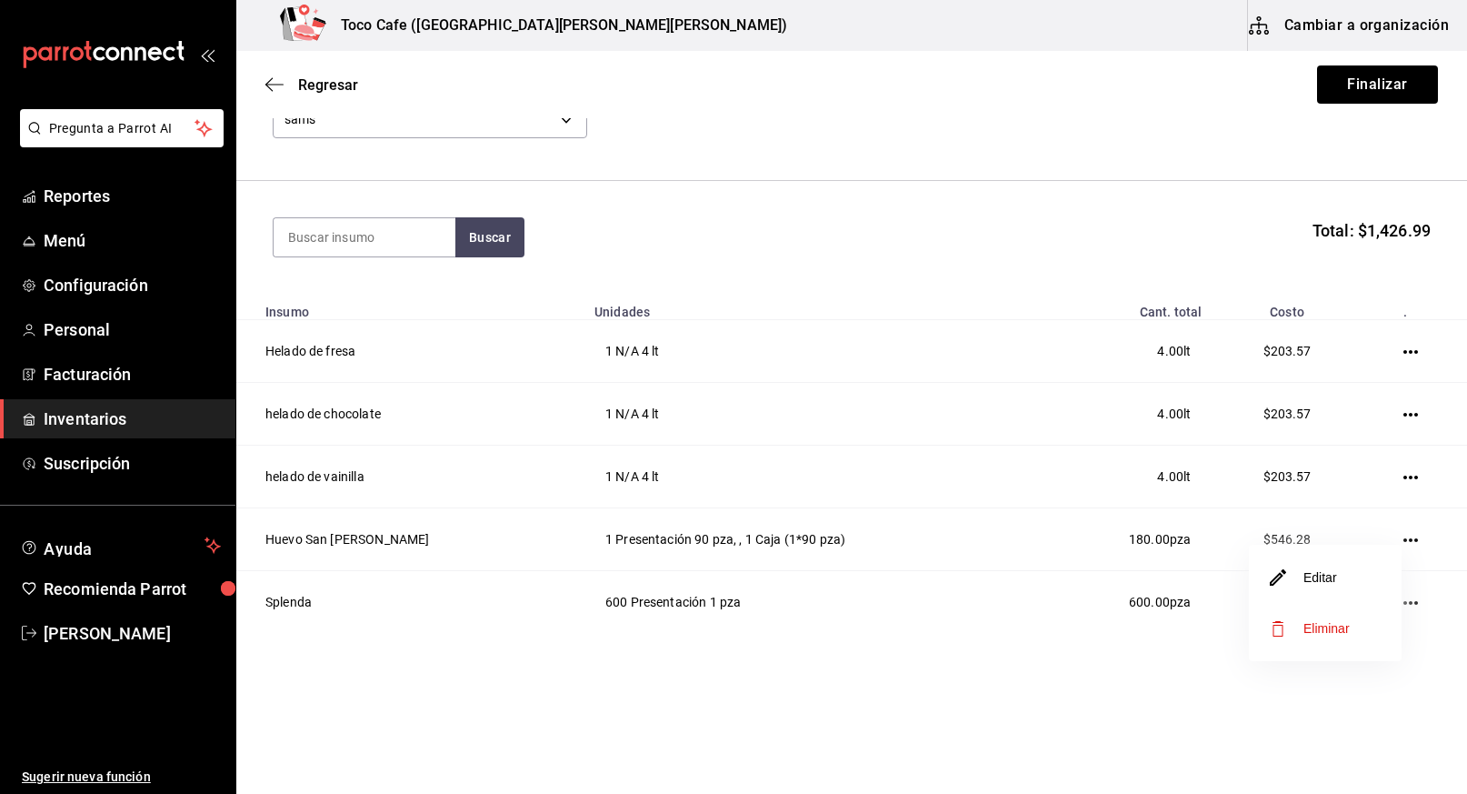
click at [1347, 584] on li "Editar" at bounding box center [1325, 577] width 153 height 51
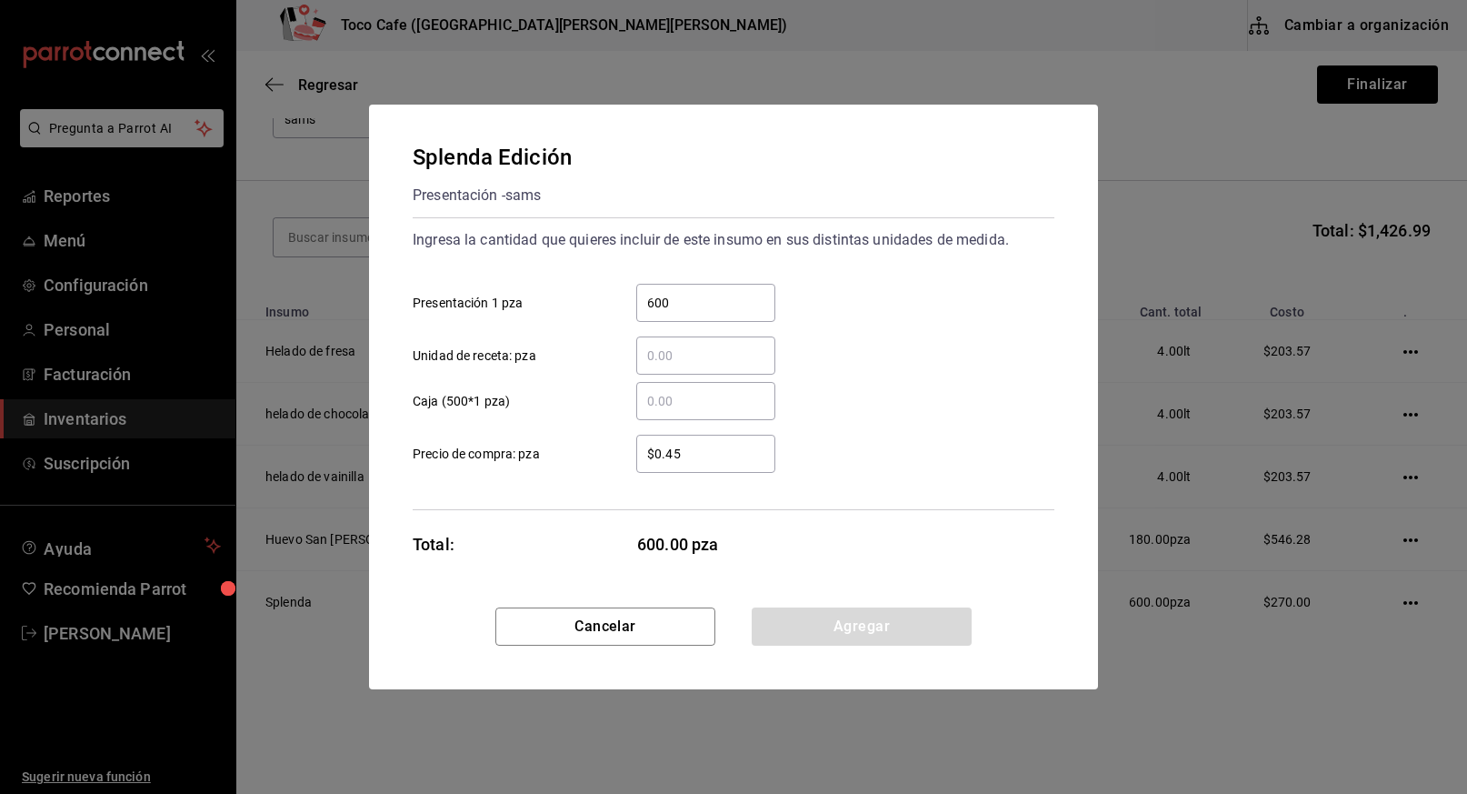
click at [692, 456] on input "$0.45" at bounding box center [705, 454] width 139 height 22
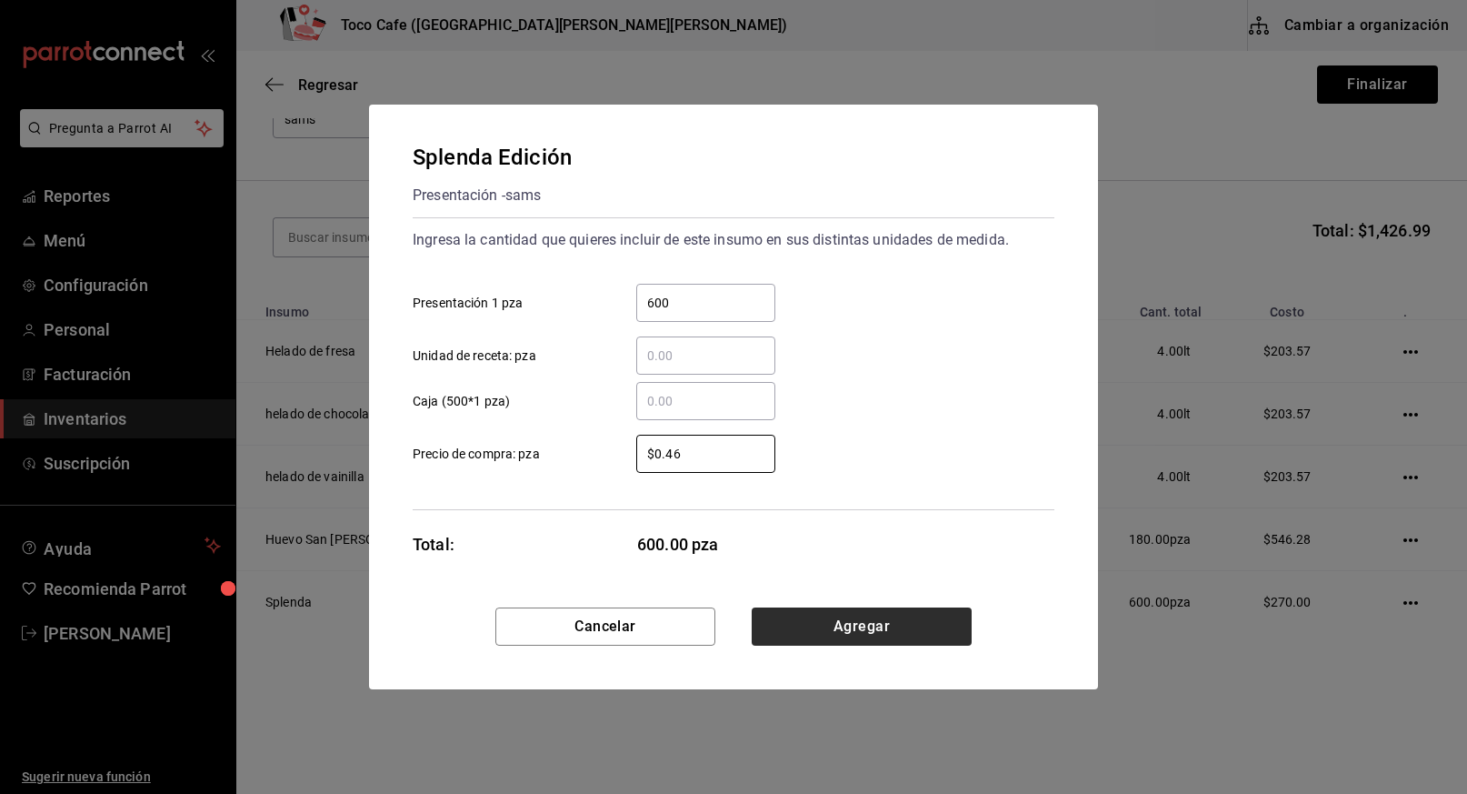
type input "$0.46"
click at [877, 624] on button "Agregar" at bounding box center [862, 626] width 220 height 38
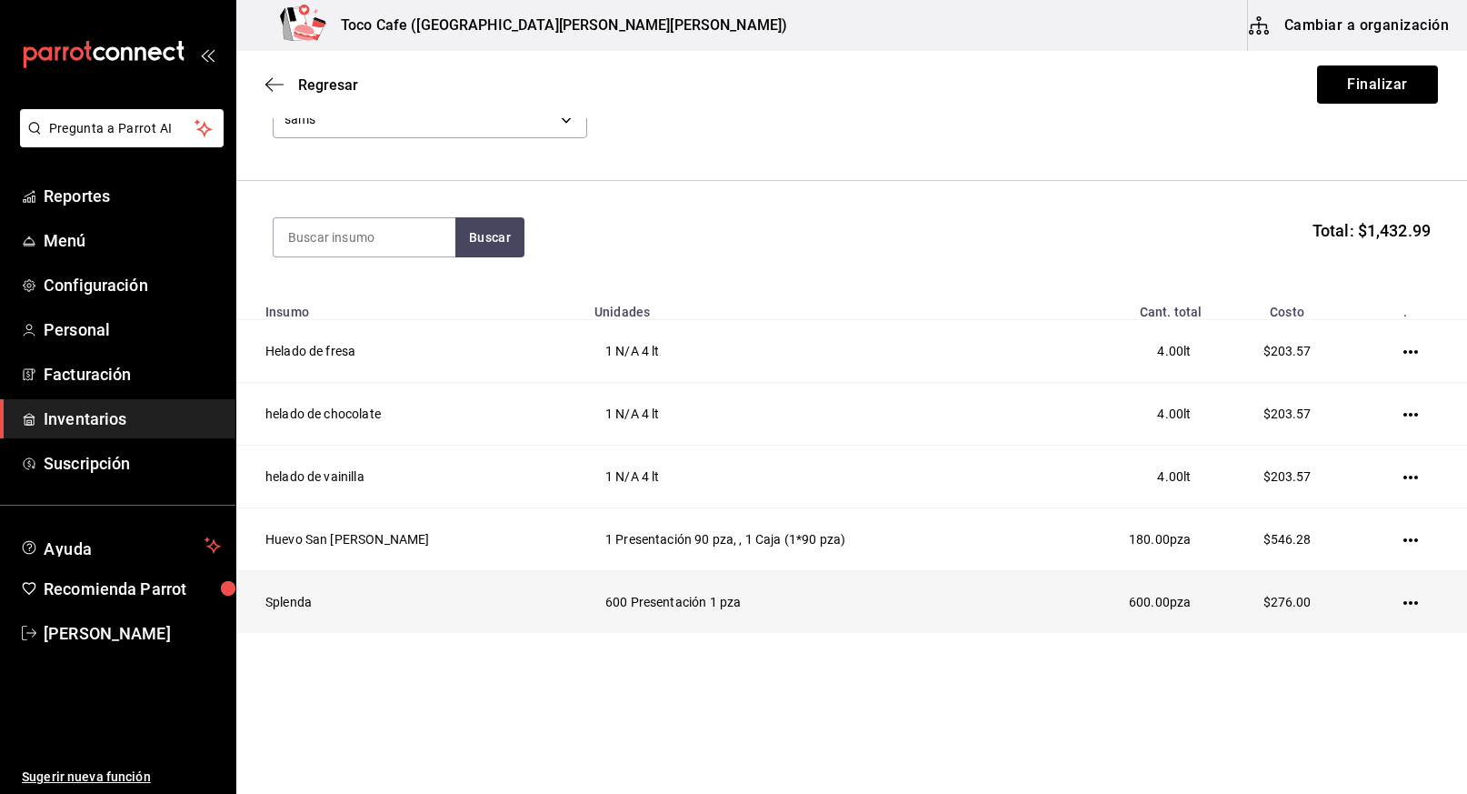
click at [1403, 595] on icon "button" at bounding box center [1410, 602] width 15 height 15
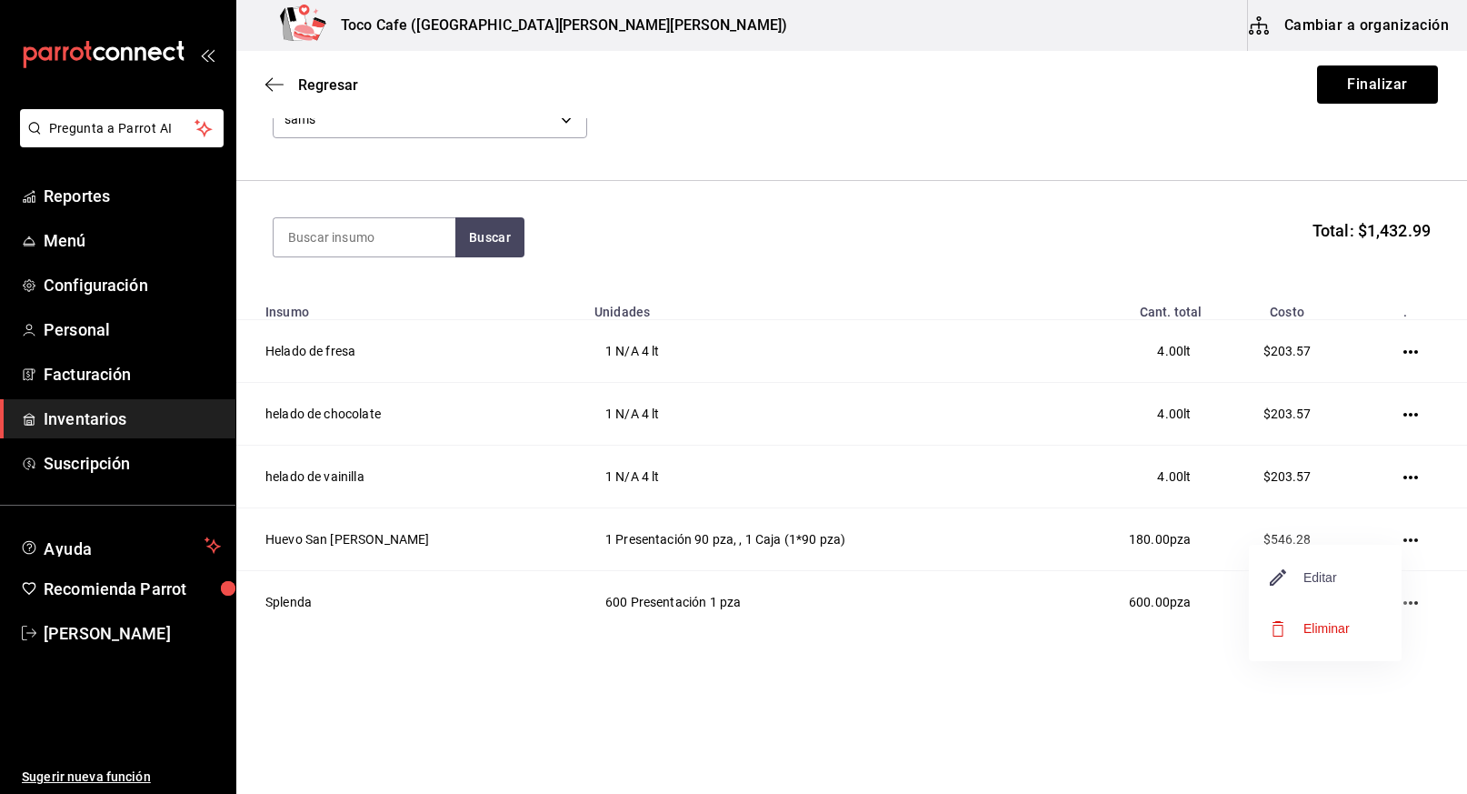
click at [1328, 580] on span "Editar" at bounding box center [1304, 577] width 66 height 22
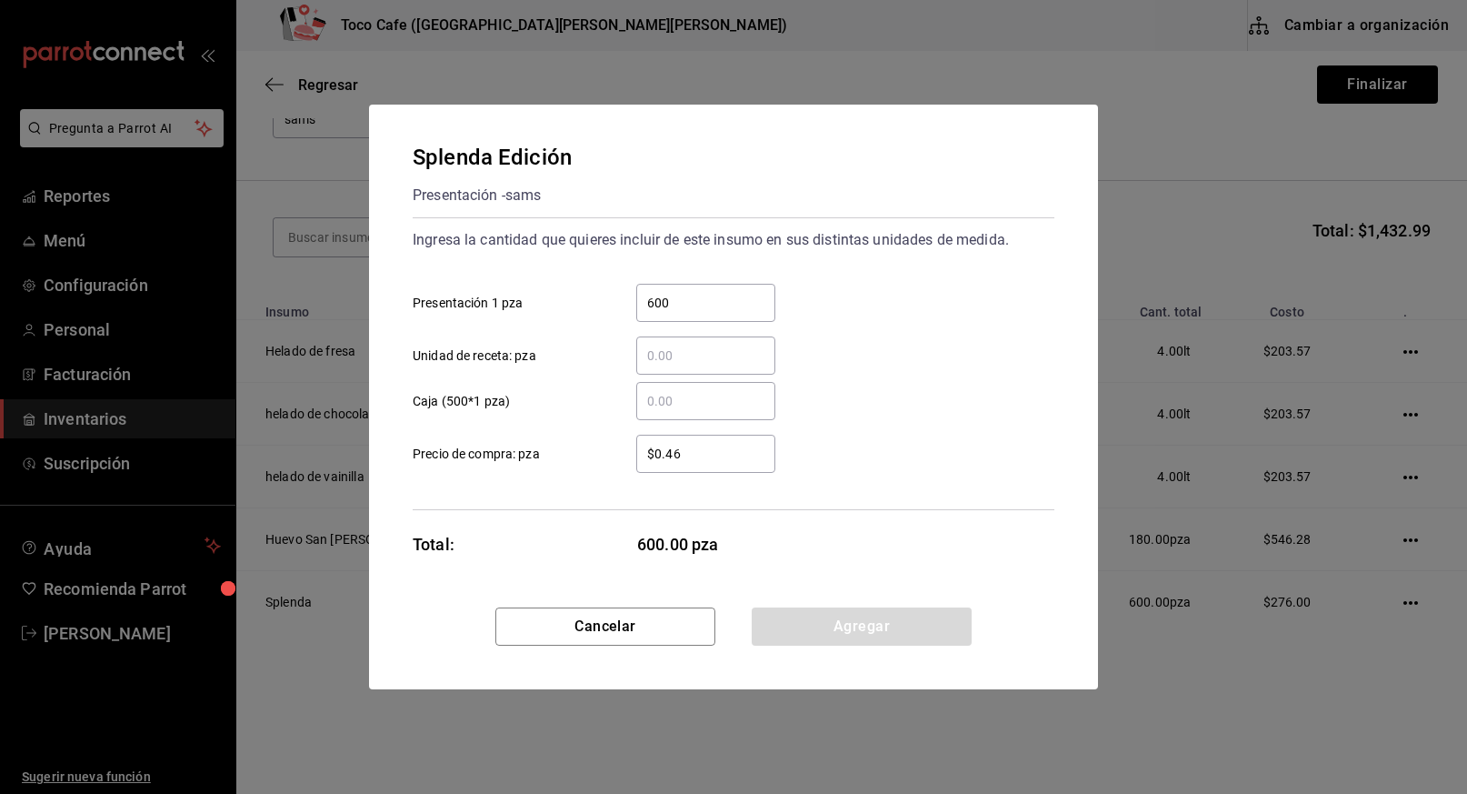
click at [760, 459] on input "$0.46" at bounding box center [705, 454] width 139 height 22
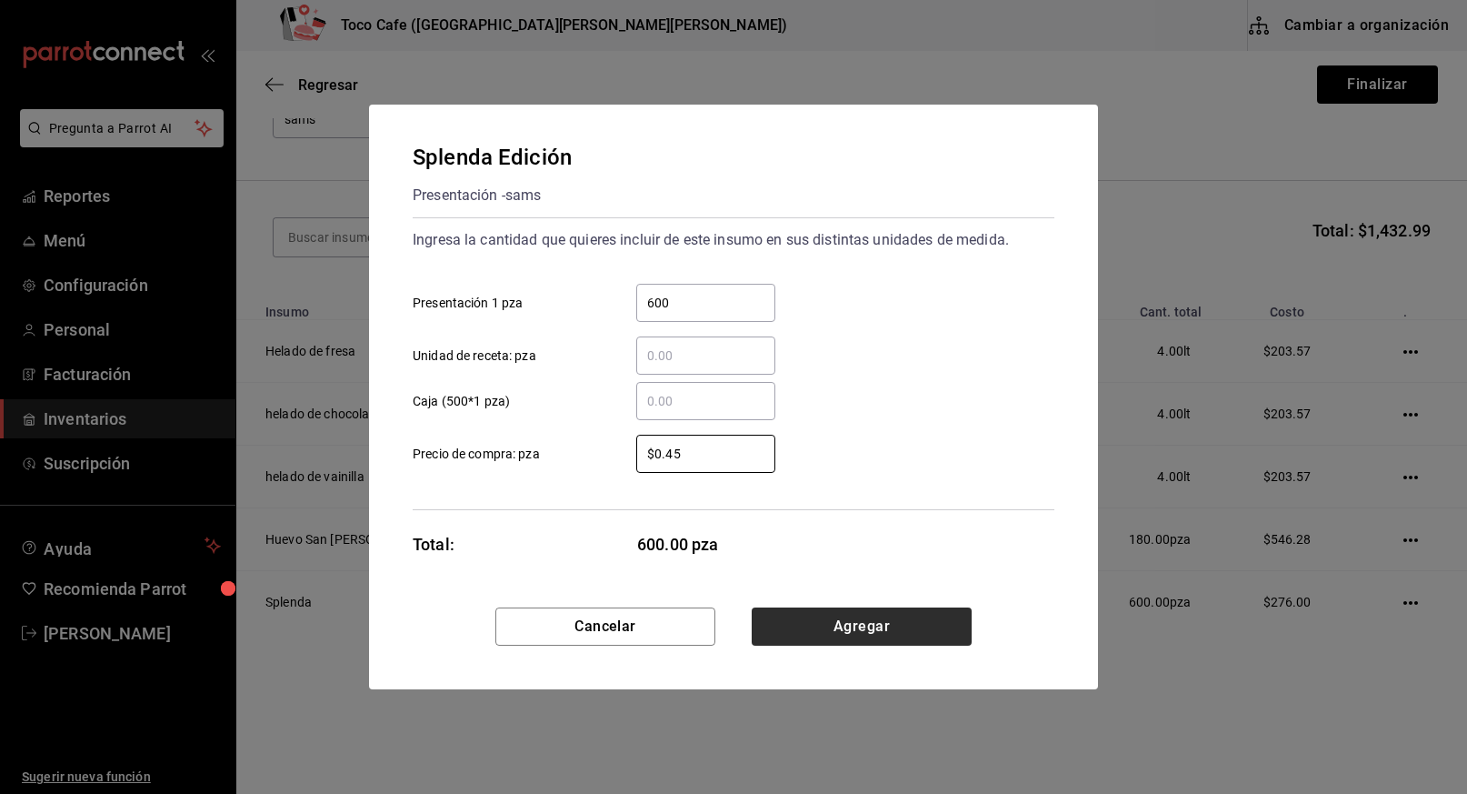
type input "$0.45"
click at [885, 625] on button "Agregar" at bounding box center [862, 626] width 220 height 38
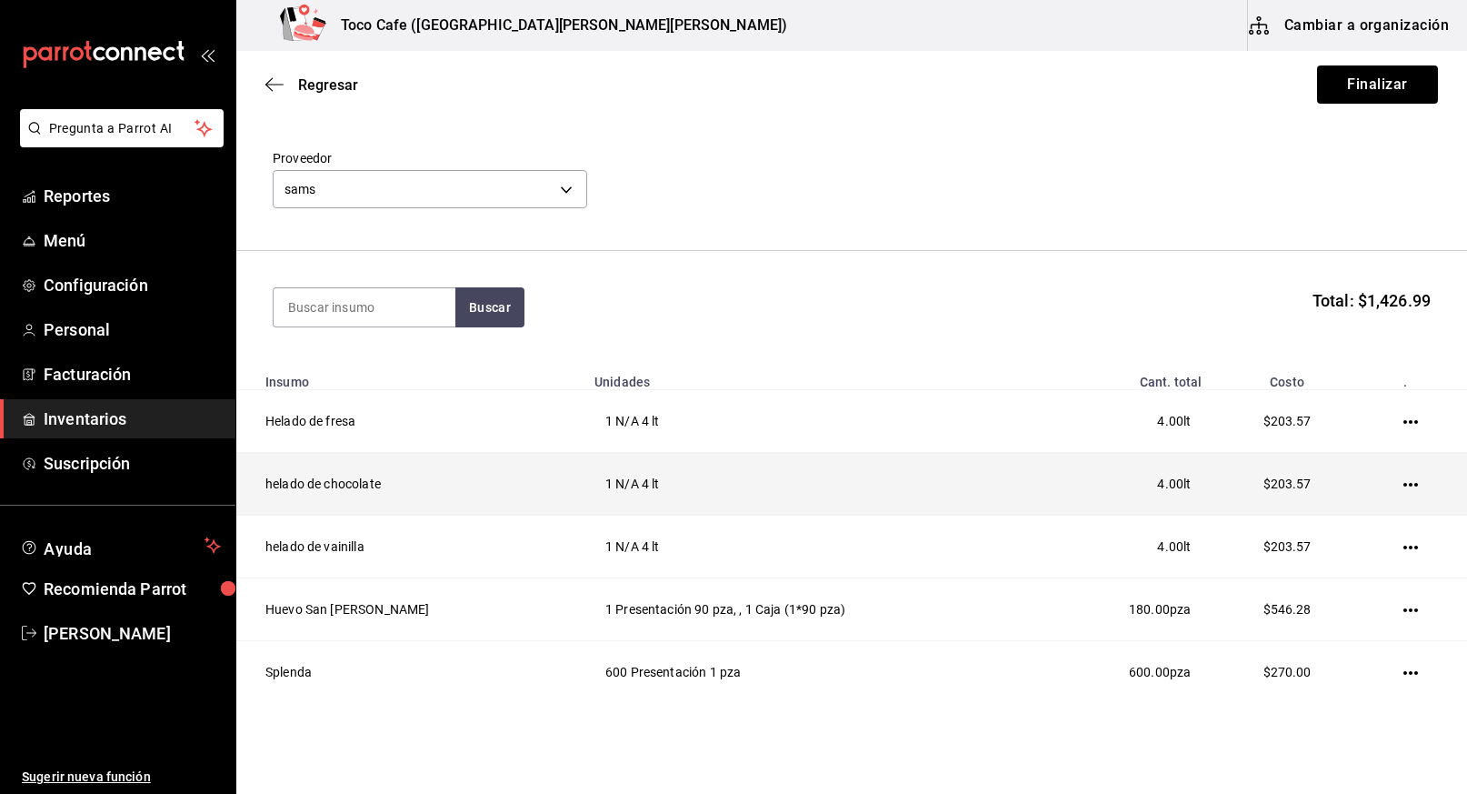
scroll to position [0, 0]
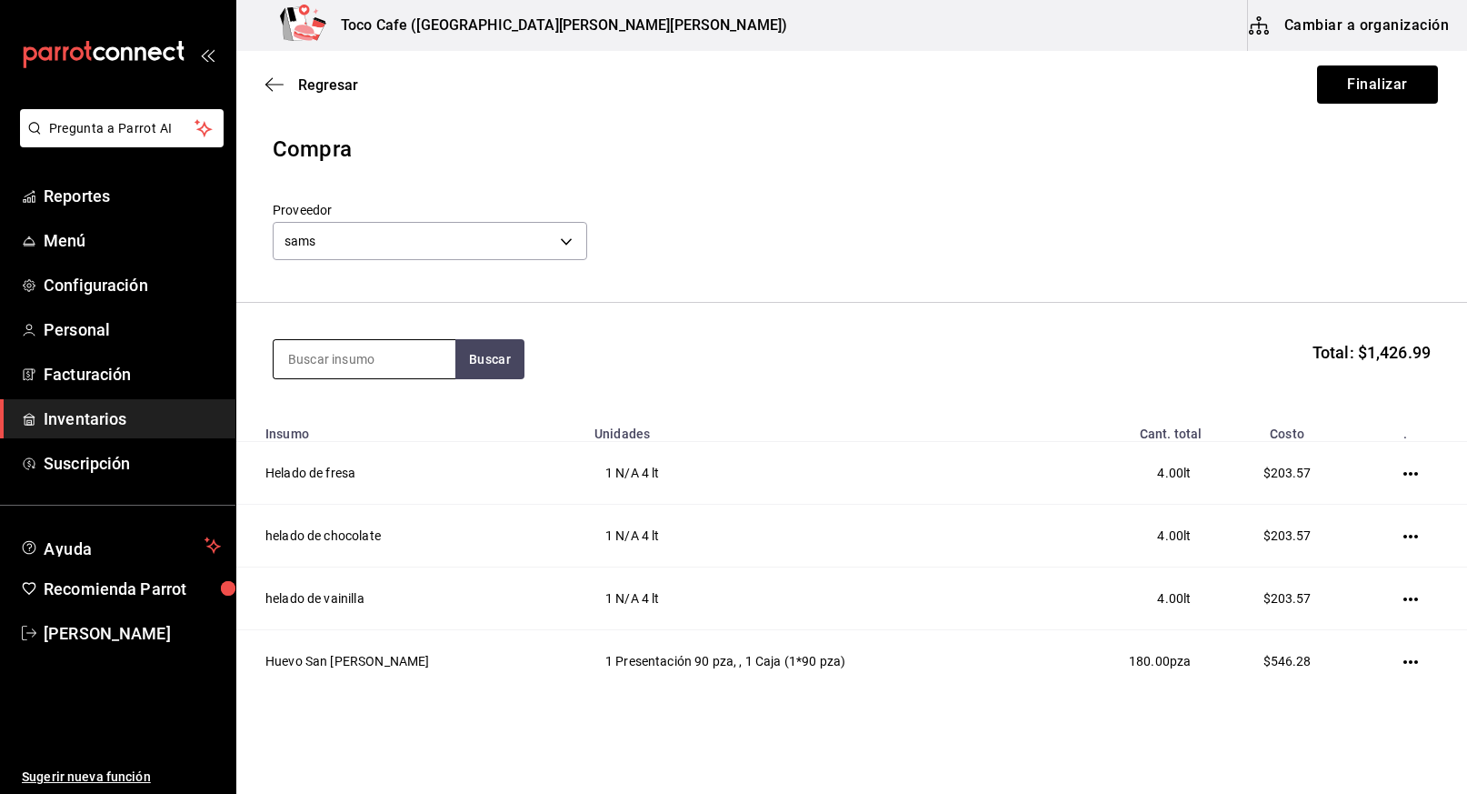
click at [367, 358] on input at bounding box center [365, 359] width 182 height 38
click at [505, 360] on button "Buscar" at bounding box center [489, 359] width 69 height 40
click at [417, 354] on input "azucar" at bounding box center [365, 359] width 182 height 38
type input "azúcar"
click at [484, 360] on button "Buscar" at bounding box center [489, 359] width 69 height 40
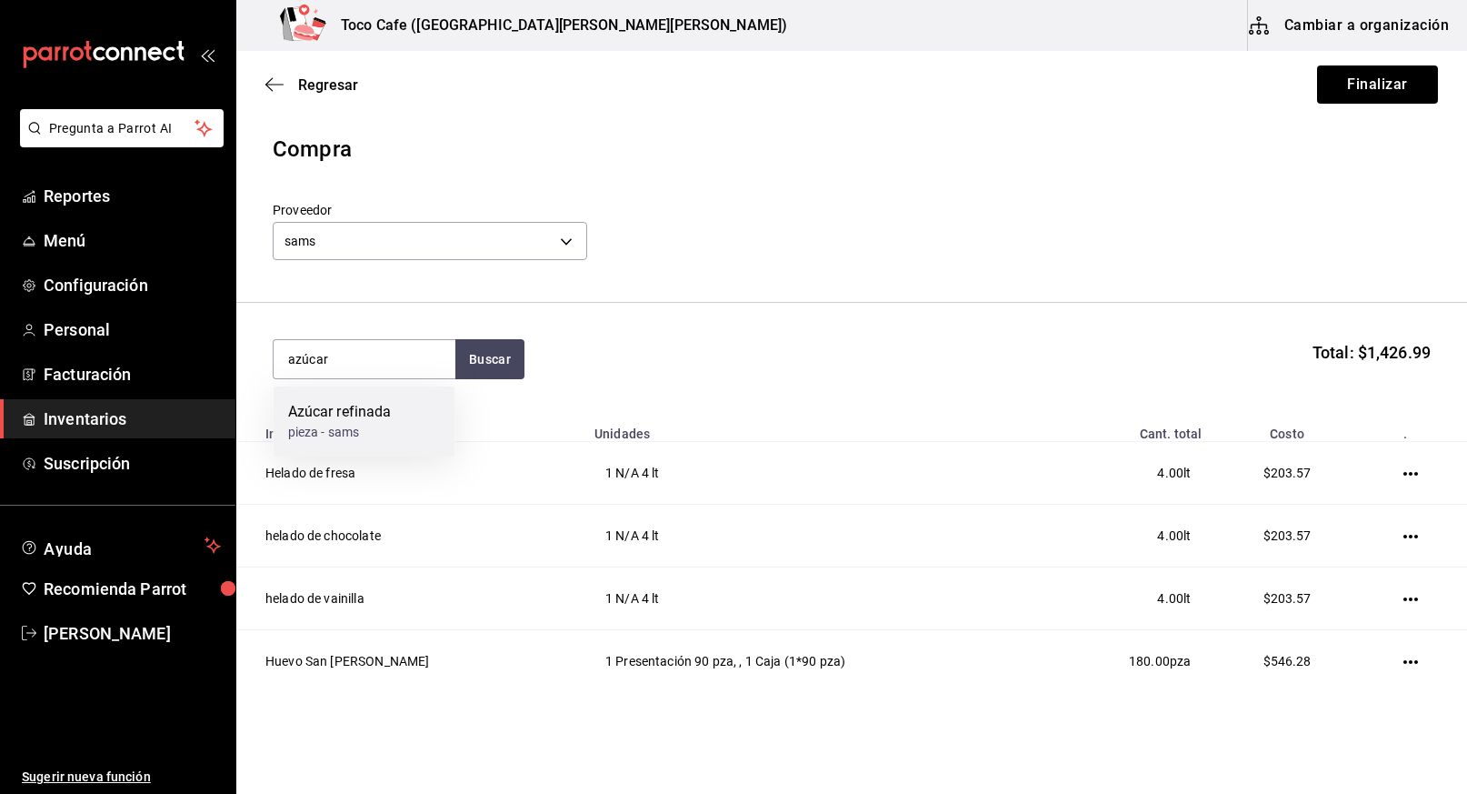
click at [401, 414] on div "Azúcar refinada pieza - sams" at bounding box center [365, 421] width 182 height 70
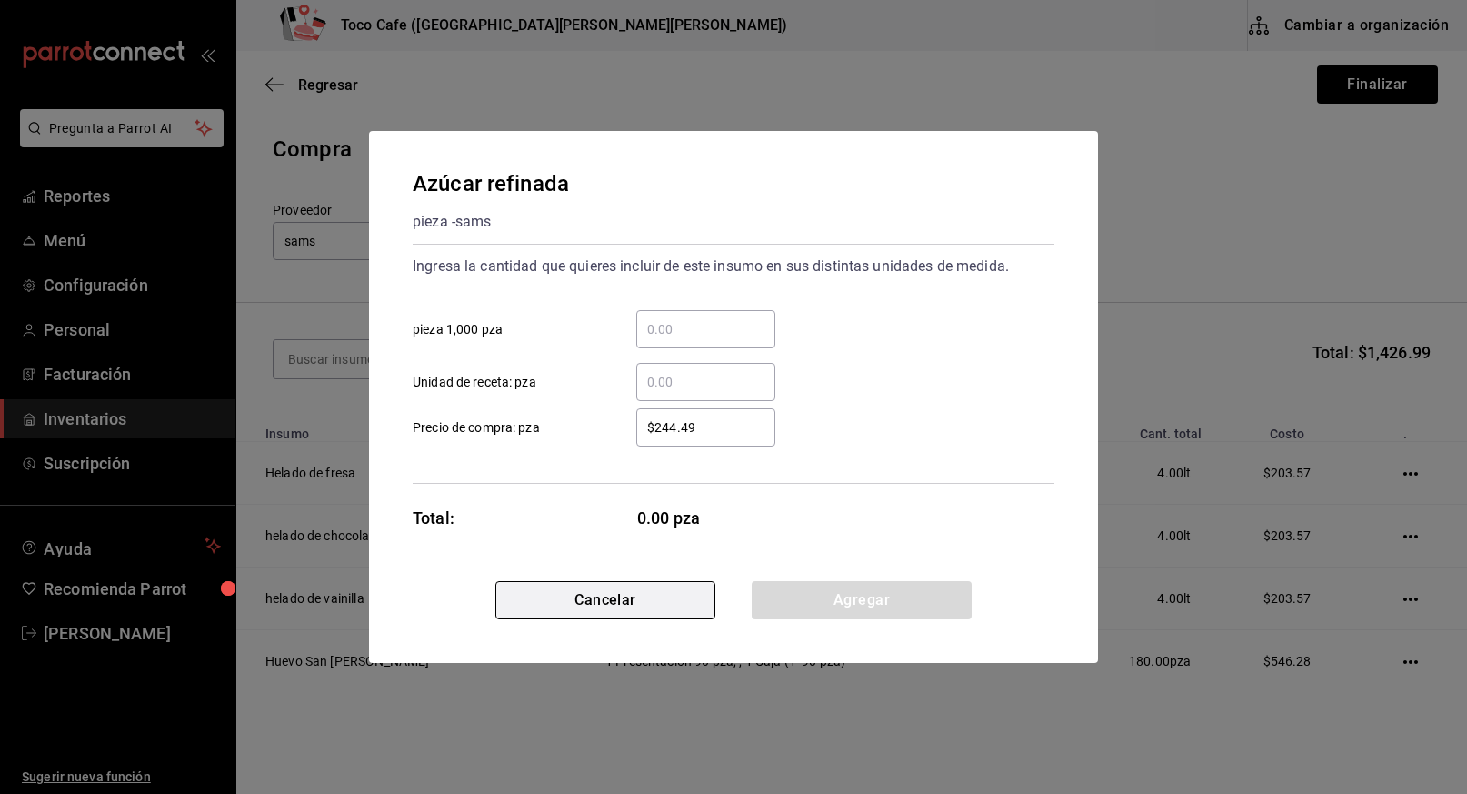
click at [590, 610] on button "Cancelar" at bounding box center [605, 600] width 220 height 38
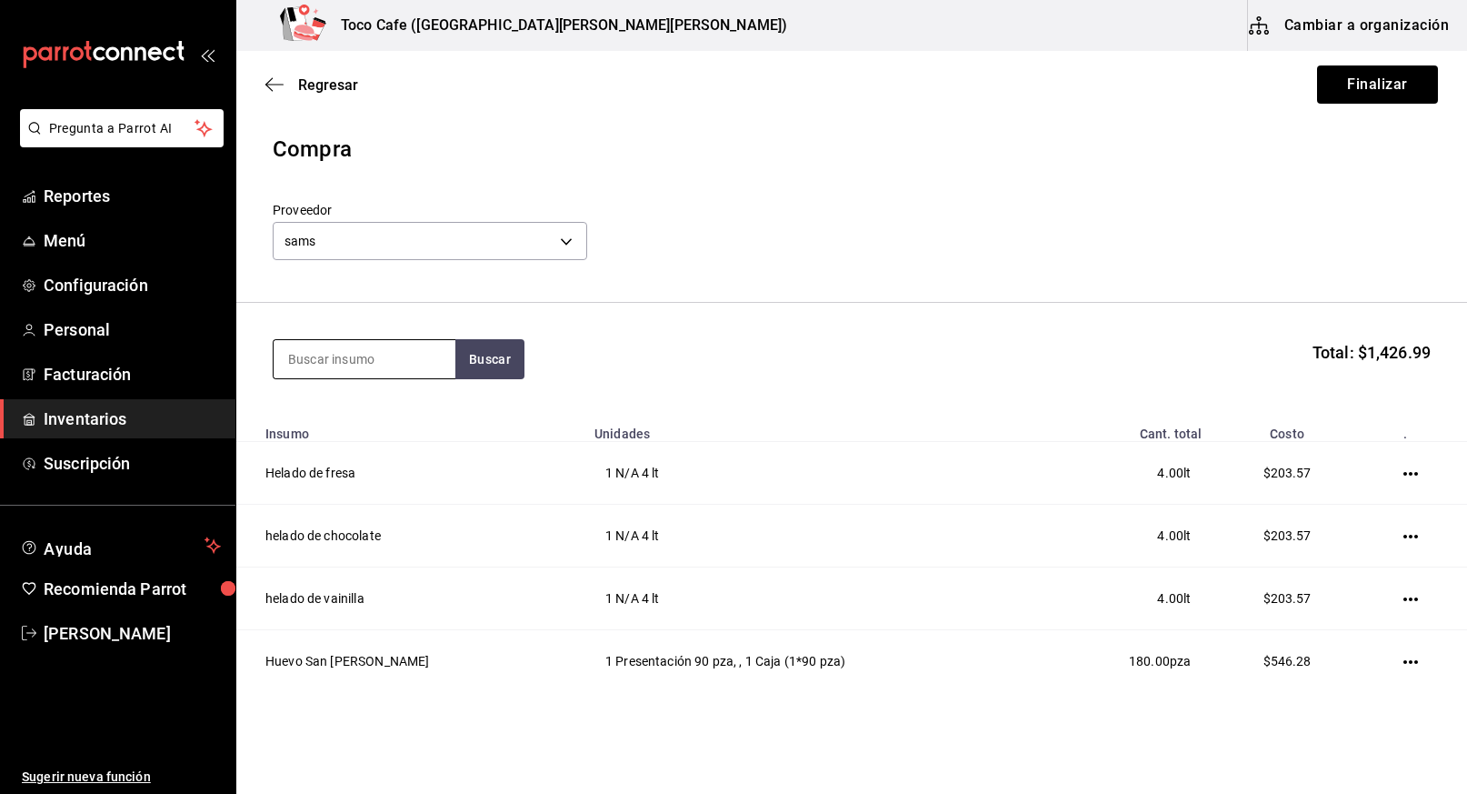
click at [408, 355] on input at bounding box center [365, 359] width 182 height 38
type input "azúcar"
click at [386, 421] on div "Azúcar refinada" at bounding box center [340, 412] width 104 height 22
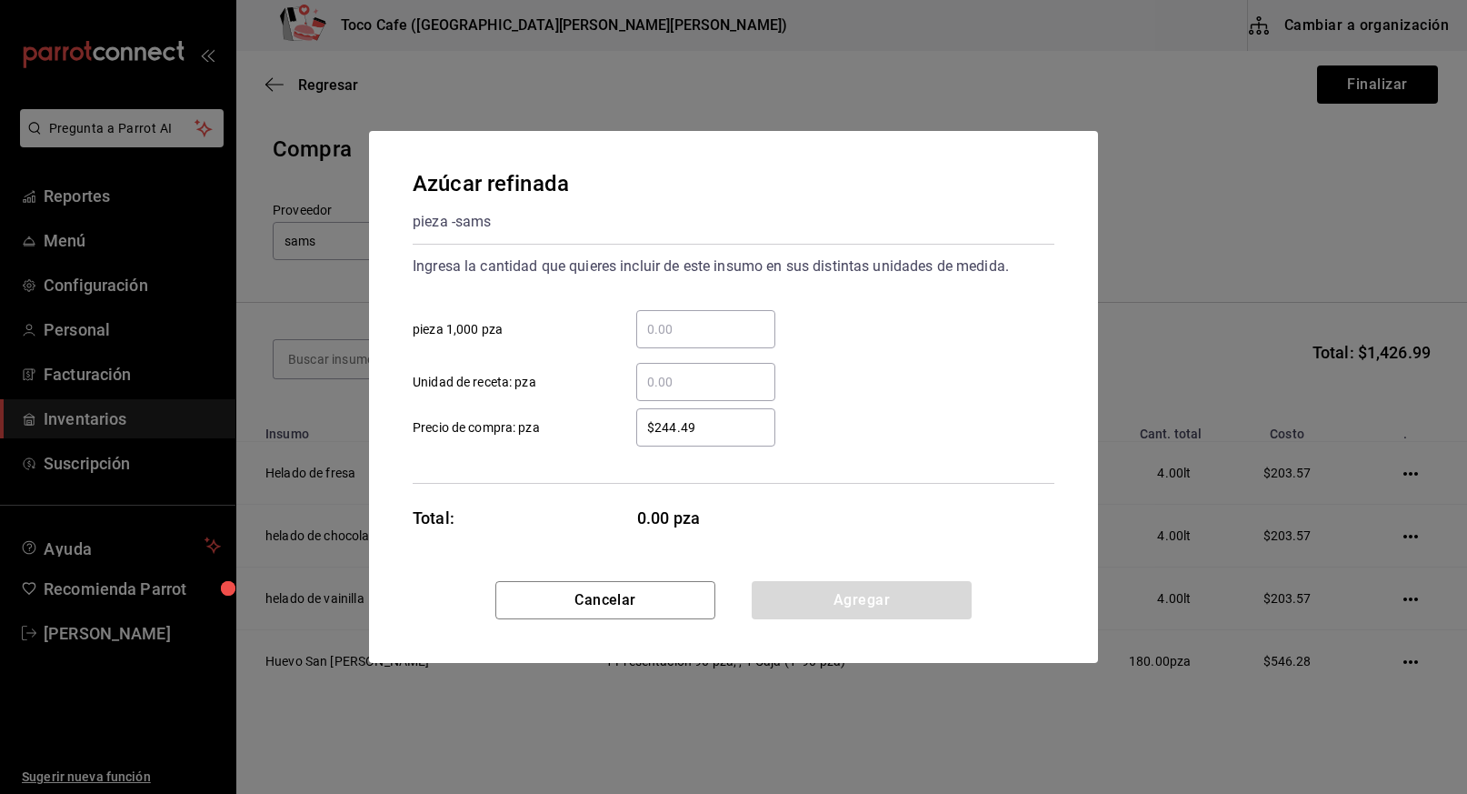
click at [700, 329] on input "​ pieza 1,000 pza" at bounding box center [705, 329] width 139 height 22
click at [671, 336] on input "​ pieza 1,000 pza" at bounding box center [705, 329] width 139 height 22
type input "4"
type input "1"
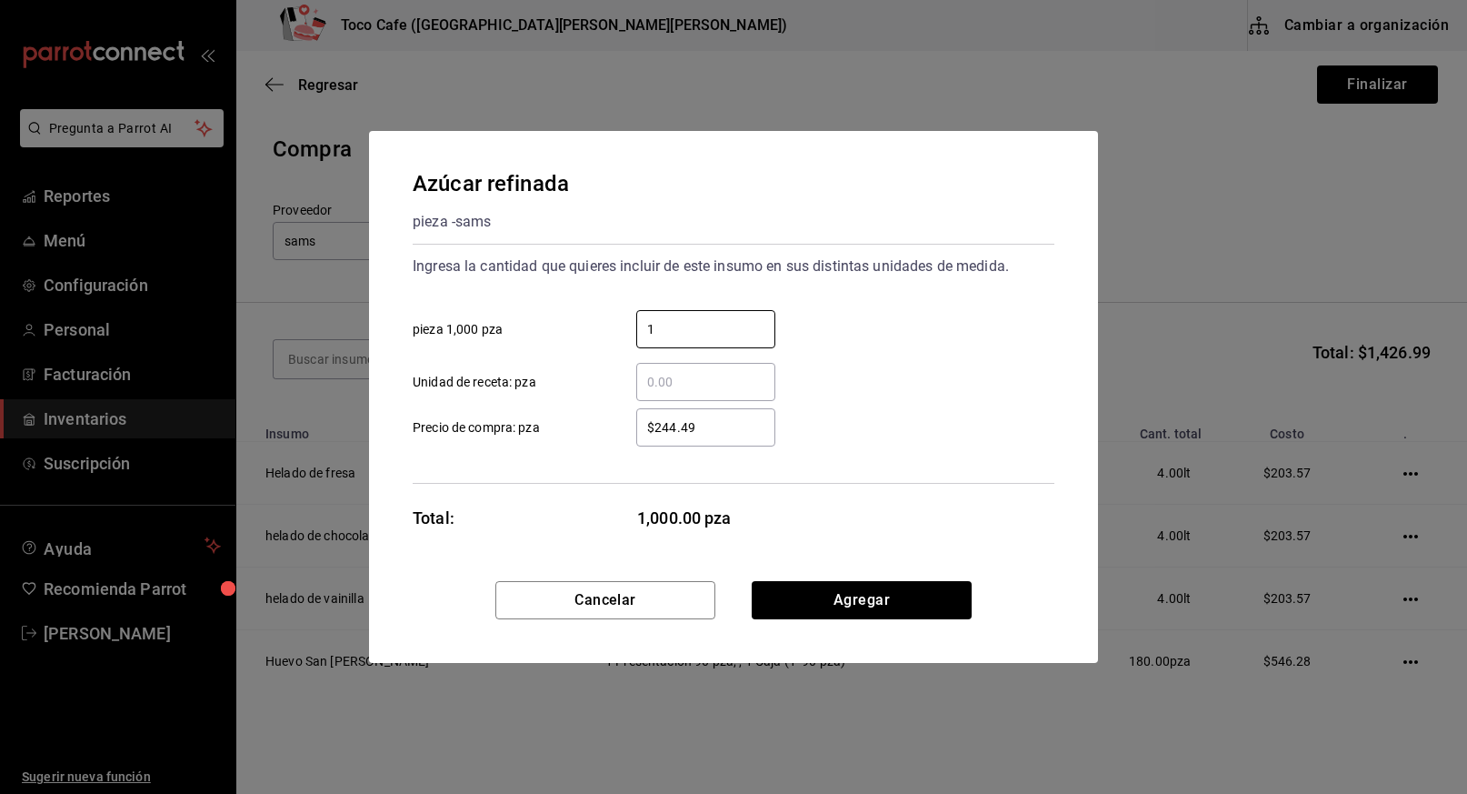
type input "1"
click at [613, 607] on button "Cancelar" at bounding box center [605, 600] width 220 height 38
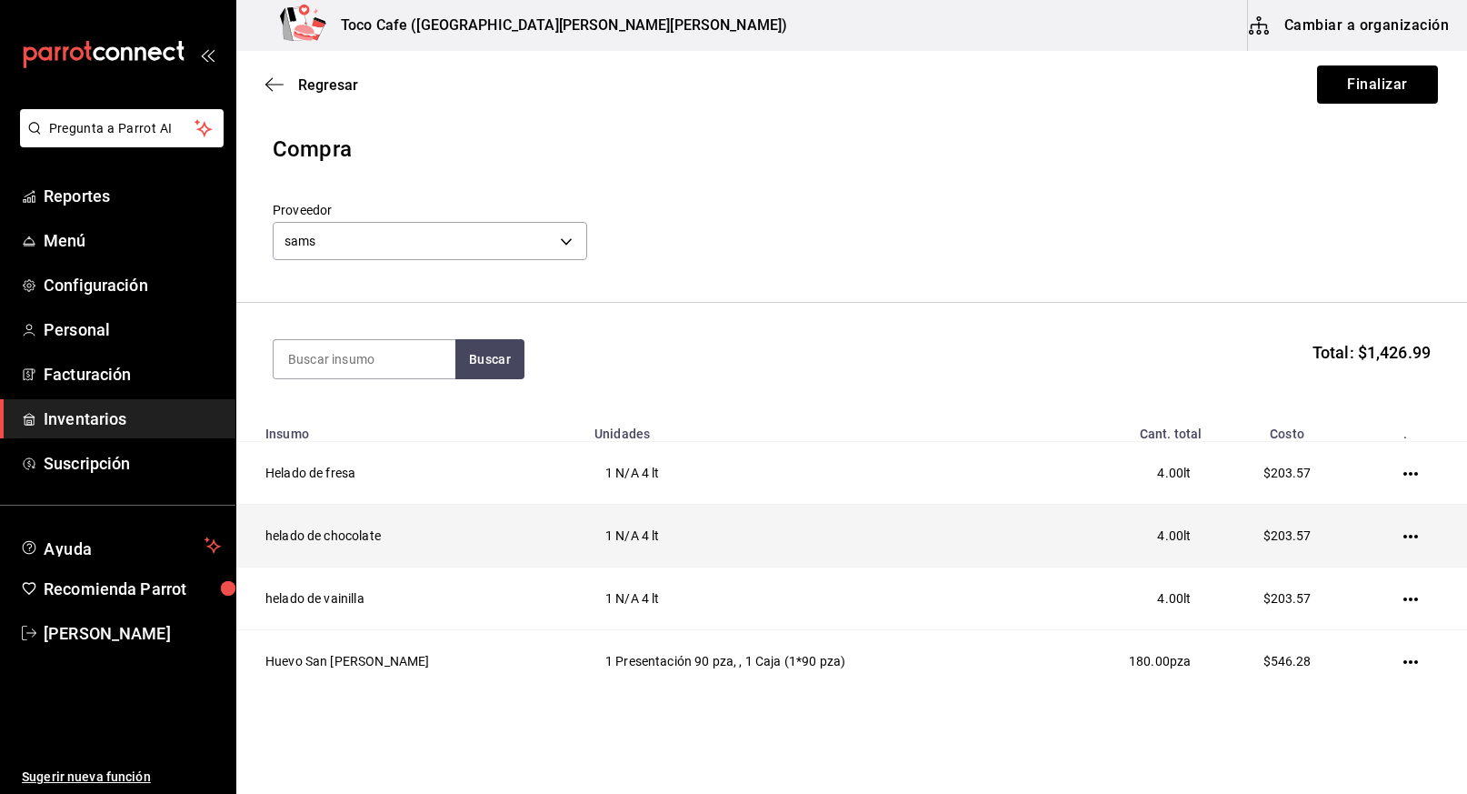
click at [797, 526] on td "1 N/A 4 lt" at bounding box center [813, 535] width 459 height 63
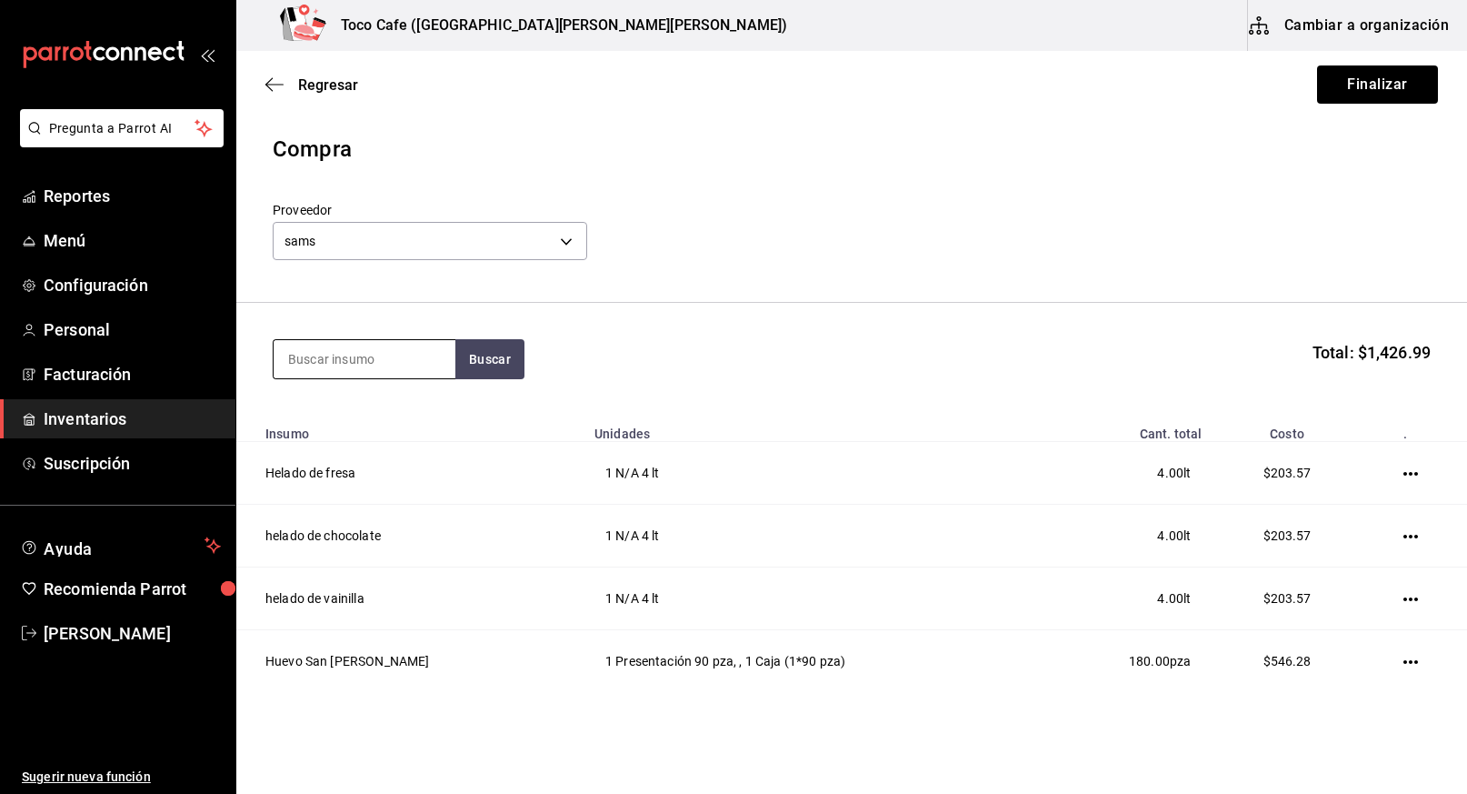
click at [388, 359] on input at bounding box center [365, 359] width 182 height 38
type input "vodka"
click at [469, 363] on button "Buscar" at bounding box center [489, 359] width 69 height 40
click at [372, 414] on div "Vodka" at bounding box center [346, 412] width 117 height 22
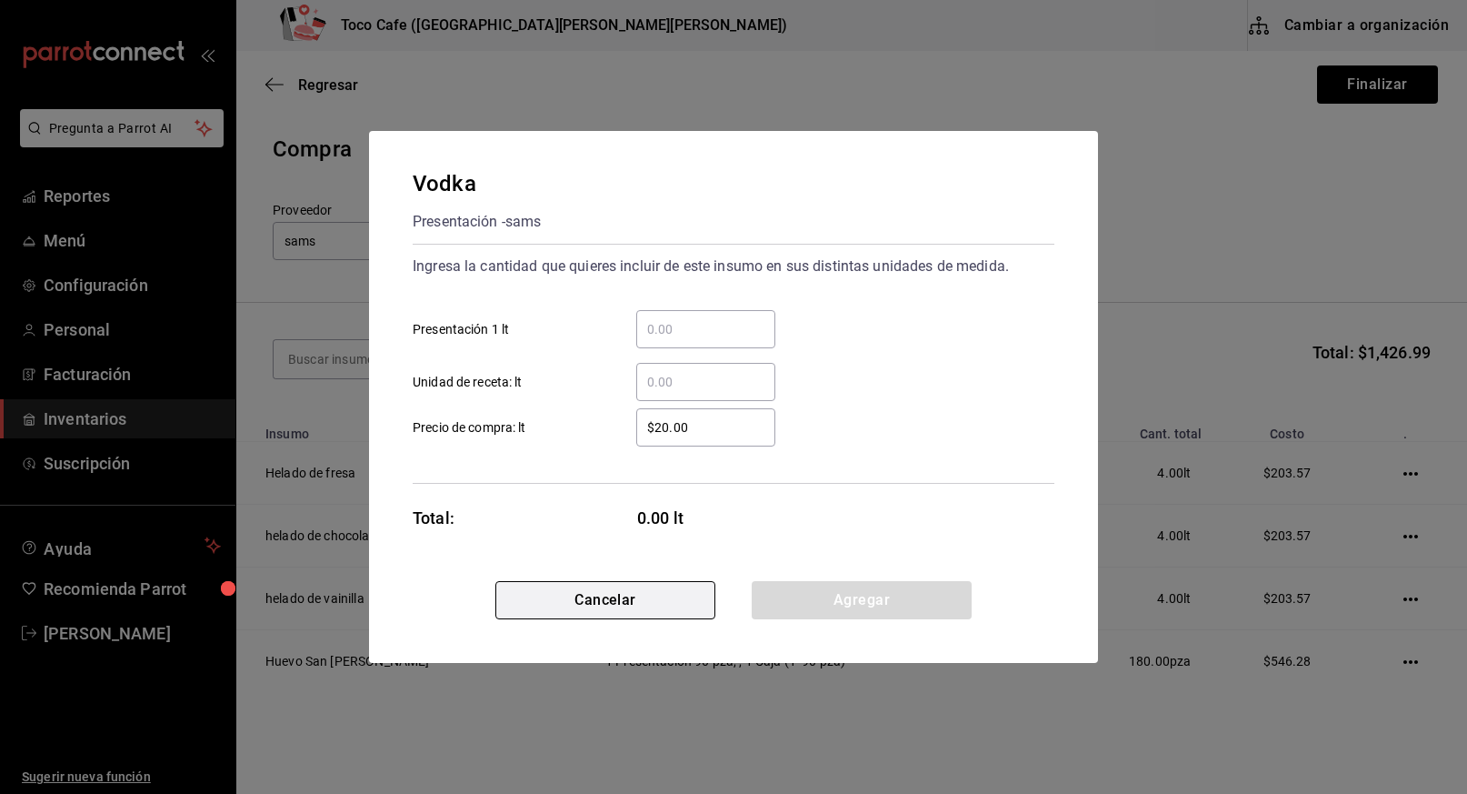
click at [629, 603] on button "Cancelar" at bounding box center [605, 600] width 220 height 38
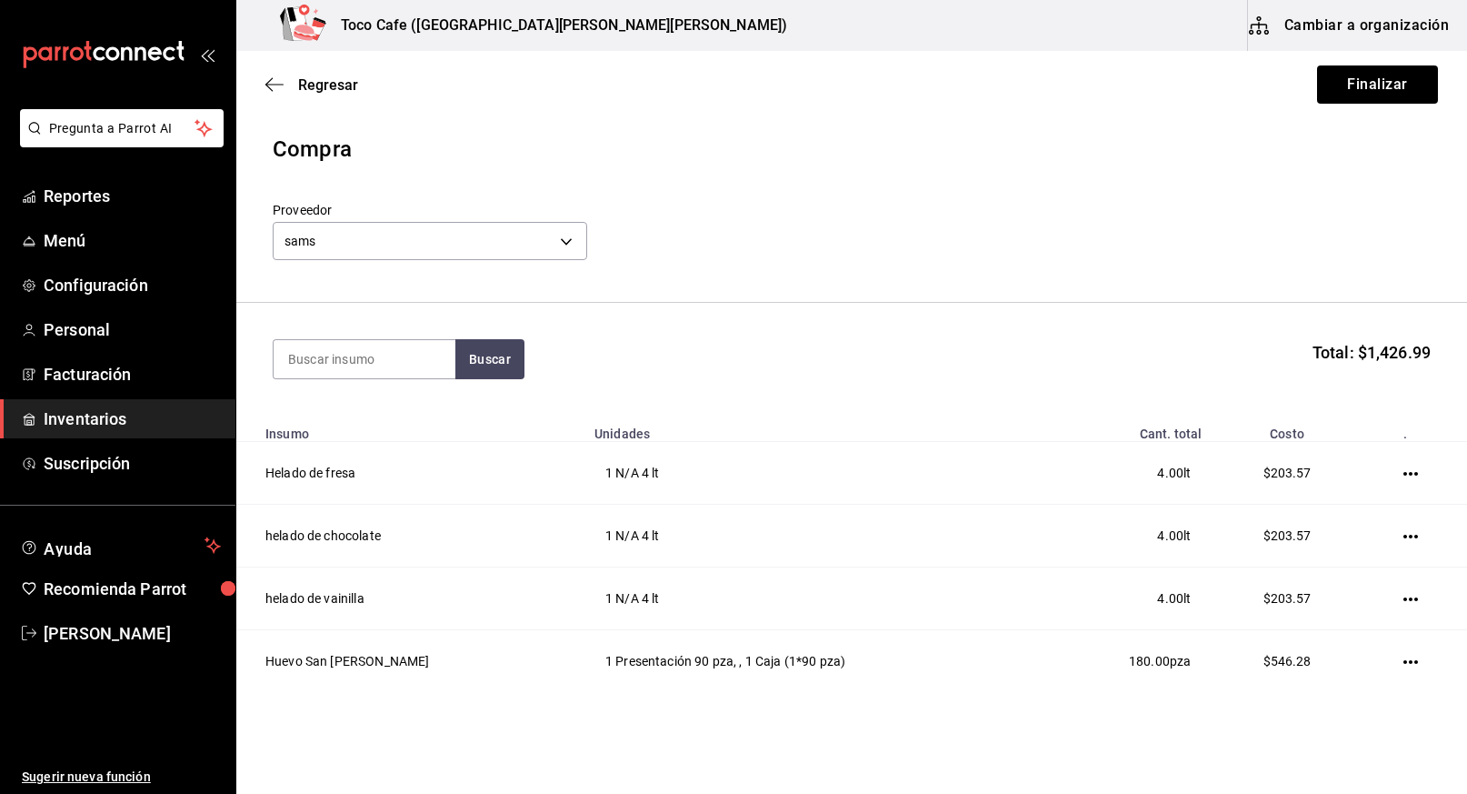
click at [1360, 23] on button "Cambiar a organización" at bounding box center [1350, 25] width 205 height 51
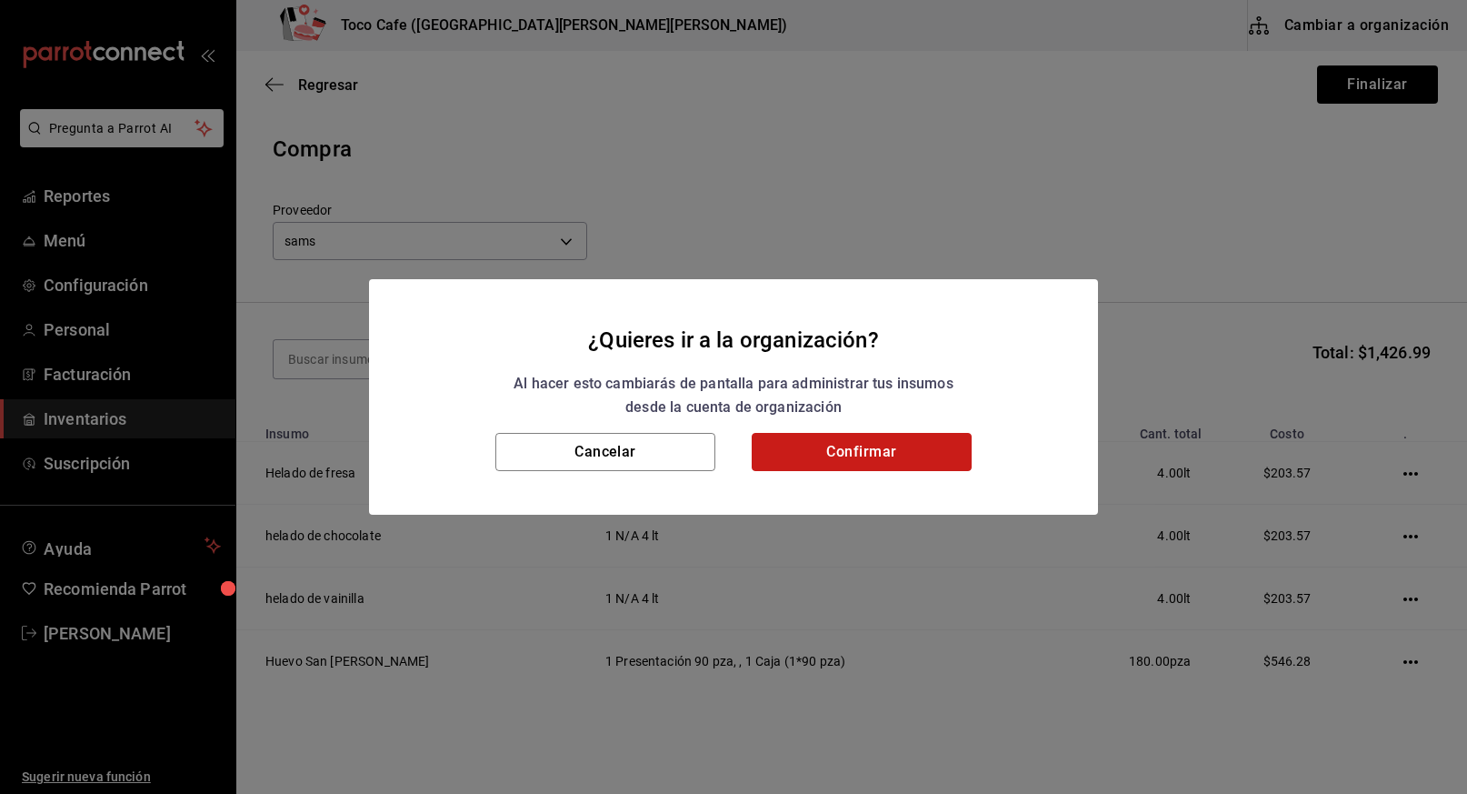
click at [861, 458] on button "Confirmar" at bounding box center [862, 452] width 220 height 38
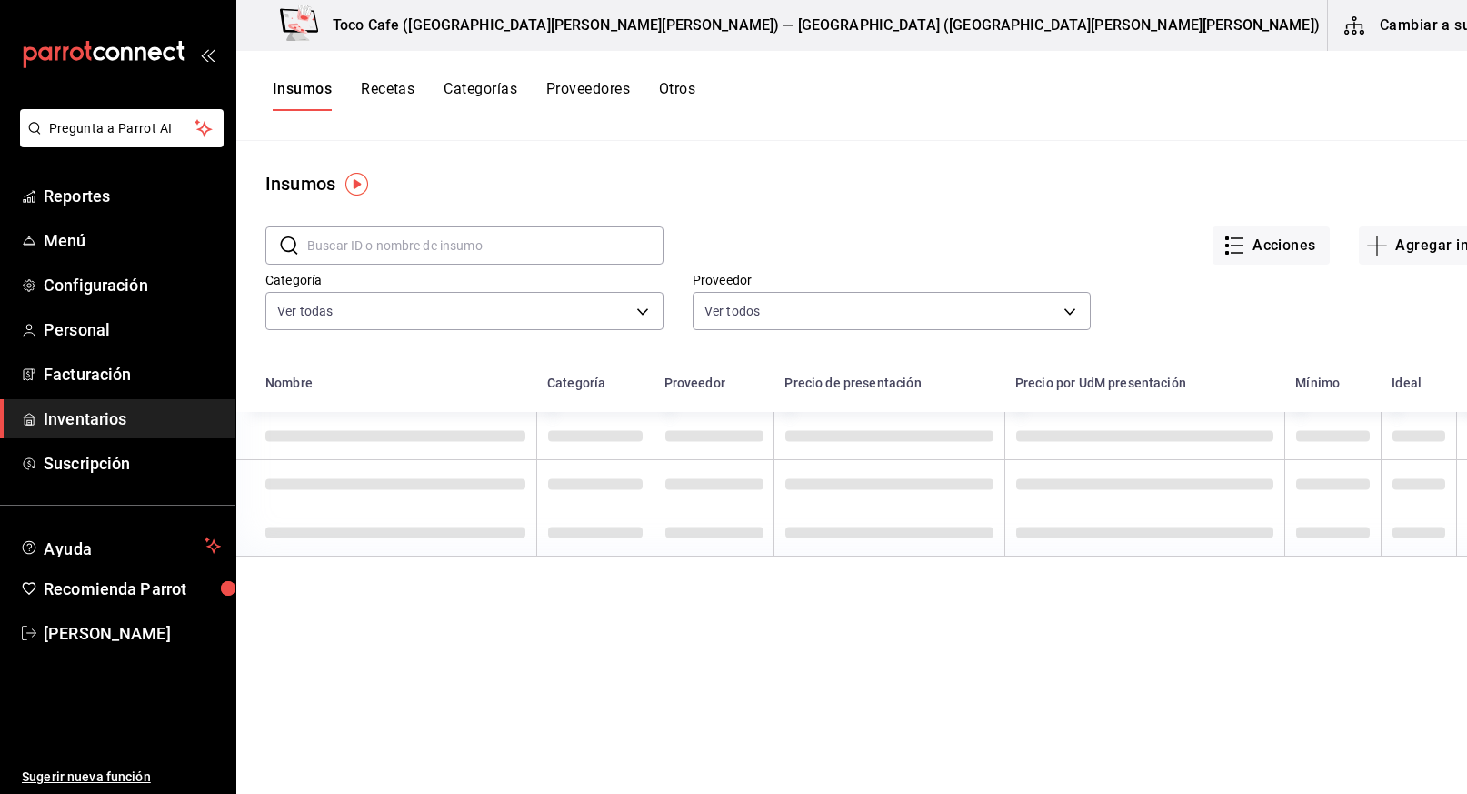
click at [463, 251] on input "text" at bounding box center [485, 245] width 356 height 36
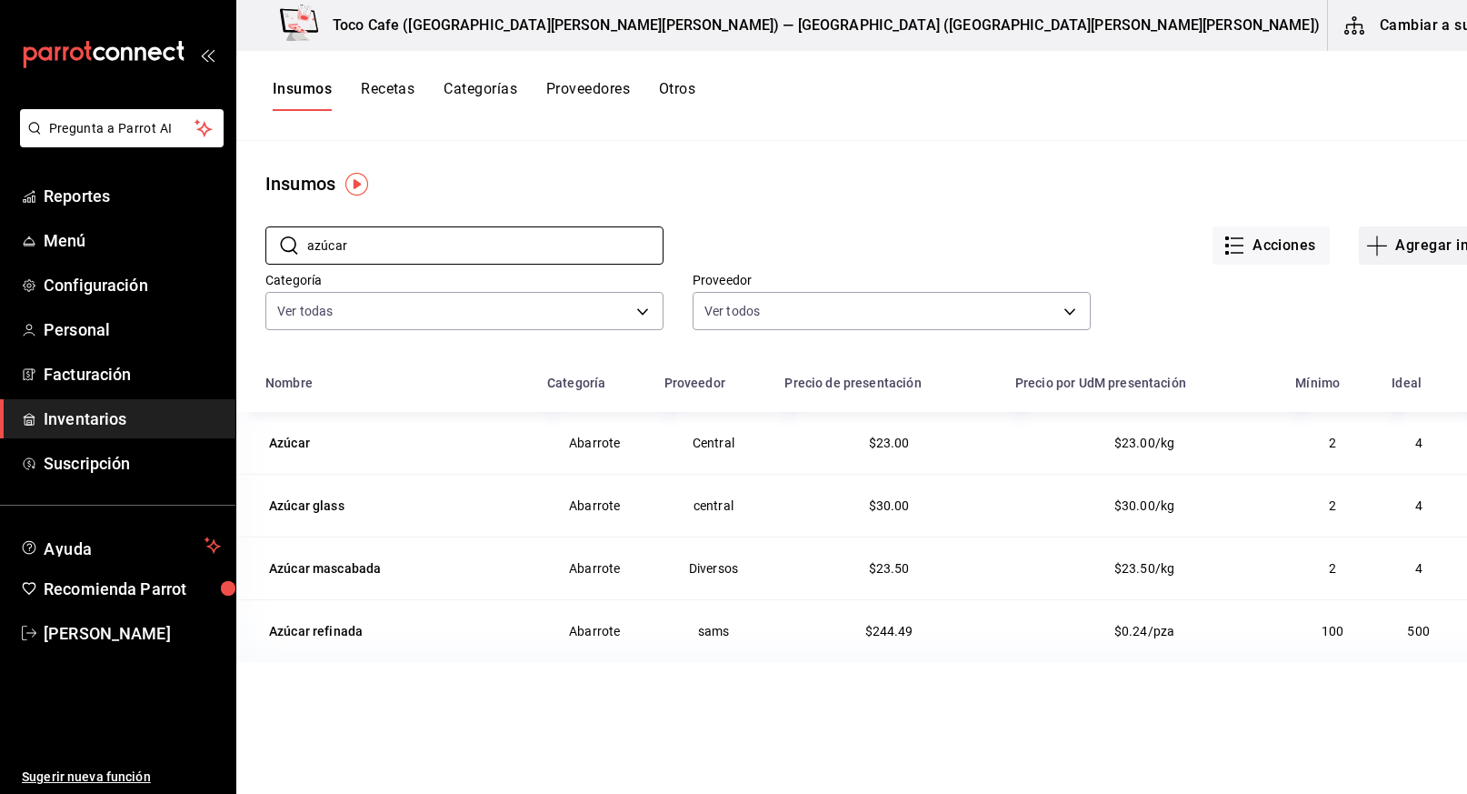
type input "azúcar"
click at [1365, 241] on button "Agregar insumo" at bounding box center [1438, 245] width 158 height 38
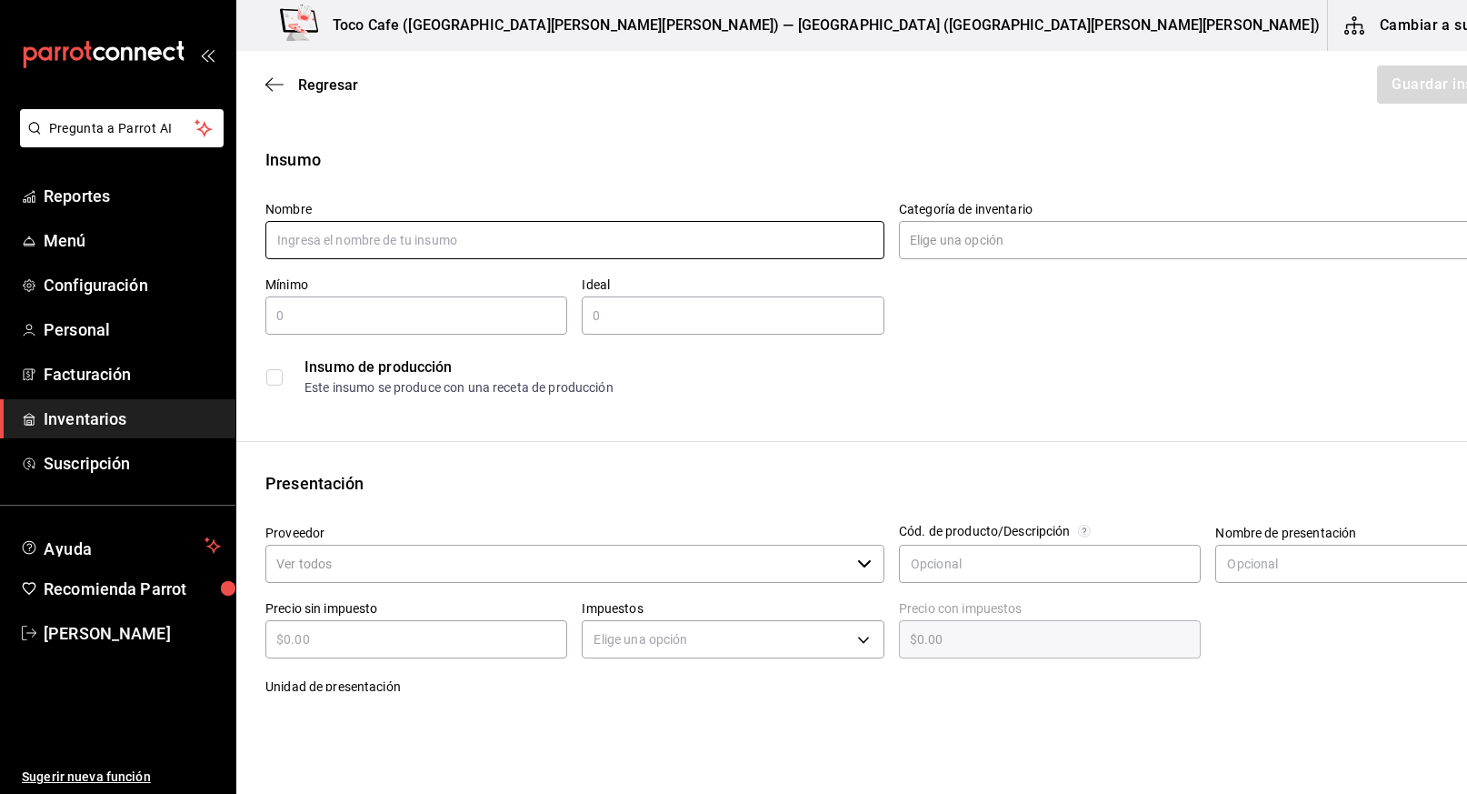
click at [489, 245] on input "text" at bounding box center [574, 240] width 619 height 38
click at [488, 240] on input "Azúcar" at bounding box center [574, 240] width 619 height 38
type input "Azúcar Estándar Members"
click at [899, 250] on input "Categoría de inventario" at bounding box center [1191, 240] width 584 height 38
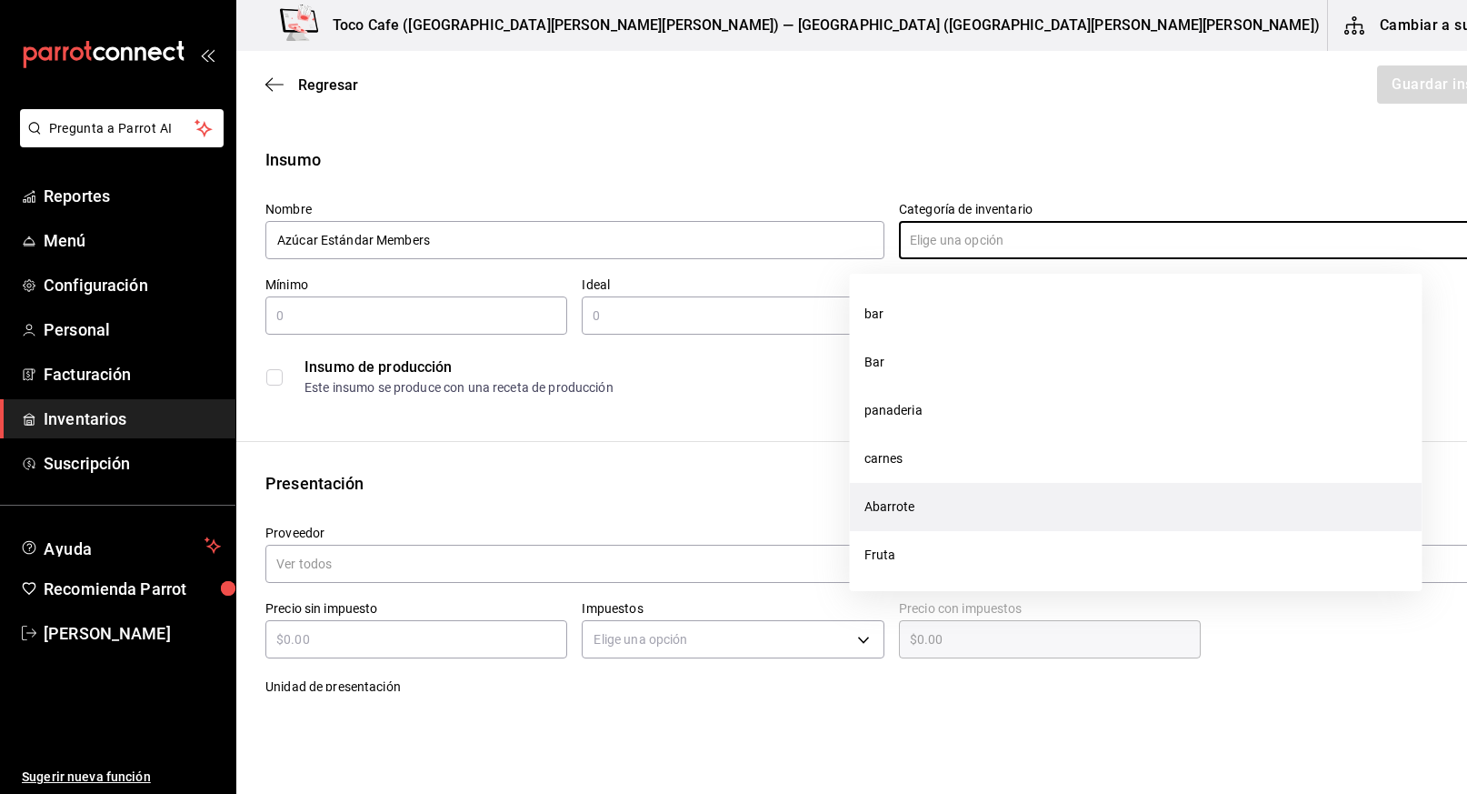
scroll to position [964, 0]
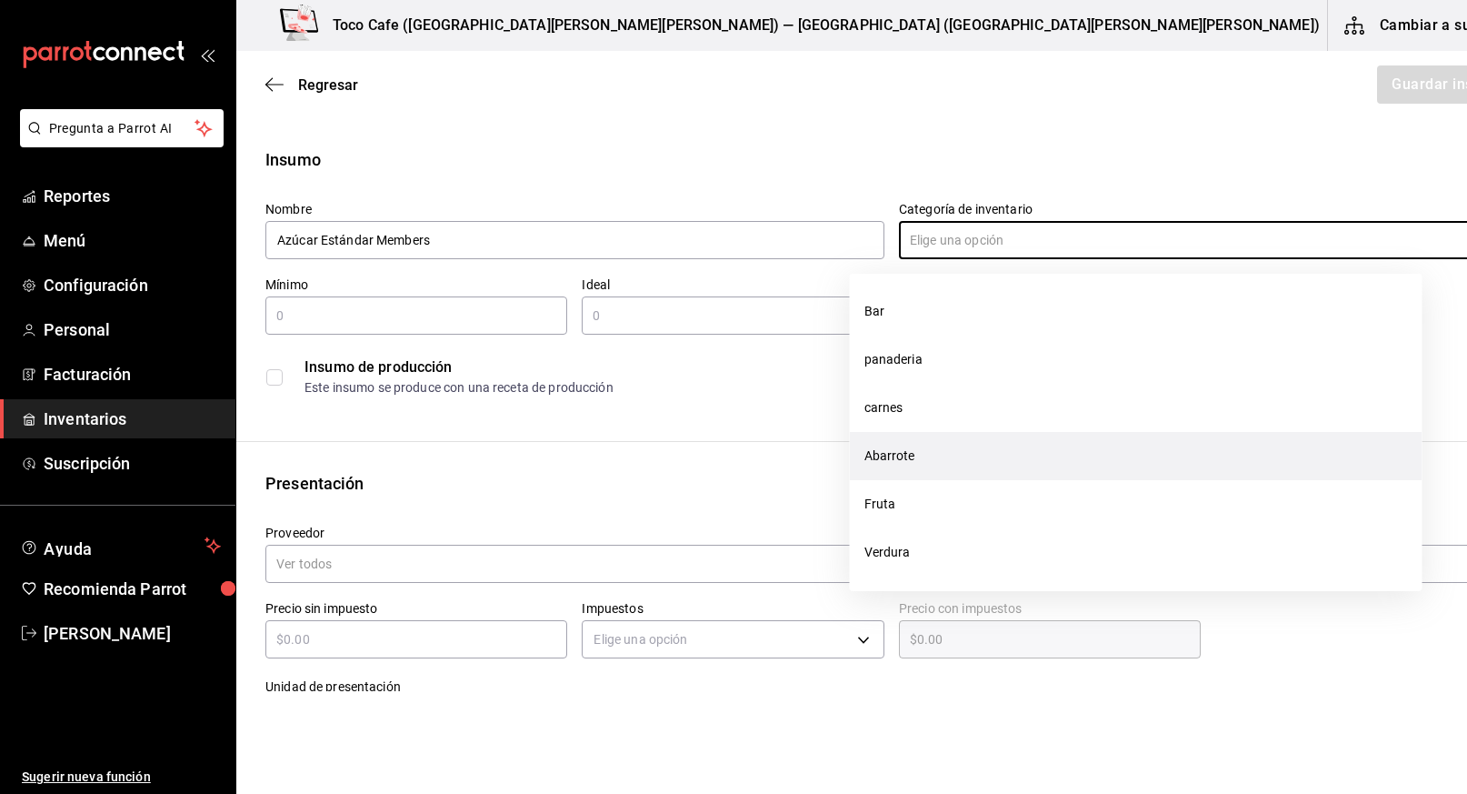
click at [894, 453] on li "Abarrote" at bounding box center [1136, 456] width 573 height 48
type input "Abarrote"
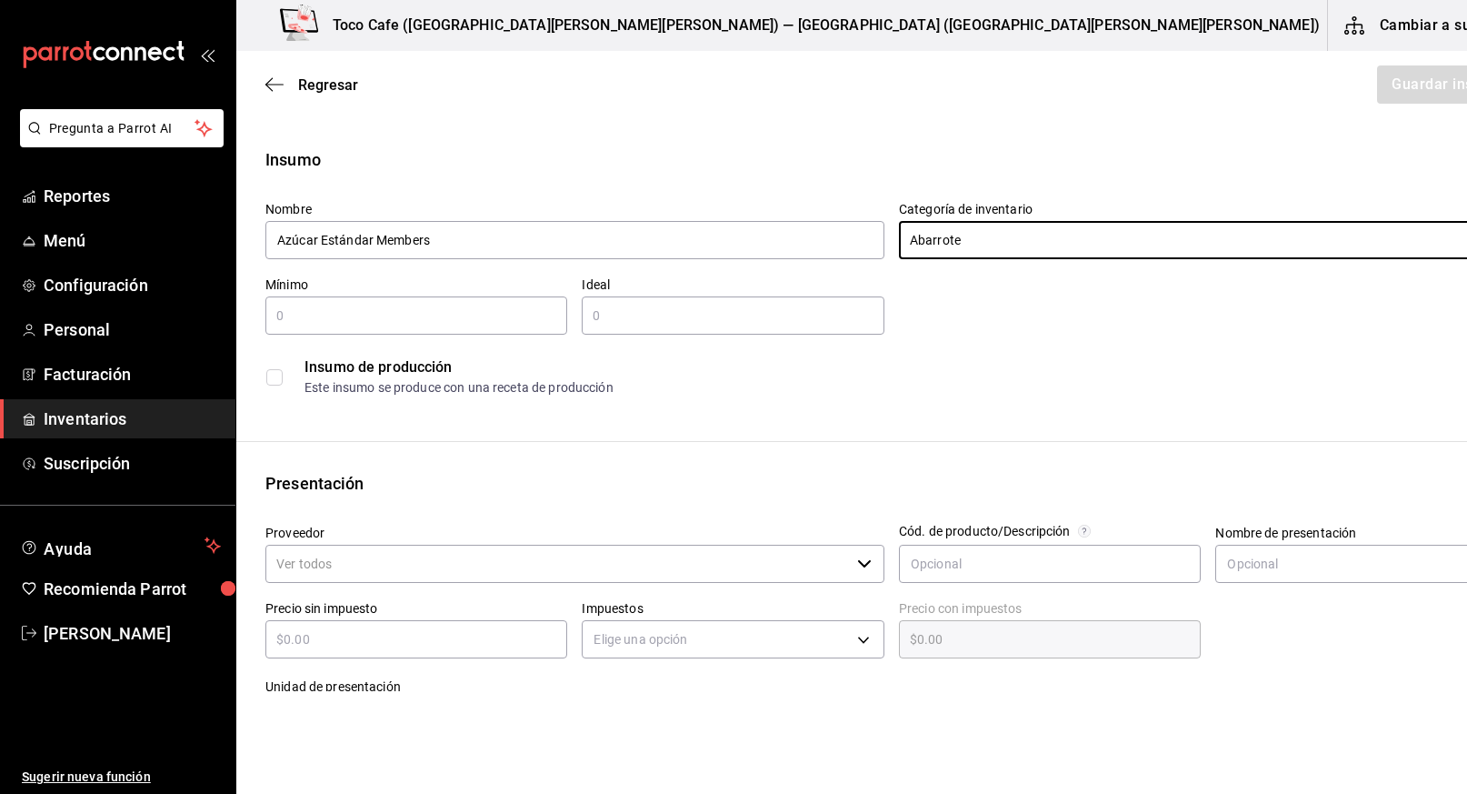
click at [468, 328] on div "​" at bounding box center [416, 315] width 302 height 38
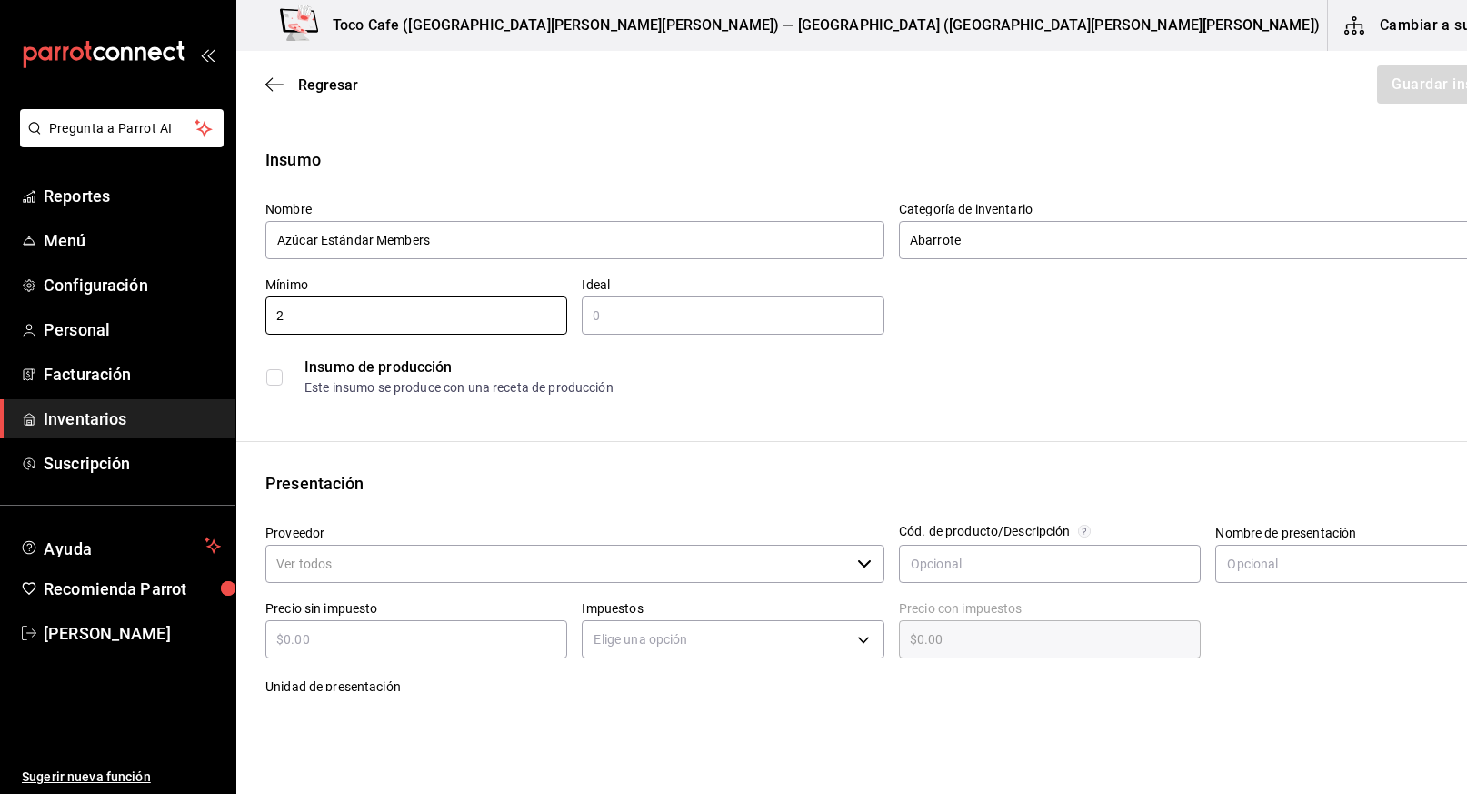
type input "2"
click at [627, 315] on input "text" at bounding box center [733, 316] width 302 height 22
type input "4"
click at [387, 569] on input "Proveedor" at bounding box center [557, 563] width 584 height 38
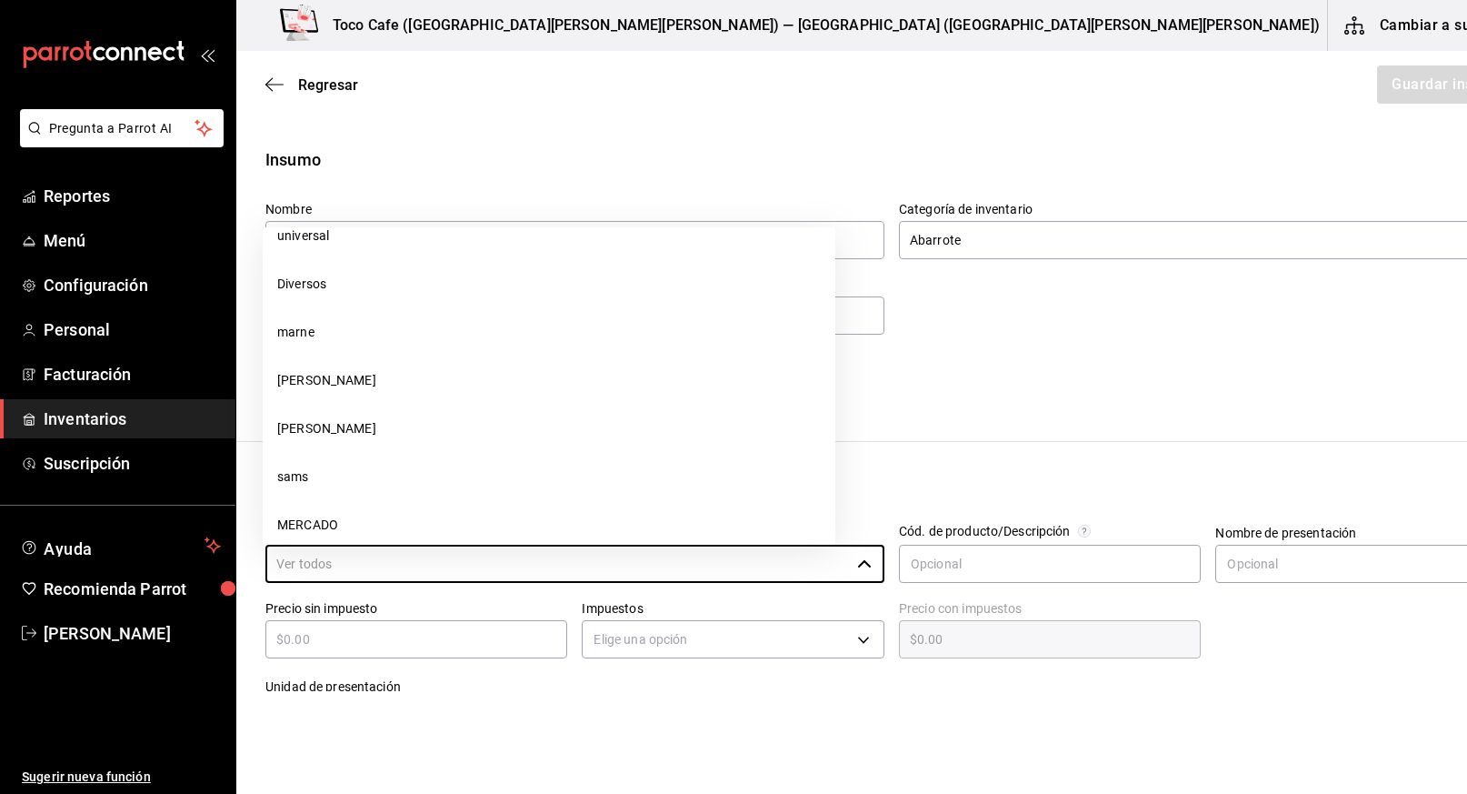
scroll to position [1157, 0]
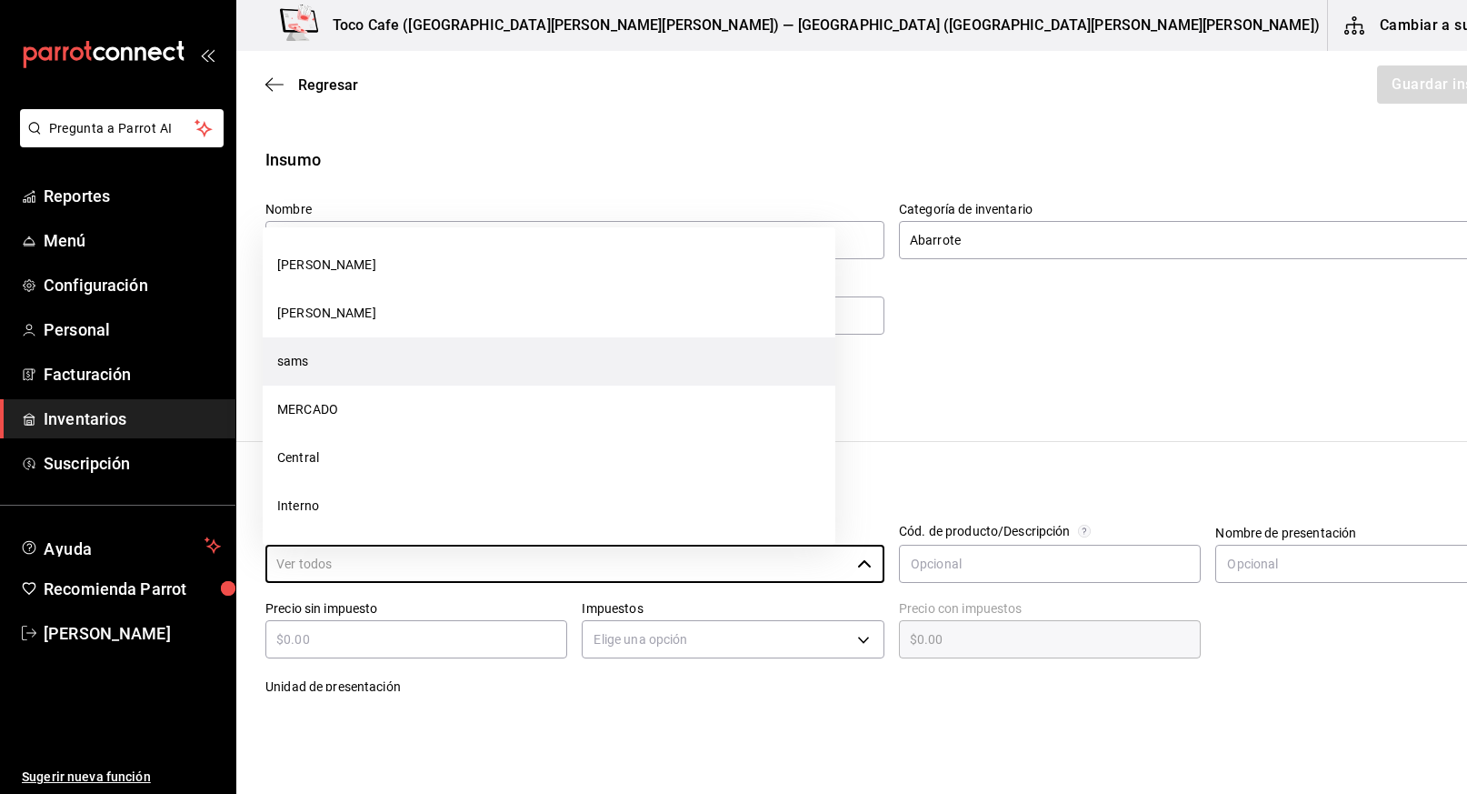
click at [442, 371] on li "sams" at bounding box center [549, 361] width 573 height 48
type input "sams"
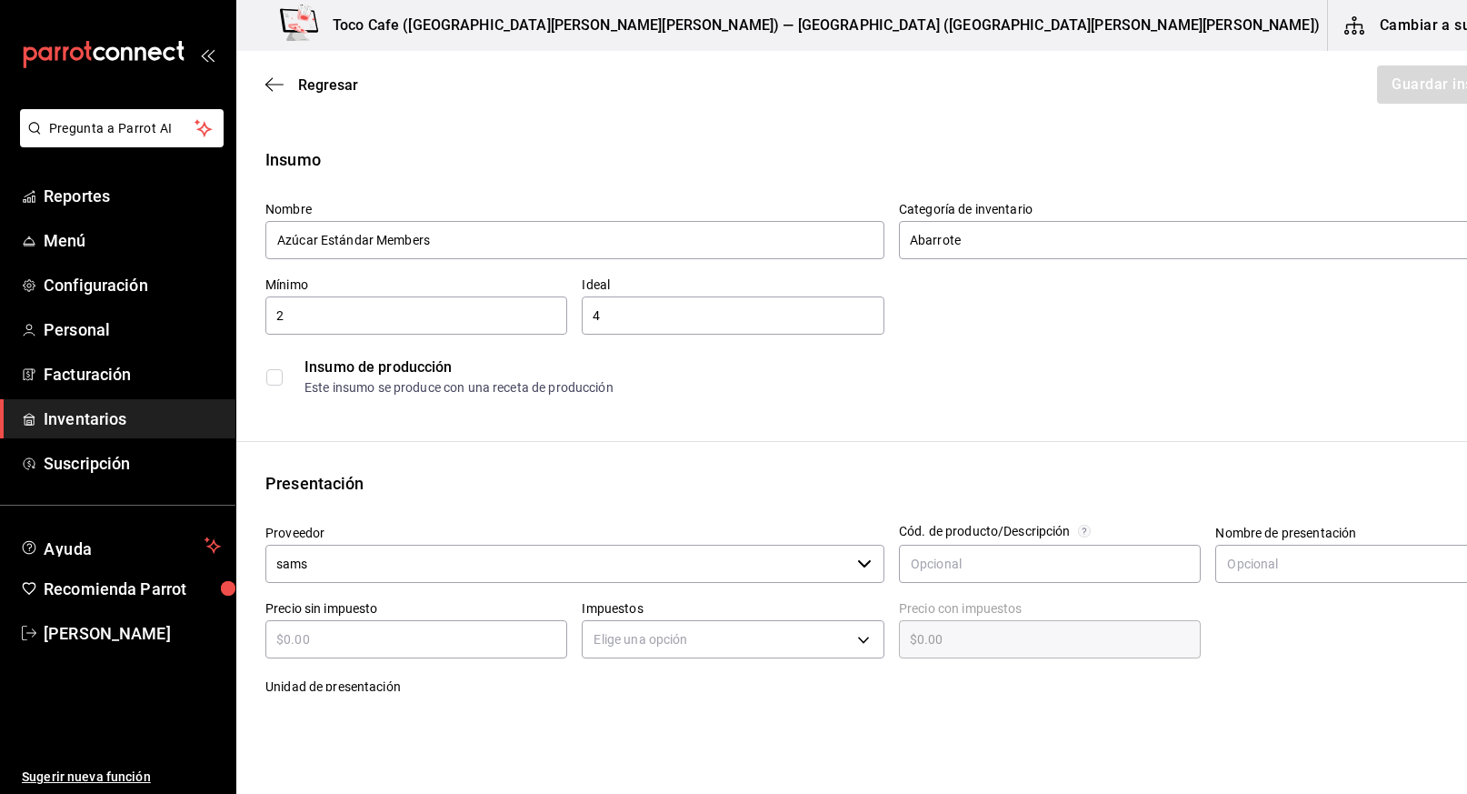
click at [475, 642] on input "text" at bounding box center [416, 639] width 302 height 22
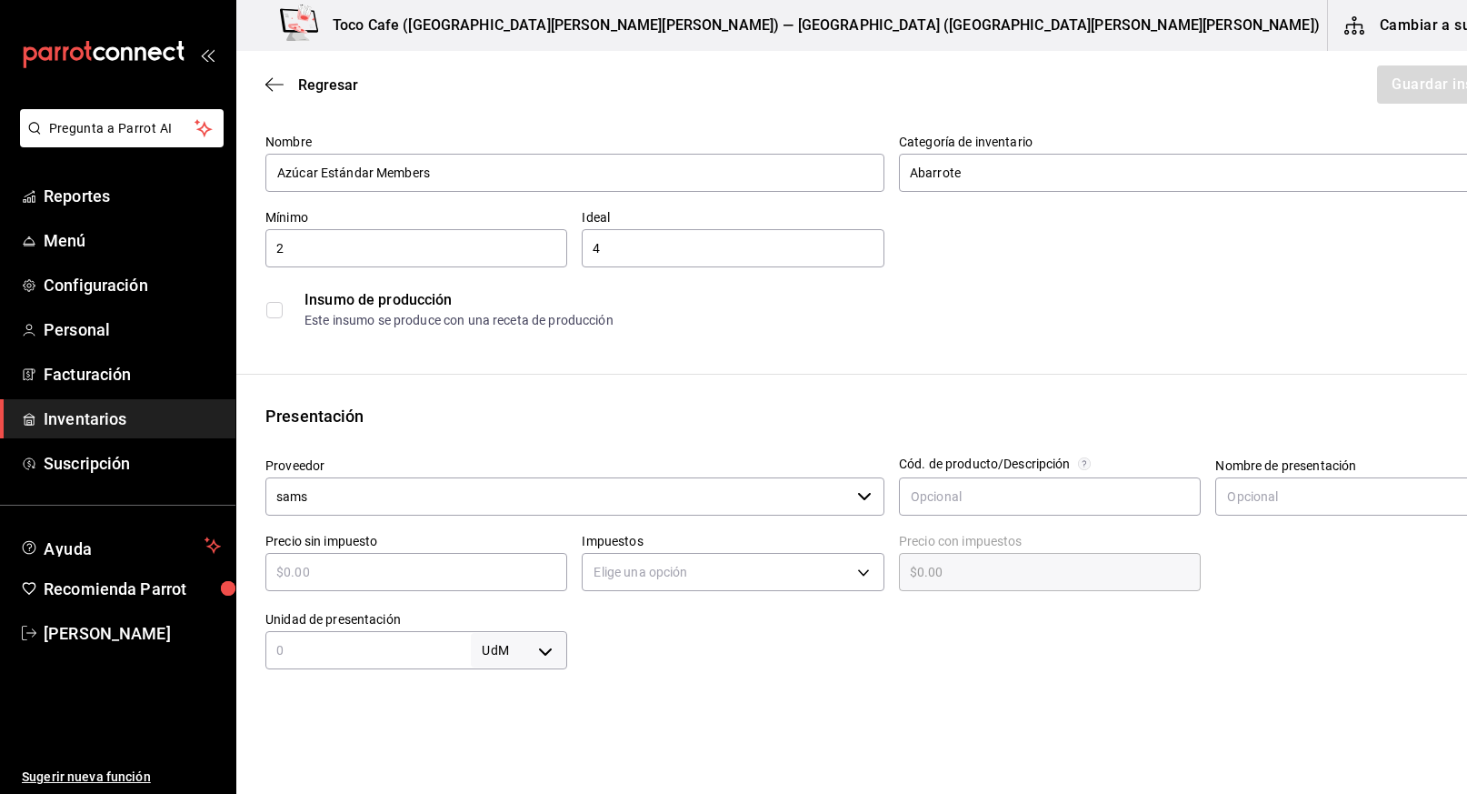
scroll to position [69, 0]
click at [394, 578] on input "text" at bounding box center [416, 570] width 302 height 22
type input "$1"
type input "$1.00"
type input "$10"
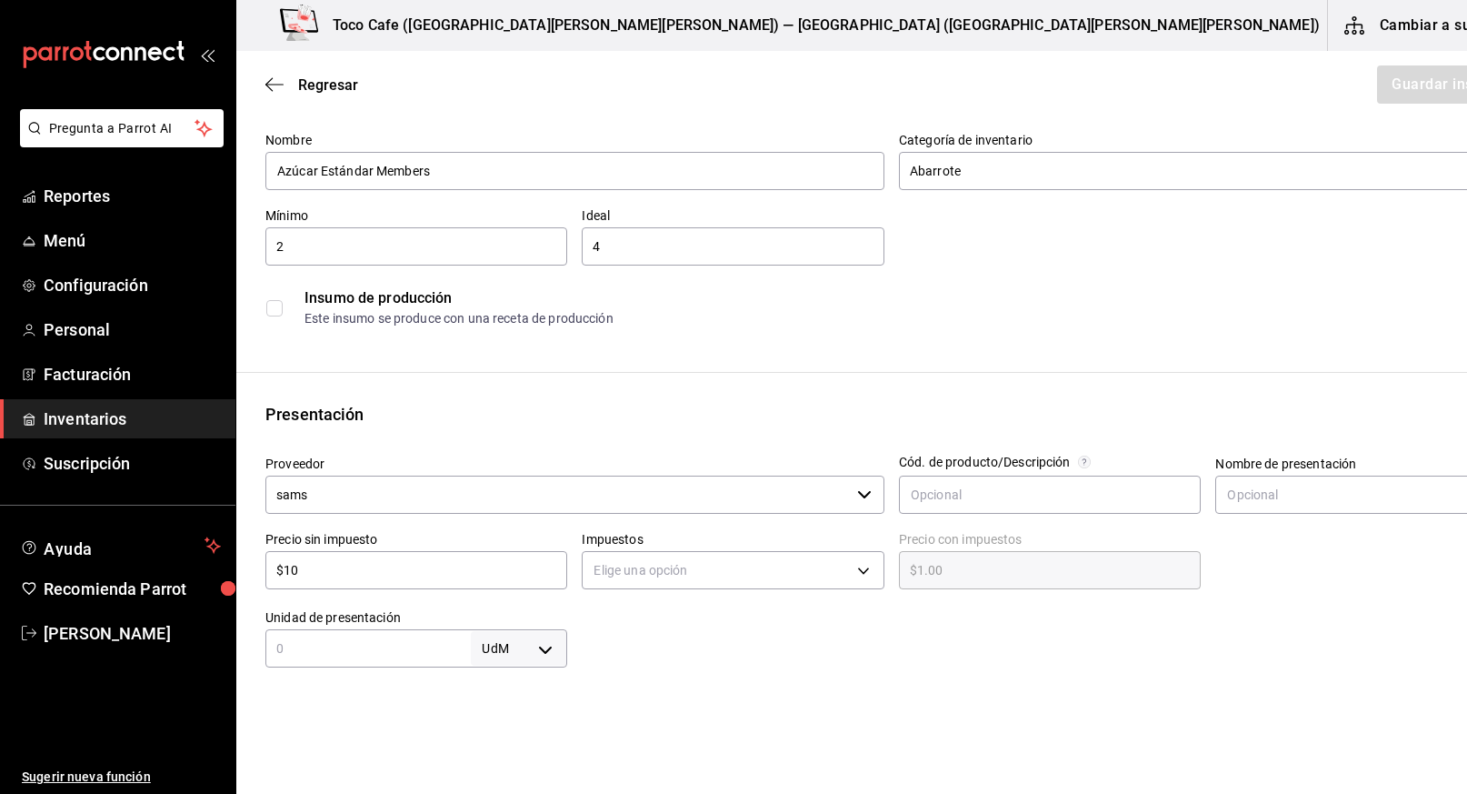
type input "$10.00"
type input "$102"
type input "$102.00"
type input "$102.3"
type input "$102.30"
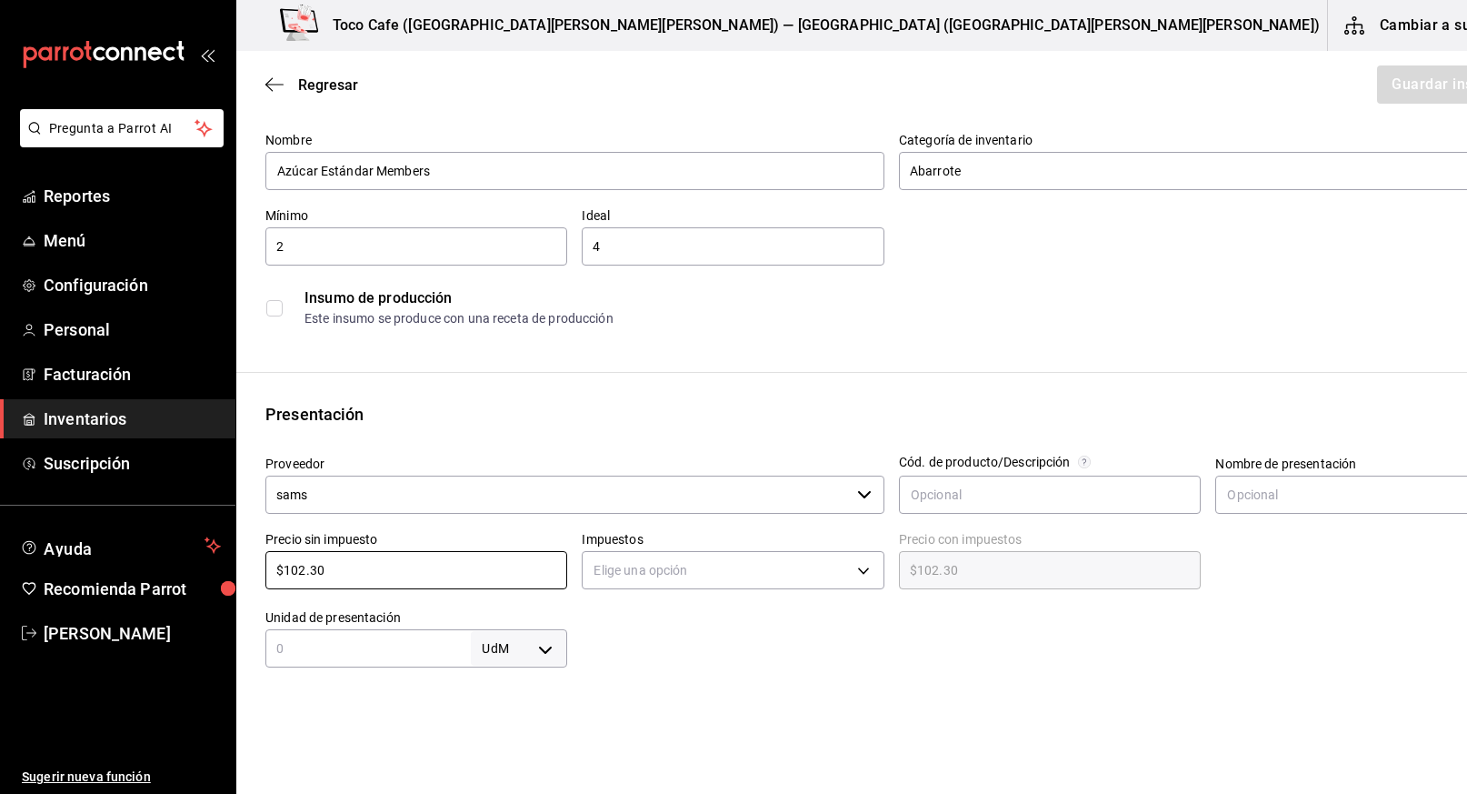
type input "$102.30"
click at [527, 646] on body "Pregunta a Parrot AI Reportes Menú Configuración Personal Facturación Inventari…" at bounding box center [733, 345] width 1467 height 691
click at [481, 737] on li "pza" at bounding box center [496, 740] width 95 height 30
type input "UNIT"
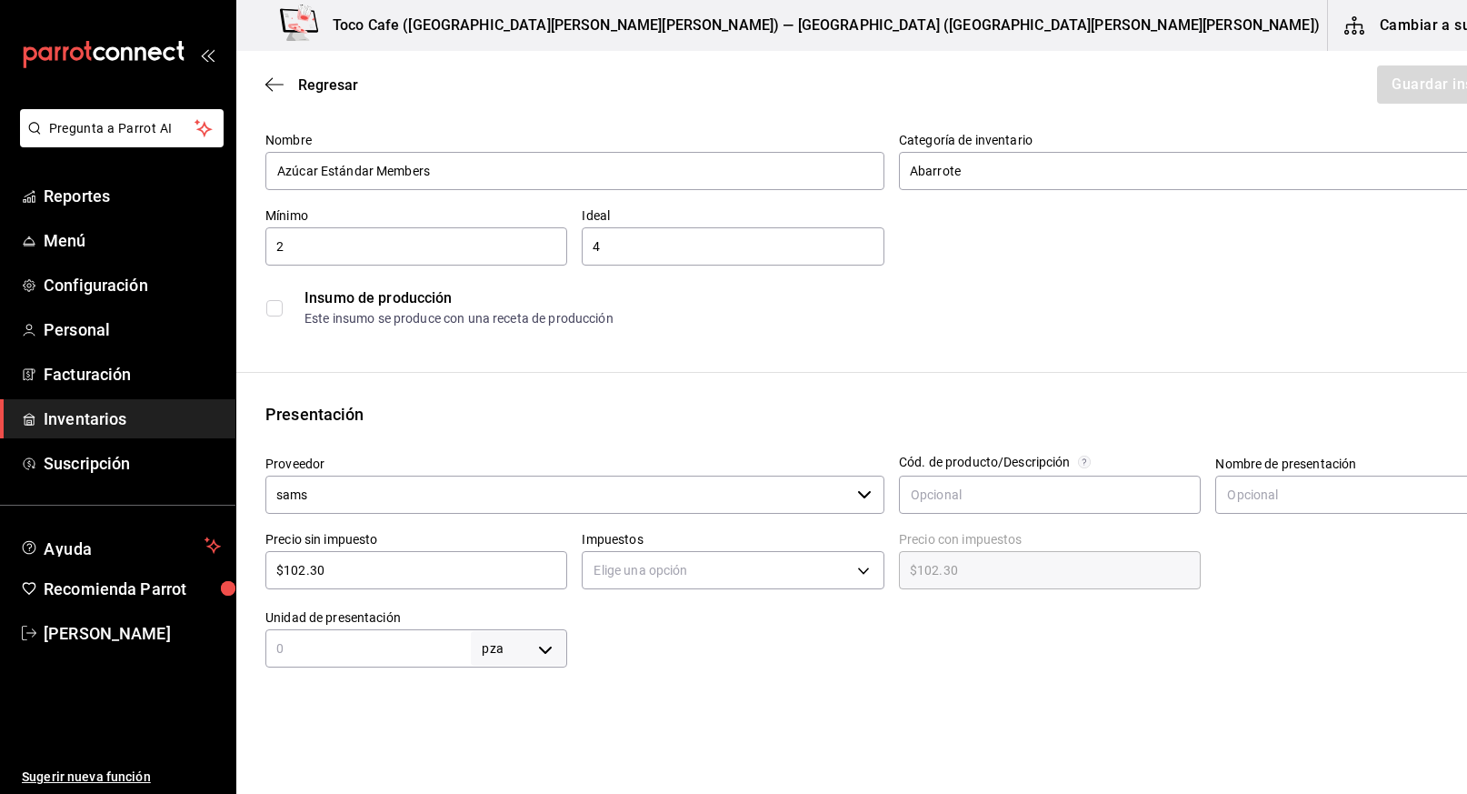
click at [349, 653] on input "text" at bounding box center [367, 648] width 205 height 22
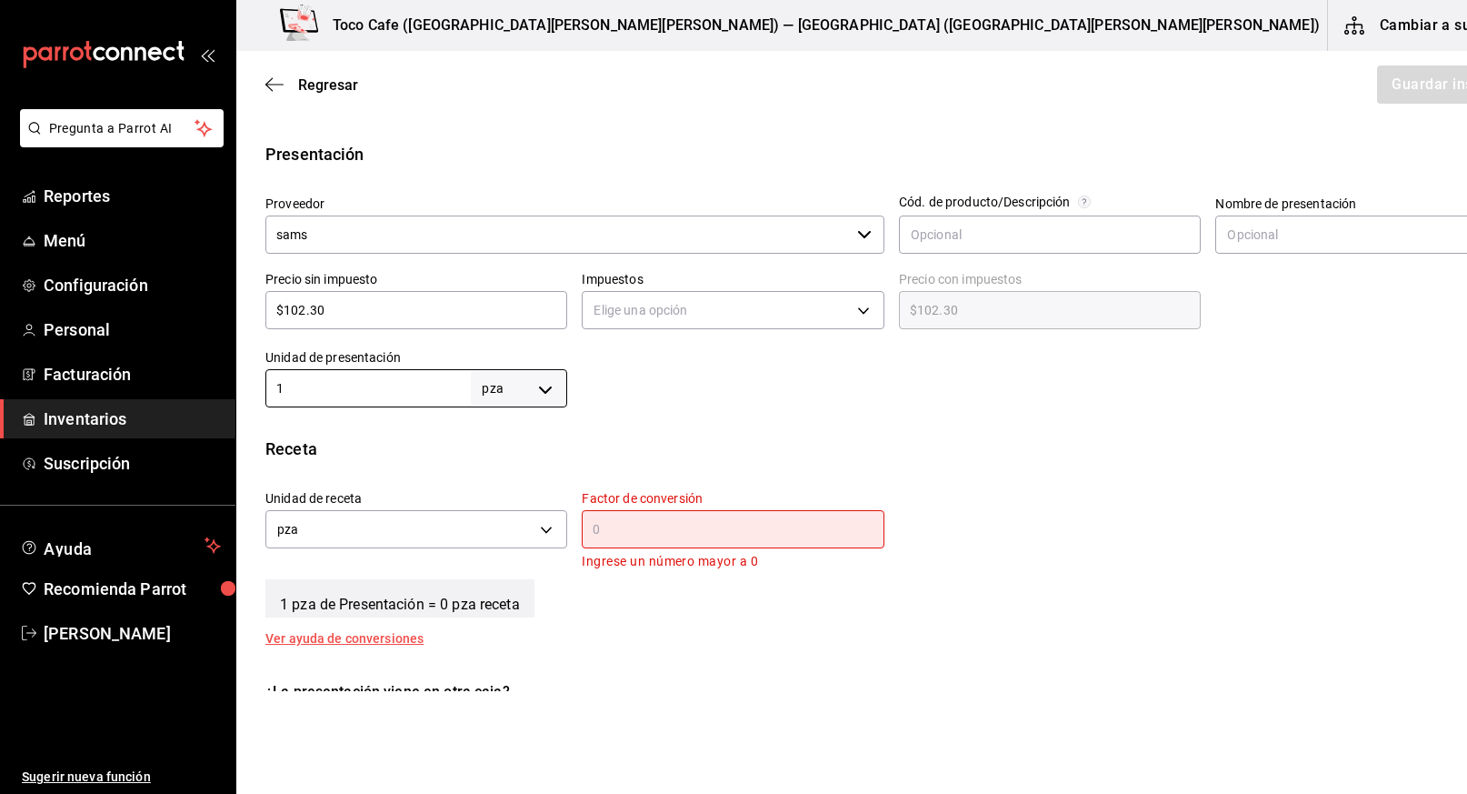
scroll to position [366, 0]
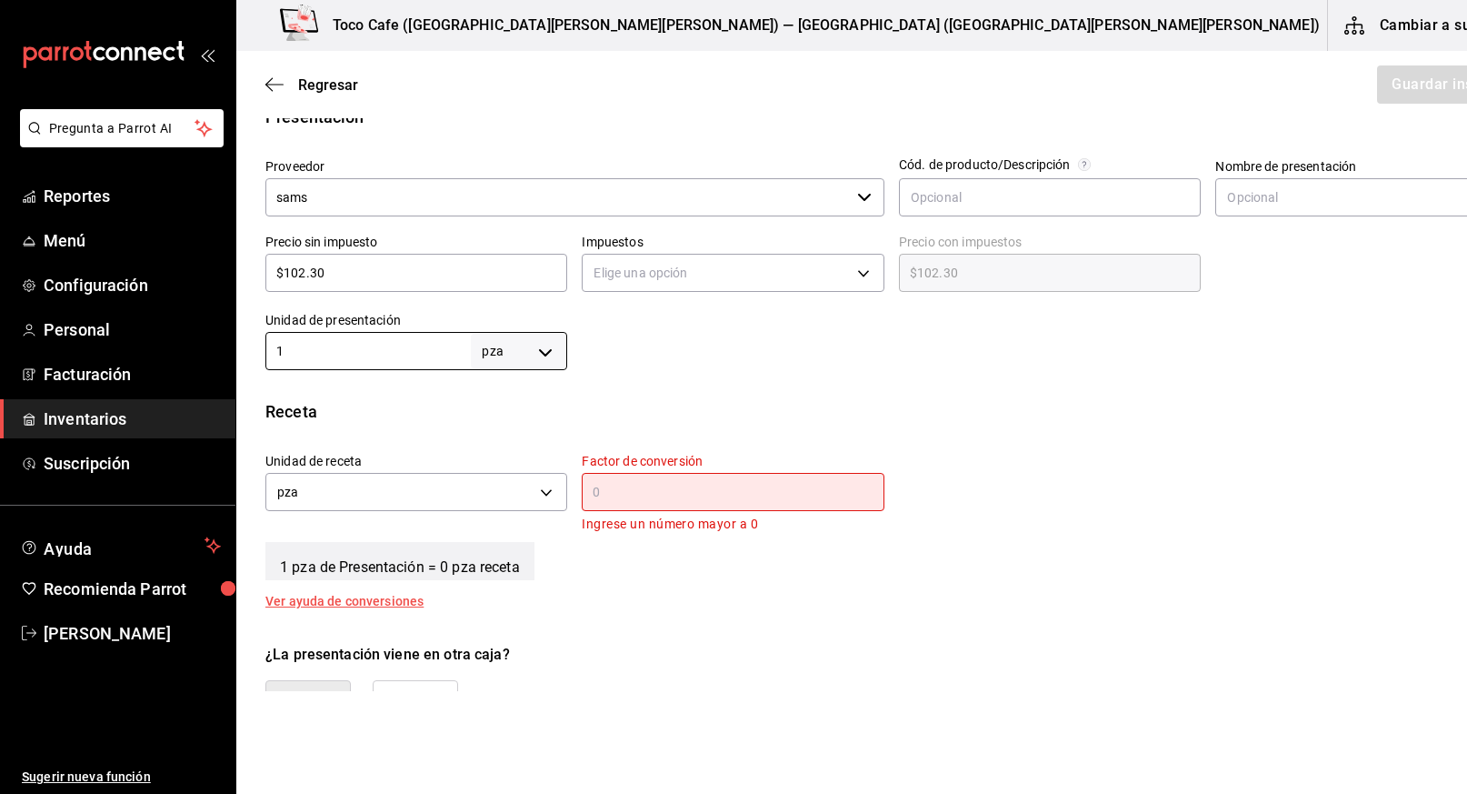
type input "1"
click at [642, 492] on input "text" at bounding box center [733, 492] width 302 height 22
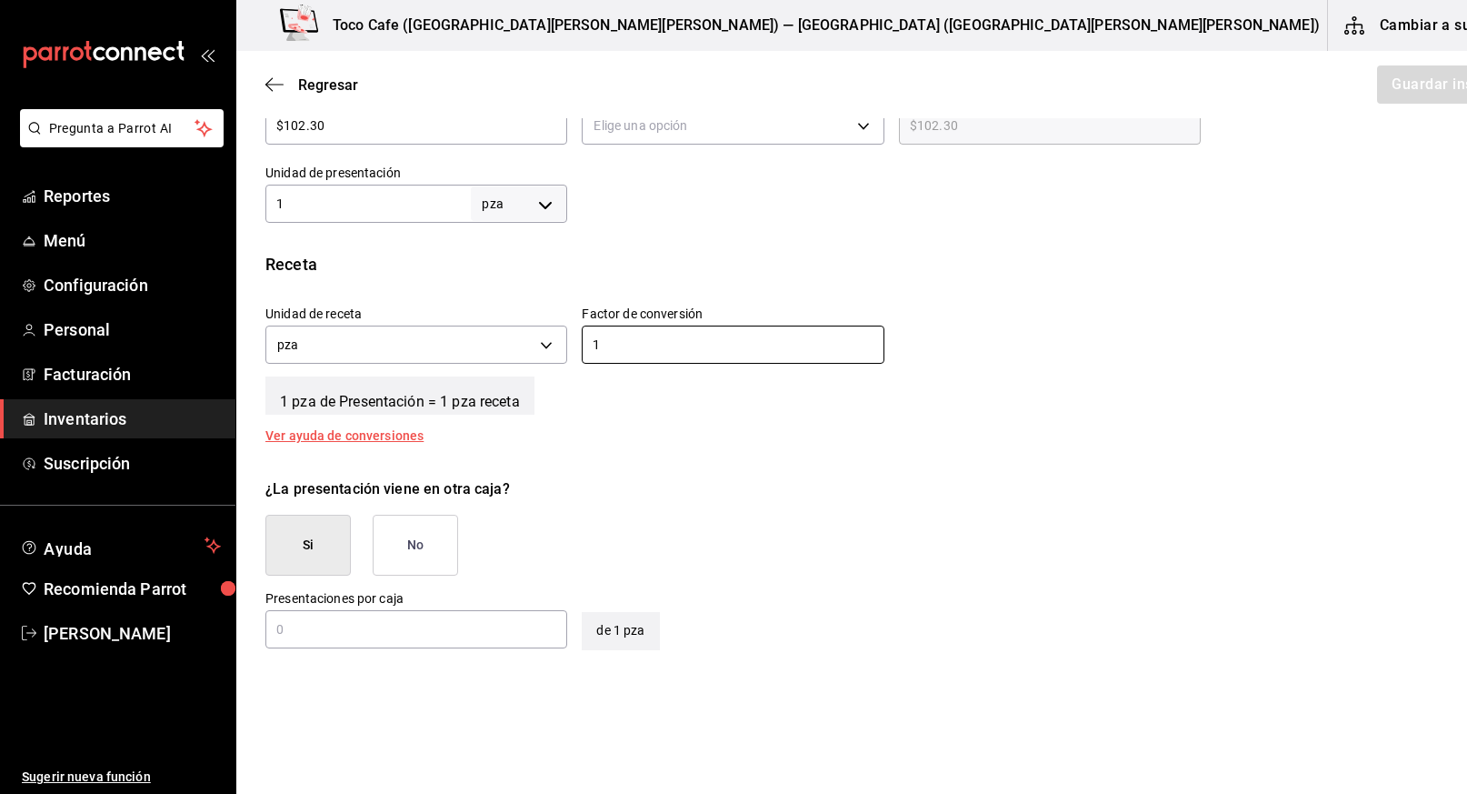
scroll to position [519, 0]
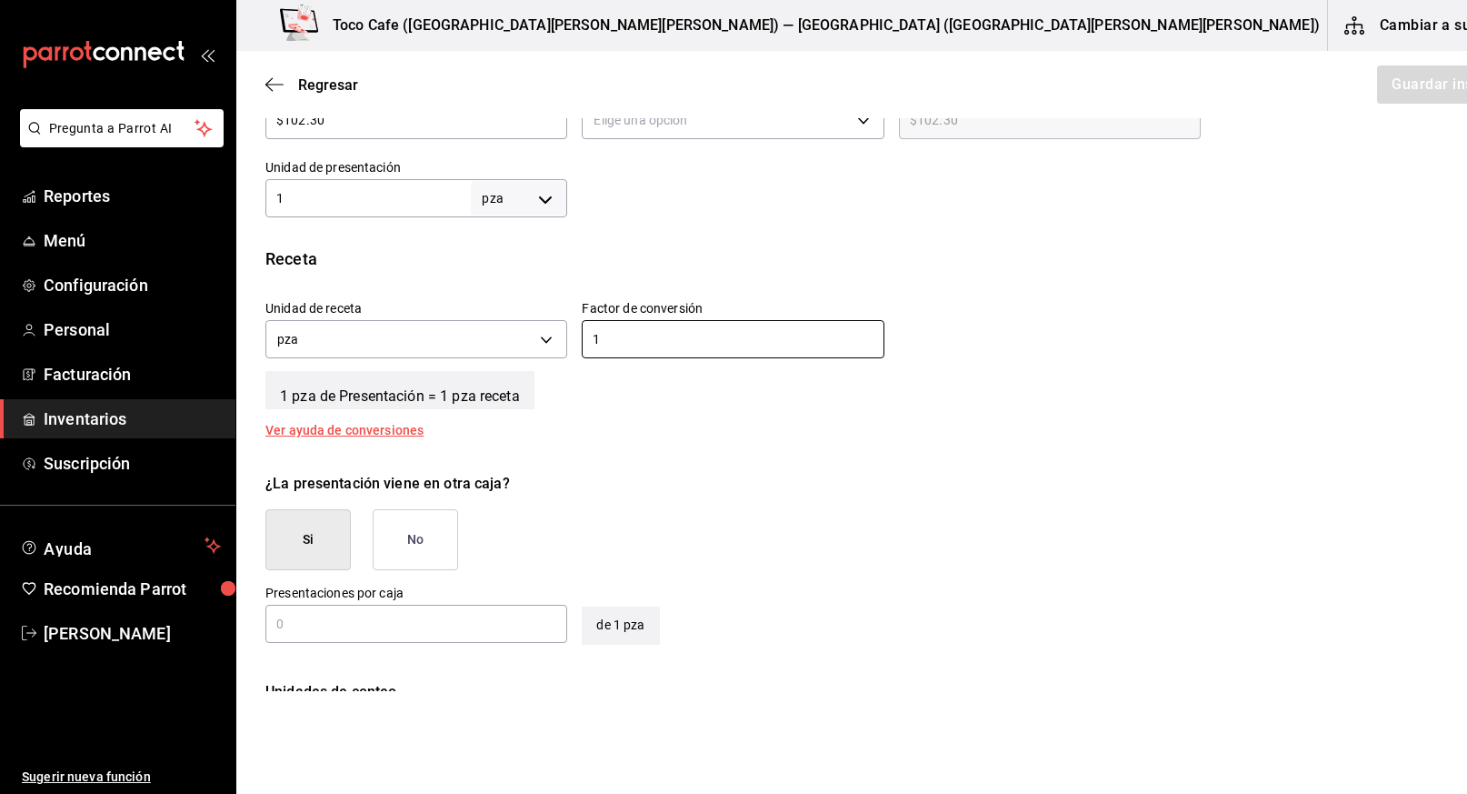
type input "1"
click at [419, 539] on button "No" at bounding box center [415, 539] width 85 height 61
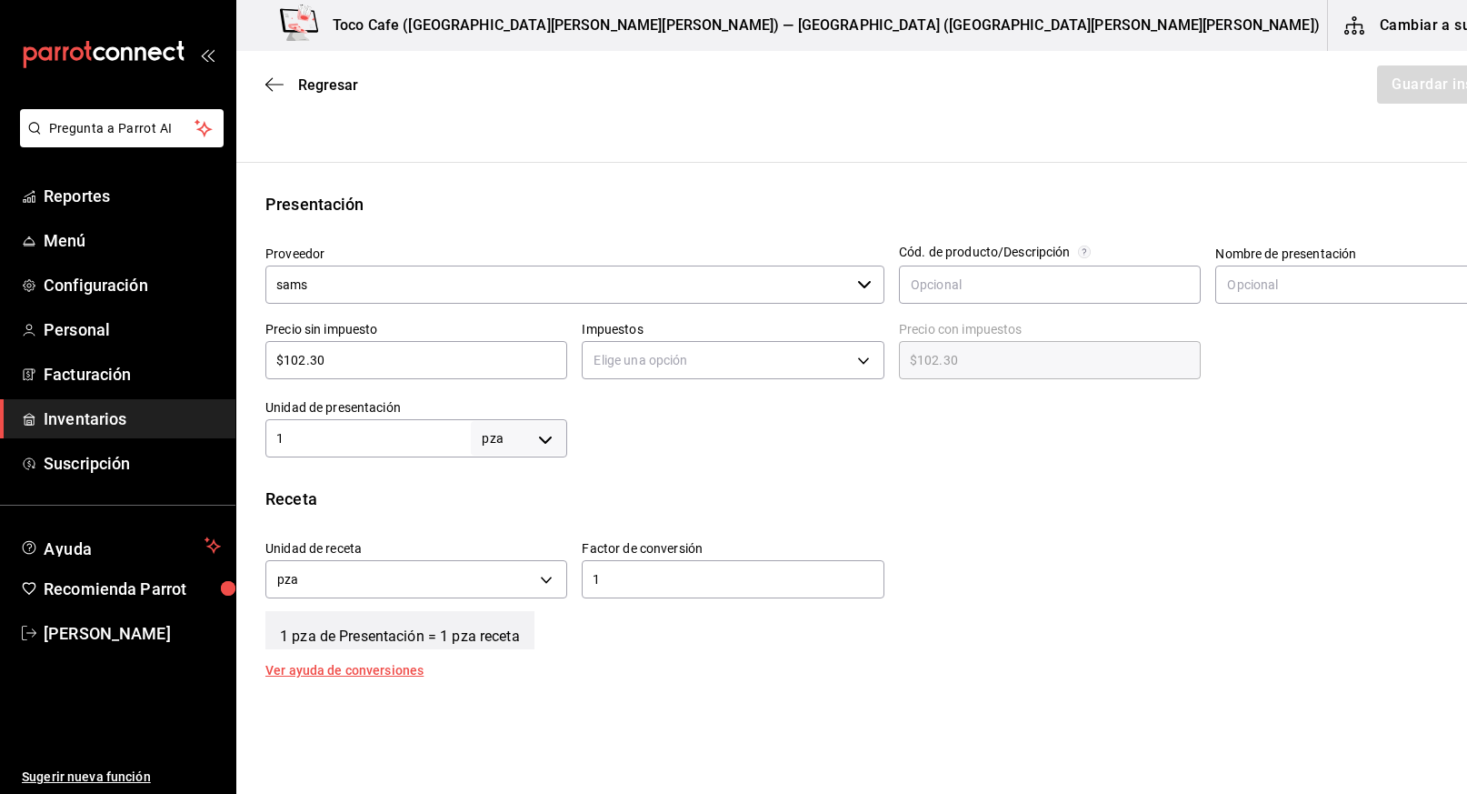
scroll to position [147, 0]
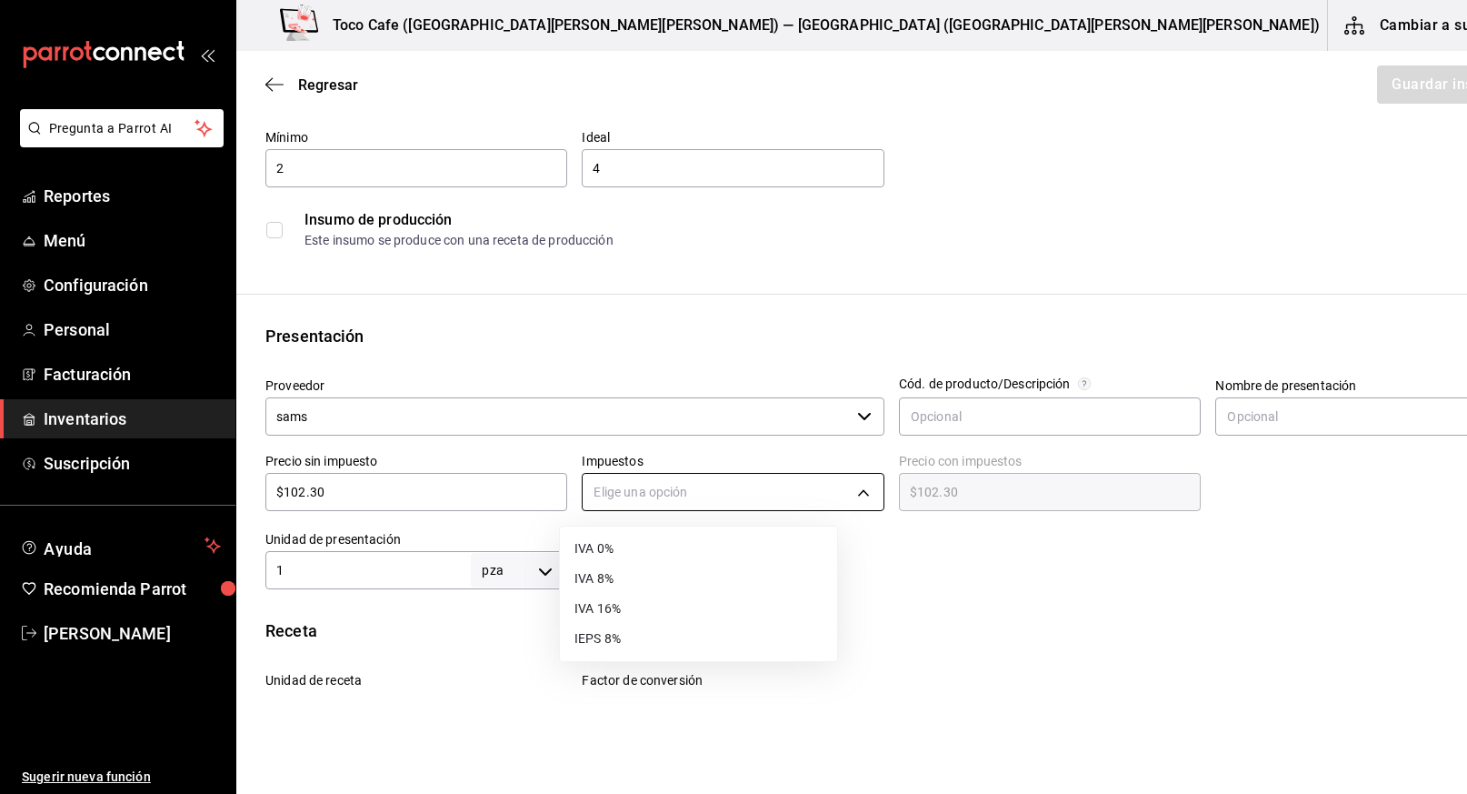
click at [815, 486] on body "Pregunta a Parrot AI Reportes Menú Configuración Personal Facturación Inventari…" at bounding box center [733, 345] width 1467 height 691
click at [772, 543] on li "IVA 0%" at bounding box center [698, 549] width 277 height 30
type input "IVA_0"
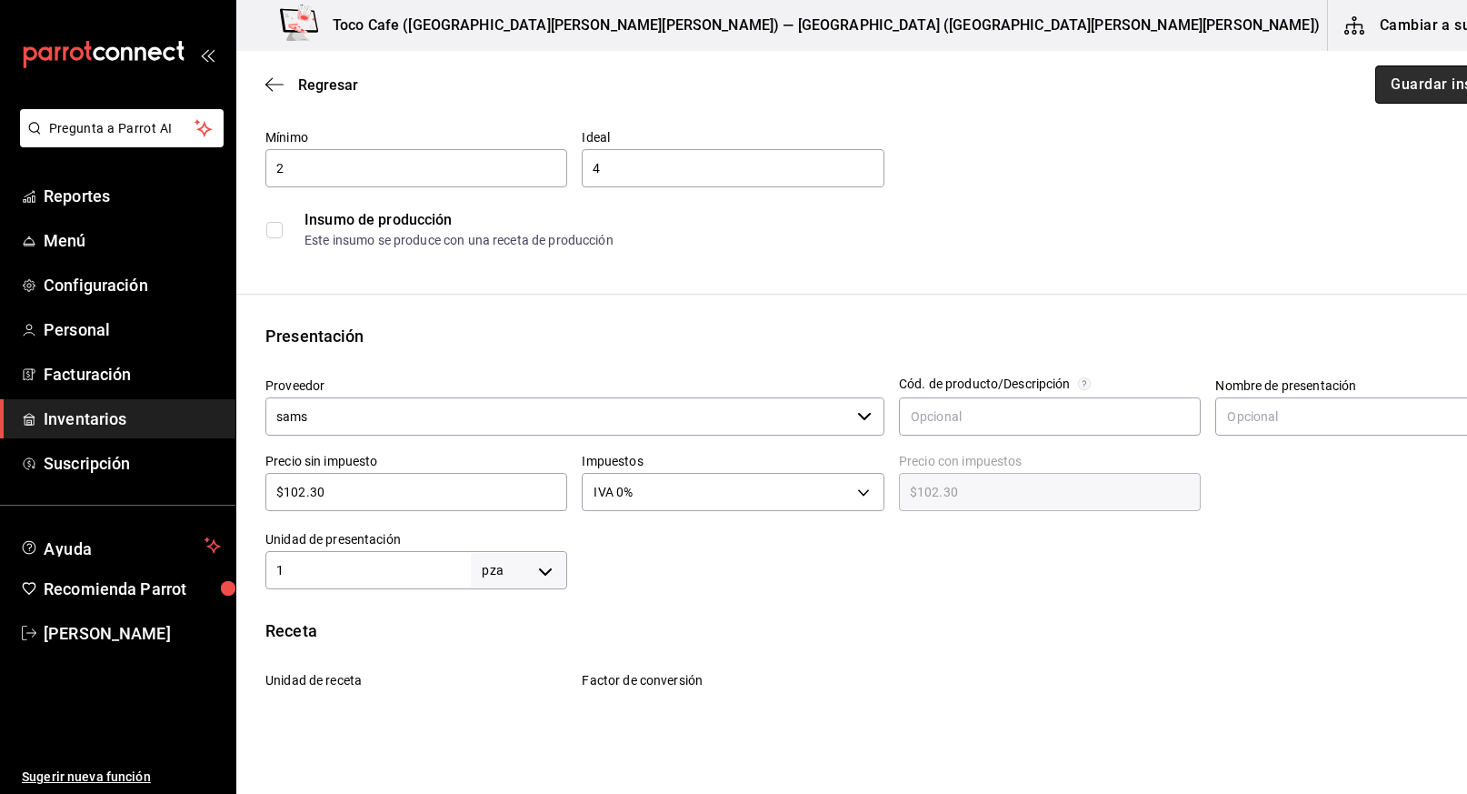
click at [1375, 81] on button "Guardar insumo" at bounding box center [1446, 84] width 142 height 38
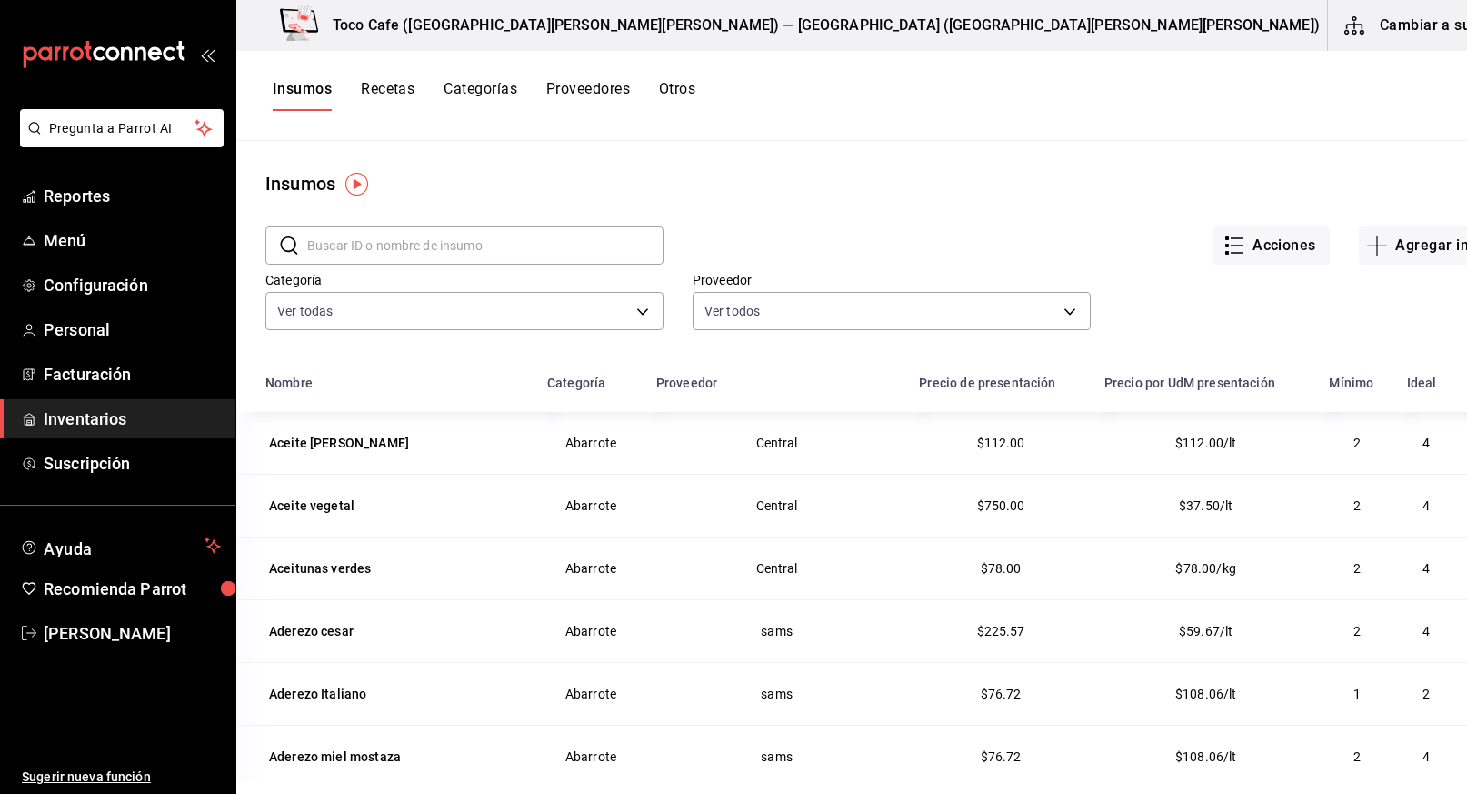
click at [348, 243] on input "text" at bounding box center [485, 245] width 356 height 36
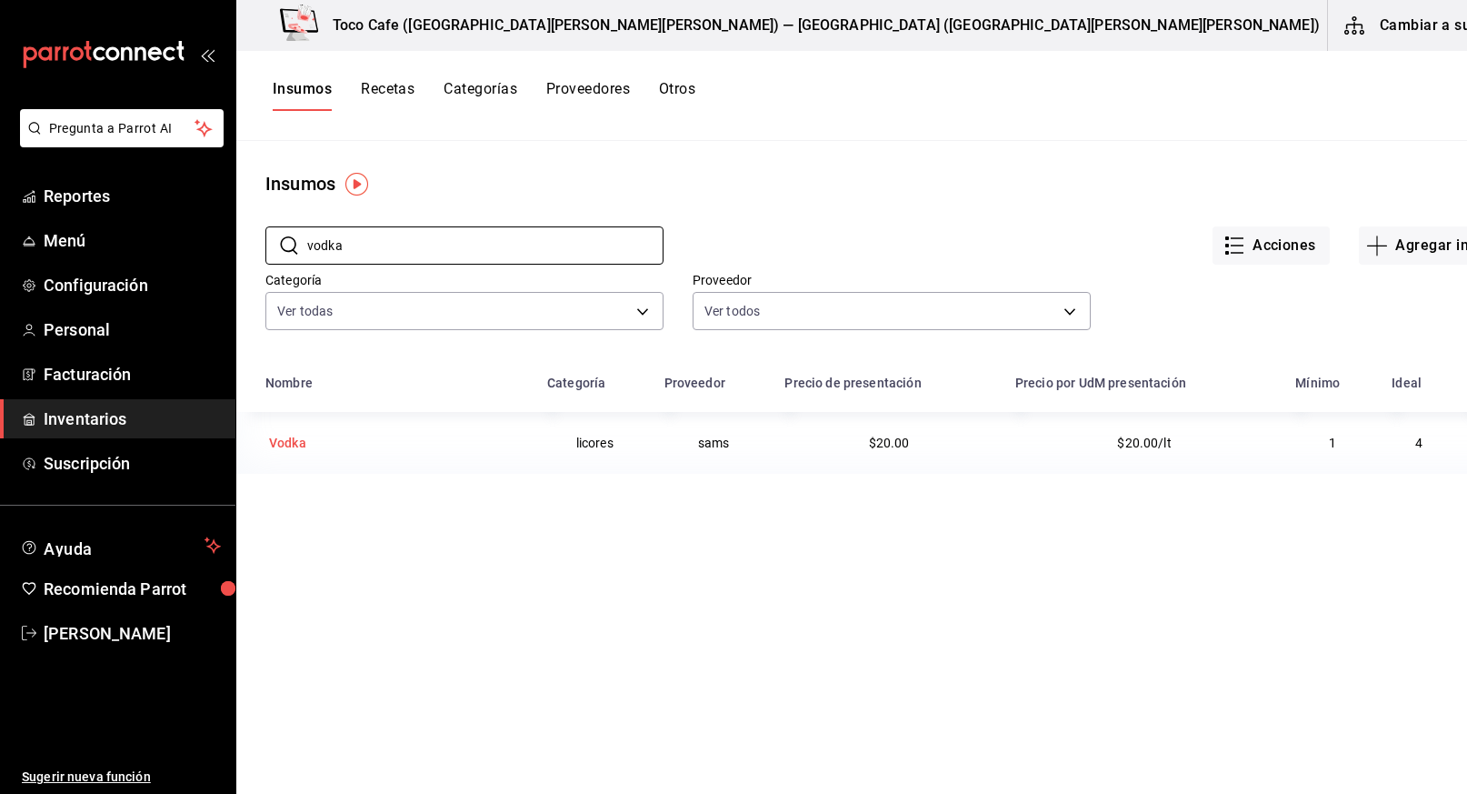
type input "vodka"
click at [283, 444] on div "Vodka" at bounding box center [287, 443] width 37 height 18
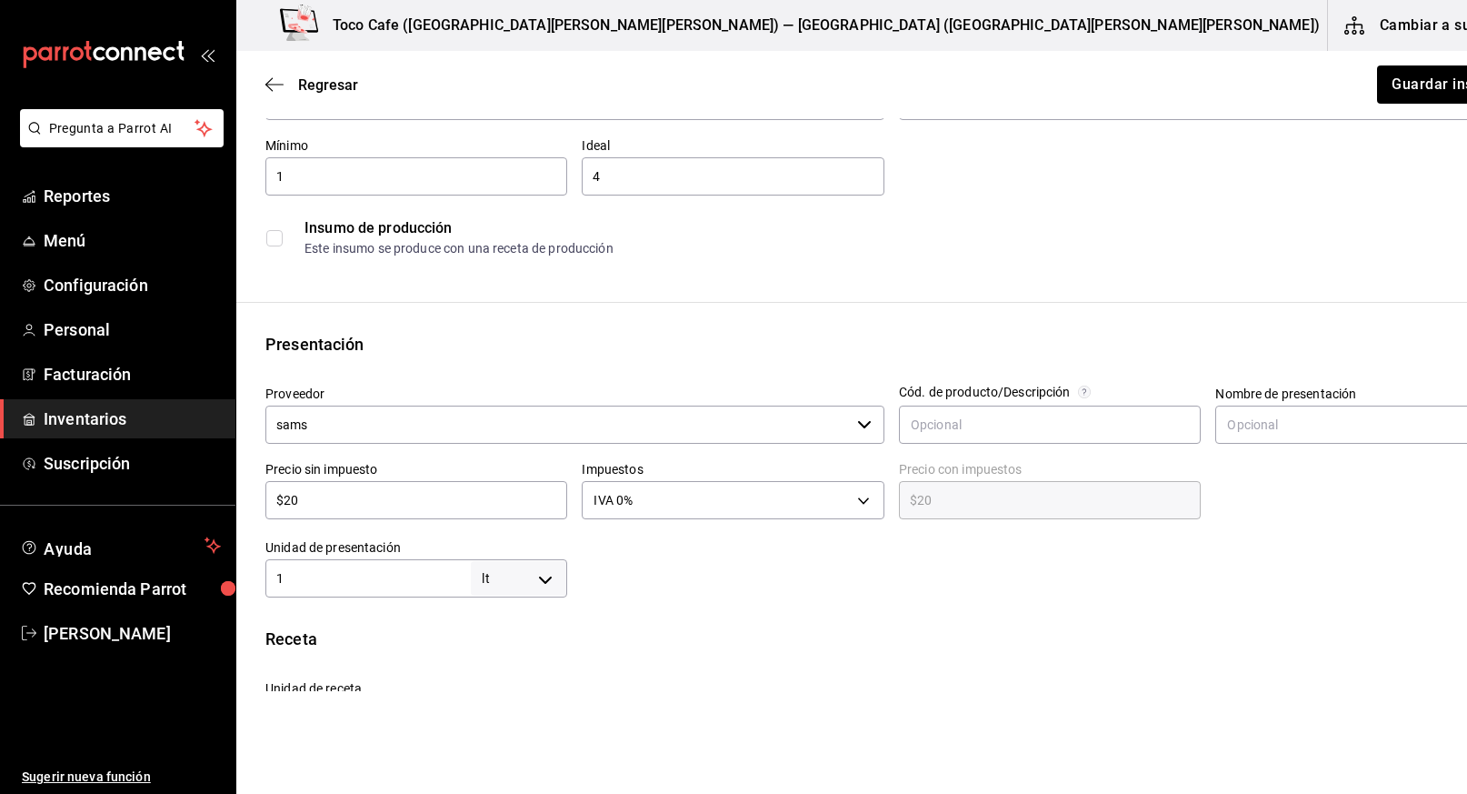
scroll to position [175, 0]
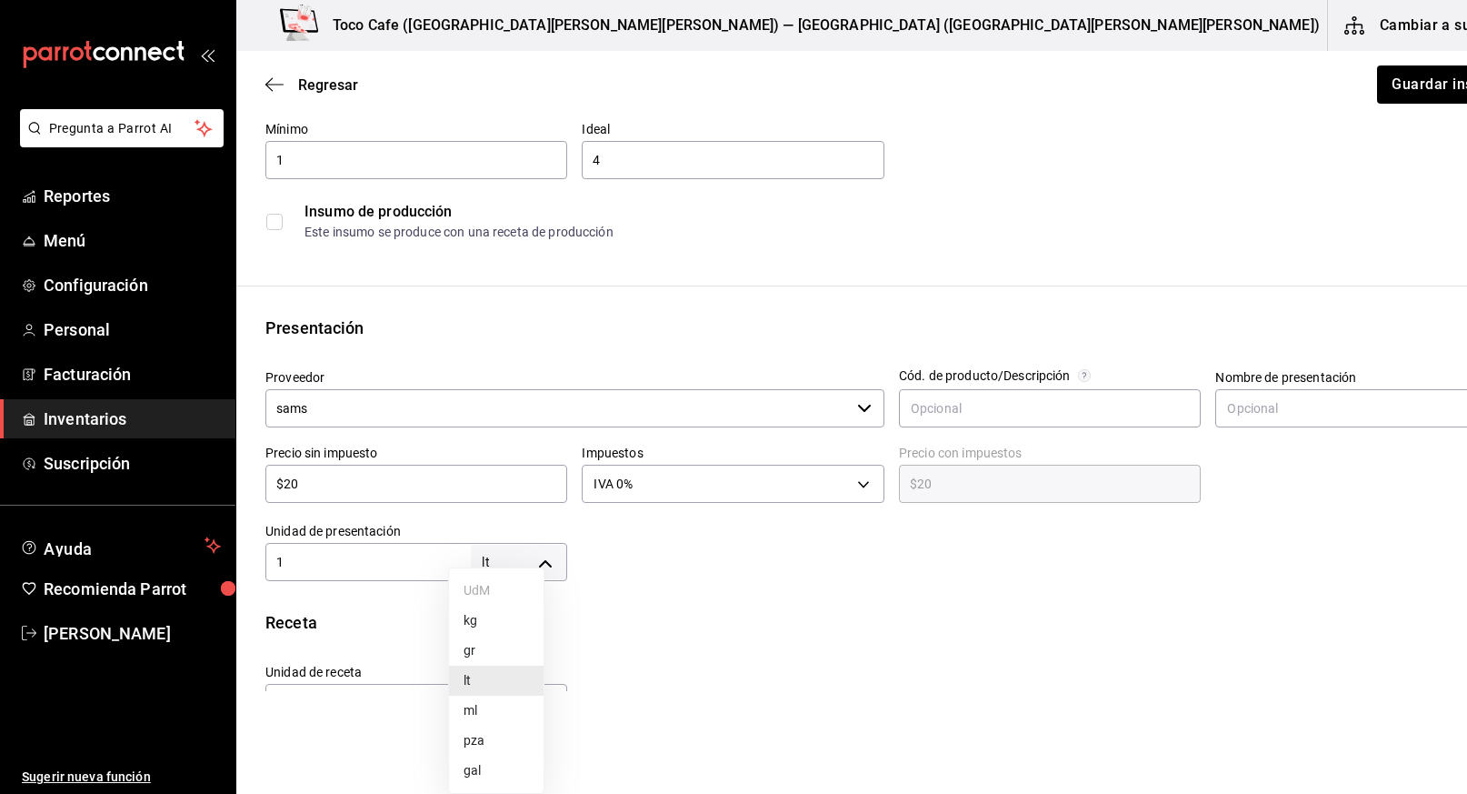
click at [524, 564] on body "Pregunta a Parrot AI Reportes Menú Configuración Personal Facturación Inventari…" at bounding box center [733, 345] width 1467 height 691
click at [501, 738] on li "pza" at bounding box center [496, 740] width 95 height 30
type input "UNIT"
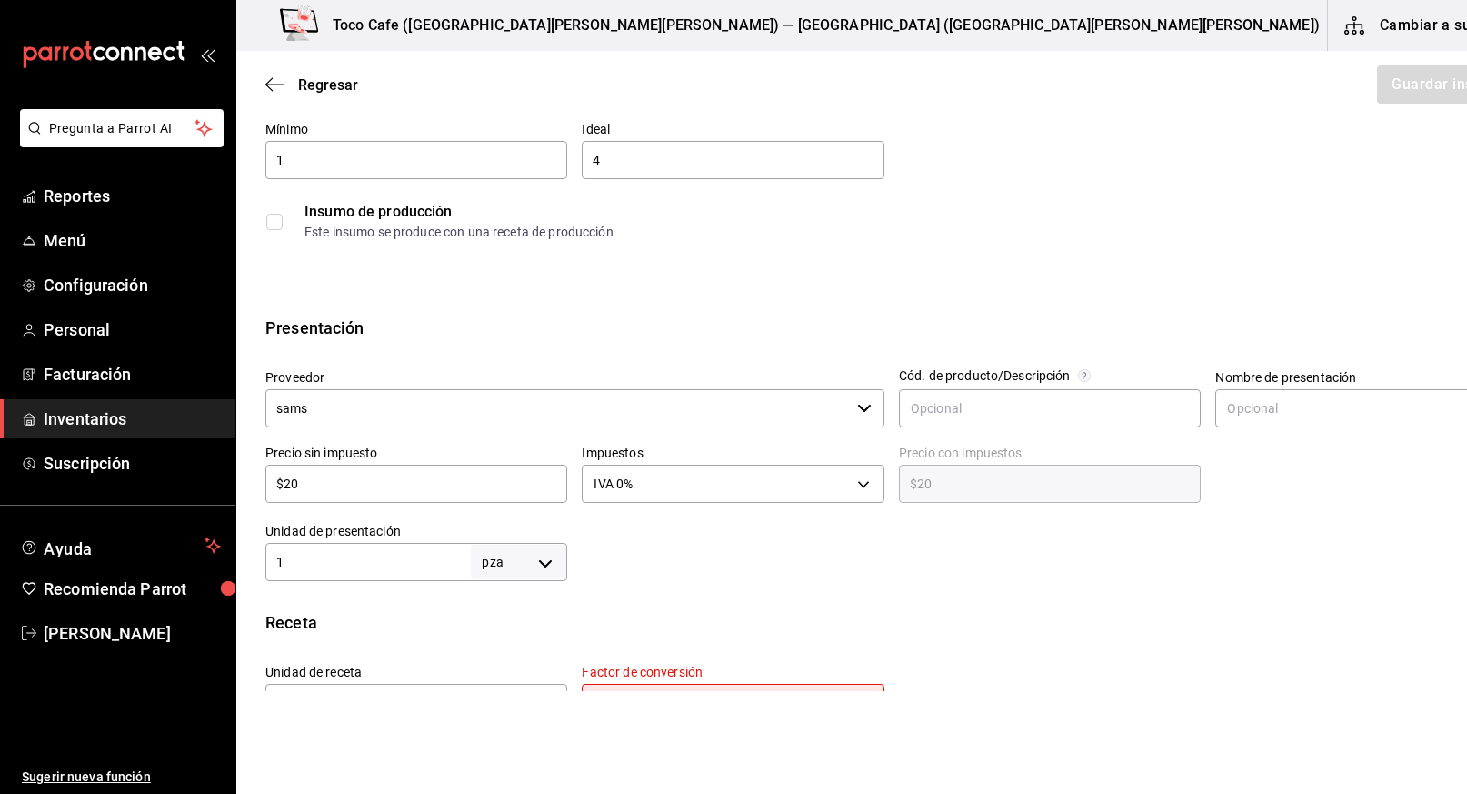
click at [439, 489] on input "$20" at bounding box center [416, 484] width 302 height 22
type input "$2"
type input "$2.00"
type input "$0.00"
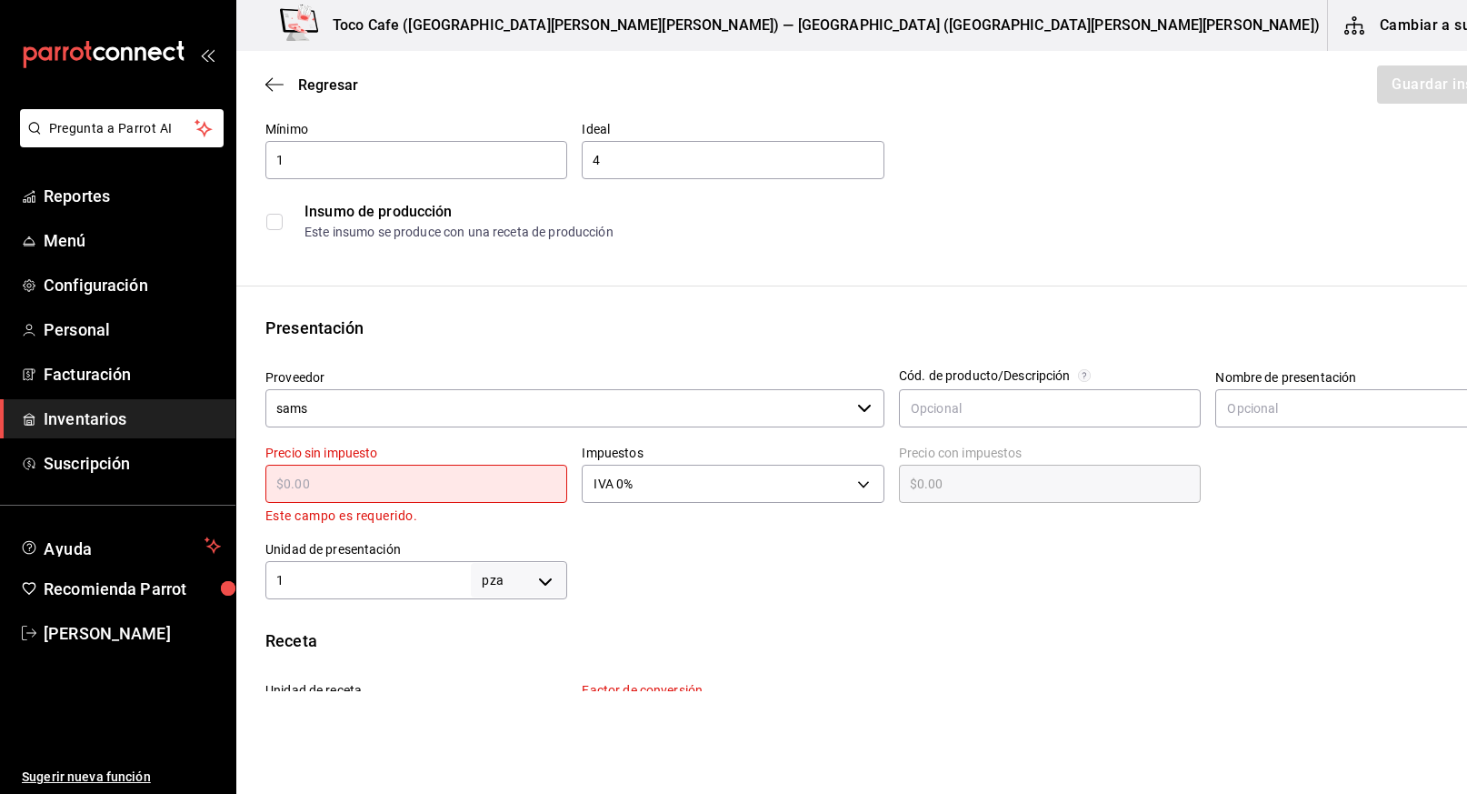
type input "$2"
type input "$2.00"
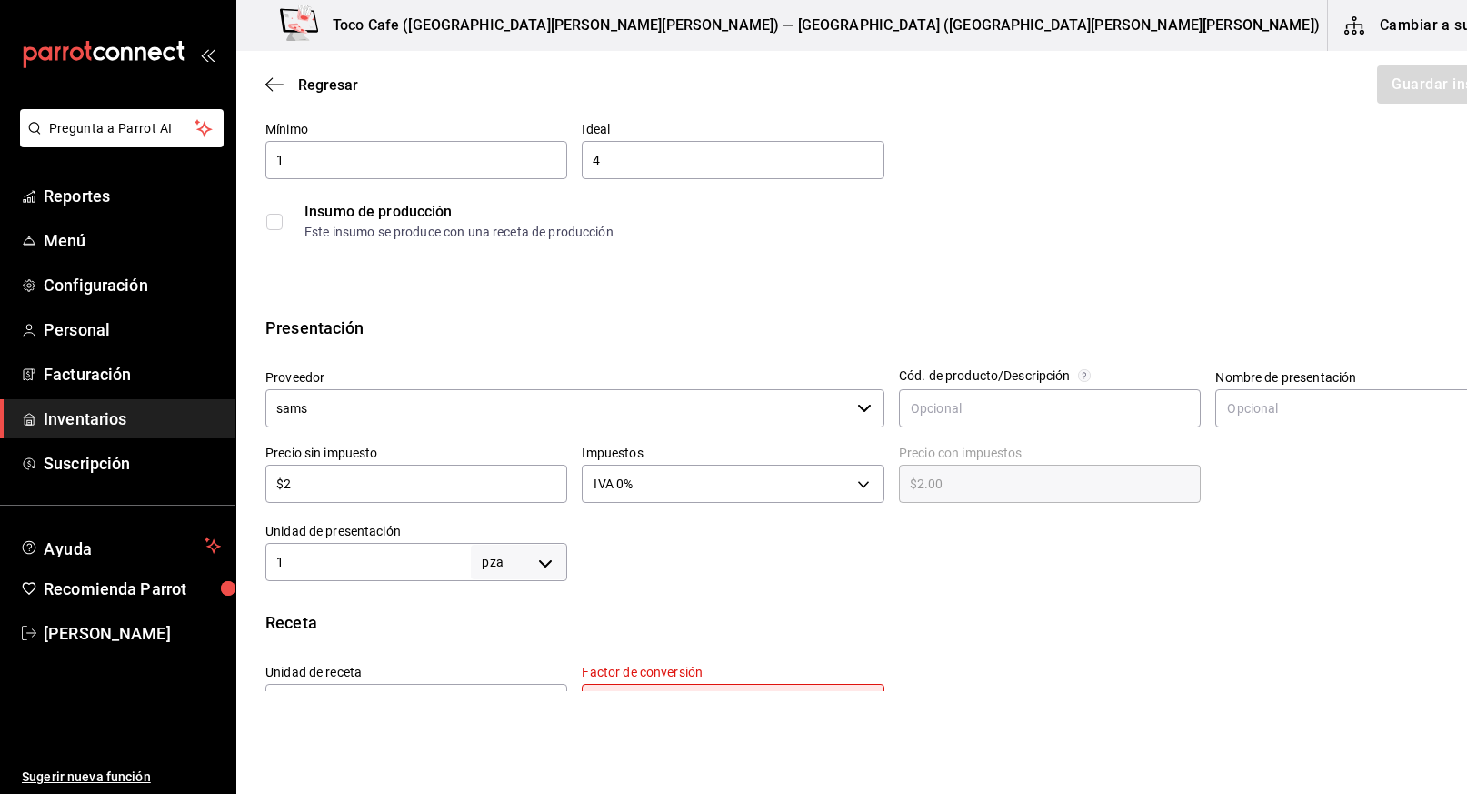
type input "$21"
type input "$21.00"
type input "$215"
type input "$215.00"
type input "$215.5"
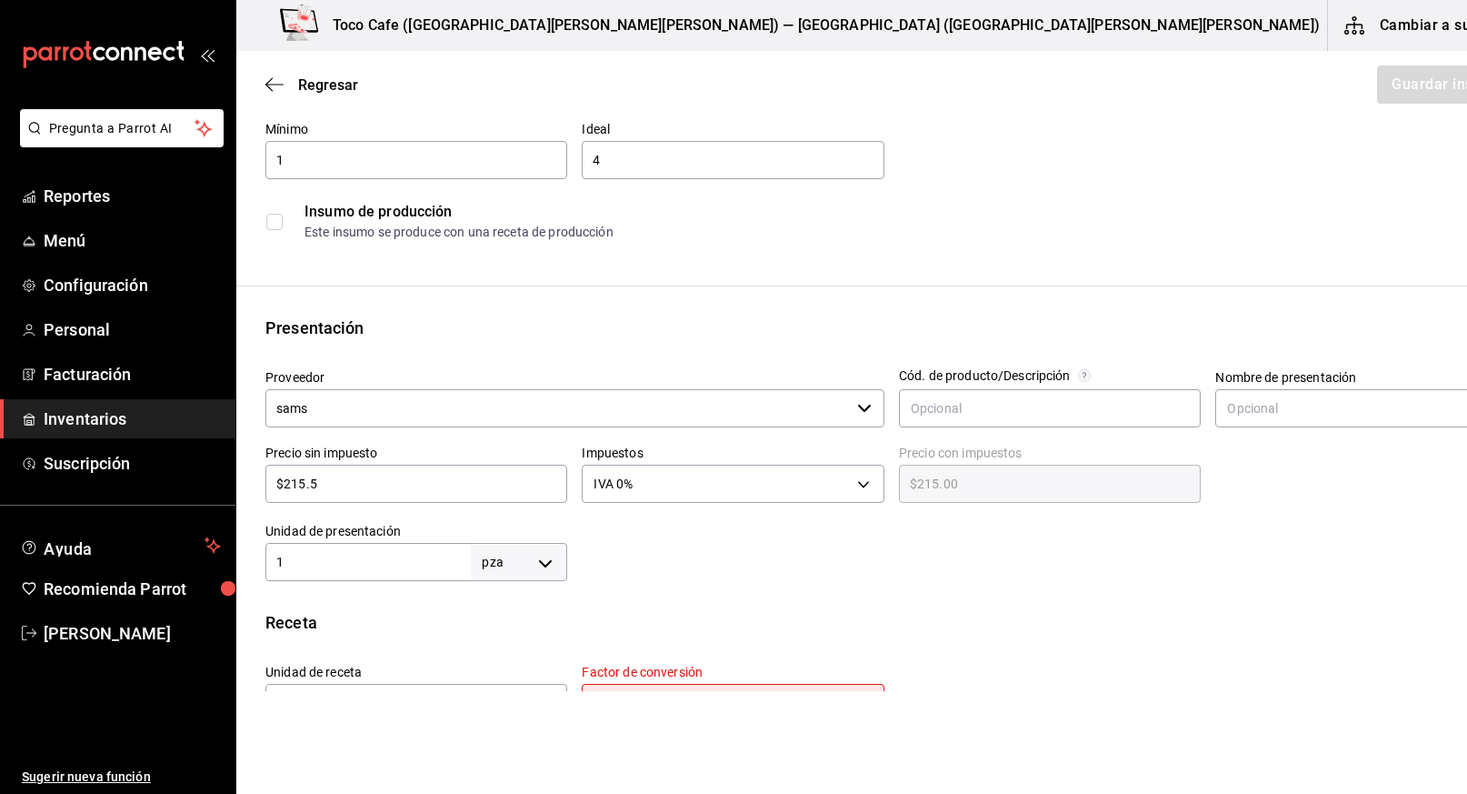
type input "$215.50"
type input "$215.52"
click at [816, 484] on body "Pregunta a Parrot AI Reportes Menú Configuración Personal Facturación Inventari…" at bounding box center [733, 345] width 1467 height 691
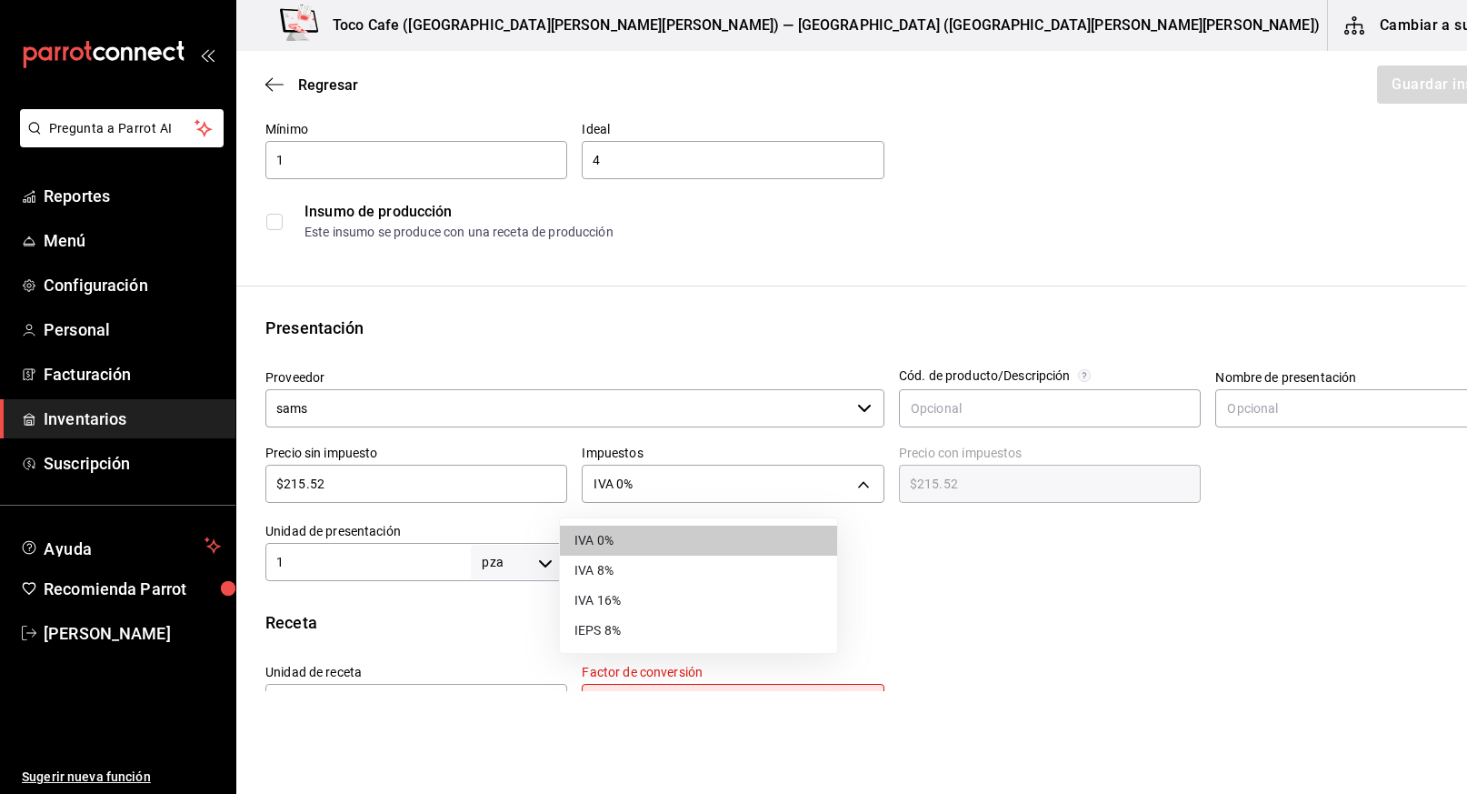
click at [696, 601] on li "IVA 16%" at bounding box center [698, 600] width 277 height 30
type input "IVA_16"
type input "$250.00"
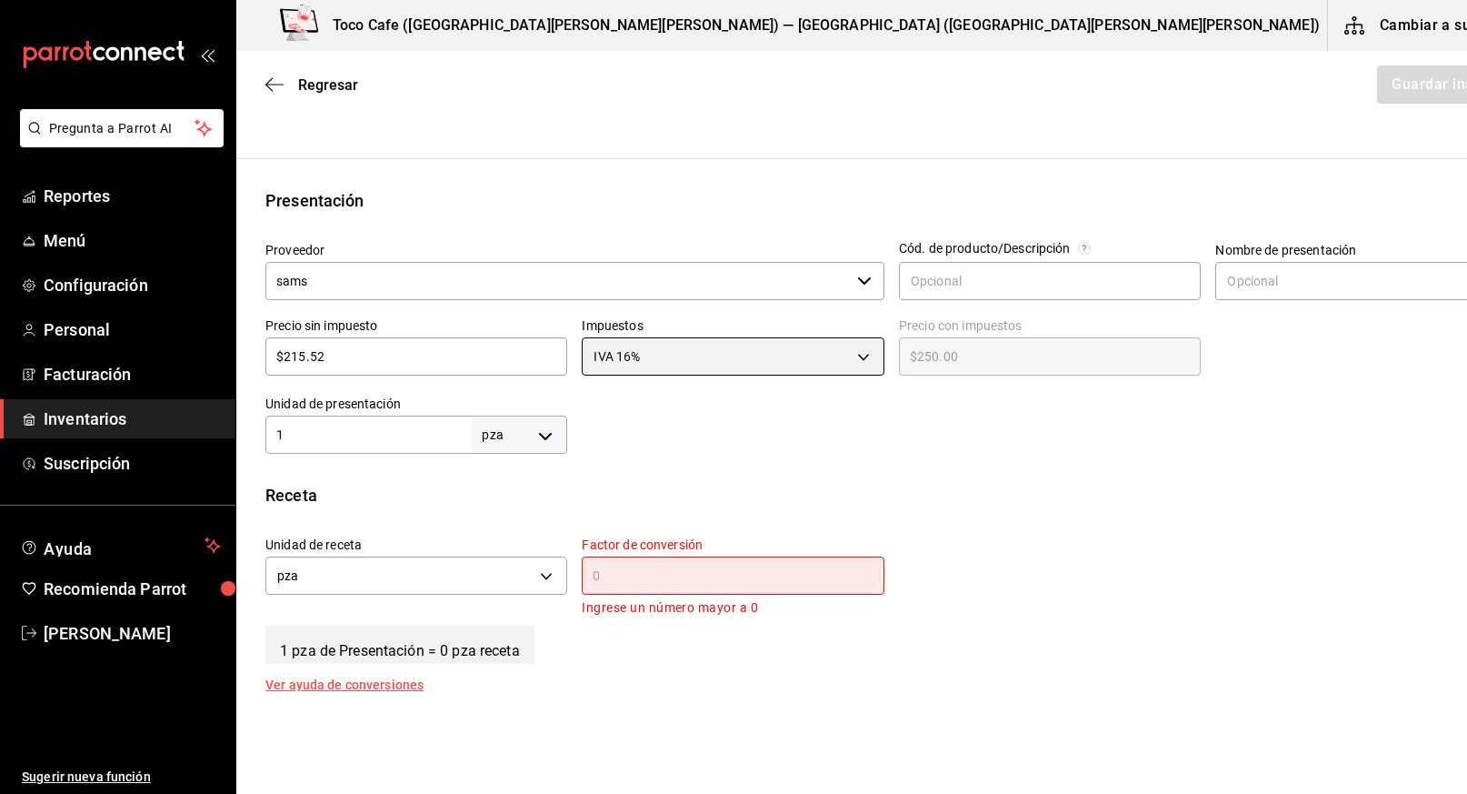
scroll to position [326, 0]
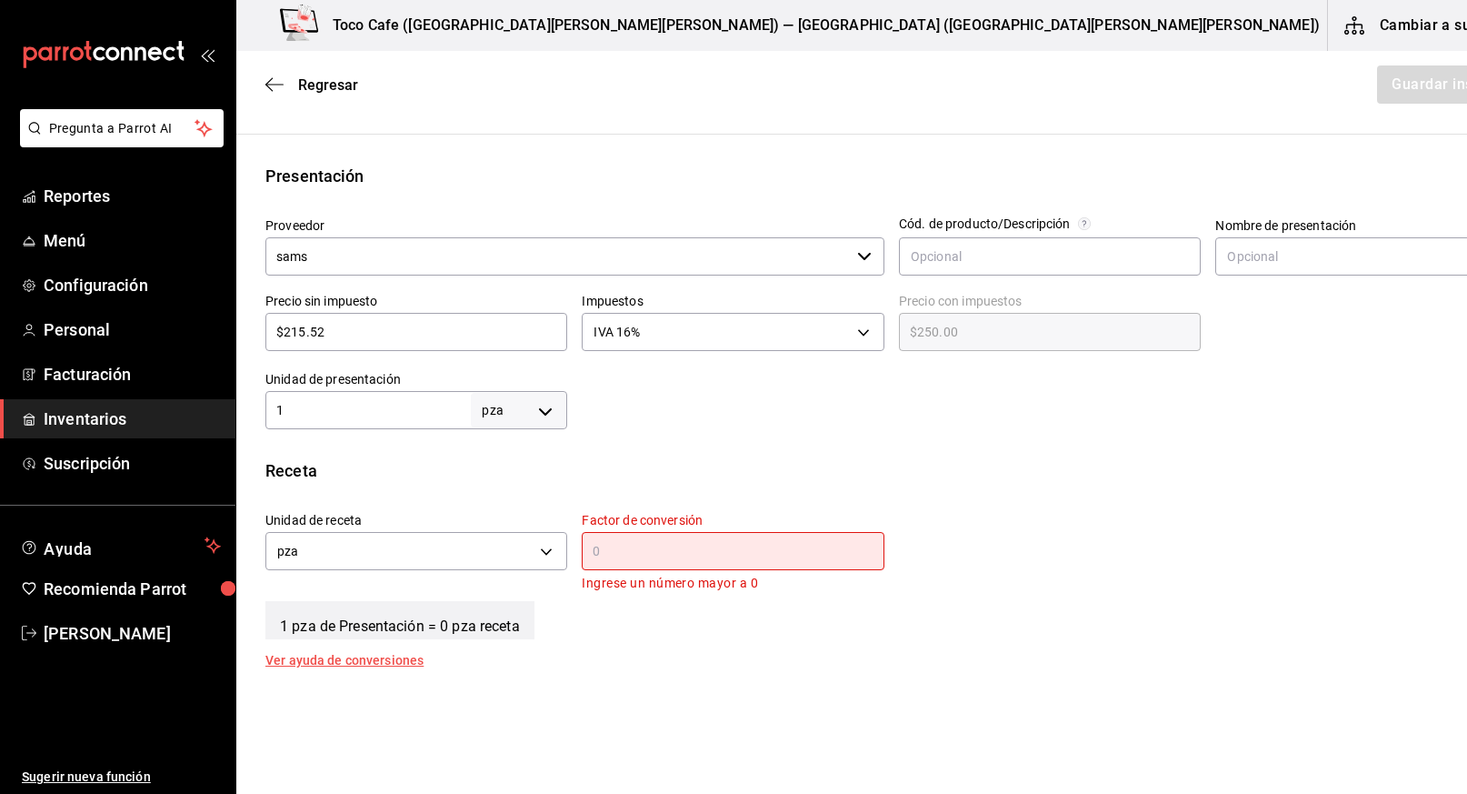
click at [582, 554] on input "text" at bounding box center [733, 551] width 302 height 22
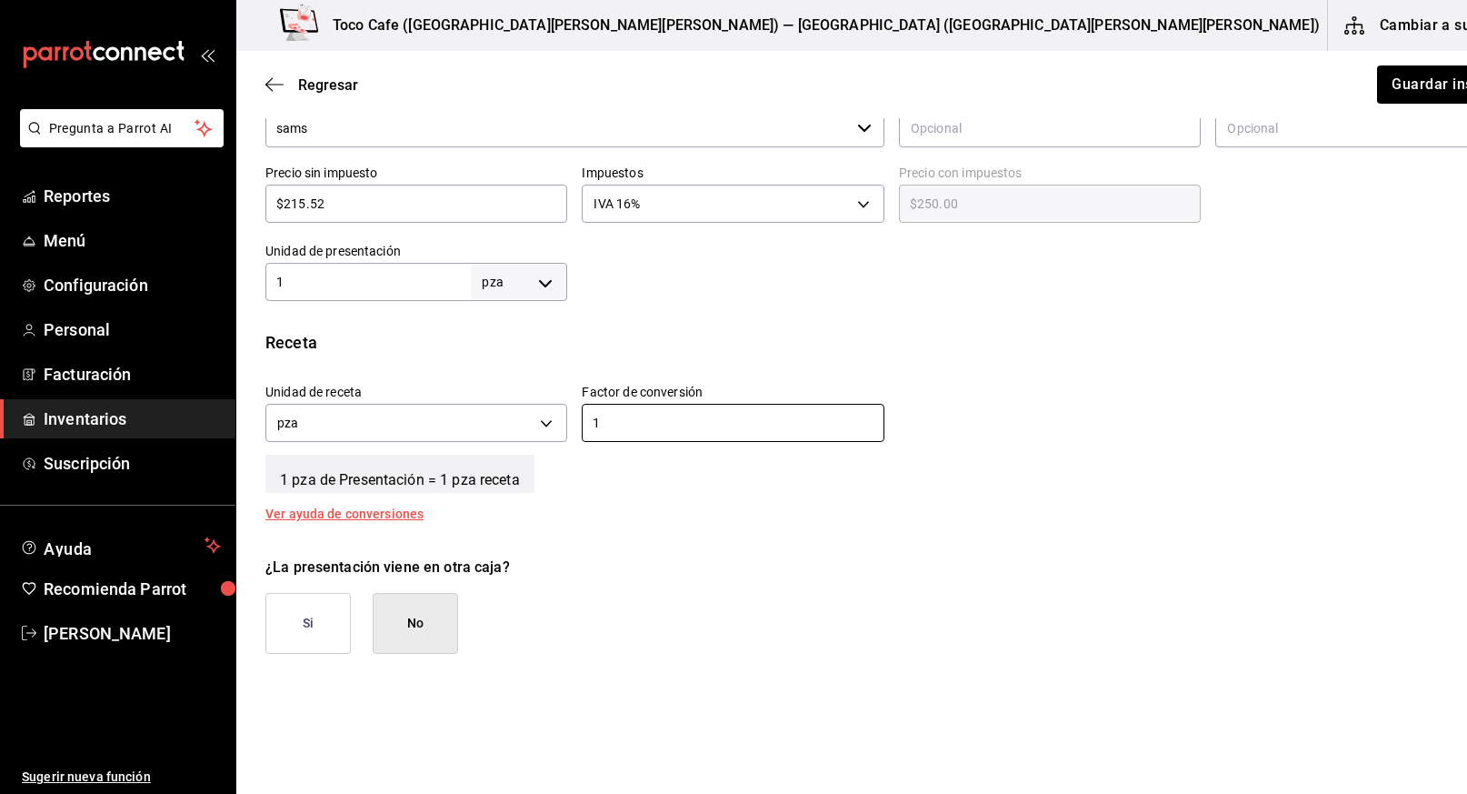
scroll to position [455, 0]
type input "1"
click at [1375, 85] on button "Guardar insumo" at bounding box center [1446, 84] width 142 height 38
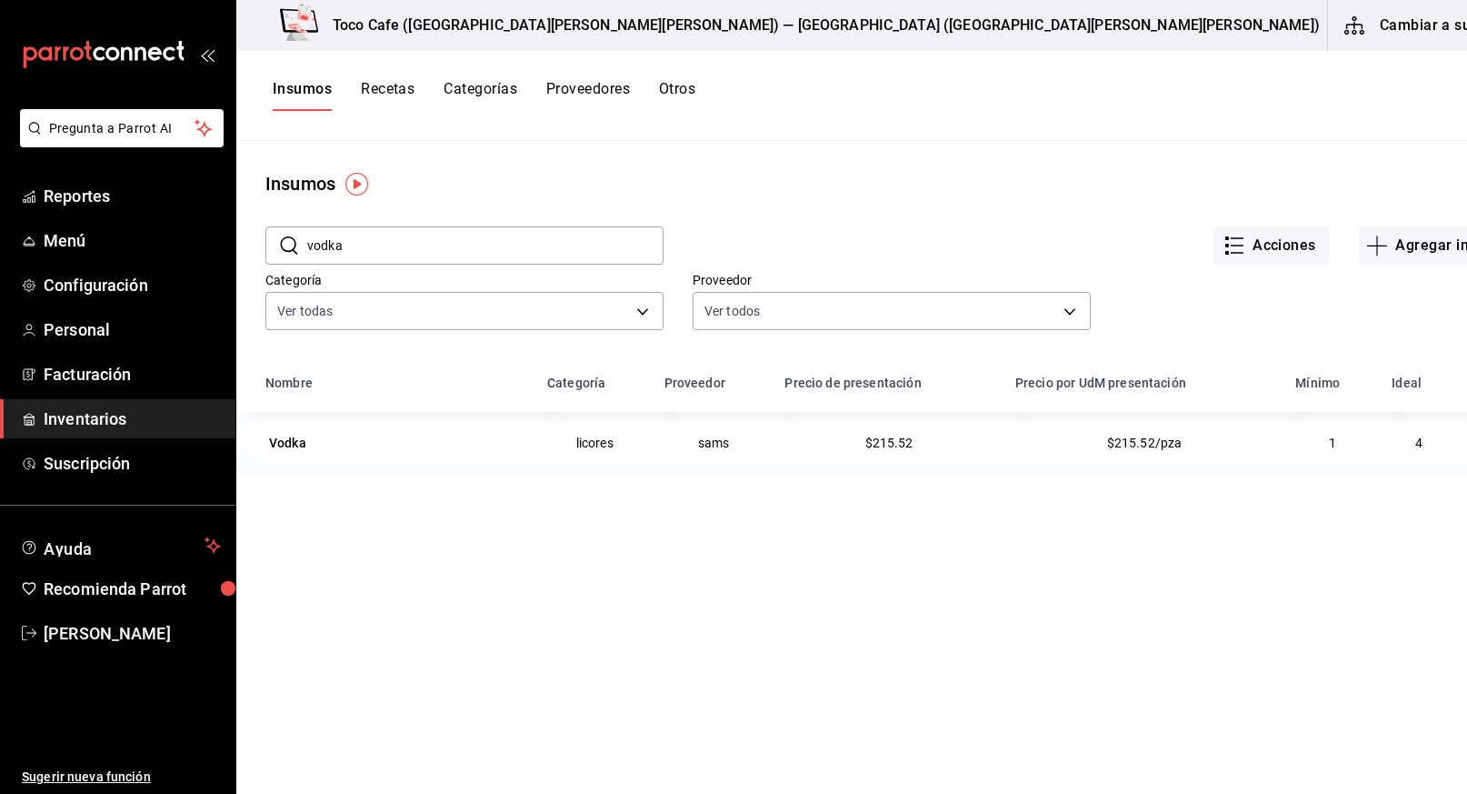
click at [520, 252] on input "vodka" at bounding box center [485, 245] width 356 height 36
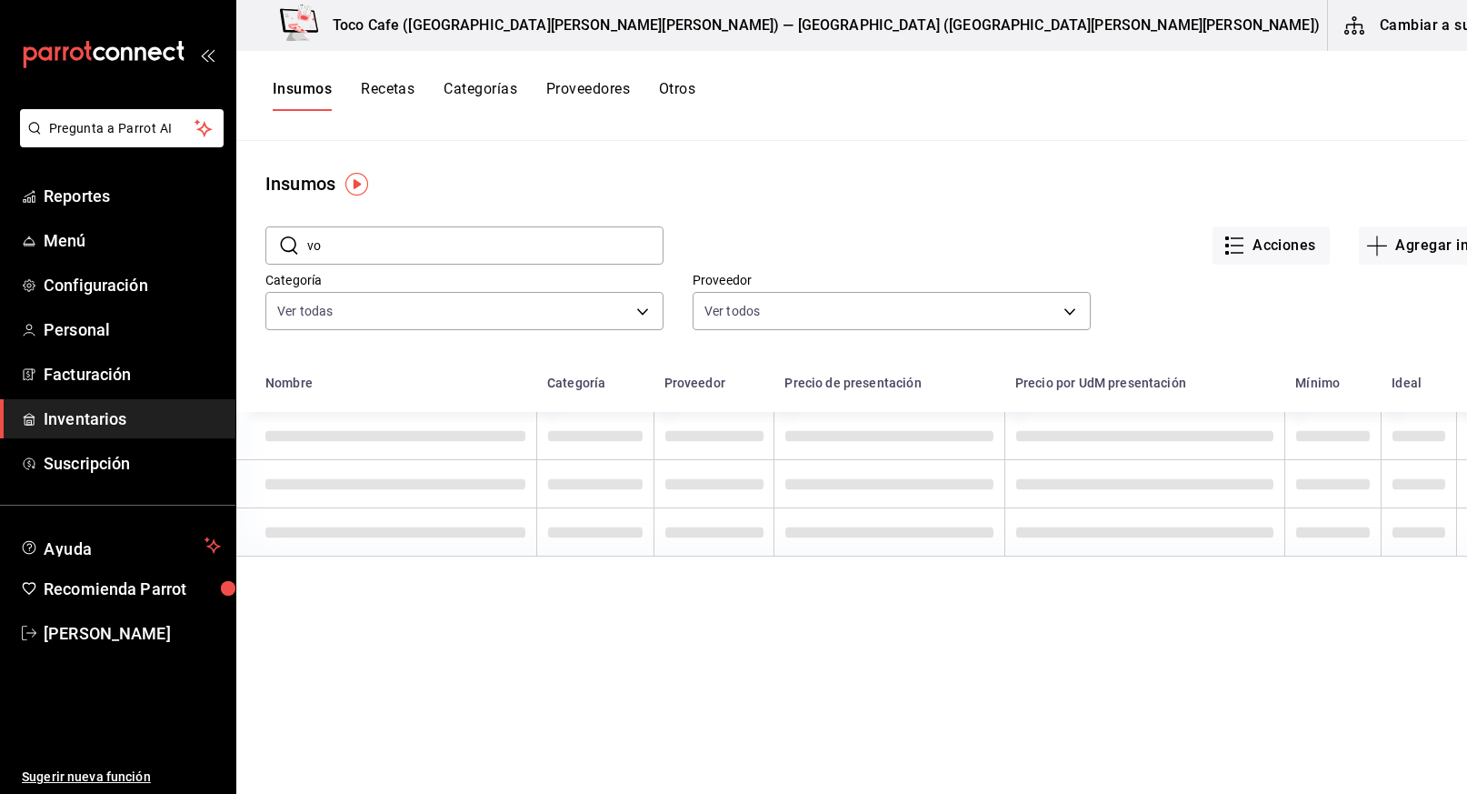
type input "v"
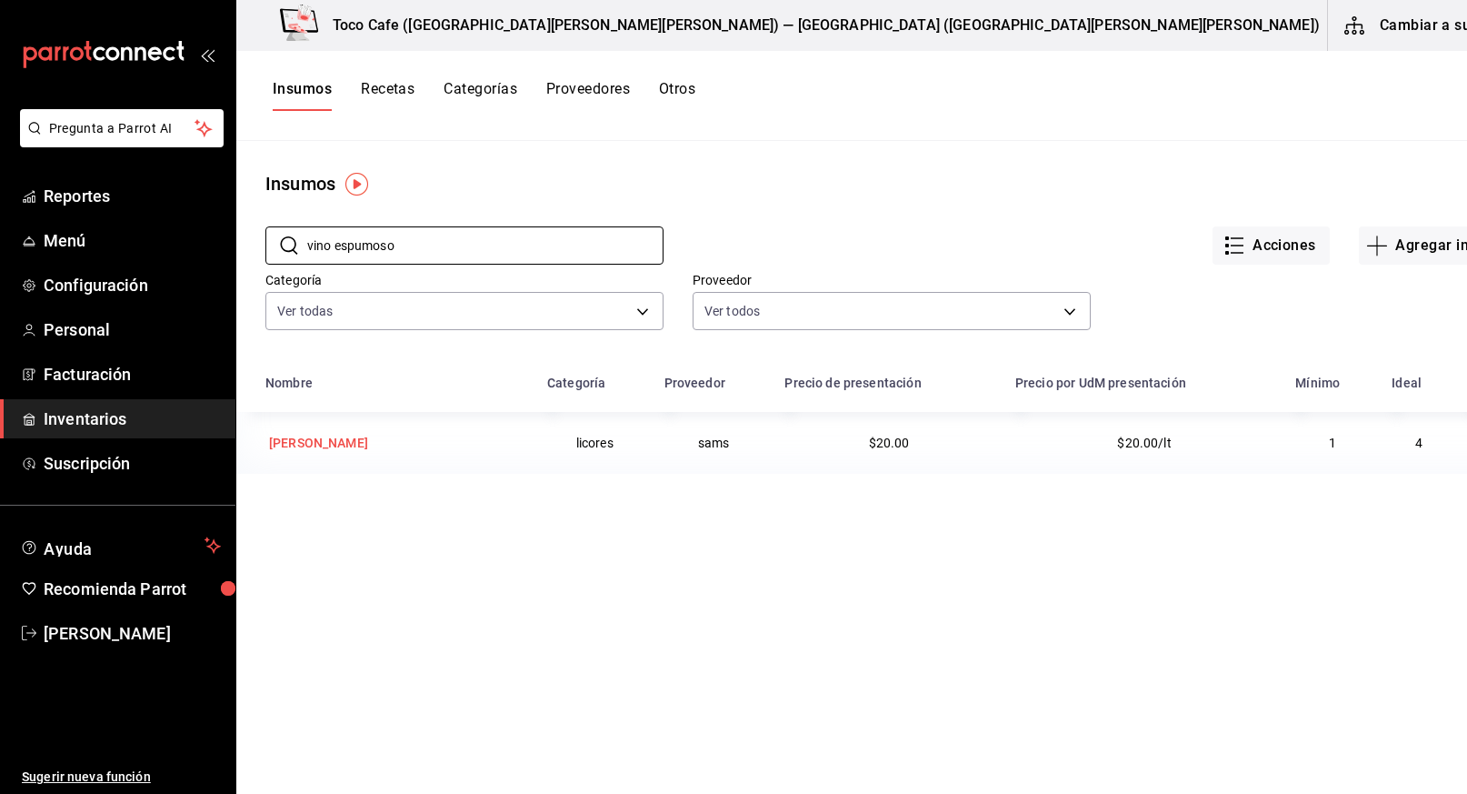
type input "vino espumoso"
click at [316, 443] on div "[PERSON_NAME]" at bounding box center [318, 443] width 99 height 18
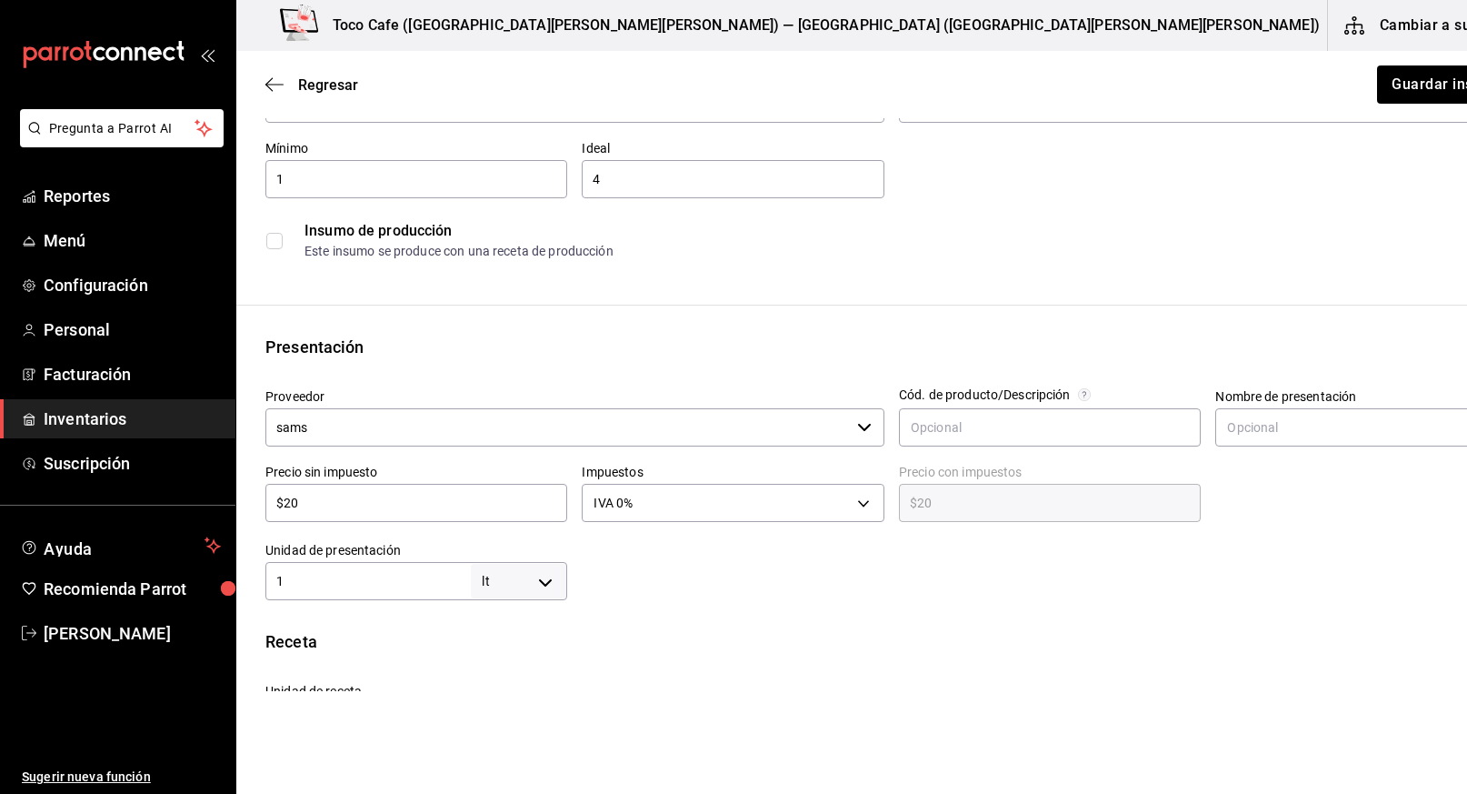
scroll to position [156, 0]
drag, startPoint x: 399, startPoint y: 519, endPoint x: 298, endPoint y: 494, distance: 104.1
click at [298, 494] on div "$20 ​" at bounding box center [416, 502] width 302 height 38
drag, startPoint x: 323, startPoint y: 505, endPoint x: 254, endPoint y: 501, distance: 69.2
click at [254, 501] on div "Precio sin impuesto $20 ​" at bounding box center [409, 487] width 316 height 78
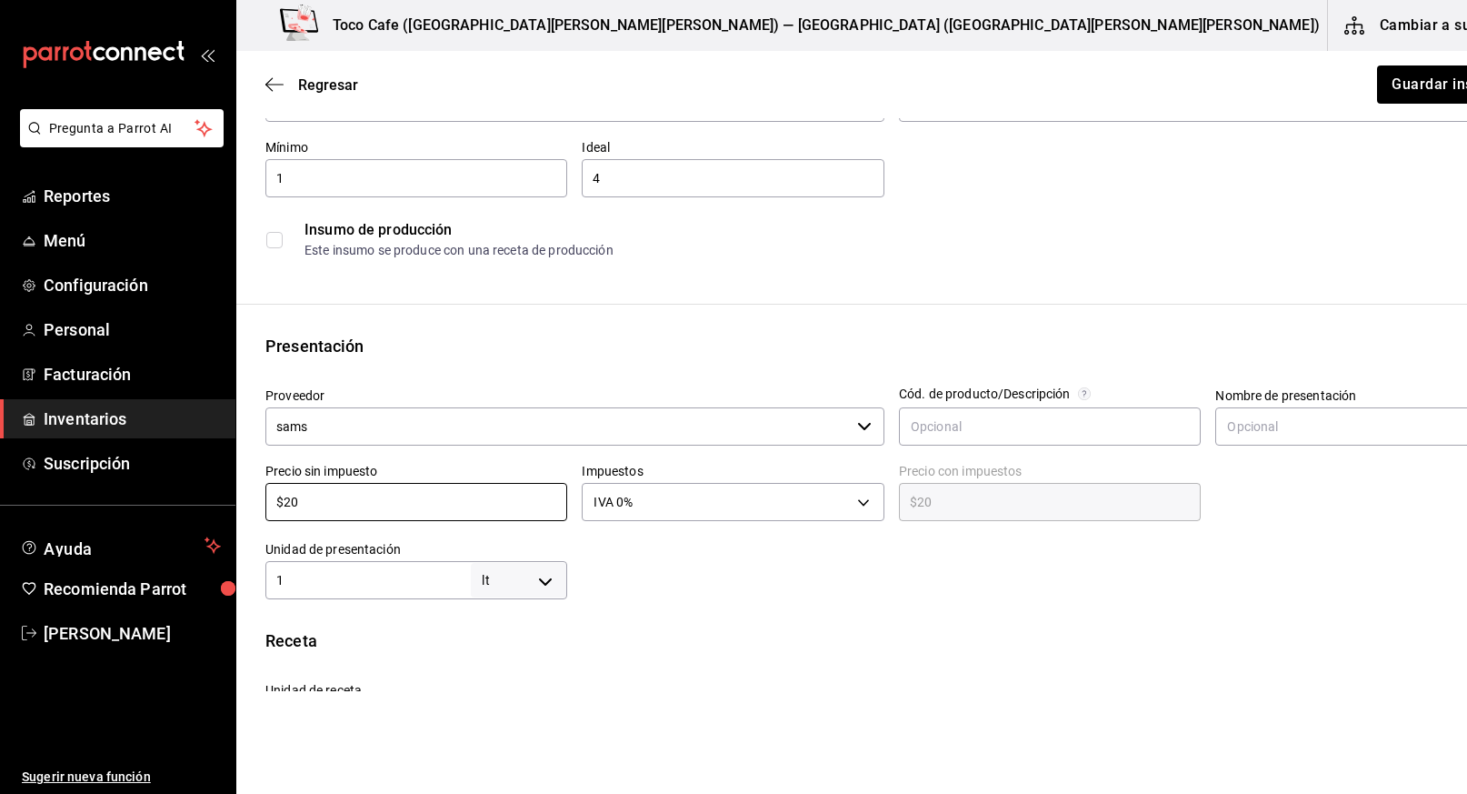
type input "$1"
type input "$1.00"
type input "$14"
type input "$14.00"
type input "$142"
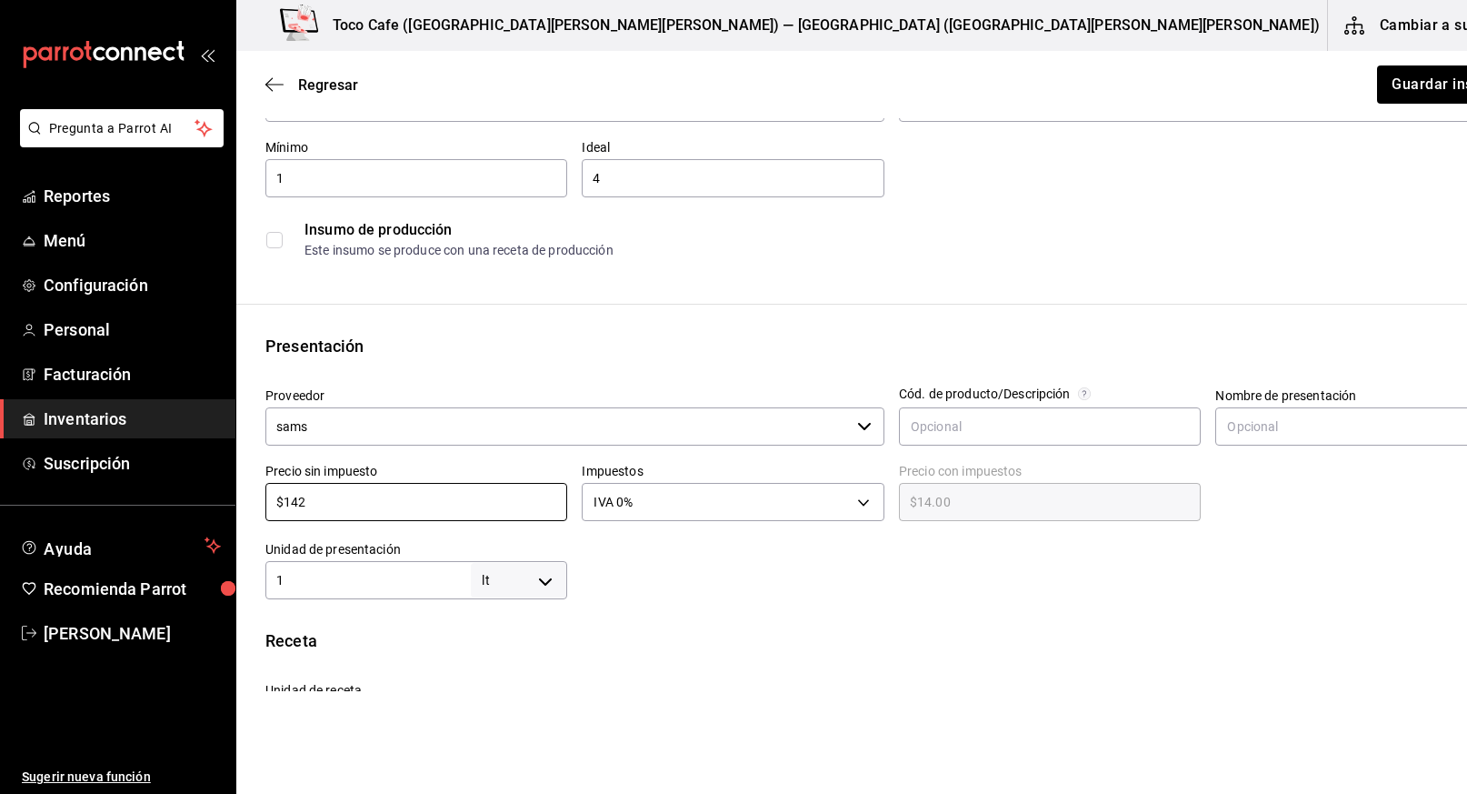
type input "$142.00"
type input "$14"
type input "$14.00"
type input "$142"
type input "$142.00"
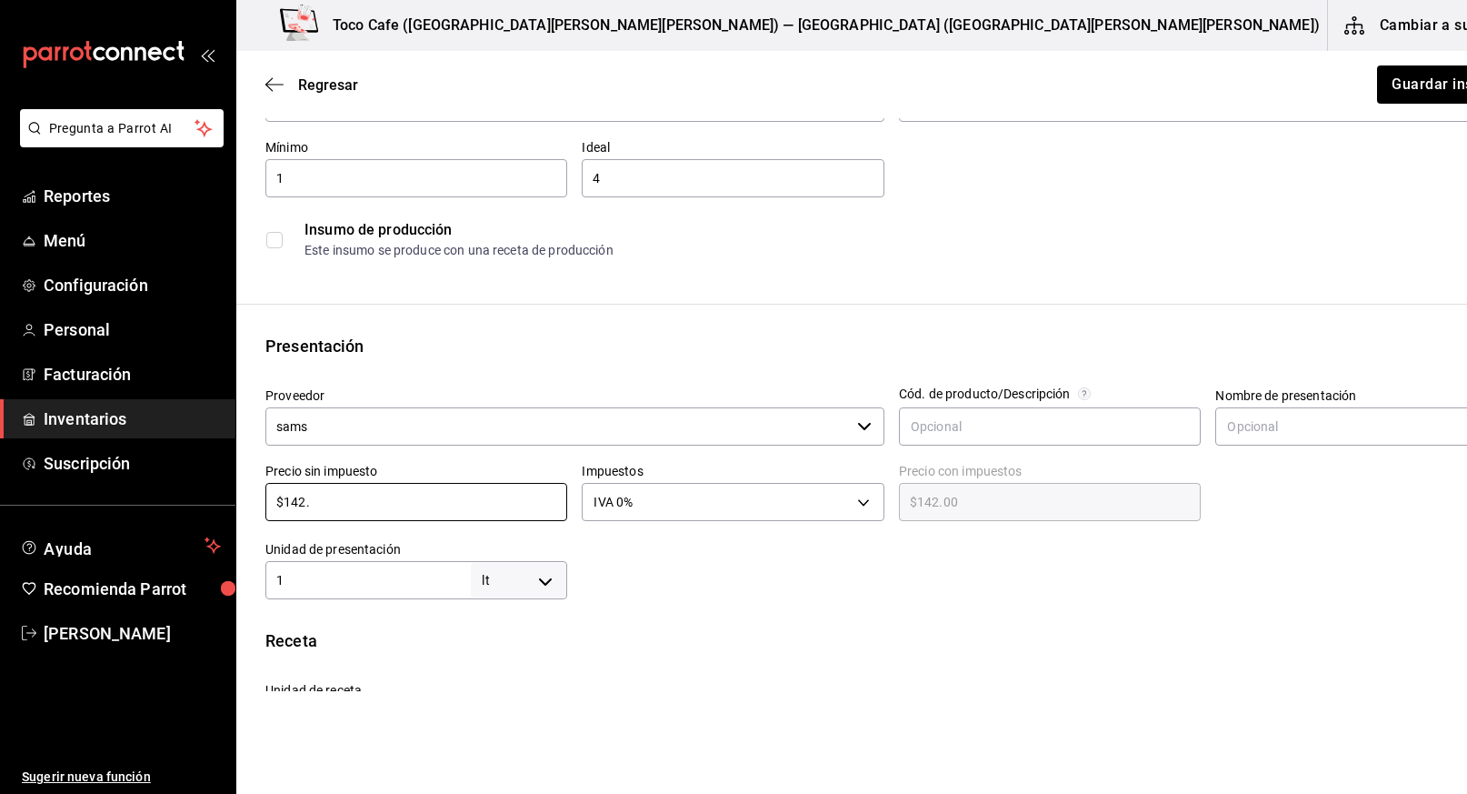
type input "$142.2"
type input "$142.20"
type input "$142.22"
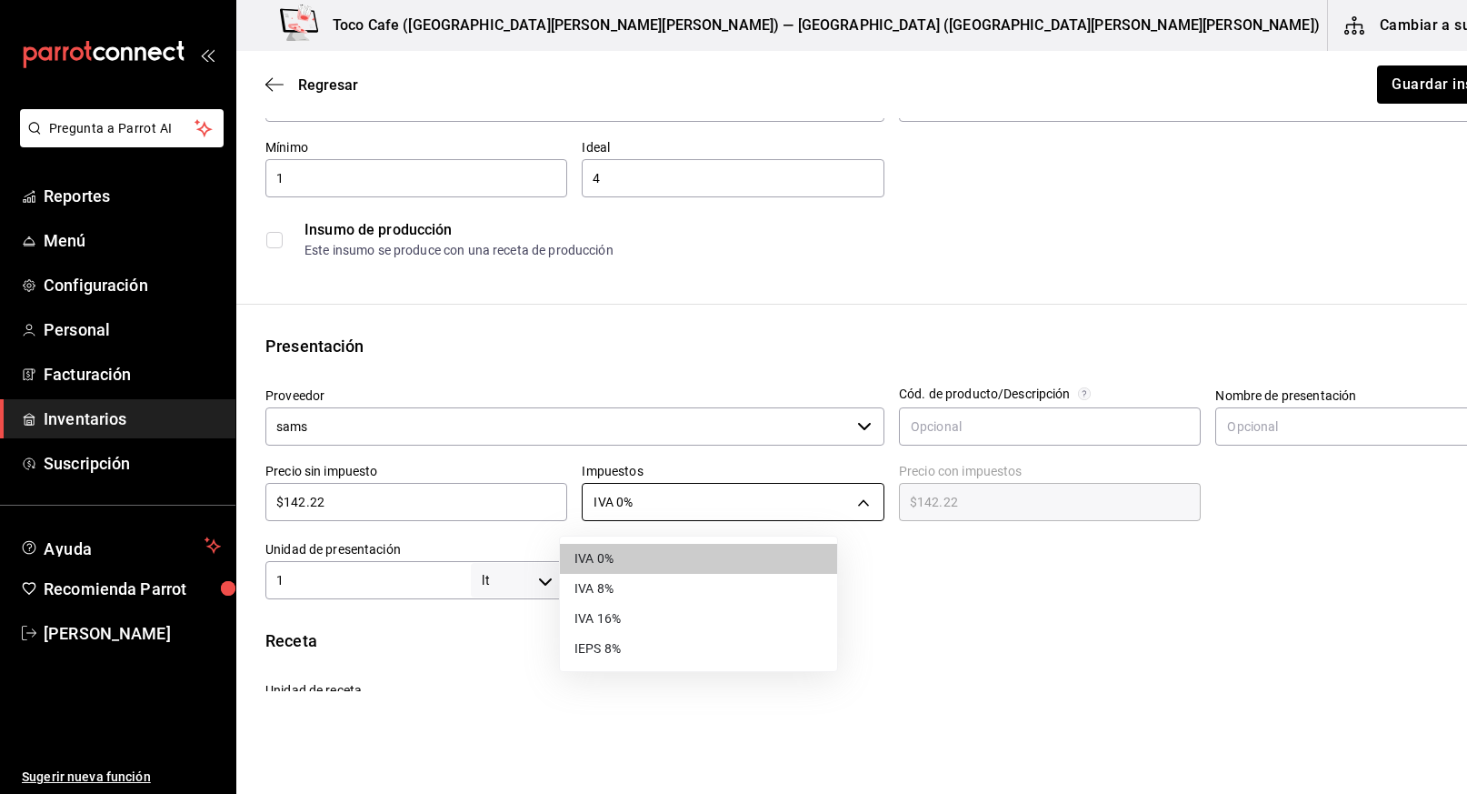
click at [794, 503] on body "Pregunta a Parrot AI Reportes Menú Configuración Personal Facturación Inventari…" at bounding box center [733, 345] width 1467 height 691
click at [674, 619] on li "IVA 16%" at bounding box center [698, 619] width 277 height 30
type input "IVA_16"
type input "$164.98"
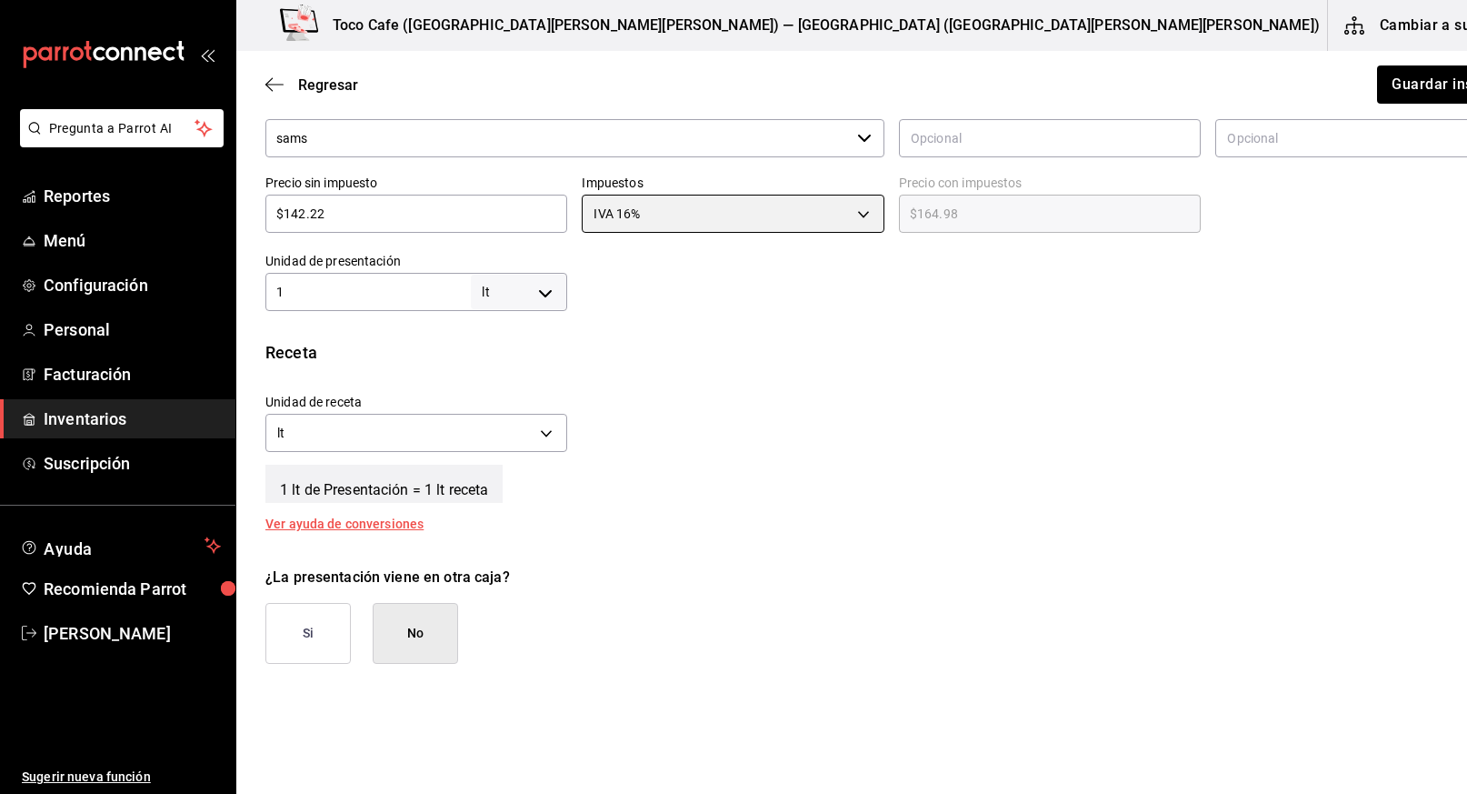
scroll to position [380, 0]
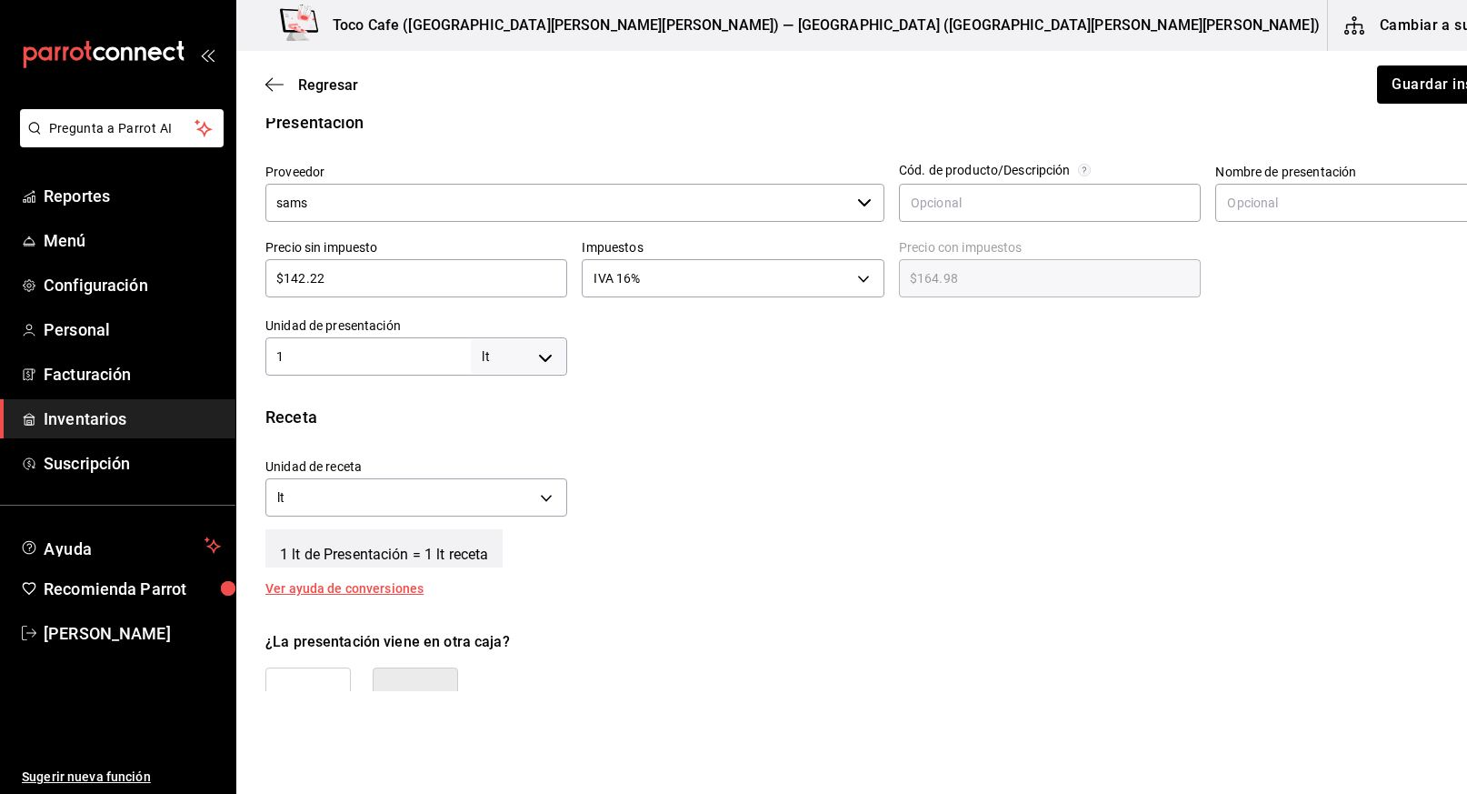
click at [521, 354] on body "Pregunta a Parrot AI Reportes Menú Configuración Personal Facturación Inventari…" at bounding box center [733, 345] width 1467 height 691
click at [494, 564] on li "pza" at bounding box center [496, 561] width 95 height 30
type input "UNIT"
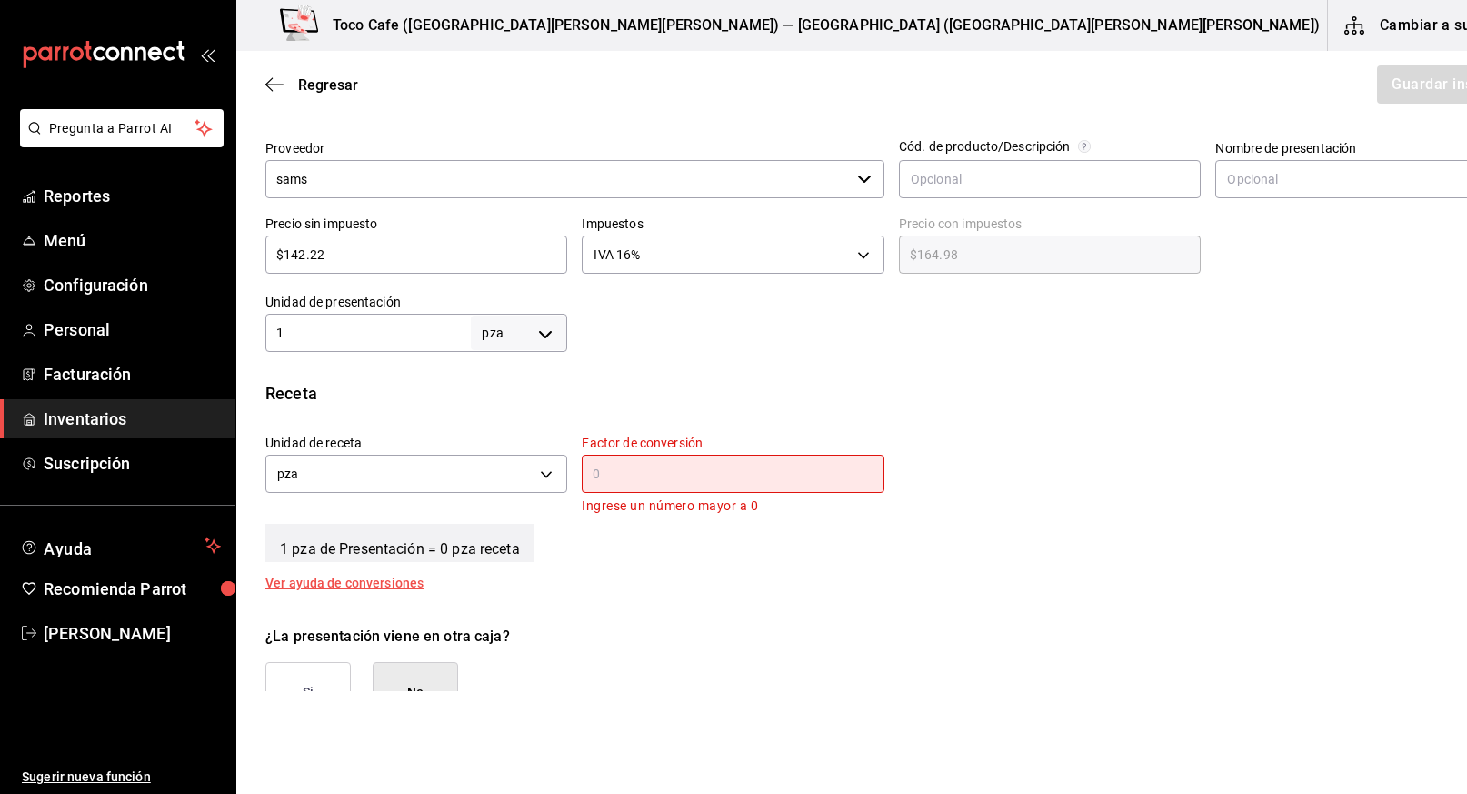
scroll to position [408, 0]
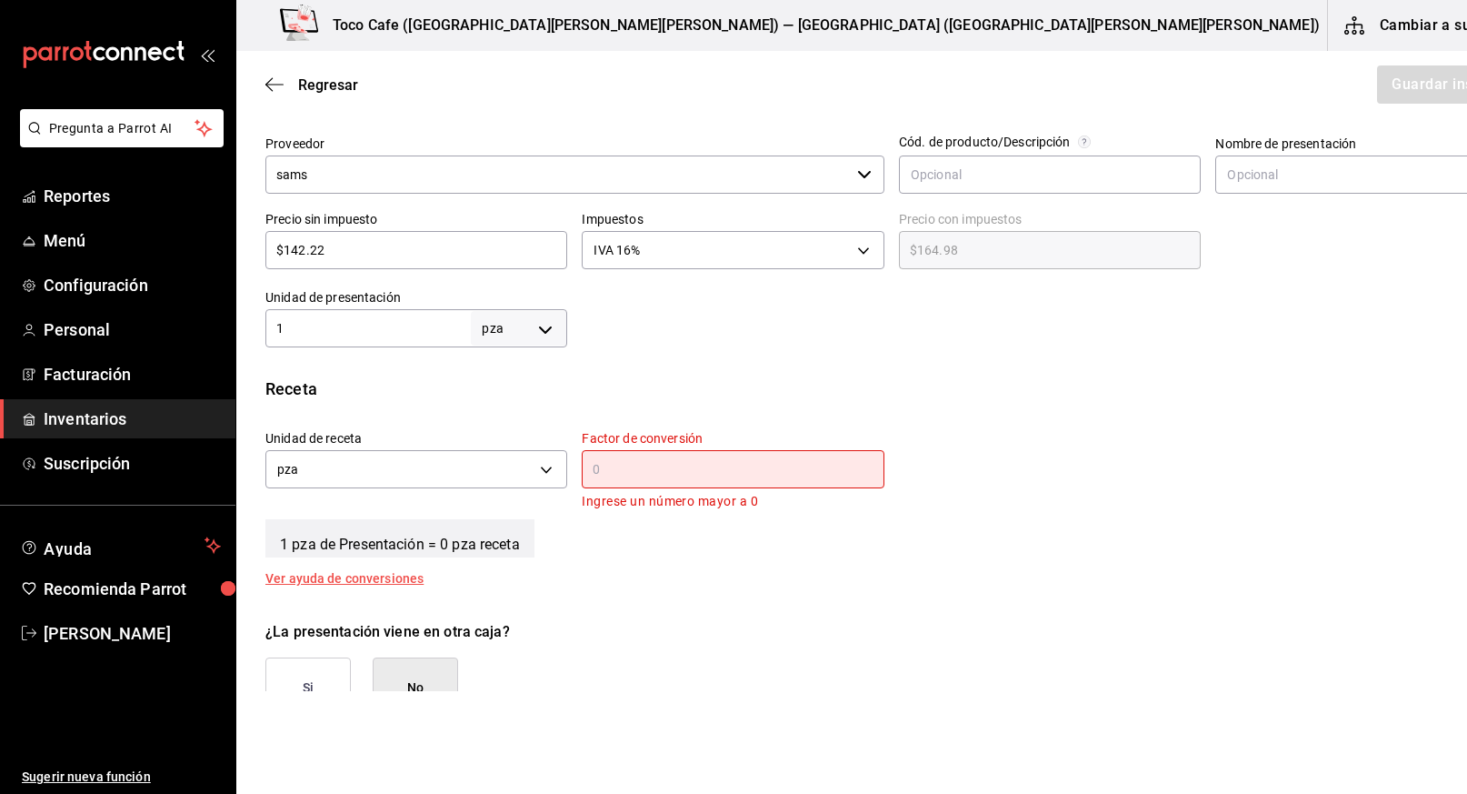
click at [593, 460] on input "text" at bounding box center [733, 469] width 302 height 22
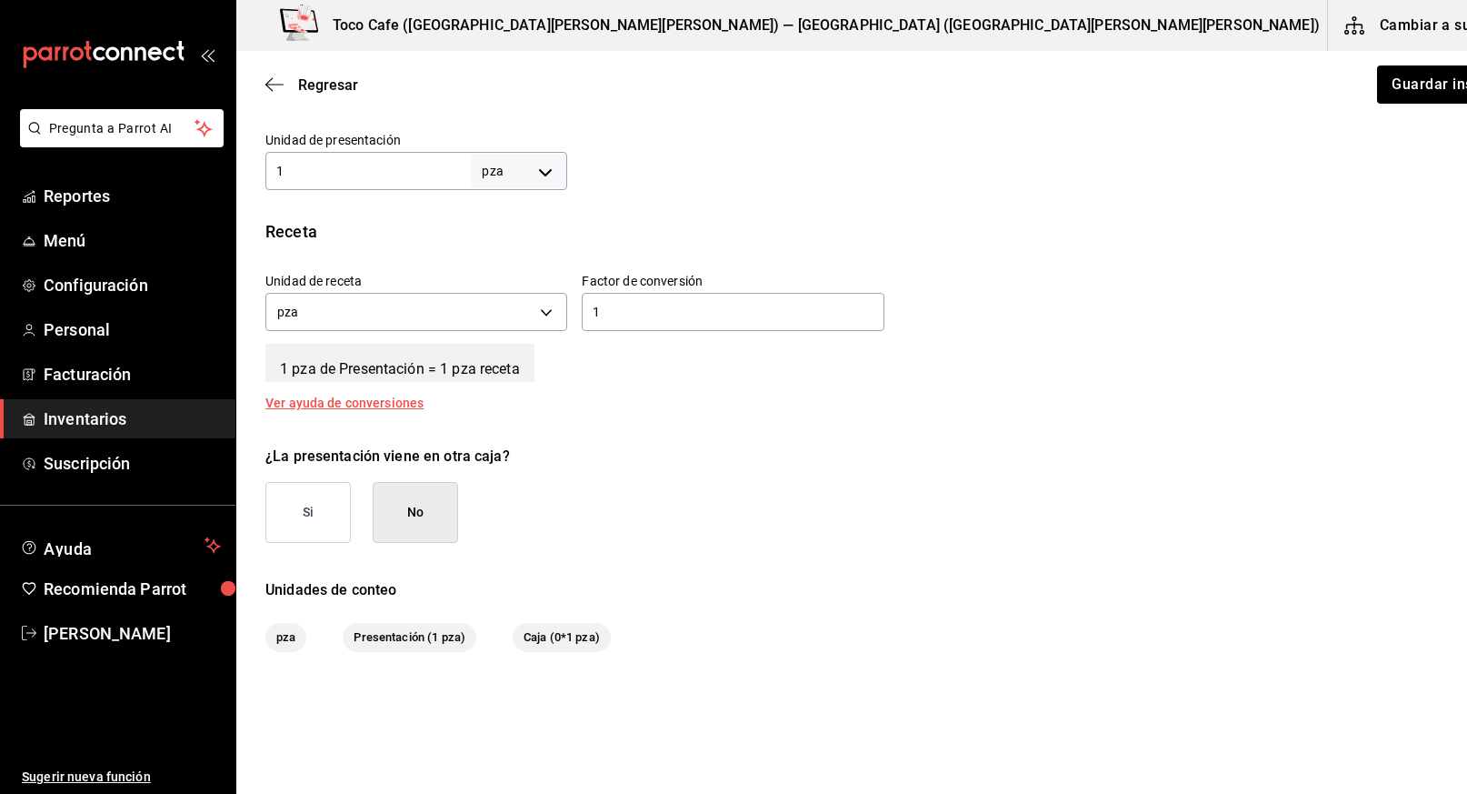
scroll to position [632, 0]
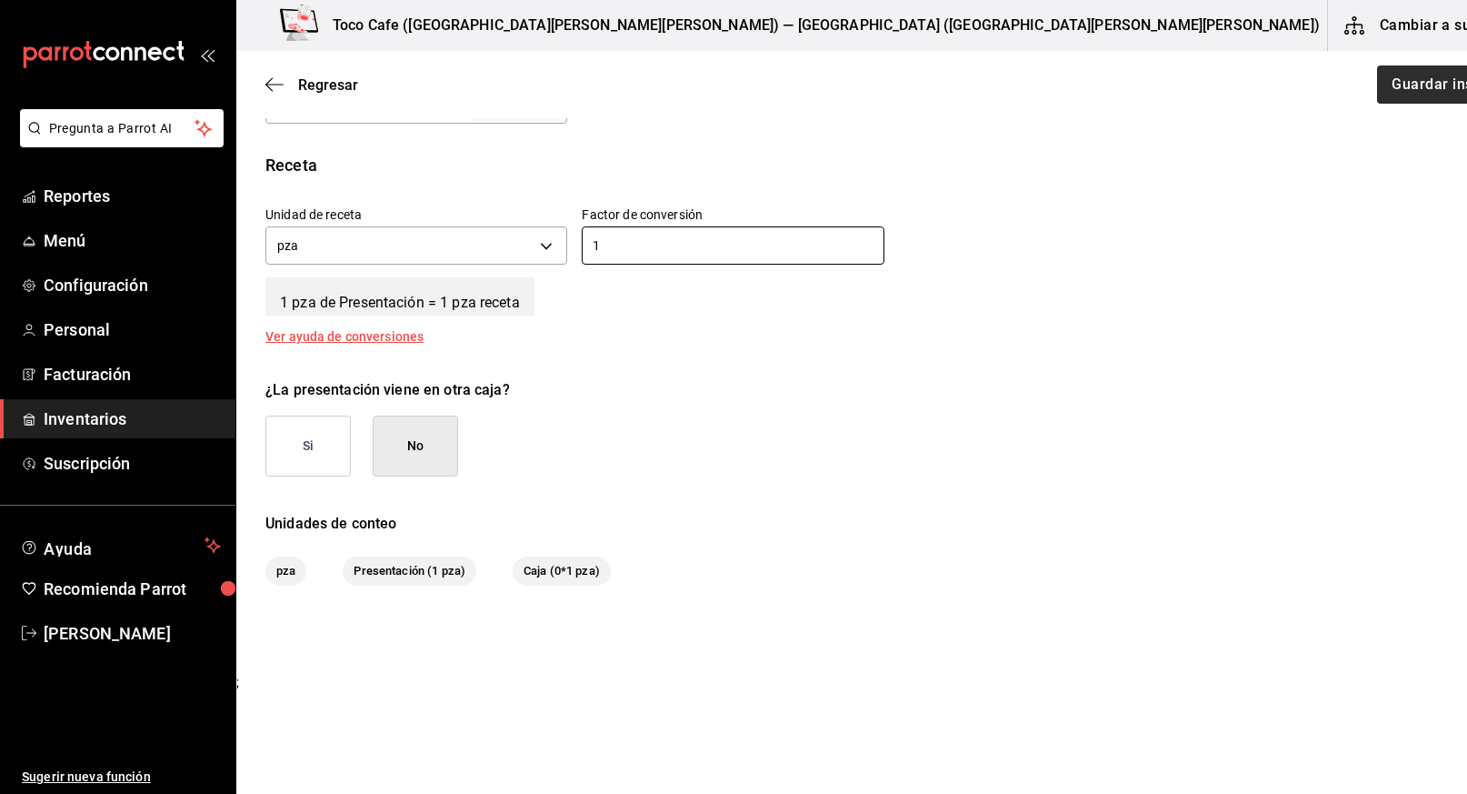
type input "1"
click at [1375, 85] on button "Guardar insumo" at bounding box center [1446, 84] width 142 height 38
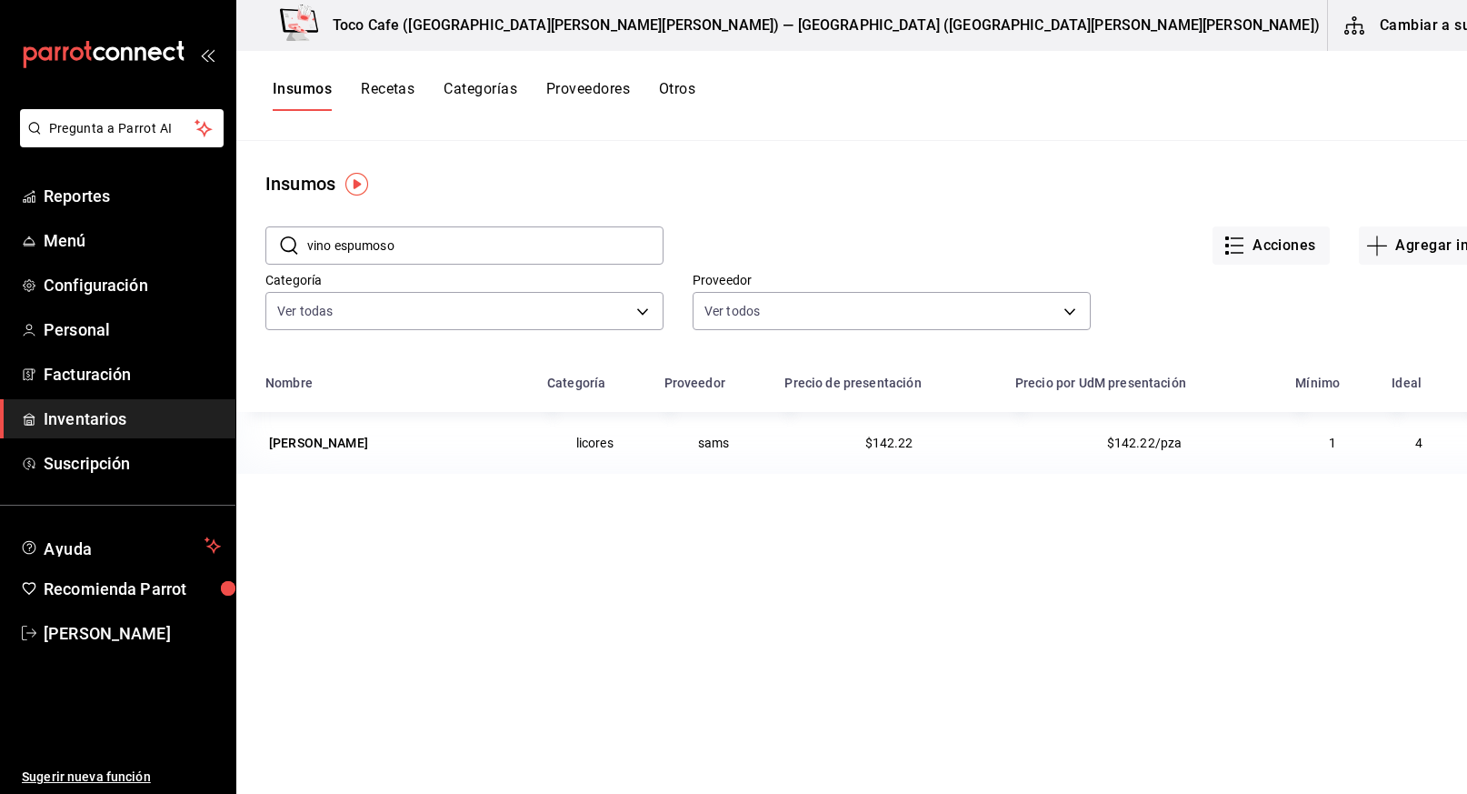
click at [445, 241] on input "vino espumoso" at bounding box center [485, 245] width 356 height 36
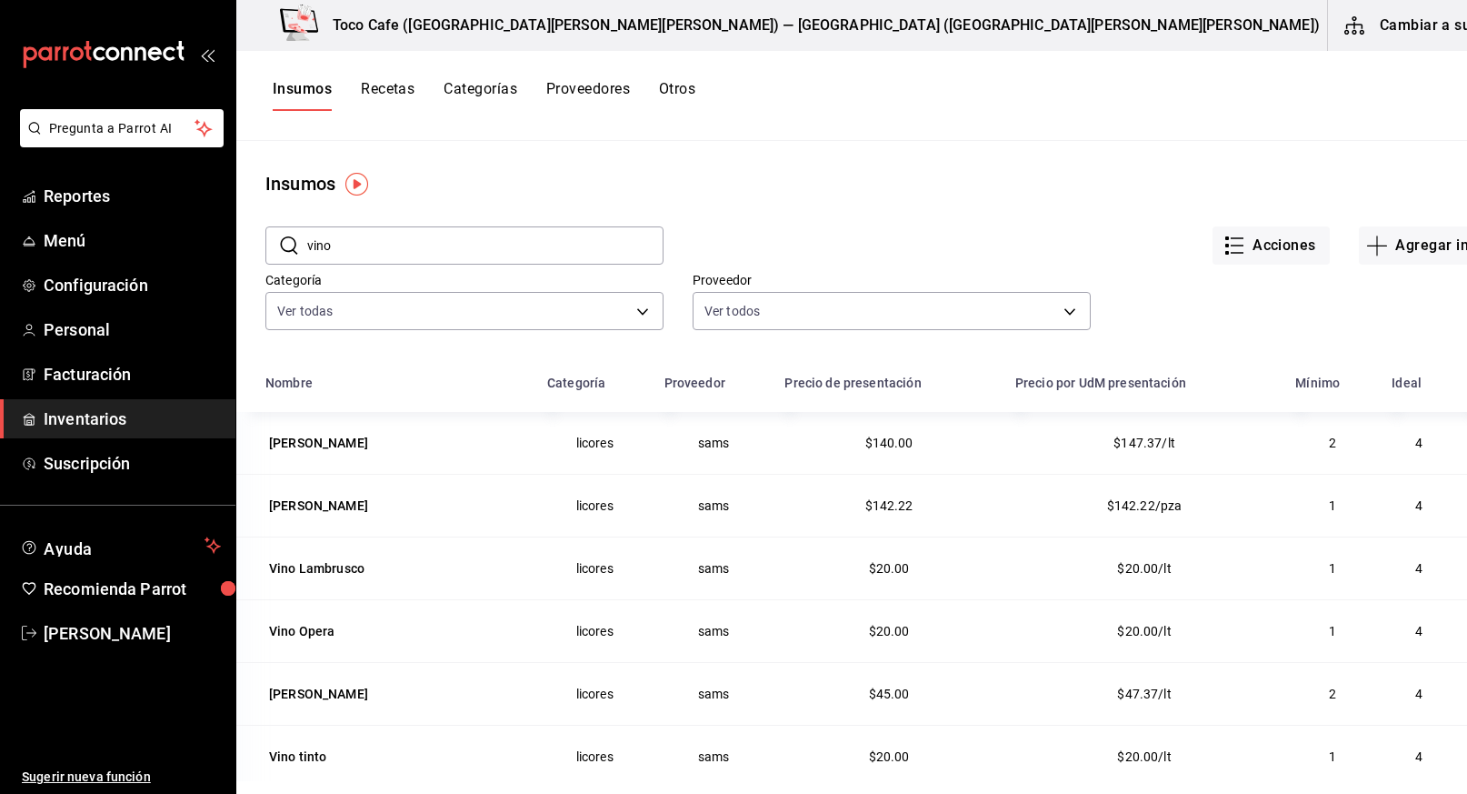
type input "vino"
click at [314, 441] on div "Vino Blanco botella" at bounding box center [318, 443] width 99 height 18
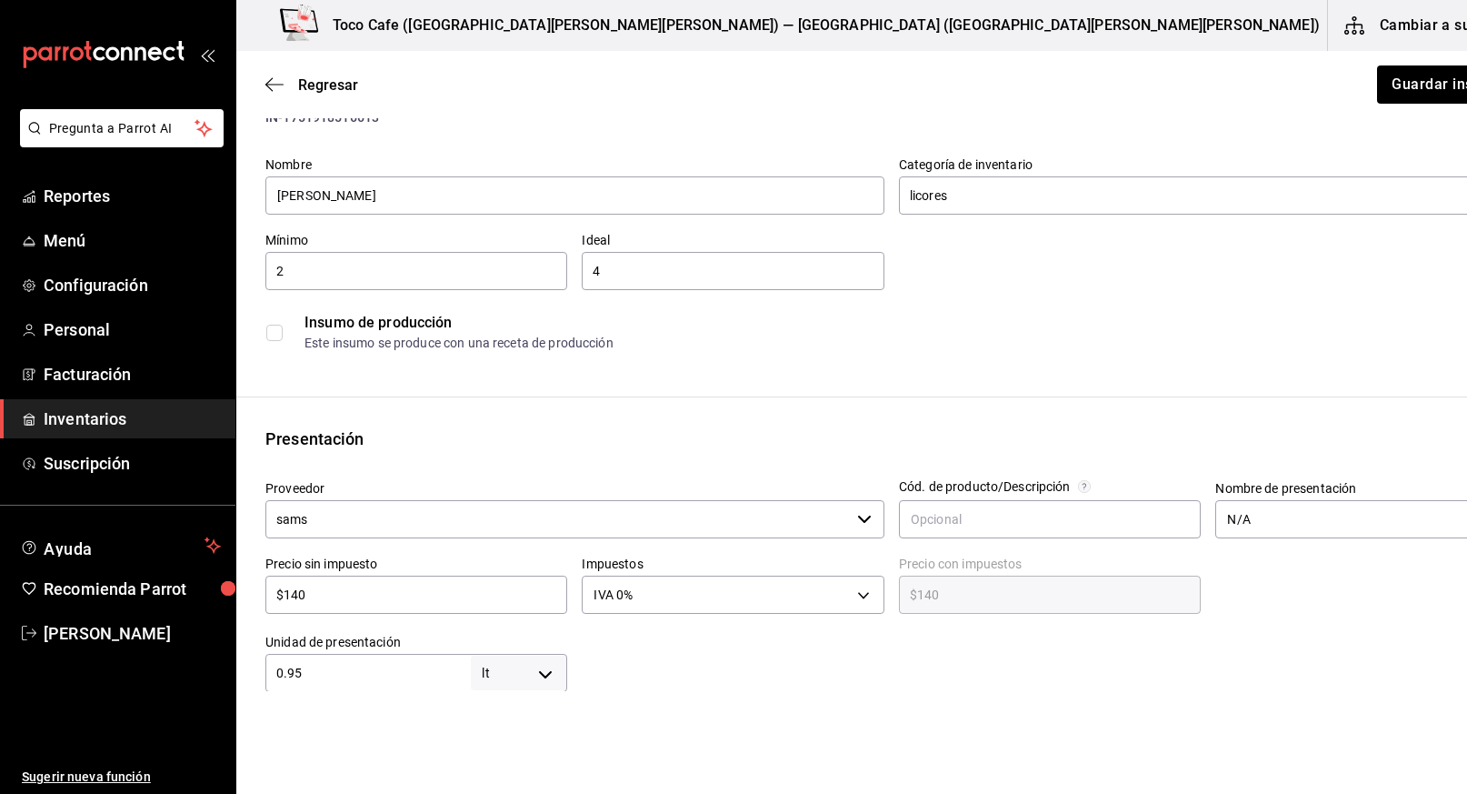
scroll to position [67, 0]
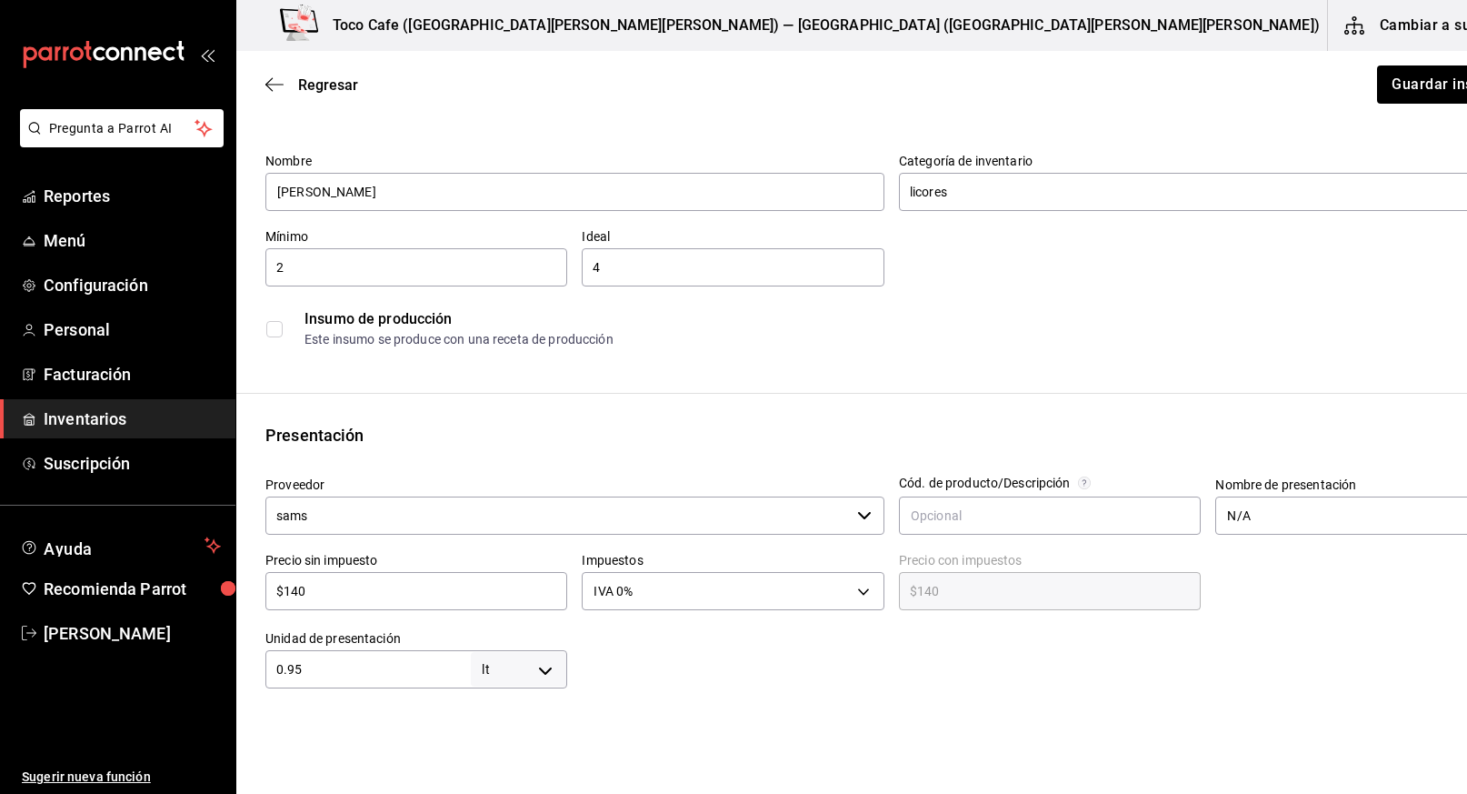
click at [435, 584] on input "$140" at bounding box center [416, 591] width 302 height 22
type input "$14"
type input "$14.00"
type input "$142"
type input "$142.00"
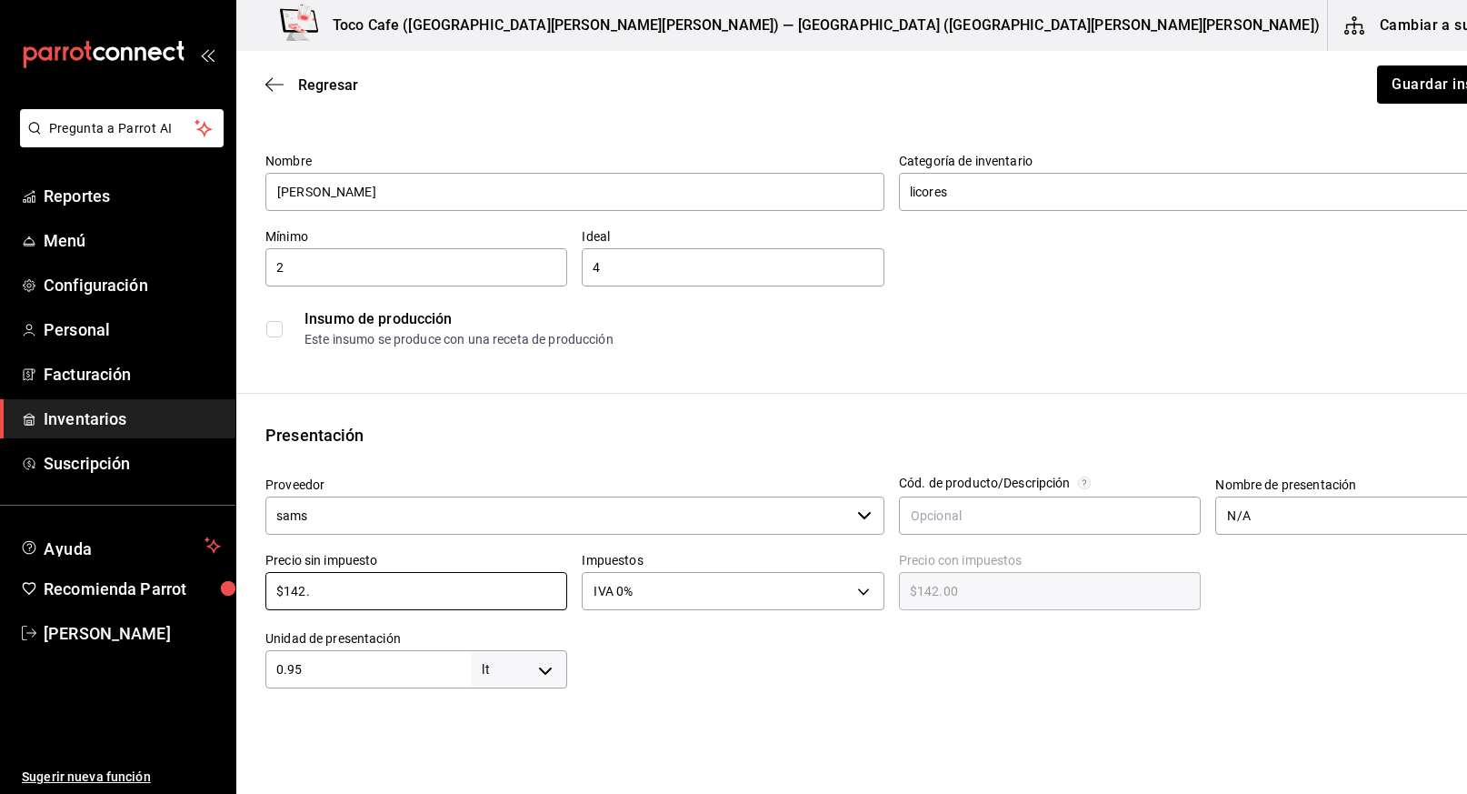
type input "$142.2"
type input "$142.20"
type input "$142.22"
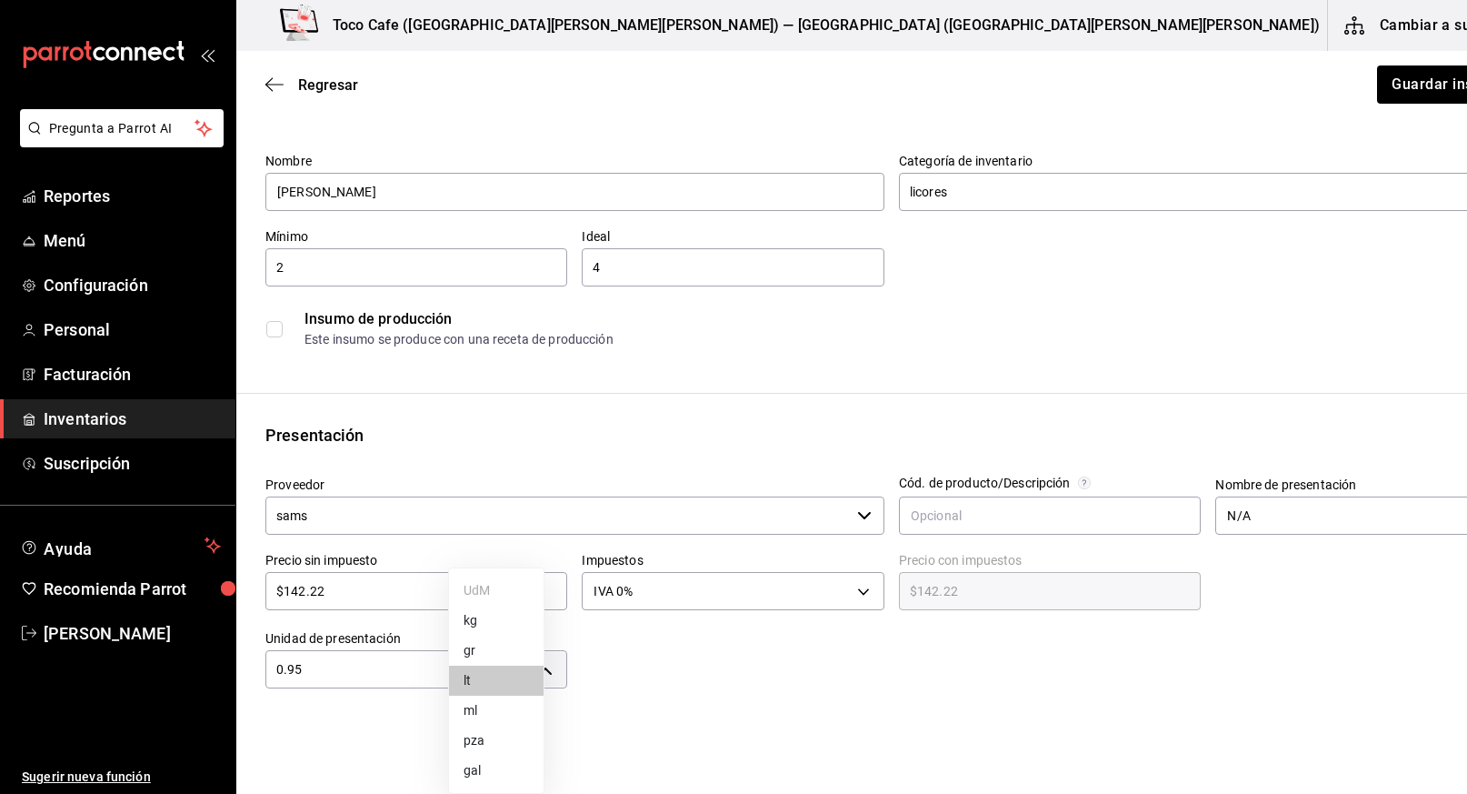
click at [525, 668] on body "Pregunta a Parrot AI Reportes Menú Configuración Personal Facturación Inventari…" at bounding box center [733, 345] width 1467 height 691
click at [508, 735] on li "pza" at bounding box center [496, 740] width 95 height 30
type input "UNIT"
drag, startPoint x: 393, startPoint y: 655, endPoint x: 318, endPoint y: 662, distance: 74.8
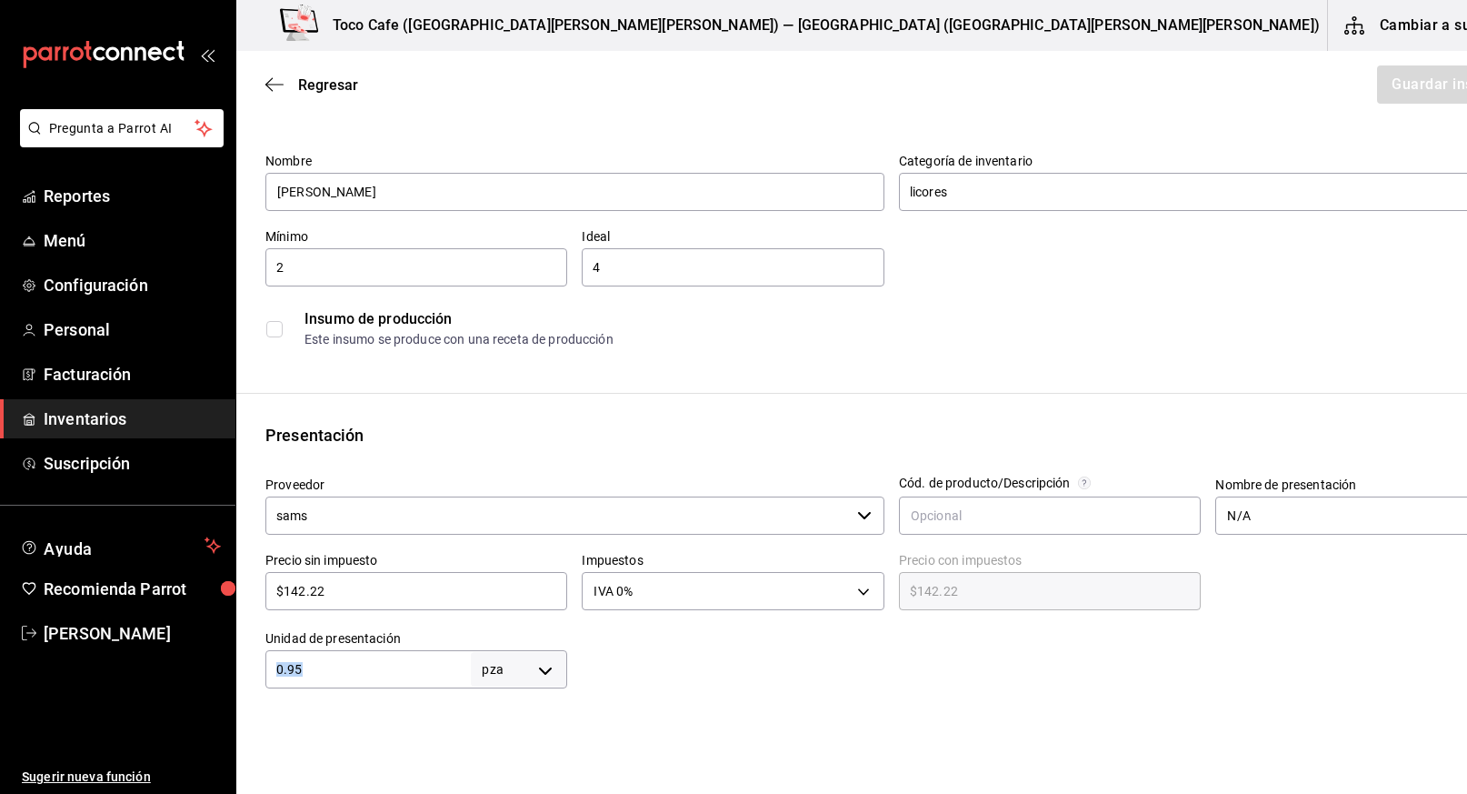
click at [318, 662] on div "0.95 pza UNIT ​" at bounding box center [416, 669] width 302 height 38
type input "0"
type input "1"
click at [632, 691] on html "Pregunta a Parrot AI Reportes Menú Configuración Personal Facturación Inventari…" at bounding box center [733, 345] width 1467 height 691
click at [818, 591] on body "Pregunta a Parrot AI Reportes Menú Configuración Personal Facturación Inventari…" at bounding box center [733, 345] width 1467 height 691
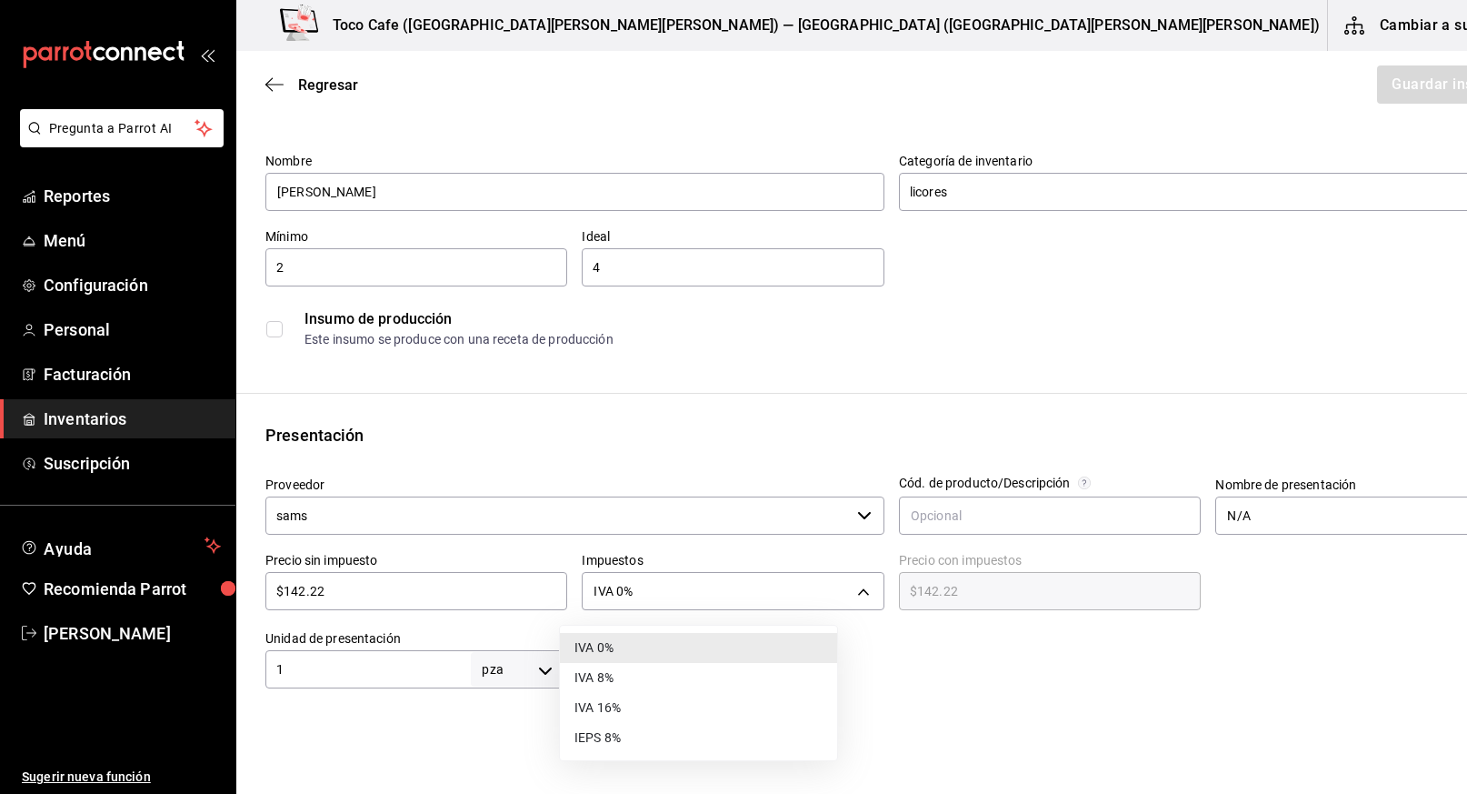
click at [770, 712] on li "IVA 16%" at bounding box center [698, 708] width 277 height 30
type input "IVA_16"
type input "$164.98"
click at [684, 669] on div at bounding box center [1042, 651] width 950 height 73
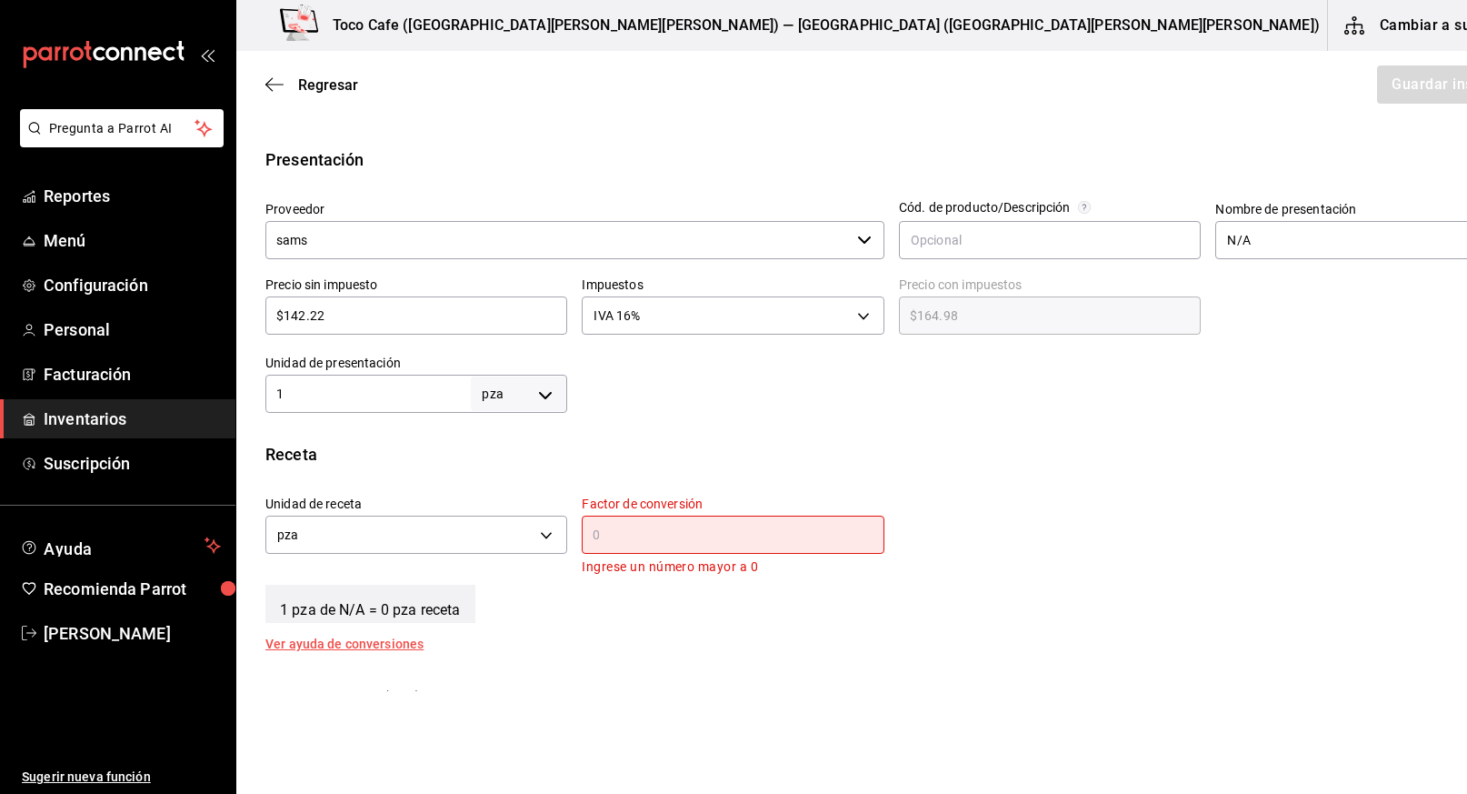
scroll to position [350, 0]
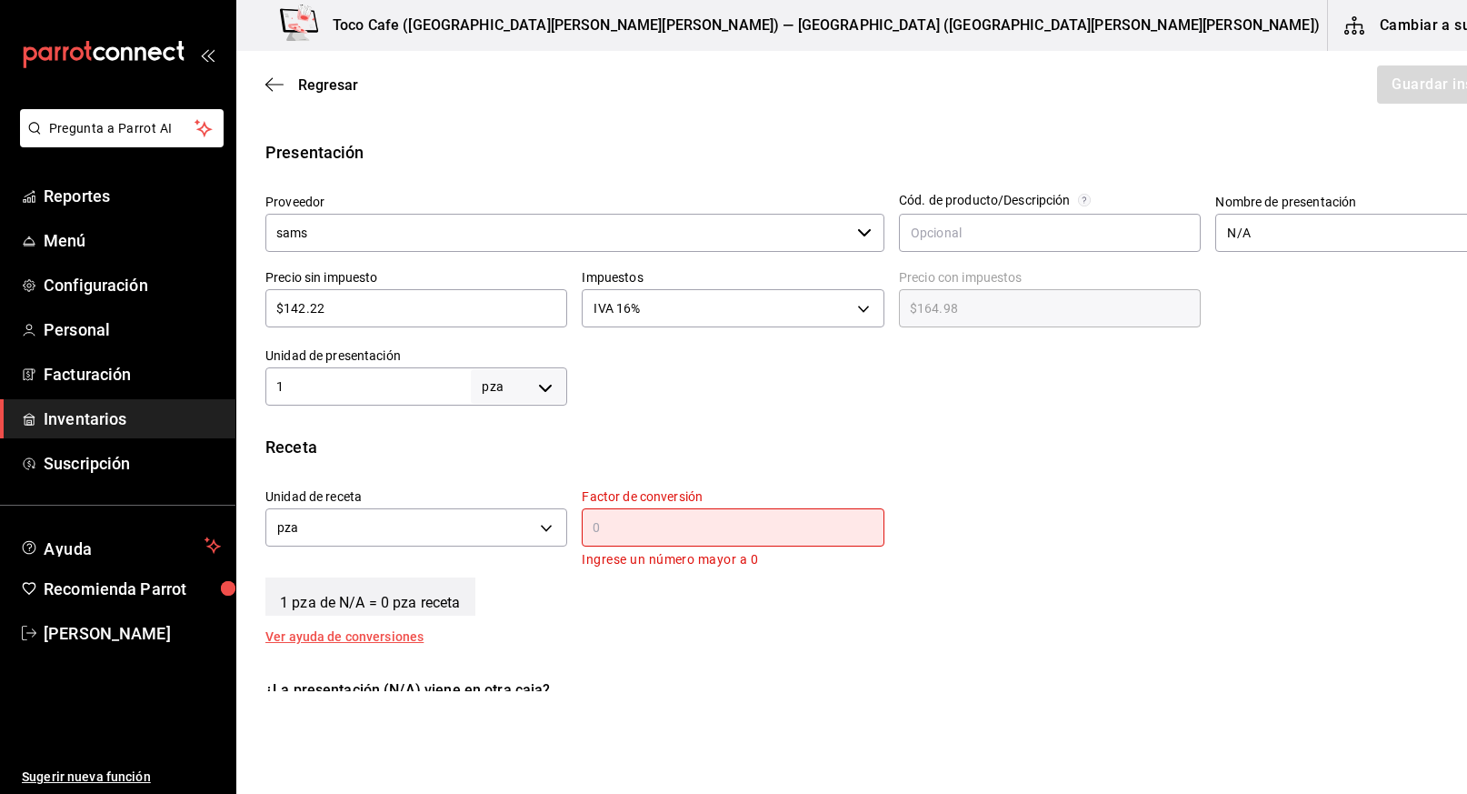
click at [582, 536] on input "text" at bounding box center [733, 527] width 302 height 22
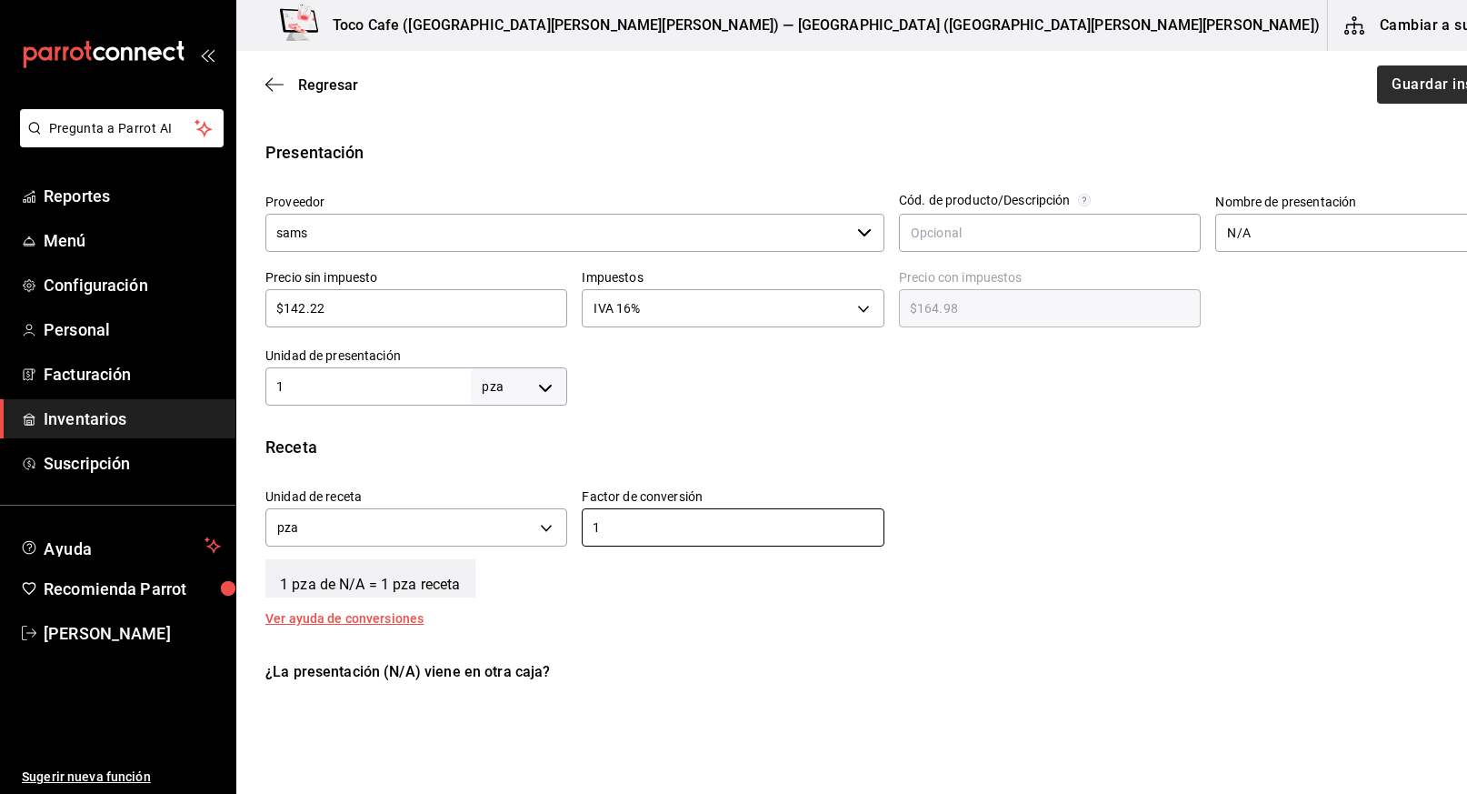
type input "1"
click at [1375, 89] on button "Guardar insumo" at bounding box center [1446, 84] width 142 height 38
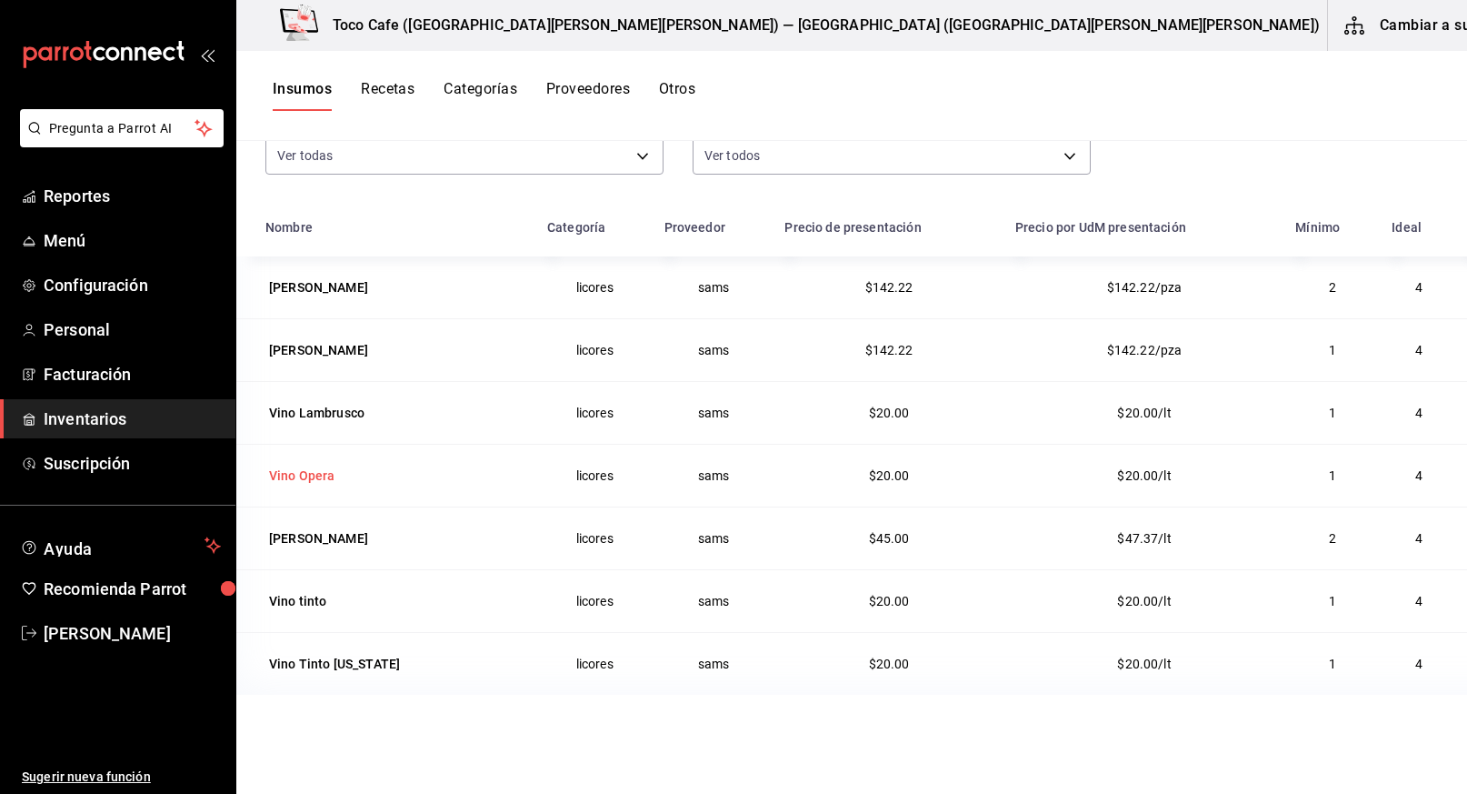
scroll to position [224, 0]
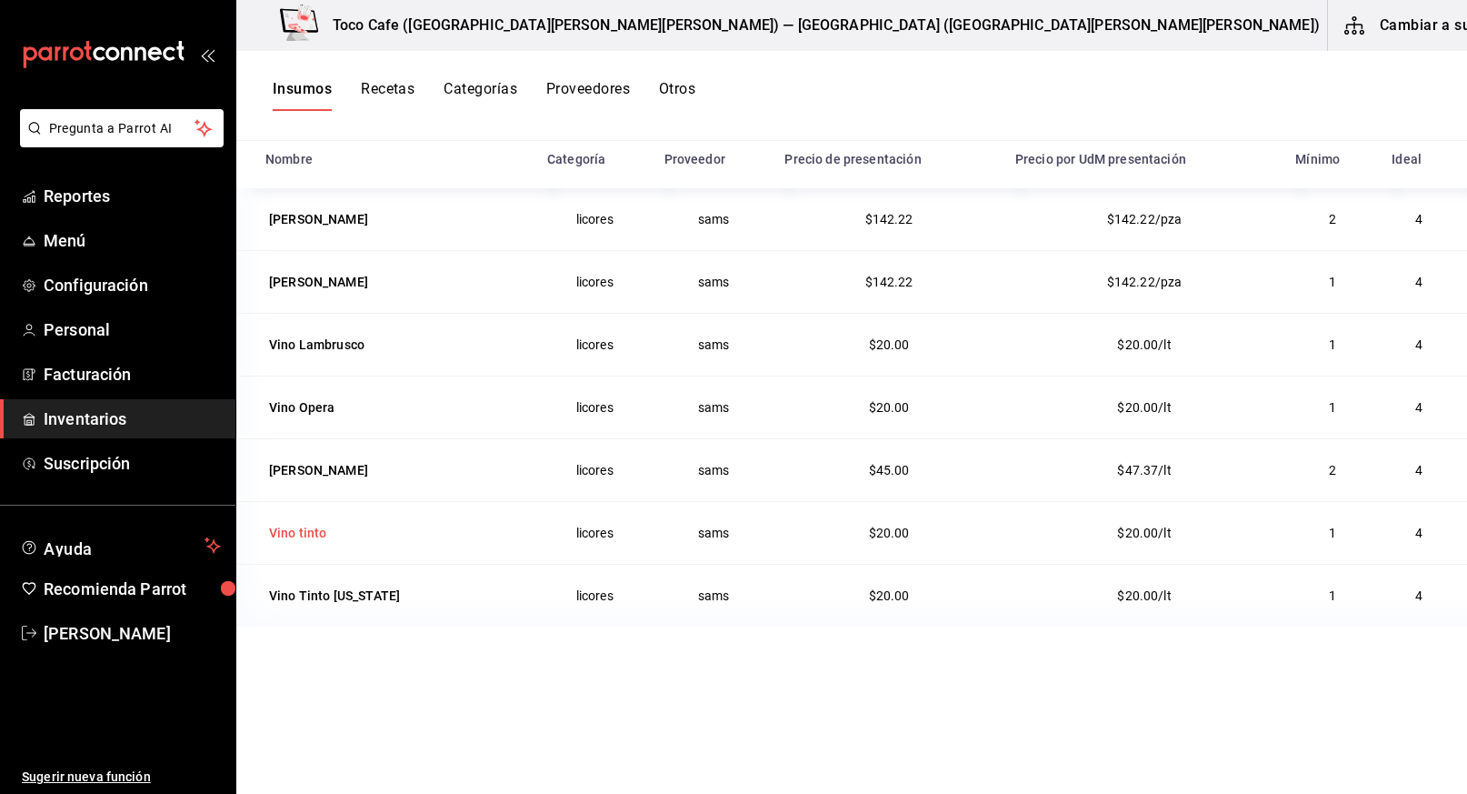
click at [296, 534] on div "Vino tinto" at bounding box center [298, 533] width 58 height 18
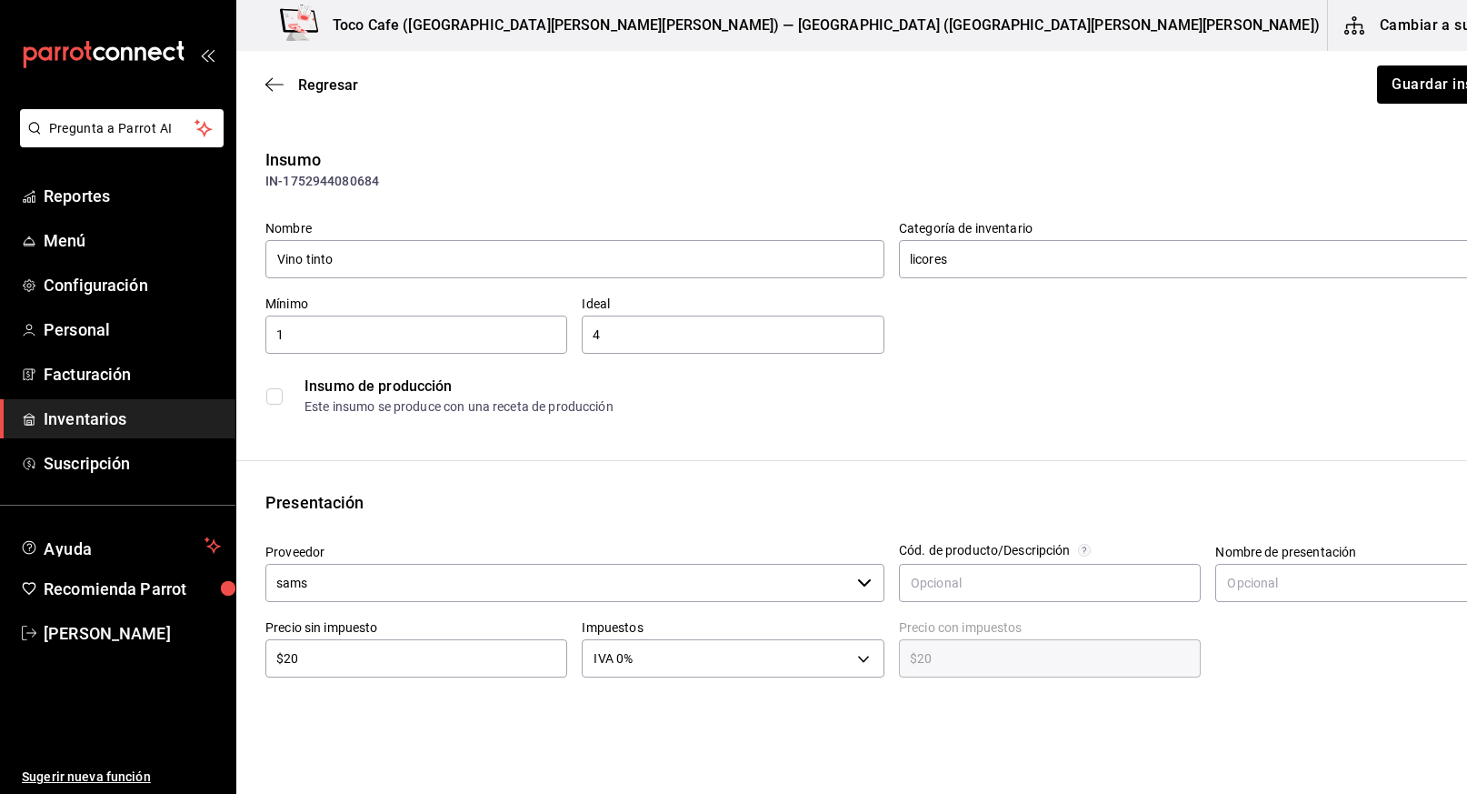
click at [427, 661] on input "$20" at bounding box center [416, 658] width 302 height 22
type input "$2"
type input "$2.00"
type input "$0.00"
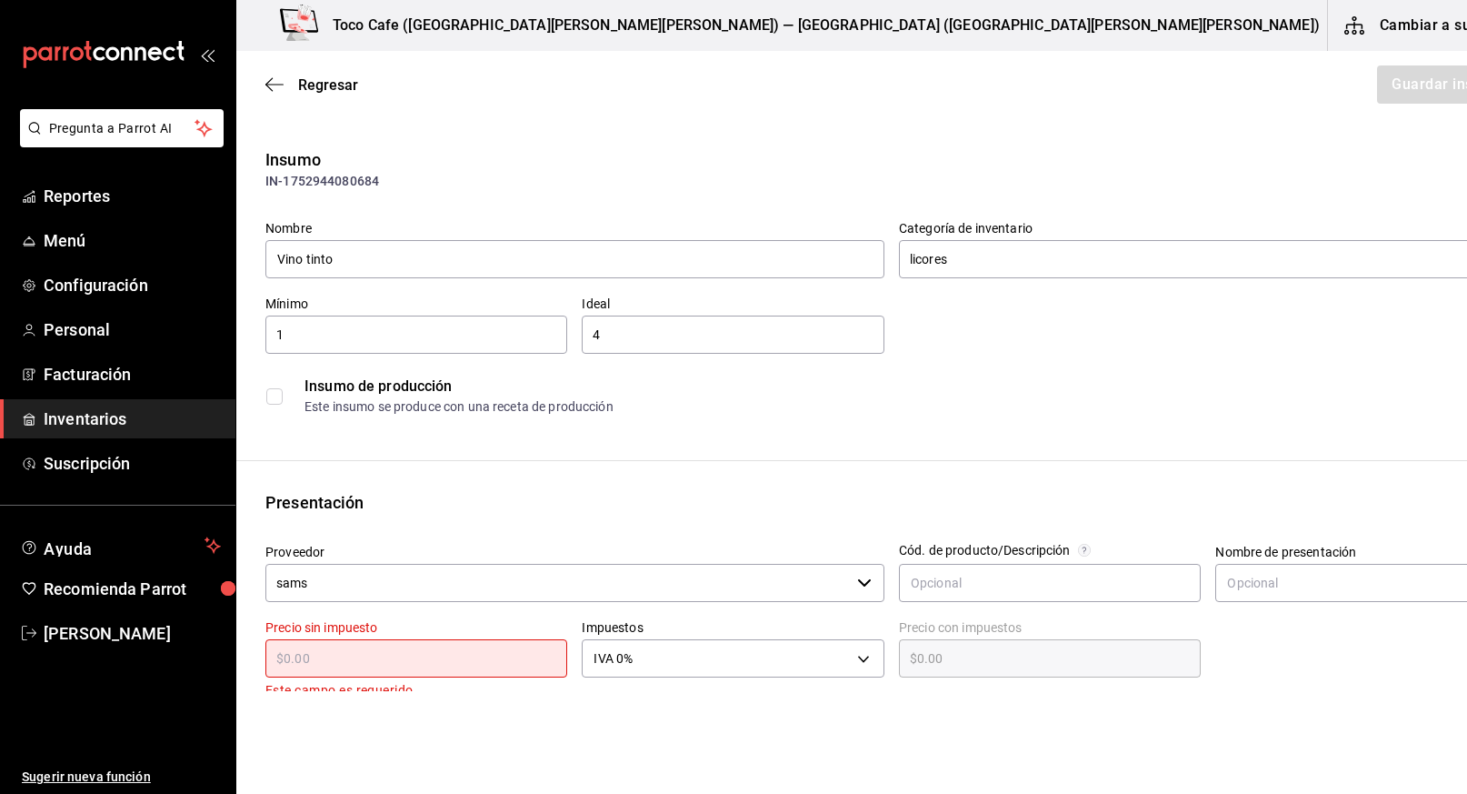
type input "$1"
type input "$1.00"
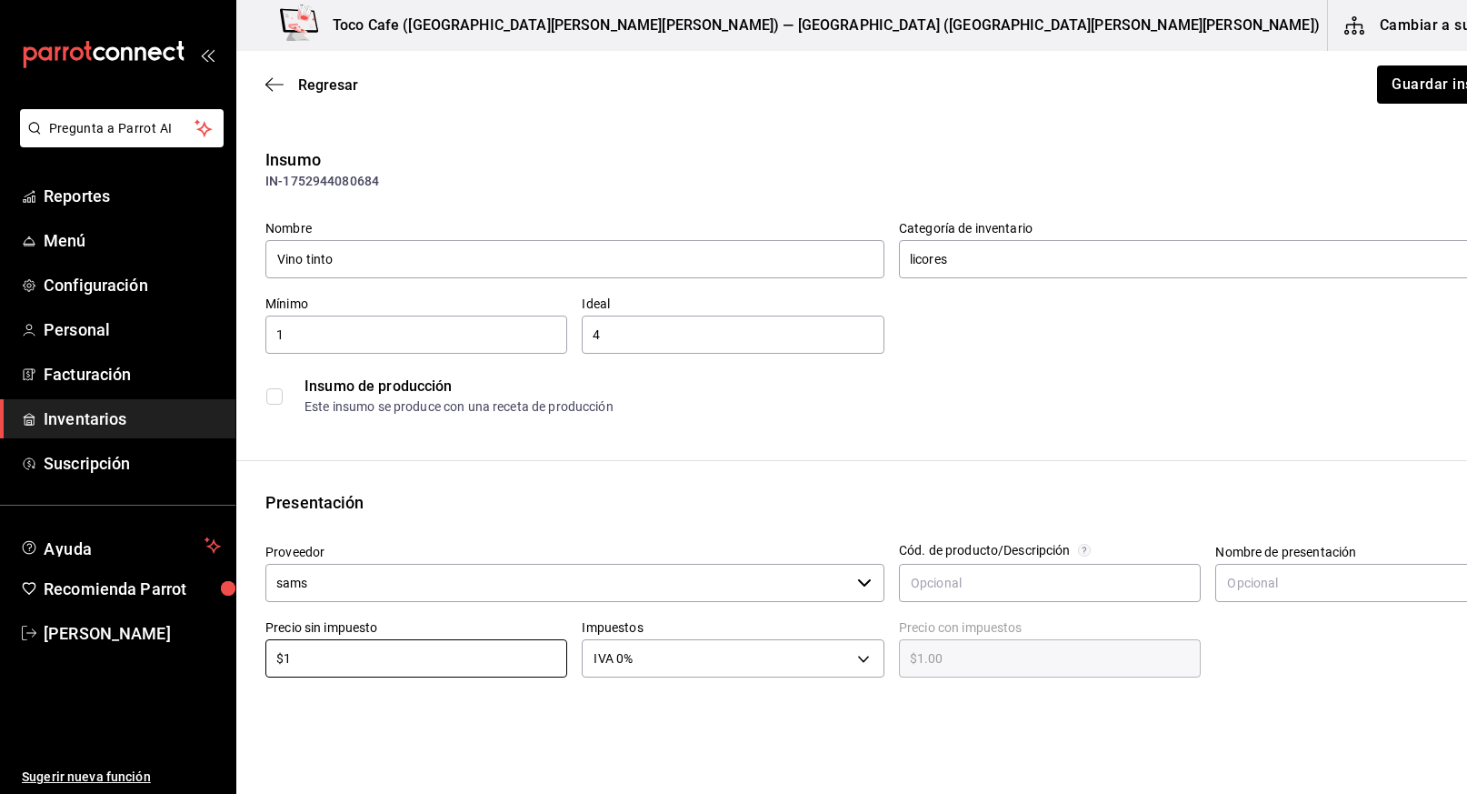
type input "$14"
type input "$14.00"
type input "$142"
type input "$142.00"
type input "$142.2"
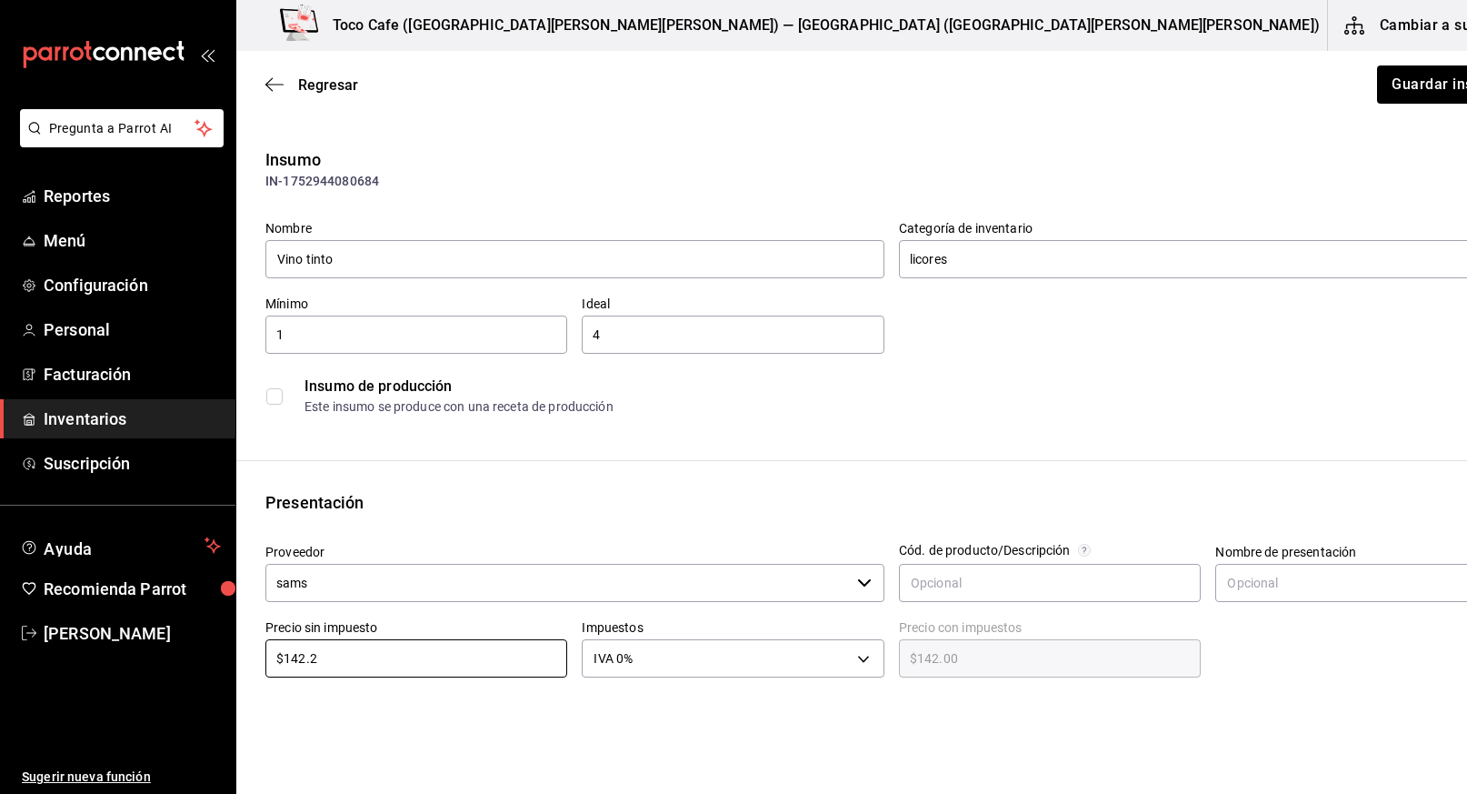
type input "$142.20"
type input "$142.22"
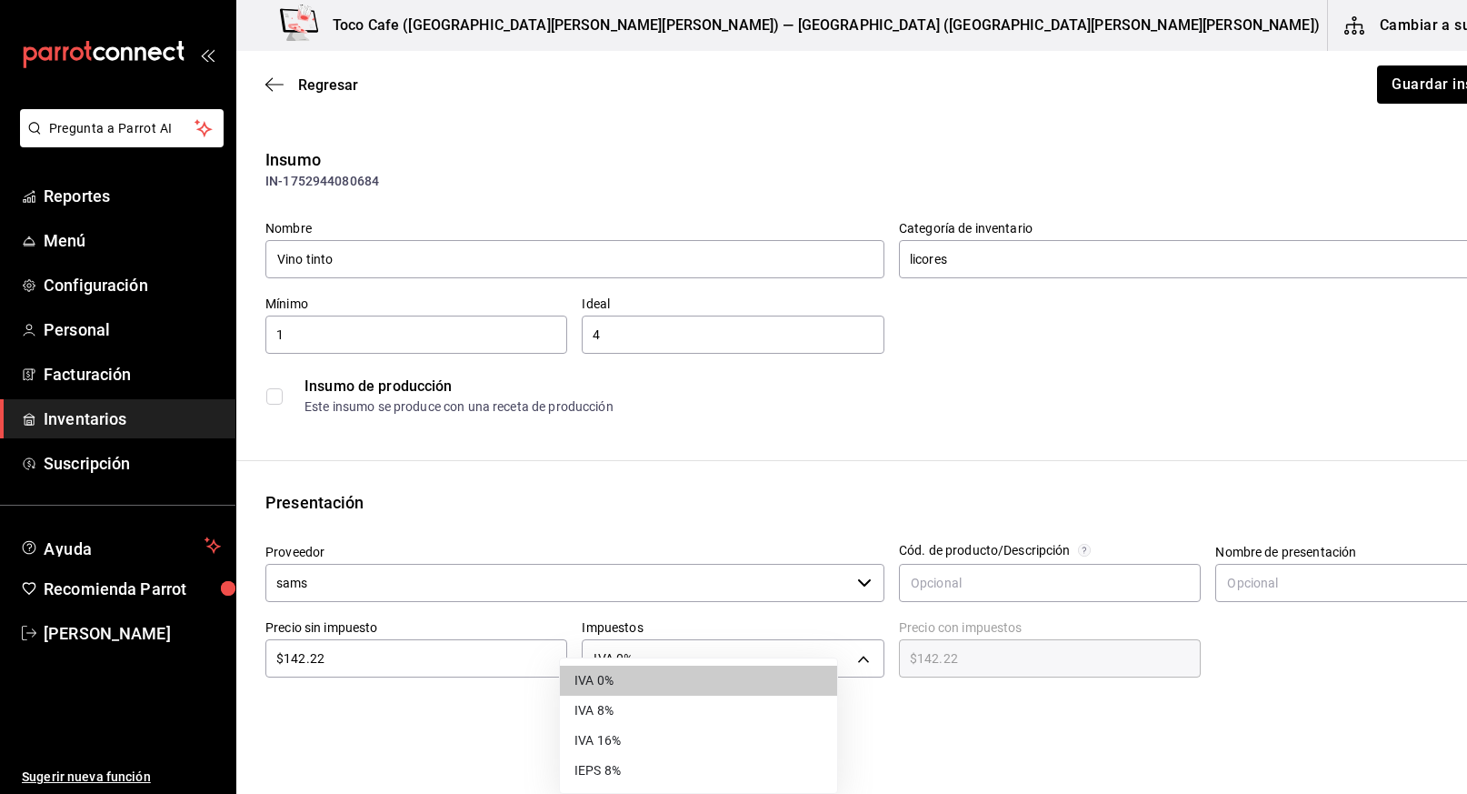
click at [819, 659] on body "Pregunta a Parrot AI Reportes Menú Configuración Personal Facturación Inventari…" at bounding box center [733, 345] width 1467 height 691
click at [748, 737] on li "IVA 16%" at bounding box center [698, 740] width 277 height 30
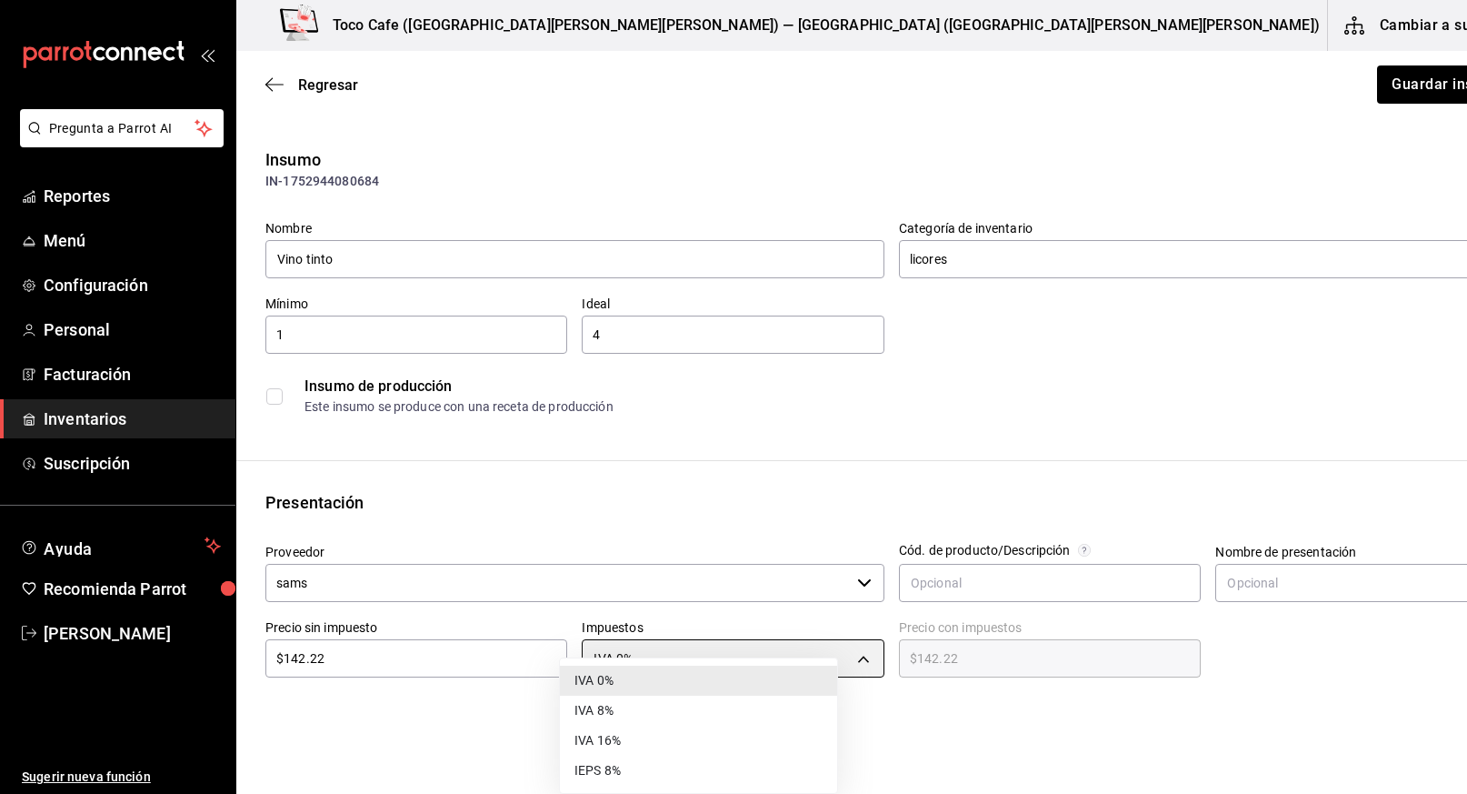
type input "IVA_16"
type input "$164.98"
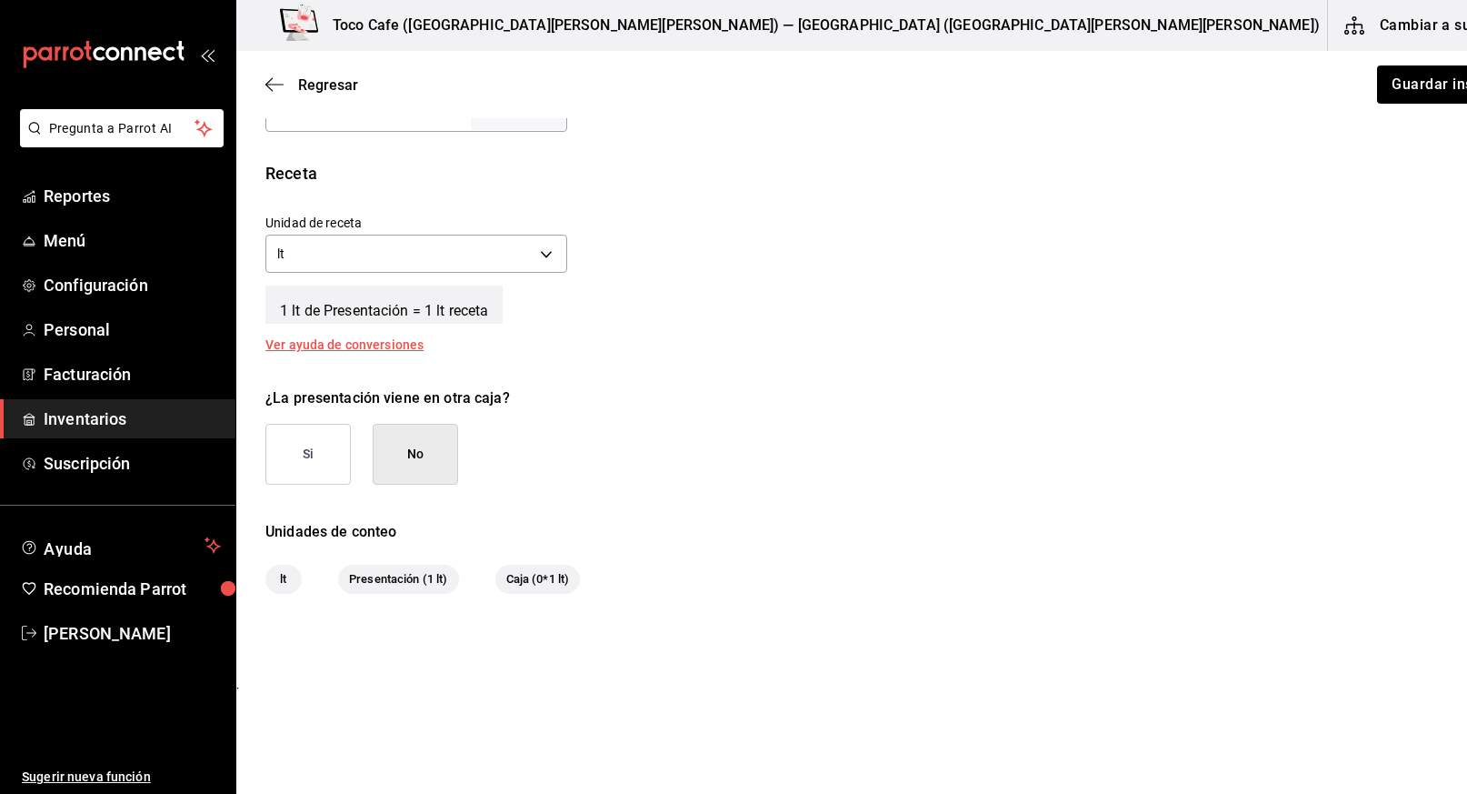
scroll to position [632, 0]
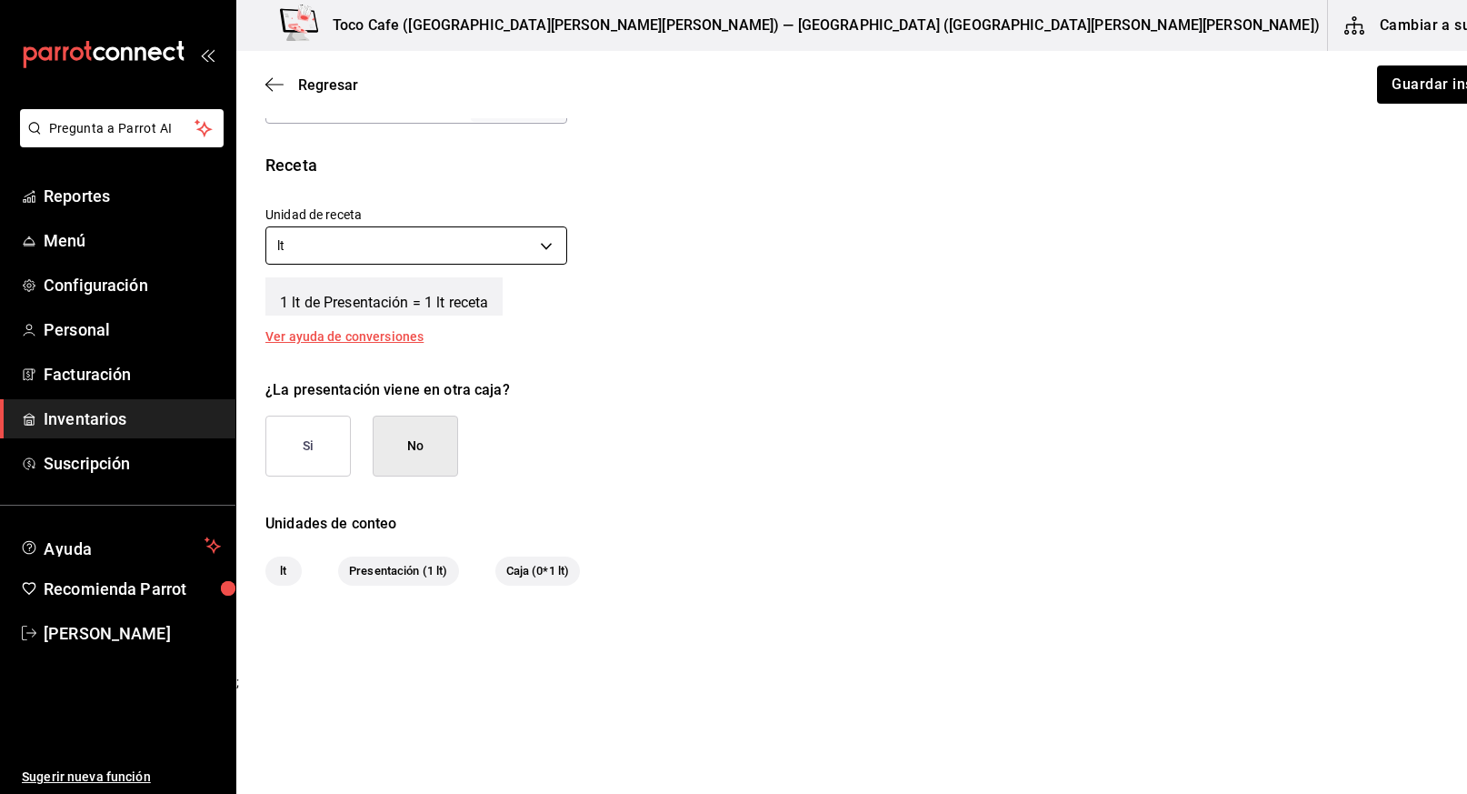
click at [524, 245] on body "Pregunta a Parrot AI Reportes Menú Configuración Personal Facturación Inventari…" at bounding box center [733, 345] width 1467 height 691
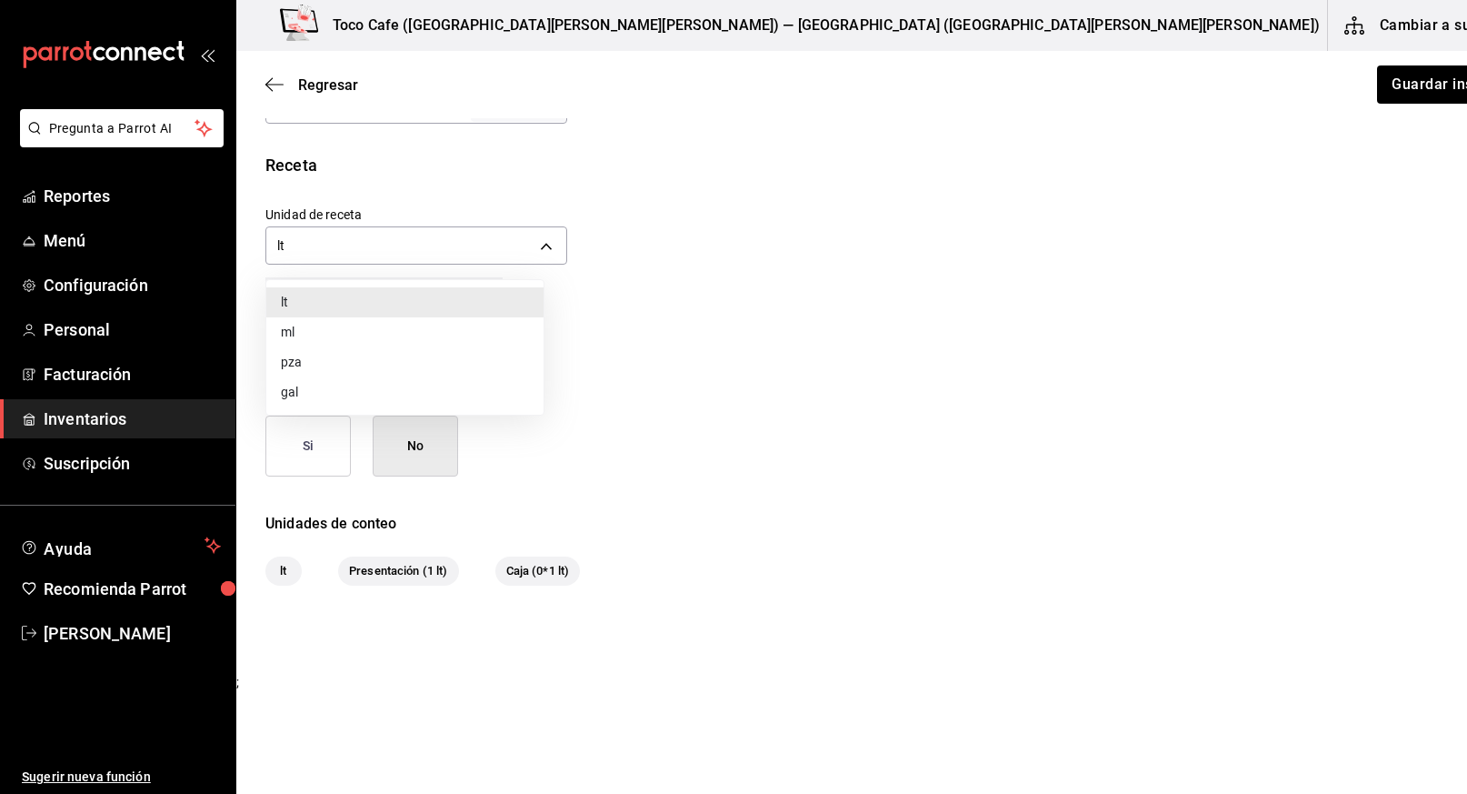
click at [473, 367] on li "pza" at bounding box center [404, 362] width 277 height 30
type input "UNIT"
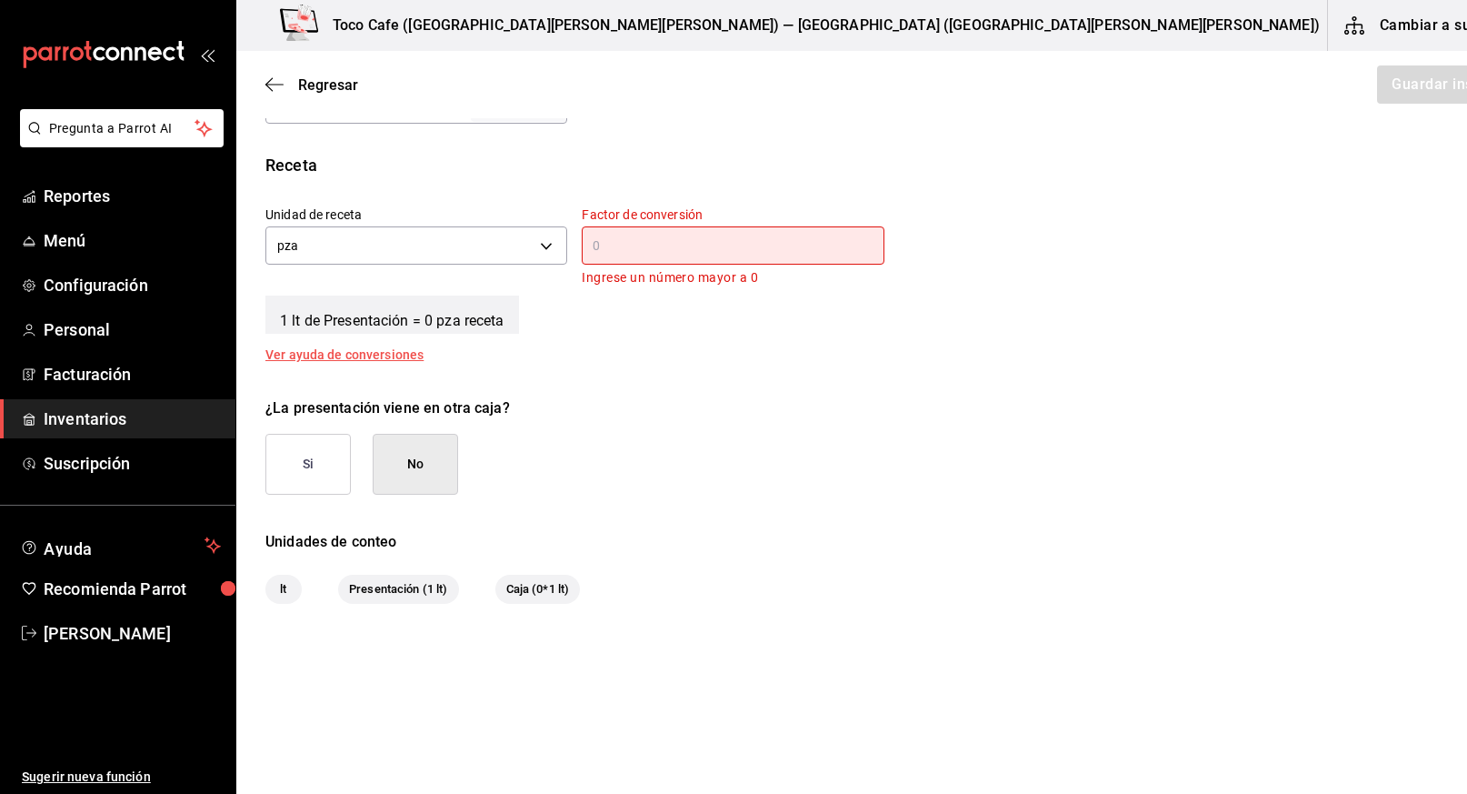
click at [741, 241] on input "text" at bounding box center [733, 246] width 302 height 22
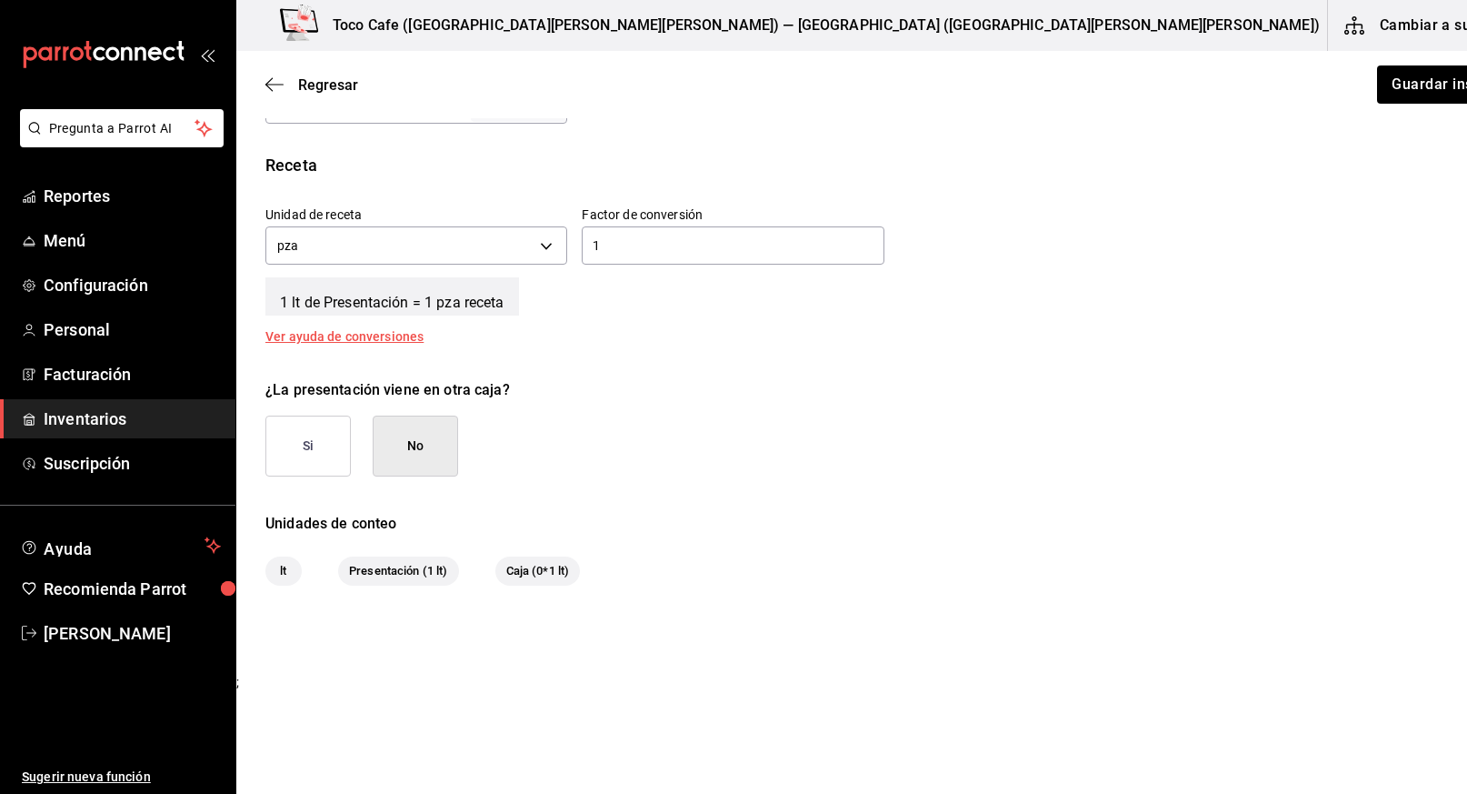
type input "1"
type button "true"
click at [1375, 93] on button "Guardar insumo" at bounding box center [1446, 84] width 142 height 38
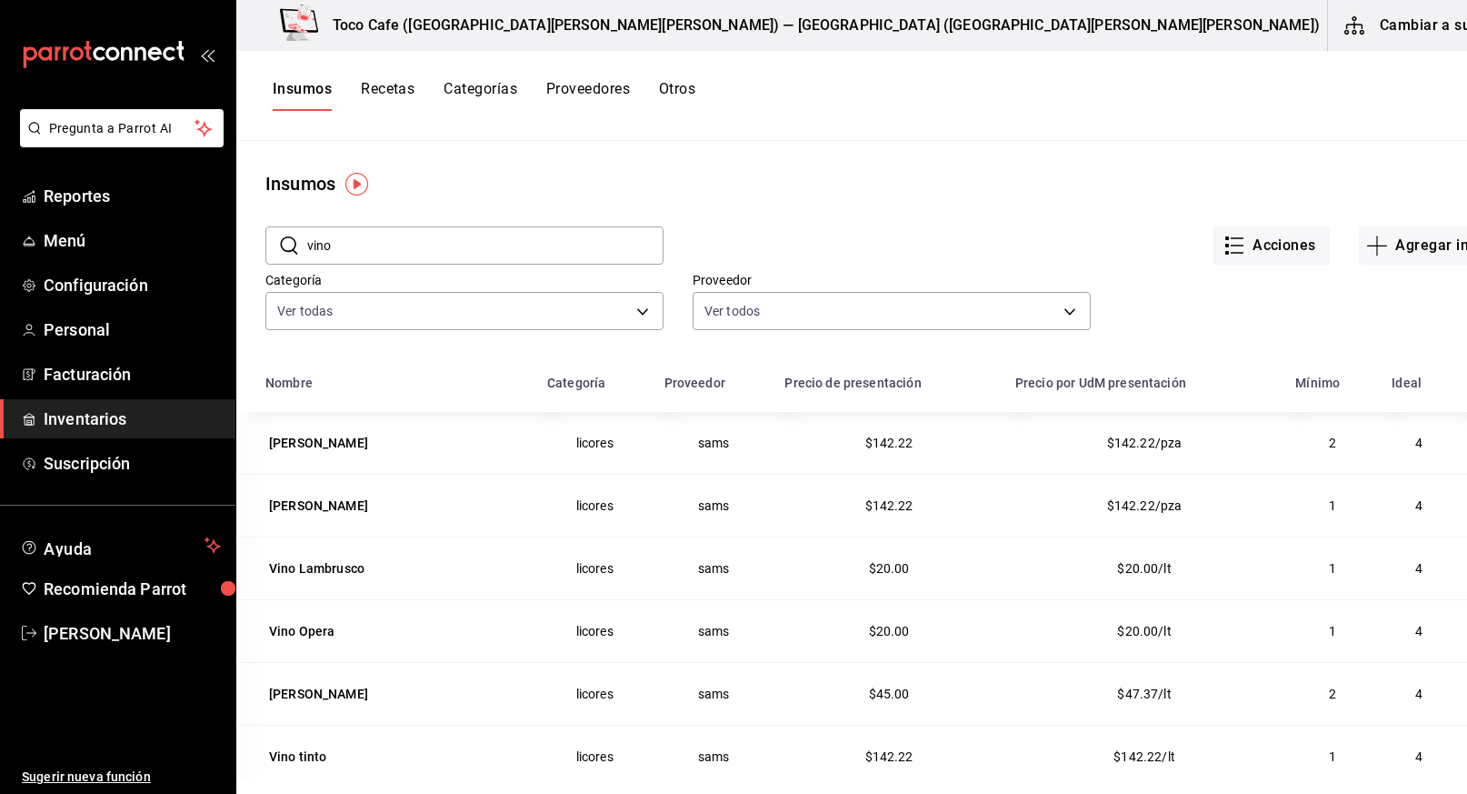
click at [393, 246] on input "vino" at bounding box center [485, 245] width 356 height 36
type input "v"
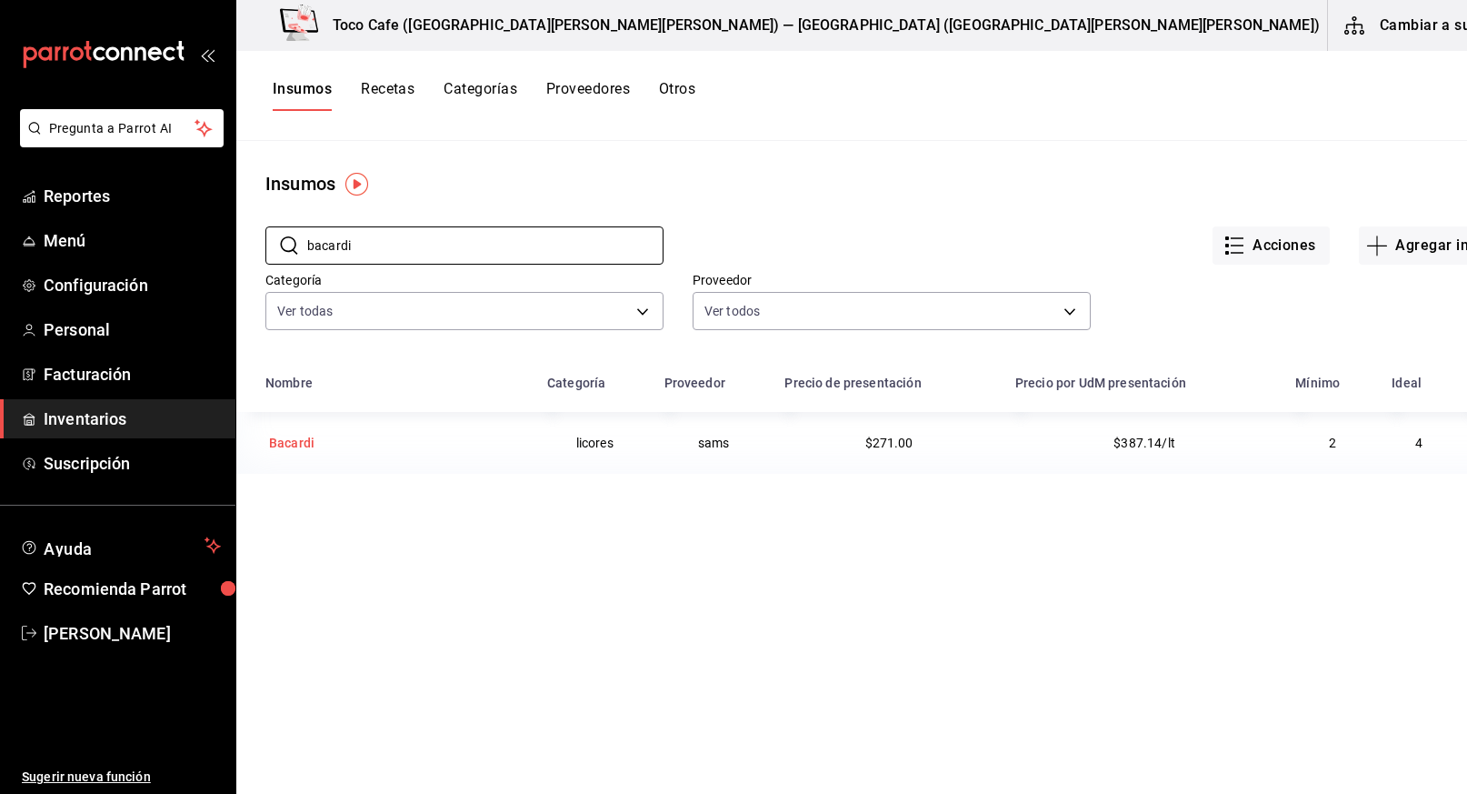
type input "bacardi"
click at [298, 443] on div "Bacardi" at bounding box center [291, 443] width 45 height 18
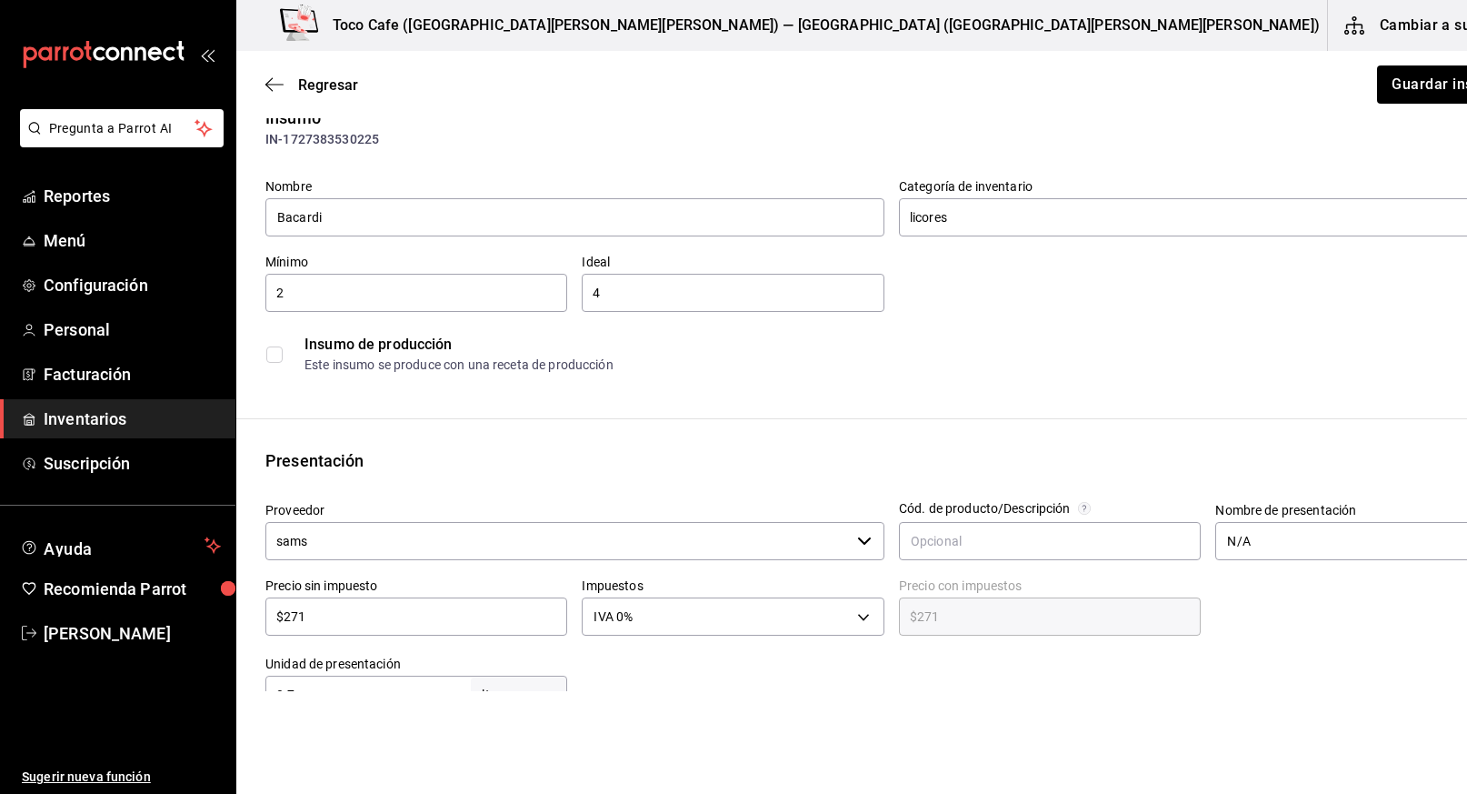
scroll to position [54, 0]
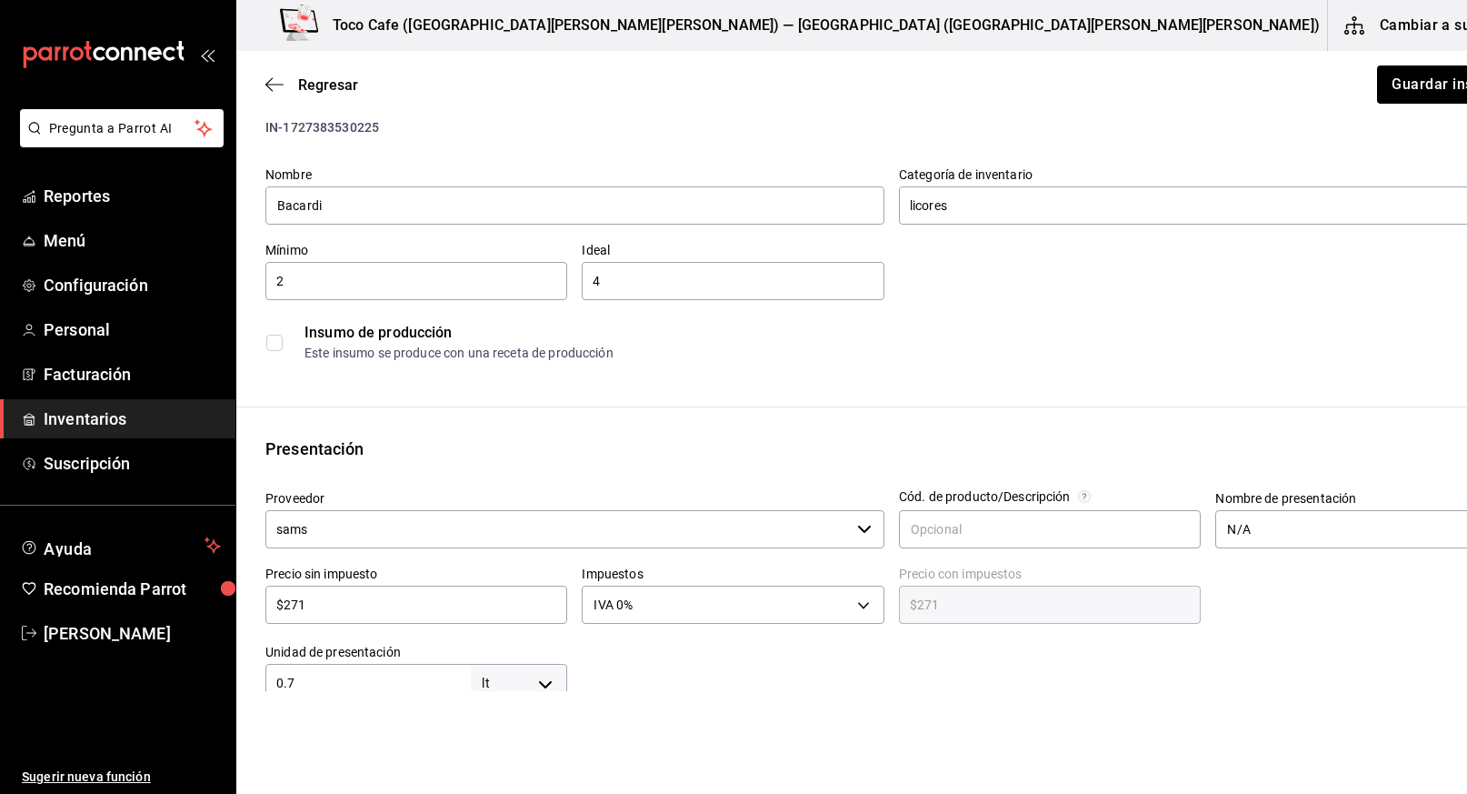
click at [371, 599] on input "$271" at bounding box center [416, 605] width 302 height 22
type input "$27"
type input "$27.00"
type input "$2"
type input "$2.00"
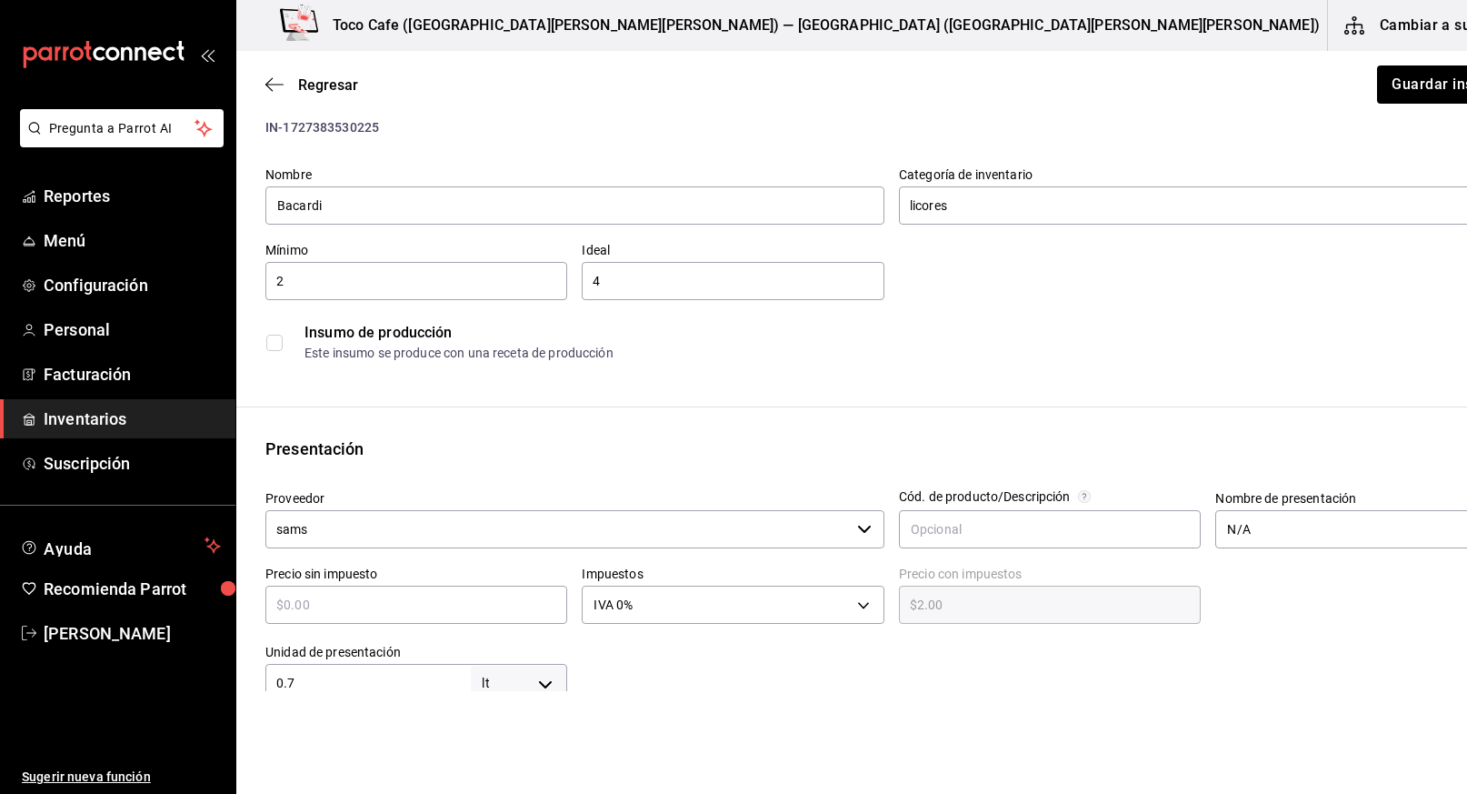
type input "$0.00"
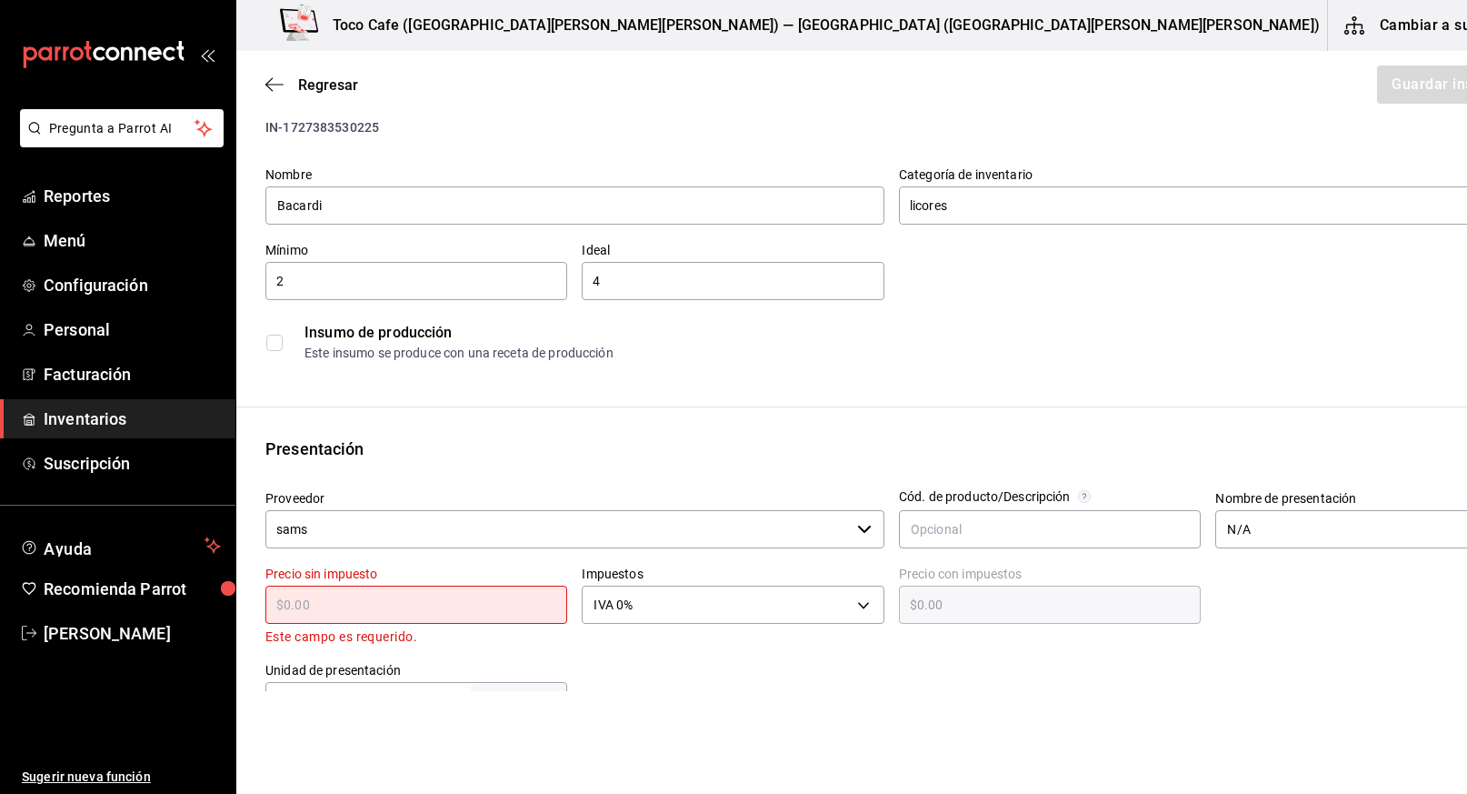
type input "$1"
type input "$1.00"
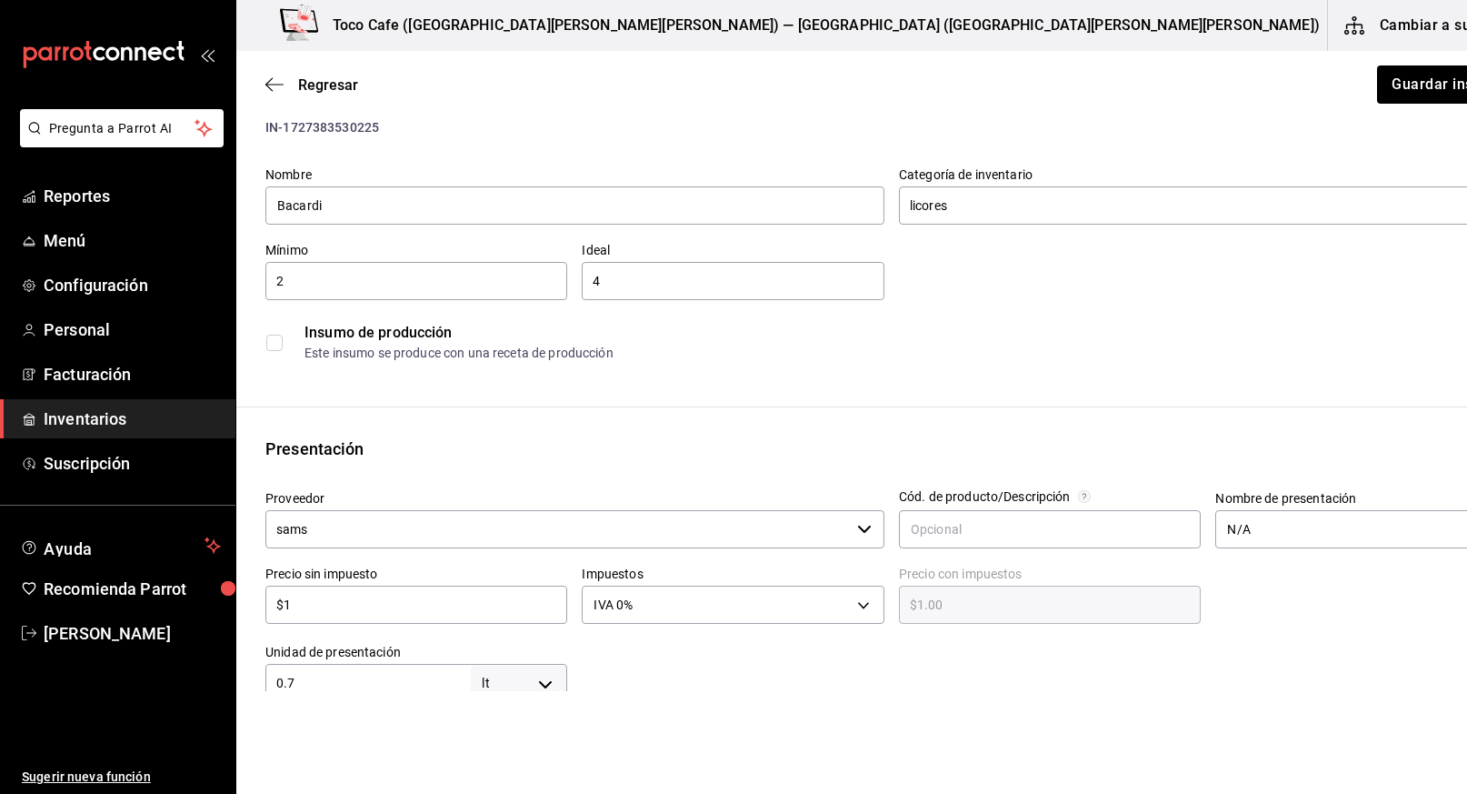
type input "$19"
type input "$19.00"
type input "$198"
type input "$198.00"
type input "$198.2"
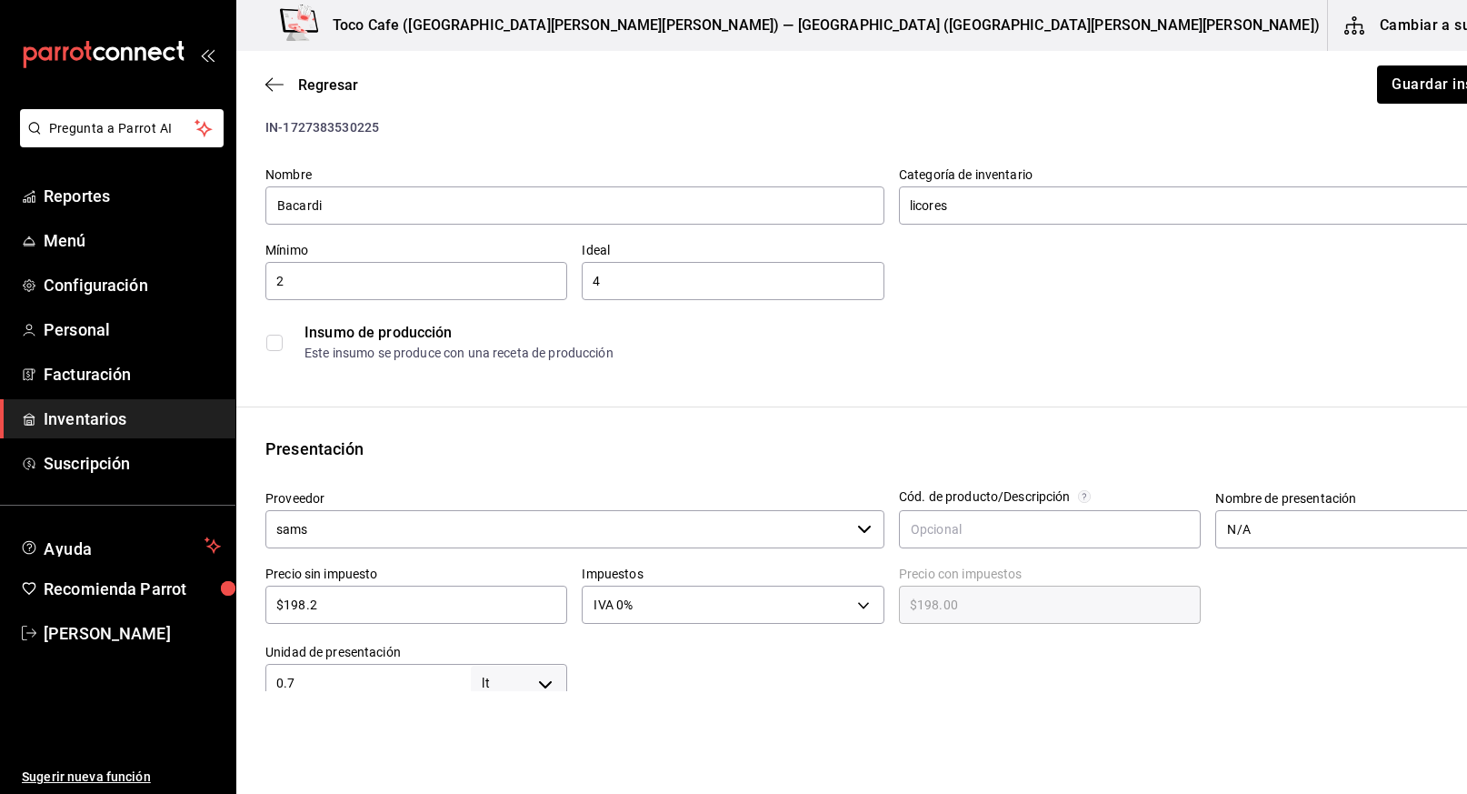
type input "$198.20"
type input "$198.25"
click at [818, 603] on body "Pregunta a Parrot AI Reportes Menú Configuración Personal Facturación Inventari…" at bounding box center [733, 345] width 1467 height 691
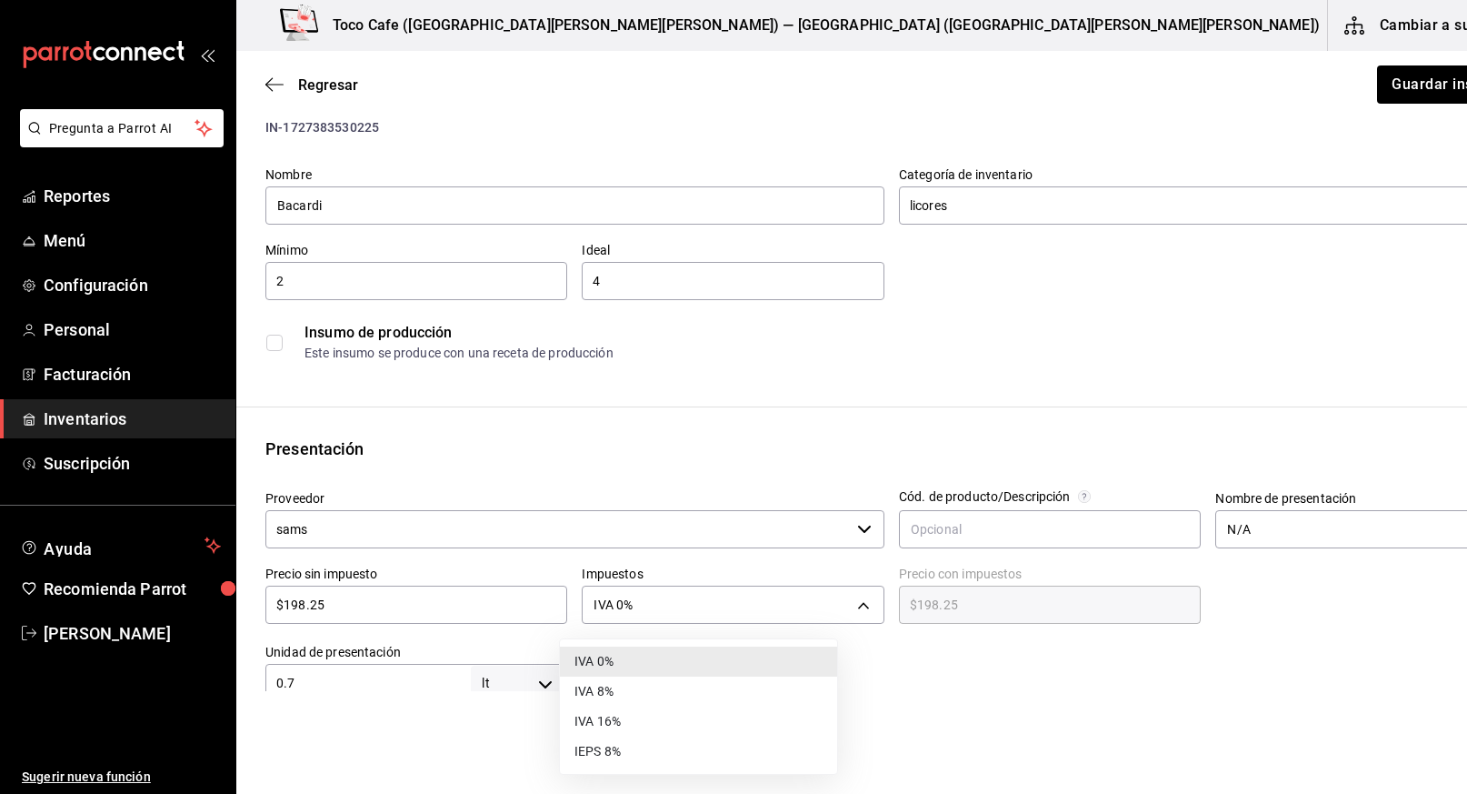
click at [704, 720] on li "IVA 16%" at bounding box center [698, 721] width 277 height 30
type input "IVA_16"
type input "$229.97"
click at [524, 681] on body "Pregunta a Parrot AI Reportes Menú Configuración Personal Facturación Inventari…" at bounding box center [733, 345] width 1467 height 691
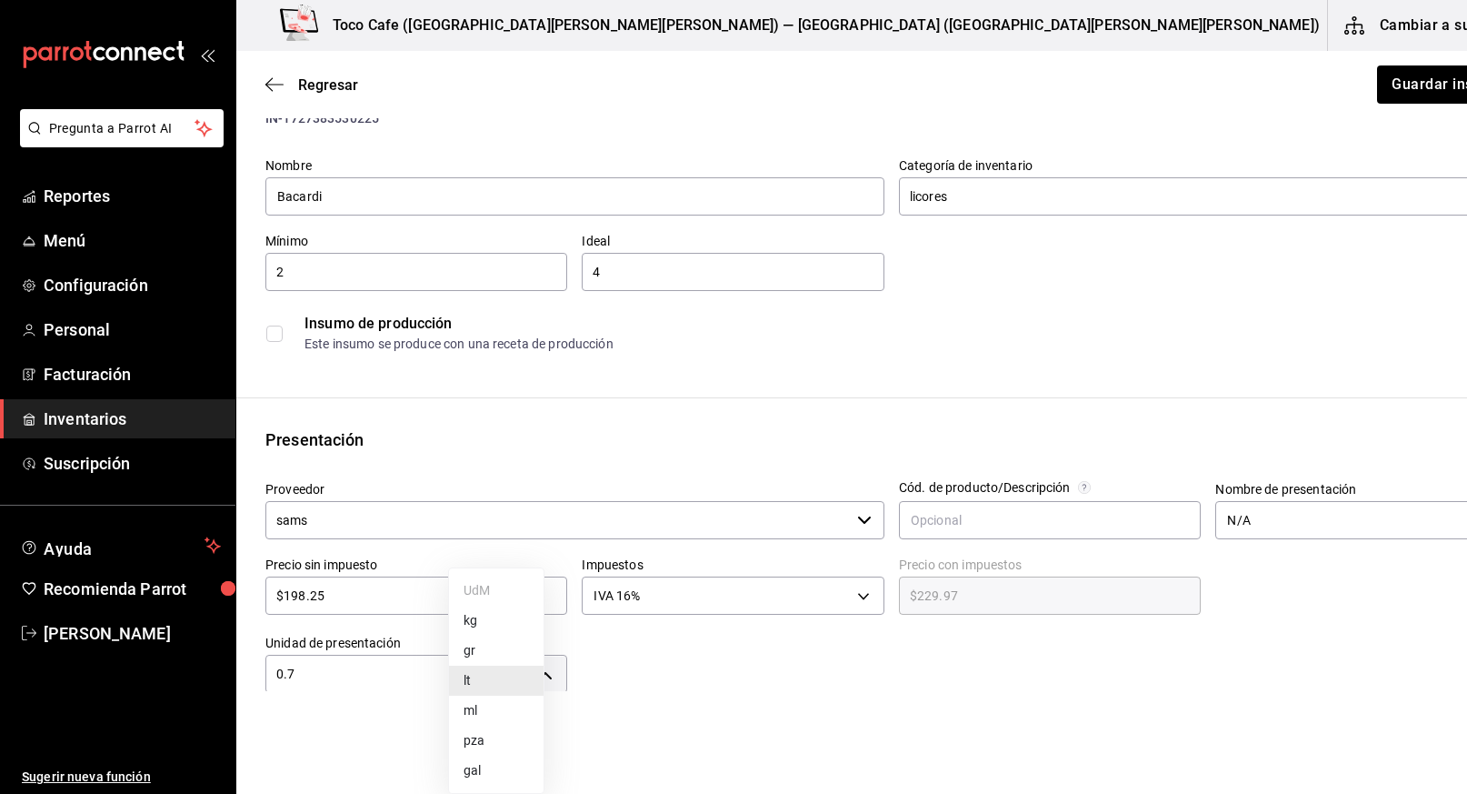
click at [498, 738] on li "pza" at bounding box center [496, 740] width 95 height 30
type input "UNIT"
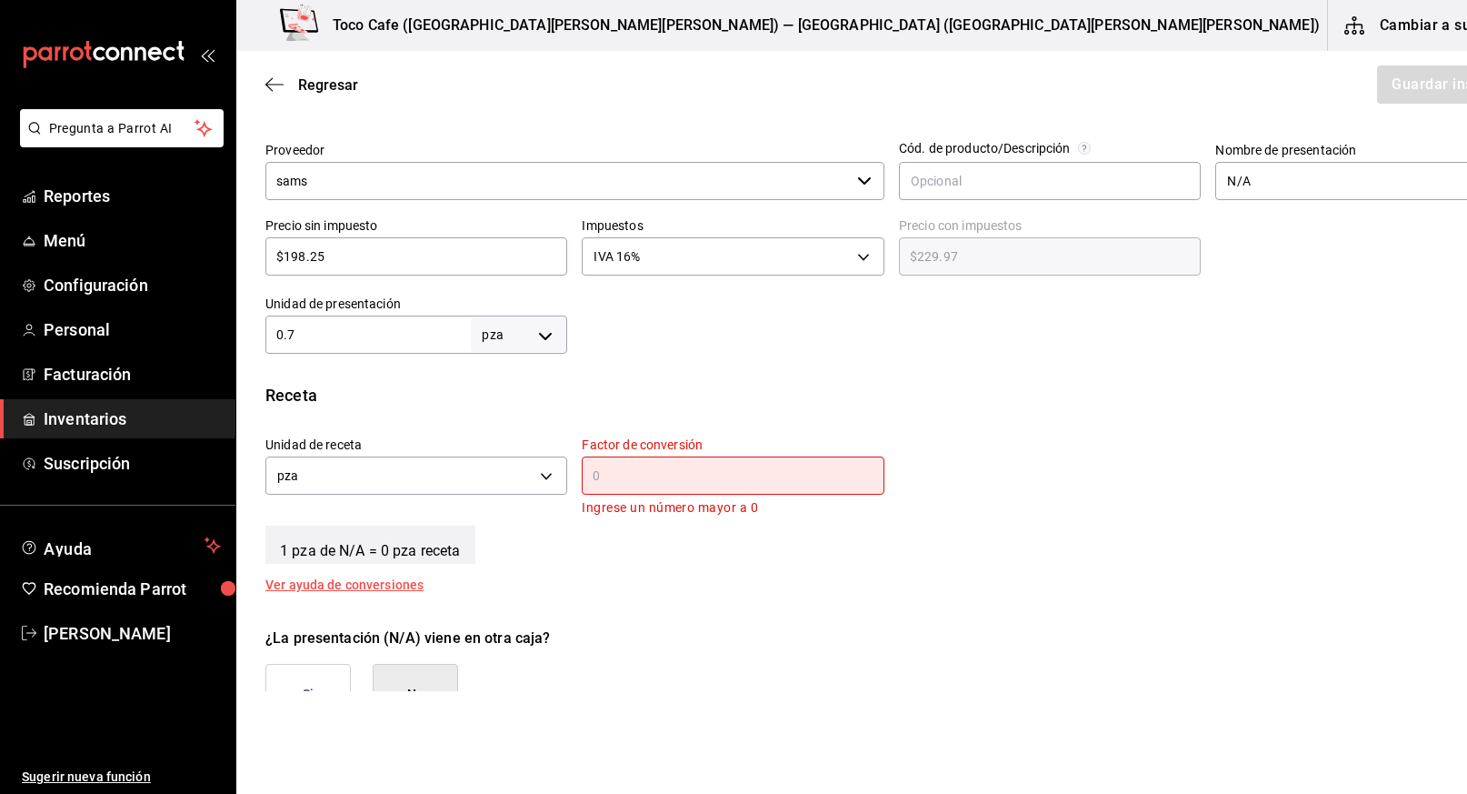
scroll to position [650, 0]
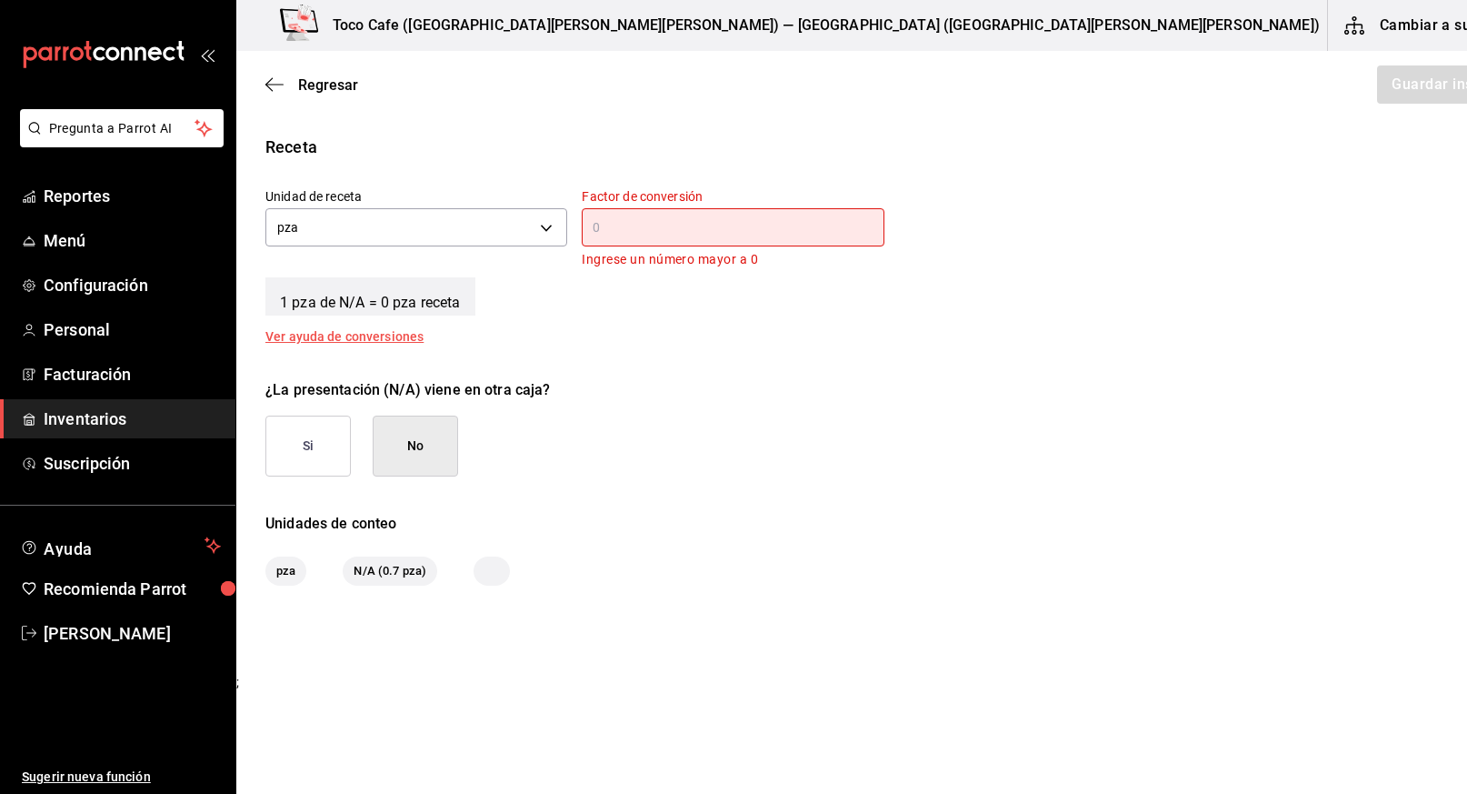
click at [620, 232] on input "text" at bounding box center [733, 227] width 302 height 22
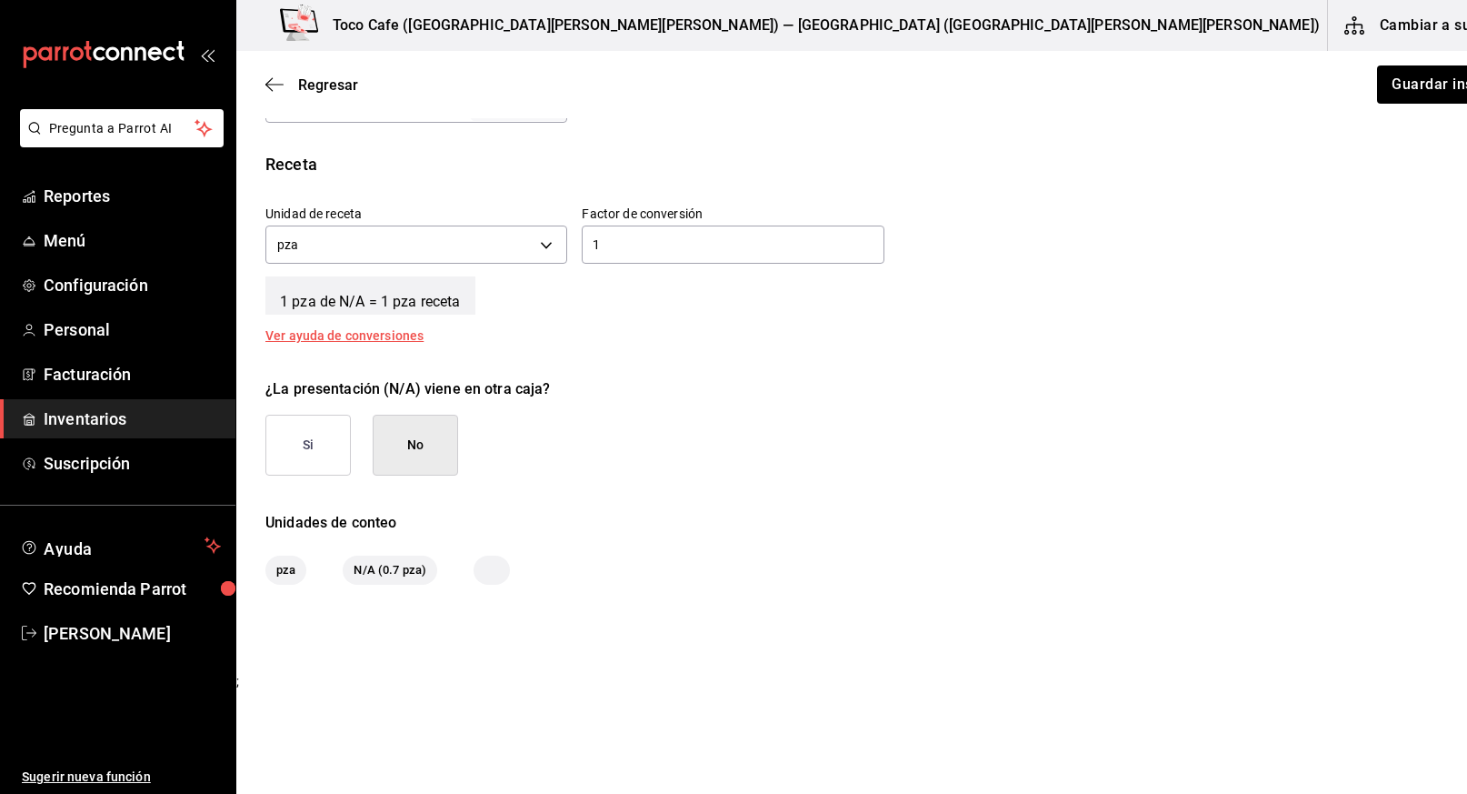
scroll to position [632, 0]
type input "1"
click at [1375, 83] on button "Guardar insumo" at bounding box center [1446, 84] width 142 height 38
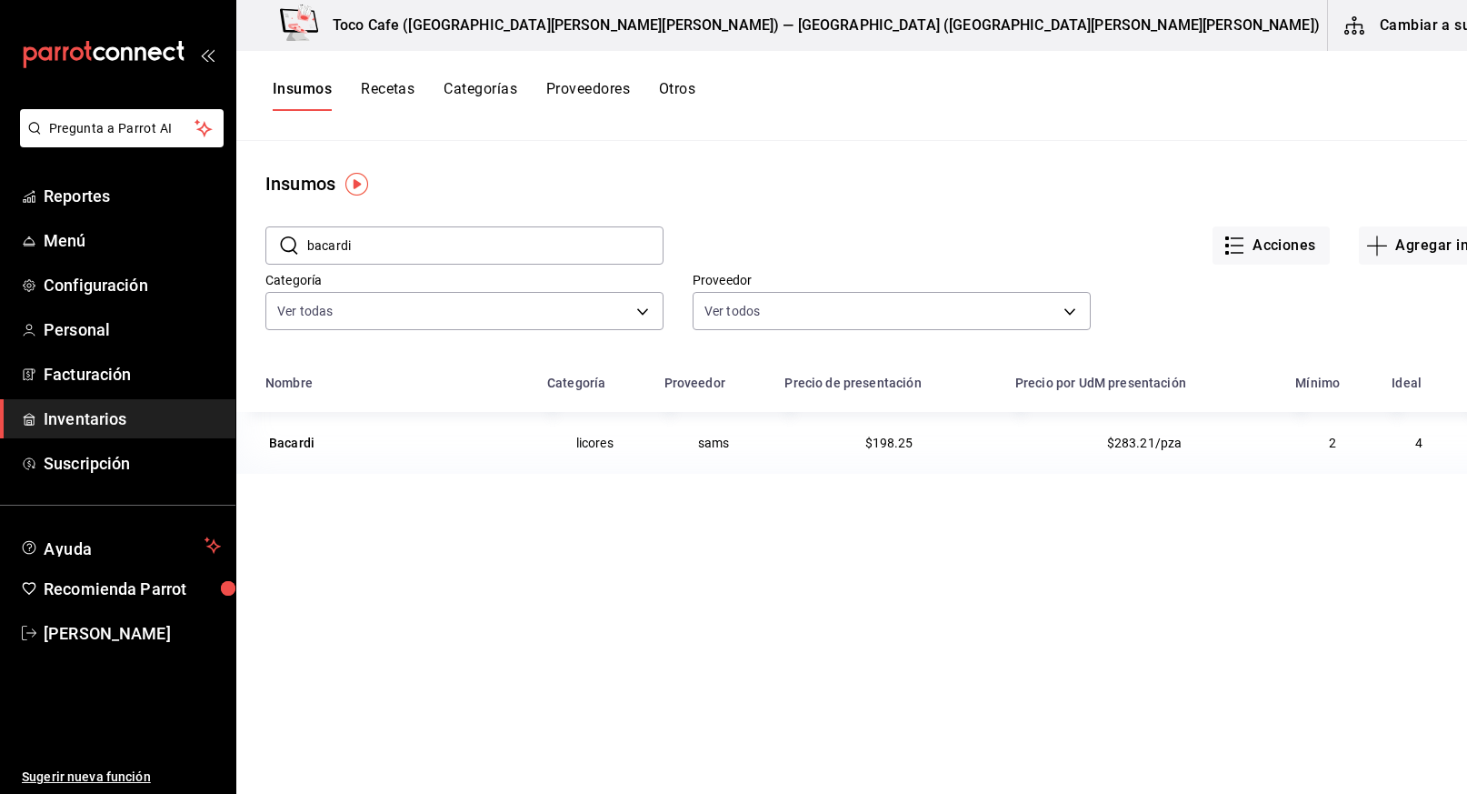
click at [524, 248] on input "bacardi" at bounding box center [485, 245] width 356 height 36
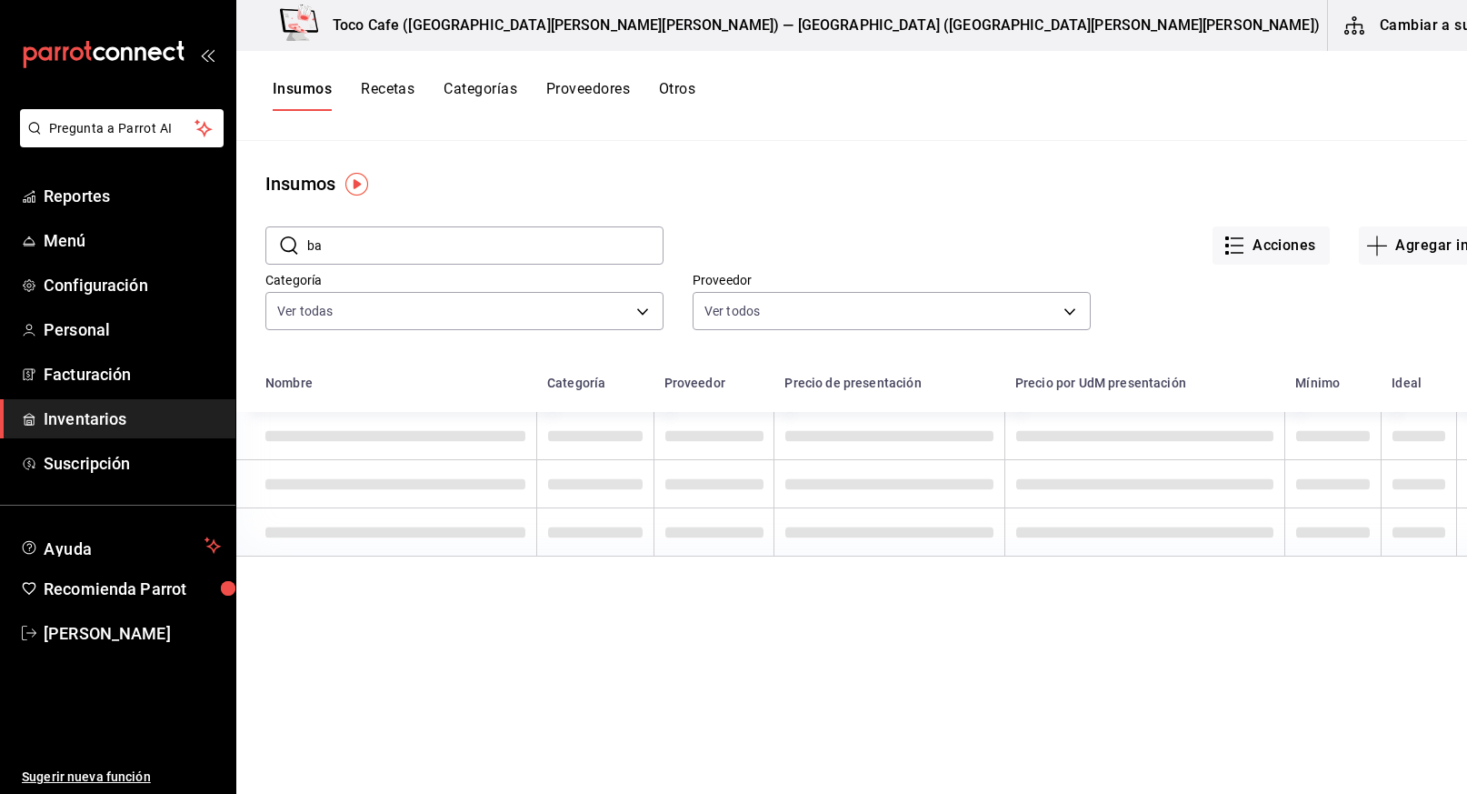
type input "b"
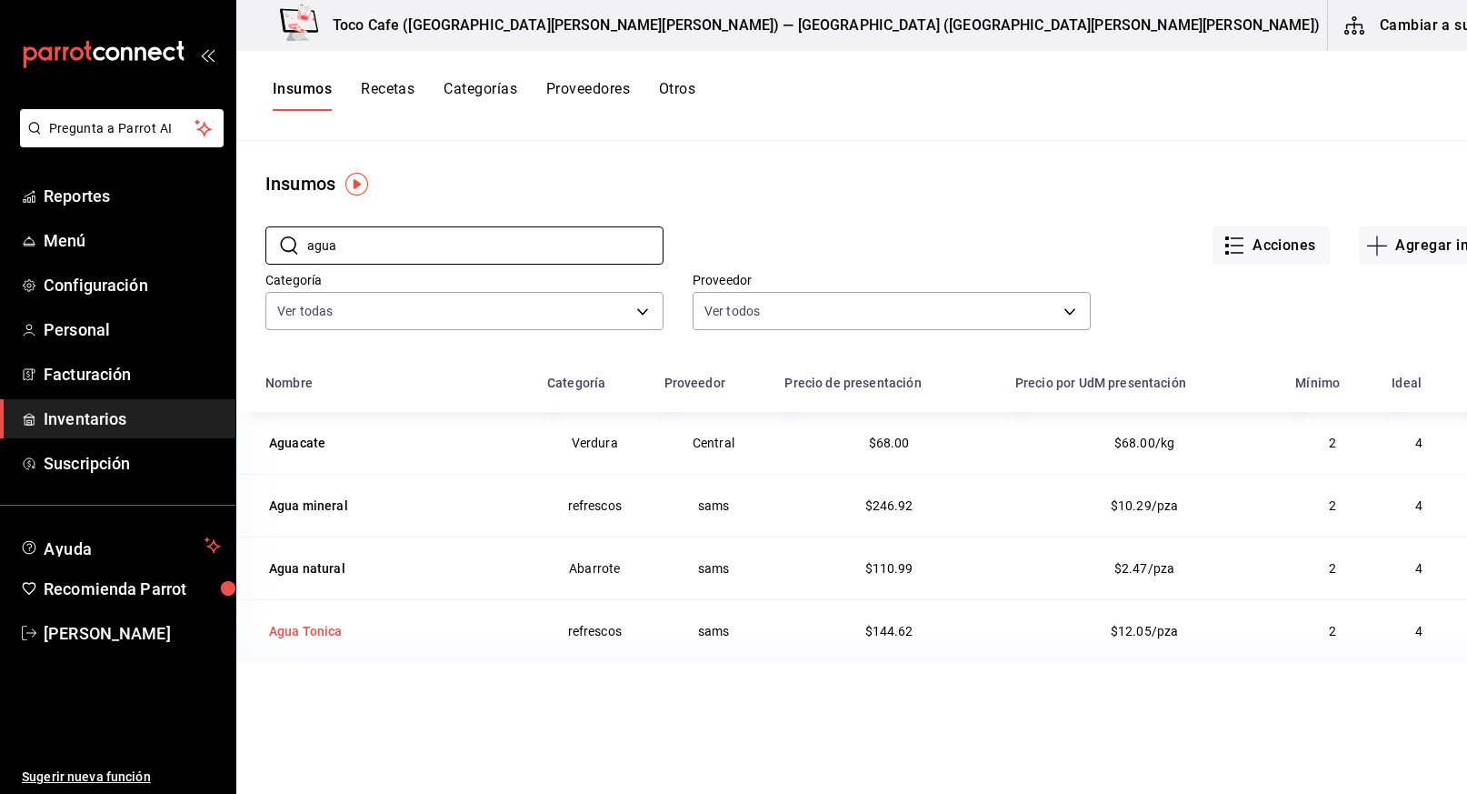
type input "agua"
click at [318, 631] on div "Agua Tonica" at bounding box center [306, 631] width 74 height 18
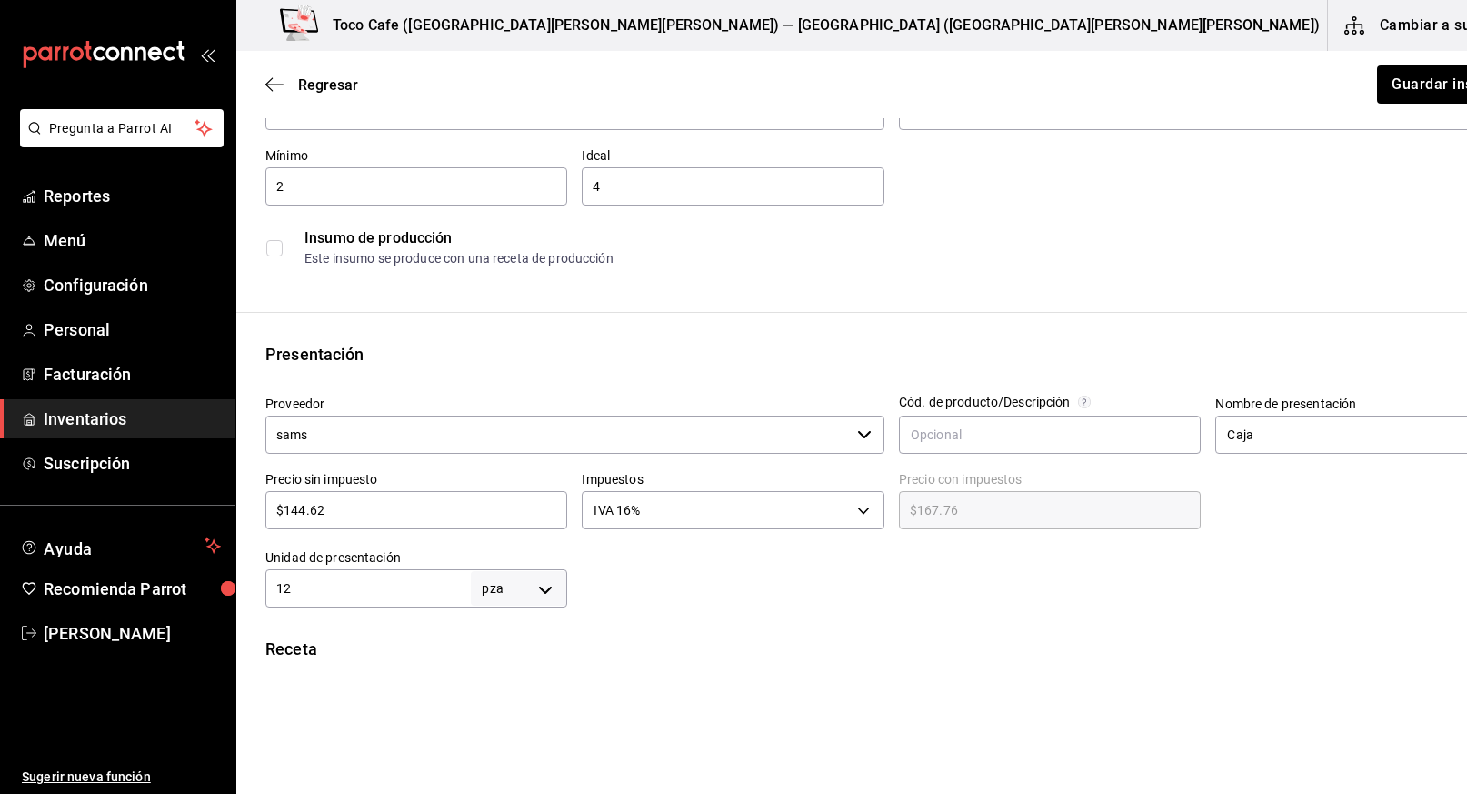
scroll to position [164, 0]
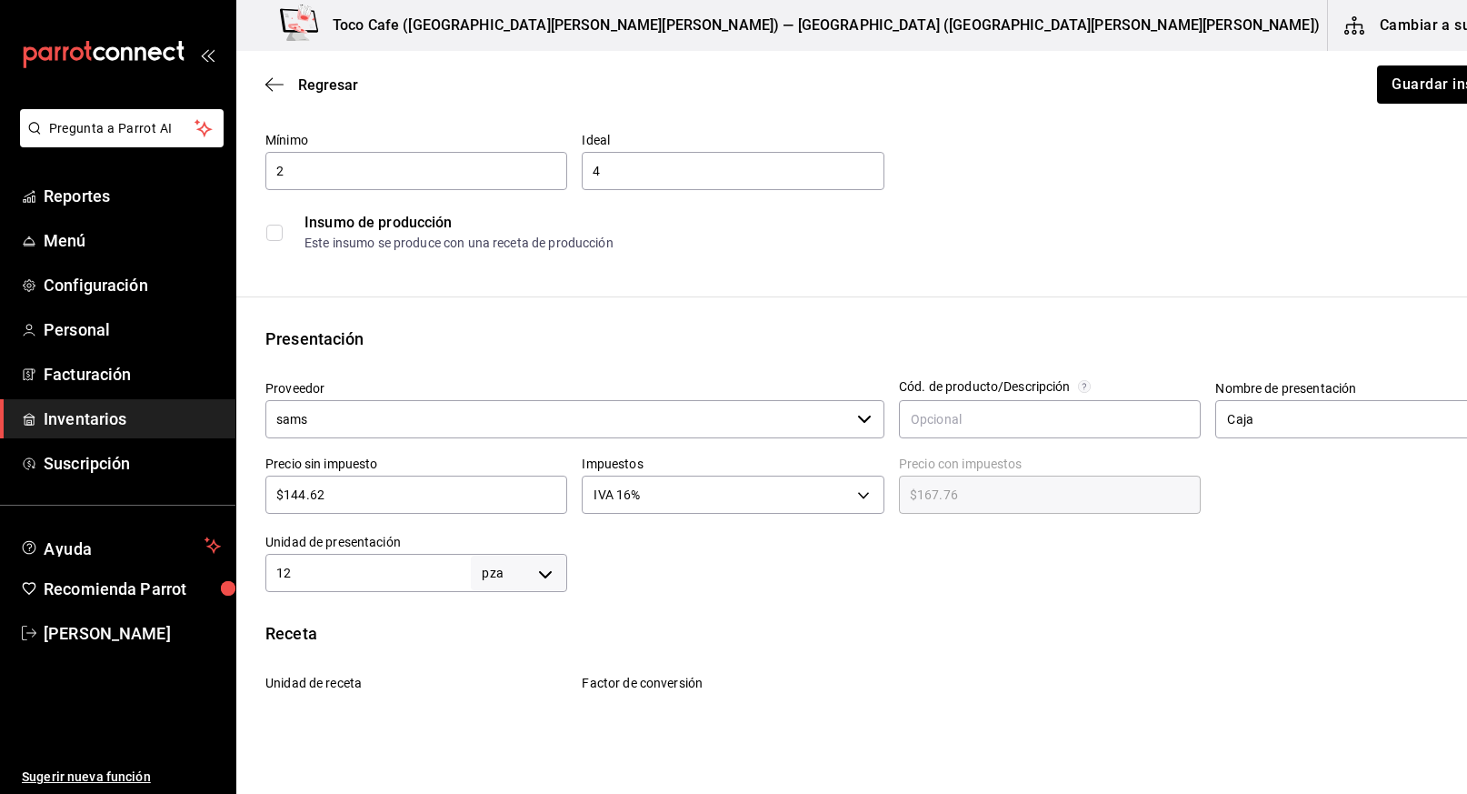
click at [360, 495] on input "$144.62" at bounding box center [416, 495] width 302 height 22
type input "$144.6"
type input "$167.74"
type input "$144."
type input "$167.04"
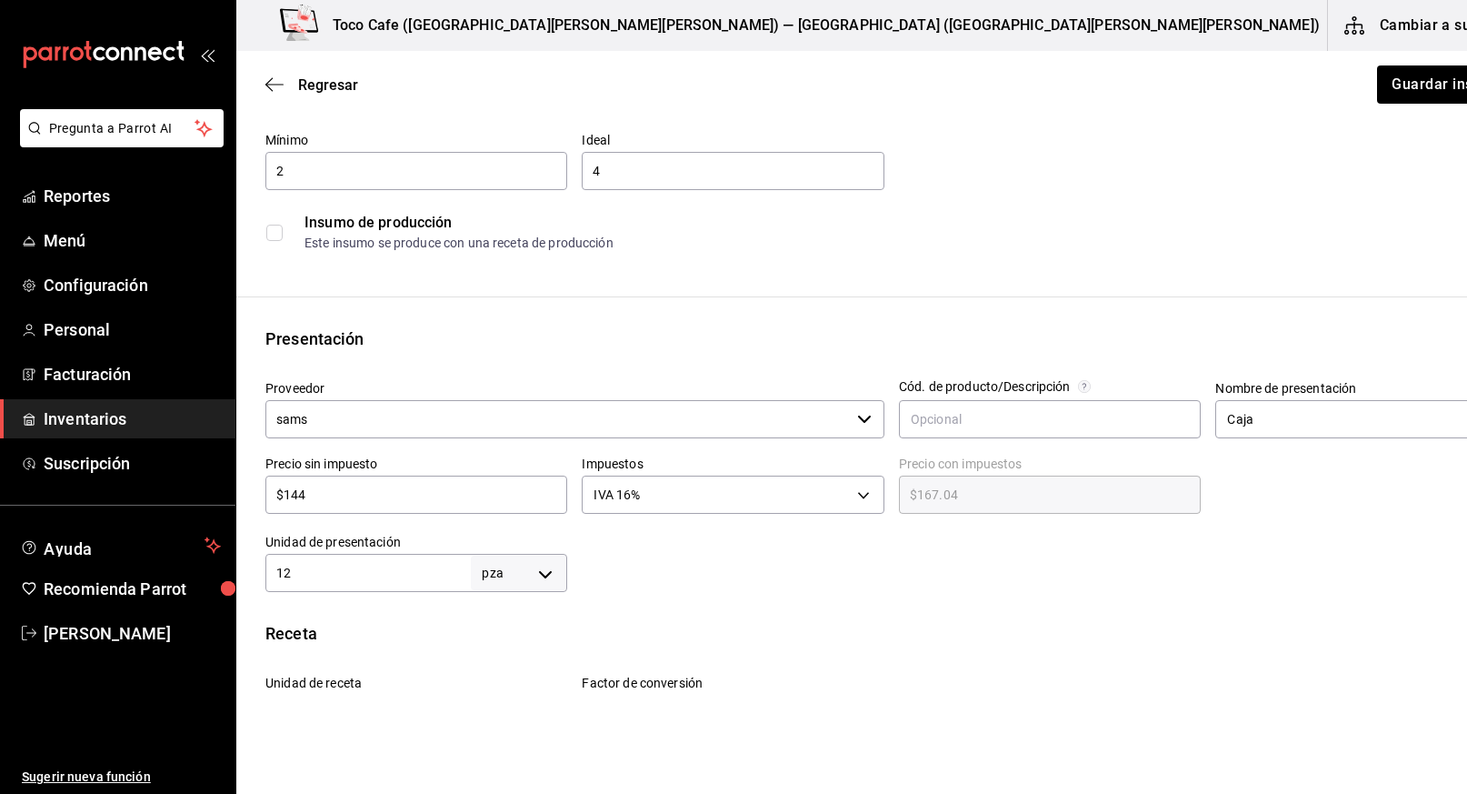
type input "$14"
type input "$16.24"
type input "$1"
type input "$1.16"
type input "$11"
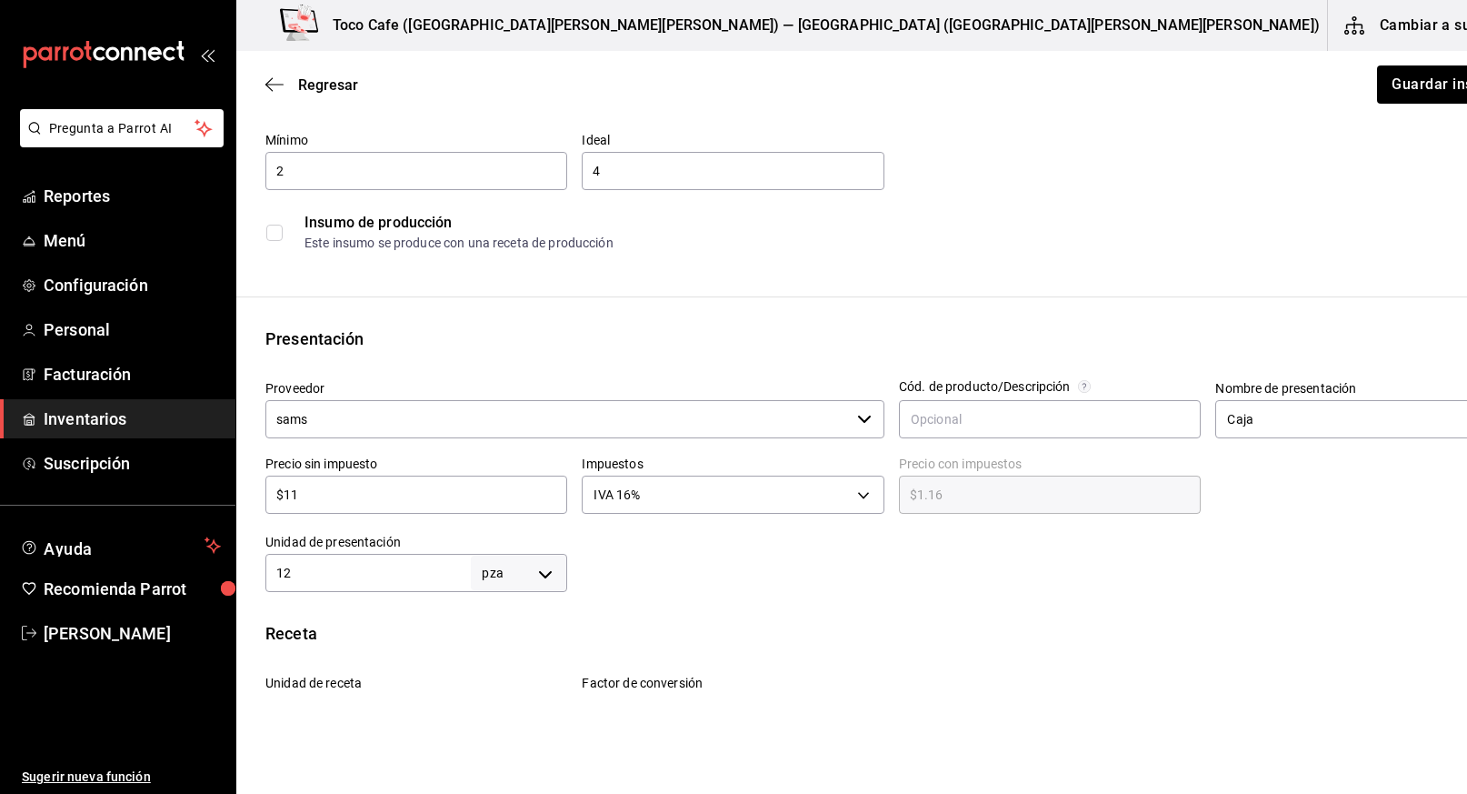
type input "$12.76"
type input "$1"
type input "$1.16"
type input "$14"
type input "$16.24"
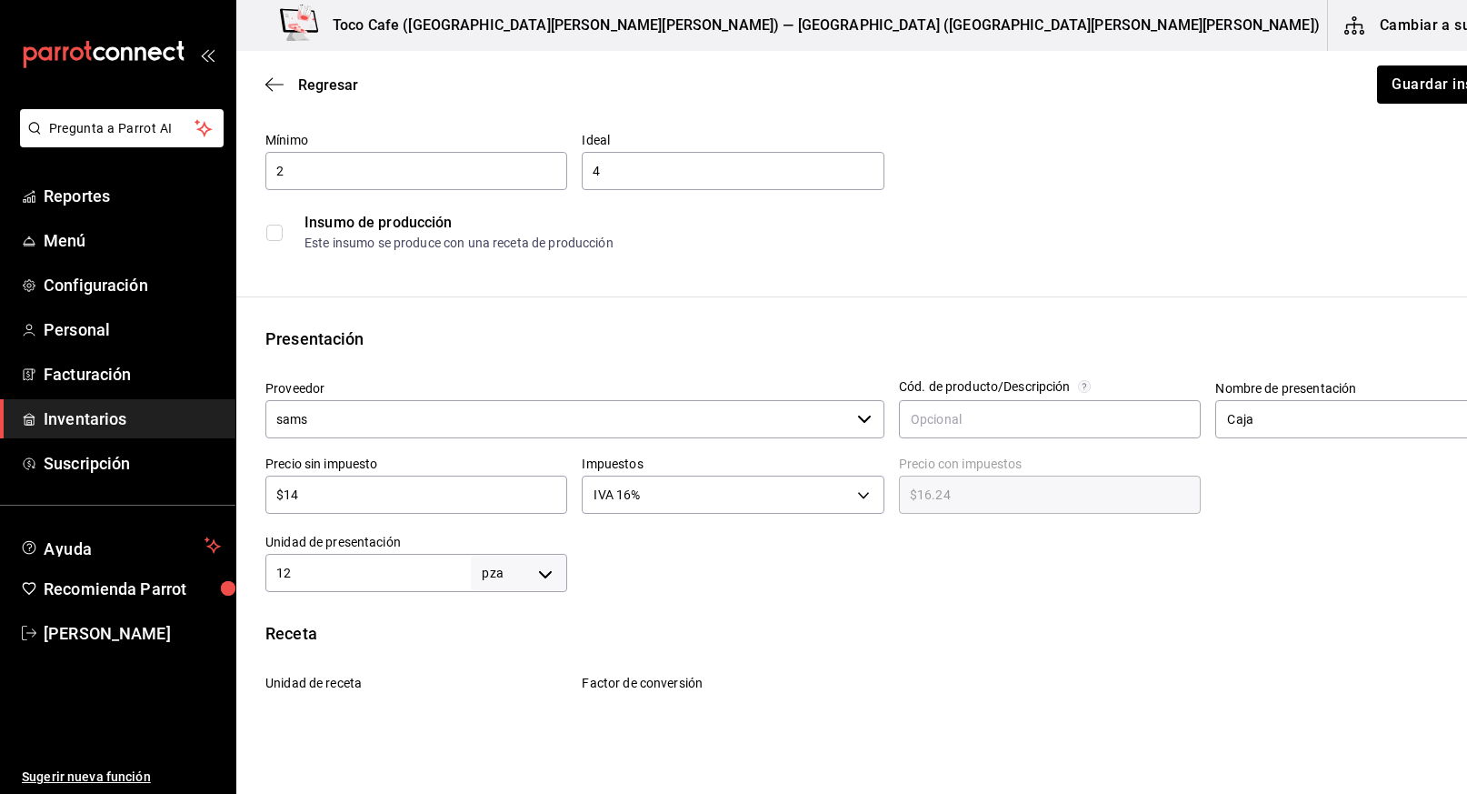
type input "$141"
type input "$163.56"
type input "$141.3"
type input "$163.91"
type input "$141.36"
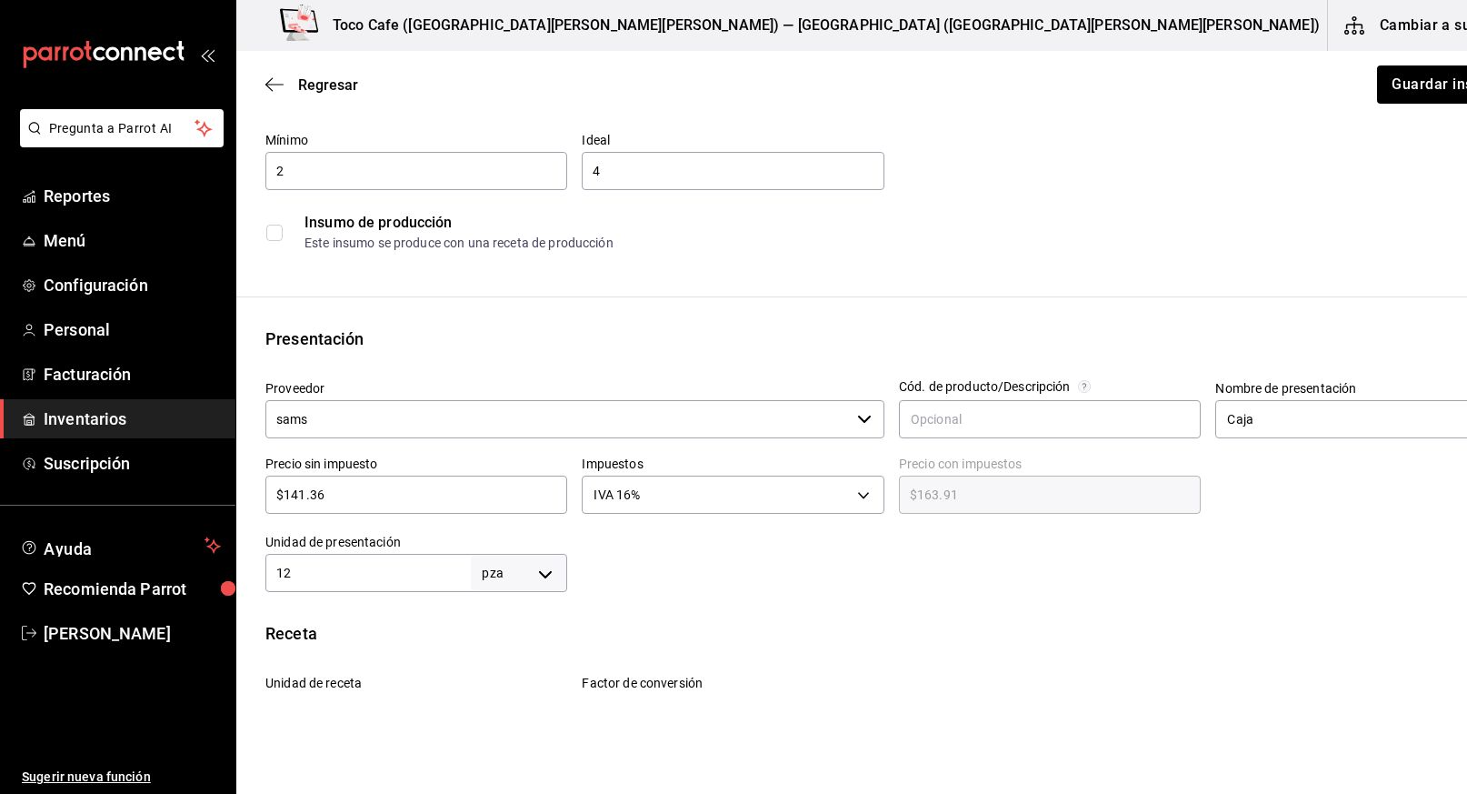
type input "$163.98"
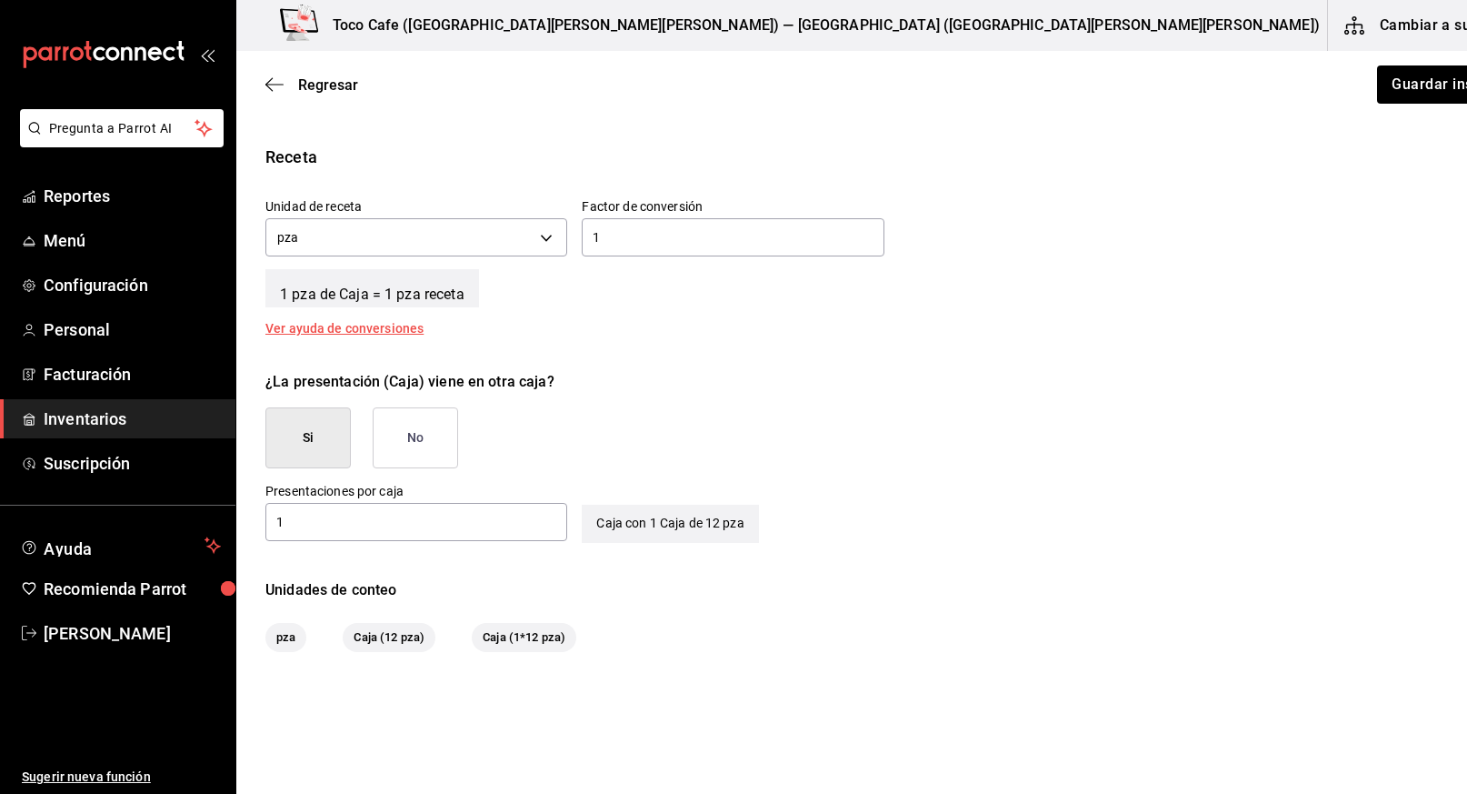
scroll to position [643, 0]
type input "$141.36"
click at [1375, 95] on button "Guardar insumo" at bounding box center [1446, 84] width 142 height 38
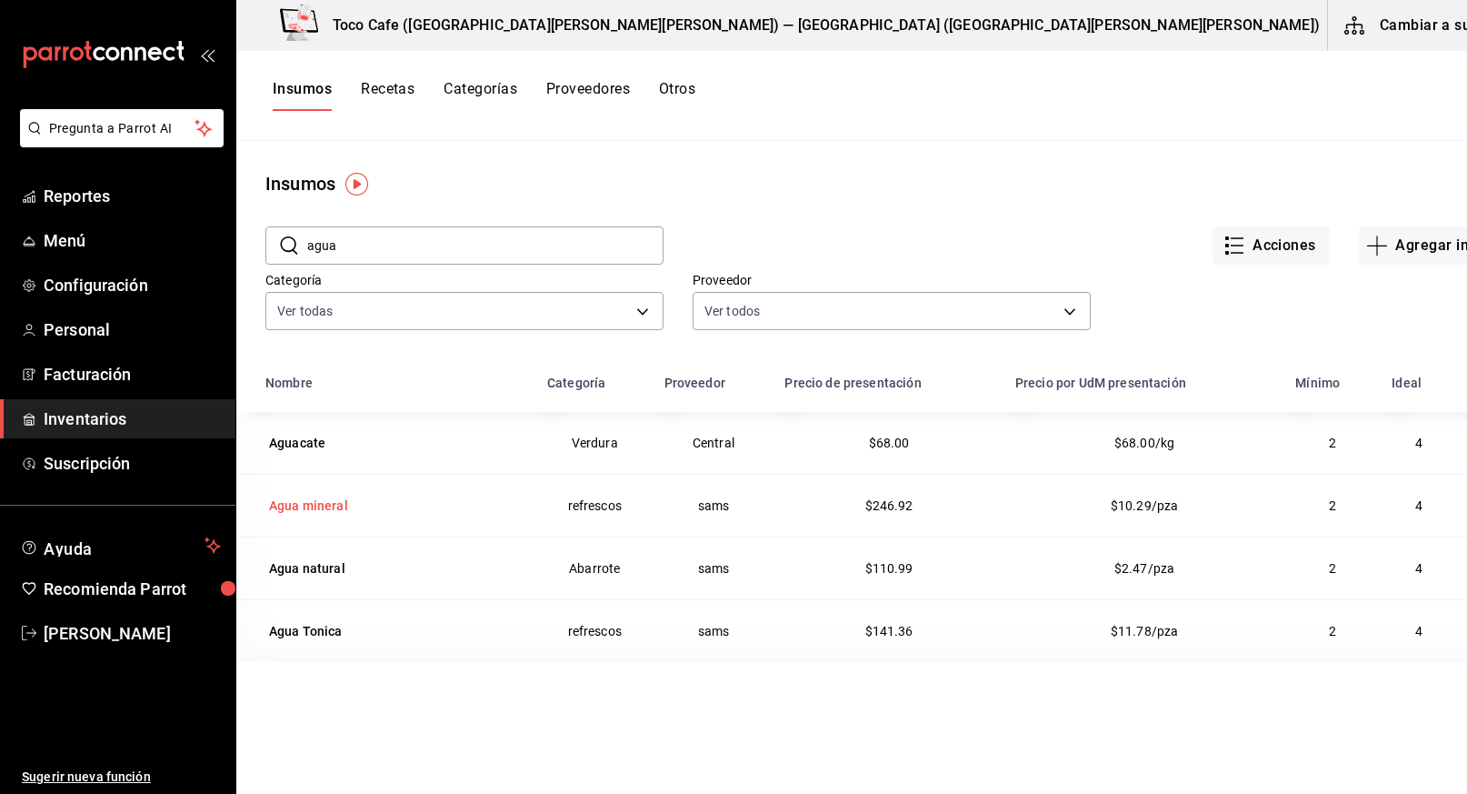
click at [308, 502] on div "Agua mineral" at bounding box center [308, 505] width 79 height 18
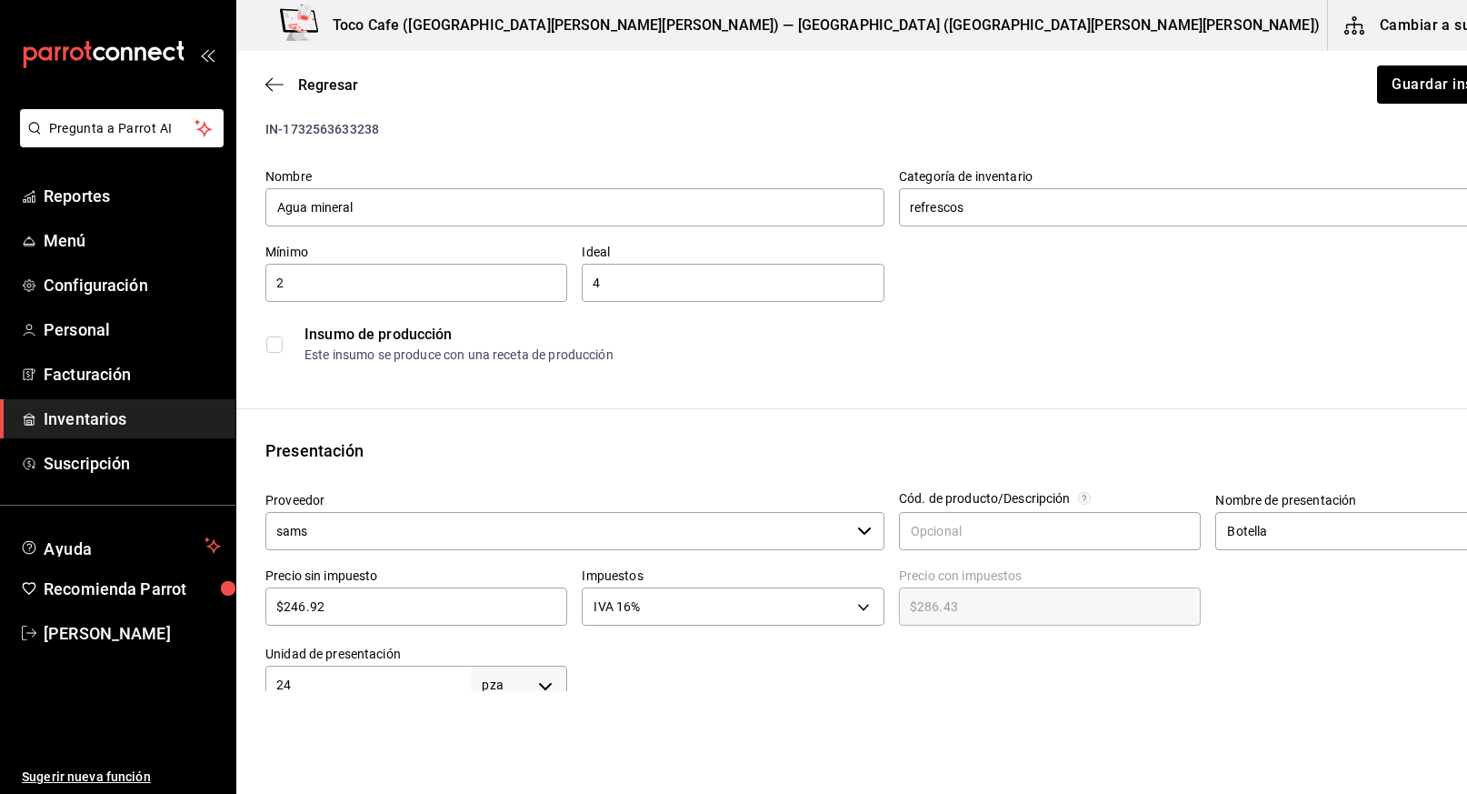
scroll to position [55, 0]
click at [362, 614] on div "$246.92 ​" at bounding box center [416, 603] width 302 height 38
type input "$246.9"
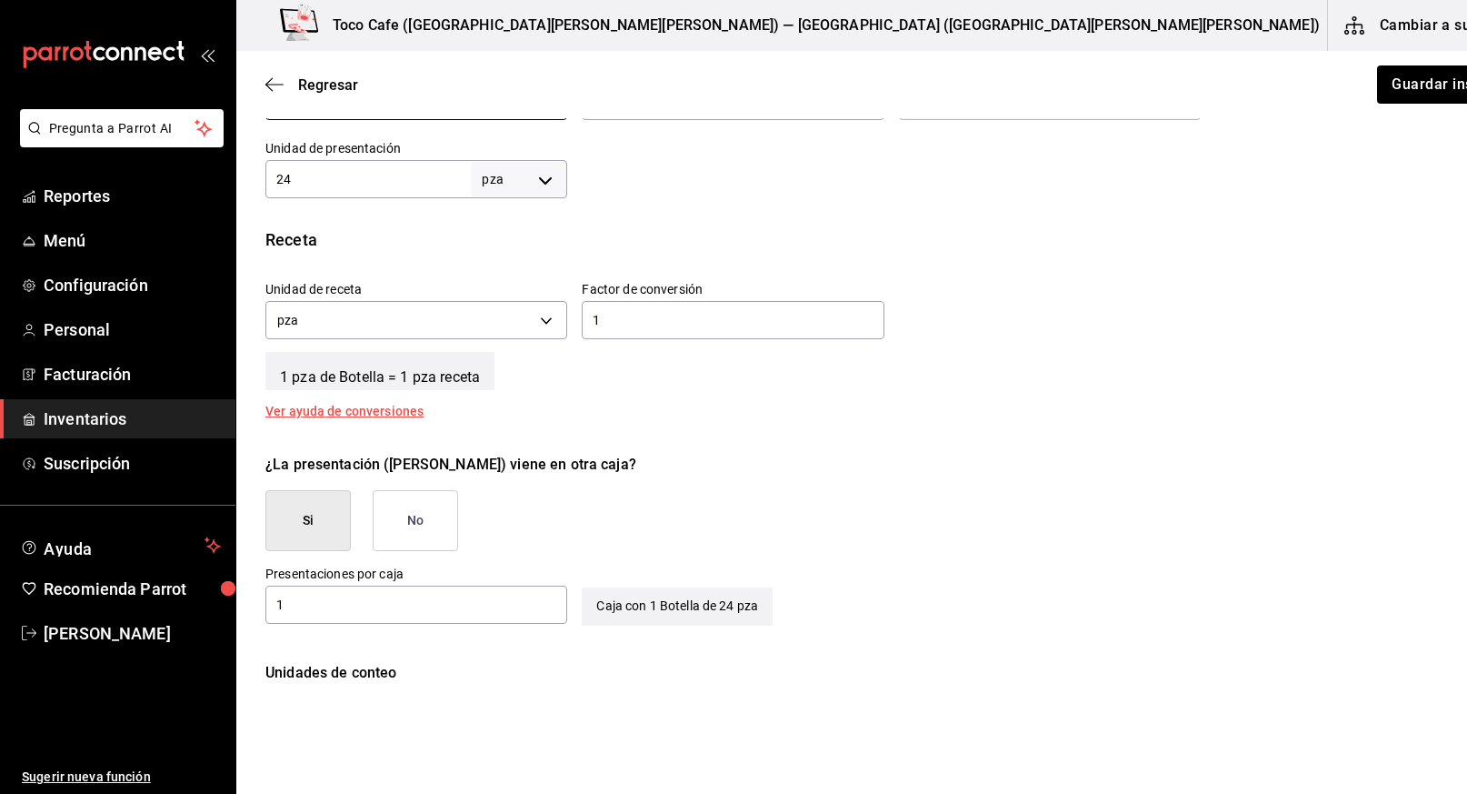
scroll to position [706, 0]
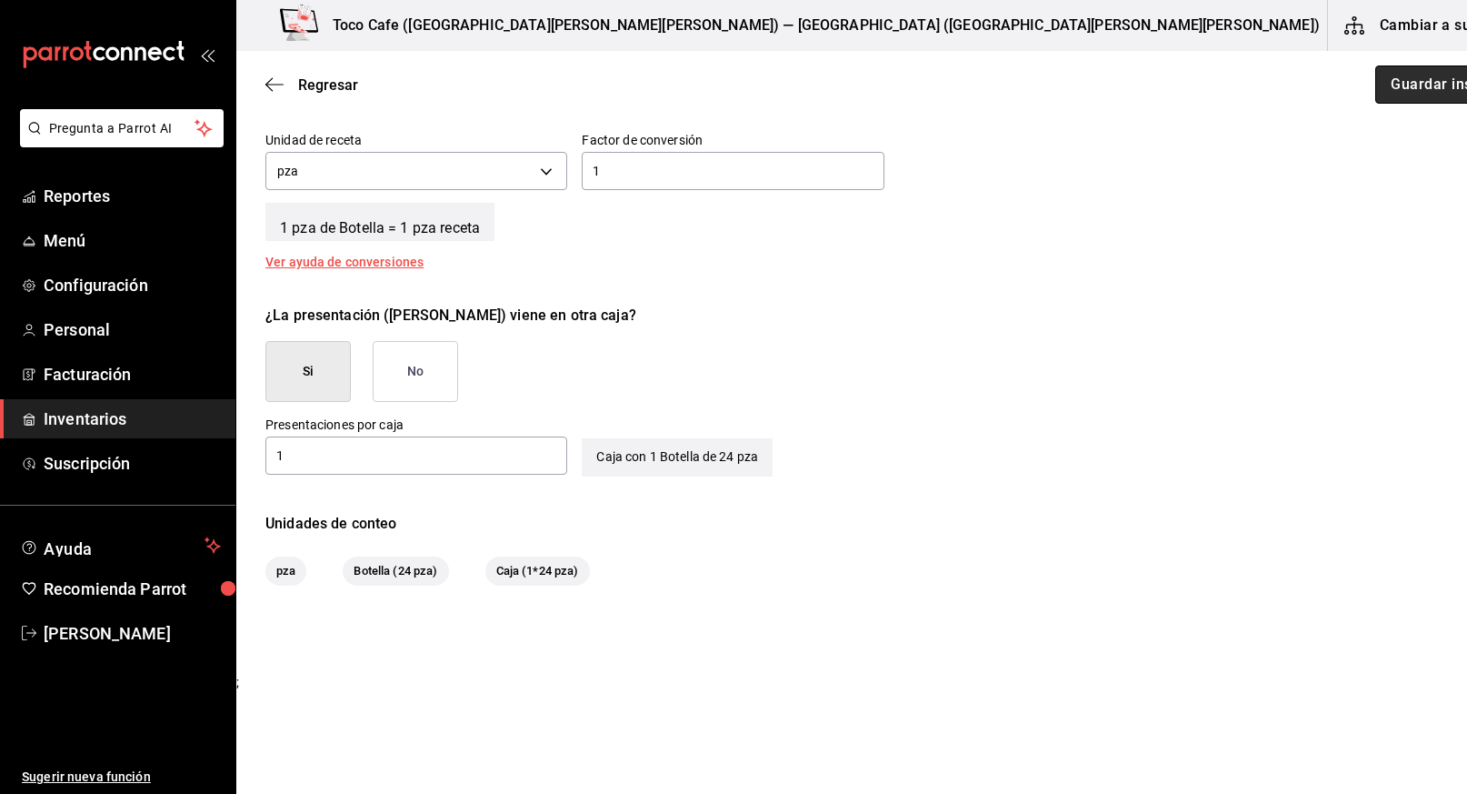
click at [1375, 89] on button "Guardar insumo" at bounding box center [1446, 84] width 142 height 38
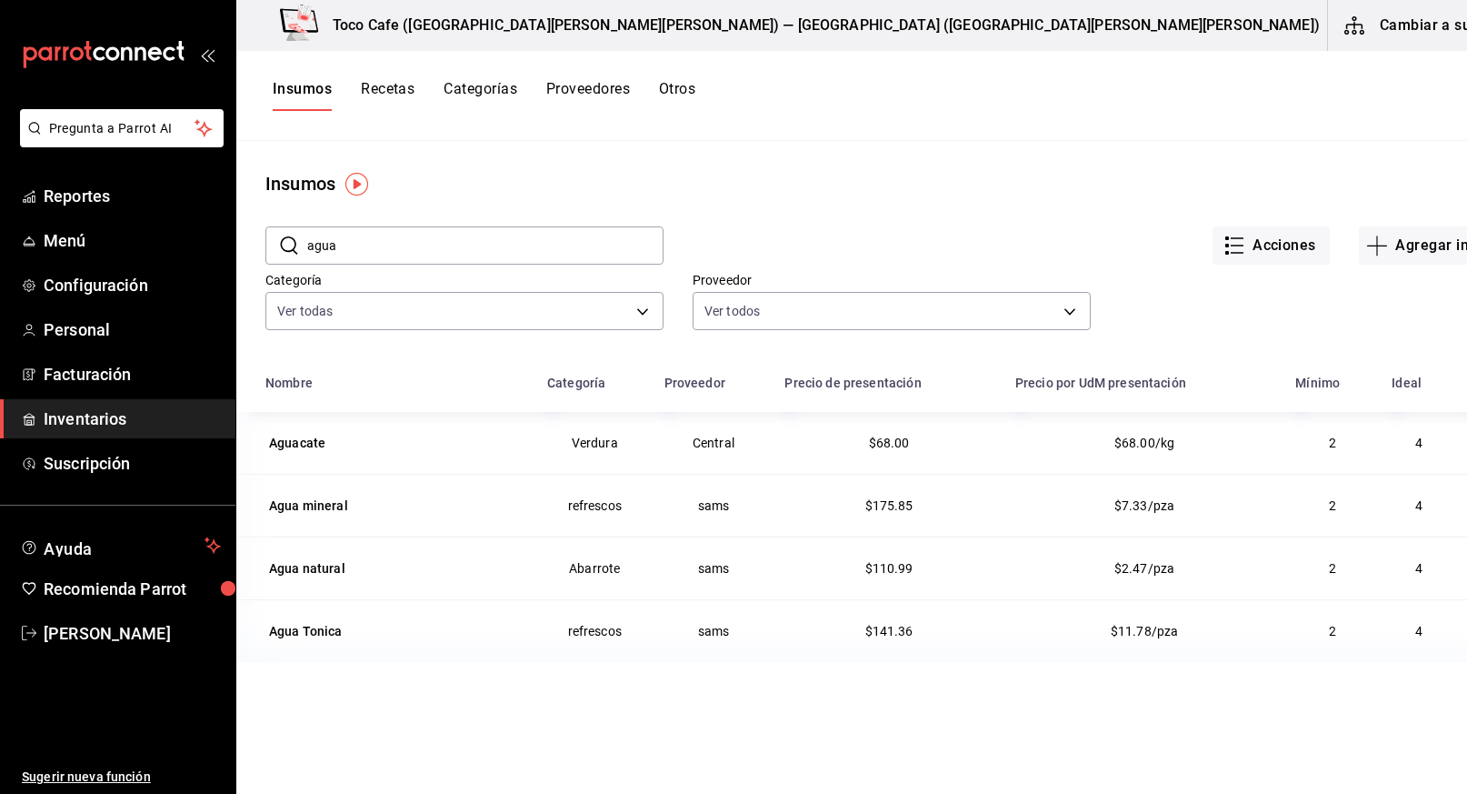
drag, startPoint x: 447, startPoint y: 248, endPoint x: 306, endPoint y: 237, distance: 141.3
click at [306, 237] on div "​ agua ​" at bounding box center [464, 245] width 398 height 38
click at [315, 566] on div "[PERSON_NAME]" at bounding box center [318, 568] width 99 height 18
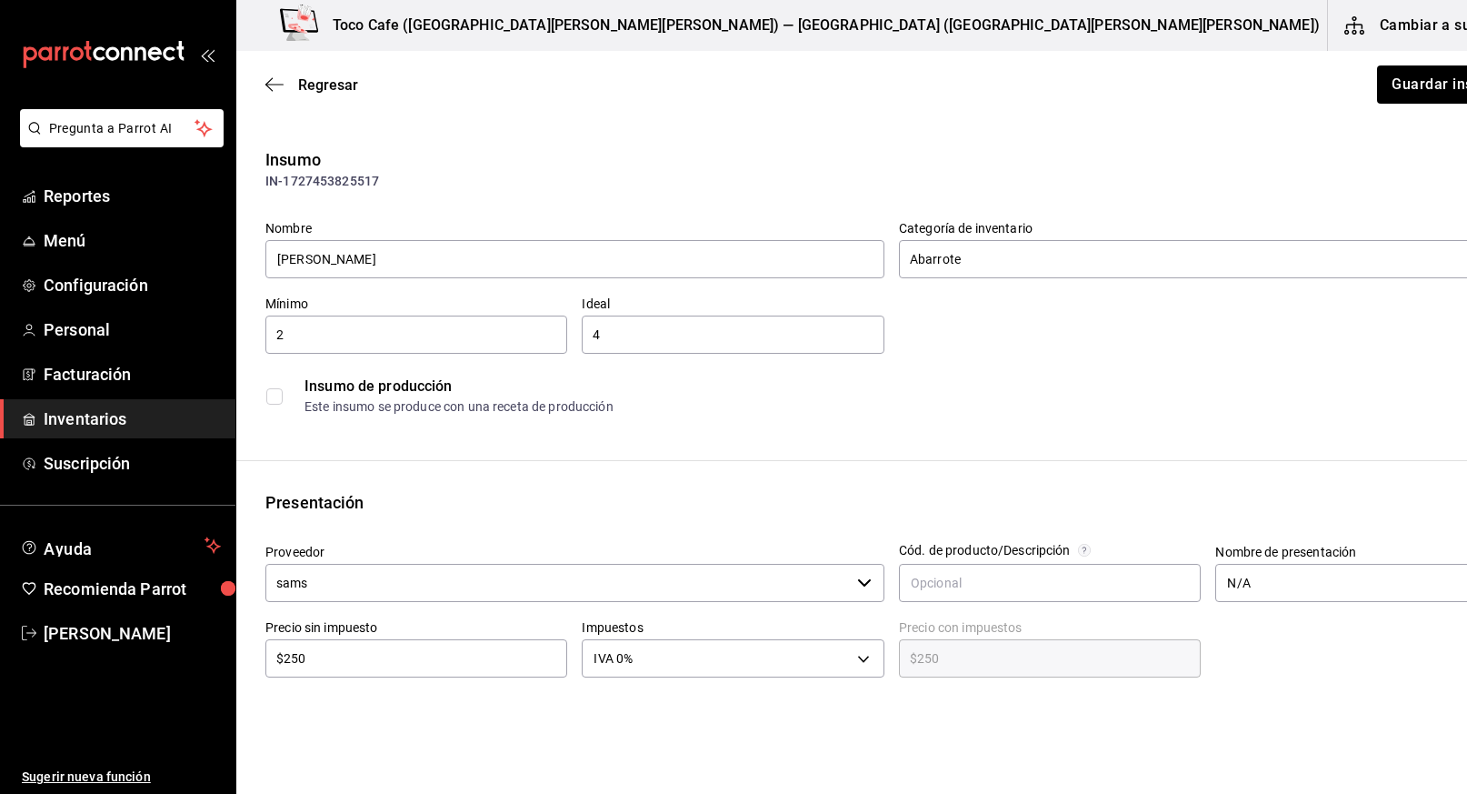
click at [336, 670] on div "$250 ​" at bounding box center [416, 658] width 302 height 38
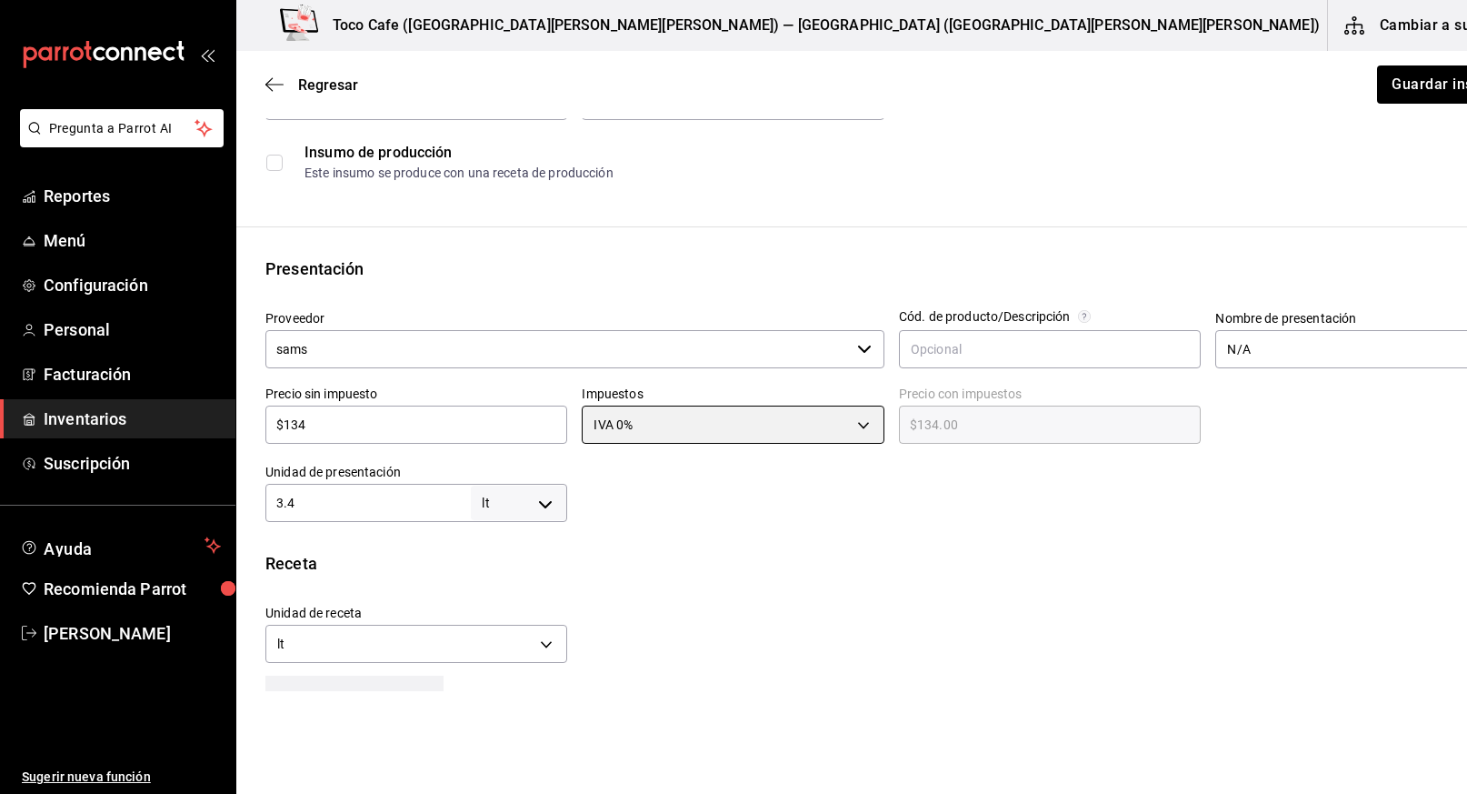
scroll to position [243, 0]
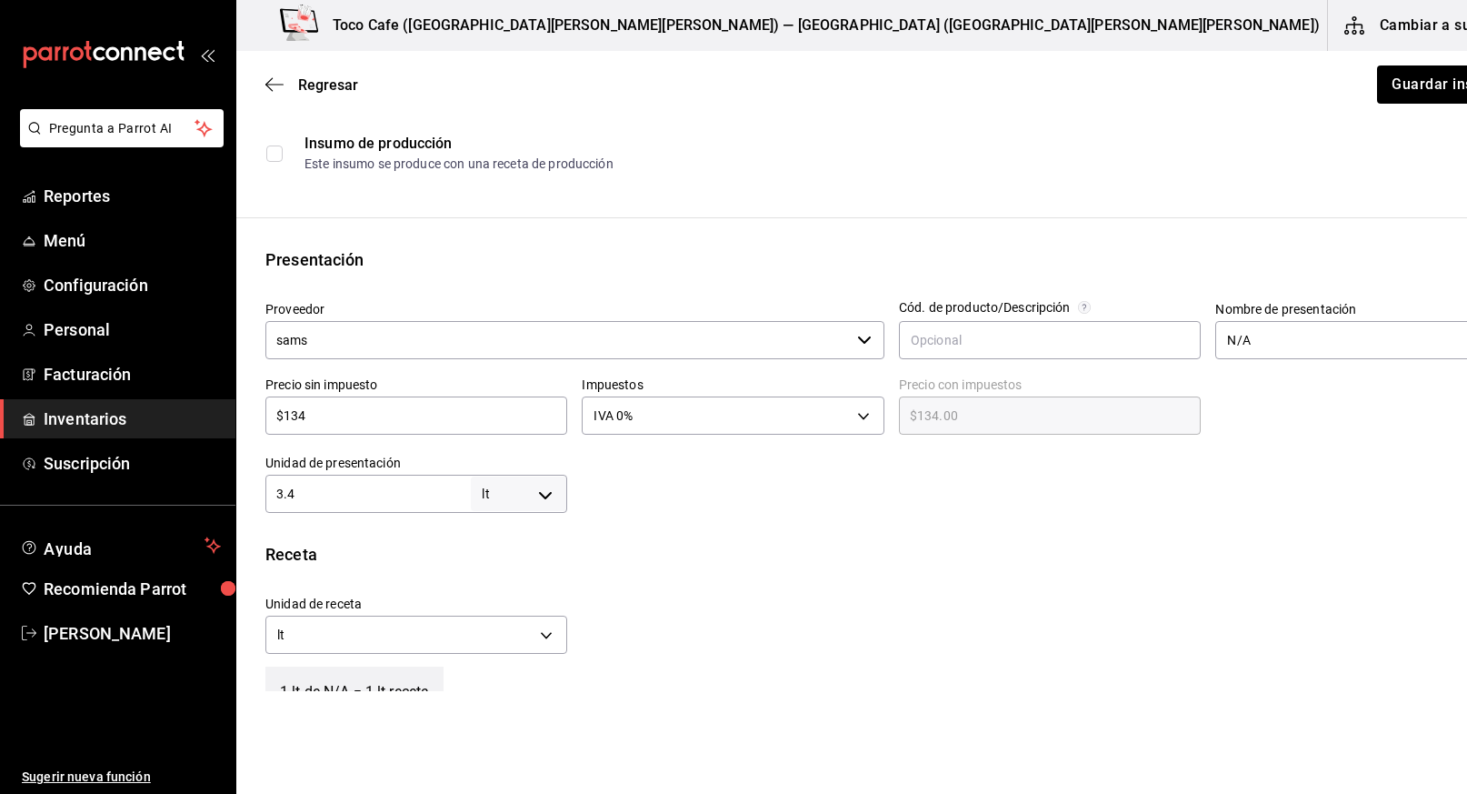
click at [520, 494] on body "Pregunta a Parrot AI Reportes Menú Configuración Personal Facturación Inventari…" at bounding box center [733, 345] width 1467 height 691
click at [487, 695] on li "pza" at bounding box center [496, 699] width 95 height 30
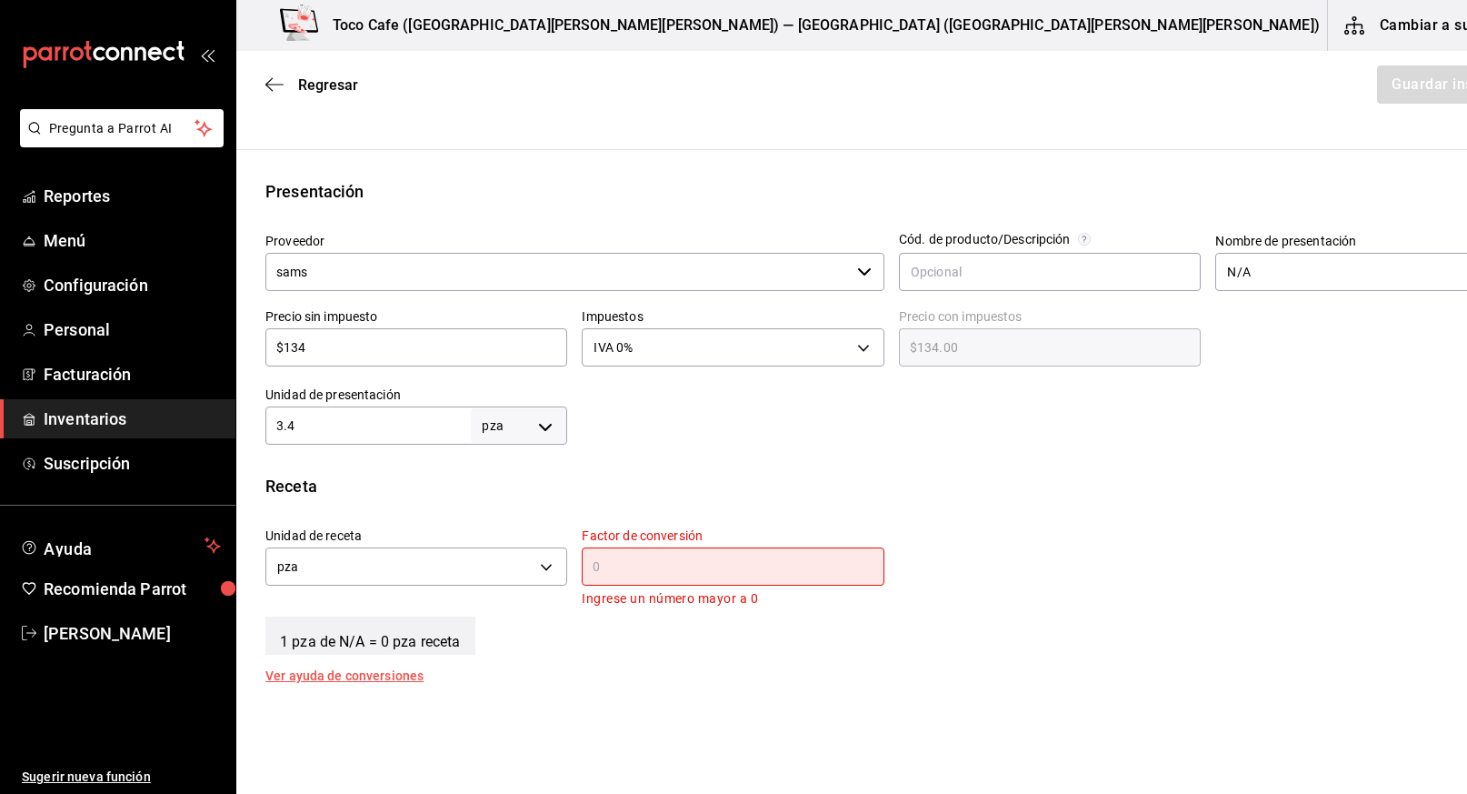
scroll to position [327, 0]
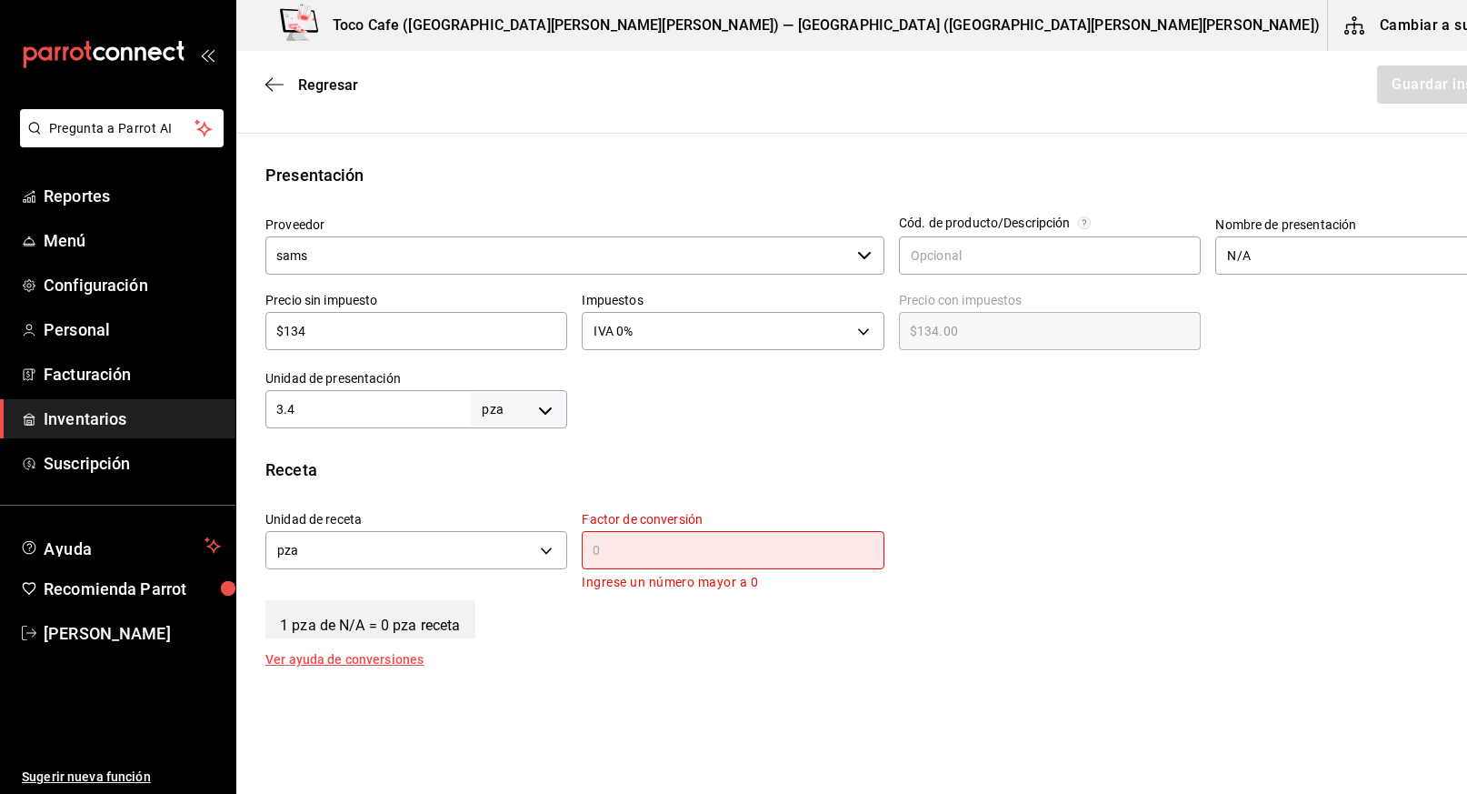
click at [608, 553] on input "text" at bounding box center [733, 550] width 302 height 22
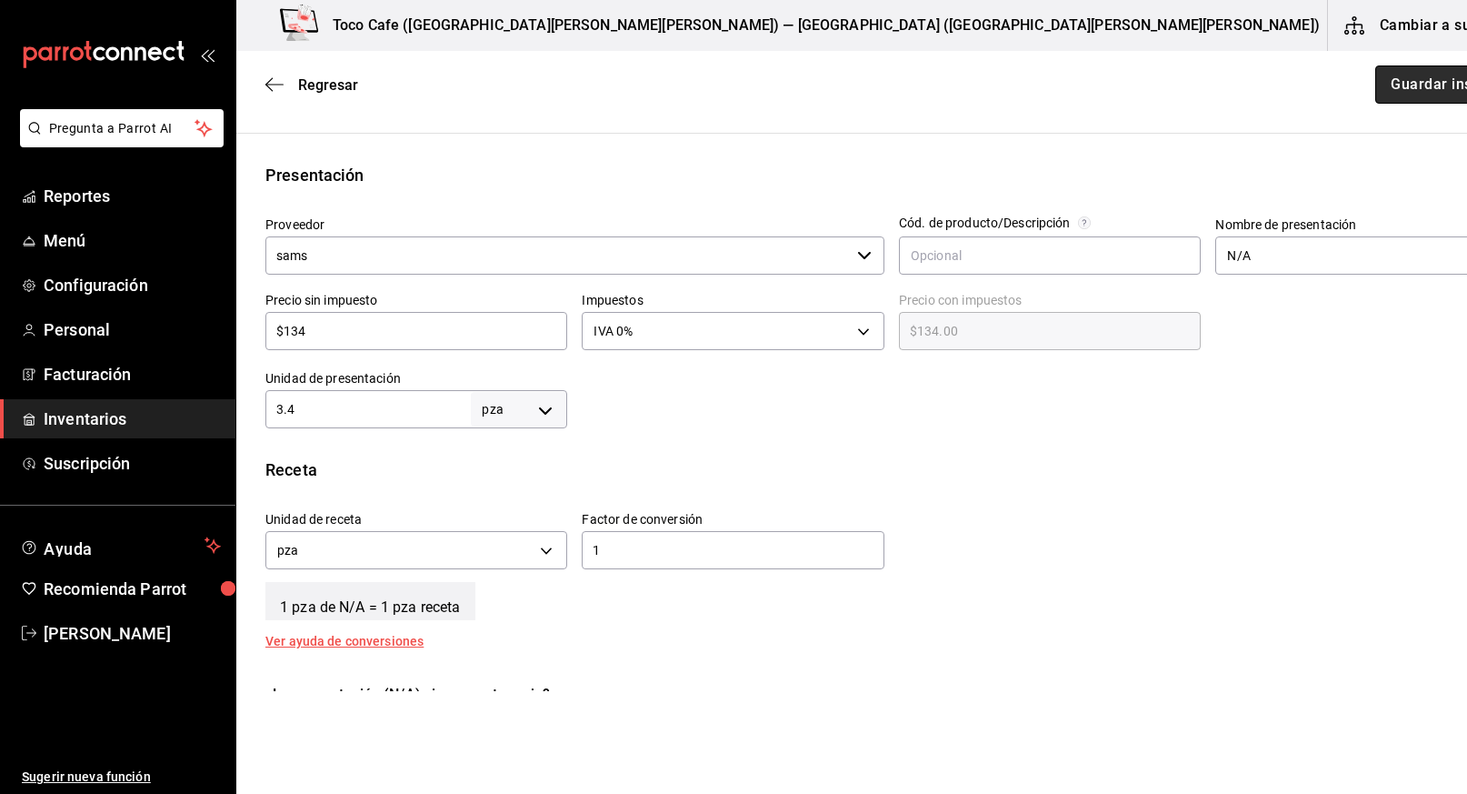
click at [1375, 87] on button "Guardar insumo" at bounding box center [1446, 84] width 142 height 38
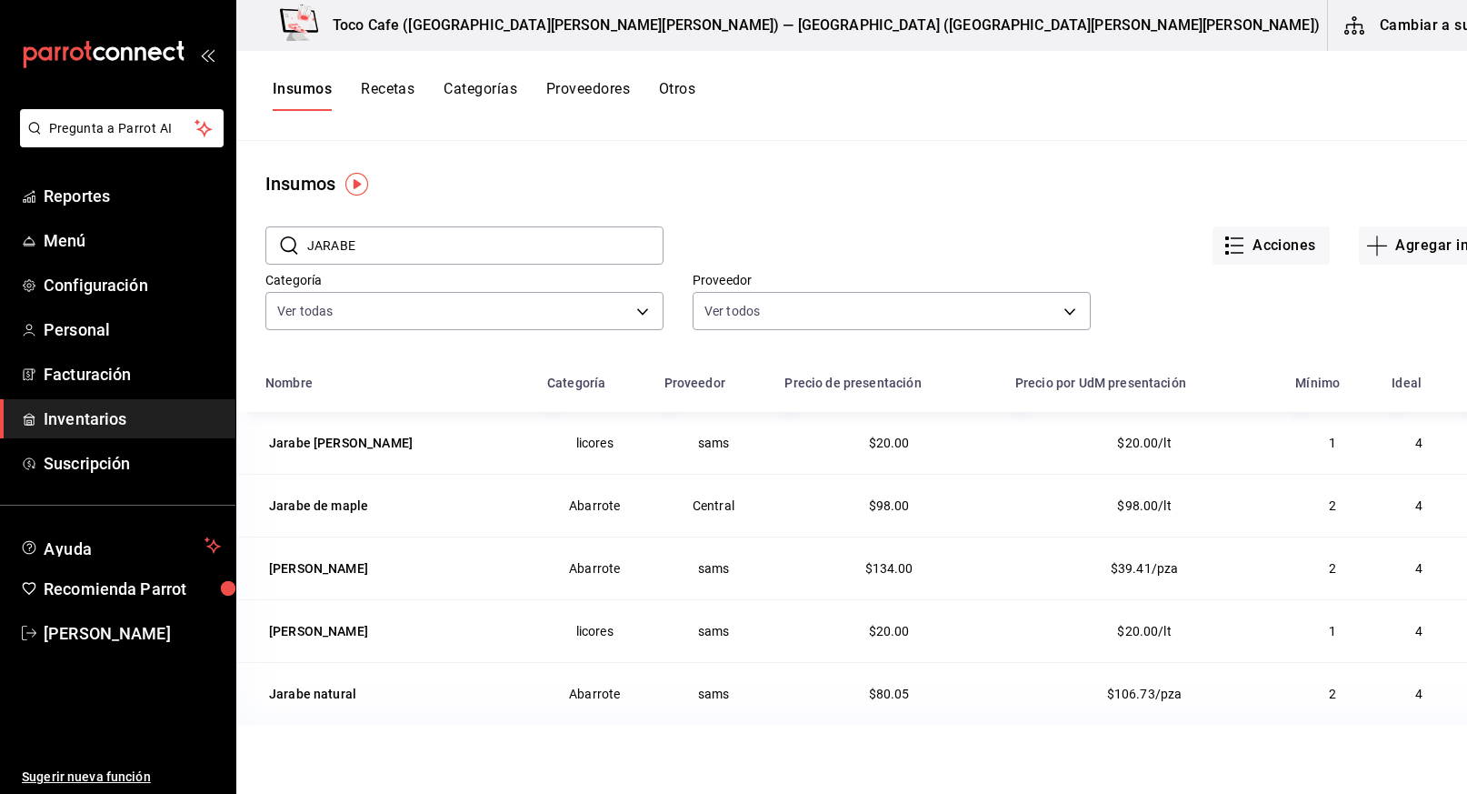
drag, startPoint x: 380, startPoint y: 249, endPoint x: 287, endPoint y: 241, distance: 93.1
click at [287, 241] on div "​ JARABE ​" at bounding box center [464, 245] width 398 height 38
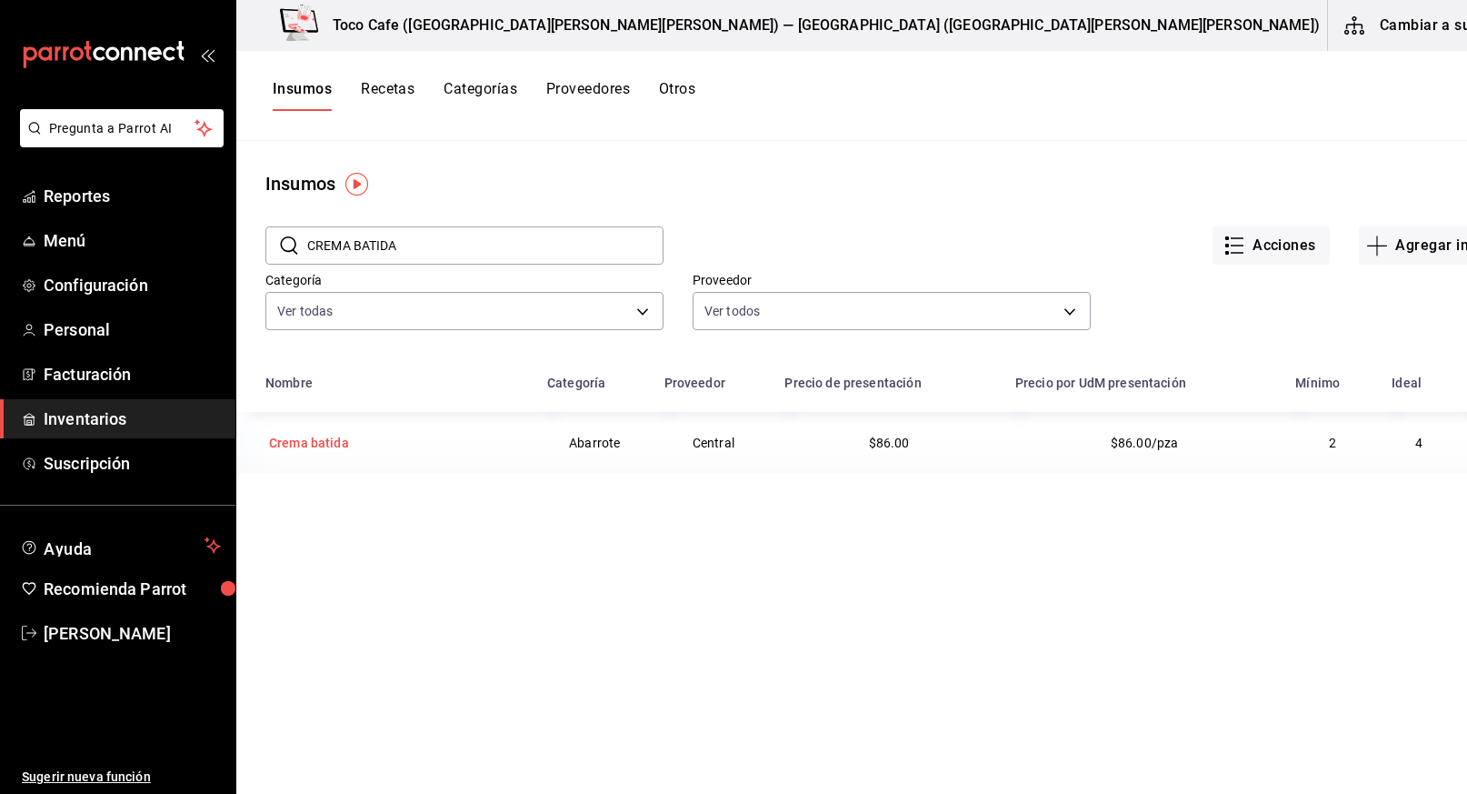
click at [302, 450] on div "Crema batida" at bounding box center [309, 443] width 80 height 18
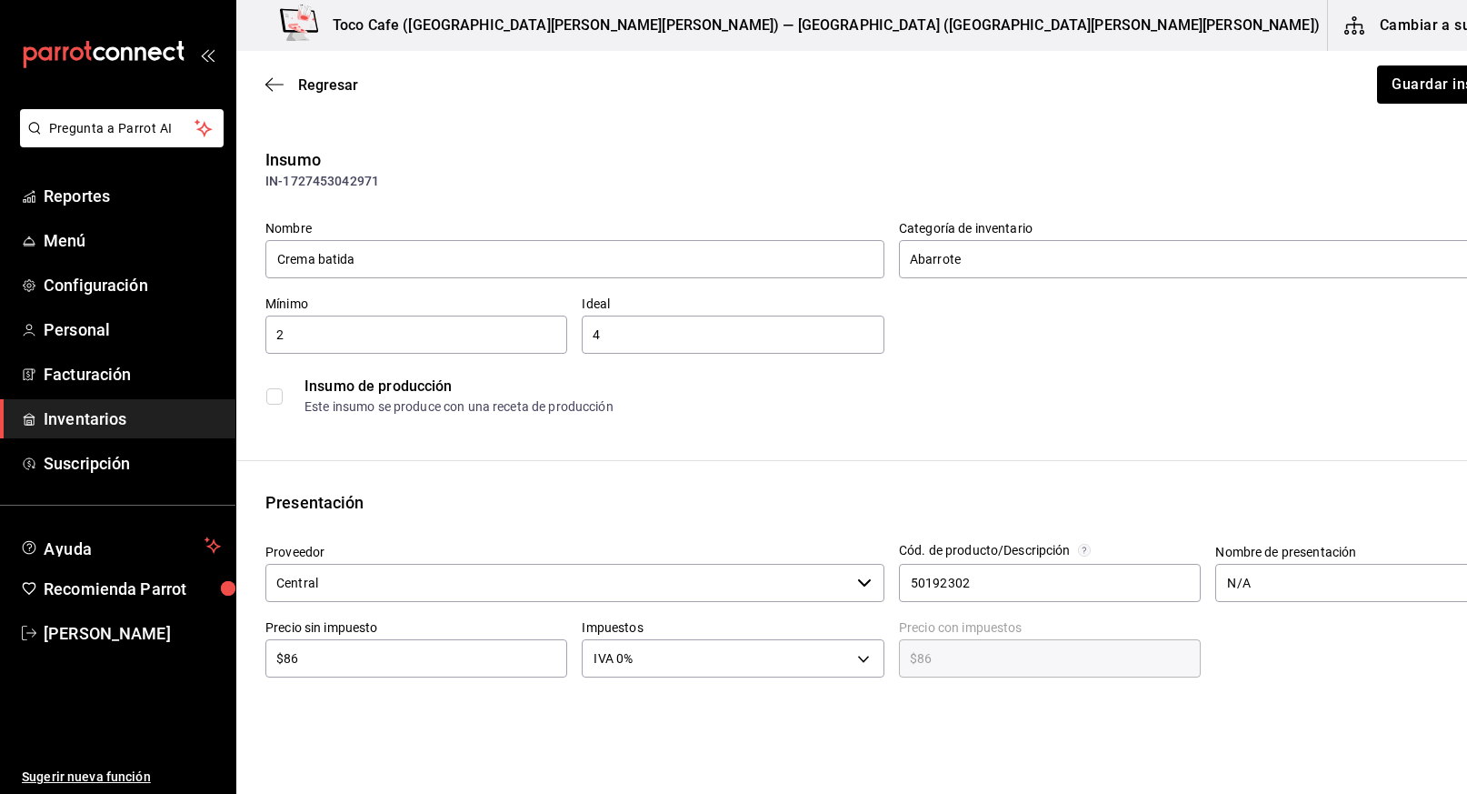
click at [319, 74] on div "Regresar Guardar insumo" at bounding box center [891, 84] width 1311 height 67
click at [309, 85] on span "Regresar" at bounding box center [328, 84] width 60 height 17
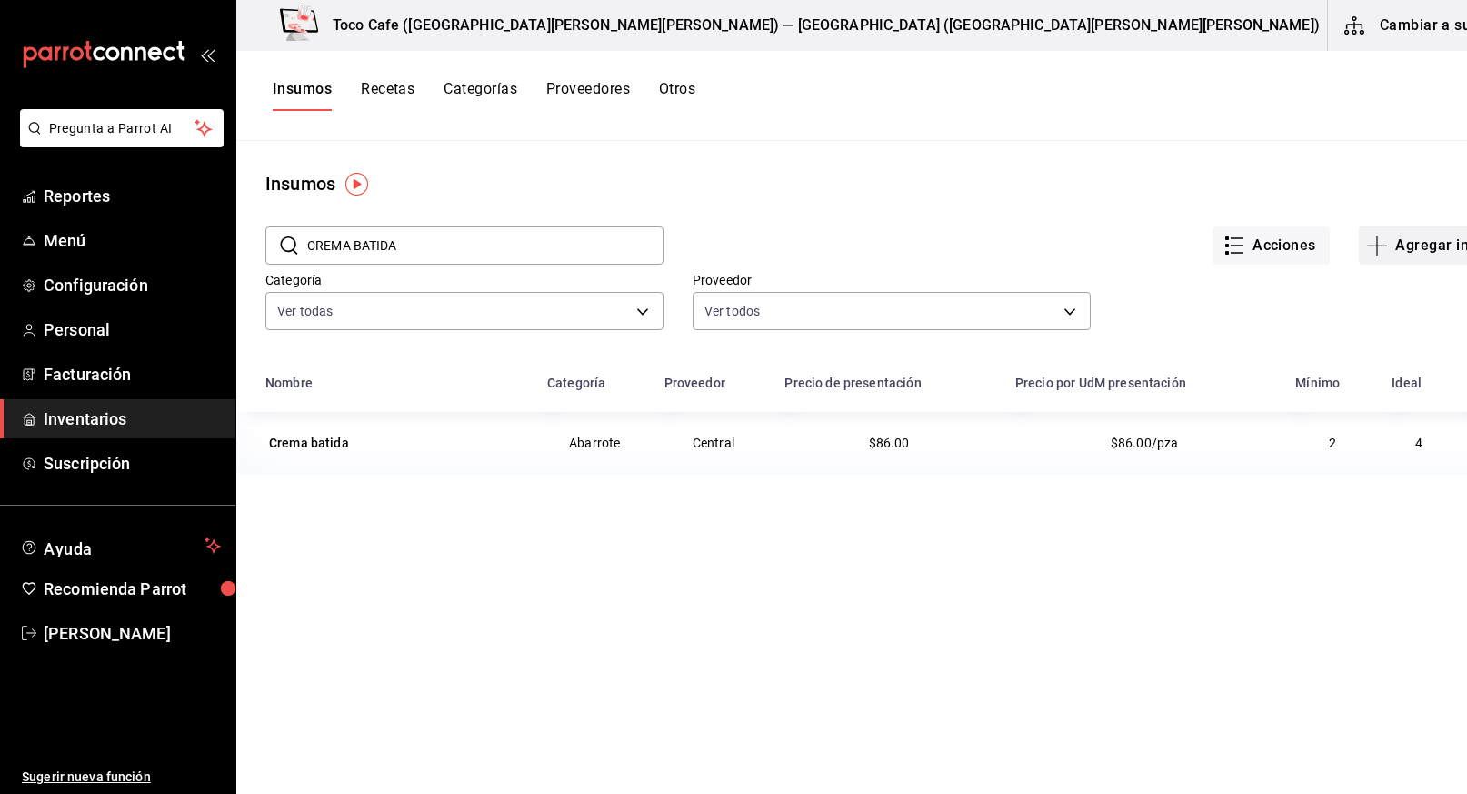
click at [1359, 250] on button "Agregar insumo" at bounding box center [1438, 245] width 158 height 38
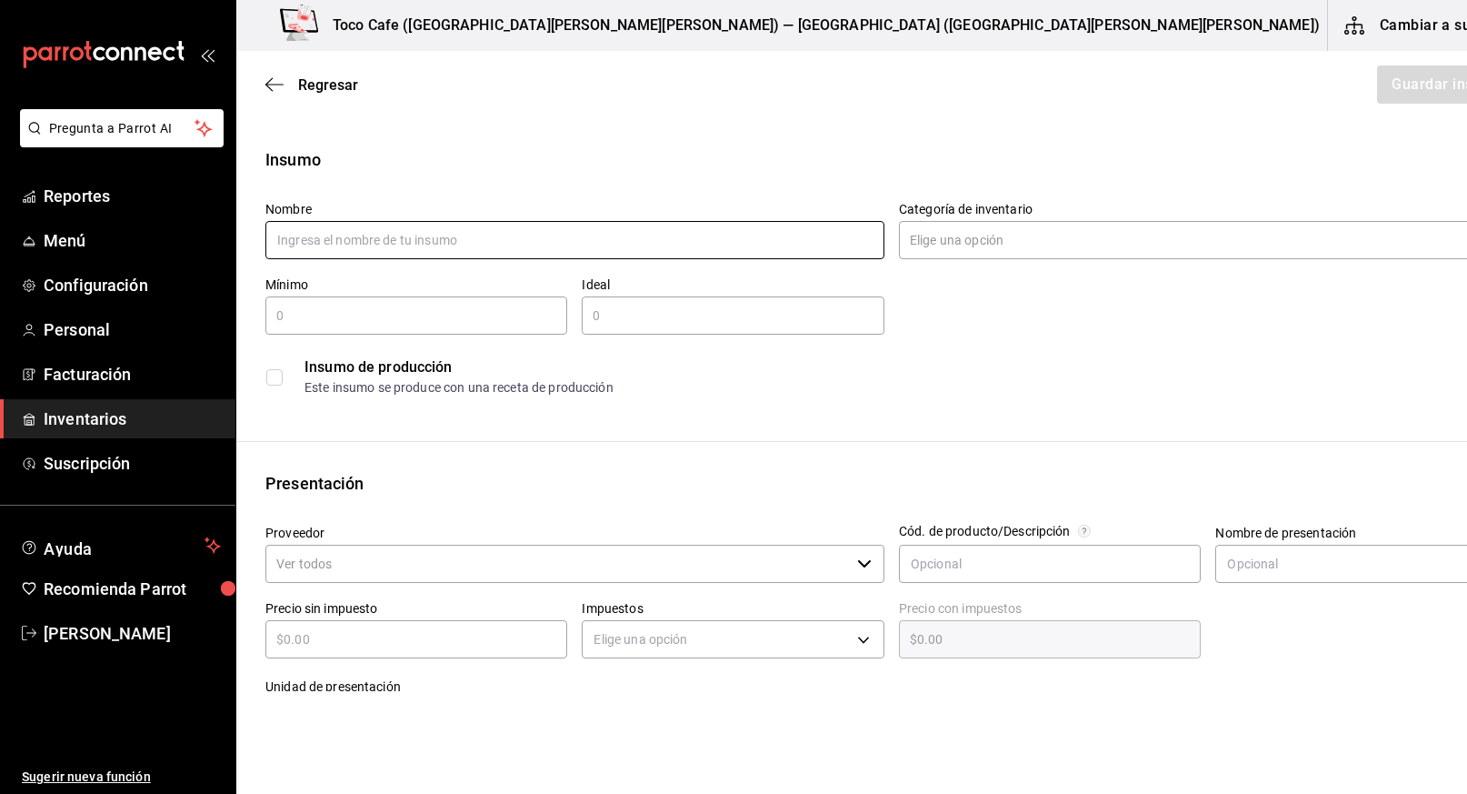
click at [537, 247] on input "text" at bounding box center [574, 240] width 619 height 38
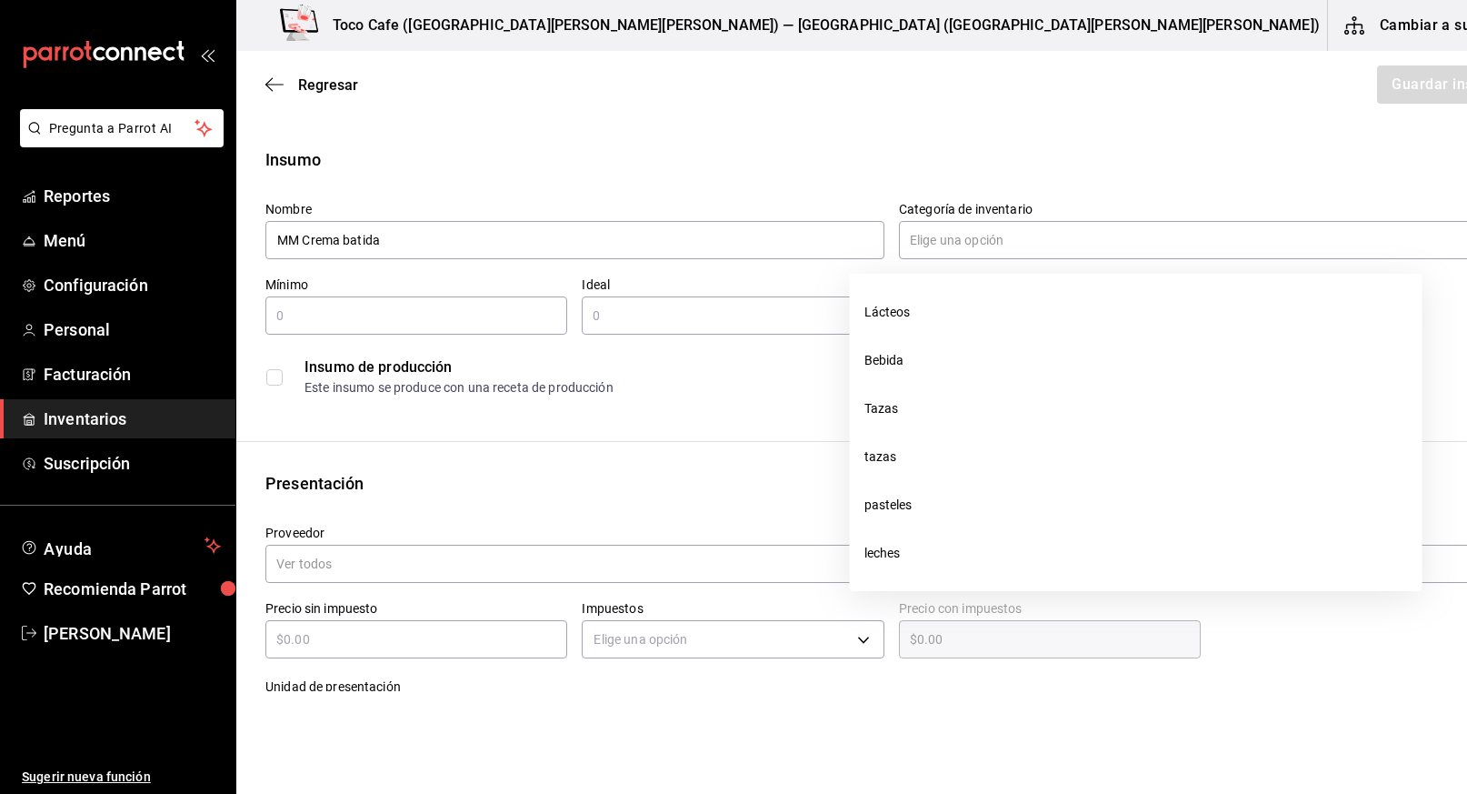
click at [974, 252] on input "Categoría de inventario" at bounding box center [1191, 240] width 584 height 38
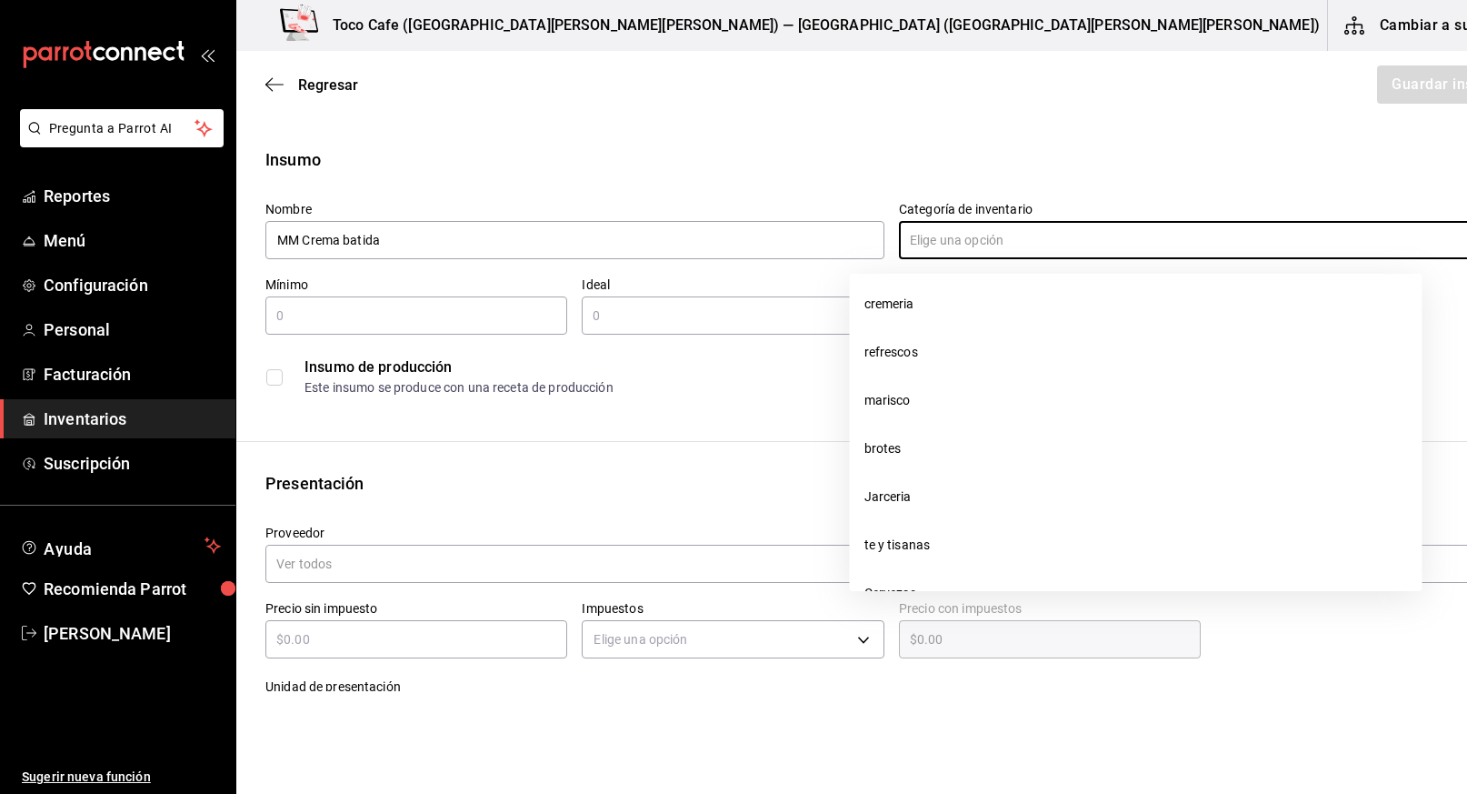
scroll to position [964, 0]
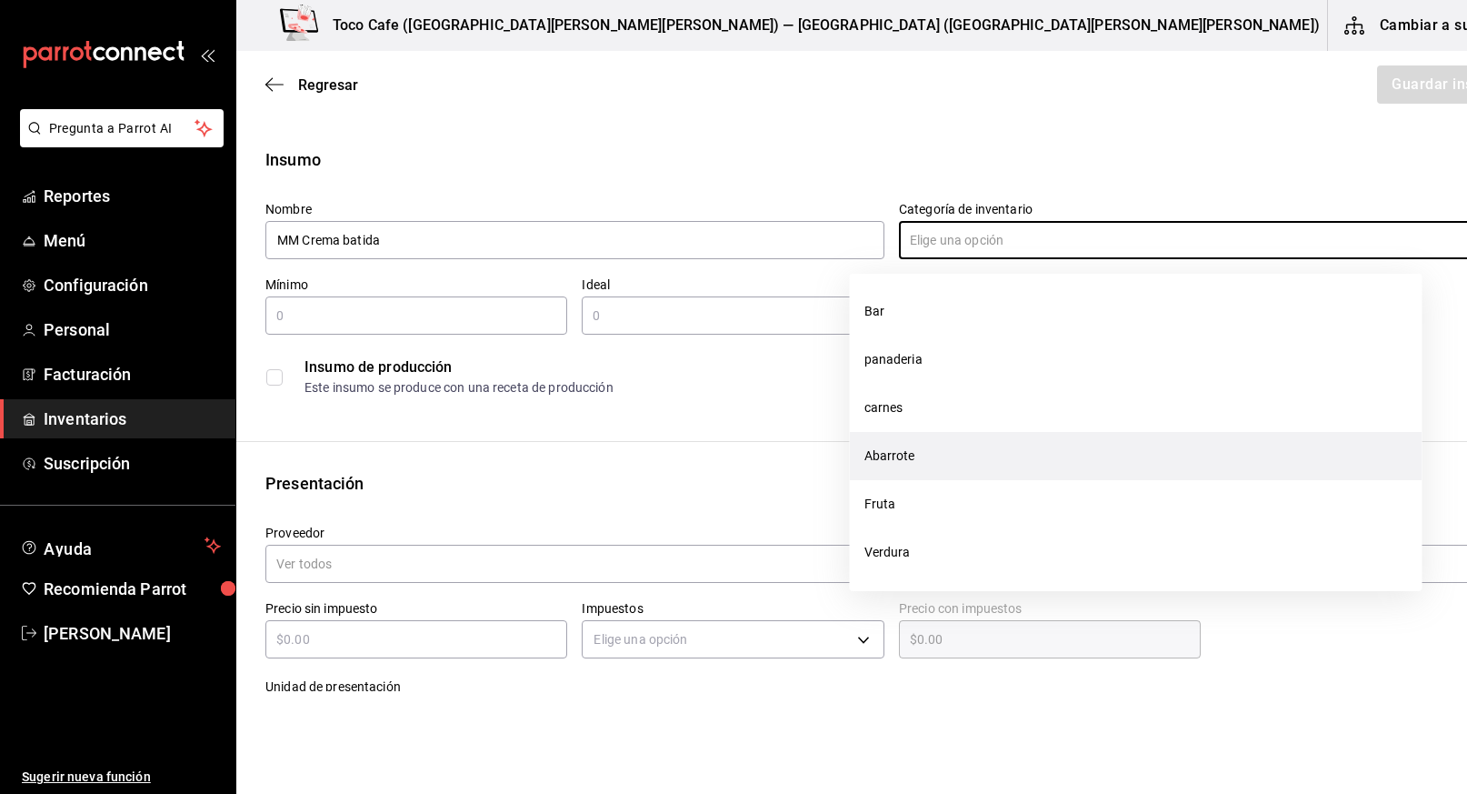
click at [923, 457] on li "Abarrote" at bounding box center [1136, 456] width 573 height 48
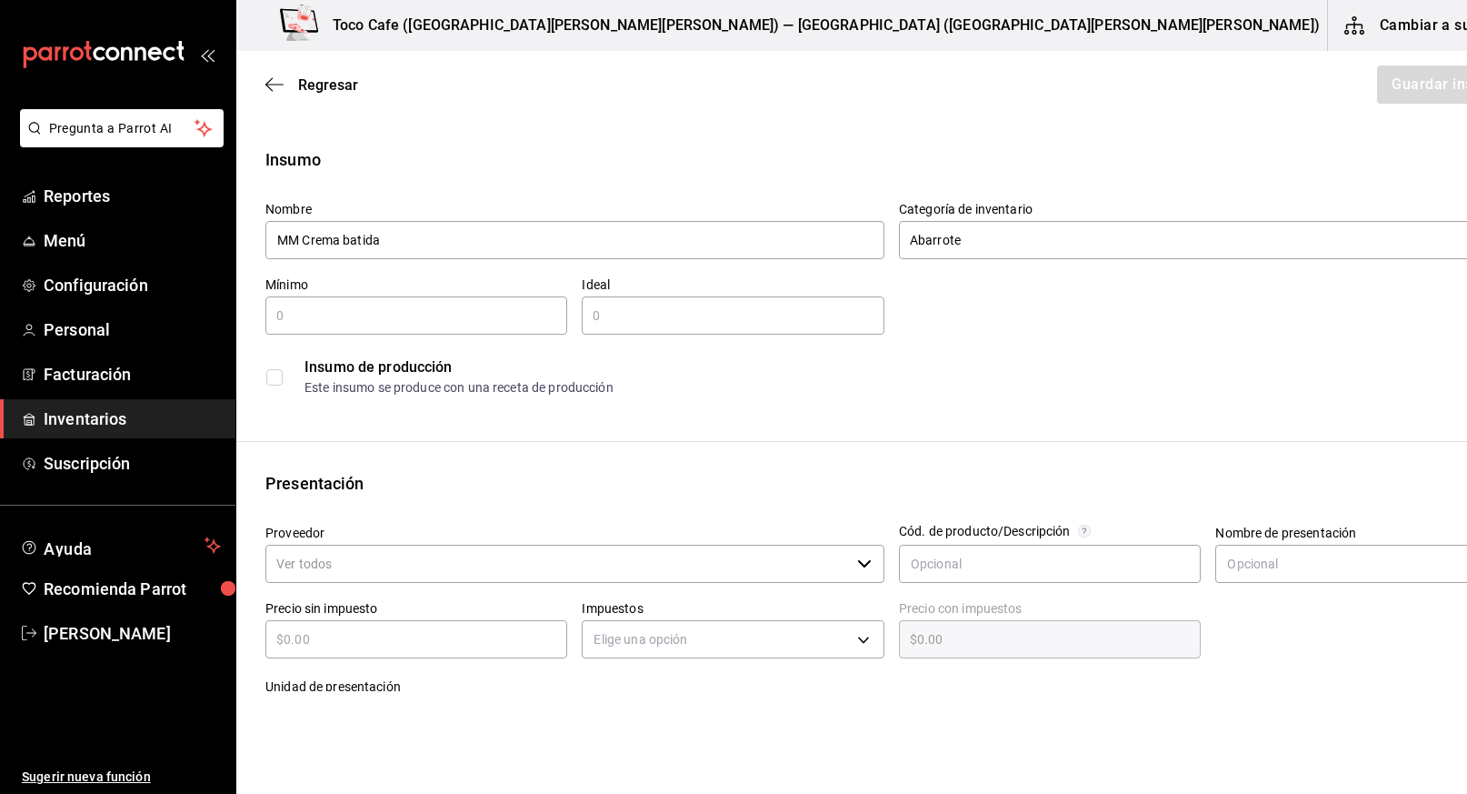
click at [384, 316] on input "text" at bounding box center [416, 316] width 302 height 22
click at [615, 312] on input "text" at bounding box center [733, 316] width 302 height 22
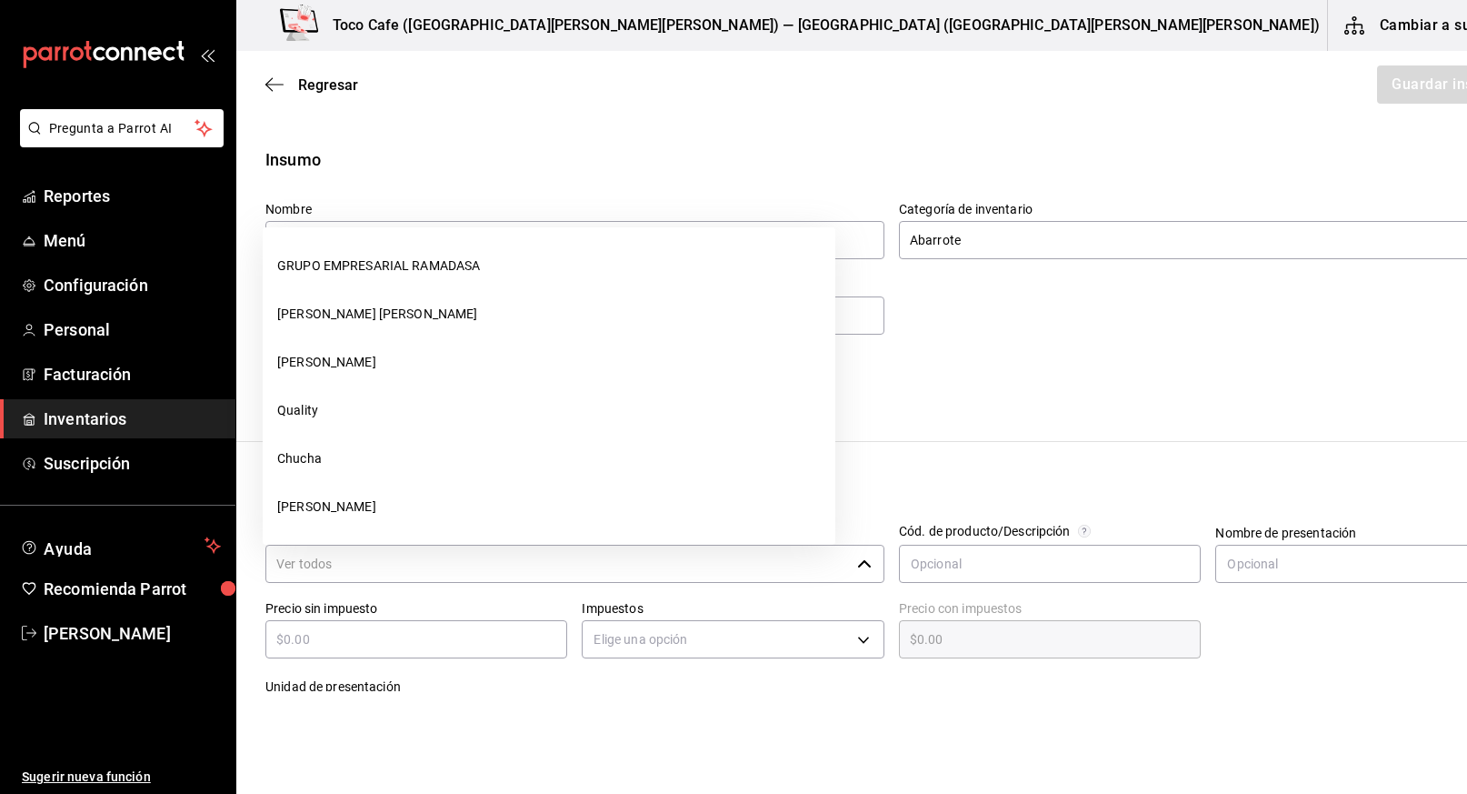
click at [451, 571] on input "Proveedor" at bounding box center [557, 563] width 584 height 38
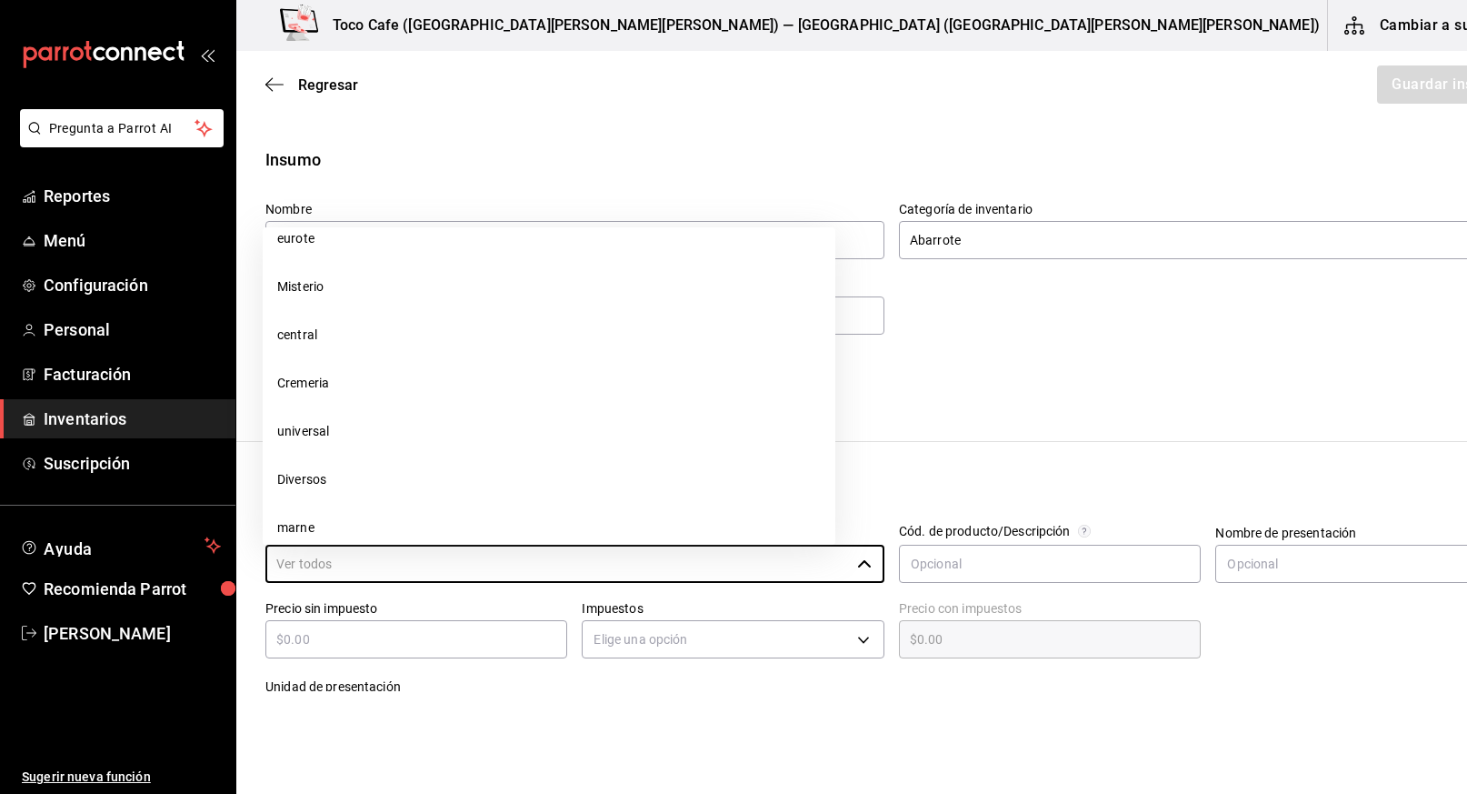
scroll to position [1157, 0]
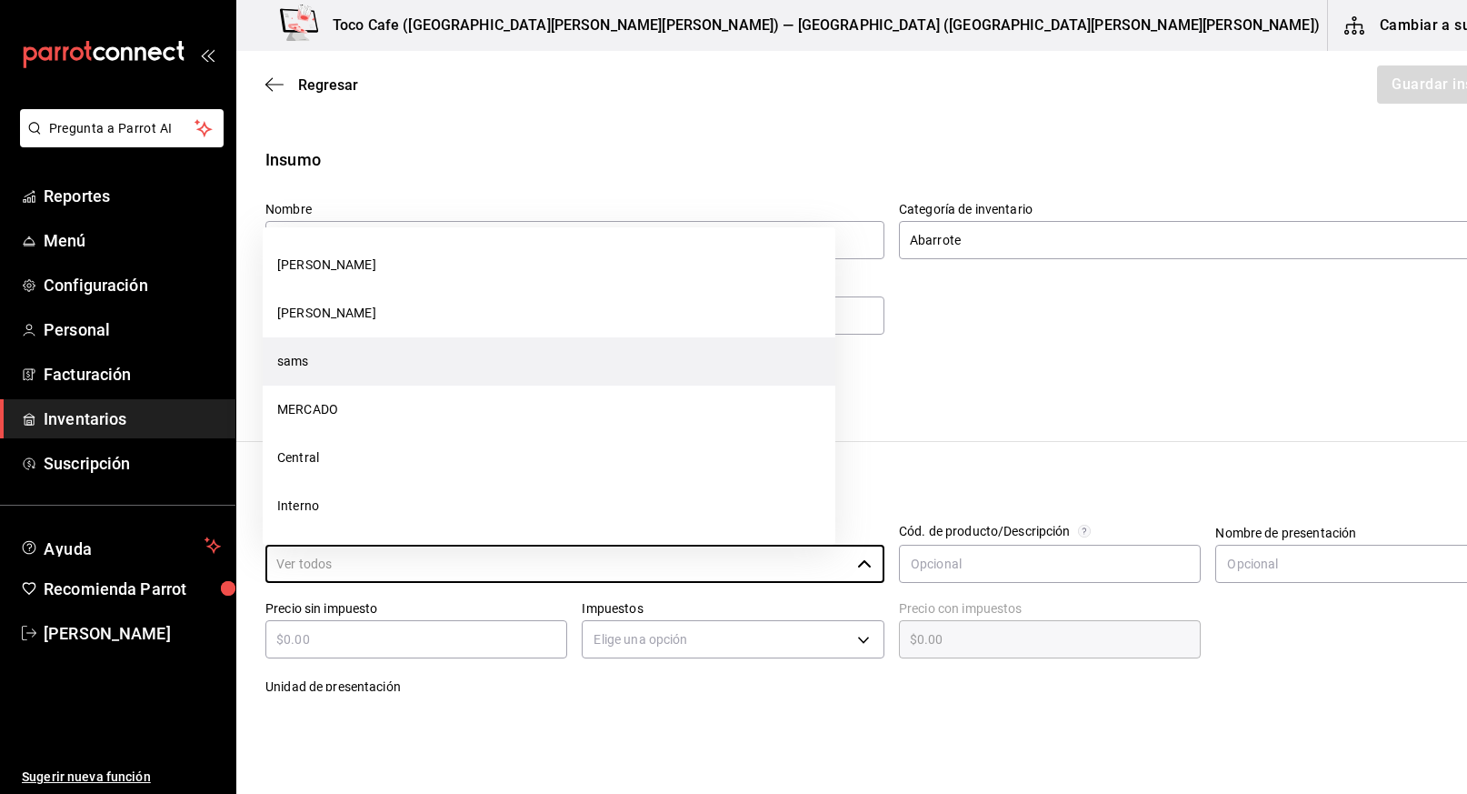
click at [376, 370] on li "sams" at bounding box center [549, 361] width 573 height 48
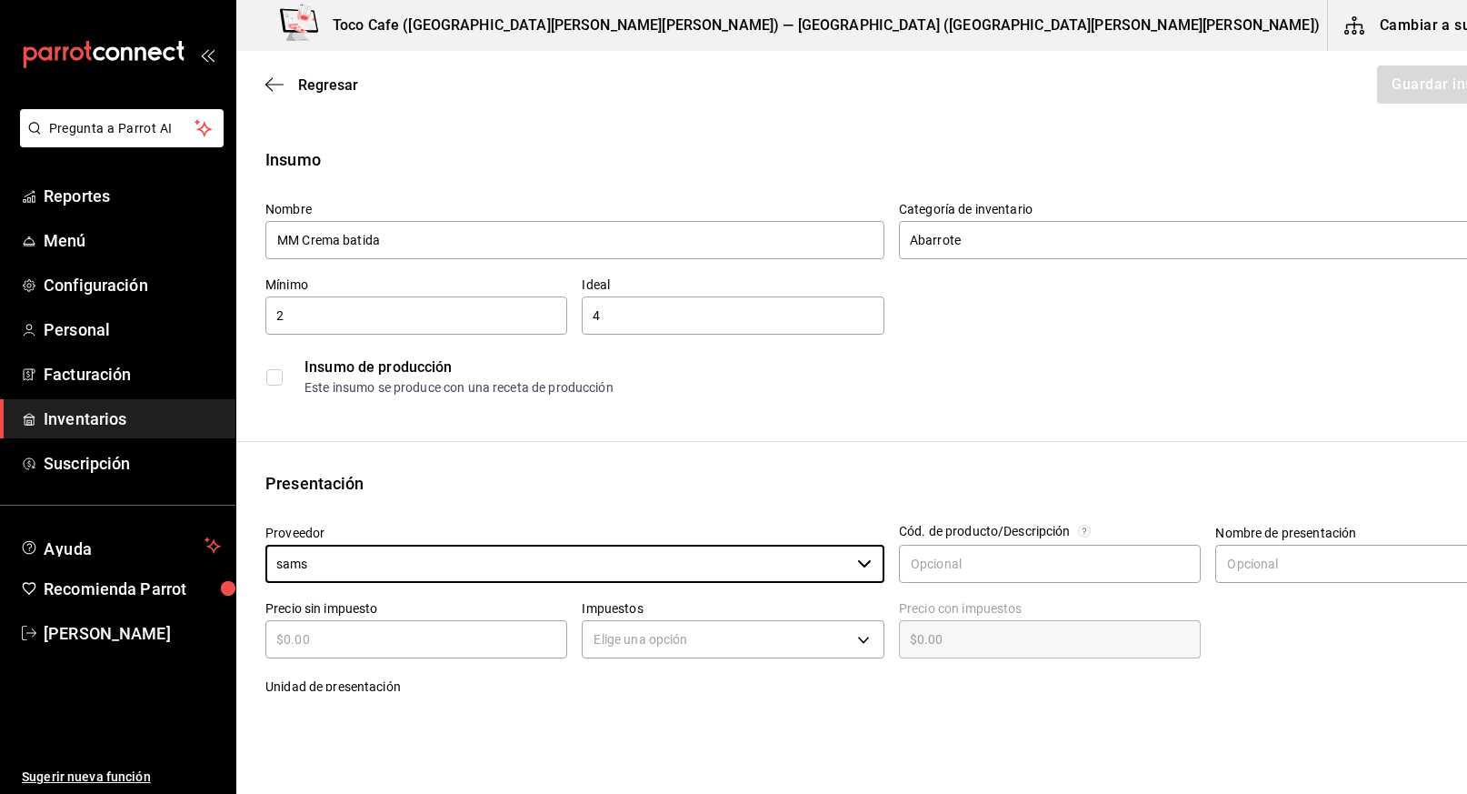
click at [521, 647] on input "text" at bounding box center [416, 639] width 302 height 22
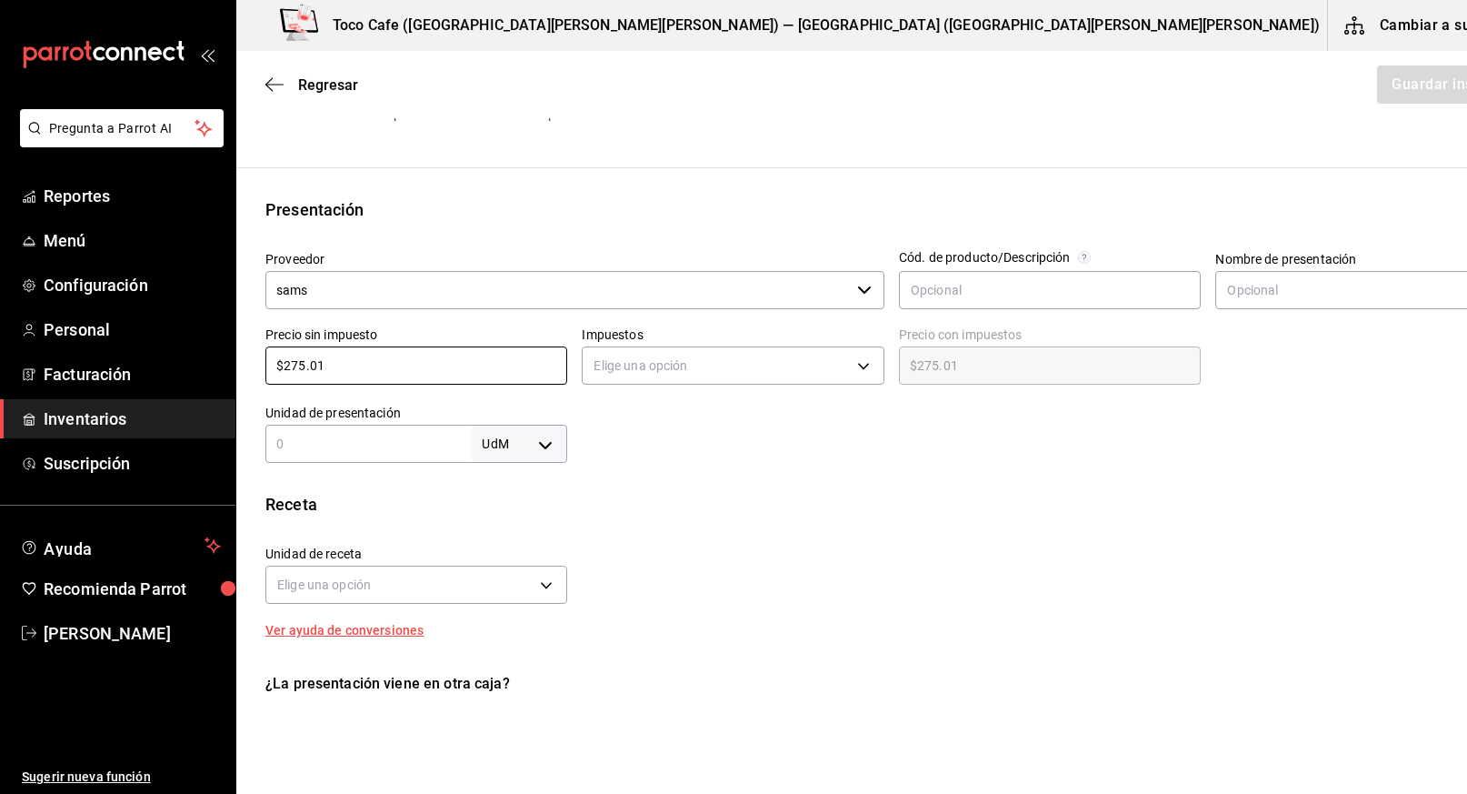
scroll to position [277, 0]
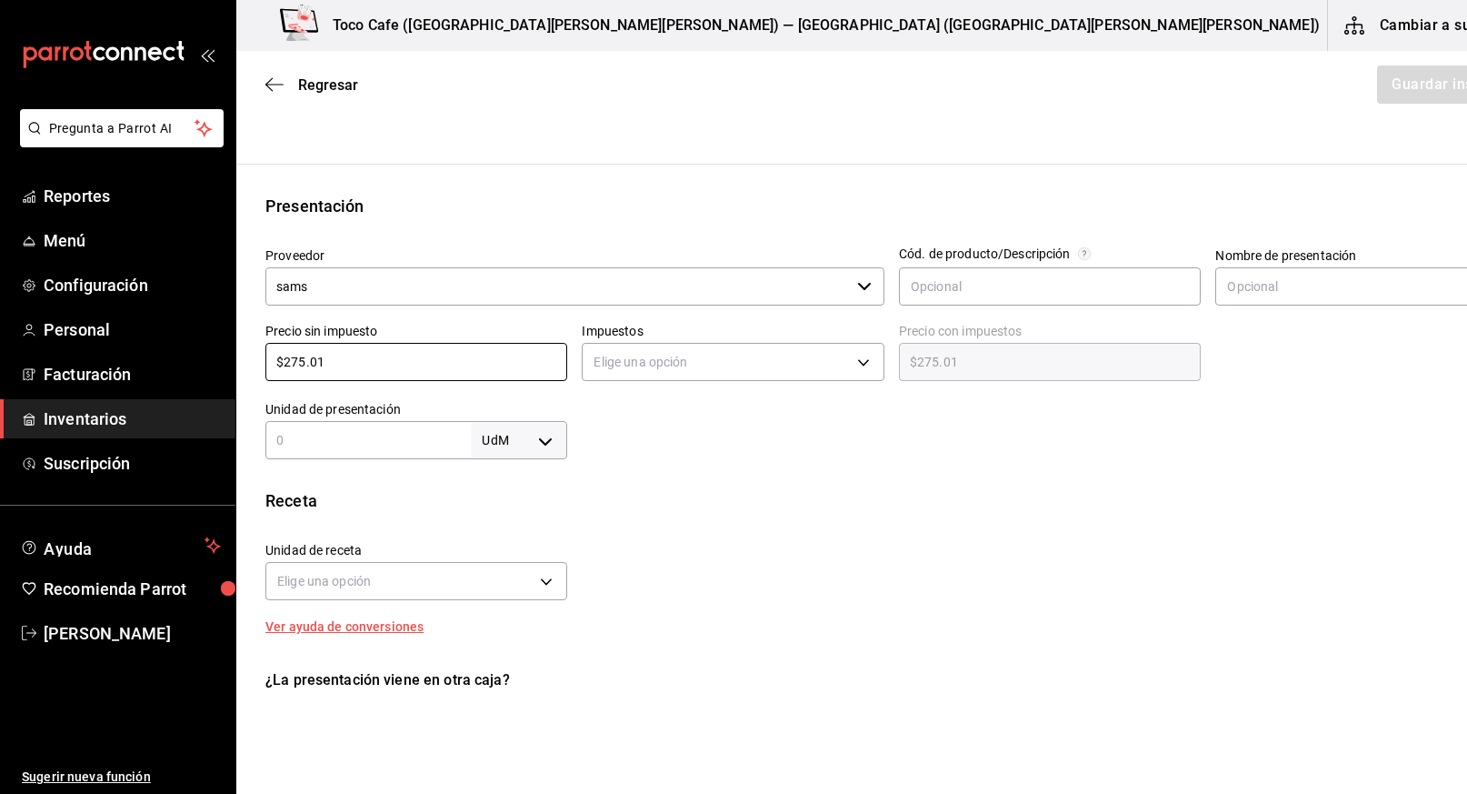
click at [518, 443] on body "Pregunta a Parrot AI Reportes Menú Configuración Personal Facturación Inventari…" at bounding box center [733, 345] width 1467 height 691
click at [479, 646] on li "pza" at bounding box center [496, 645] width 95 height 30
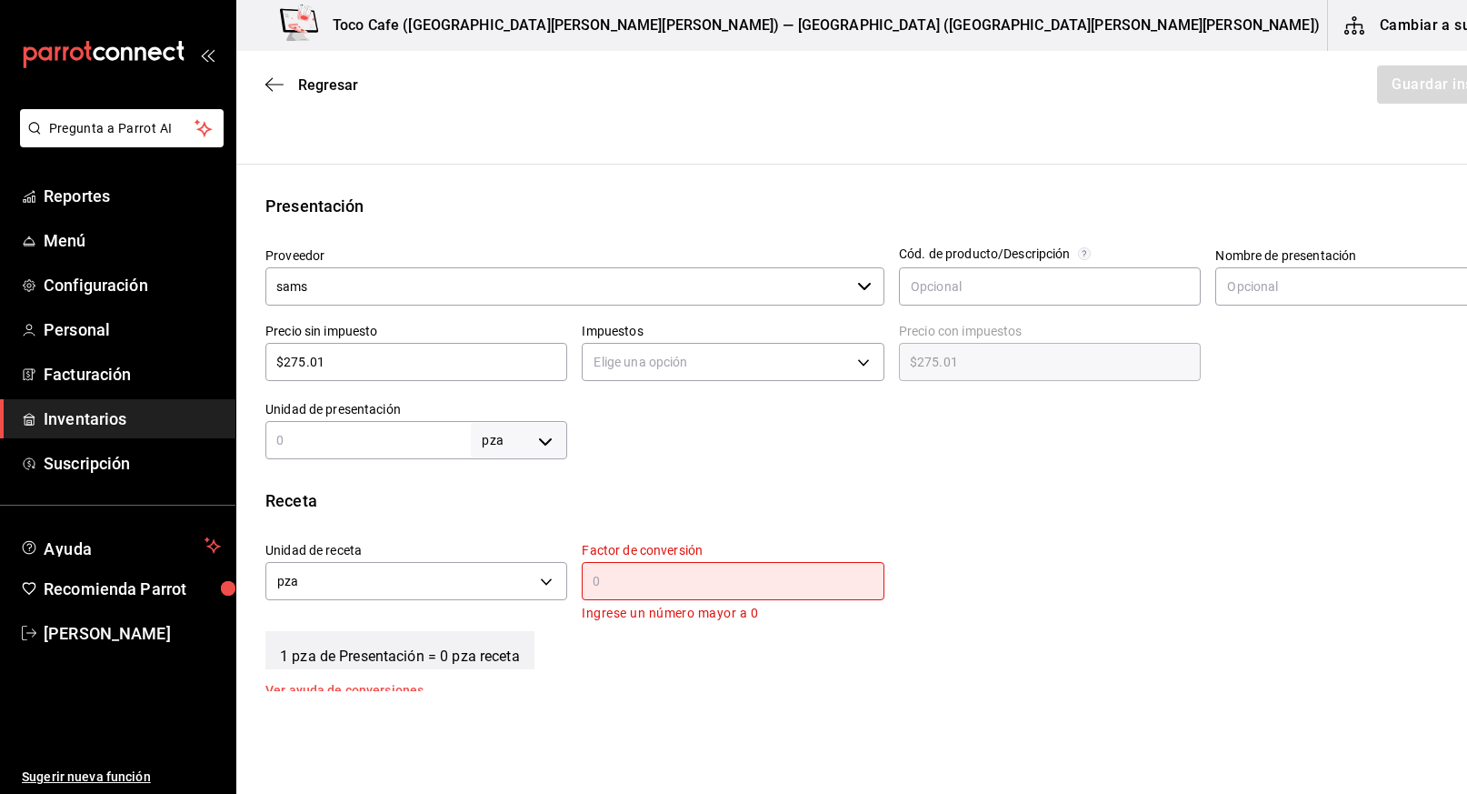
click at [322, 436] on input "text" at bounding box center [367, 440] width 205 height 22
click at [604, 582] on input "text" at bounding box center [733, 581] width 302 height 22
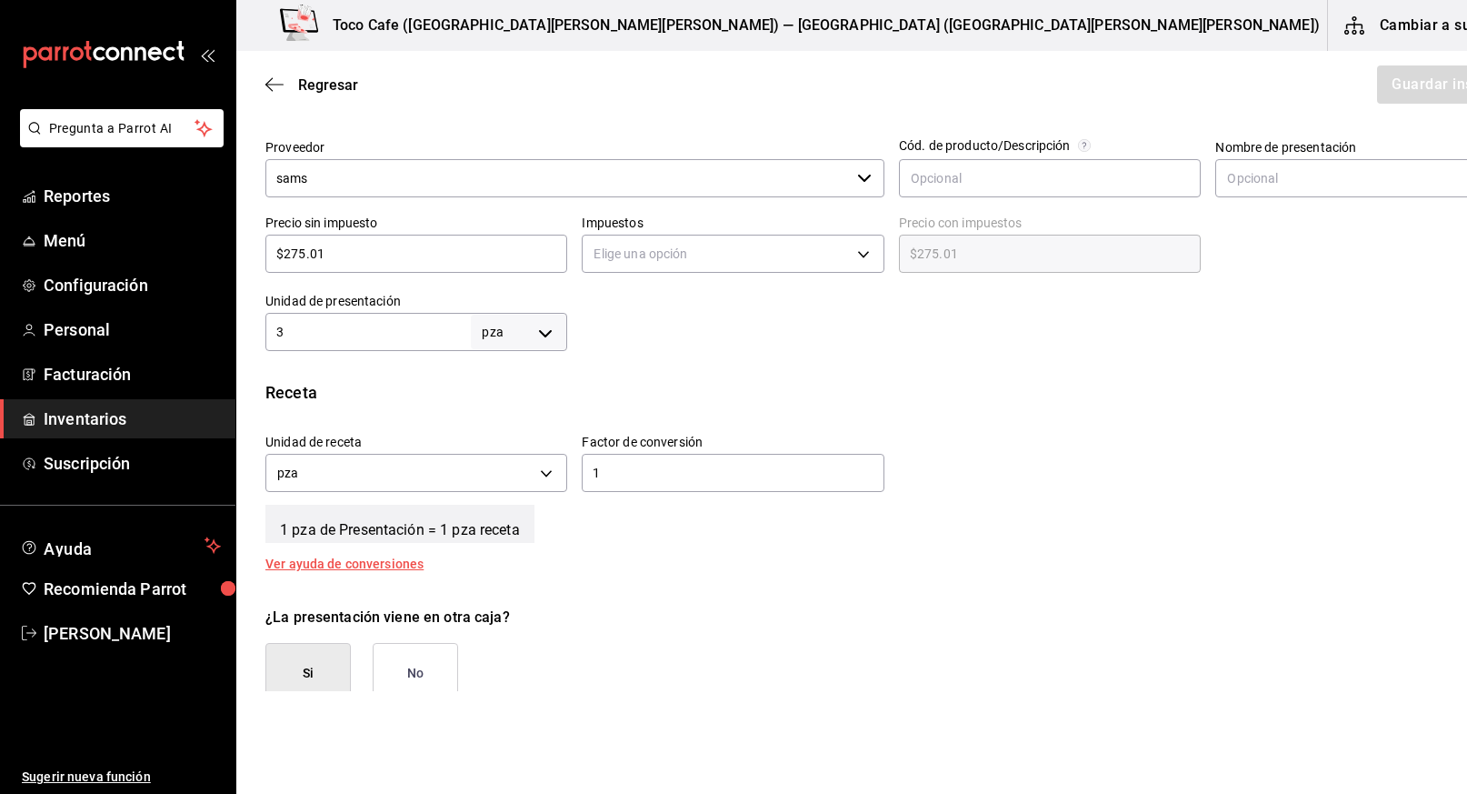
scroll to position [442, 0]
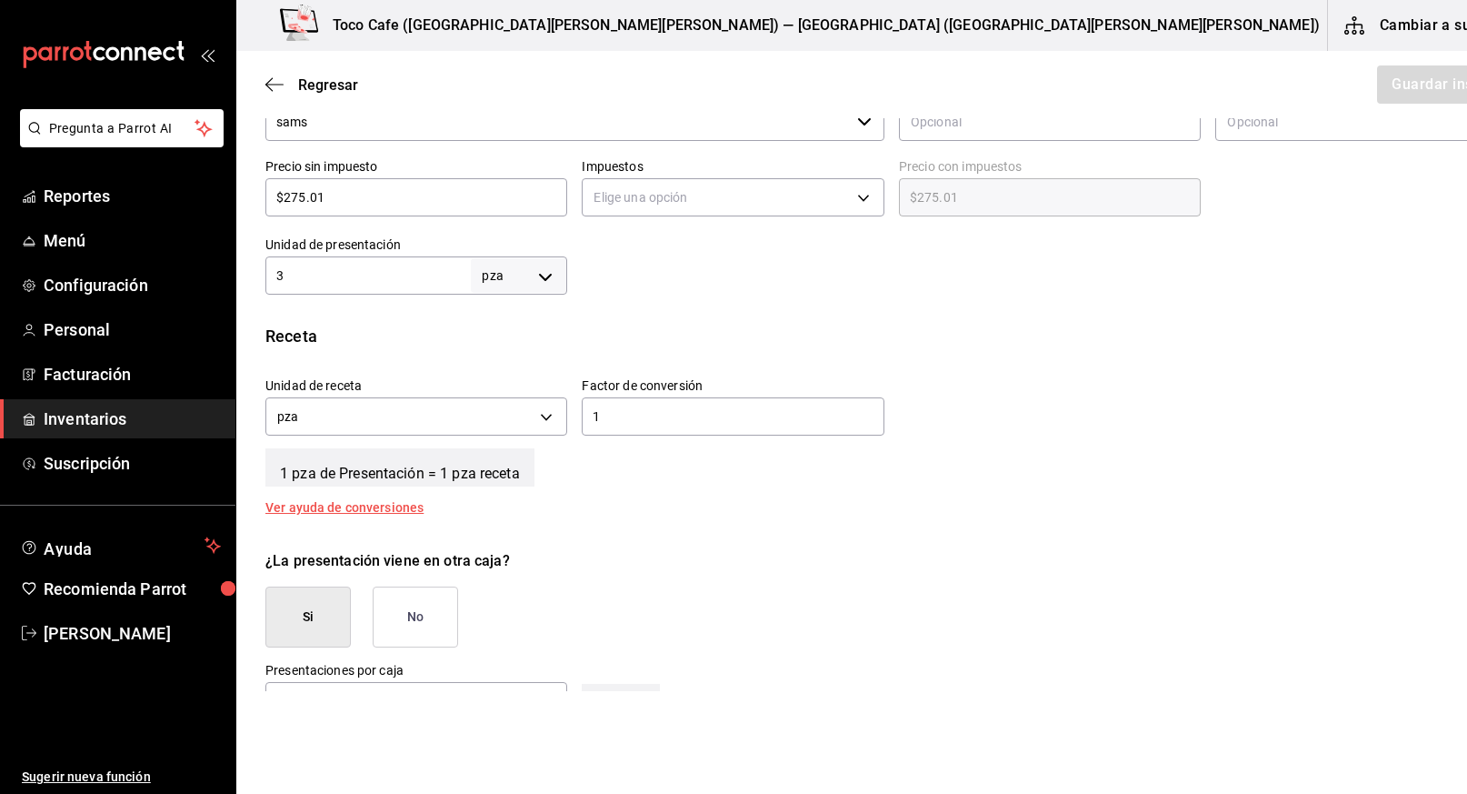
click at [312, 617] on button "Si" at bounding box center [307, 616] width 85 height 61
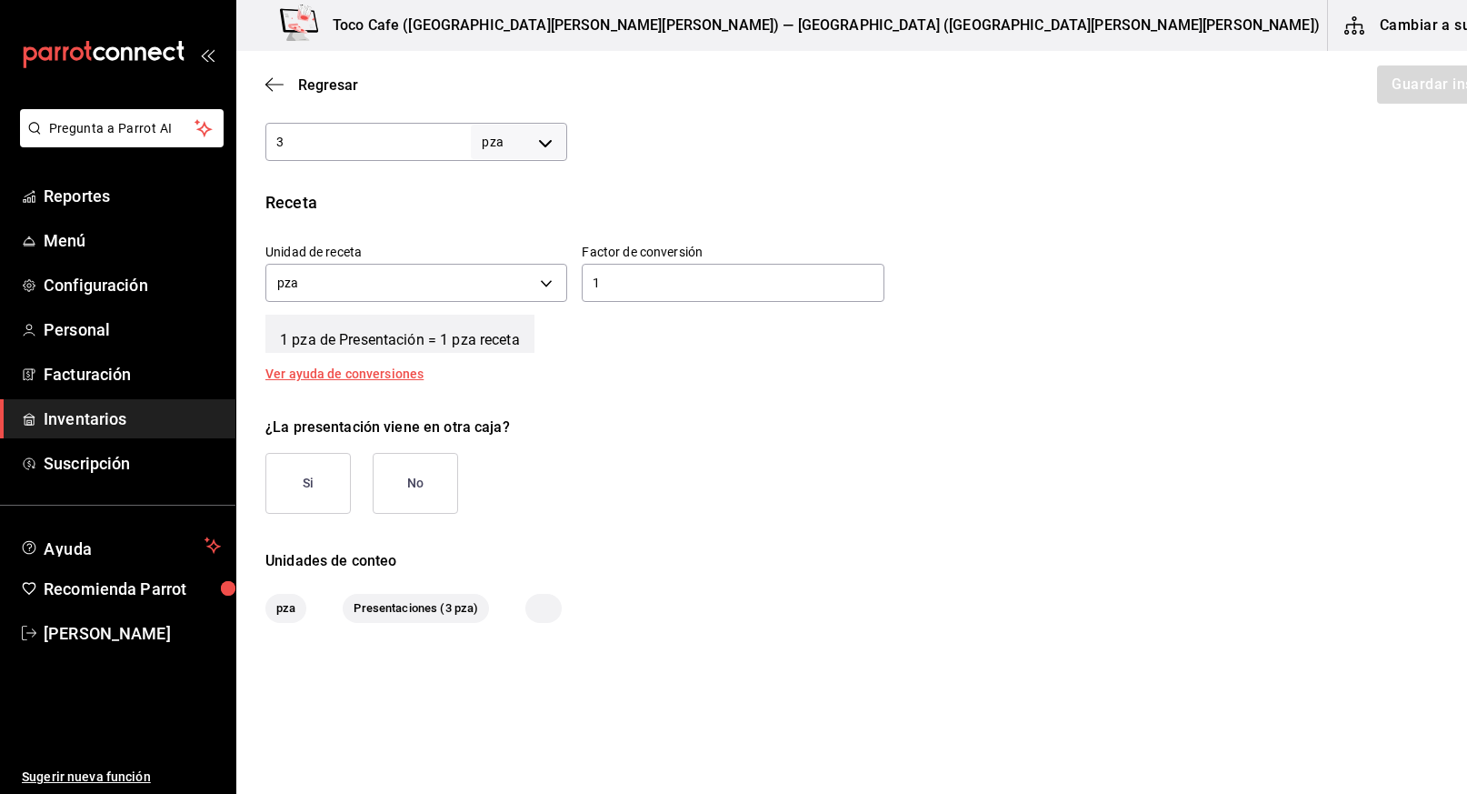
scroll to position [594, 0]
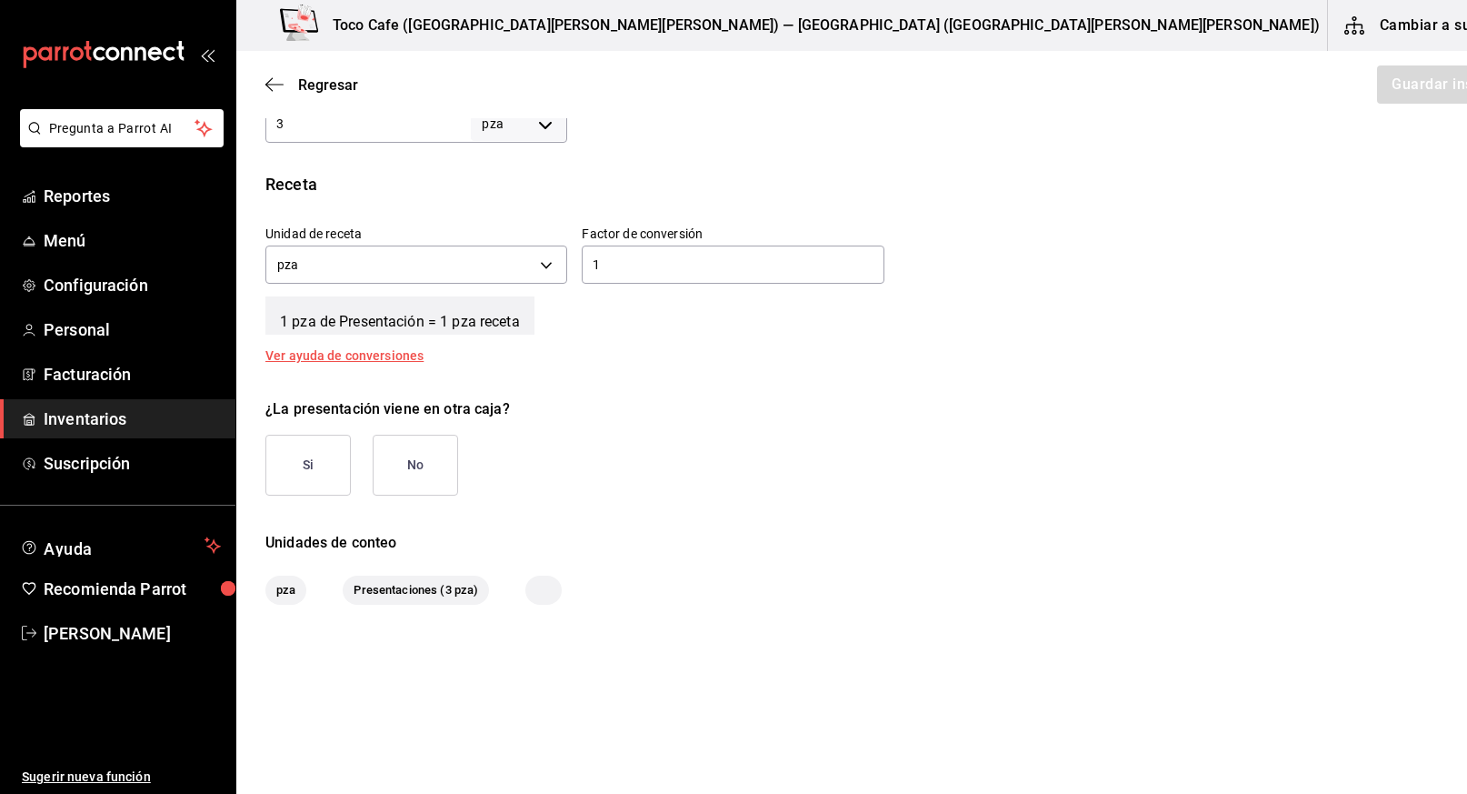
click at [325, 464] on button "Si" at bounding box center [307, 464] width 85 height 61
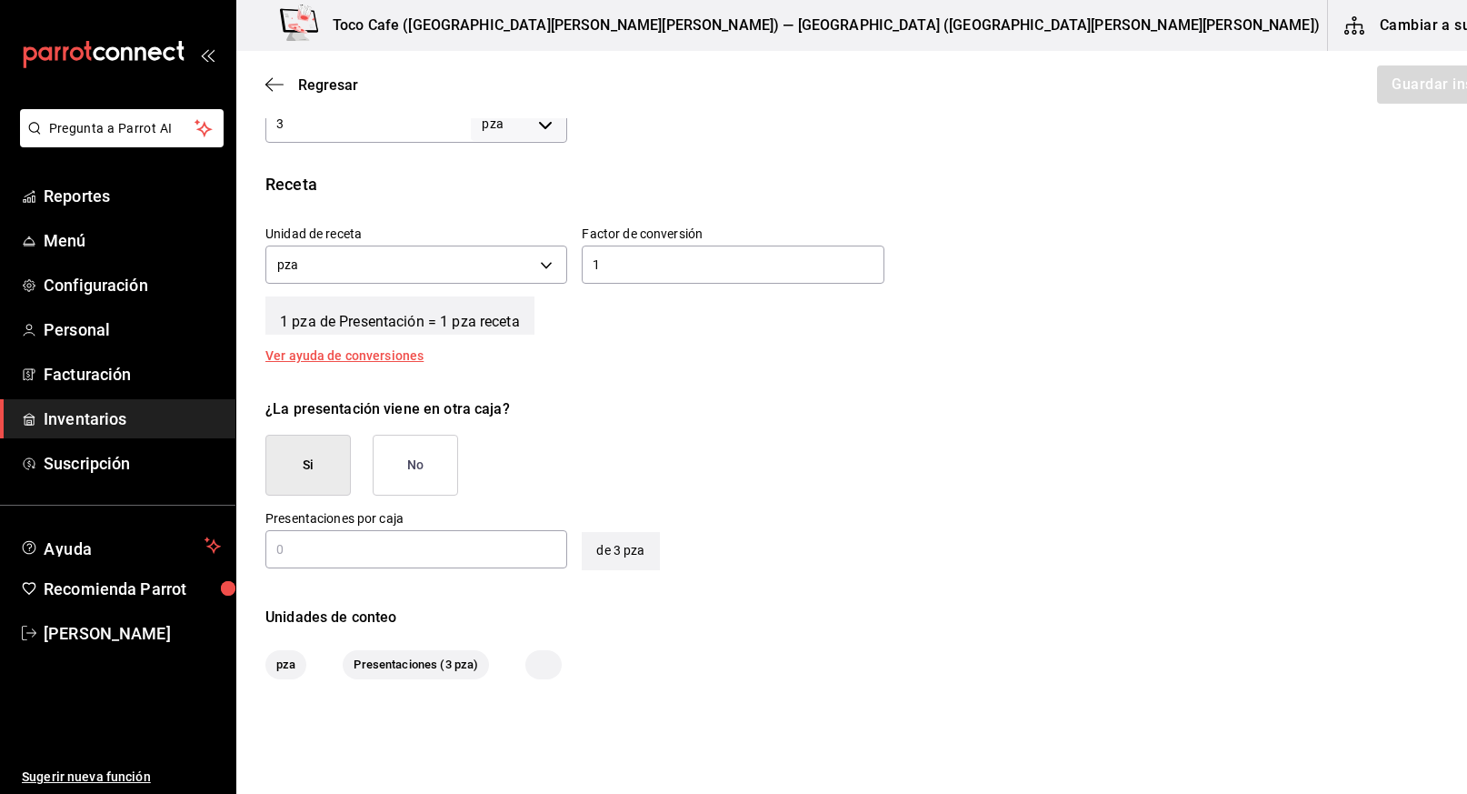
click at [464, 553] on input "text" at bounding box center [416, 549] width 302 height 22
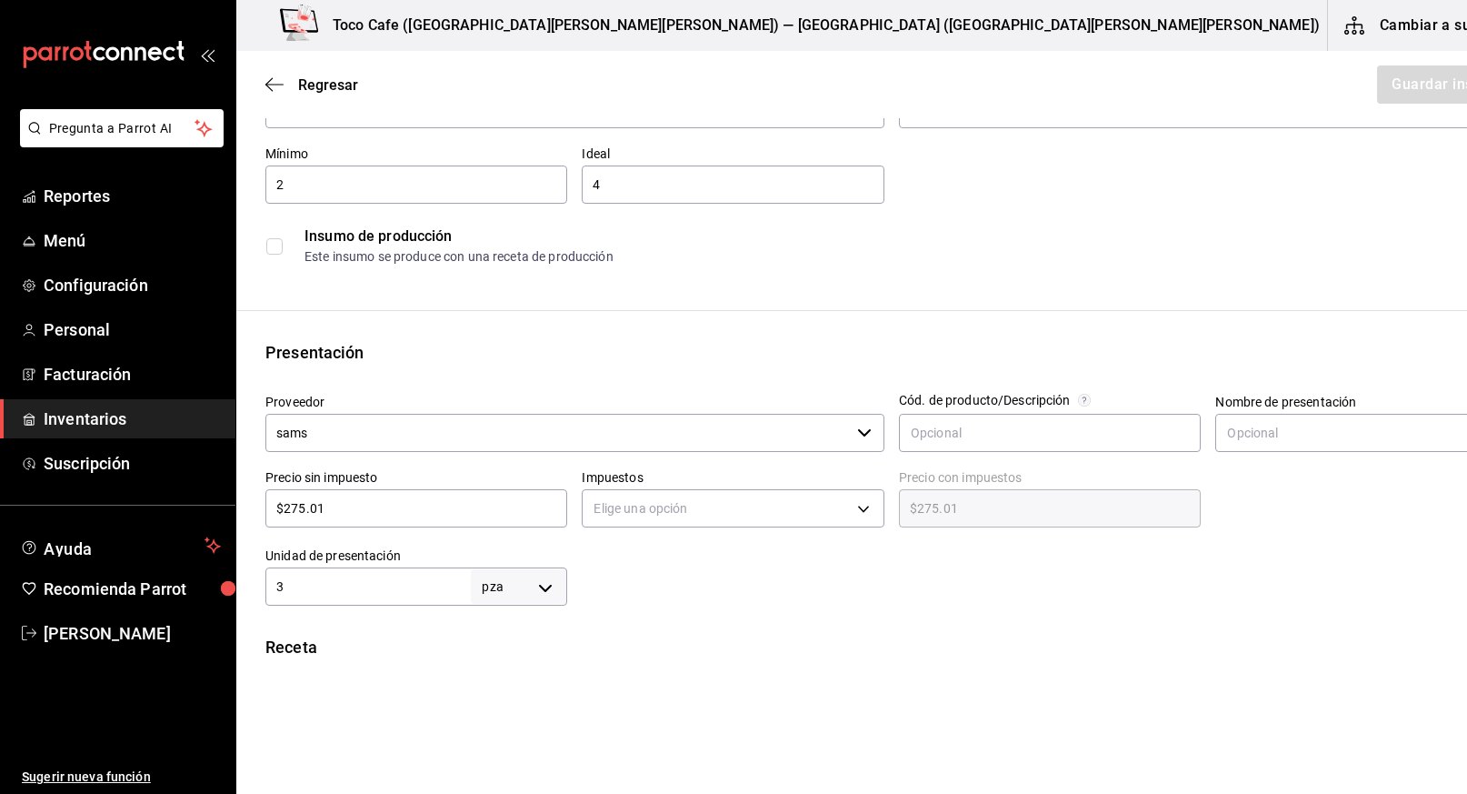
scroll to position [129, 0]
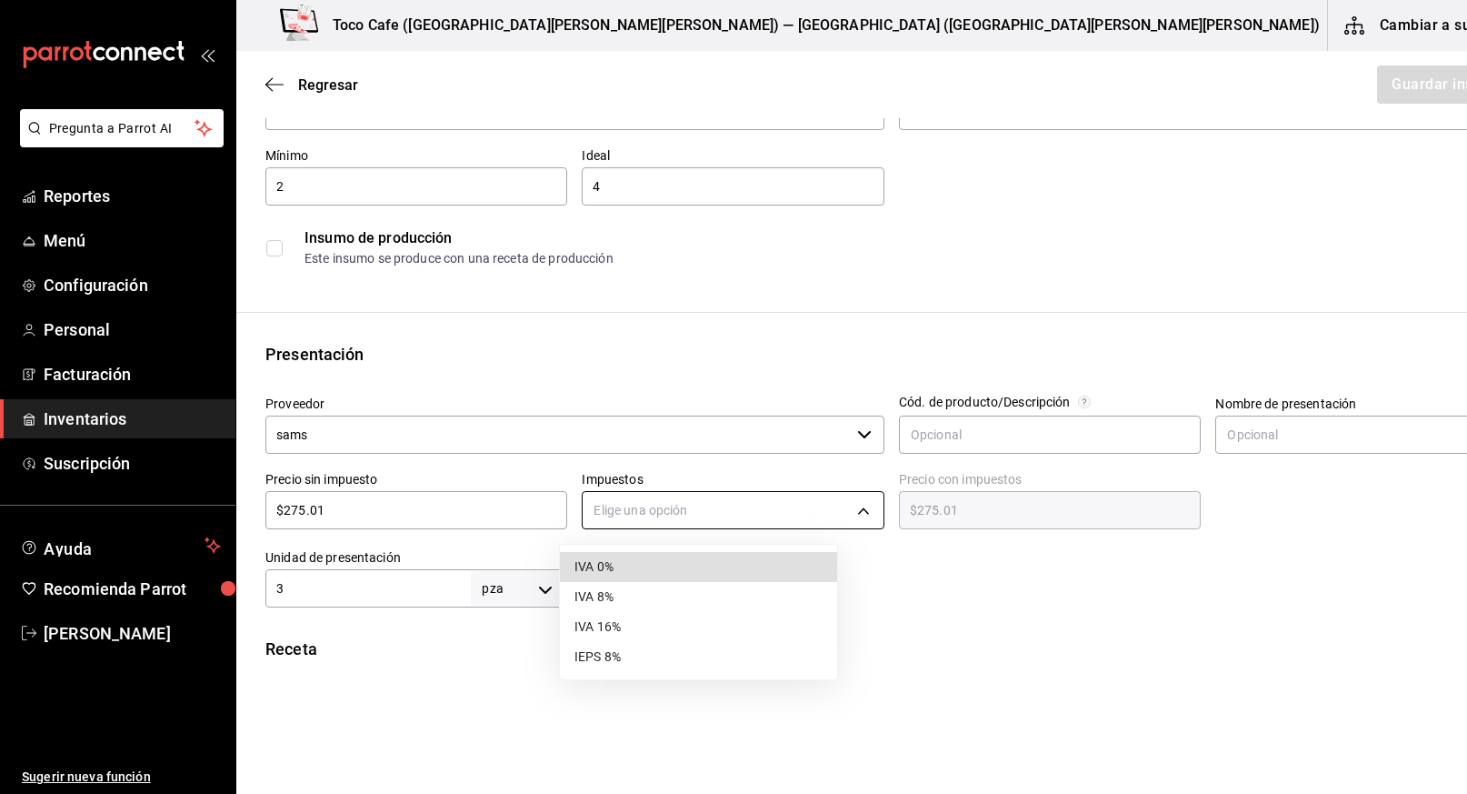
click at [812, 510] on body "Pregunta a Parrot AI Reportes Menú Configuración Personal Facturación Inventari…" at bounding box center [733, 345] width 1467 height 691
click at [734, 569] on li "IVA 0%" at bounding box center [698, 567] width 277 height 30
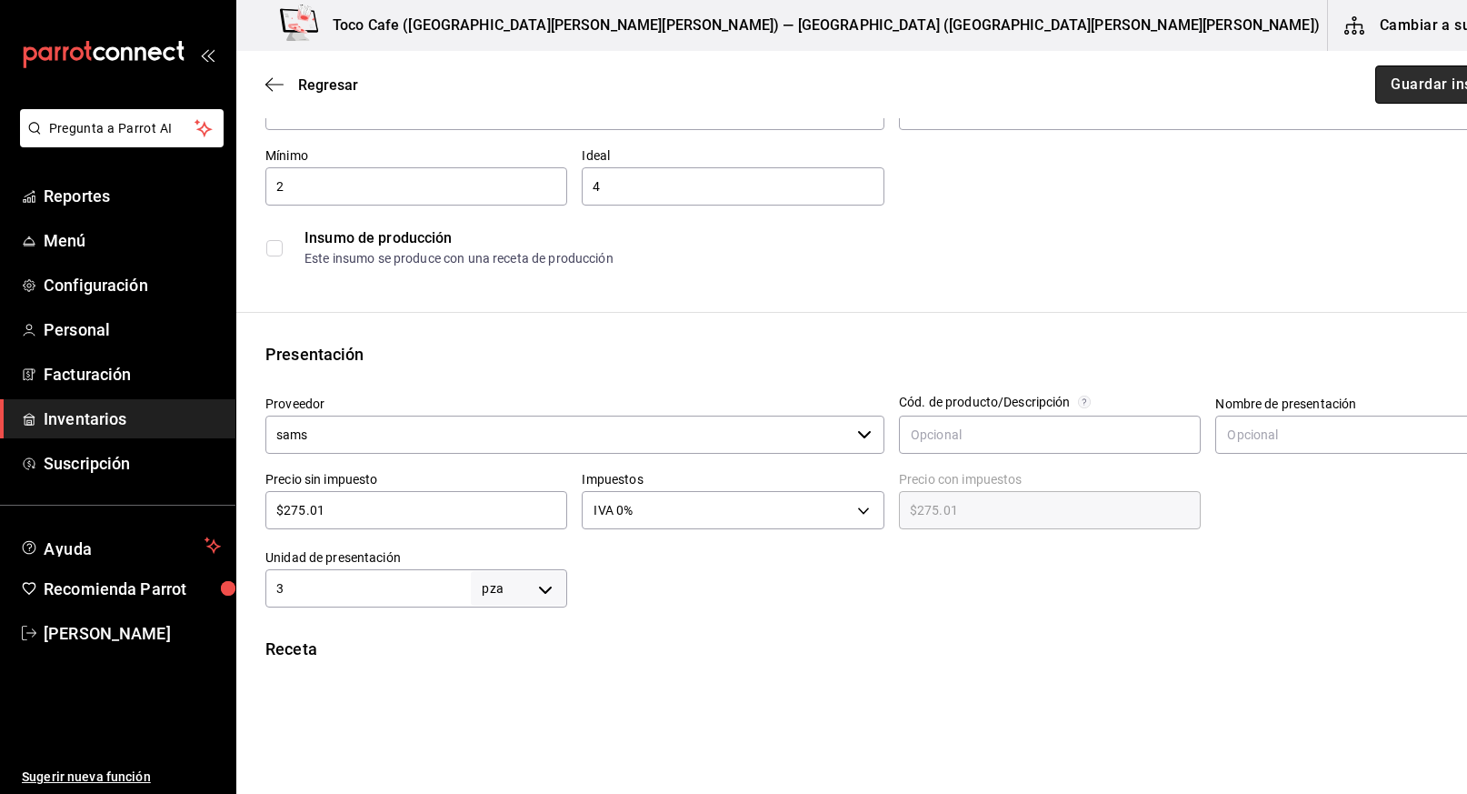
click at [1375, 87] on button "Guardar insumo" at bounding box center [1446, 84] width 142 height 38
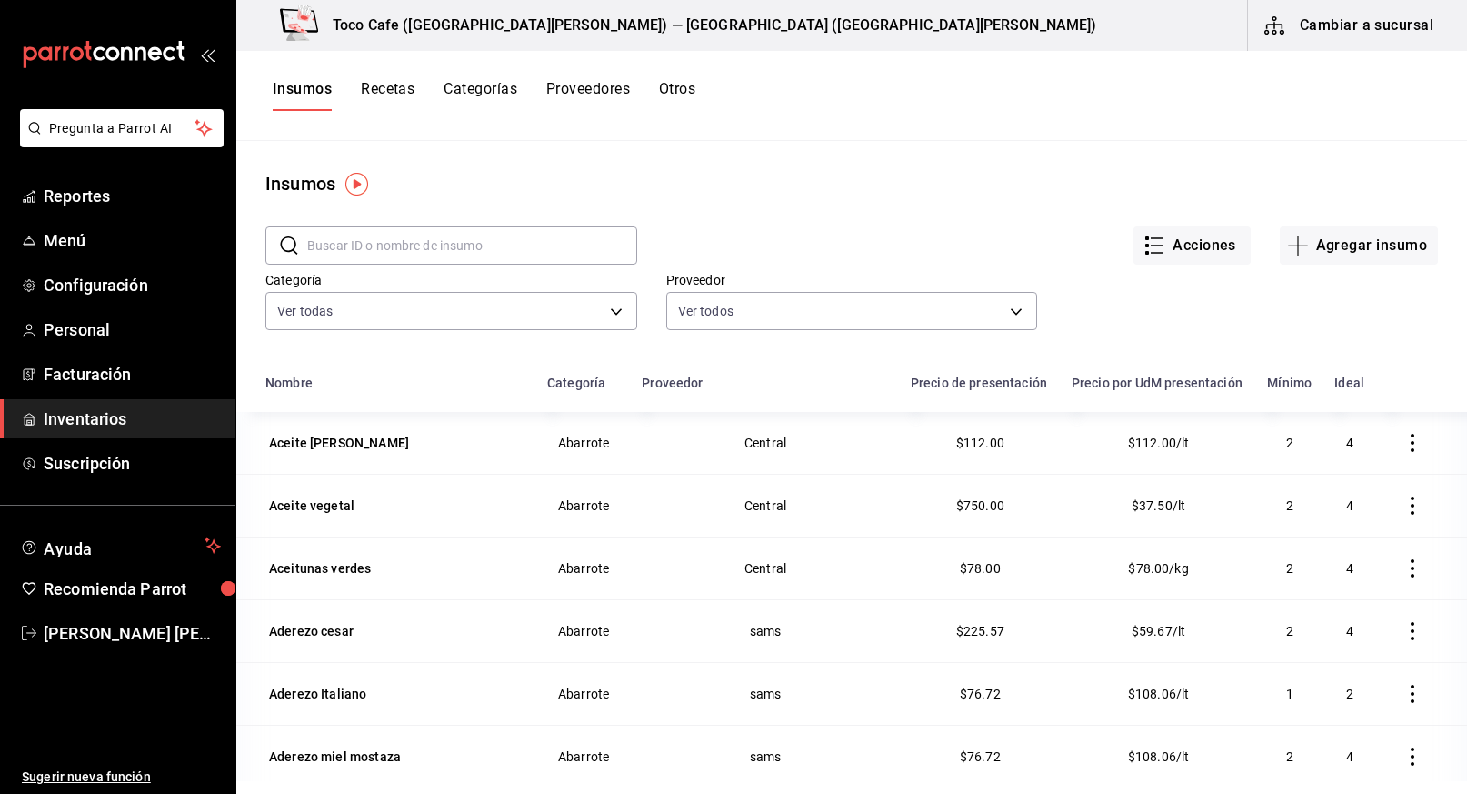
click at [1326, 26] on button "Cambiar a sucursal" at bounding box center [1350, 25] width 205 height 51
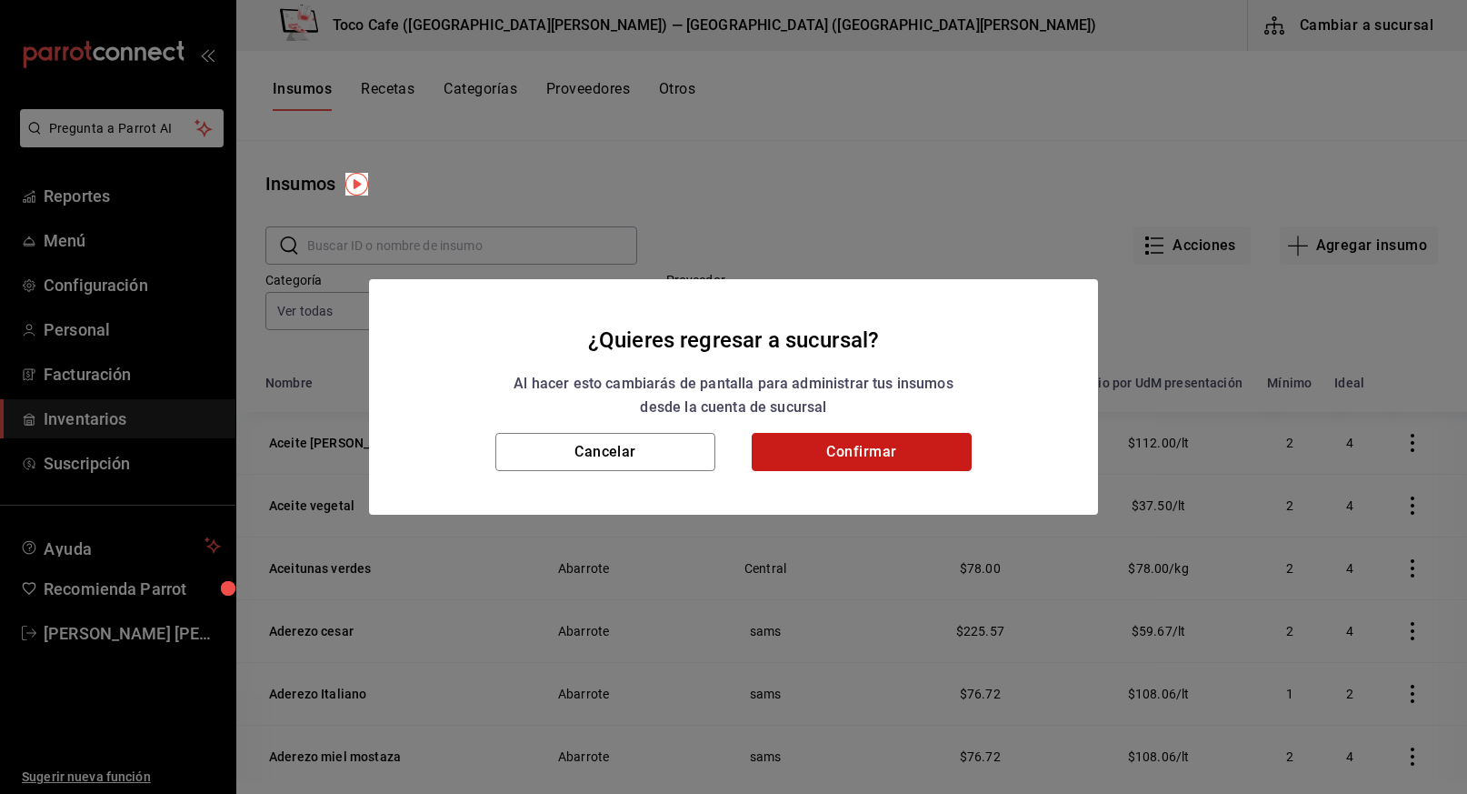
click at [883, 456] on button "Confirmar" at bounding box center [862, 452] width 220 height 38
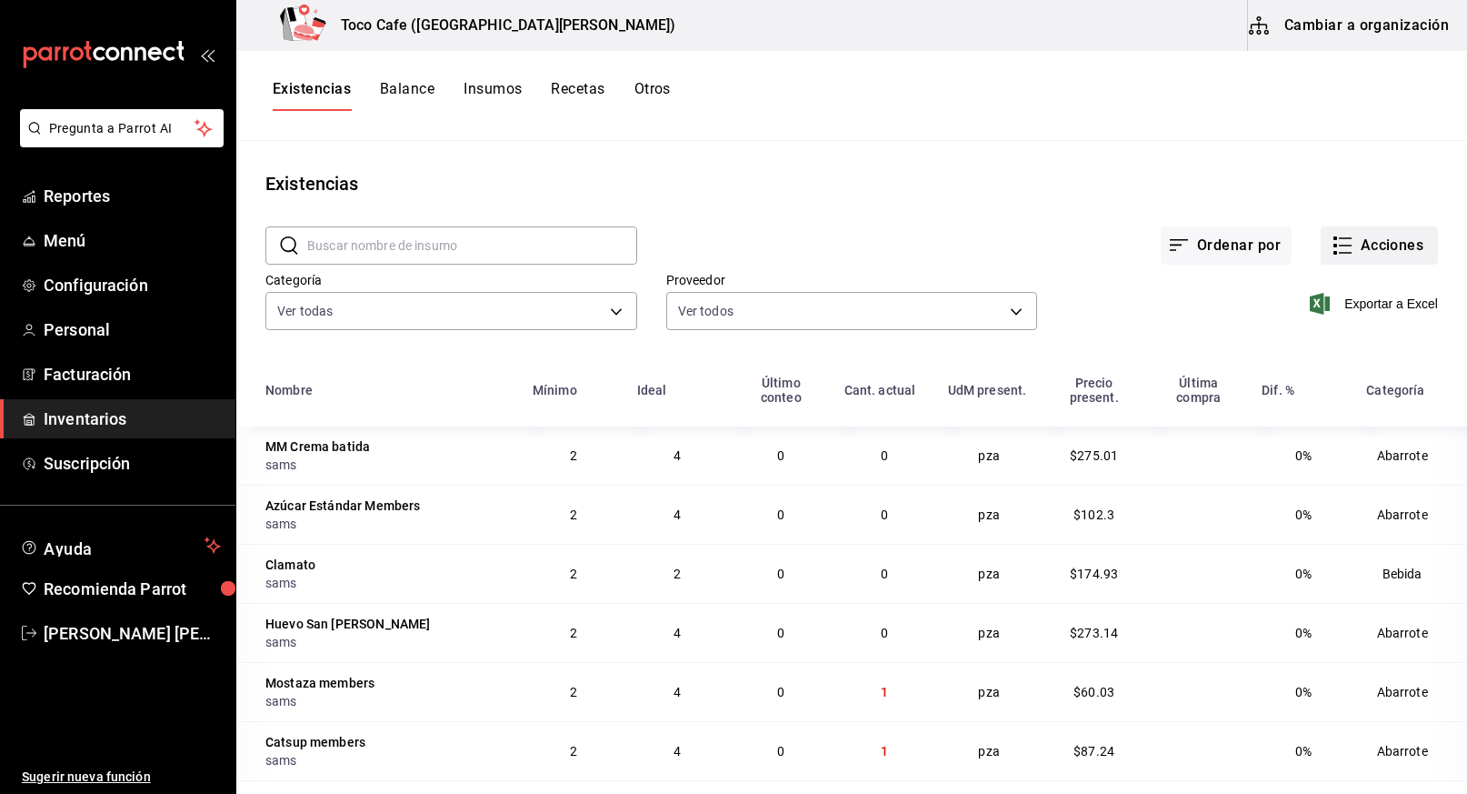
click at [1373, 246] on button "Acciones" at bounding box center [1379, 245] width 117 height 38
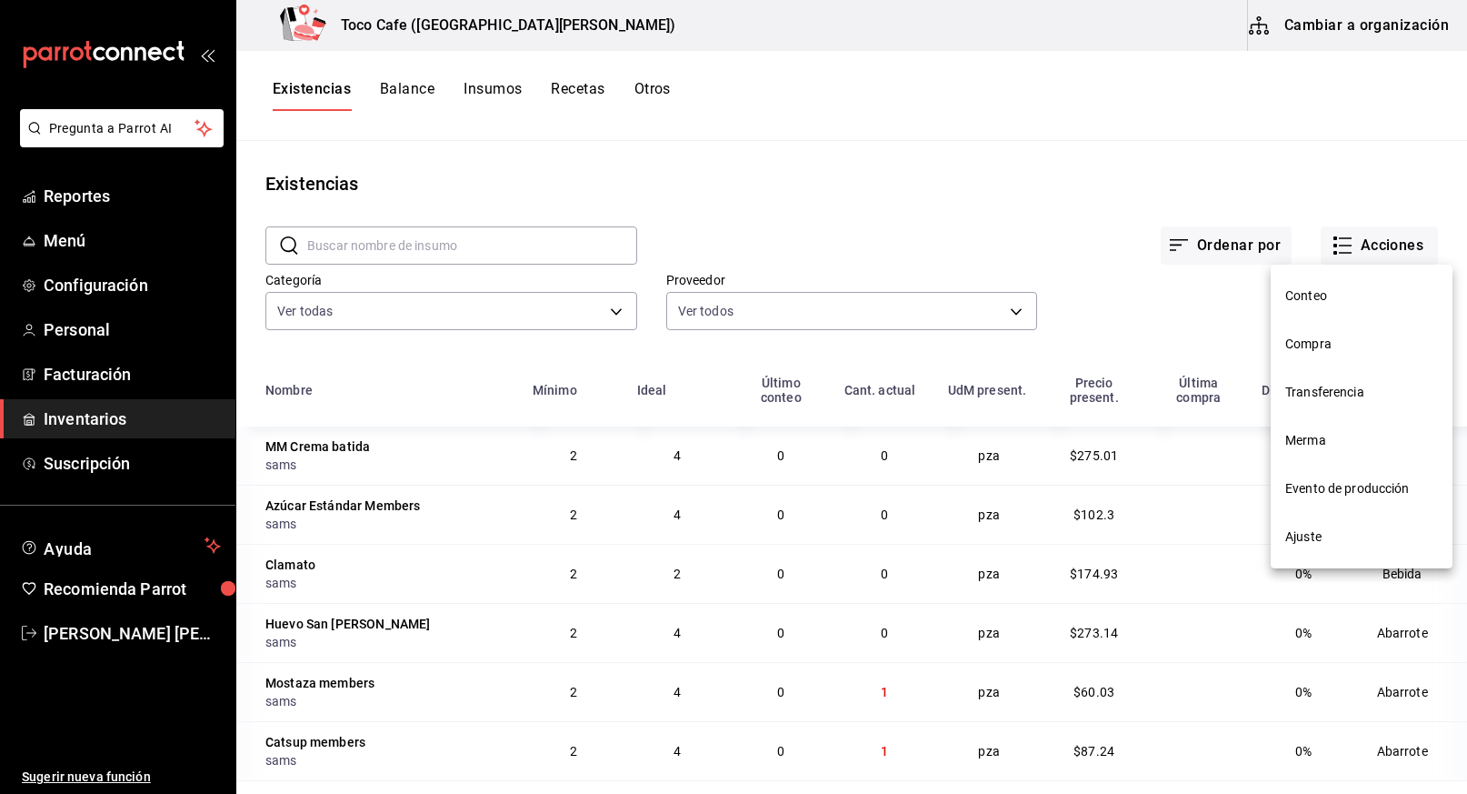
click at [1339, 336] on span "Compra" at bounding box center [1361, 344] width 153 height 19
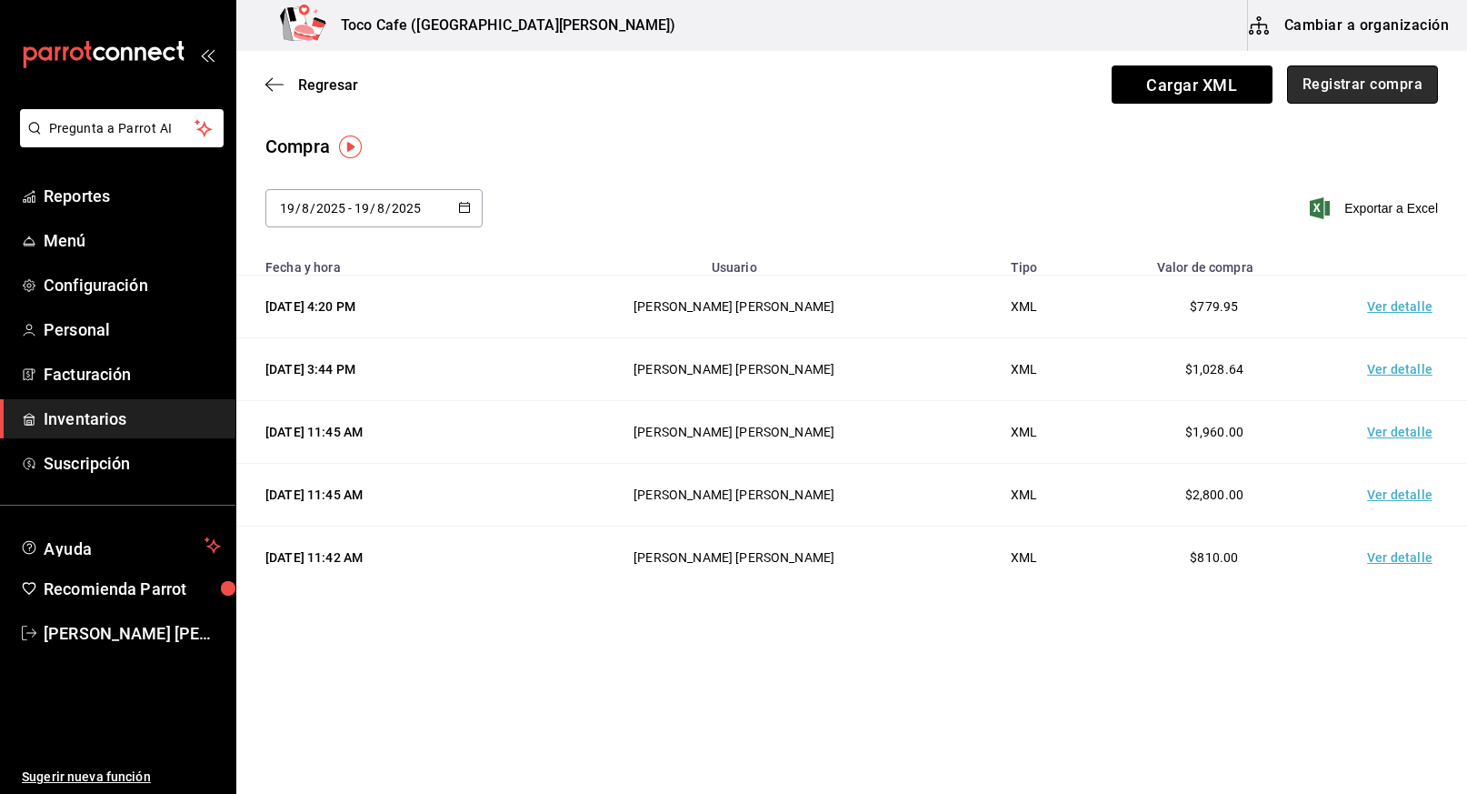
click at [1377, 98] on button "Registrar compra" at bounding box center [1362, 84] width 151 height 38
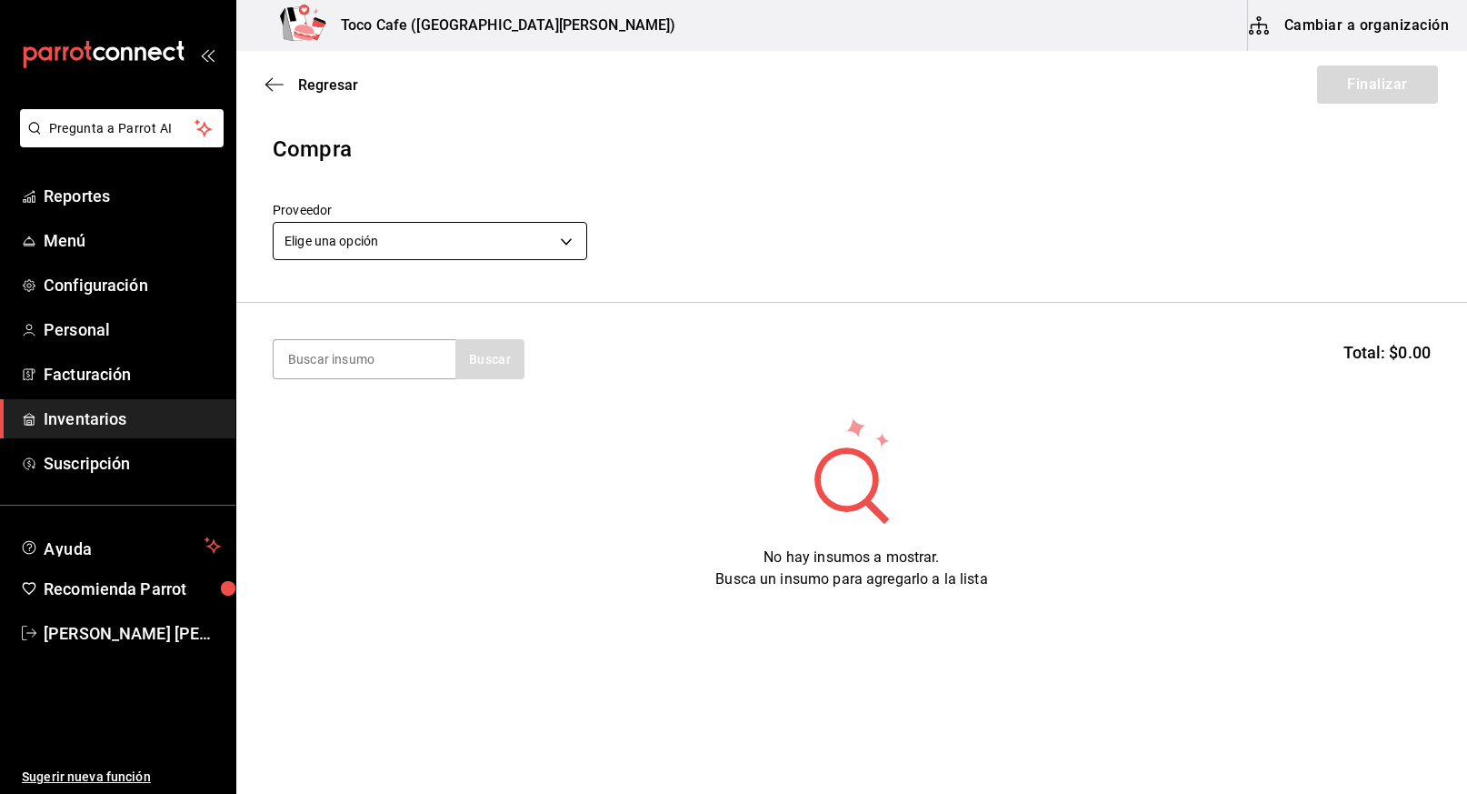
click at [481, 247] on body "Pregunta a Parrot AI Reportes Menú Configuración Personal Facturación Inventari…" at bounding box center [733, 345] width 1467 height 691
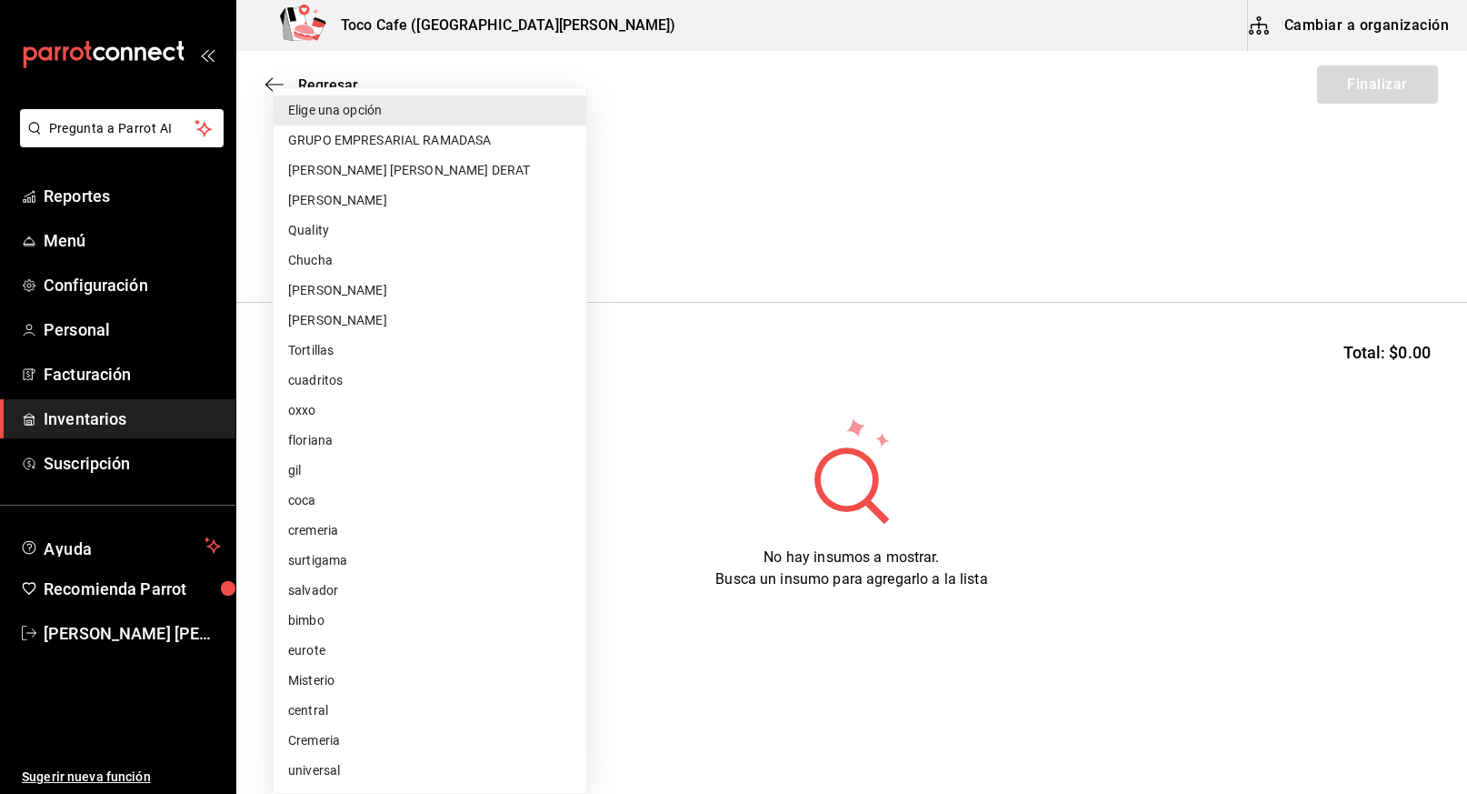
scroll to position [240, 0]
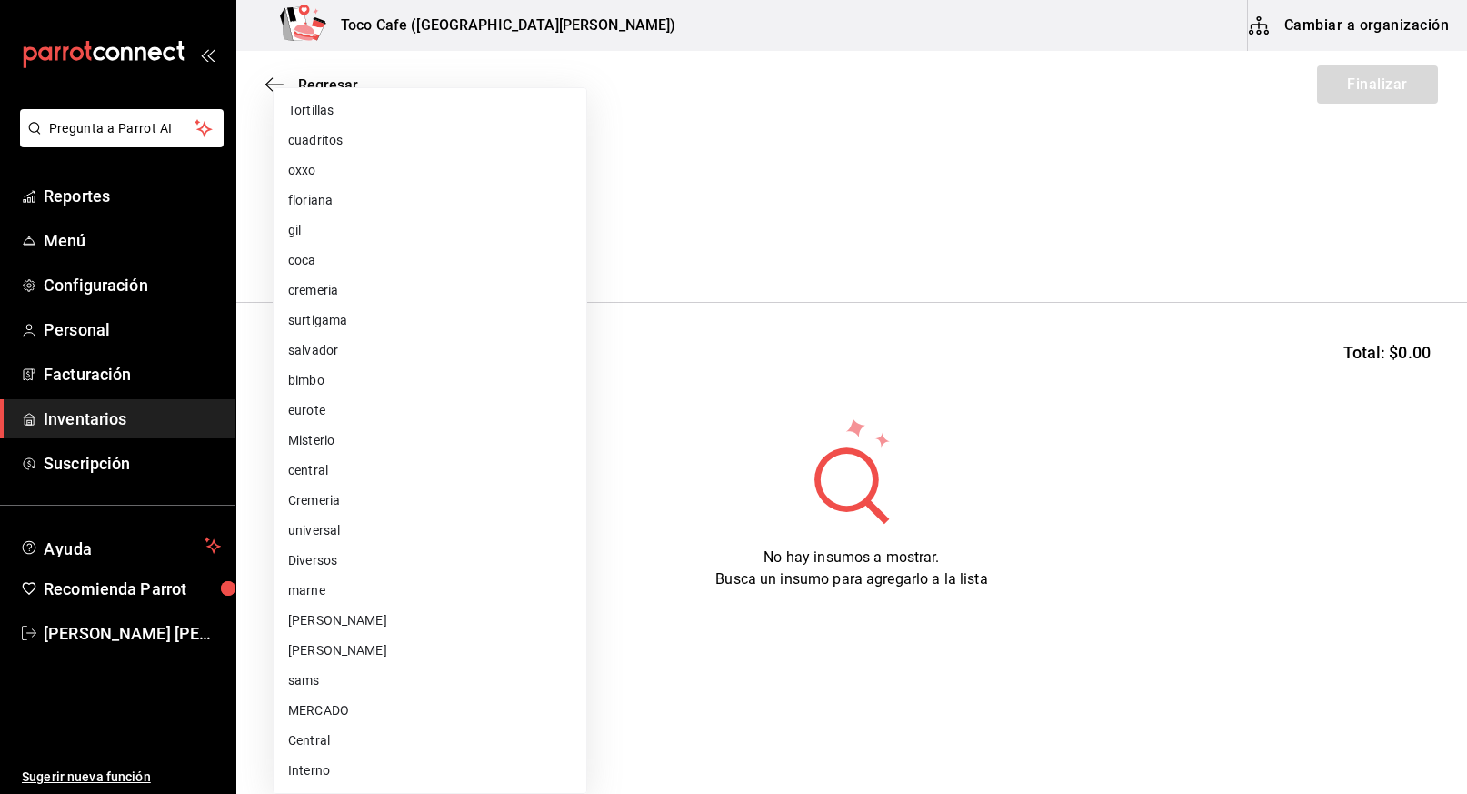
click at [368, 681] on li "sams" at bounding box center [430, 680] width 313 height 30
type input "f78d80a6-4387-4d04-be98-b23abc33e133"
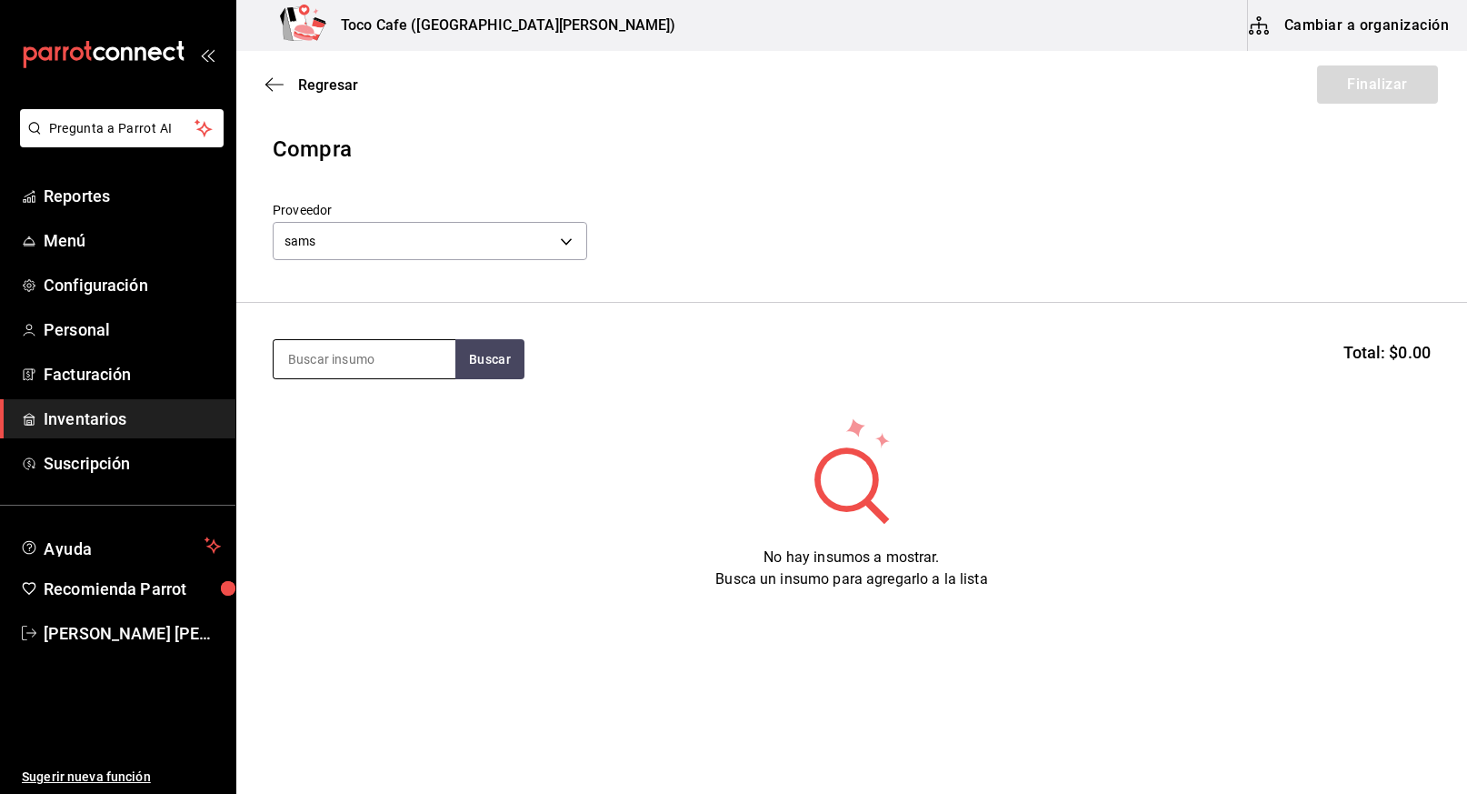
click at [421, 359] on input at bounding box center [365, 359] width 182 height 38
click at [385, 365] on input at bounding box center [365, 359] width 182 height 38
type input "helado"
click at [494, 356] on button "Buscar" at bounding box center [489, 359] width 69 height 40
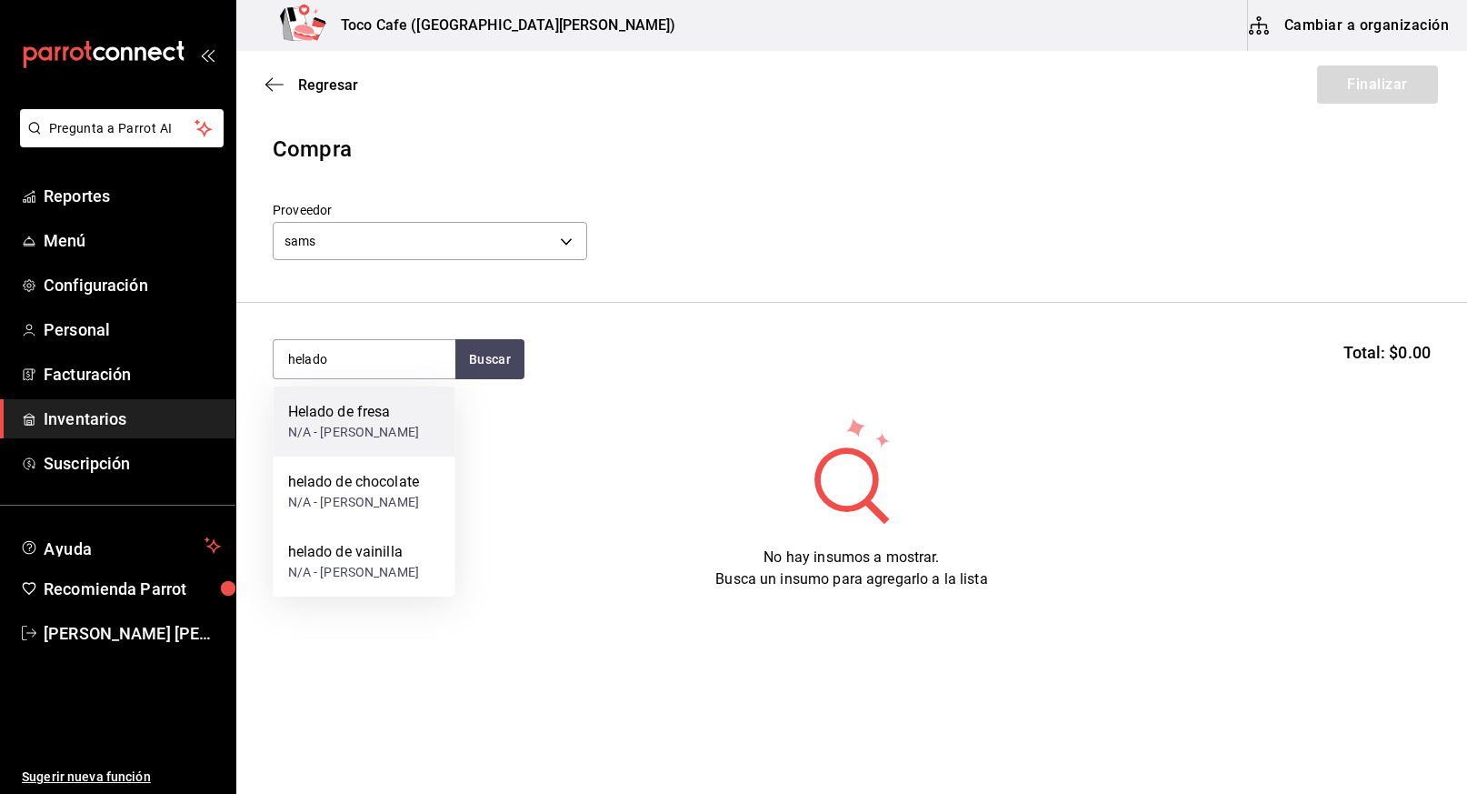
click at [422, 408] on div "Helado de fresa N/A - [PERSON_NAME]" at bounding box center [365, 421] width 182 height 70
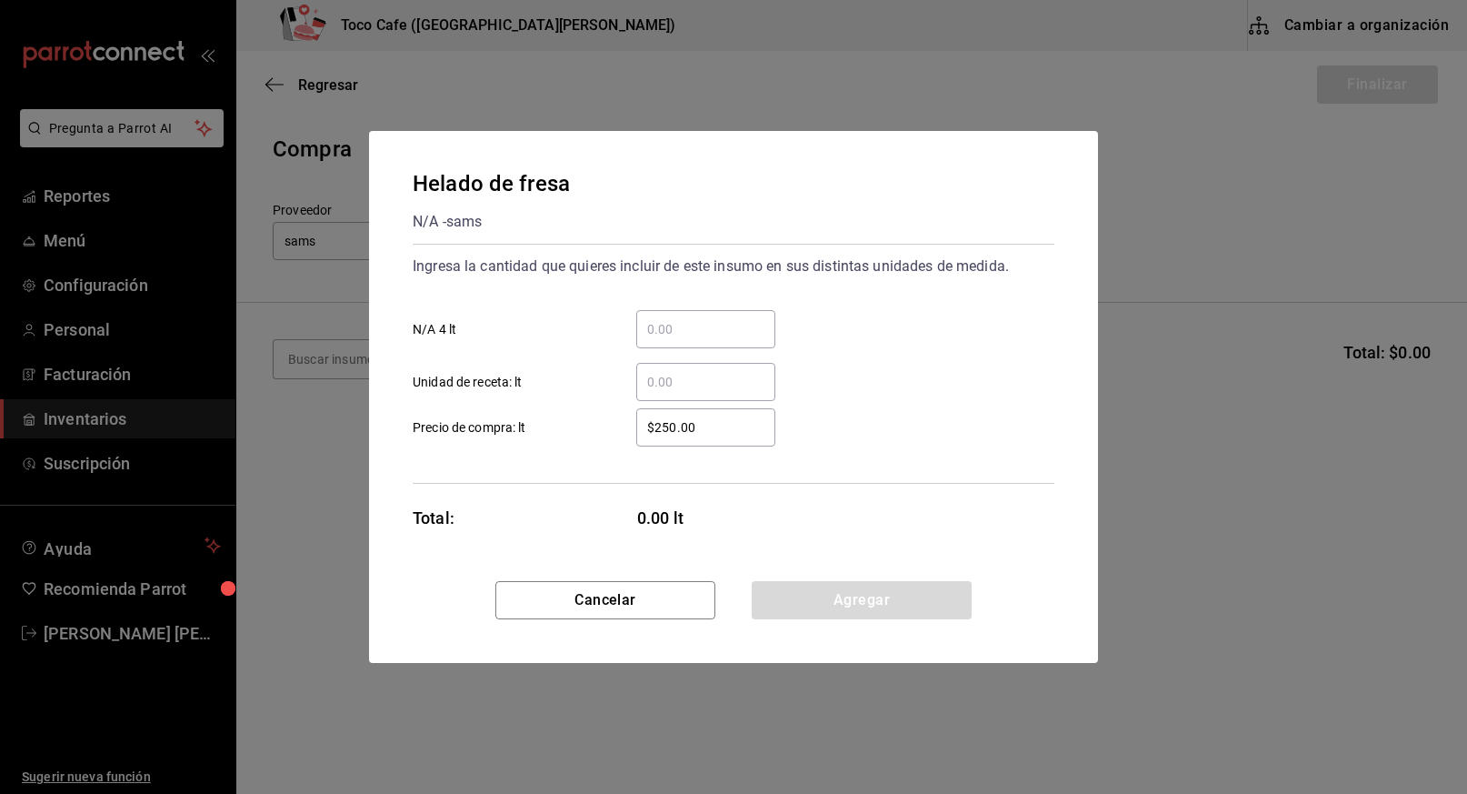
click at [691, 335] on input "​ N/A 4 lt" at bounding box center [705, 329] width 139 height 22
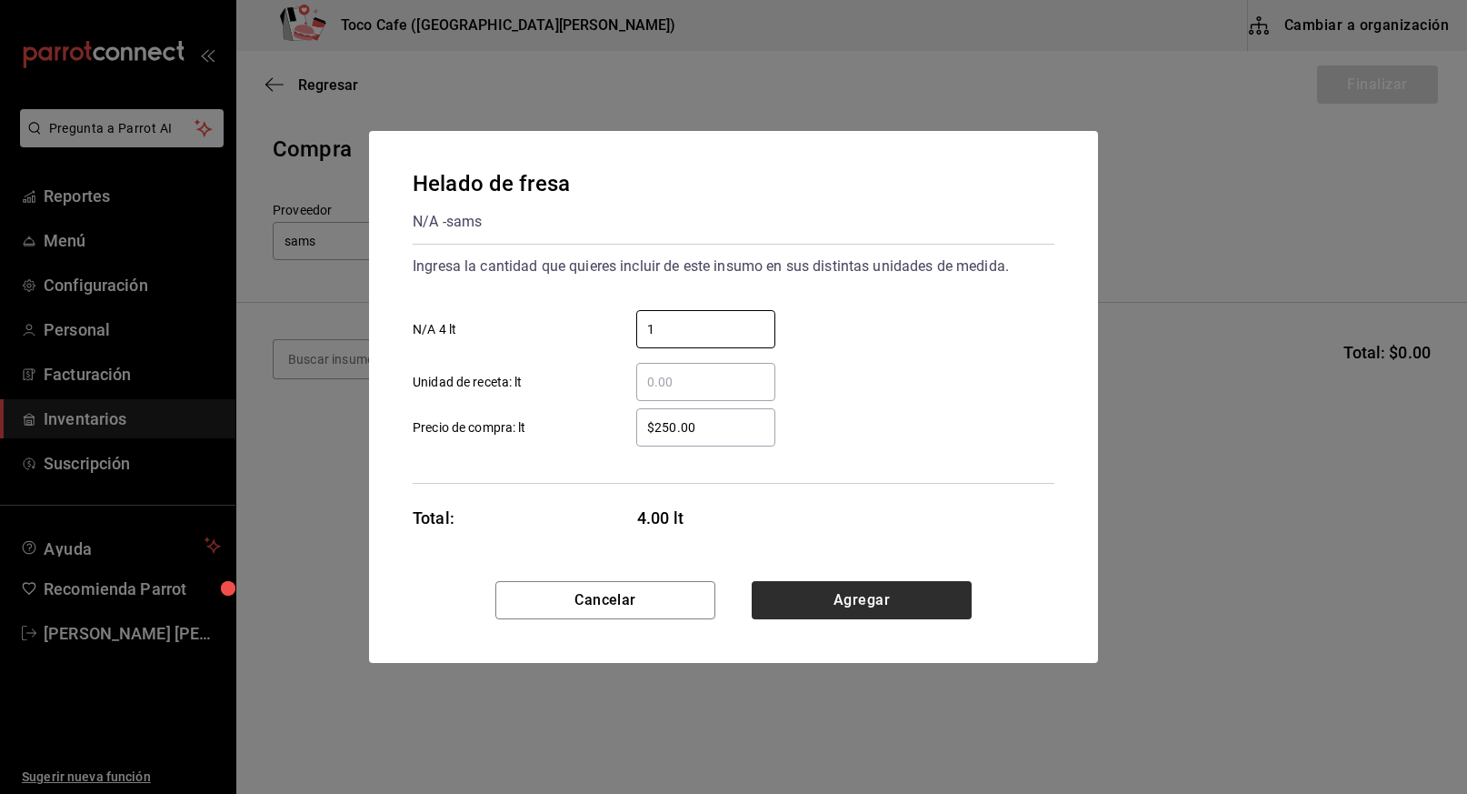
type input "1"
click at [881, 604] on button "Agregar" at bounding box center [862, 600] width 220 height 38
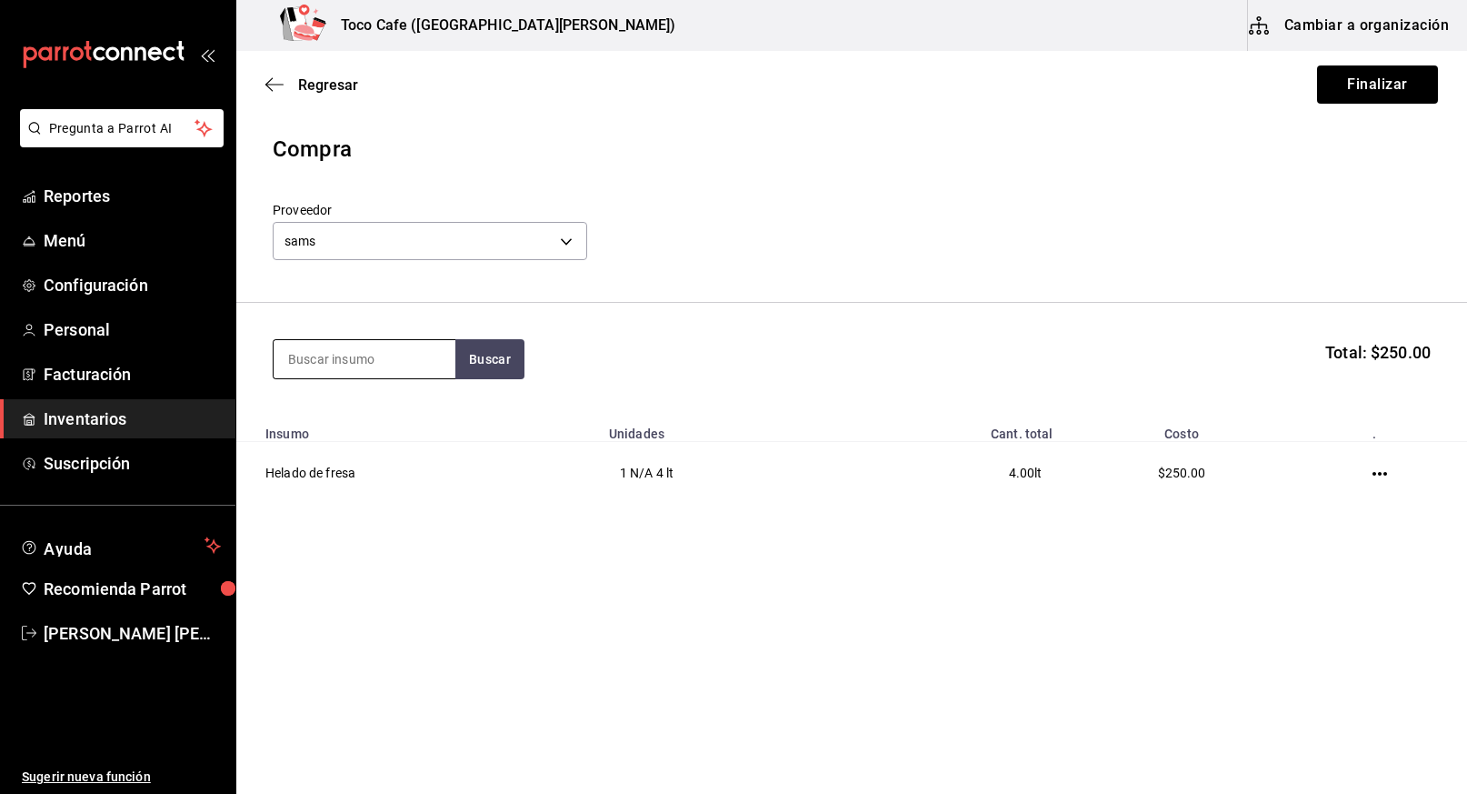
click at [430, 355] on input at bounding box center [365, 359] width 182 height 38
type input "helado"
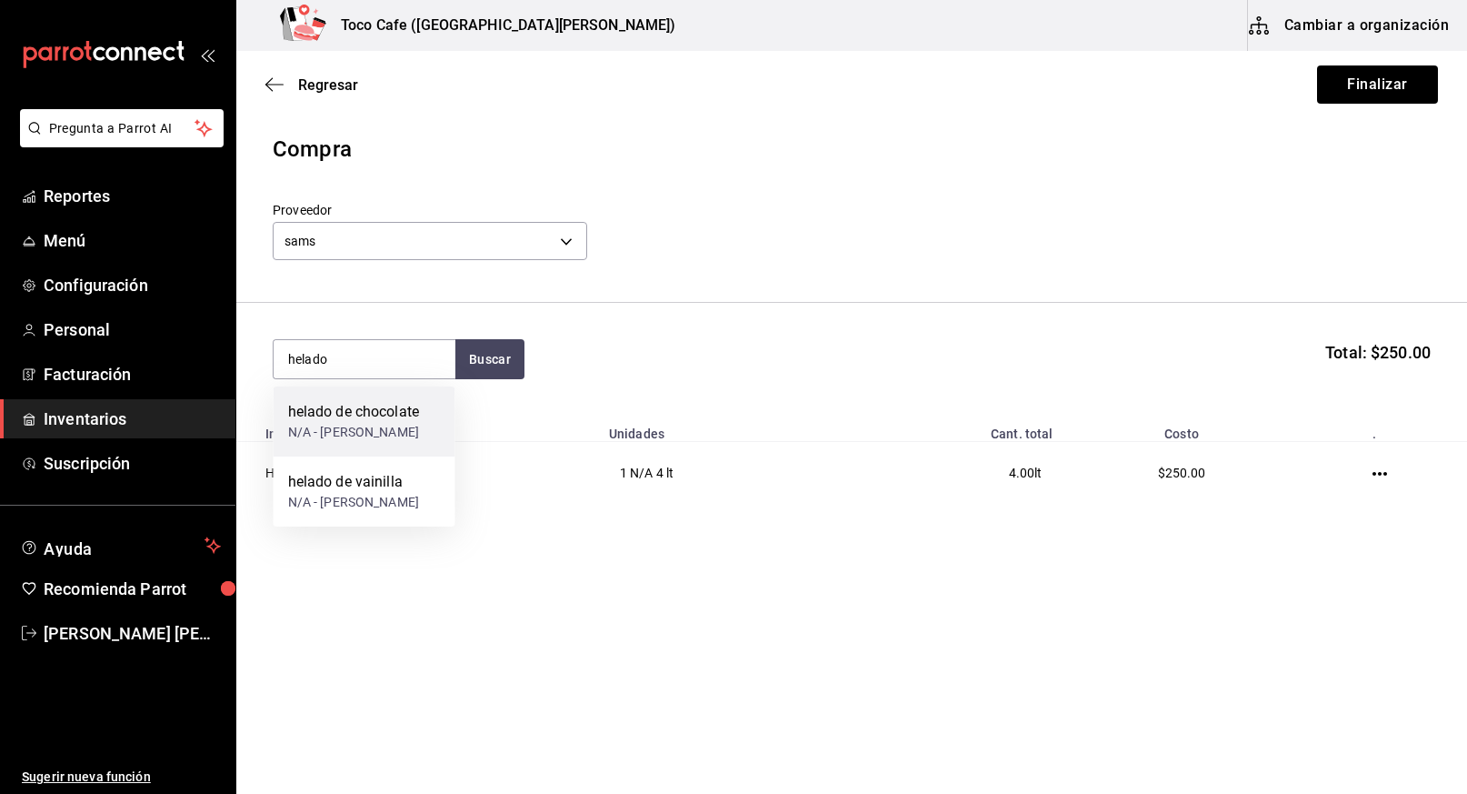
click at [414, 408] on div "helado de chocolate" at bounding box center [354, 412] width 132 height 22
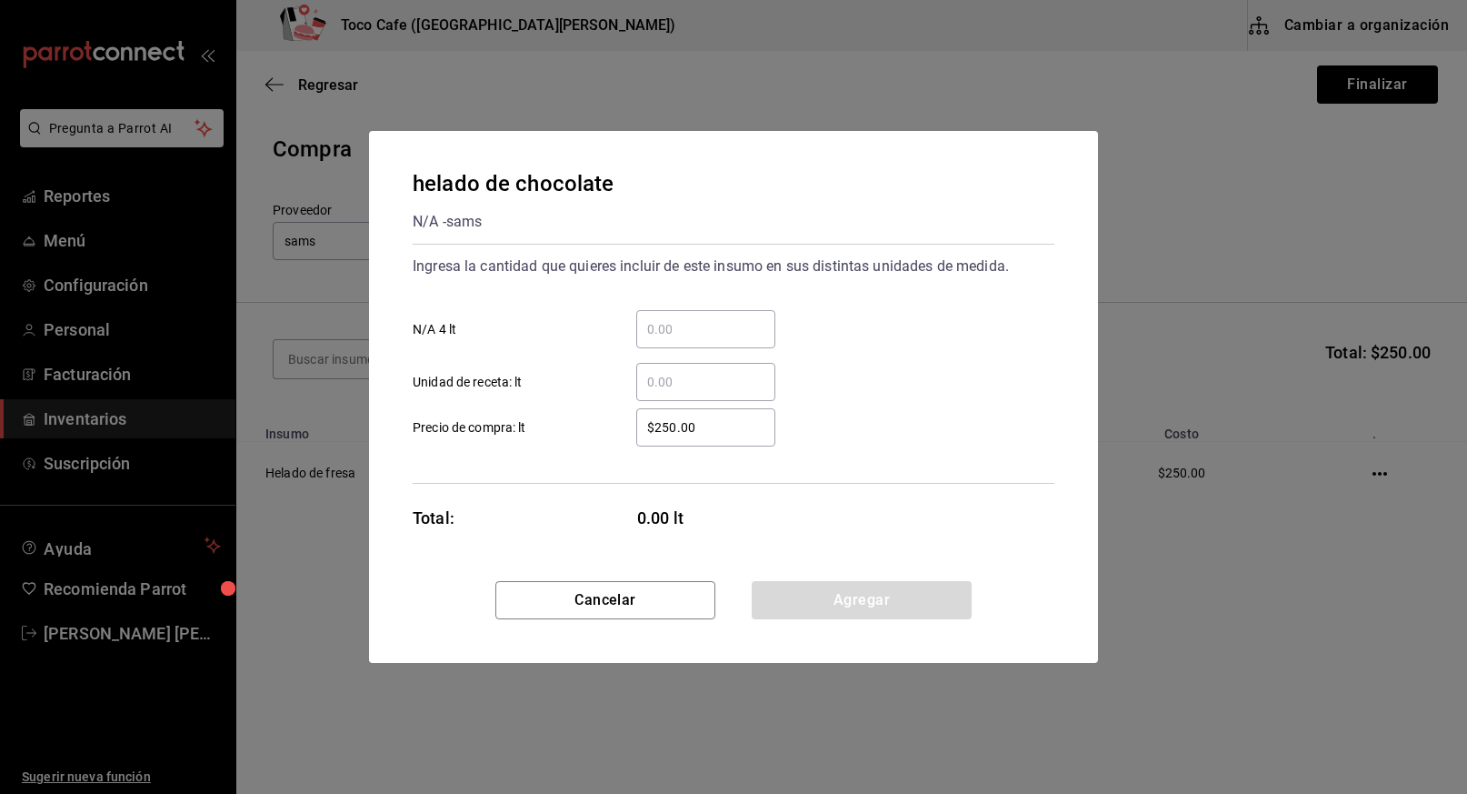
click at [678, 335] on input "​ N/A 4 lt" at bounding box center [705, 329] width 139 height 22
type input "1"
click at [863, 606] on button "Agregar" at bounding box center [862, 600] width 220 height 38
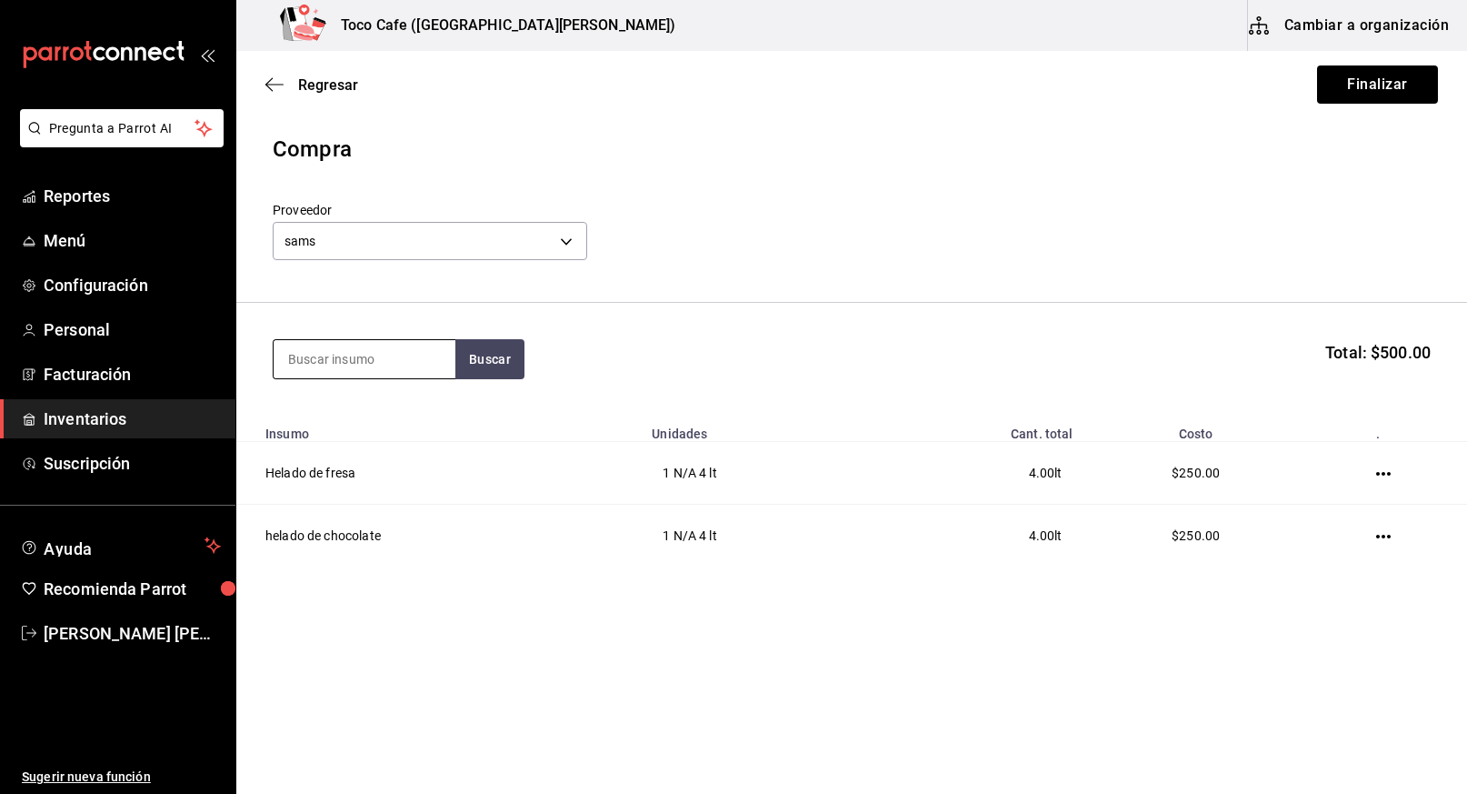
click at [377, 355] on input at bounding box center [365, 359] width 182 height 38
type input "helado"
click at [365, 425] on div "N/A - [PERSON_NAME]" at bounding box center [354, 432] width 132 height 19
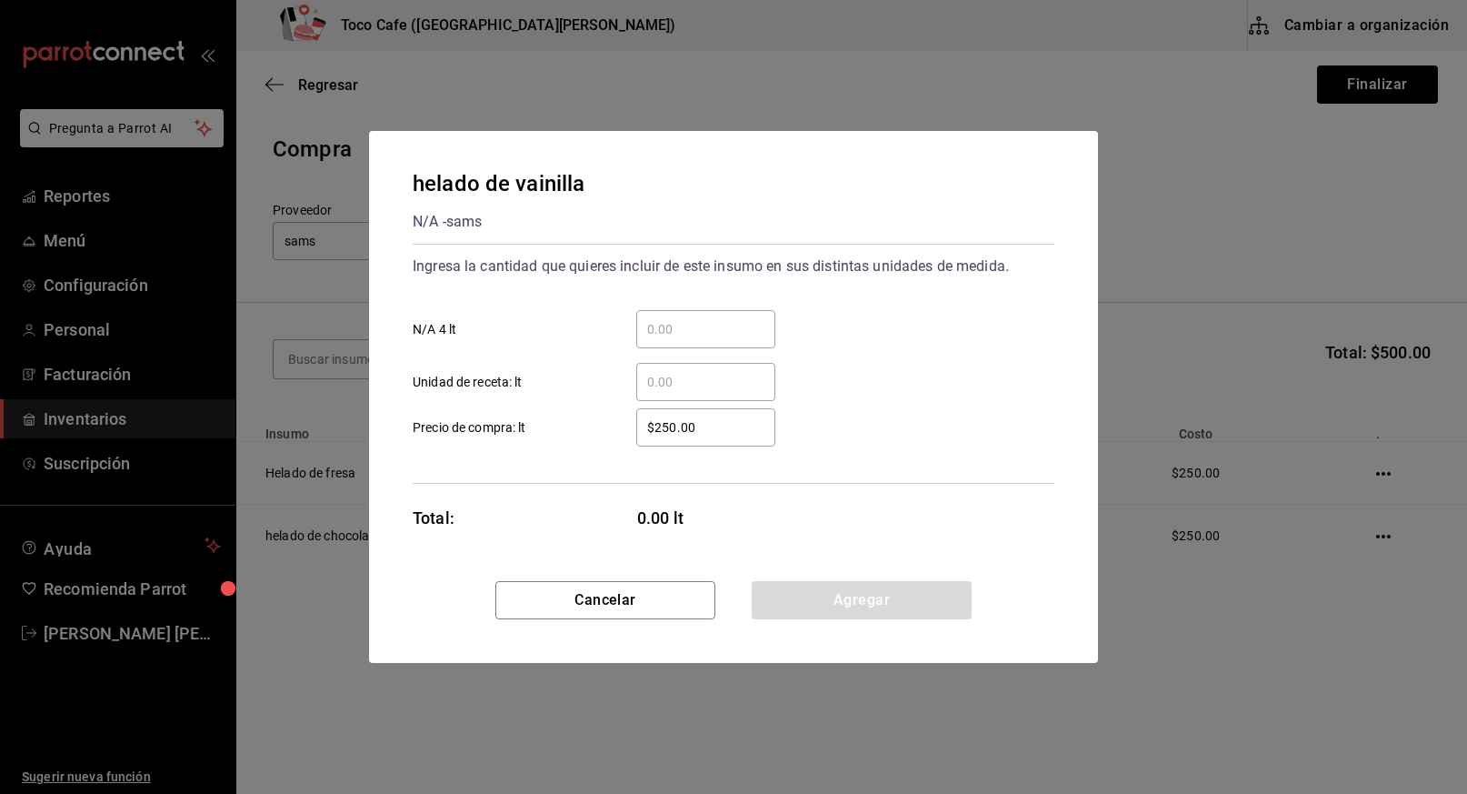
click at [664, 339] on input "​ N/A 4 lt" at bounding box center [705, 329] width 139 height 22
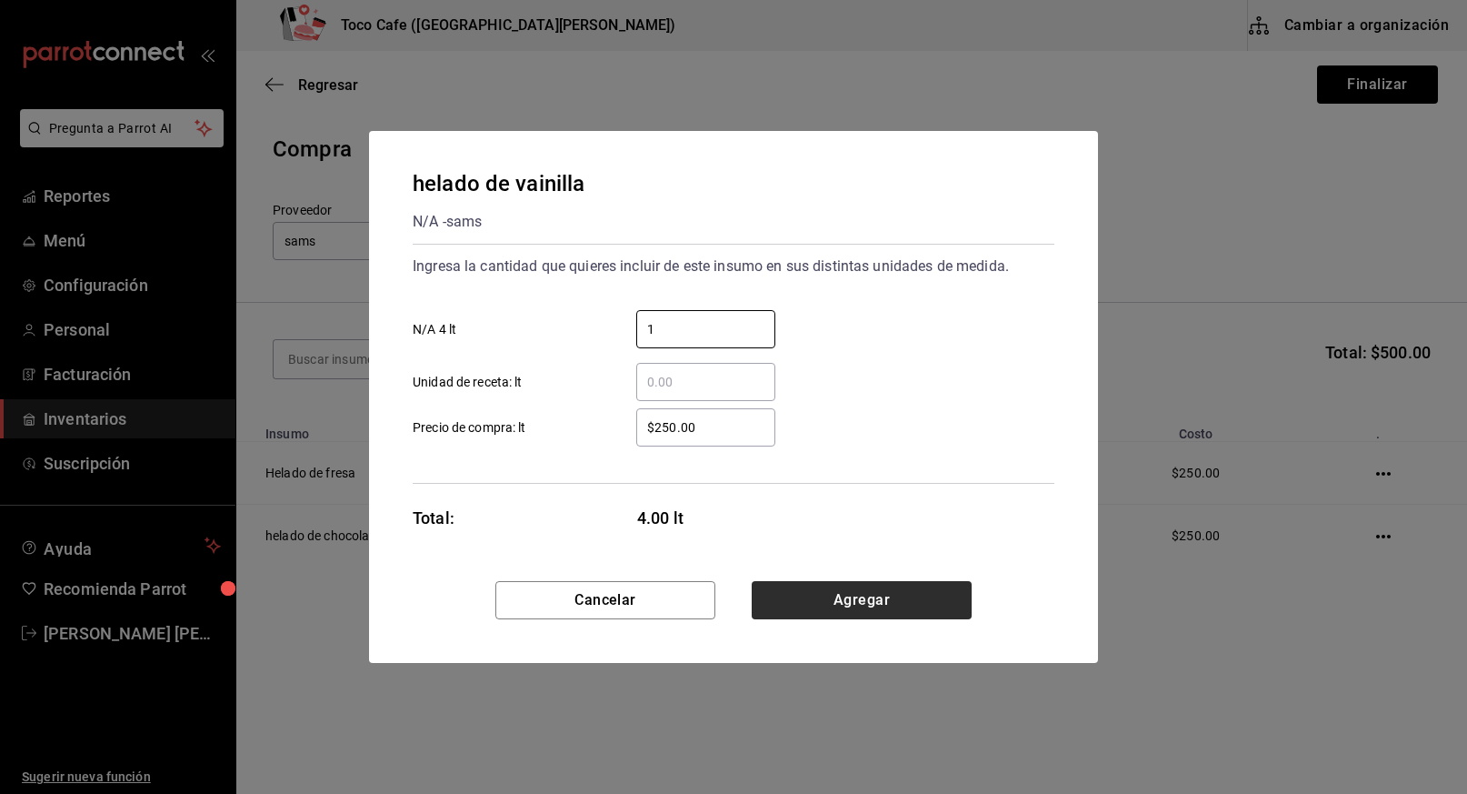
type input "1"
click at [852, 604] on button "Agregar" at bounding box center [862, 600] width 220 height 38
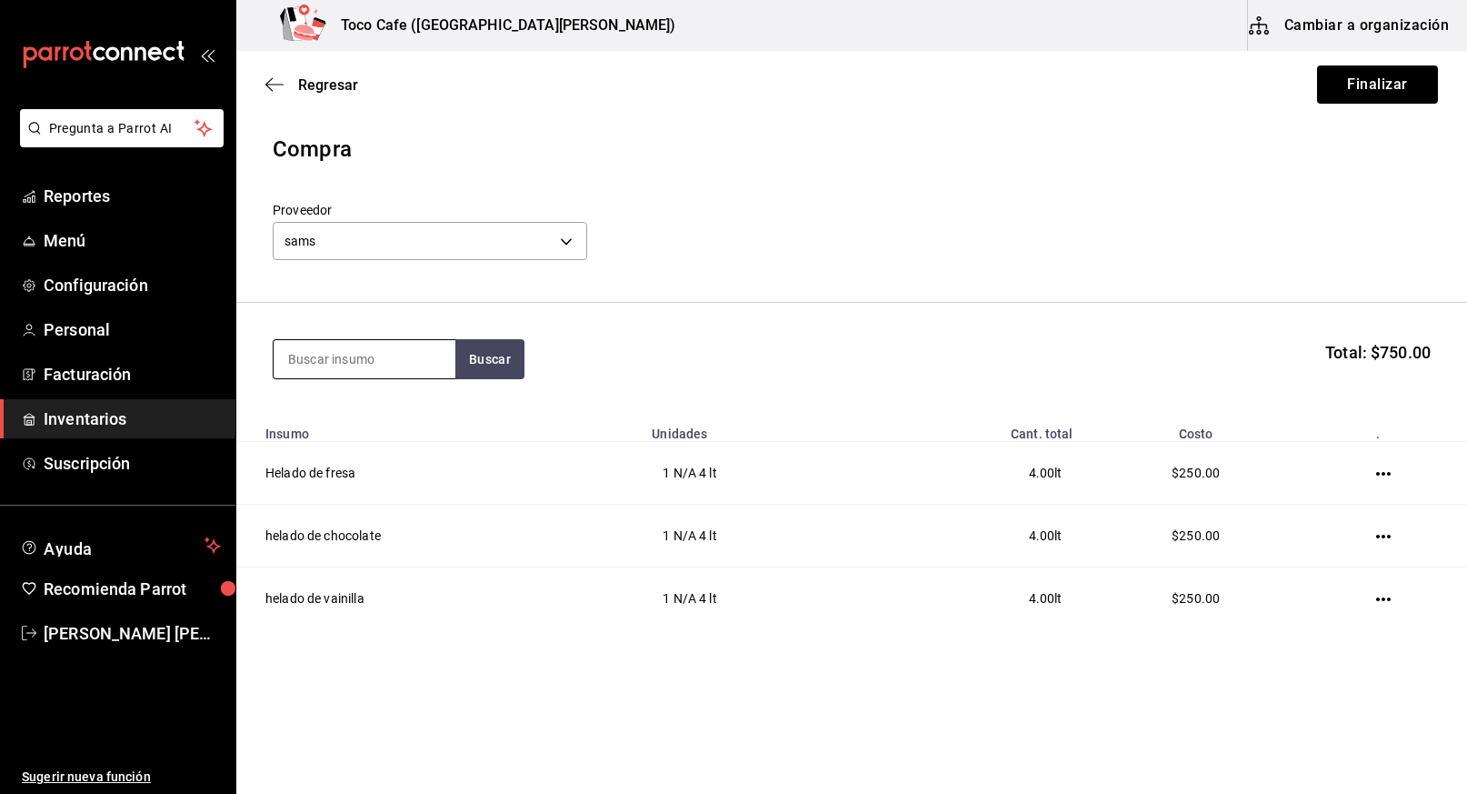
click at [380, 353] on input at bounding box center [365, 359] width 182 height 38
click at [373, 363] on input at bounding box center [365, 359] width 182 height 38
type input "huevo"
click at [494, 363] on button "Buscar" at bounding box center [489, 359] width 69 height 40
click at [382, 405] on div "Huevo San [PERSON_NAME]" at bounding box center [364, 423] width 153 height 44
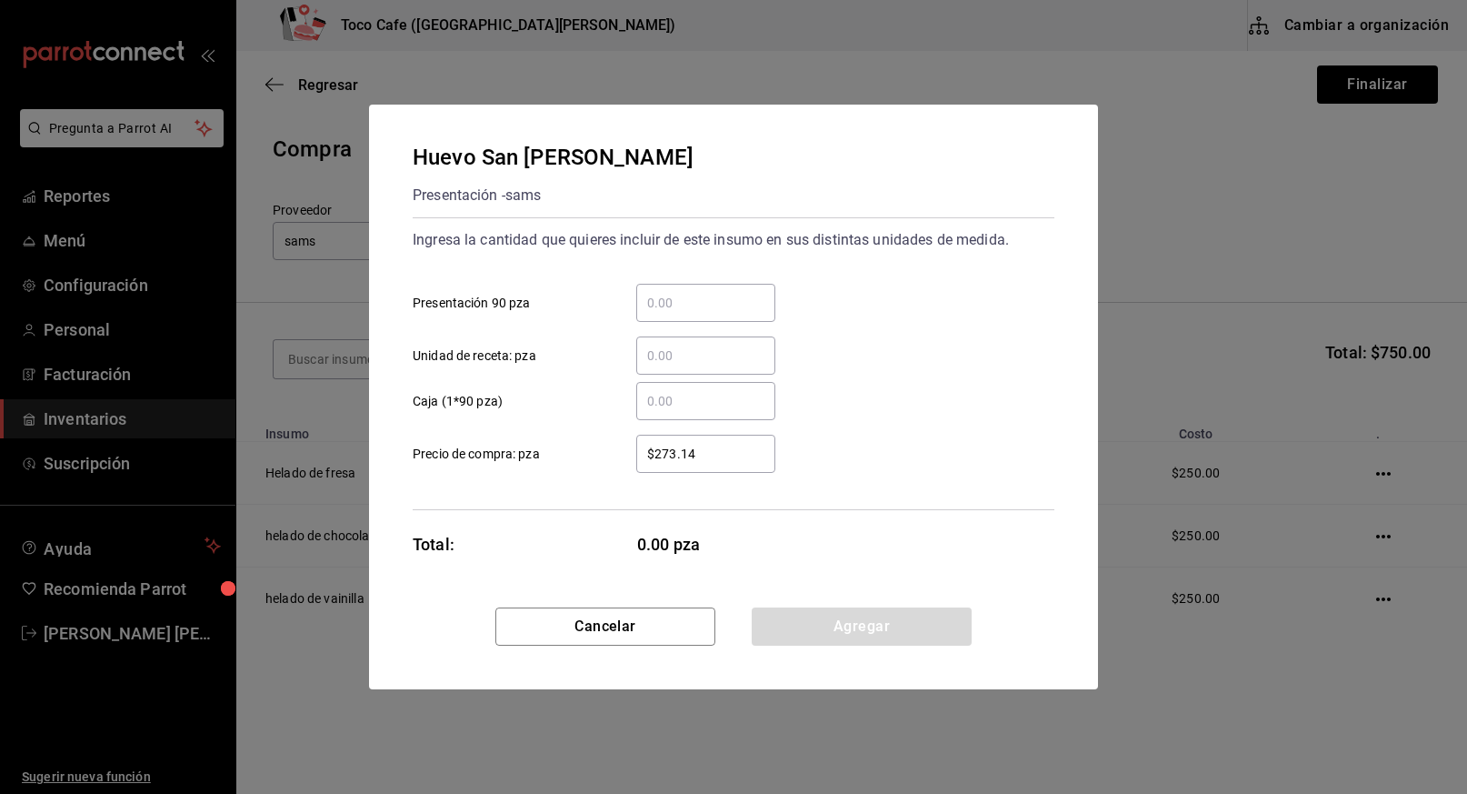
click at [671, 306] on input "​ Presentación 90 pza" at bounding box center [705, 303] width 139 height 22
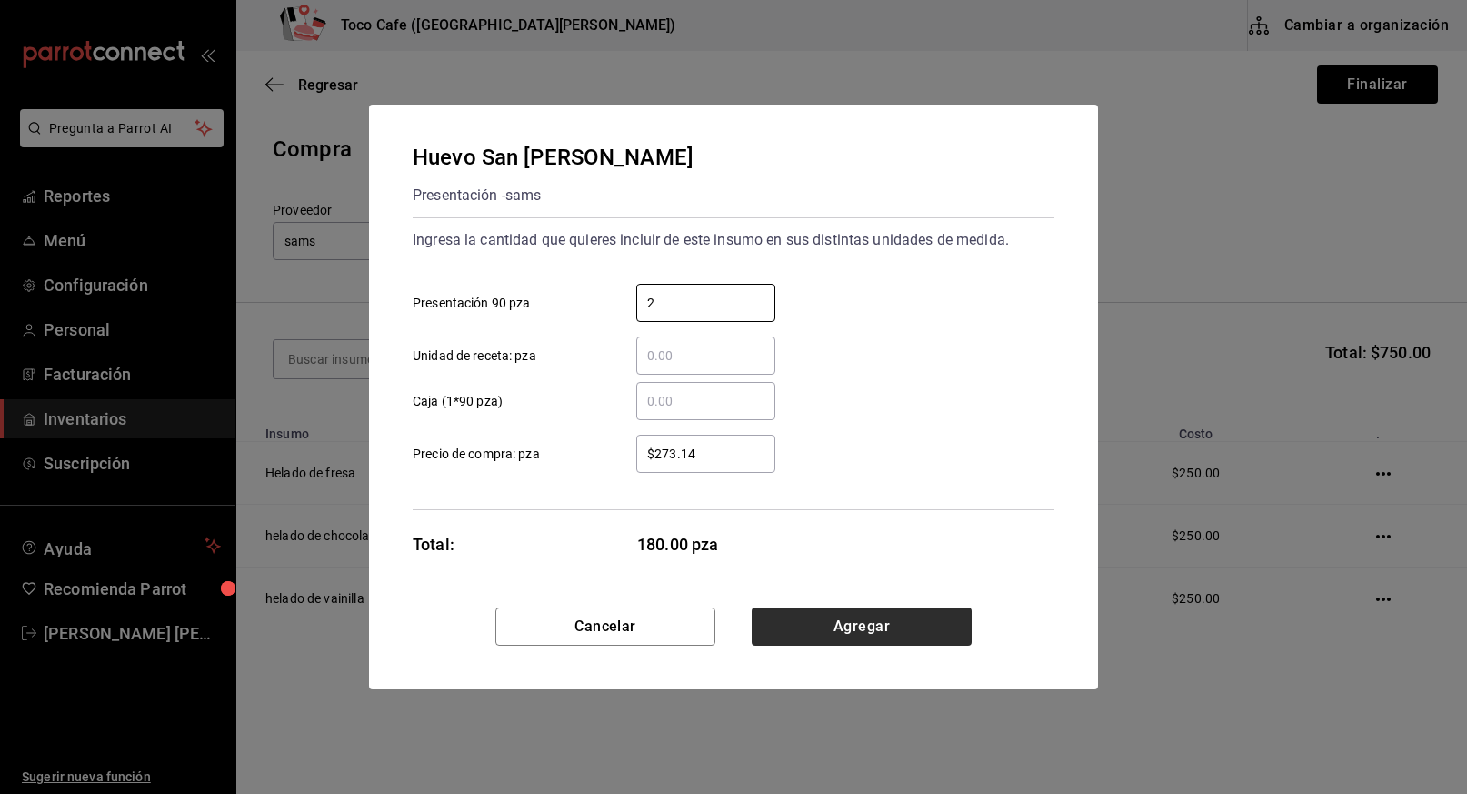
type input "2"
click at [871, 619] on button "Agregar" at bounding box center [862, 626] width 220 height 38
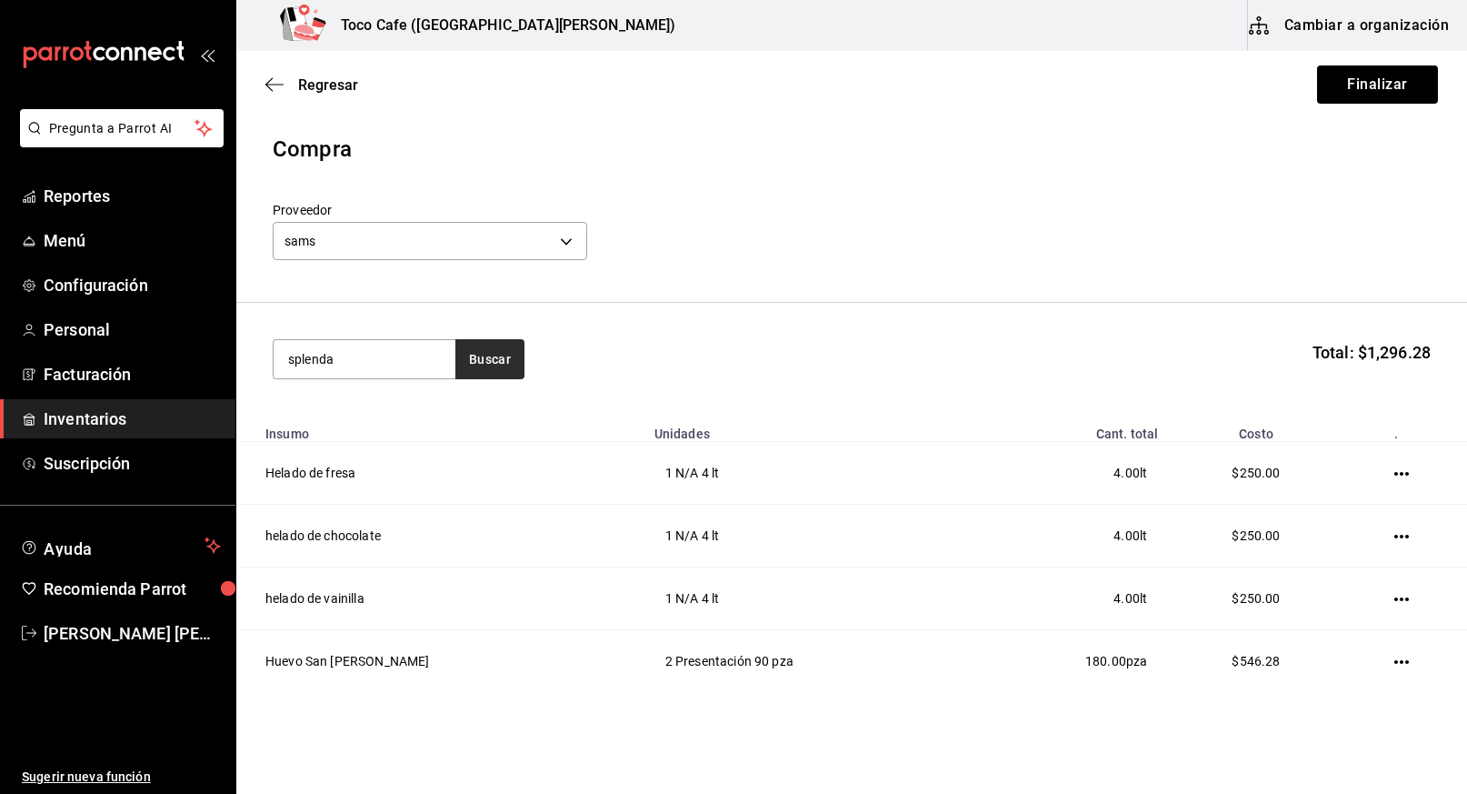
type input "splenda"
click at [494, 363] on button "Buscar" at bounding box center [489, 359] width 69 height 40
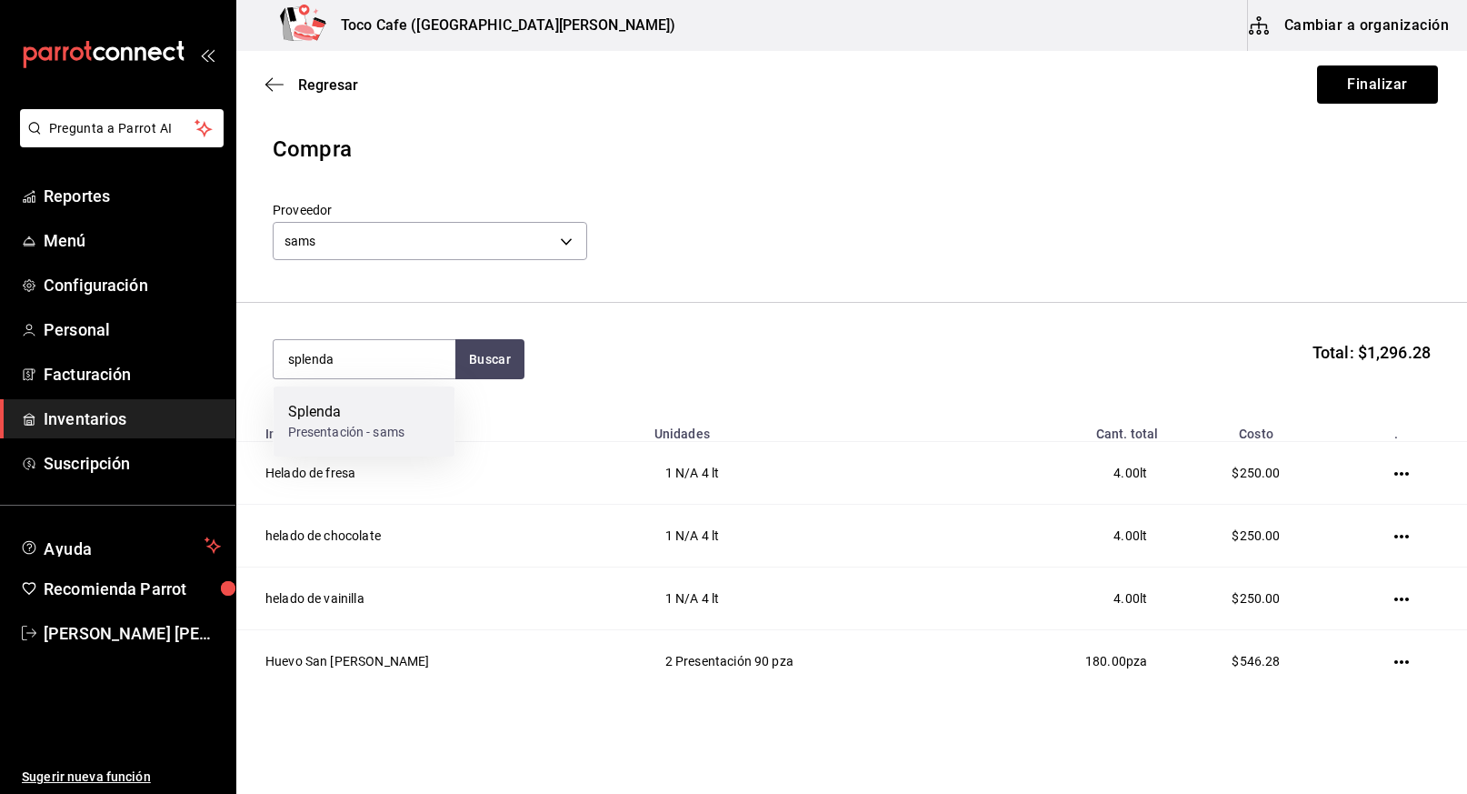
click at [373, 408] on div "Splenda" at bounding box center [346, 412] width 117 height 22
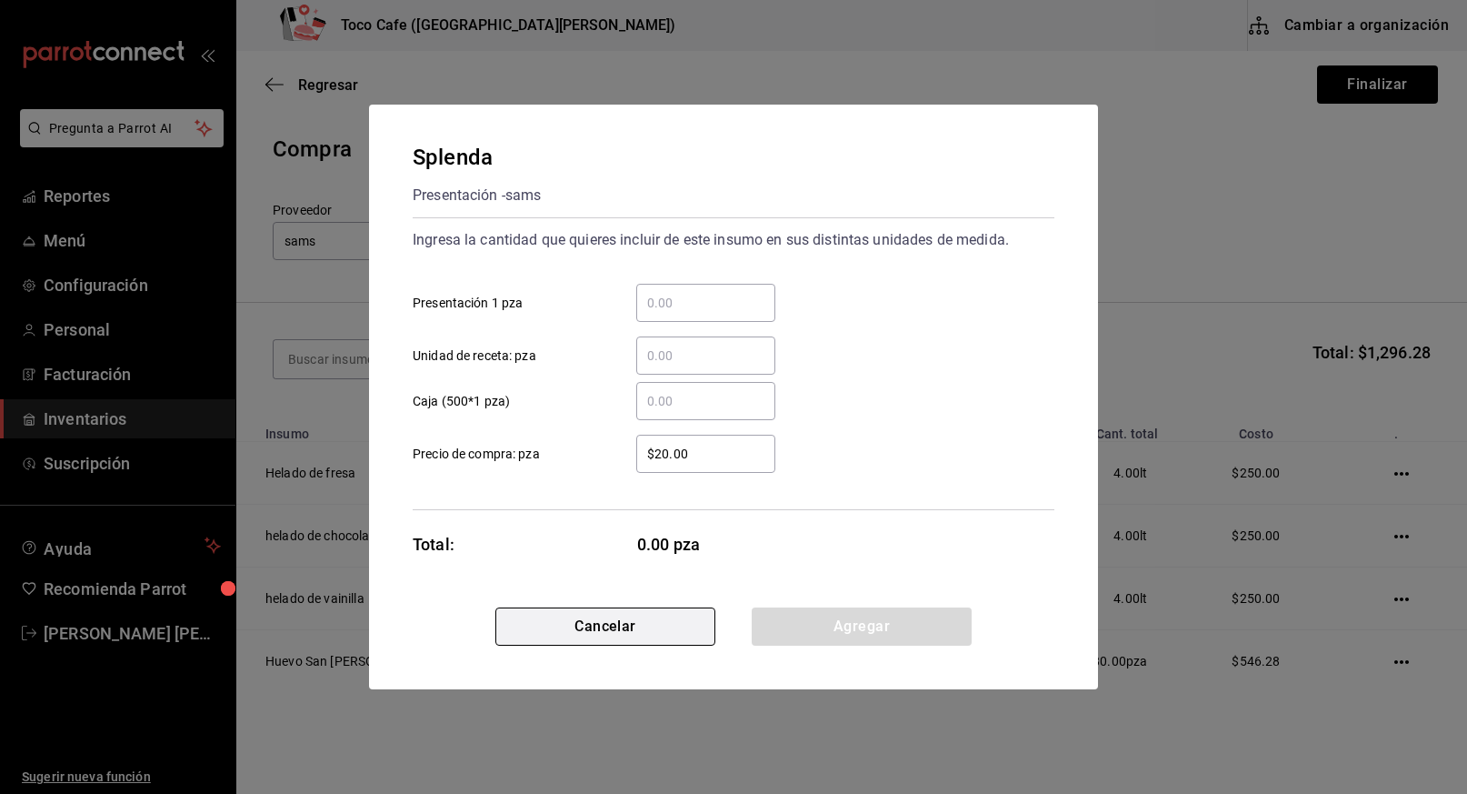
click at [618, 623] on button "Cancelar" at bounding box center [605, 626] width 220 height 38
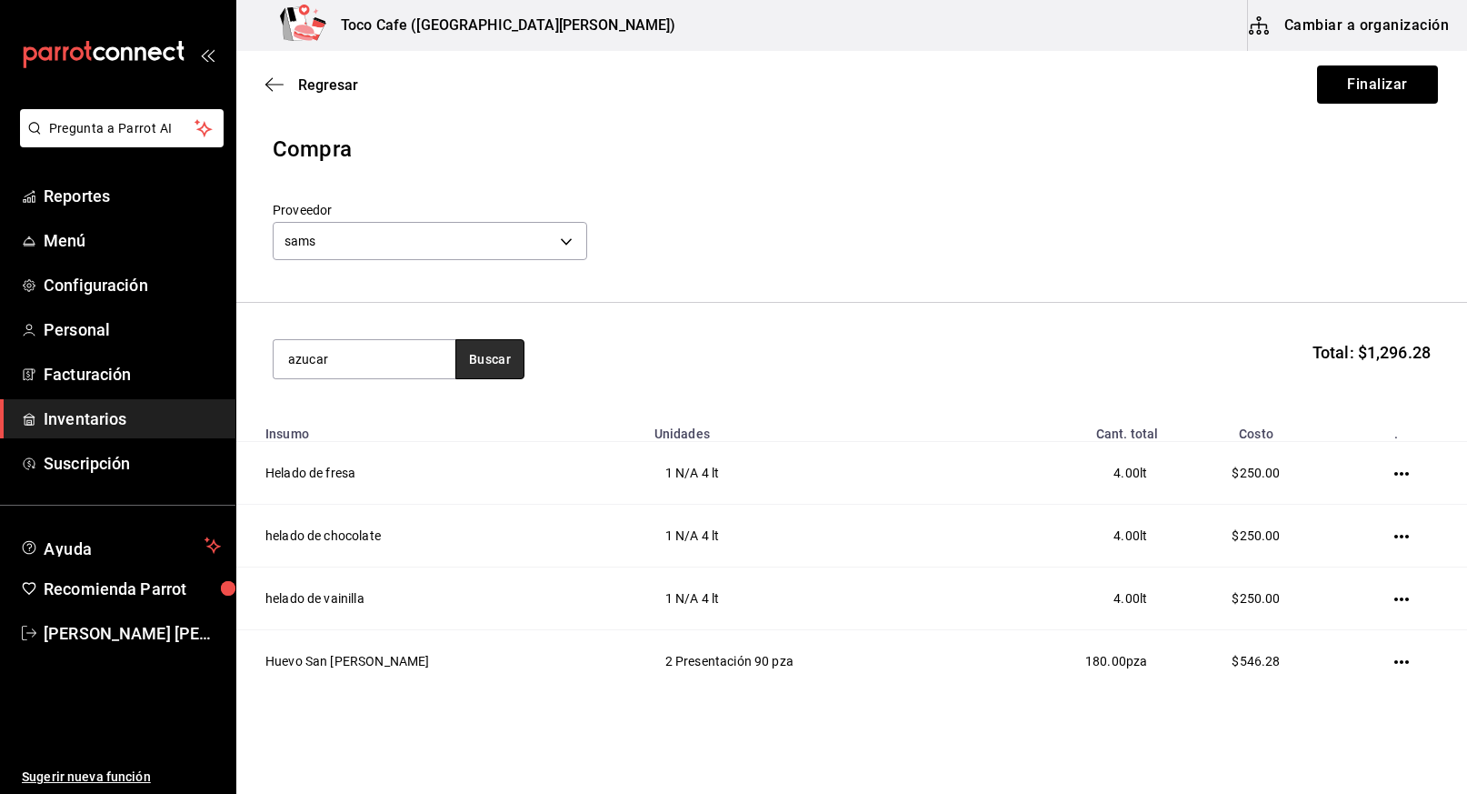
click at [507, 353] on button "Buscar" at bounding box center [489, 359] width 69 height 40
click at [404, 357] on input "azucar" at bounding box center [365, 359] width 182 height 38
type input "azúcar"
click at [492, 352] on button "Buscar" at bounding box center [489, 359] width 69 height 40
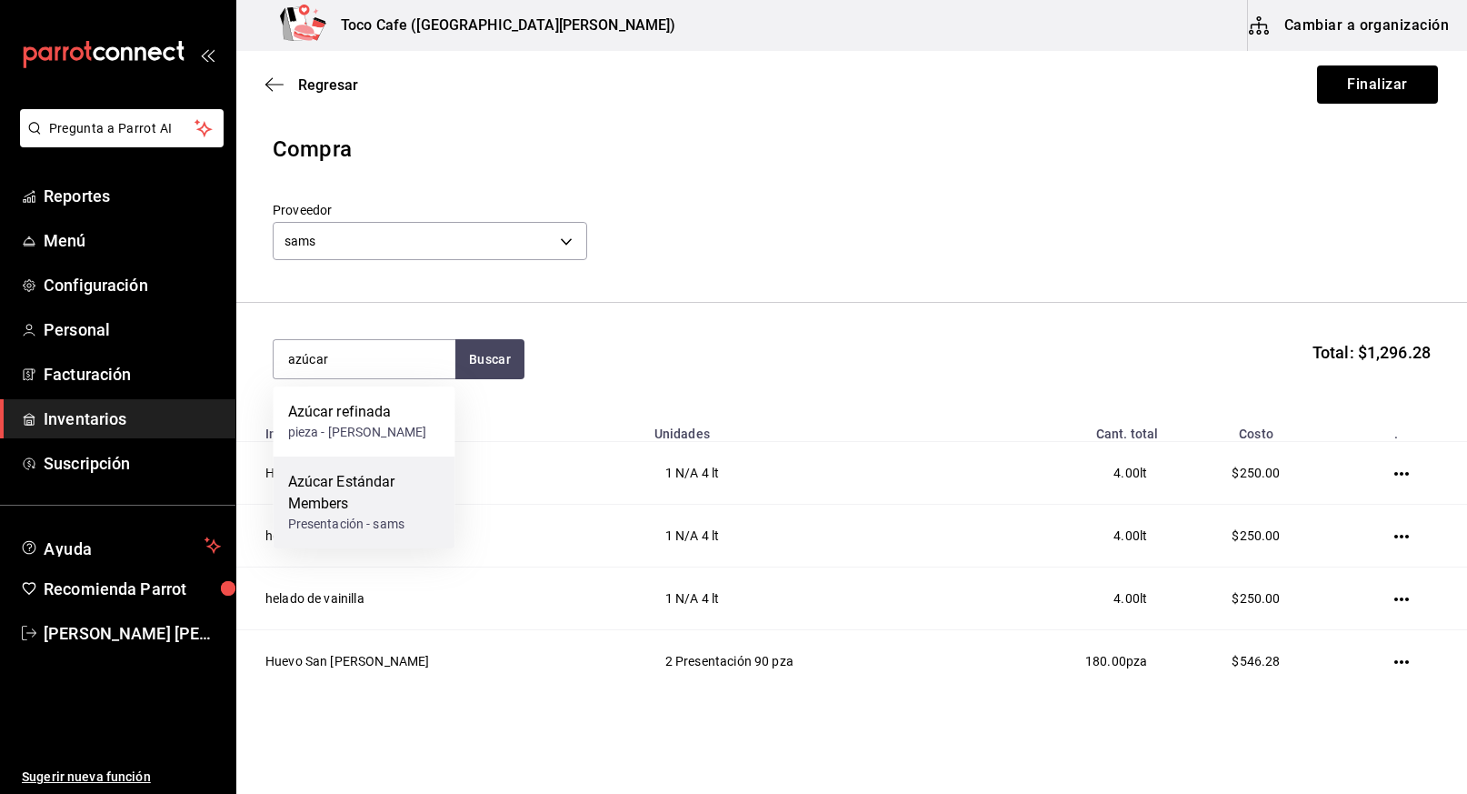
click at [355, 503] on div "Azúcar Estándar Members" at bounding box center [364, 493] width 153 height 44
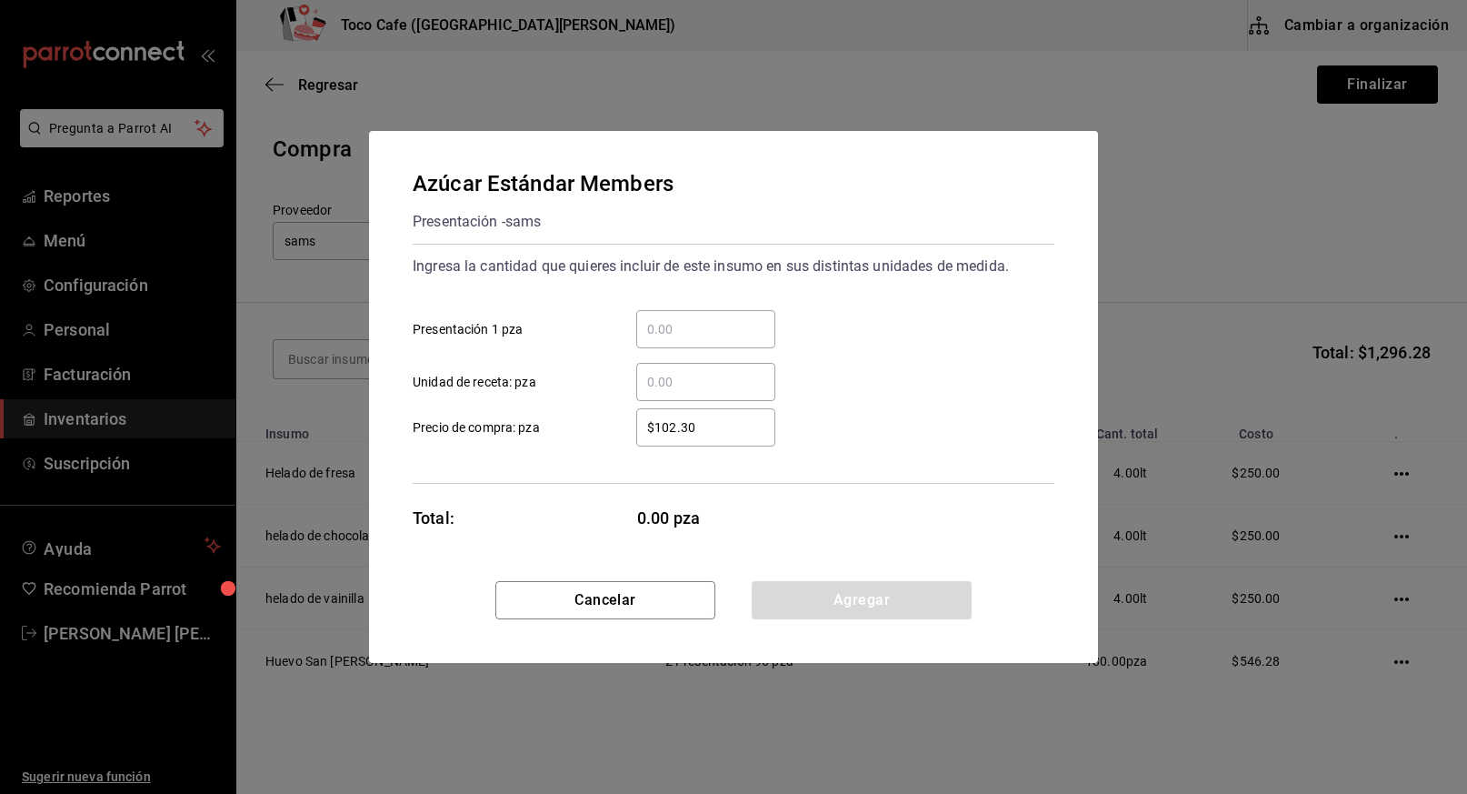
click at [661, 336] on input "​ Presentación 1 pza" at bounding box center [705, 329] width 139 height 22
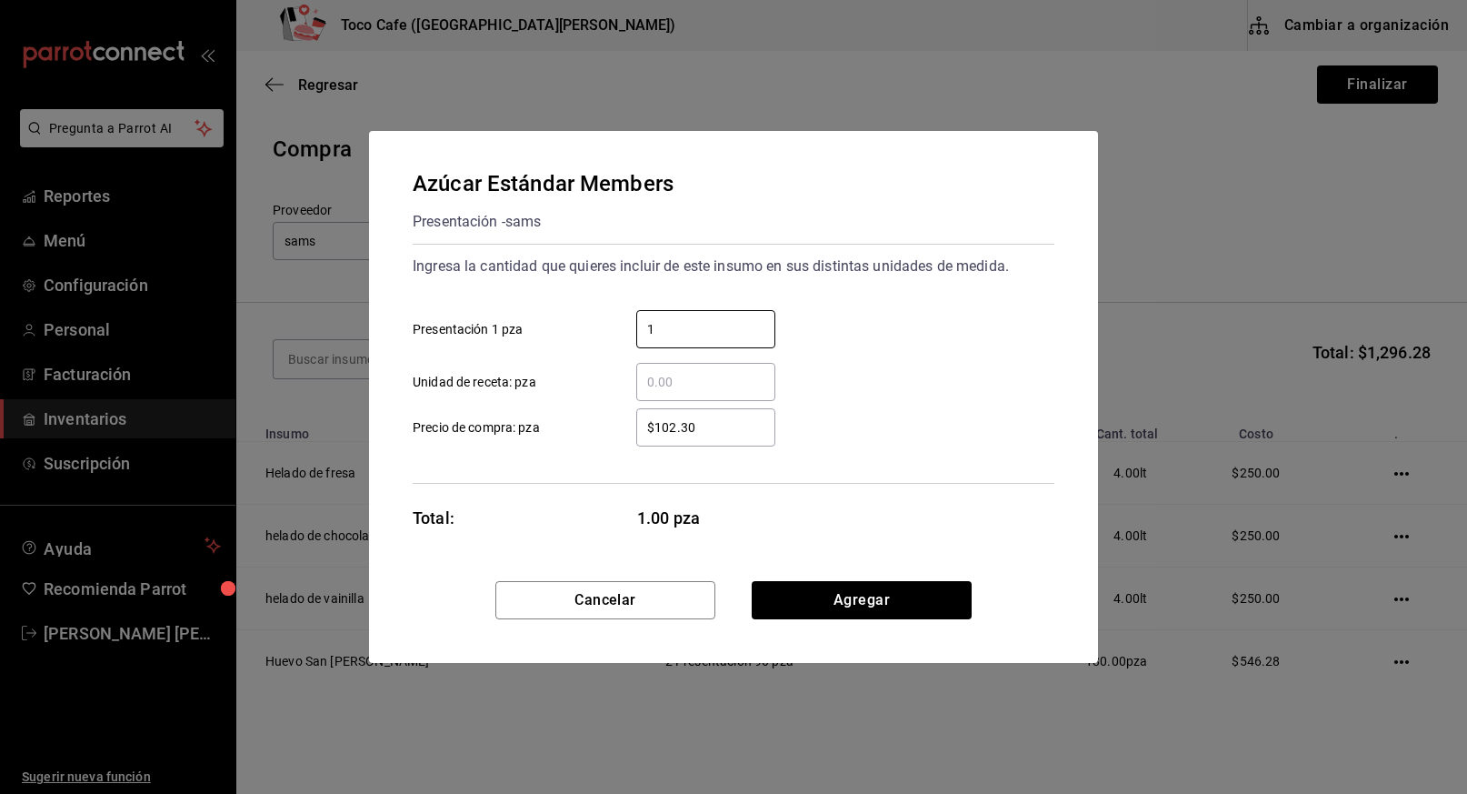
type input "1"
click at [879, 602] on button "Agregar" at bounding box center [862, 600] width 220 height 38
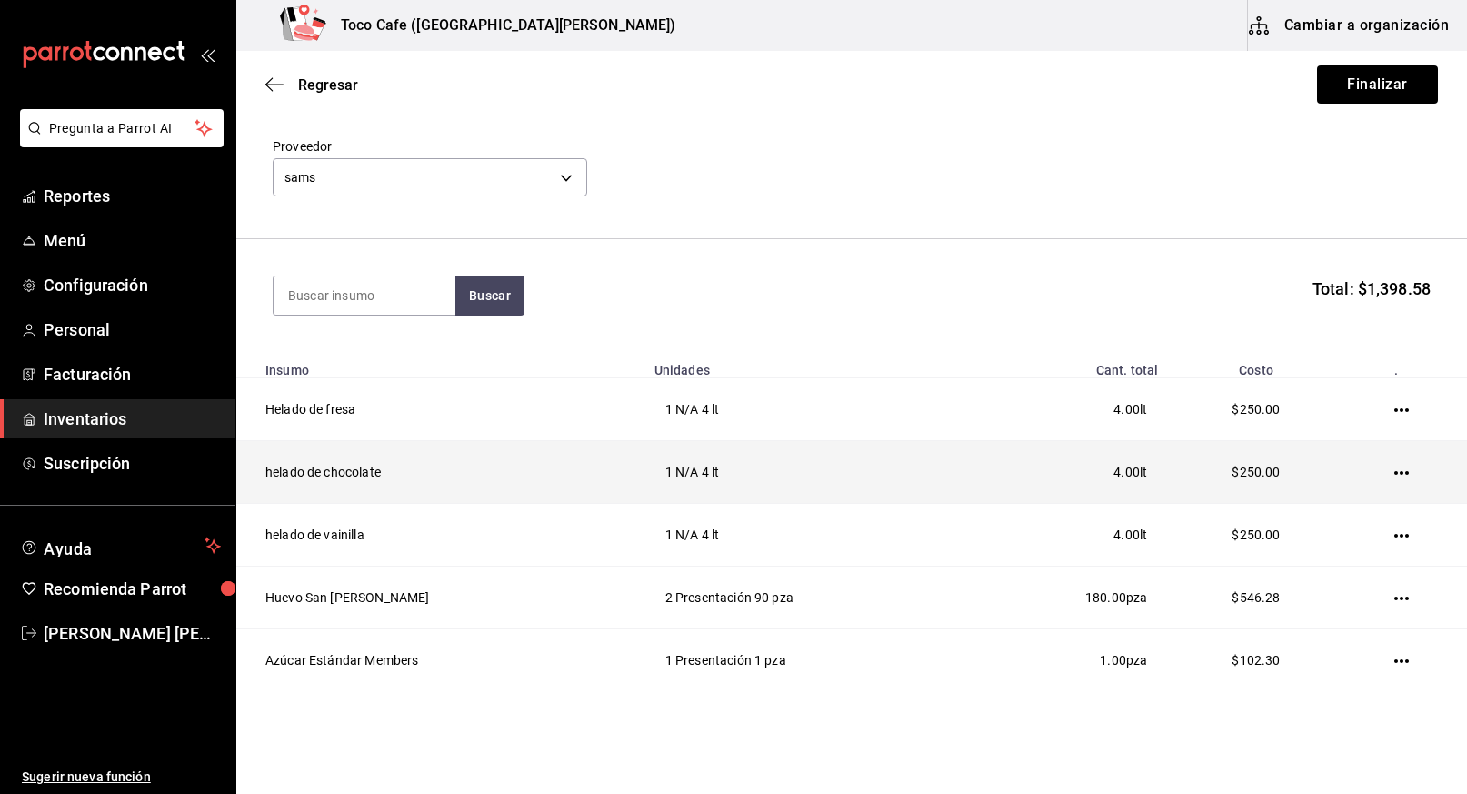
scroll to position [122, 0]
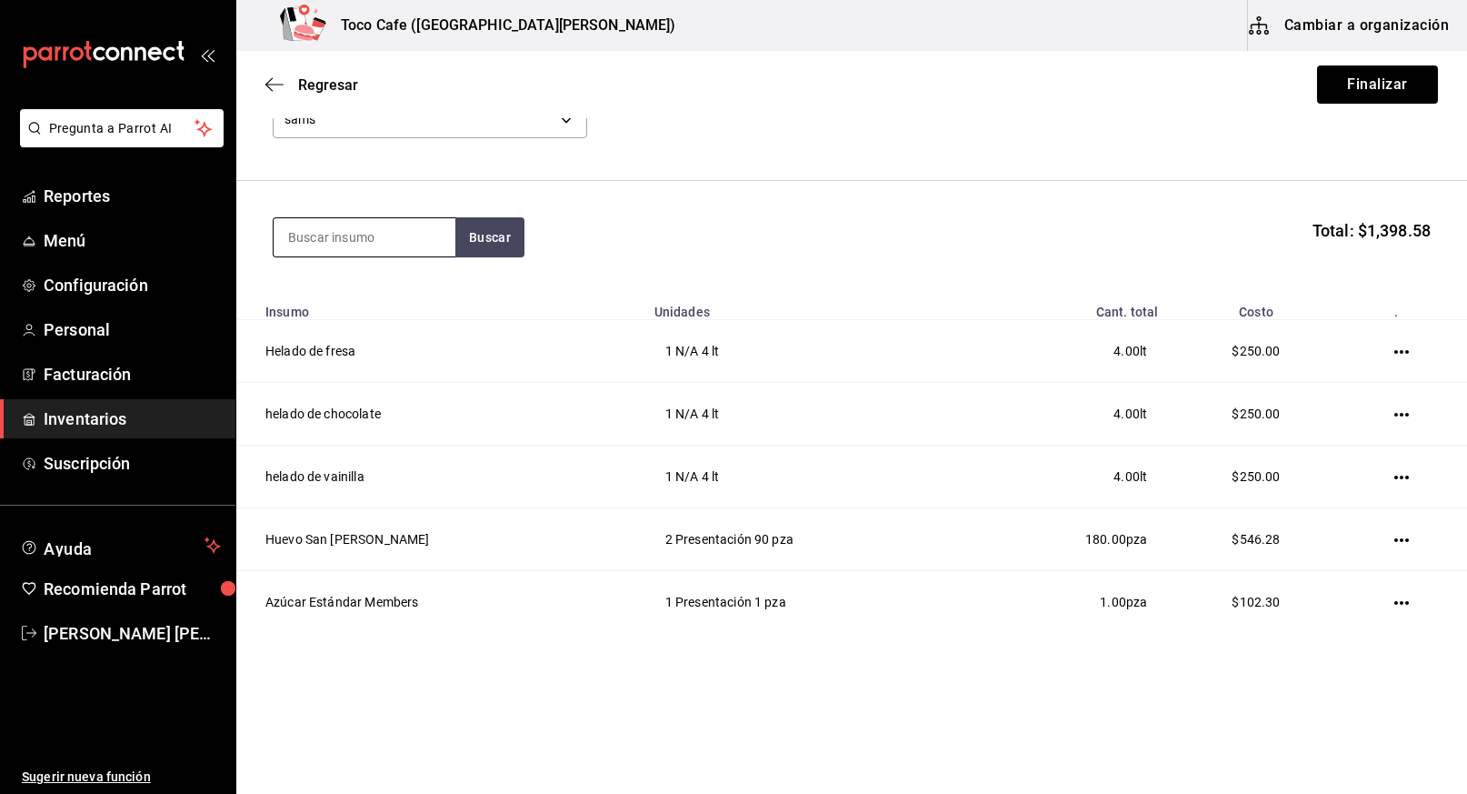
click at [386, 250] on input at bounding box center [365, 237] width 182 height 38
type input "splenda"
click at [338, 295] on div "Splenda" at bounding box center [346, 290] width 117 height 22
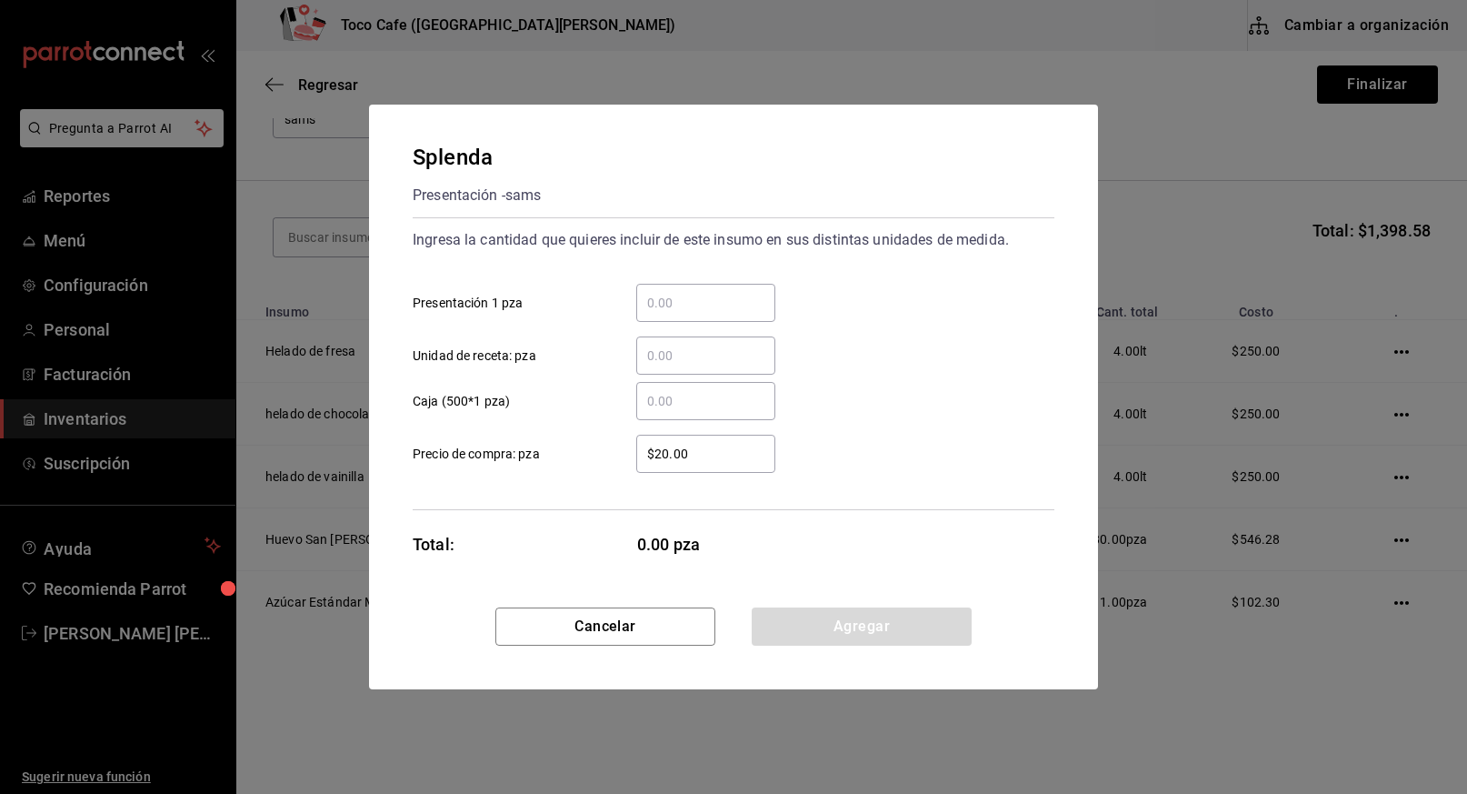
click at [667, 311] on input "​ Presentación 1 pza" at bounding box center [705, 303] width 139 height 22
type input "600"
click at [701, 457] on input "$20.00" at bounding box center [705, 454] width 139 height 22
drag, startPoint x: 700, startPoint y: 454, endPoint x: 644, endPoint y: 452, distance: 55.5
click at [644, 452] on input "$20.00" at bounding box center [705, 454] width 139 height 22
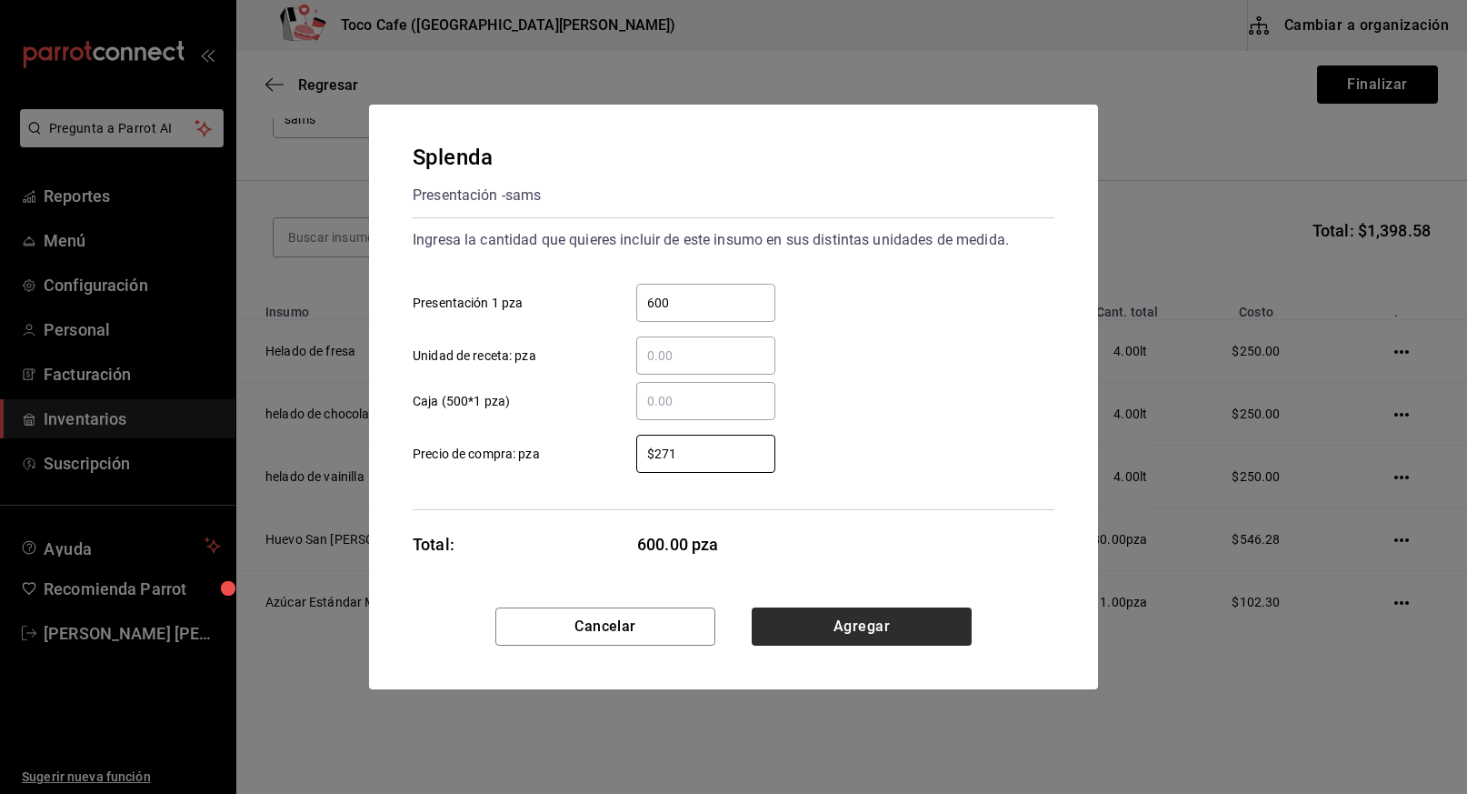
type input "$271"
click at [859, 630] on button "Agregar" at bounding box center [862, 626] width 220 height 38
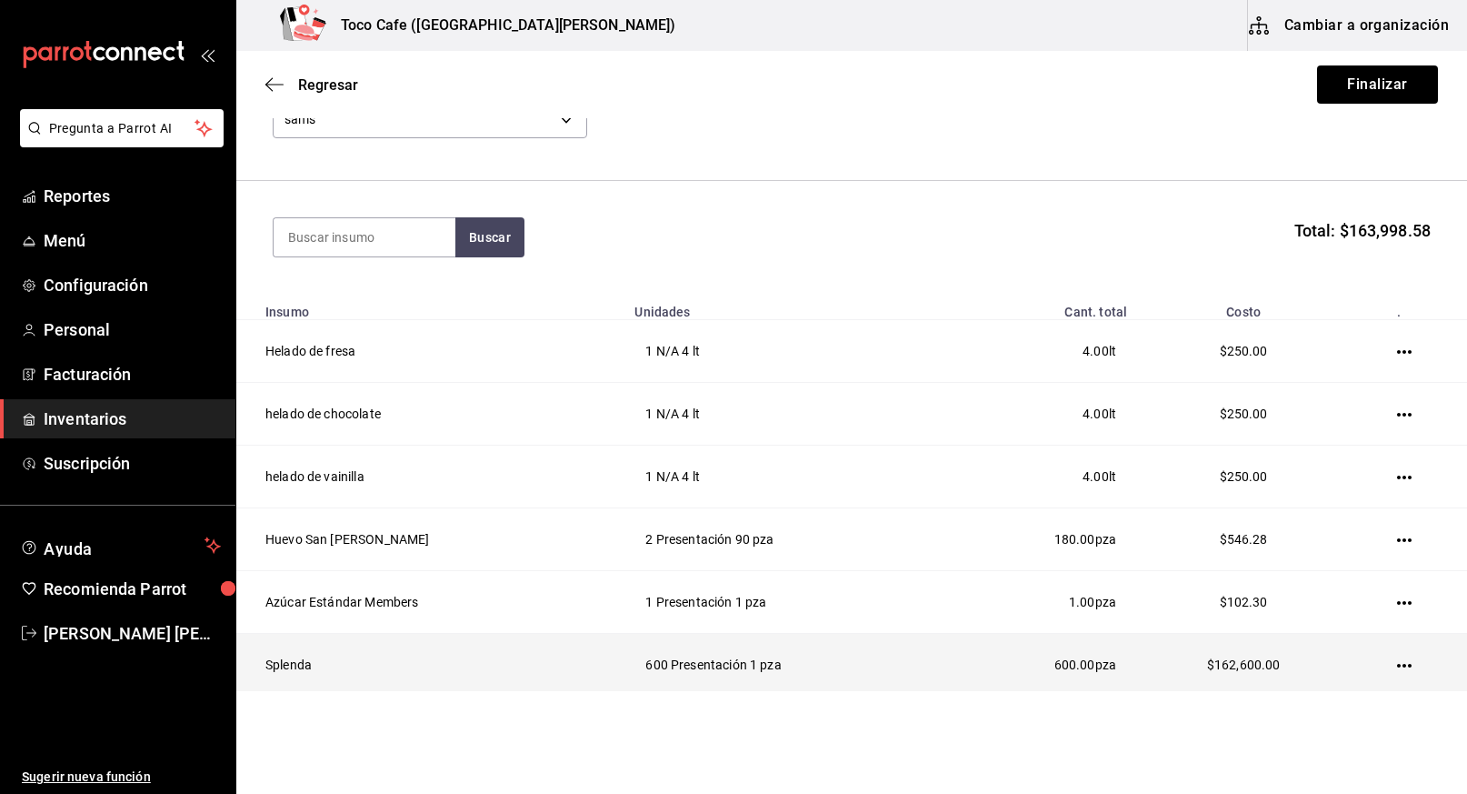
click at [1397, 664] on icon "button" at bounding box center [1404, 666] width 15 height 4
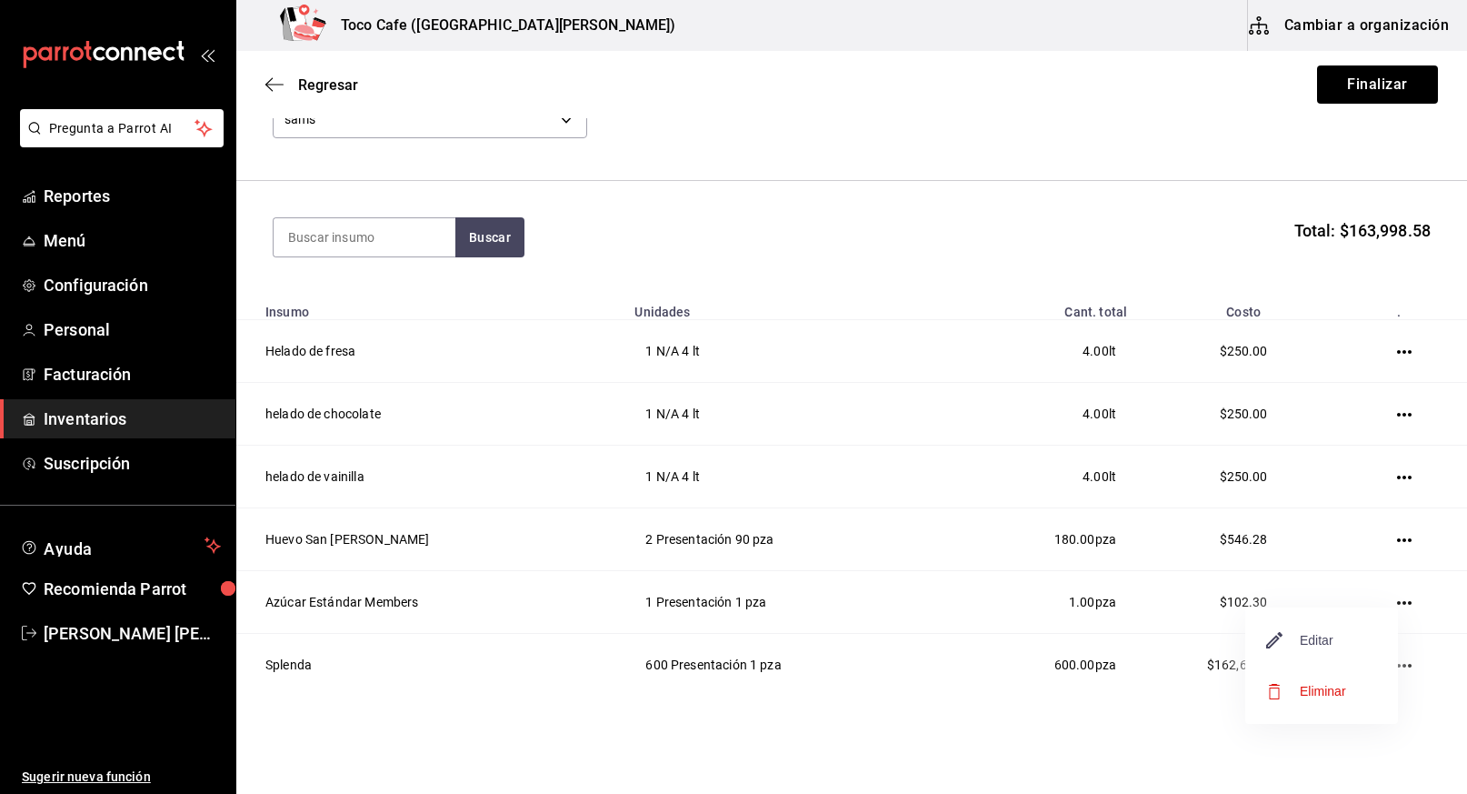
click at [1313, 639] on span "Editar" at bounding box center [1300, 640] width 66 height 22
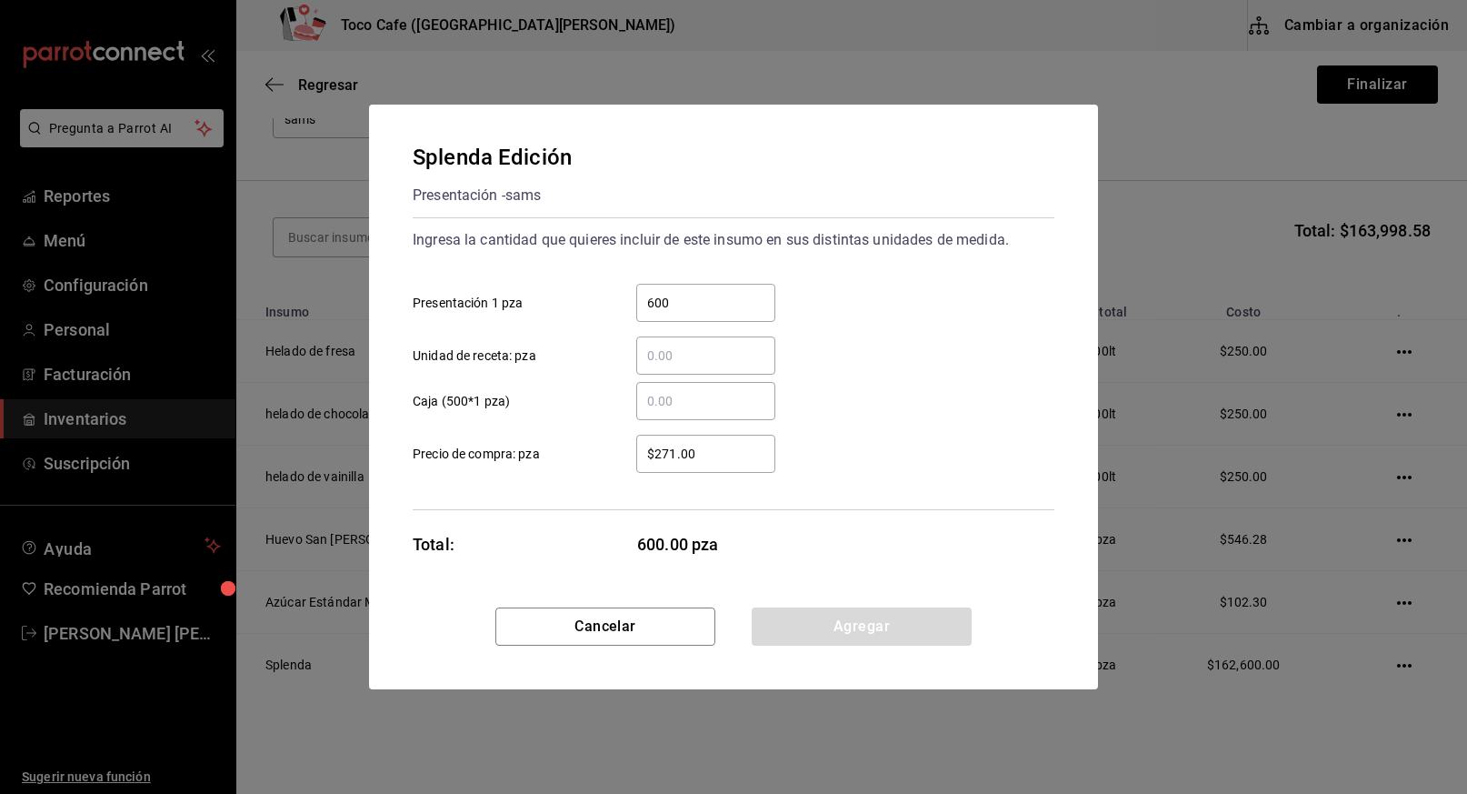
click at [707, 308] on input "600" at bounding box center [705, 303] width 139 height 22
type input "6"
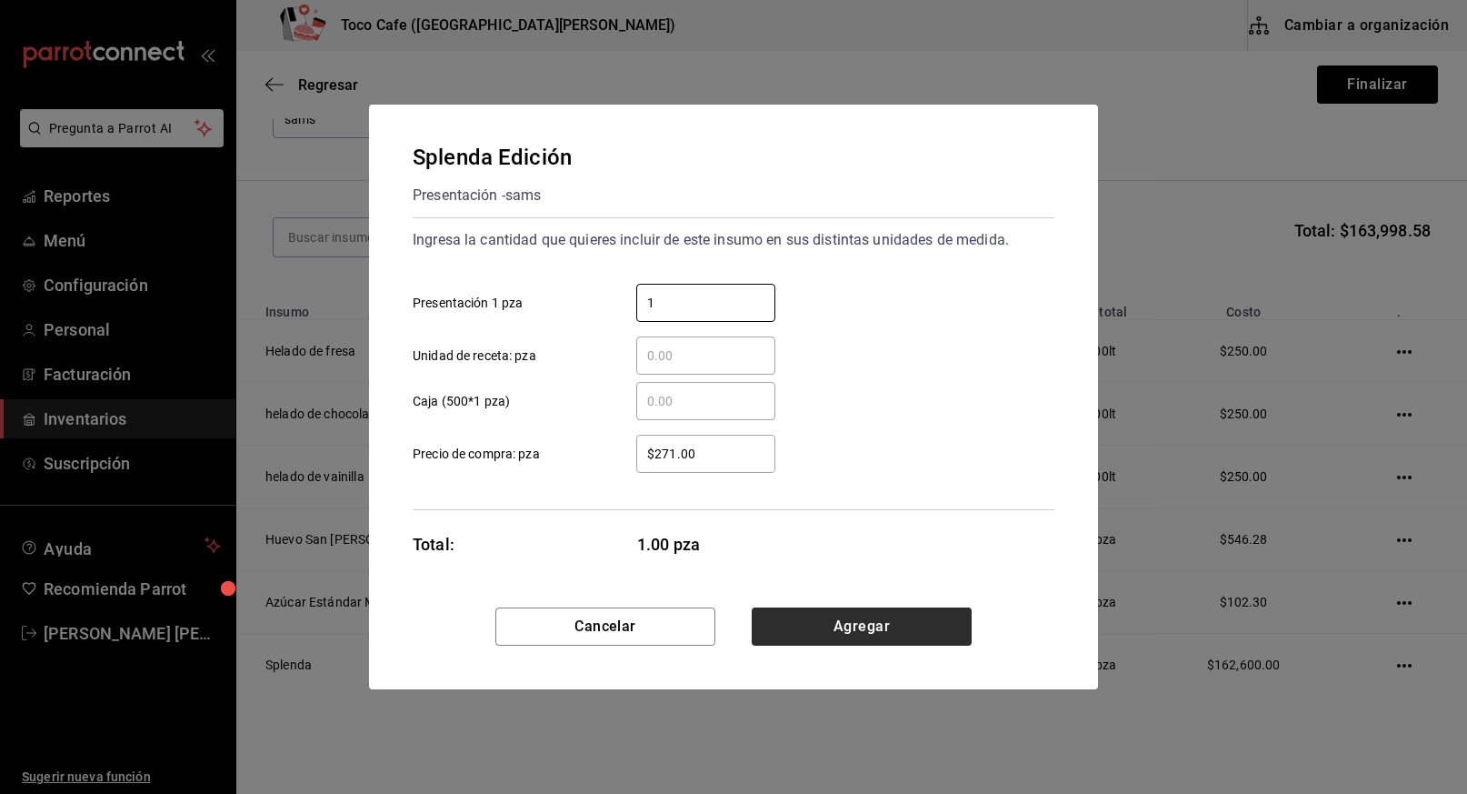
type input "1"
click at [876, 632] on button "Agregar" at bounding box center [862, 626] width 220 height 38
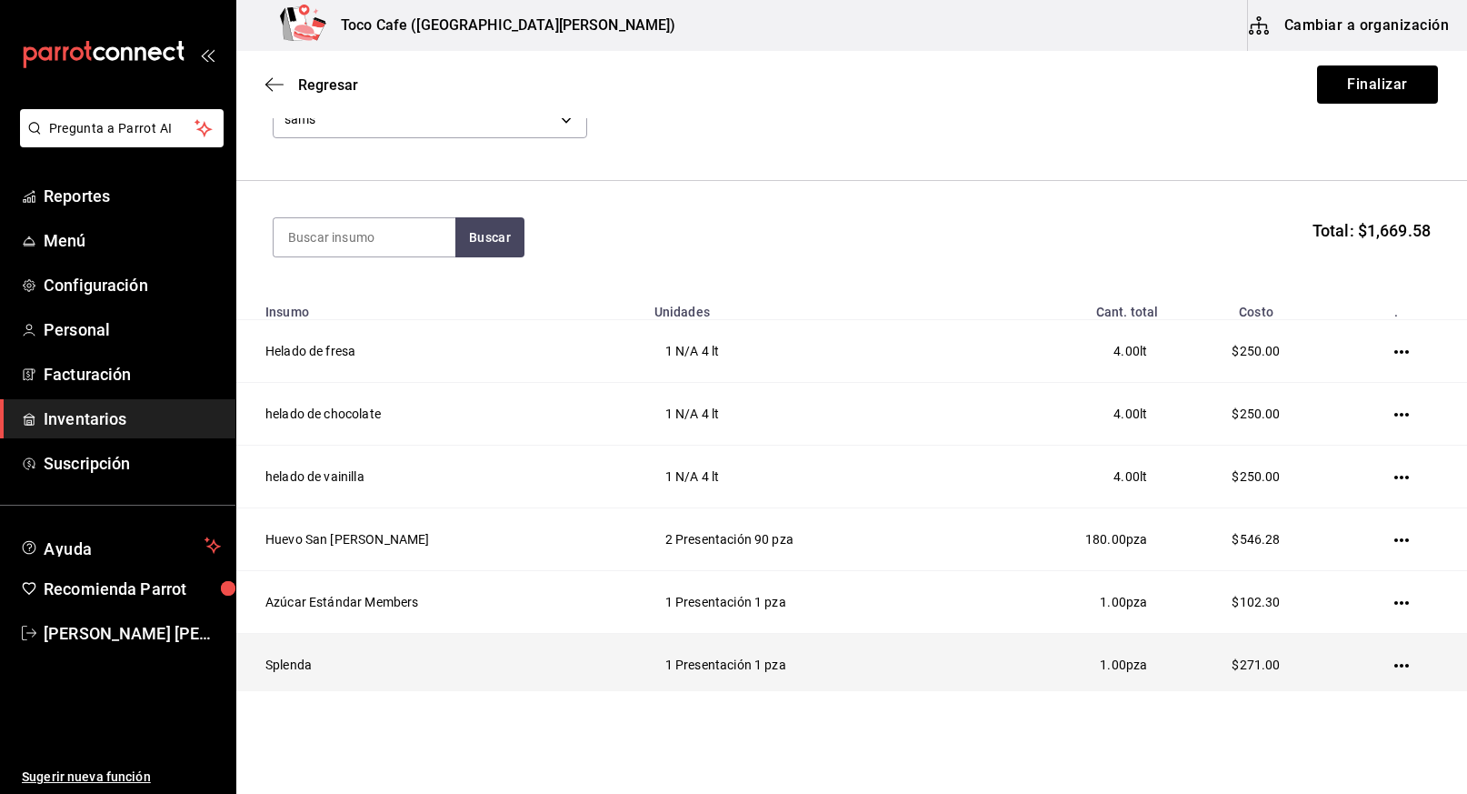
click at [295, 662] on td "Splenda" at bounding box center [439, 665] width 407 height 63
click at [1394, 665] on icon "button" at bounding box center [1401, 666] width 15 height 4
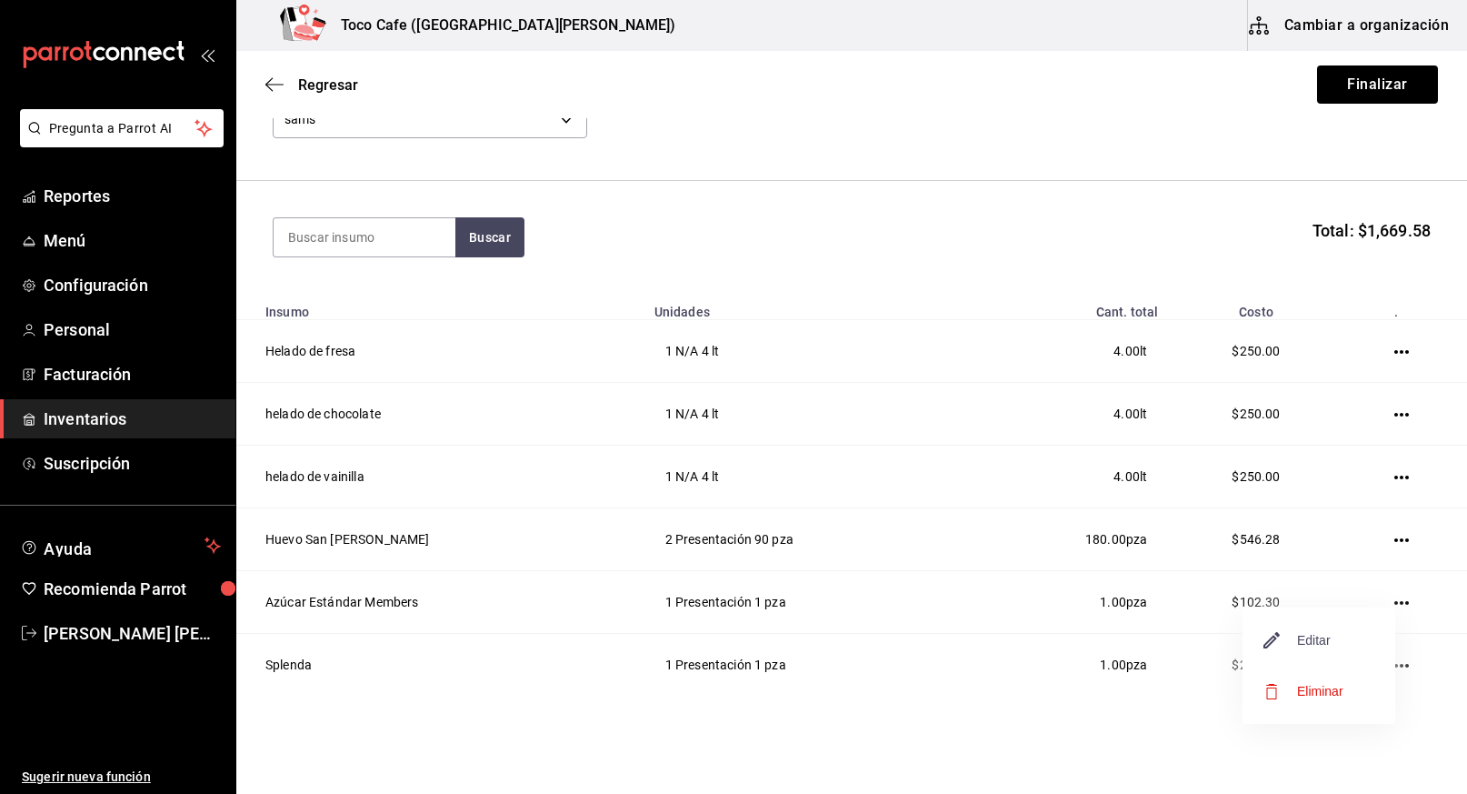
click at [1317, 643] on span "Editar" at bounding box center [1297, 640] width 66 height 22
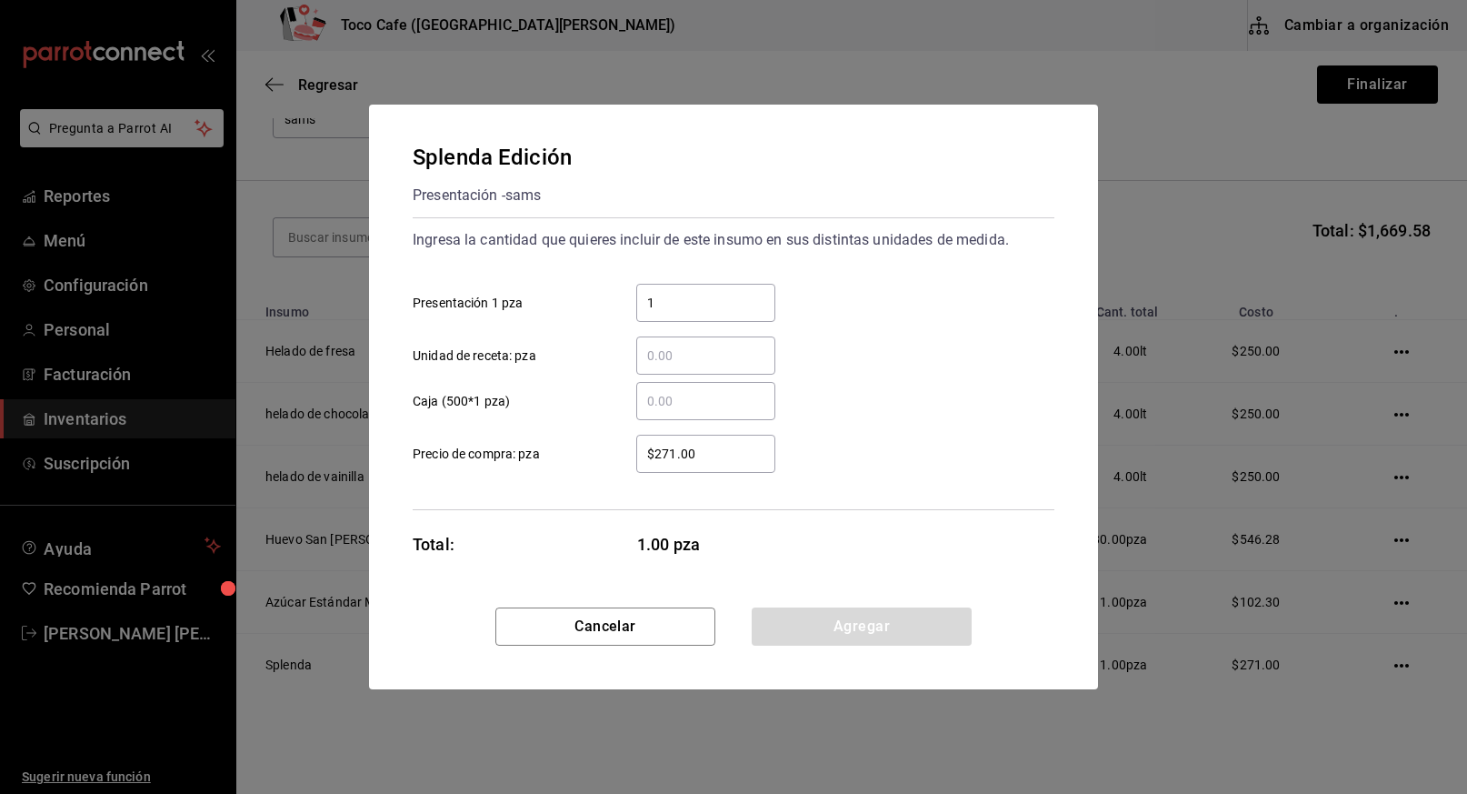
click at [705, 453] on input "$271.00" at bounding box center [705, 454] width 139 height 22
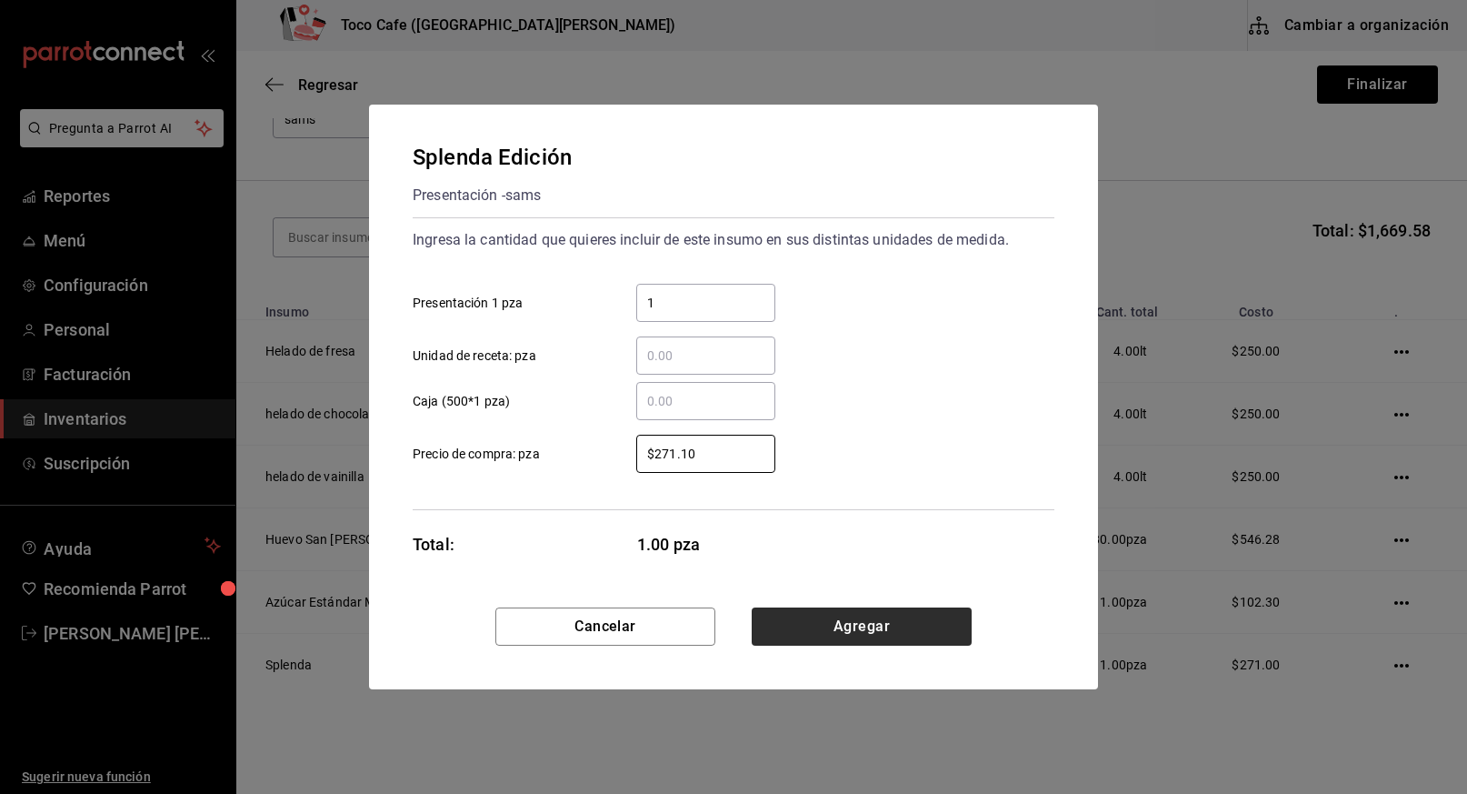
type input "$271.10"
click at [866, 623] on button "Agregar" at bounding box center [862, 626] width 220 height 38
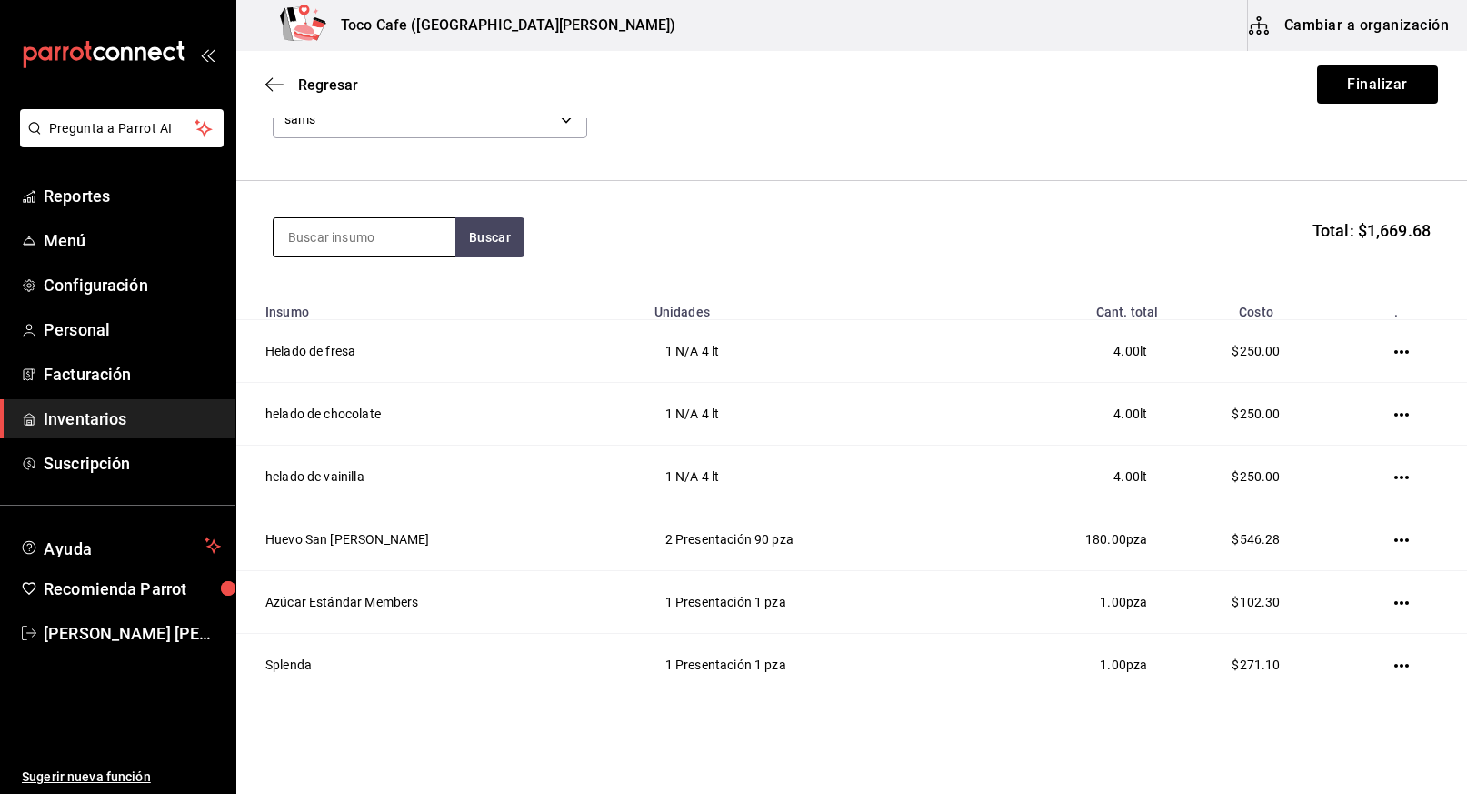
click at [398, 240] on input at bounding box center [365, 237] width 182 height 38
click at [356, 241] on input at bounding box center [365, 237] width 182 height 38
click at [489, 237] on button "Buscar" at bounding box center [489, 237] width 69 height 40
click at [405, 235] on input "quina" at bounding box center [365, 237] width 182 height 38
type input "q"
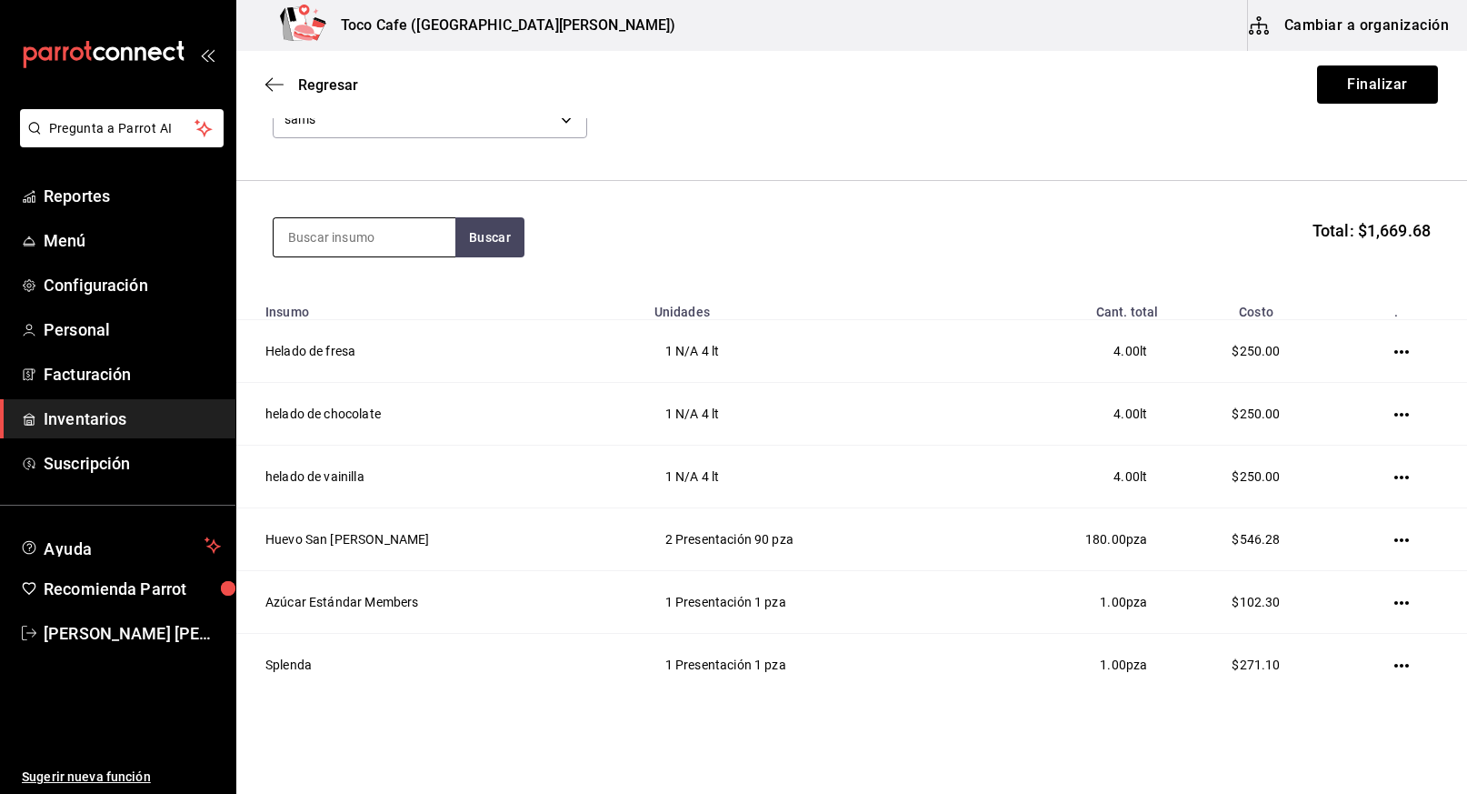
click at [393, 240] on input at bounding box center [365, 237] width 182 height 38
type input "tonica"
click at [507, 230] on button "Buscar" at bounding box center [489, 237] width 69 height 40
click at [387, 283] on div "Agua [PERSON_NAME]" at bounding box center [365, 300] width 182 height 70
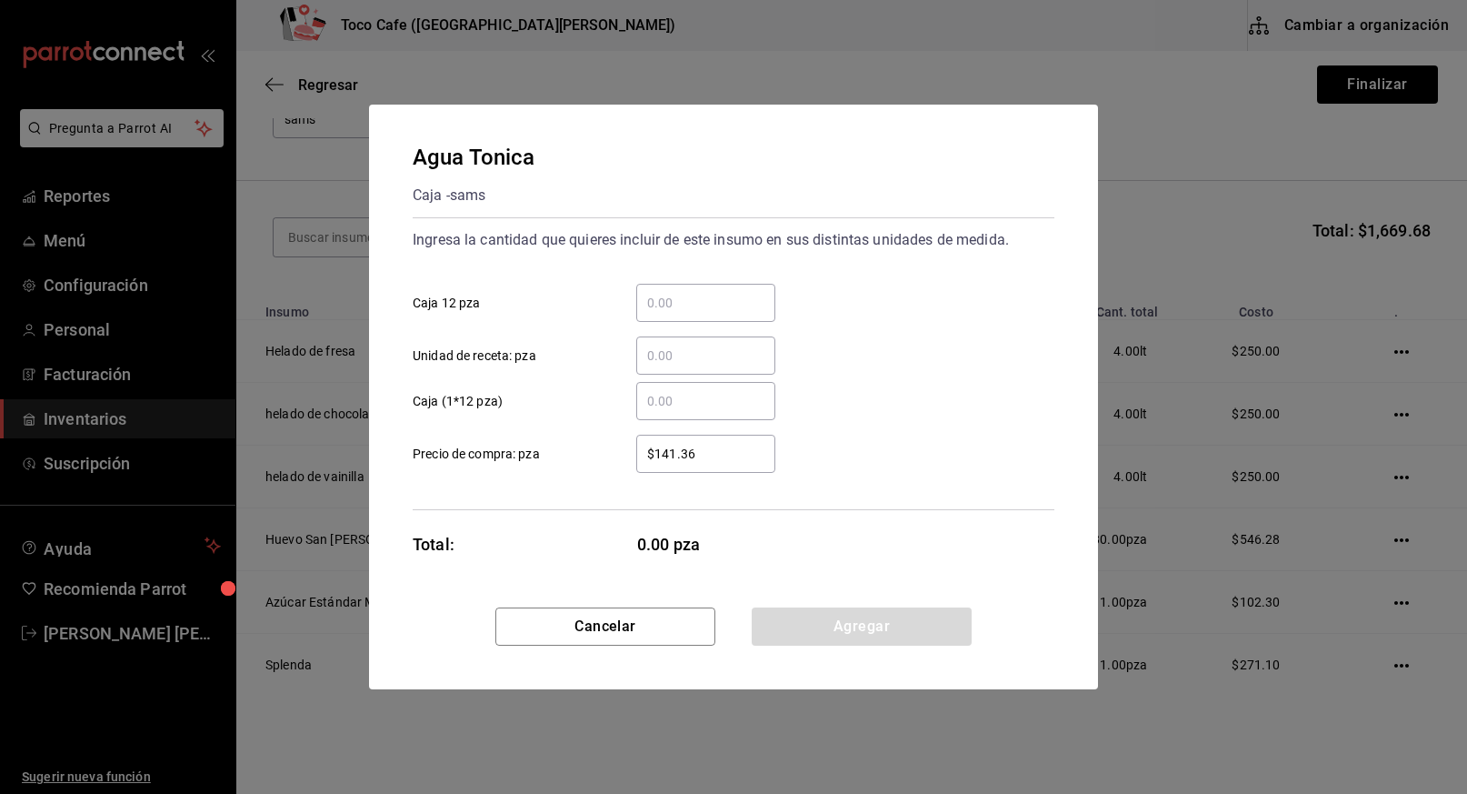
click at [683, 312] on input "​ Caja 12 pza" at bounding box center [705, 303] width 139 height 22
type input "1"
click at [886, 638] on button "Agregar" at bounding box center [862, 626] width 220 height 38
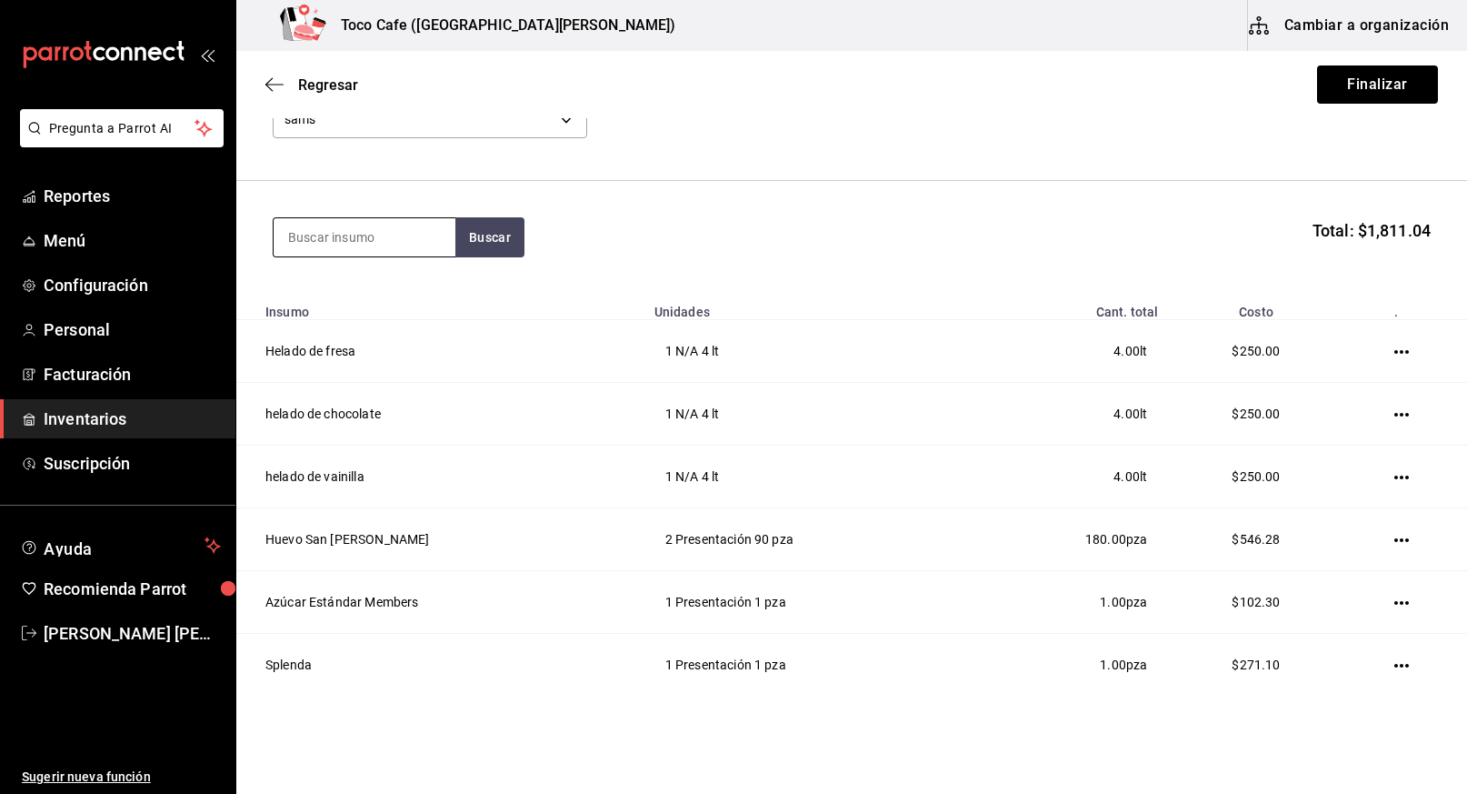
click at [424, 254] on input at bounding box center [365, 237] width 182 height 38
type input "mineral"
click at [491, 234] on button "Buscar" at bounding box center [489, 237] width 69 height 40
click at [384, 290] on div "Agua mineral [PERSON_NAME]" at bounding box center [365, 300] width 182 height 70
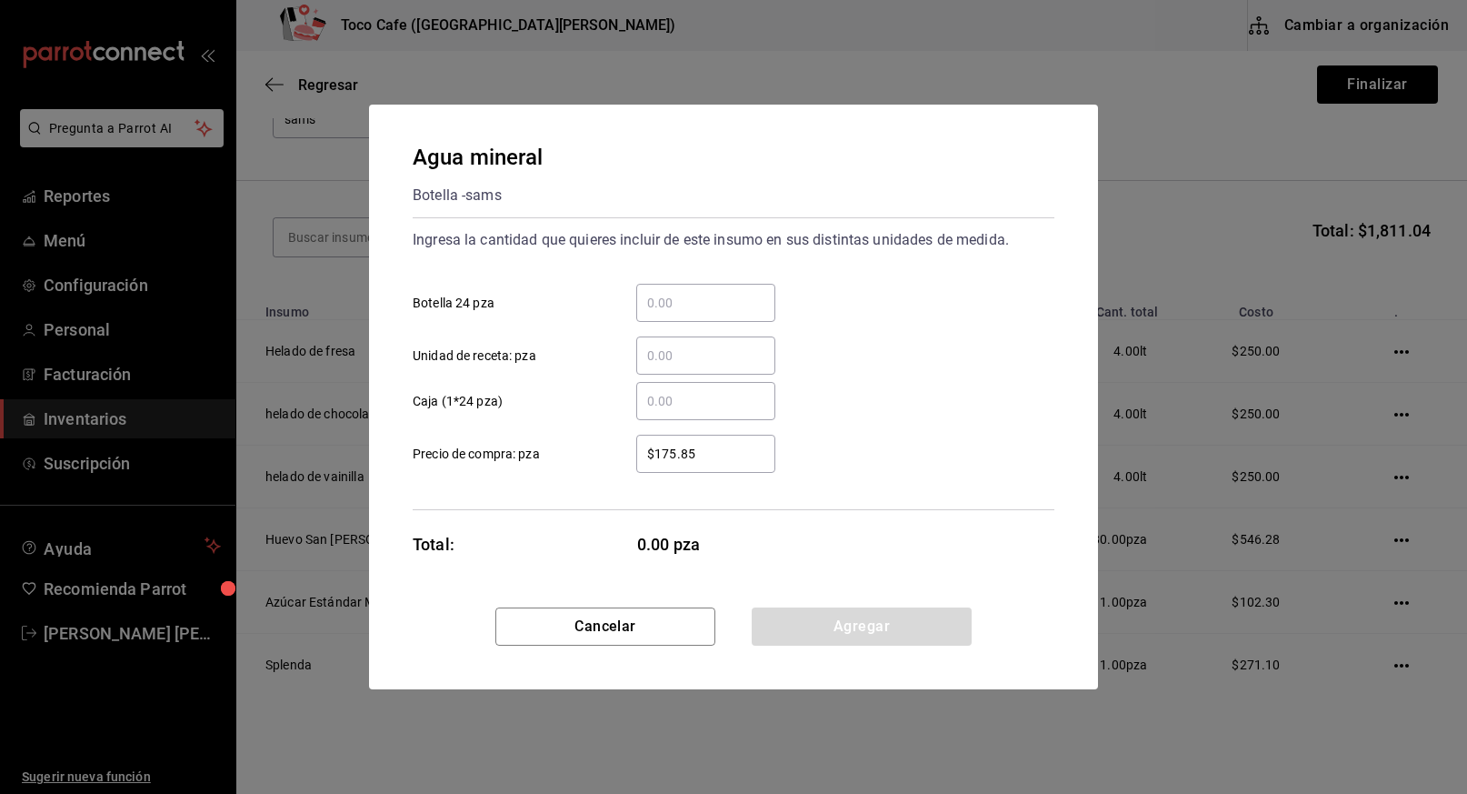
click at [697, 297] on input "​ Botella 24 pza" at bounding box center [705, 303] width 139 height 22
type input "1"
click at [862, 626] on button "Agregar" at bounding box center [862, 626] width 220 height 38
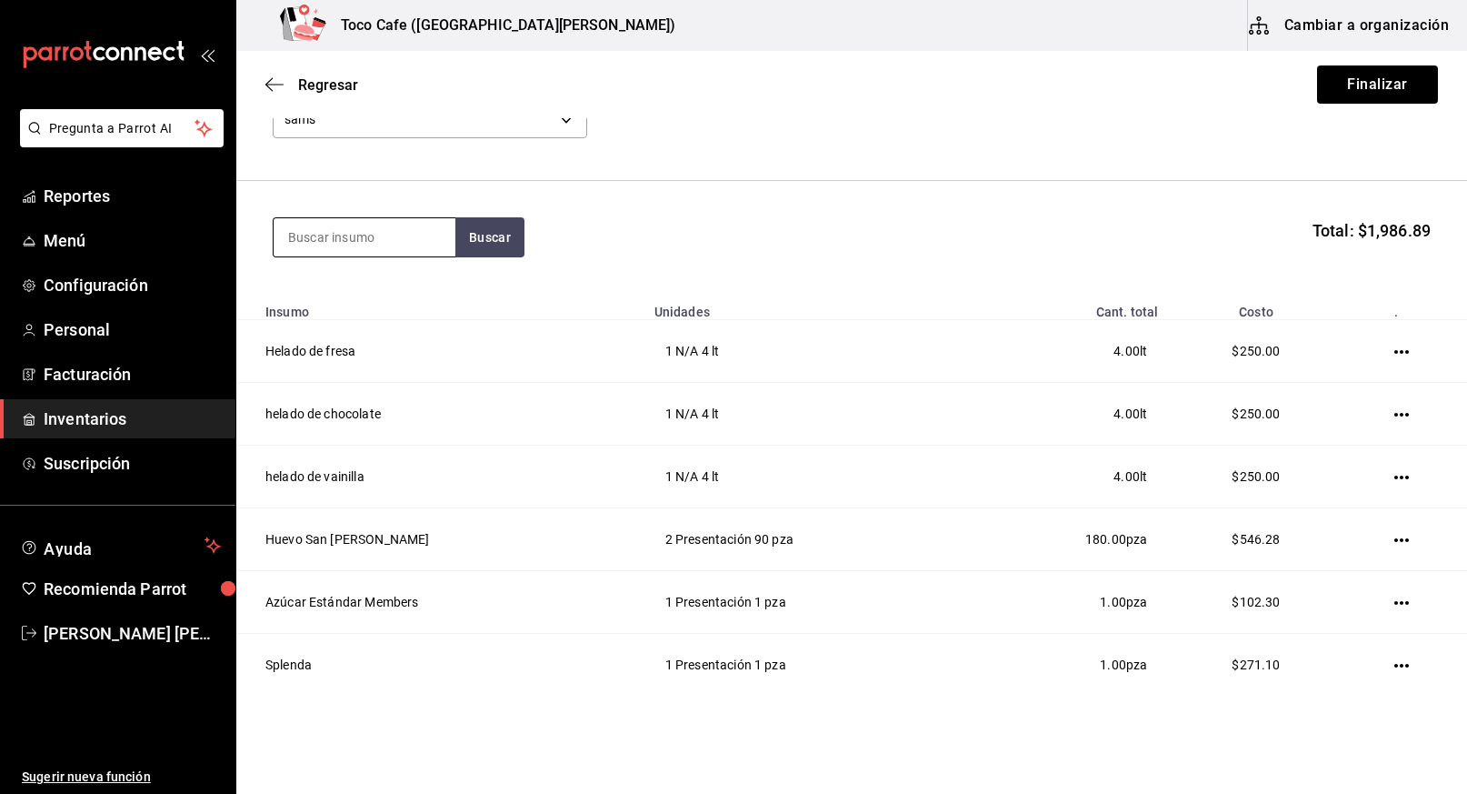
click at [411, 241] on input at bounding box center [365, 237] width 182 height 38
type input "r"
type input "jarabe"
click at [505, 235] on button "Buscar" at bounding box center [489, 237] width 69 height 40
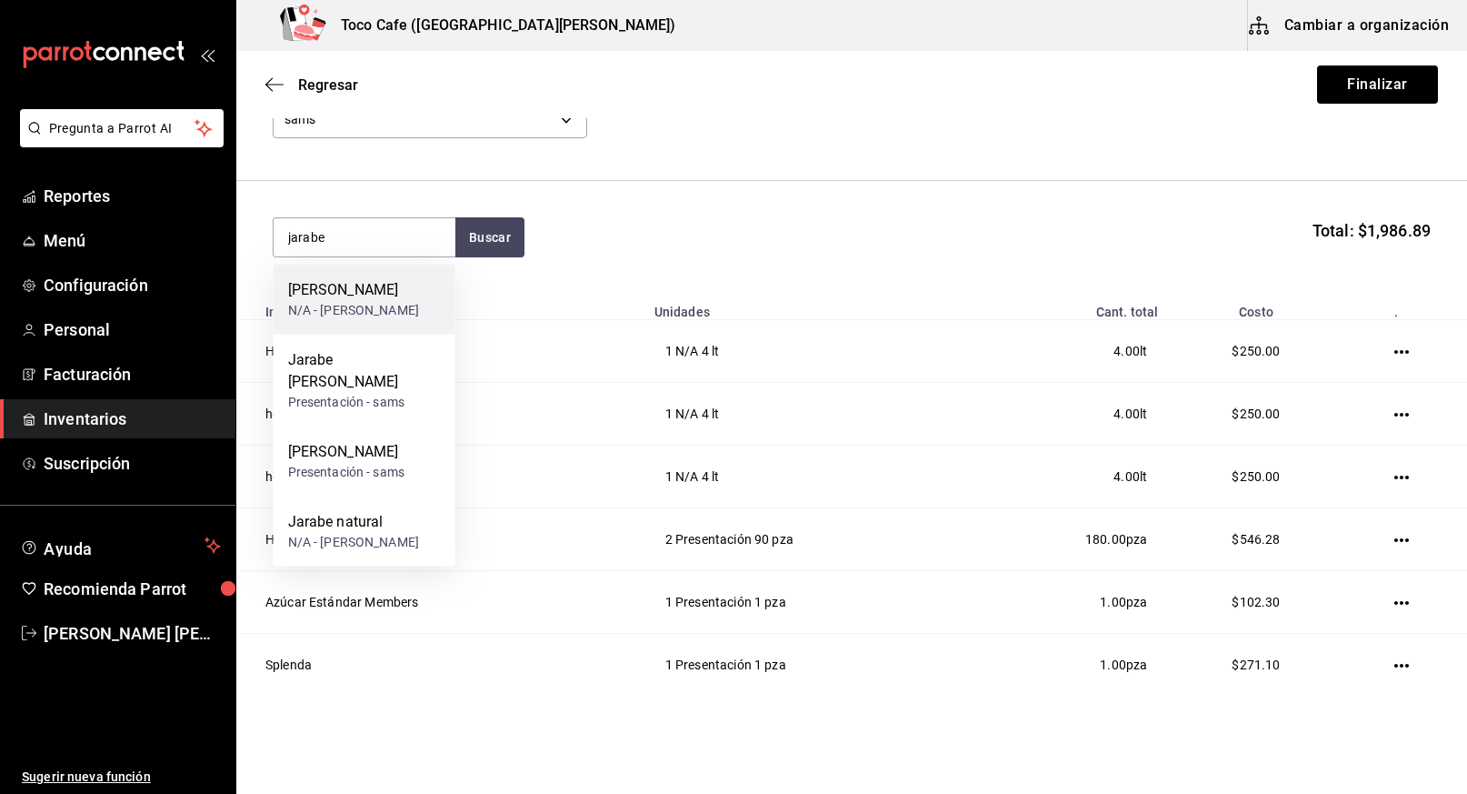
click at [405, 301] on div "[PERSON_NAME] N/A - [PERSON_NAME]" at bounding box center [365, 300] width 182 height 70
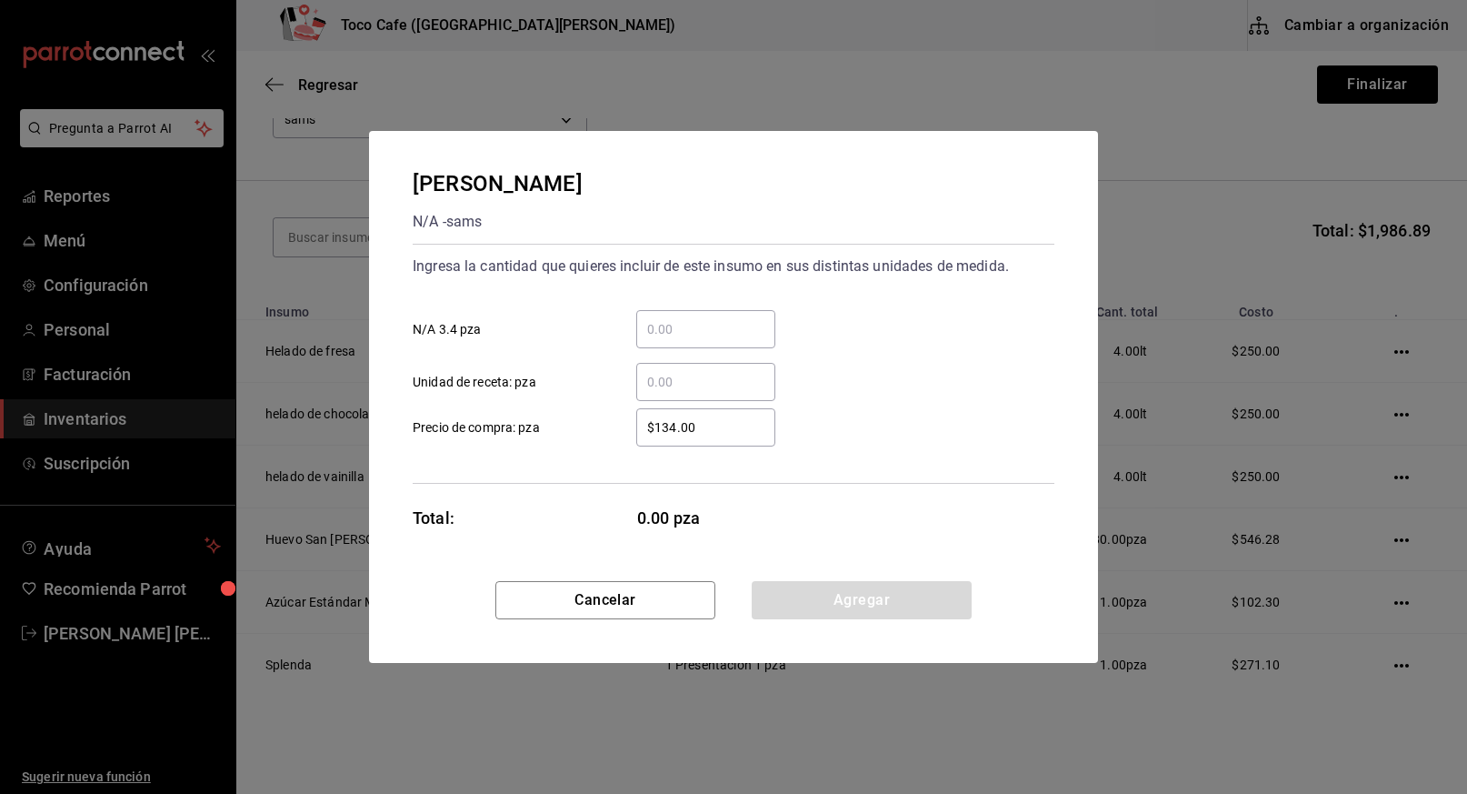
click at [701, 320] on input "​ N/A 3.4 pza" at bounding box center [705, 329] width 139 height 22
type input "1"
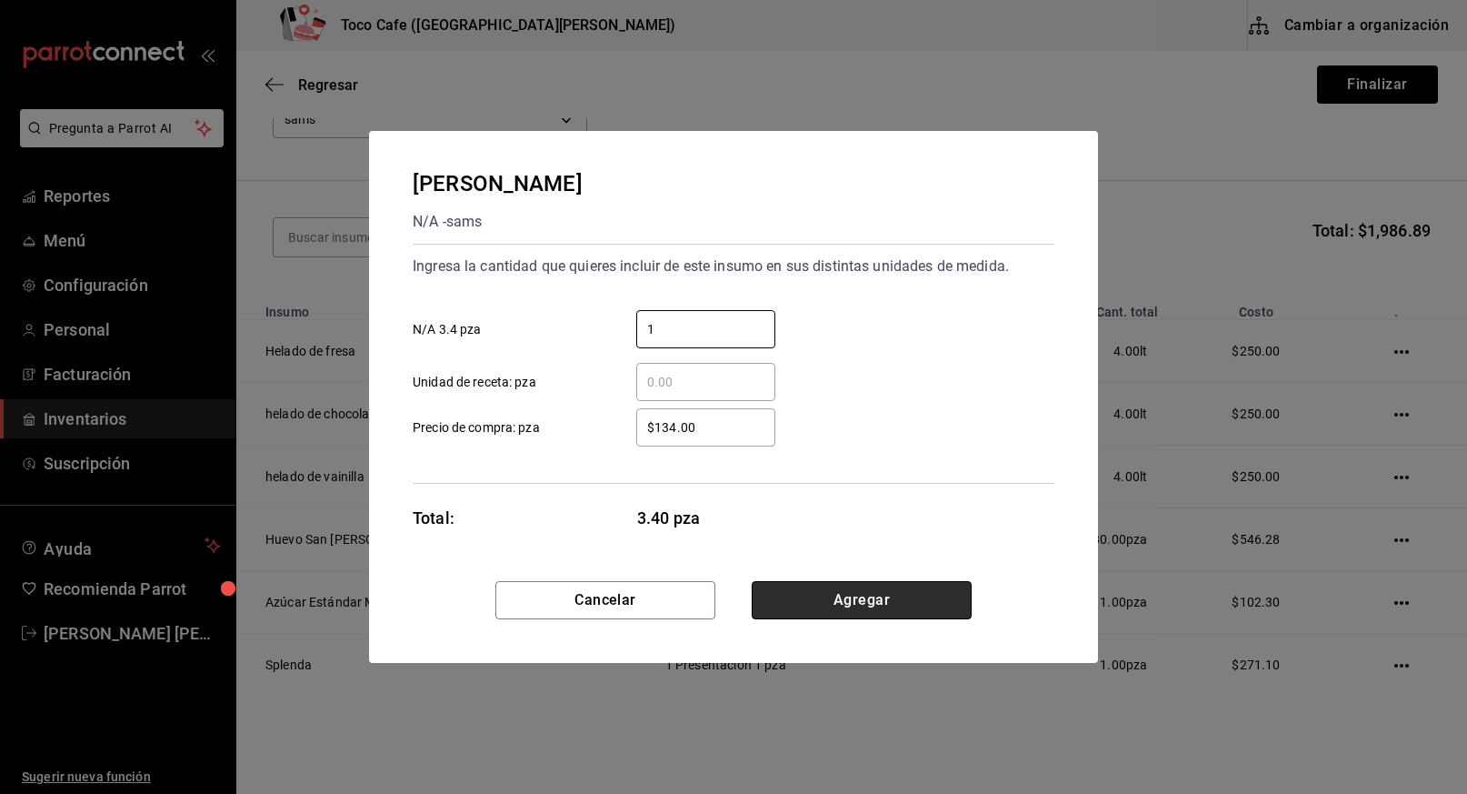
click at [881, 605] on button "Agregar" at bounding box center [862, 600] width 220 height 38
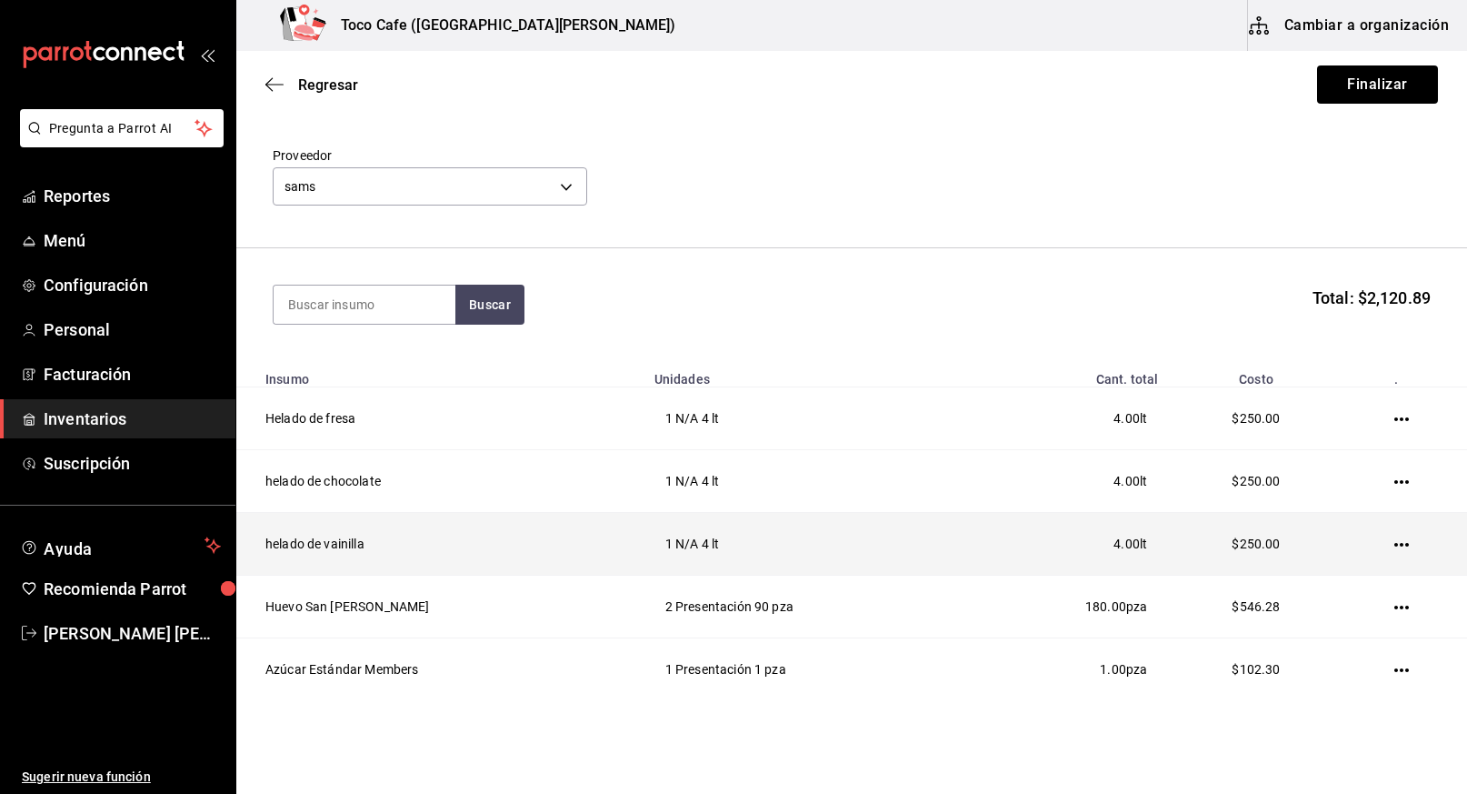
scroll to position [0, 0]
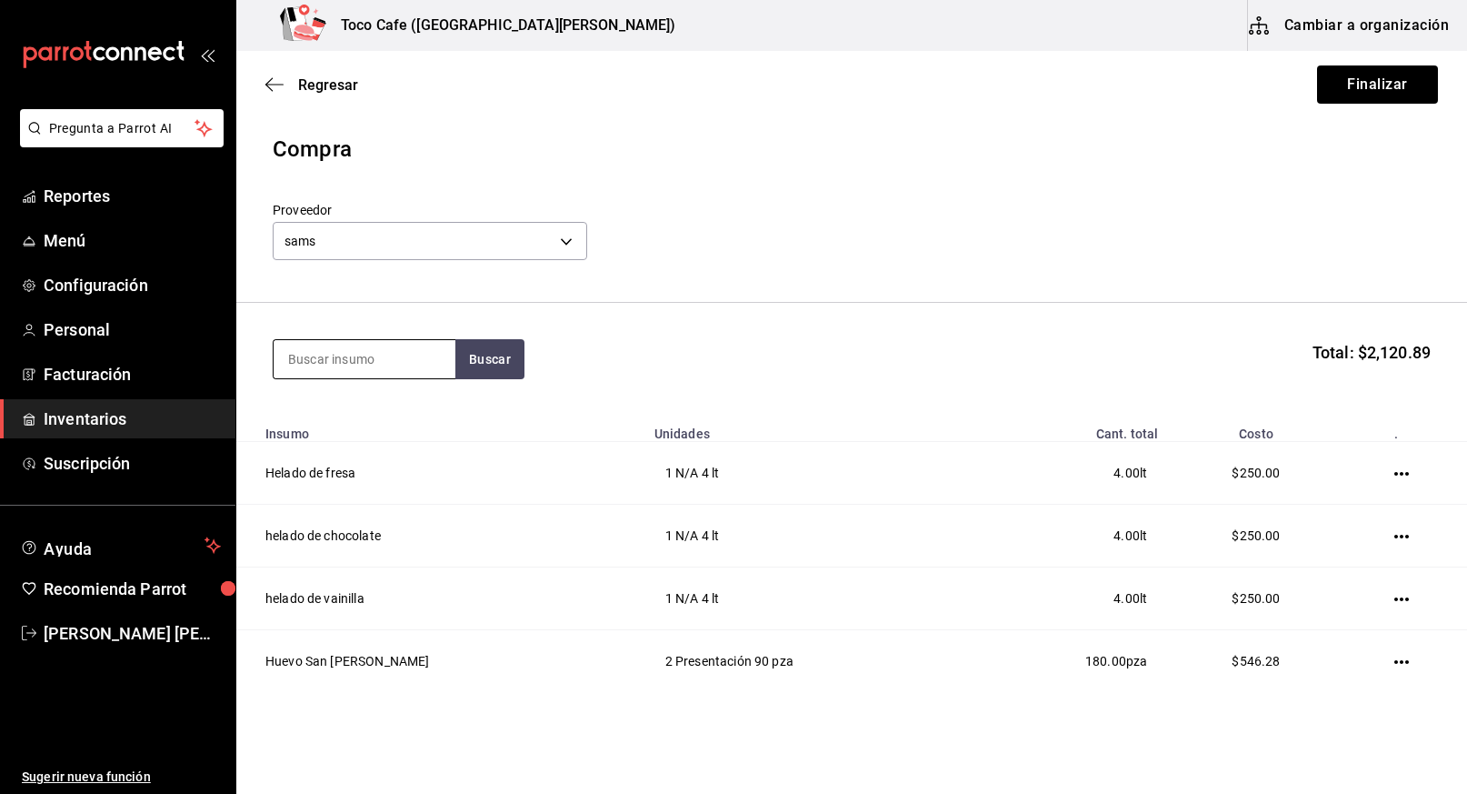
click at [424, 360] on input at bounding box center [365, 359] width 182 height 38
type input "batida"
click at [498, 361] on button "Buscar" at bounding box center [489, 359] width 69 height 40
click at [402, 413] on div "MM Crema batida" at bounding box center [346, 412] width 117 height 22
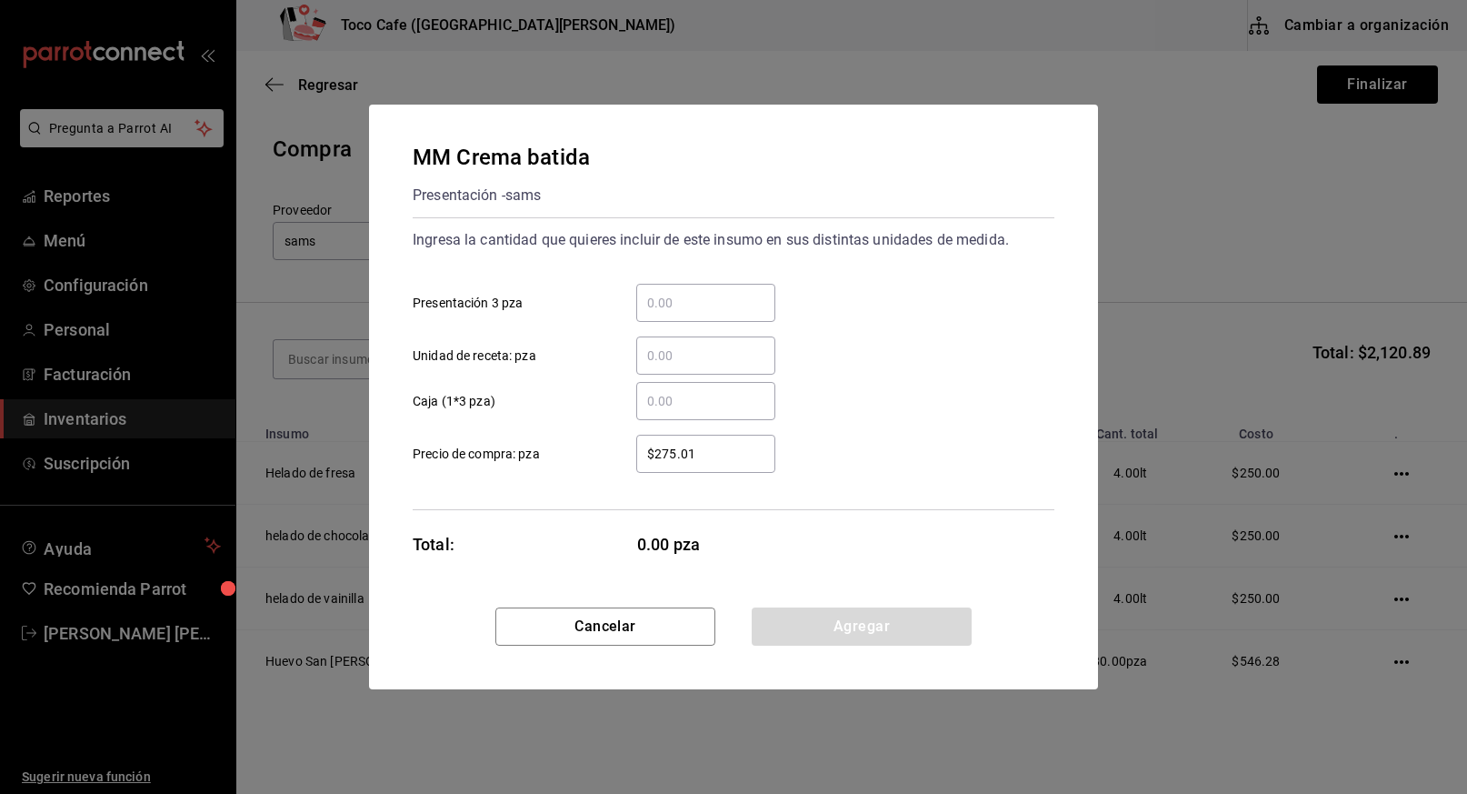
click at [691, 295] on input "​ Presentación 3 pza" at bounding box center [705, 303] width 139 height 22
type input "1"
click at [854, 636] on button "Agregar" at bounding box center [862, 626] width 220 height 38
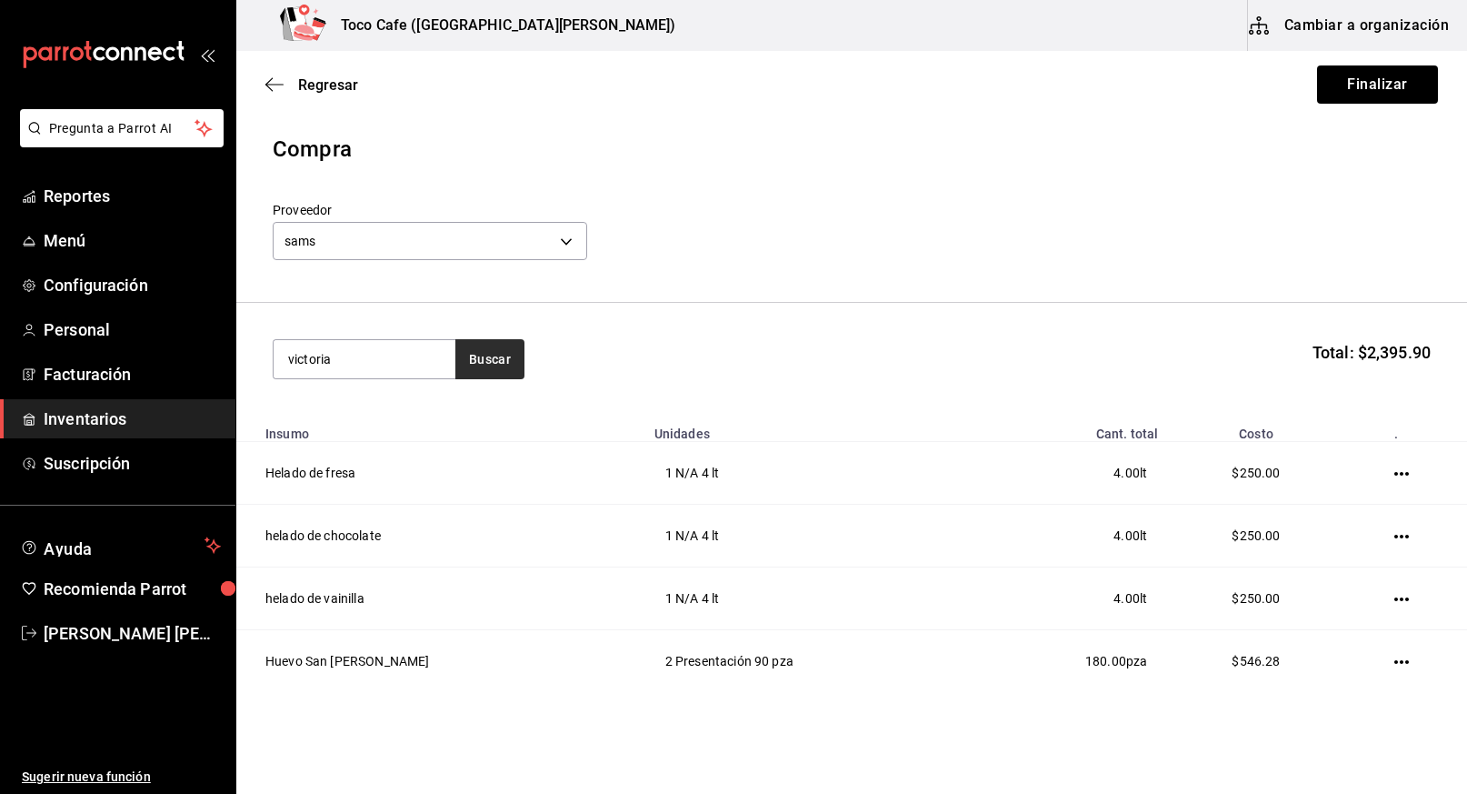
type input "victoria"
click at [490, 356] on button "Buscar" at bounding box center [489, 359] width 69 height 40
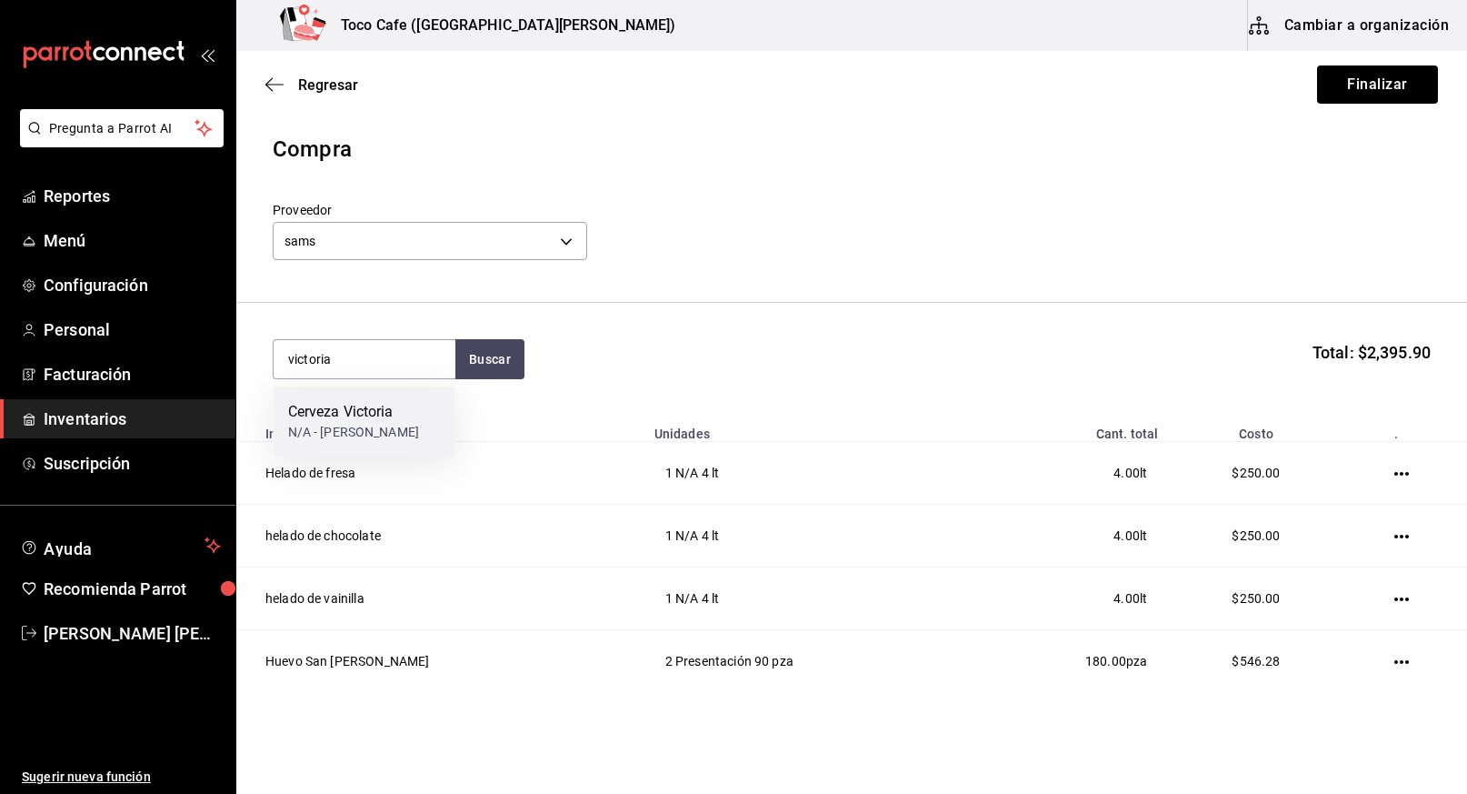
click at [372, 411] on div "Cerveza Victoria" at bounding box center [354, 412] width 132 height 22
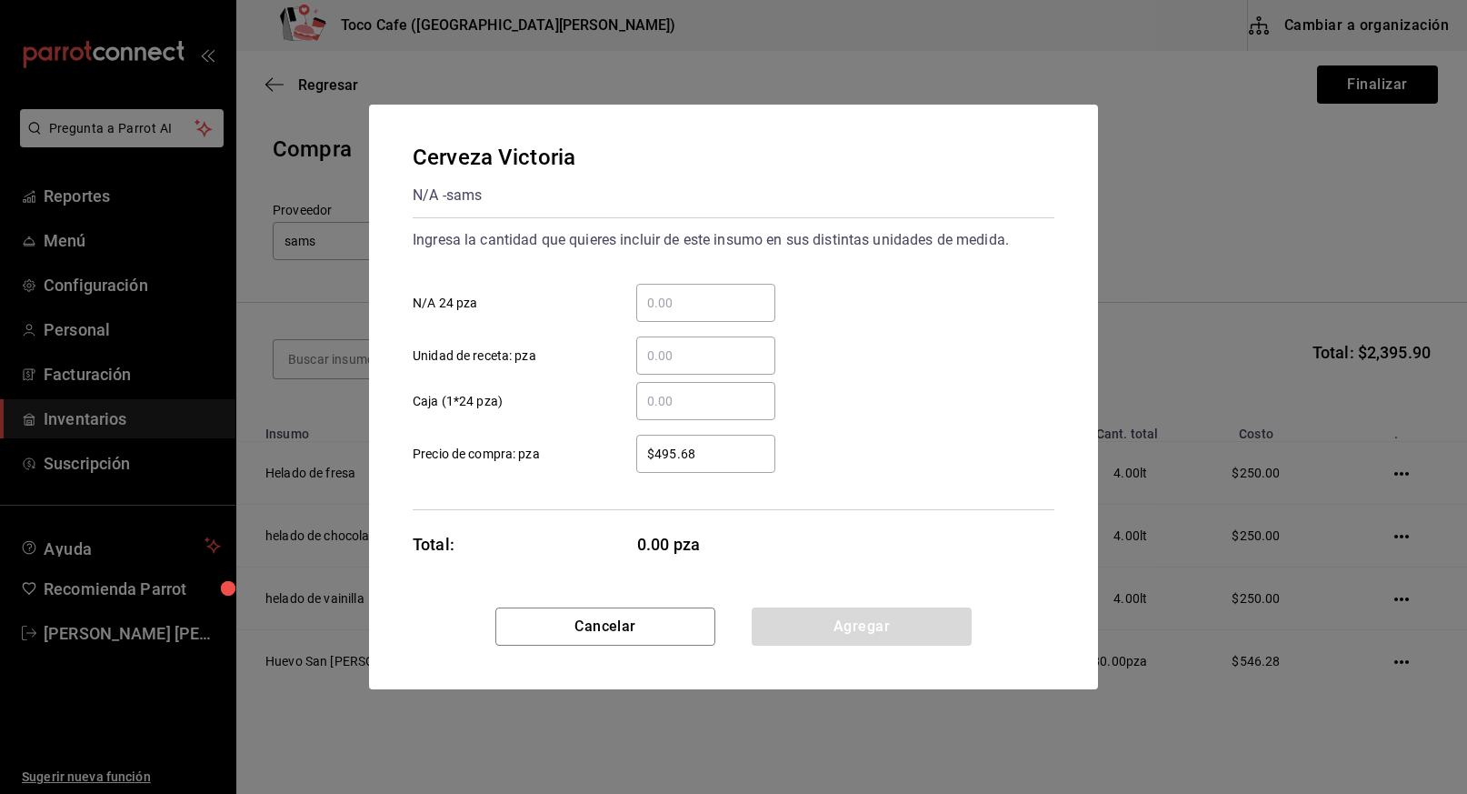
click at [699, 296] on input "​ N/A 24 pza" at bounding box center [705, 303] width 139 height 22
type input "1"
click at [870, 628] on button "Agregar" at bounding box center [862, 626] width 220 height 38
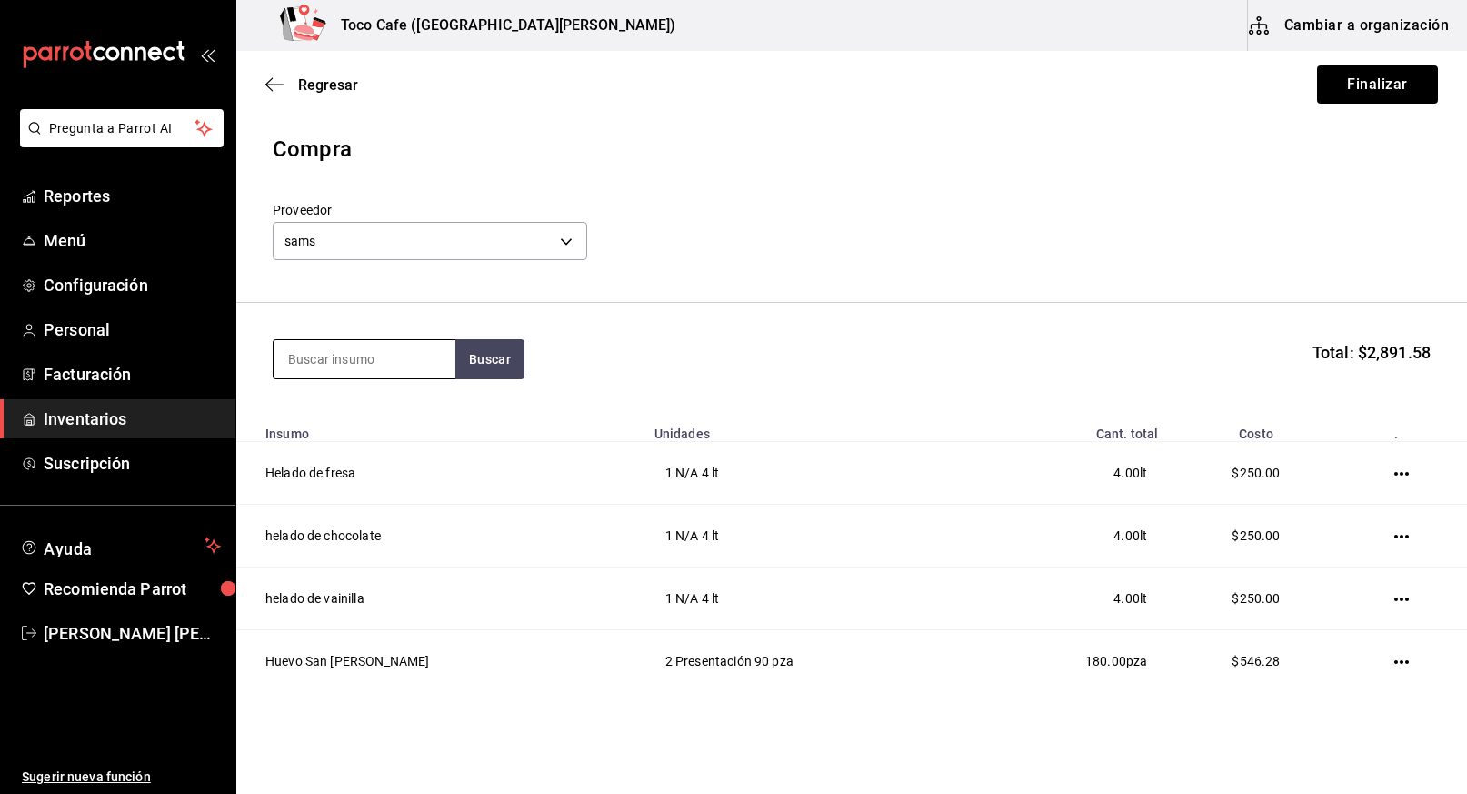
click at [396, 363] on input at bounding box center [365, 359] width 182 height 38
type input "corona"
click at [491, 365] on button "Buscar" at bounding box center [489, 359] width 69 height 40
click at [374, 413] on div "Cerveza Corona" at bounding box center [354, 412] width 132 height 22
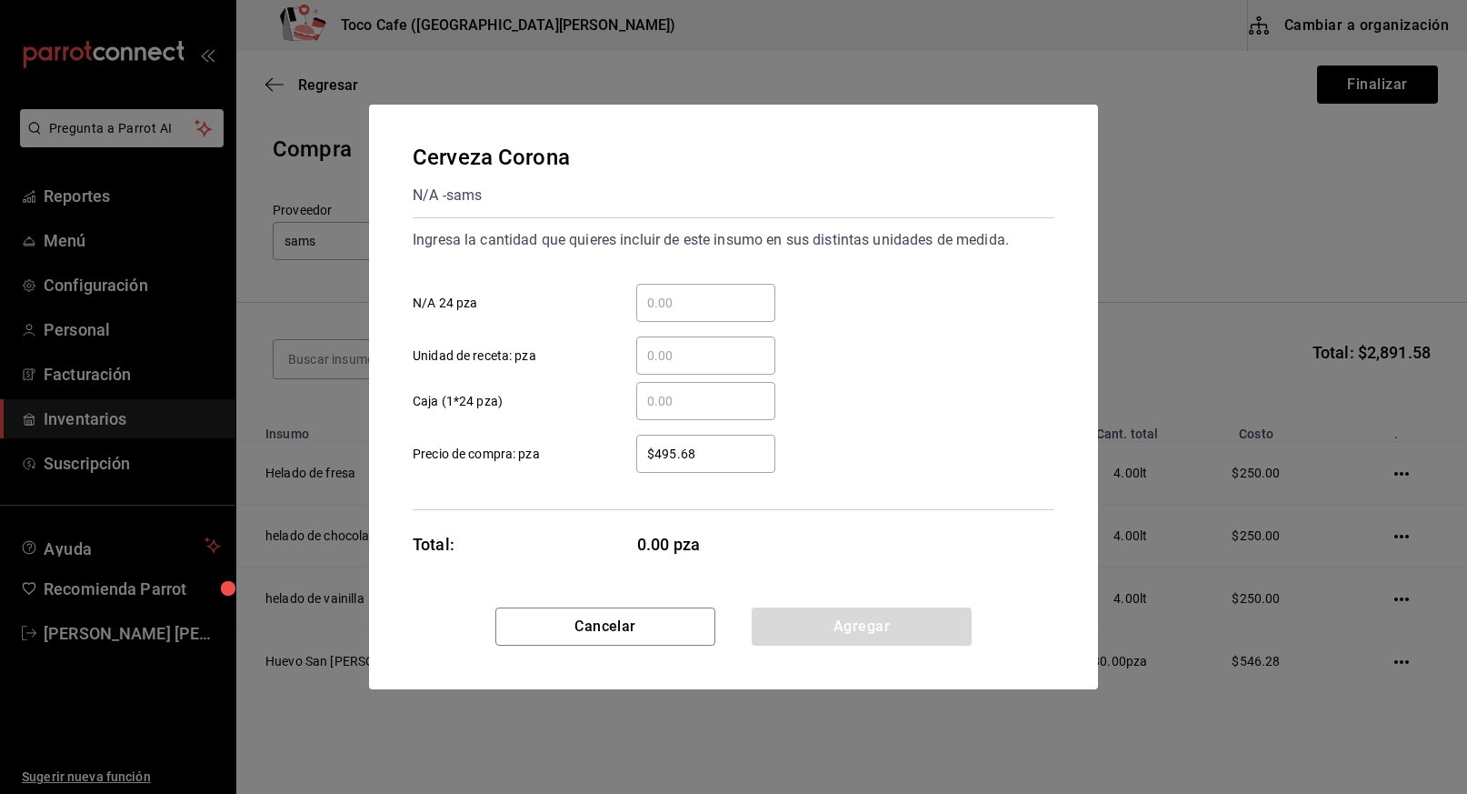
click at [684, 307] on input "​ N/A 24 pza" at bounding box center [705, 303] width 139 height 22
type input "1"
click at [881, 623] on button "Agregar" at bounding box center [862, 626] width 220 height 38
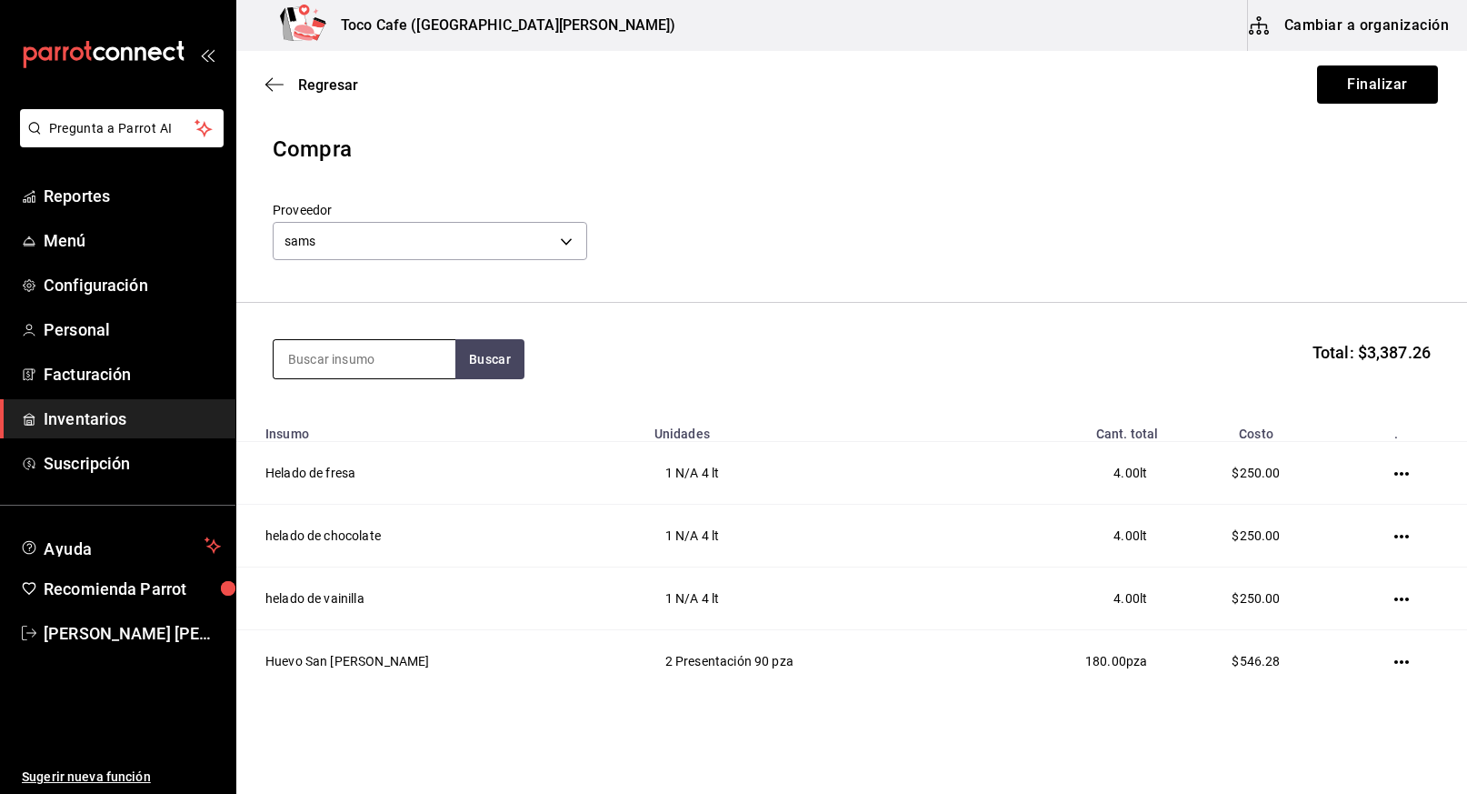
click at [366, 365] on input at bounding box center [365, 359] width 182 height 38
type input "clamato"
click at [487, 359] on button "Buscar" at bounding box center [489, 359] width 69 height 40
click at [352, 404] on div "Clamato" at bounding box center [346, 412] width 117 height 22
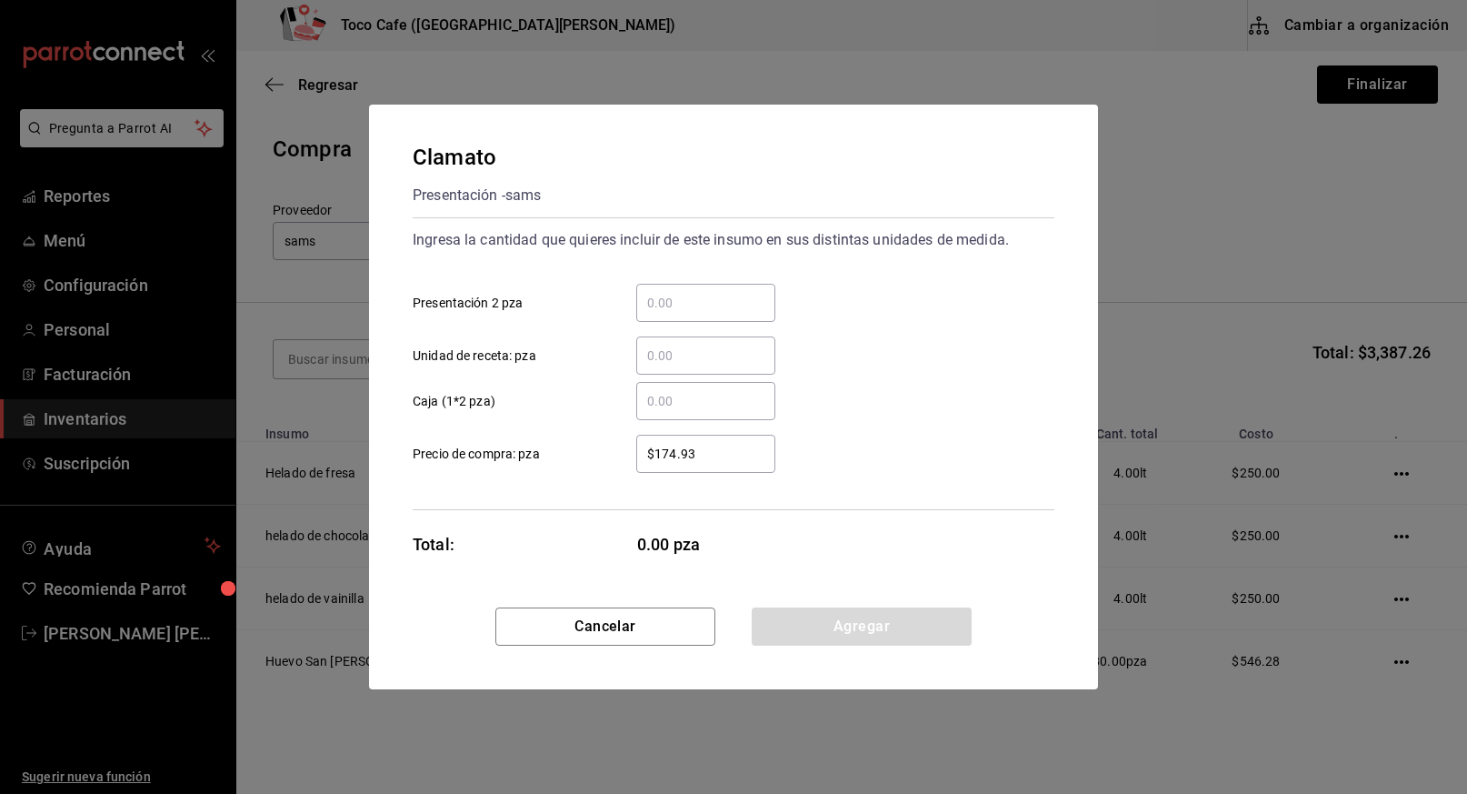
click at [688, 302] on input "​ Presentación 2 pza" at bounding box center [705, 303] width 139 height 22
type input "1"
click at [887, 634] on button "Agregar" at bounding box center [862, 626] width 220 height 38
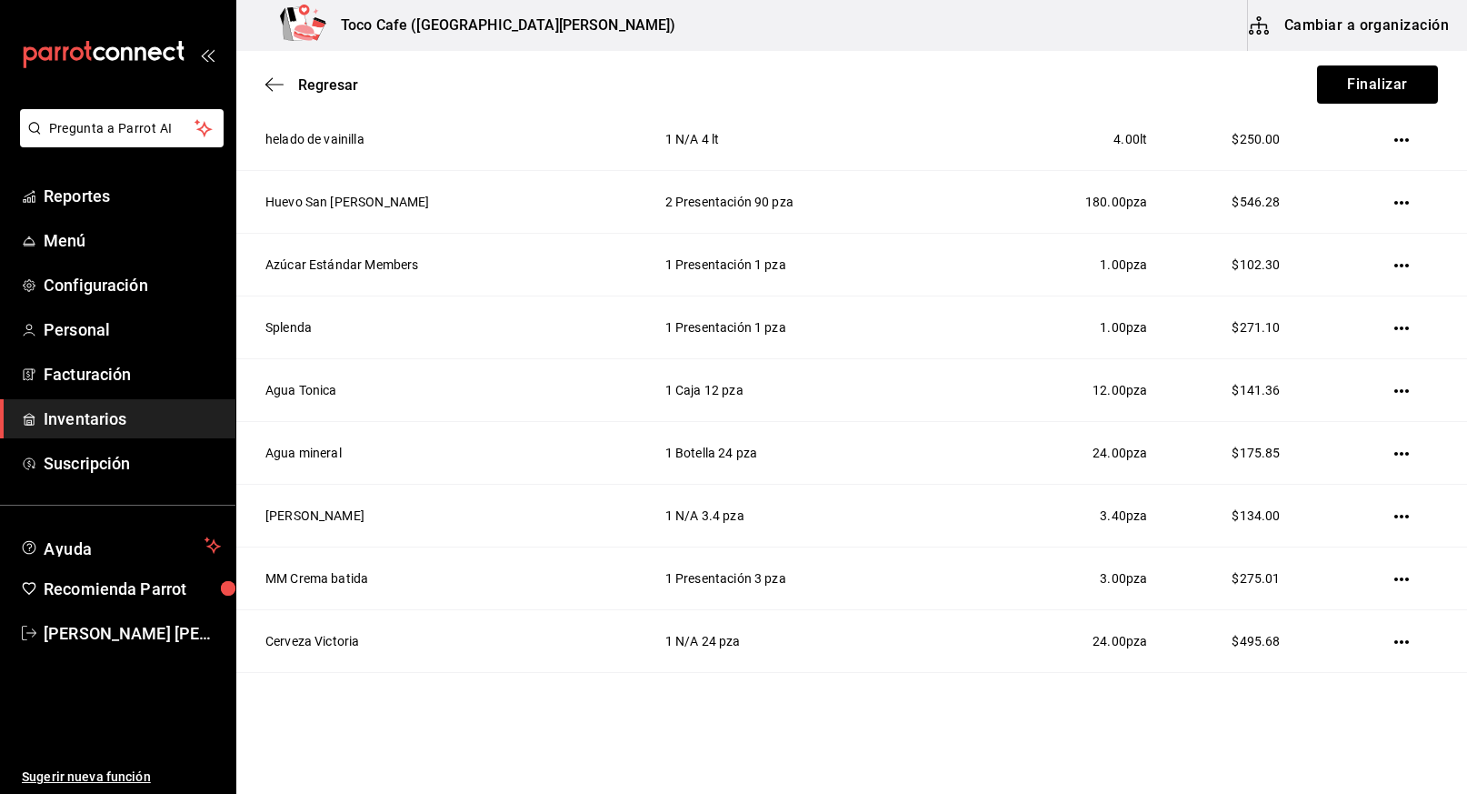
scroll to position [624, 0]
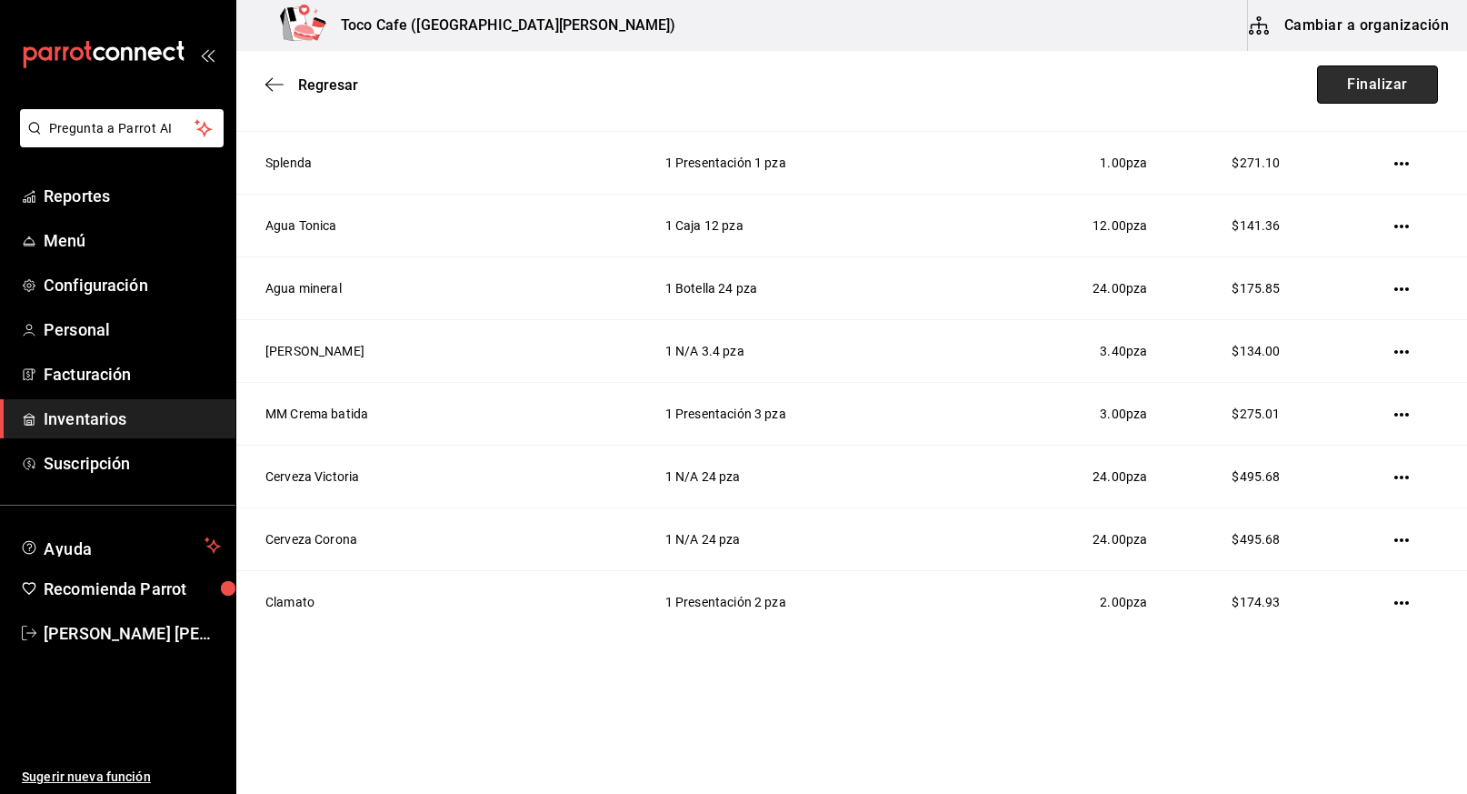
click at [1373, 86] on button "Finalizar" at bounding box center [1377, 84] width 121 height 38
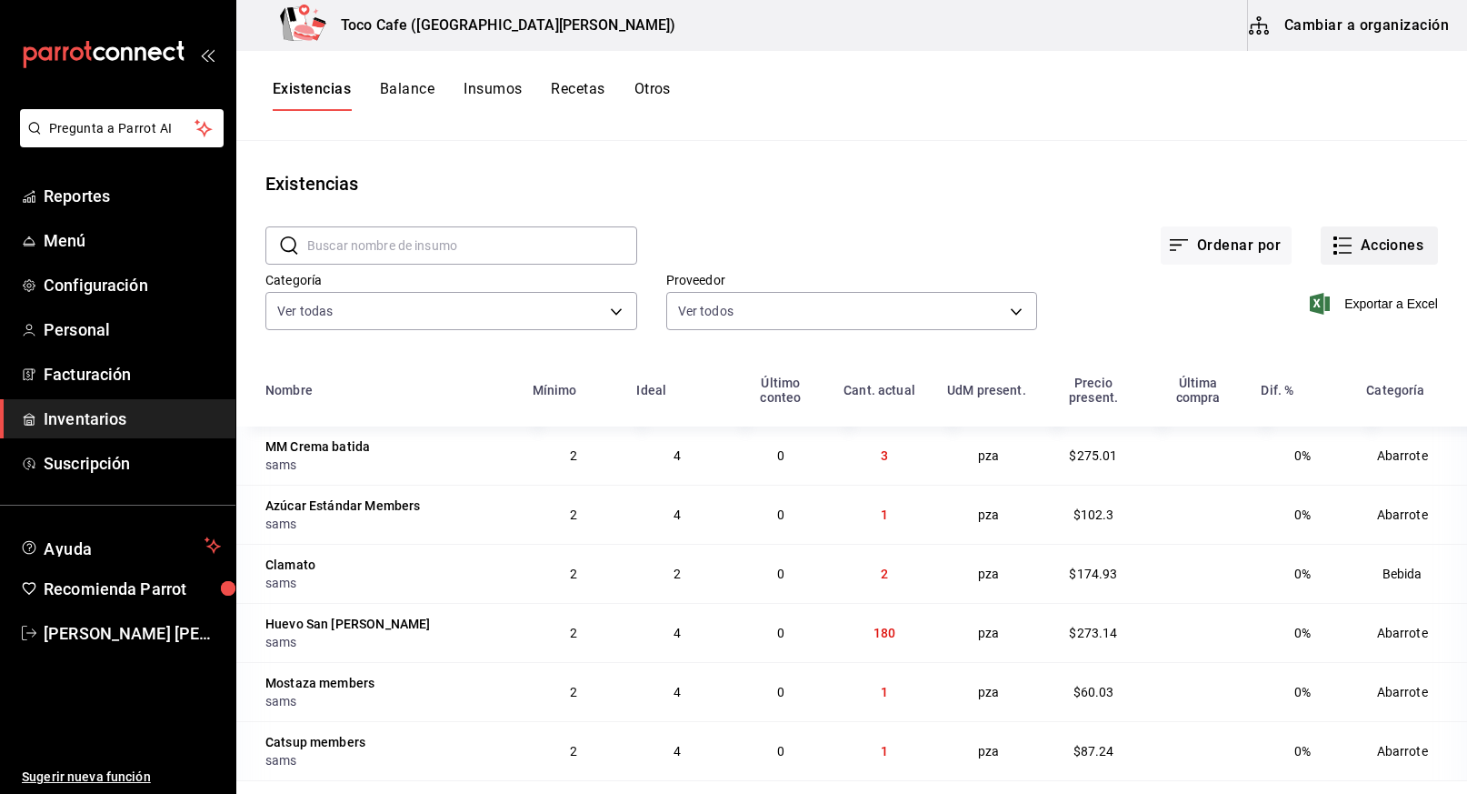
click at [1362, 243] on button "Acciones" at bounding box center [1379, 245] width 117 height 38
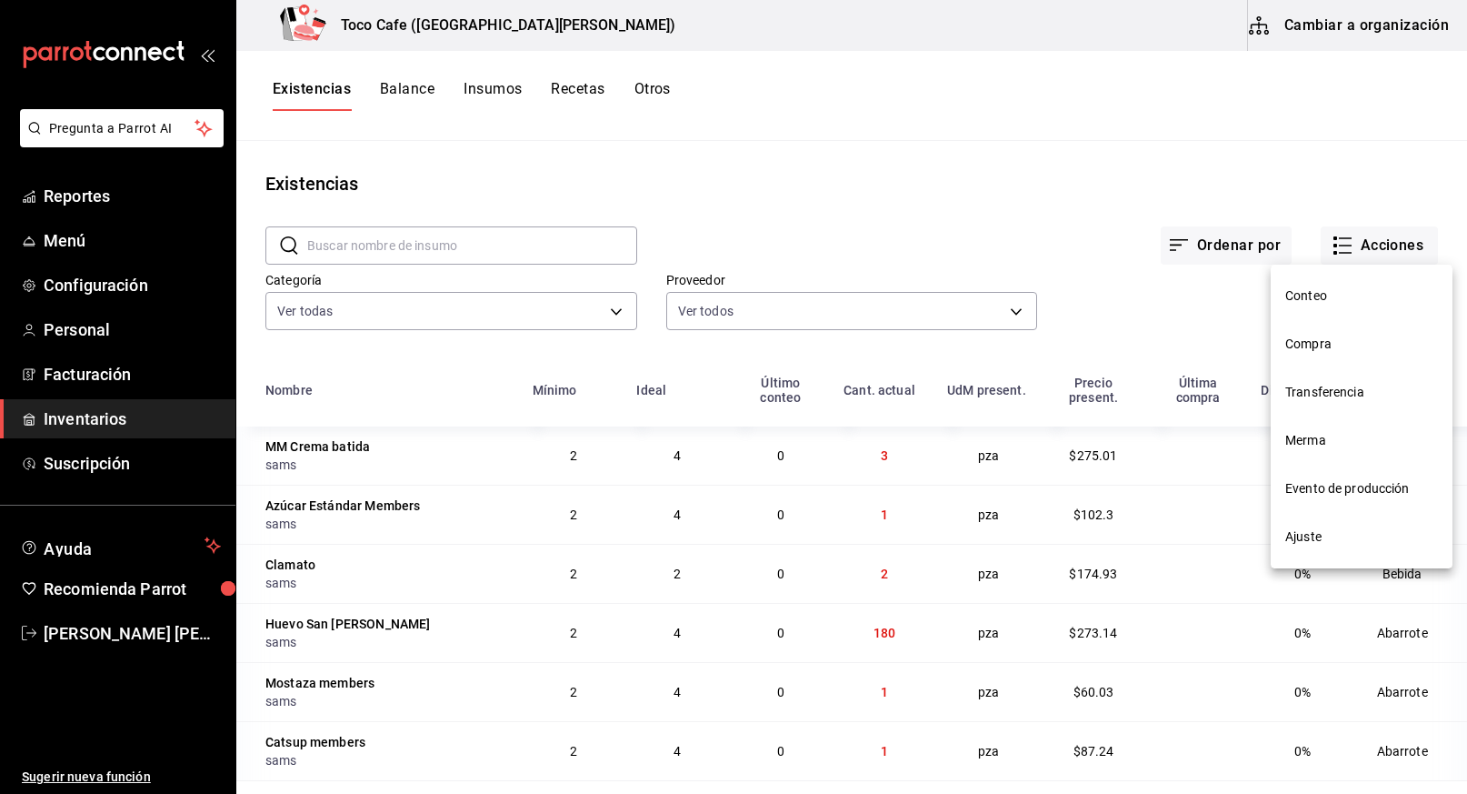
click at [1313, 337] on span "Compra" at bounding box center [1361, 344] width 153 height 19
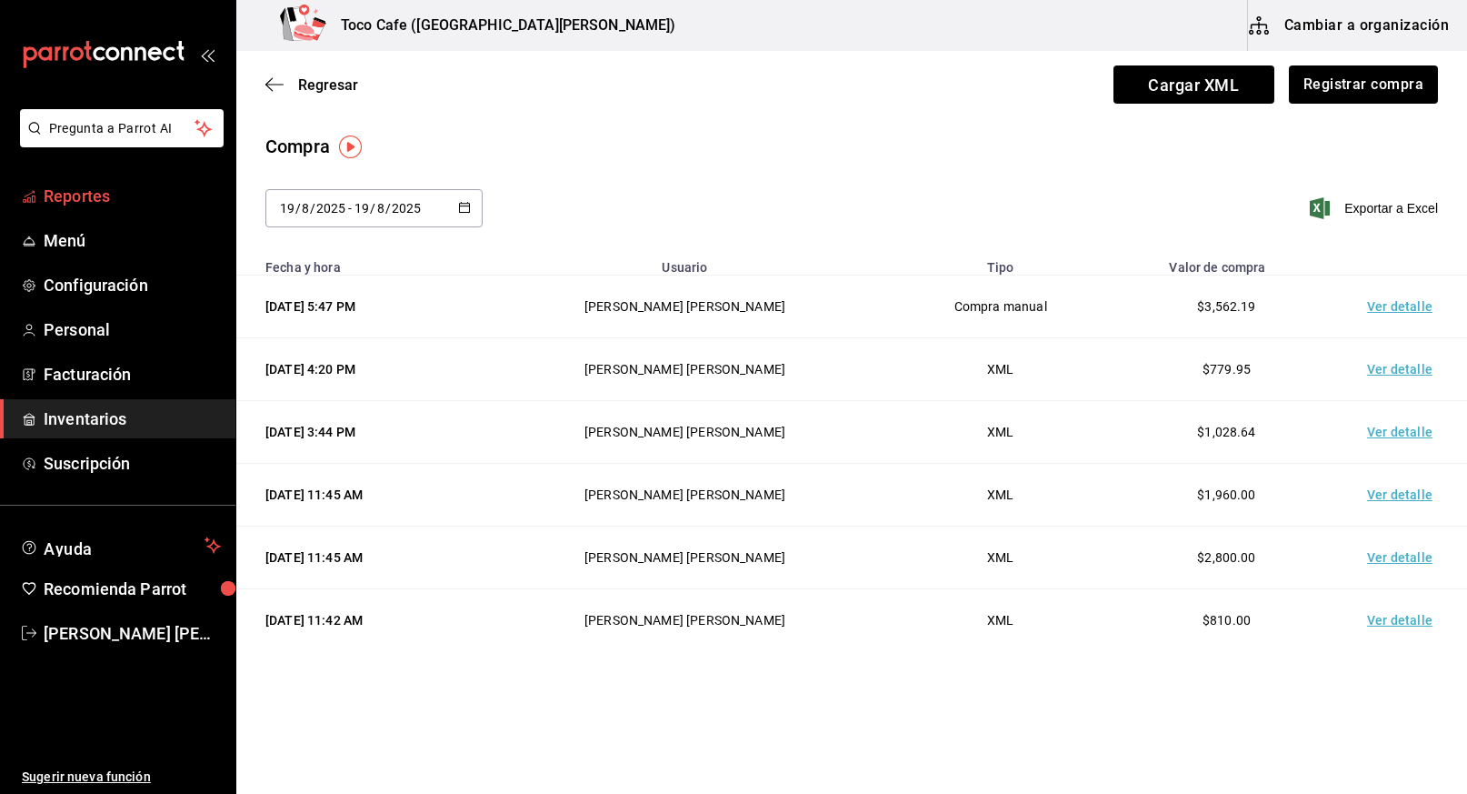
click at [83, 198] on span "Reportes" at bounding box center [132, 196] width 177 height 25
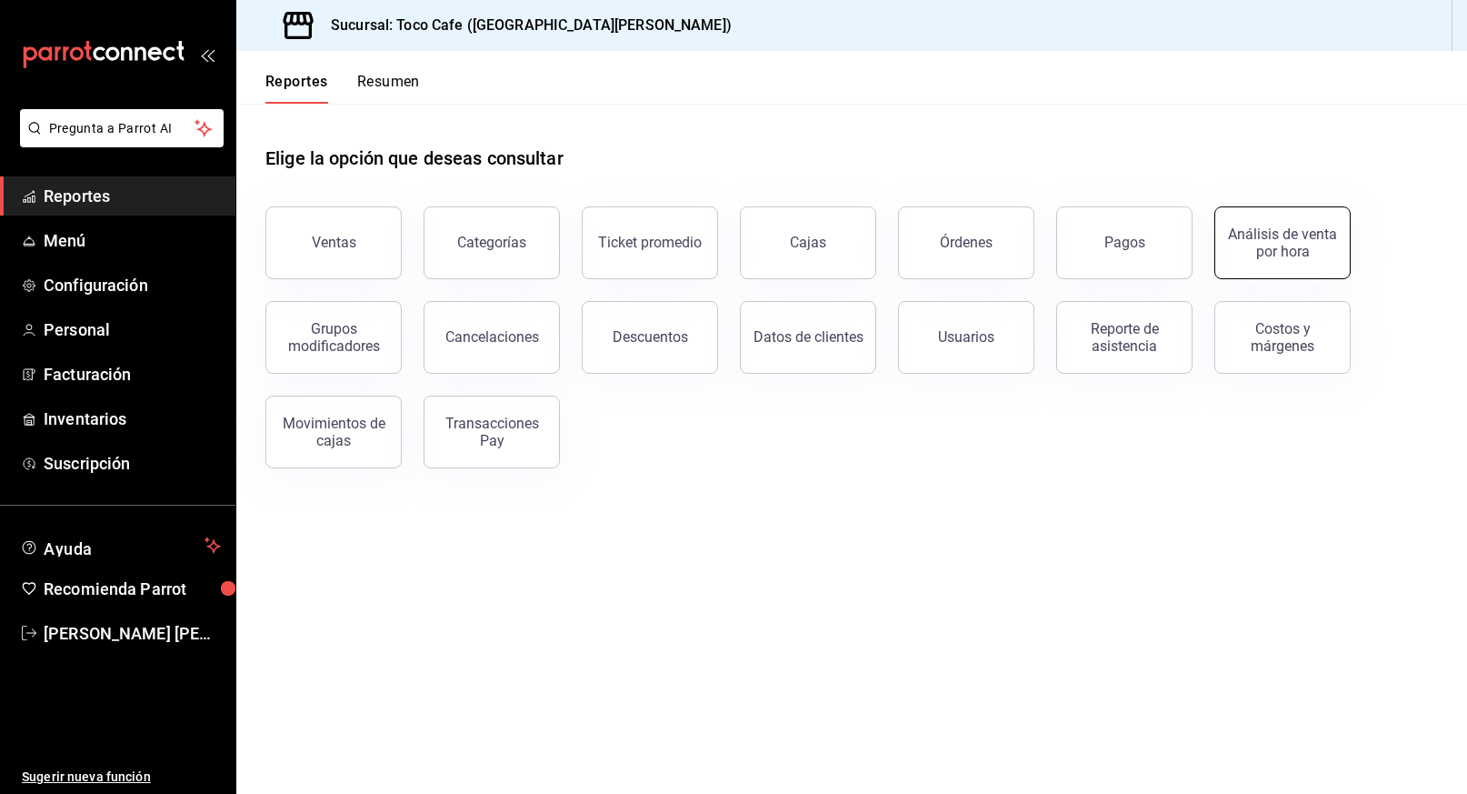
click at [1286, 248] on div "Análisis de venta por hora" at bounding box center [1282, 242] width 113 height 35
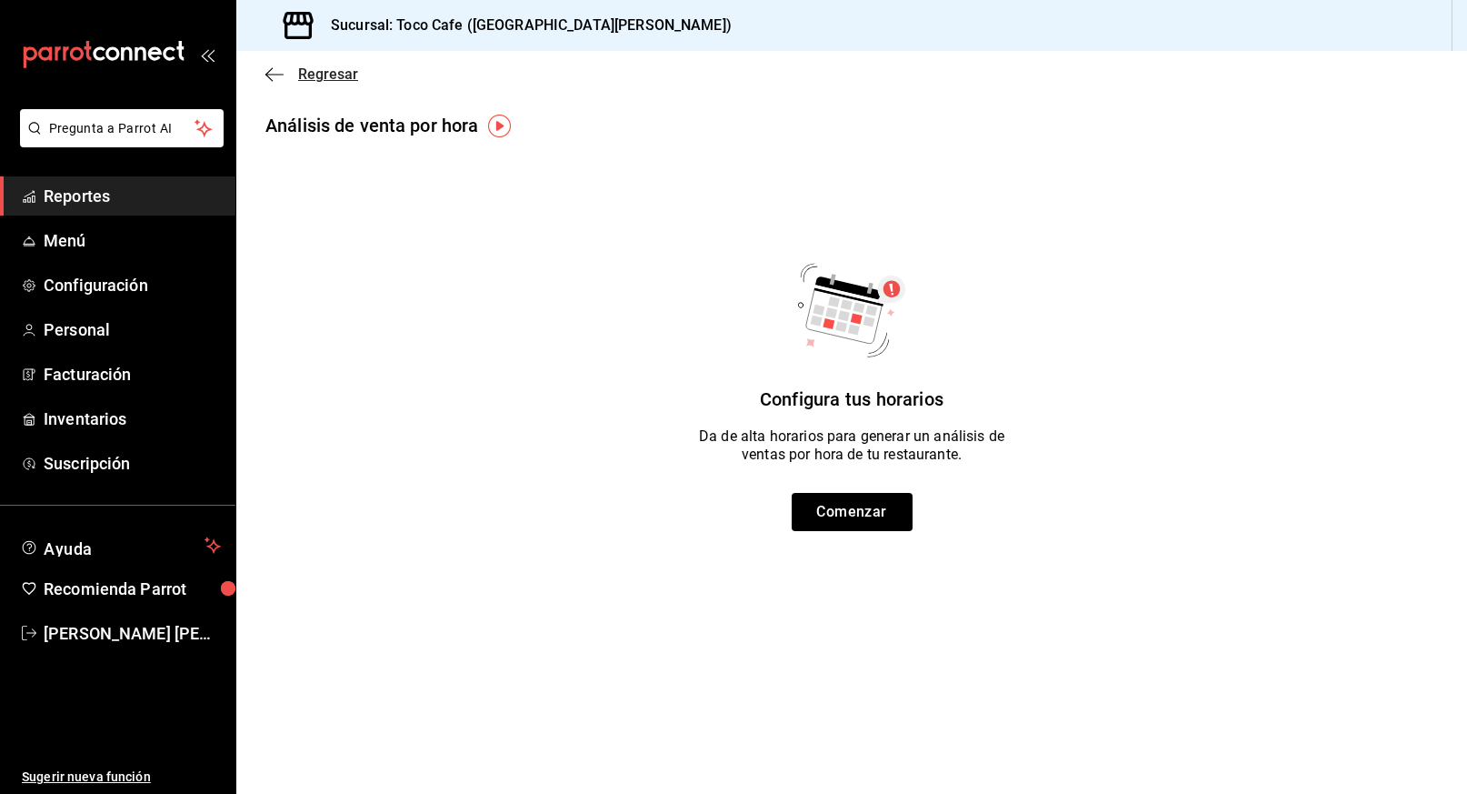
click at [320, 74] on span "Regresar" at bounding box center [328, 73] width 60 height 17
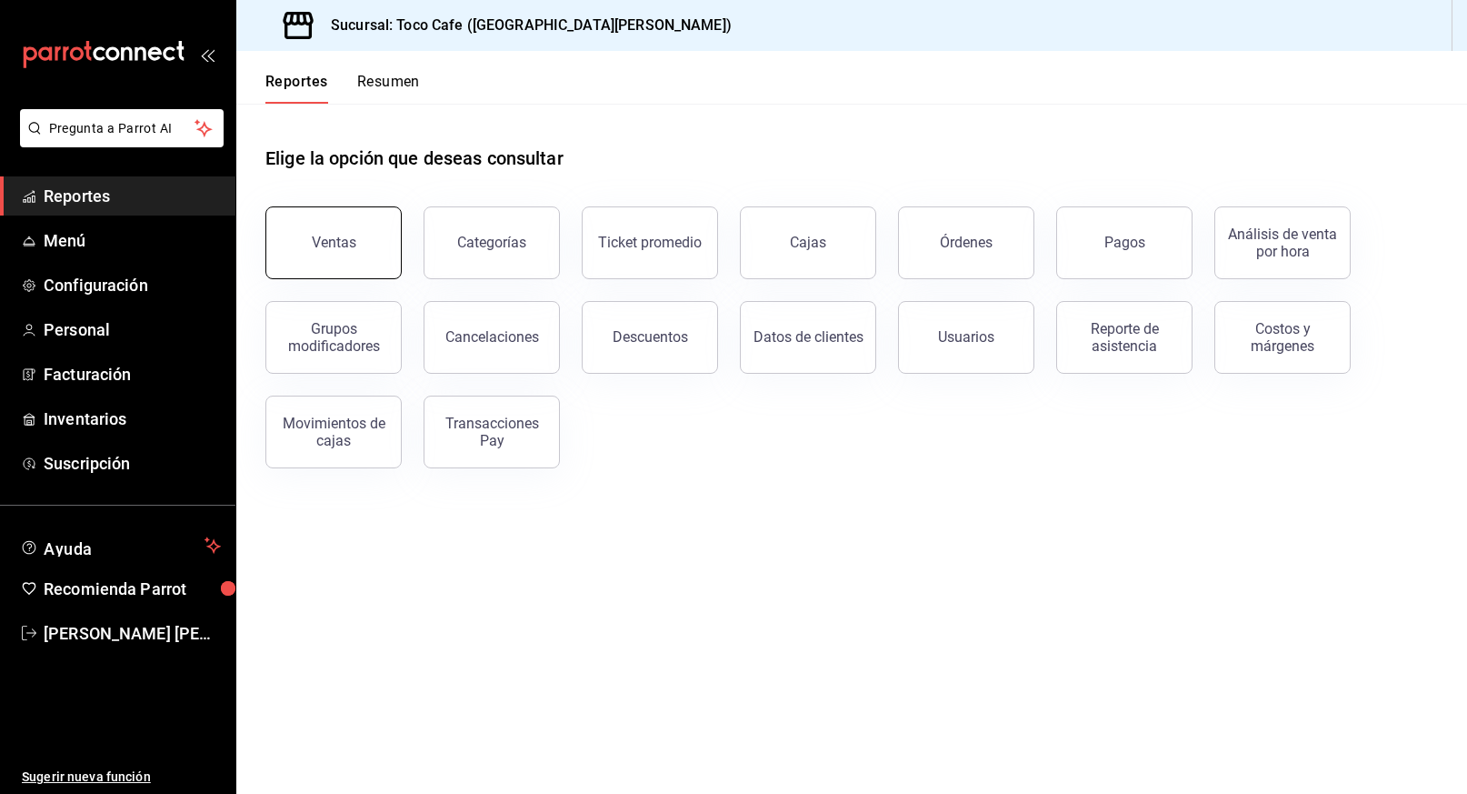
click at [359, 244] on button "Ventas" at bounding box center [333, 242] width 136 height 73
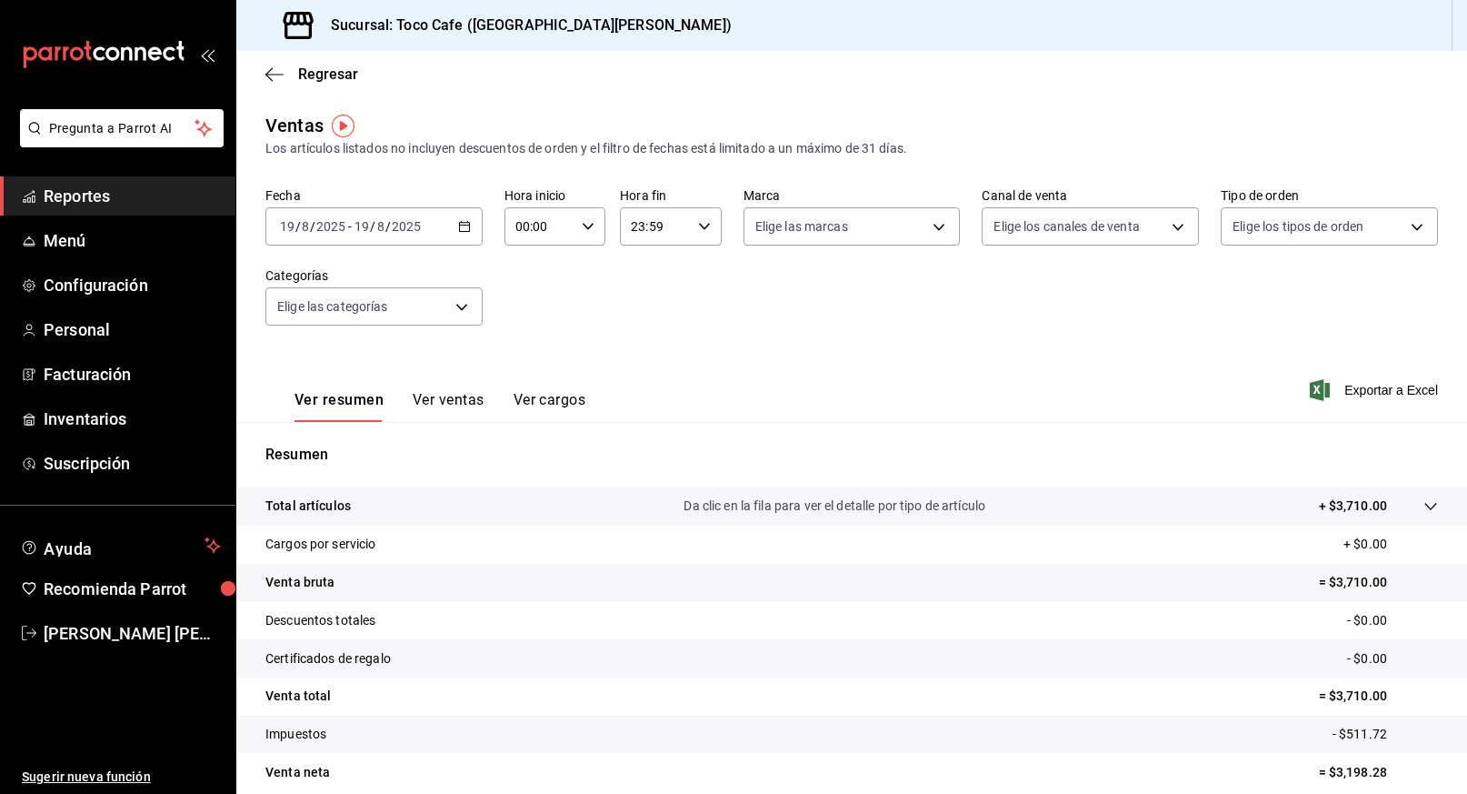
click at [463, 225] on \(Stroke\) "button" at bounding box center [464, 225] width 10 height 1
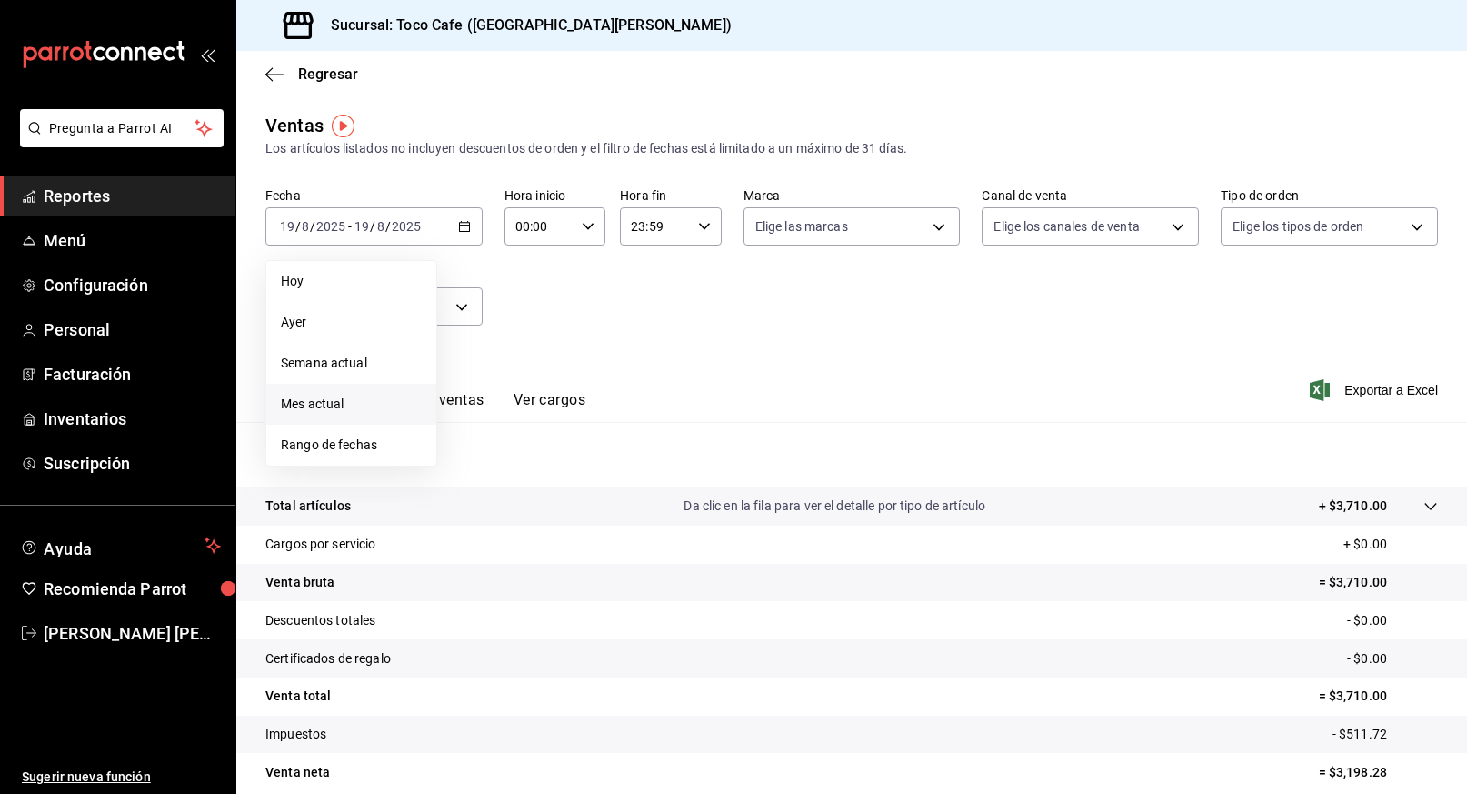
click at [368, 393] on li "Mes actual" at bounding box center [351, 404] width 170 height 41
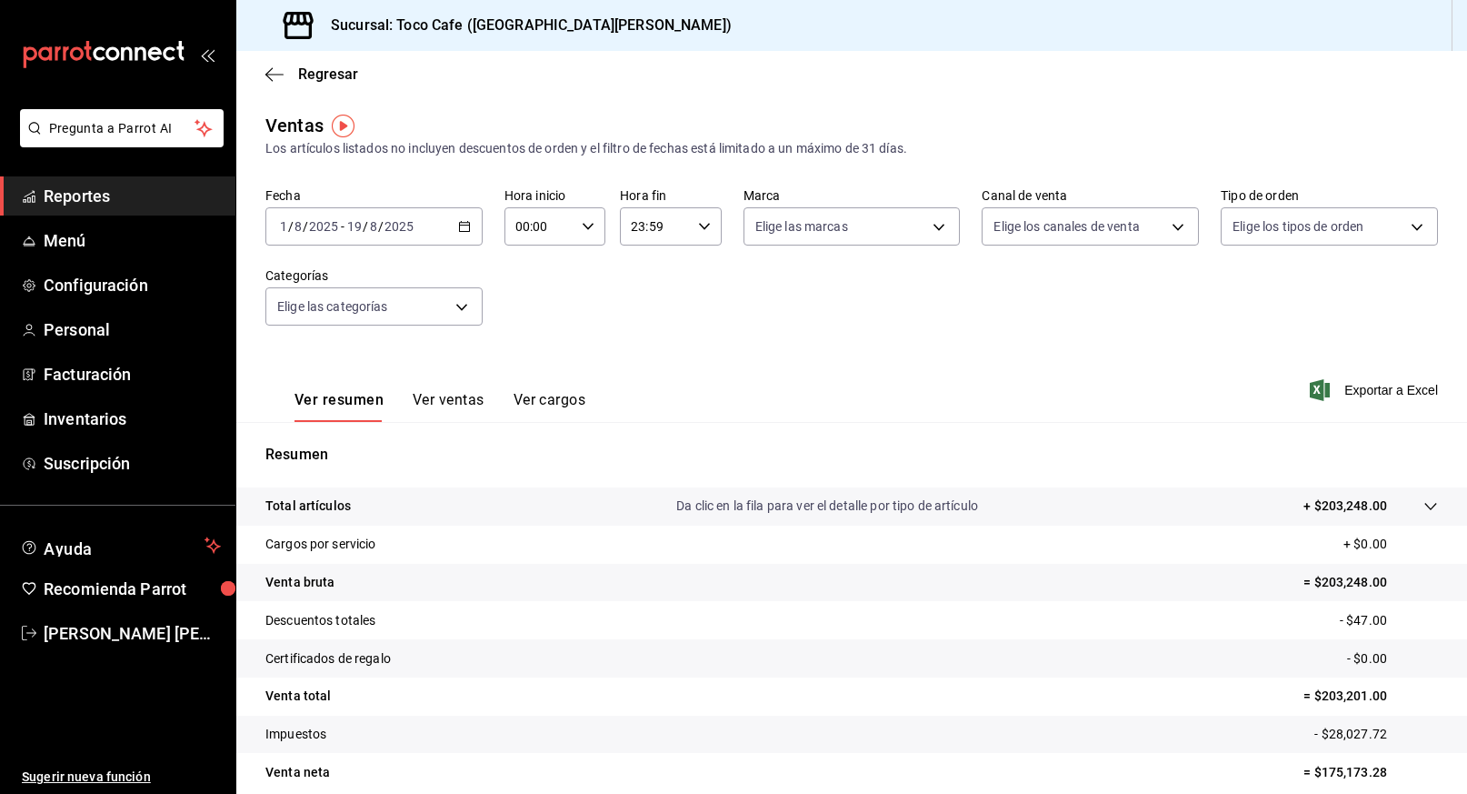
click at [452, 396] on button "Ver ventas" at bounding box center [449, 406] width 72 height 31
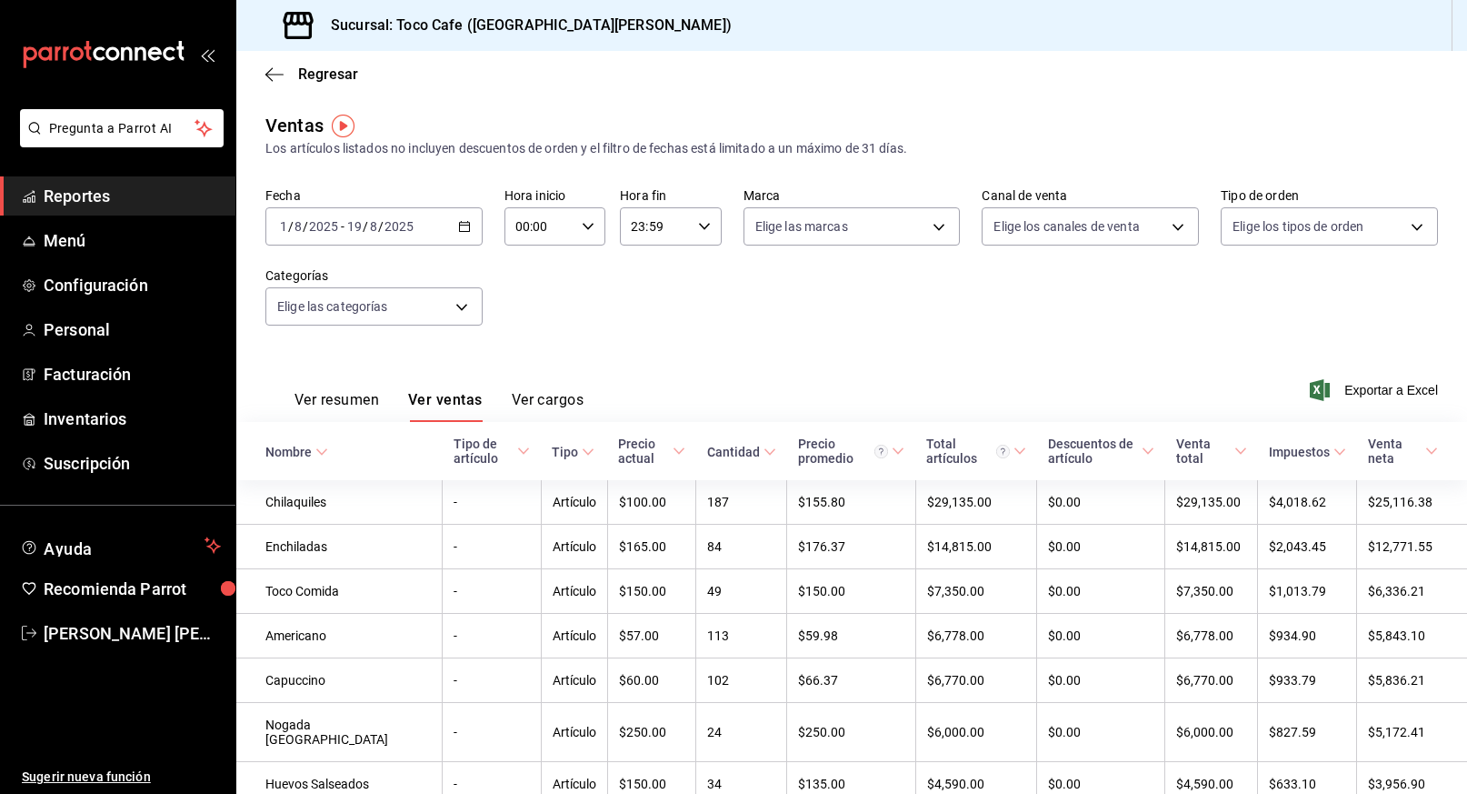
click at [633, 338] on div "Fecha [DATE] [DATE] - [DATE] [DATE] Hora inicio 00:00 Hora inicio Hora fin 23:5…" at bounding box center [851, 267] width 1173 height 160
click at [696, 361] on div "Ver resumen Ver ventas Ver cargos Exportar a Excel" at bounding box center [851, 384] width 1231 height 75
click at [1367, 390] on span "Exportar a Excel" at bounding box center [1375, 390] width 125 height 22
click at [105, 192] on span "Reportes" at bounding box center [132, 196] width 177 height 25
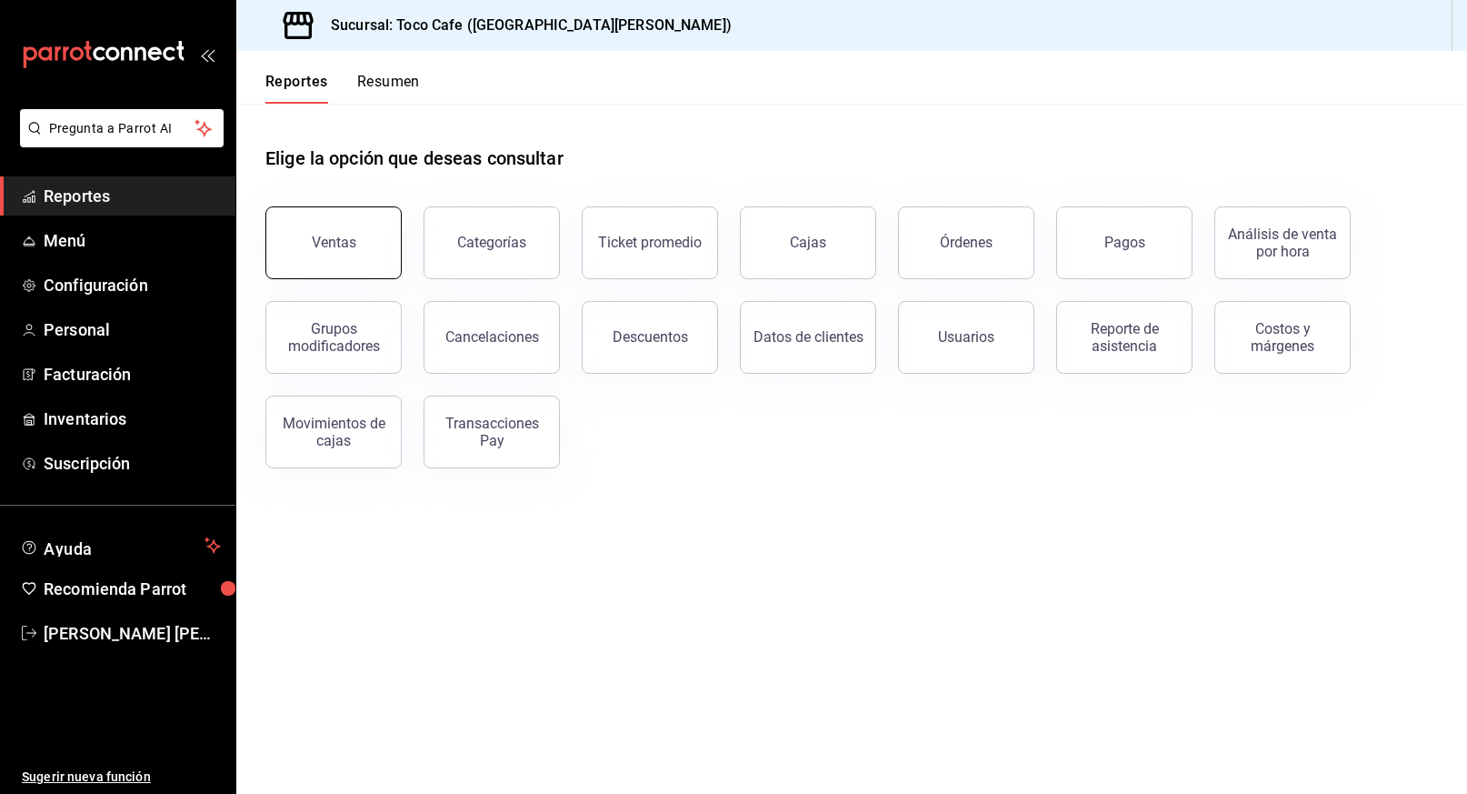
click at [335, 259] on button "Ventas" at bounding box center [333, 242] width 136 height 73
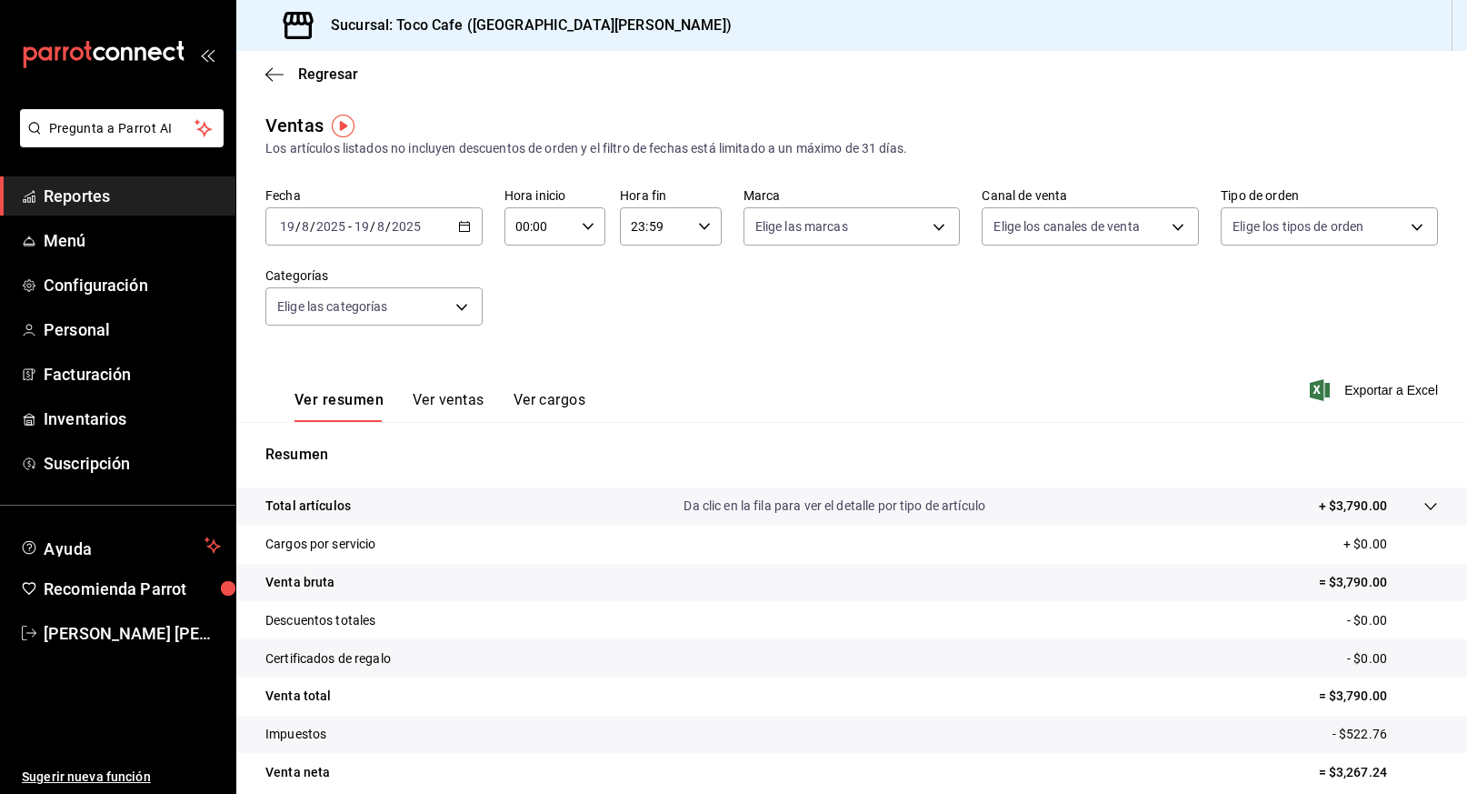
click at [457, 403] on button "Ver ventas" at bounding box center [449, 406] width 72 height 31
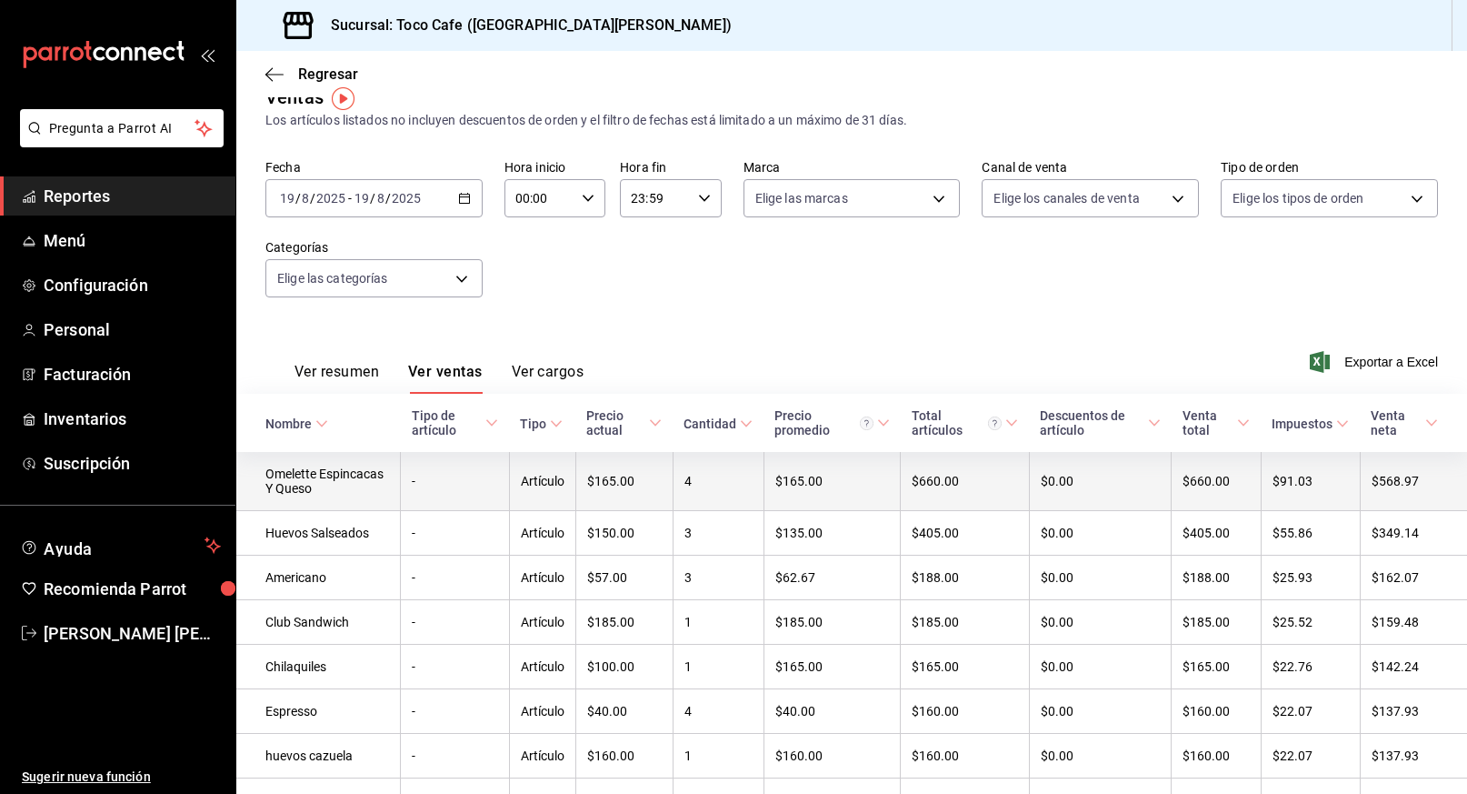
scroll to position [34, 0]
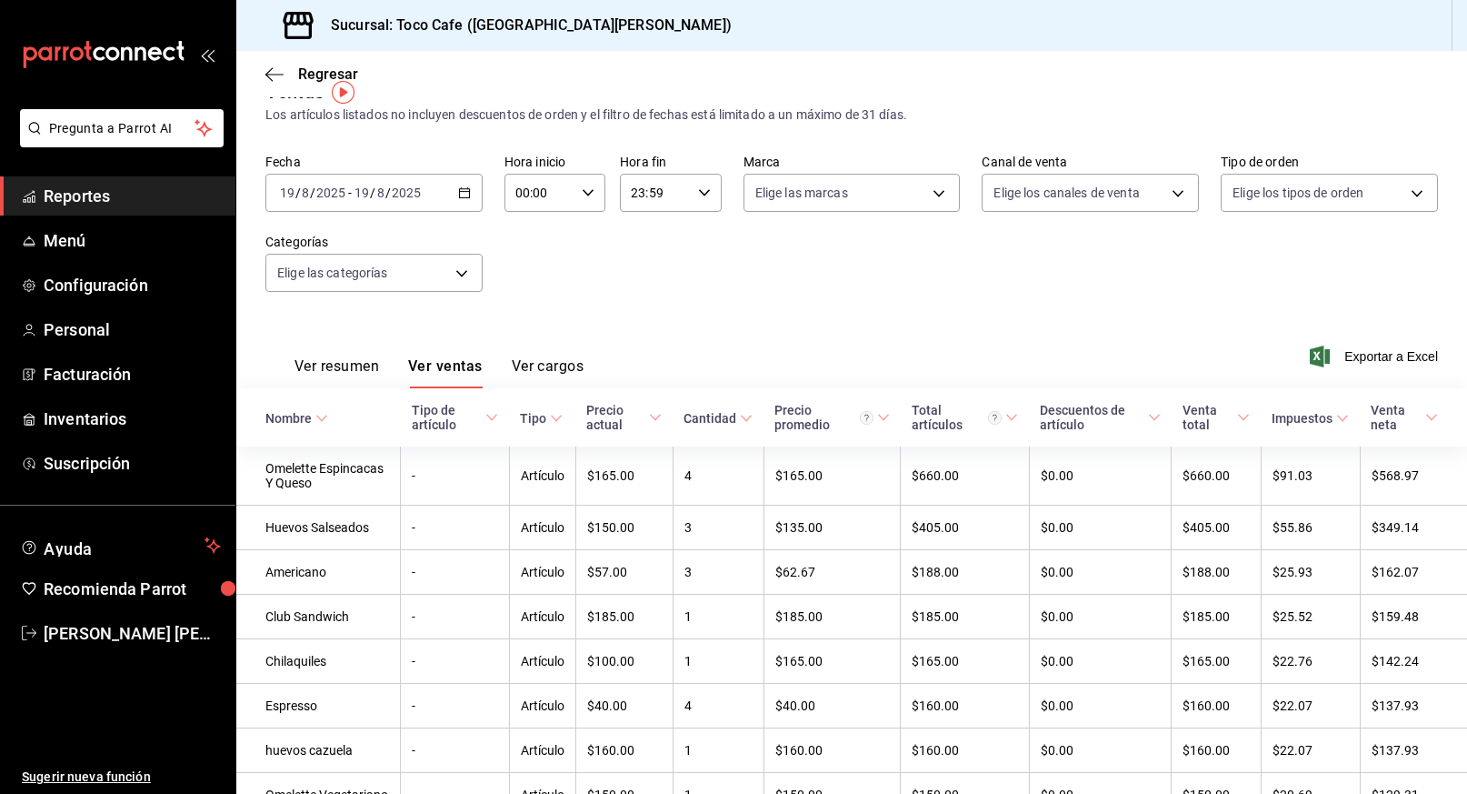
click at [551, 362] on button "Ver cargos" at bounding box center [548, 372] width 73 height 31
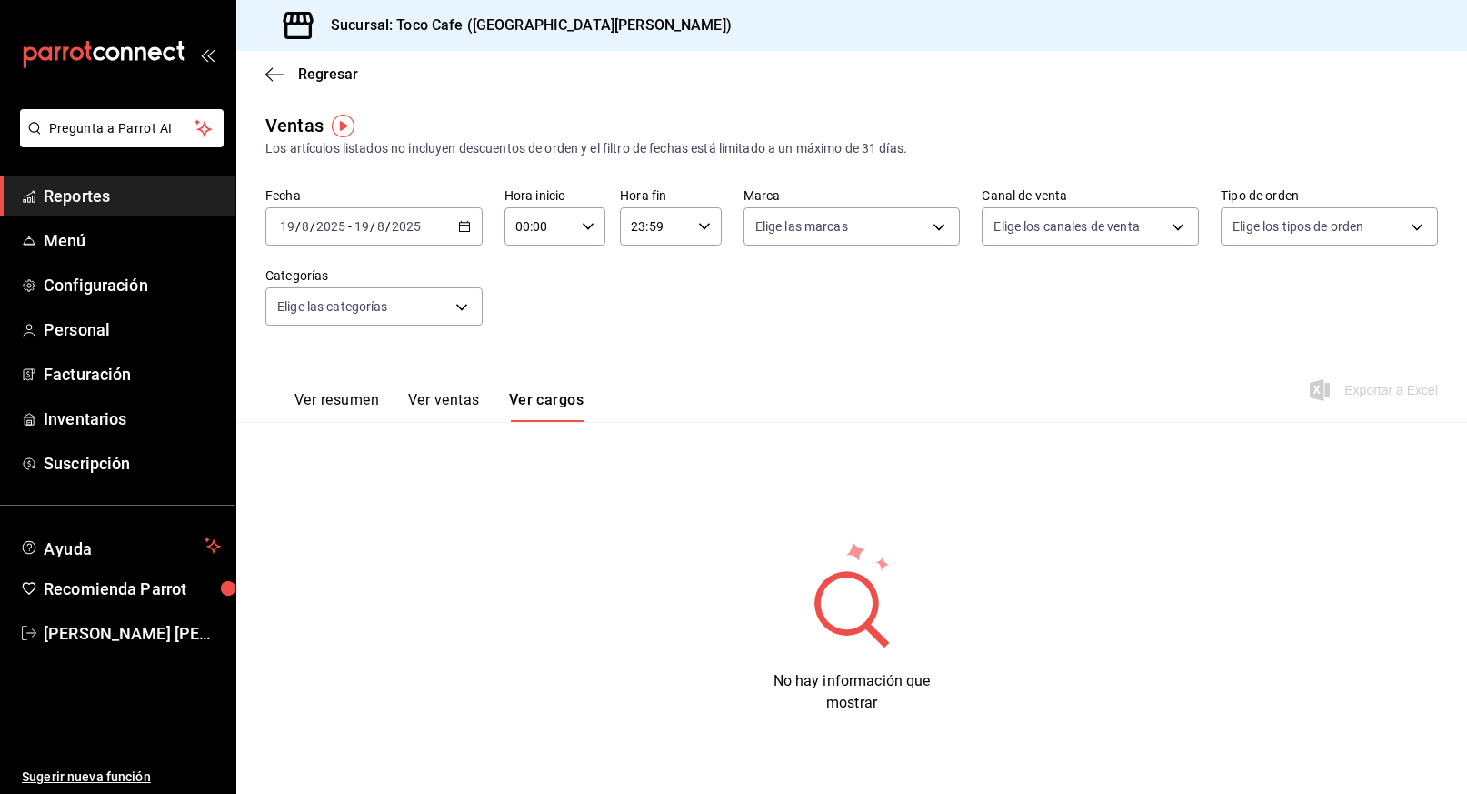
click at [344, 394] on button "Ver resumen" at bounding box center [337, 406] width 85 height 31
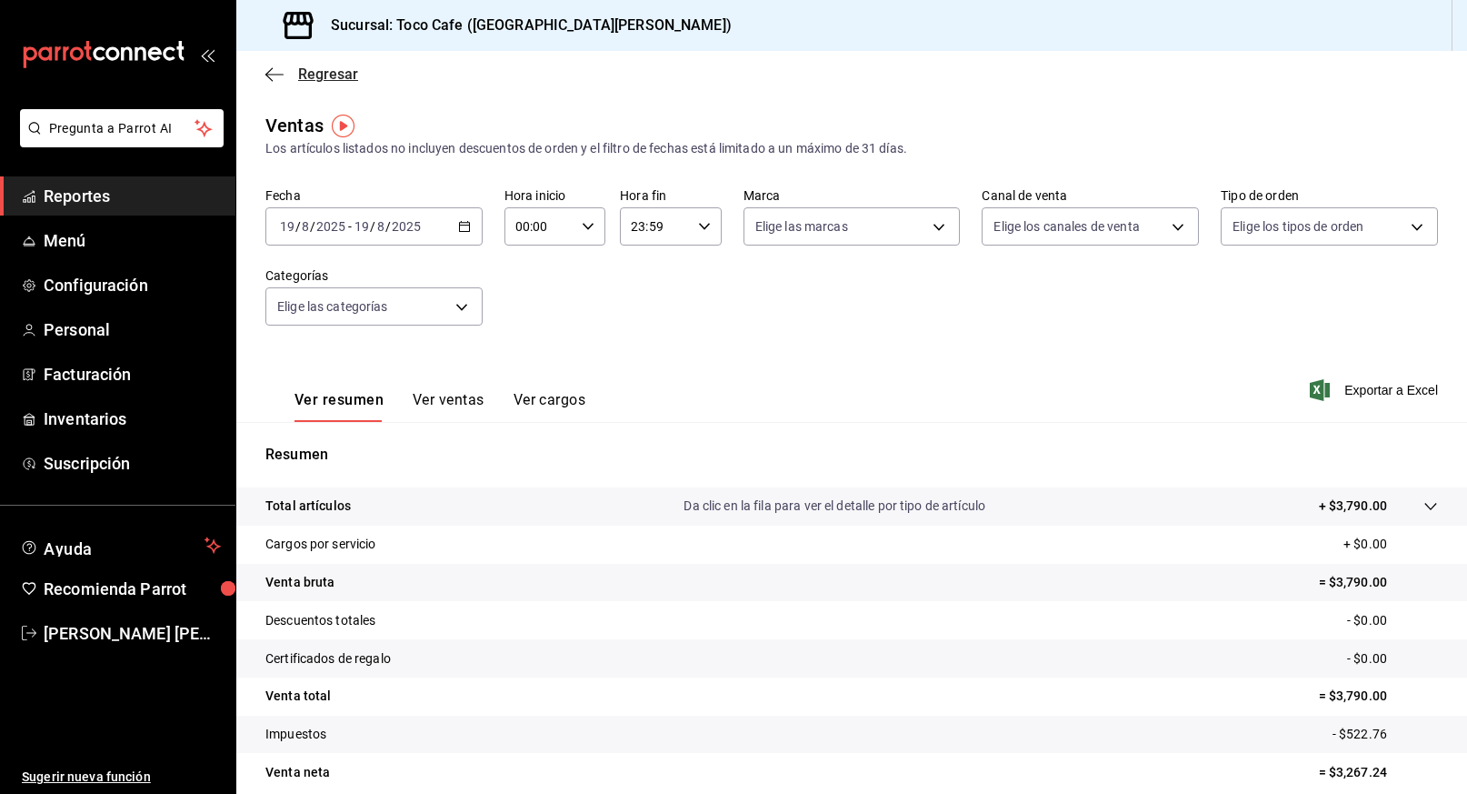
click at [277, 69] on icon "button" at bounding box center [274, 74] width 18 height 16
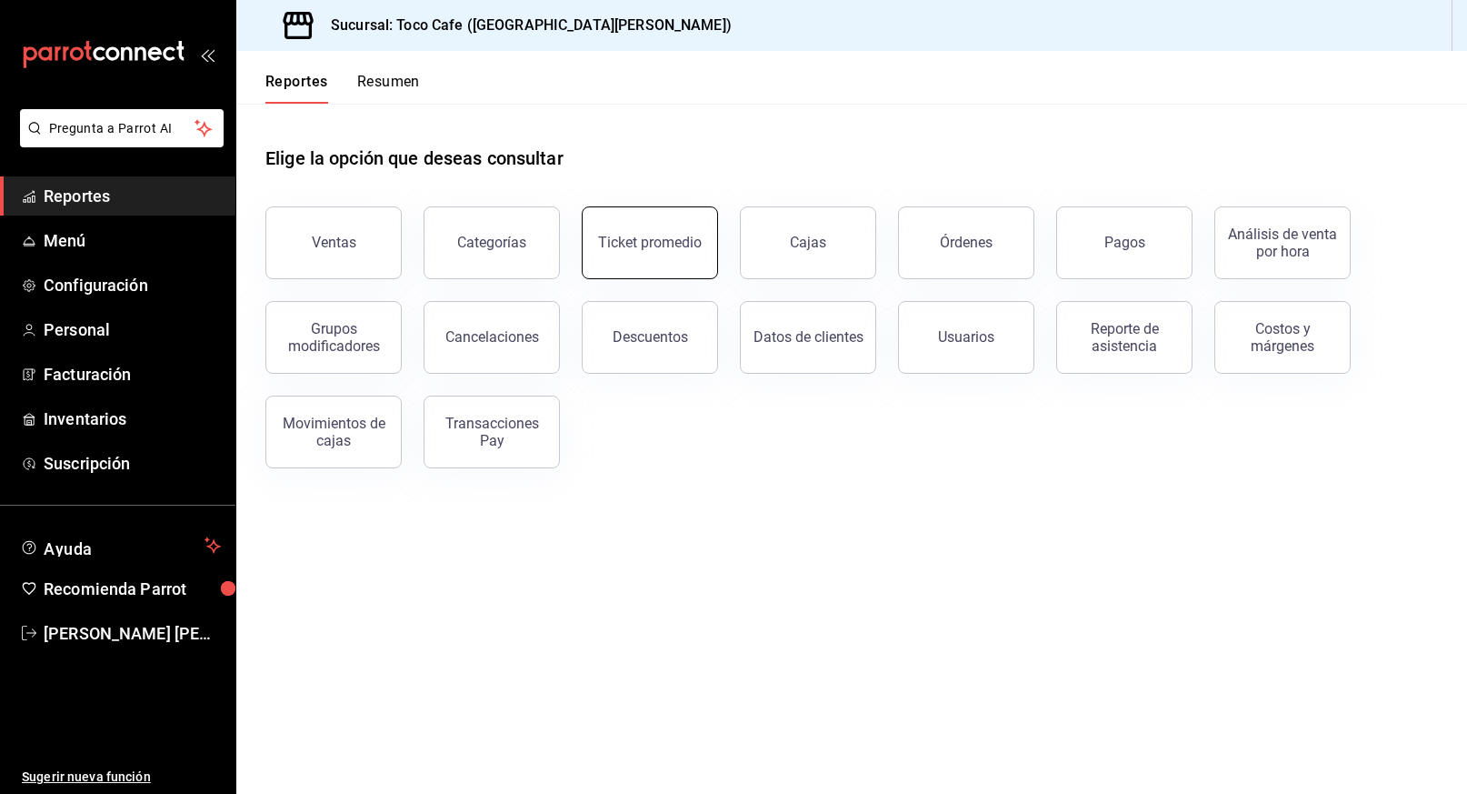
click at [653, 255] on button "Ticket promedio" at bounding box center [650, 242] width 136 height 73
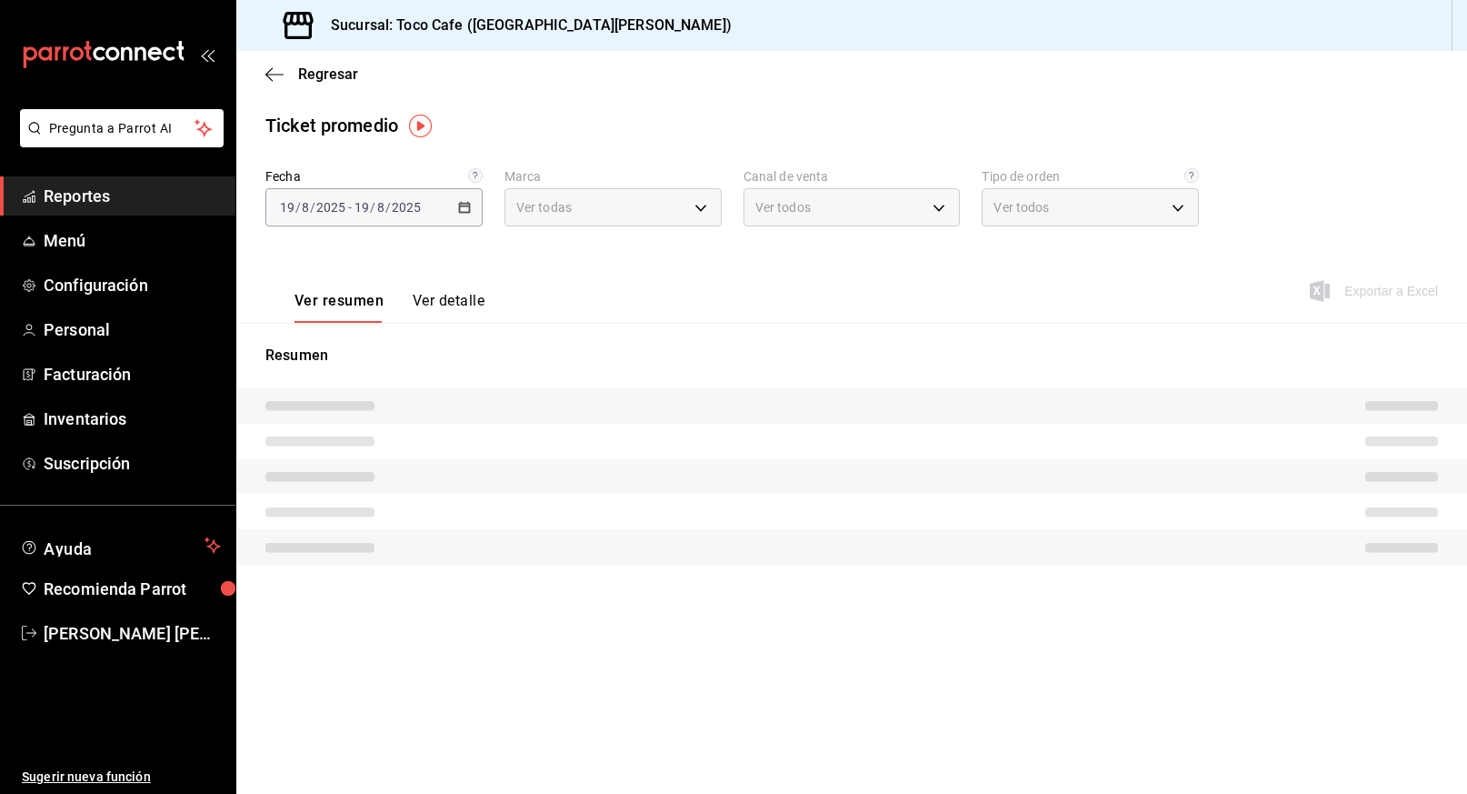
type input "fdea7fe2-7329-4e81-9849-ffa9d0970793"
type input "PARROT,UBER_EATS,RAPPI,DIDI_FOOD,ONLINE"
type input "c12429d9-aba4-4405-bc56-09495f956521,144b5bbe-f5e4-47e1-84a8-457512dbd7f3,1261d…"
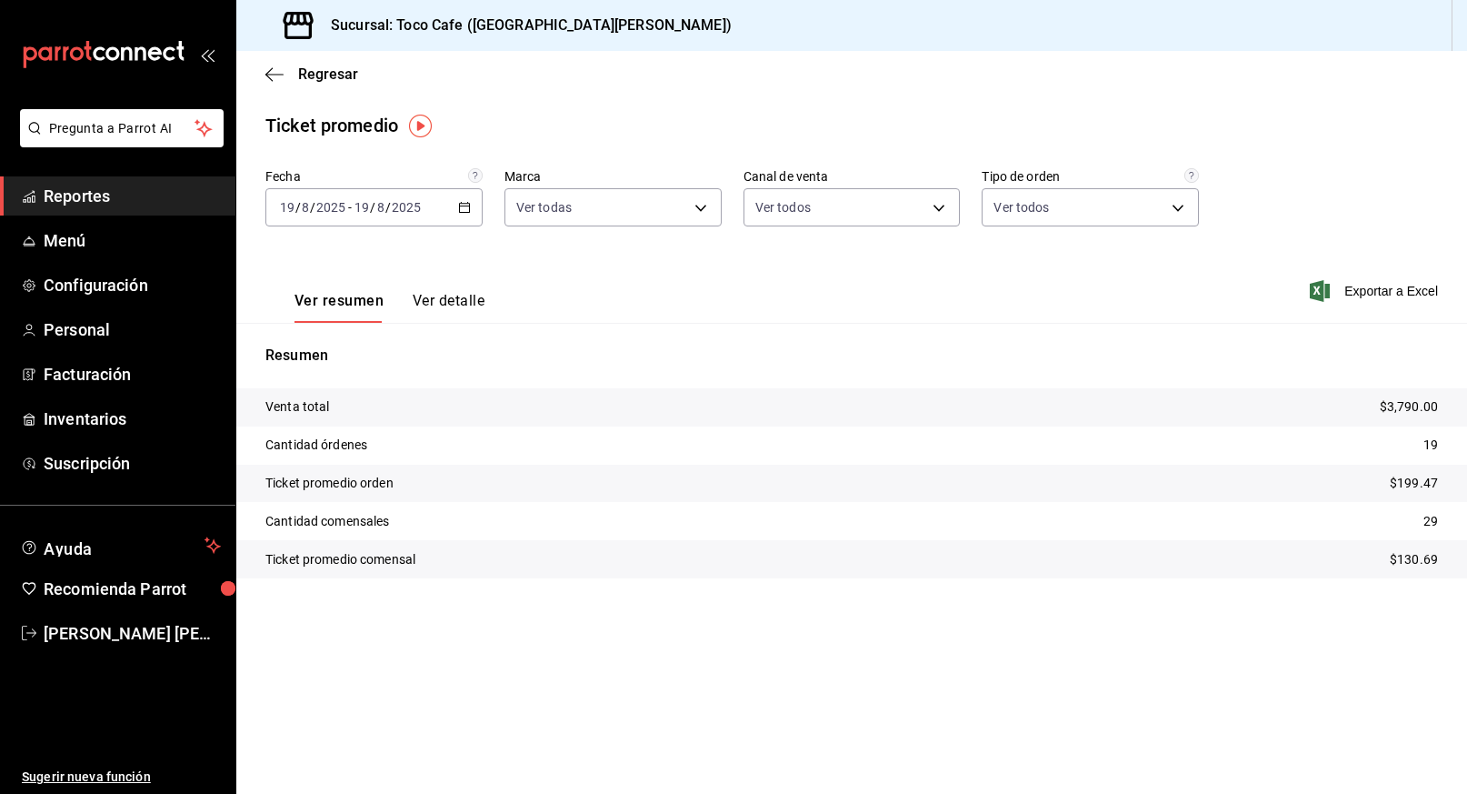
click at [452, 301] on button "Ver detalle" at bounding box center [449, 307] width 72 height 31
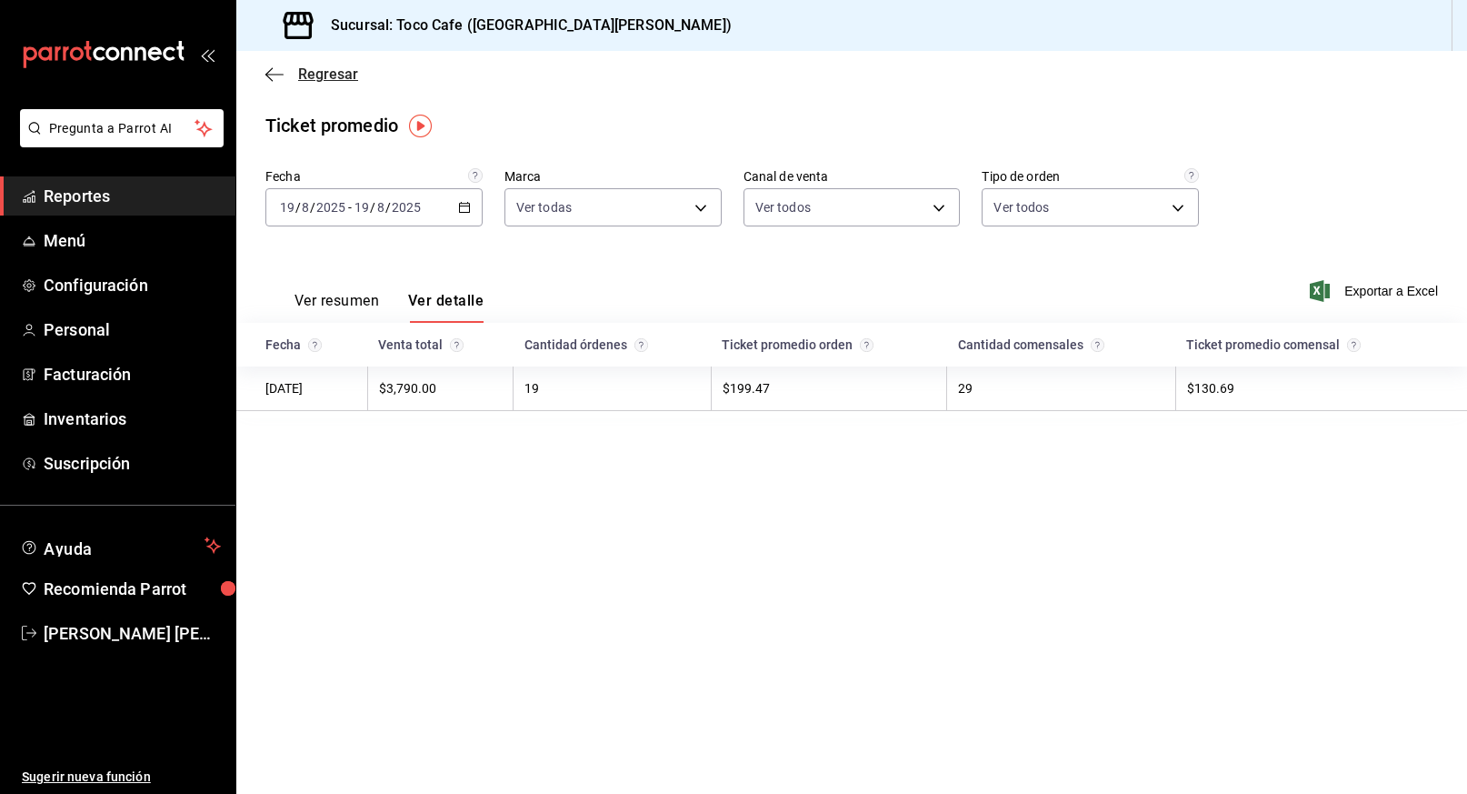
click at [281, 72] on icon "button" at bounding box center [274, 74] width 18 height 16
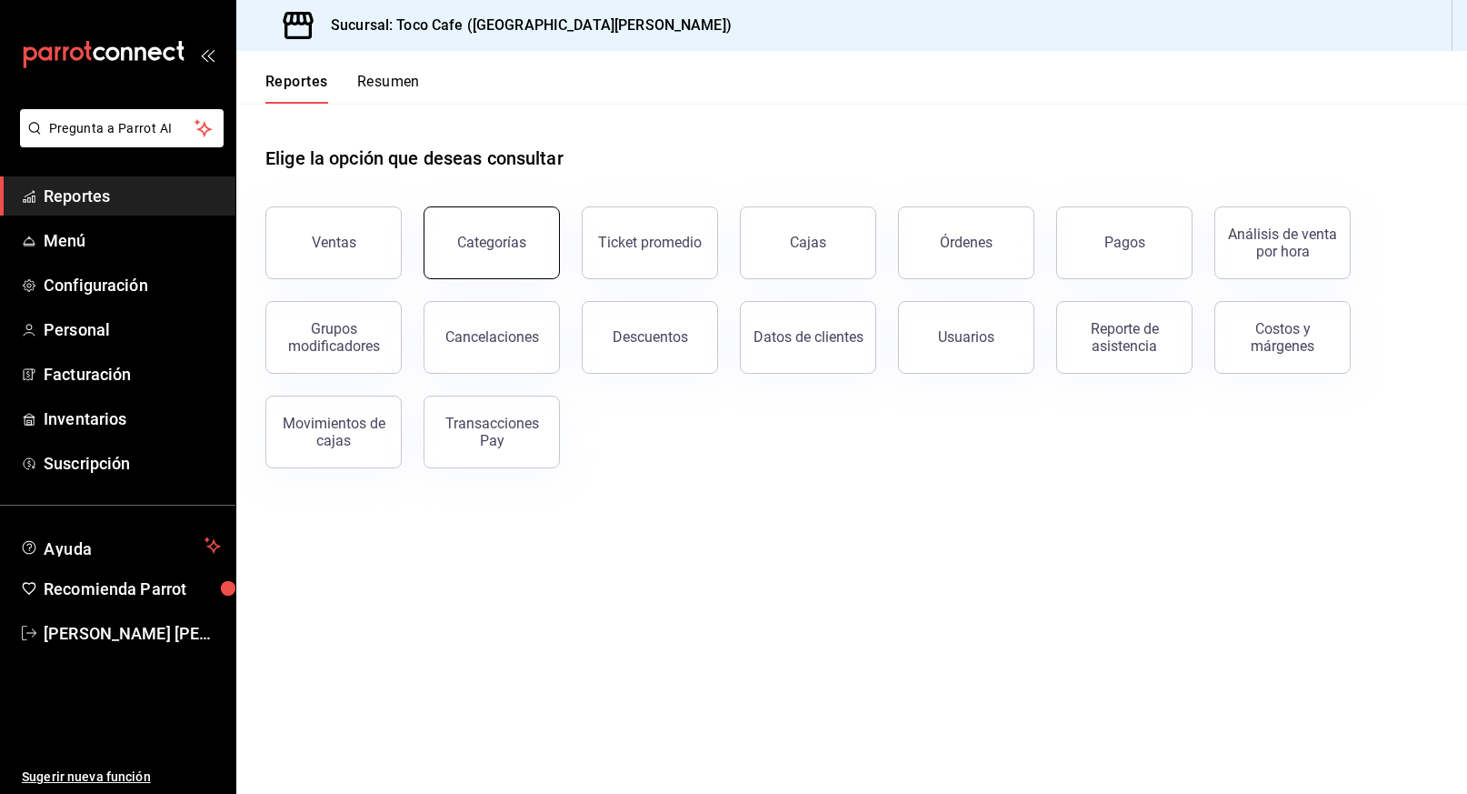
click at [508, 248] on div "Categorías" at bounding box center [491, 242] width 69 height 17
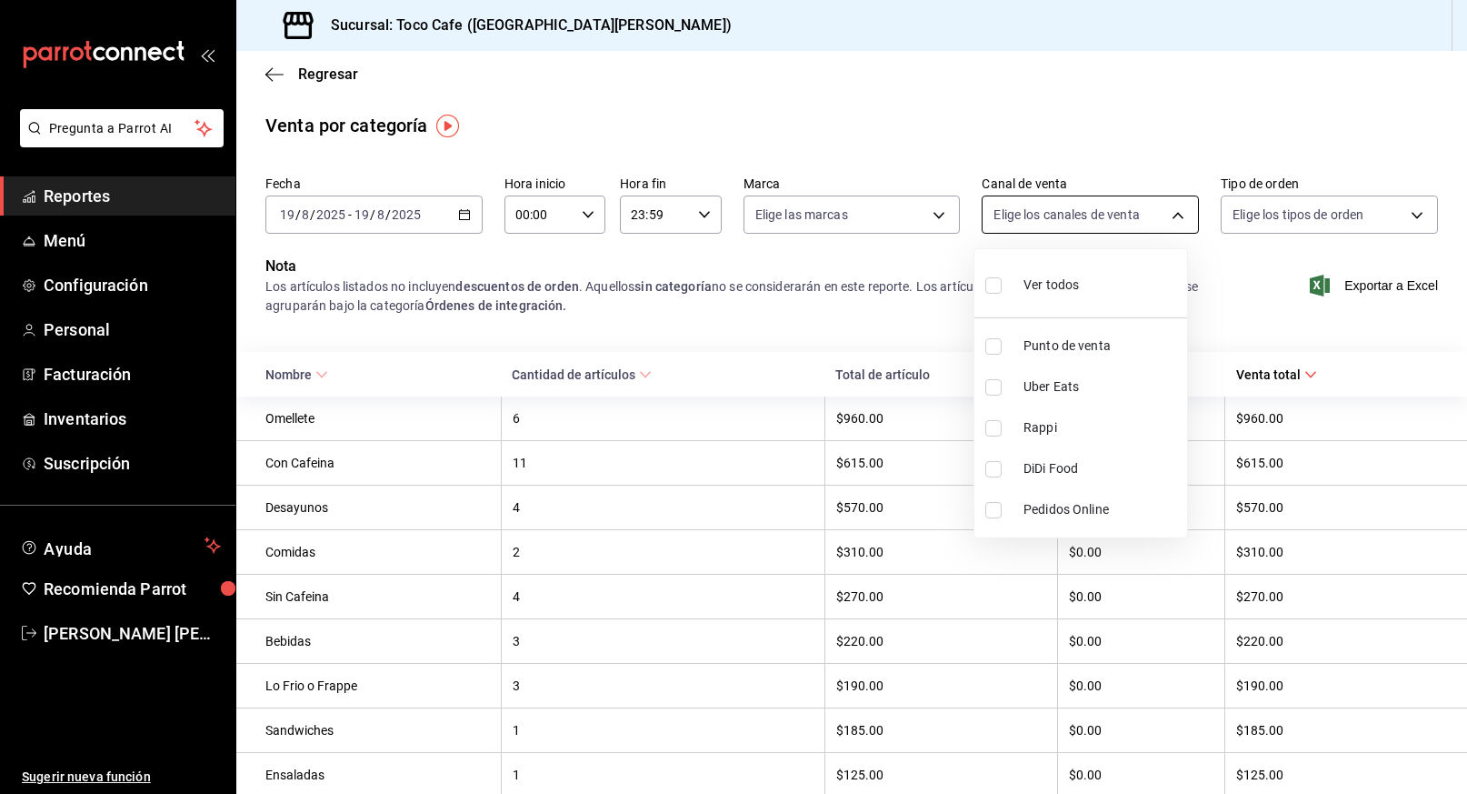
click at [1166, 211] on body "Pregunta a Parrot AI Reportes Menú Configuración Personal Facturación Inventari…" at bounding box center [733, 397] width 1467 height 794
click at [1162, 133] on div at bounding box center [733, 397] width 1467 height 794
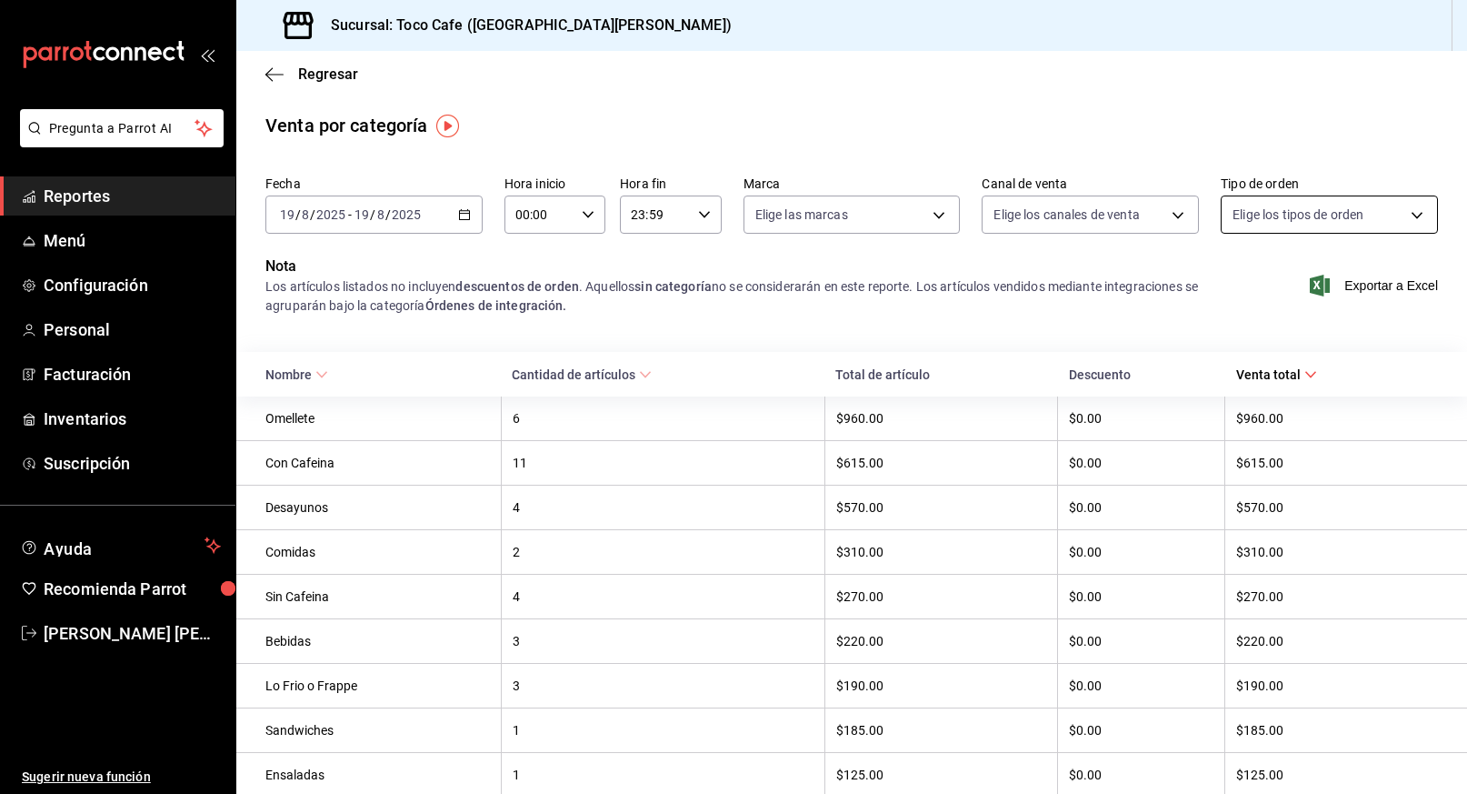
click at [1404, 215] on body "Pregunta a Parrot AI Reportes Menú Configuración Personal Facturación Inventari…" at bounding box center [733, 397] width 1467 height 794
click at [888, 241] on div at bounding box center [733, 397] width 1467 height 794
click at [269, 72] on icon "button" at bounding box center [274, 74] width 18 height 16
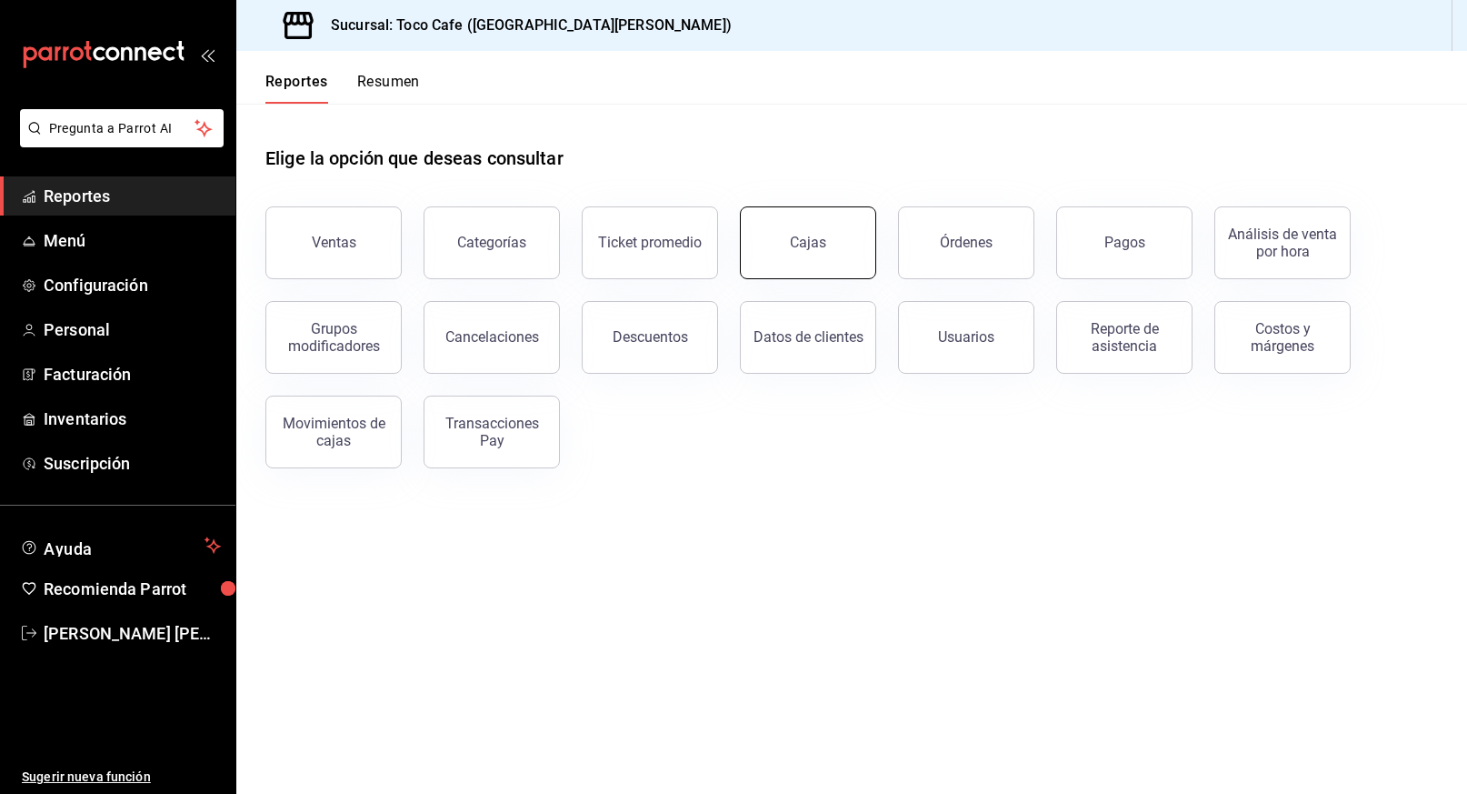
click at [816, 247] on div "Cajas" at bounding box center [808, 242] width 36 height 17
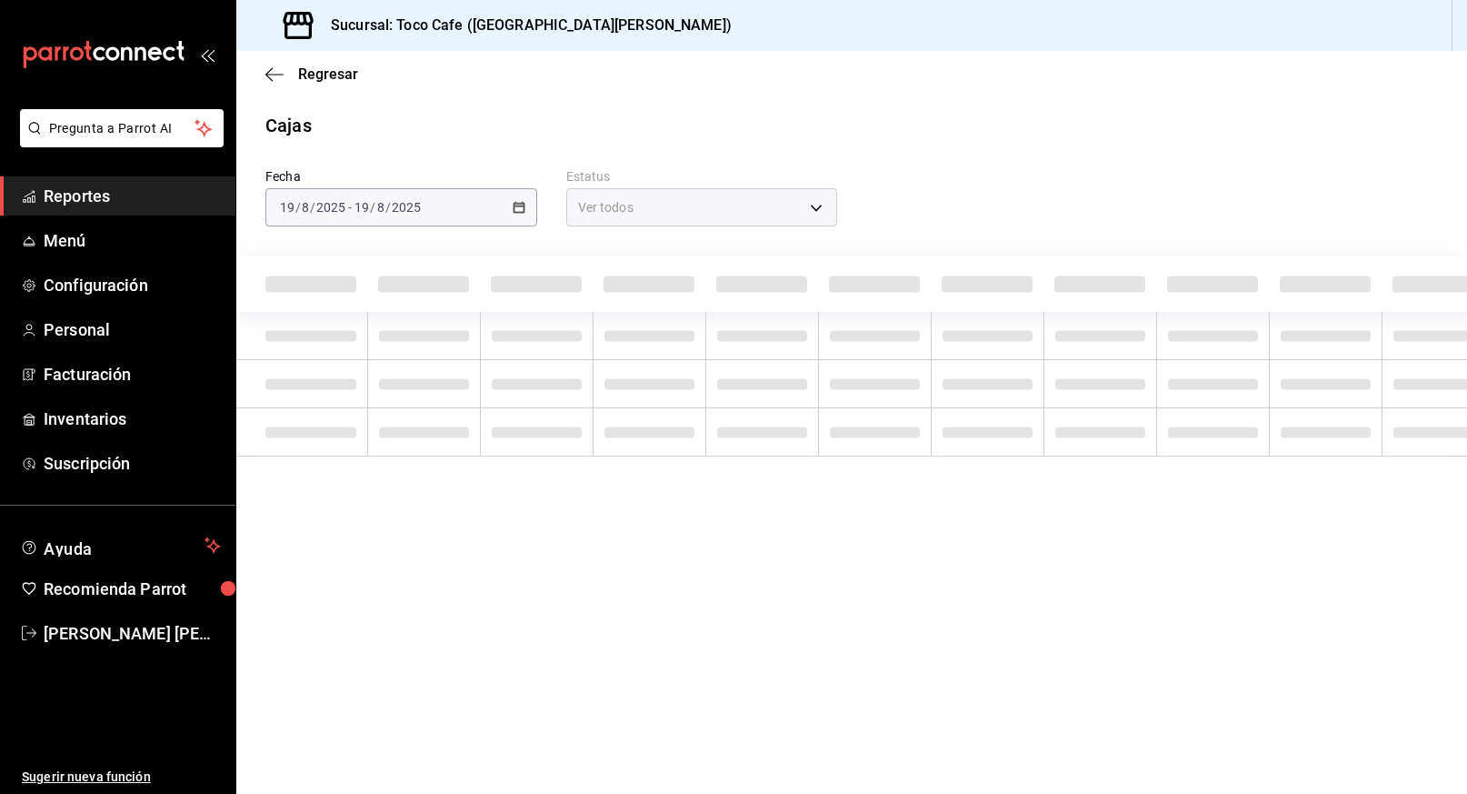
click at [816, 247] on div "Fecha [DATE] [DATE] - [DATE] [DATE] Estatus Ver todos ALL" at bounding box center [851, 297] width 1173 height 317
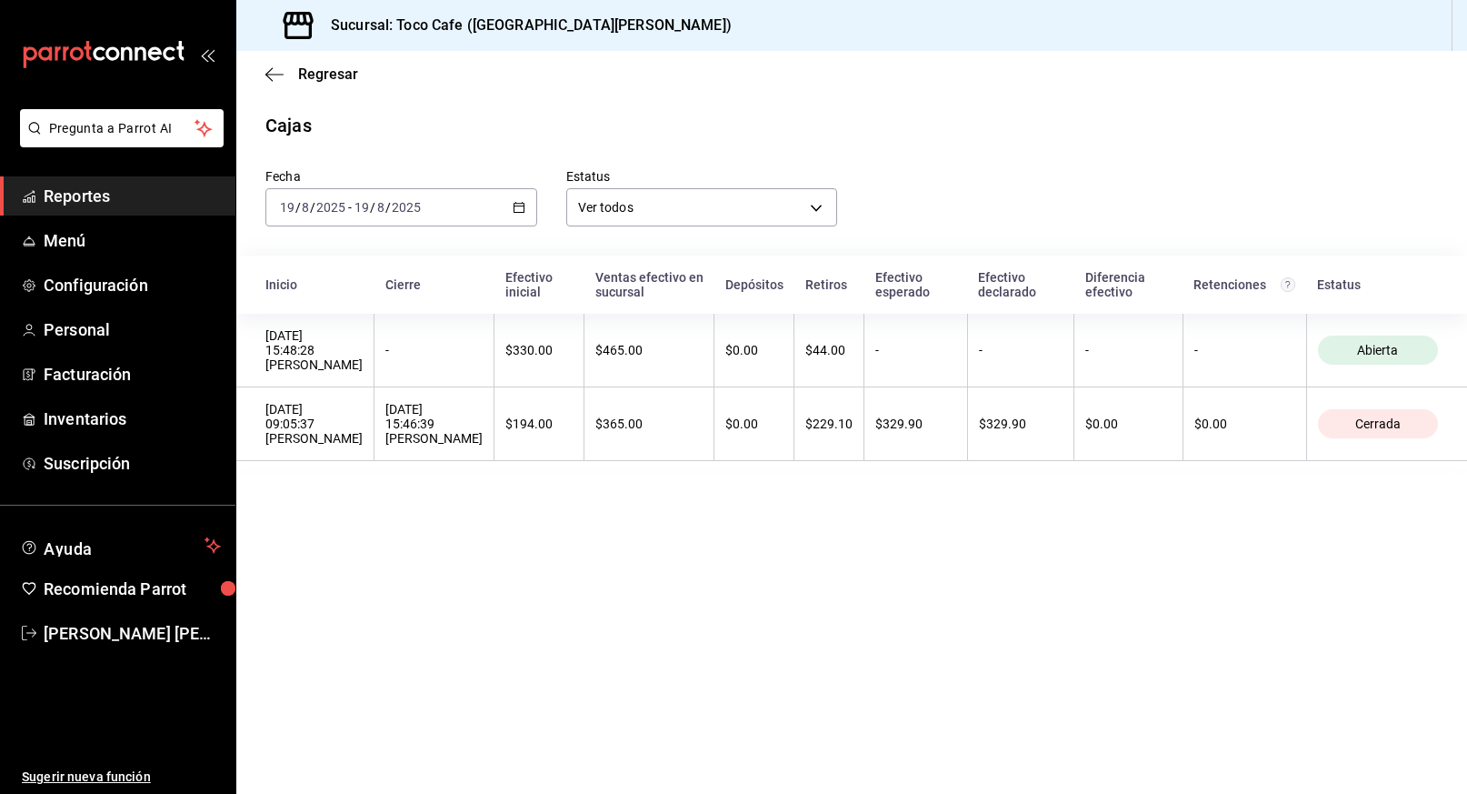
click at [150, 197] on span "Reportes" at bounding box center [132, 196] width 177 height 25
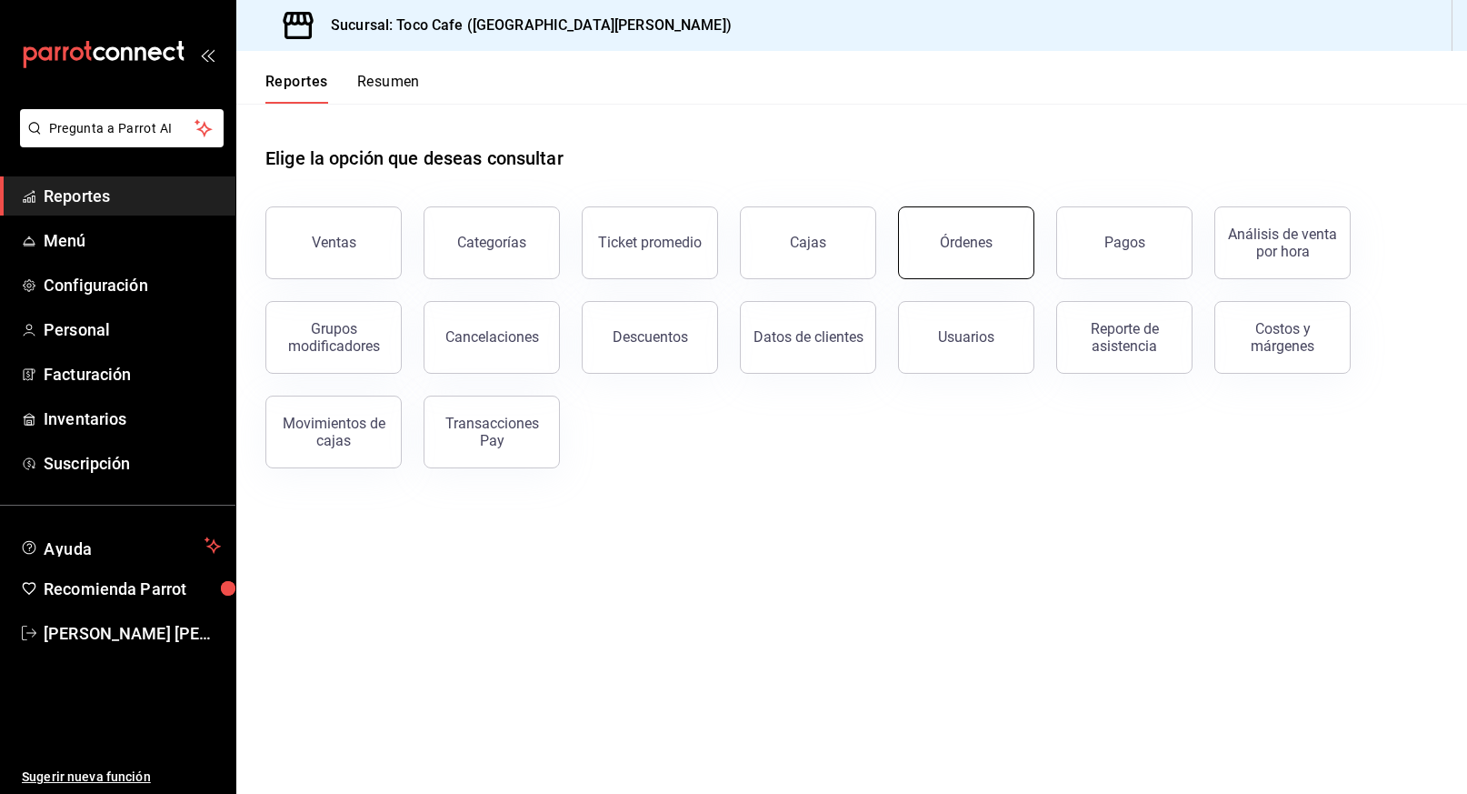
click at [968, 247] on div "Órdenes" at bounding box center [966, 242] width 53 height 17
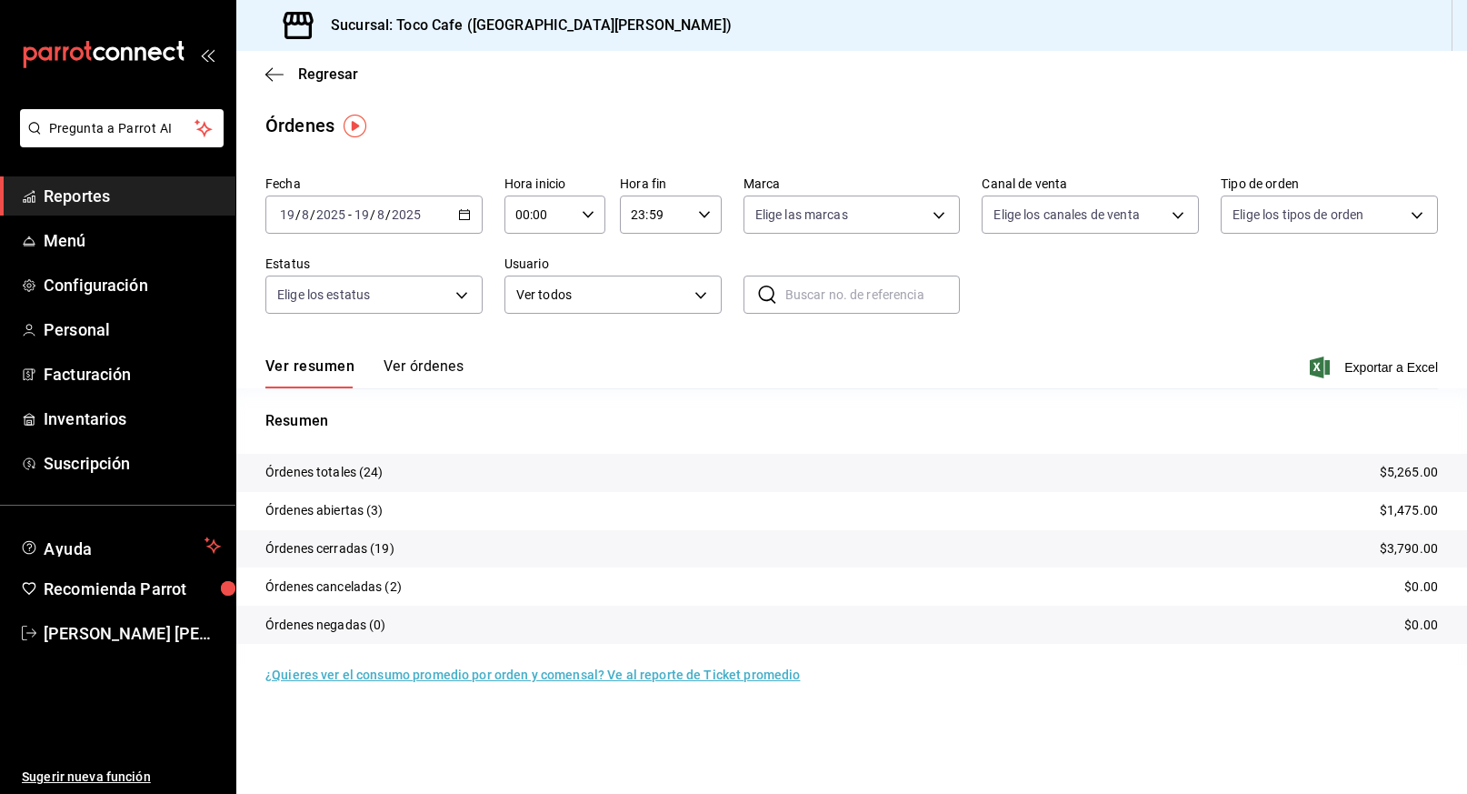
click at [434, 366] on button "Ver órdenes" at bounding box center [424, 372] width 80 height 31
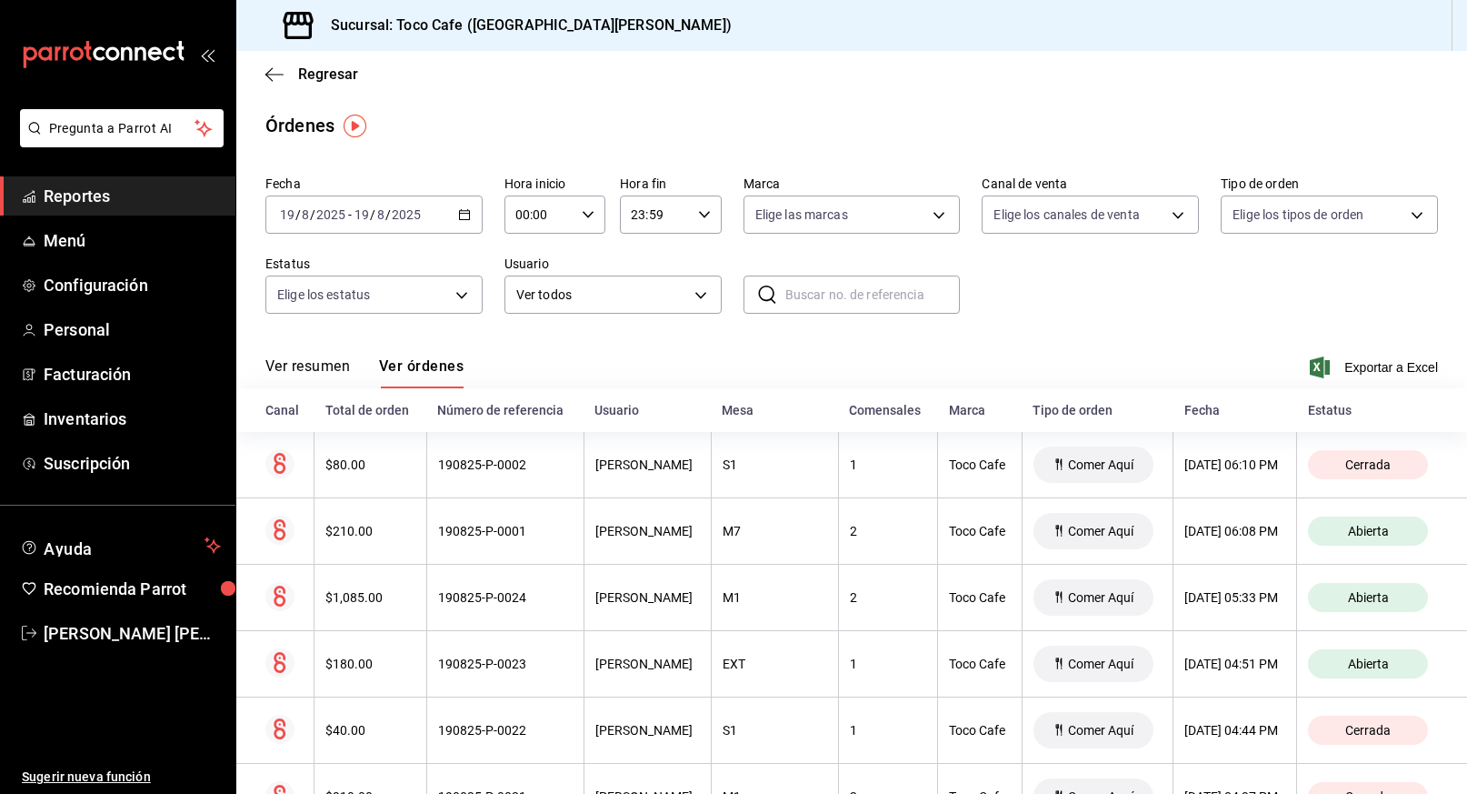
click at [462, 215] on icon "button" at bounding box center [464, 214] width 13 height 13
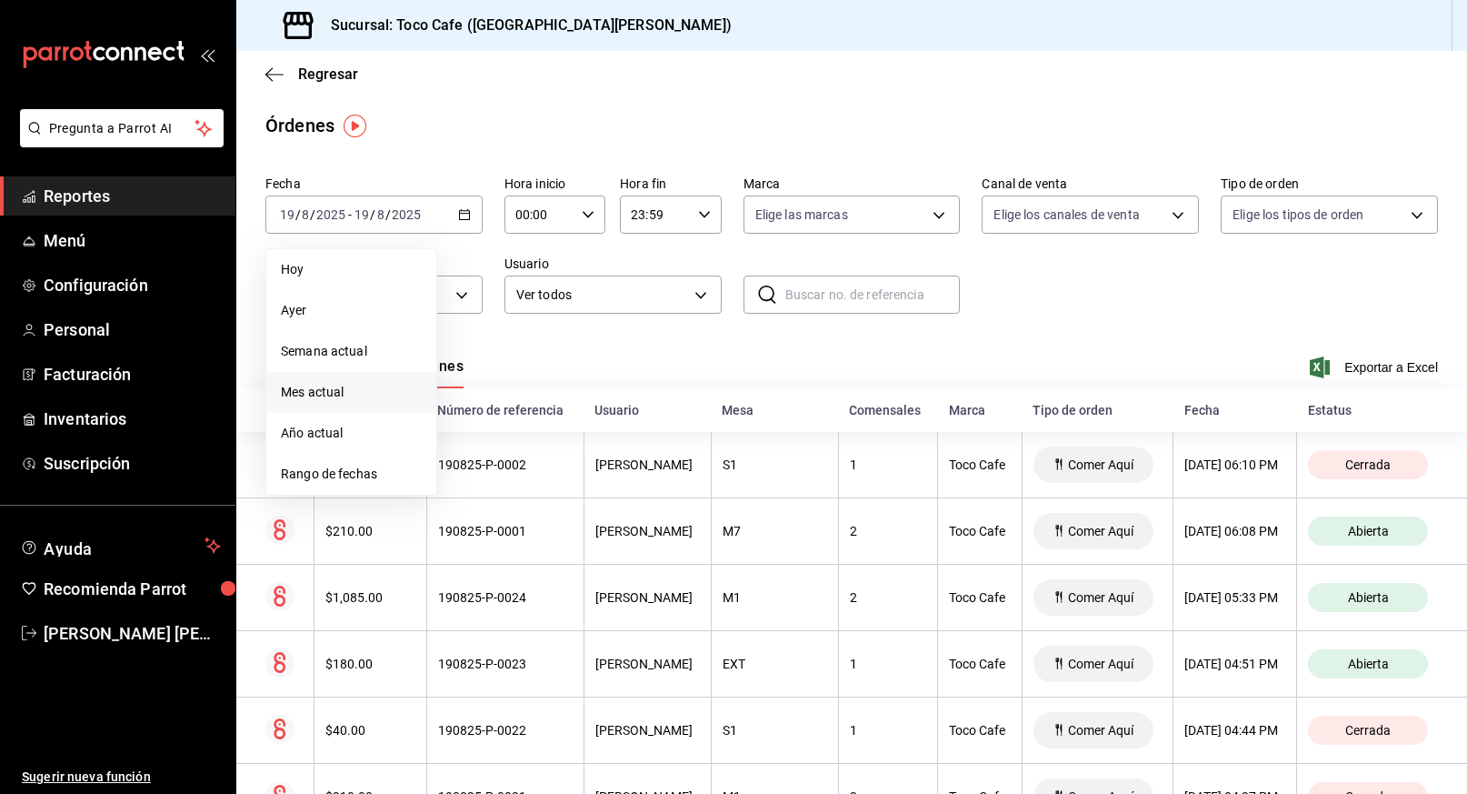
click at [350, 392] on span "Mes actual" at bounding box center [351, 392] width 141 height 19
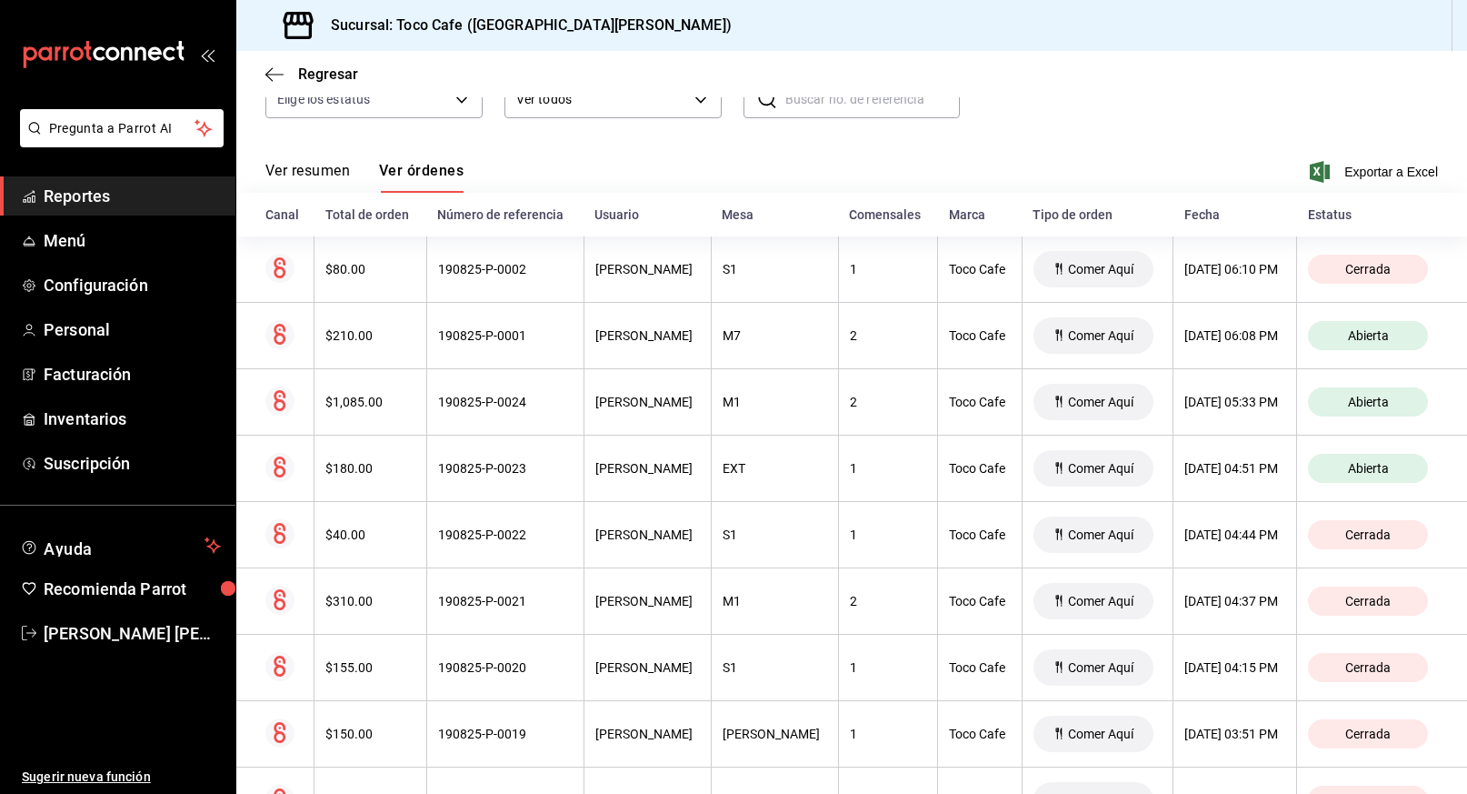
scroll to position [221, 0]
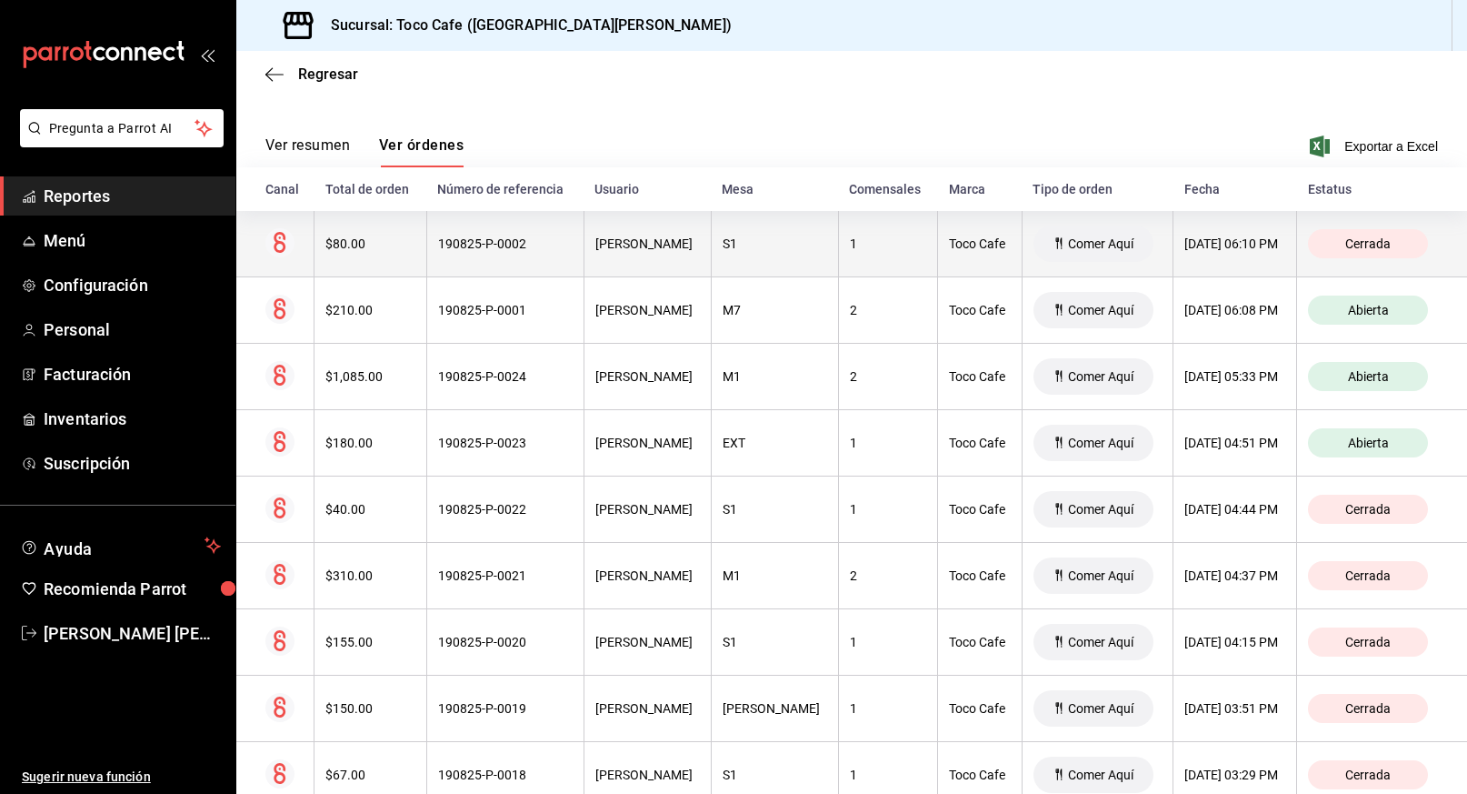
click at [1349, 245] on span "Cerrada" at bounding box center [1368, 243] width 60 height 15
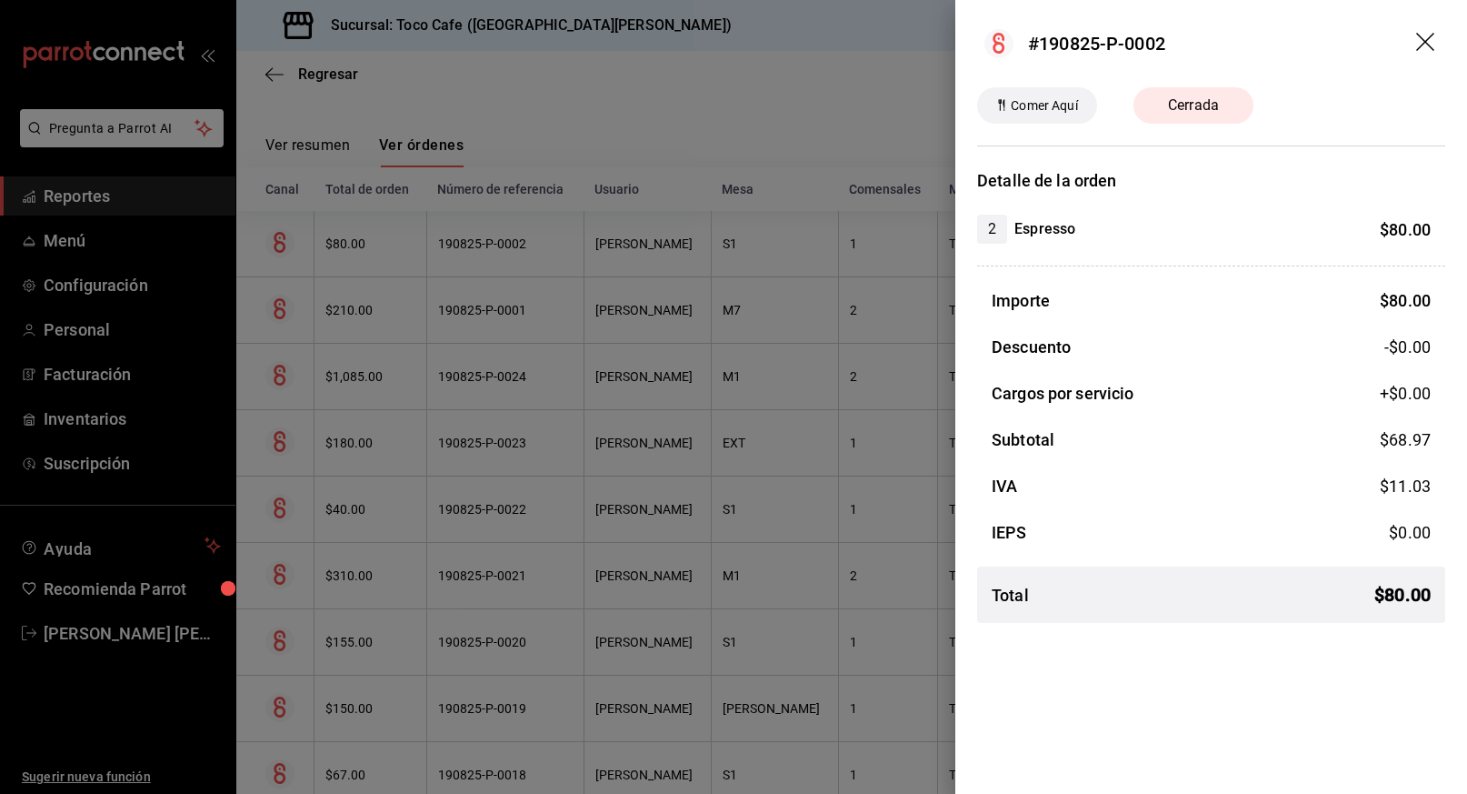
click at [1425, 36] on icon "drag" at bounding box center [1427, 44] width 22 height 22
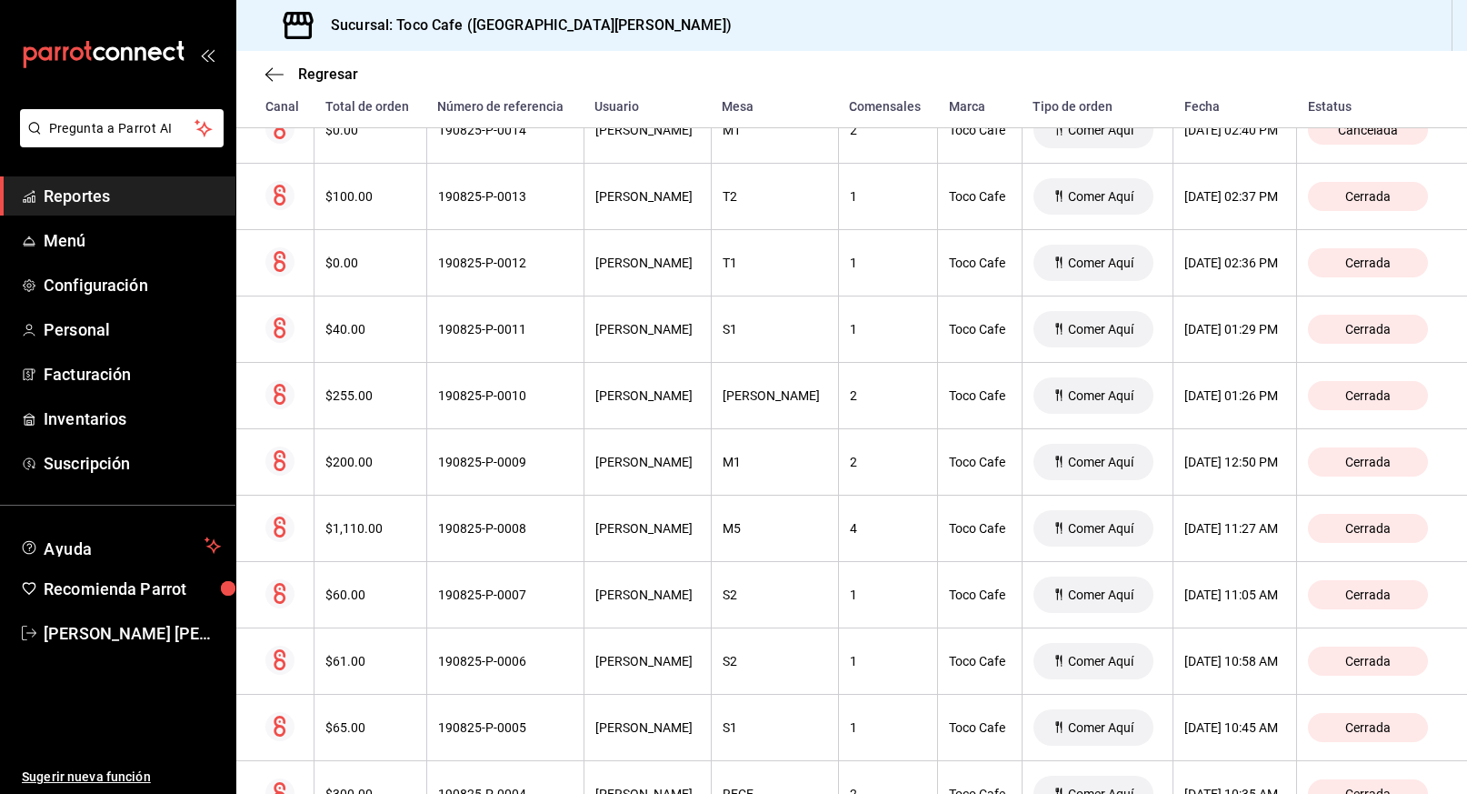
scroll to position [1222, 0]
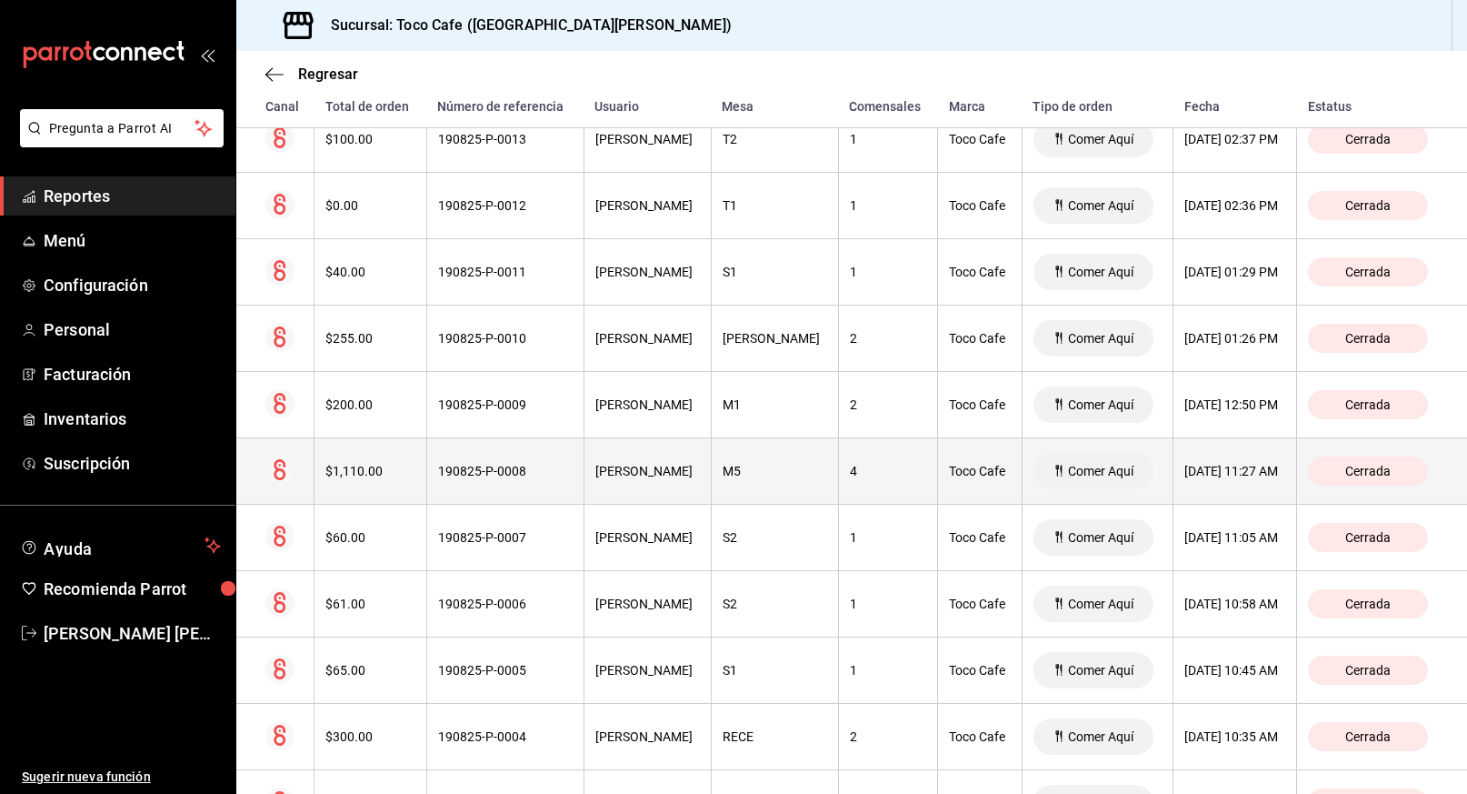
click at [1356, 470] on span "Cerrada" at bounding box center [1368, 471] width 60 height 15
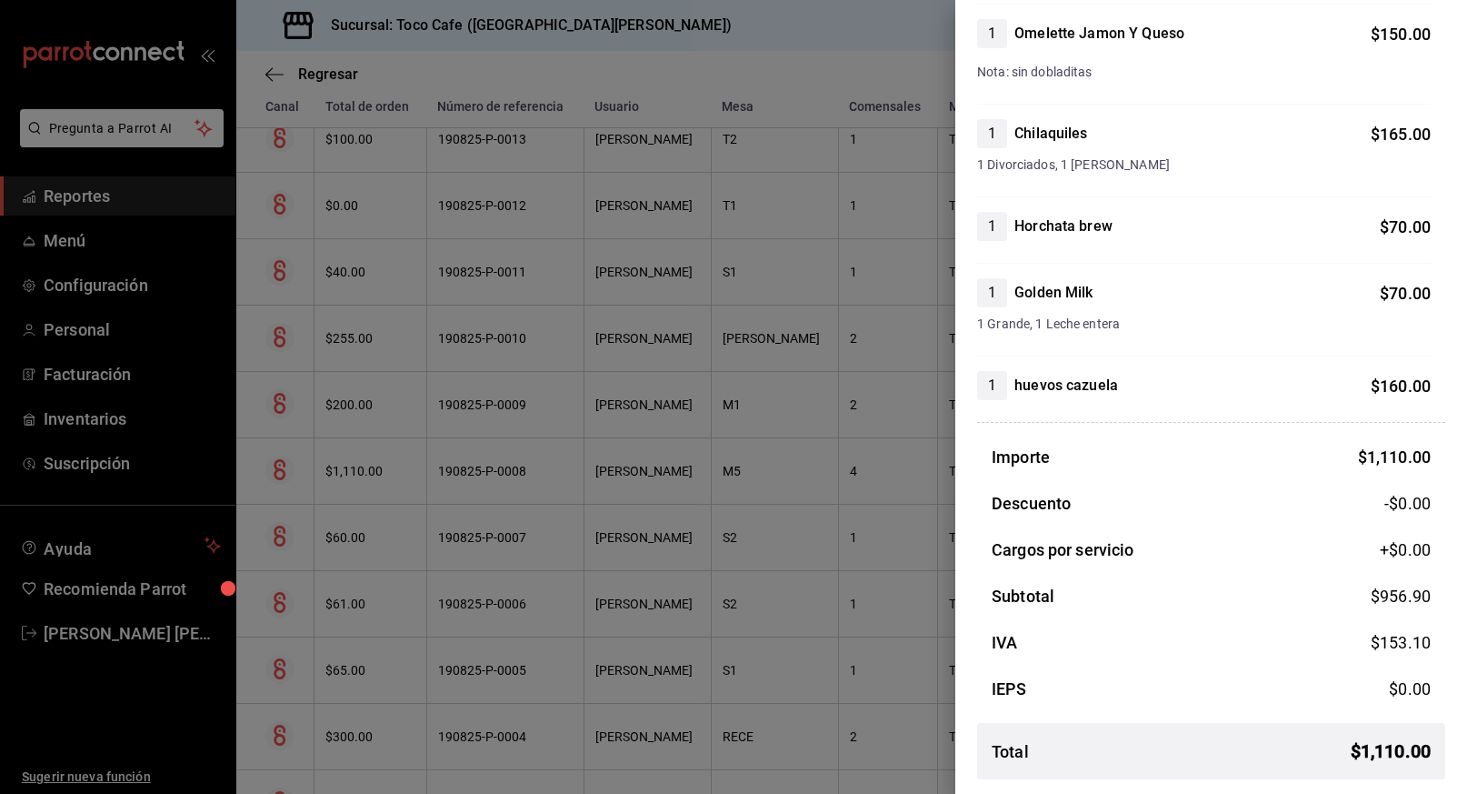
scroll to position [0, 0]
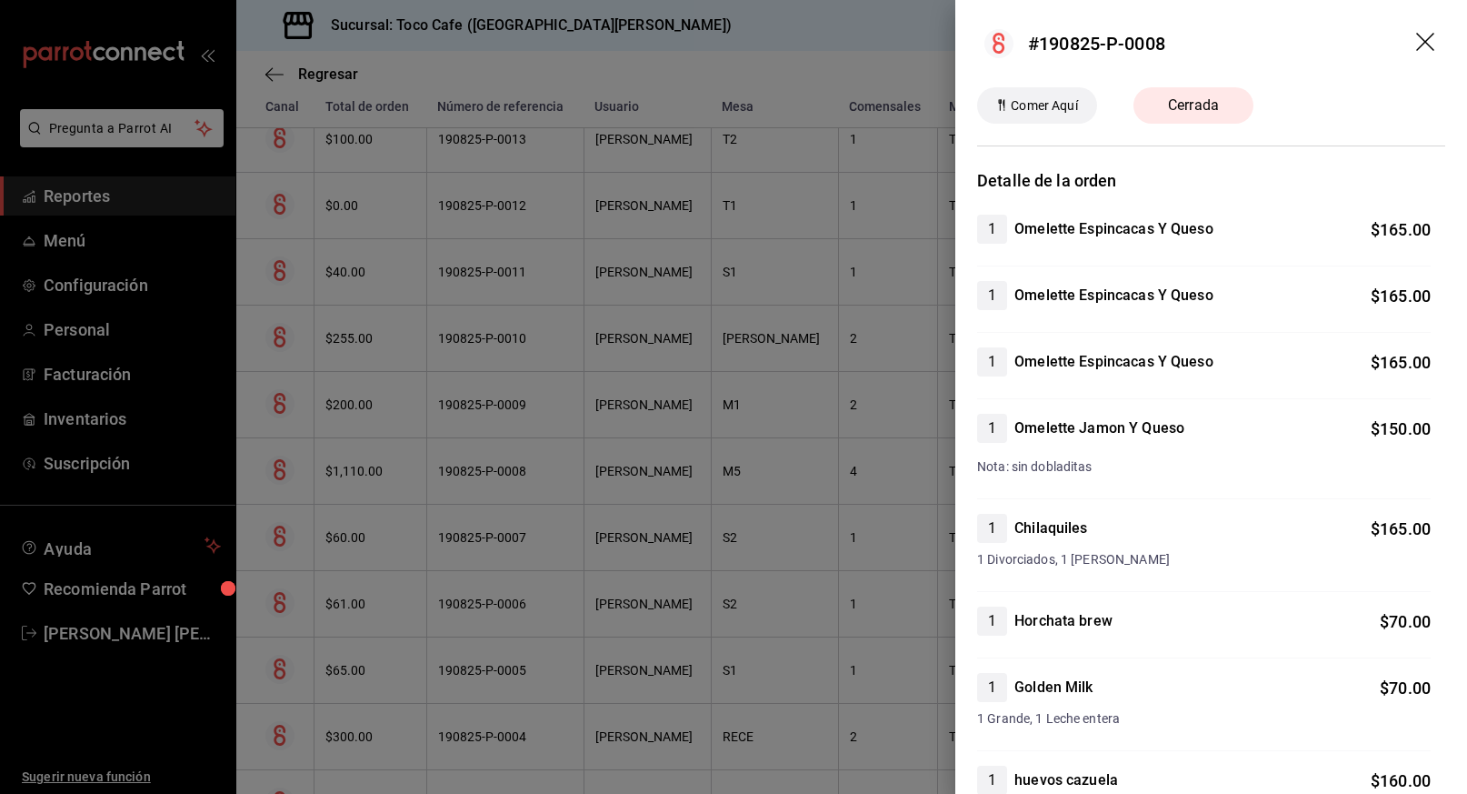
click at [1416, 39] on icon "drag" at bounding box center [1425, 42] width 18 height 18
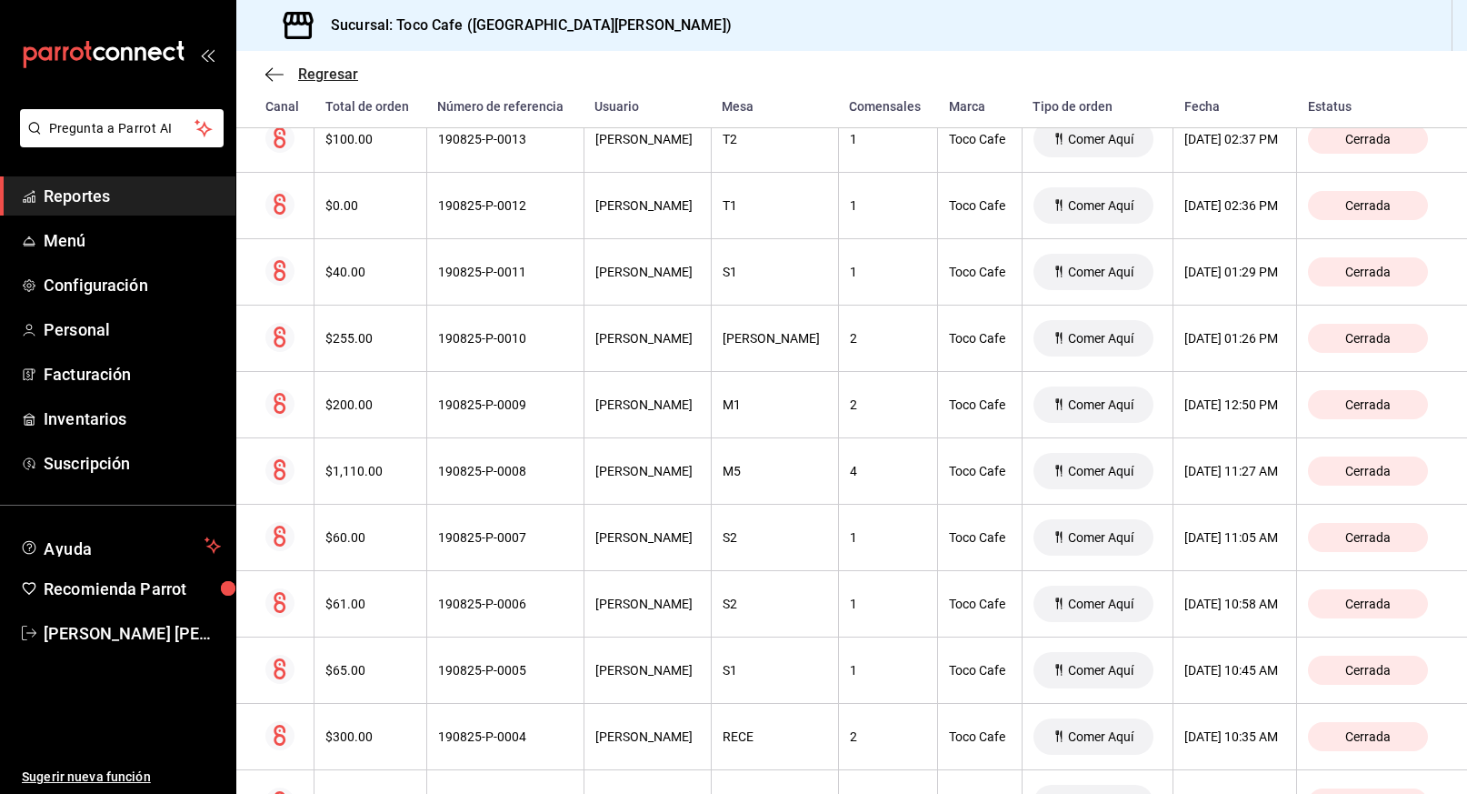
click at [310, 75] on span "Regresar" at bounding box center [328, 73] width 60 height 17
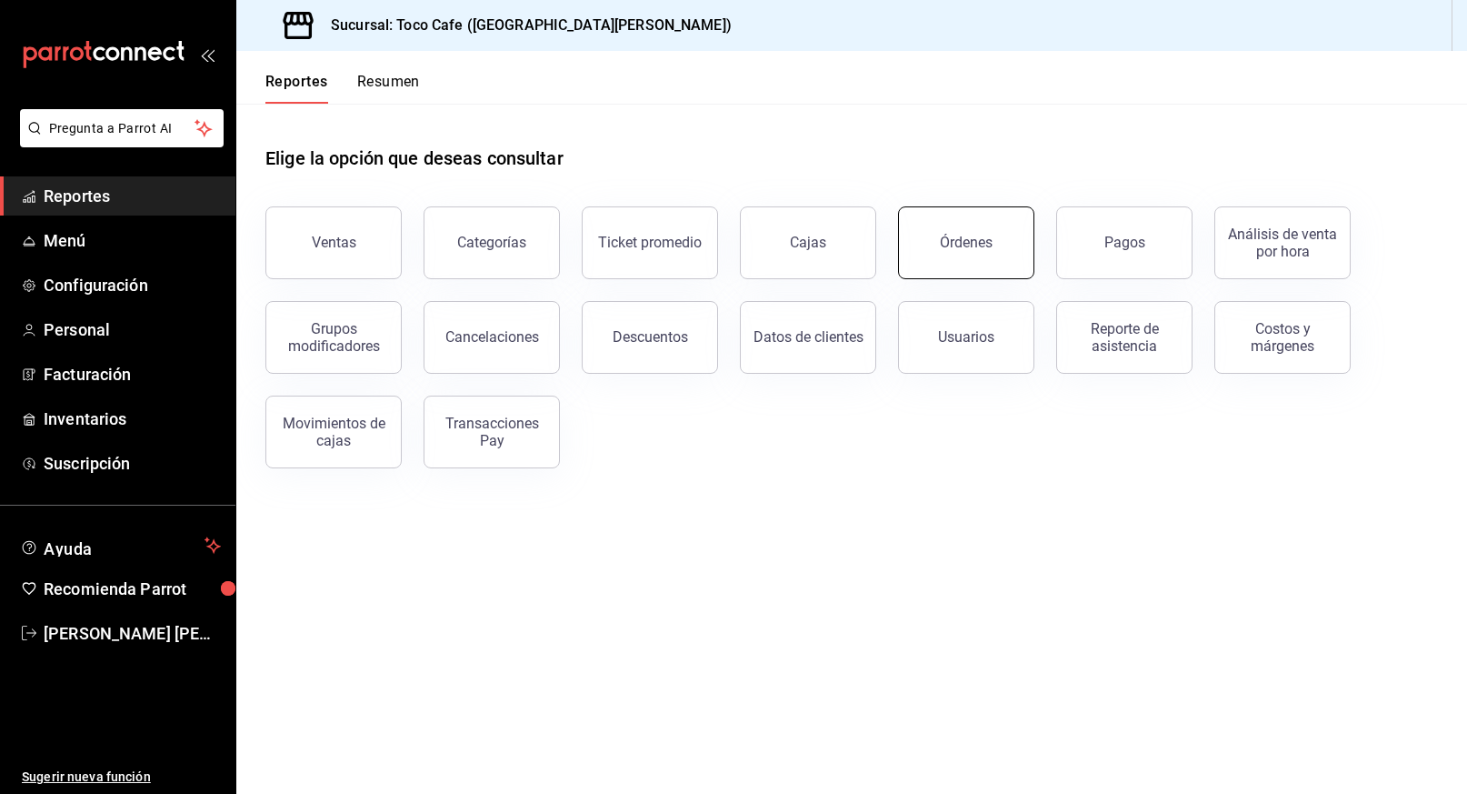
click at [978, 247] on div "Órdenes" at bounding box center [966, 242] width 53 height 17
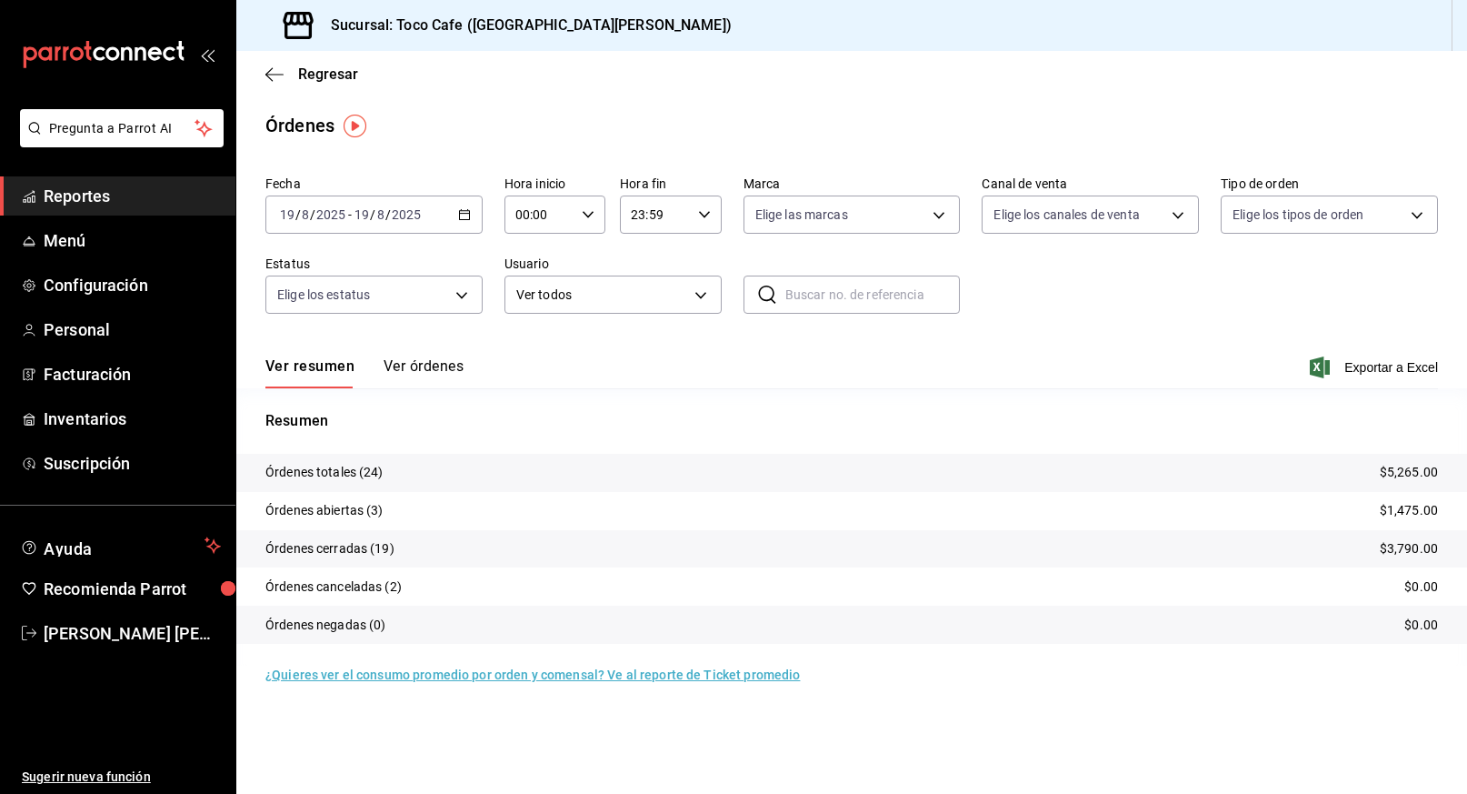
click at [426, 369] on button "Ver órdenes" at bounding box center [424, 372] width 80 height 31
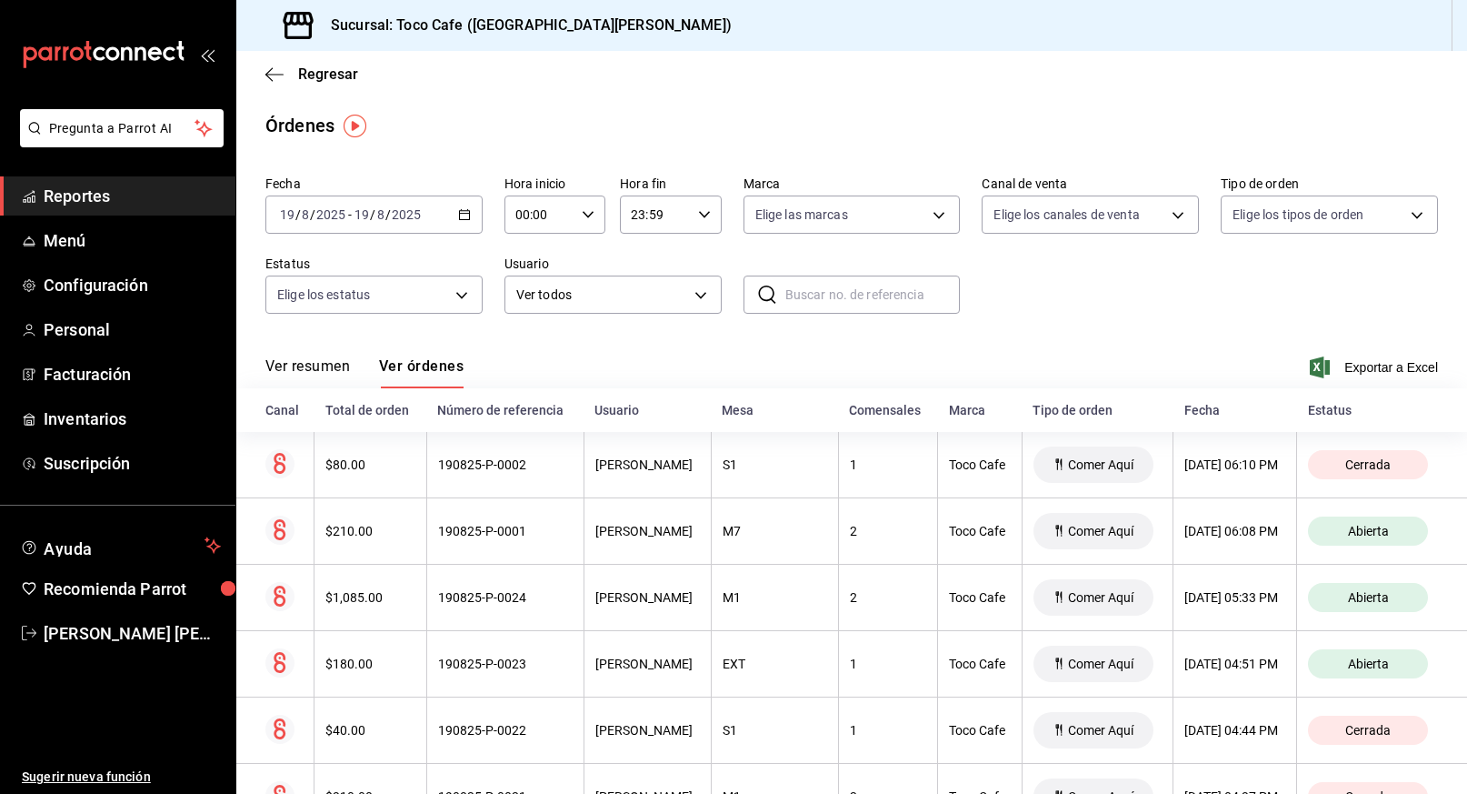
click at [463, 214] on icon "button" at bounding box center [464, 214] width 13 height 13
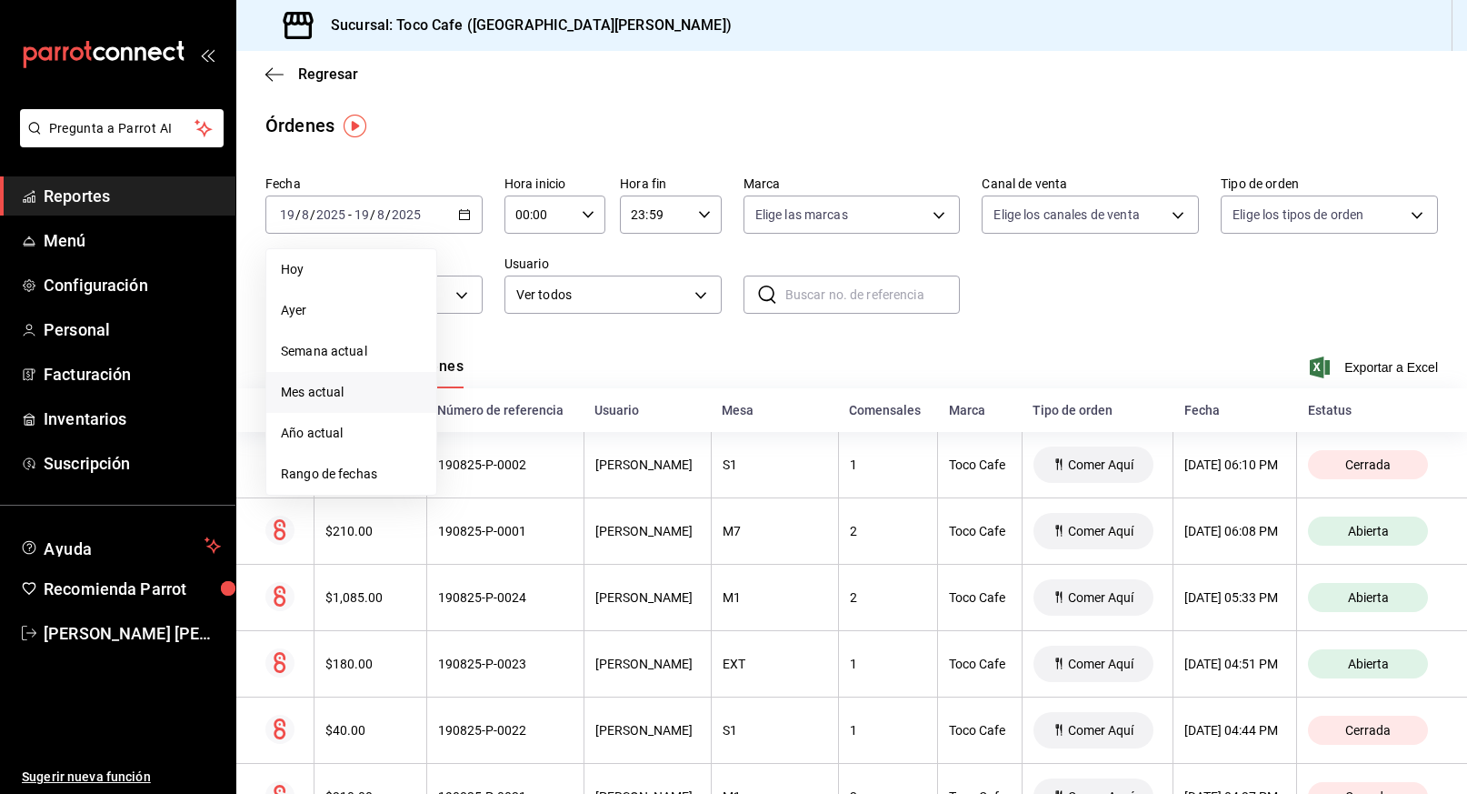
click at [364, 397] on span "Mes actual" at bounding box center [351, 392] width 141 height 19
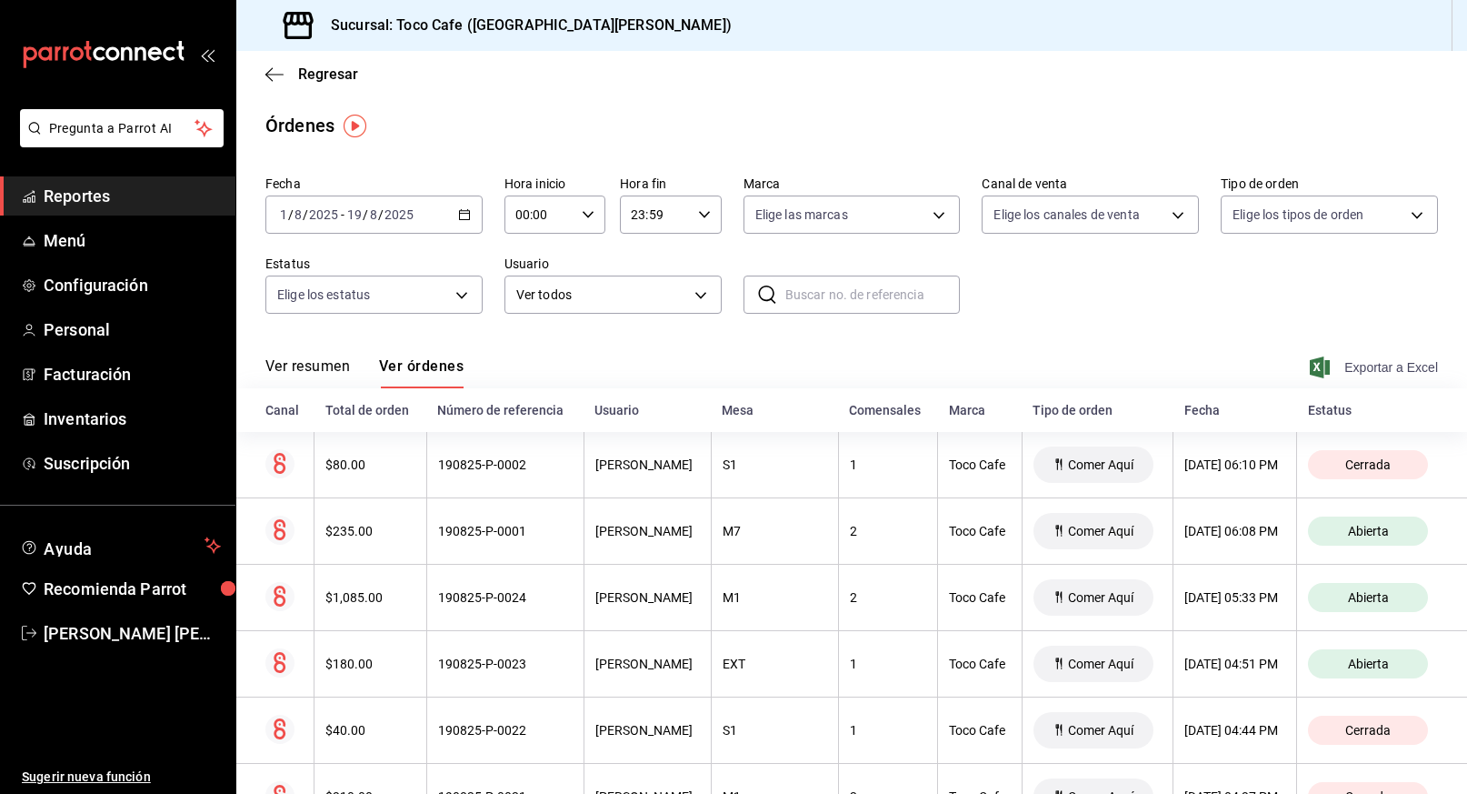
click at [1377, 365] on span "Exportar a Excel" at bounding box center [1375, 367] width 125 height 22
click at [141, 632] on span "[PERSON_NAME] [PERSON_NAME]" at bounding box center [132, 633] width 177 height 25
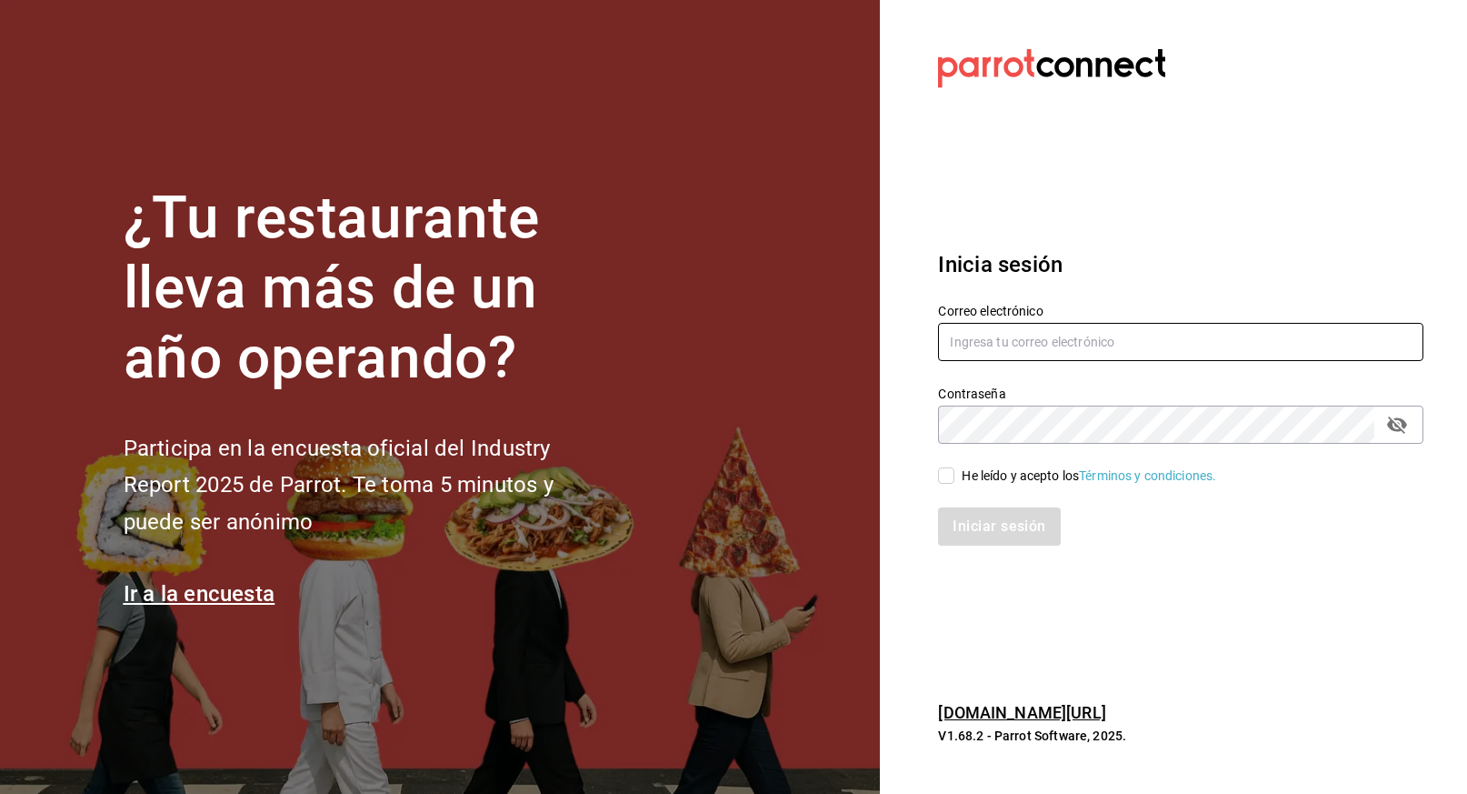
type input "[PERSON_NAME][EMAIL_ADDRESS][DOMAIN_NAME]"
